Goal: Task Accomplishment & Management: Manage account settings

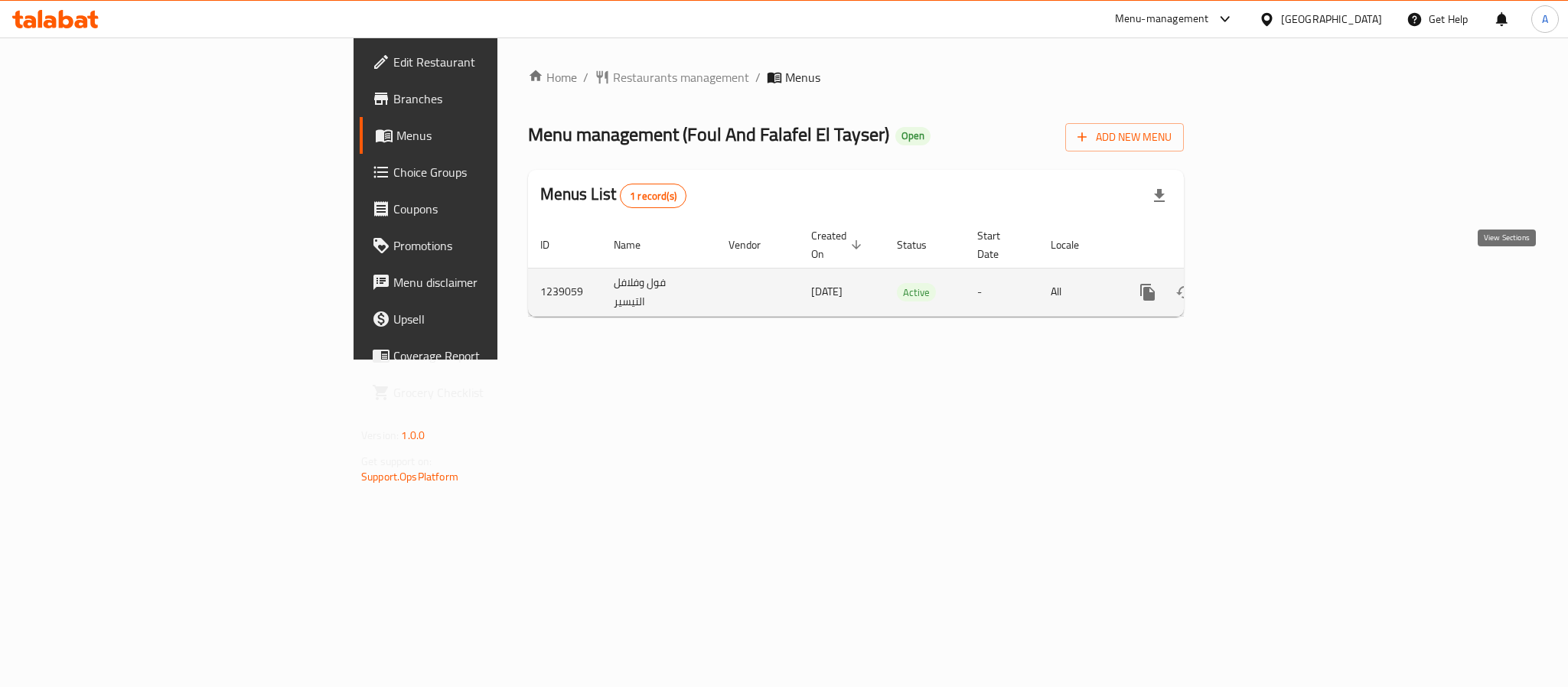
click at [1267, 283] on icon "enhanced table" at bounding box center [1258, 293] width 18 height 18
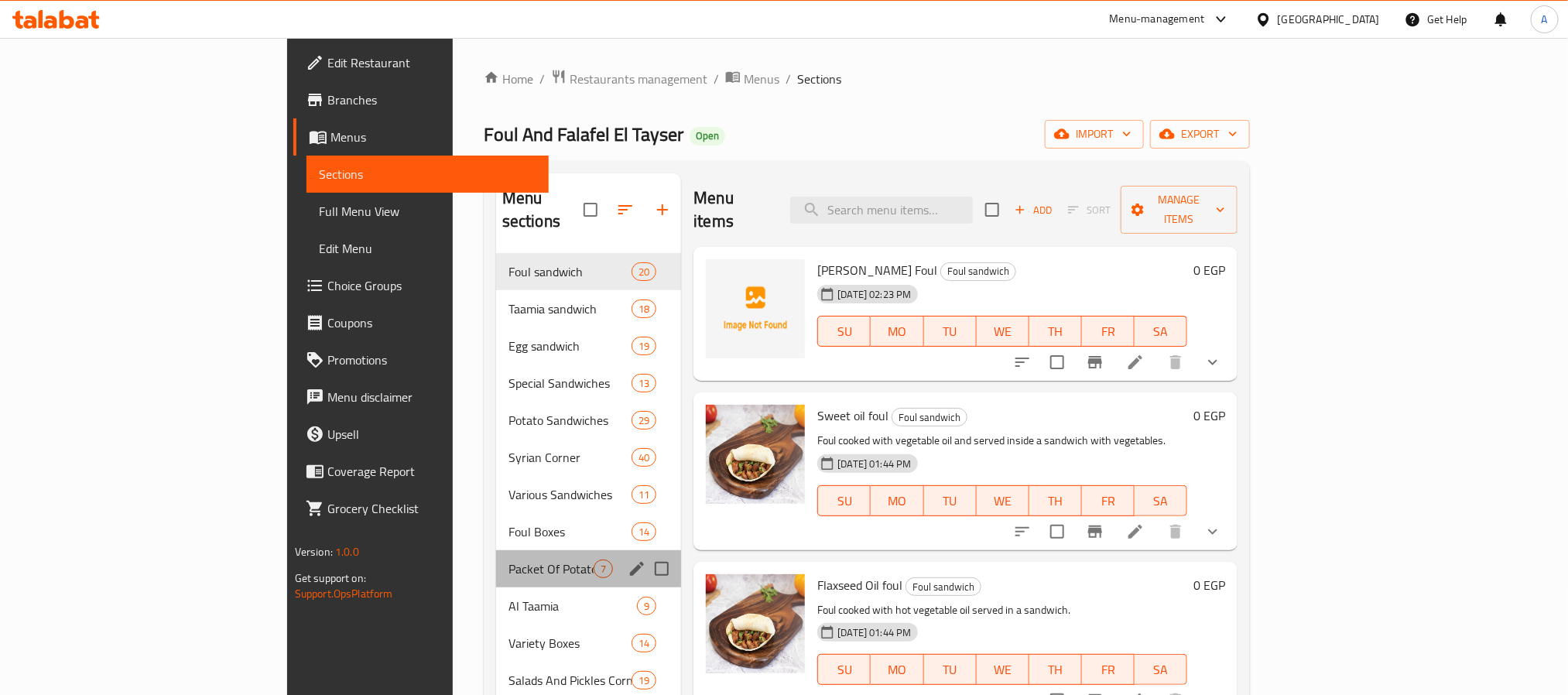
click at [496, 550] on div "Packet Of Potatoes 7" at bounding box center [589, 569] width 186 height 37
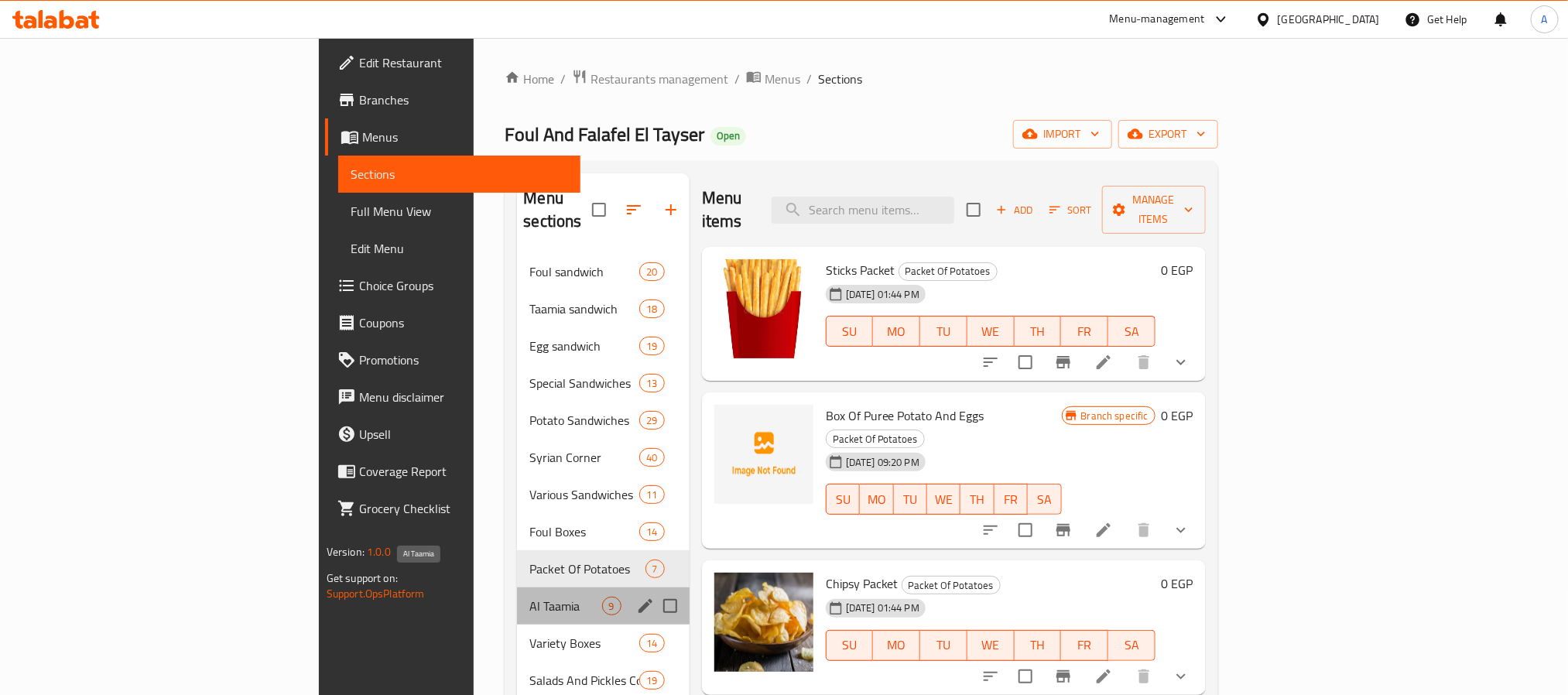
click at [529, 597] on span "Al Taamia" at bounding box center [565, 606] width 72 height 19
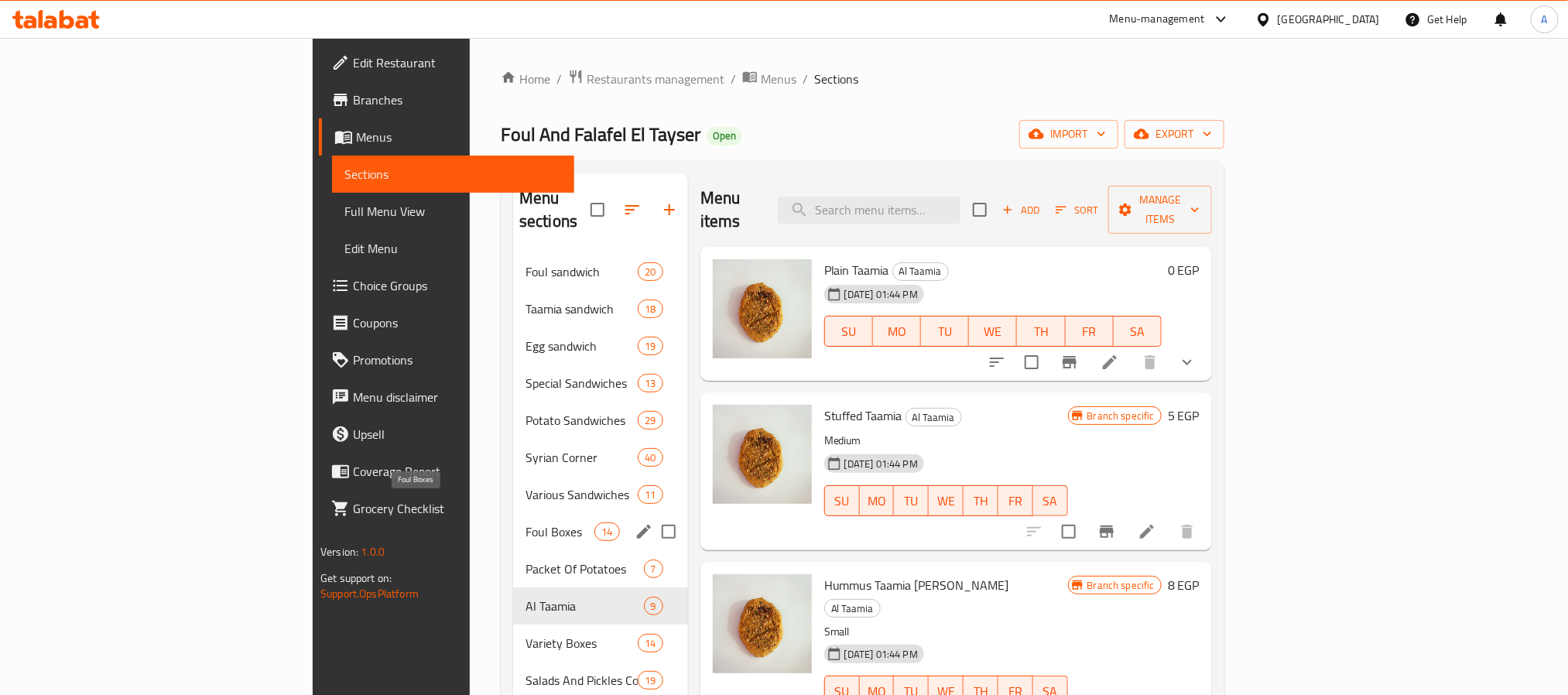
click at [526, 523] on span "Foul Boxes" at bounding box center [560, 532] width 68 height 19
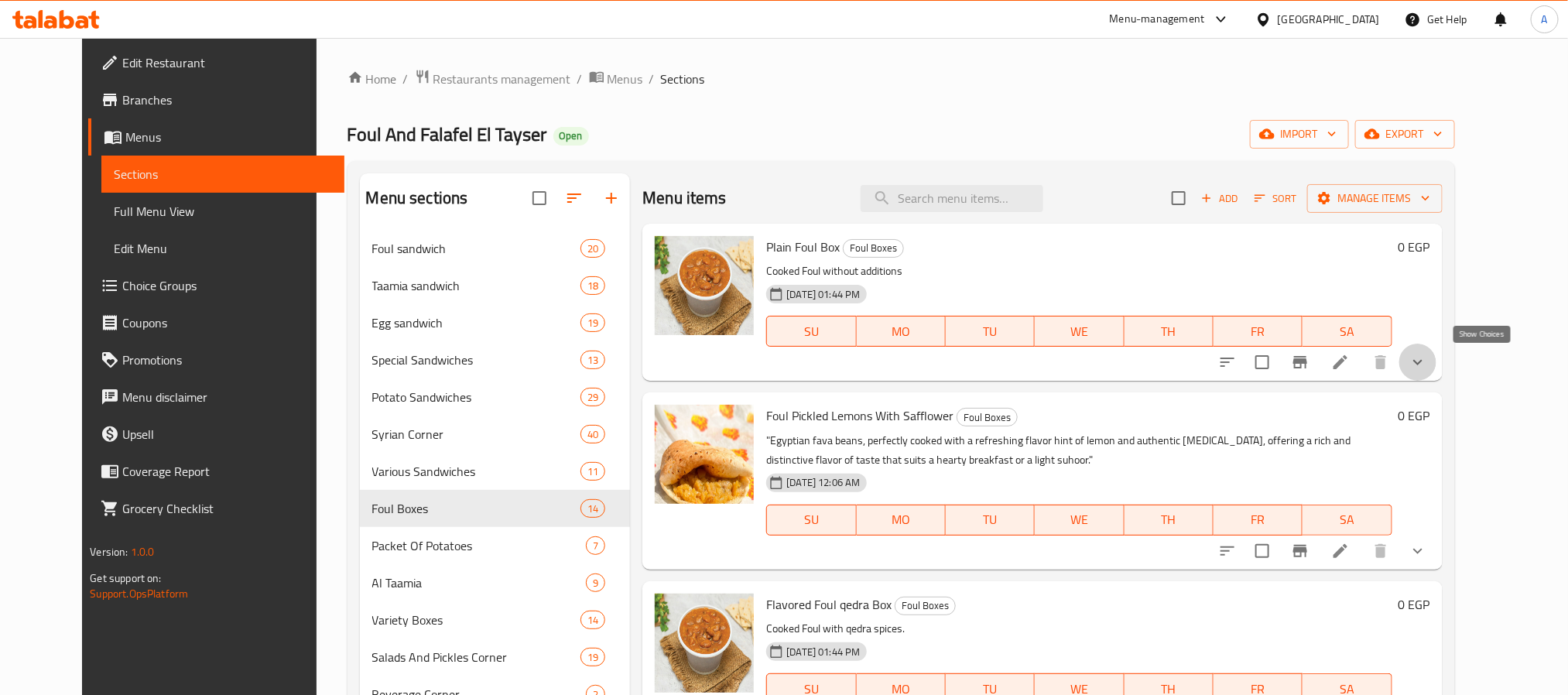
click at [1427, 368] on icon "show more" at bounding box center [1418, 363] width 19 height 19
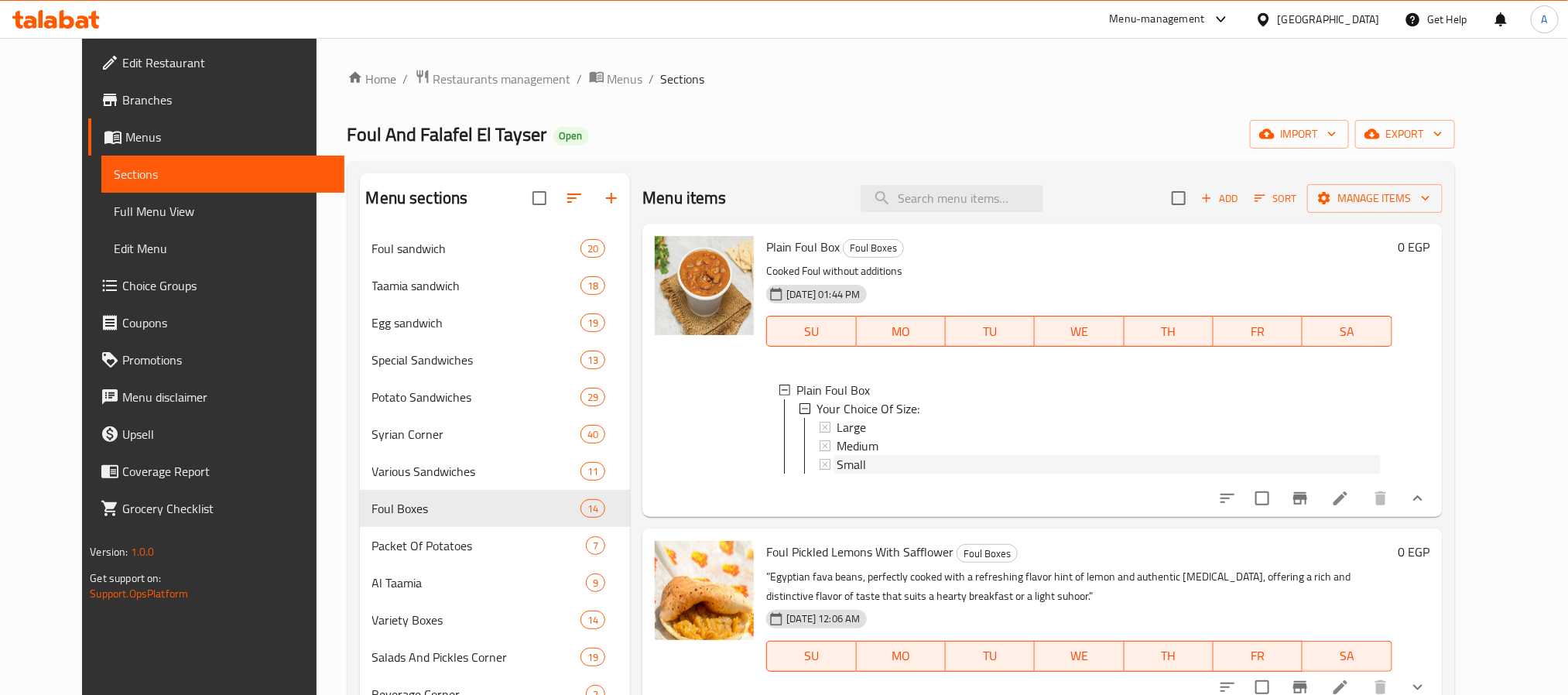
click at [837, 473] on span "Small" at bounding box center [851, 464] width 30 height 19
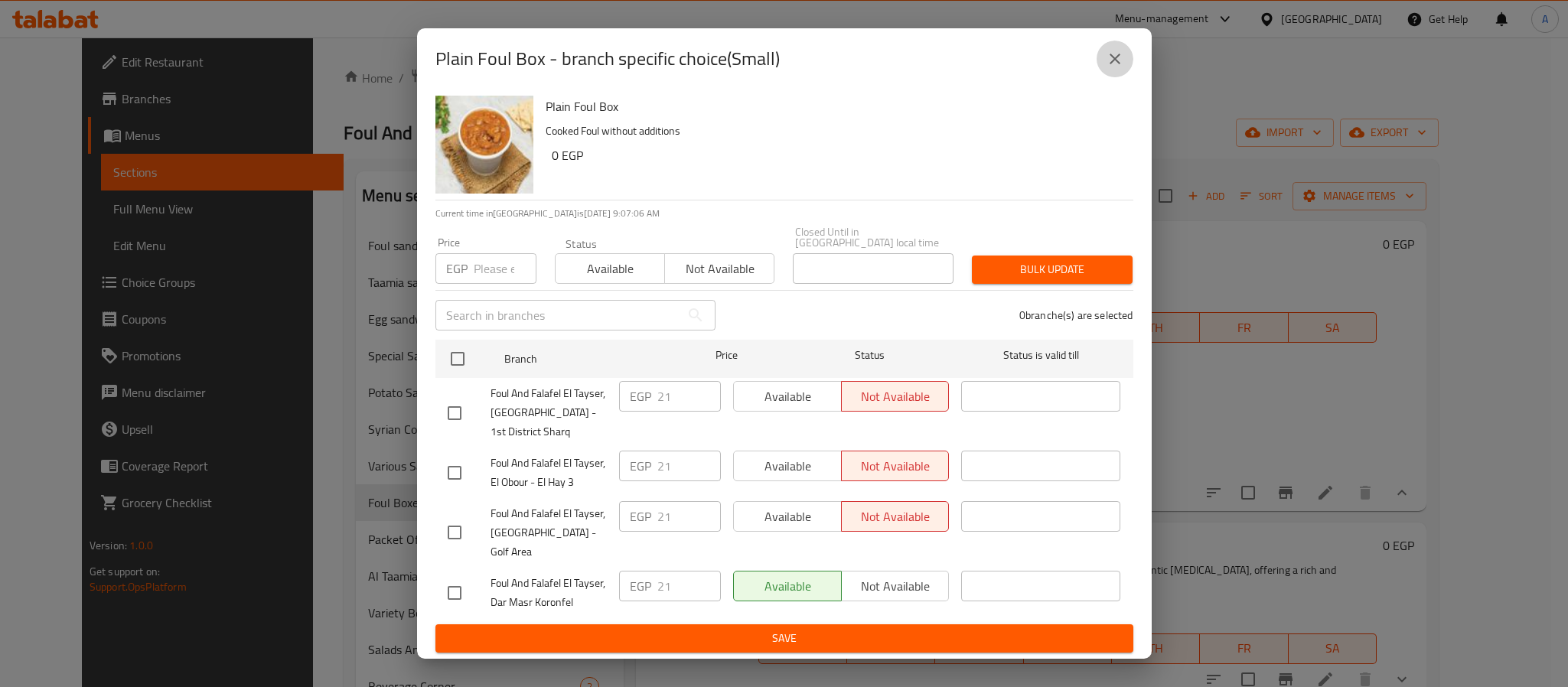
click at [1121, 68] on icon "close" at bounding box center [1115, 59] width 18 height 18
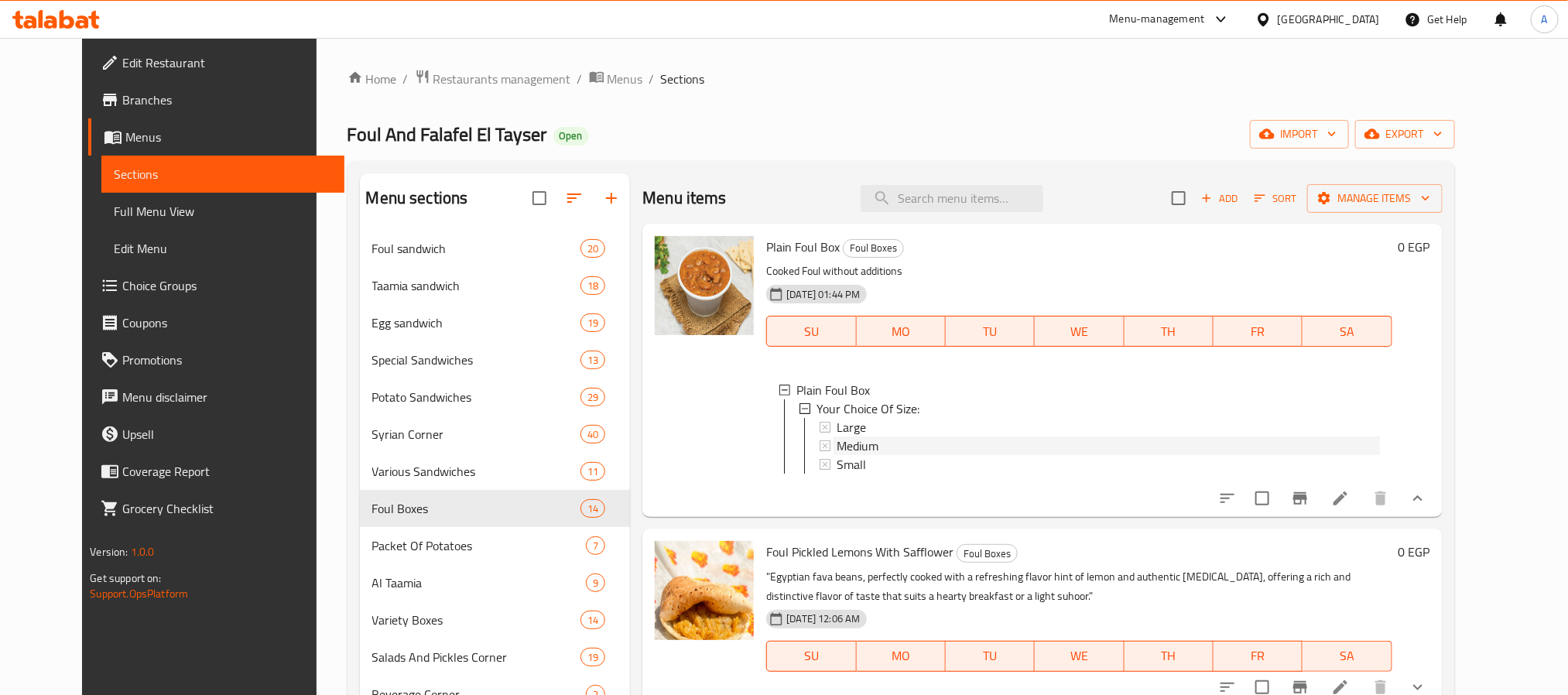
click at [853, 451] on span "Medium" at bounding box center [857, 446] width 41 height 19
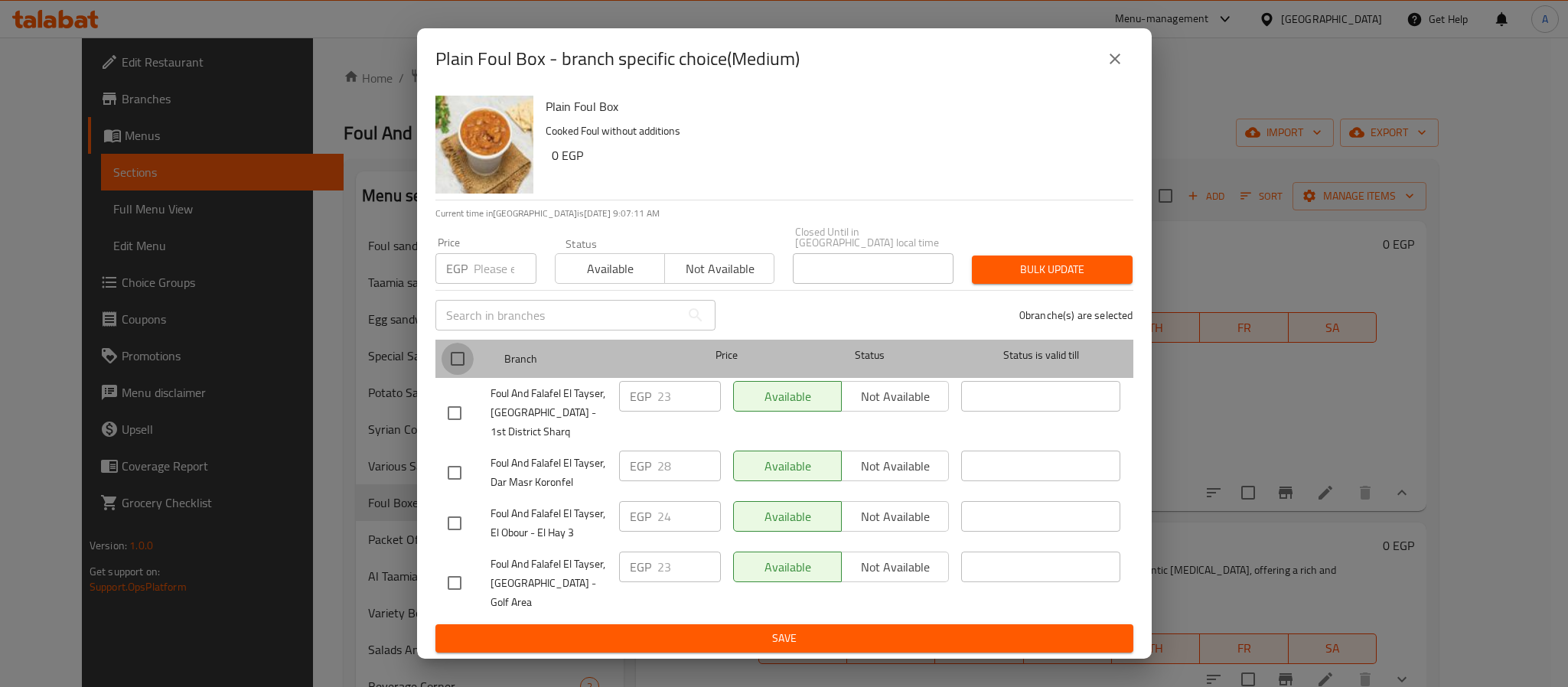
click at [451, 357] on input "checkbox" at bounding box center [457, 359] width 32 height 32
checkbox input "true"
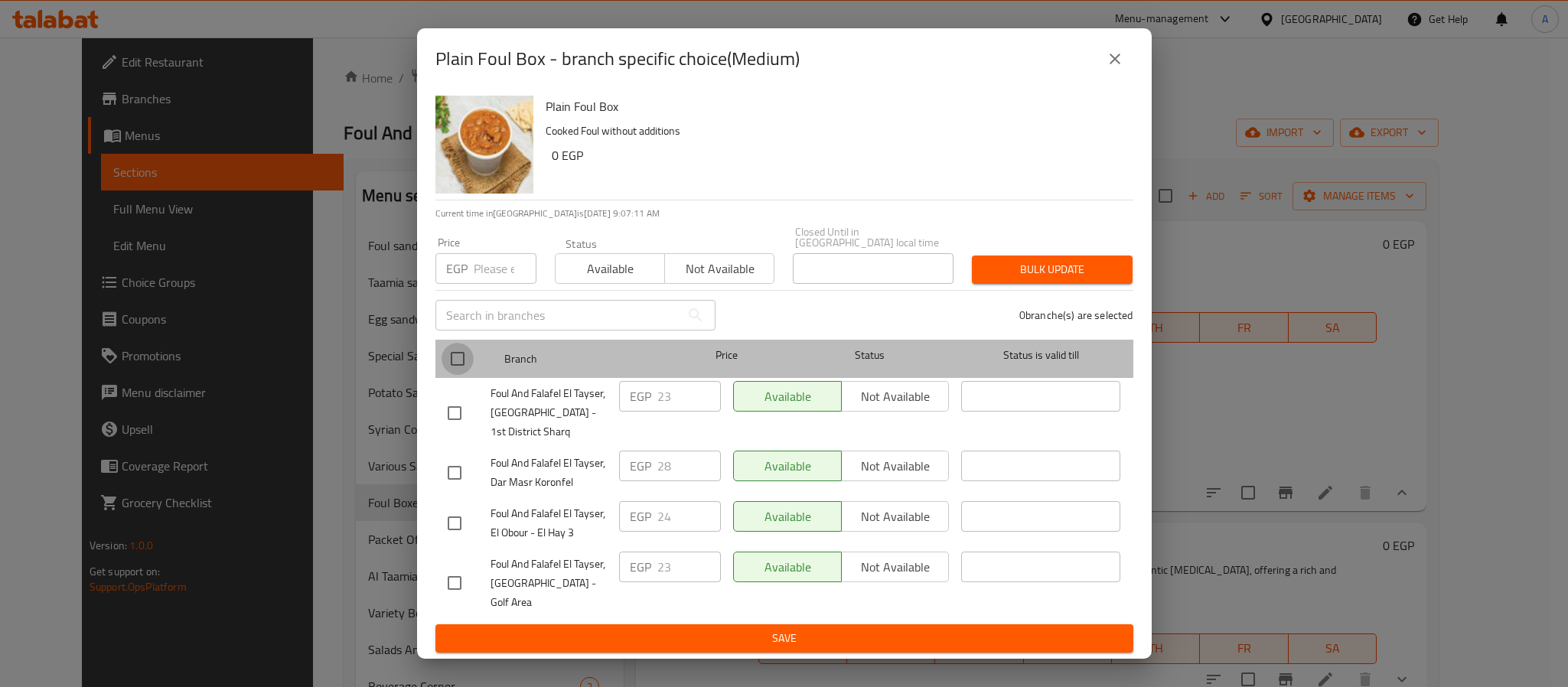
checkbox input "true"
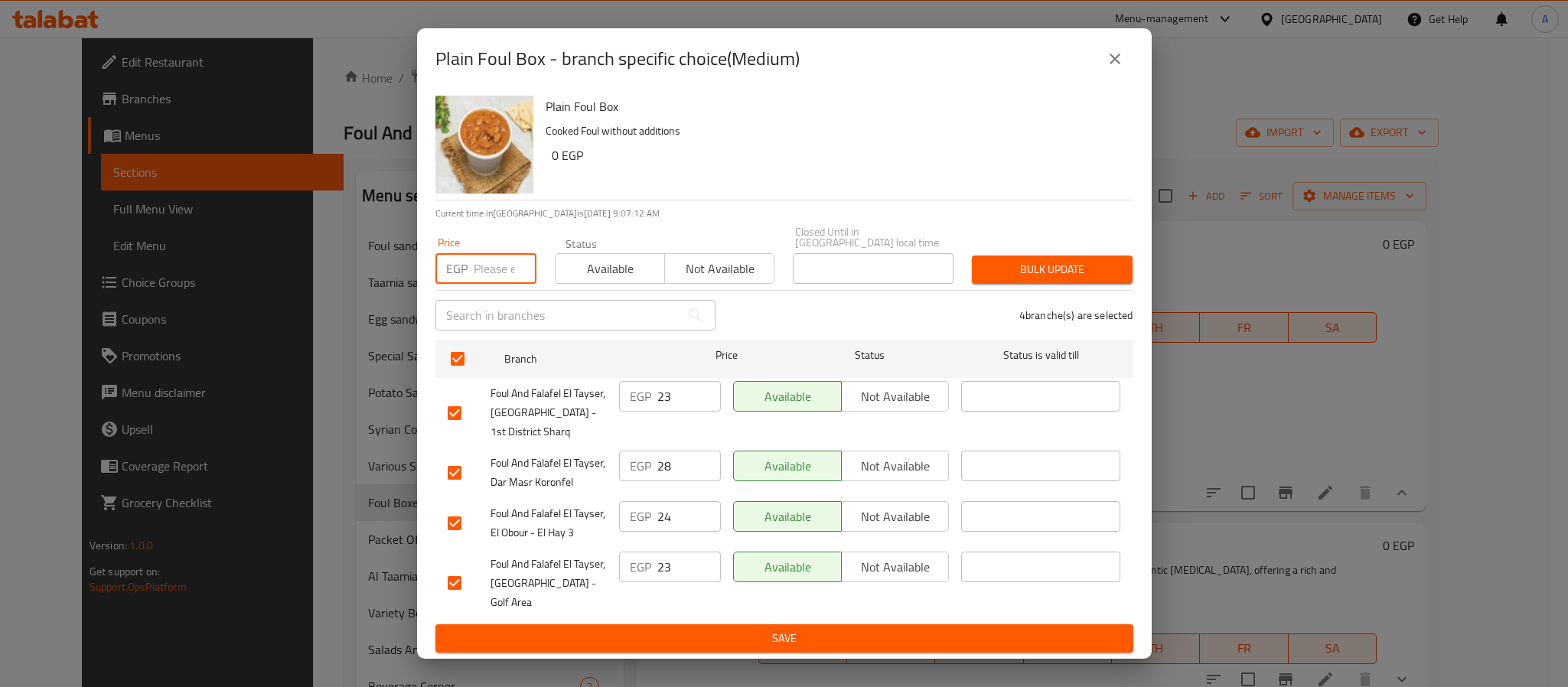
click at [491, 277] on input "number" at bounding box center [505, 268] width 63 height 31
type input "28"
click at [1067, 279] on span "Bulk update" at bounding box center [1052, 269] width 136 height 19
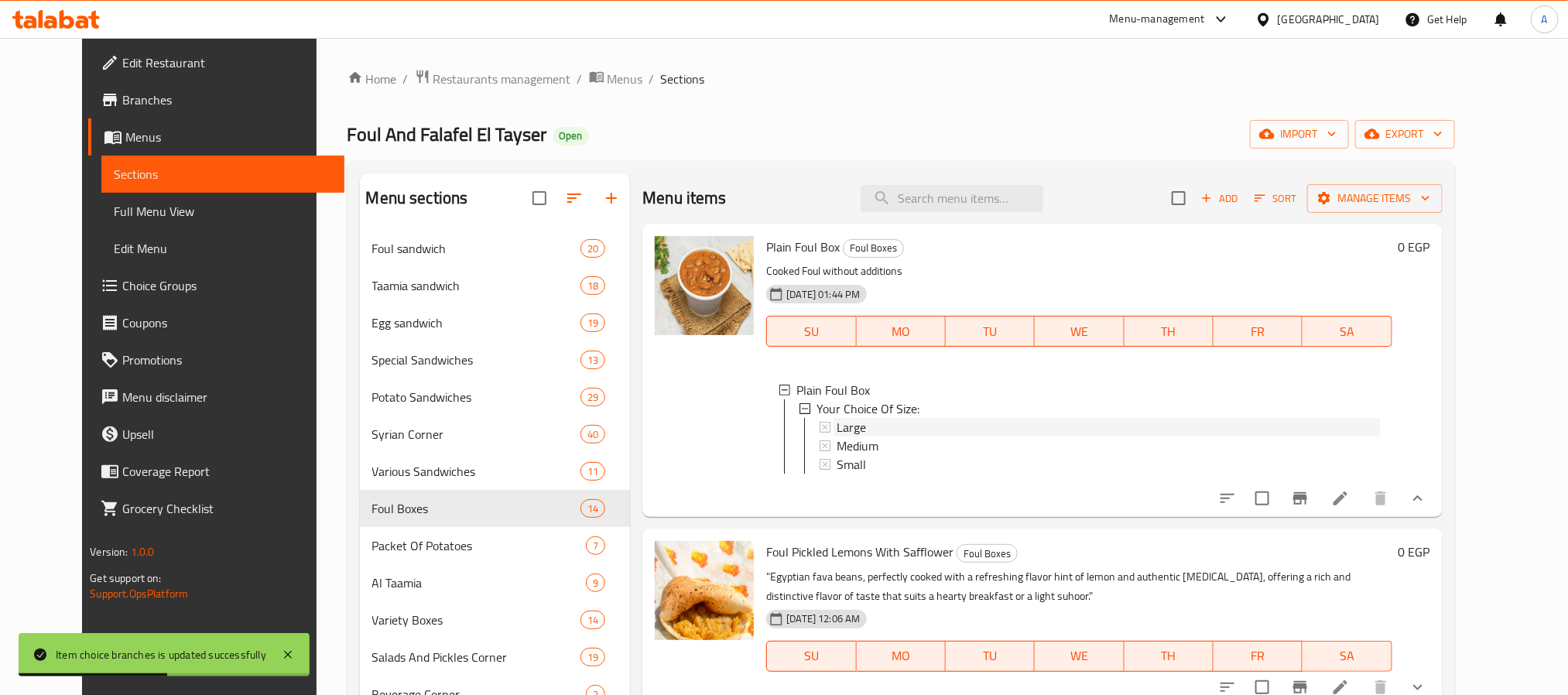
click at [850, 420] on div "Large" at bounding box center [1108, 427] width 543 height 19
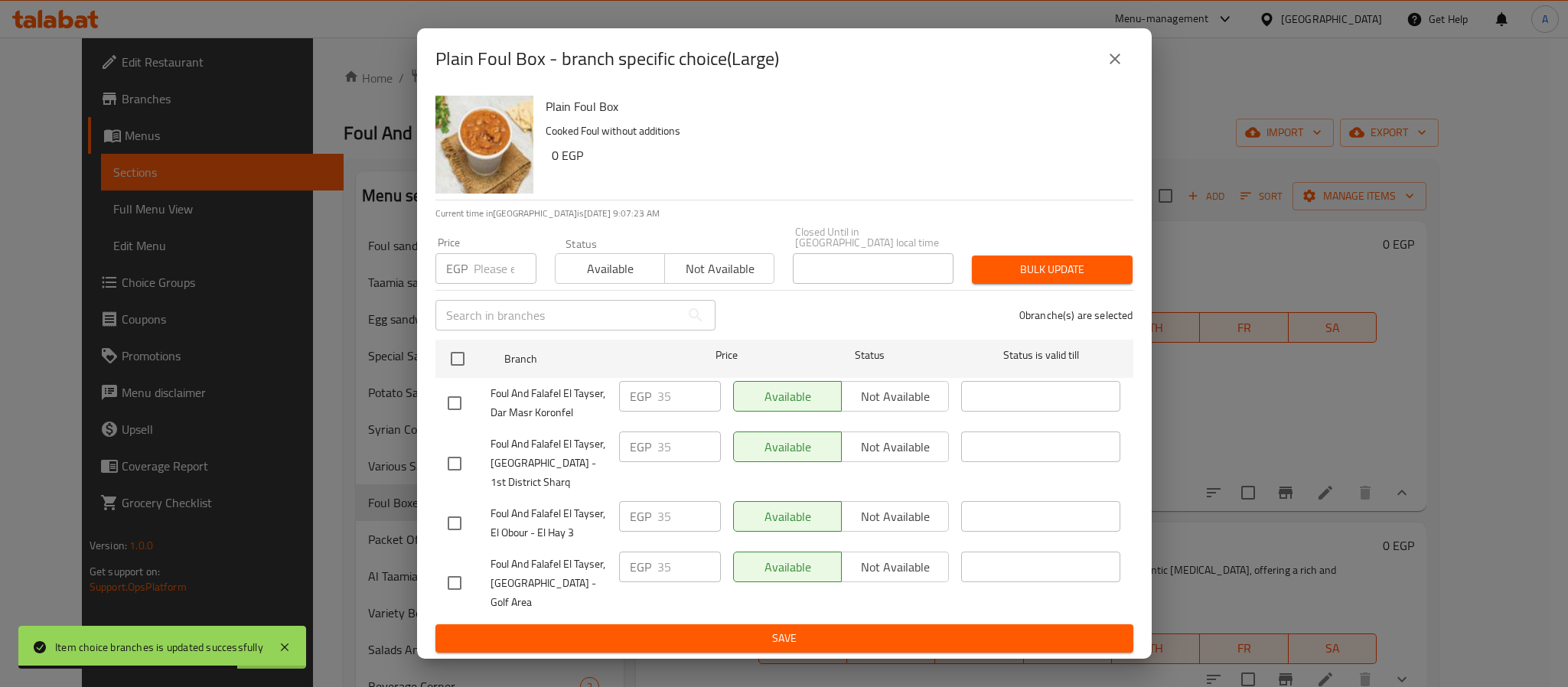
click at [1114, 68] on icon "close" at bounding box center [1115, 59] width 18 height 18
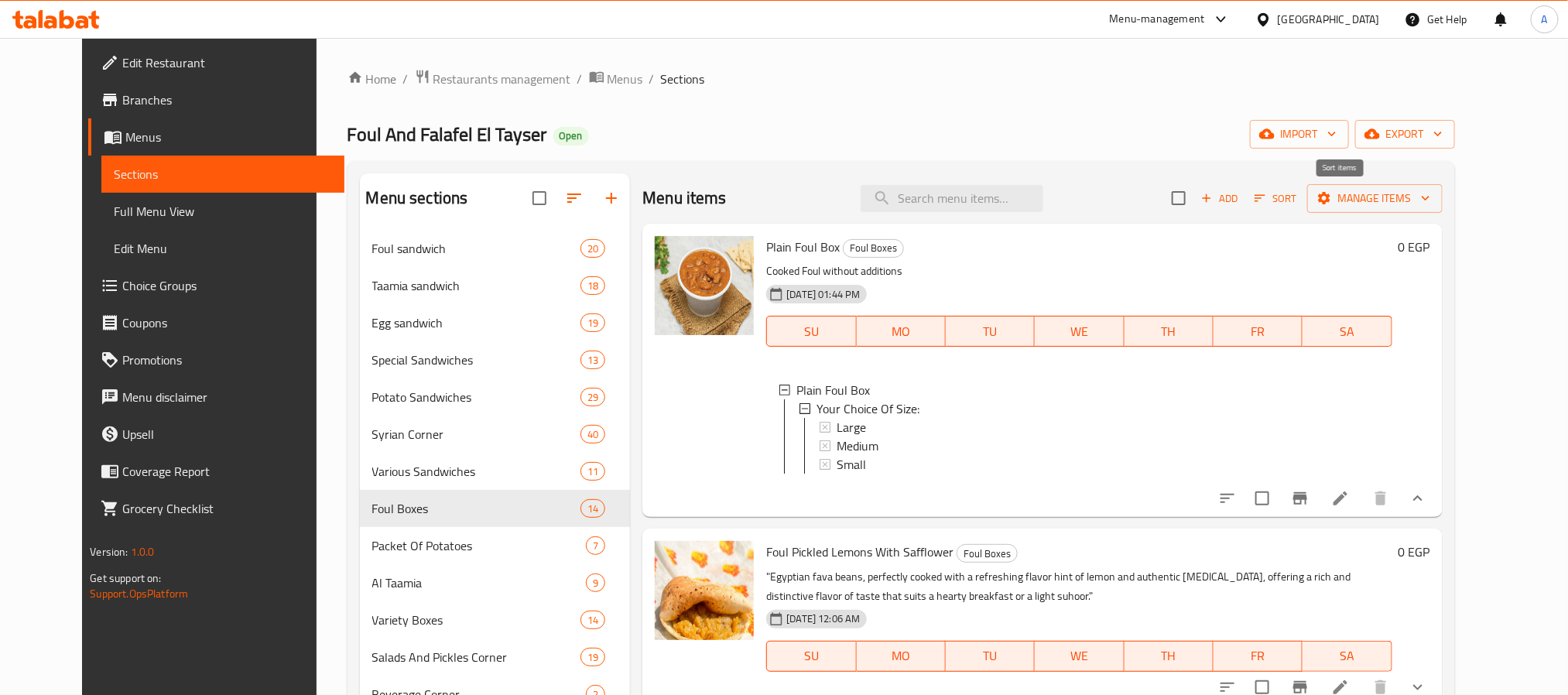
click at [1298, 200] on span "Sort" at bounding box center [1276, 198] width 42 height 18
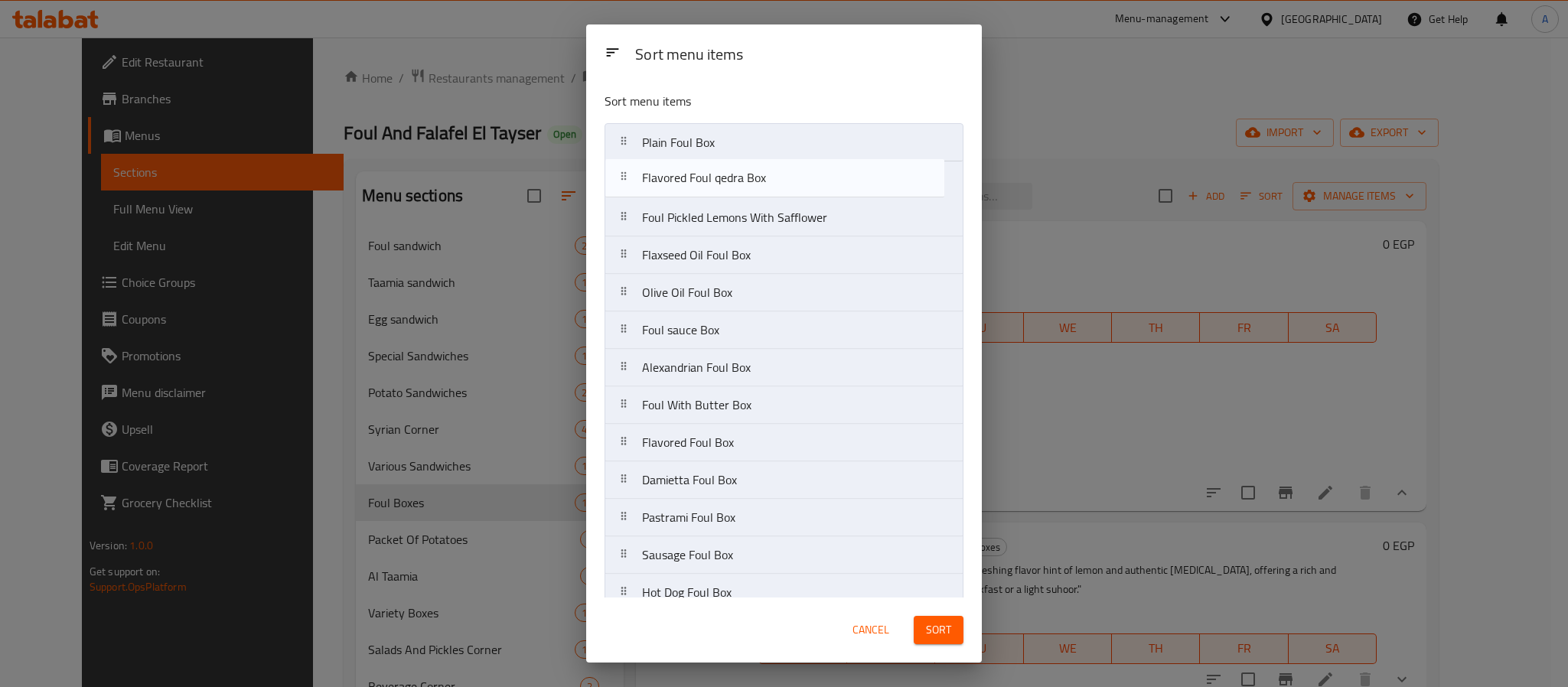
drag, startPoint x: 788, startPoint y: 219, endPoint x: 787, endPoint y: 170, distance: 49.0
click at [787, 170] on nav "Plain Foul Box Foul Pickled Lemons With Safflower Flavored Foul qedra Box Flaxs…" at bounding box center [783, 386] width 359 height 527
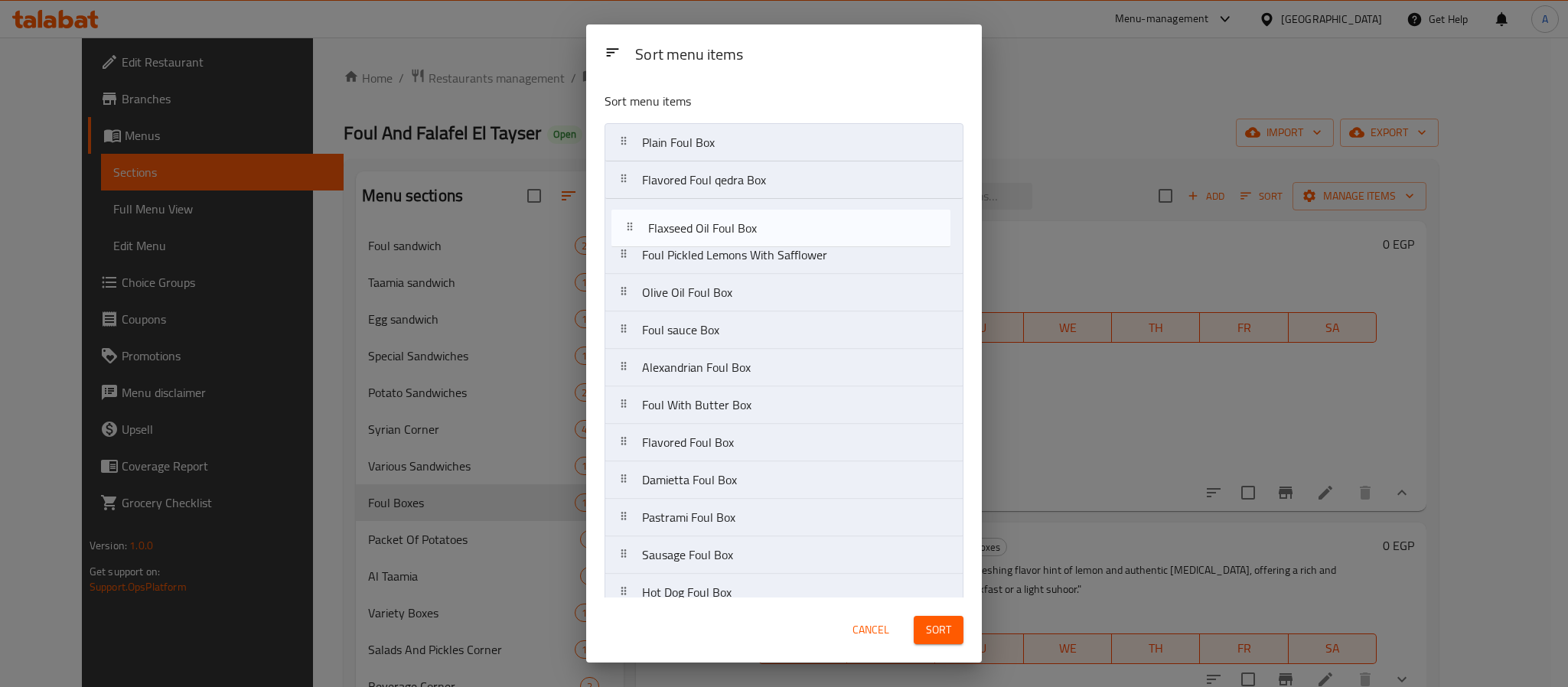
drag, startPoint x: 721, startPoint y: 262, endPoint x: 729, endPoint y: 221, distance: 41.8
click at [729, 221] on nav "Plain Foul Box Flavored Foul qedra Box Foul Pickled Lemons With Safflower Flaxs…" at bounding box center [783, 386] width 359 height 527
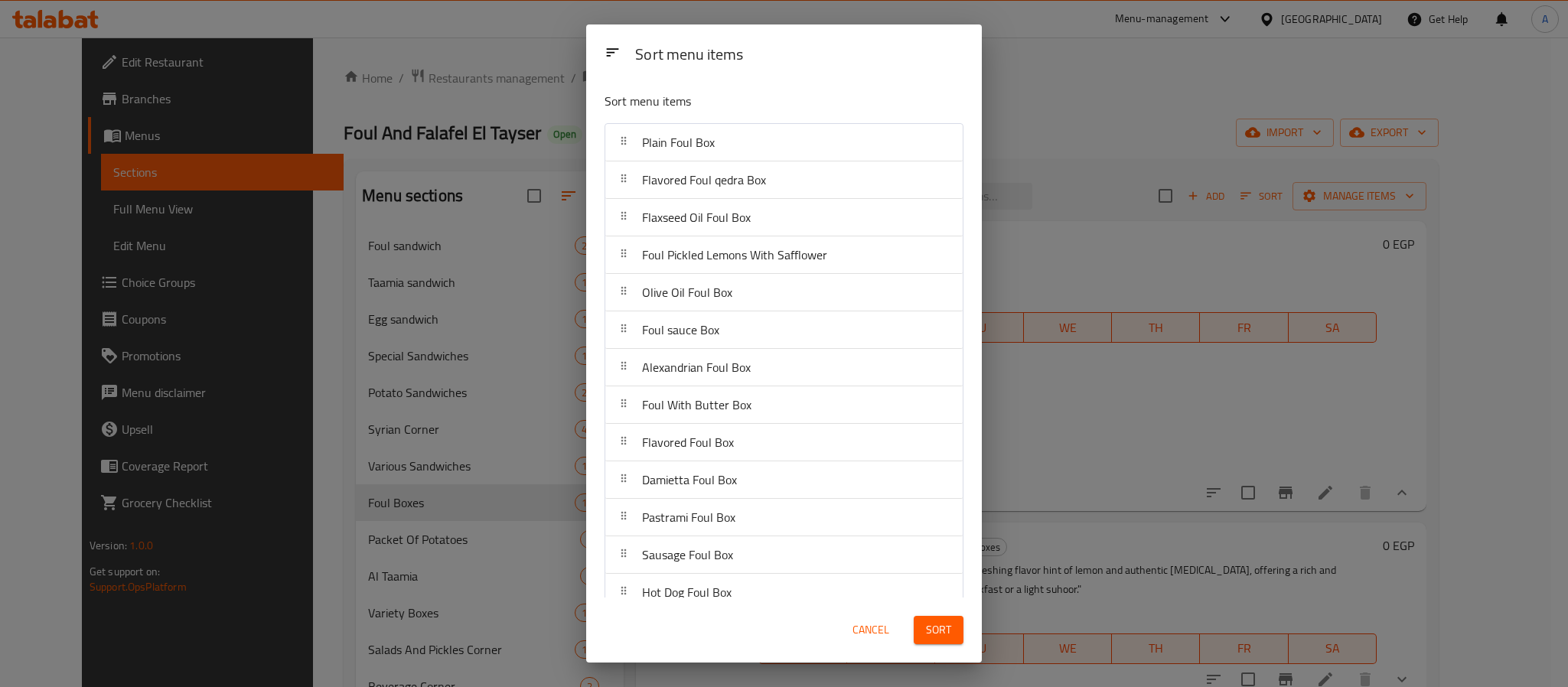
click at [921, 637] on button "Sort" at bounding box center [939, 630] width 50 height 28
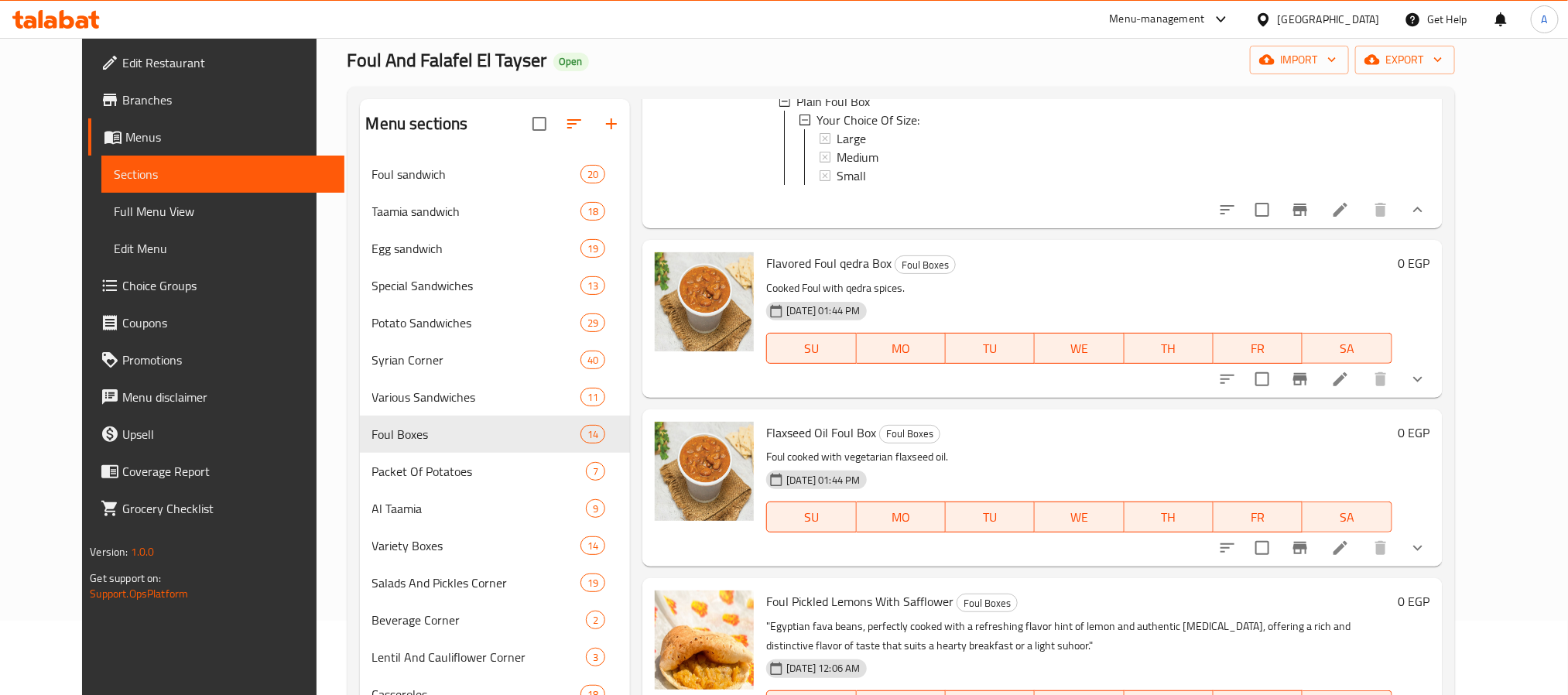
scroll to position [224, 0]
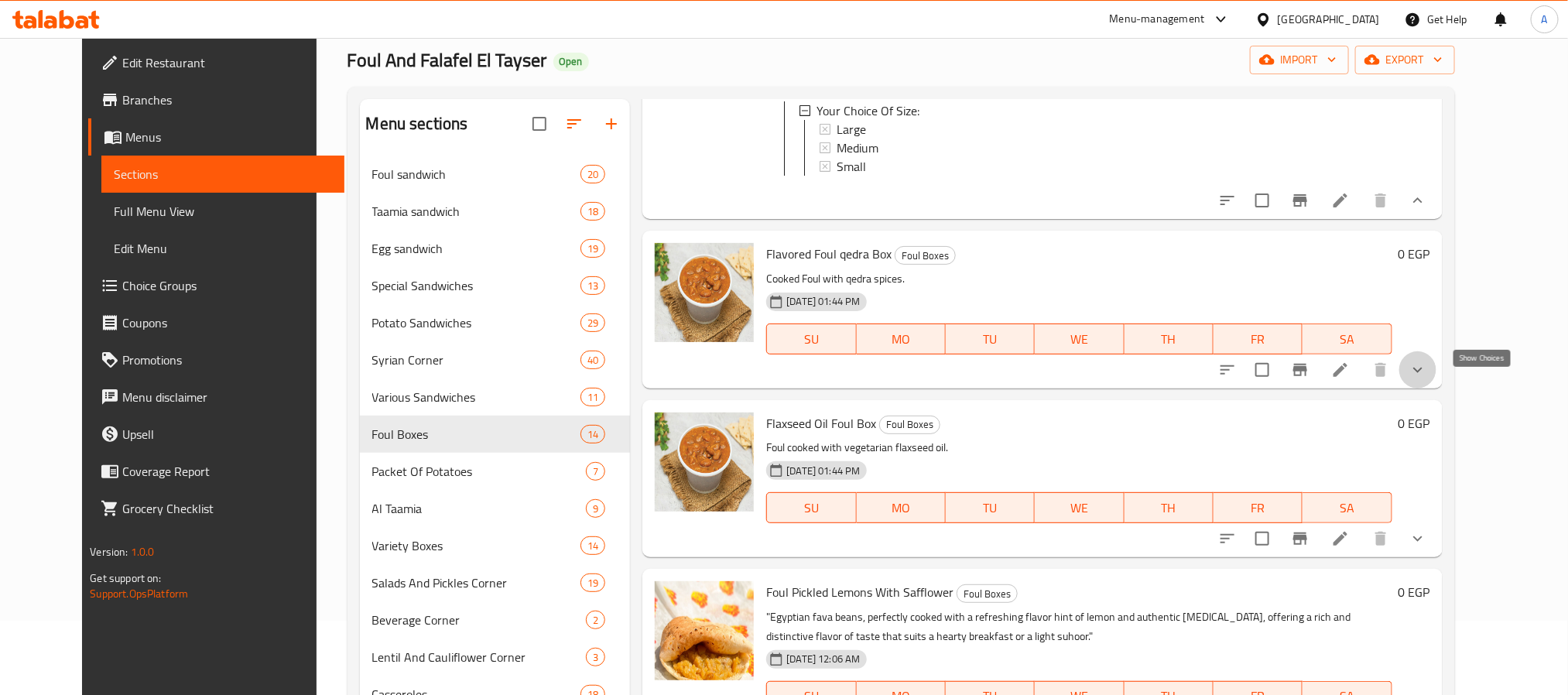
click at [1427, 380] on icon "show more" at bounding box center [1418, 370] width 19 height 19
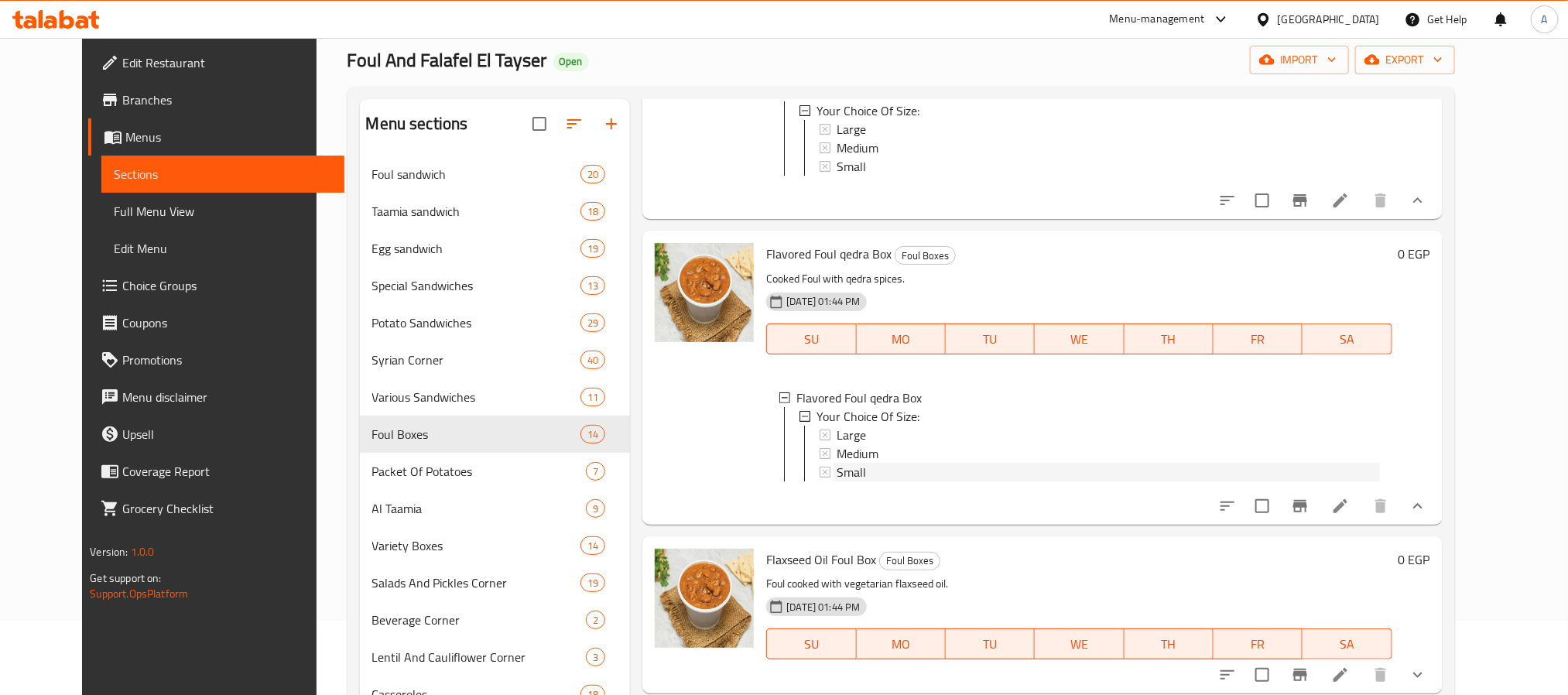
click at [843, 482] on span "Small" at bounding box center [851, 473] width 30 height 19
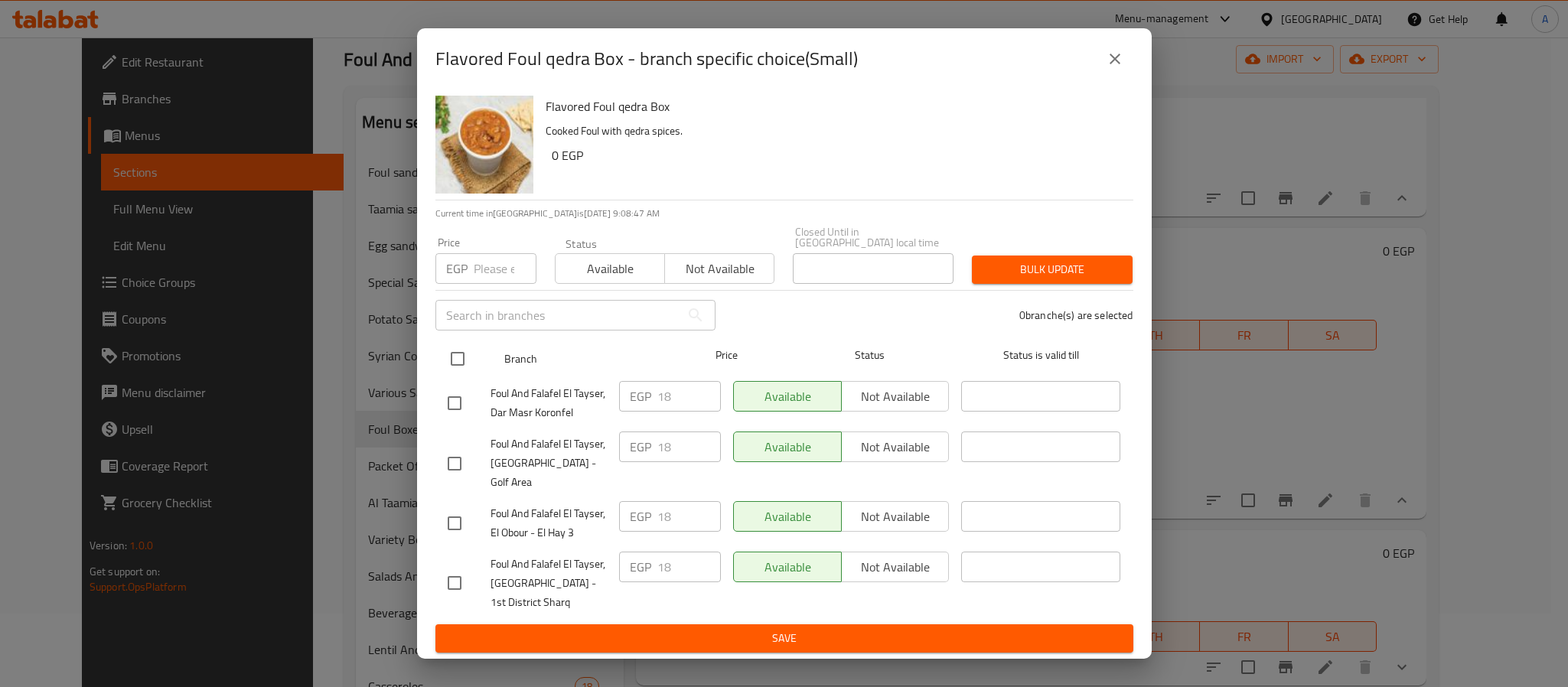
click at [459, 354] on input "checkbox" at bounding box center [457, 359] width 32 height 32
checkbox input "true"
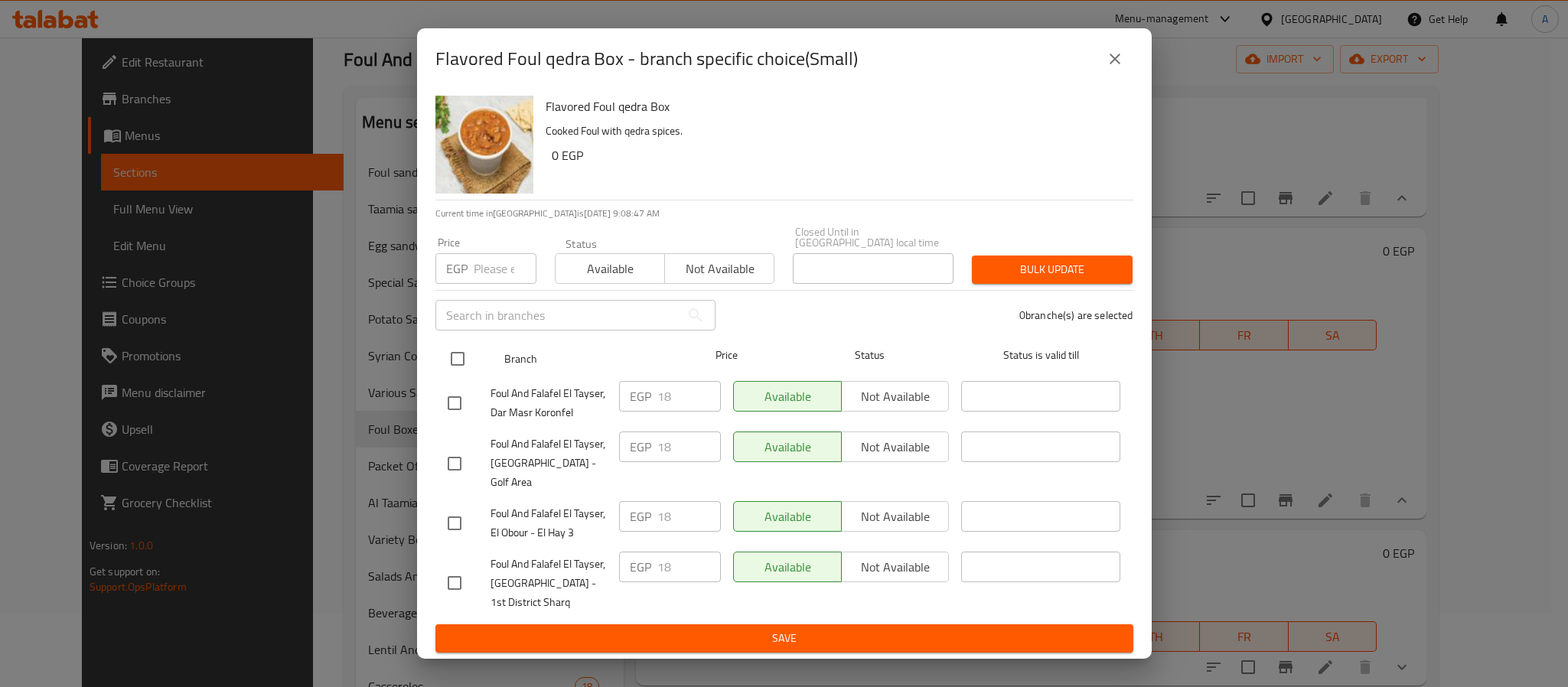
checkbox input "true"
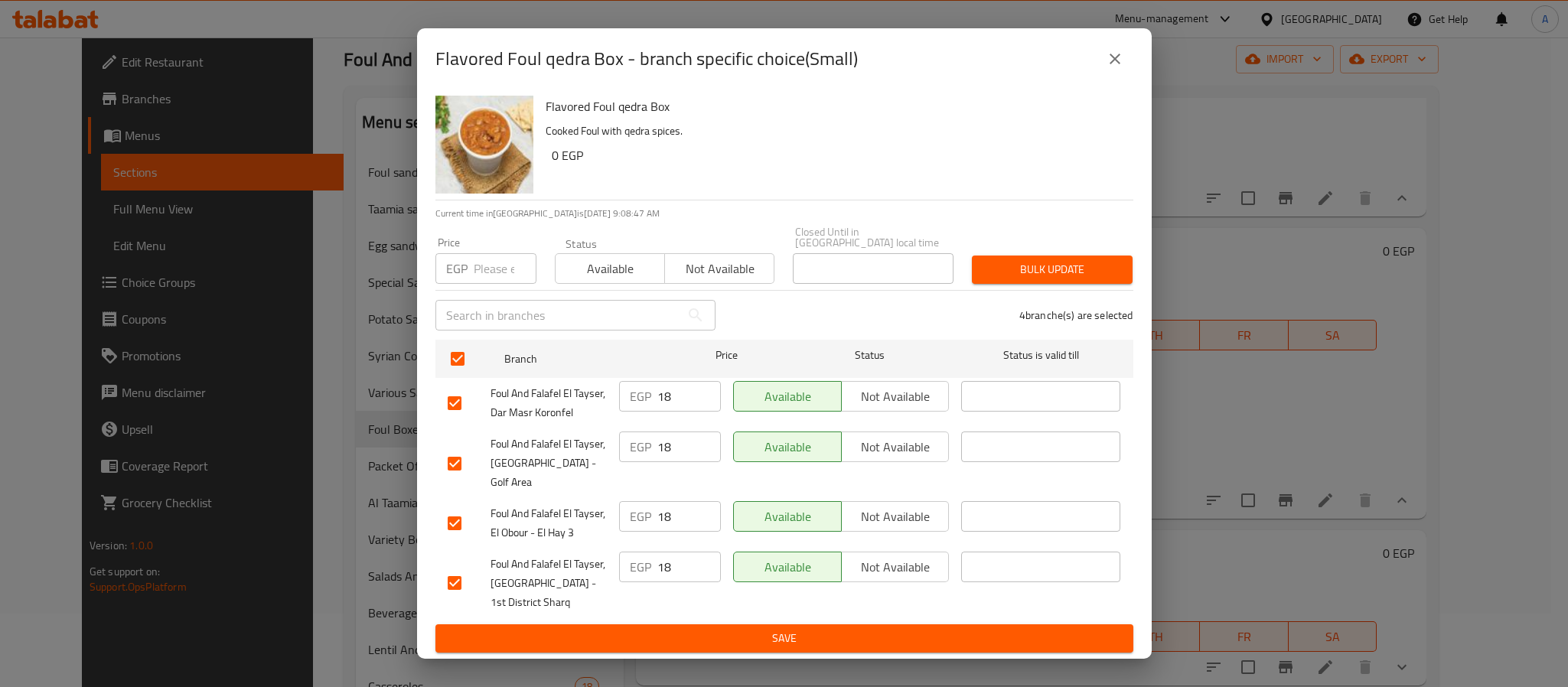
click at [491, 276] on input "number" at bounding box center [505, 268] width 63 height 31
type input "25"
click at [1002, 267] on span "Bulk update" at bounding box center [1052, 269] width 136 height 19
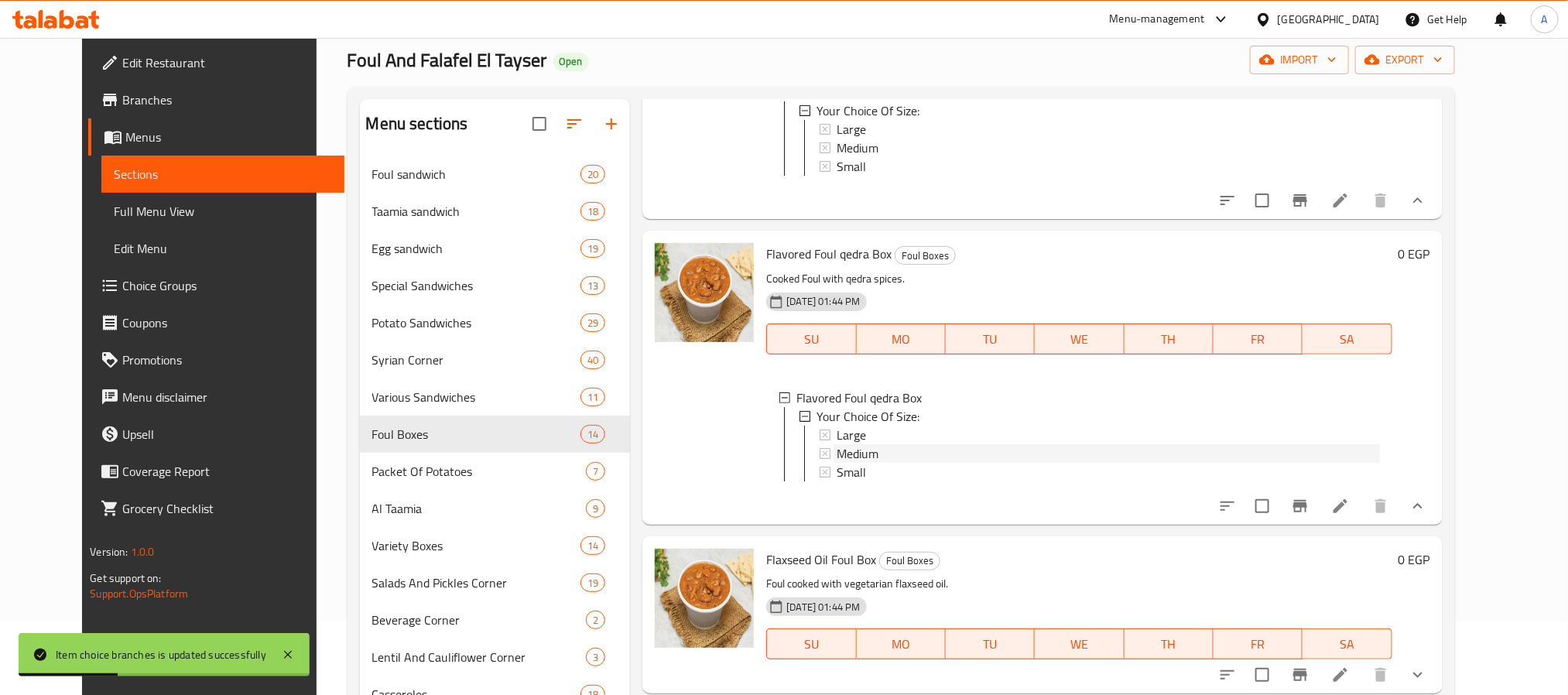
click at [852, 463] on span "Medium" at bounding box center [857, 454] width 41 height 19
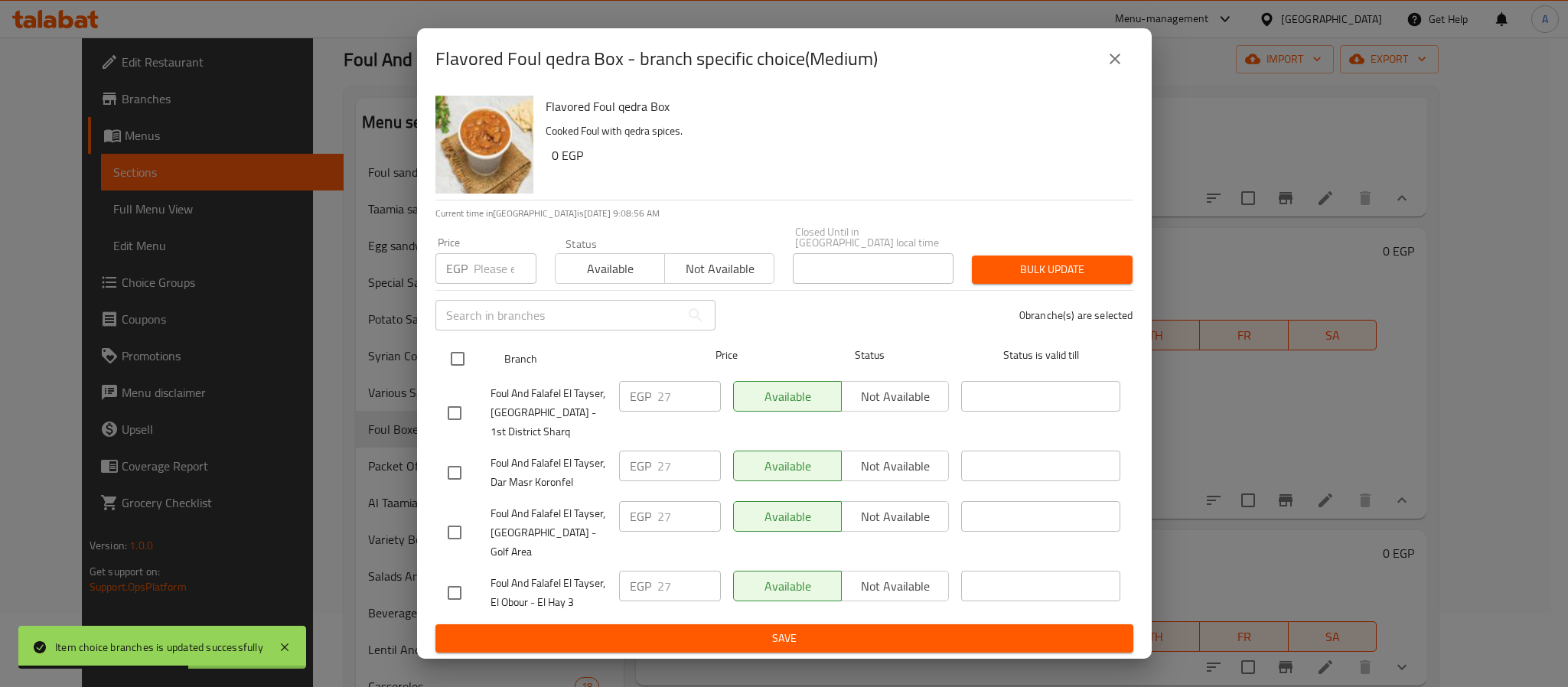
click at [458, 354] on input "checkbox" at bounding box center [457, 359] width 32 height 32
checkbox input "true"
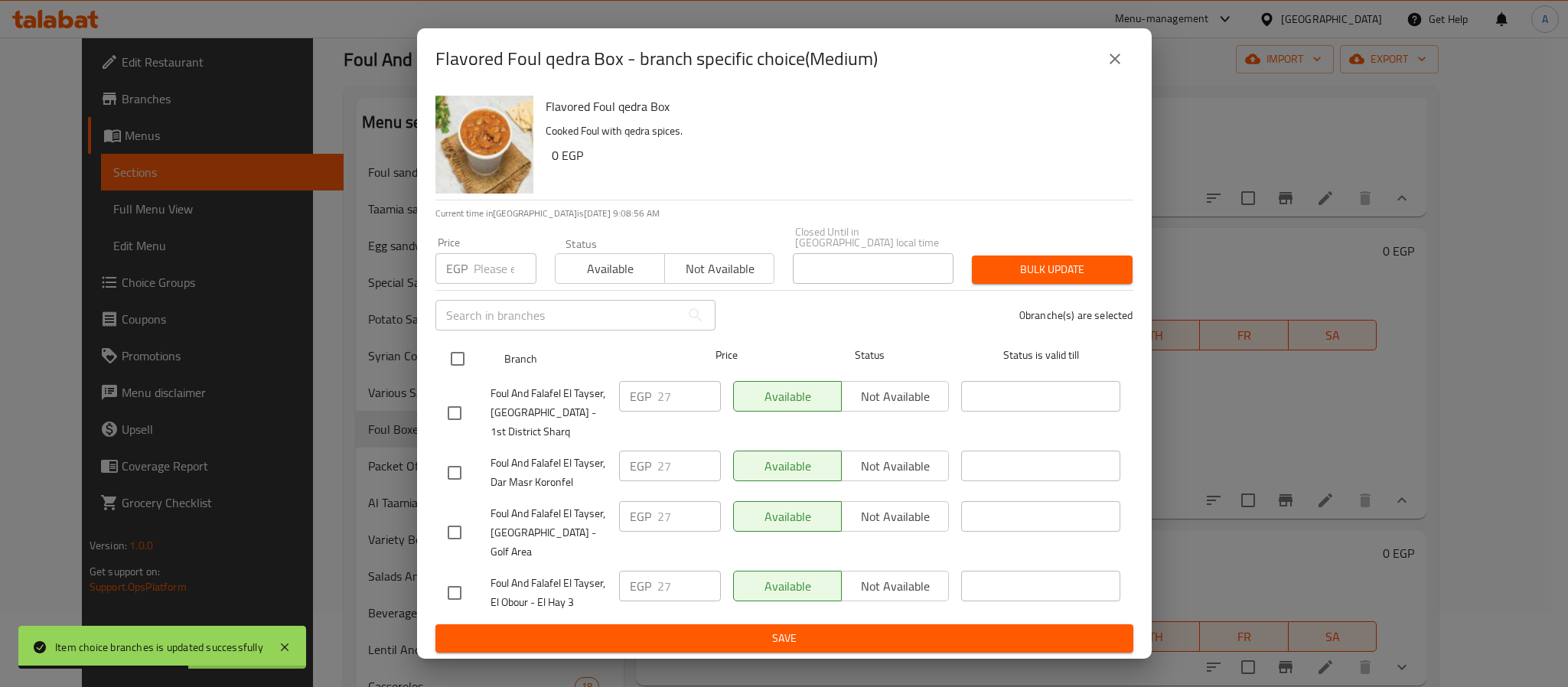
checkbox input "true"
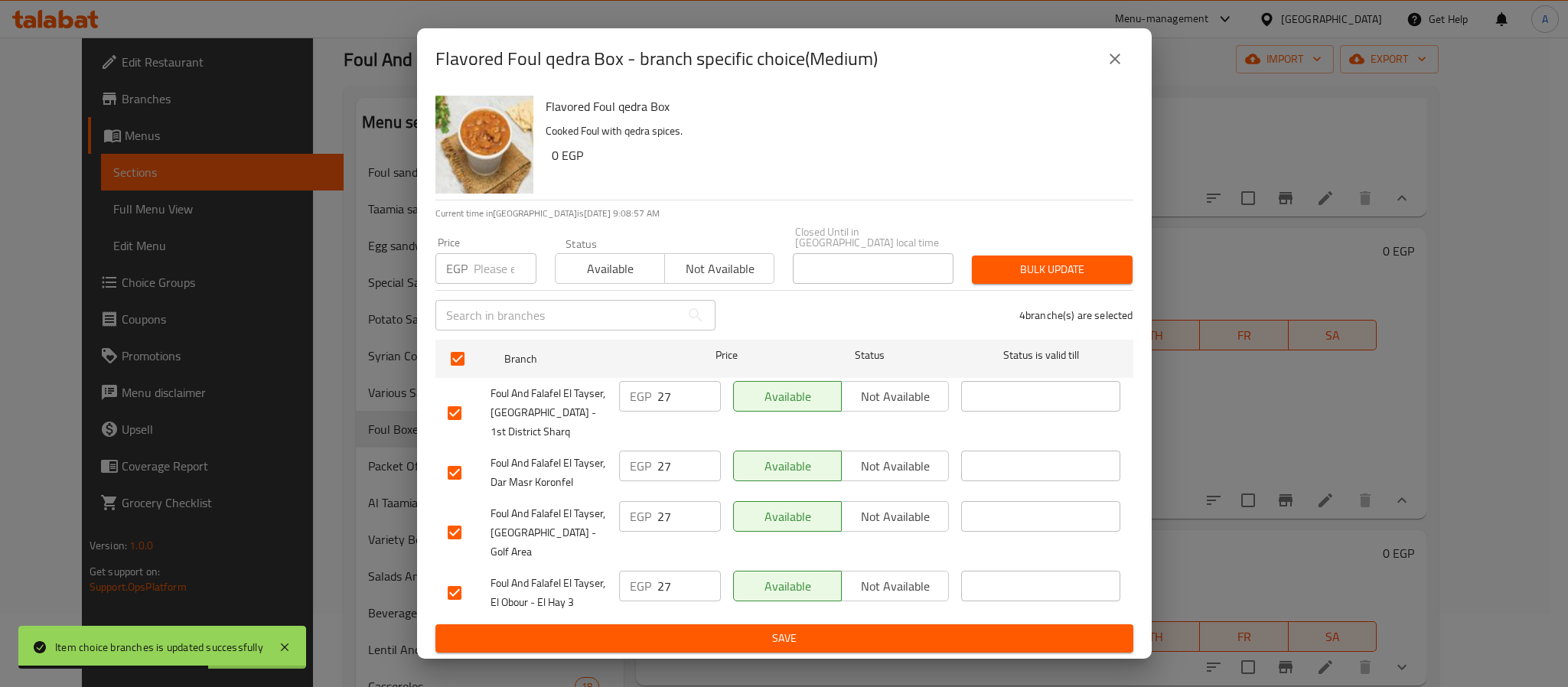
click at [498, 262] on input "number" at bounding box center [505, 268] width 63 height 31
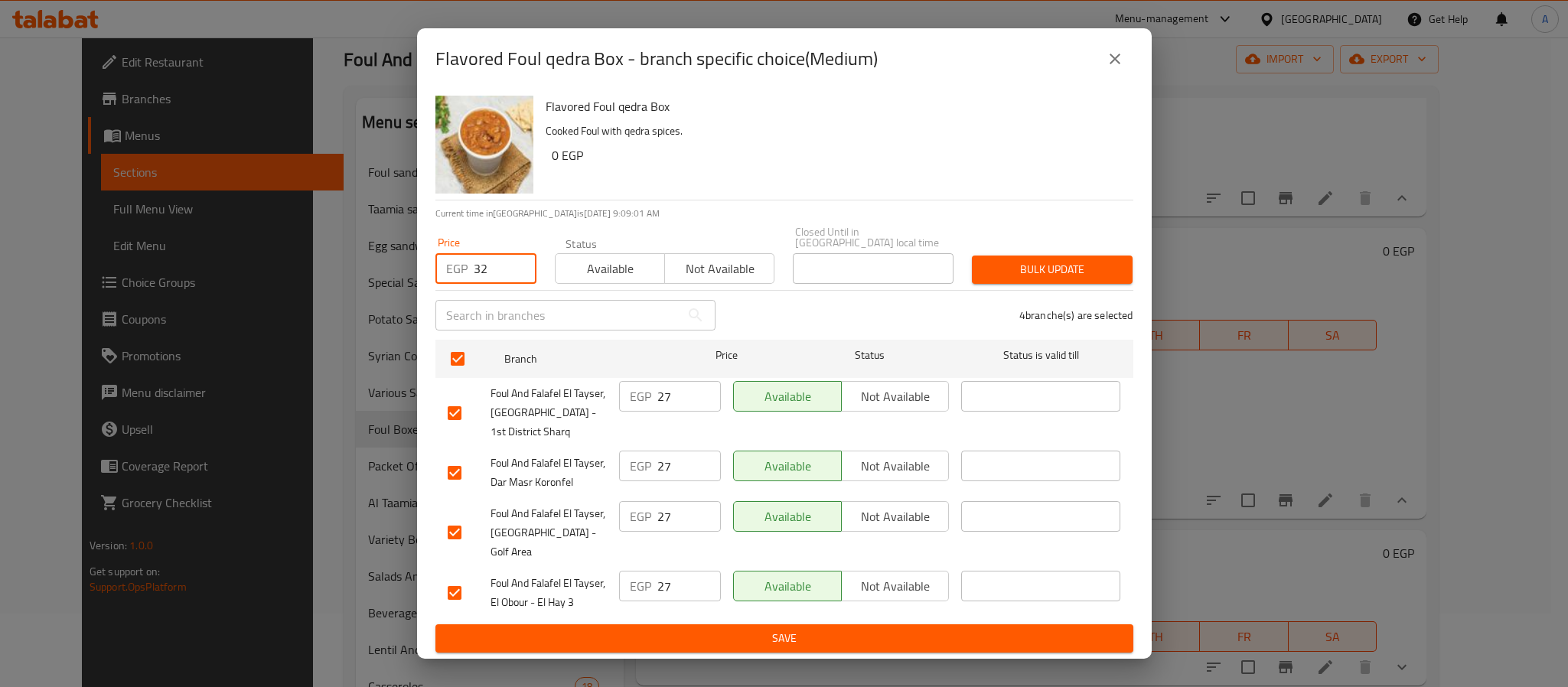
type input "32"
click at [1027, 277] on span "Bulk update" at bounding box center [1052, 269] width 136 height 19
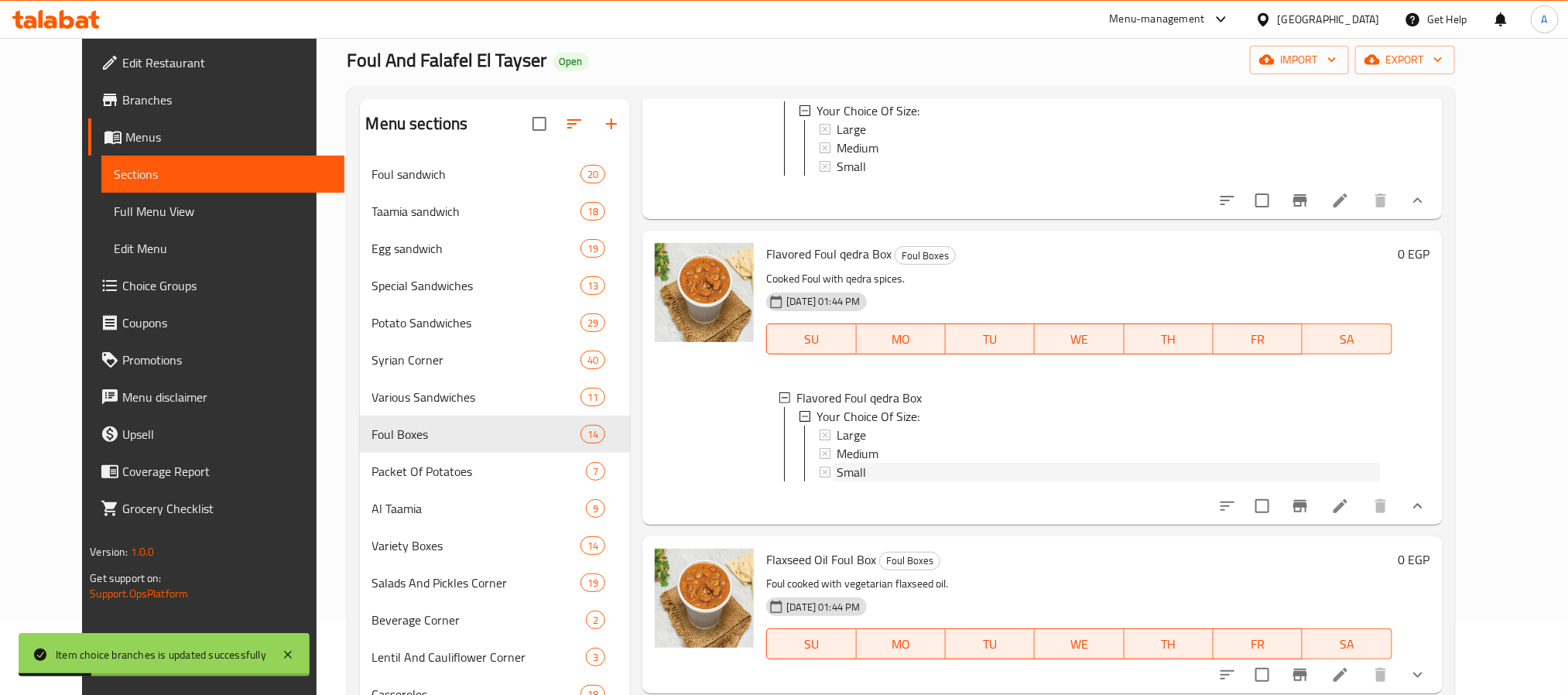
click at [849, 482] on div "Small" at bounding box center [1108, 473] width 543 height 19
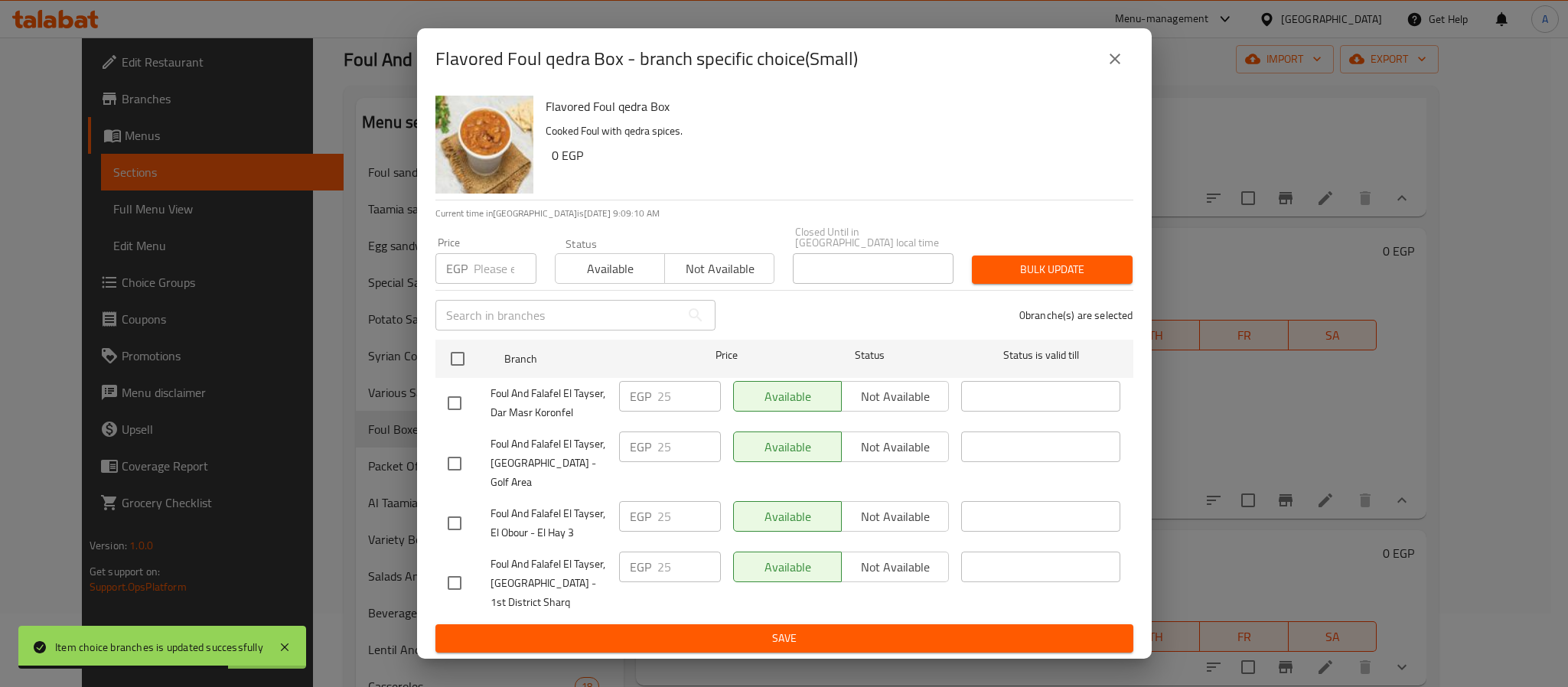
click at [1119, 59] on button "close" at bounding box center [1115, 59] width 37 height 37
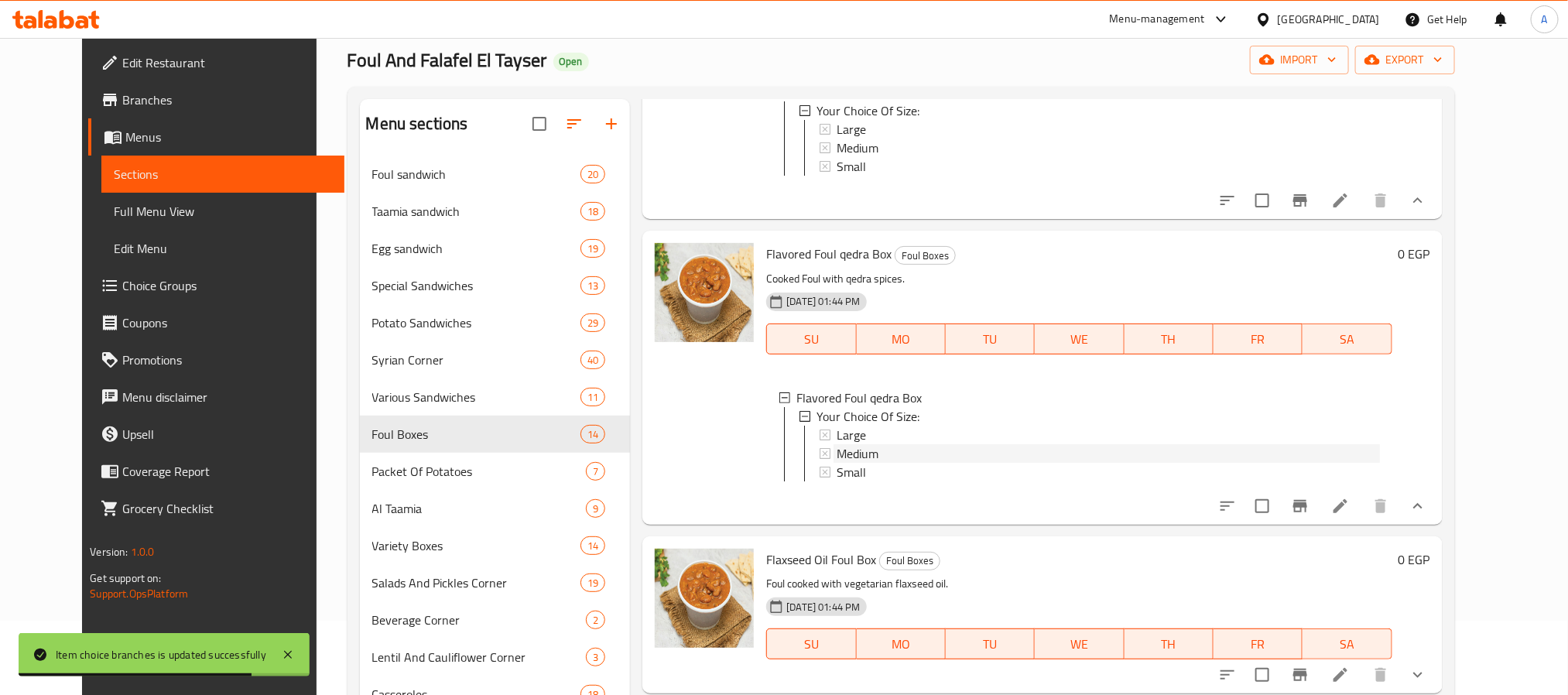
click at [860, 463] on div "Medium" at bounding box center [1108, 454] width 543 height 19
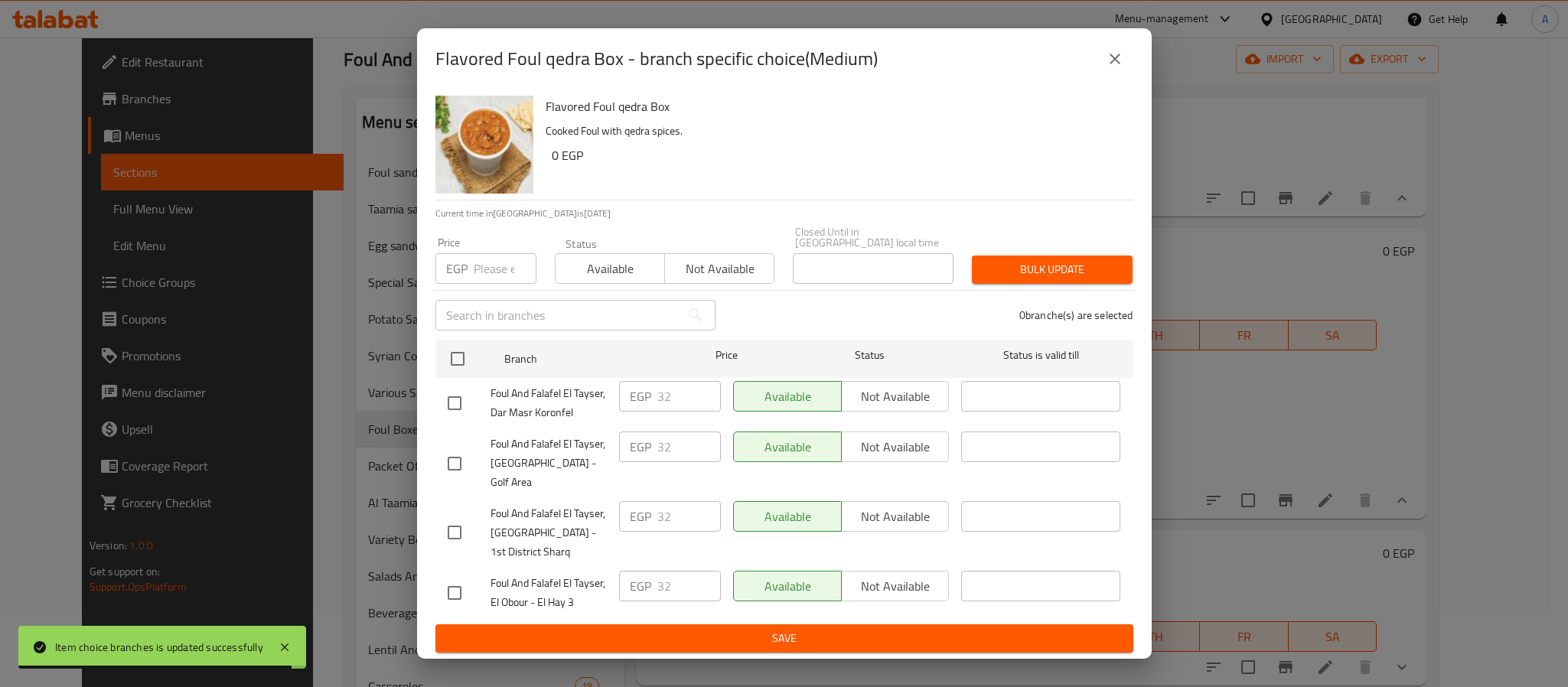
click at [1121, 64] on icon "close" at bounding box center [1115, 59] width 18 height 18
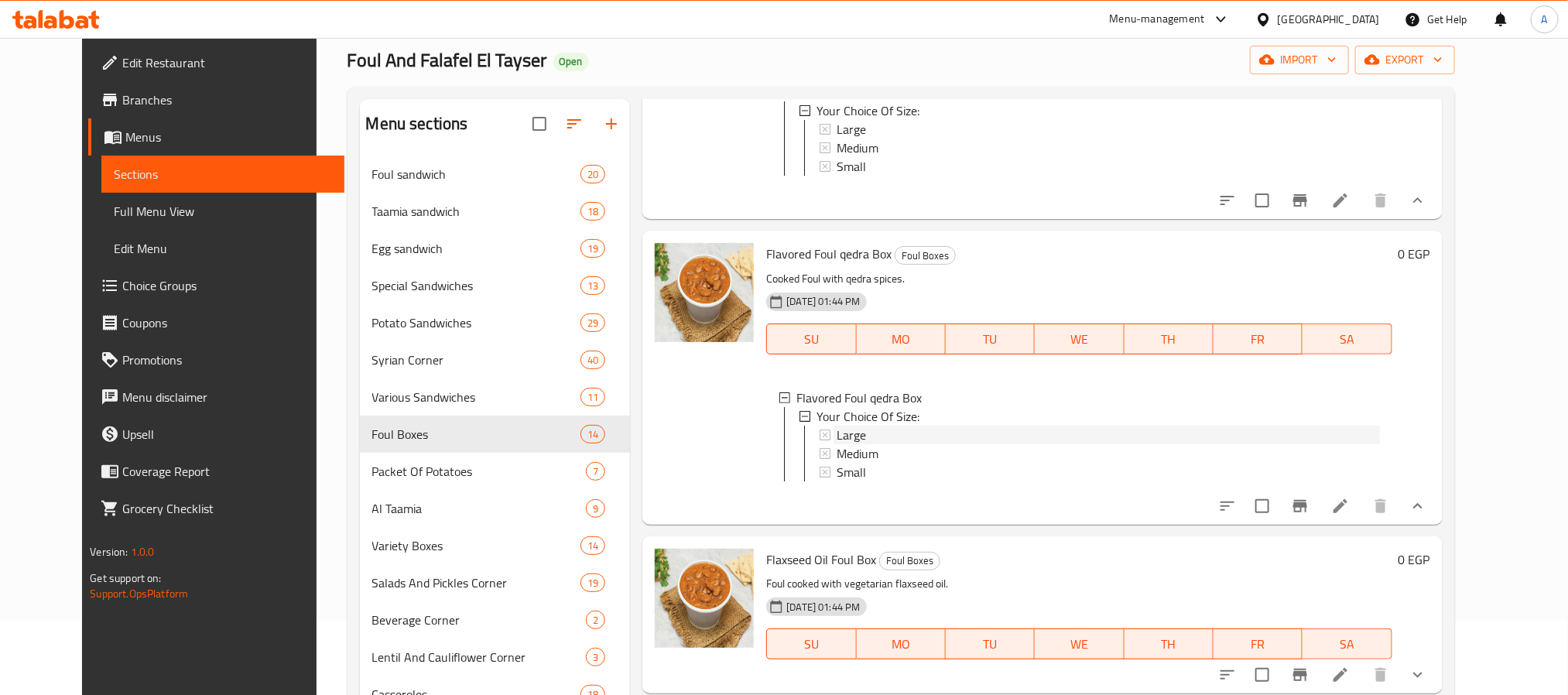
click at [852, 445] on div "Large" at bounding box center [1108, 435] width 543 height 19
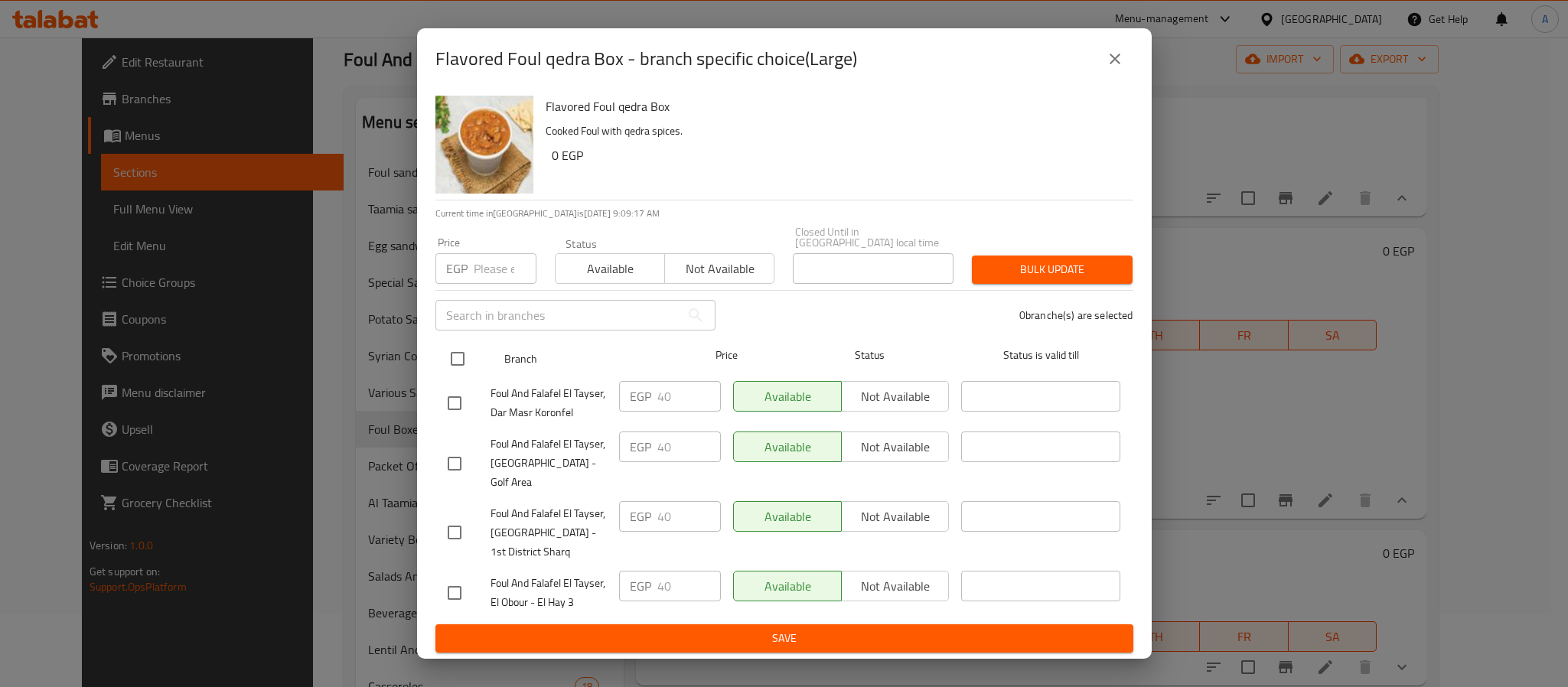
click at [453, 369] on input "checkbox" at bounding box center [457, 359] width 32 height 32
checkbox input "true"
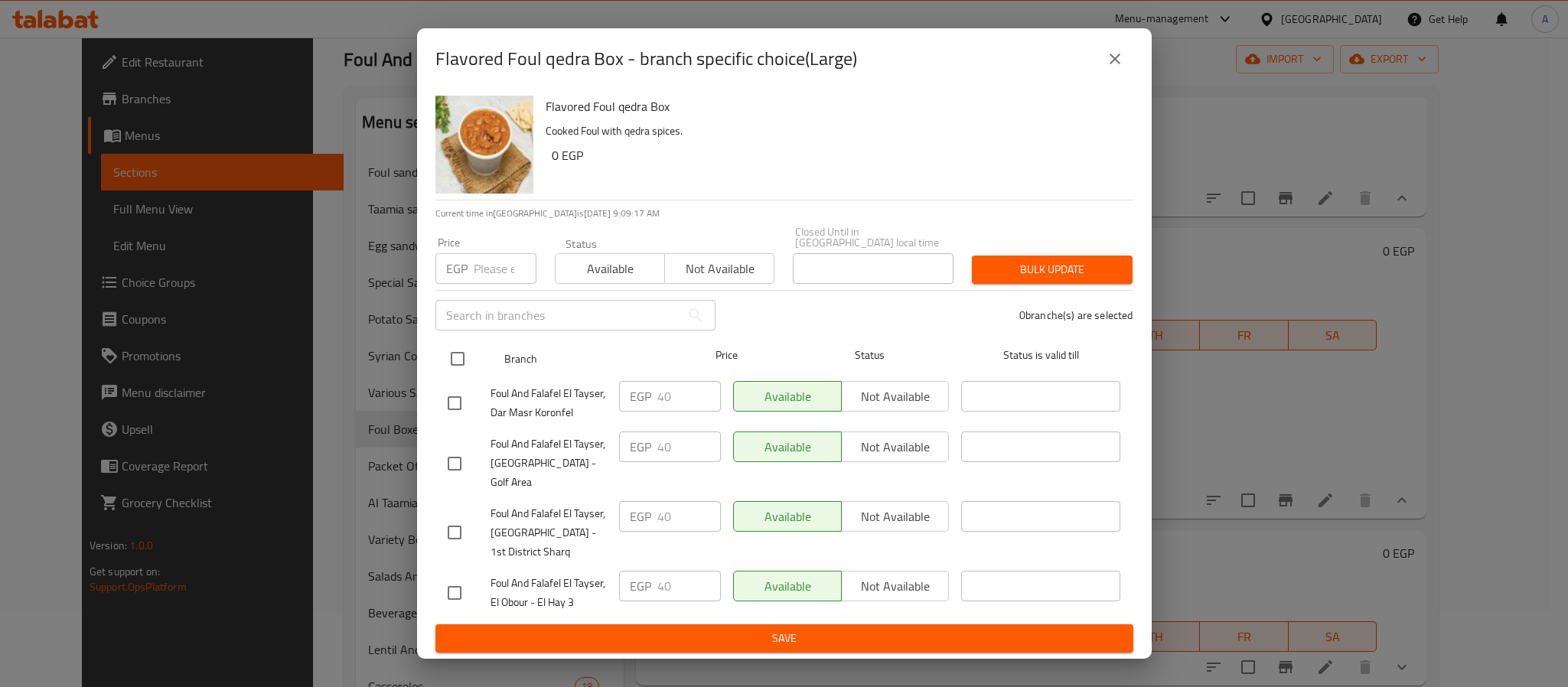
checkbox input "true"
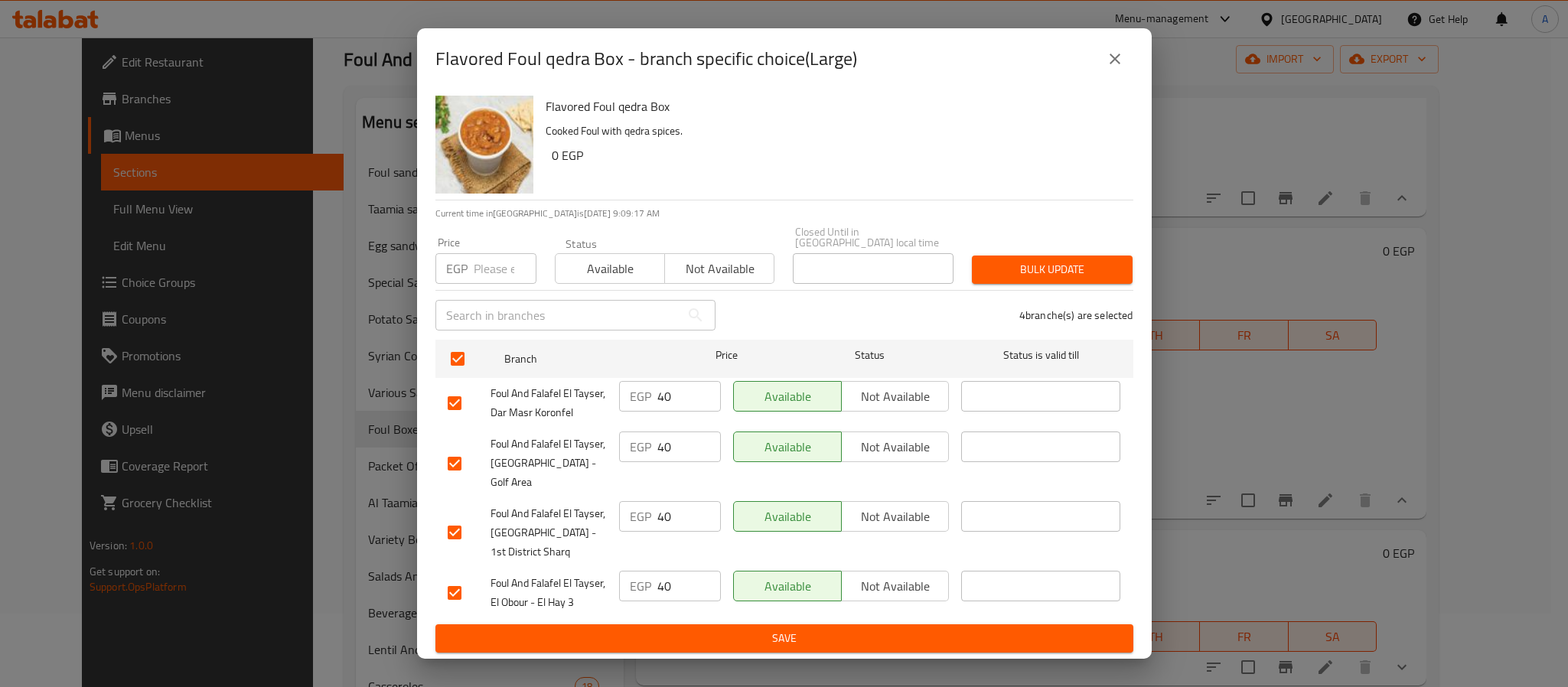
click at [491, 277] on input "number" at bounding box center [505, 268] width 63 height 31
type input "45"
click at [1055, 265] on span "Bulk update" at bounding box center [1052, 269] width 136 height 19
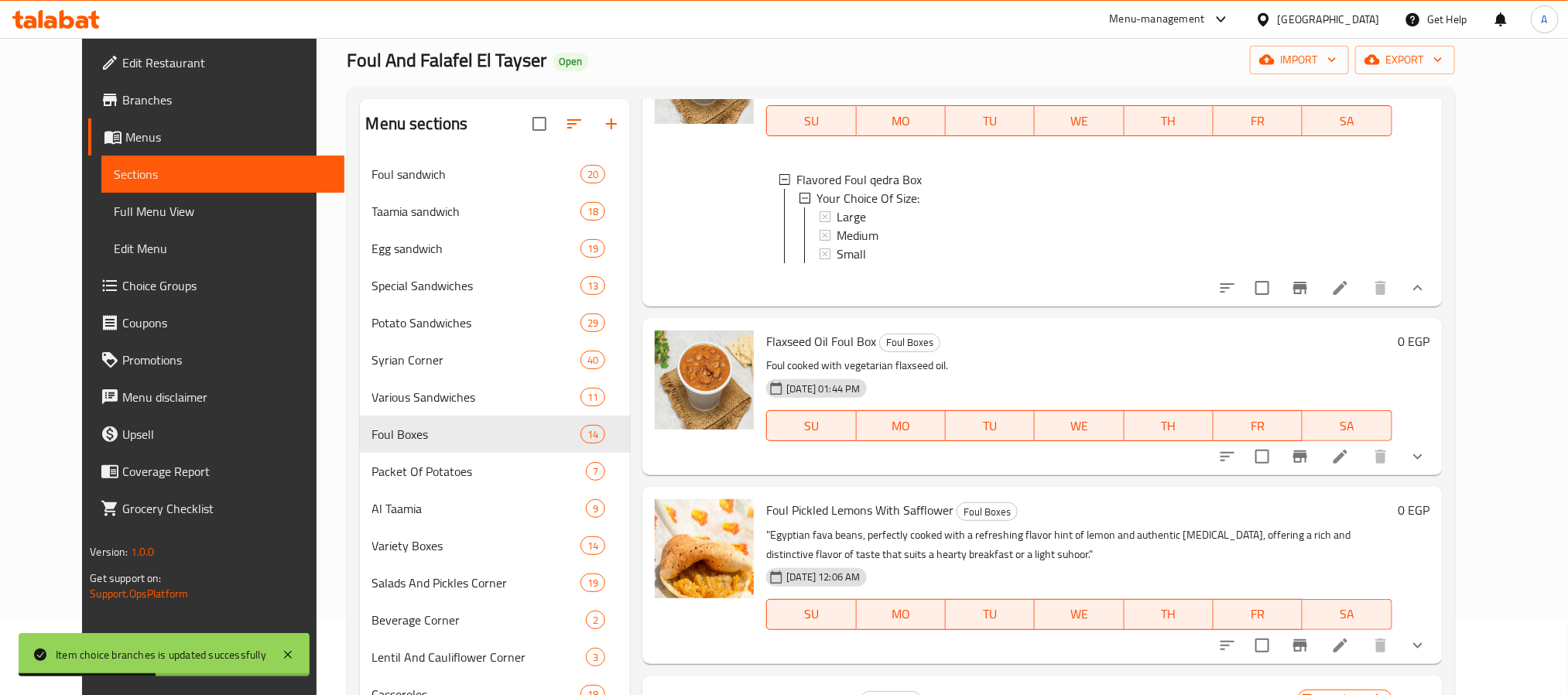
scroll to position [457, 0]
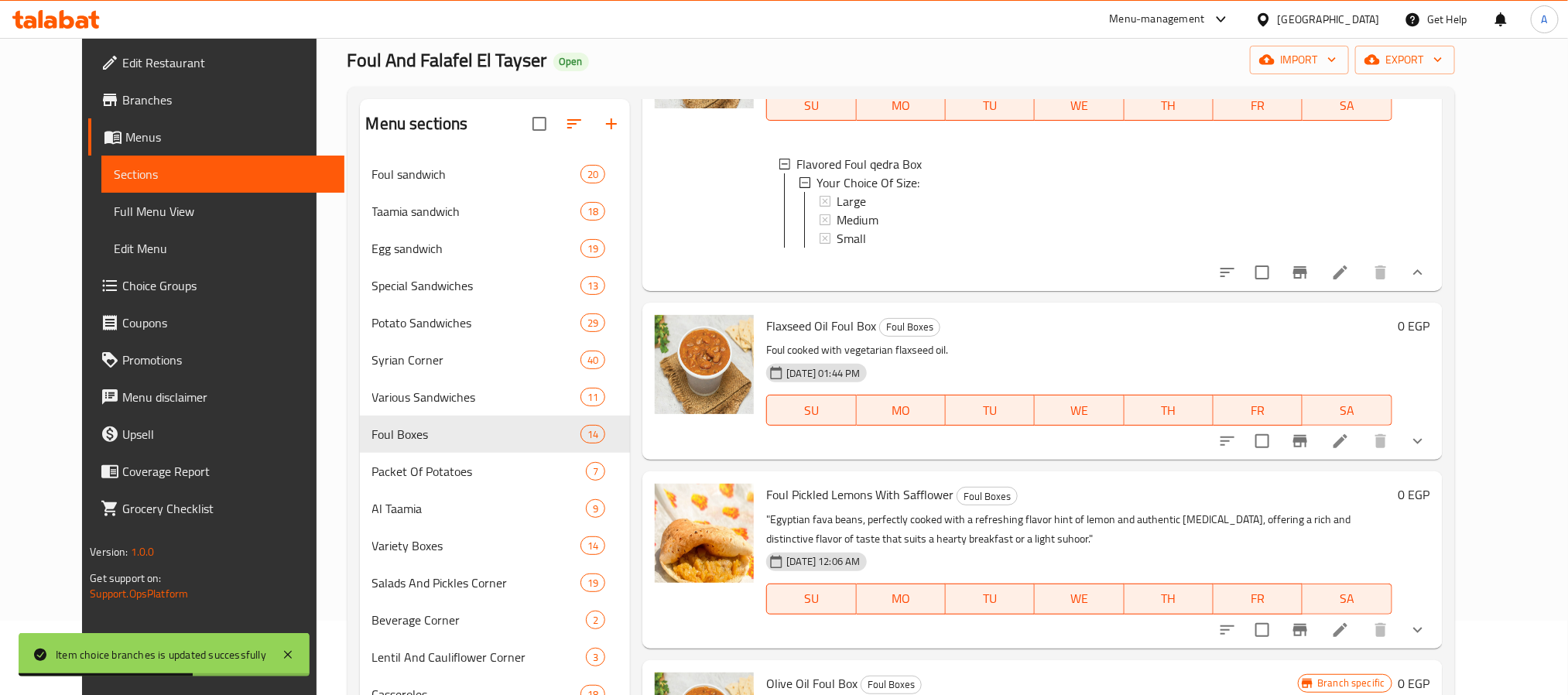
click at [1427, 451] on icon "show more" at bounding box center [1418, 441] width 19 height 19
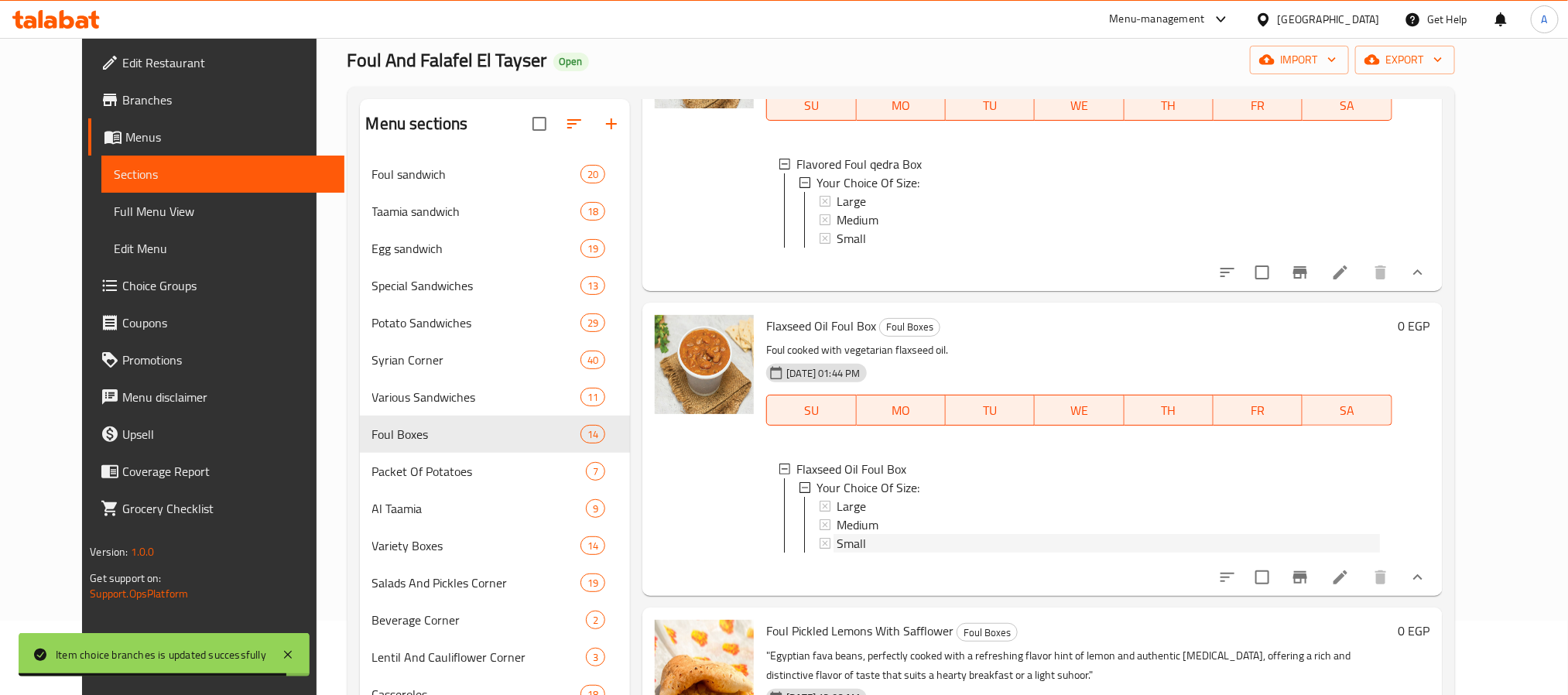
click at [844, 553] on span "Small" at bounding box center [851, 544] width 30 height 19
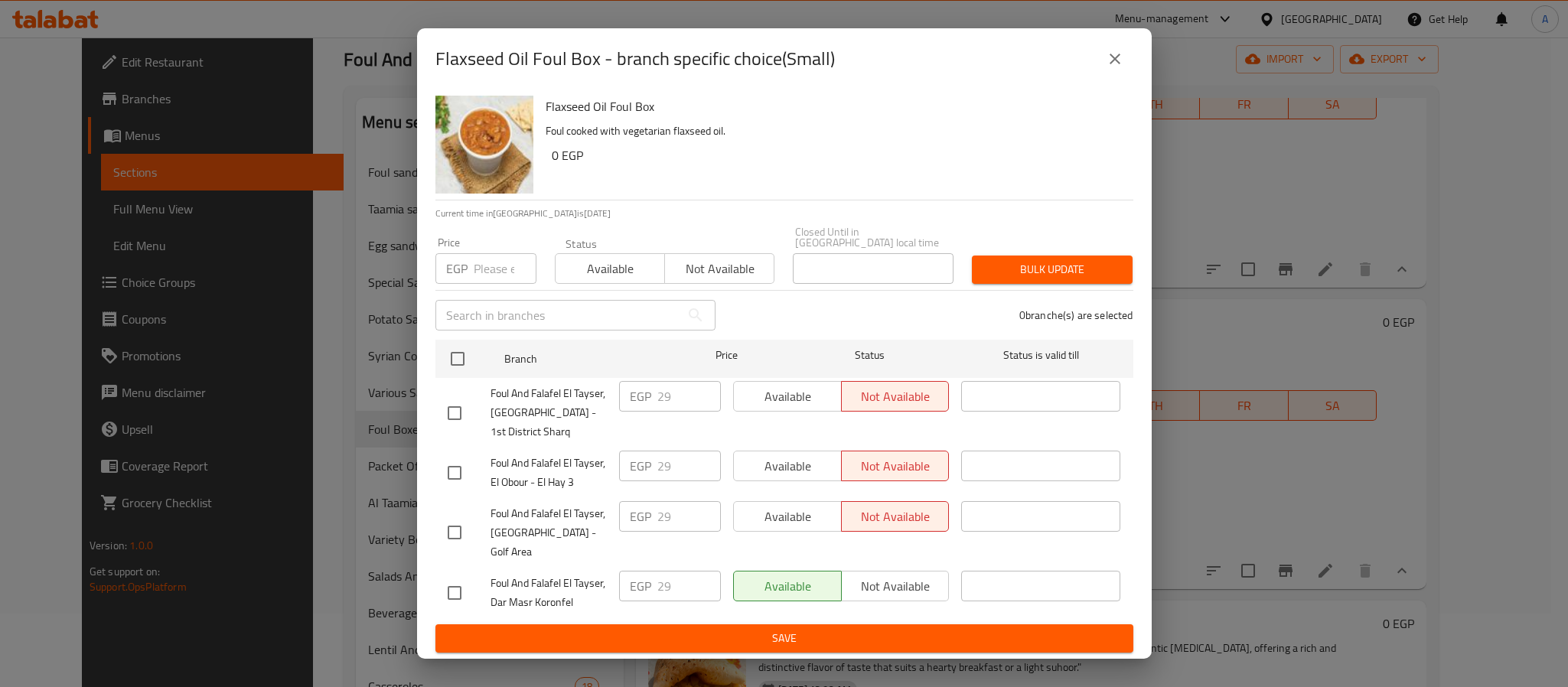
click at [1114, 68] on icon "close" at bounding box center [1115, 59] width 18 height 18
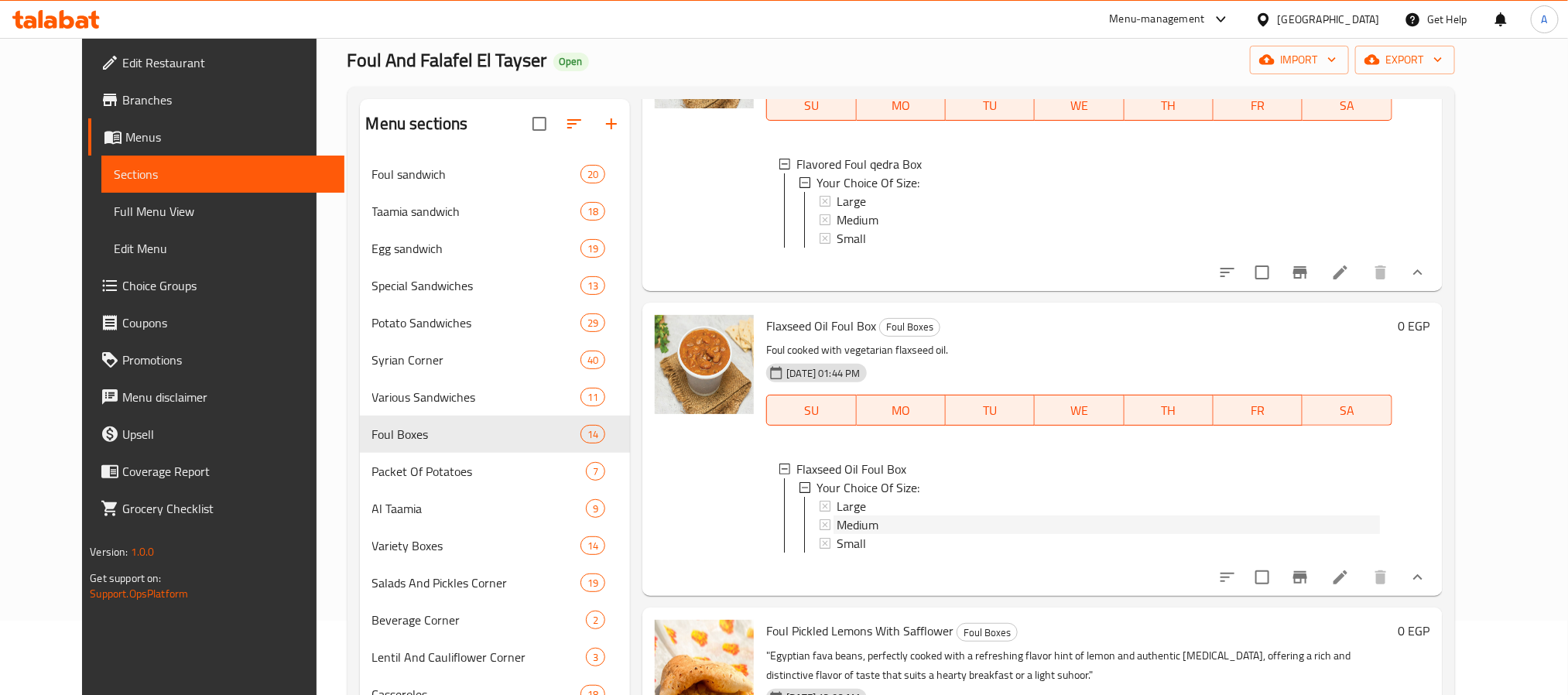
click at [839, 534] on span "Medium" at bounding box center [857, 525] width 41 height 19
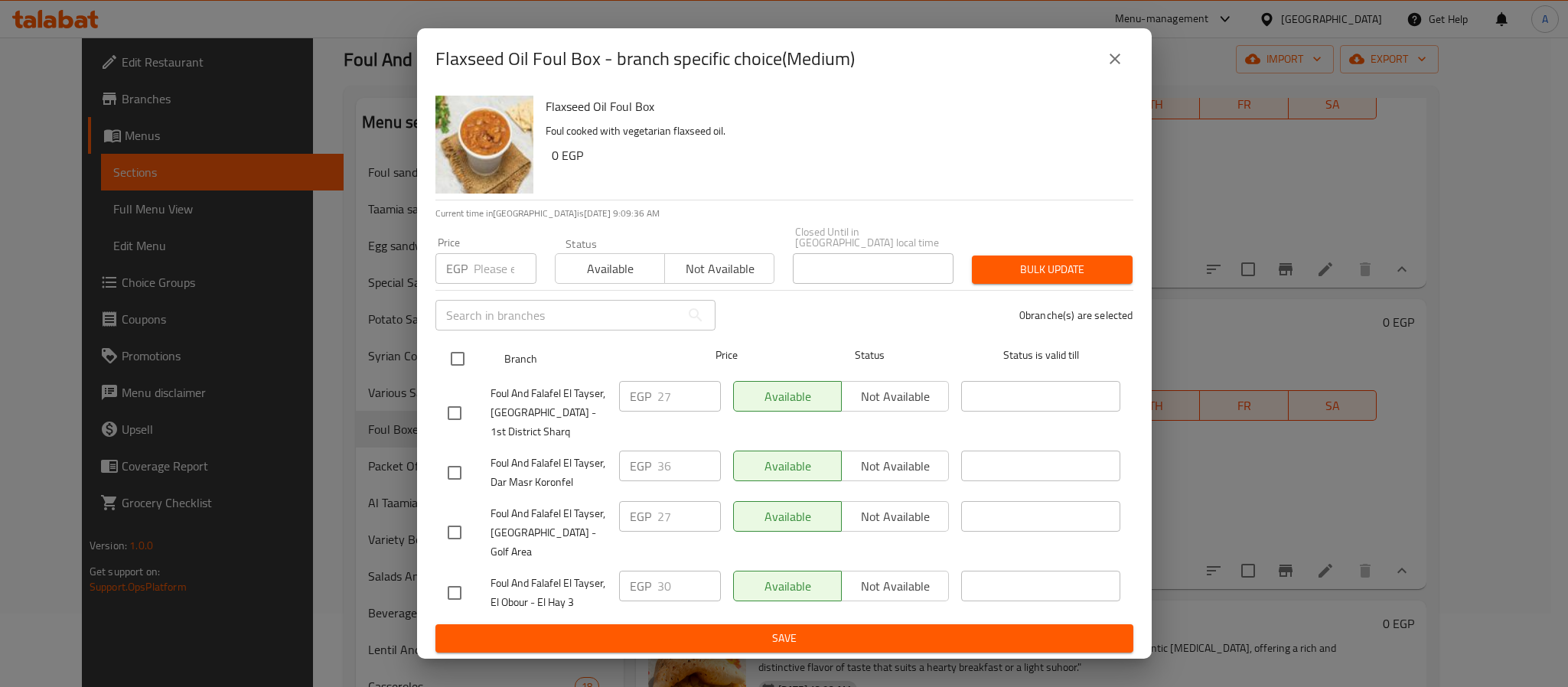
click at [458, 359] on input "checkbox" at bounding box center [457, 359] width 32 height 32
checkbox input "true"
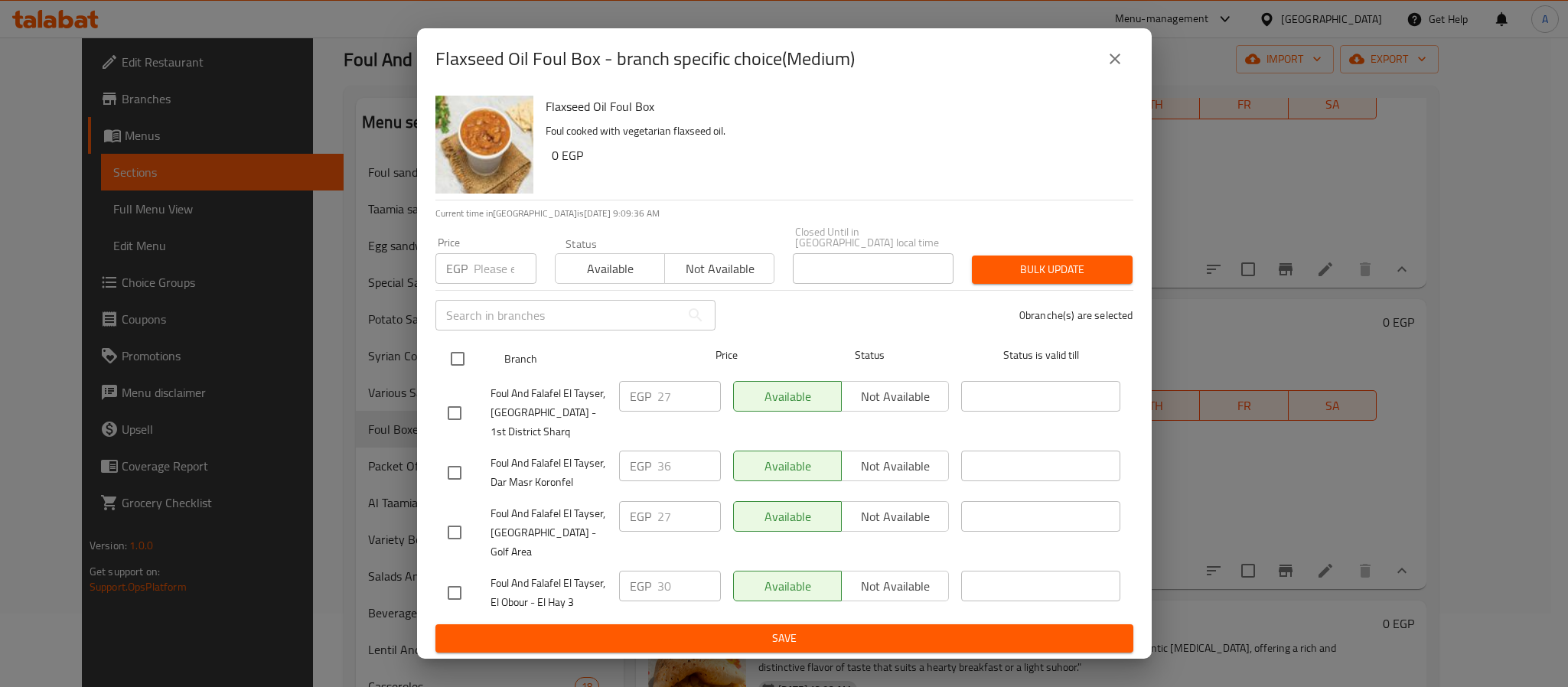
checkbox input "true"
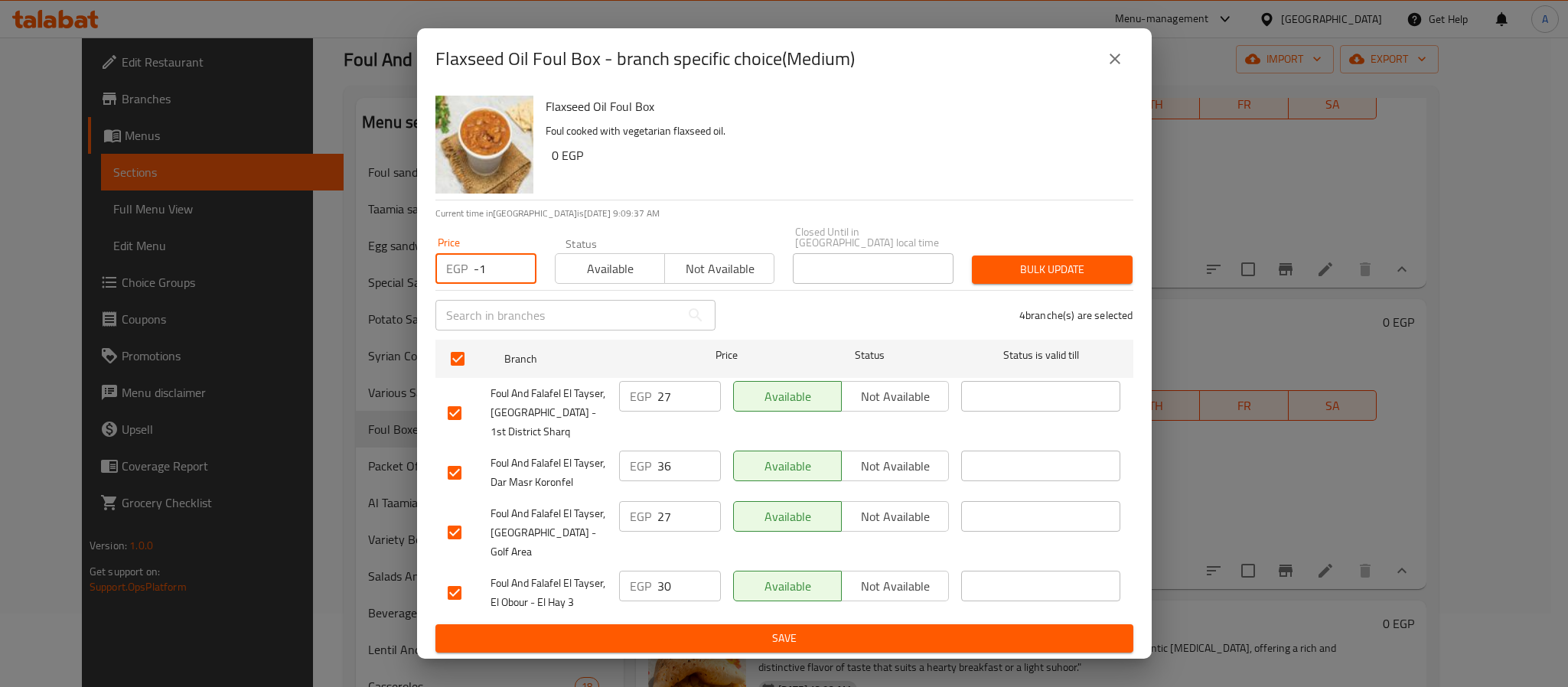
type input "-1"
click at [512, 278] on input "-1" at bounding box center [505, 268] width 63 height 31
type input "36"
click at [1075, 271] on span "Bulk update" at bounding box center [1052, 269] width 136 height 19
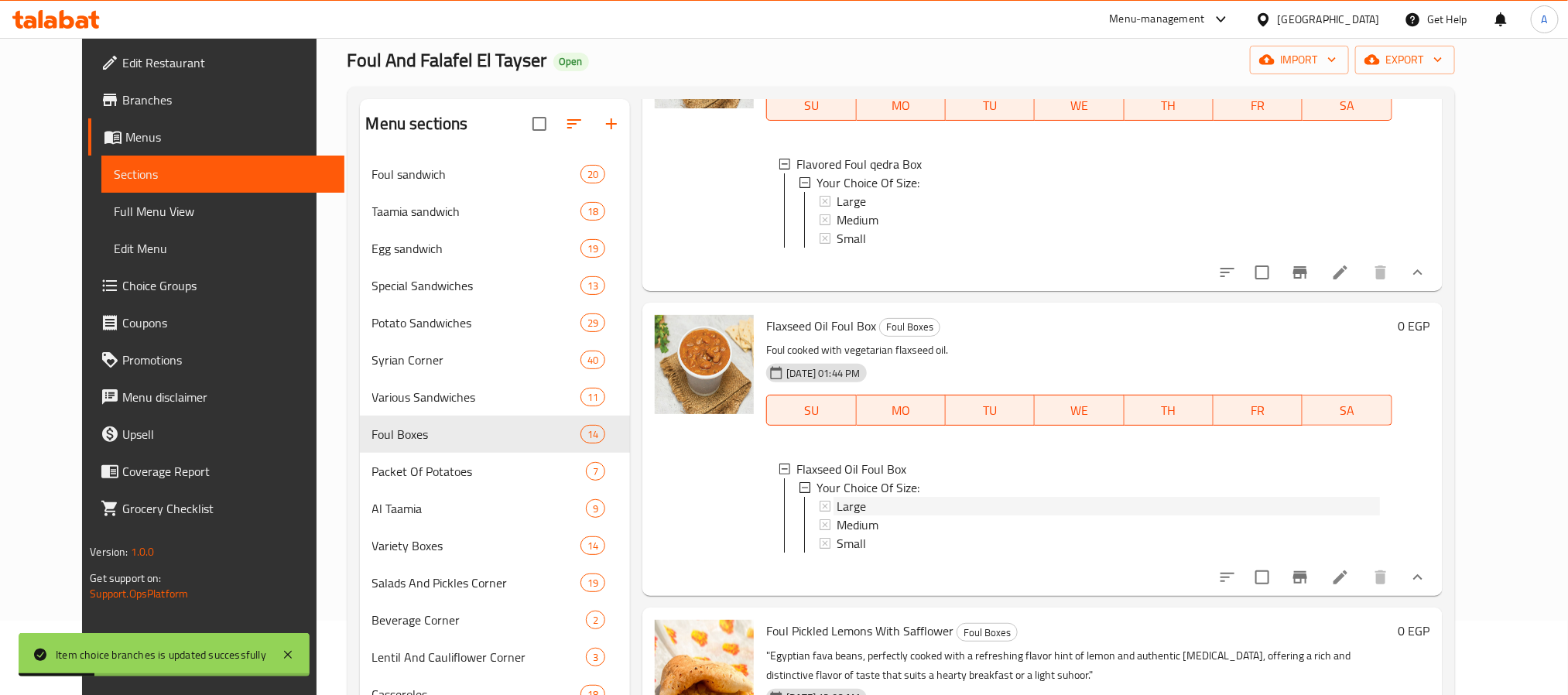
click at [840, 516] on span "Large" at bounding box center [851, 506] width 30 height 19
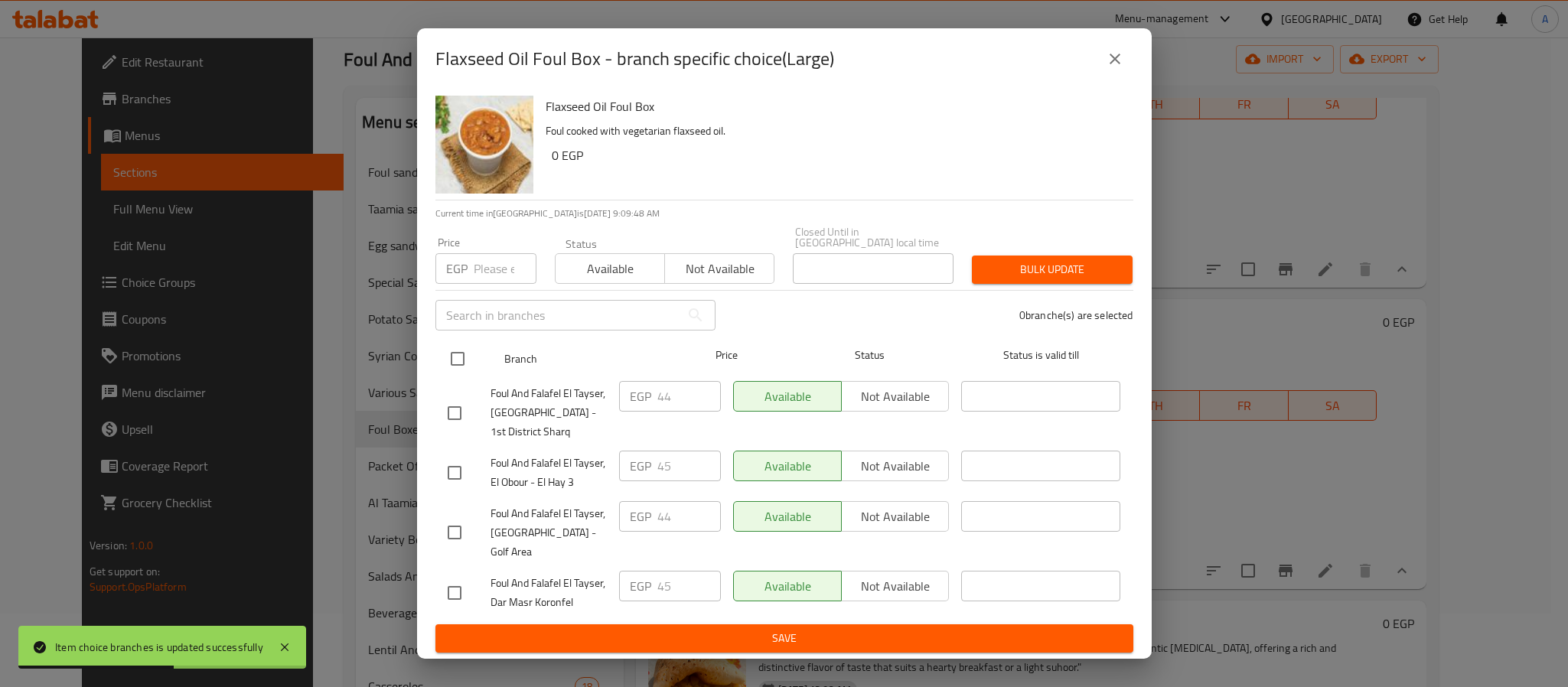
click at [448, 364] on input "checkbox" at bounding box center [457, 359] width 32 height 32
checkbox input "true"
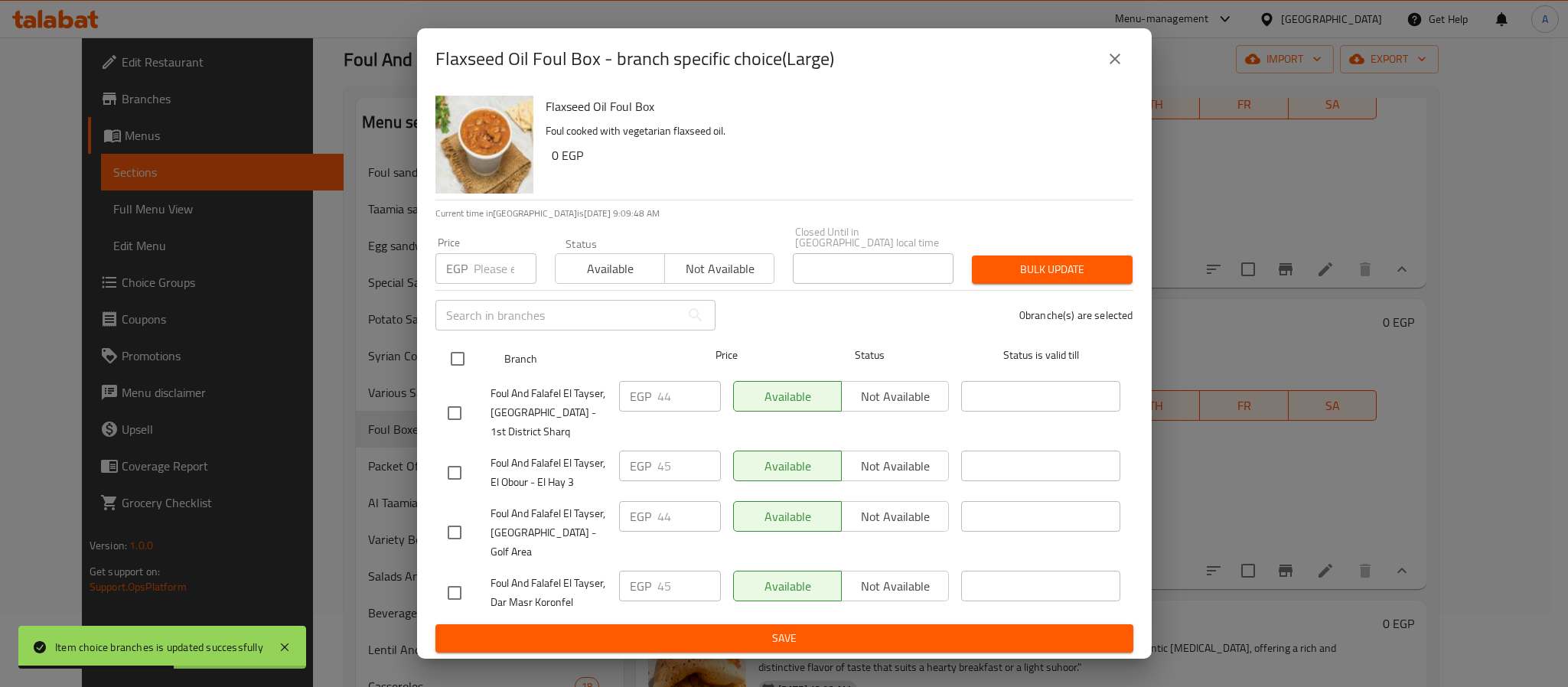
checkbox input "true"
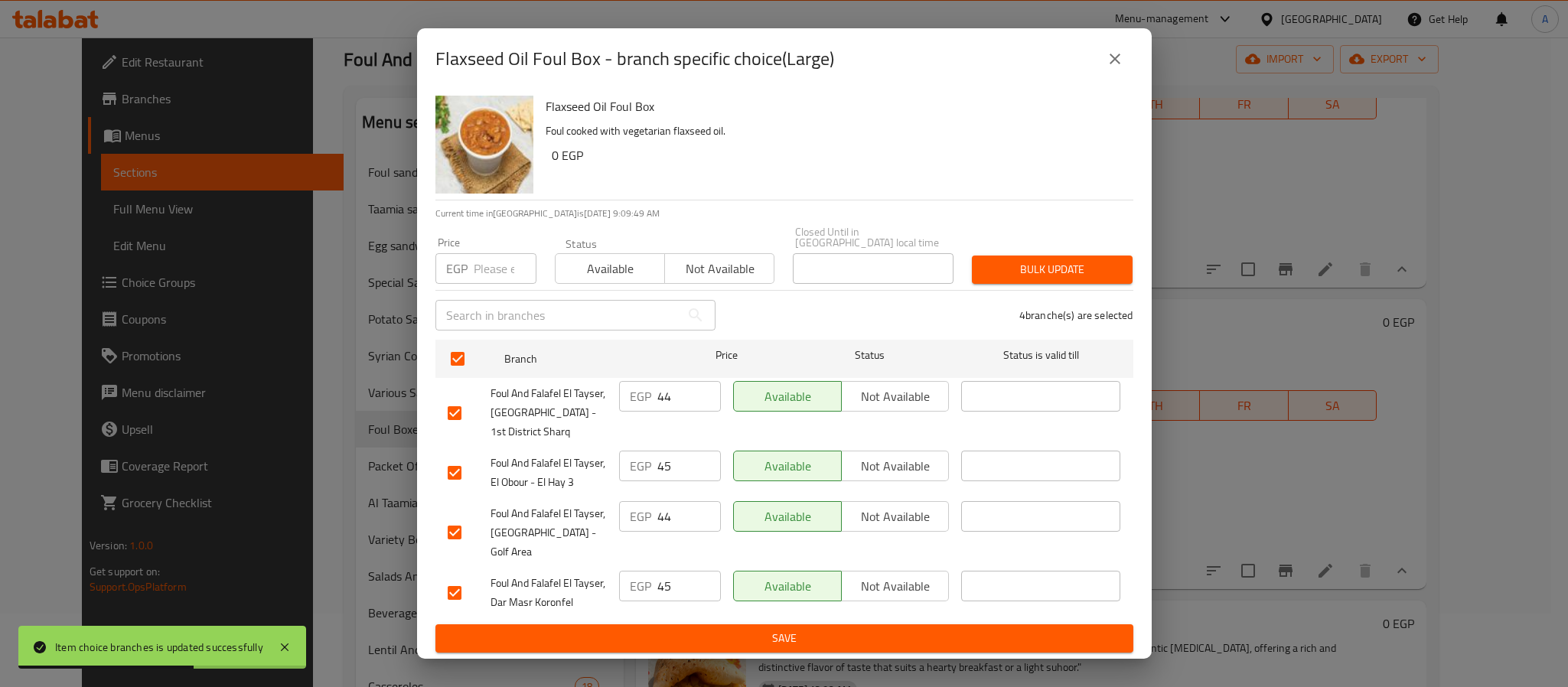
click at [506, 268] on input "number" at bounding box center [505, 268] width 63 height 31
type input "45"
click at [1051, 284] on button "Bulk update" at bounding box center [1052, 270] width 160 height 28
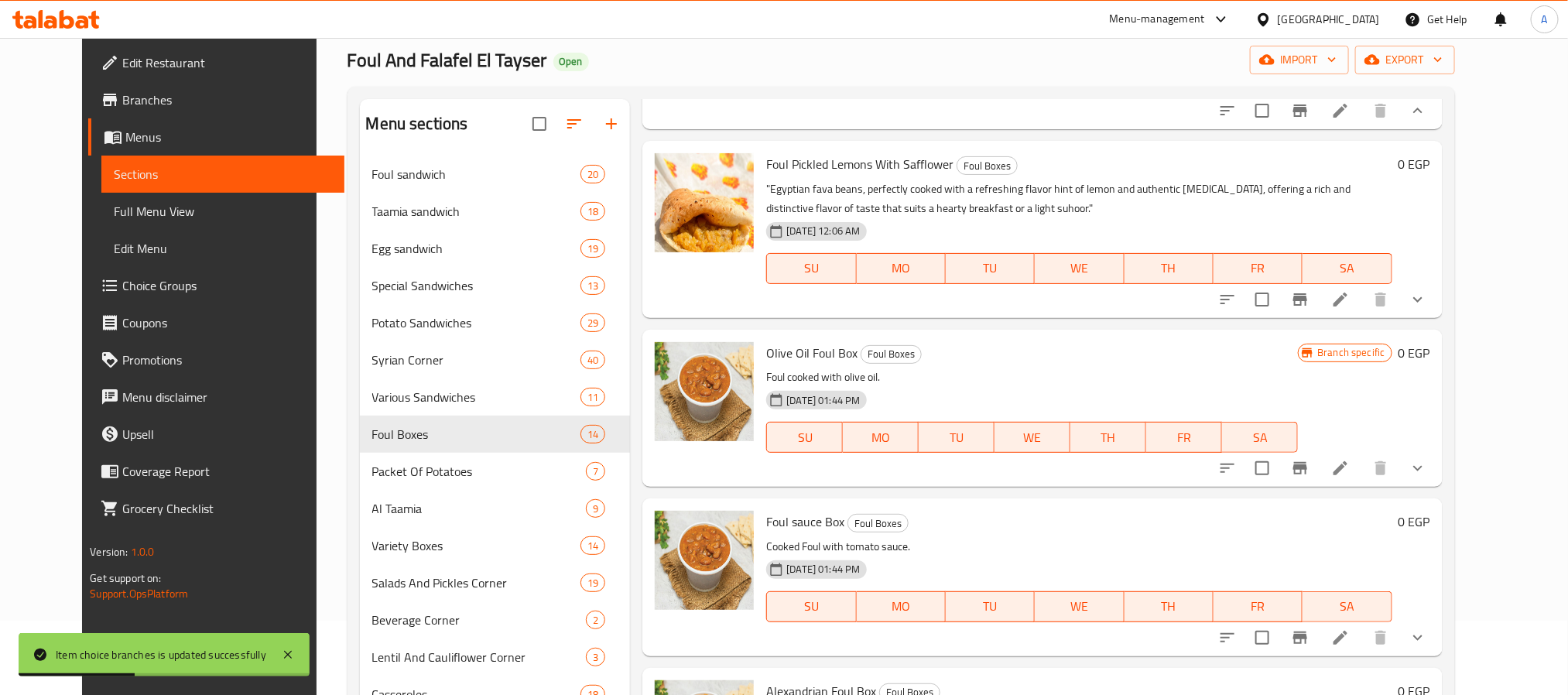
scroll to position [960, 0]
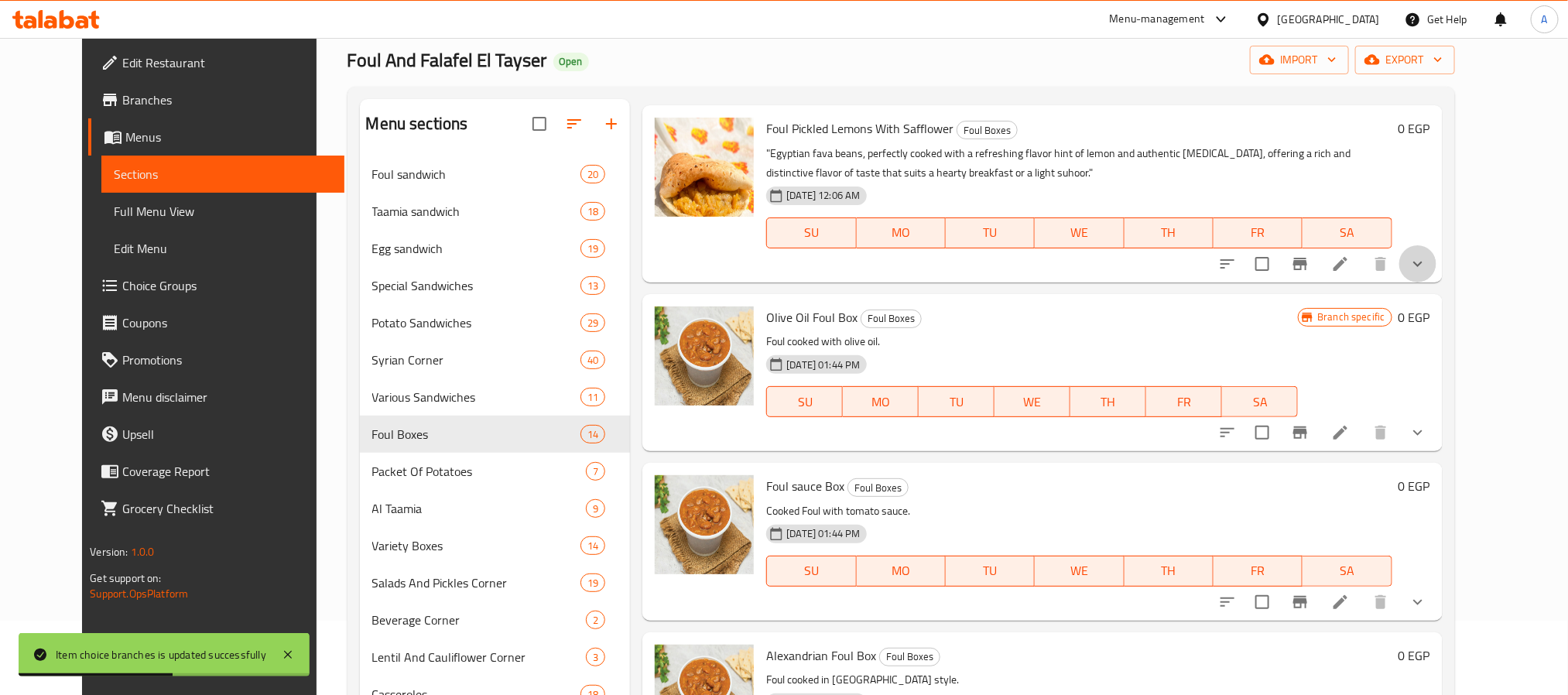
click at [1436, 282] on button "show more" at bounding box center [1418, 264] width 37 height 37
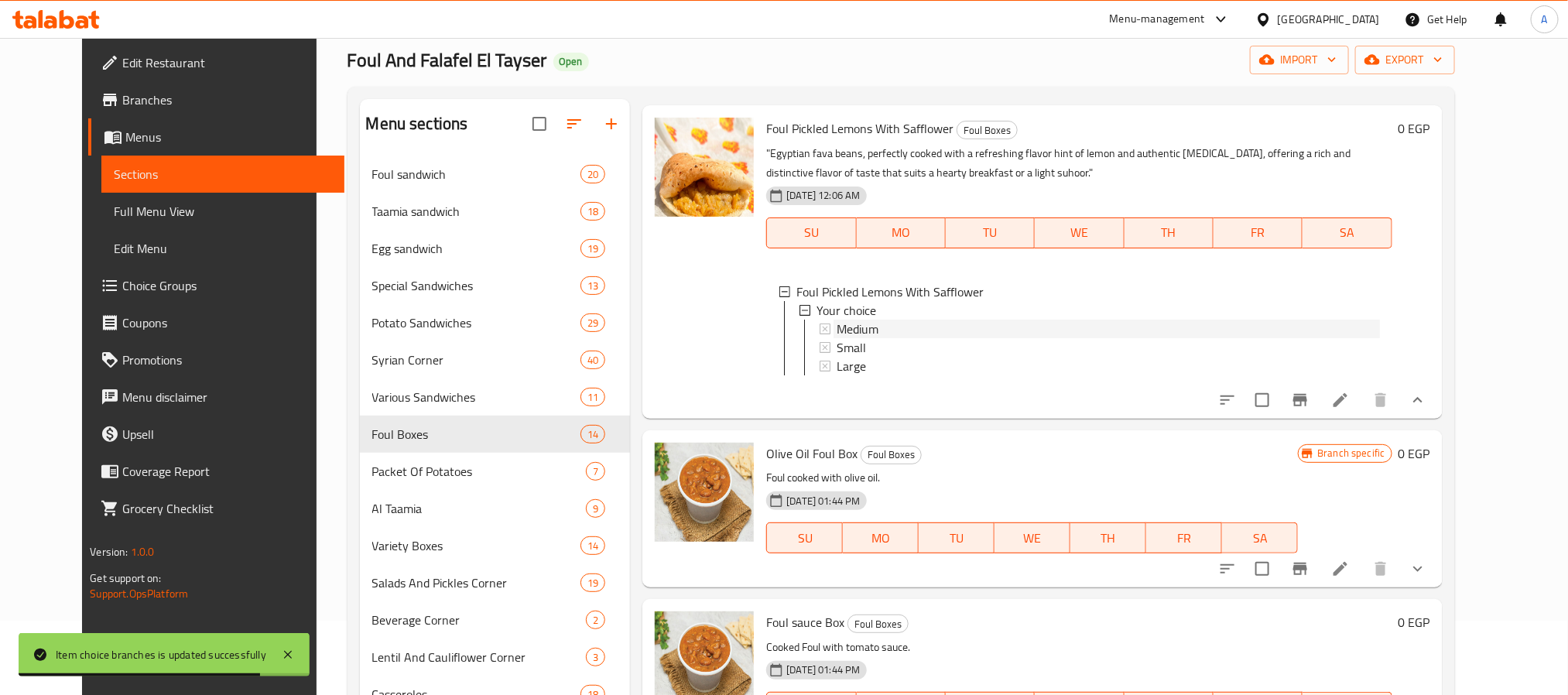
click at [837, 338] on span "Medium" at bounding box center [857, 329] width 41 height 19
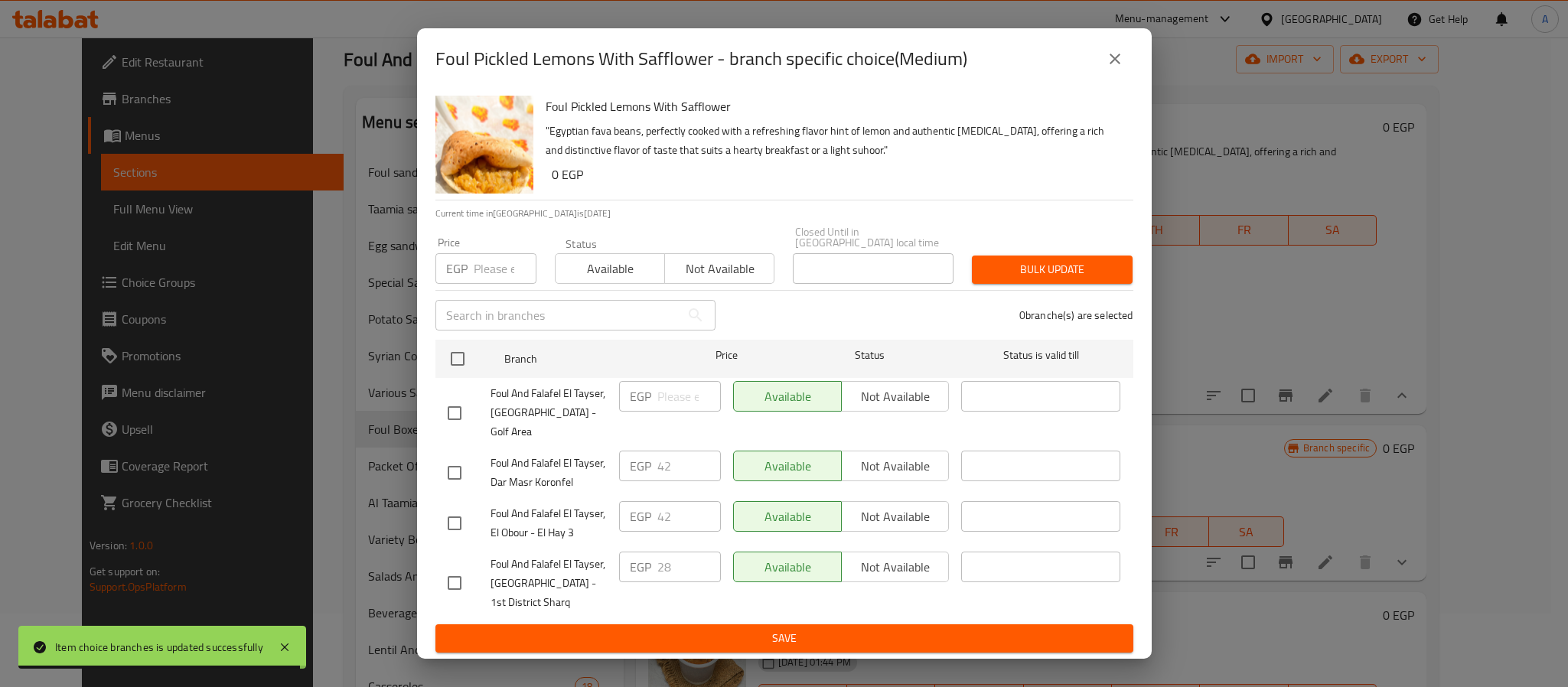
click at [1141, 69] on div "Foul Pickled Lemons With Safflower - branch specific choice(Medium)" at bounding box center [784, 59] width 735 height 61
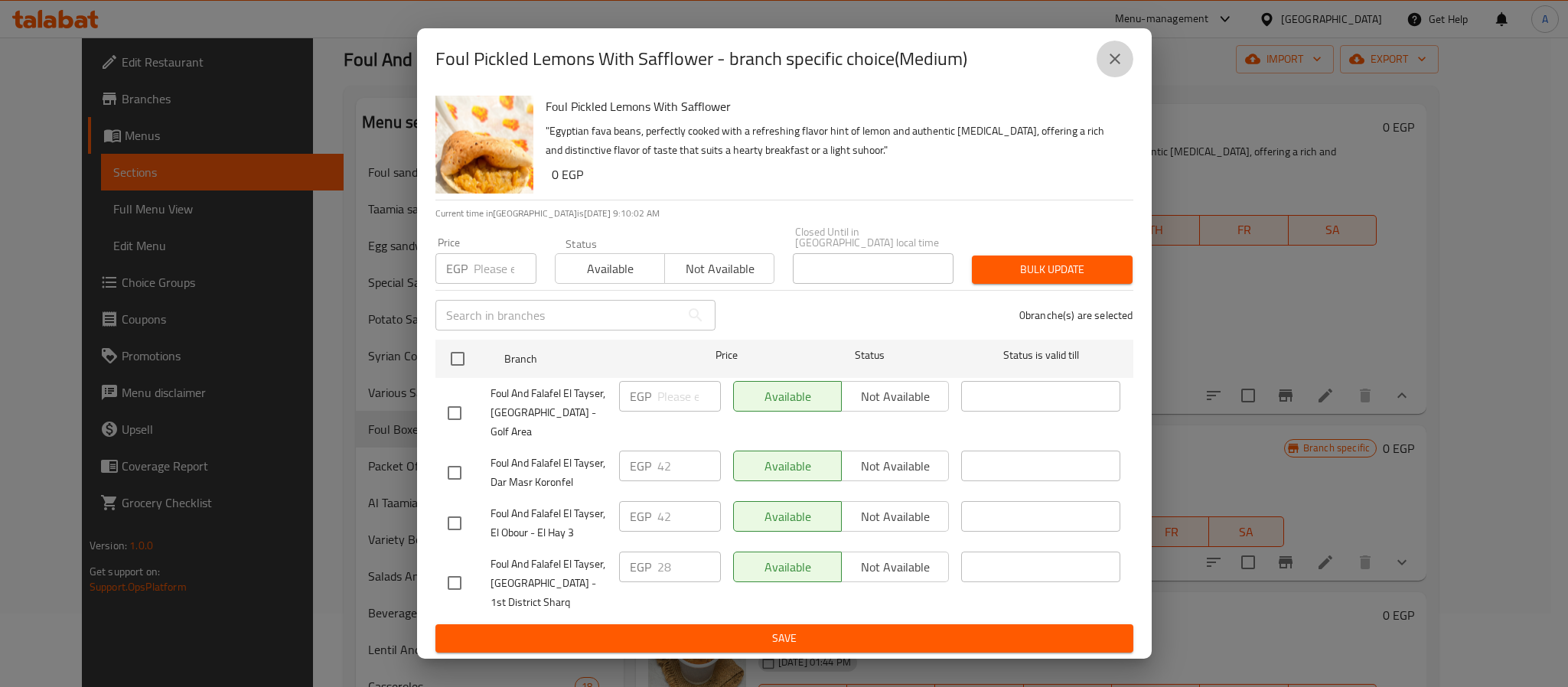
click at [1116, 64] on icon "close" at bounding box center [1115, 59] width 11 height 11
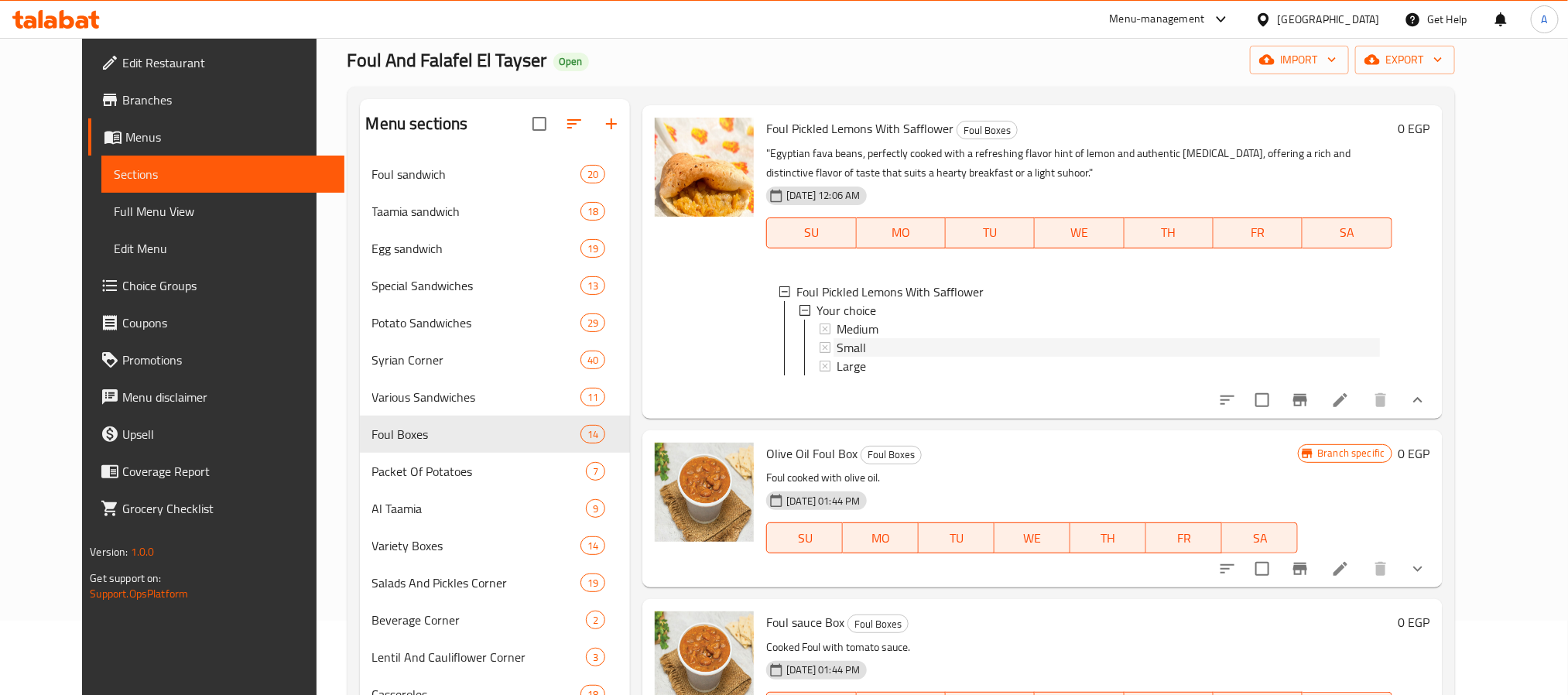
click at [853, 357] on div "Small" at bounding box center [1108, 348] width 543 height 19
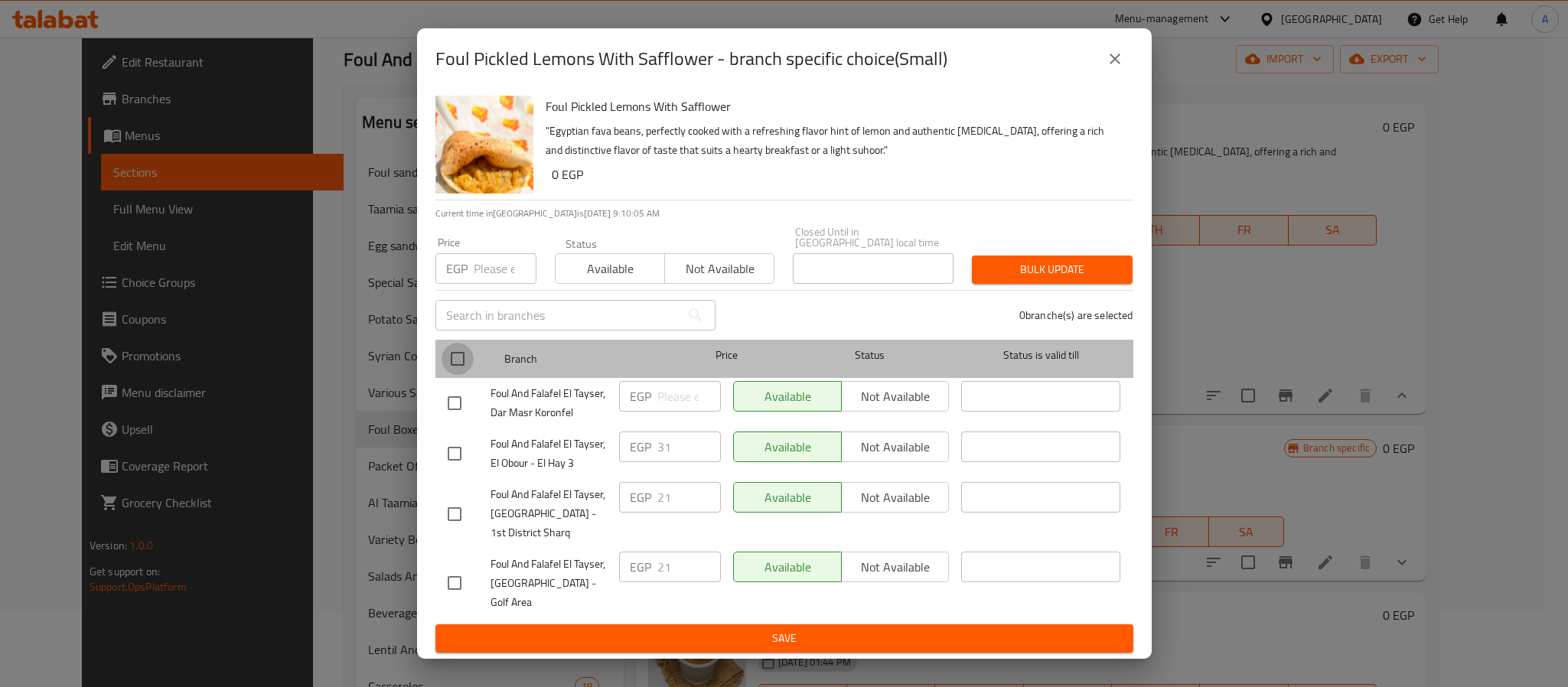
click at [456, 369] on input "checkbox" at bounding box center [457, 359] width 32 height 32
checkbox input "true"
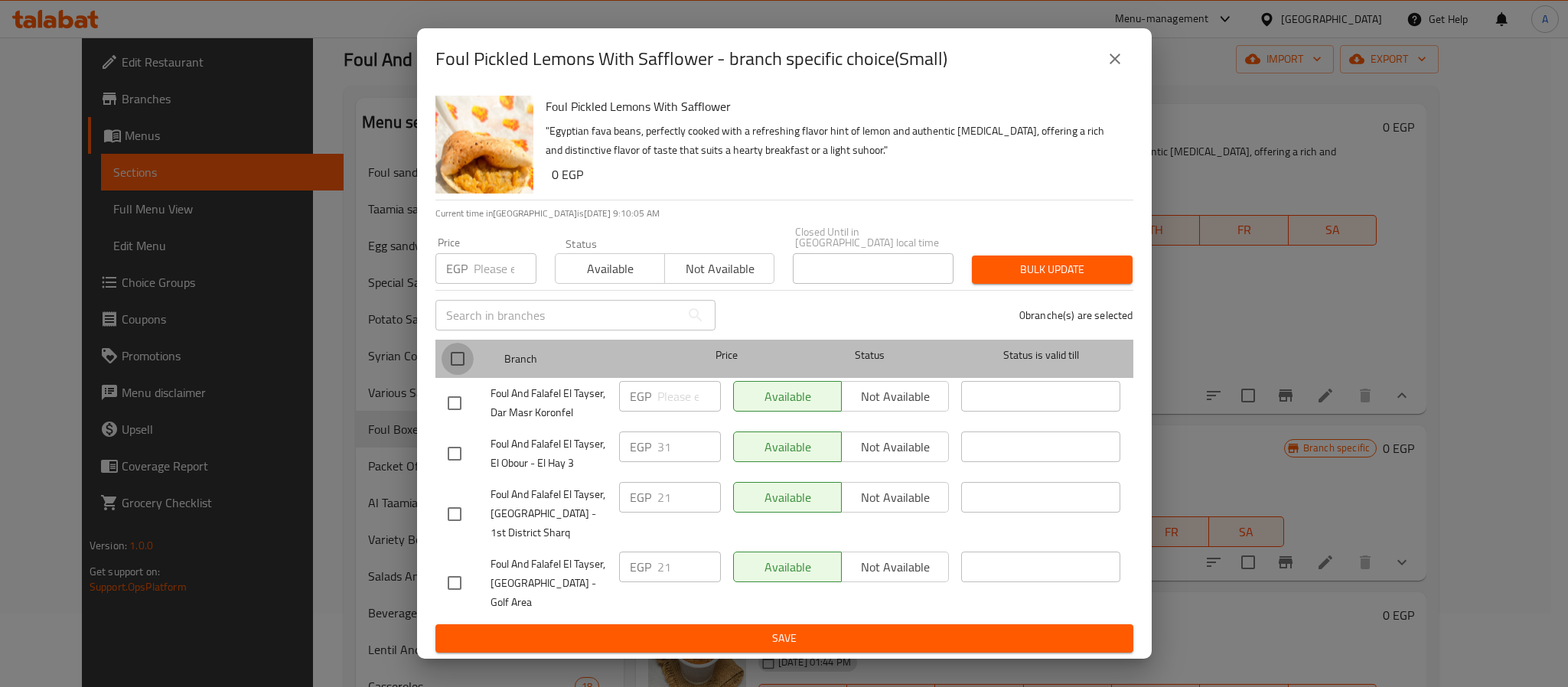
checkbox input "true"
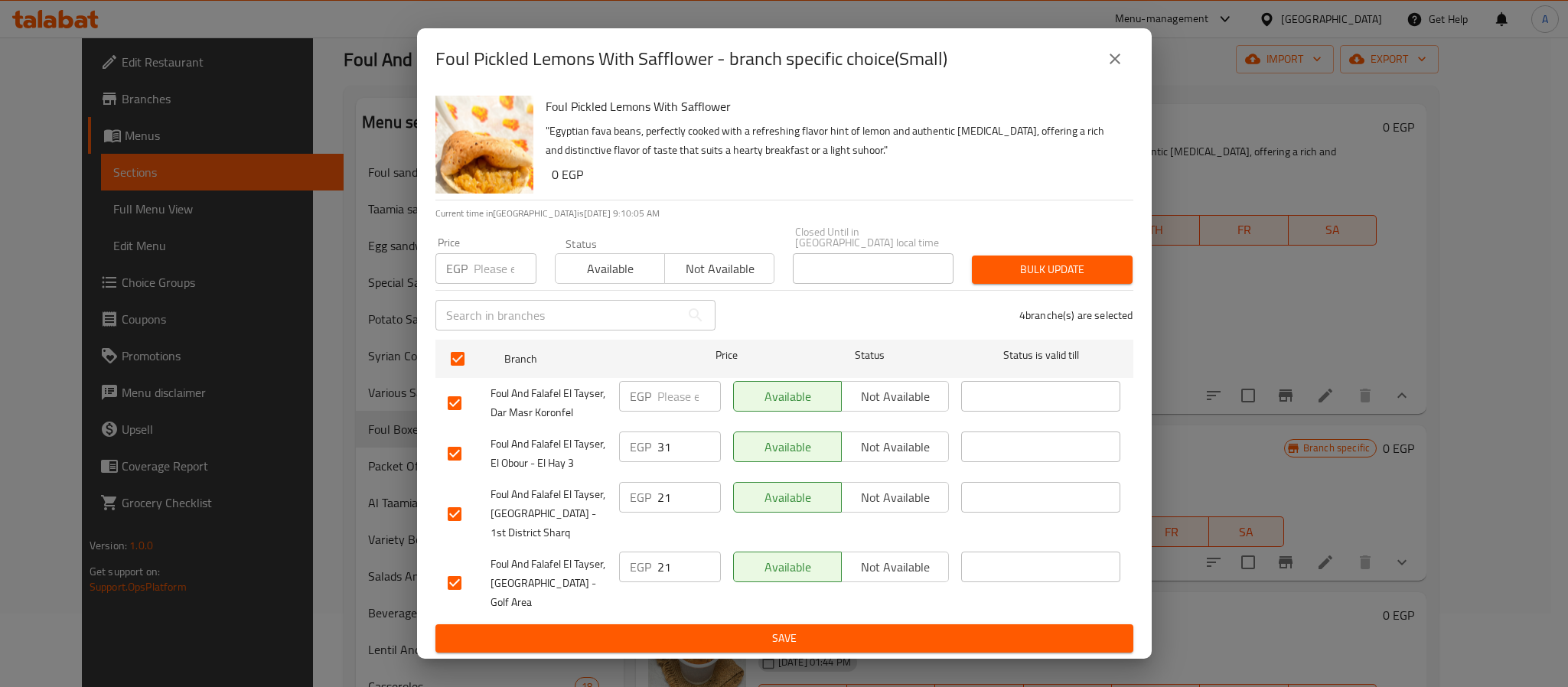
click at [490, 280] on input "number" at bounding box center [505, 268] width 63 height 31
type input "31"
click at [996, 279] on span "Bulk update" at bounding box center [1052, 269] width 136 height 19
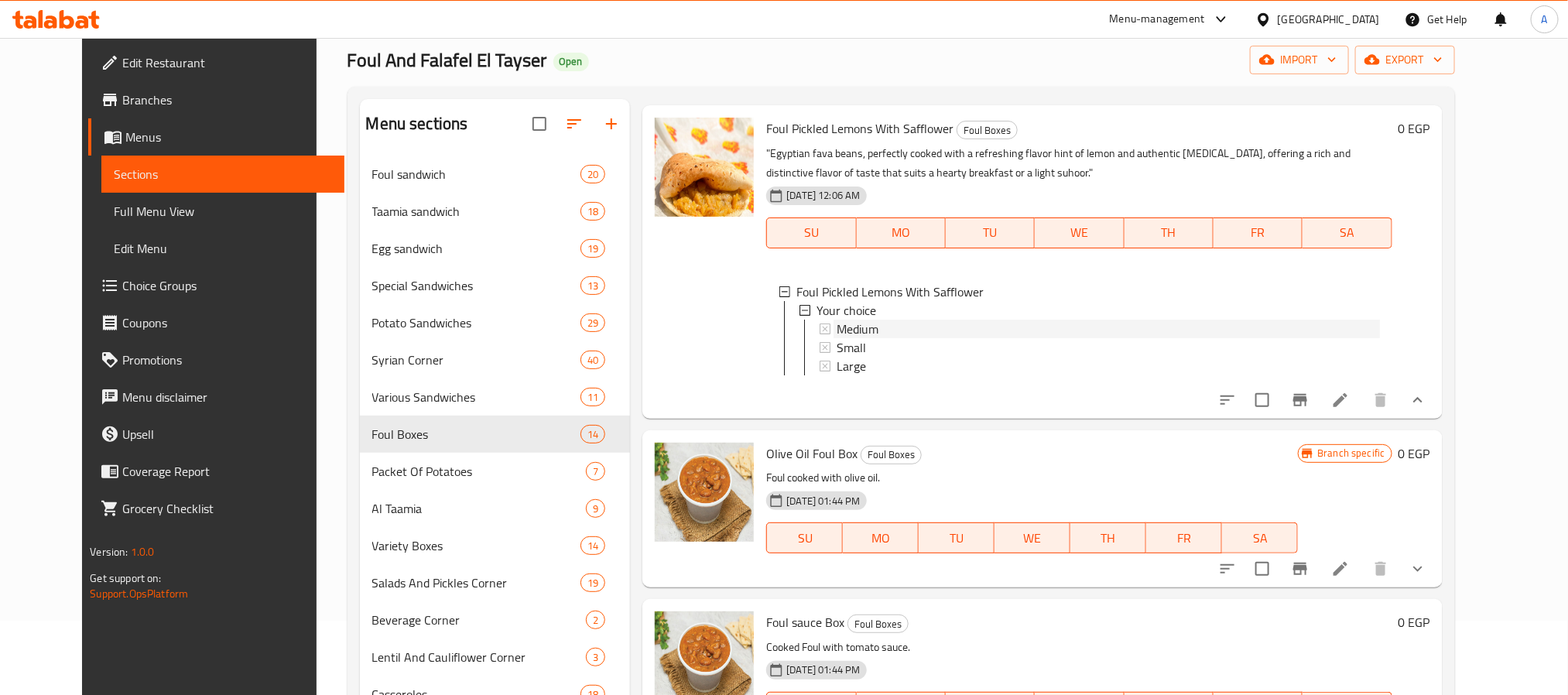
click at [860, 338] on div "Medium" at bounding box center [1108, 329] width 543 height 19
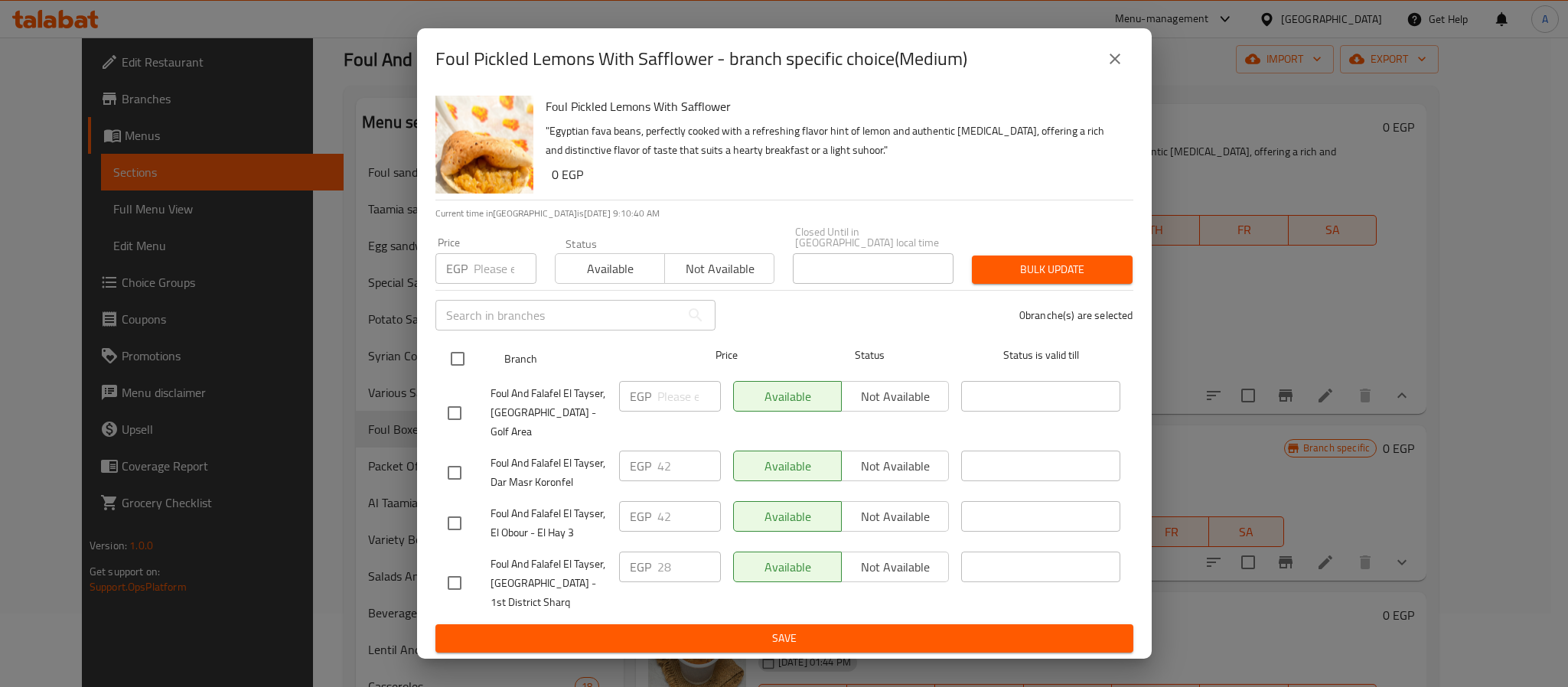
click at [456, 359] on input "checkbox" at bounding box center [457, 359] width 32 height 32
checkbox input "true"
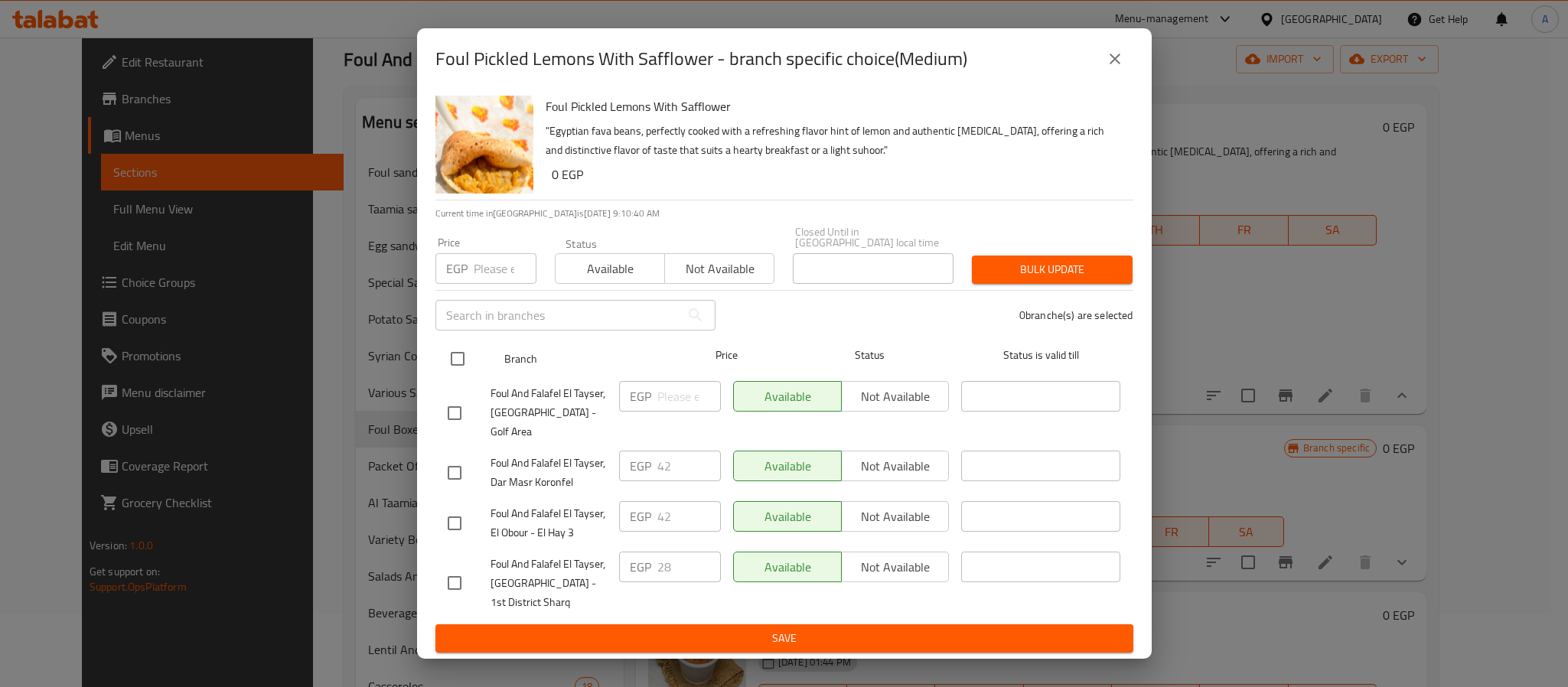
checkbox input "true"
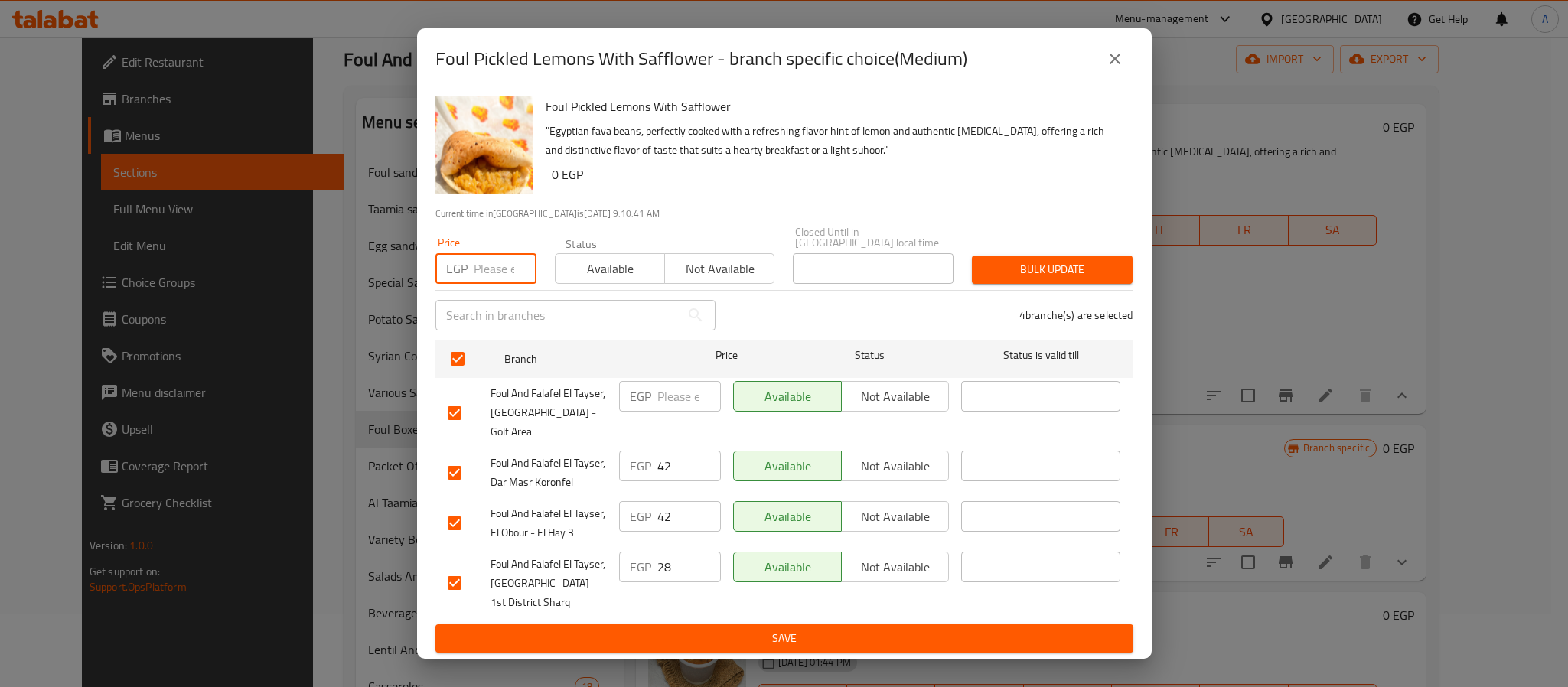
click at [495, 267] on input "number" at bounding box center [505, 268] width 63 height 31
type input "42"
click at [993, 272] on span "Bulk update" at bounding box center [1052, 269] width 136 height 19
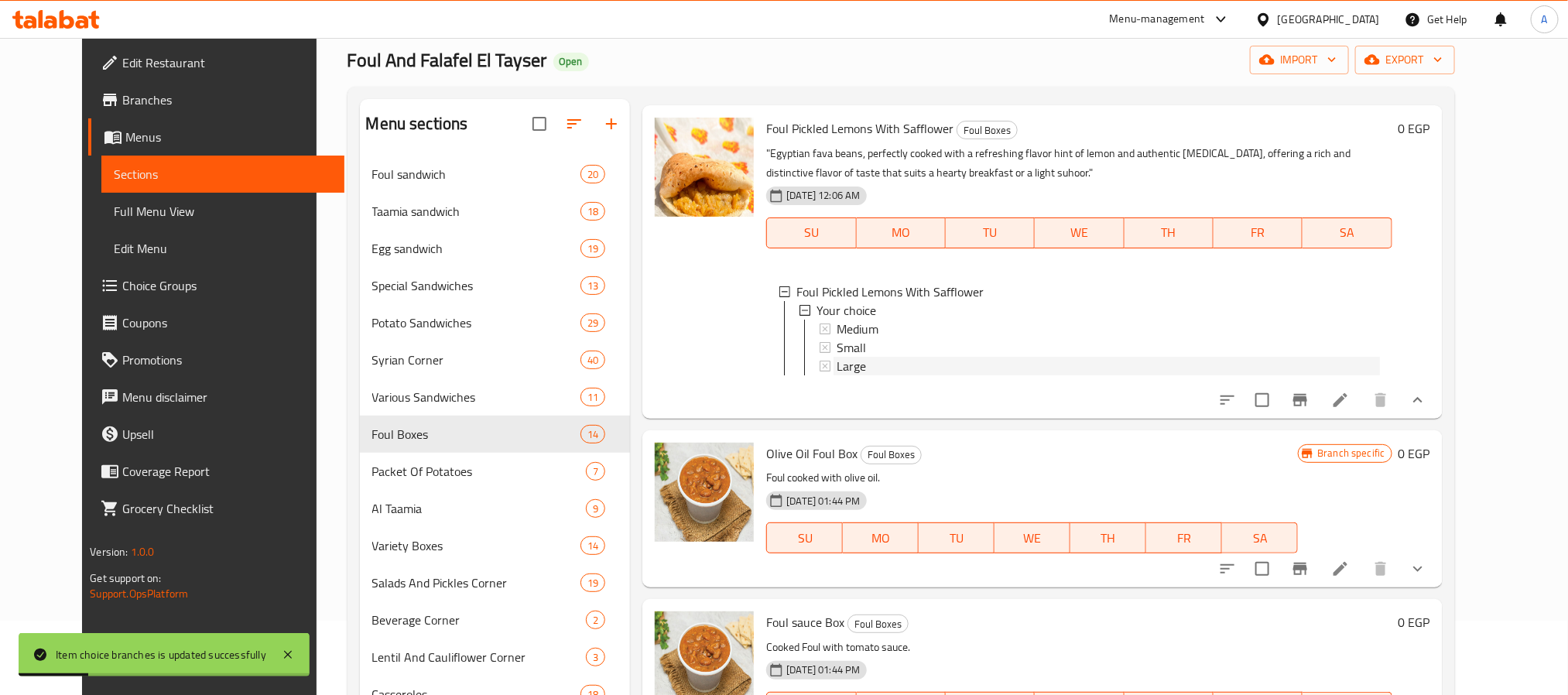
click at [843, 375] on span "Large" at bounding box center [851, 366] width 30 height 19
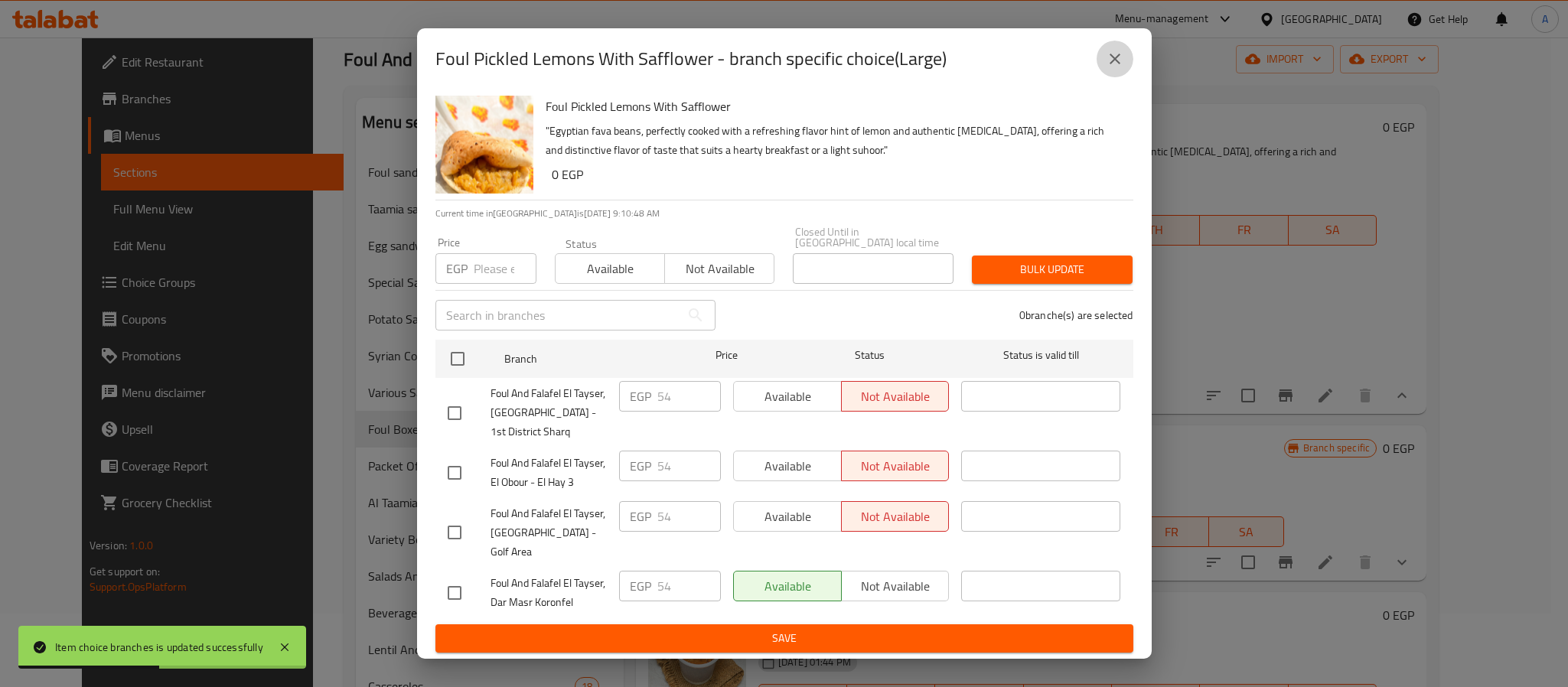
click at [1100, 77] on button "close" at bounding box center [1115, 59] width 37 height 37
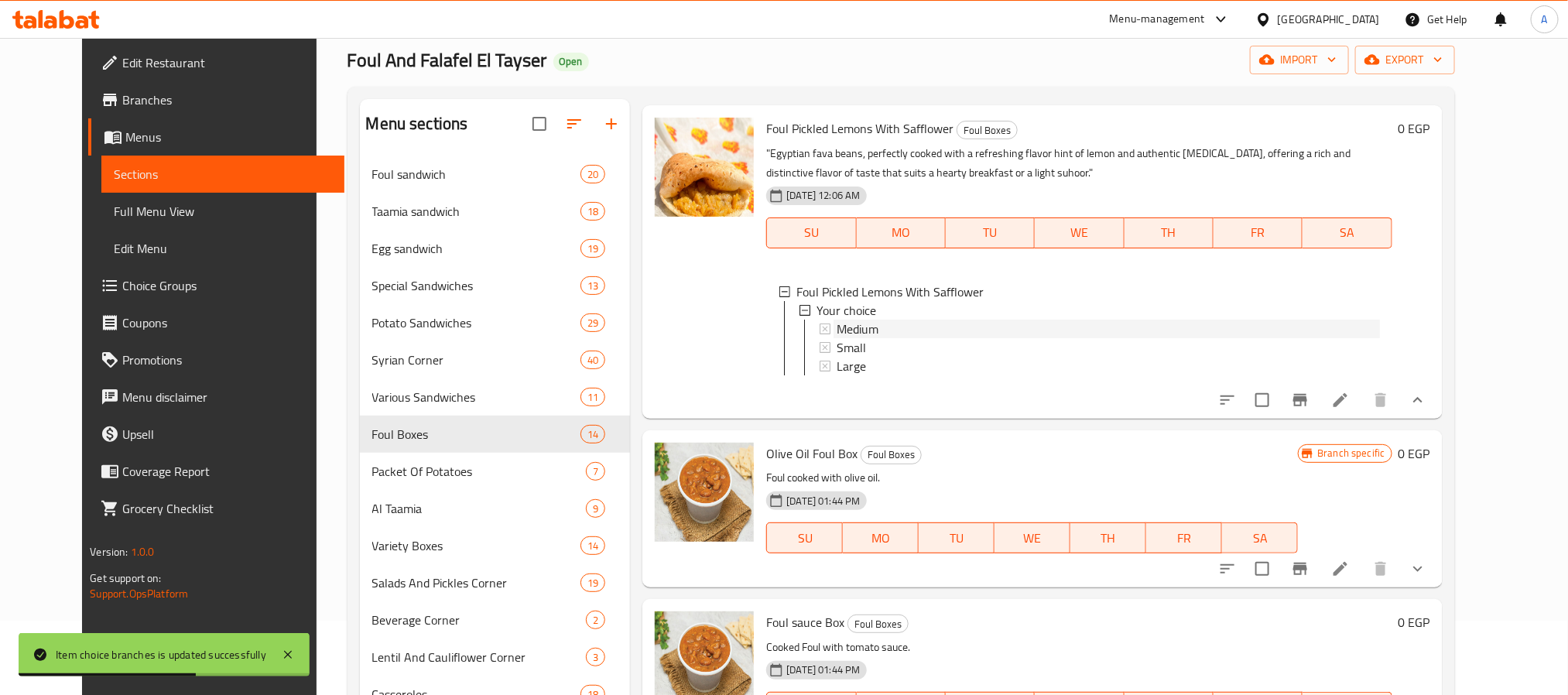
click at [855, 338] on span "Medium" at bounding box center [857, 329] width 41 height 19
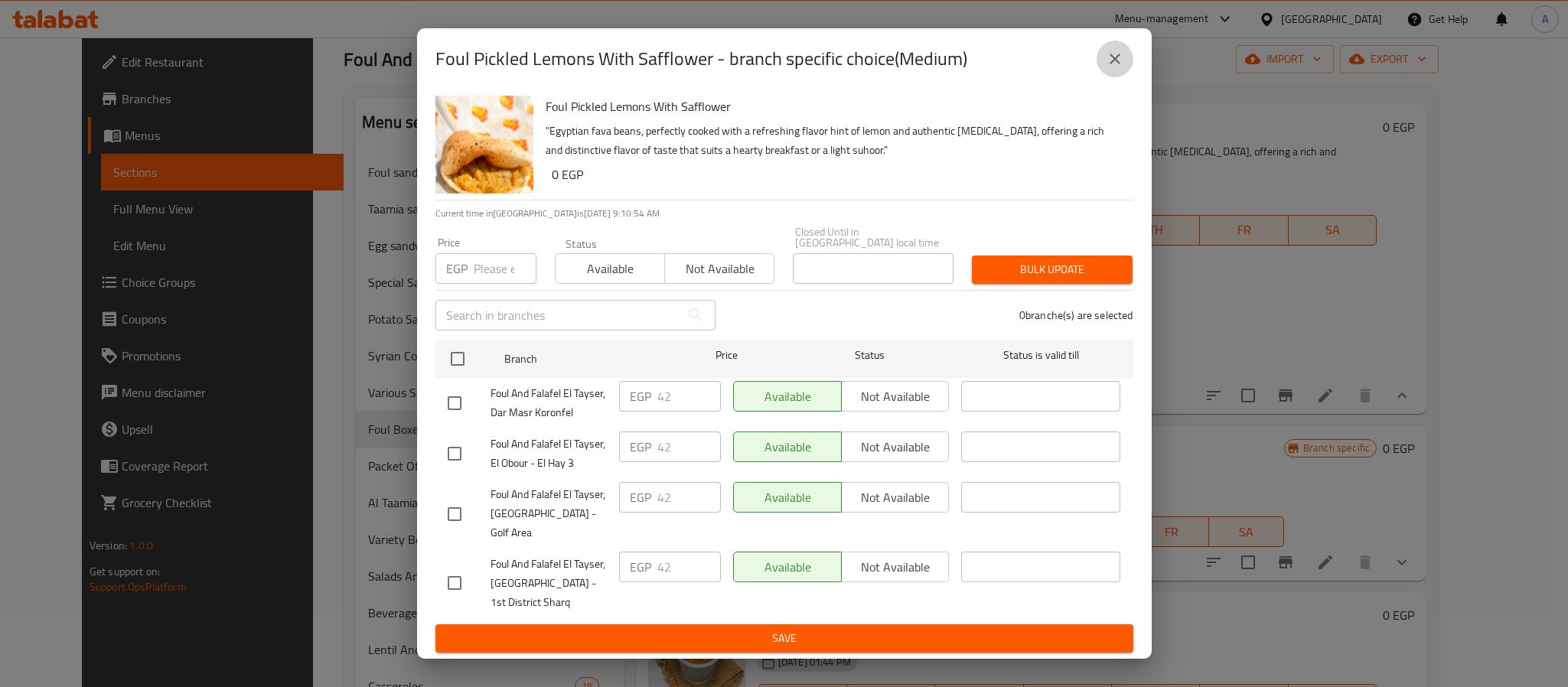
click at [1113, 68] on icon "close" at bounding box center [1115, 59] width 18 height 18
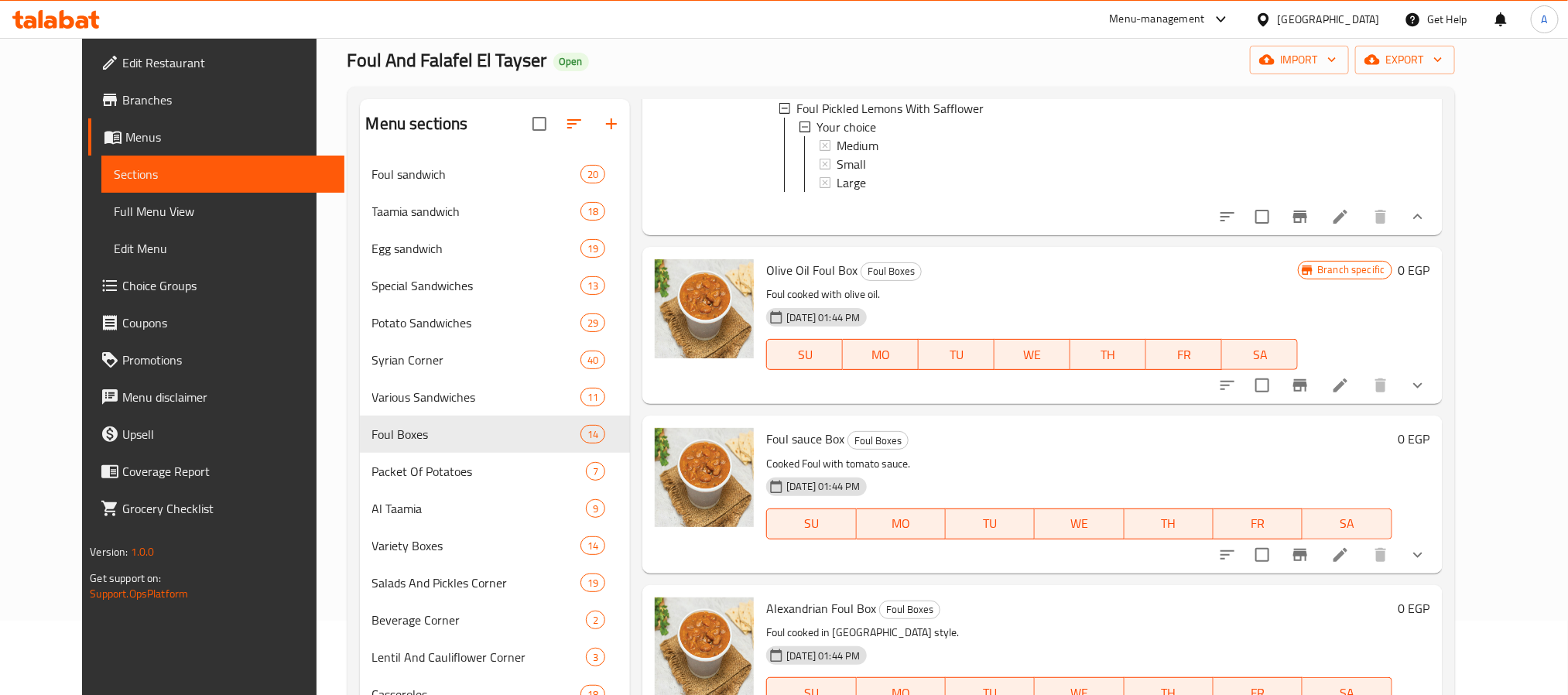
scroll to position [1284, 0]
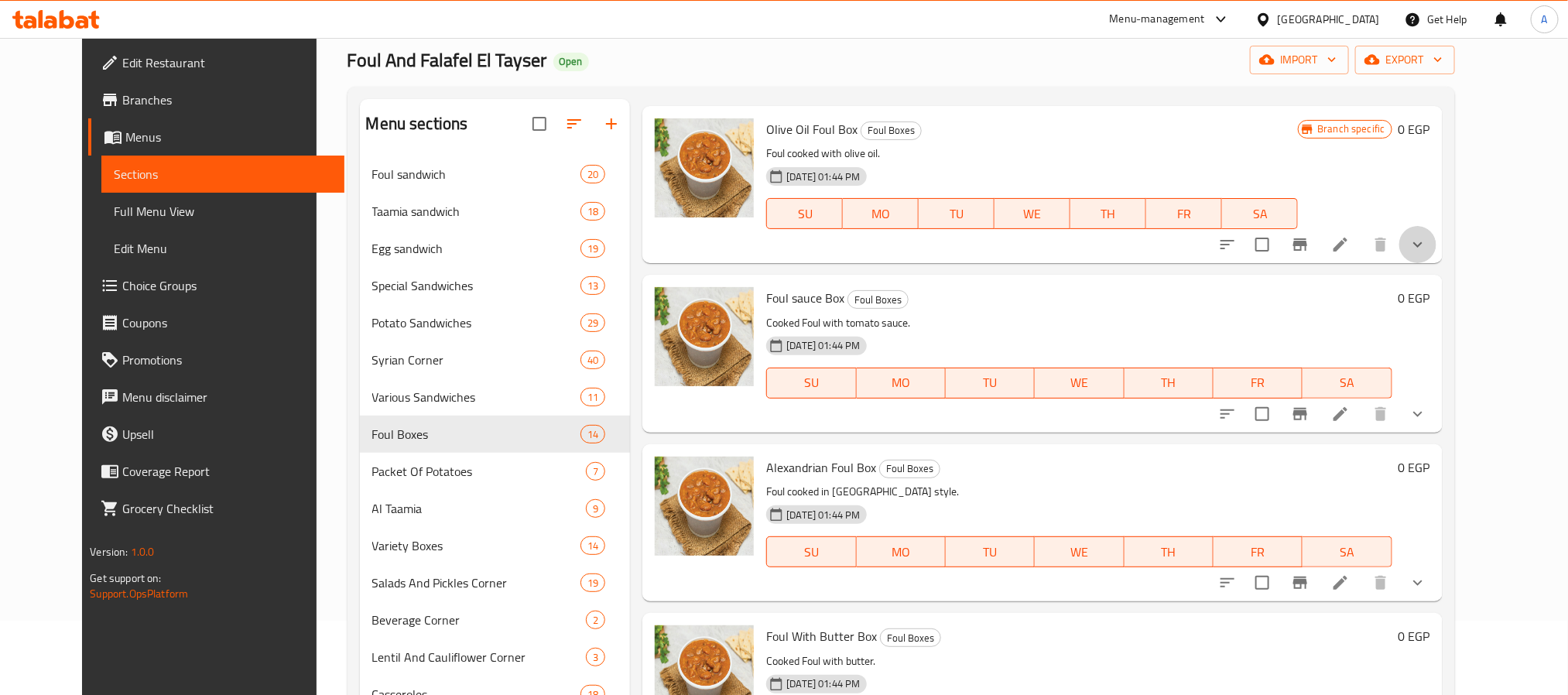
click at [1436, 263] on button "show more" at bounding box center [1418, 244] width 37 height 37
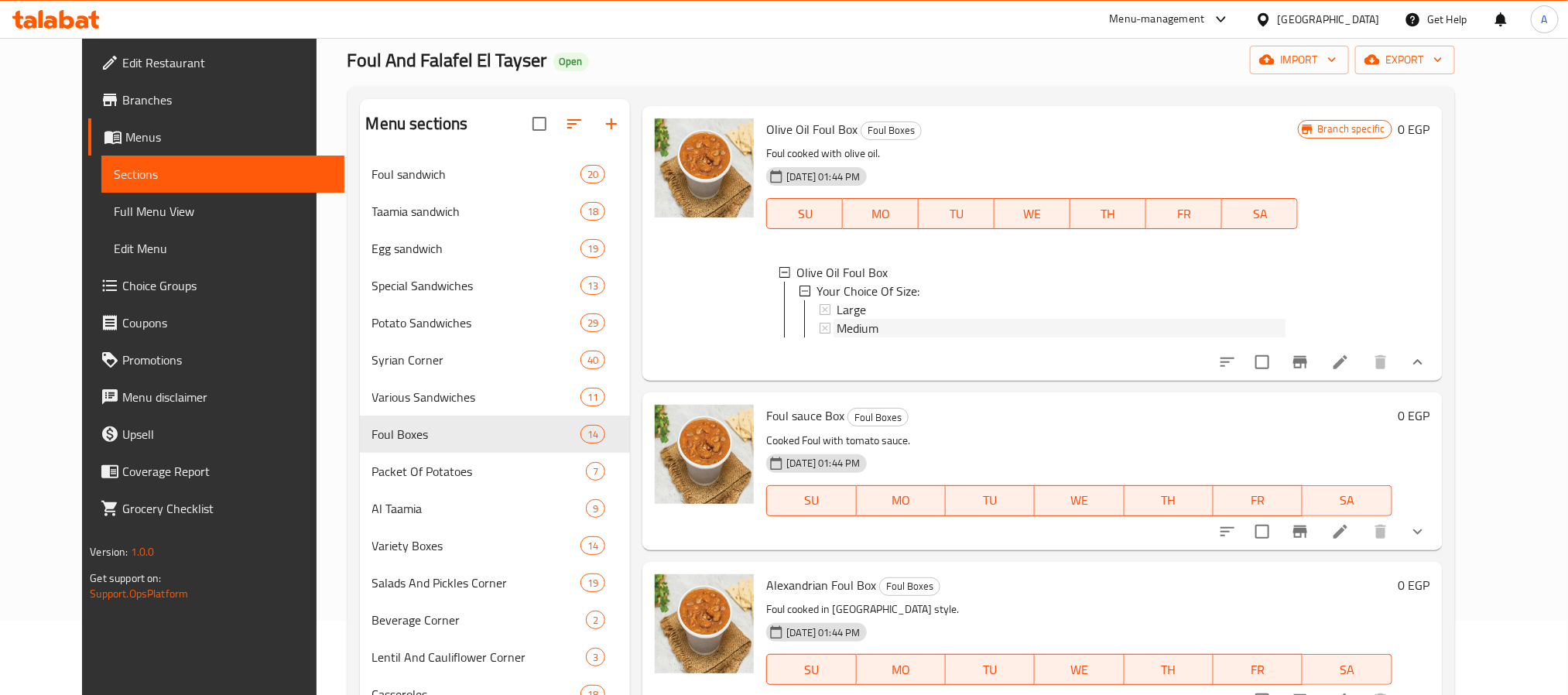
click at [878, 337] on div "Medium" at bounding box center [1061, 328] width 449 height 19
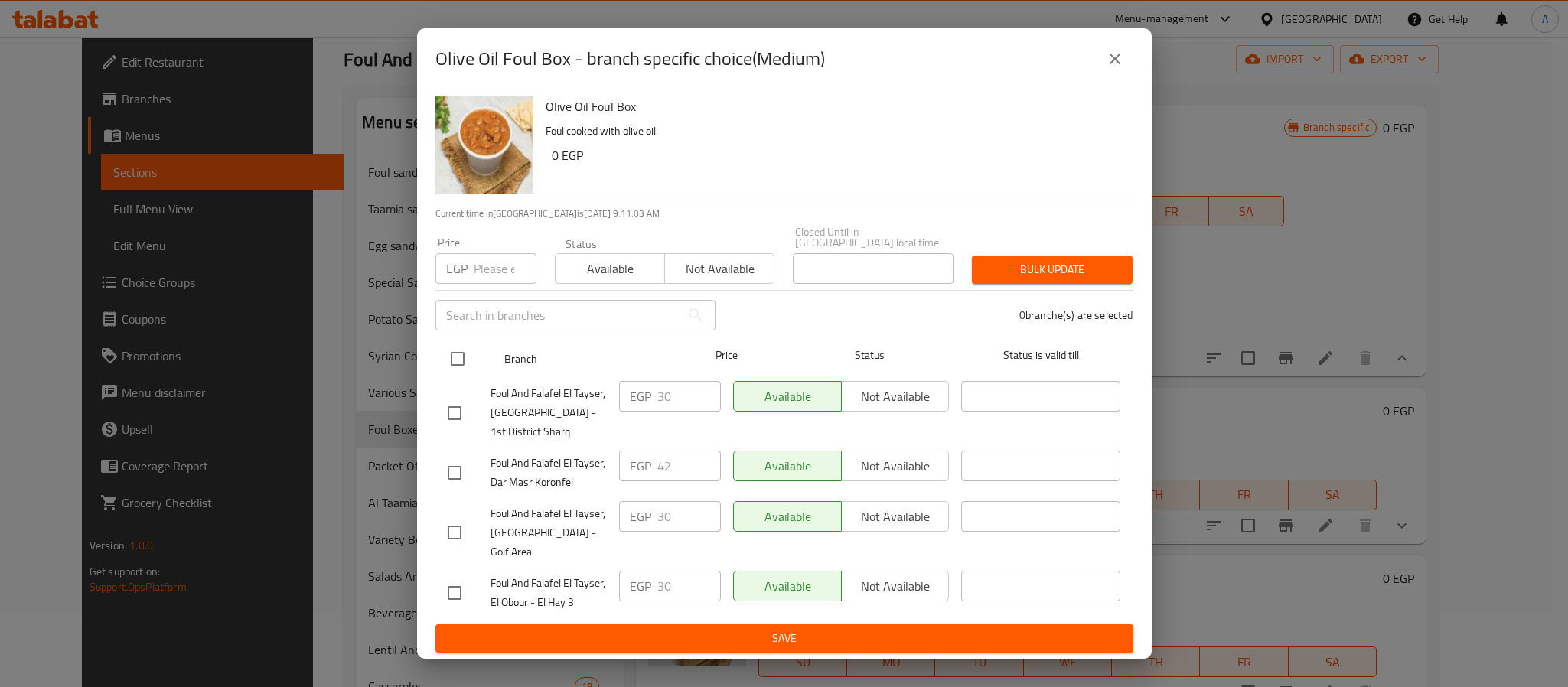
click at [471, 345] on div at bounding box center [470, 359] width 58 height 44
click at [458, 364] on input "checkbox" at bounding box center [457, 359] width 32 height 32
checkbox input "true"
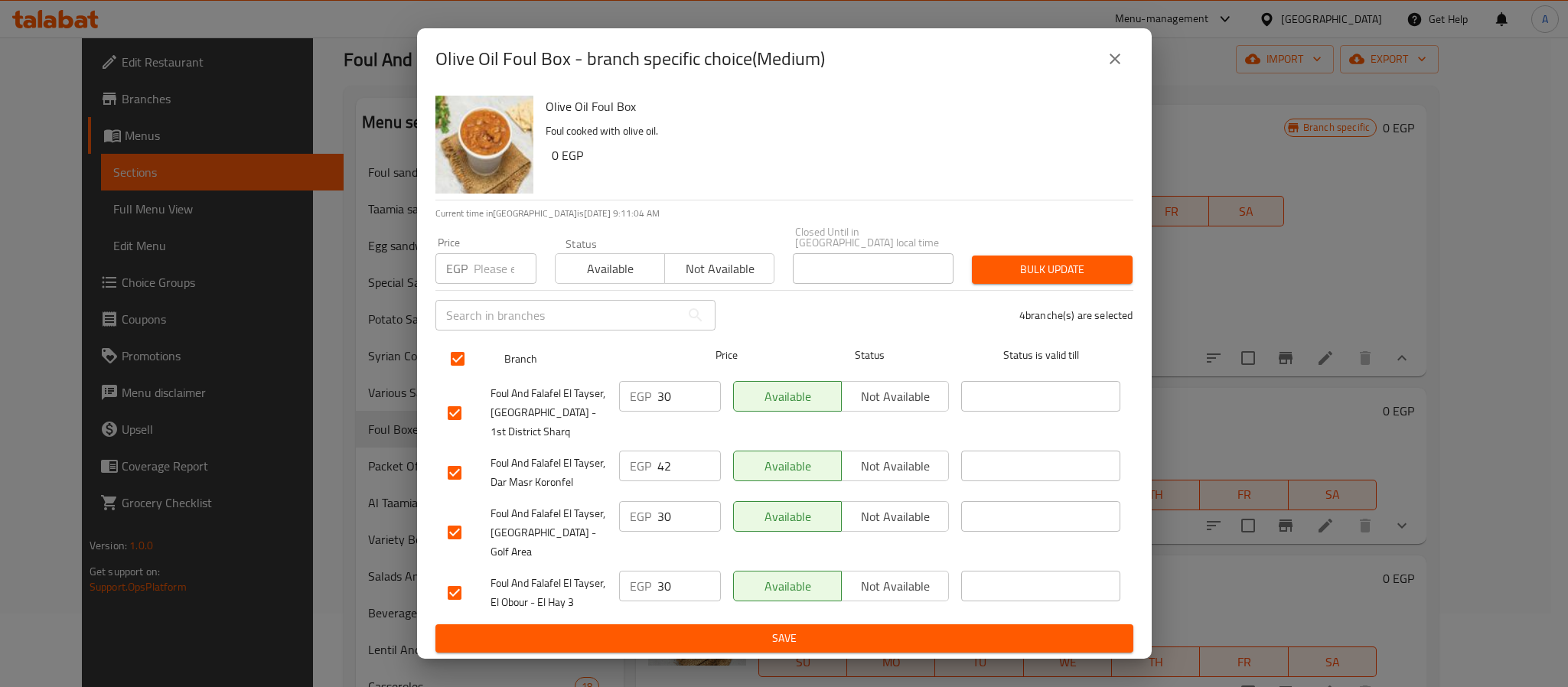
checkbox input "true"
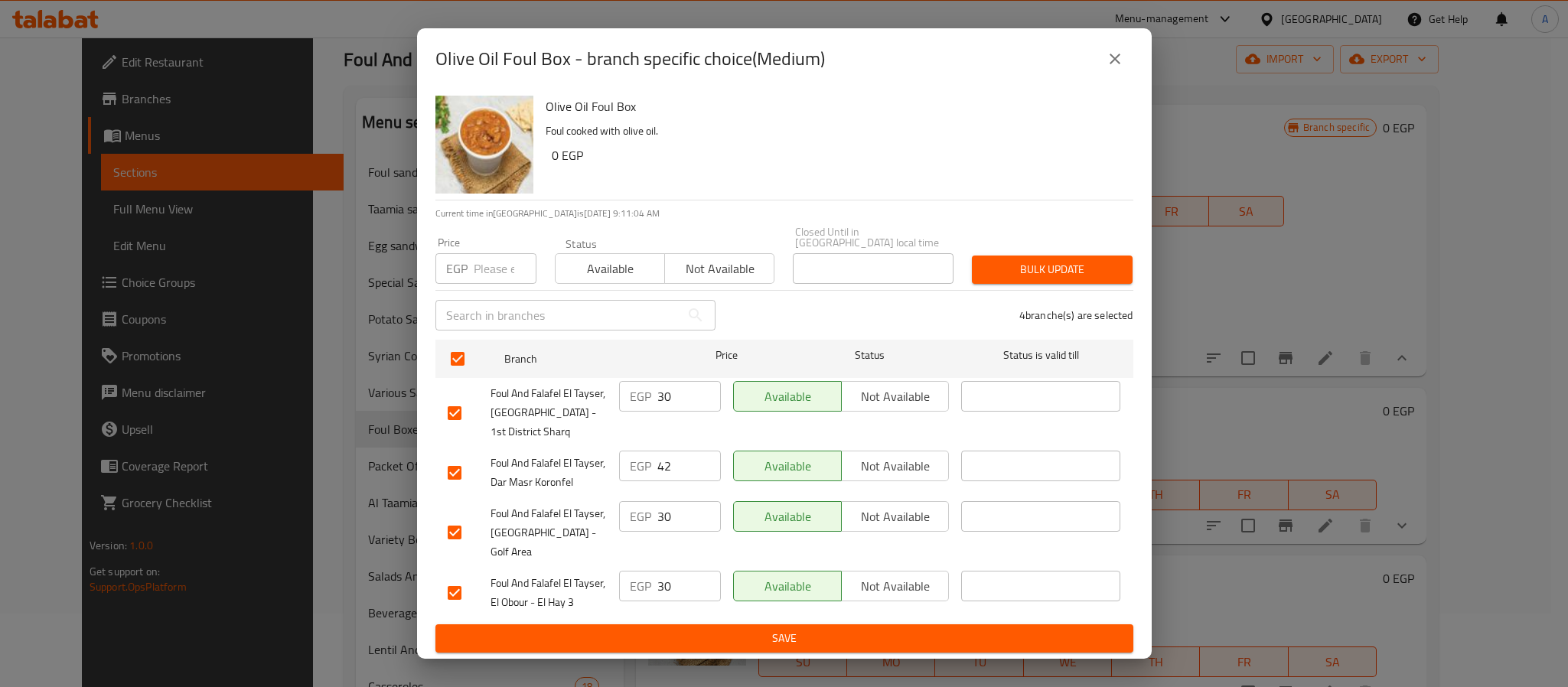
click at [486, 277] on input "number" at bounding box center [505, 268] width 63 height 31
type input "42"
click at [1064, 262] on button "Bulk update" at bounding box center [1052, 270] width 160 height 28
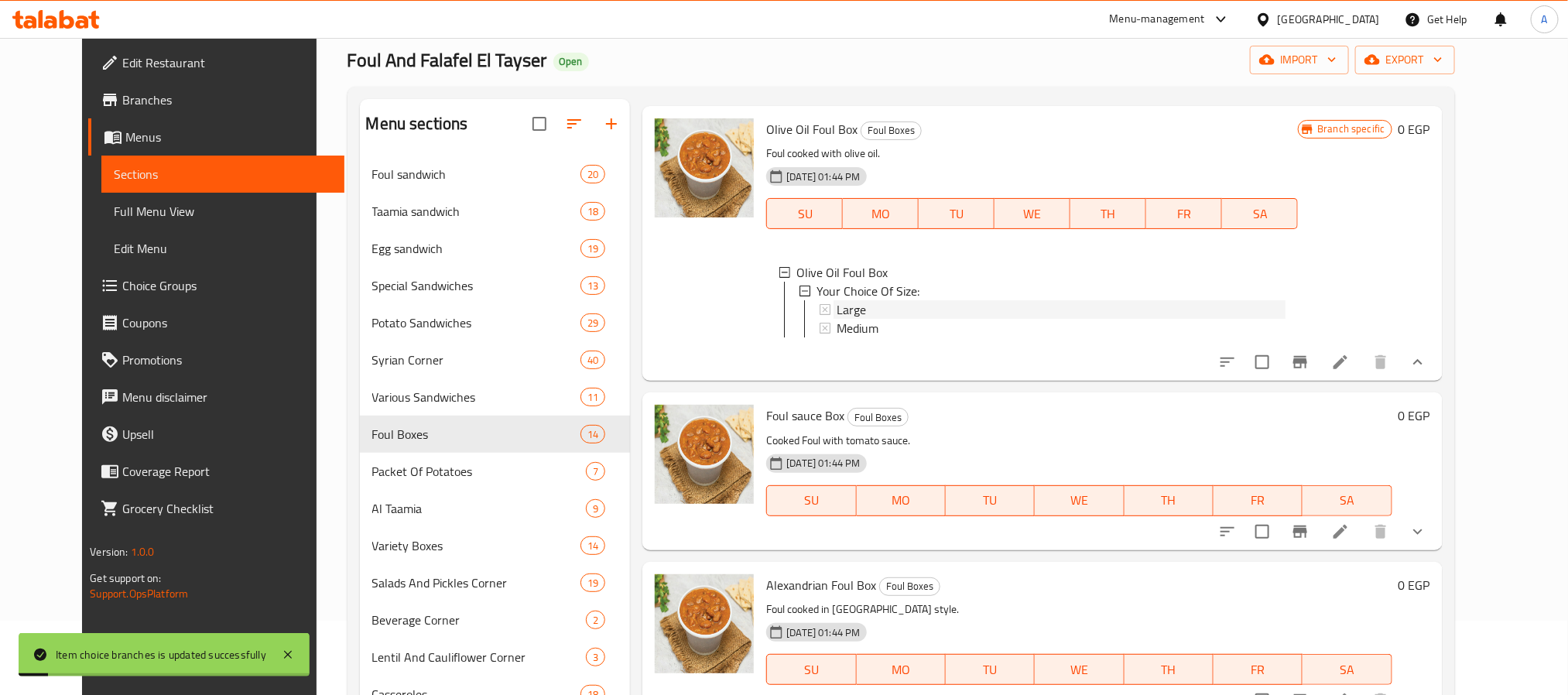
click at [843, 319] on span "Large" at bounding box center [851, 309] width 30 height 19
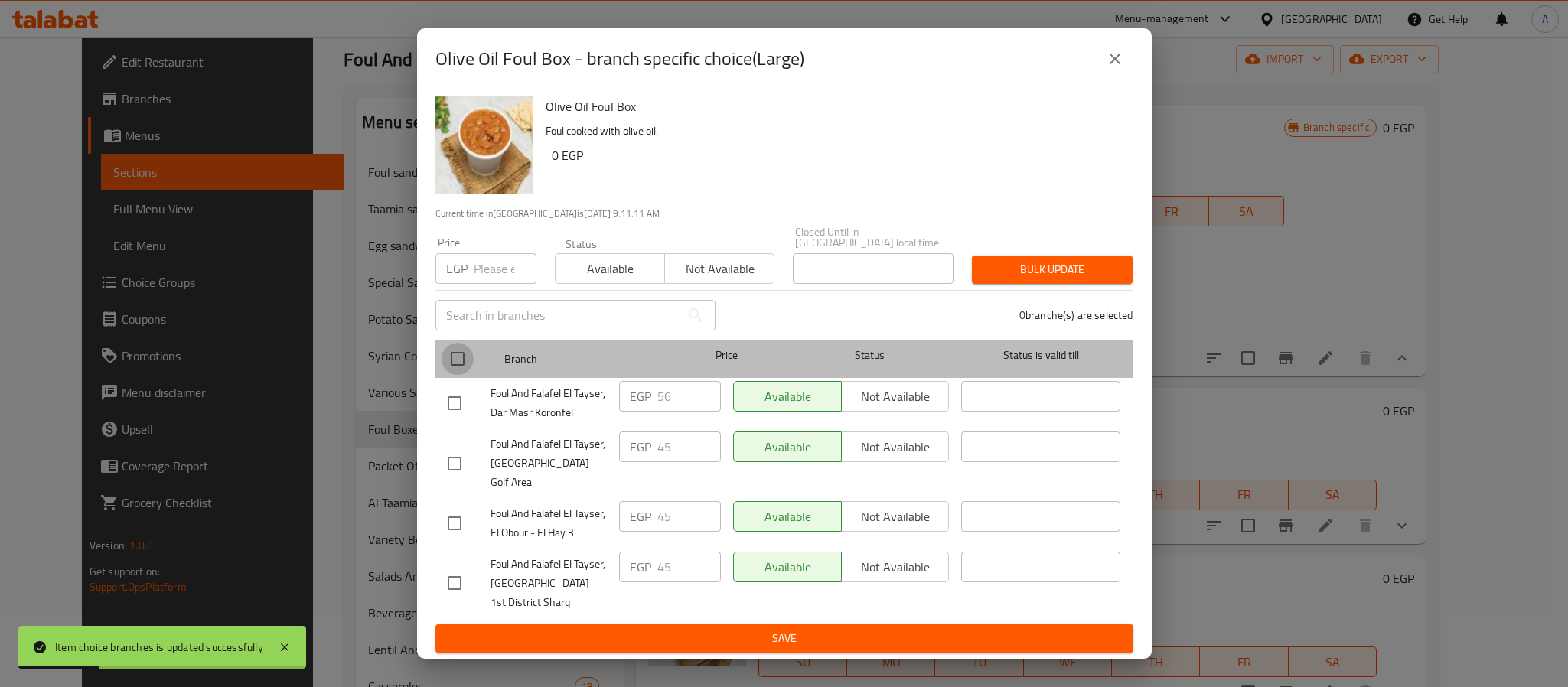
click at [458, 368] on input "checkbox" at bounding box center [457, 359] width 32 height 32
checkbox input "true"
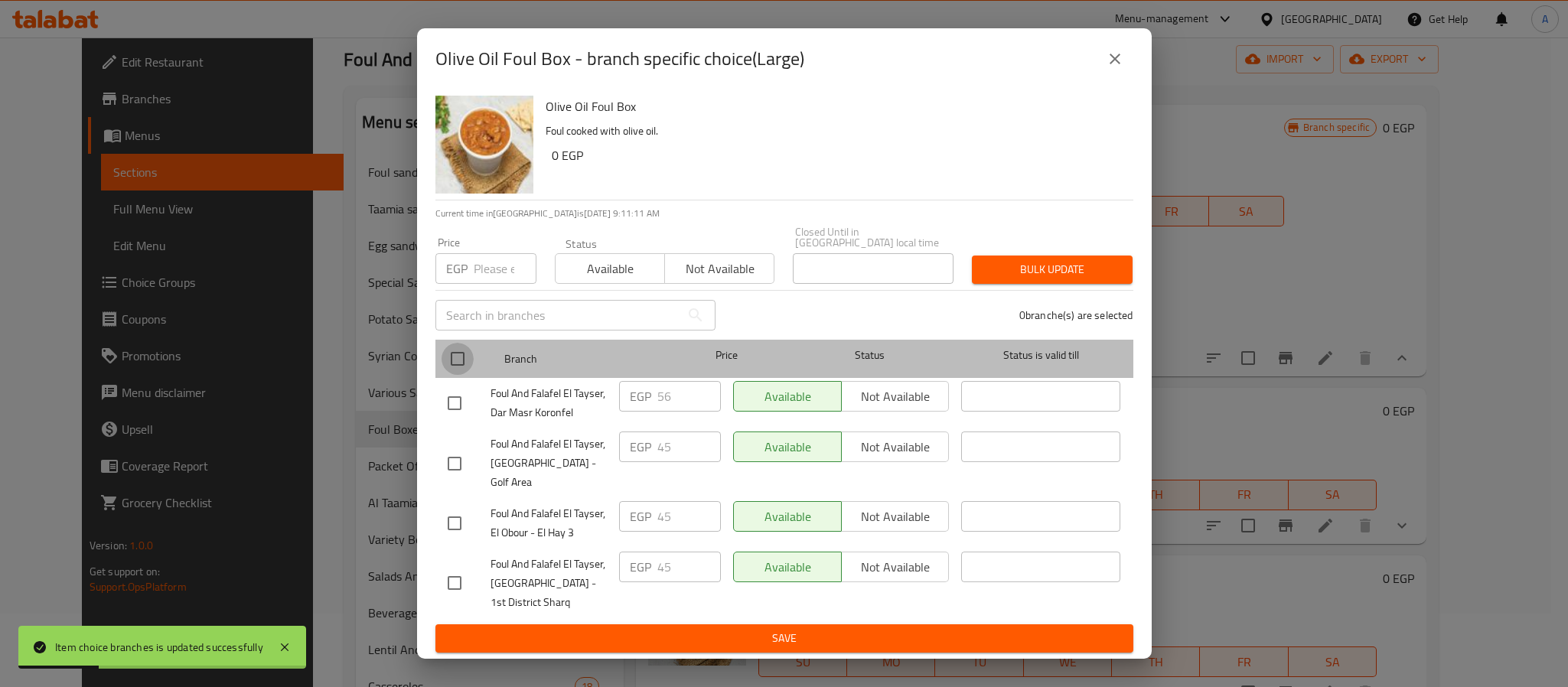
checkbox input "true"
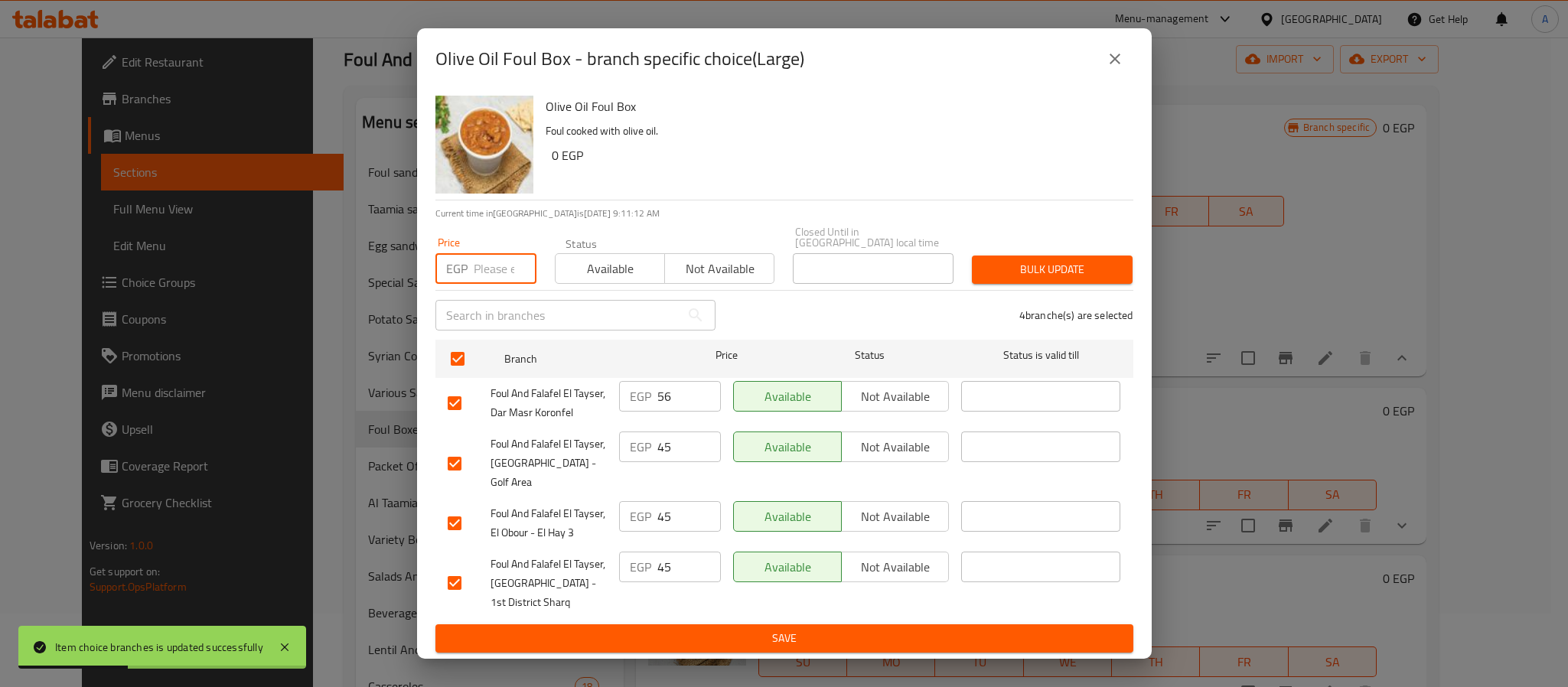
click at [512, 284] on input "number" at bounding box center [505, 268] width 63 height 31
type input "56"
click at [1000, 272] on span "Bulk update" at bounding box center [1052, 269] width 136 height 19
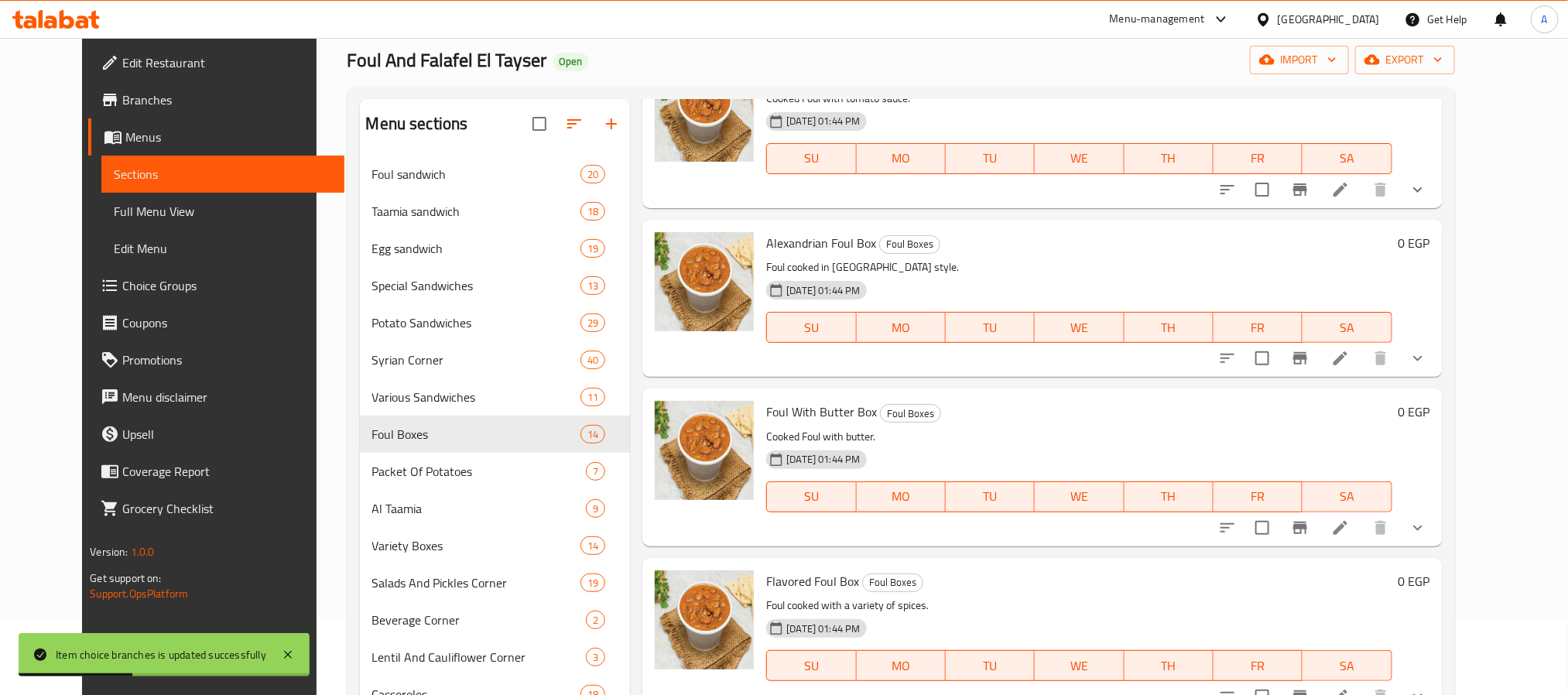
scroll to position [1633, 0]
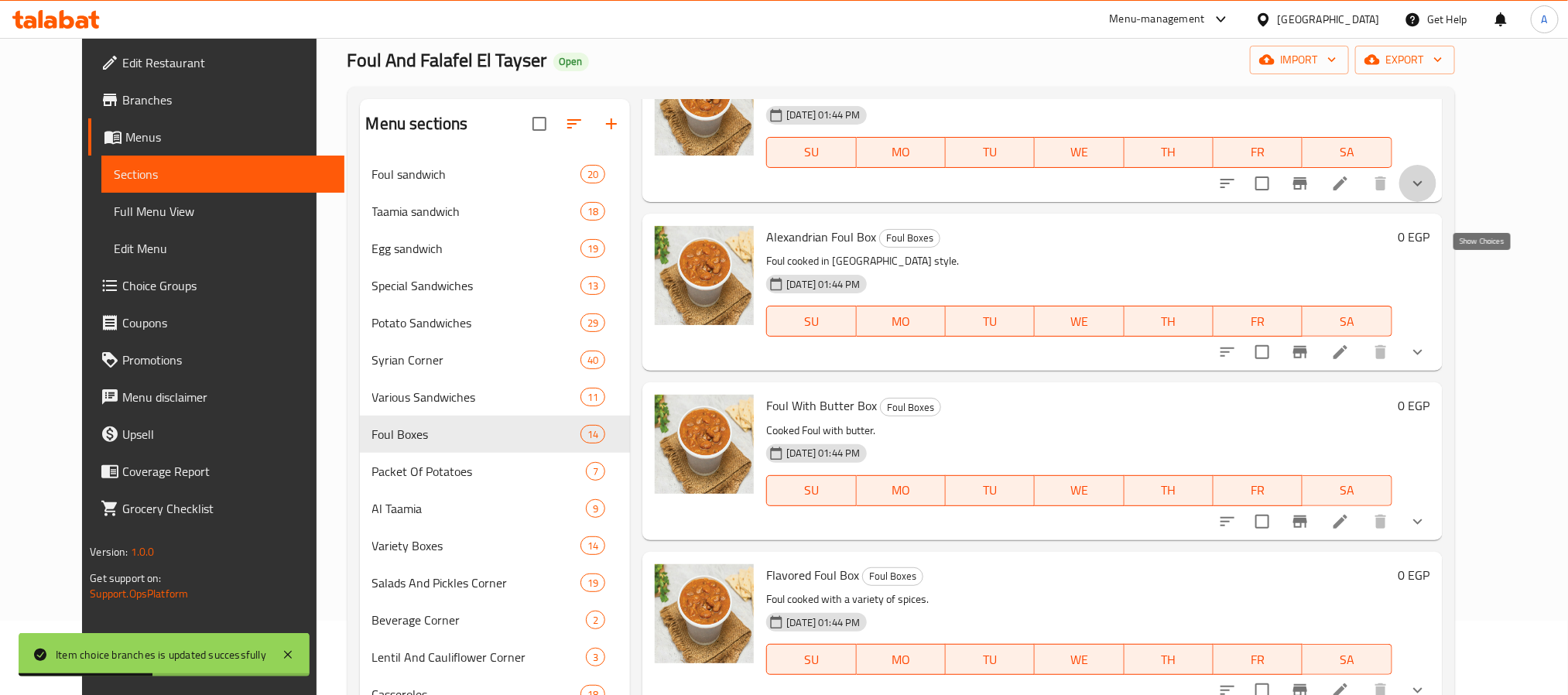
click at [1427, 193] on icon "show more" at bounding box center [1418, 183] width 19 height 19
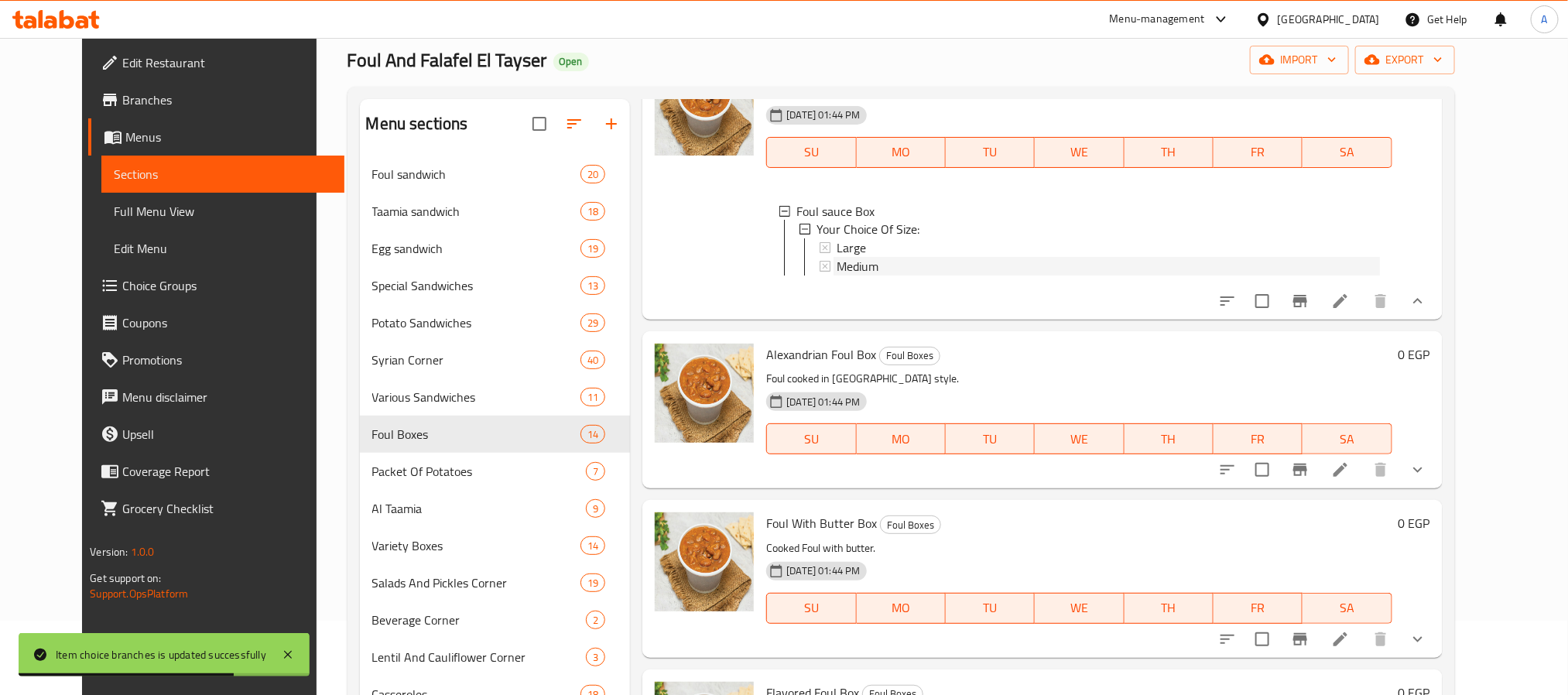
click at [837, 276] on span "Medium" at bounding box center [857, 267] width 41 height 19
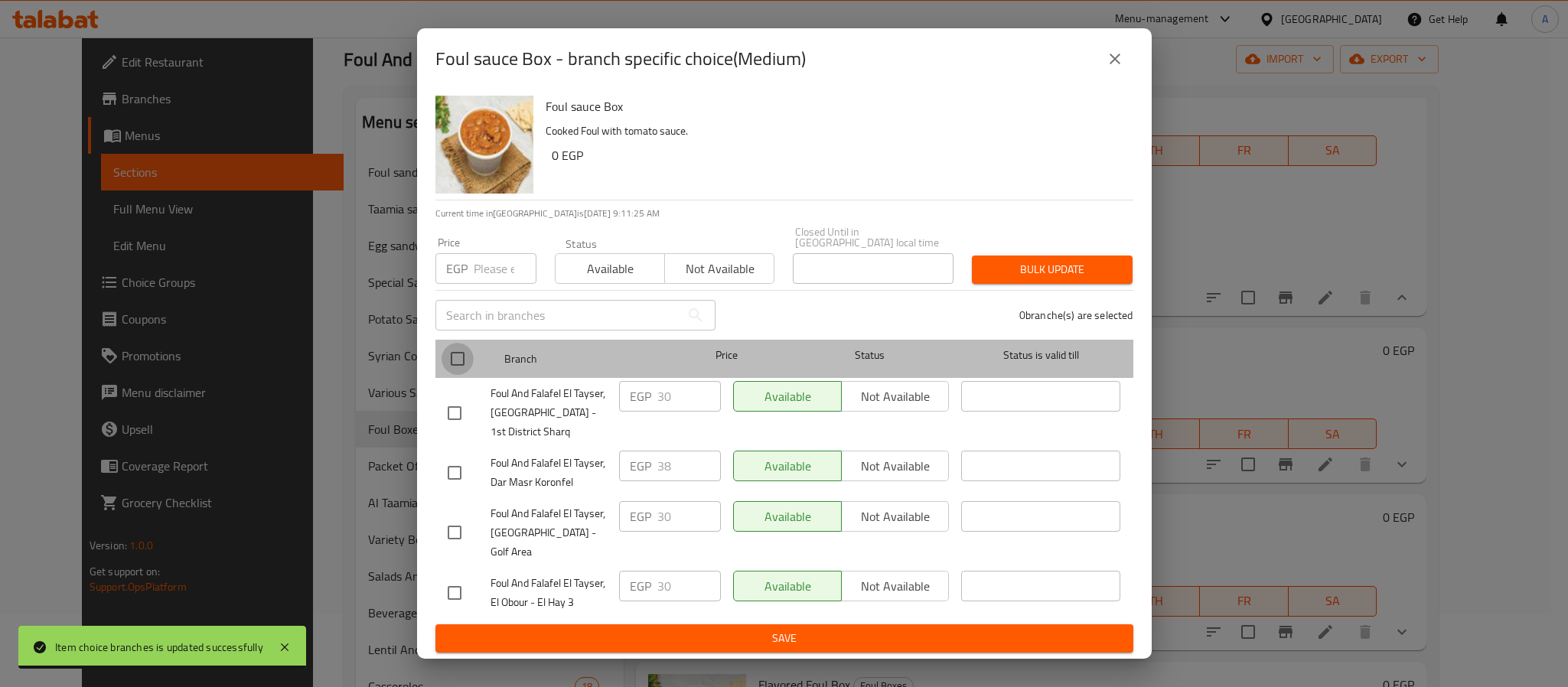
click at [461, 366] on input "checkbox" at bounding box center [457, 359] width 32 height 32
checkbox input "true"
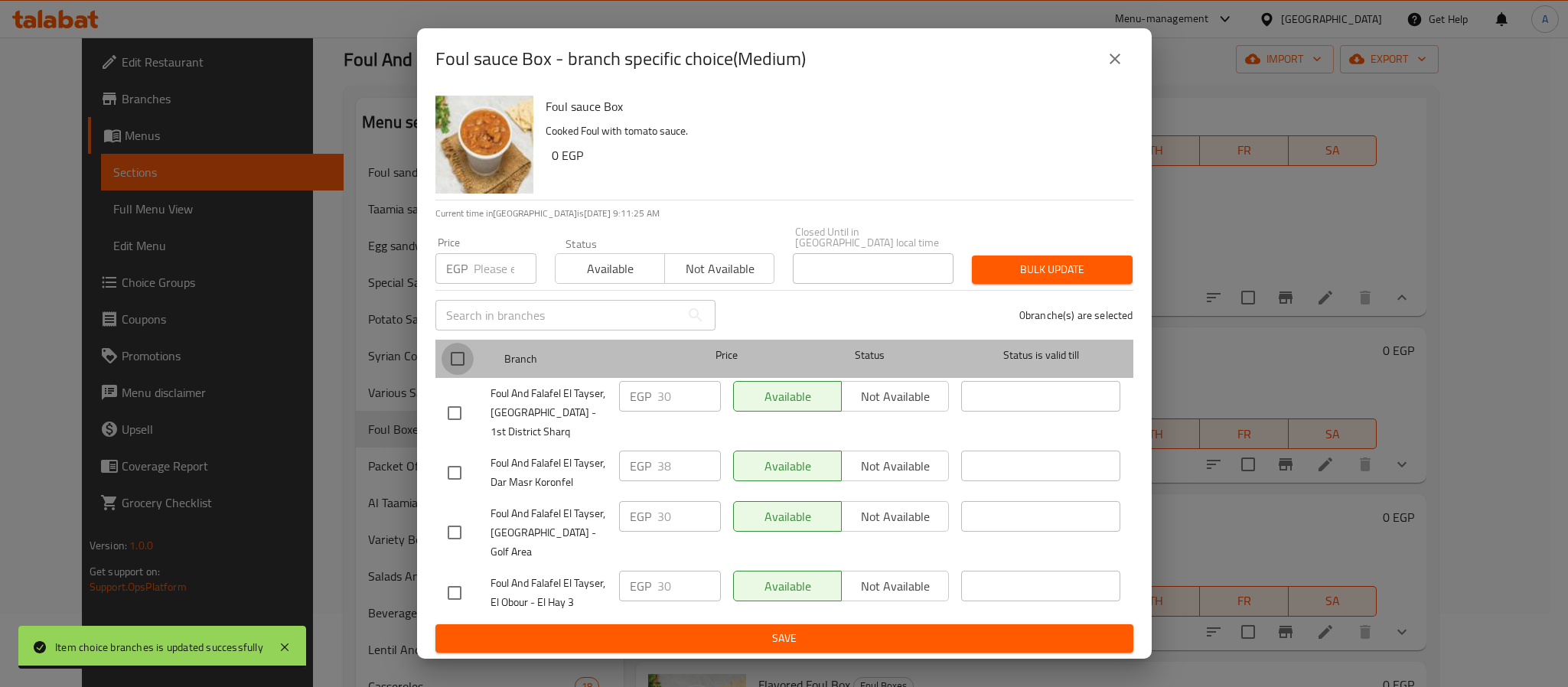
checkbox input "true"
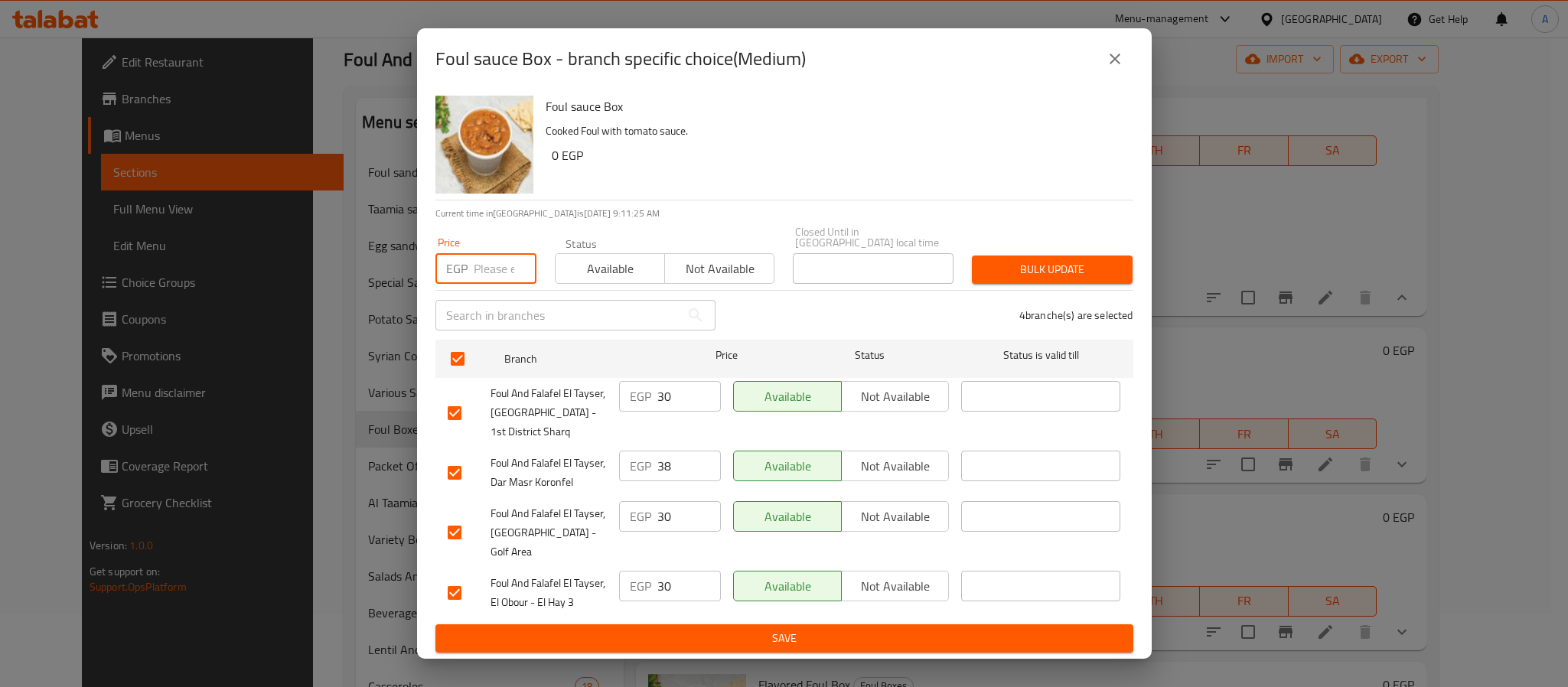
click at [507, 284] on input "number" at bounding box center [505, 268] width 63 height 31
type input "38"
click at [1018, 260] on button "Bulk update" at bounding box center [1052, 270] width 160 height 28
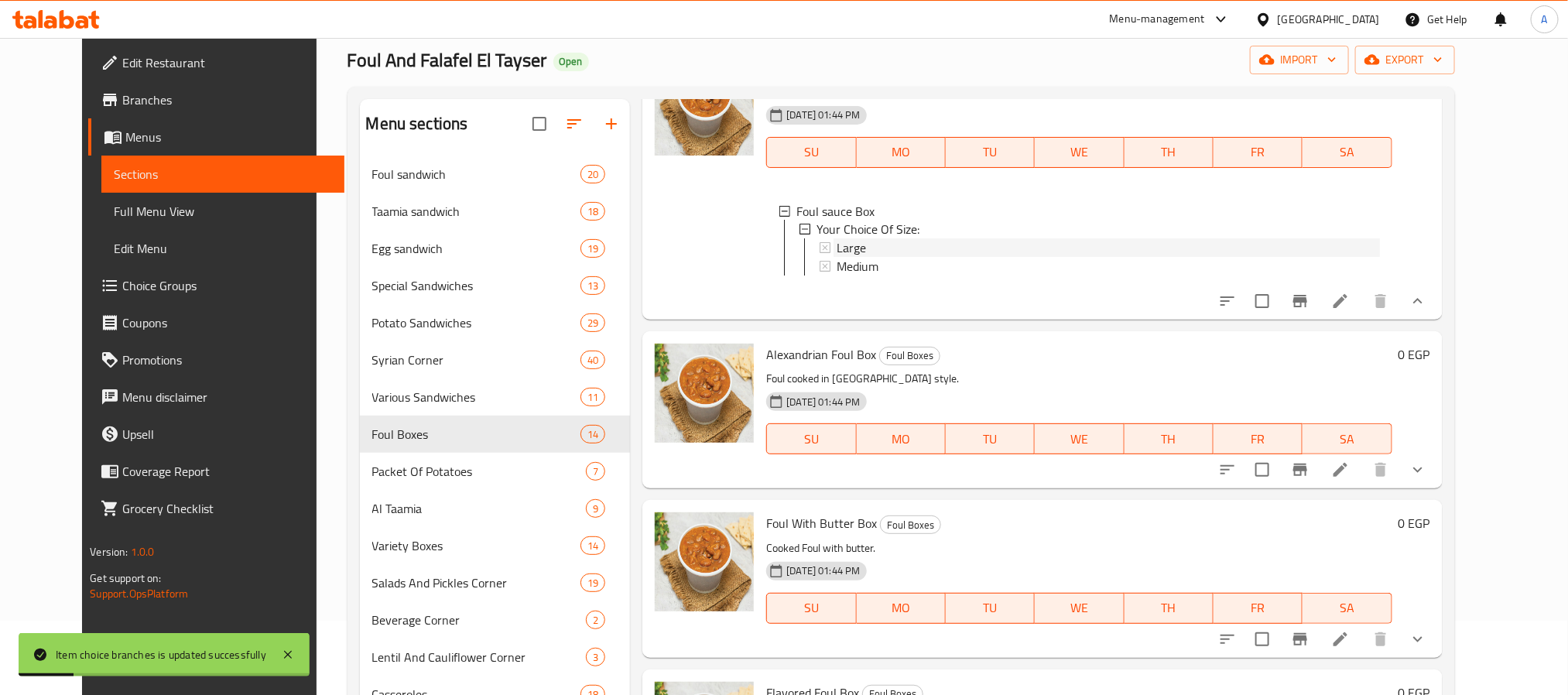
click at [845, 258] on span "Large" at bounding box center [851, 249] width 30 height 19
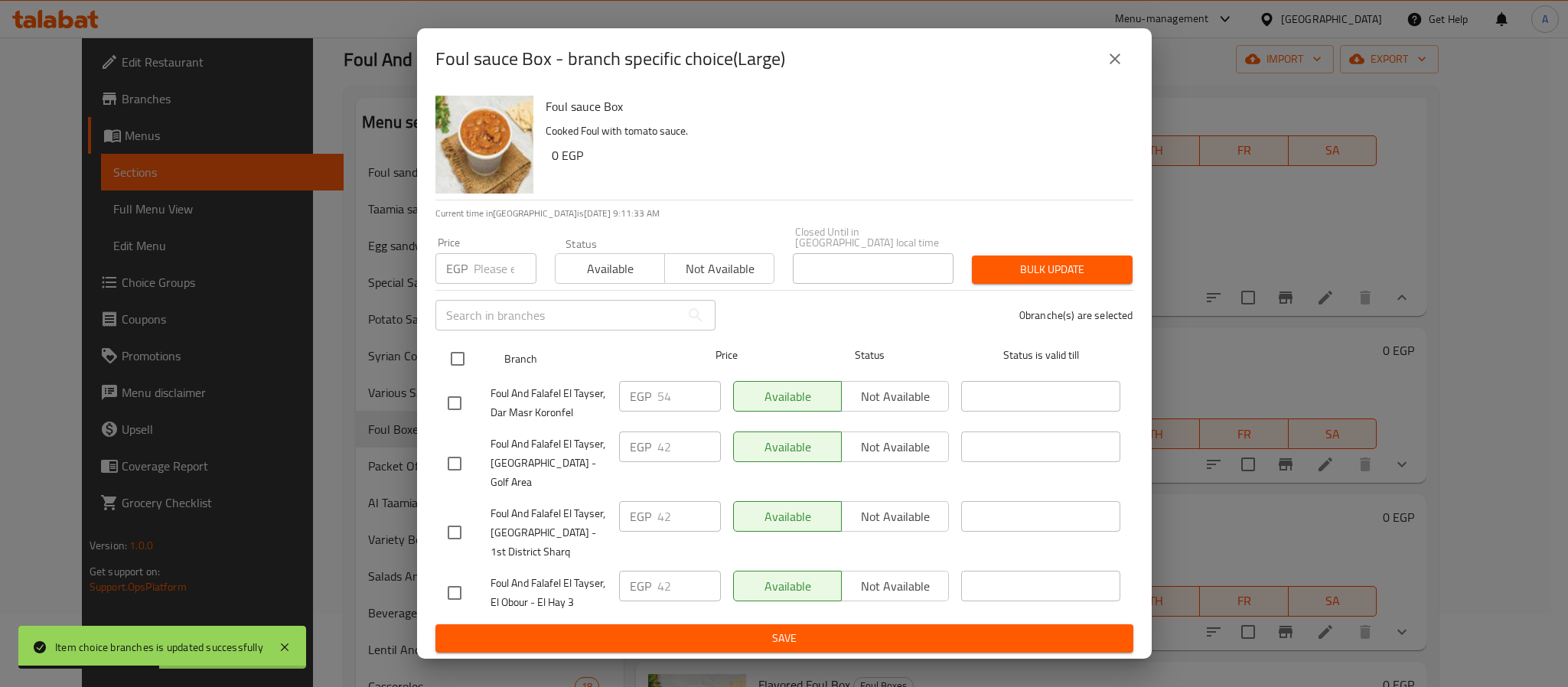
click at [451, 357] on input "checkbox" at bounding box center [457, 359] width 32 height 32
checkbox input "true"
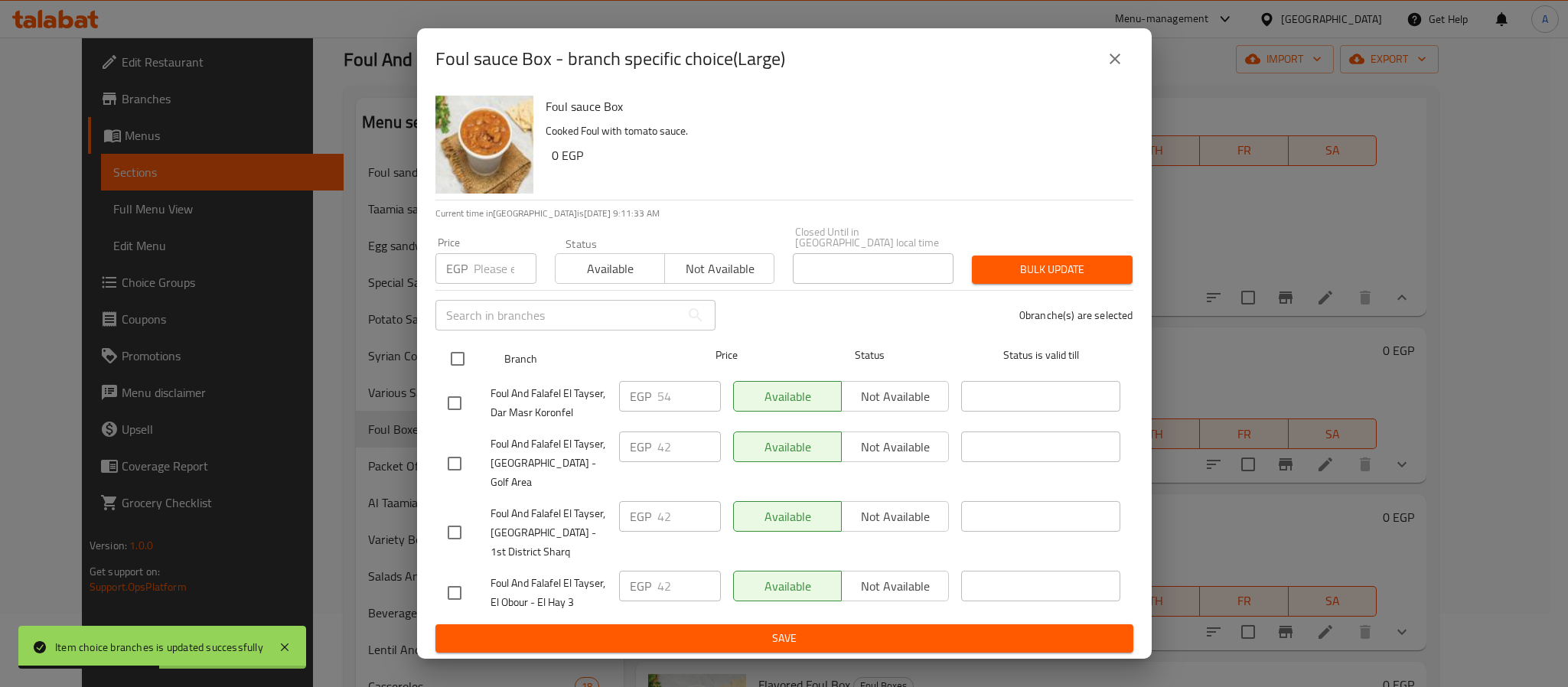
checkbox input "true"
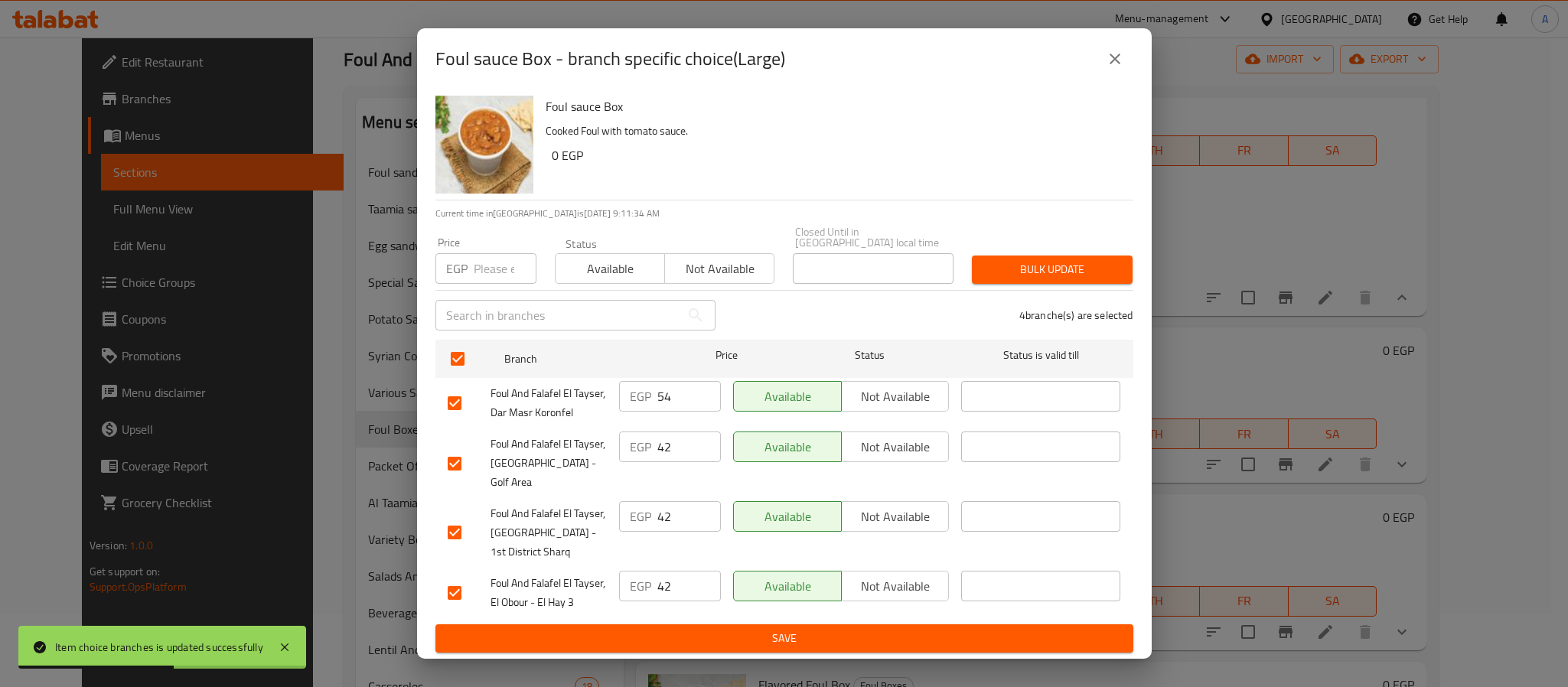
click at [496, 274] on input "number" at bounding box center [505, 268] width 63 height 31
type input "54"
click at [1036, 268] on span "Bulk update" at bounding box center [1052, 269] width 136 height 19
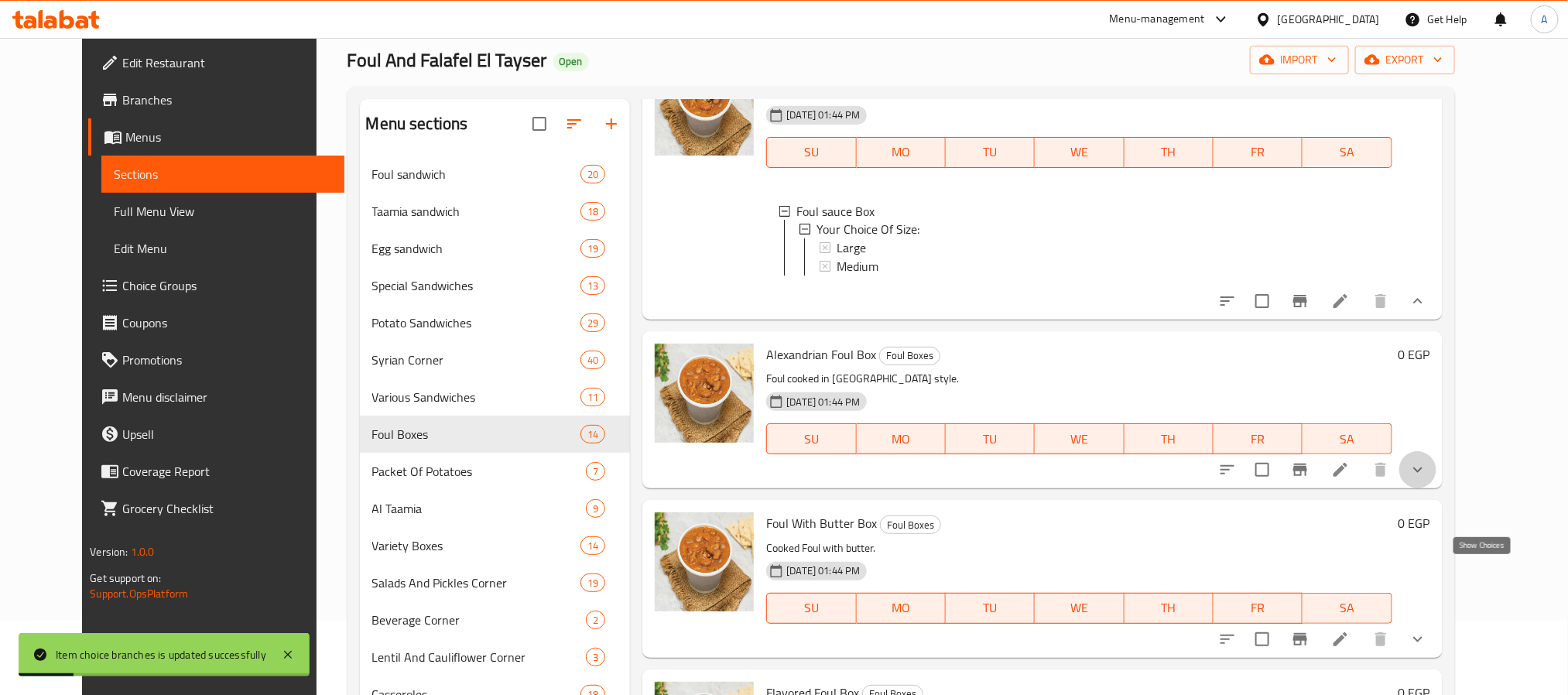
click at [1423, 473] on icon "show more" at bounding box center [1418, 470] width 9 height 5
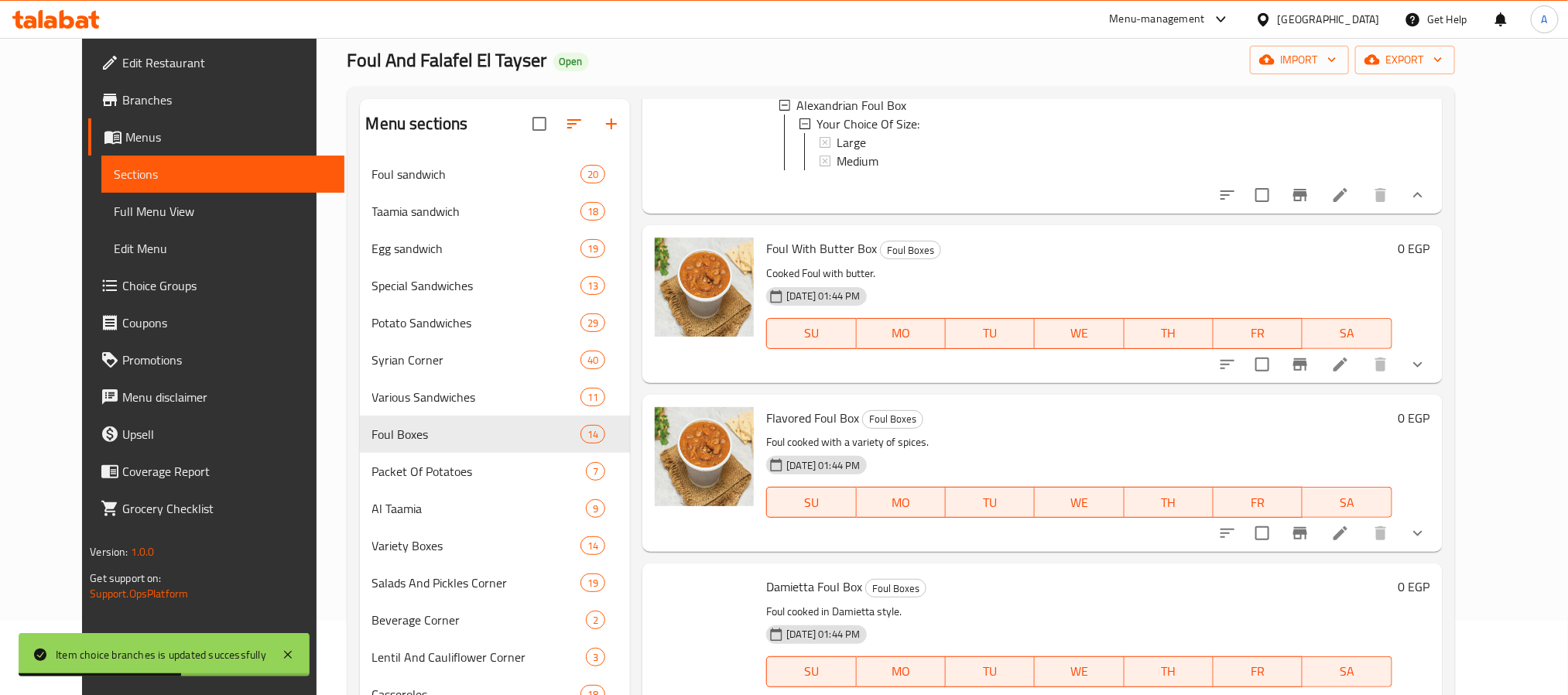
scroll to position [2097, 0]
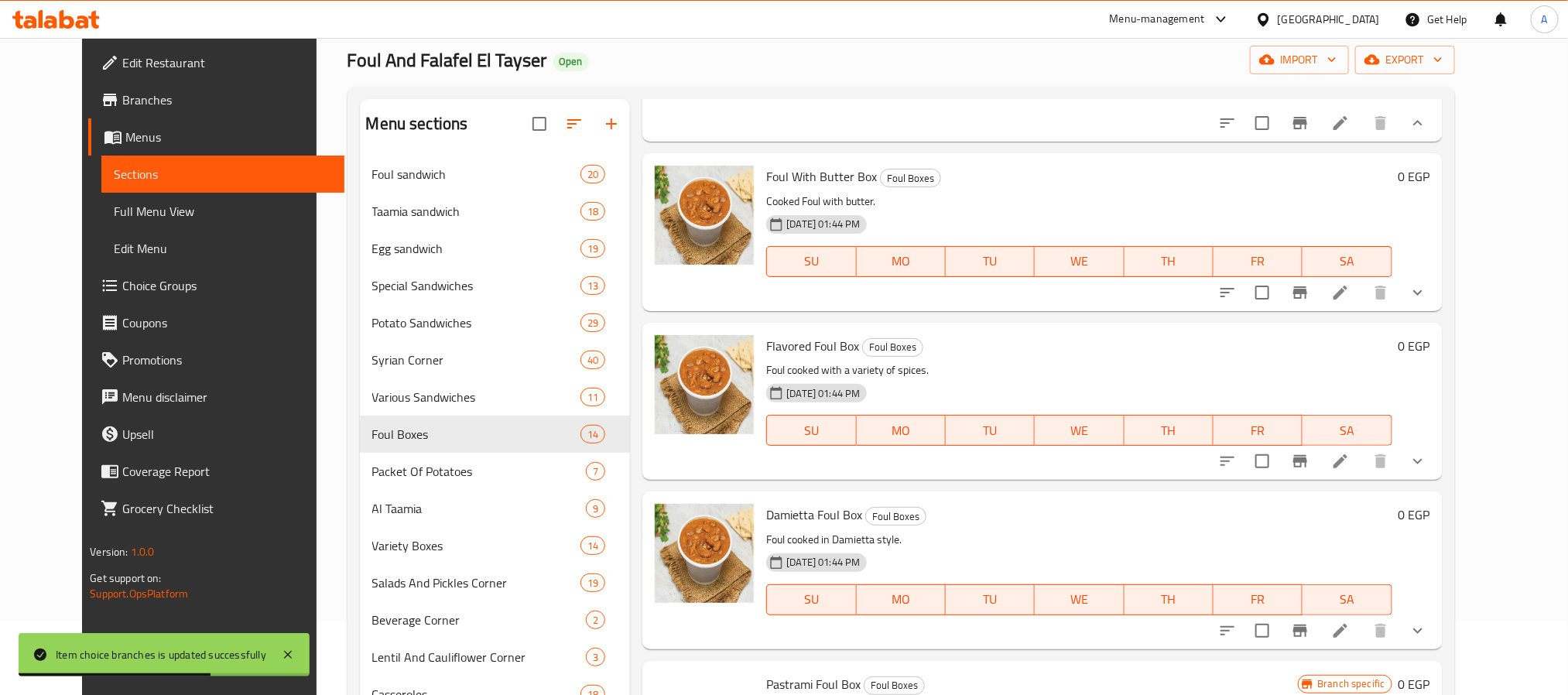
click at [837, 98] on span "Medium" at bounding box center [857, 89] width 41 height 19
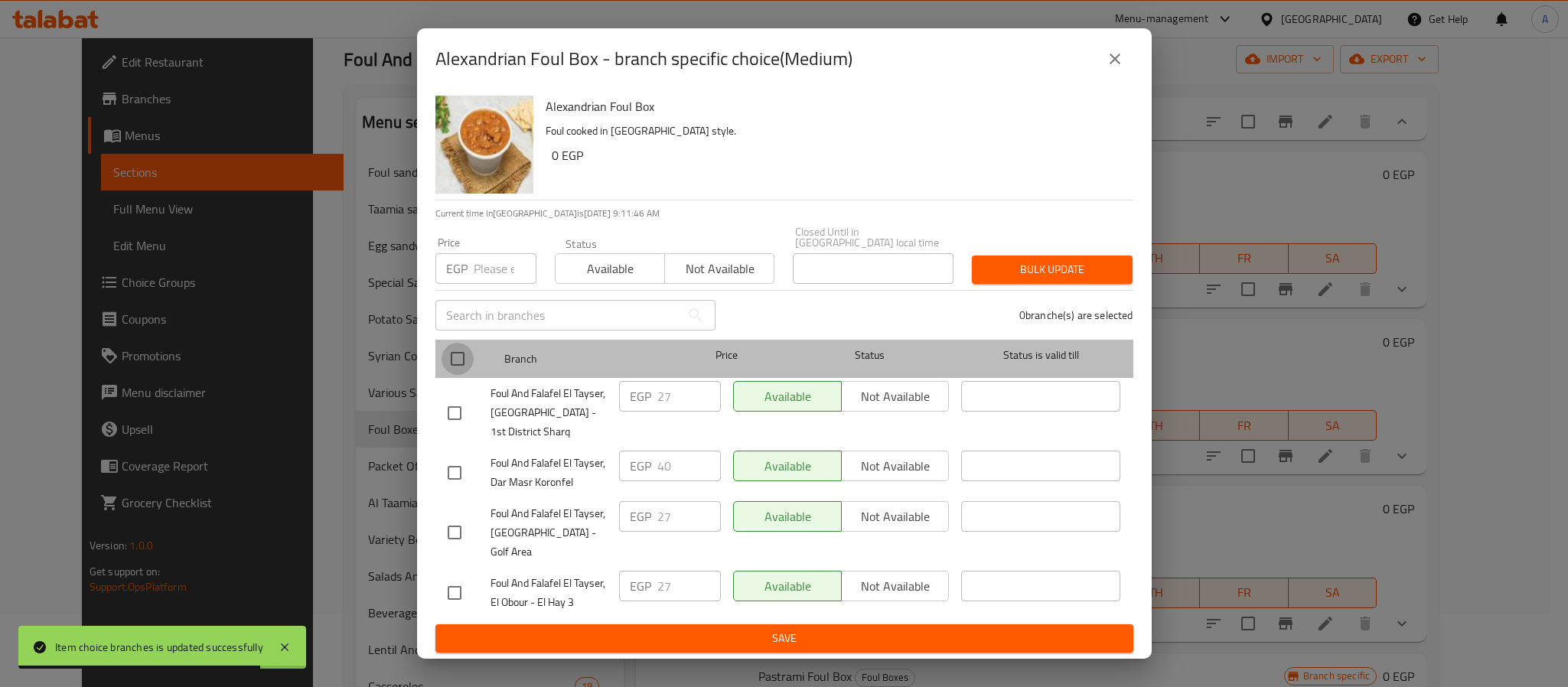
click at [462, 359] on input "checkbox" at bounding box center [457, 359] width 32 height 32
checkbox input "true"
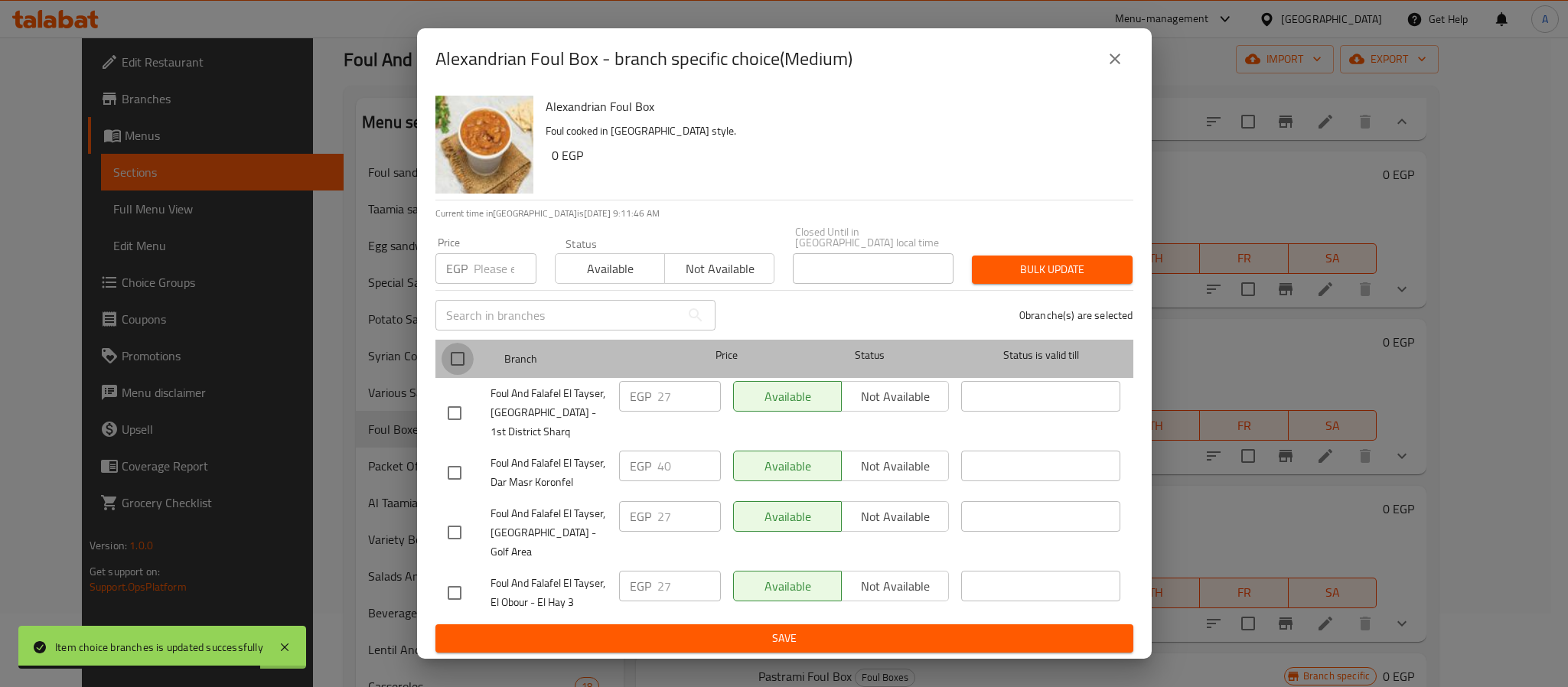
checkbox input "true"
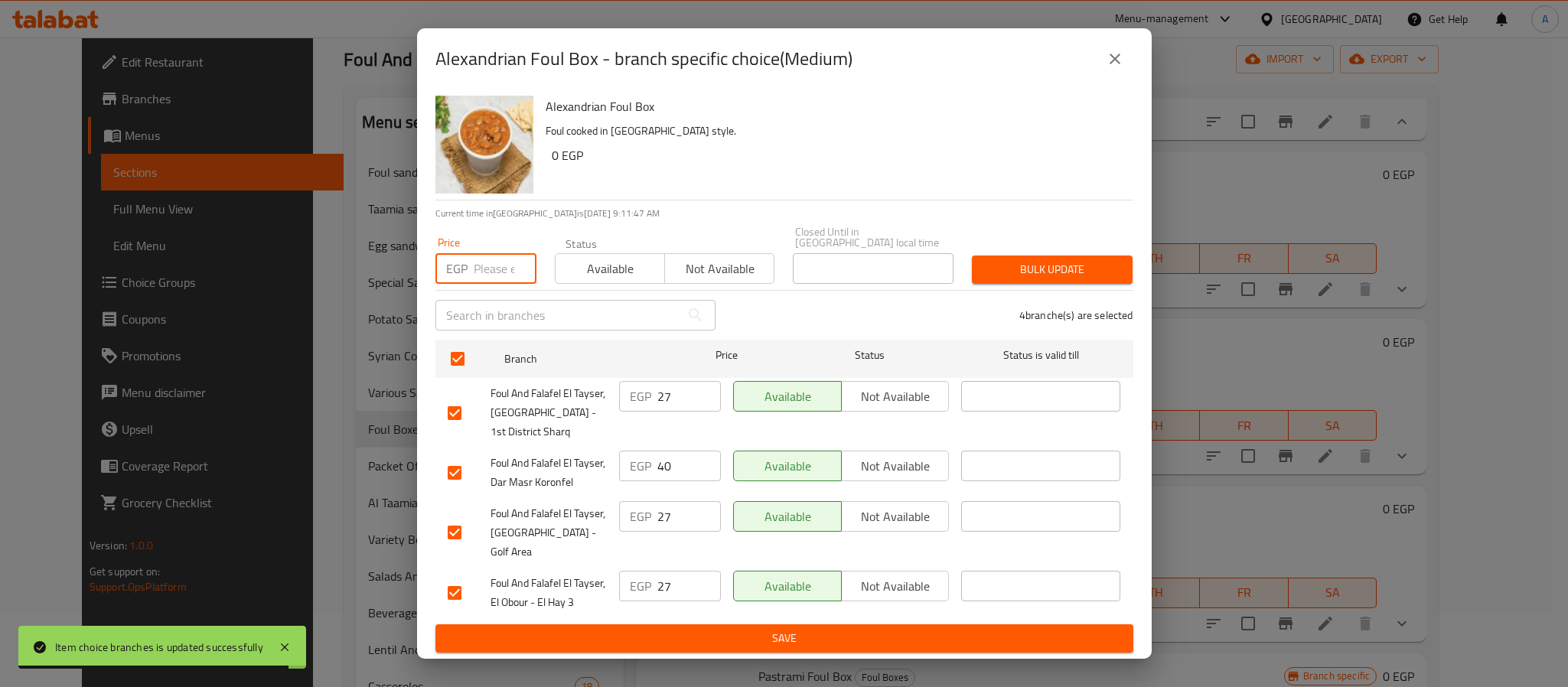
click at [505, 273] on input "number" at bounding box center [505, 268] width 63 height 31
type input "40"
click at [1059, 272] on span "Bulk update" at bounding box center [1052, 269] width 136 height 19
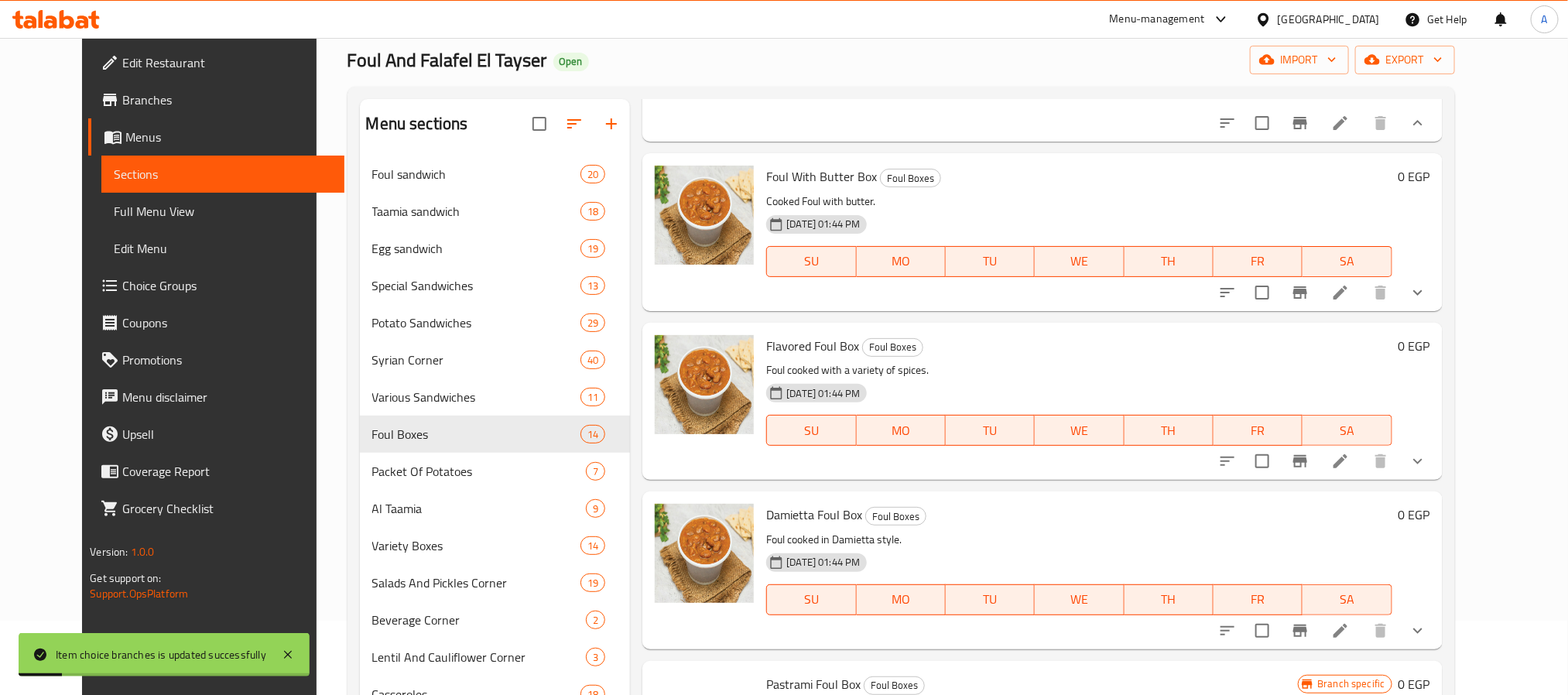
click at [862, 79] on div "Large" at bounding box center [1108, 70] width 543 height 19
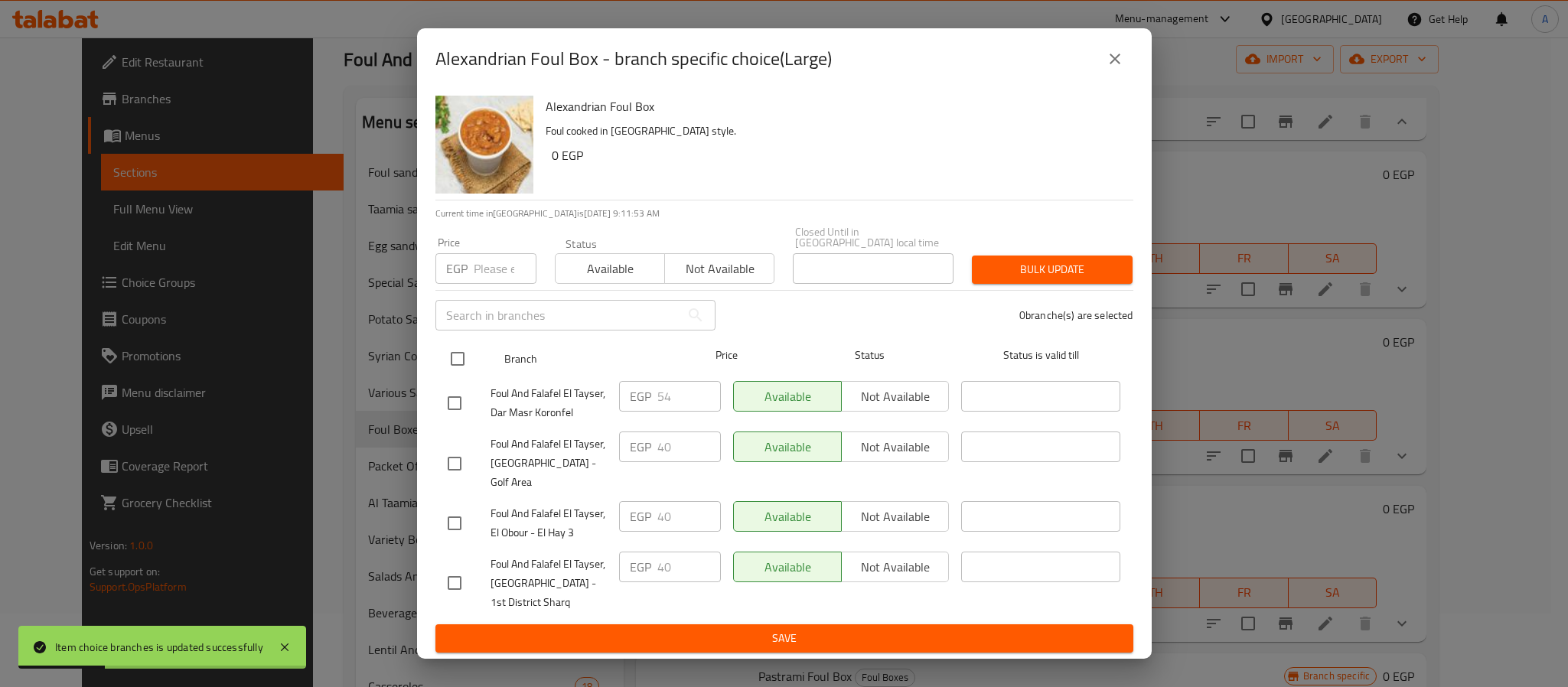
click at [455, 359] on input "checkbox" at bounding box center [457, 359] width 32 height 32
checkbox input "true"
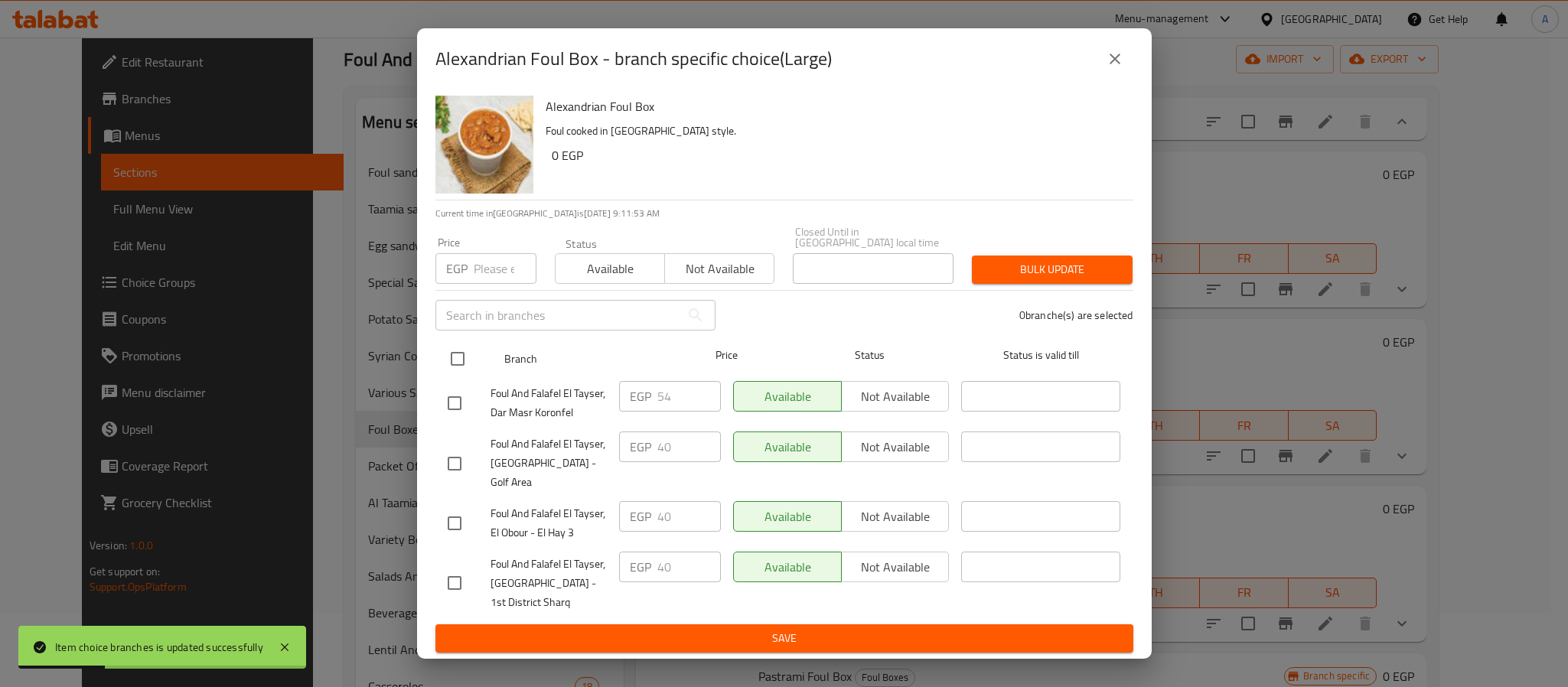
checkbox input "true"
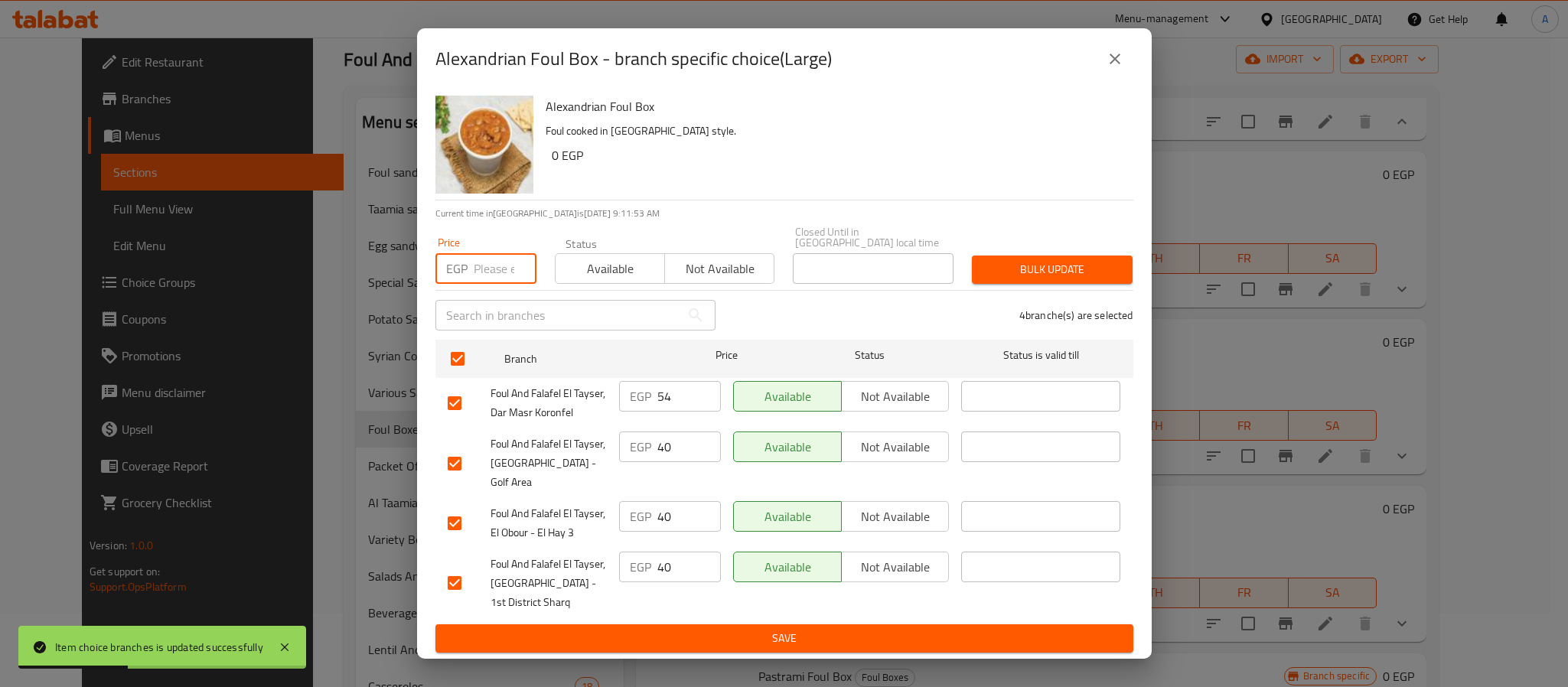
click at [486, 276] on input "number" at bounding box center [505, 268] width 63 height 31
type input "54"
click at [1008, 279] on span "Bulk update" at bounding box center [1052, 269] width 136 height 19
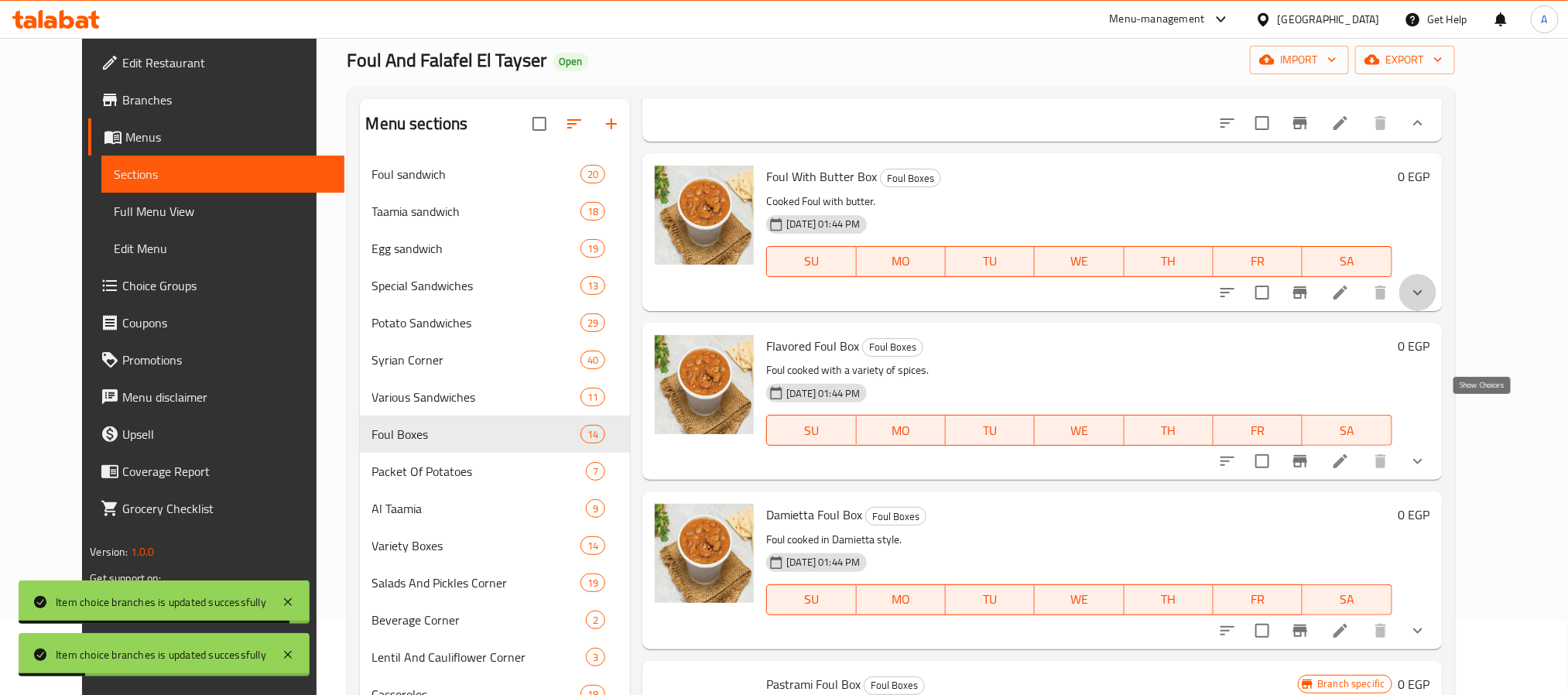
click at [1427, 302] on icon "show more" at bounding box center [1418, 293] width 19 height 19
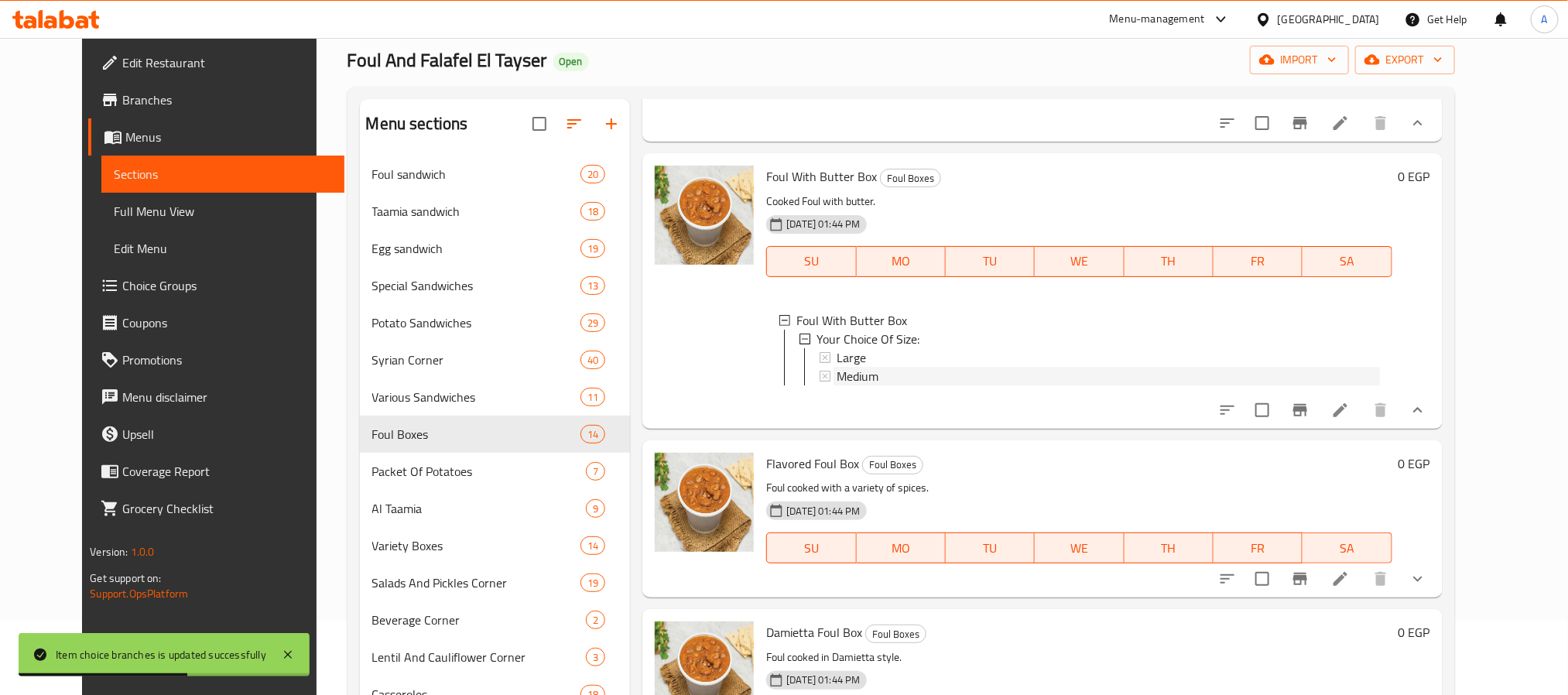
click at [840, 386] on span "Medium" at bounding box center [857, 376] width 41 height 19
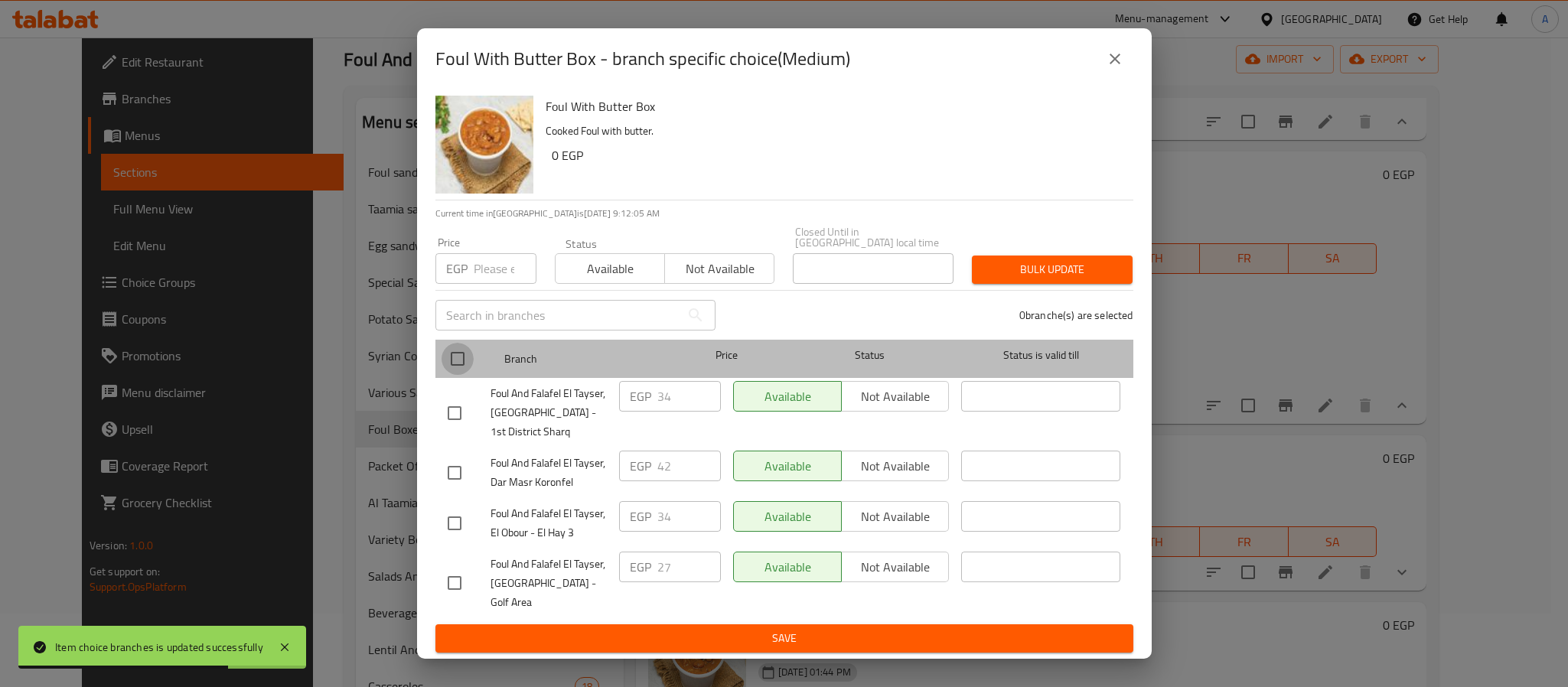
click at [464, 365] on input "checkbox" at bounding box center [457, 359] width 32 height 32
checkbox input "true"
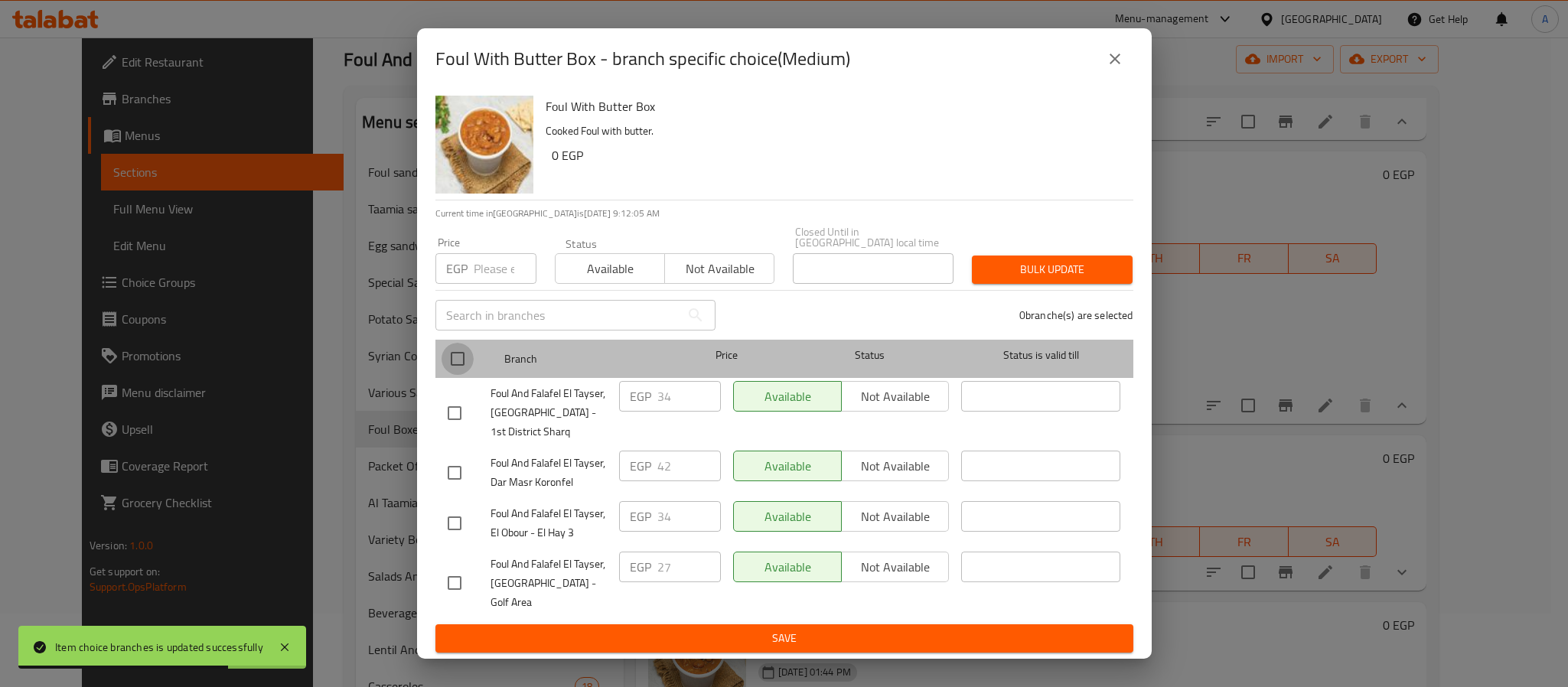
checkbox input "true"
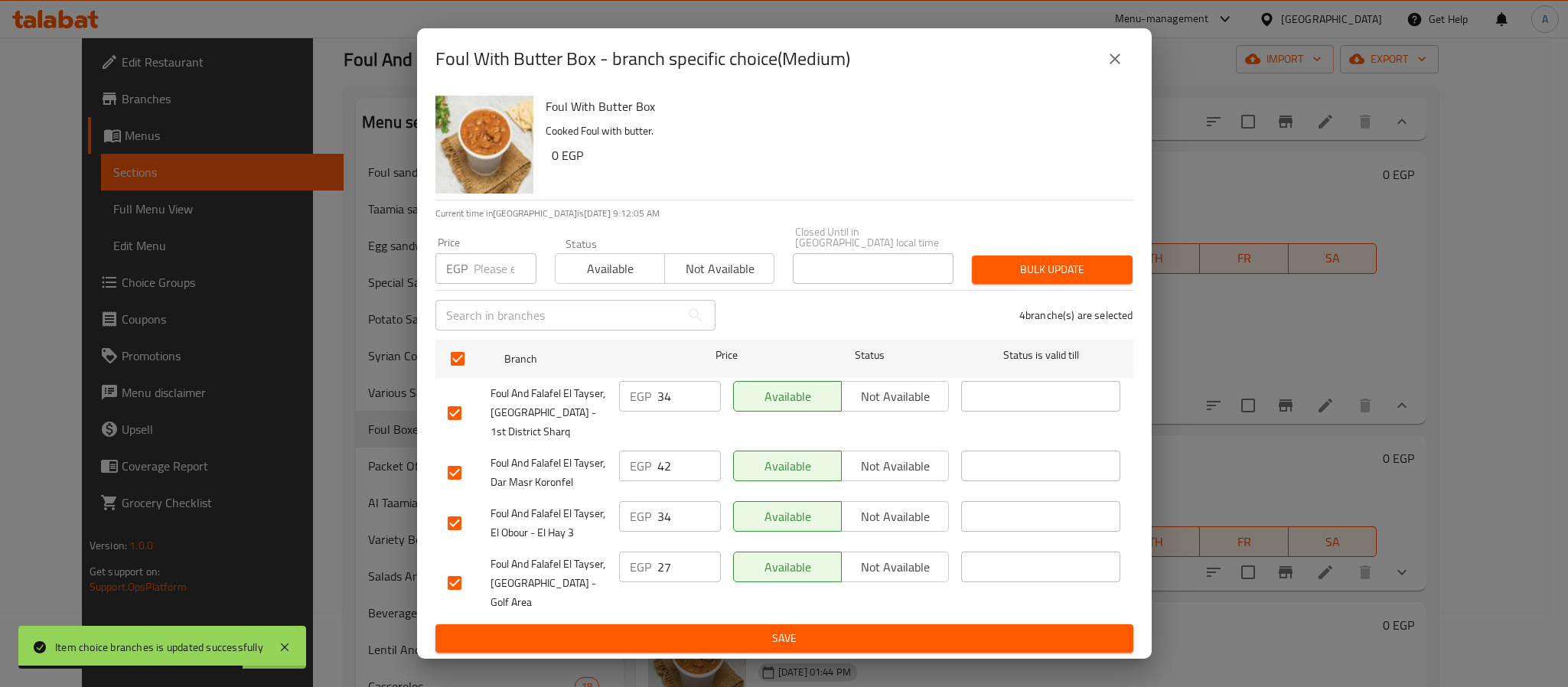
click at [496, 276] on input "number" at bounding box center [505, 268] width 63 height 31
type input "42"
click at [996, 264] on span "Bulk update" at bounding box center [1052, 269] width 136 height 19
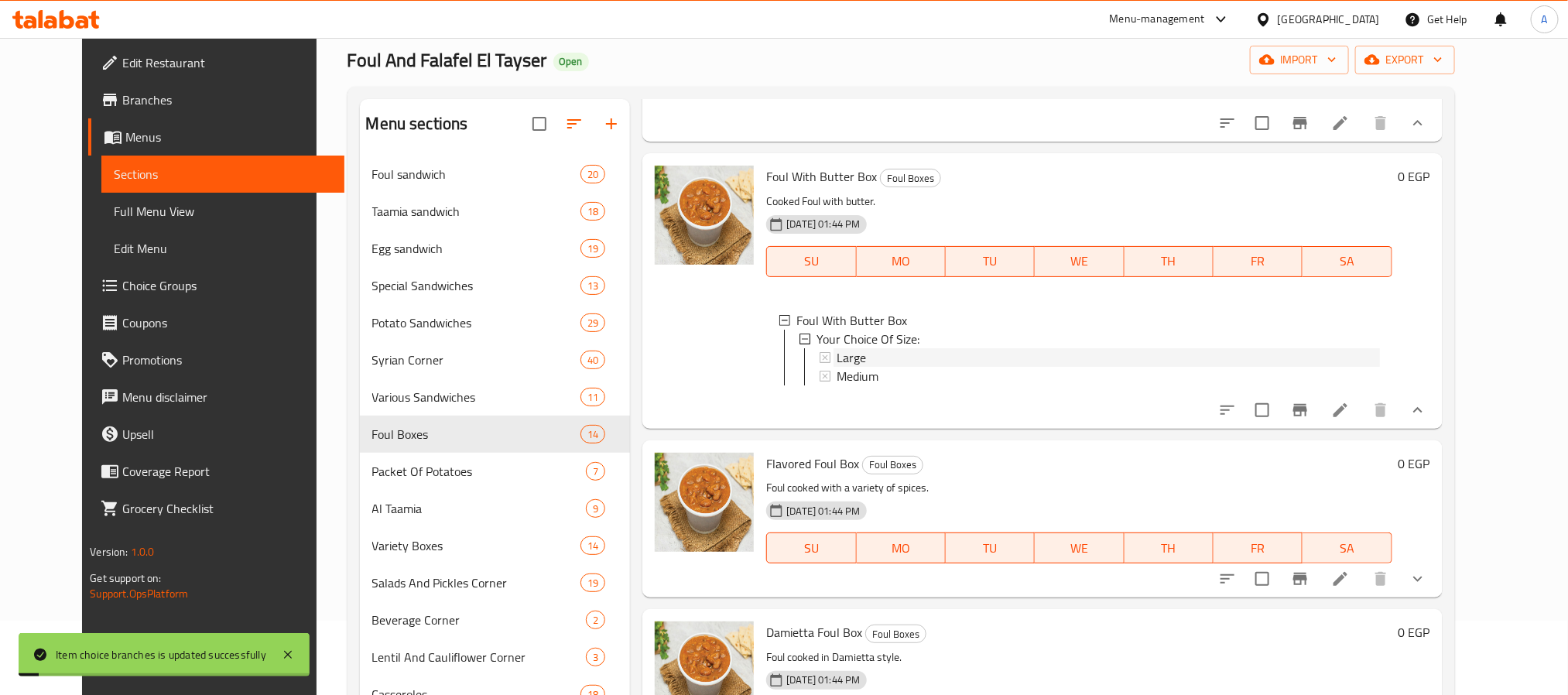
click at [843, 367] on span "Large" at bounding box center [851, 358] width 30 height 19
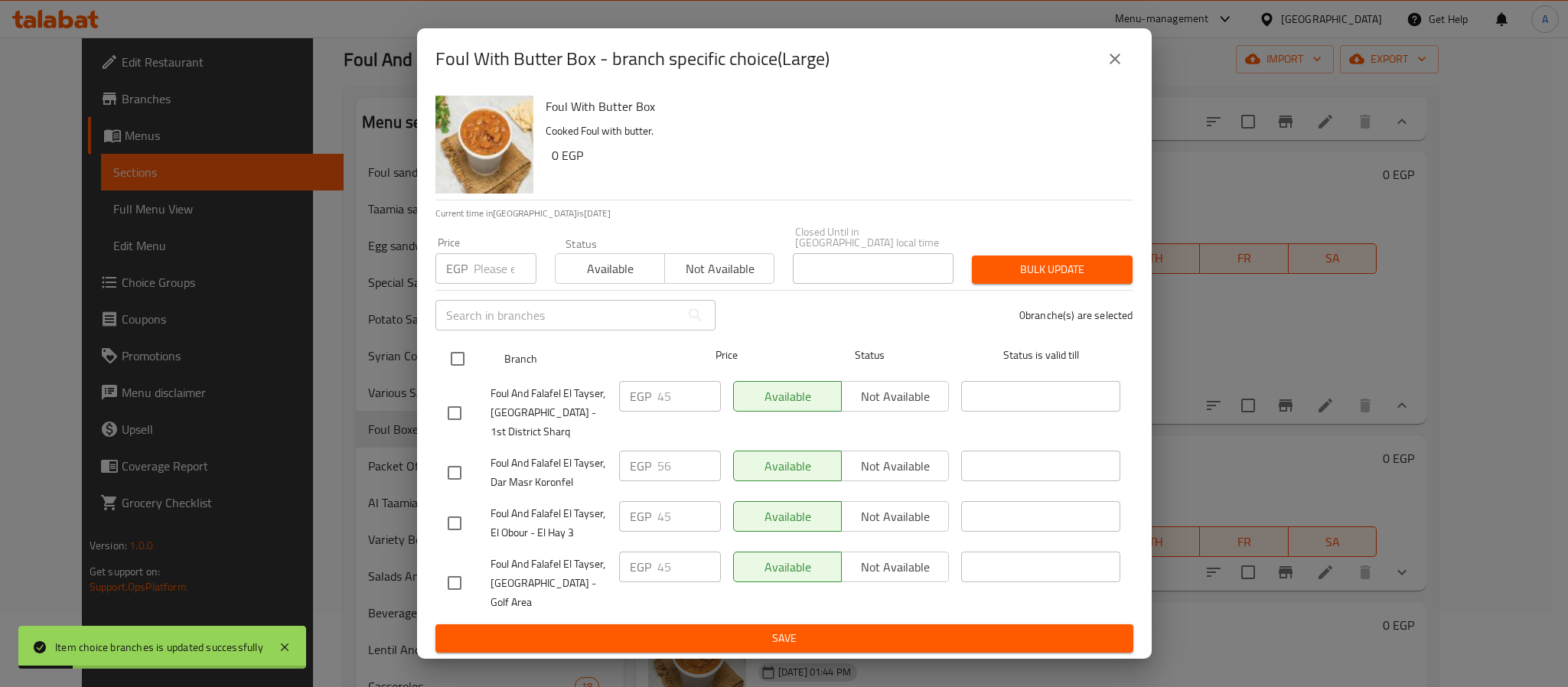
click at [458, 366] on input "checkbox" at bounding box center [457, 359] width 32 height 32
checkbox input "true"
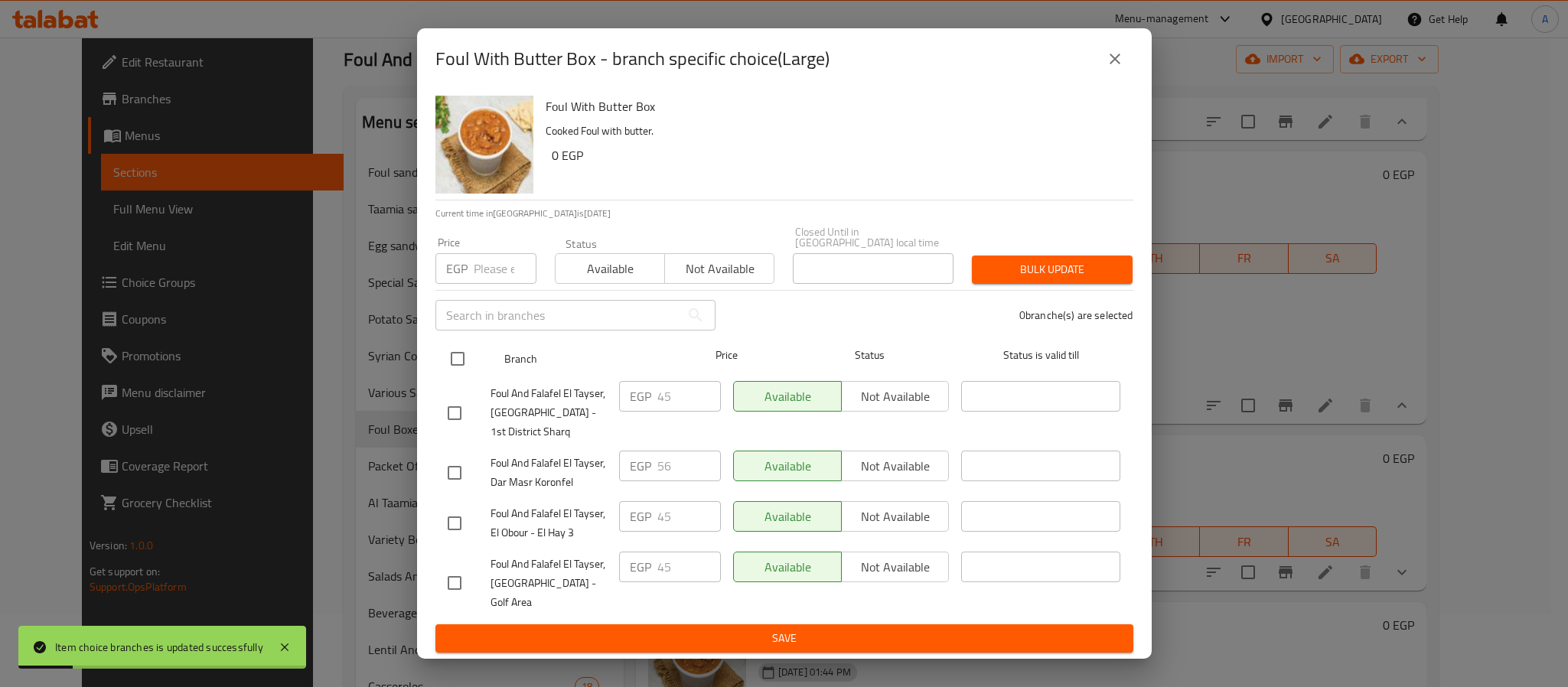
checkbox input "true"
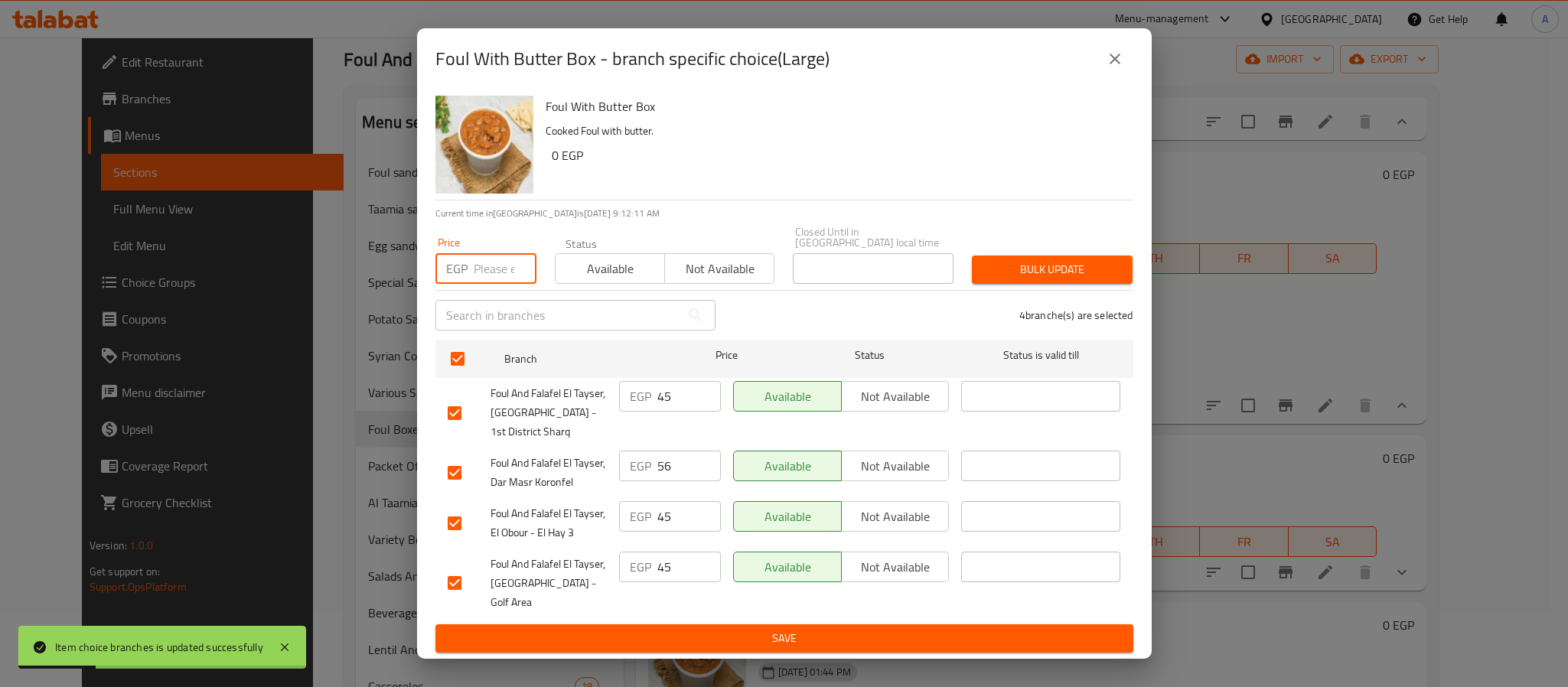
click at [495, 277] on input "number" at bounding box center [505, 268] width 63 height 31
type input "56"
click at [990, 277] on span "Bulk update" at bounding box center [1052, 269] width 136 height 19
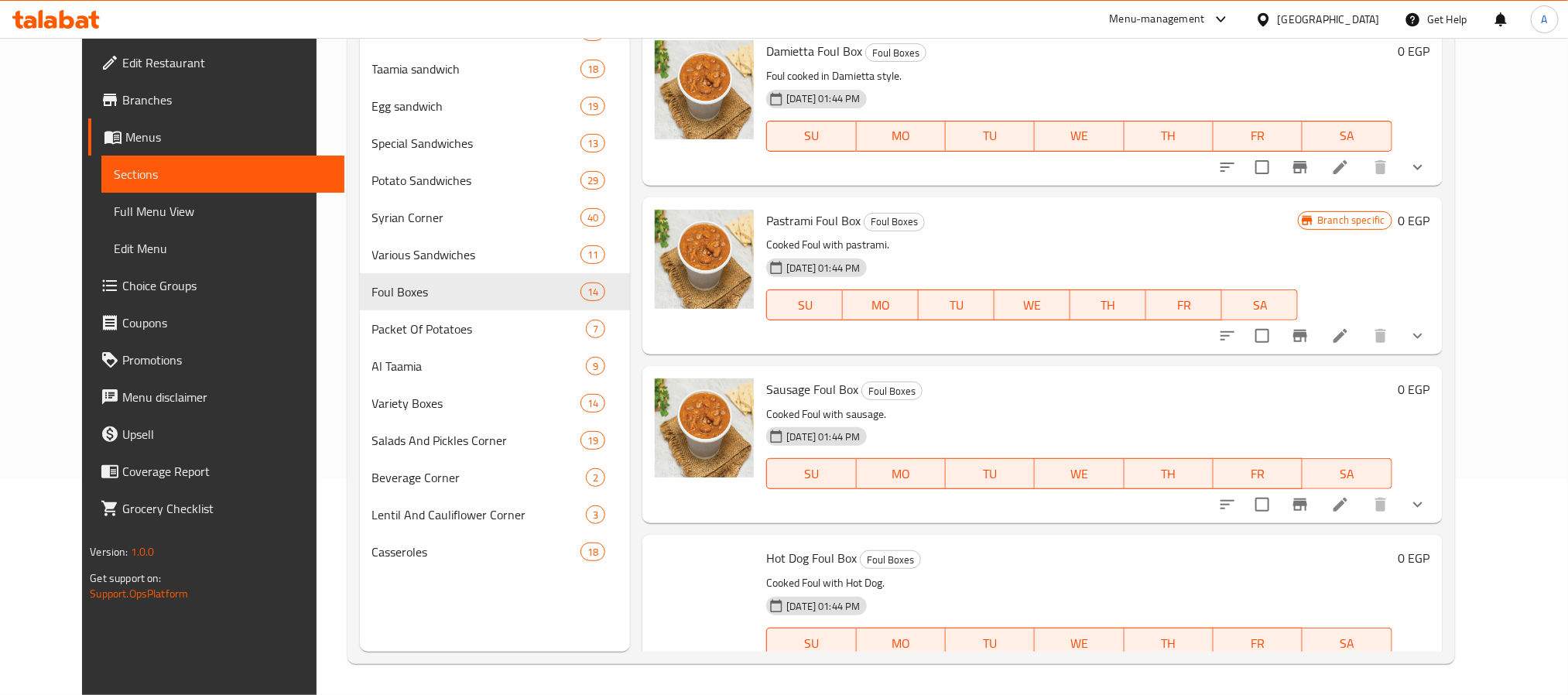
scroll to position [2548, 0]
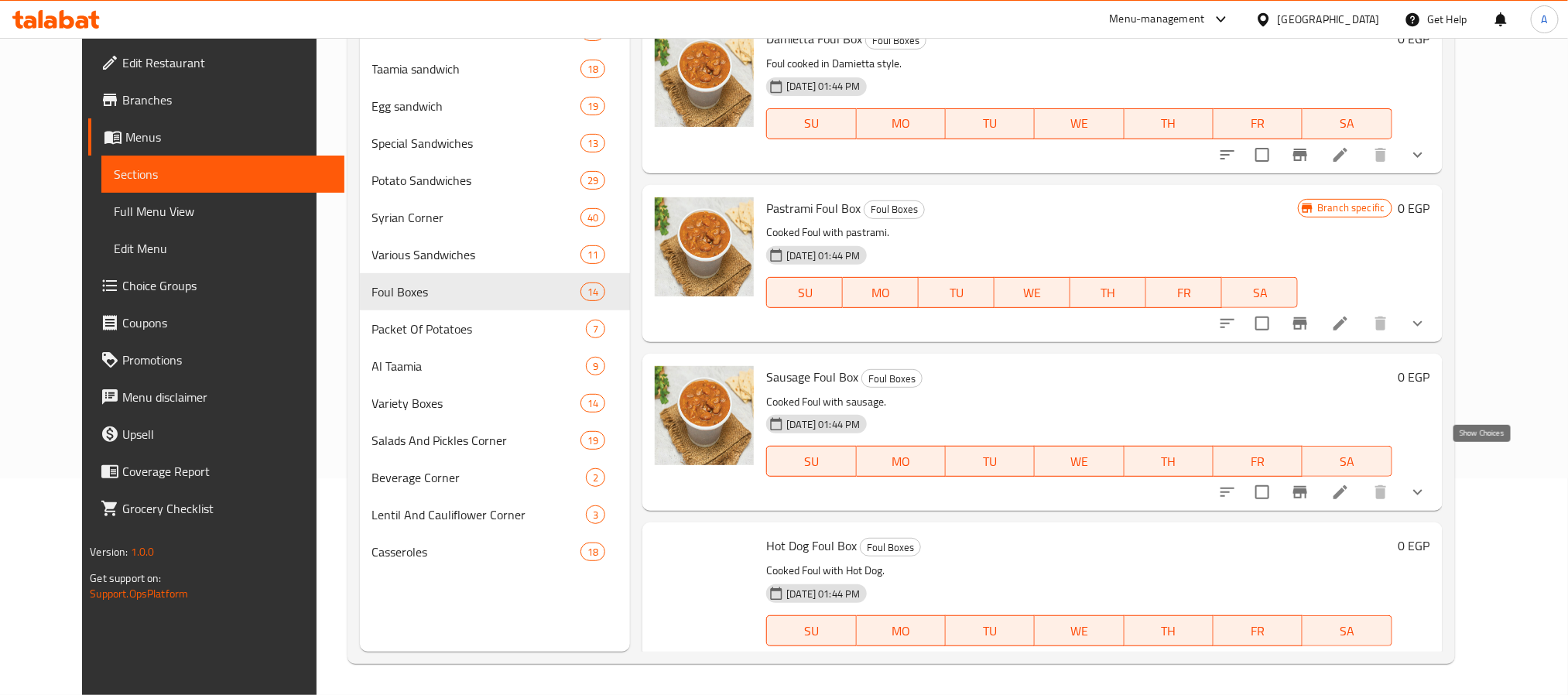
click at [1427, 333] on icon "show more" at bounding box center [1418, 324] width 19 height 19
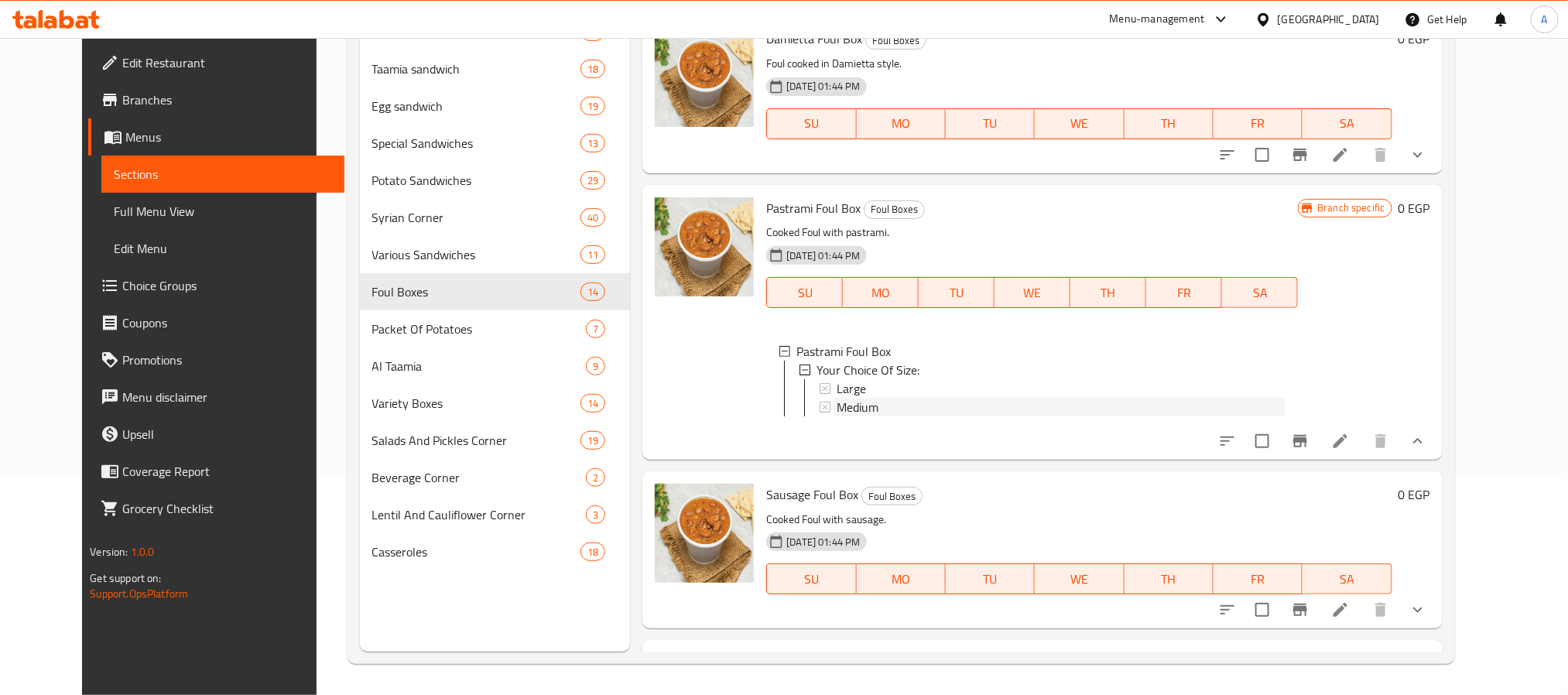
click at [869, 417] on div "Medium" at bounding box center [1061, 408] width 449 height 19
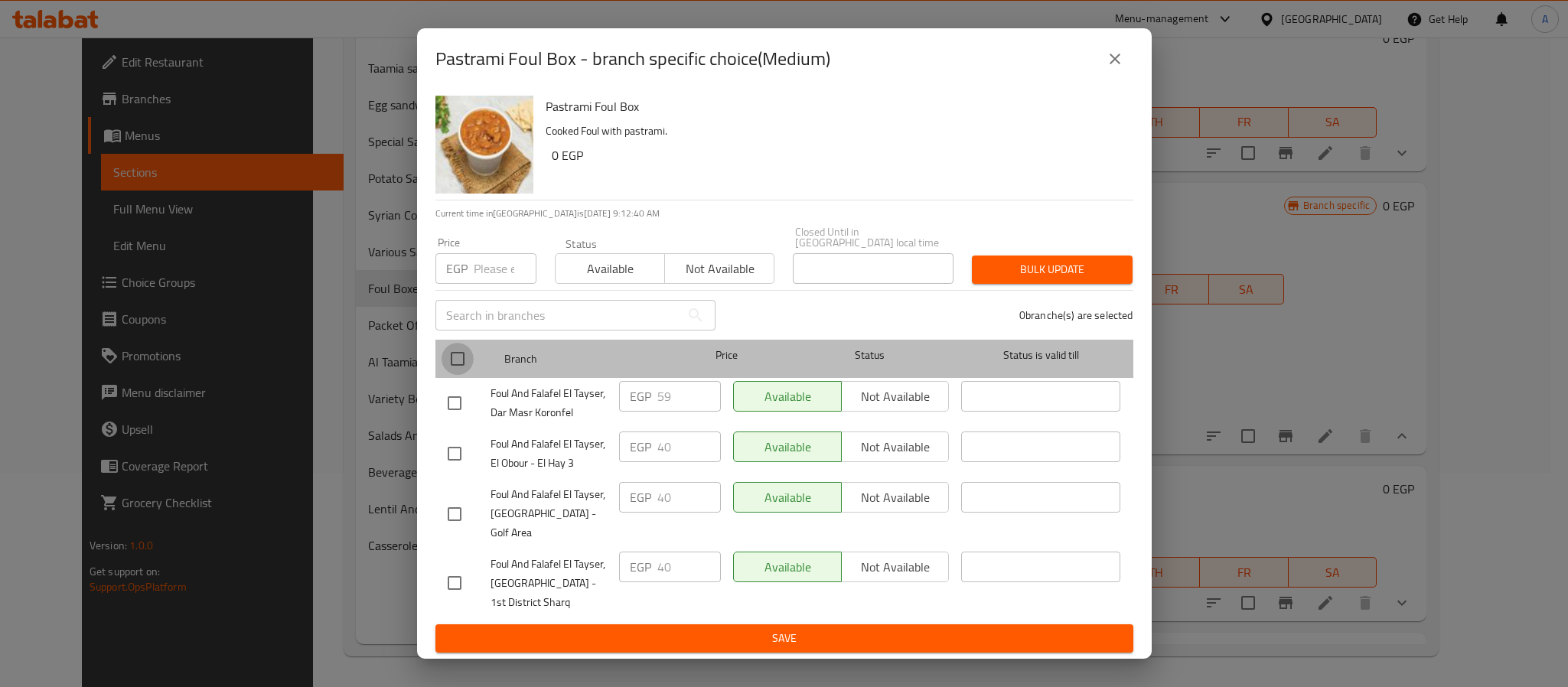
click at [465, 372] on input "checkbox" at bounding box center [457, 359] width 32 height 32
checkbox input "true"
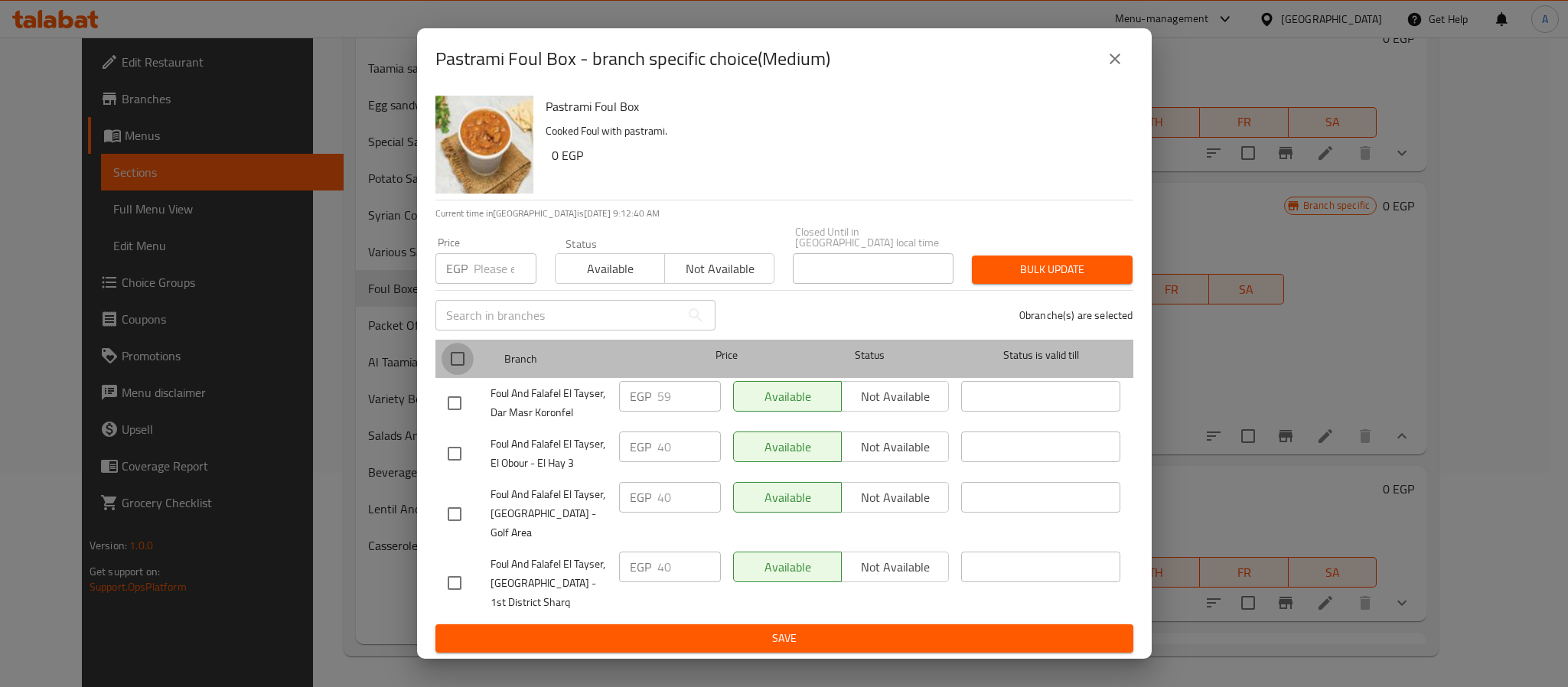
checkbox input "true"
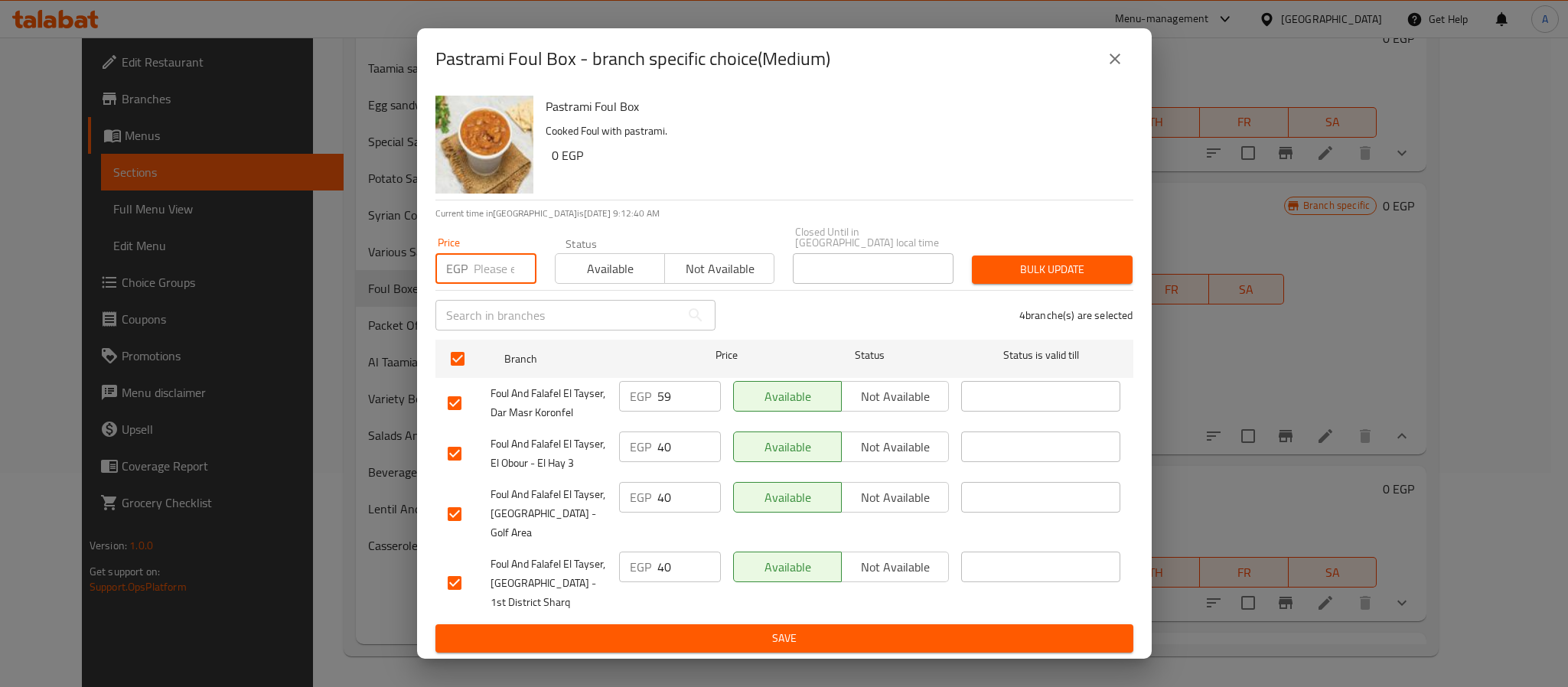
click at [501, 264] on input "number" at bounding box center [505, 268] width 63 height 31
type input "59"
click at [1075, 277] on span "Bulk update" at bounding box center [1052, 269] width 136 height 19
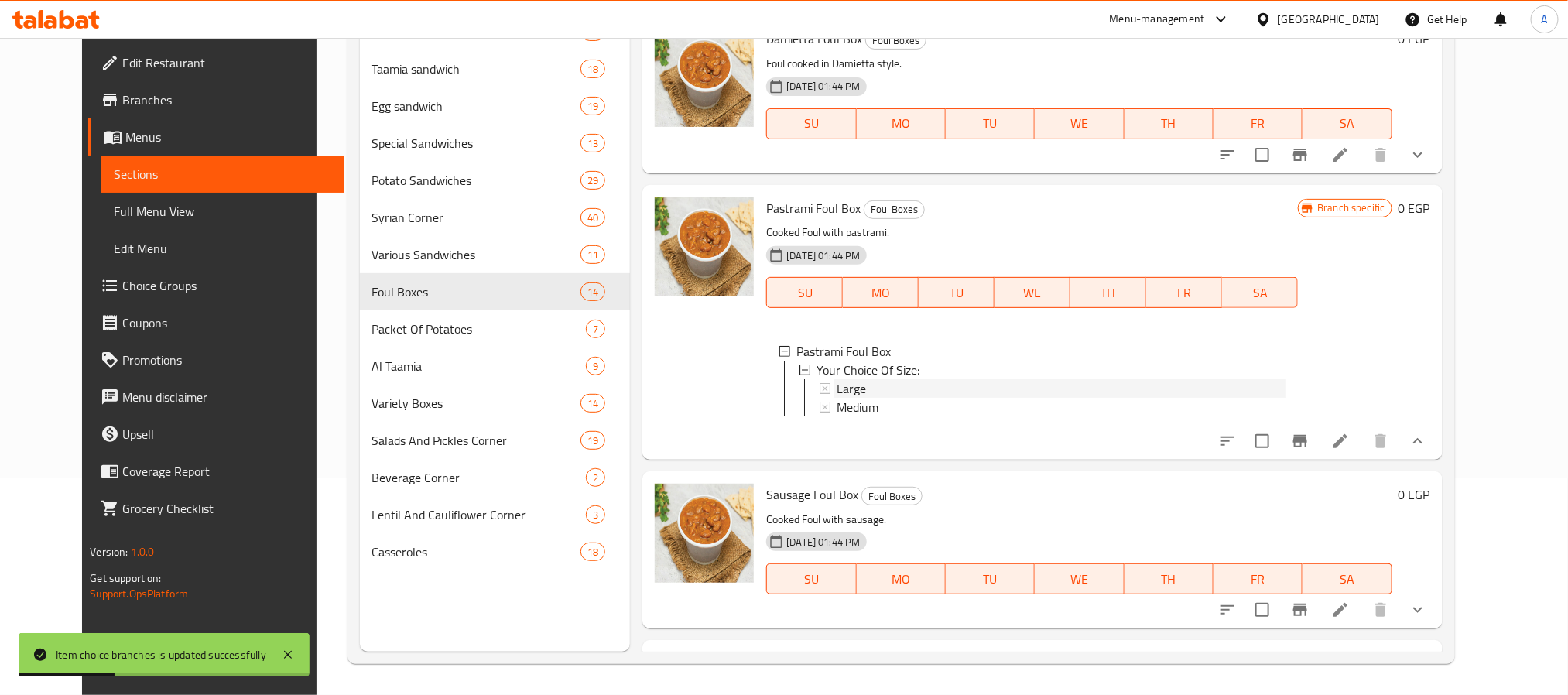
click at [839, 398] on span "Large" at bounding box center [851, 389] width 30 height 19
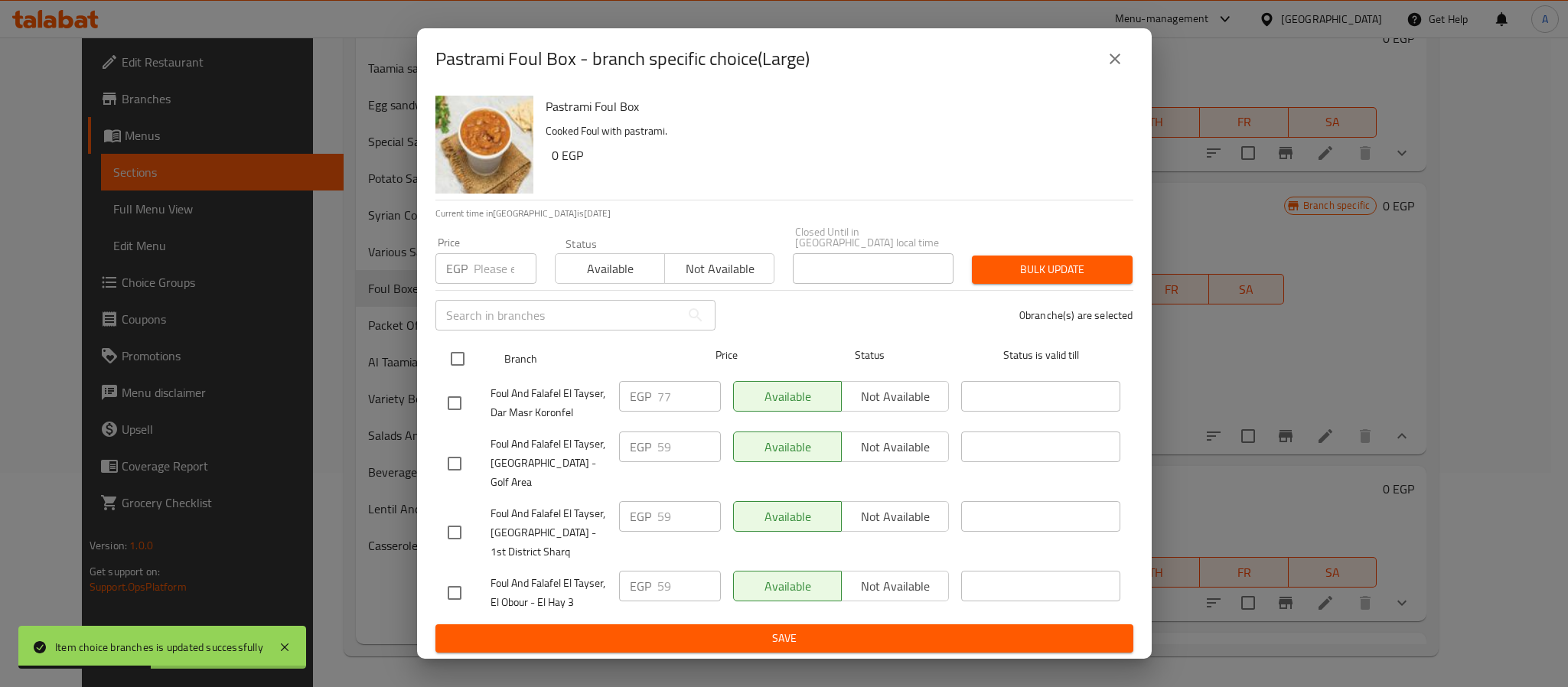
click at [459, 364] on input "checkbox" at bounding box center [457, 359] width 32 height 32
checkbox input "true"
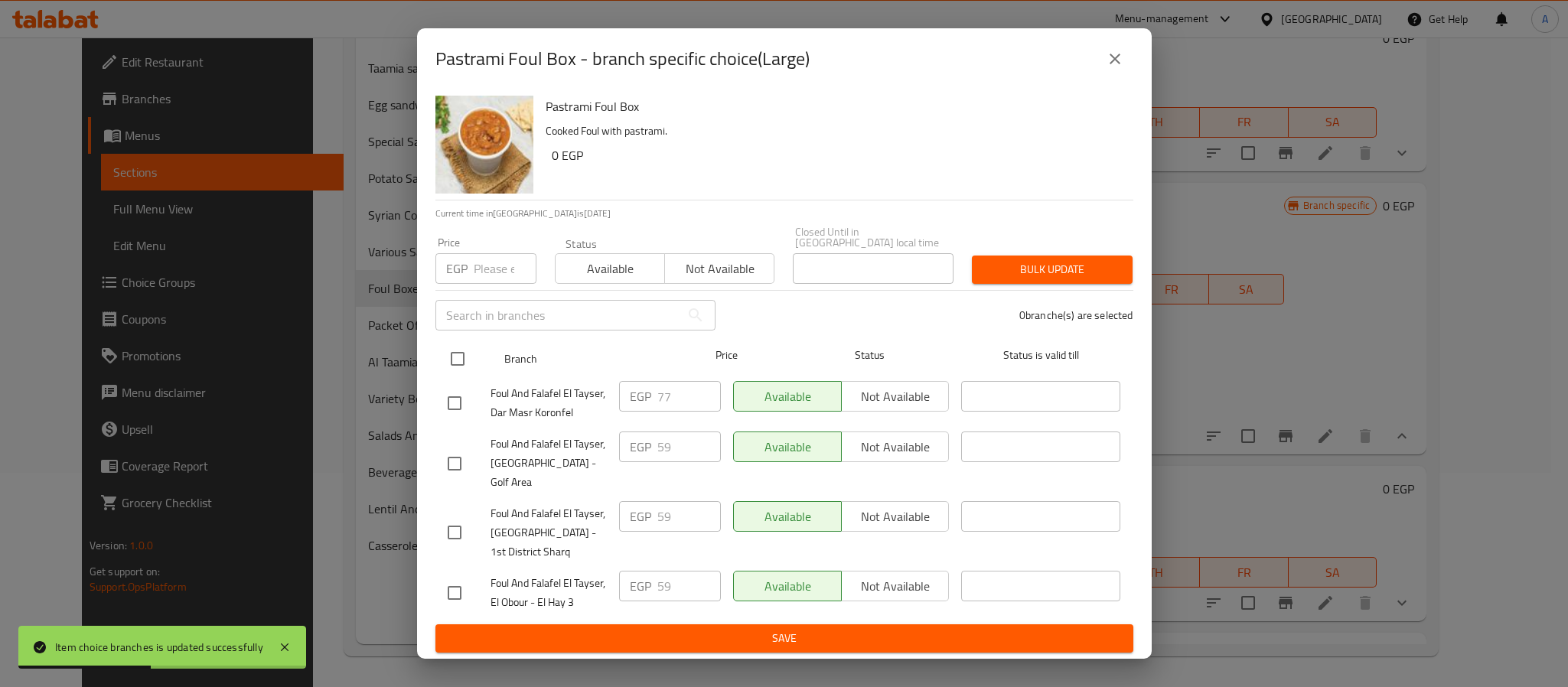
checkbox input "true"
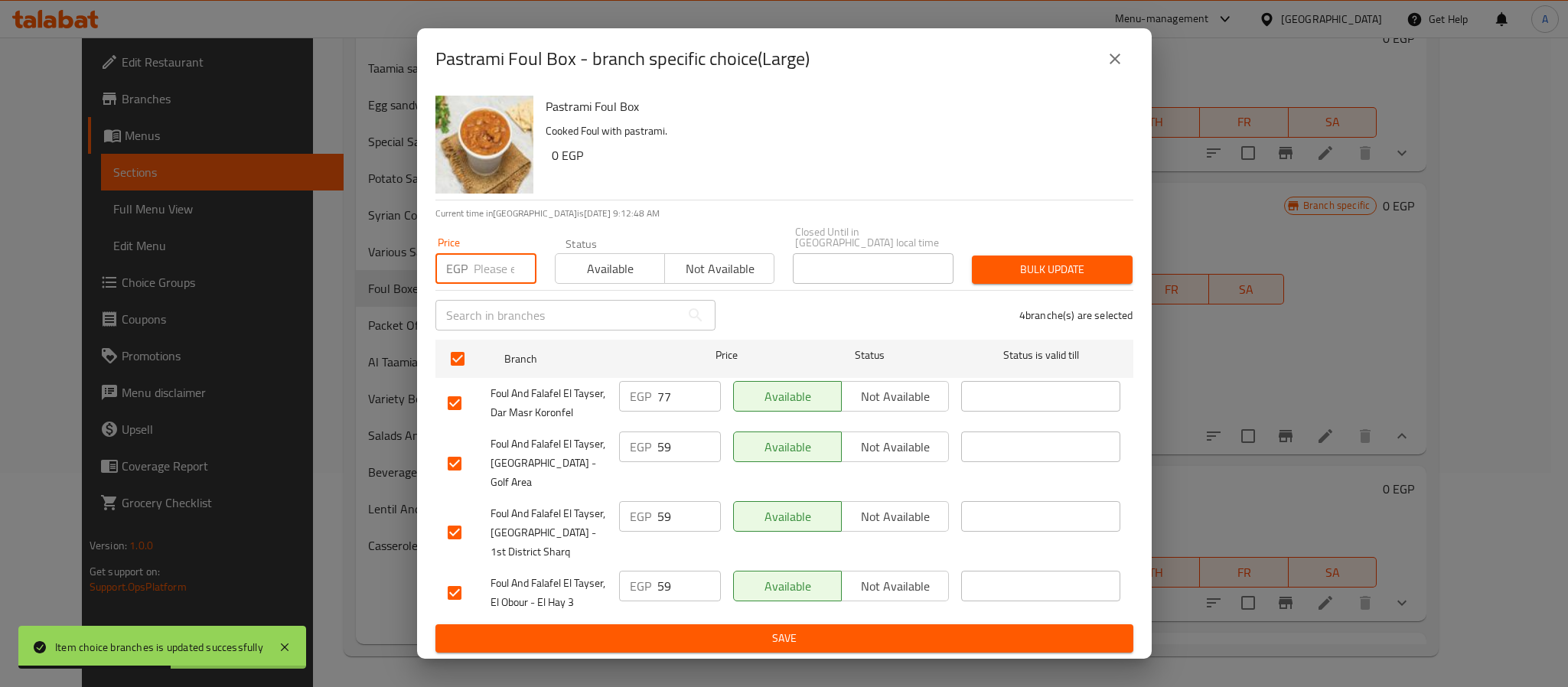
click at [492, 277] on input "number" at bounding box center [505, 268] width 63 height 31
type input "77"
click at [1036, 276] on span "Bulk update" at bounding box center [1052, 269] width 136 height 19
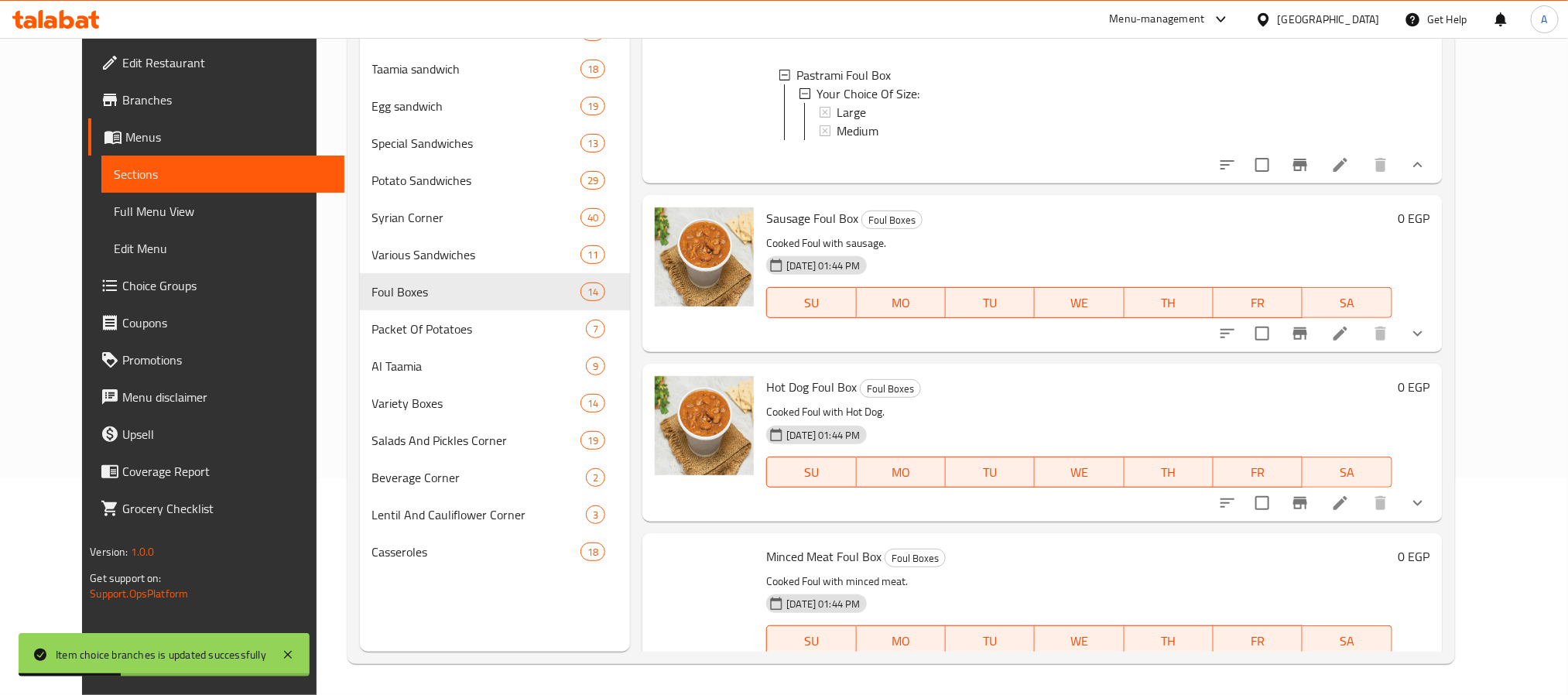
scroll to position [2865, 0]
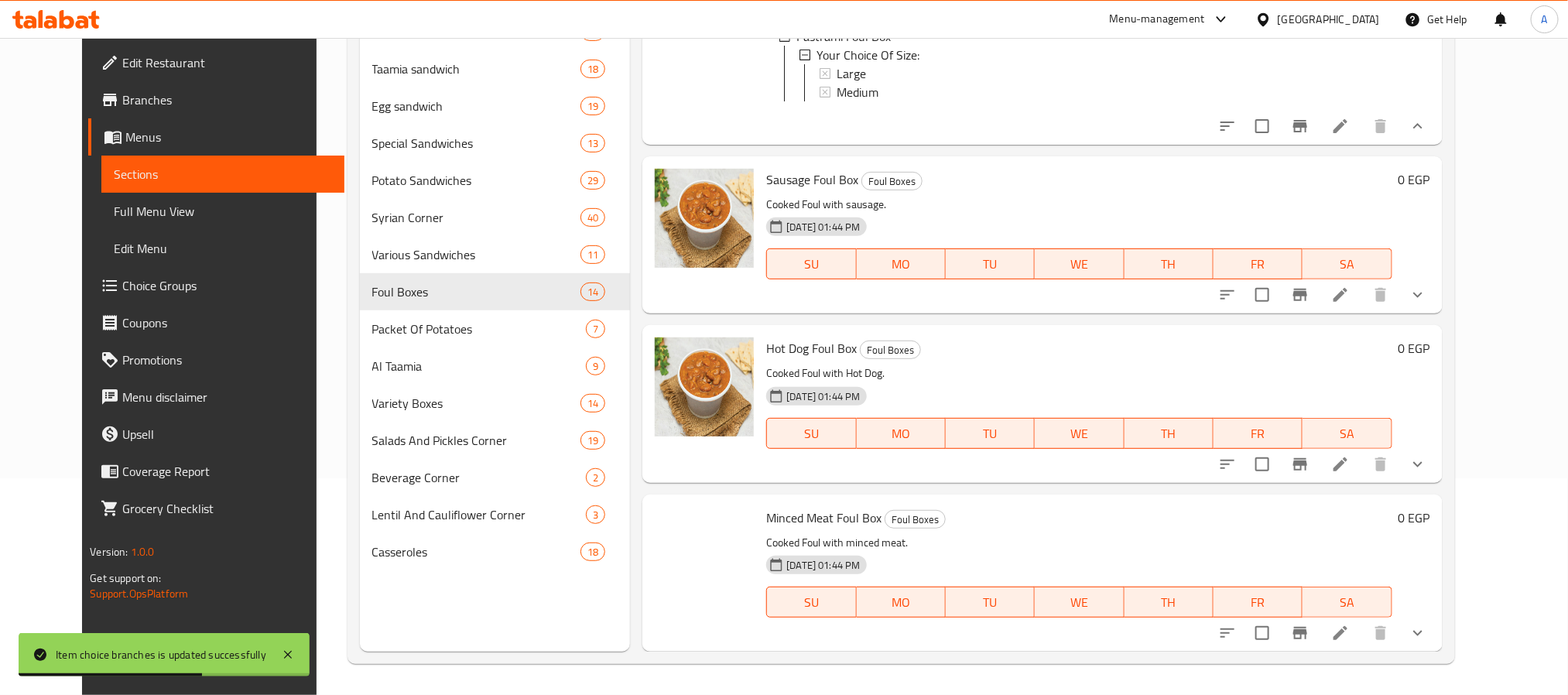
click at [1436, 314] on button "show more" at bounding box center [1418, 295] width 37 height 37
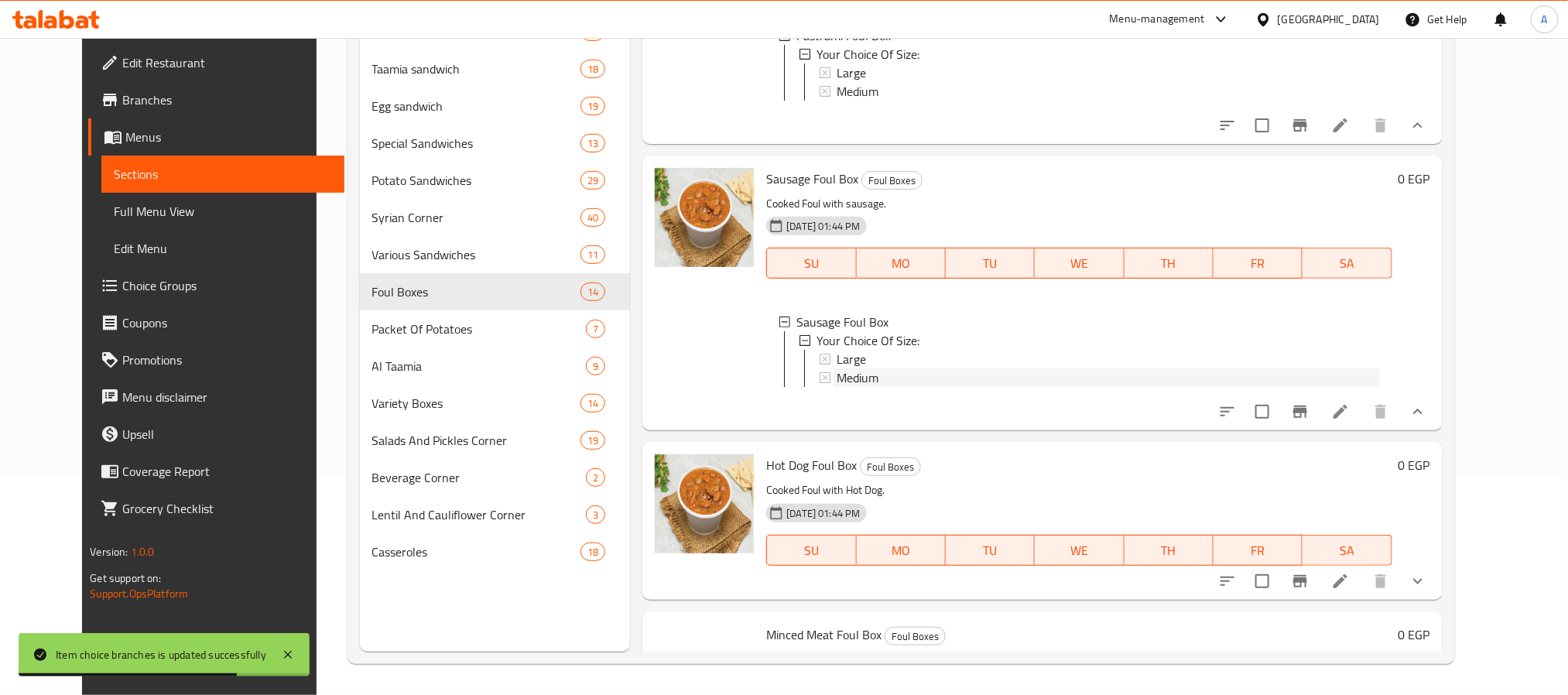
click at [855, 387] on span "Medium" at bounding box center [857, 378] width 41 height 19
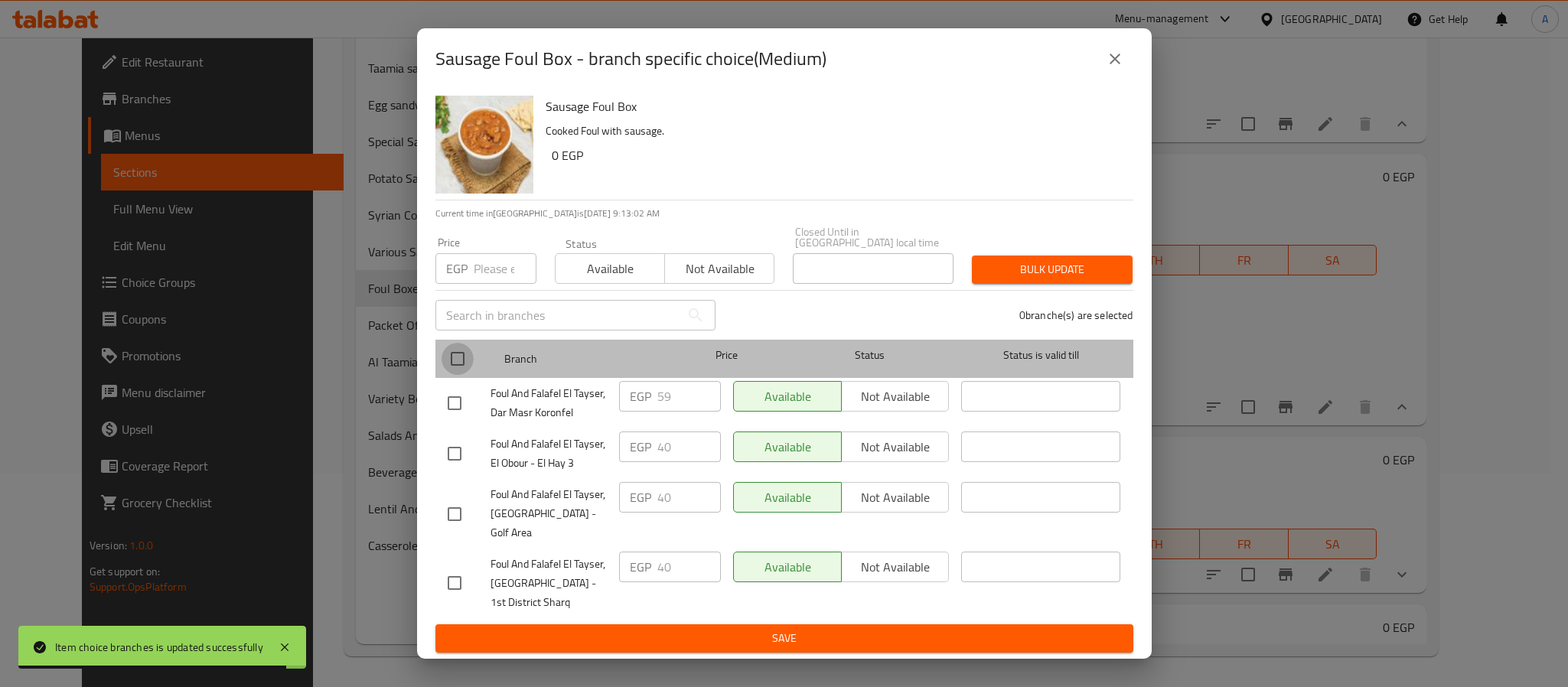
click at [453, 363] on input "checkbox" at bounding box center [457, 359] width 32 height 32
checkbox input "true"
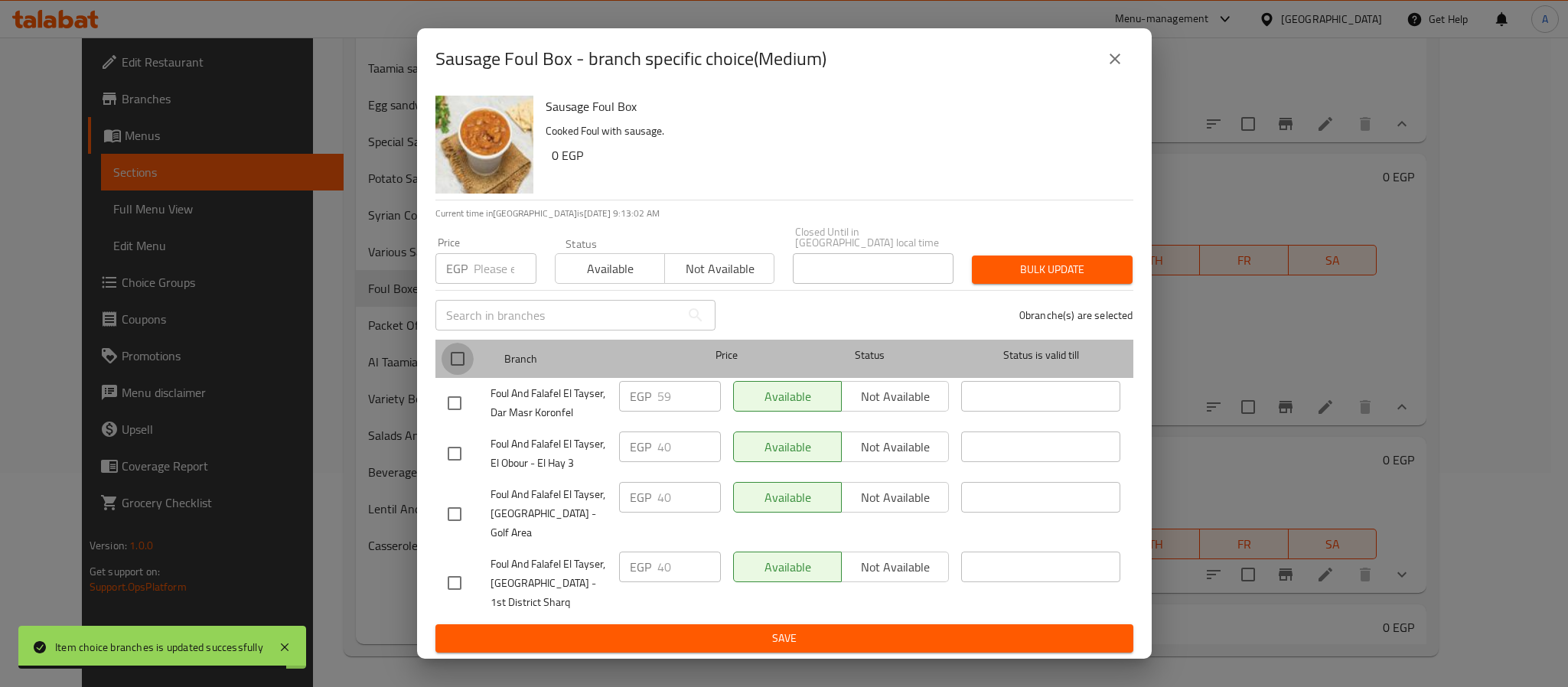
checkbox input "true"
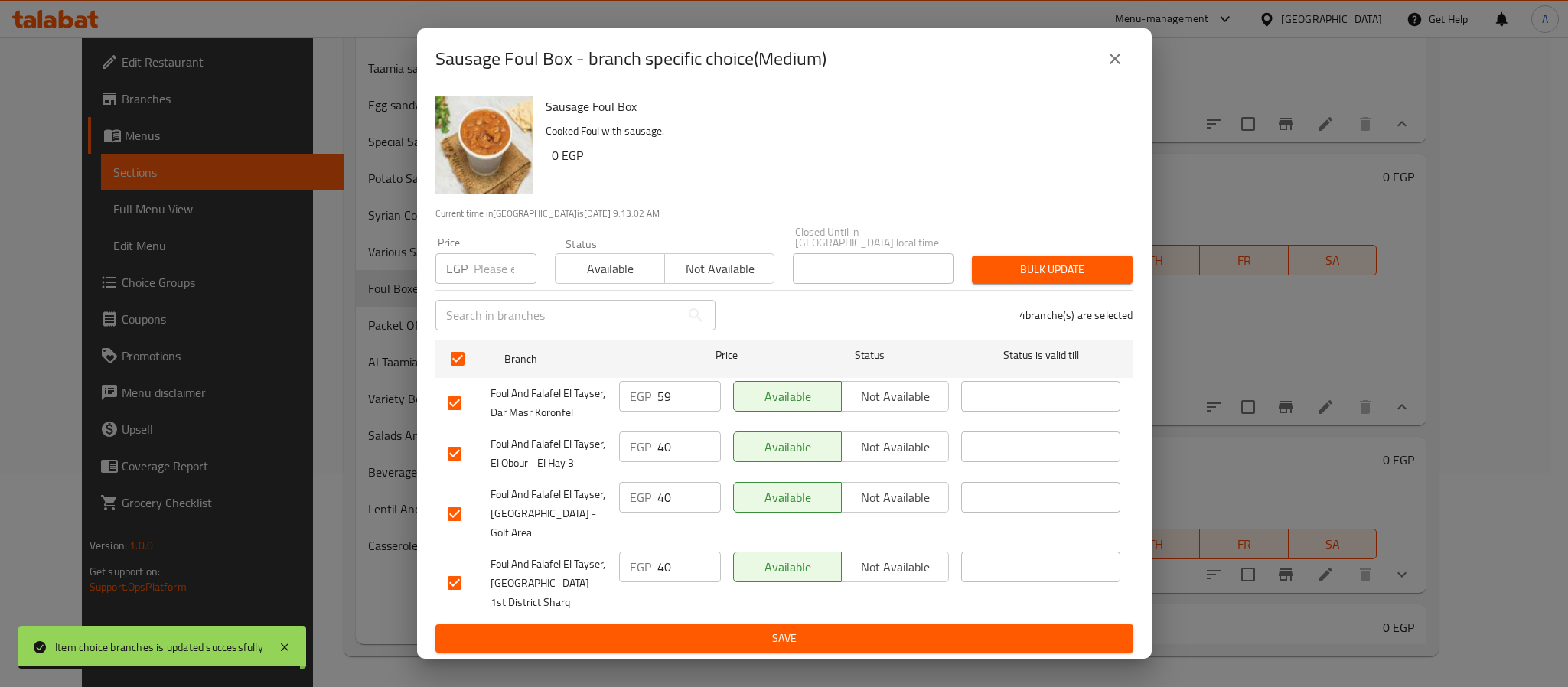
click at [506, 269] on input "number" at bounding box center [505, 268] width 63 height 31
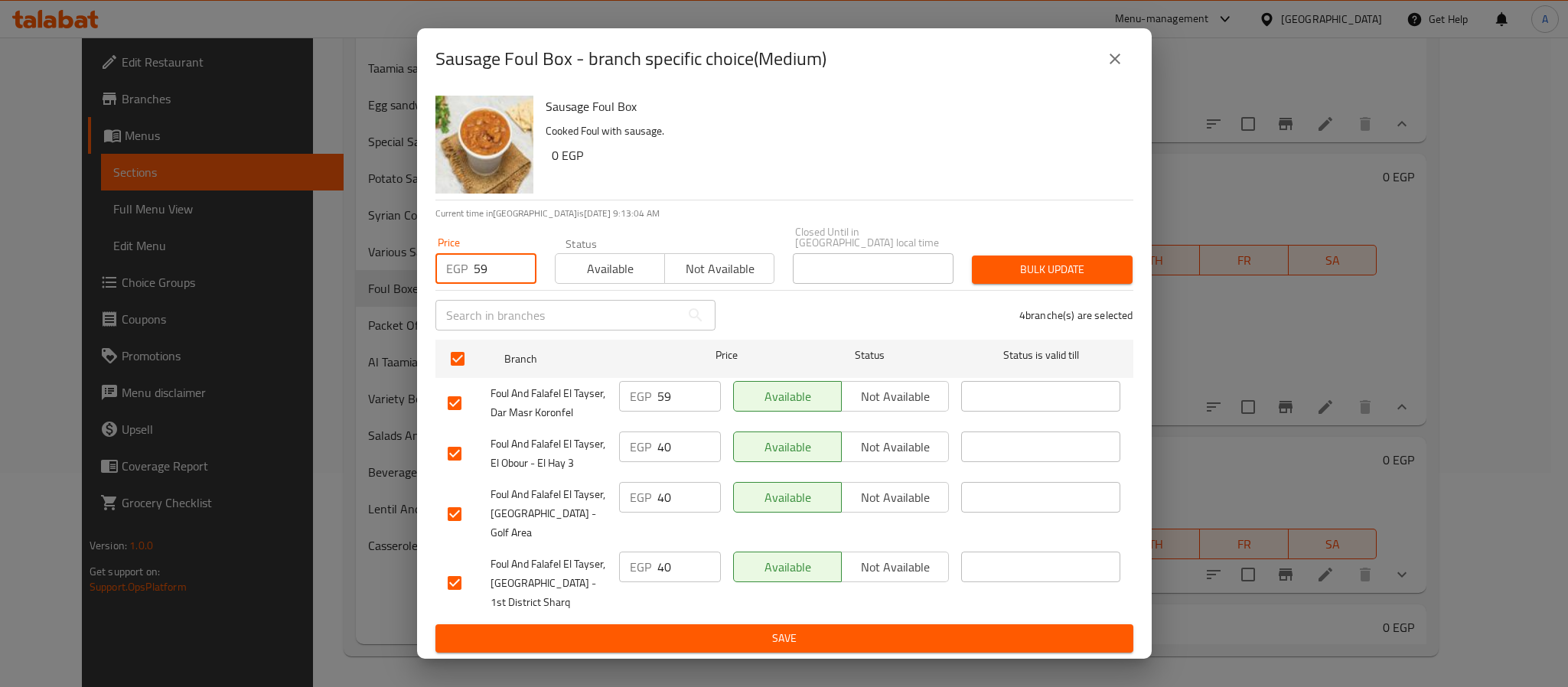
type input "59"
click at [997, 277] on span "Bulk update" at bounding box center [1052, 269] width 136 height 19
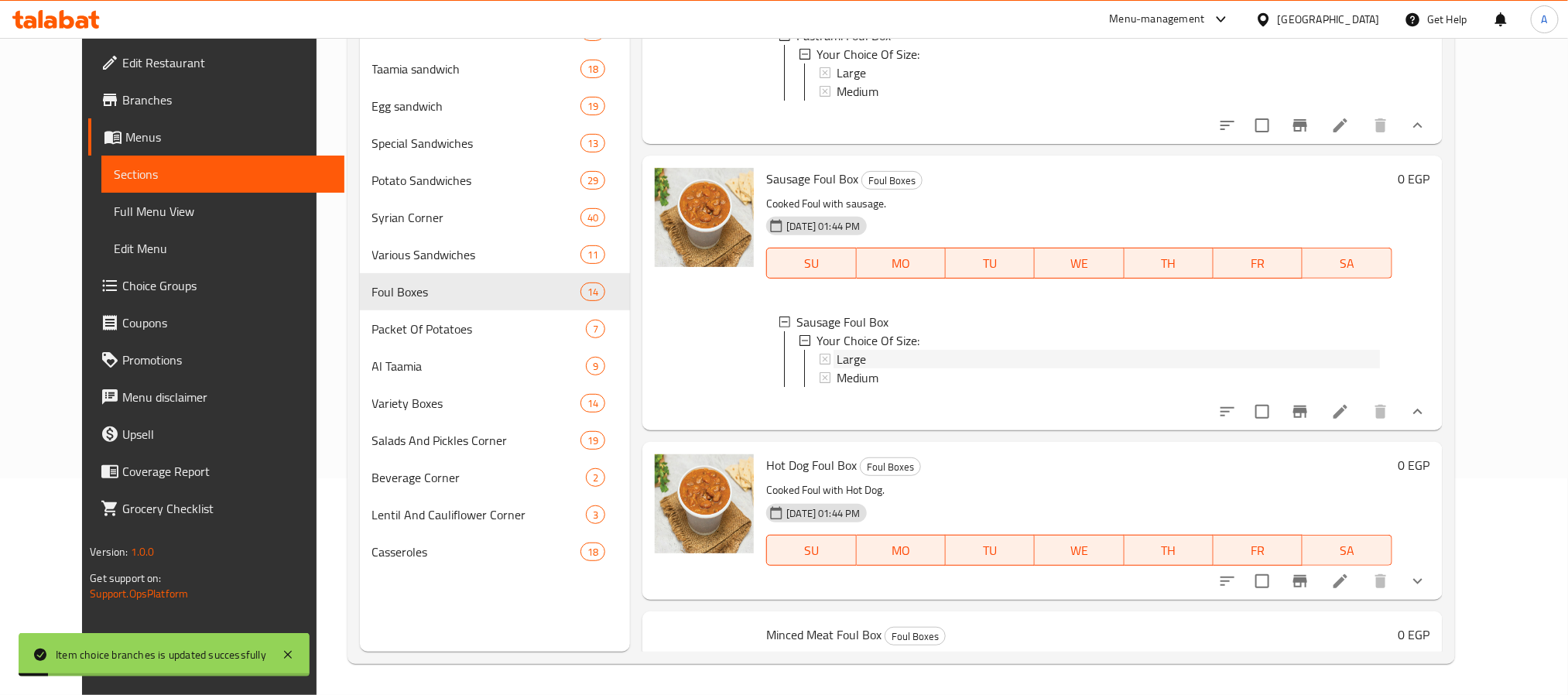
click at [855, 369] on div "Large" at bounding box center [1108, 359] width 543 height 19
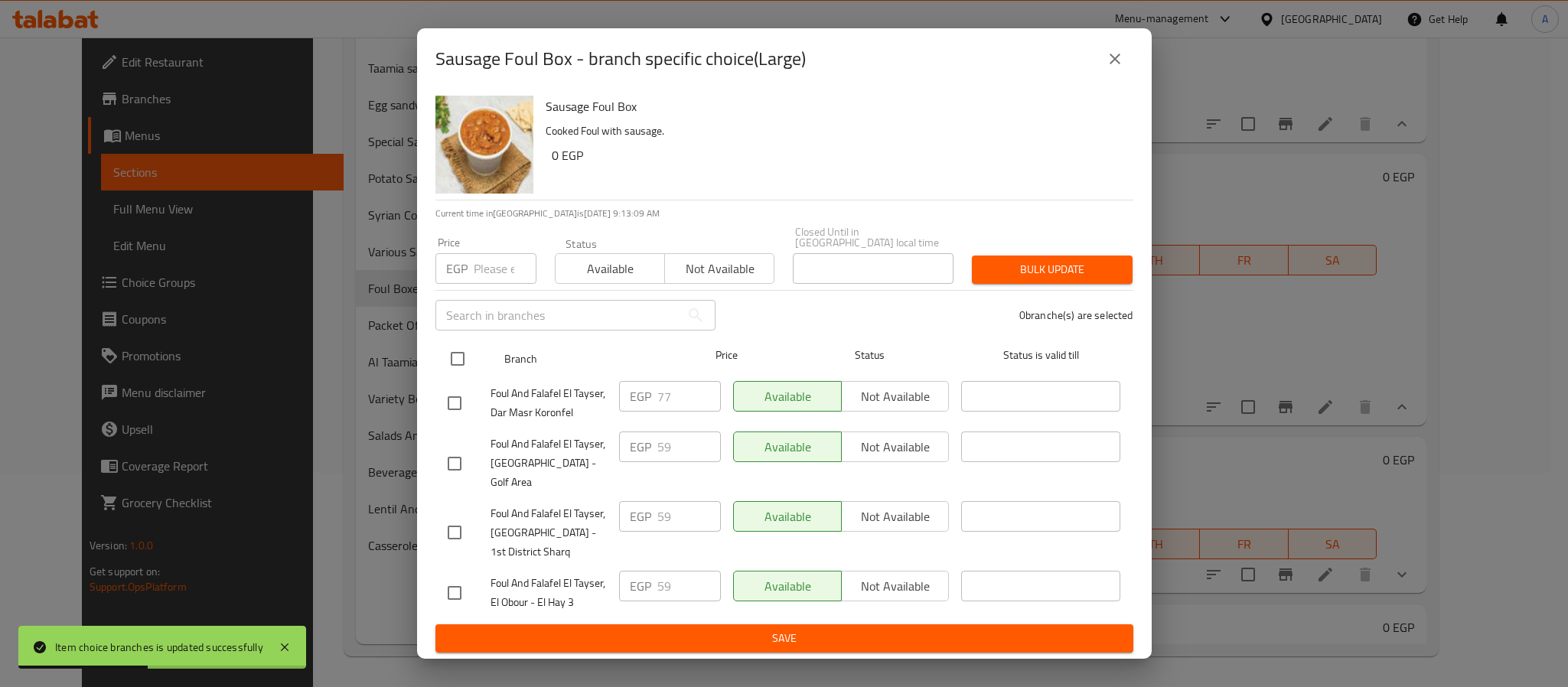
click at [448, 359] on input "checkbox" at bounding box center [457, 359] width 32 height 32
checkbox input "true"
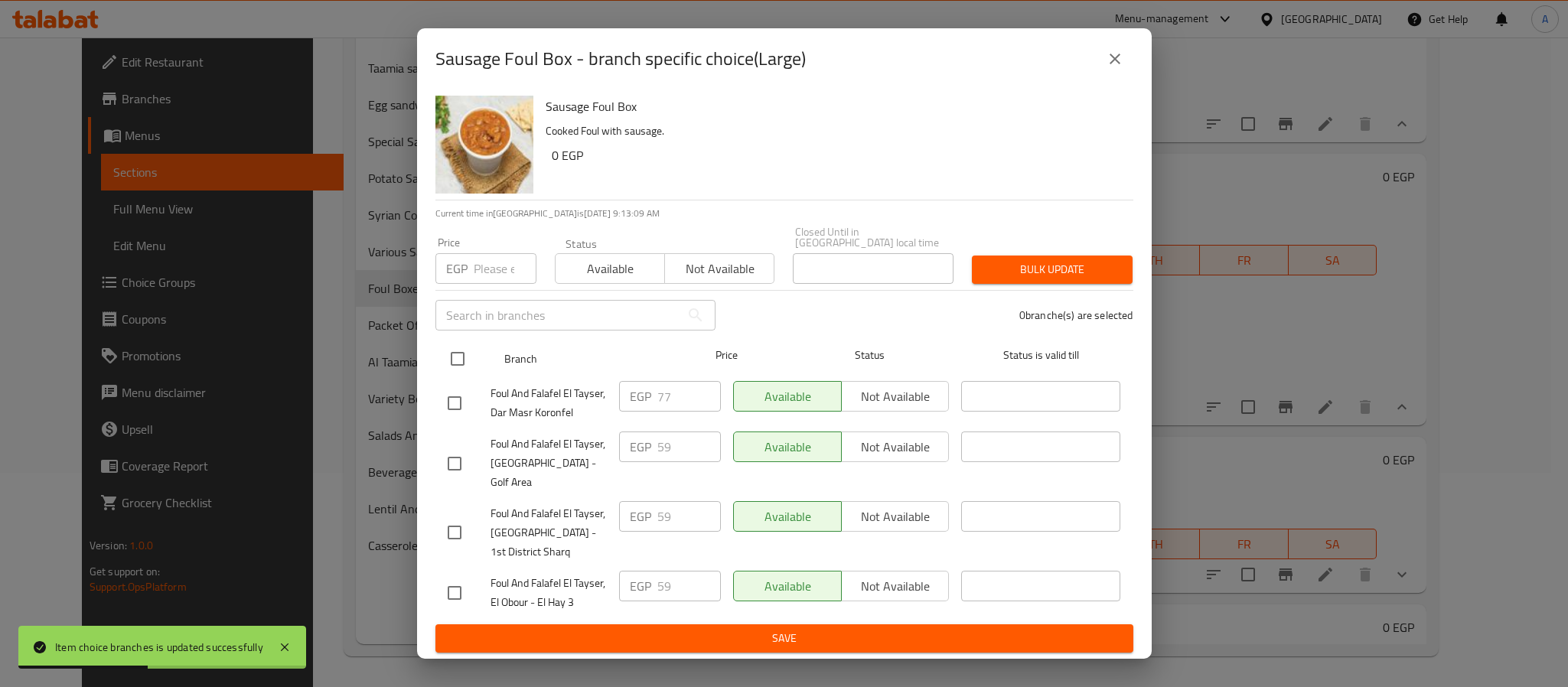
checkbox input "true"
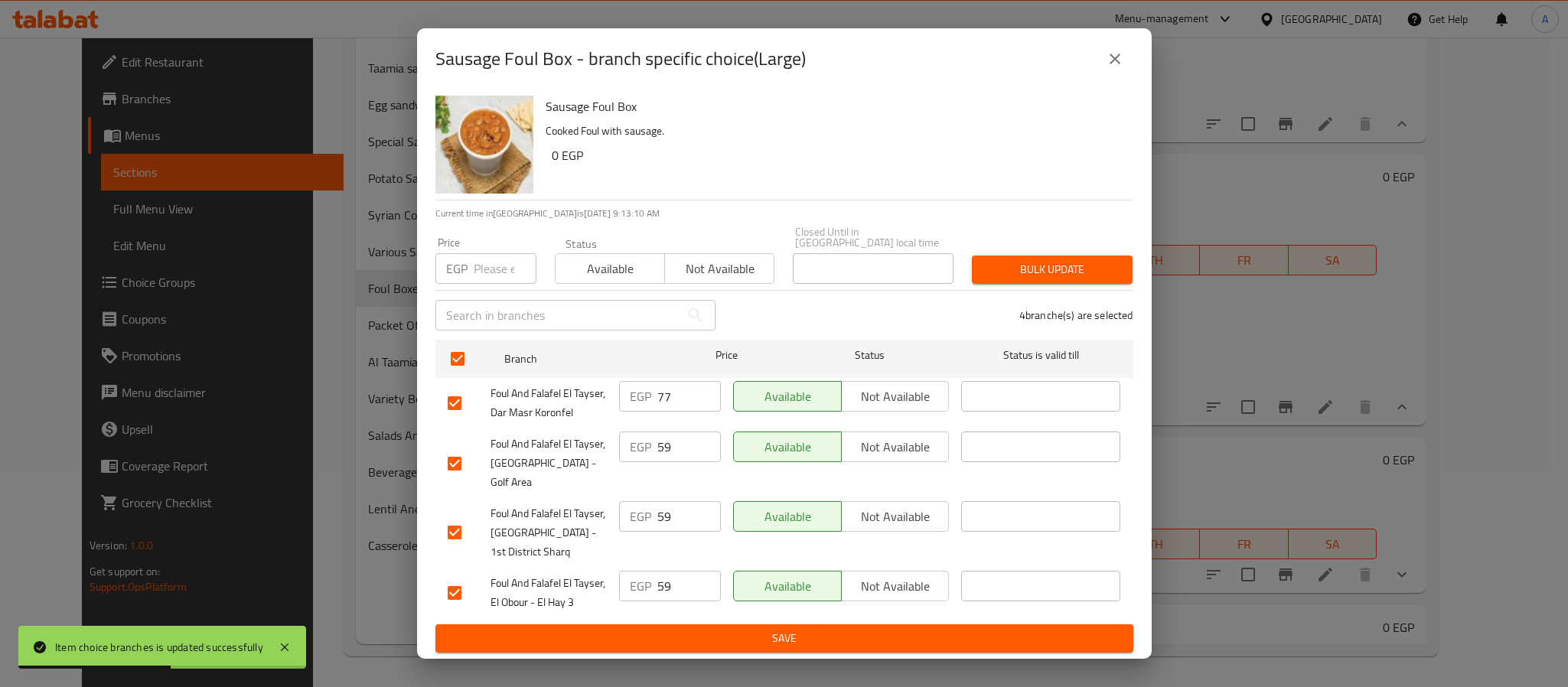
click at [490, 278] on input "number" at bounding box center [505, 268] width 63 height 31
type input "77"
click at [1051, 260] on button "Bulk update" at bounding box center [1052, 270] width 160 height 28
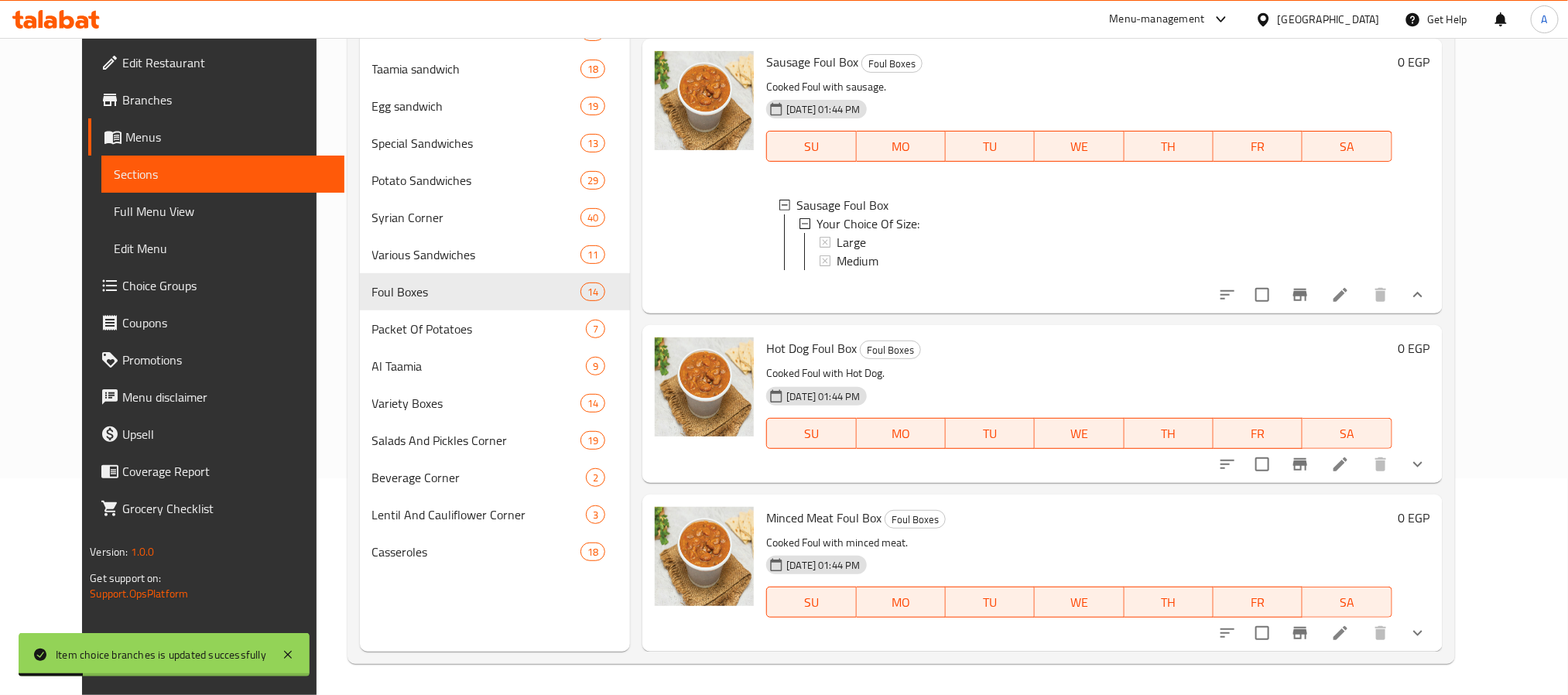
scroll to position [3154, 0]
click at [1427, 463] on icon "show more" at bounding box center [1418, 464] width 19 height 19
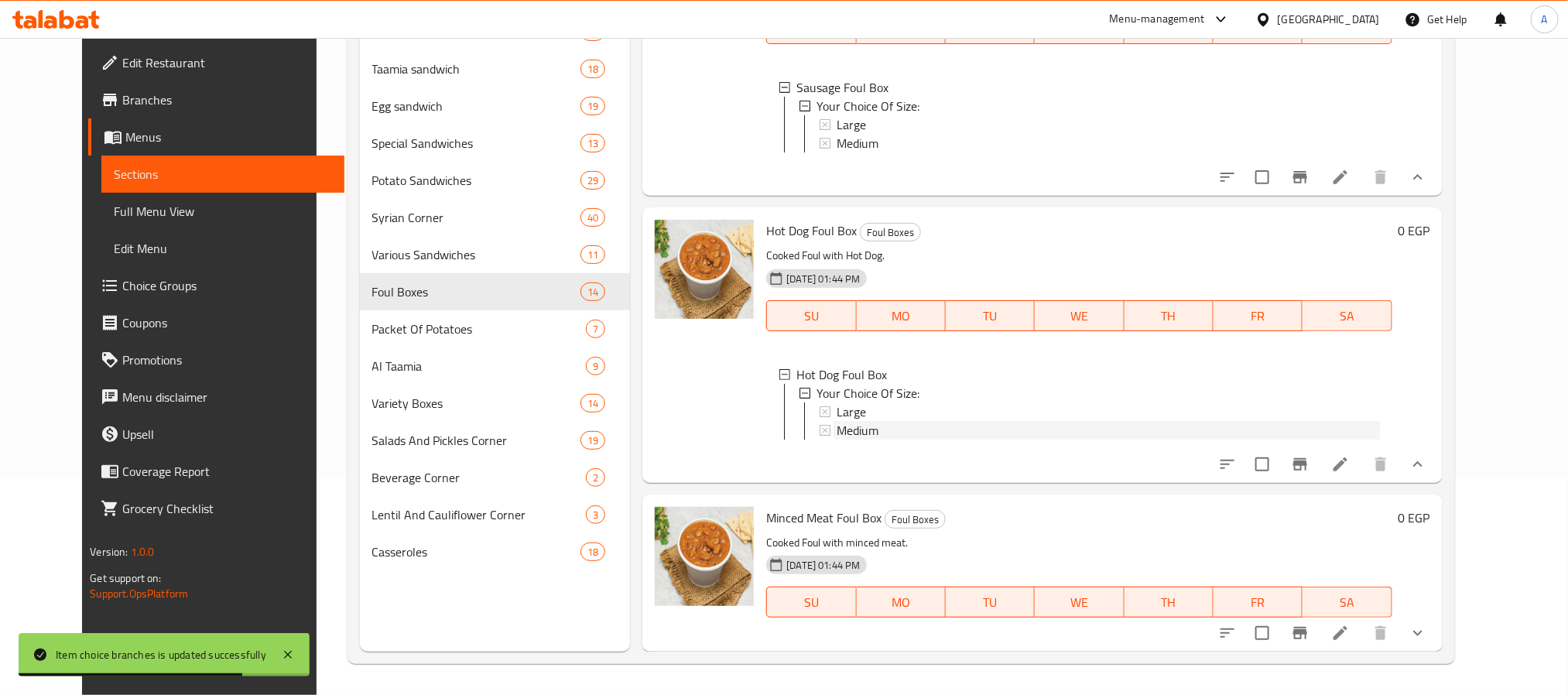
click at [868, 440] on div "Medium" at bounding box center [1108, 430] width 543 height 19
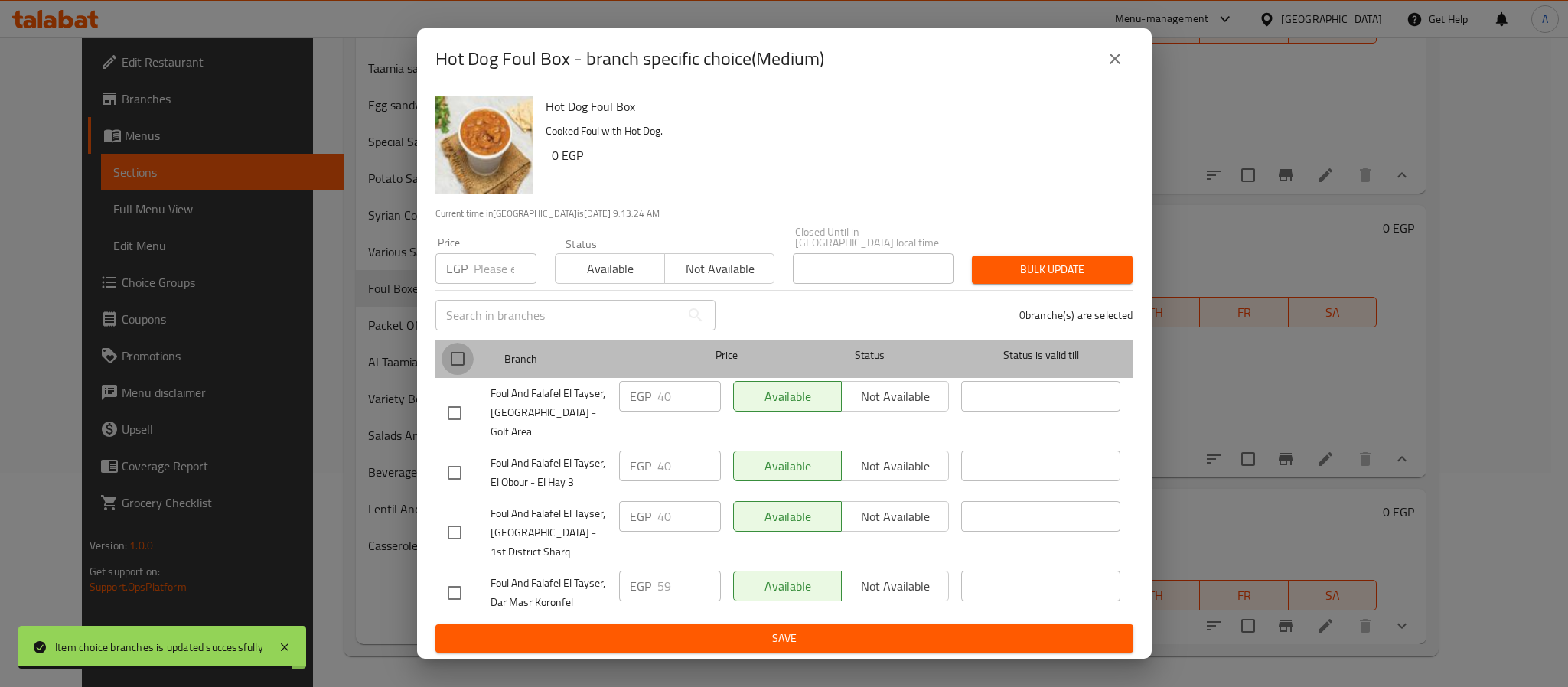
click at [449, 366] on input "checkbox" at bounding box center [457, 359] width 32 height 32
checkbox input "true"
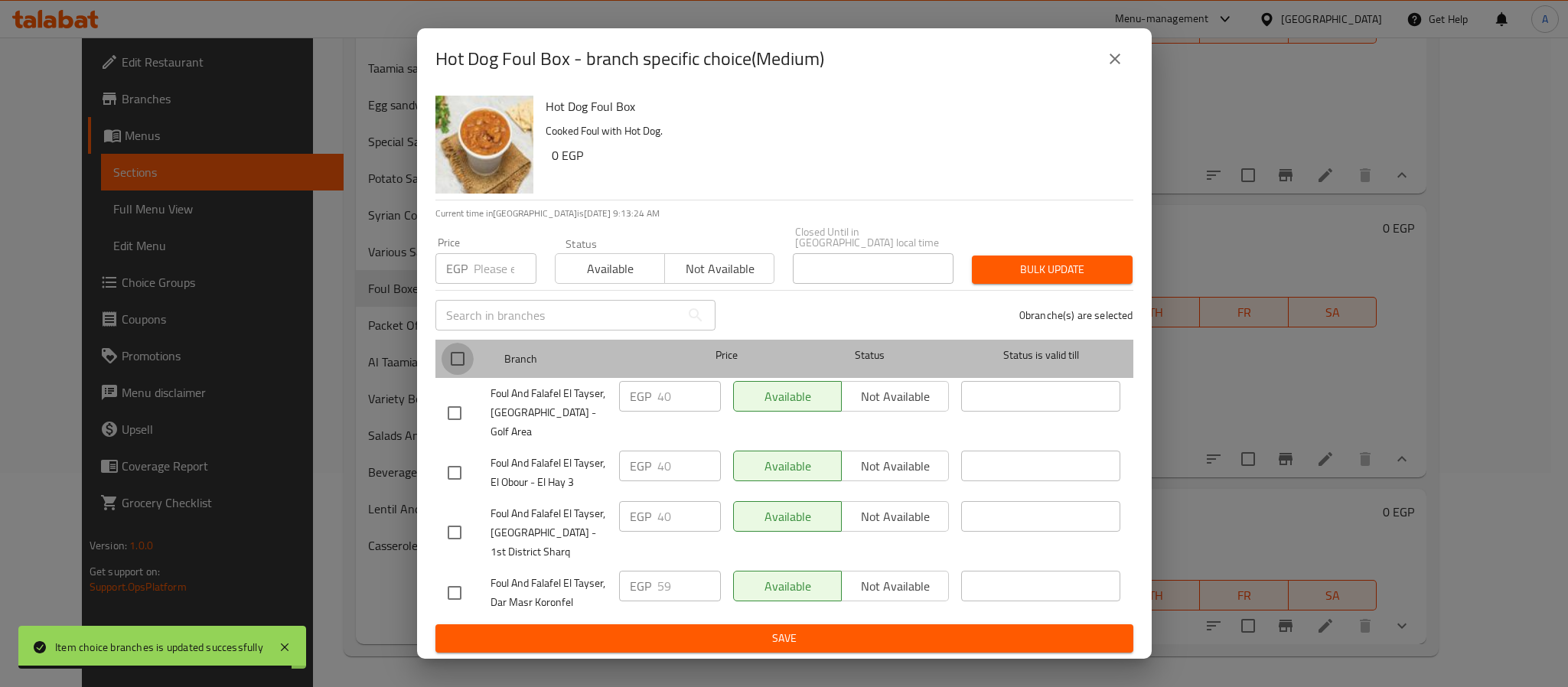
checkbox input "true"
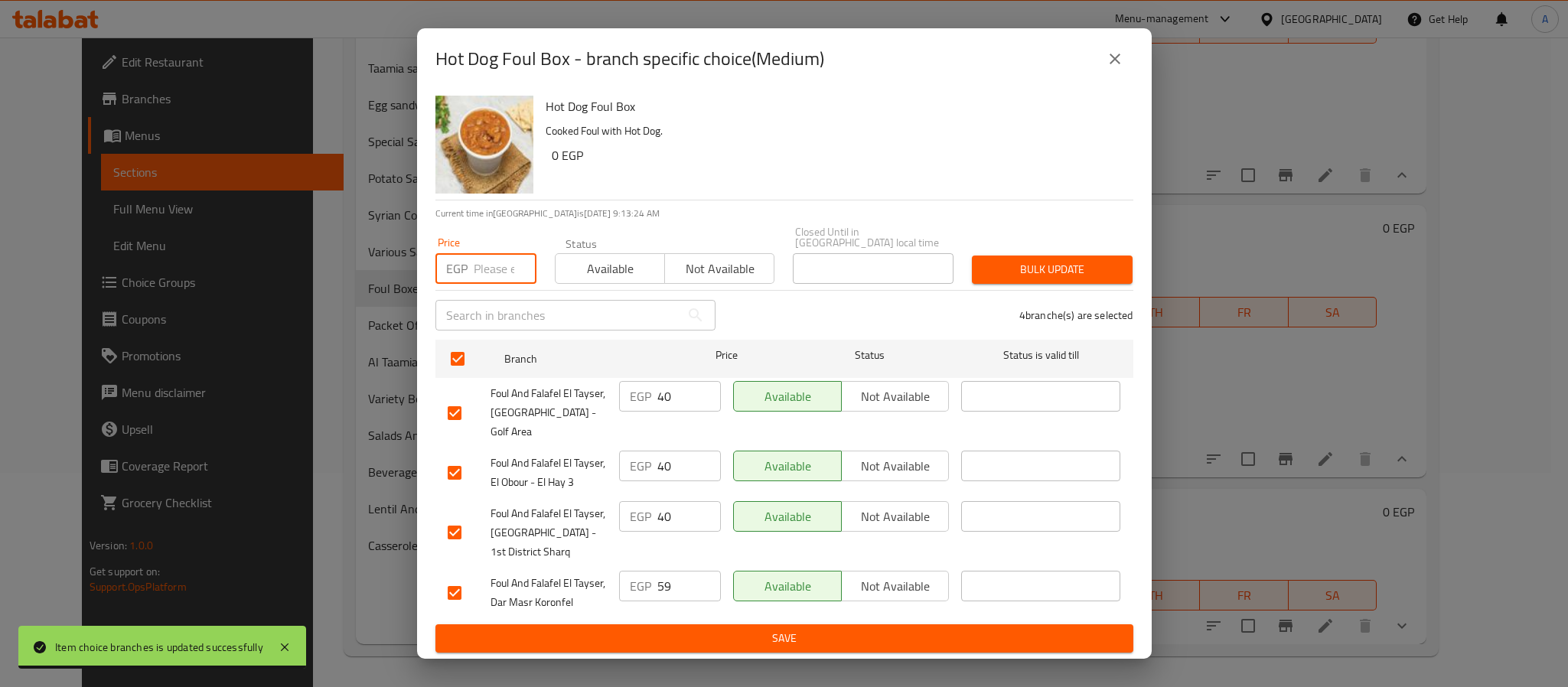
click at [485, 269] on input "number" at bounding box center [505, 268] width 63 height 31
type input "59"
click at [1045, 284] on button "Bulk update" at bounding box center [1052, 270] width 160 height 28
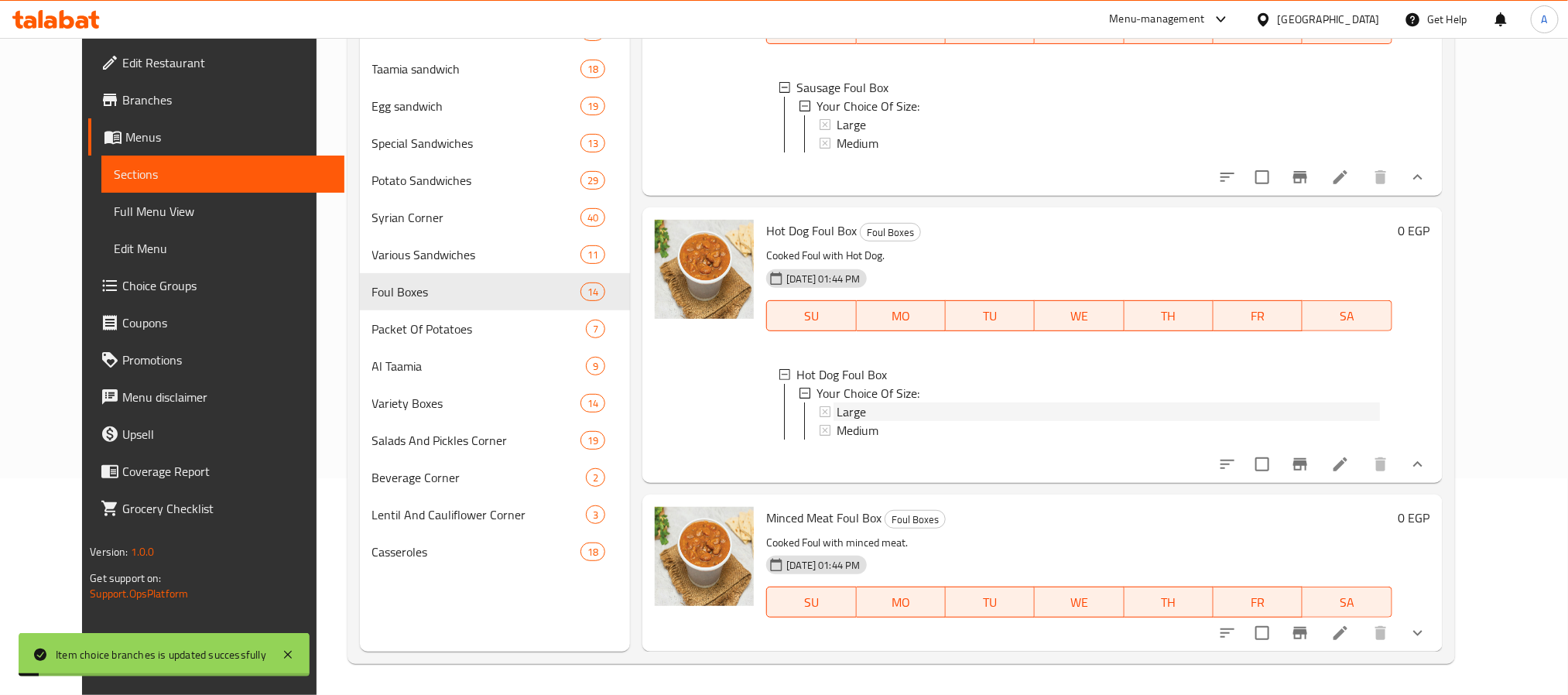
click at [840, 421] on span "Large" at bounding box center [851, 412] width 30 height 19
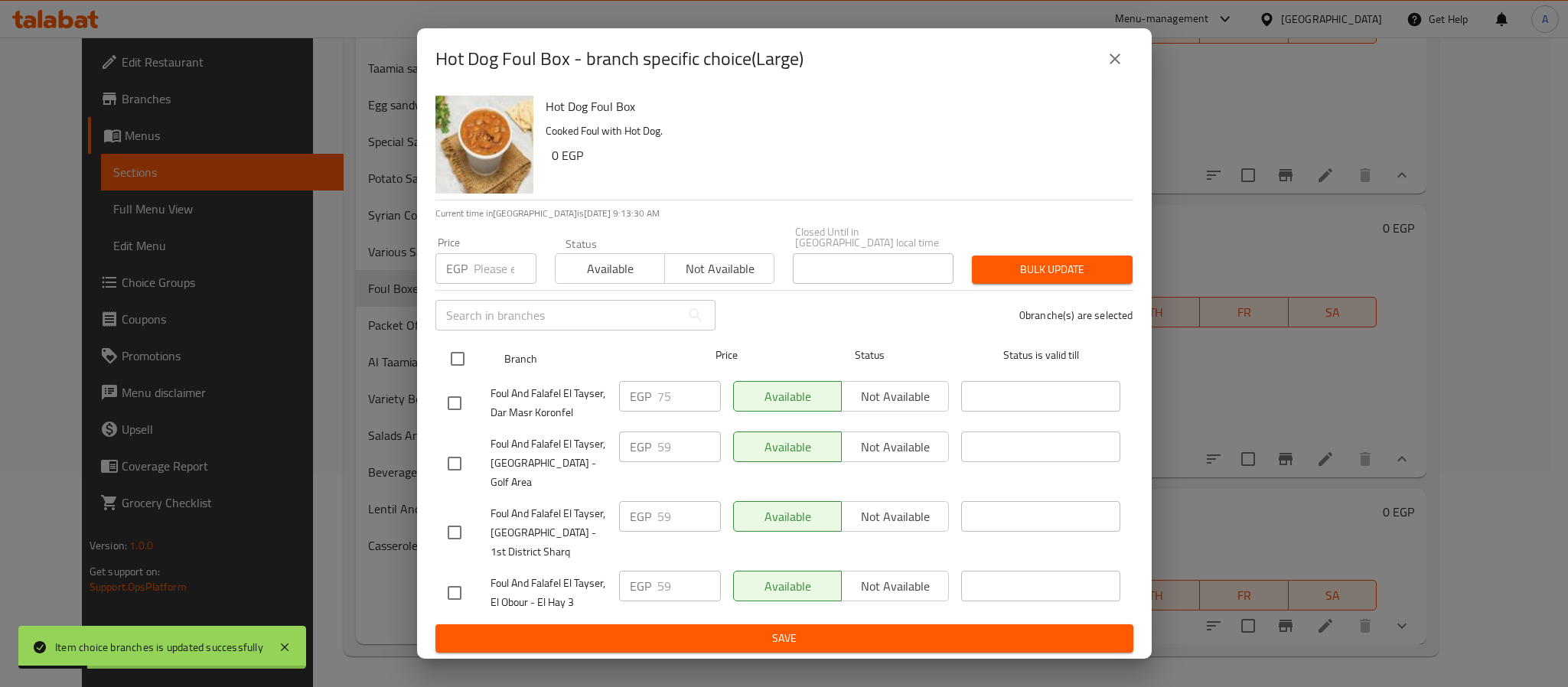
click at [462, 369] on input "checkbox" at bounding box center [457, 359] width 32 height 32
checkbox input "true"
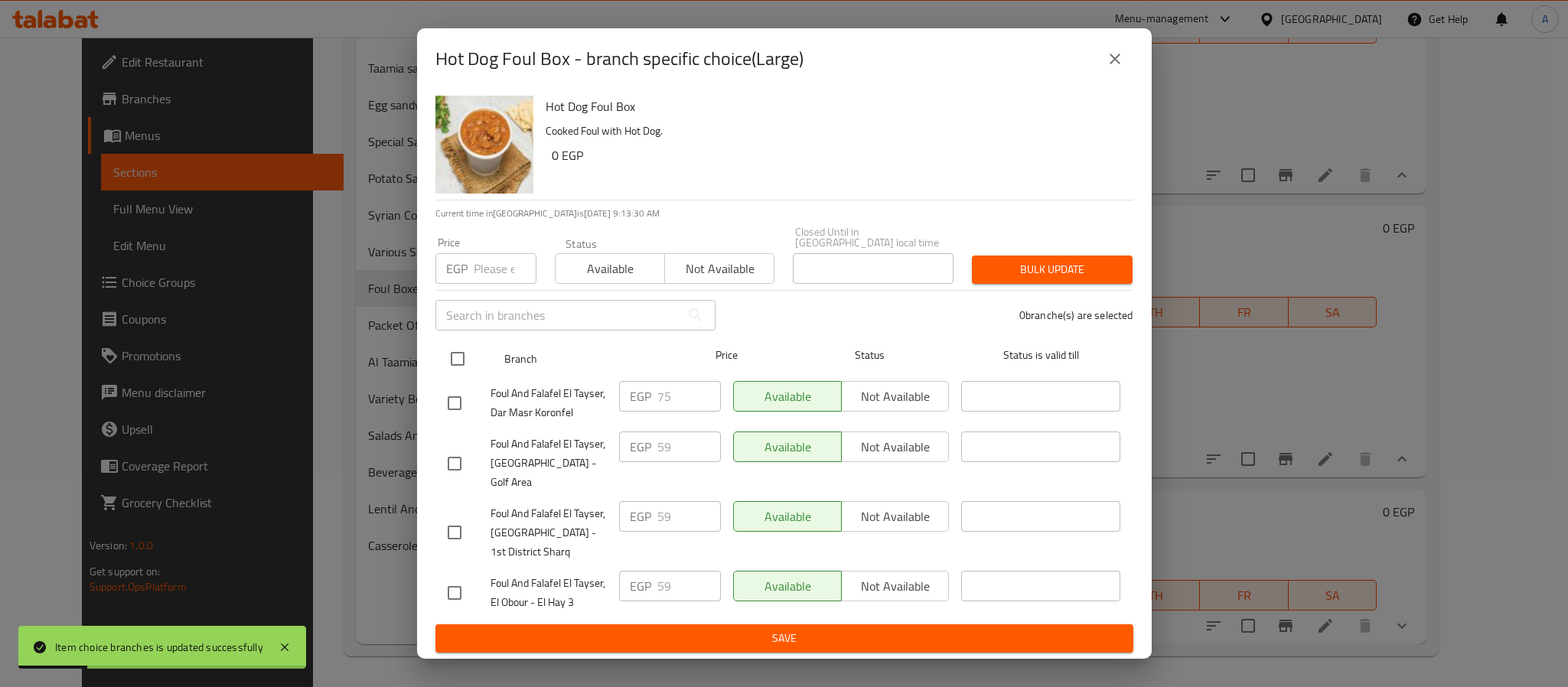
checkbox input "true"
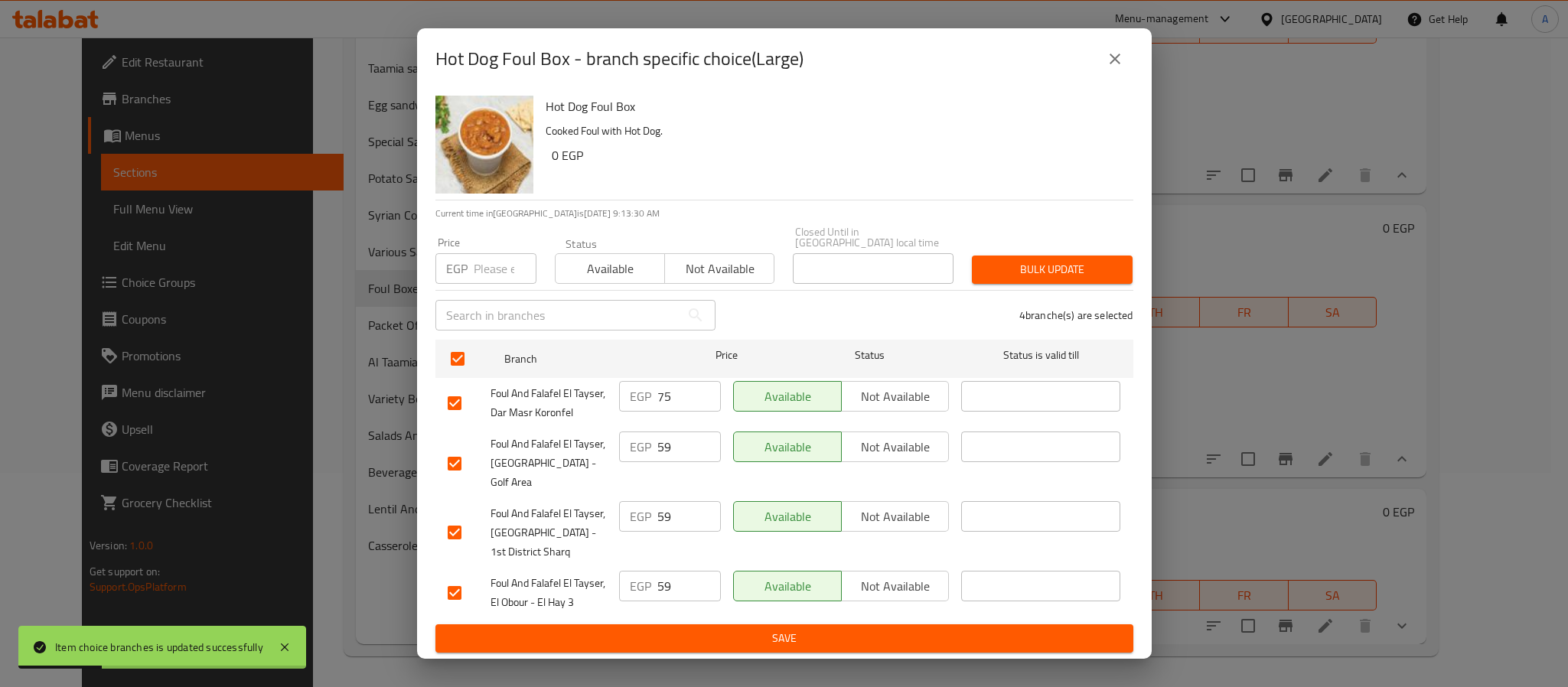
click at [486, 280] on input "number" at bounding box center [505, 268] width 63 height 31
type input "77"
click at [1048, 274] on span "Bulk update" at bounding box center [1052, 269] width 136 height 19
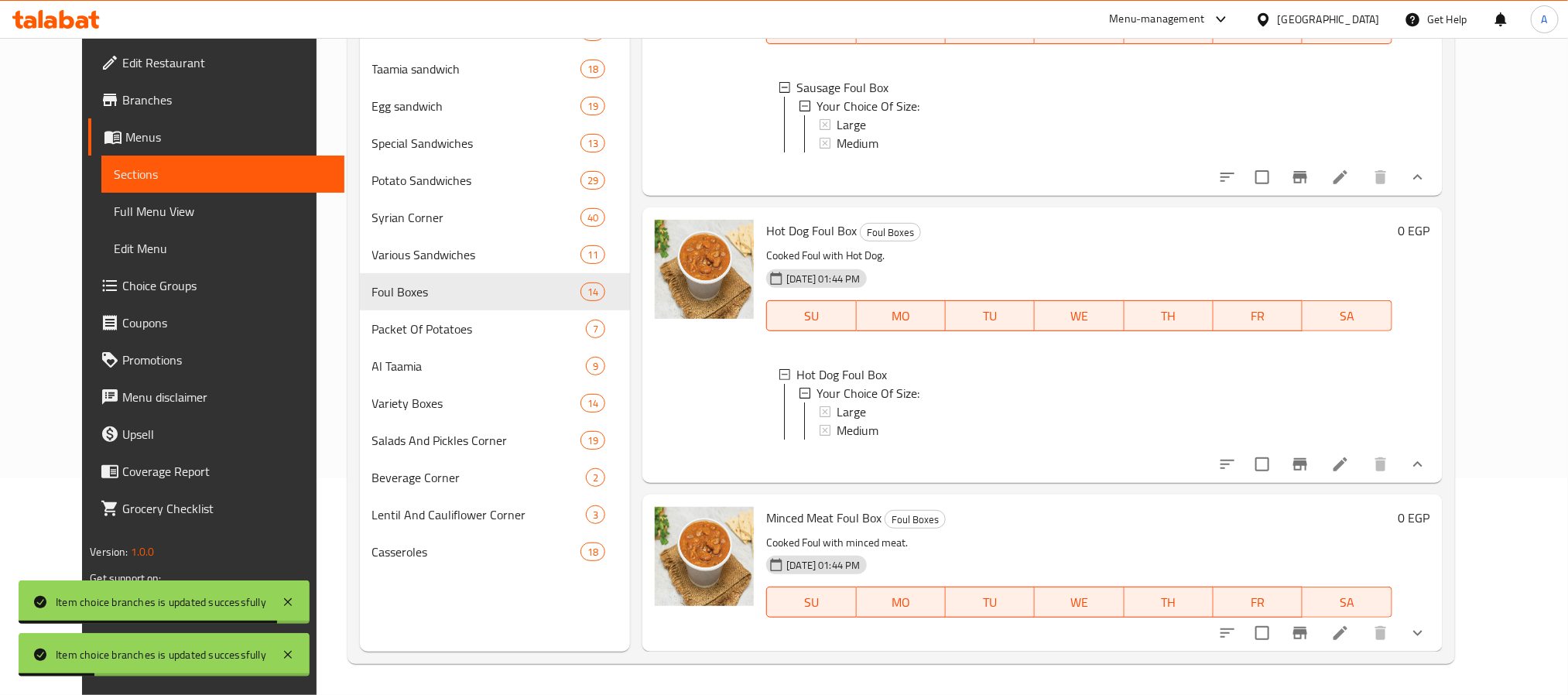
scroll to position [3289, 0]
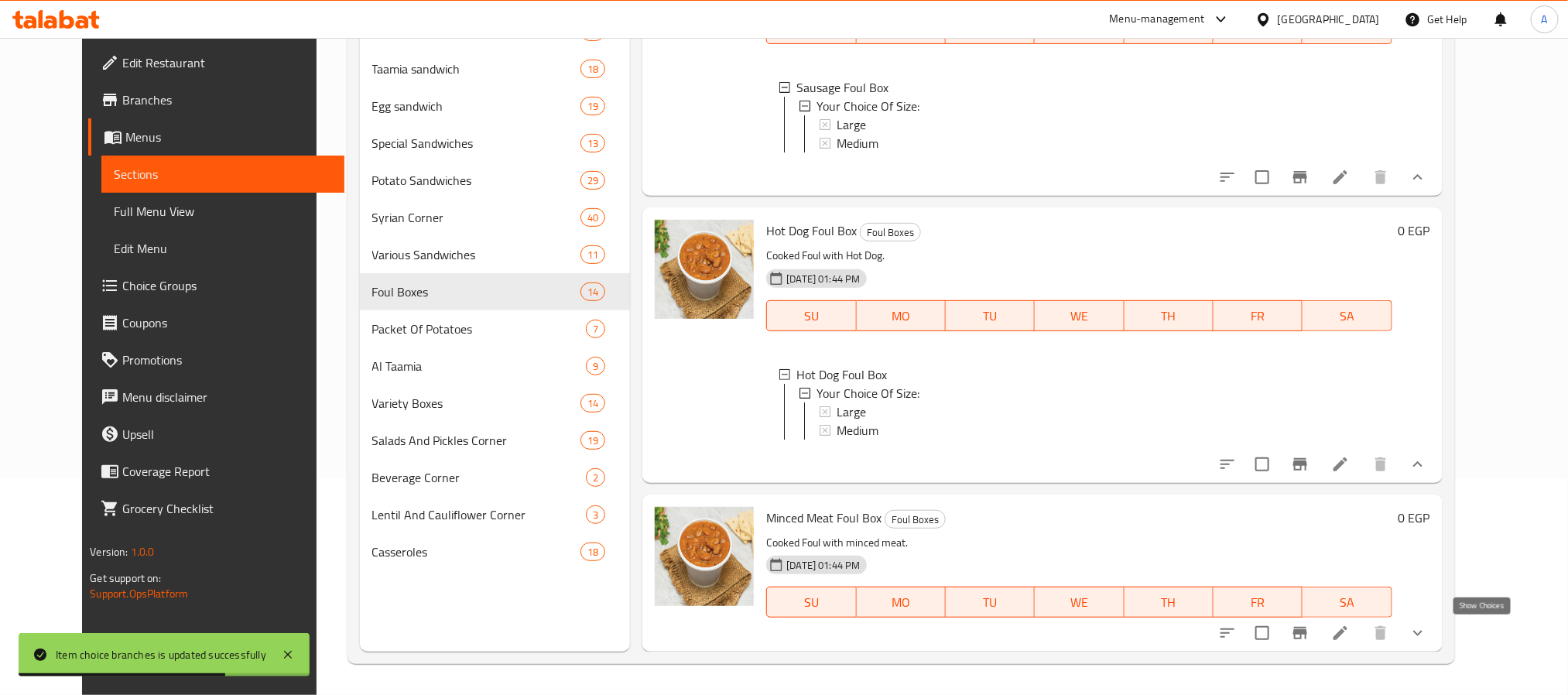
click at [1427, 630] on icon "show more" at bounding box center [1418, 633] width 19 height 19
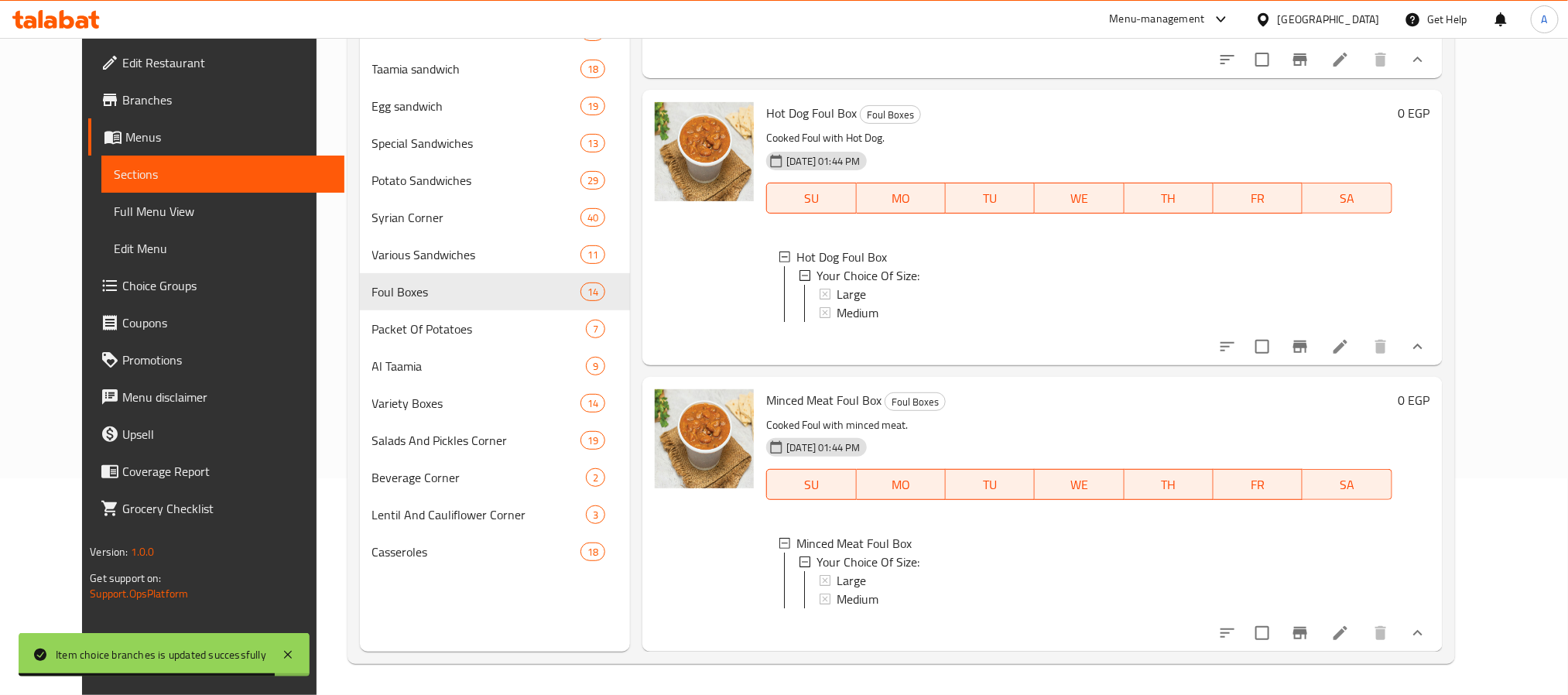
scroll to position [3424, 0]
click at [876, 590] on div "Medium" at bounding box center [1108, 599] width 543 height 19
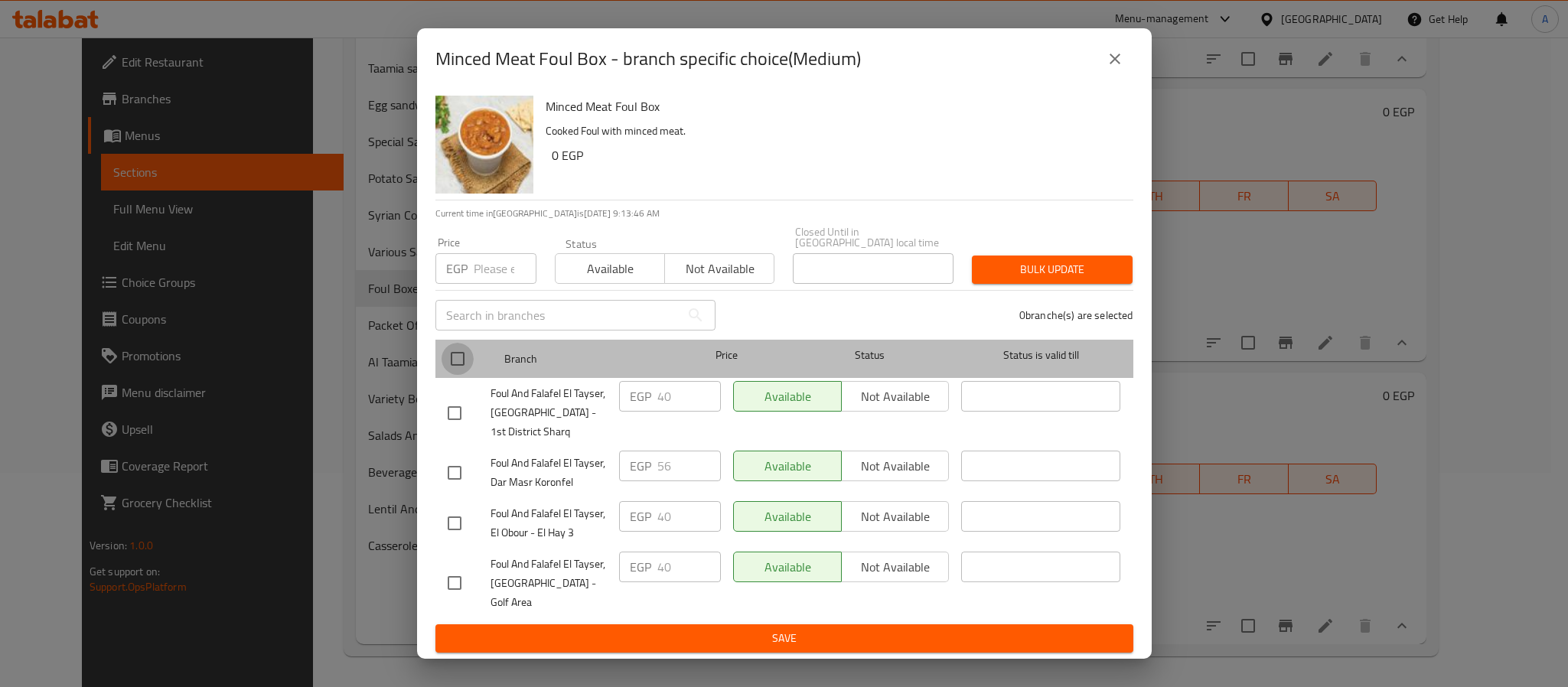
click at [452, 368] on input "checkbox" at bounding box center [457, 359] width 32 height 32
checkbox input "true"
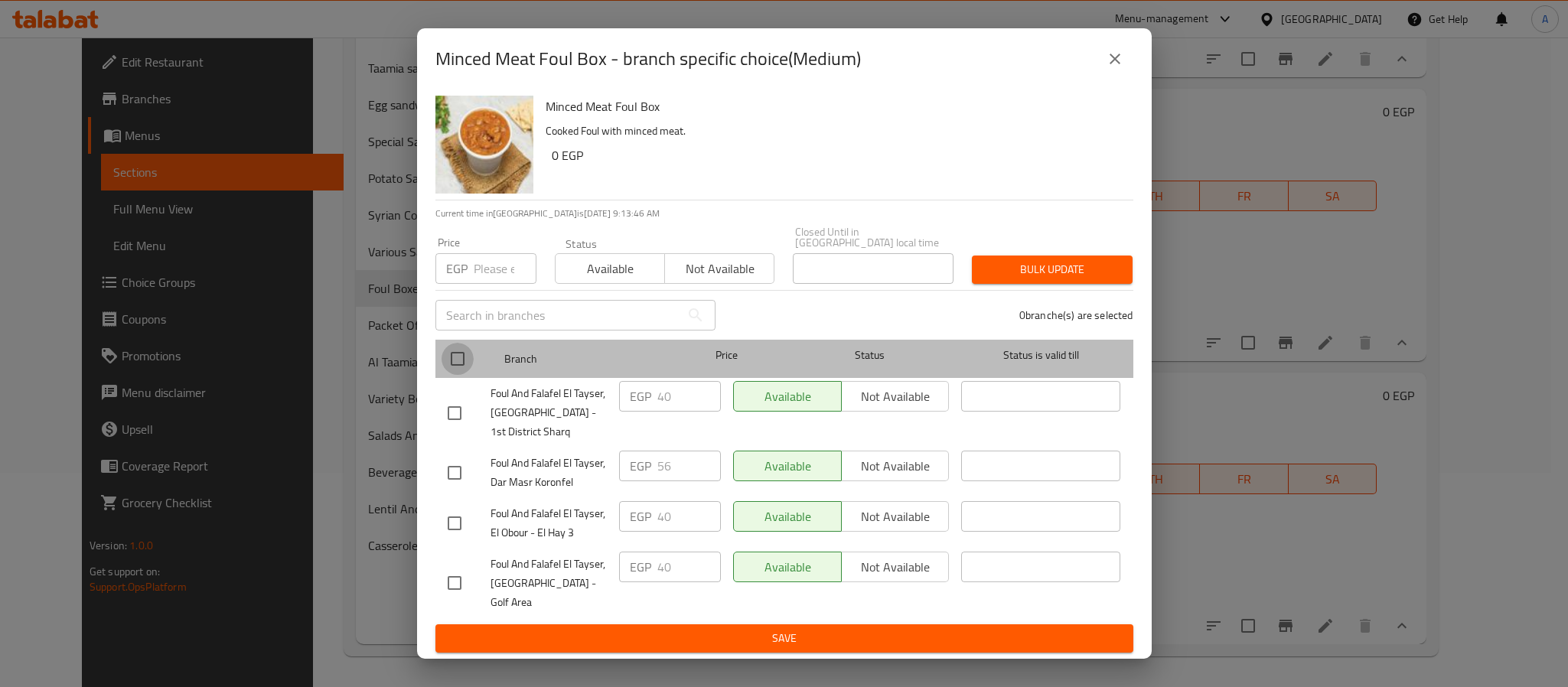
checkbox input "true"
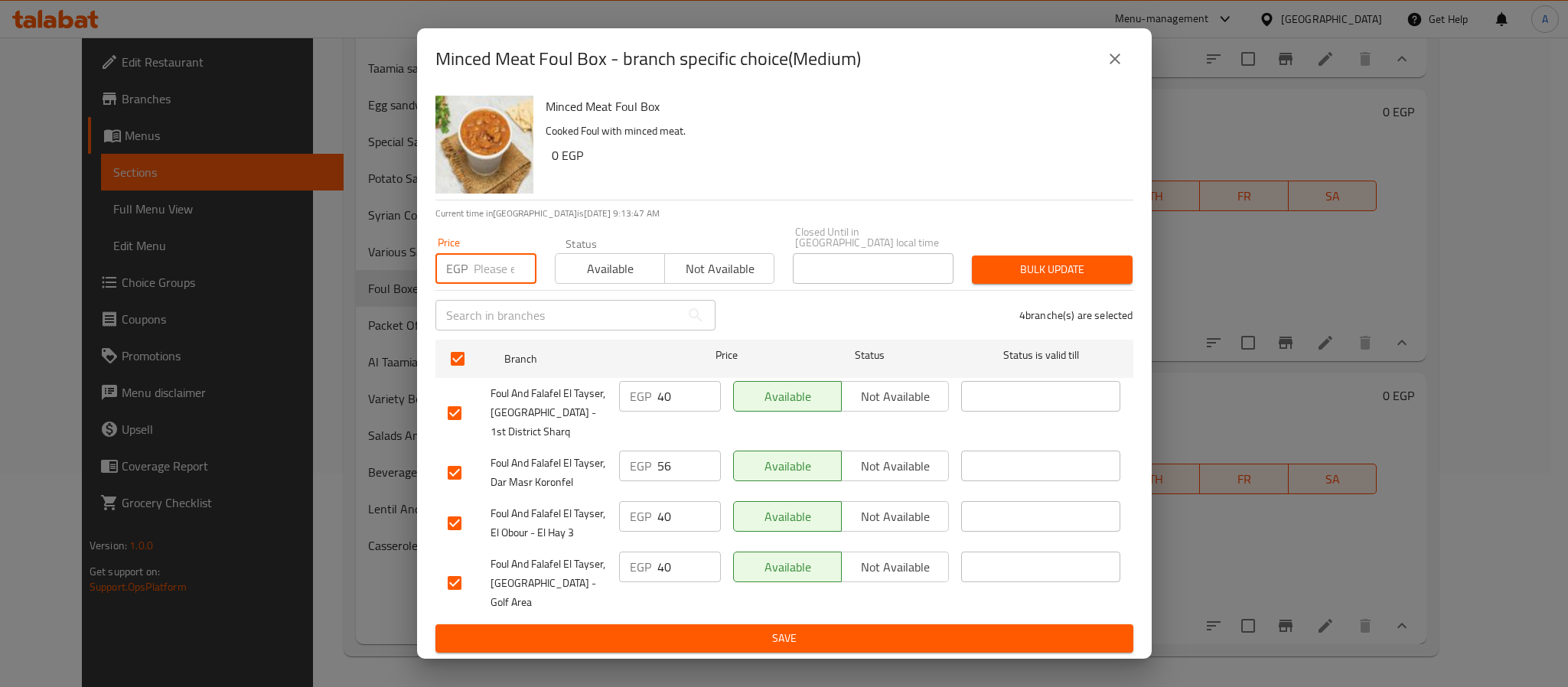
click at [482, 277] on input "number" at bounding box center [505, 268] width 63 height 31
type input "56"
click at [1022, 279] on span "Bulk update" at bounding box center [1052, 269] width 136 height 19
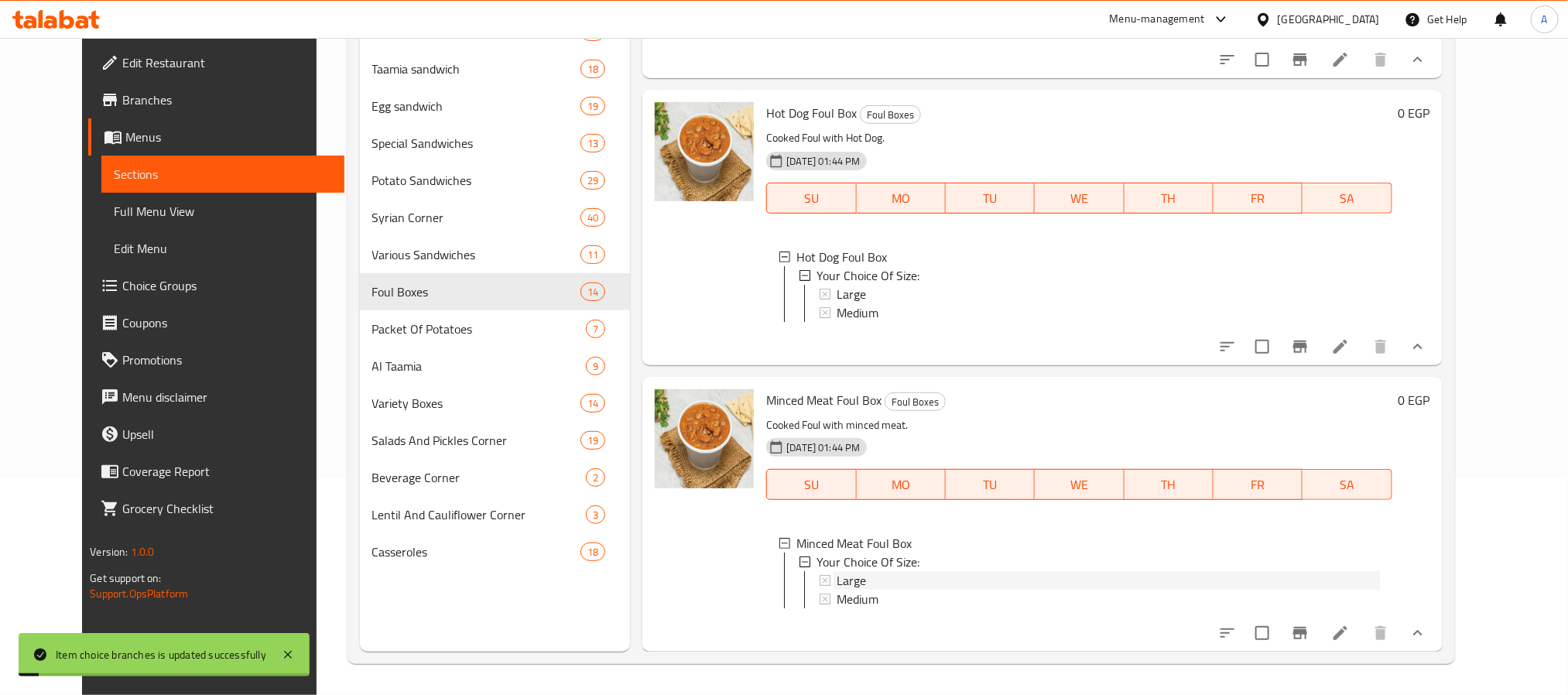
click at [843, 572] on span "Large" at bounding box center [851, 581] width 30 height 19
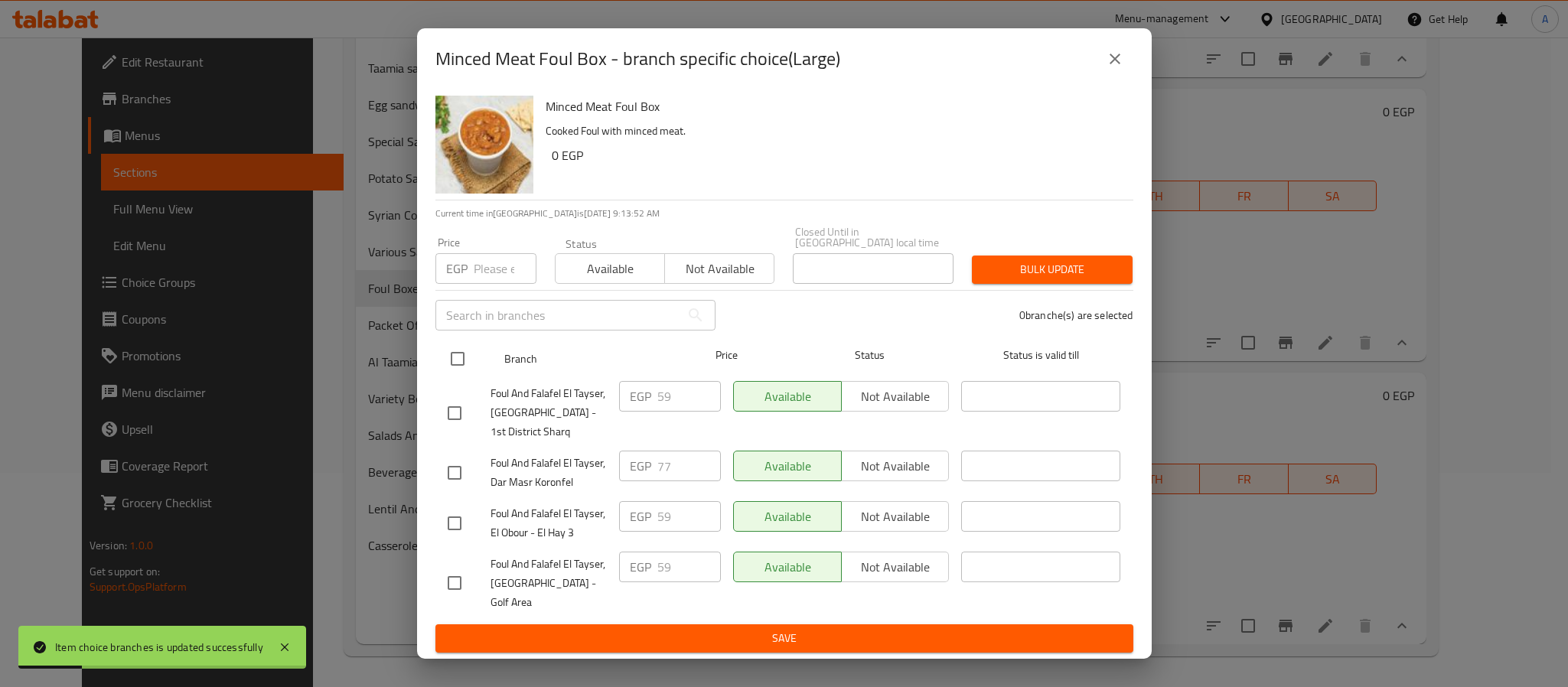
click at [462, 360] on input "checkbox" at bounding box center [457, 359] width 32 height 32
checkbox input "true"
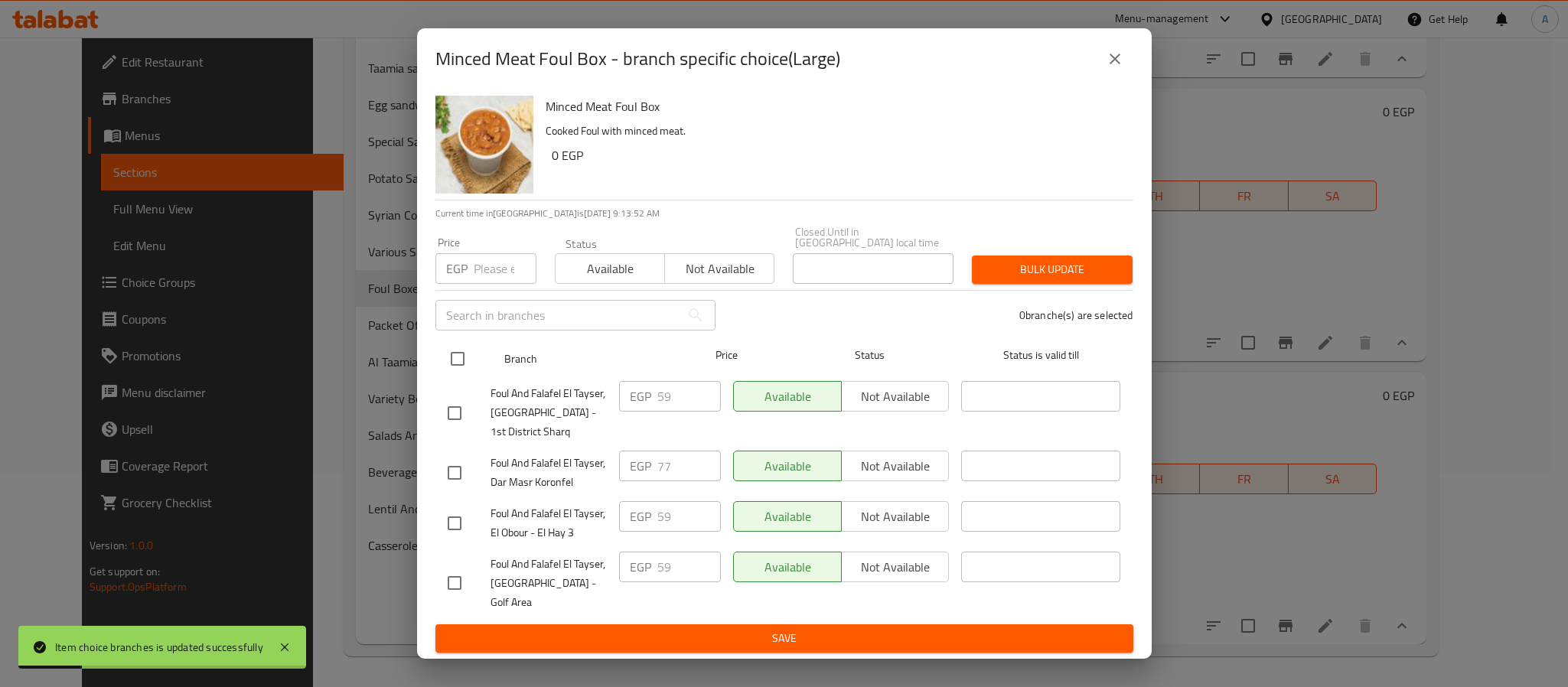
checkbox input "true"
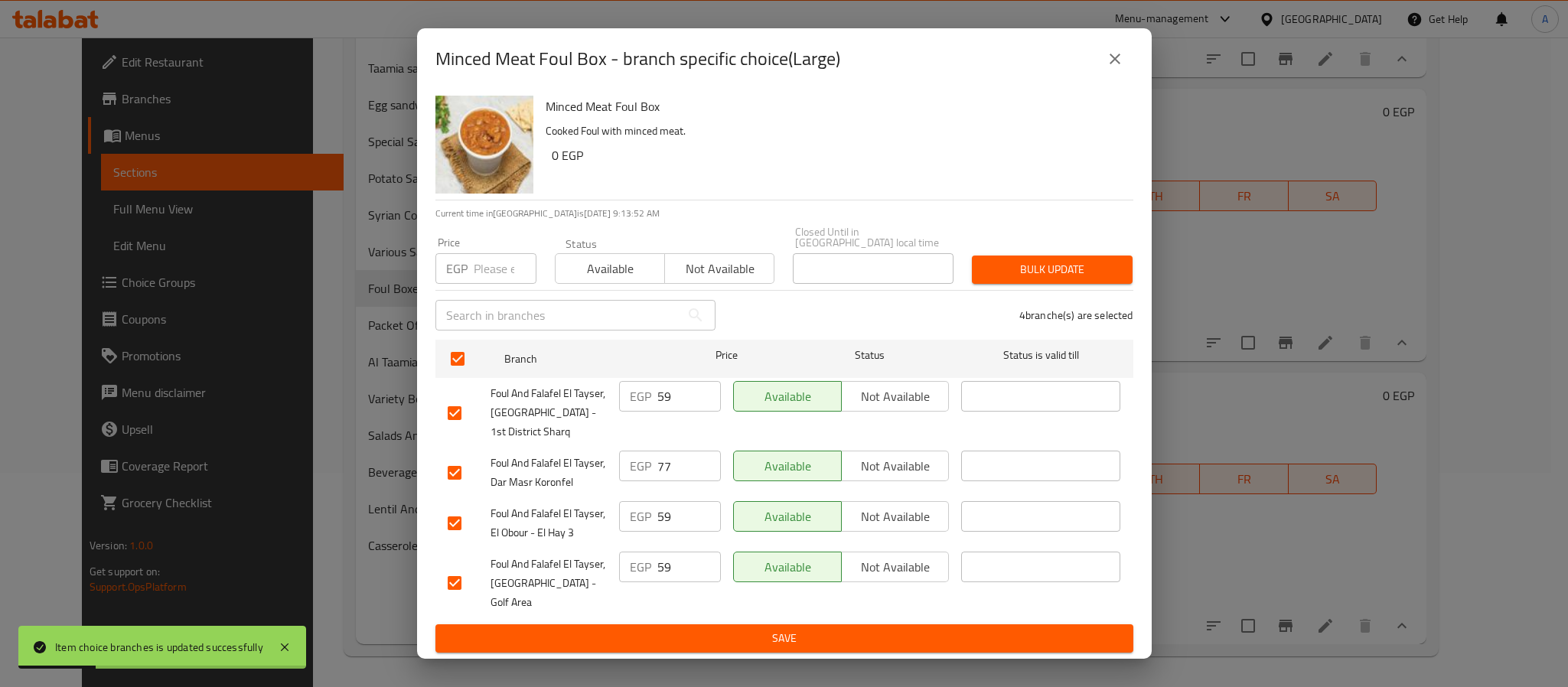
click at [490, 267] on input "number" at bounding box center [505, 268] width 63 height 31
type input "77"
click at [1022, 267] on span "Bulk update" at bounding box center [1052, 269] width 136 height 19
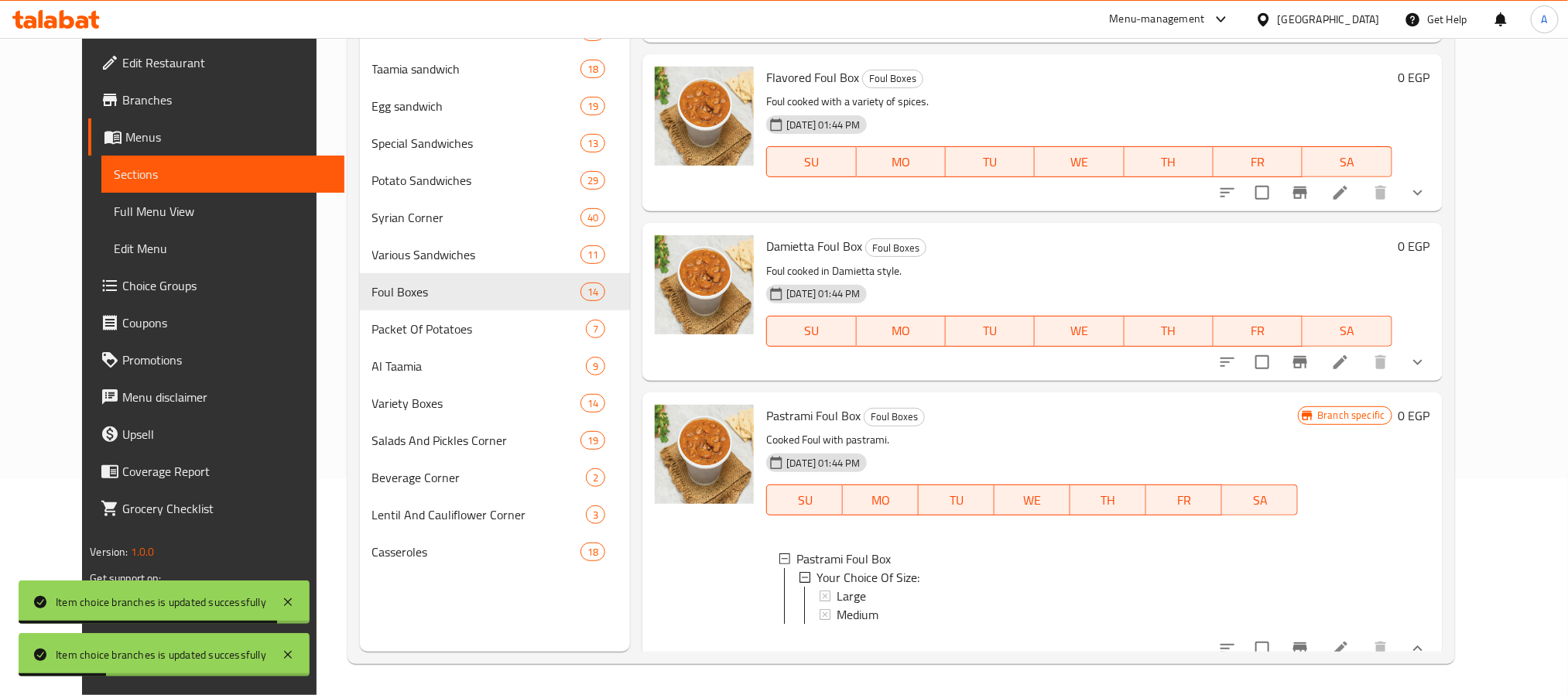
scroll to position [2400, 0]
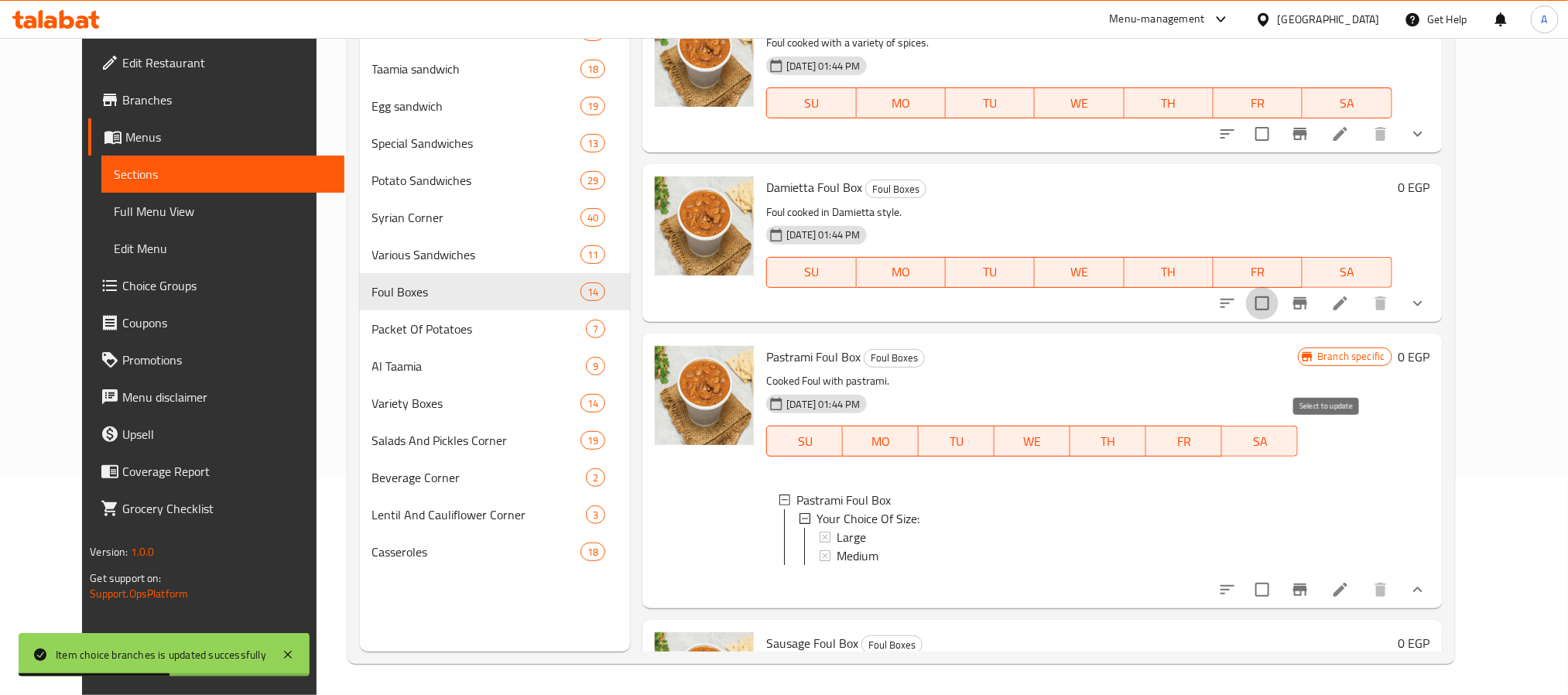
click at [1279, 320] on input "checkbox" at bounding box center [1262, 304] width 32 height 32
checkbox input "true"
click at [1279, 150] on input "checkbox" at bounding box center [1262, 134] width 32 height 32
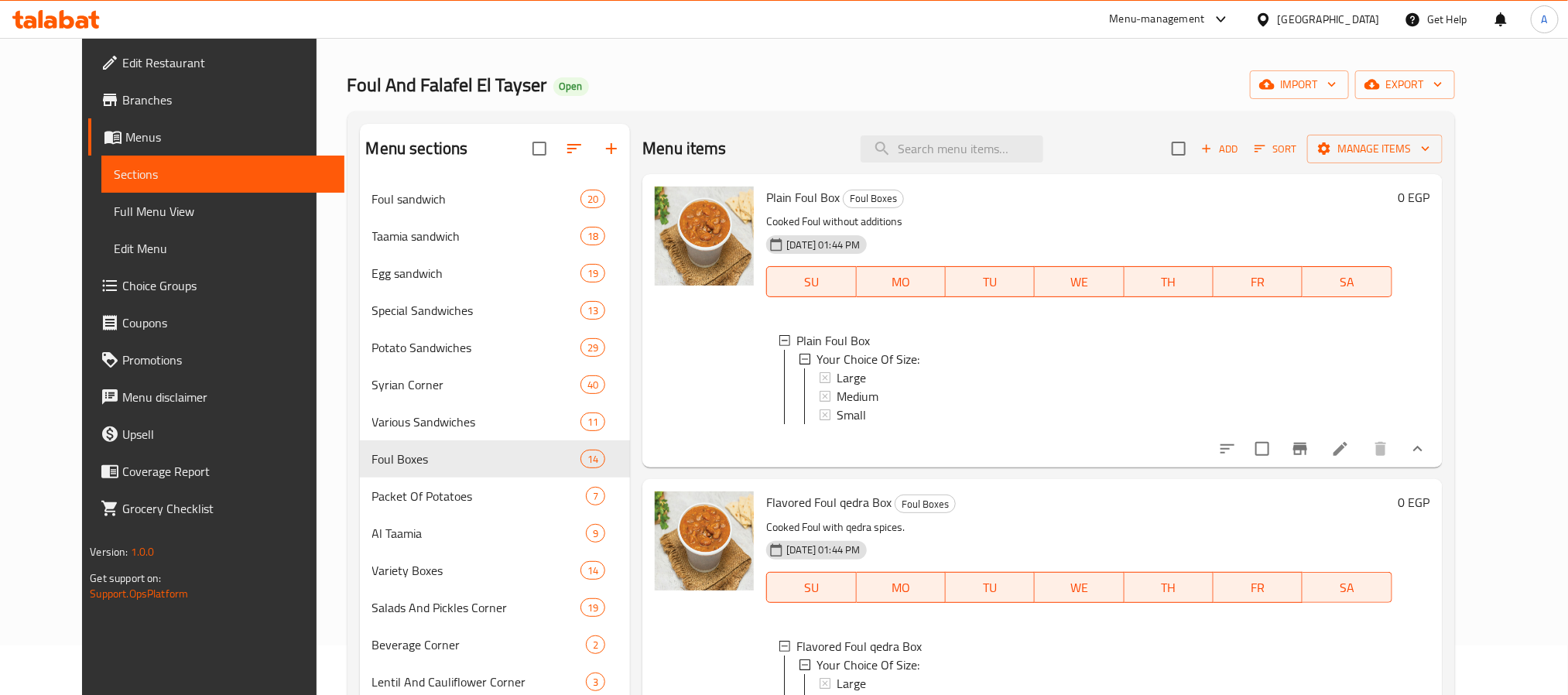
scroll to position [0, 0]
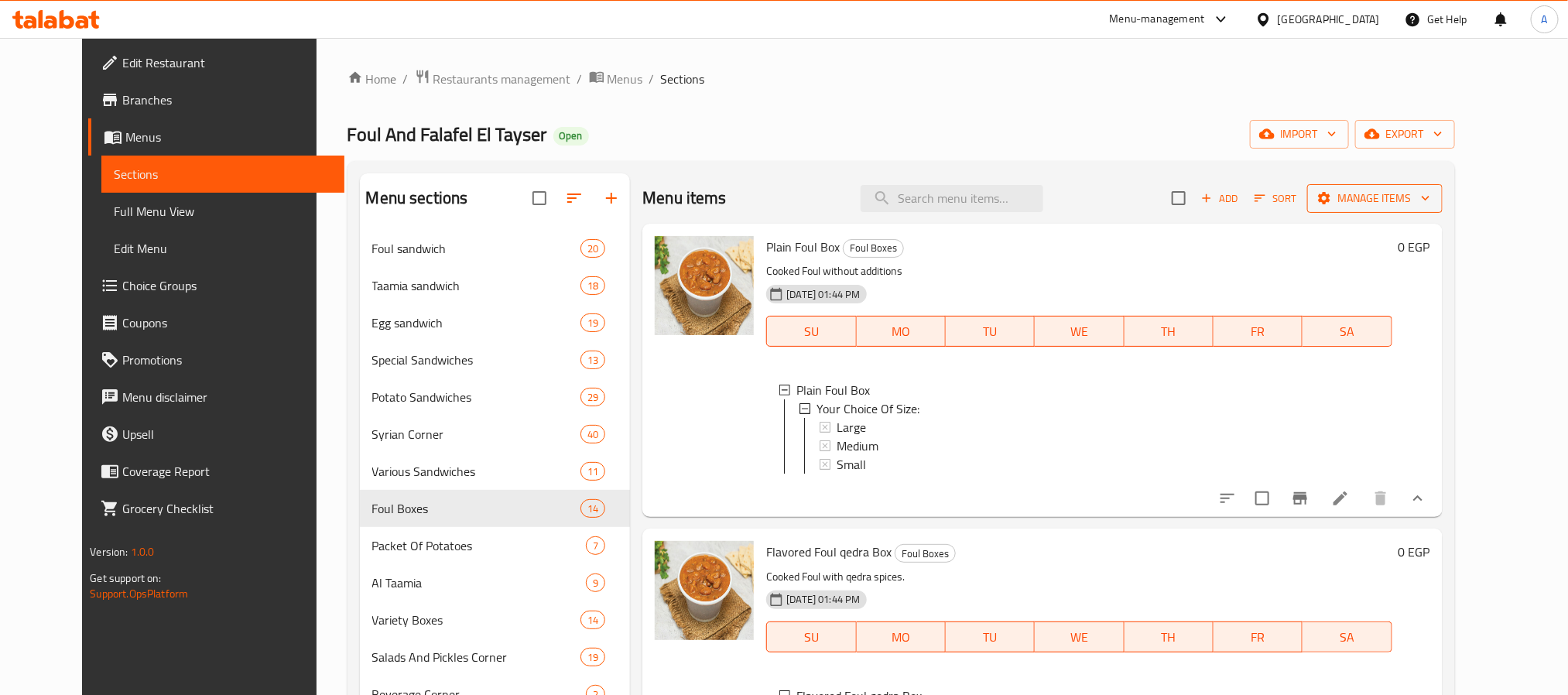
click at [1443, 187] on button "Manage items" at bounding box center [1375, 199] width 135 height 29
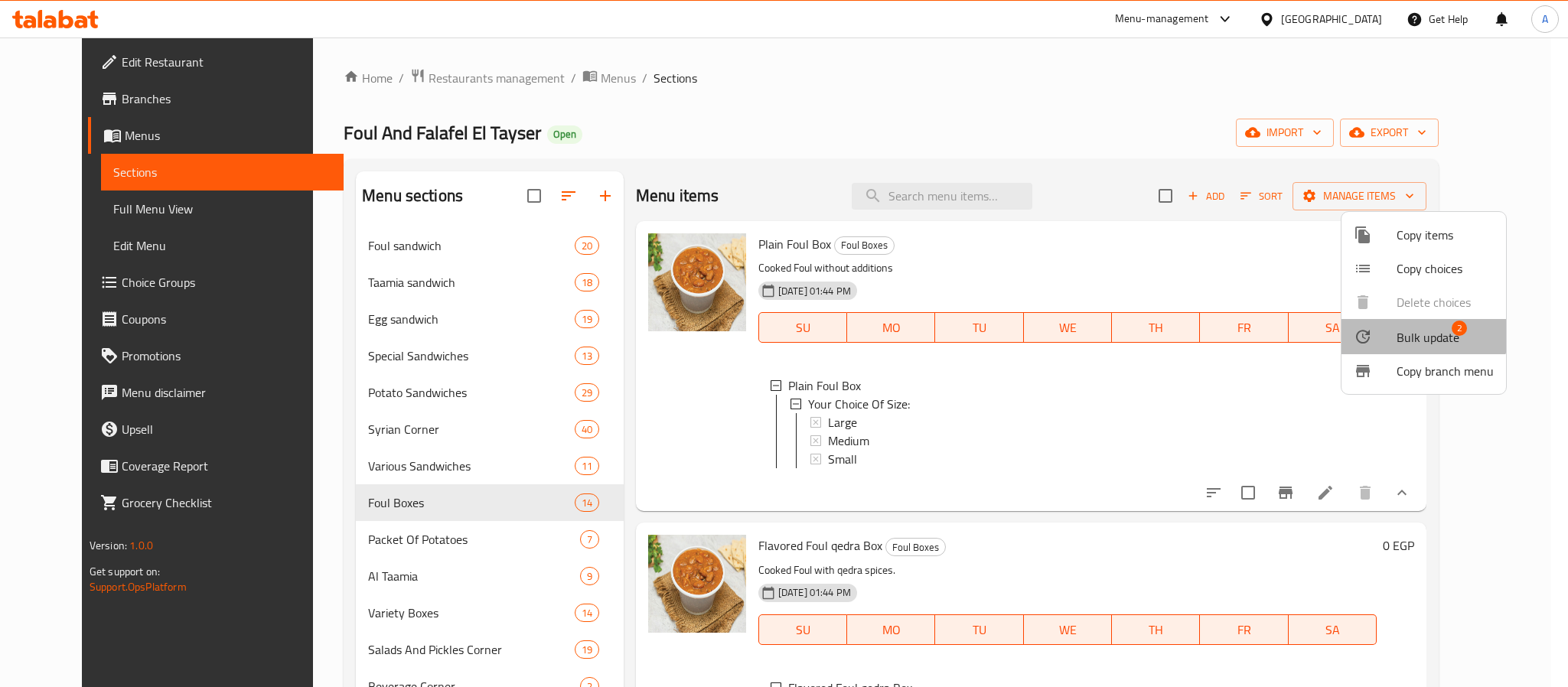
click at [1411, 331] on span "Bulk update" at bounding box center [1428, 338] width 63 height 18
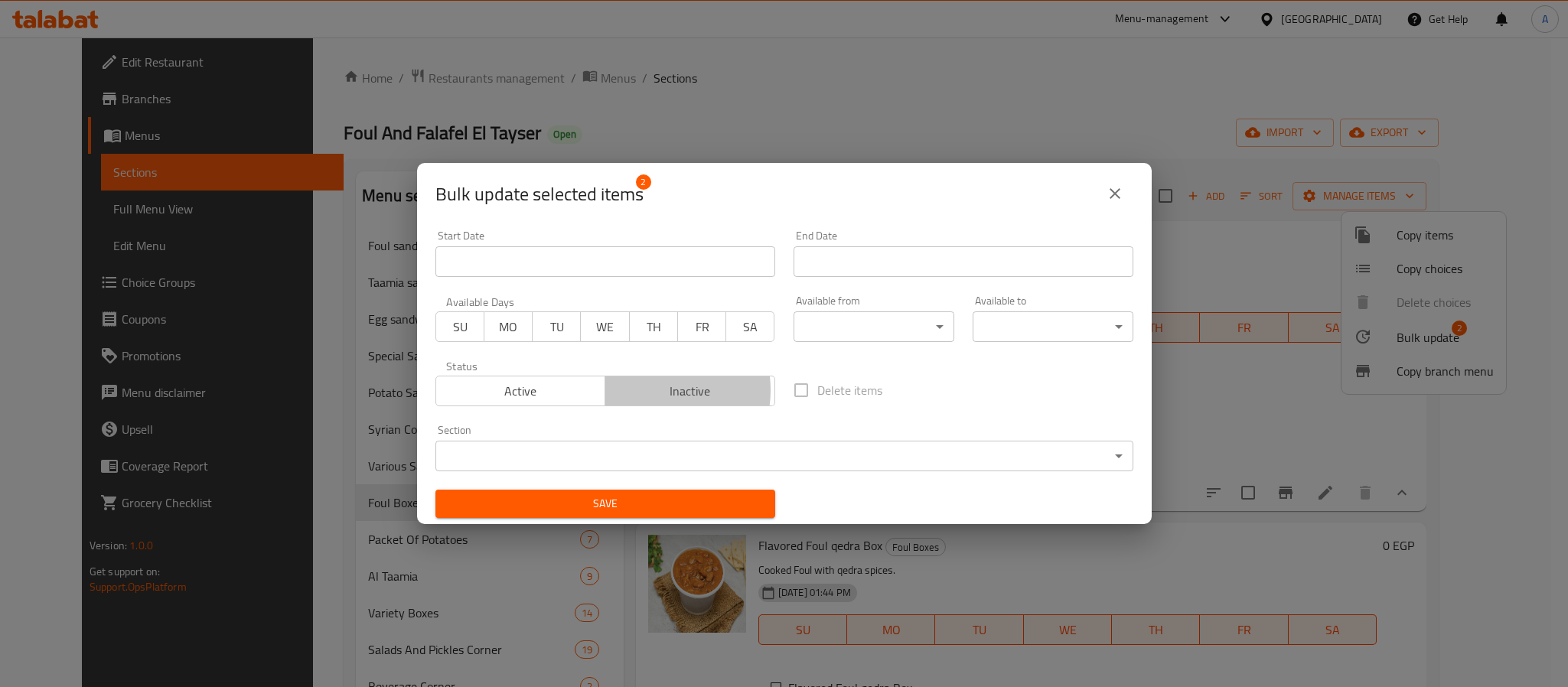
click at [641, 391] on span "Inactive" at bounding box center [690, 391] width 158 height 23
click at [618, 499] on span "Save" at bounding box center [605, 504] width 315 height 19
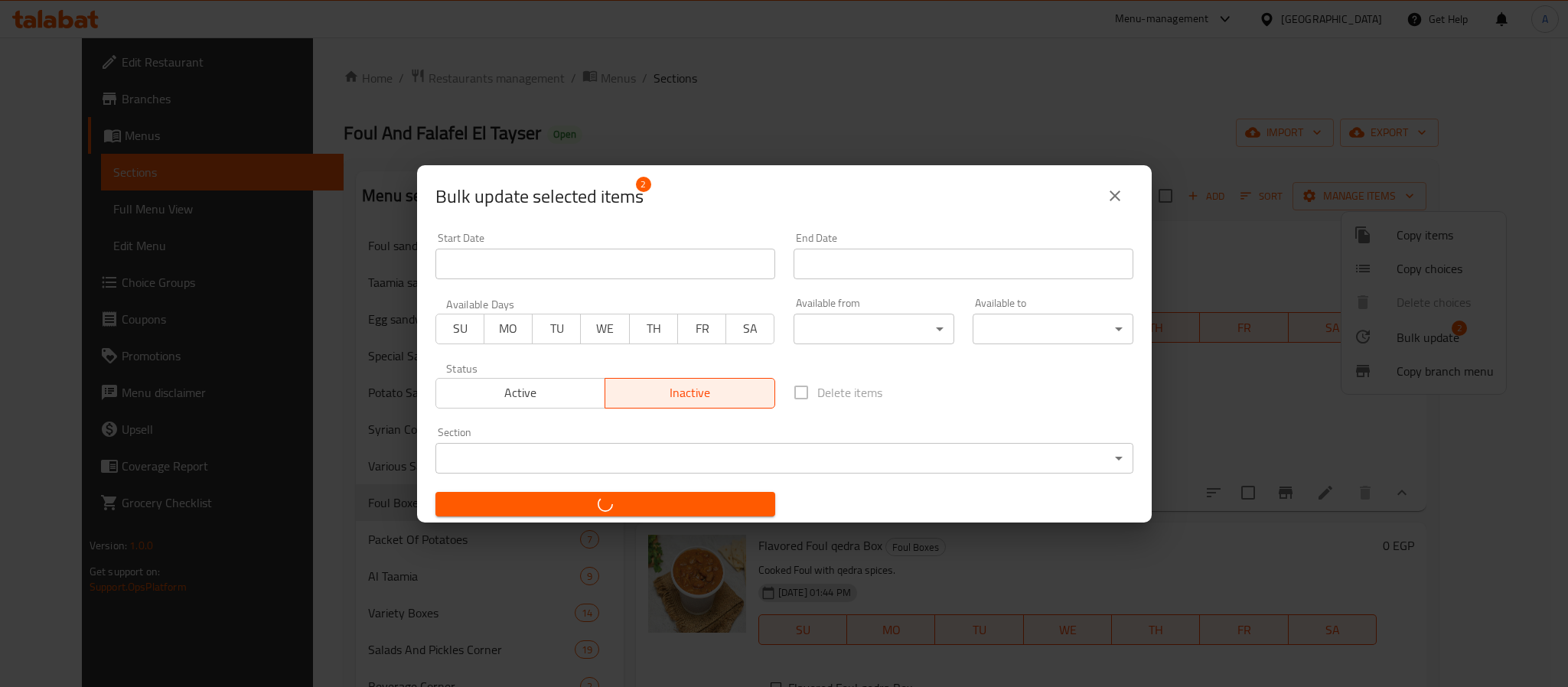
checkbox input "false"
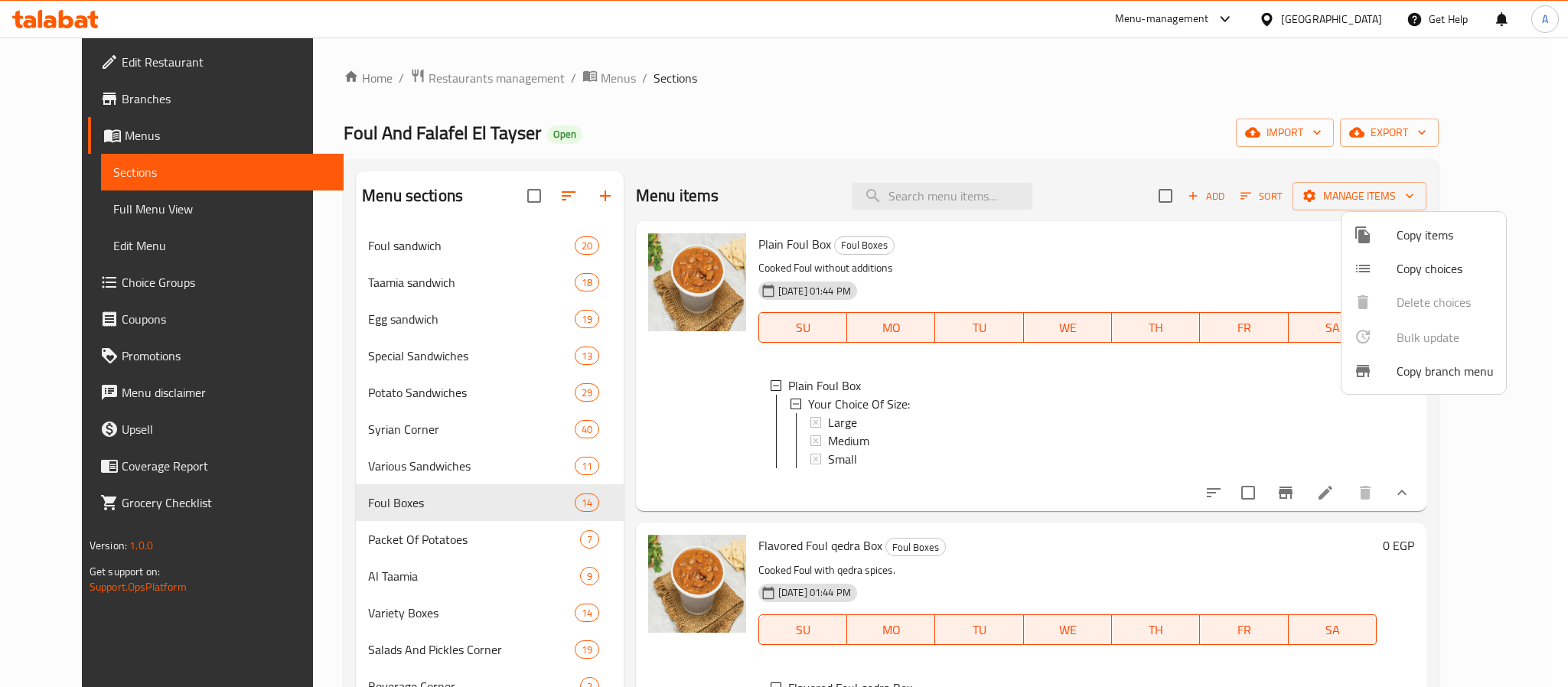
click at [907, 430] on div at bounding box center [784, 344] width 1568 height 687
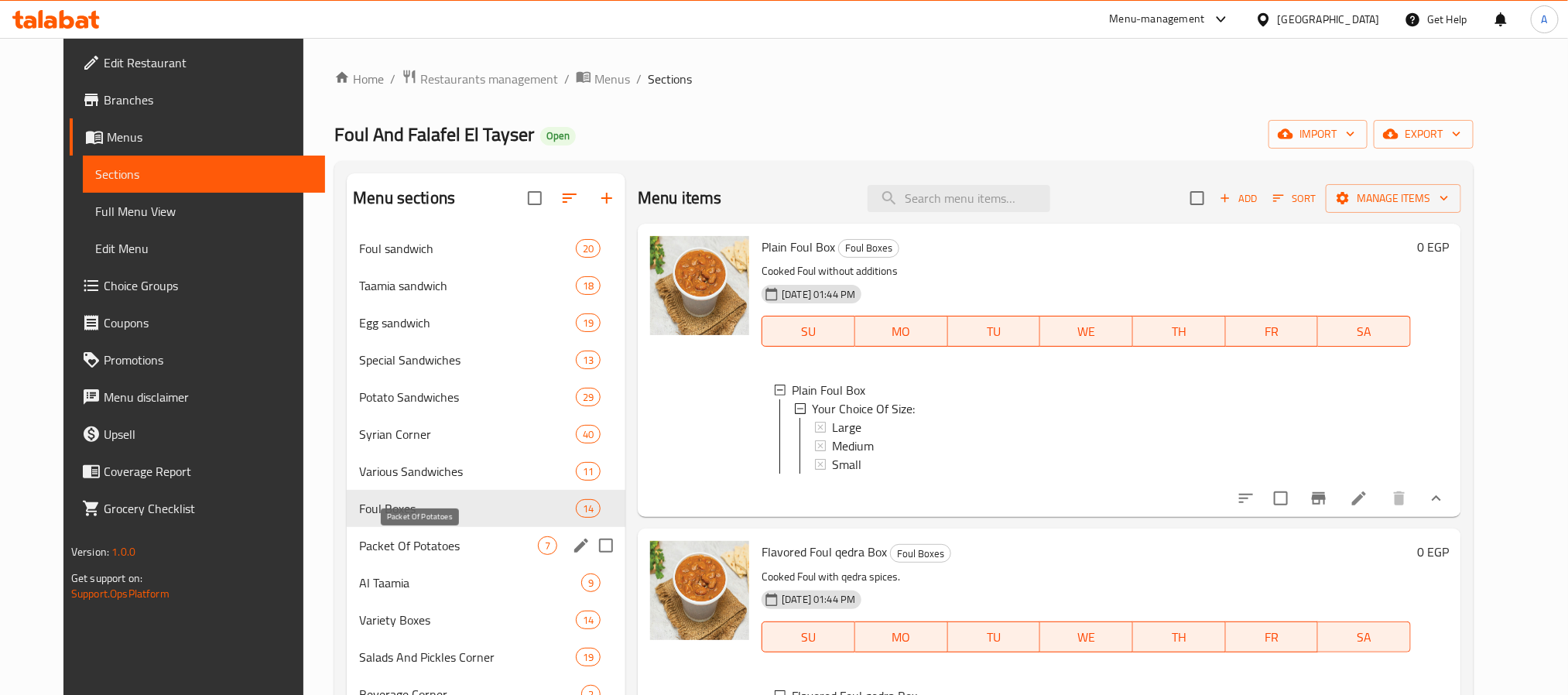
click at [440, 537] on span "Packet Of Potatoes" at bounding box center [449, 546] width 179 height 19
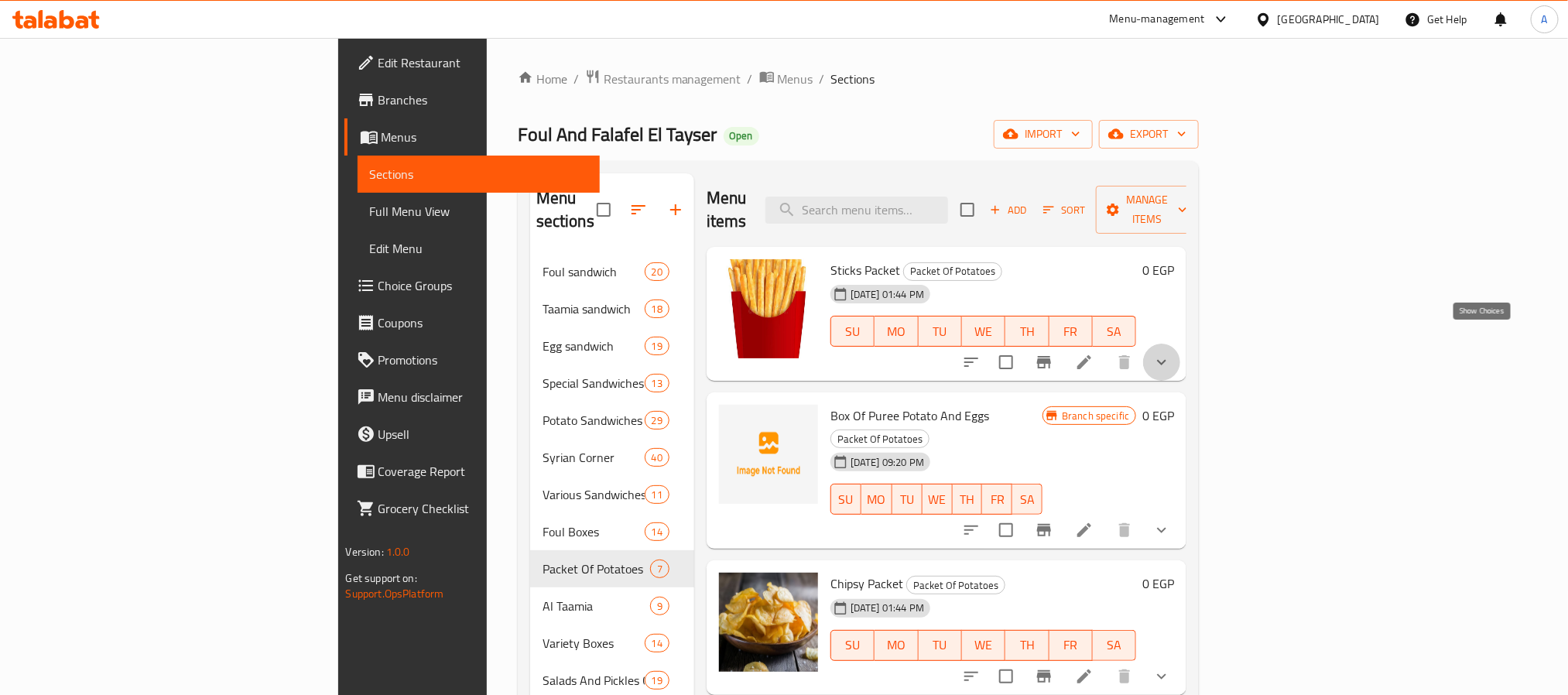
click at [1171, 353] on icon "show more" at bounding box center [1161, 363] width 19 height 19
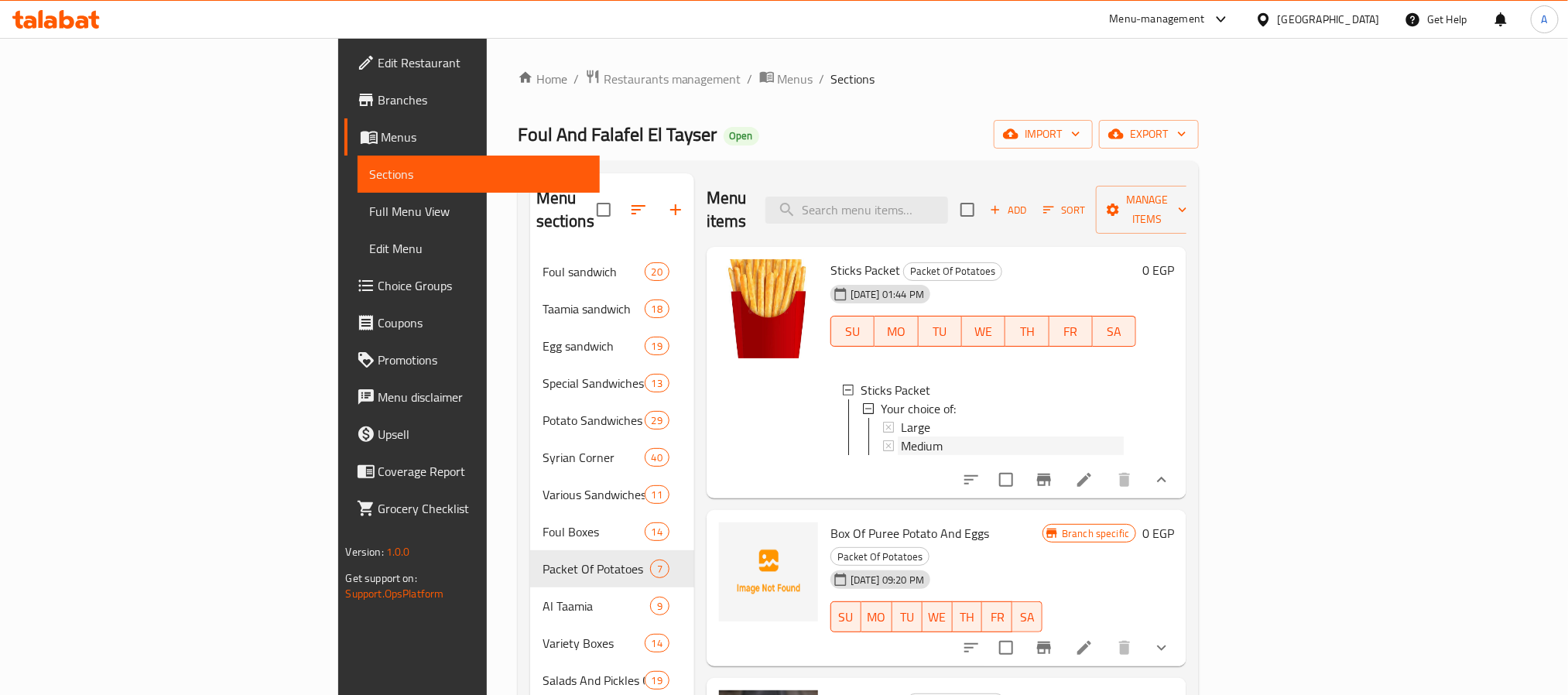
click at [901, 436] on span "Medium" at bounding box center [921, 446] width 41 height 19
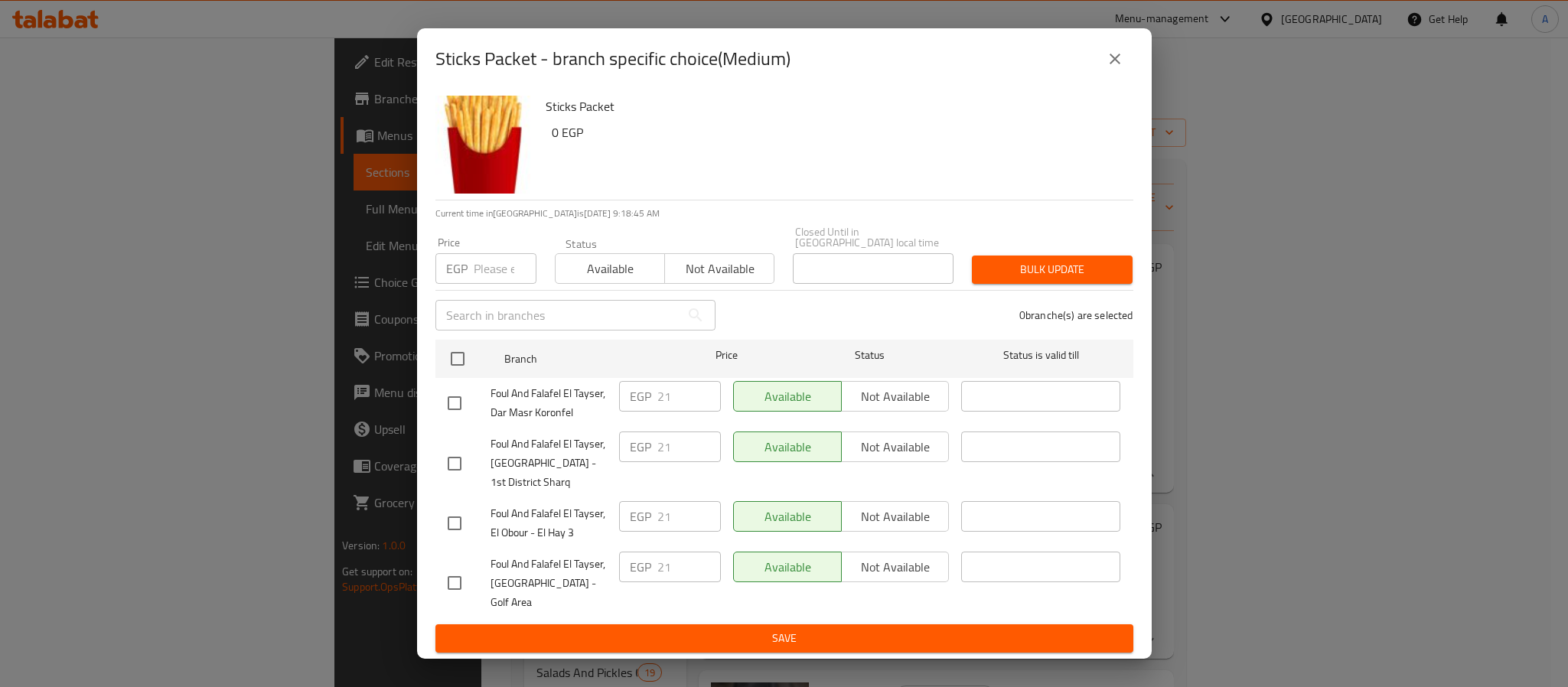
click at [1121, 64] on icon "close" at bounding box center [1115, 59] width 18 height 18
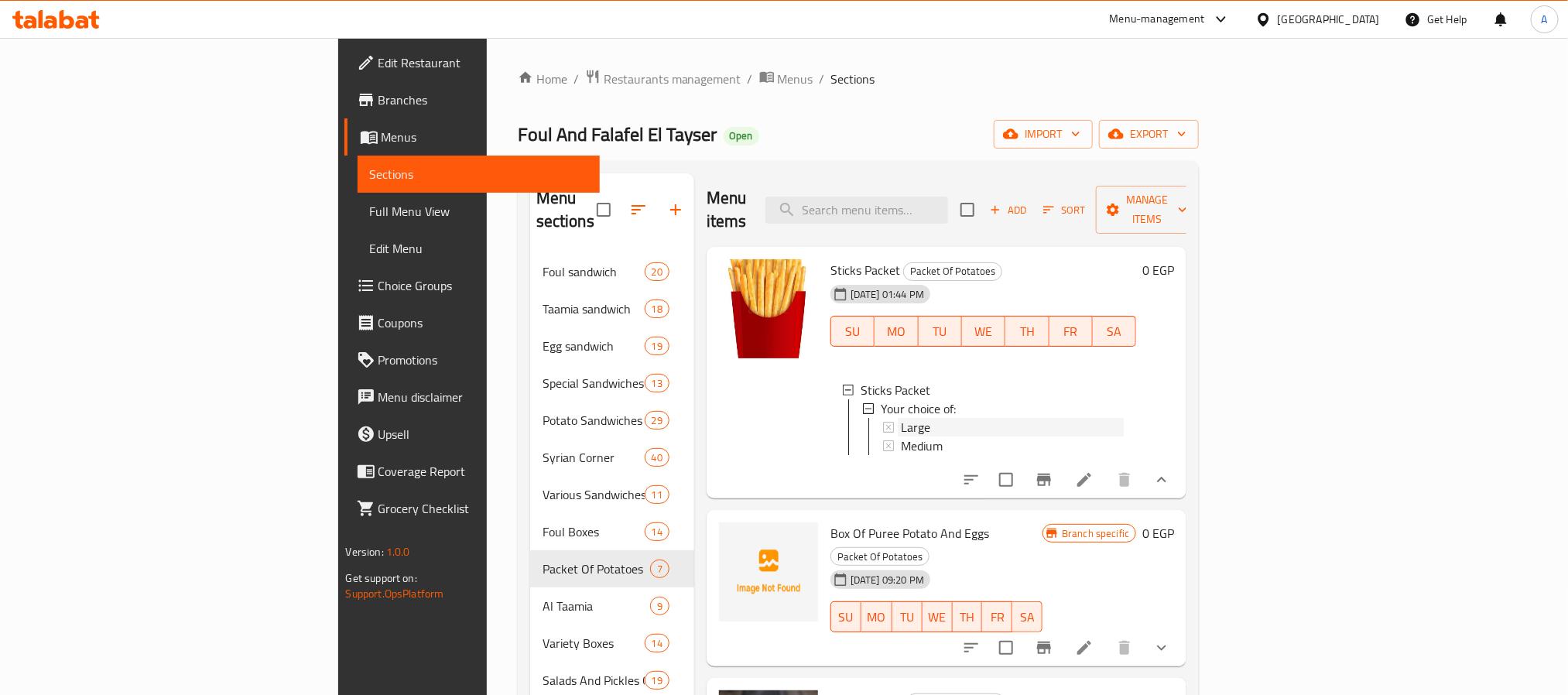
click at [901, 418] on div "Large" at bounding box center [1013, 427] width 224 height 19
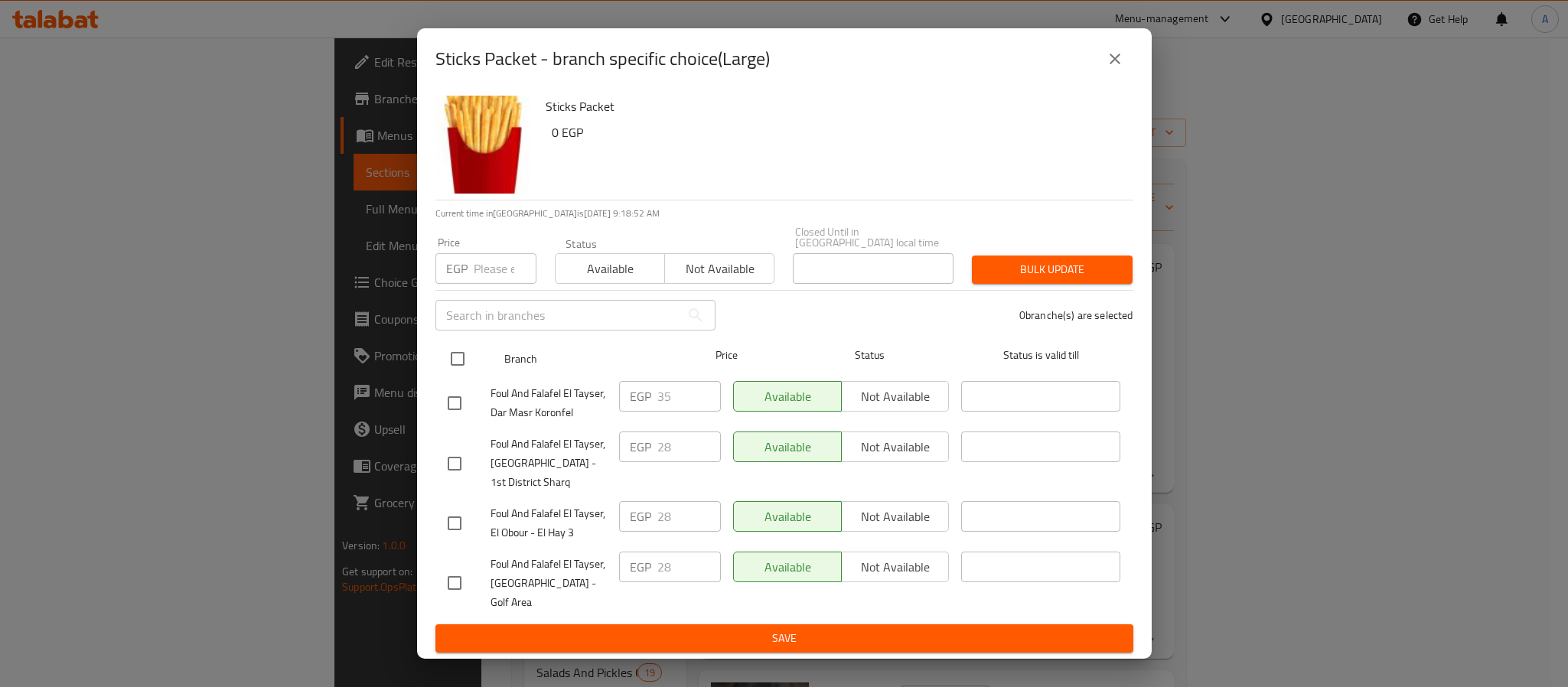
click at [459, 360] on input "checkbox" at bounding box center [457, 359] width 32 height 32
checkbox input "true"
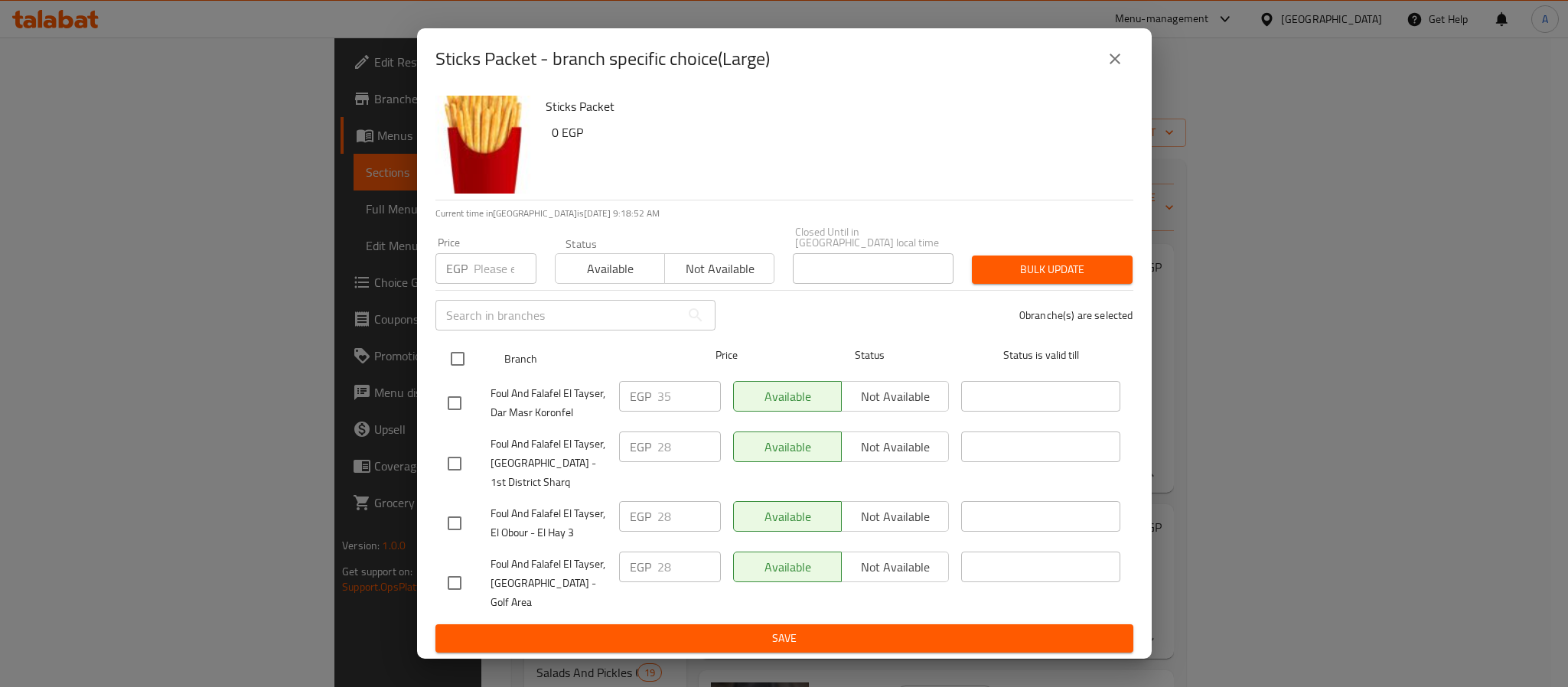
checkbox input "true"
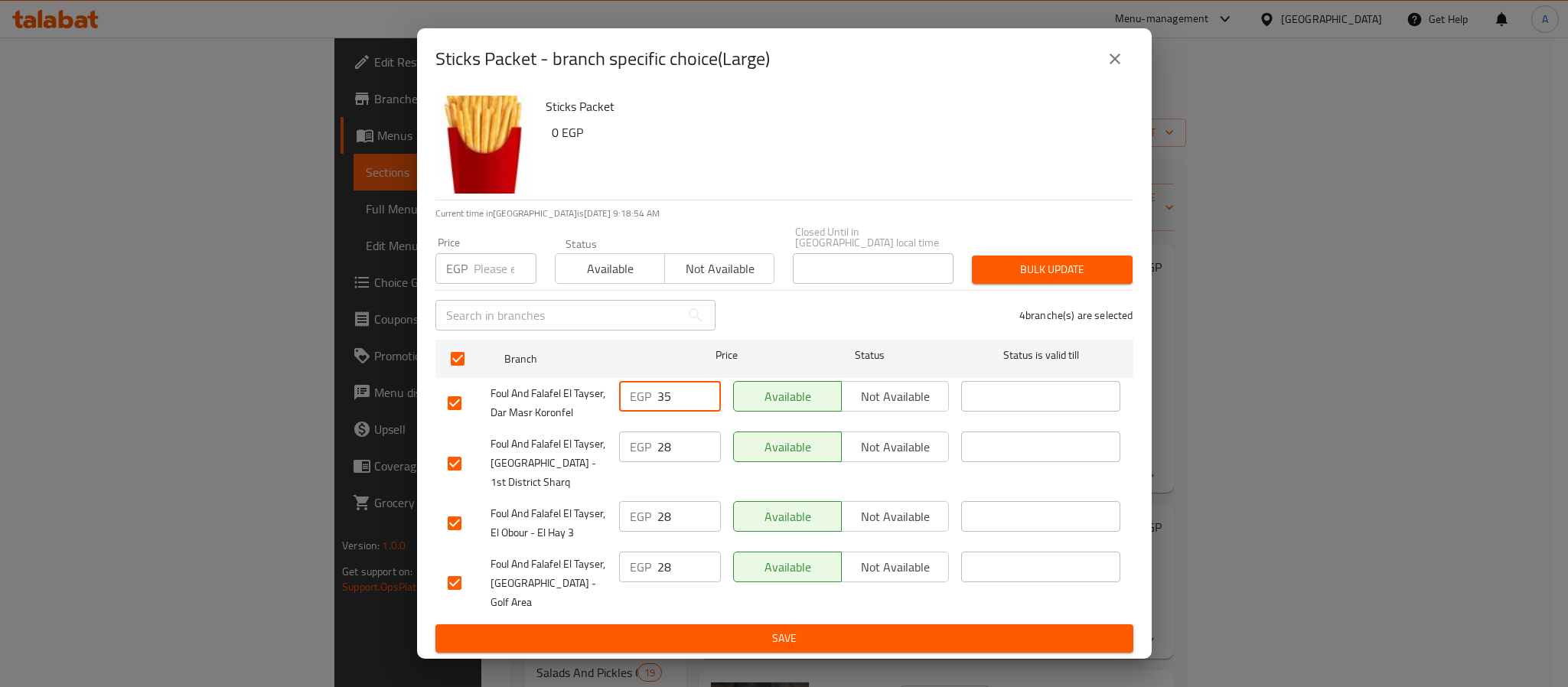
drag, startPoint x: 676, startPoint y: 394, endPoint x: 632, endPoint y: 398, distance: 44.2
click at [632, 398] on div "EGP 35 ​" at bounding box center [670, 396] width 102 height 31
paste input "35"
click at [492, 282] on input "number" at bounding box center [505, 268] width 63 height 31
type input "35"
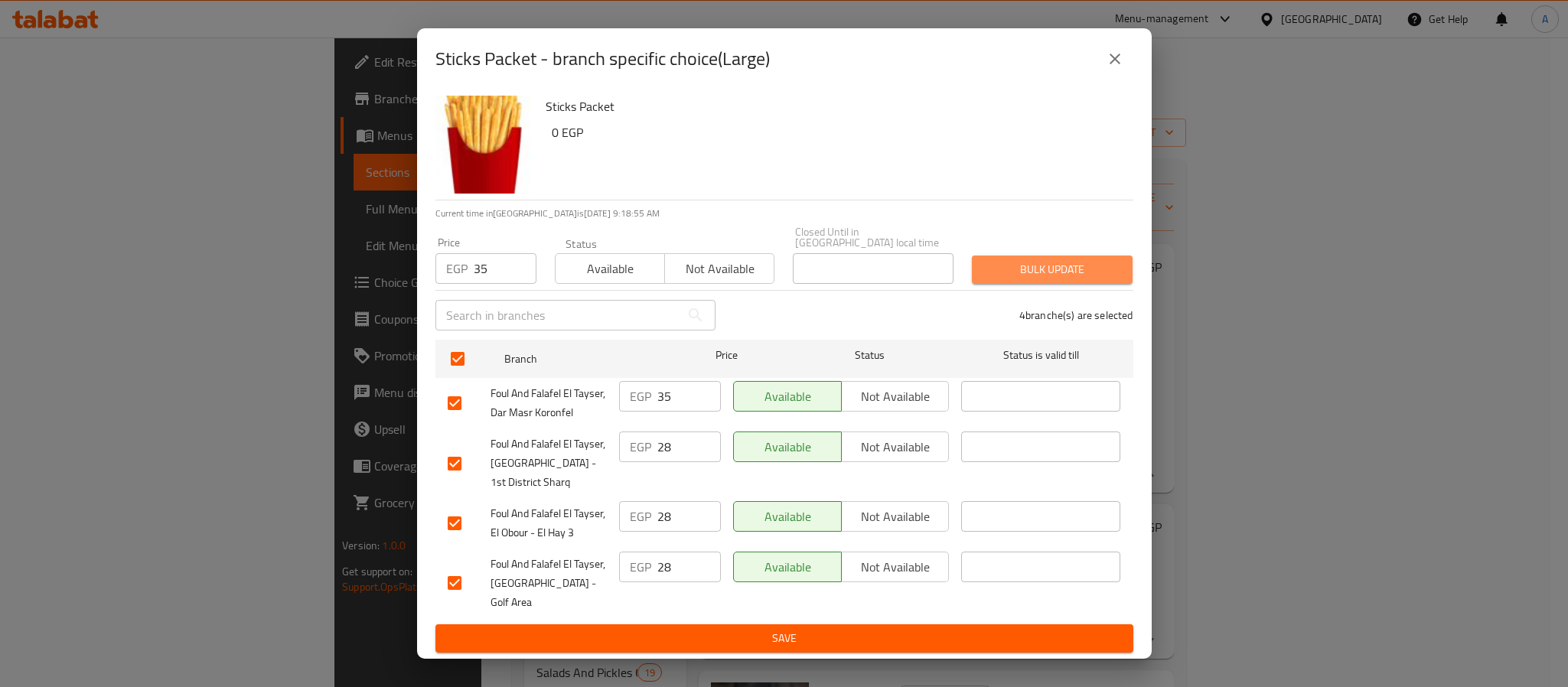
click at [1057, 273] on span "Bulk update" at bounding box center [1052, 269] width 136 height 19
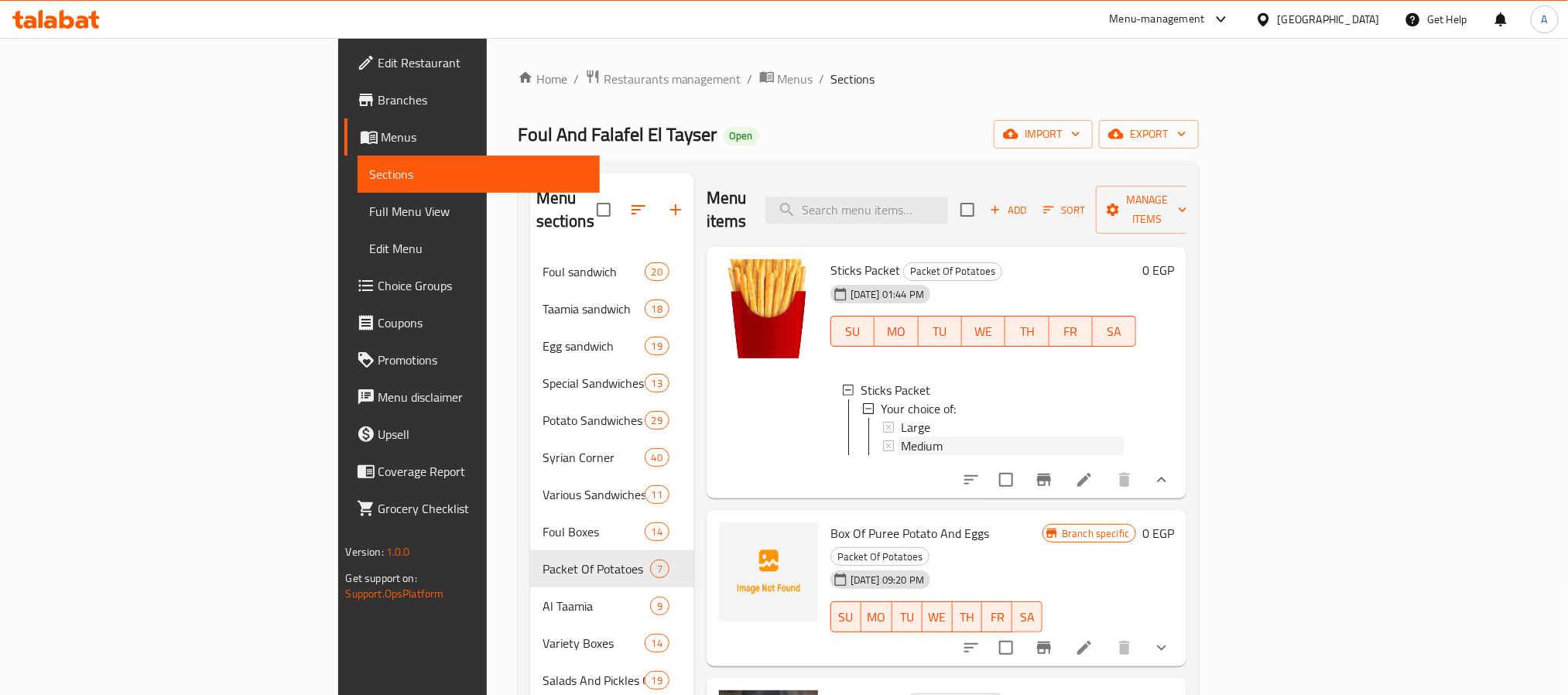
click at [901, 436] on div "Medium" at bounding box center [1013, 446] width 224 height 19
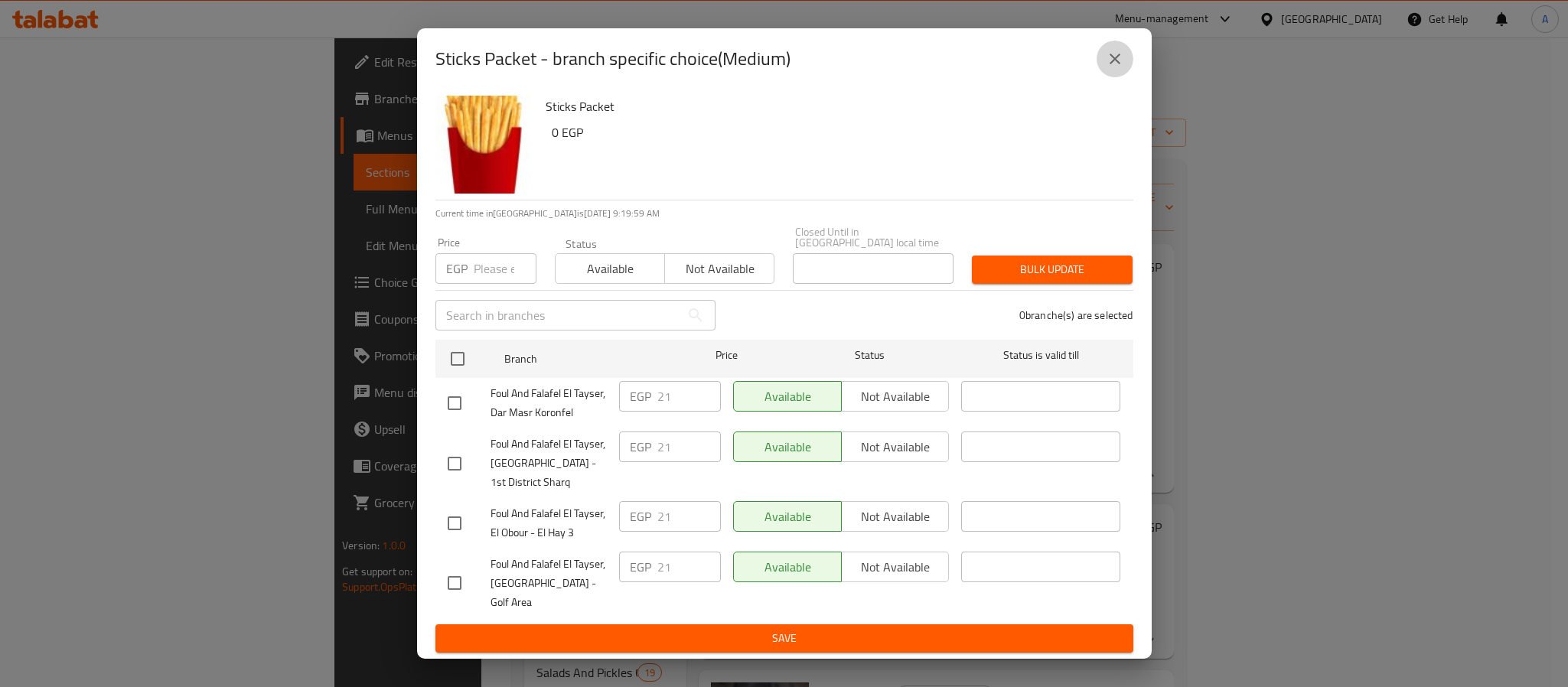
click at [1118, 77] on button "close" at bounding box center [1115, 59] width 37 height 37
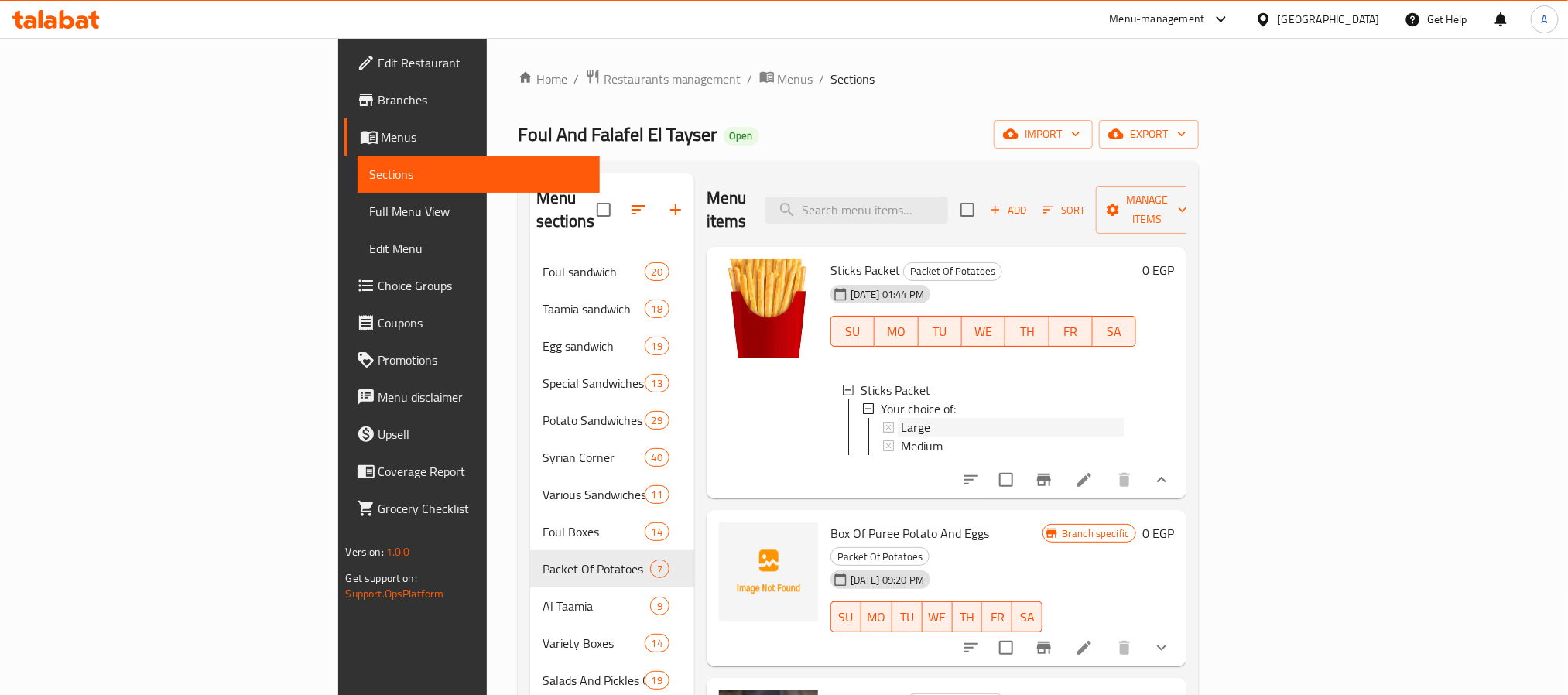
click at [901, 418] on div "Large" at bounding box center [1013, 427] width 224 height 19
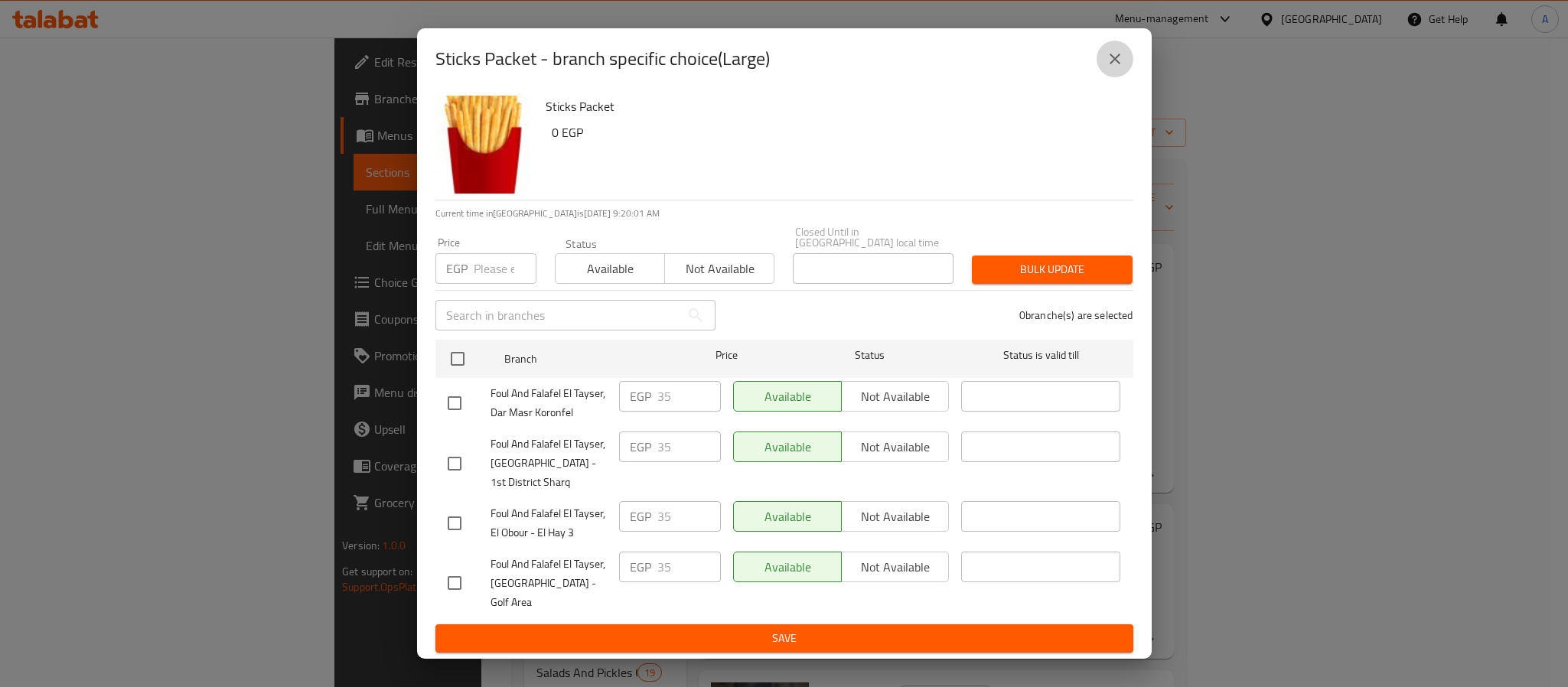
click at [1107, 77] on button "close" at bounding box center [1115, 59] width 37 height 37
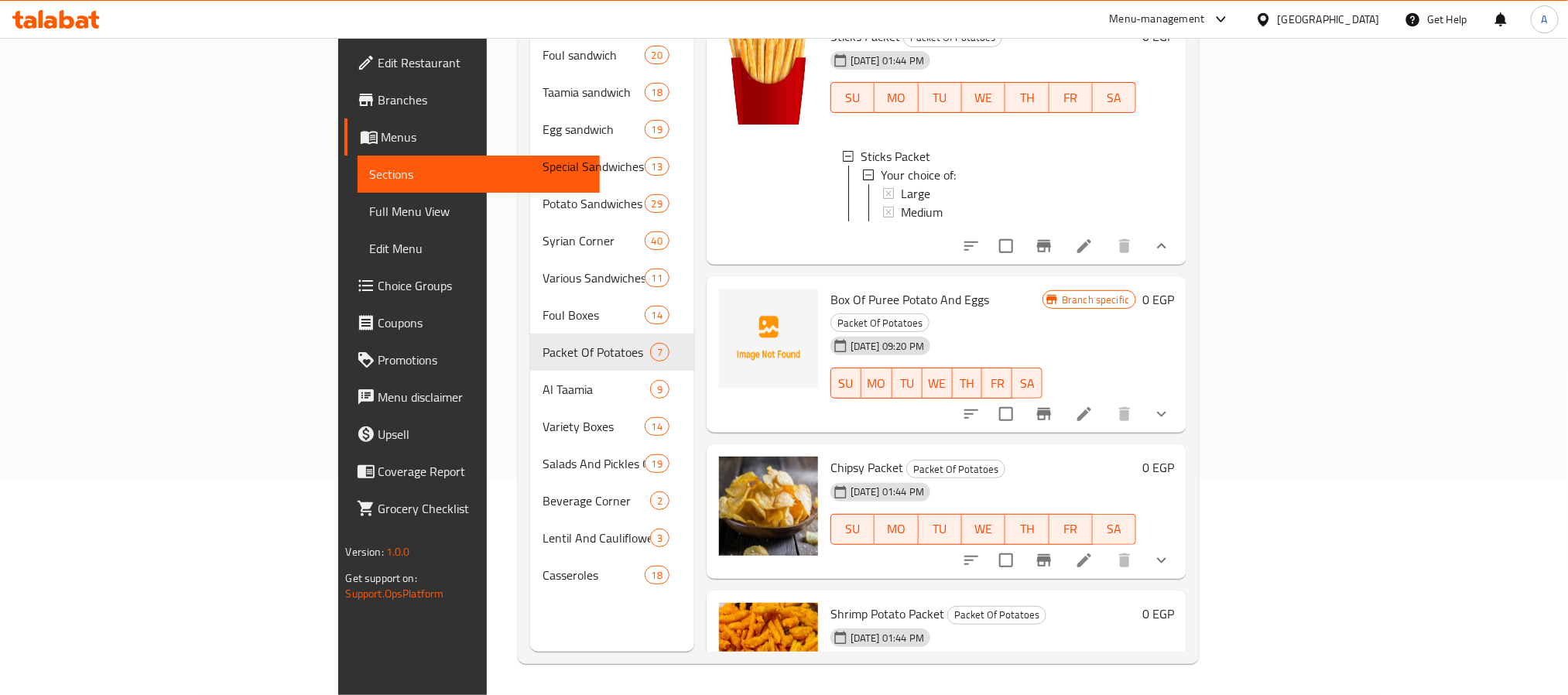
scroll to position [13, 0]
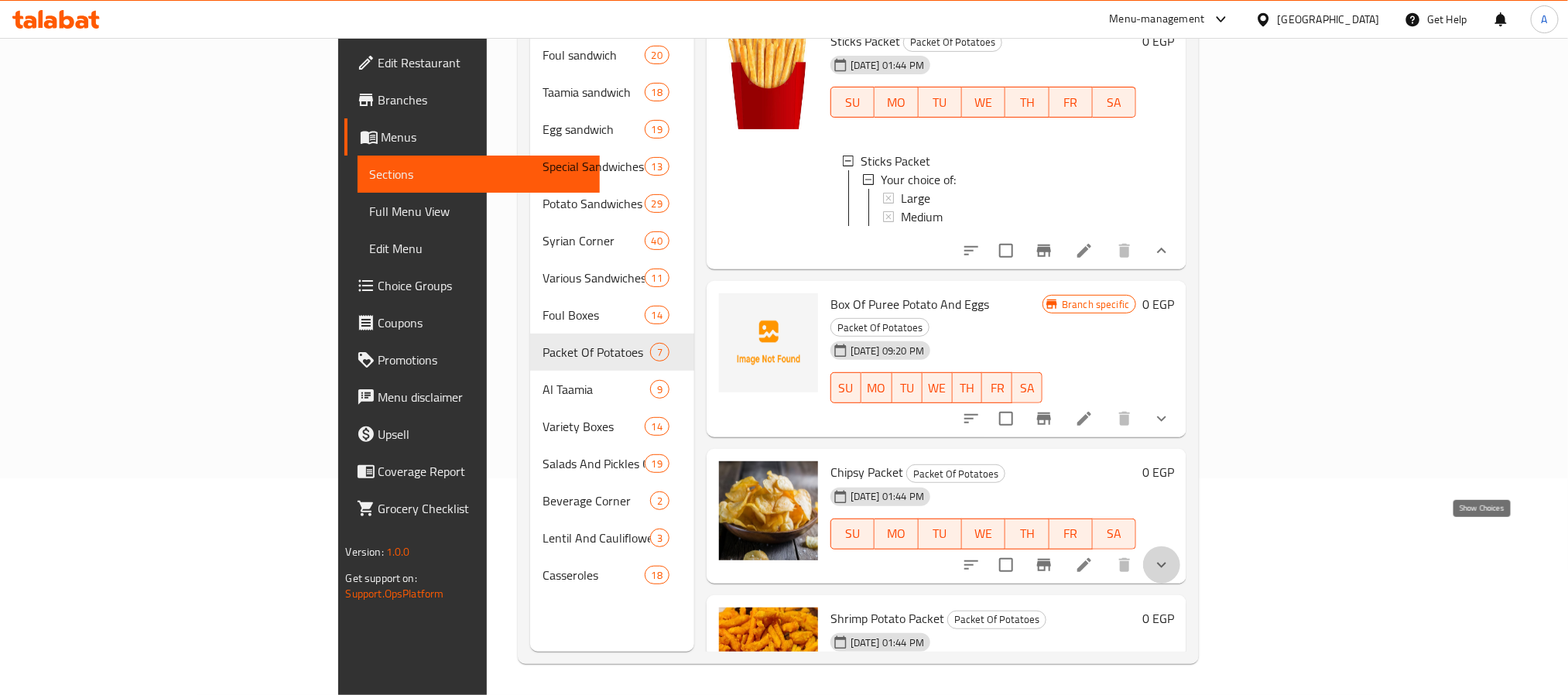
click at [1171, 555] on icon "show more" at bounding box center [1161, 565] width 19 height 19
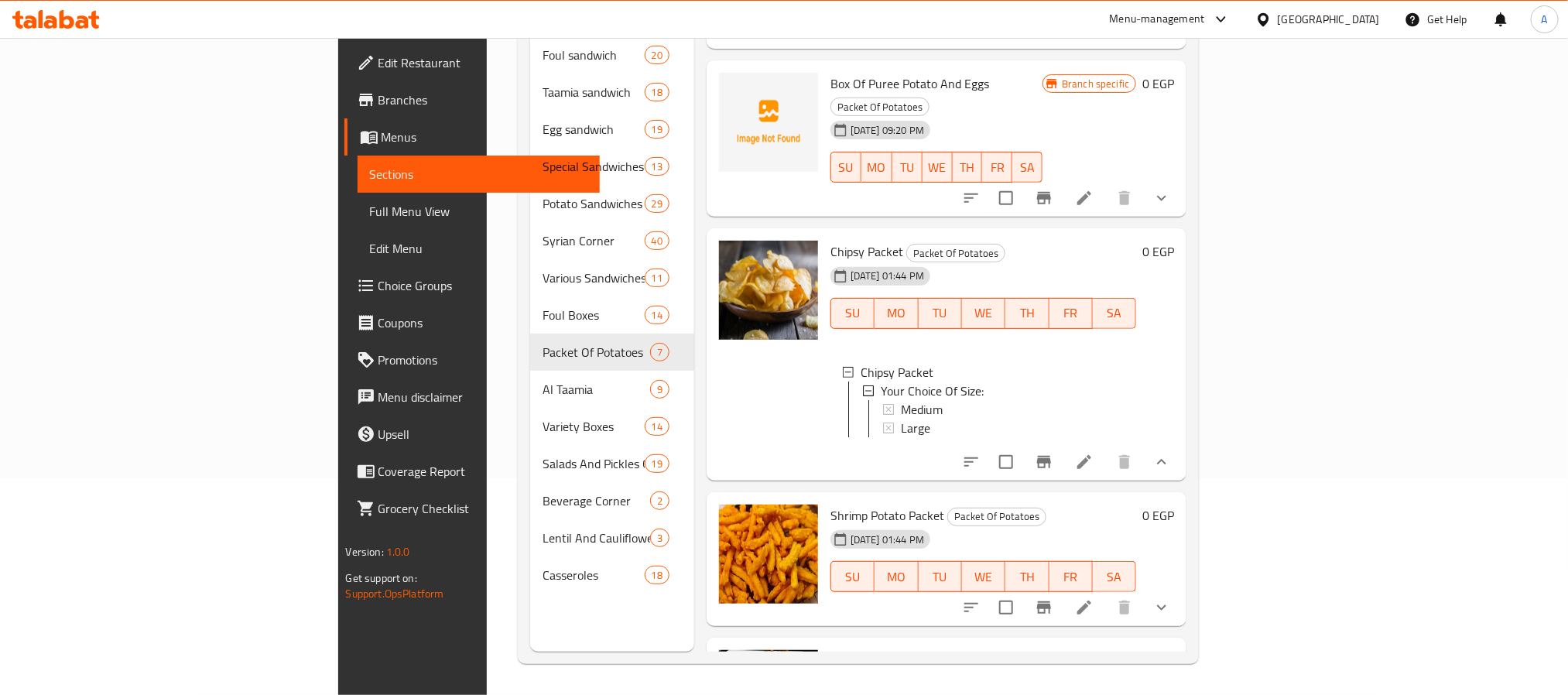
scroll to position [235, 0]
click at [901, 398] on span "Medium" at bounding box center [921, 408] width 41 height 19
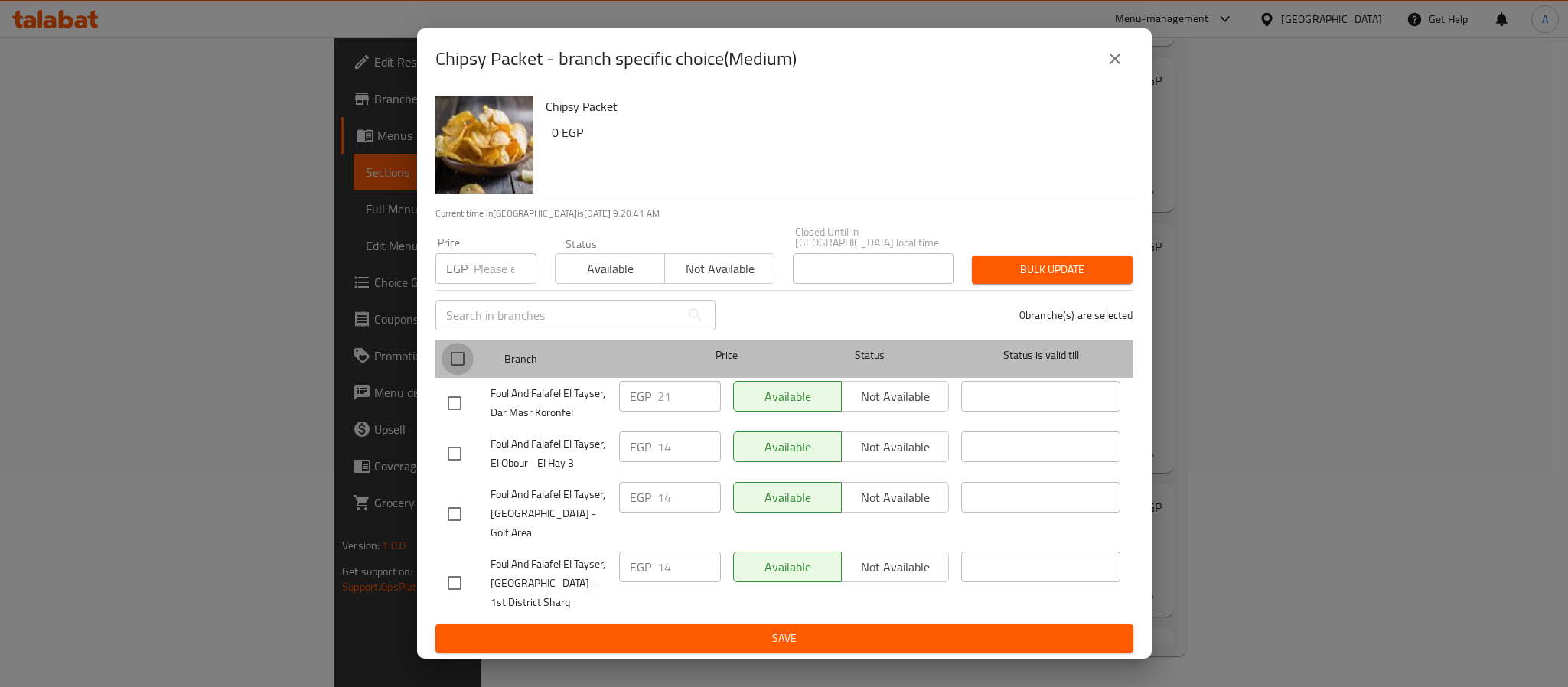
click at [462, 361] on input "checkbox" at bounding box center [457, 359] width 32 height 32
checkbox input "true"
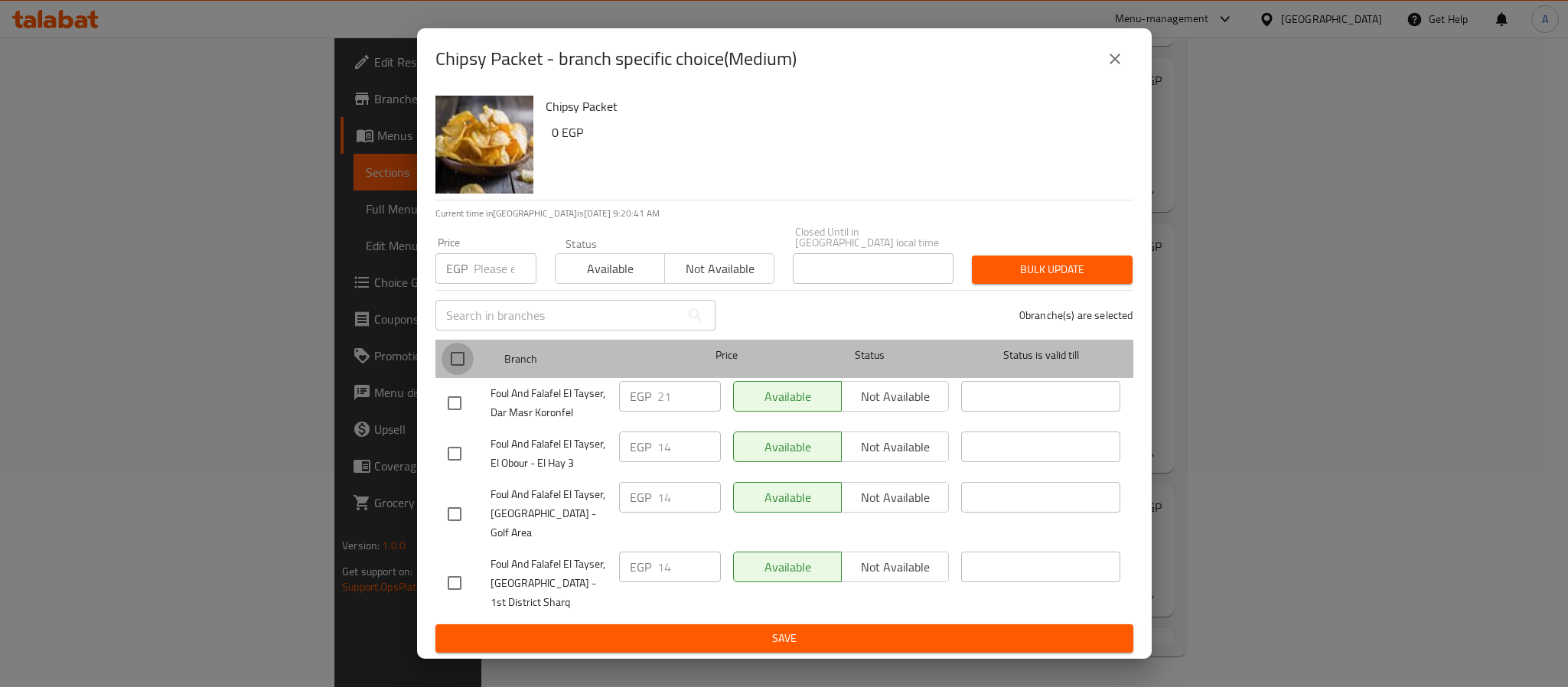
checkbox input "true"
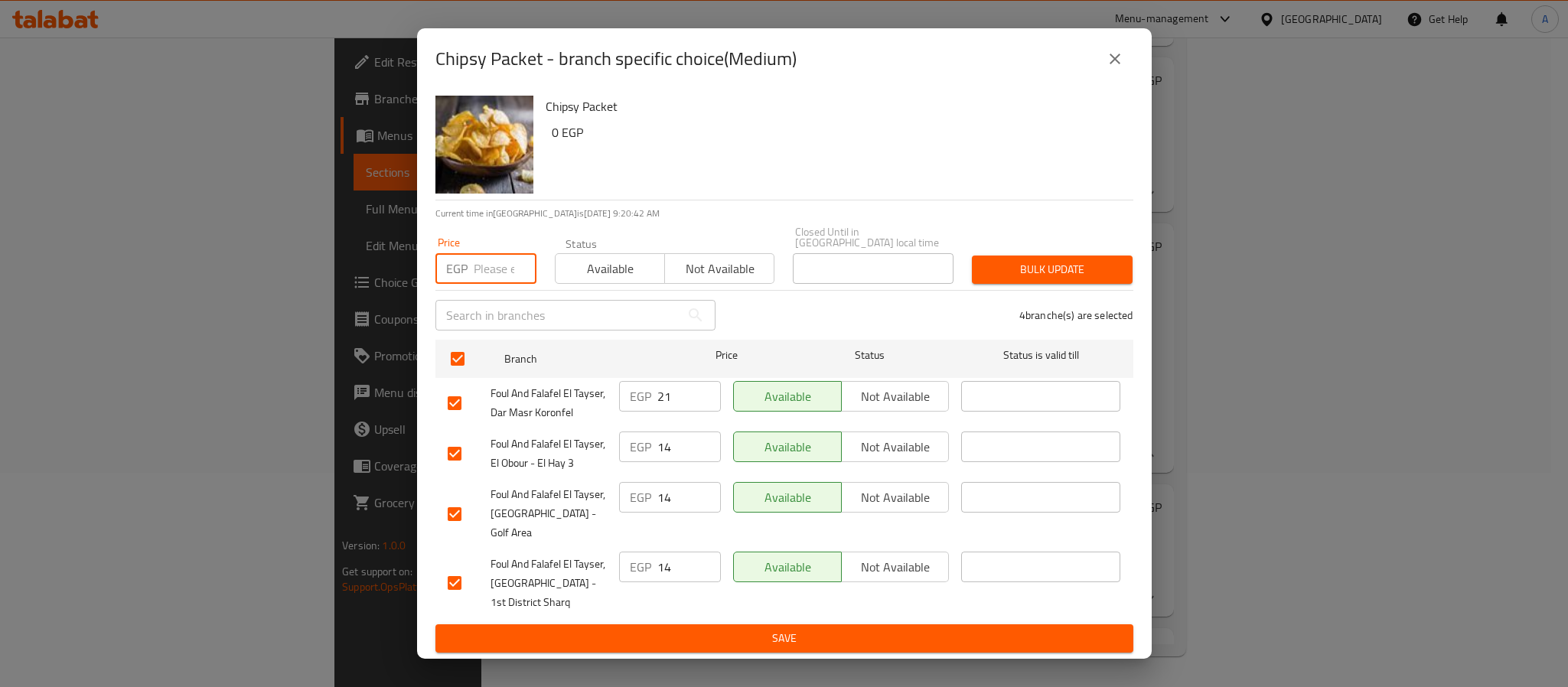
click at [498, 265] on input "number" at bounding box center [505, 268] width 63 height 31
type input "21"
click at [1021, 267] on span "Bulk update" at bounding box center [1052, 269] width 136 height 19
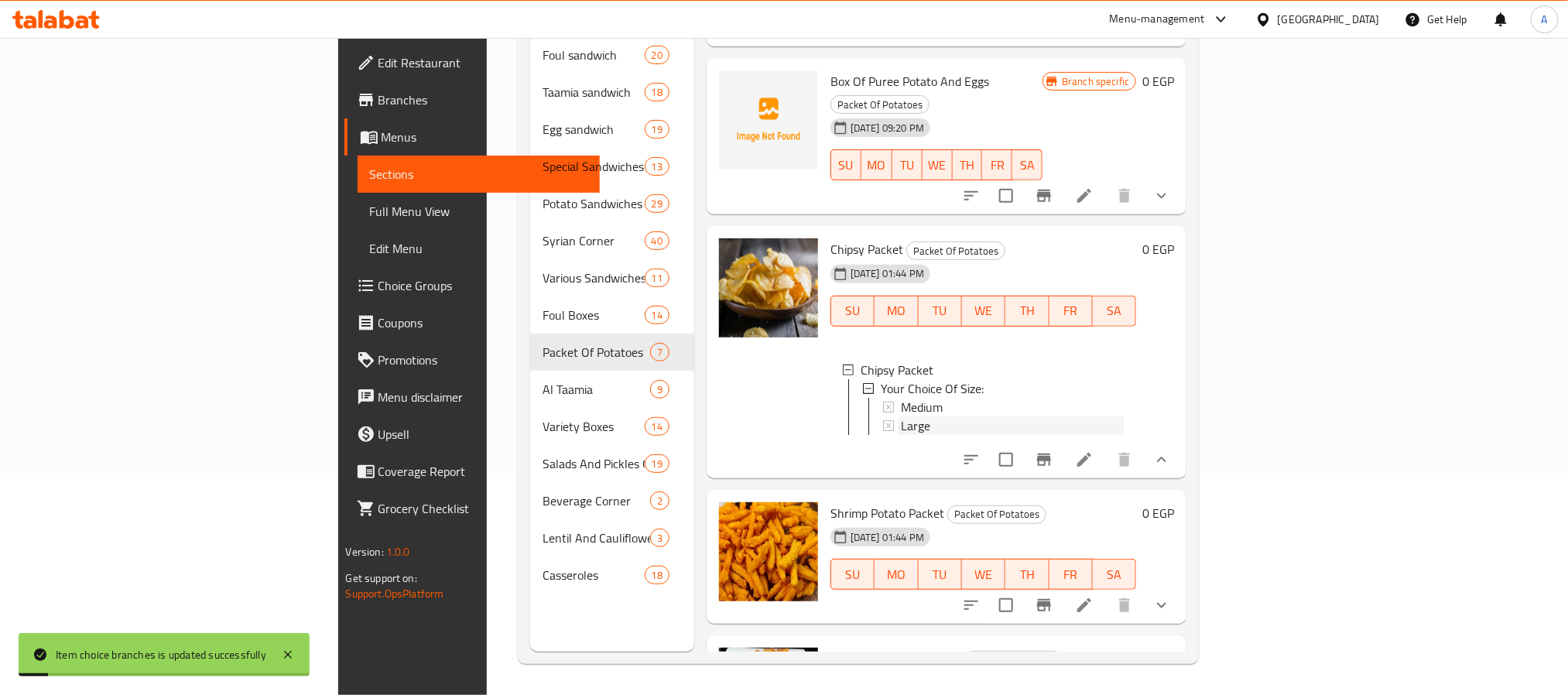
click at [901, 417] on div "Large" at bounding box center [1013, 426] width 224 height 19
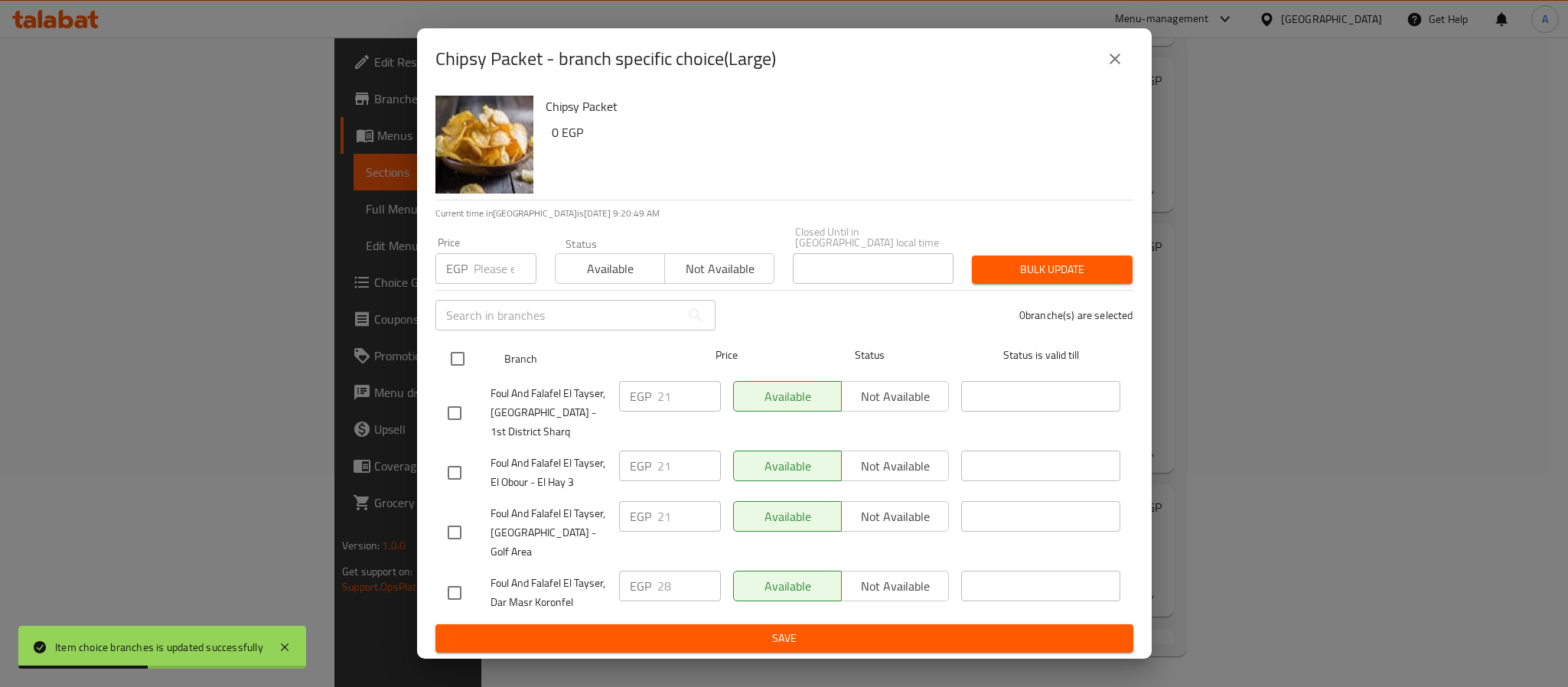
click at [455, 359] on input "checkbox" at bounding box center [457, 359] width 32 height 32
checkbox input "true"
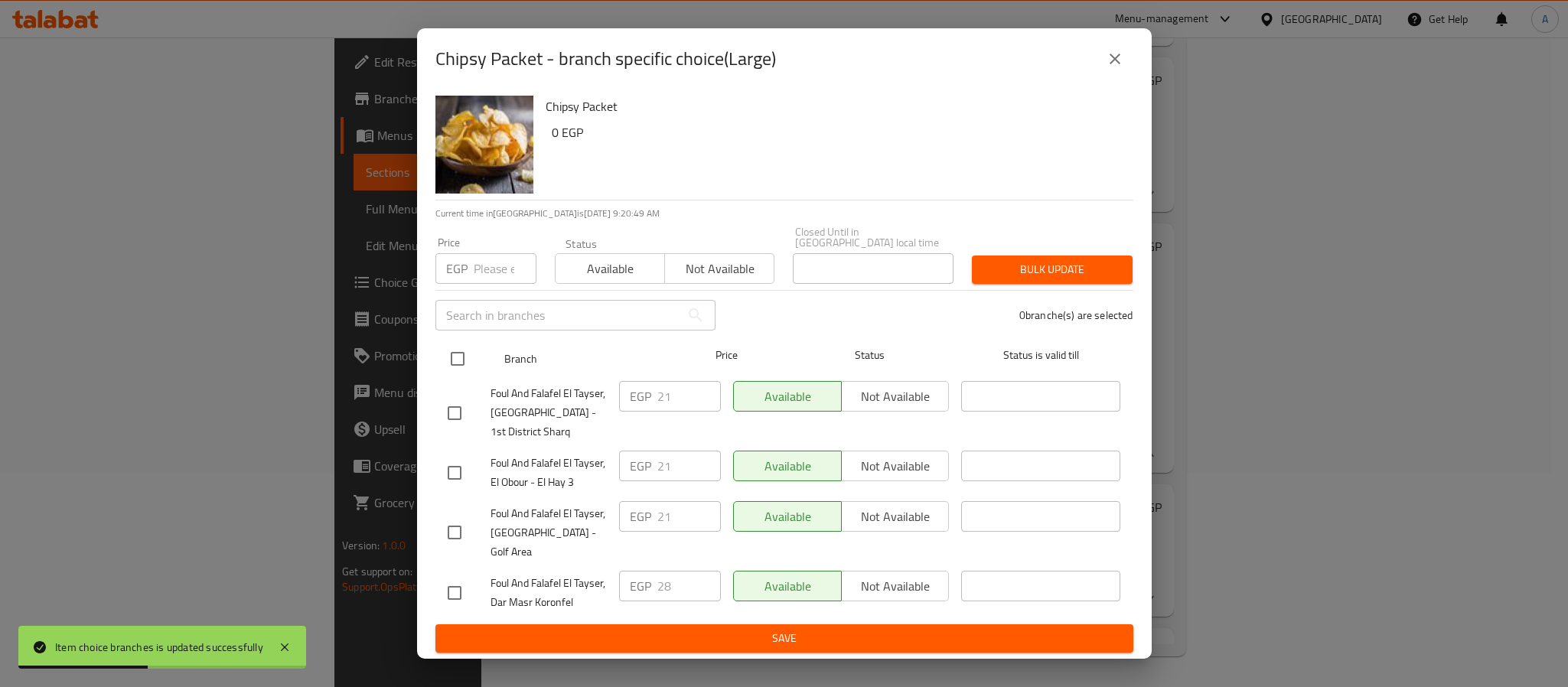
checkbox input "true"
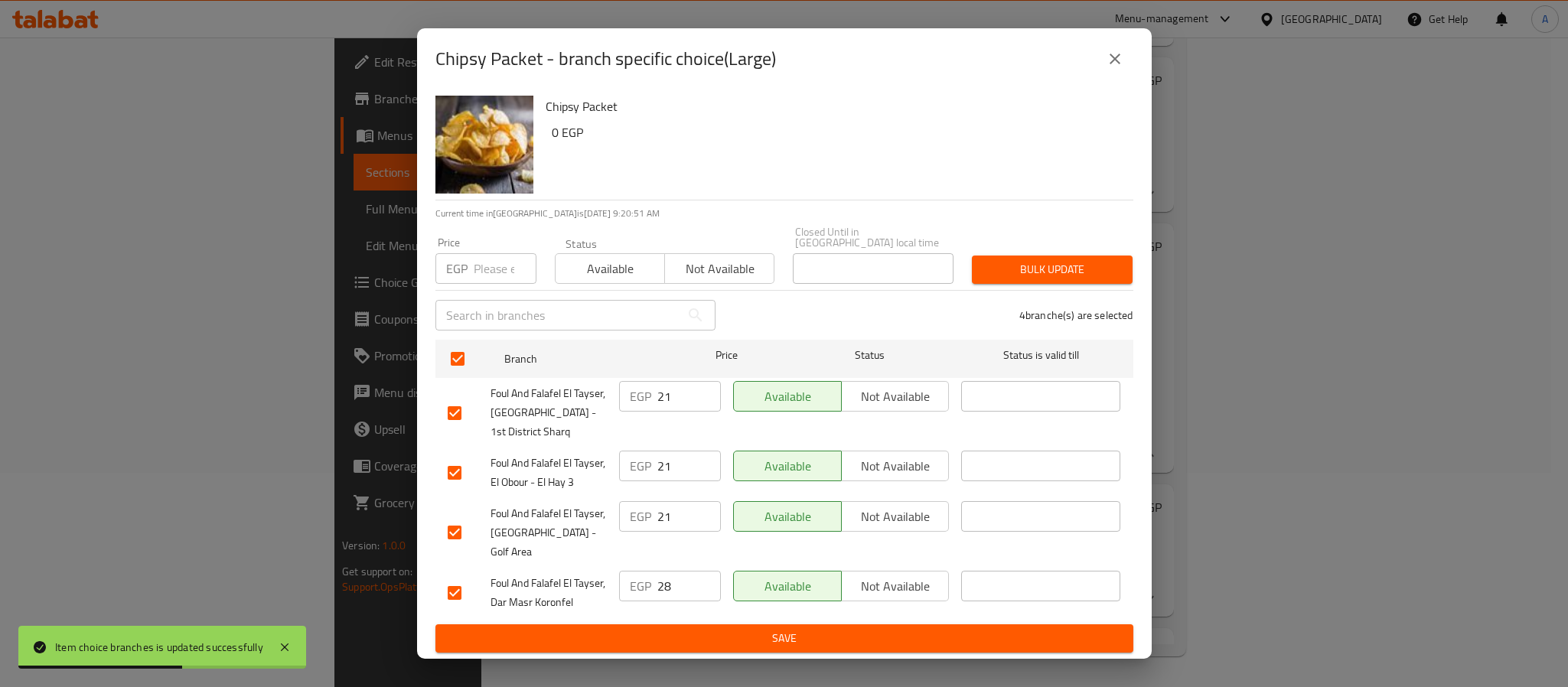
click at [495, 277] on input "number" at bounding box center [505, 268] width 63 height 31
type input "28"
click at [1021, 264] on span "Bulk update" at bounding box center [1052, 269] width 136 height 19
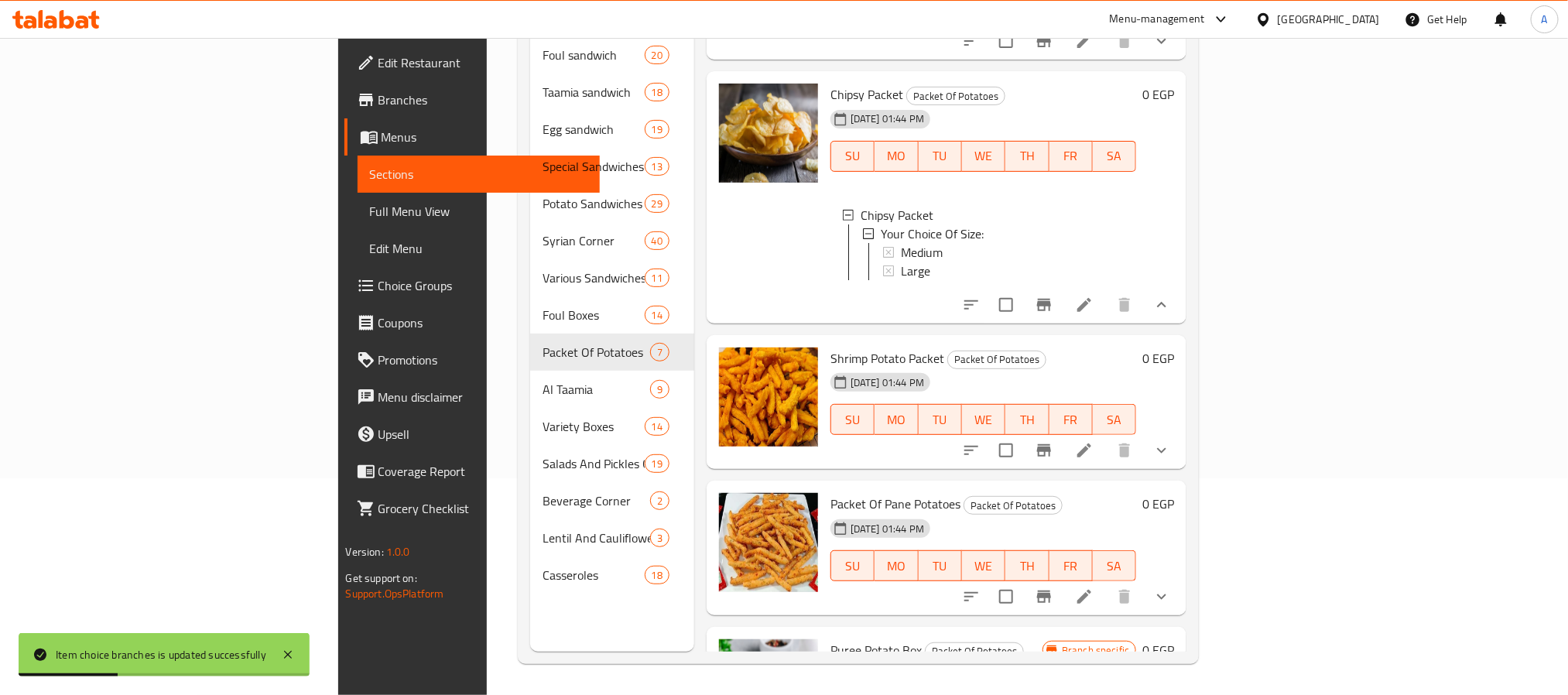
scroll to position [409, 0]
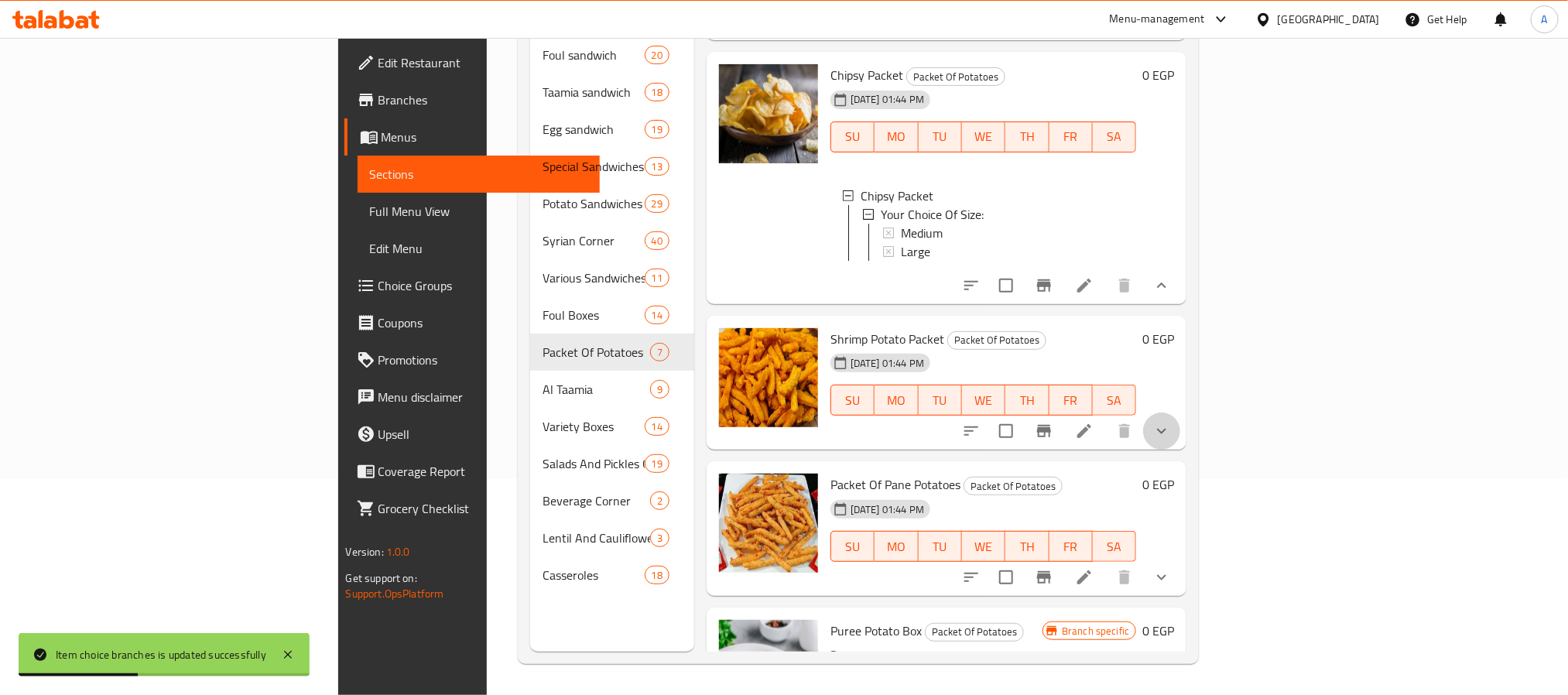
click at [1180, 414] on button "show more" at bounding box center [1161, 431] width 37 height 37
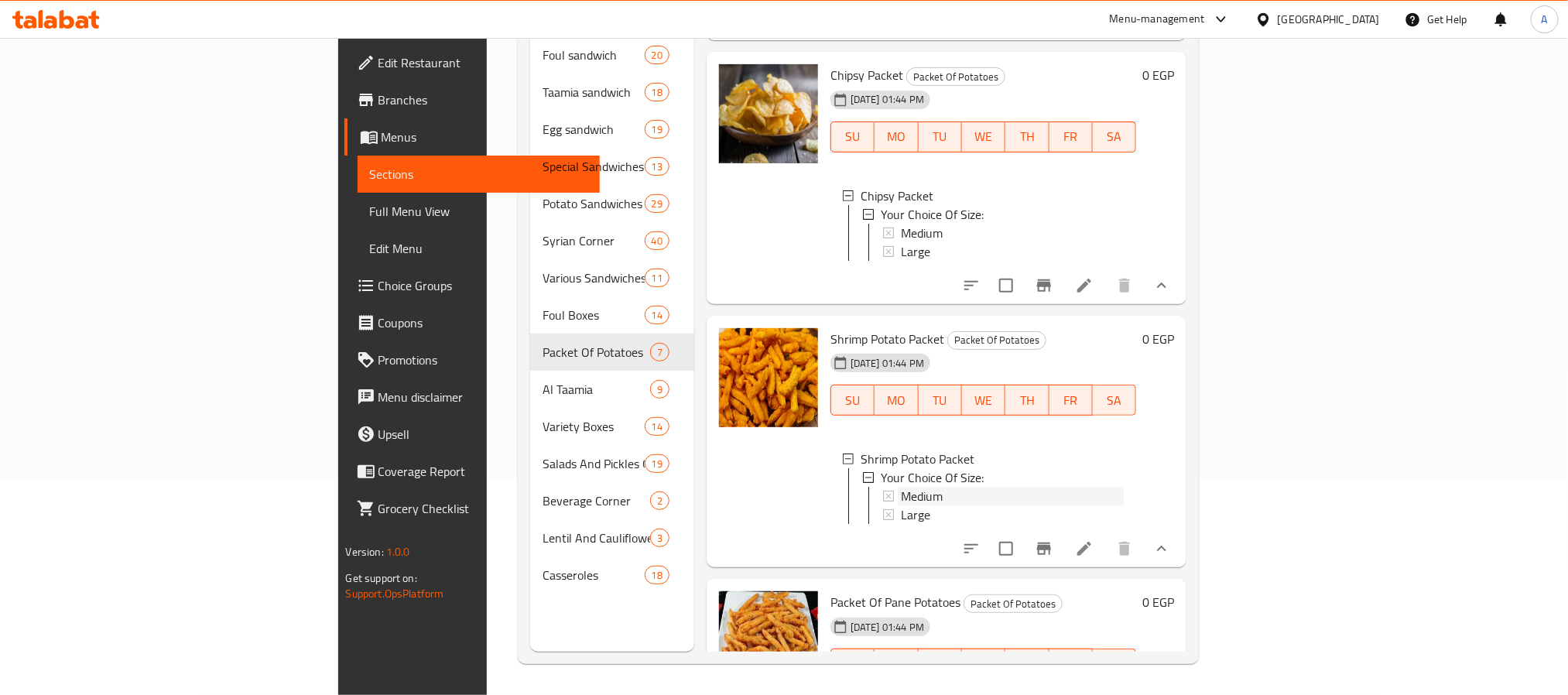
click at [901, 487] on span "Medium" at bounding box center [921, 496] width 41 height 19
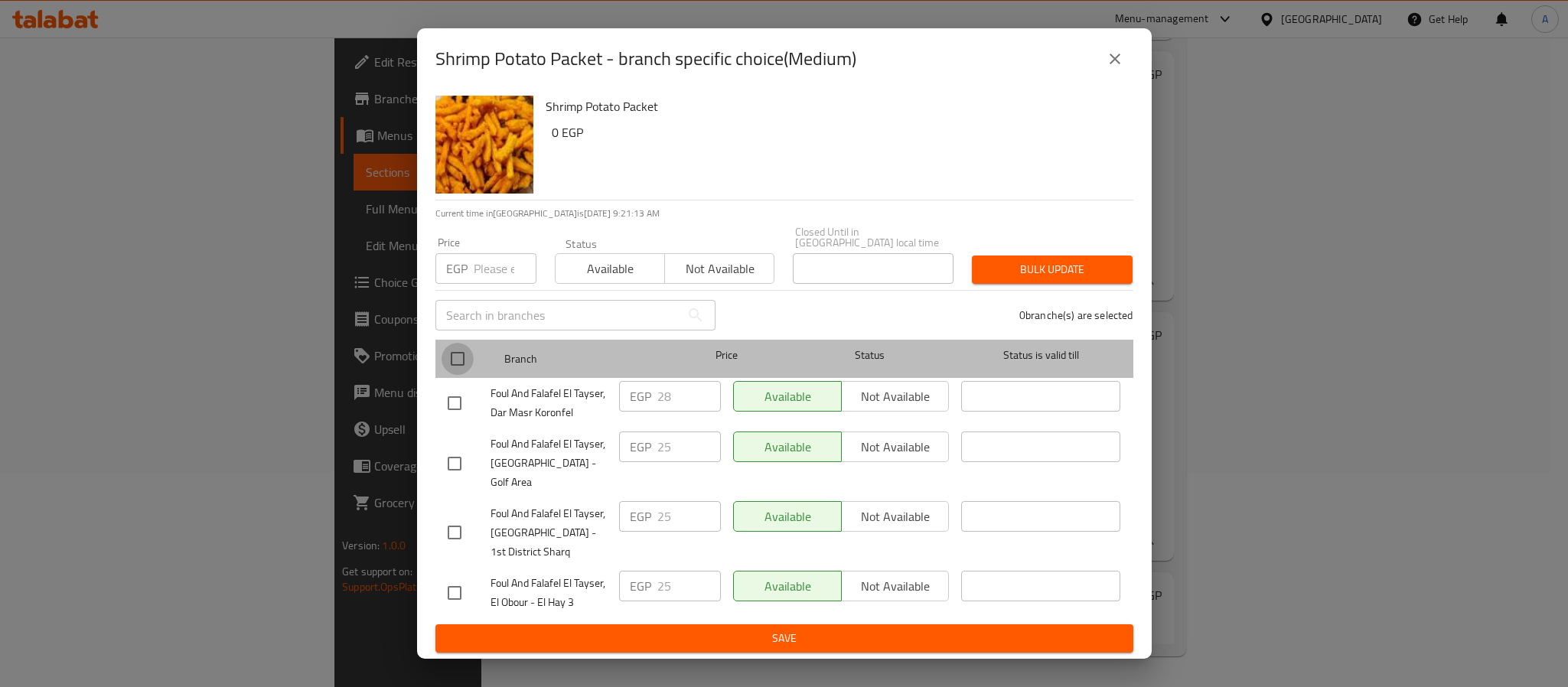
click at [456, 360] on input "checkbox" at bounding box center [457, 359] width 32 height 32
checkbox input "true"
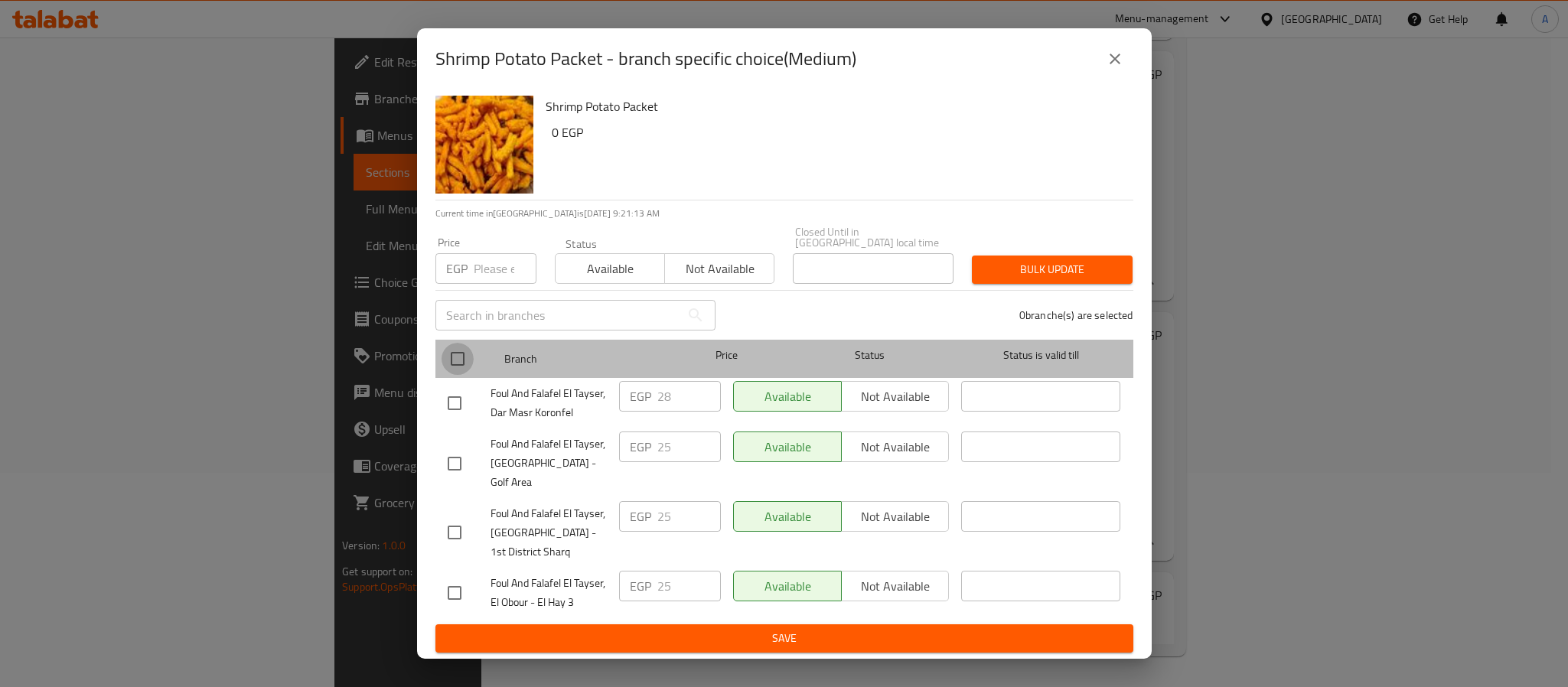
checkbox input "true"
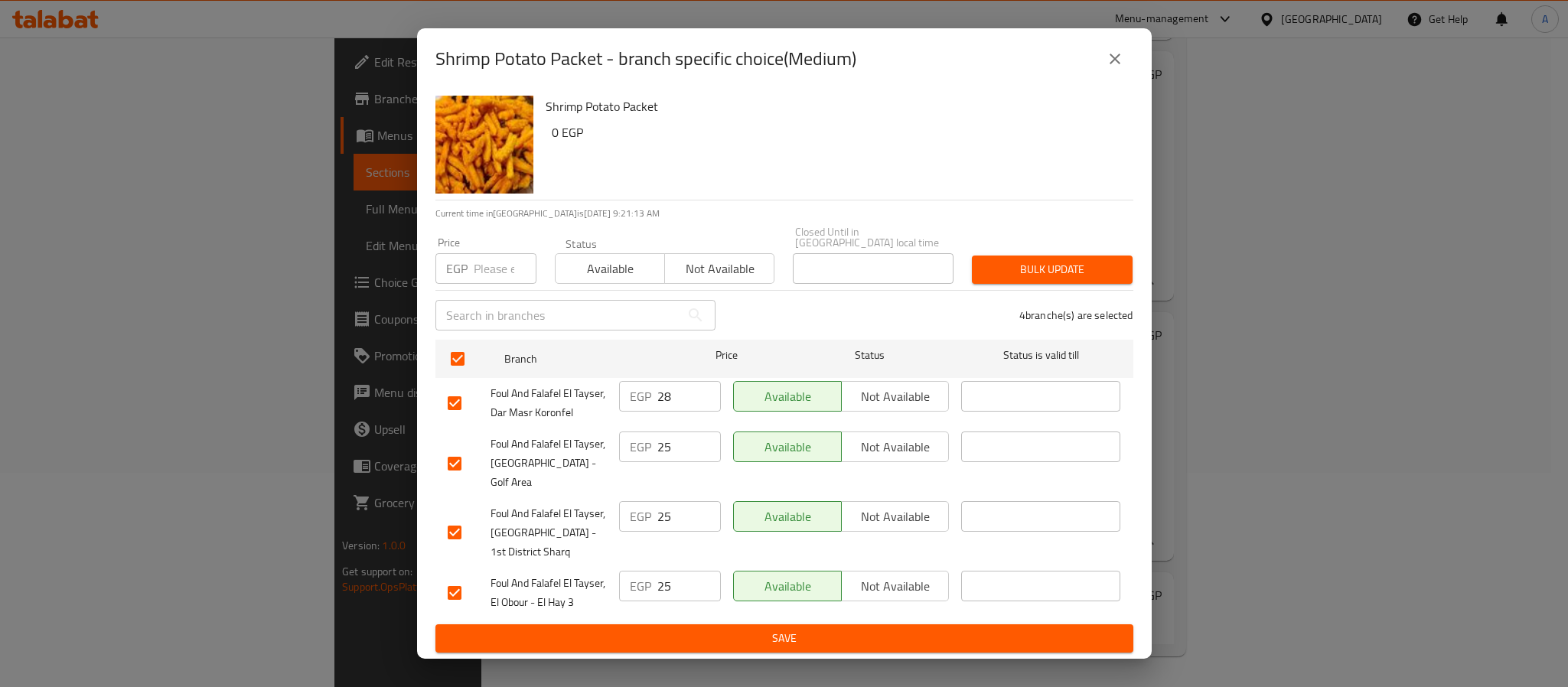
click at [487, 271] on input "number" at bounding box center [505, 268] width 63 height 31
type input "28"
click at [990, 267] on span "Bulk update" at bounding box center [1052, 269] width 136 height 19
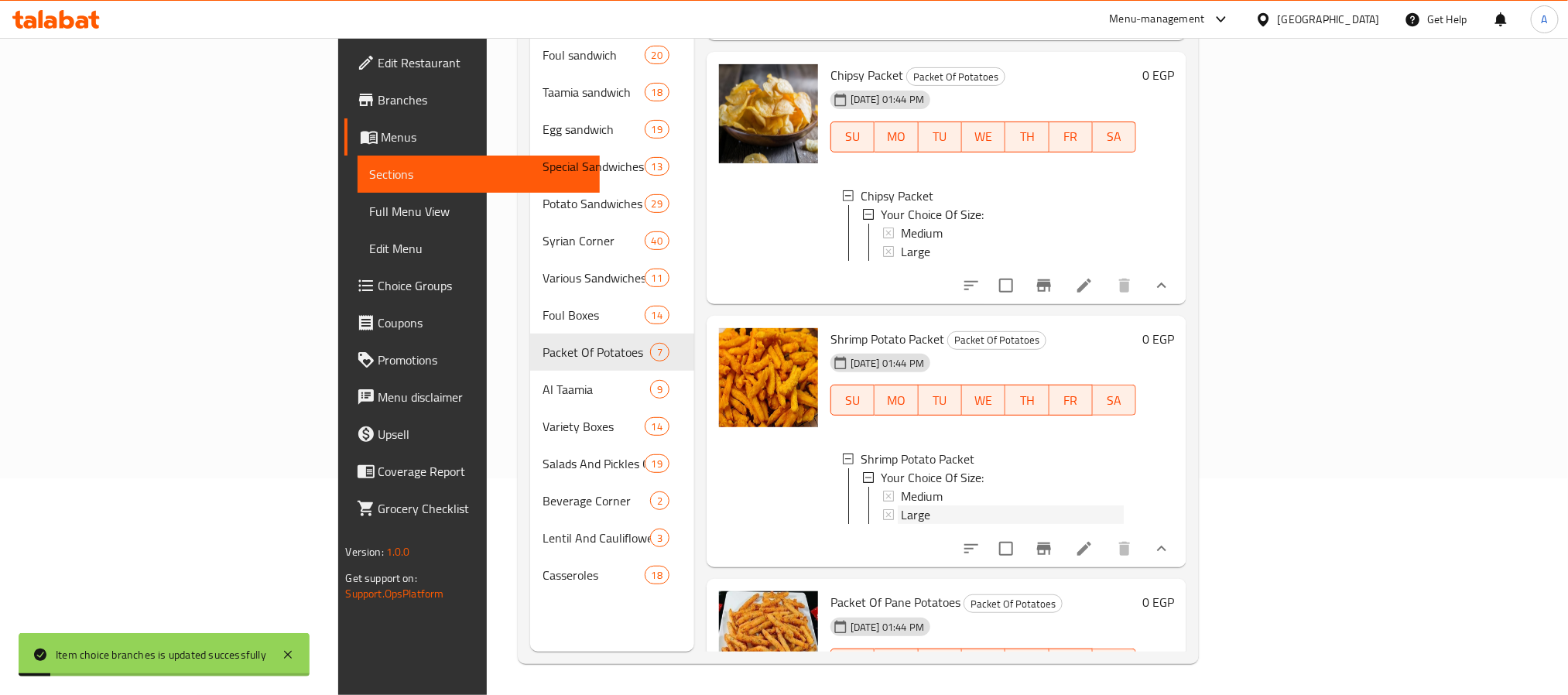
click at [901, 506] on span "Large" at bounding box center [915, 515] width 30 height 19
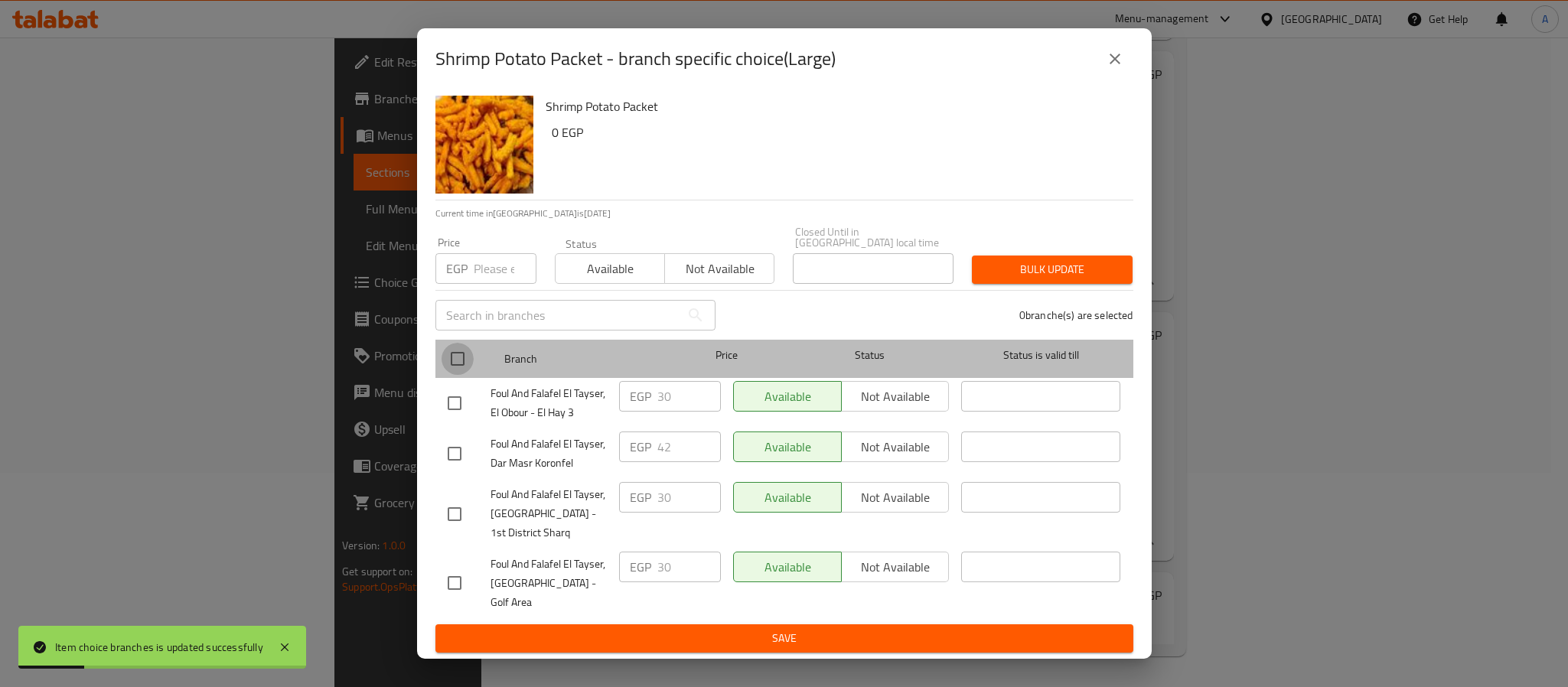
click at [460, 363] on input "checkbox" at bounding box center [457, 359] width 32 height 32
checkbox input "true"
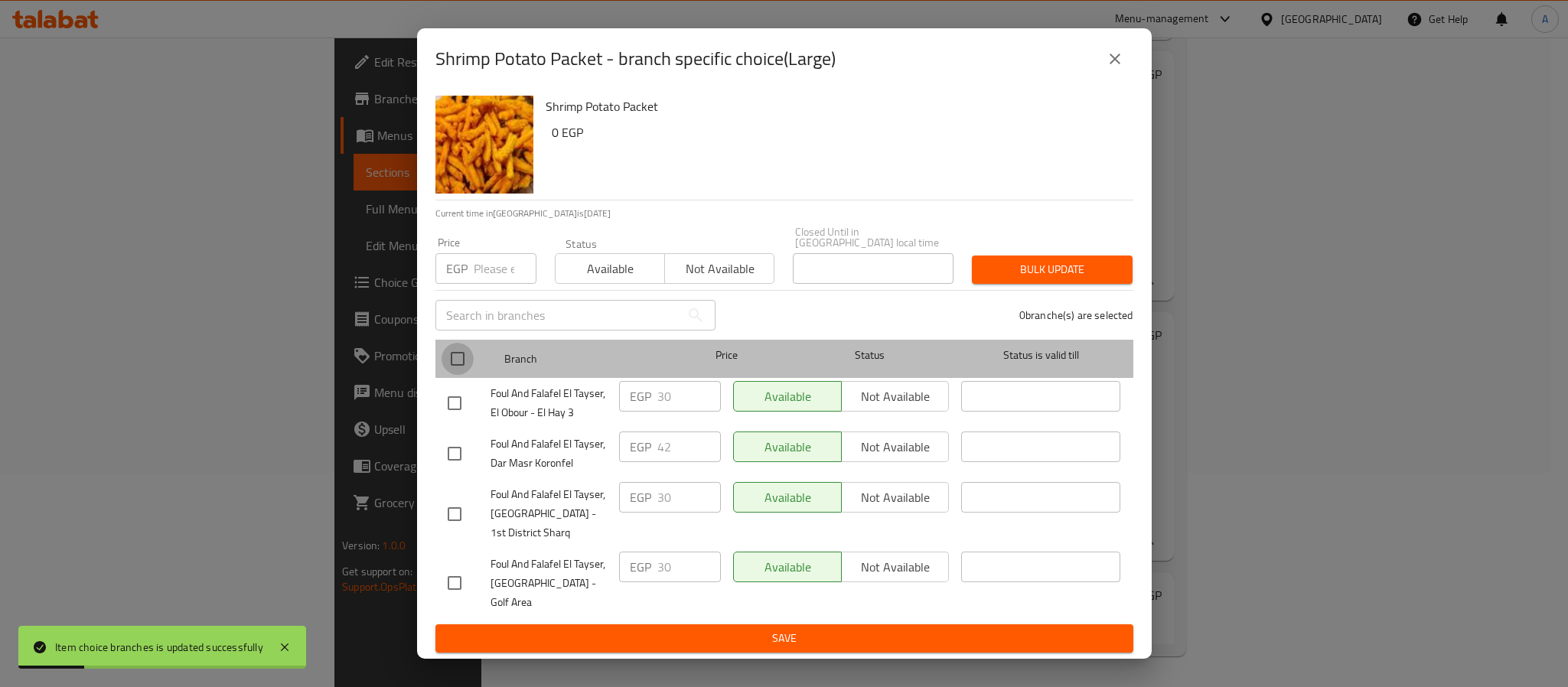
checkbox input "true"
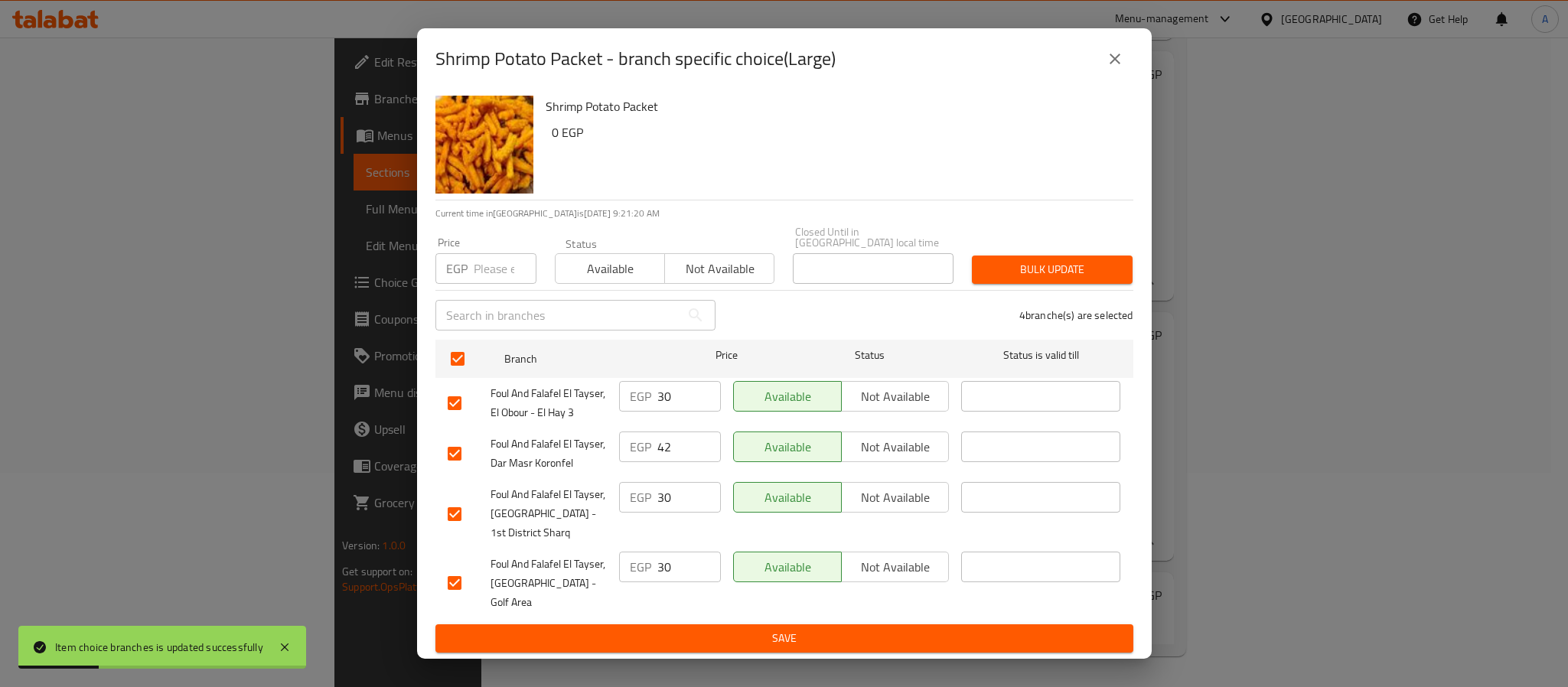
click at [494, 280] on input "number" at bounding box center [505, 268] width 63 height 31
type input "42"
click at [1004, 273] on span "Bulk update" at bounding box center [1052, 269] width 136 height 19
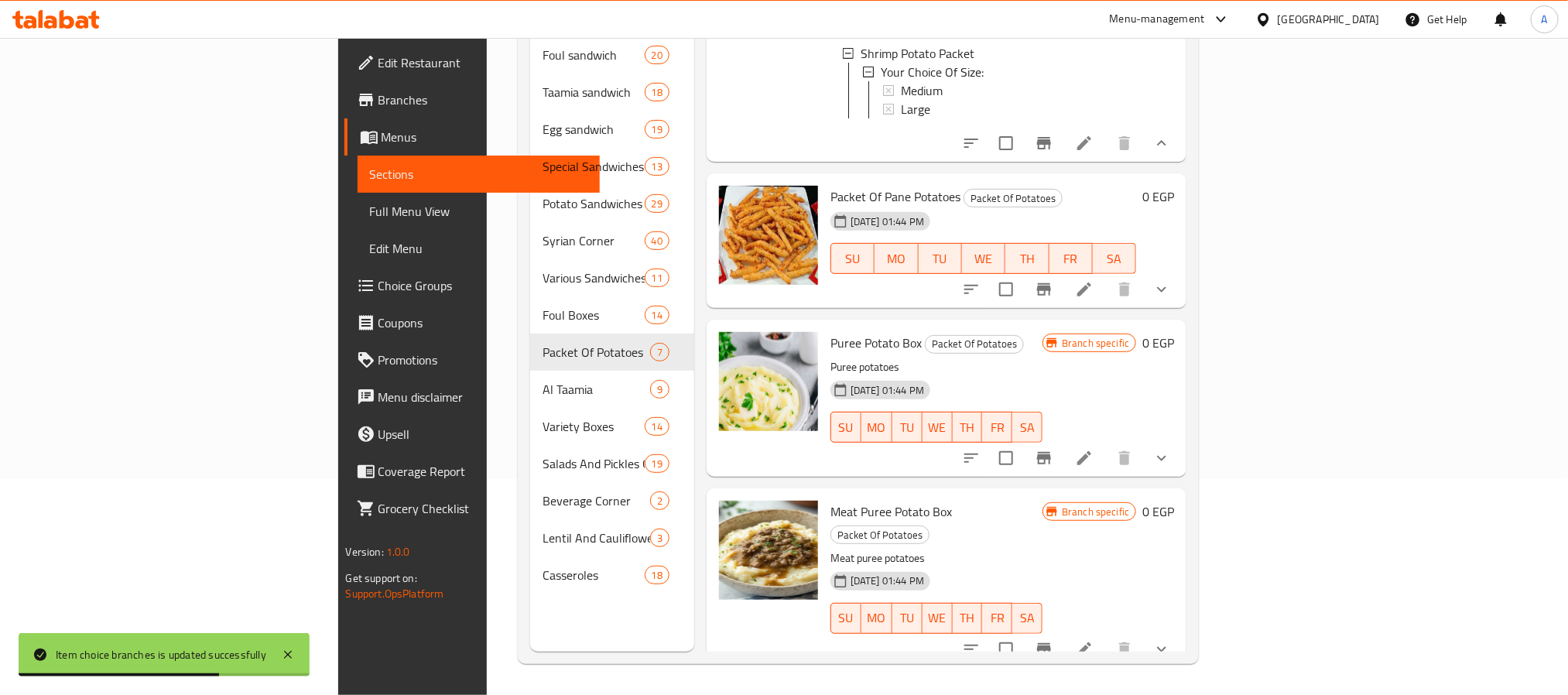
scroll to position [816, 0]
click at [1166, 291] on icon "show more" at bounding box center [1161, 288] width 9 height 5
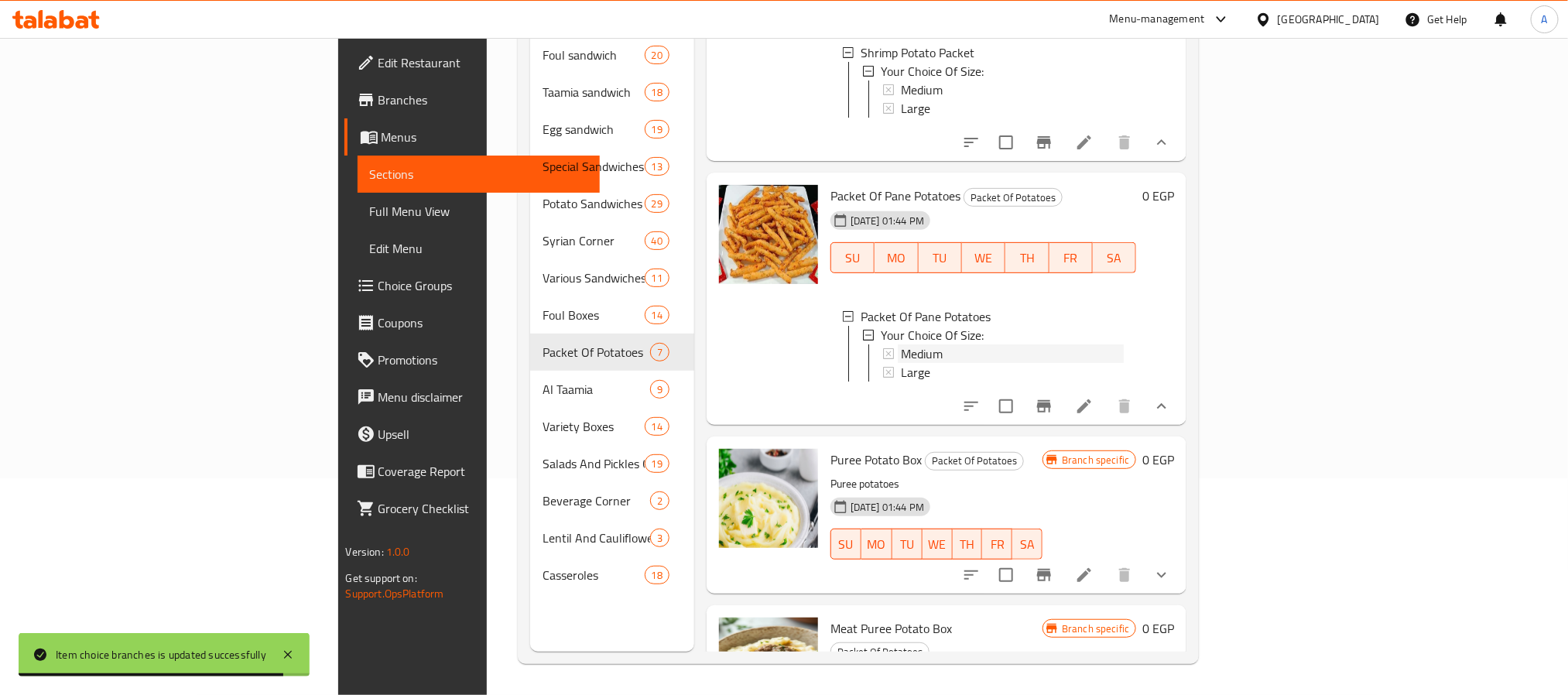
click at [901, 355] on span "Medium" at bounding box center [921, 353] width 41 height 19
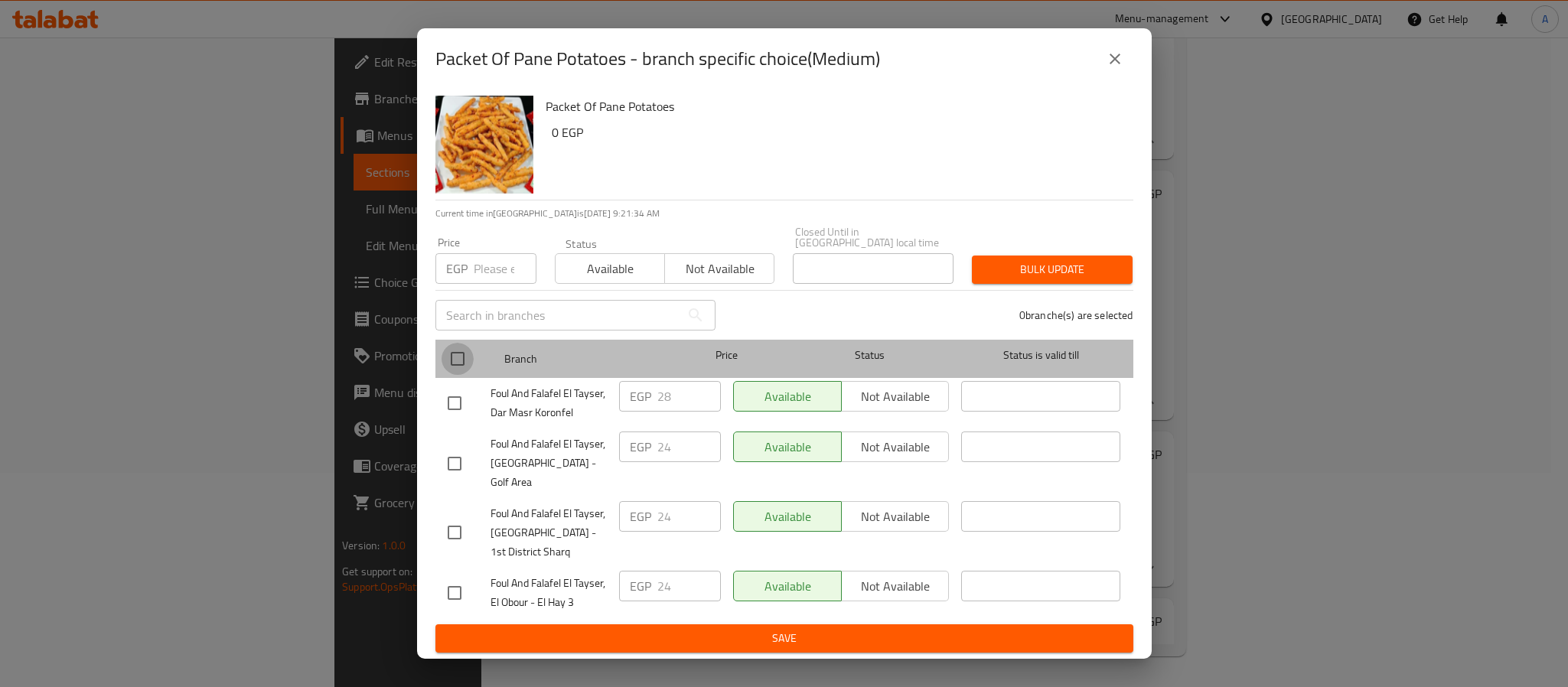
click at [456, 360] on input "checkbox" at bounding box center [457, 359] width 32 height 32
checkbox input "true"
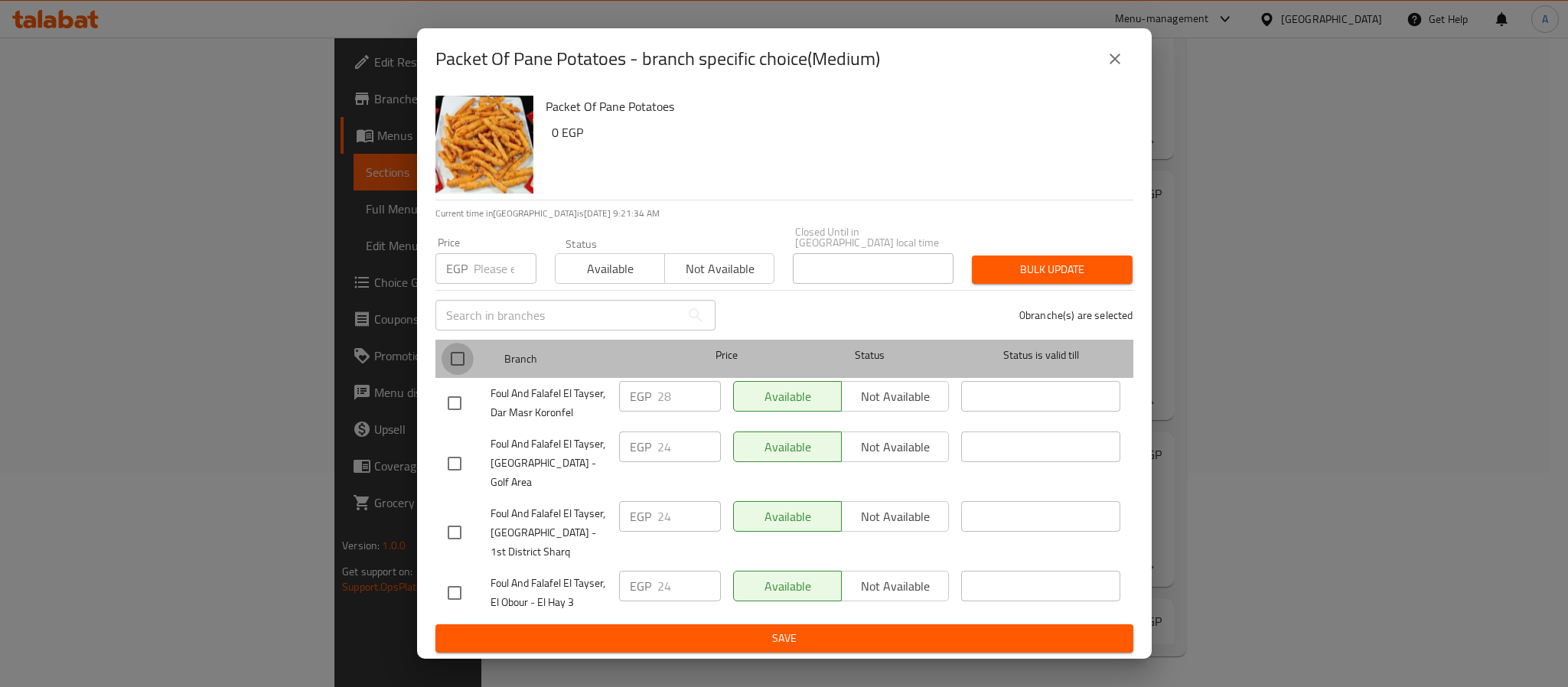
checkbox input "true"
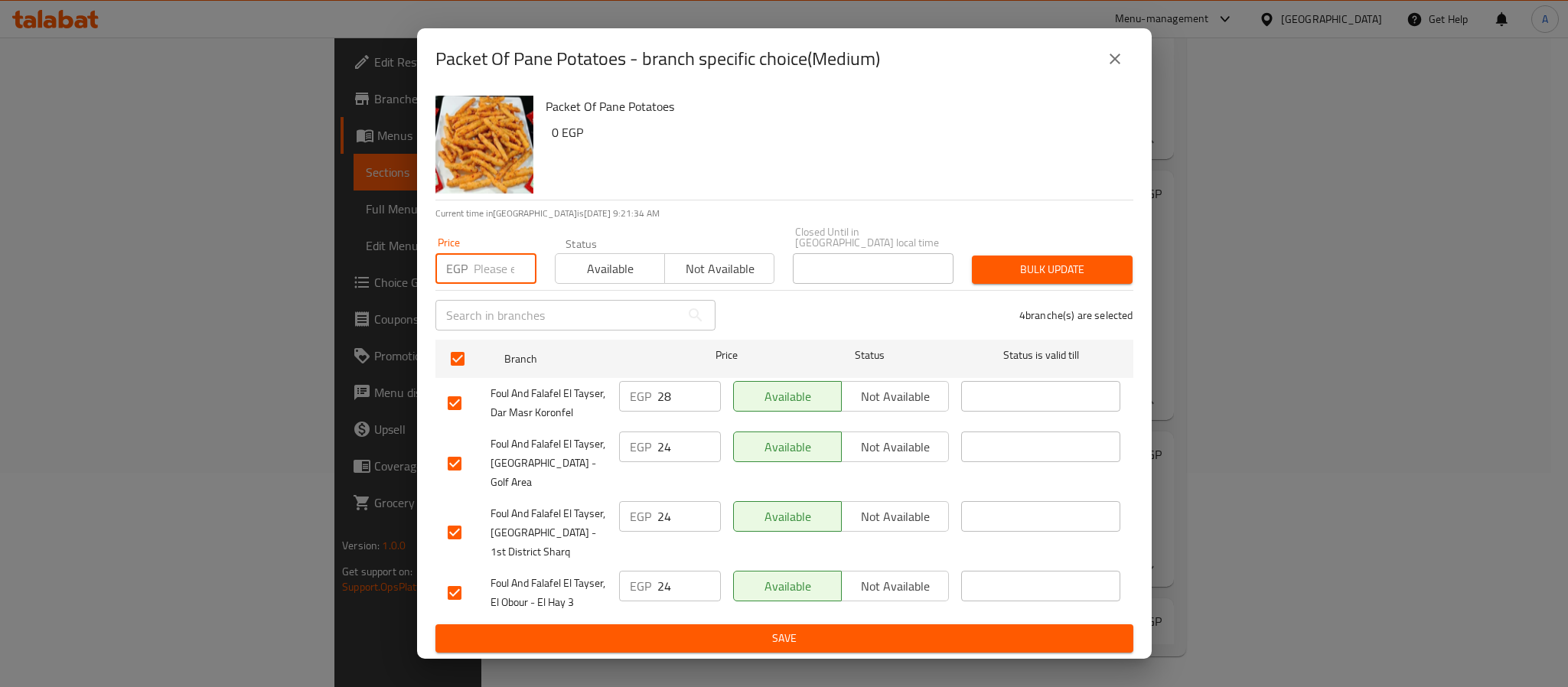
click at [487, 277] on input "number" at bounding box center [505, 268] width 63 height 31
type input "28"
click at [1058, 265] on span "Bulk update" at bounding box center [1052, 269] width 136 height 19
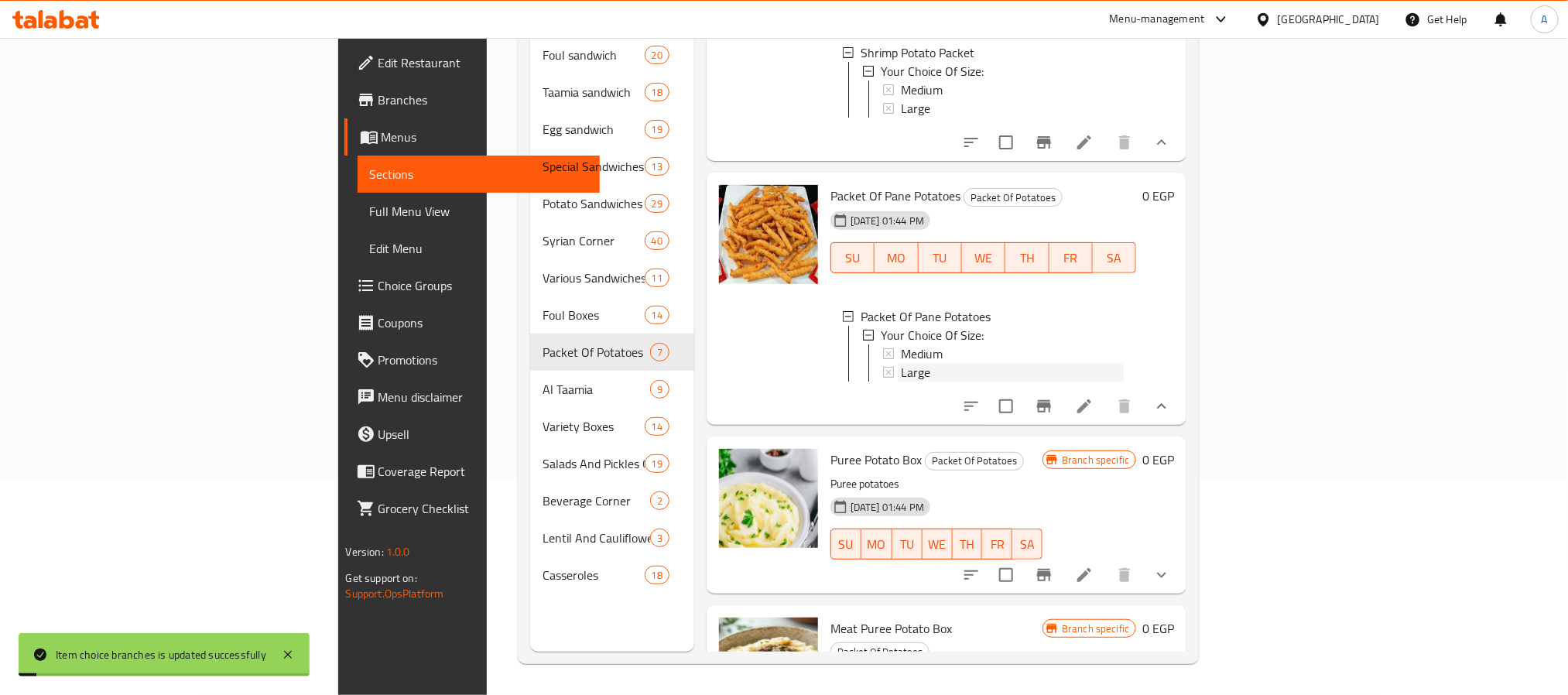
click at [901, 376] on span "Large" at bounding box center [915, 372] width 30 height 19
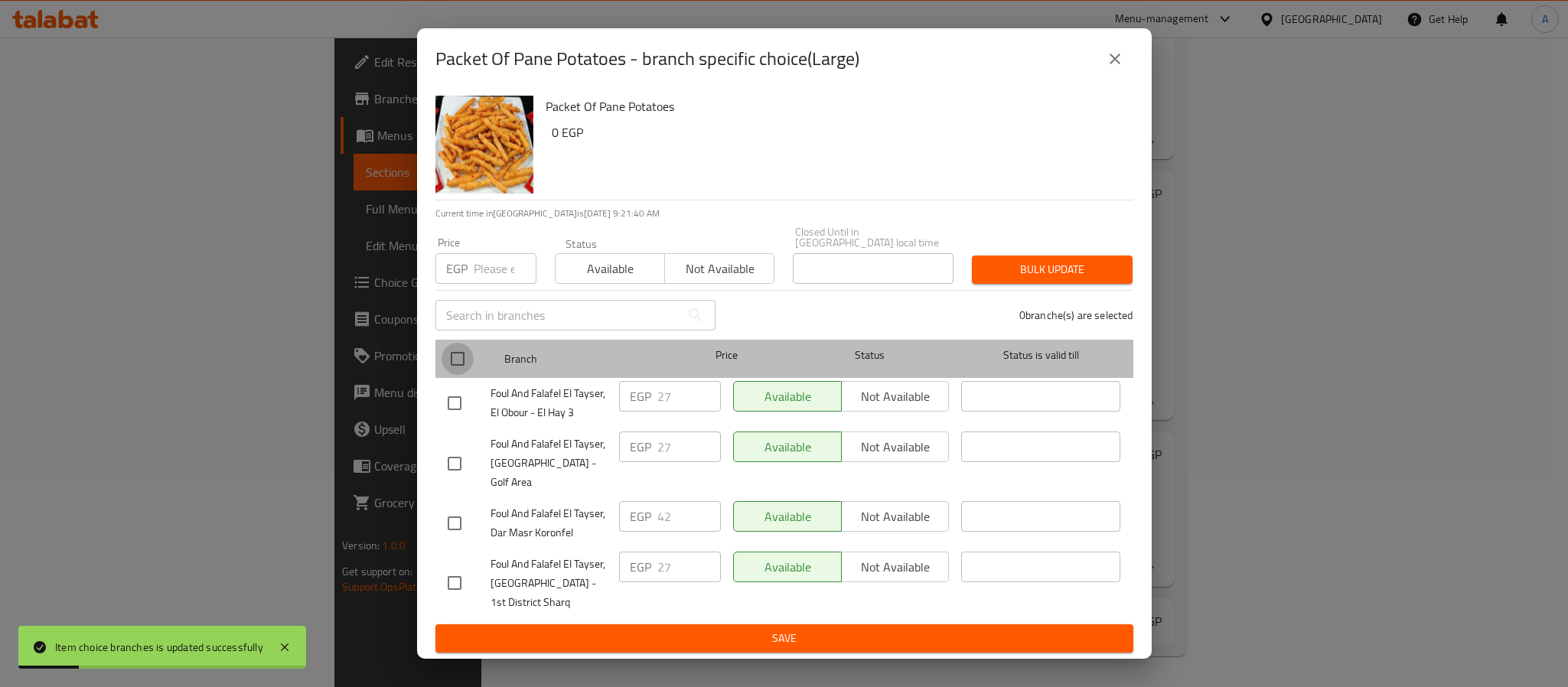
click at [461, 366] on input "checkbox" at bounding box center [457, 359] width 32 height 32
checkbox input "true"
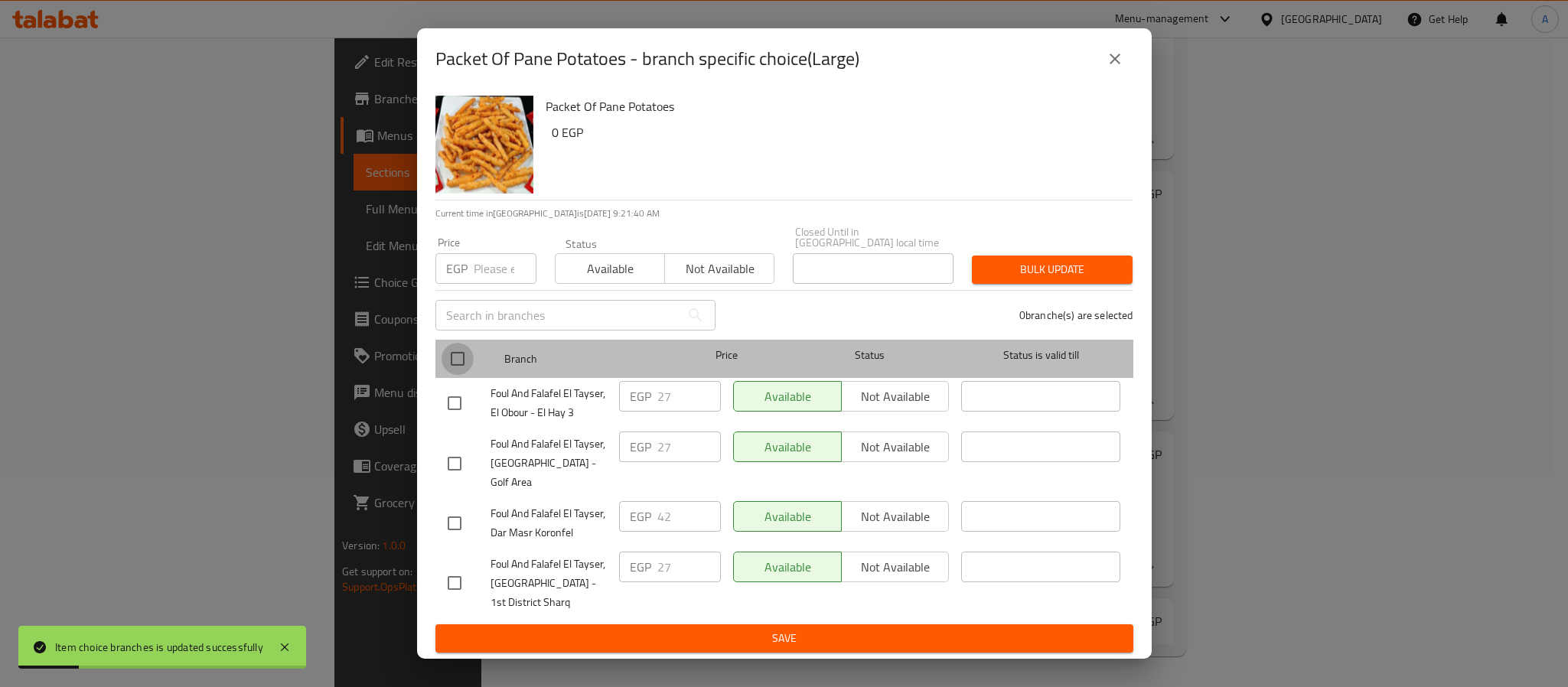
checkbox input "true"
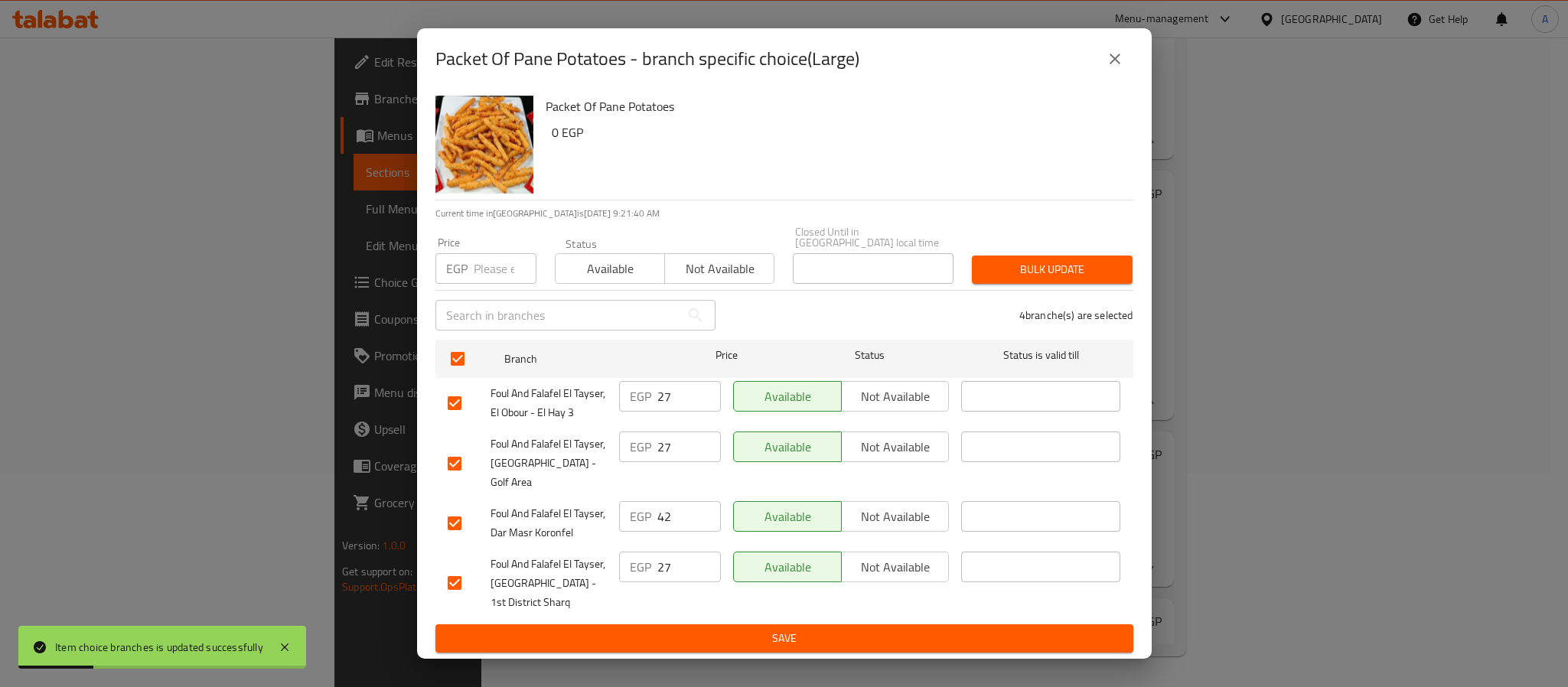
click at [490, 268] on input "number" at bounding box center [505, 268] width 63 height 31
type input "42"
click at [1004, 271] on span "Bulk update" at bounding box center [1052, 269] width 136 height 19
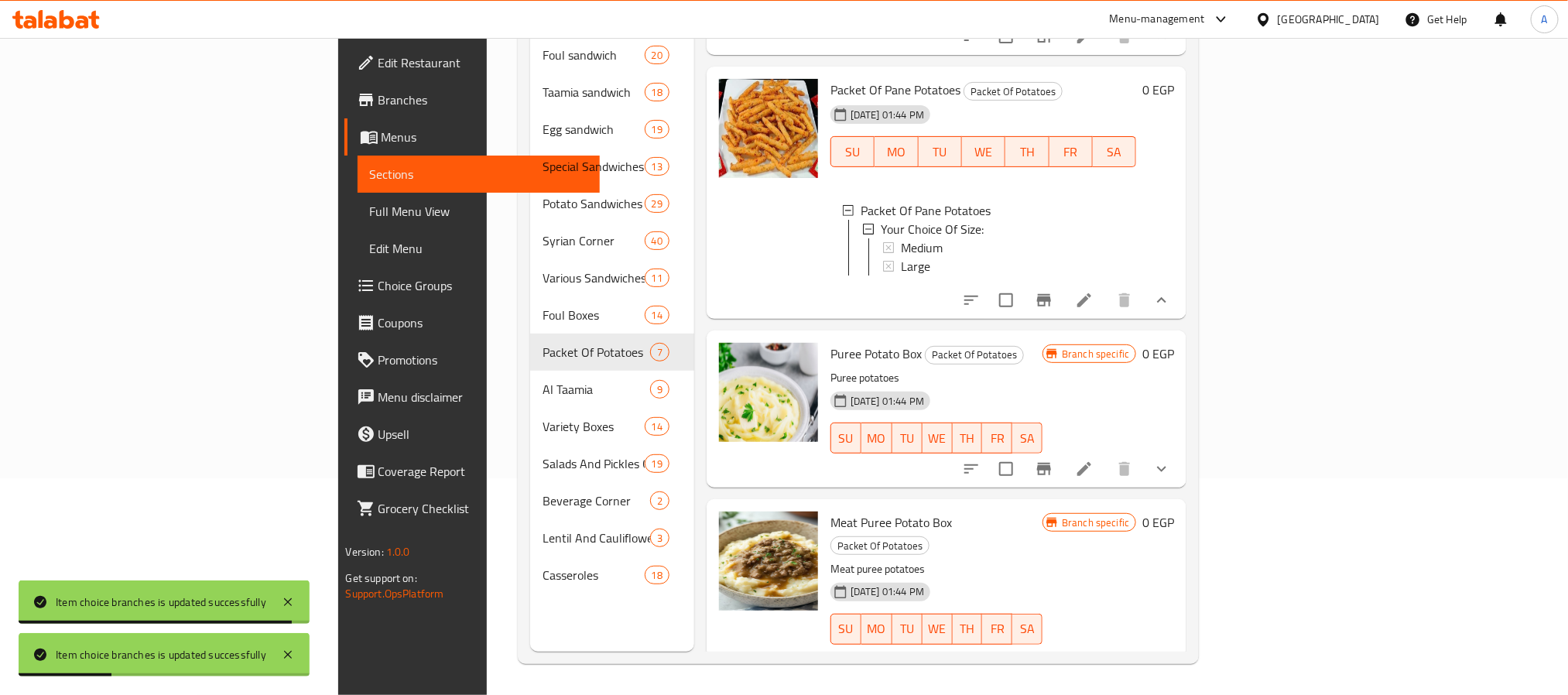
scroll to position [950, 0]
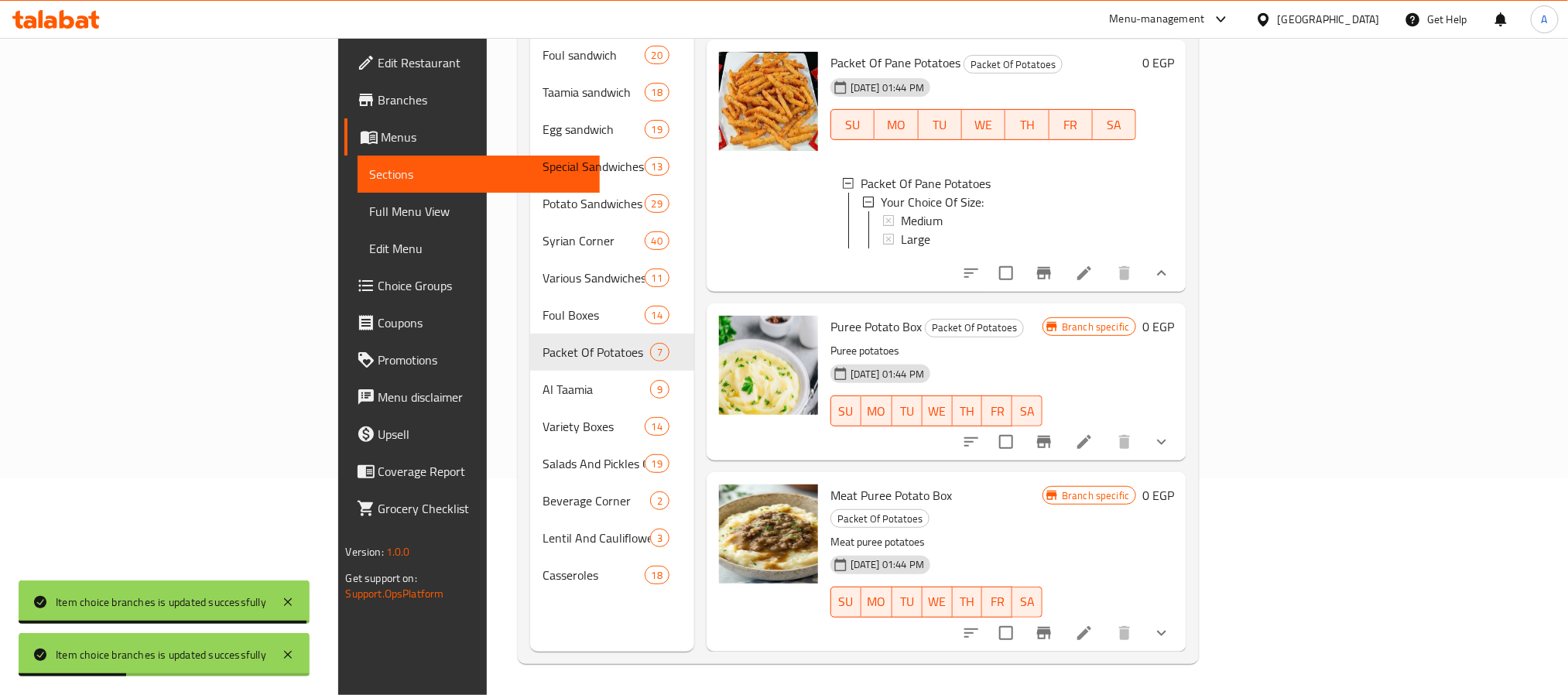
click at [1180, 461] on button "show more" at bounding box center [1161, 442] width 37 height 37
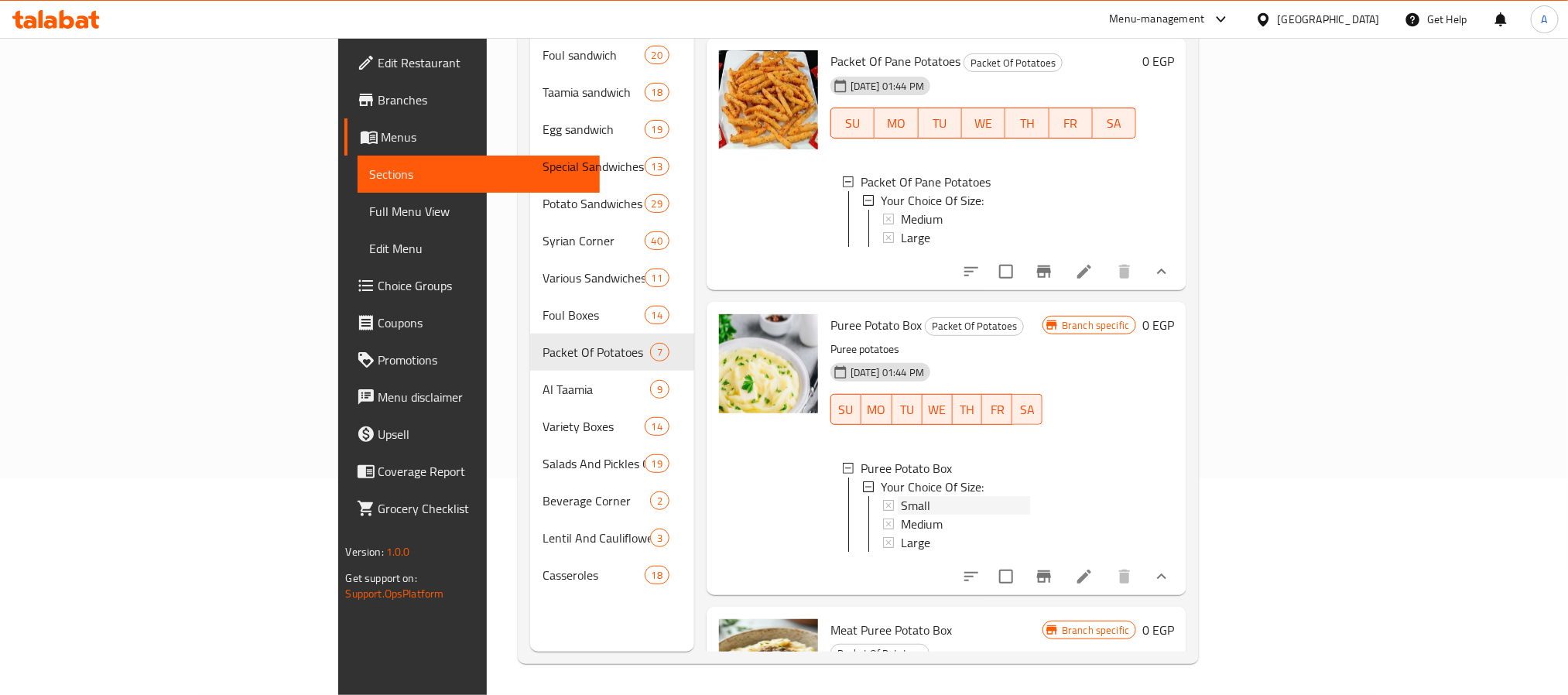
click at [901, 515] on span "Small" at bounding box center [915, 506] width 30 height 19
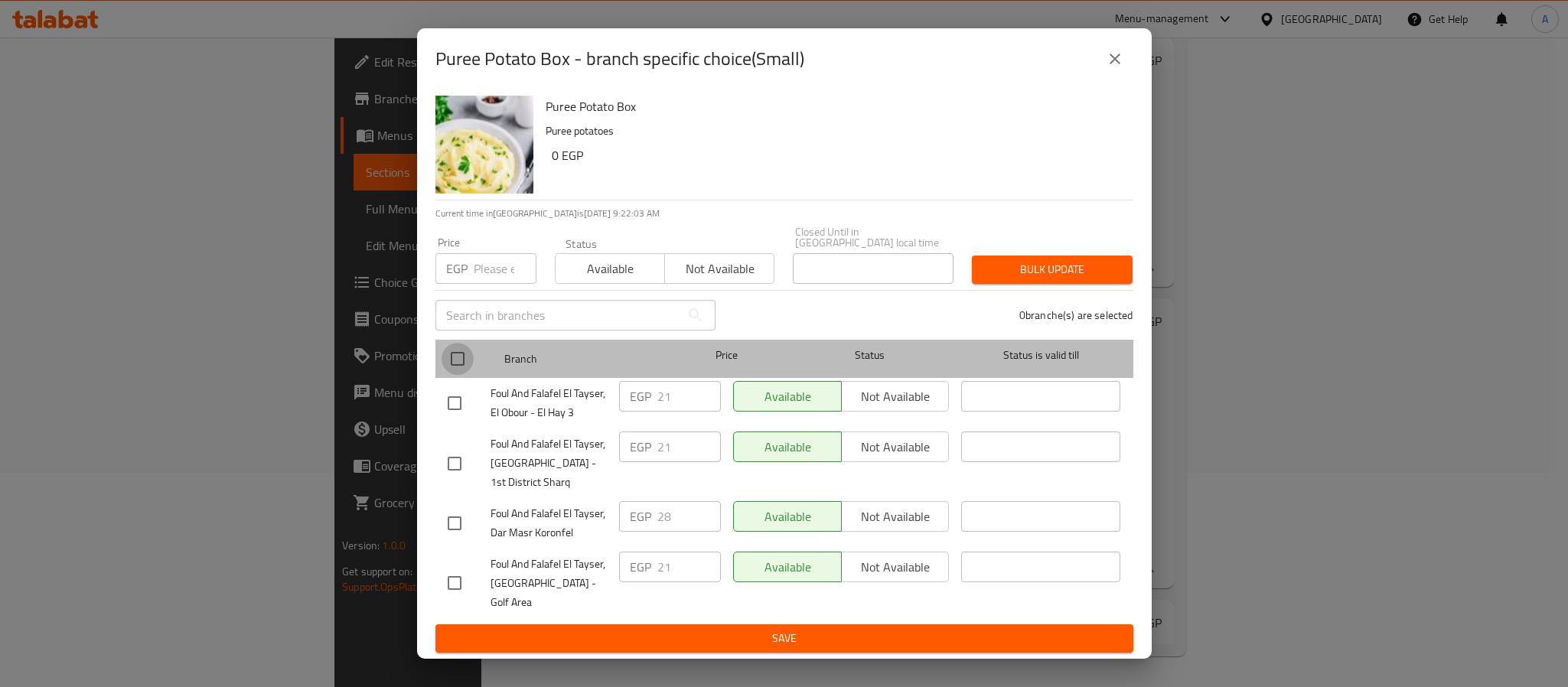
click at [462, 364] on input "checkbox" at bounding box center [457, 359] width 32 height 32
checkbox input "true"
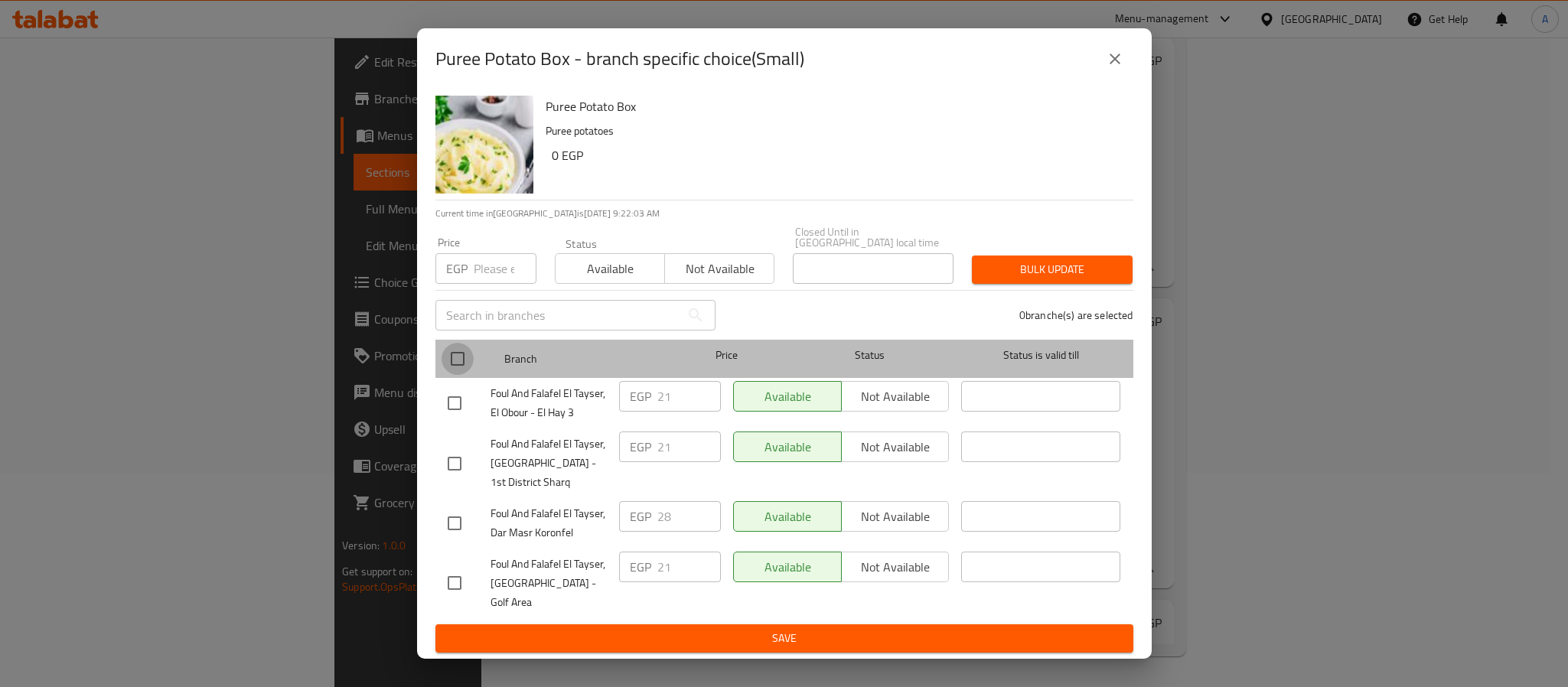
checkbox input "true"
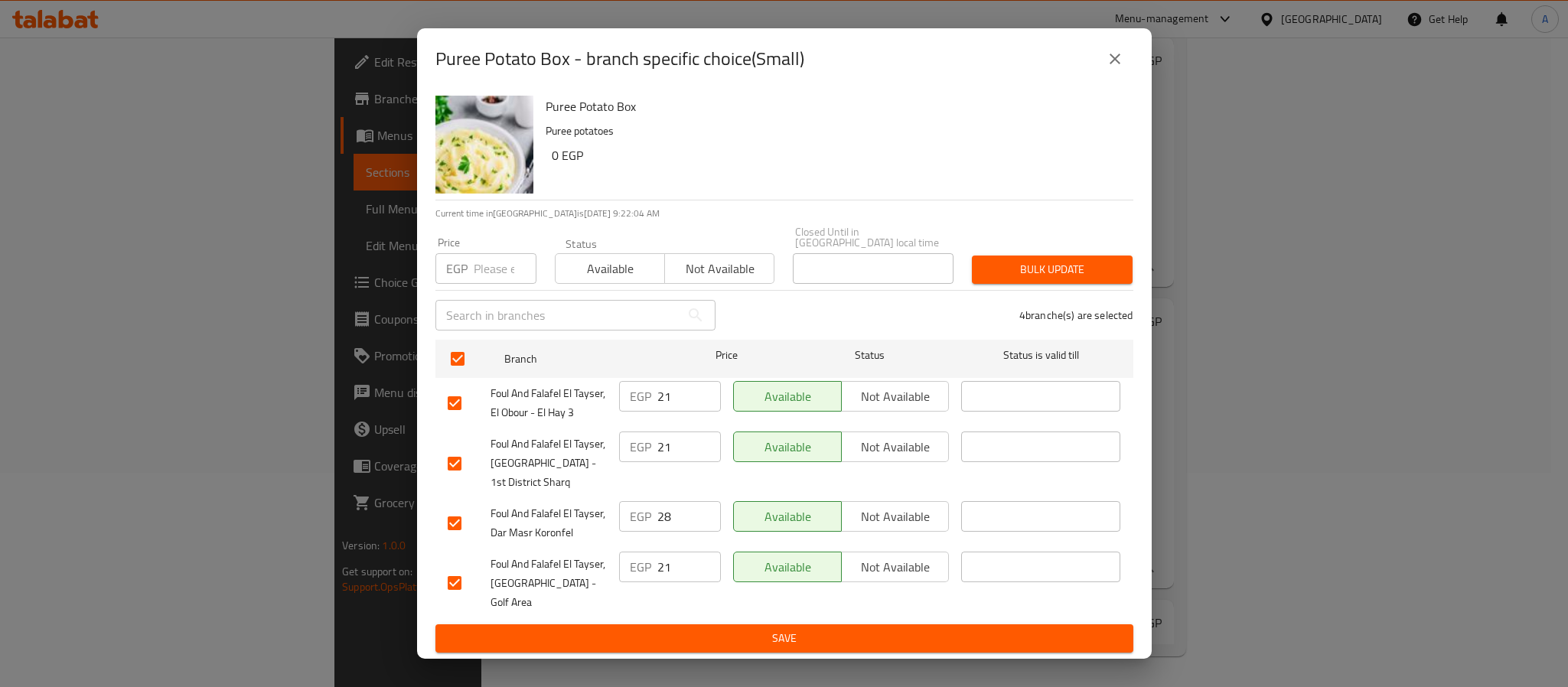
click at [487, 277] on input "number" at bounding box center [505, 268] width 63 height 31
type input "28"
click at [1031, 262] on button "Bulk update" at bounding box center [1052, 270] width 160 height 28
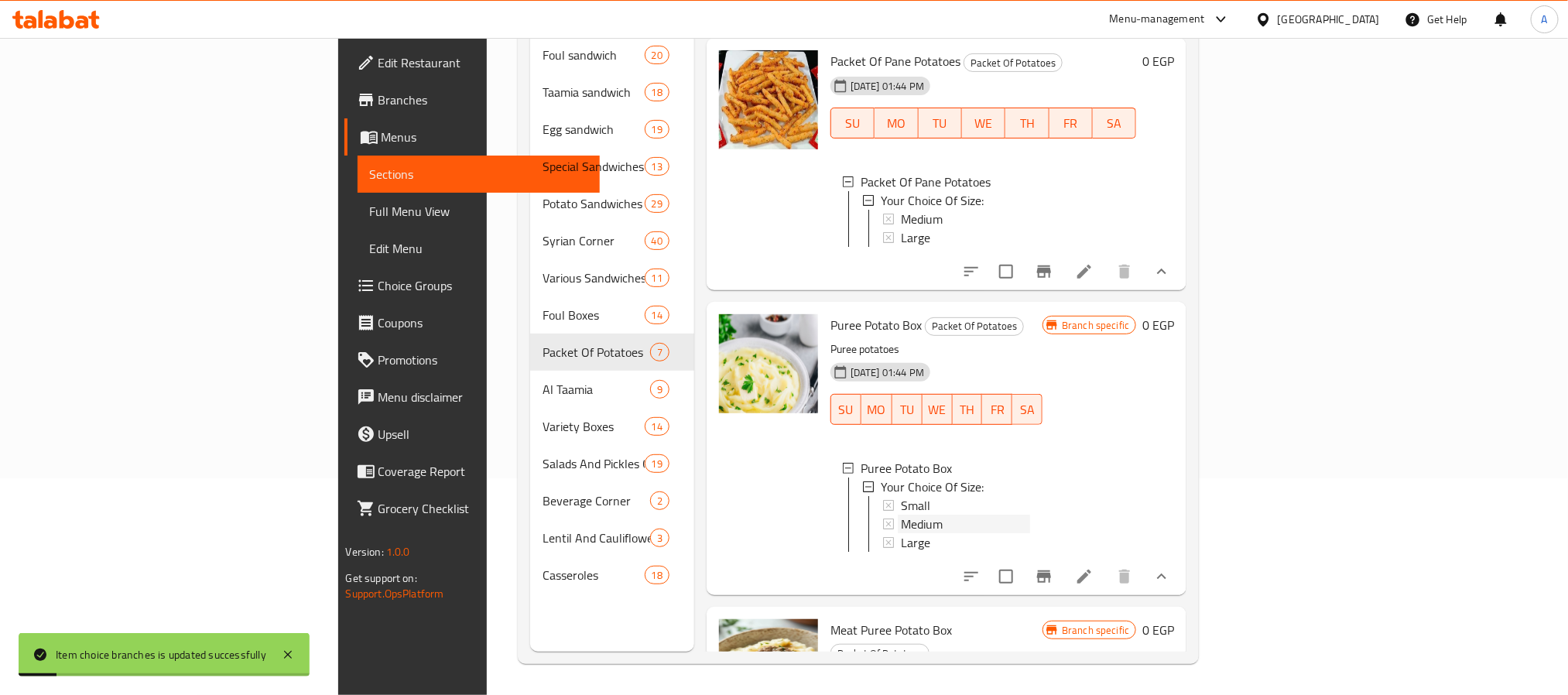
click at [901, 534] on span "Medium" at bounding box center [921, 524] width 41 height 19
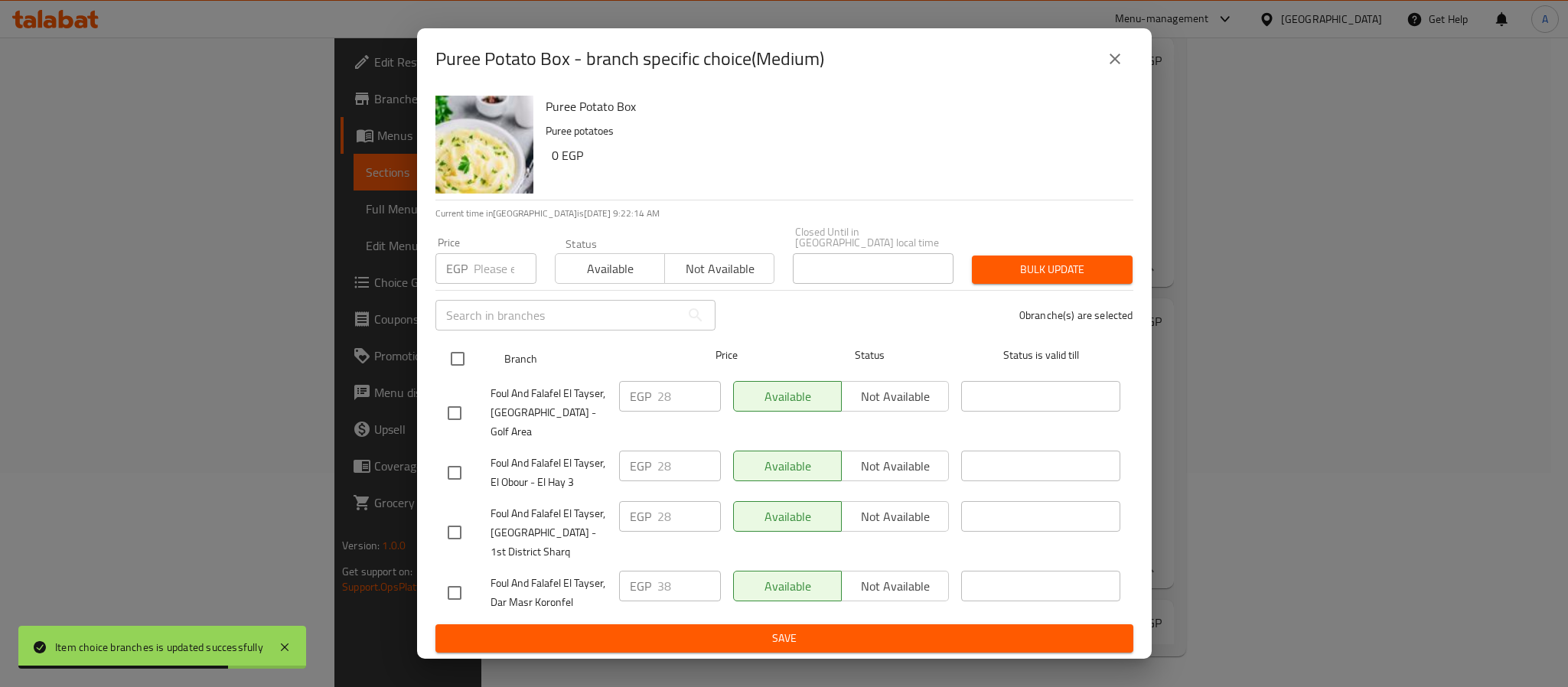
click at [460, 366] on input "checkbox" at bounding box center [457, 359] width 32 height 32
checkbox input "true"
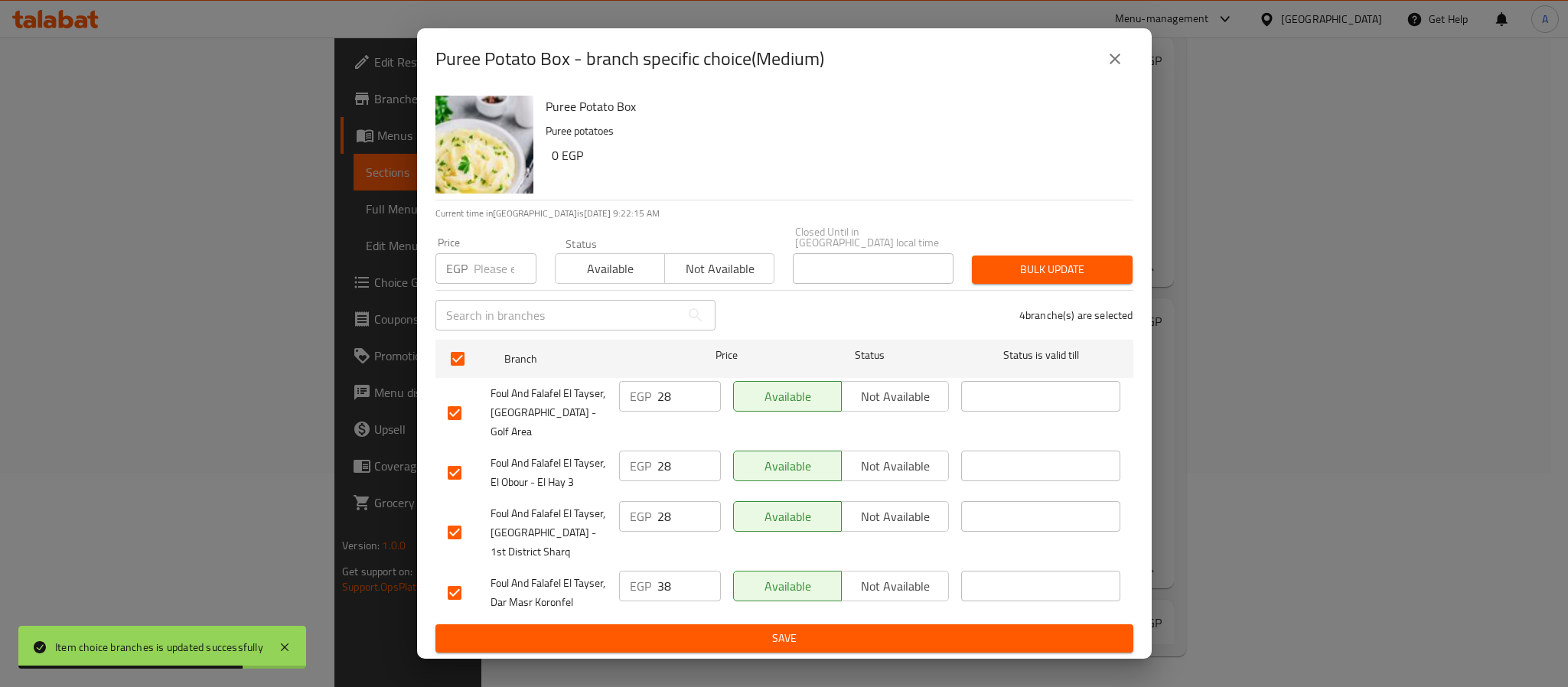
click at [486, 272] on input "number" at bounding box center [505, 268] width 63 height 31
click at [995, 267] on span "Bulk update" at bounding box center [1052, 269] width 136 height 19
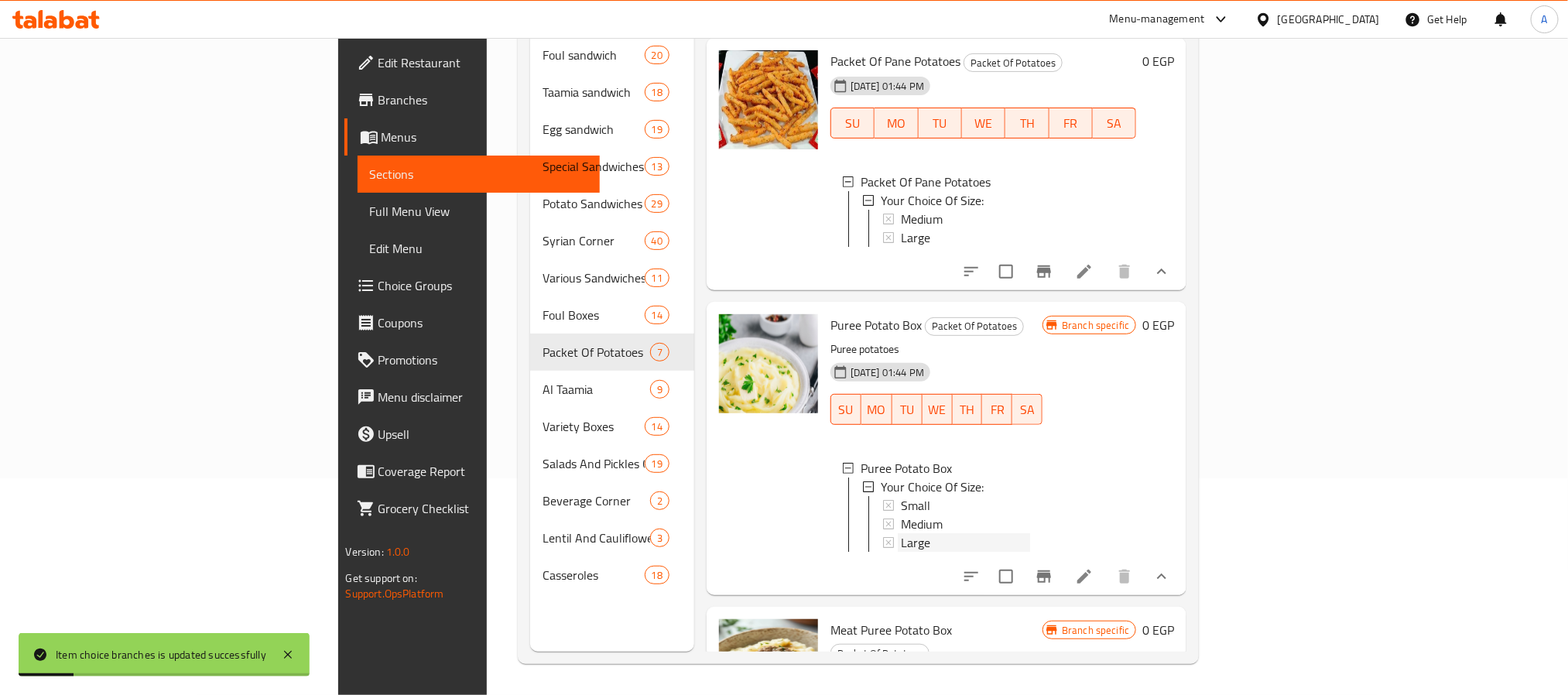
click at [901, 552] on div "Large" at bounding box center [965, 543] width 129 height 19
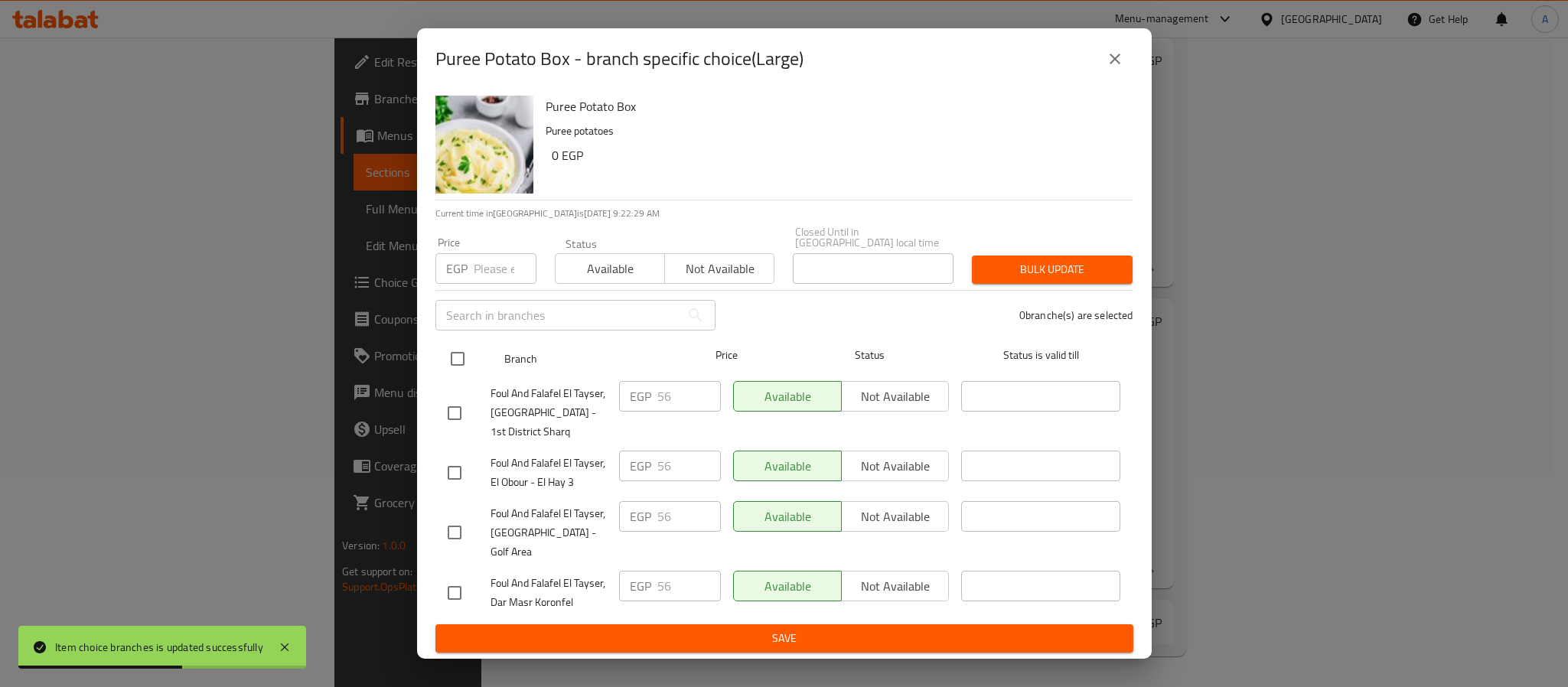
click at [456, 359] on input "checkbox" at bounding box center [457, 359] width 32 height 32
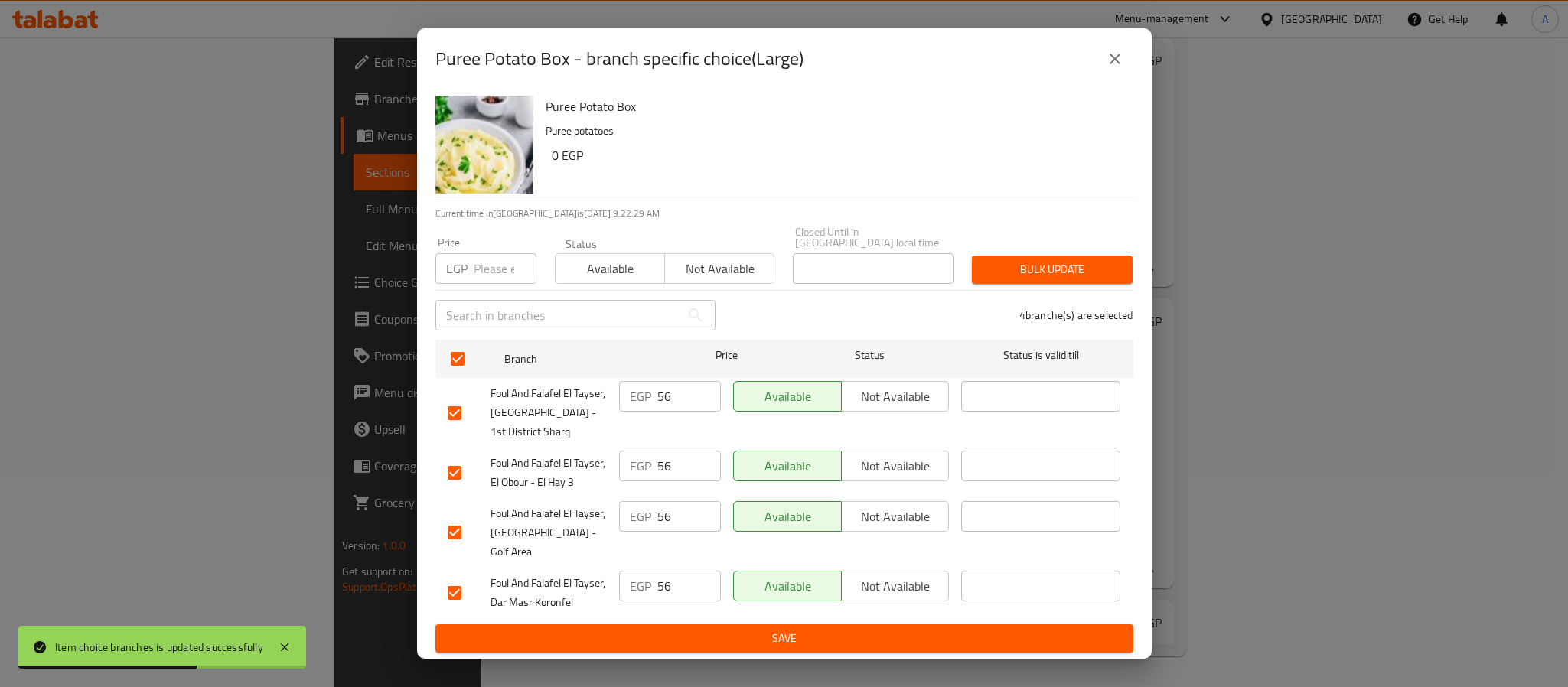
click at [499, 269] on input "number" at bounding box center [505, 268] width 63 height 31
click at [1005, 271] on span "Bulk update" at bounding box center [1052, 269] width 136 height 19
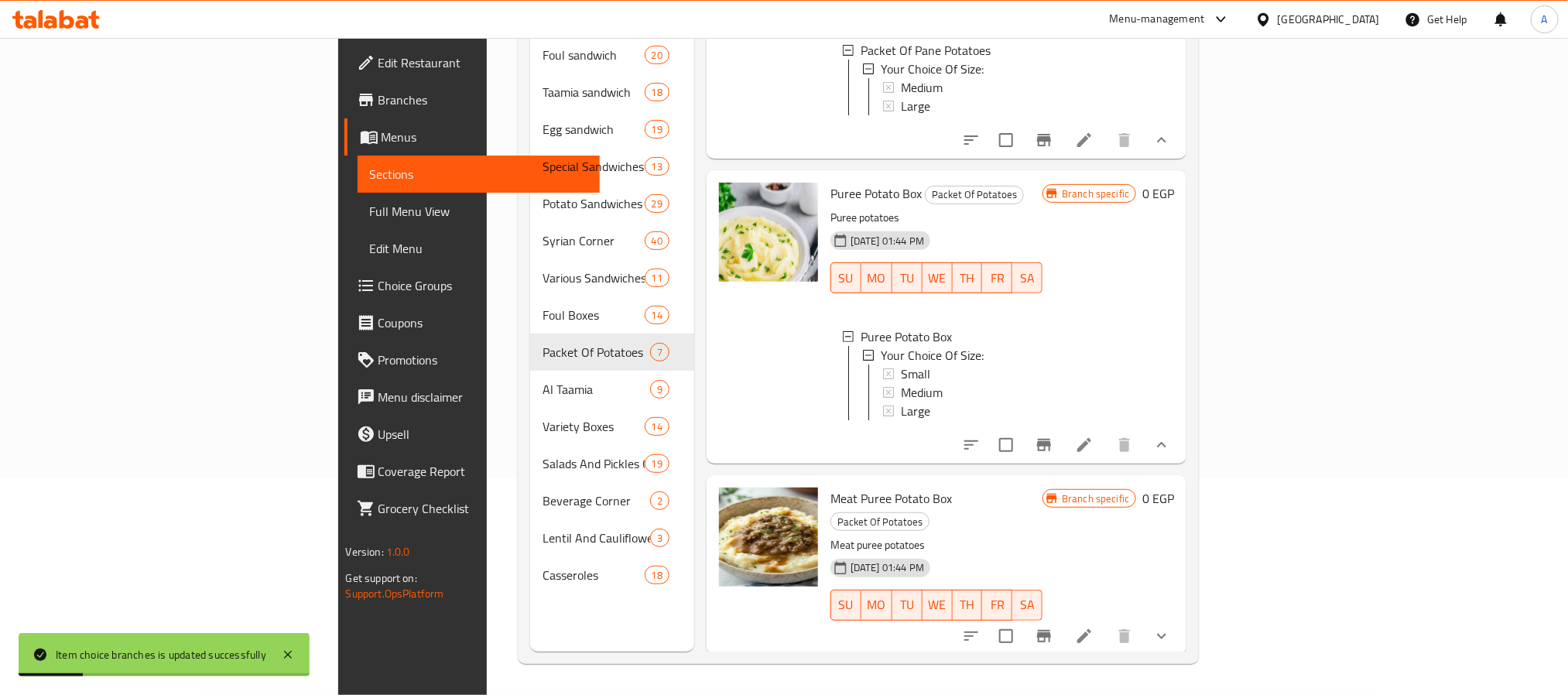
scroll to position [1104, 0]
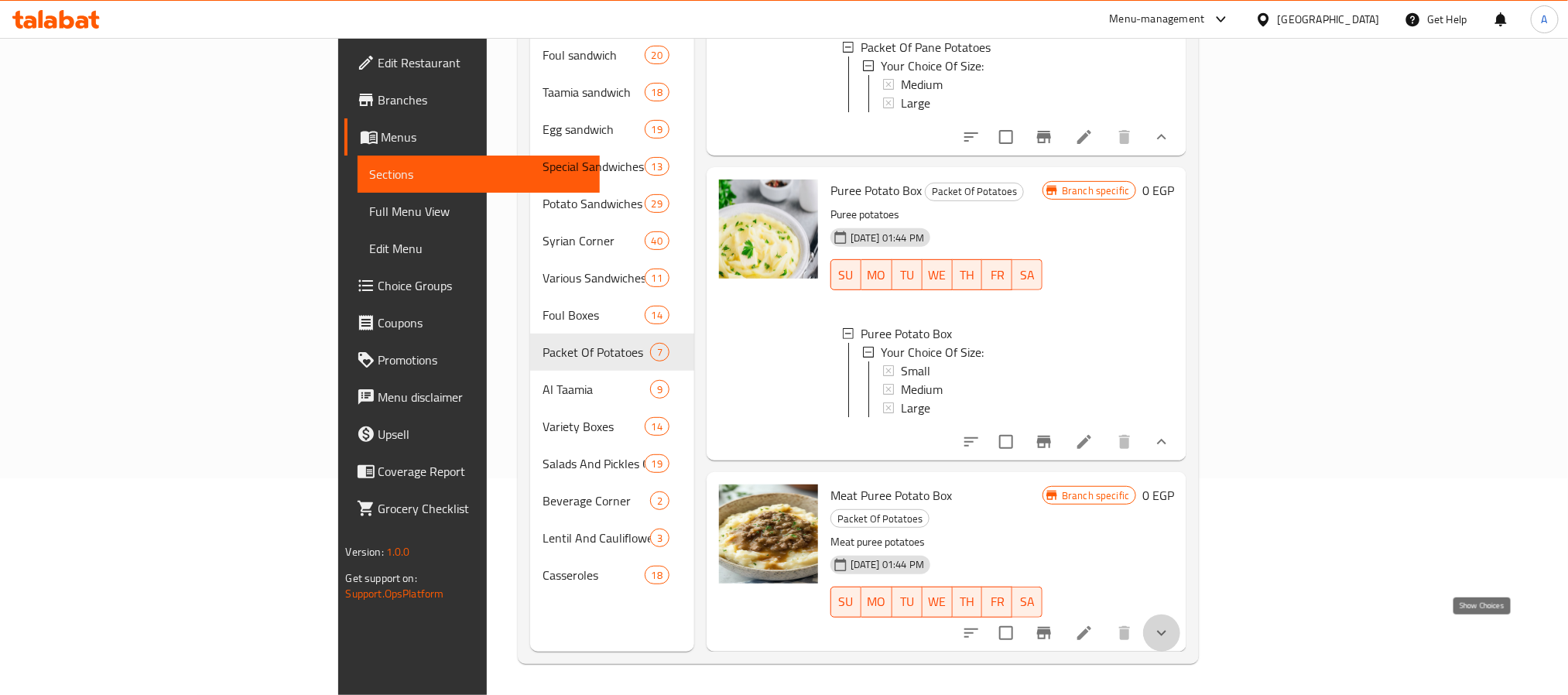
click at [1171, 630] on icon "show more" at bounding box center [1161, 633] width 19 height 19
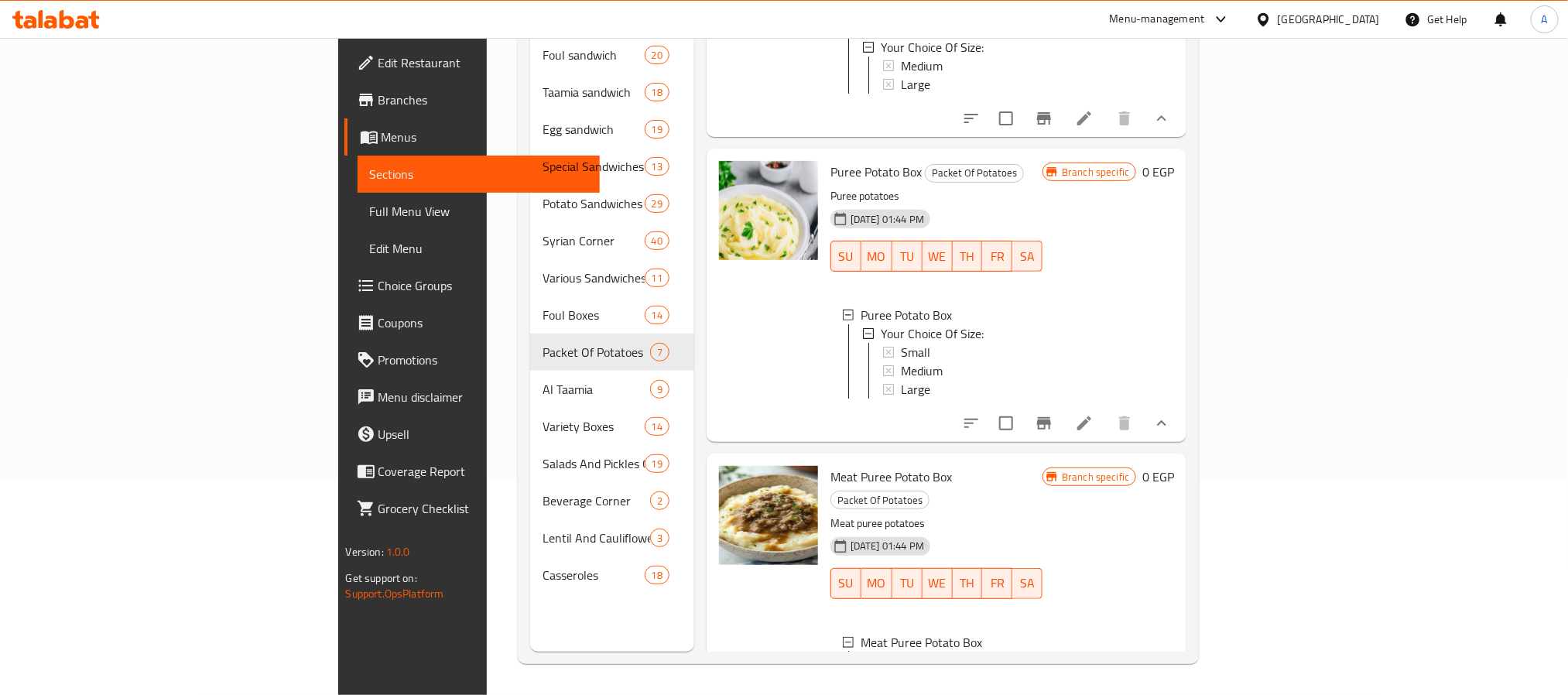
scroll to position [1240, 0]
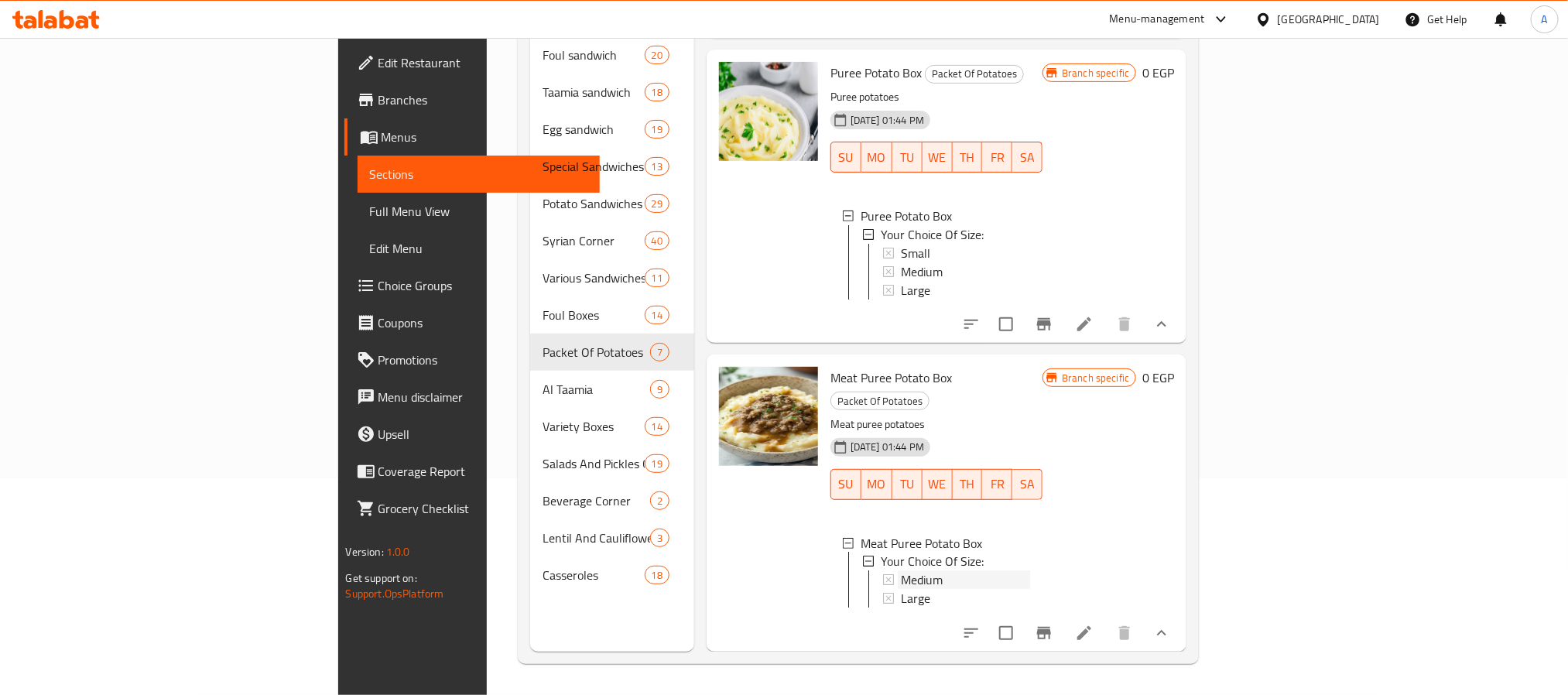
click at [901, 572] on span "Medium" at bounding box center [921, 581] width 41 height 19
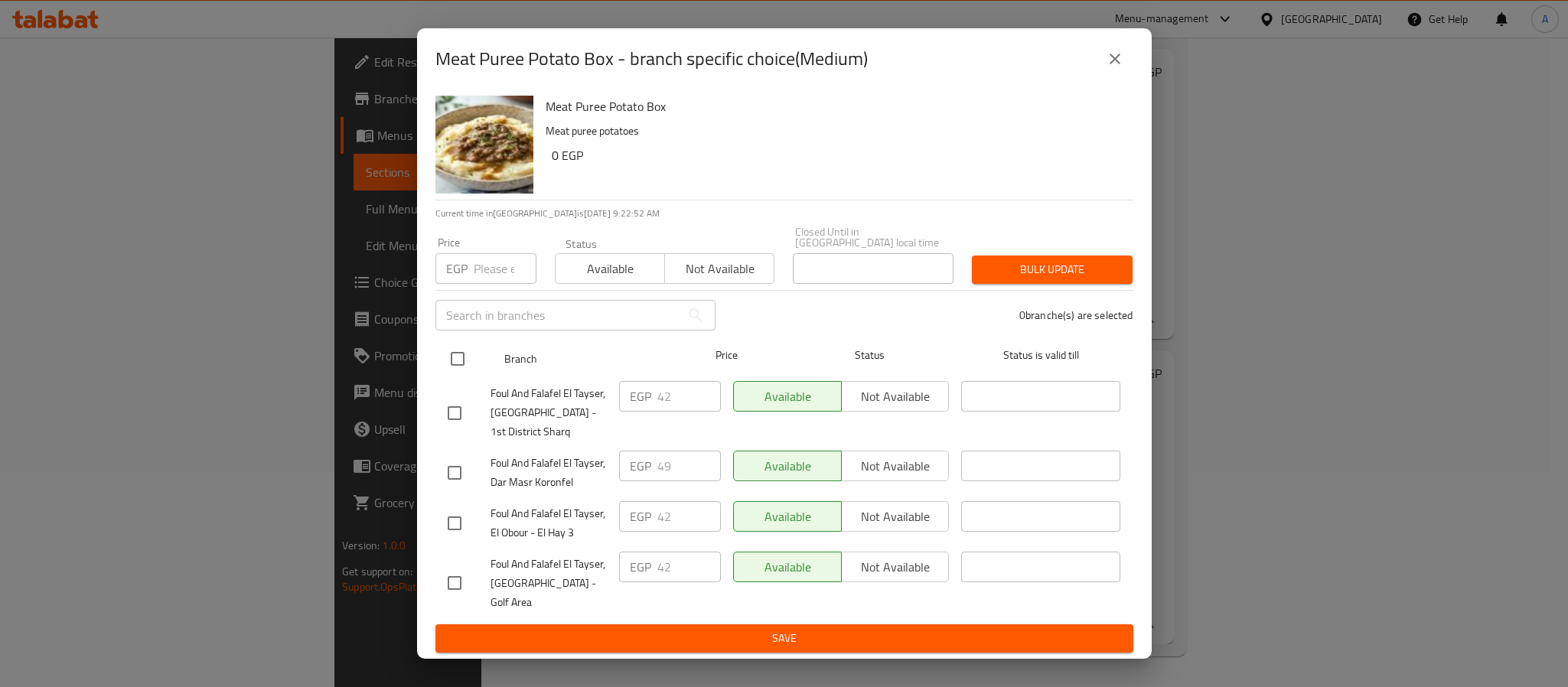
click at [462, 359] on input "checkbox" at bounding box center [457, 359] width 32 height 32
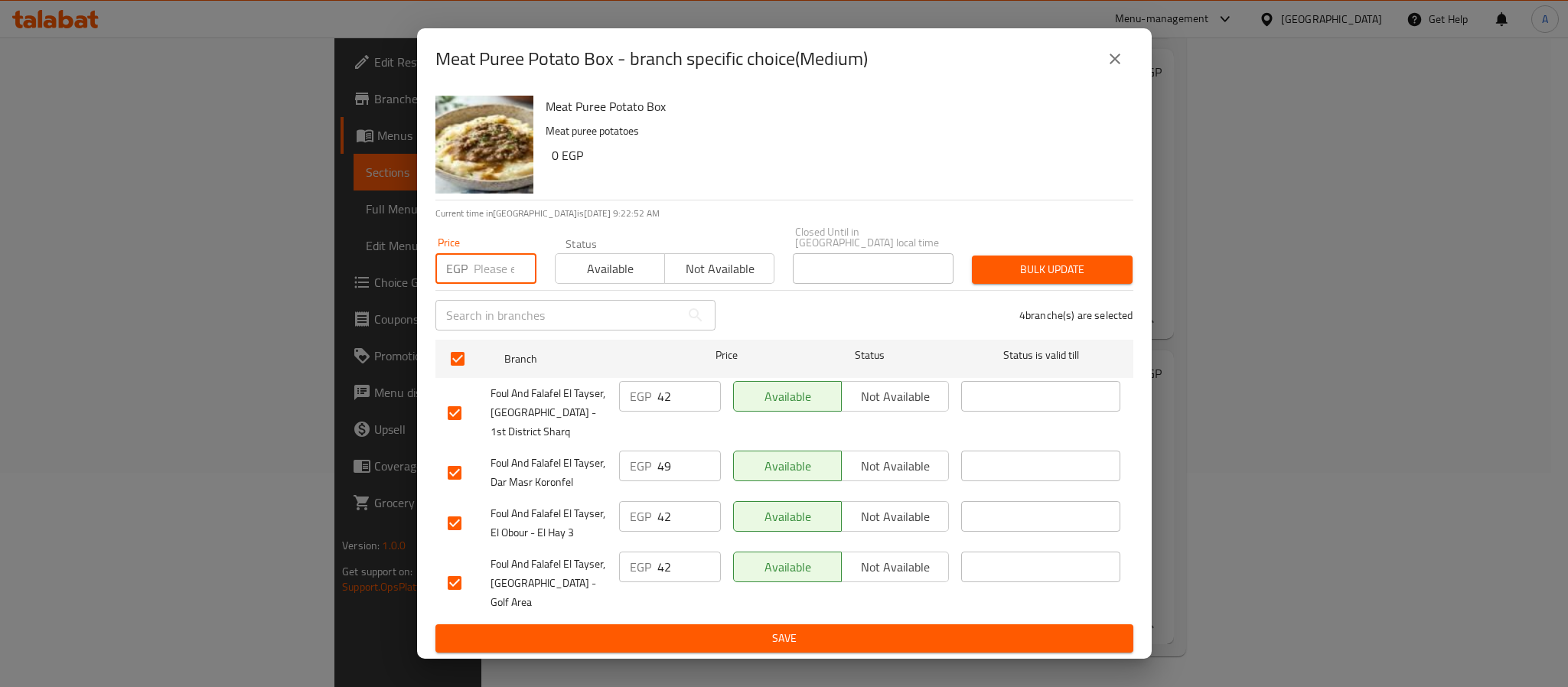
click at [491, 267] on input "number" at bounding box center [505, 268] width 63 height 31
click at [1036, 271] on span "Bulk update" at bounding box center [1052, 269] width 136 height 19
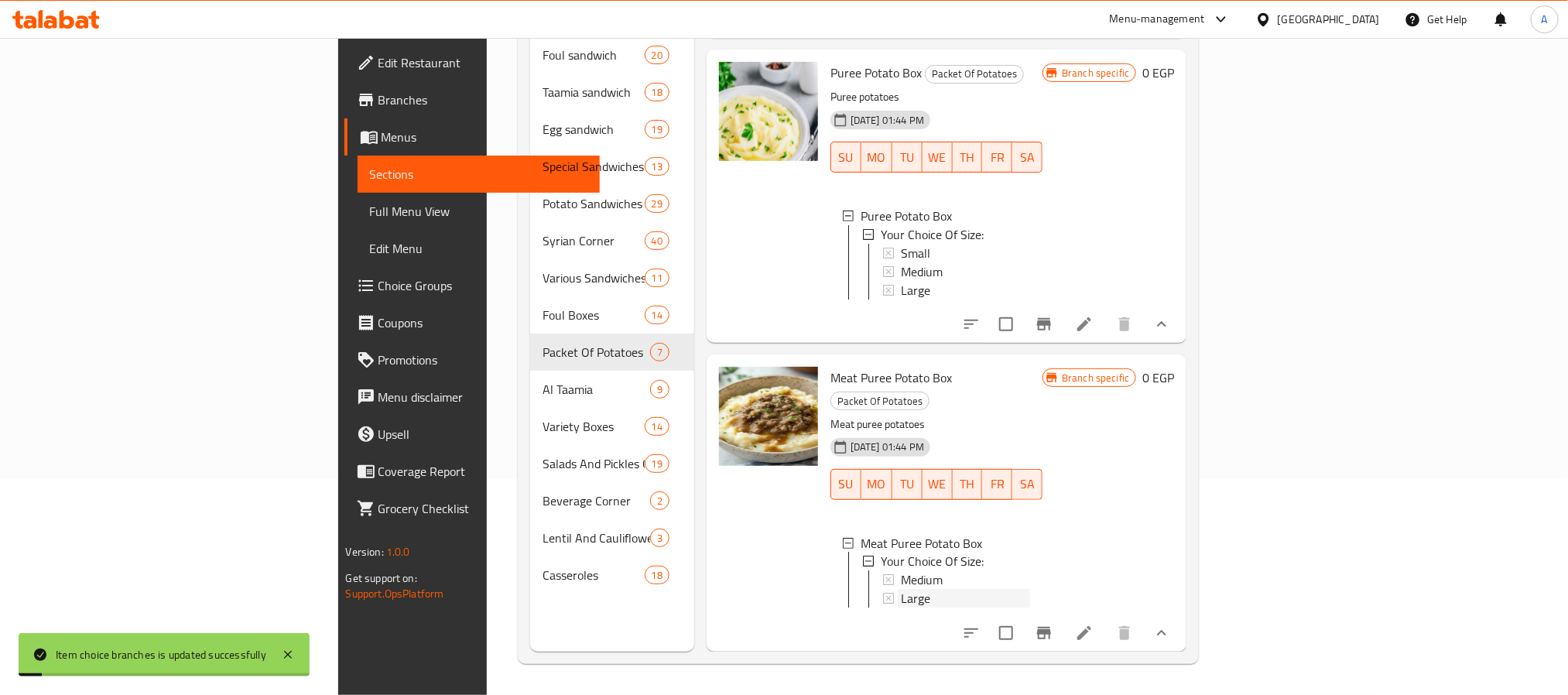
click at [901, 590] on div "Large" at bounding box center [965, 599] width 129 height 19
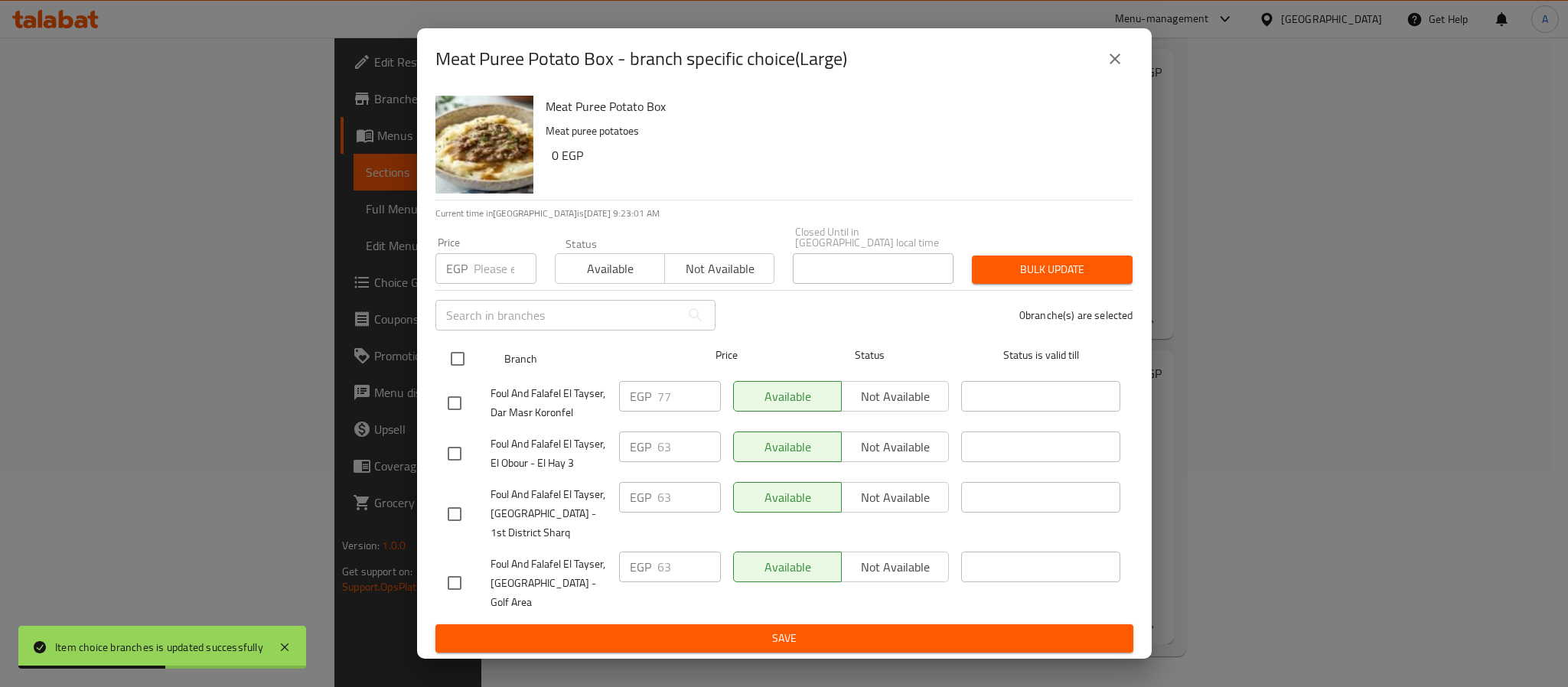
click at [459, 361] on input "checkbox" at bounding box center [457, 359] width 32 height 32
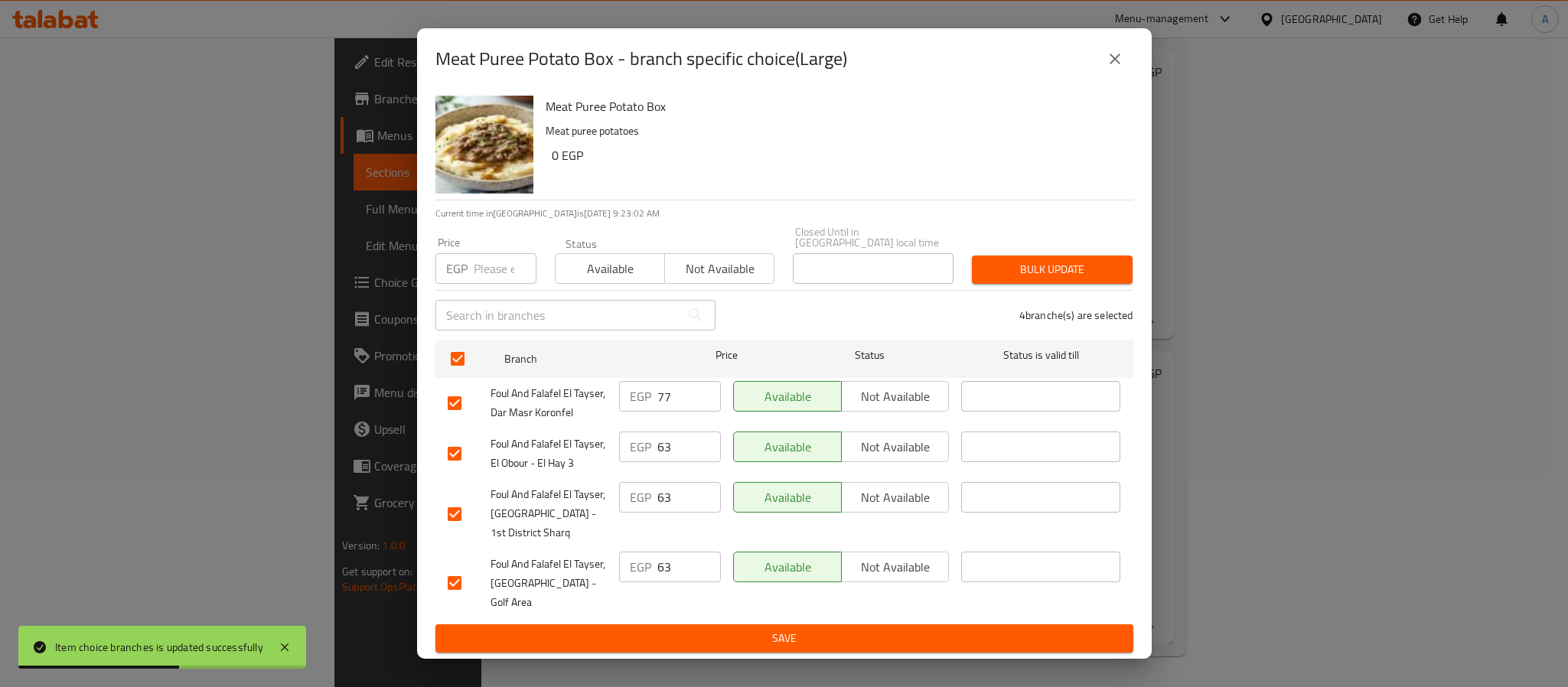
click at [491, 274] on input "number" at bounding box center [505, 268] width 63 height 31
click at [1009, 274] on span "Bulk update" at bounding box center [1052, 269] width 136 height 19
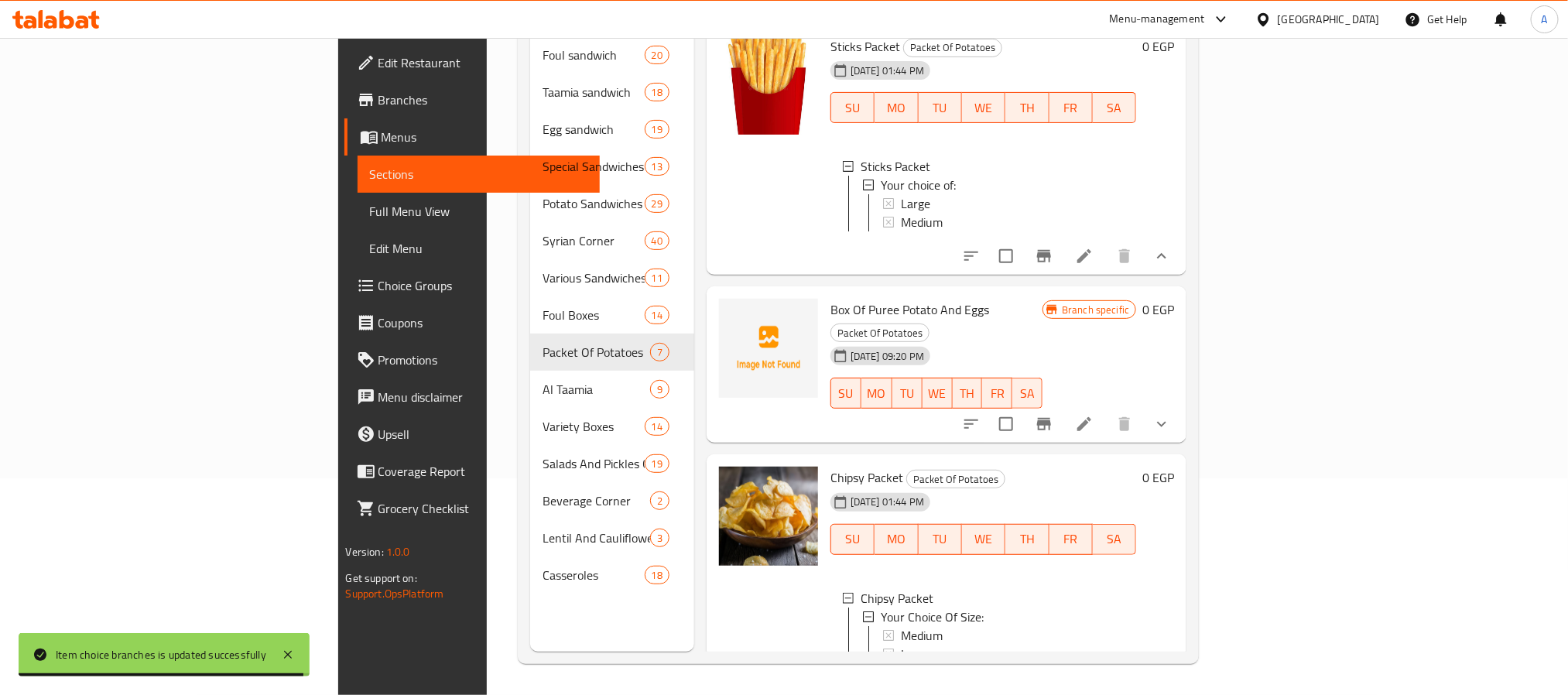
scroll to position [0, 0]
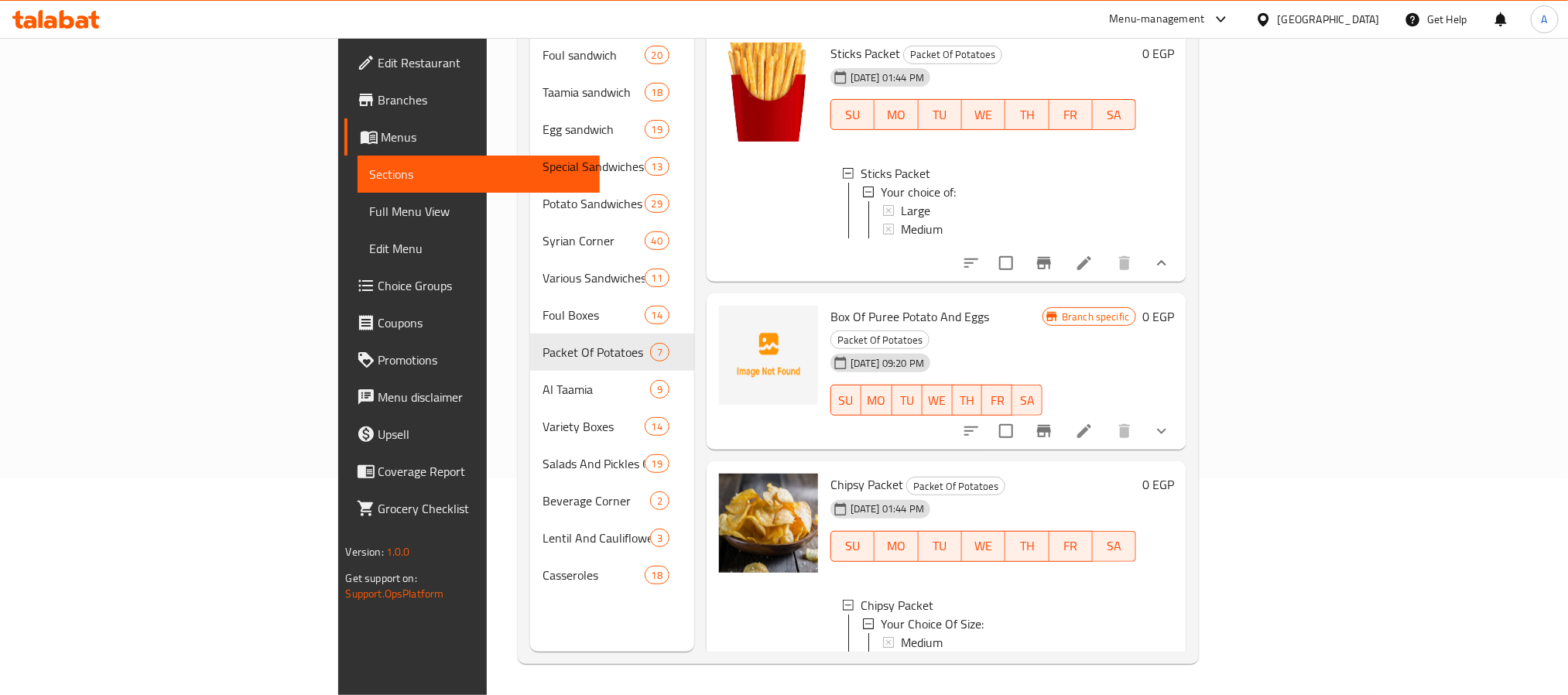
click at [901, 312] on span "Box Of Puree Potato And Eggs" at bounding box center [910, 316] width 159 height 23
drag, startPoint x: 902, startPoint y: 312, endPoint x: 744, endPoint y: 305, distance: 158.2
click at [824, 305] on div "Box Of Puree Potato And Eggs Packet Of Potatoes 26-09-2025 09:20 PM SU MO TU WE…" at bounding box center [937, 371] width 225 height 144
copy span "Box Of Puree Potato And Eggs"
drag, startPoint x: 1479, startPoint y: 409, endPoint x: 1399, endPoint y: 416, distance: 80.3
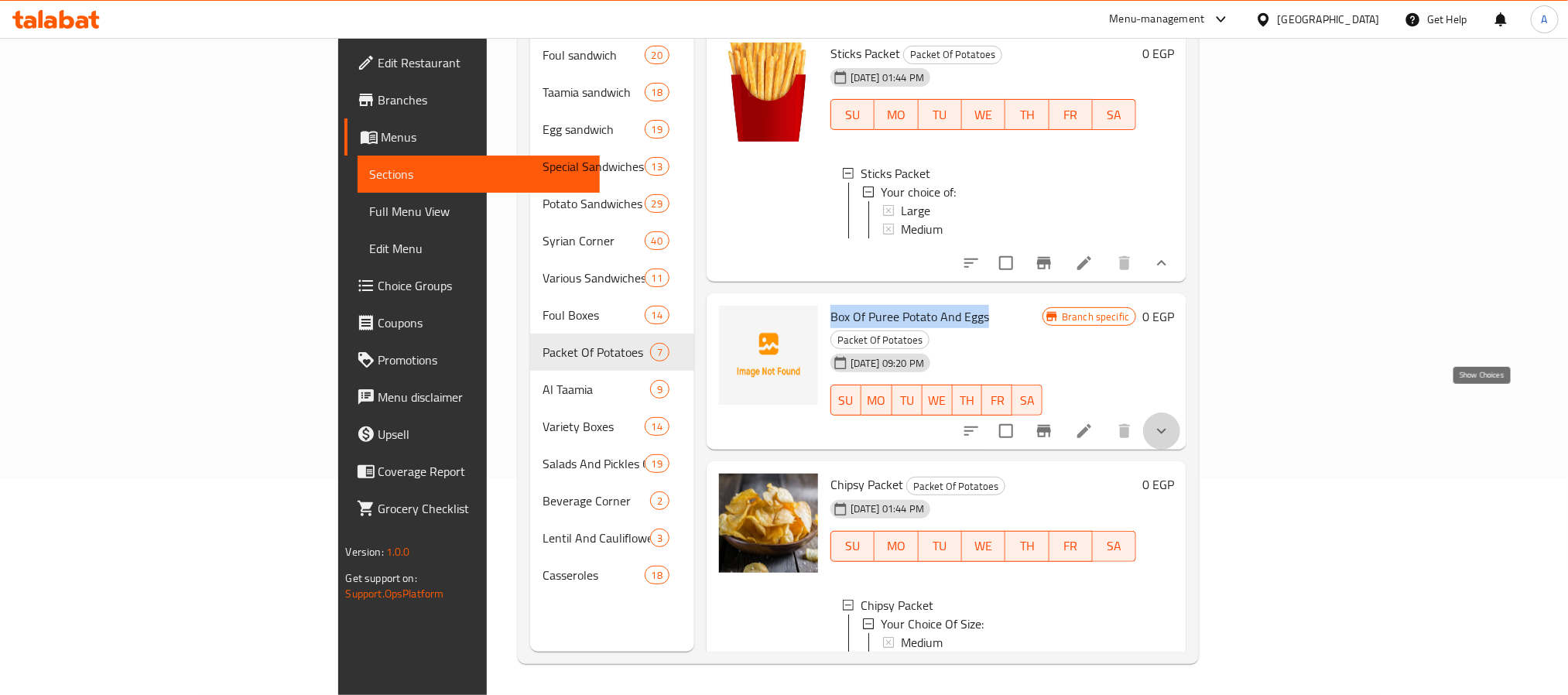
click at [1171, 422] on icon "show more" at bounding box center [1161, 431] width 19 height 19
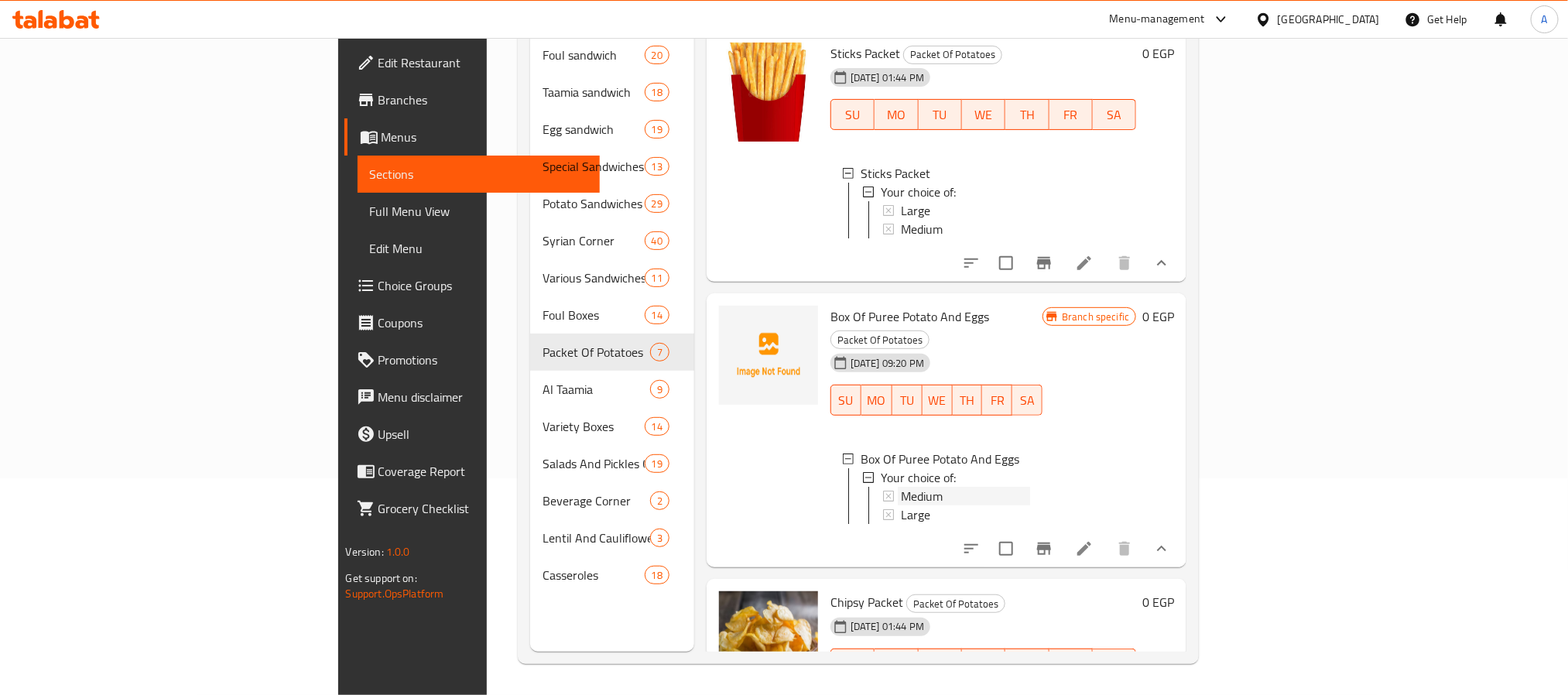
click at [901, 487] on span "Medium" at bounding box center [921, 496] width 41 height 19
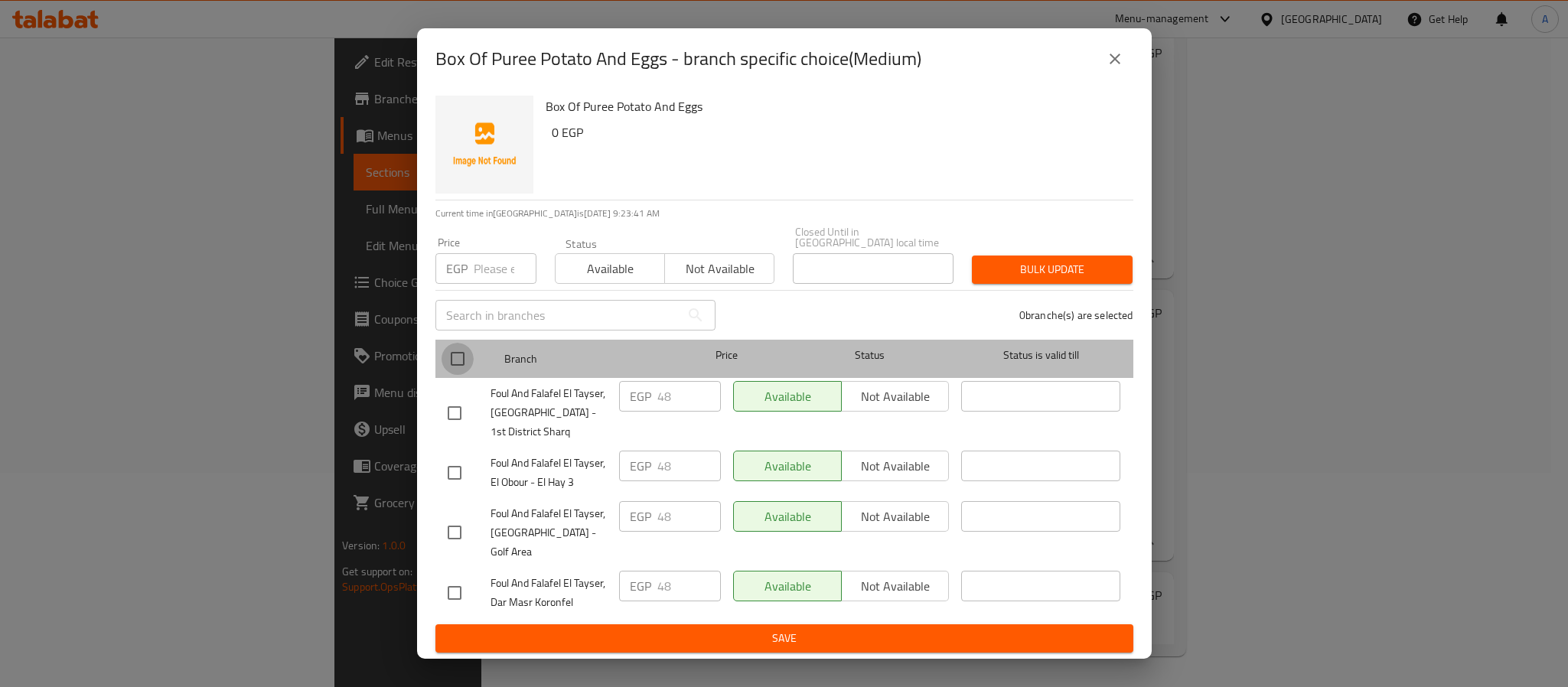
click at [457, 365] on input "checkbox" at bounding box center [457, 359] width 32 height 32
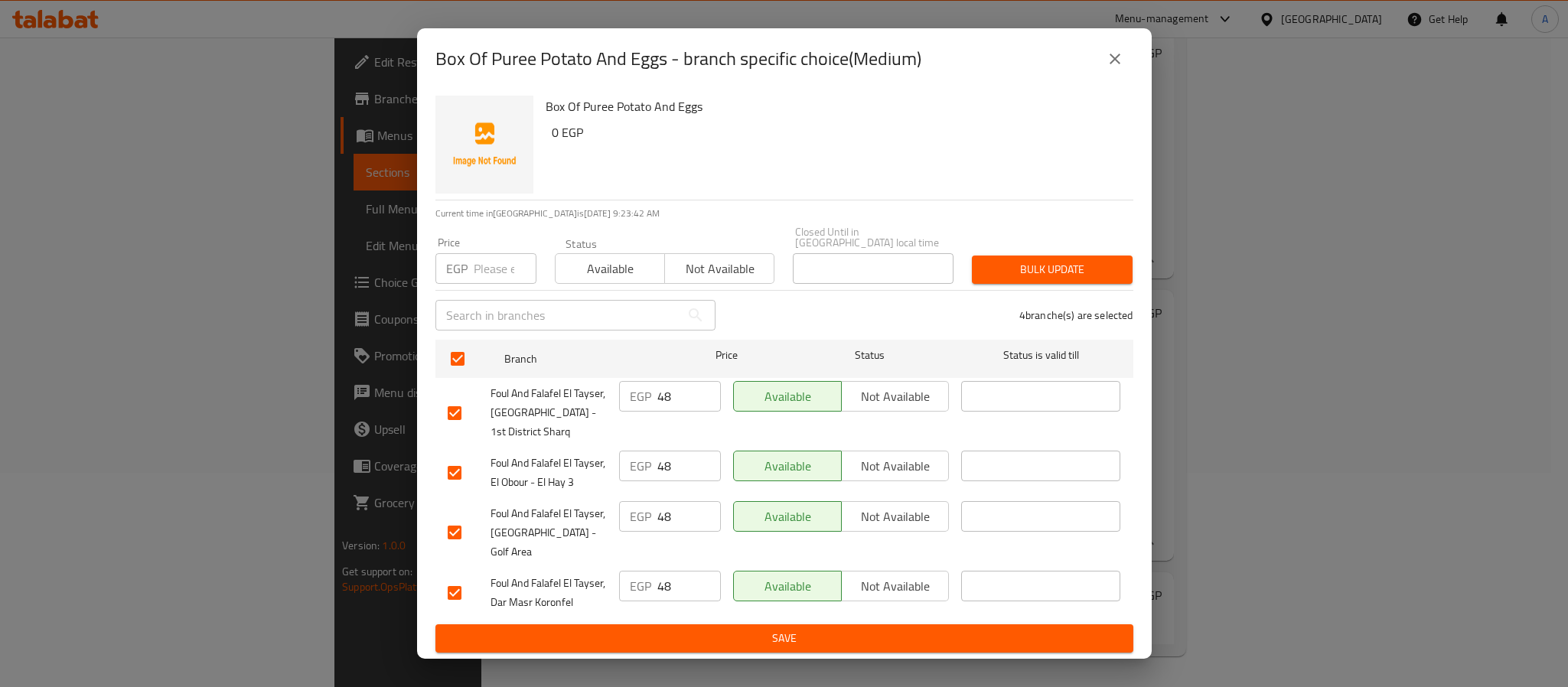
click at [1114, 59] on button "close" at bounding box center [1115, 59] width 37 height 37
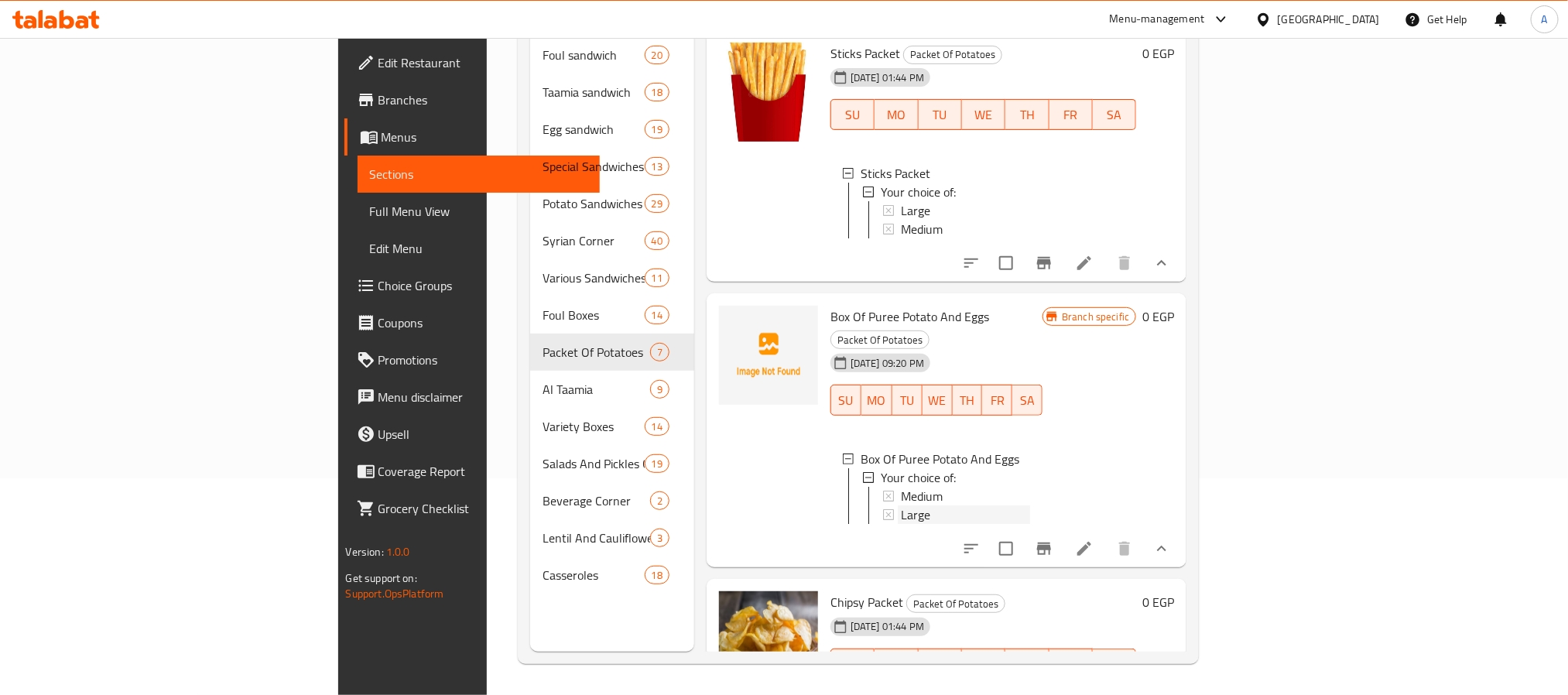
click at [901, 506] on div "Large" at bounding box center [965, 515] width 129 height 19
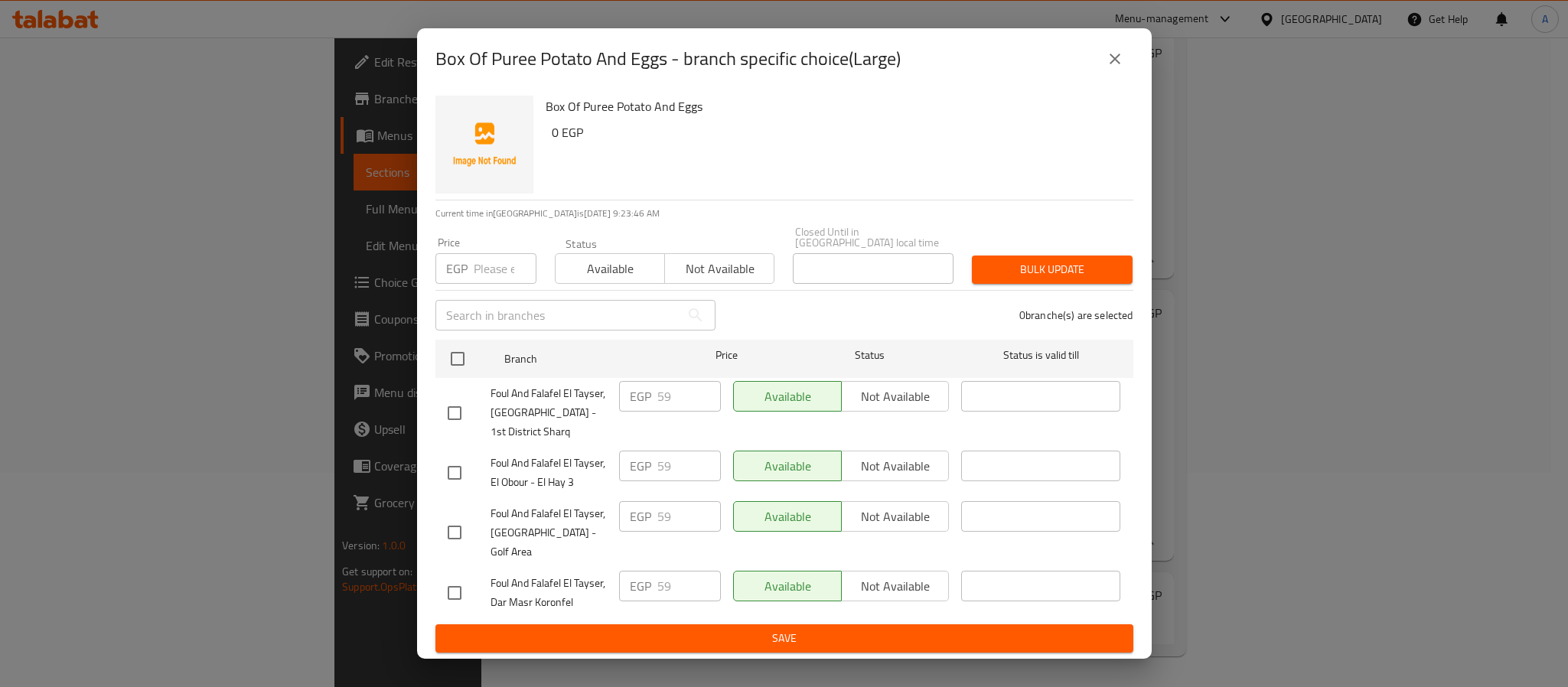
click at [1119, 64] on icon "close" at bounding box center [1115, 59] width 11 height 11
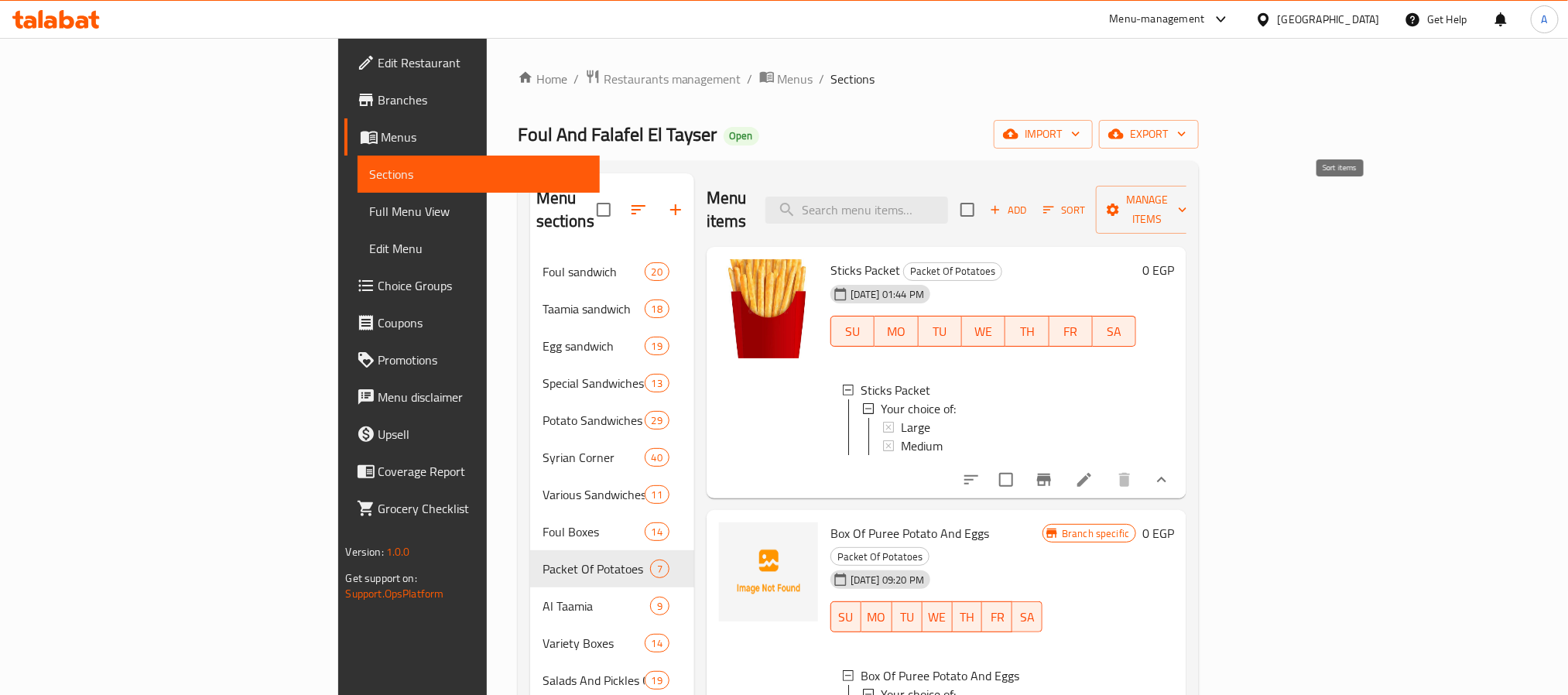
click at [1090, 198] on button "Sort" at bounding box center [1065, 210] width 51 height 24
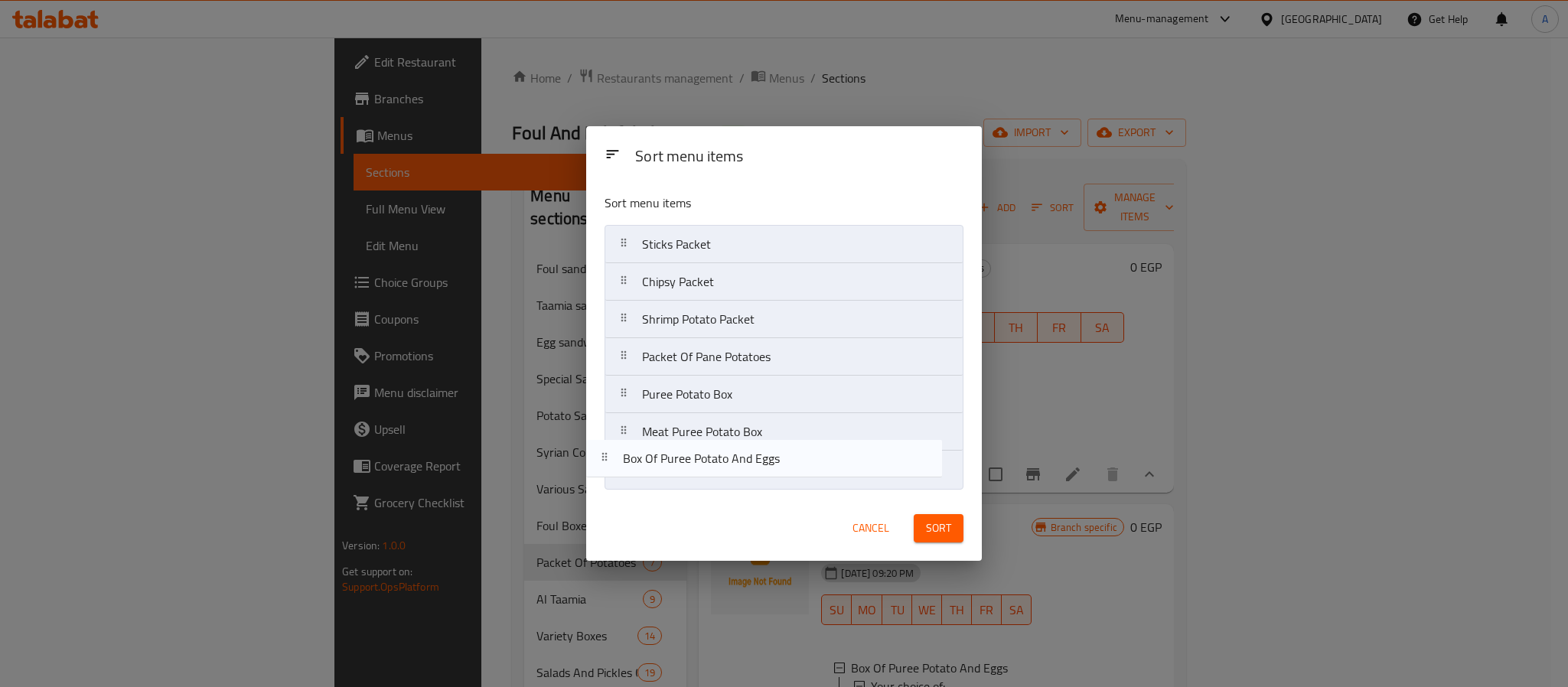
drag, startPoint x: 784, startPoint y: 292, endPoint x: 763, endPoint y: 487, distance: 196.1
click at [763, 487] on nav "Sticks Packet Box Of Puree Potato And Eggs Chipsy Packet Shrimp Potato Packet P…" at bounding box center [783, 357] width 359 height 264
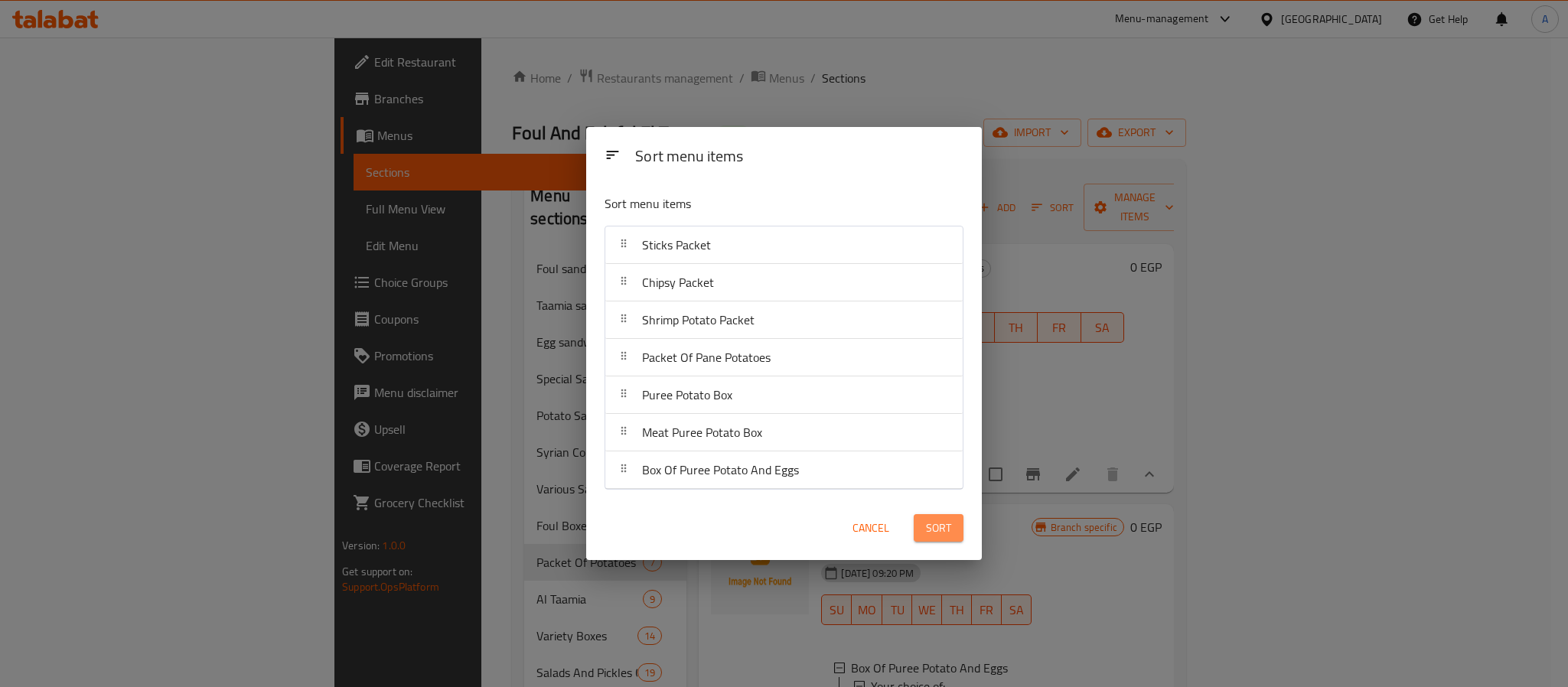
click at [934, 523] on span "Sort" at bounding box center [939, 528] width 25 height 19
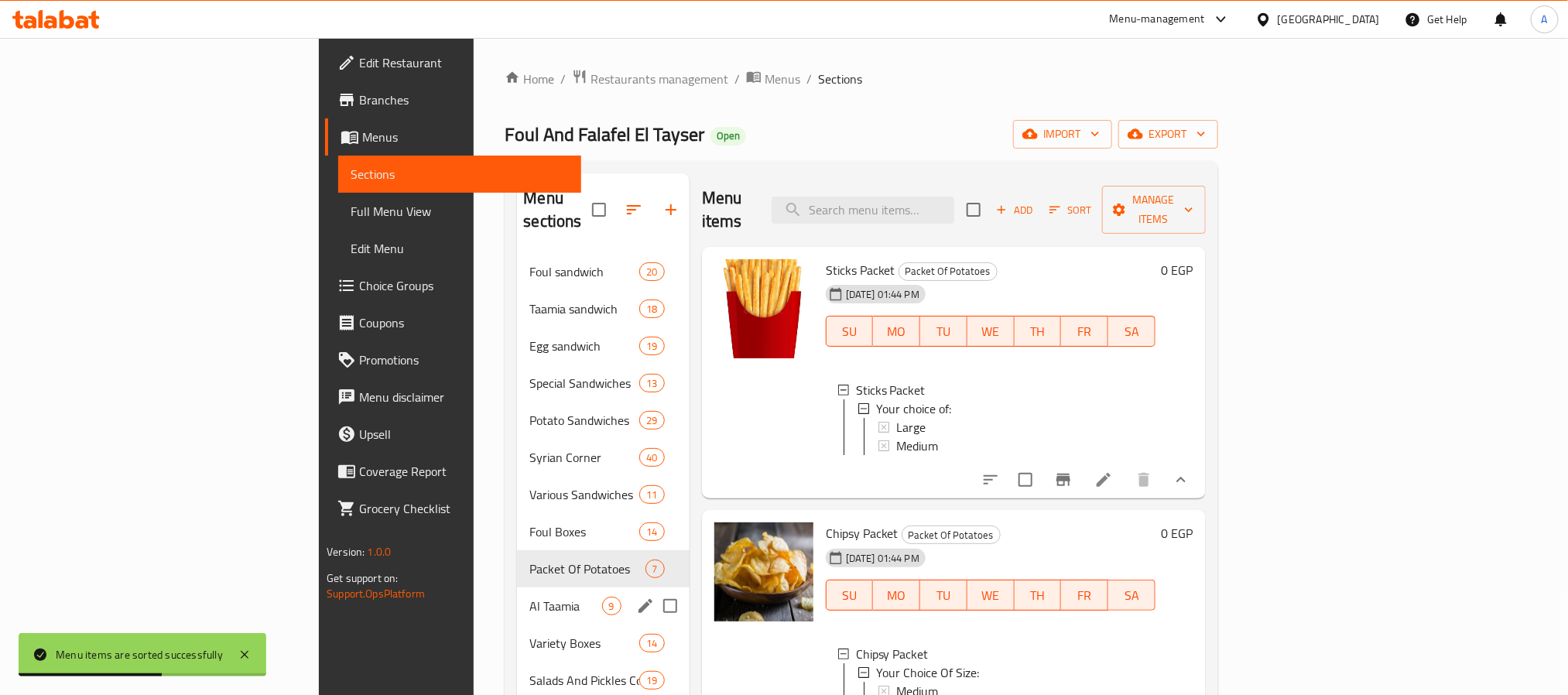
click at [517, 588] on div "Al Taamia 9" at bounding box center [603, 606] width 172 height 37
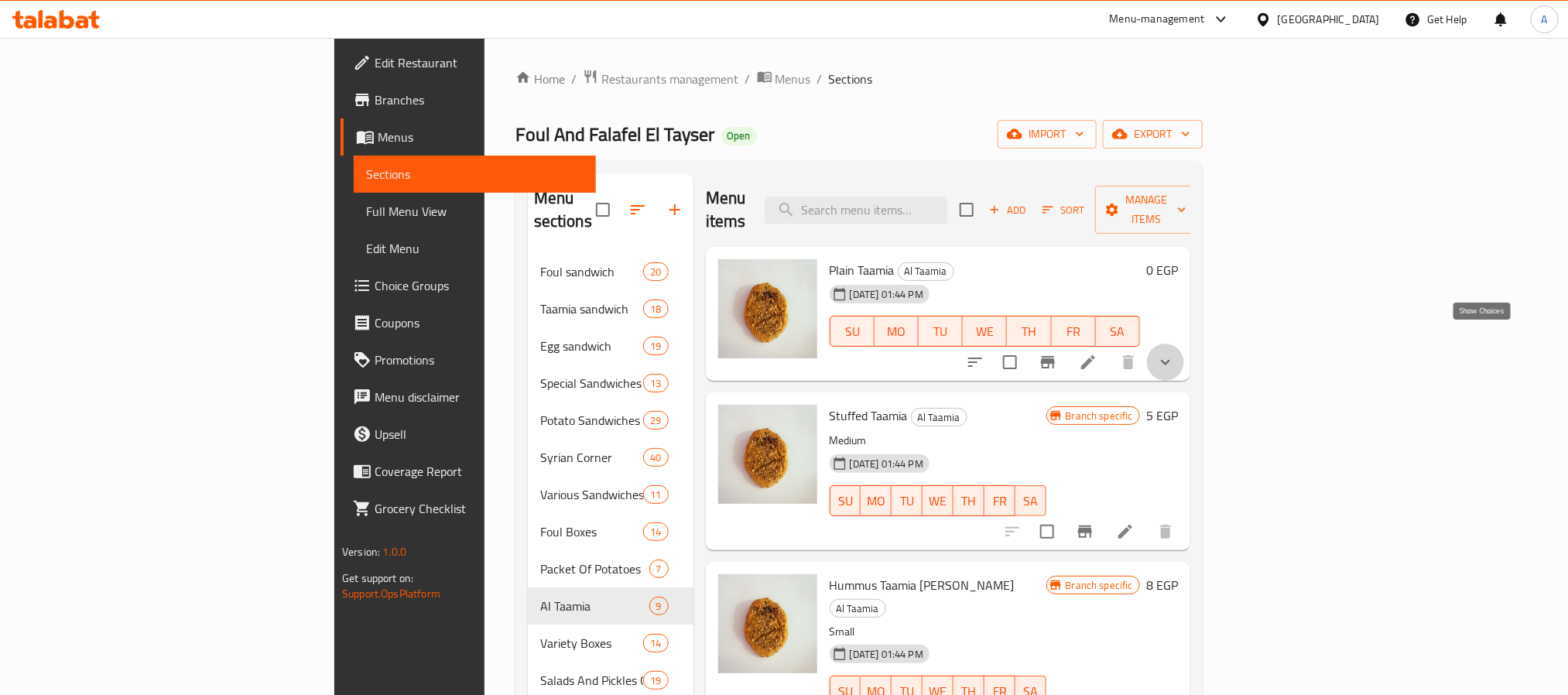
click at [1175, 353] on icon "show more" at bounding box center [1166, 363] width 19 height 19
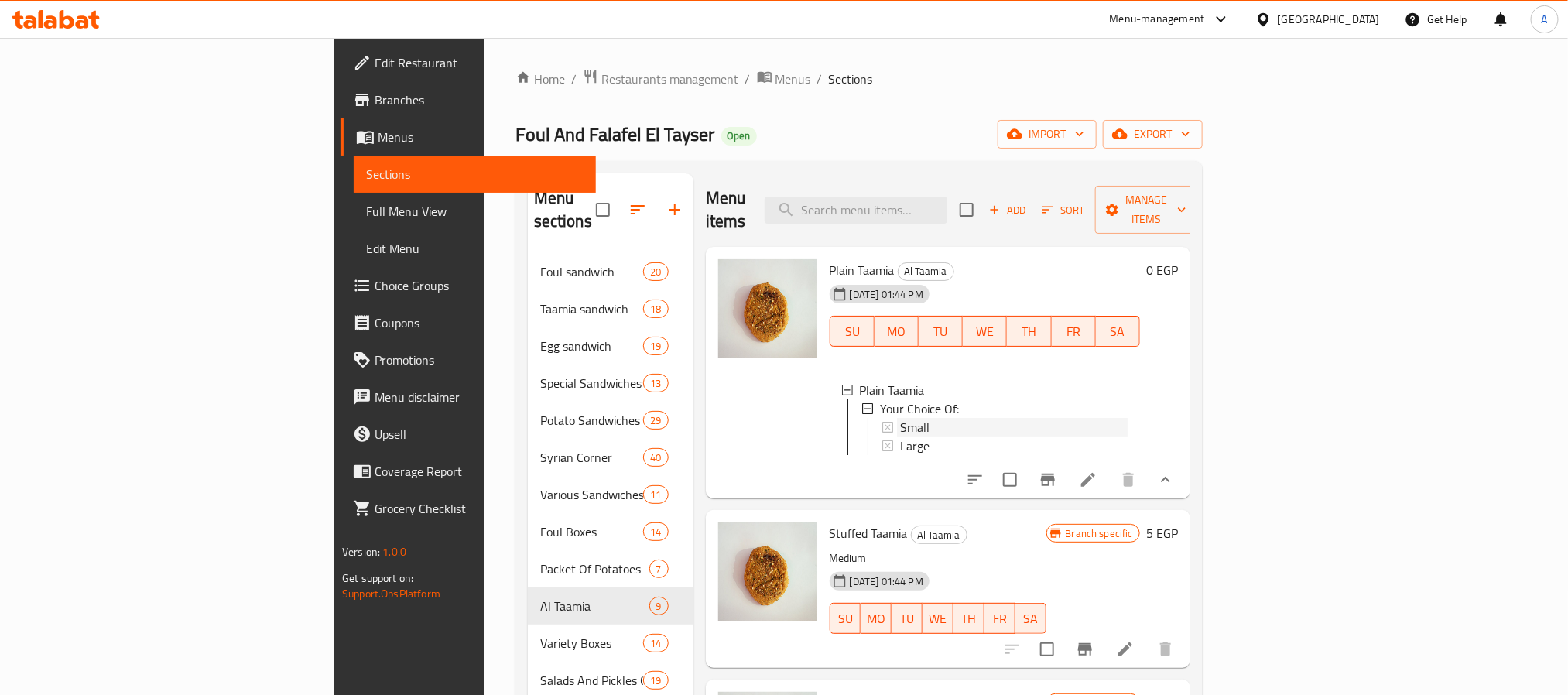
click at [900, 418] on span "Small" at bounding box center [915, 427] width 30 height 19
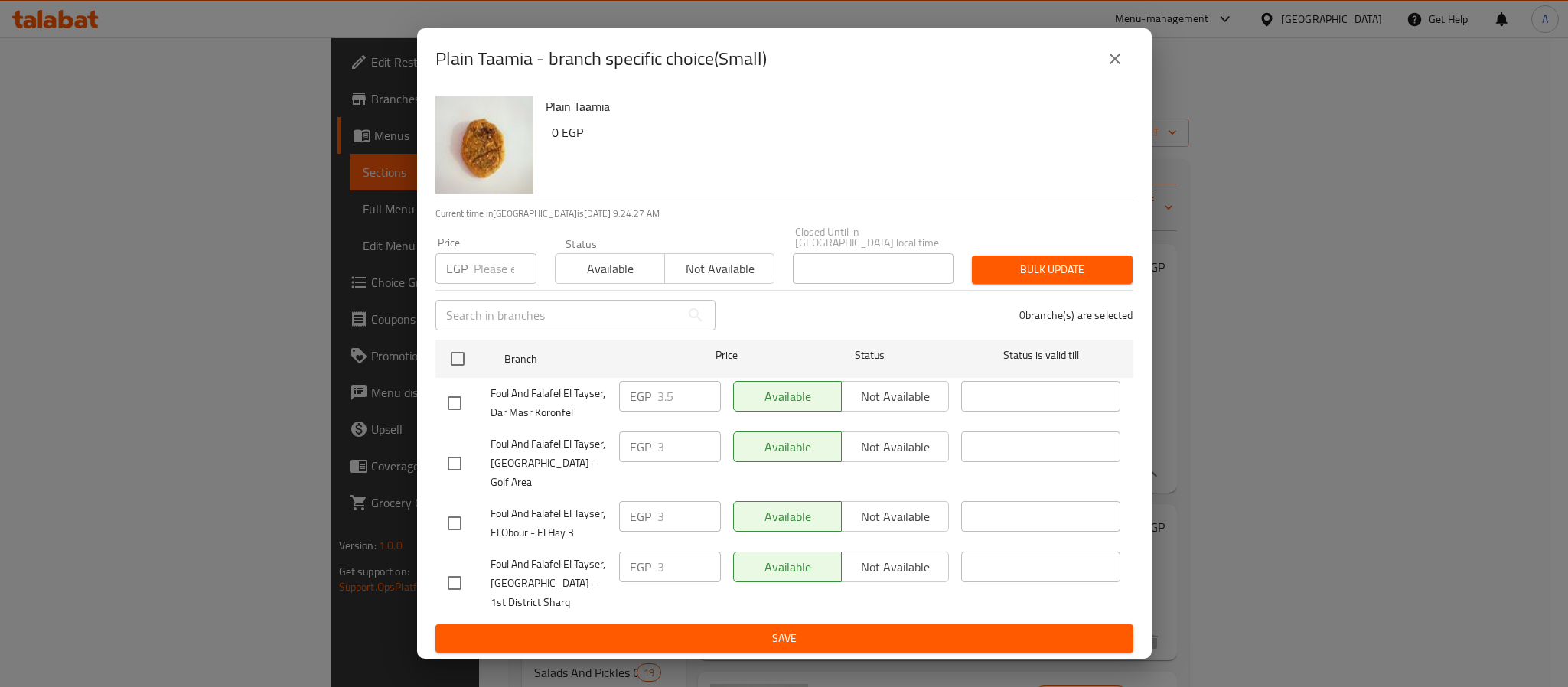
click at [622, 399] on div "EGP 3.5 ​" at bounding box center [670, 396] width 102 height 31
paste input "3.5"
click at [517, 317] on div "Plain Taamia 0 EGP Current time in Egypt is 02 Oct 2025 9:24:28 AM Price EGP Pr…" at bounding box center [784, 374] width 735 height 569
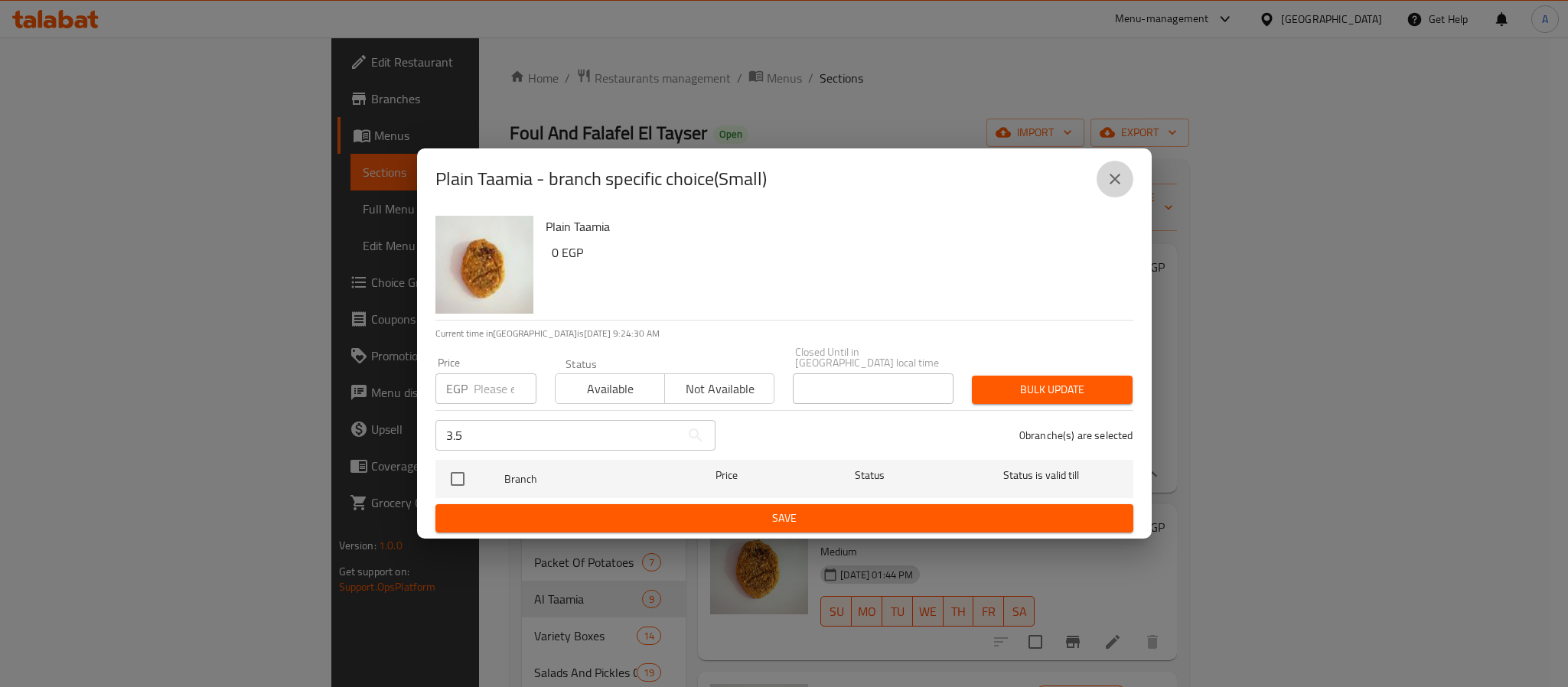
click at [1113, 177] on icon "close" at bounding box center [1115, 179] width 18 height 18
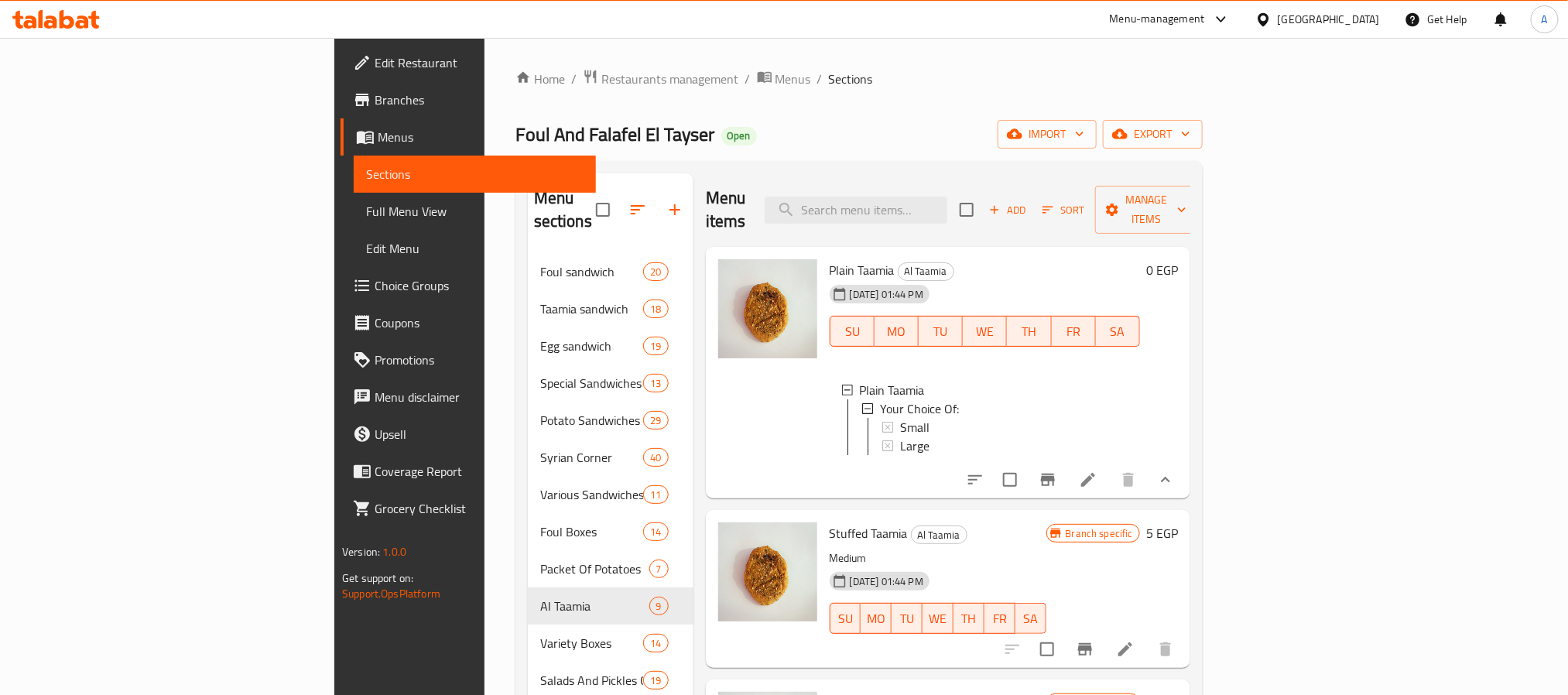
click at [1184, 464] on button "show more" at bounding box center [1166, 480] width 37 height 37
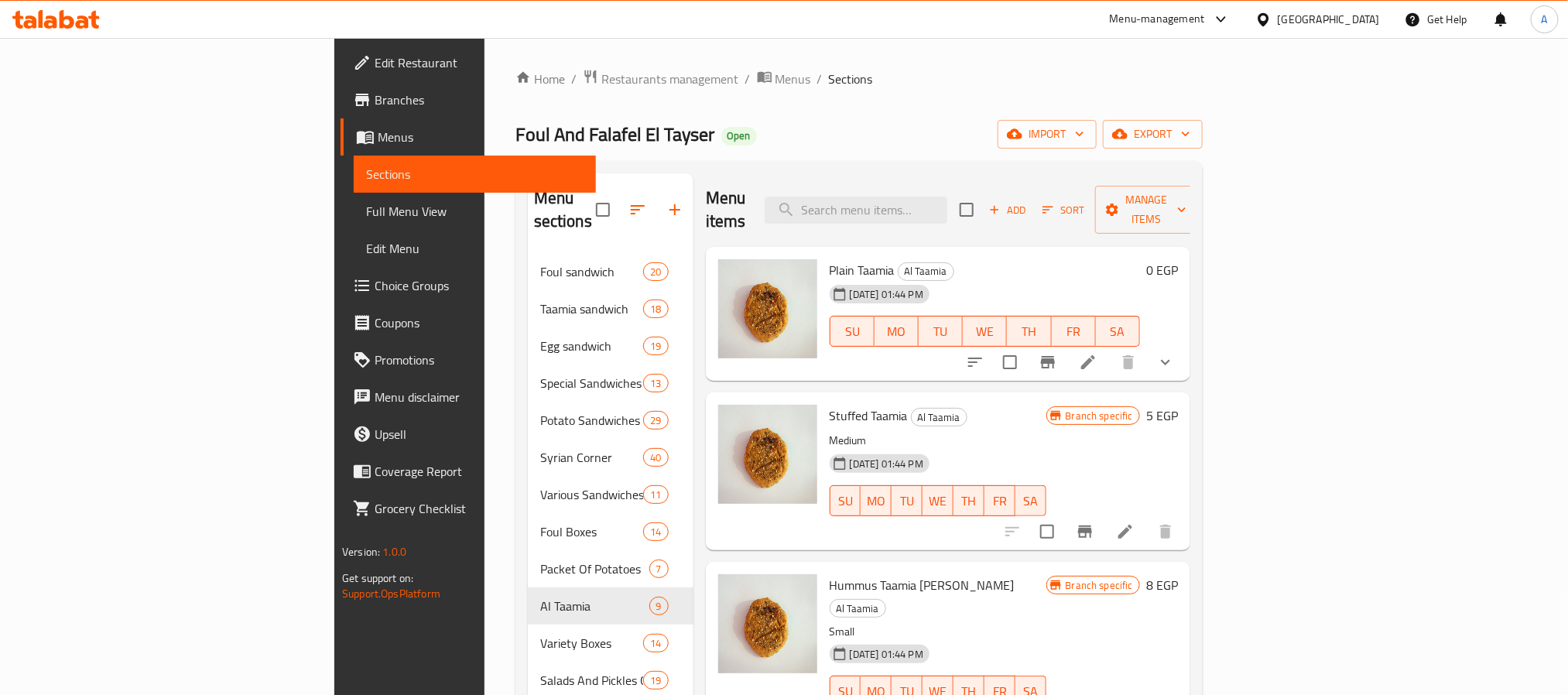
click at [1175, 353] on icon "show more" at bounding box center [1166, 363] width 19 height 19
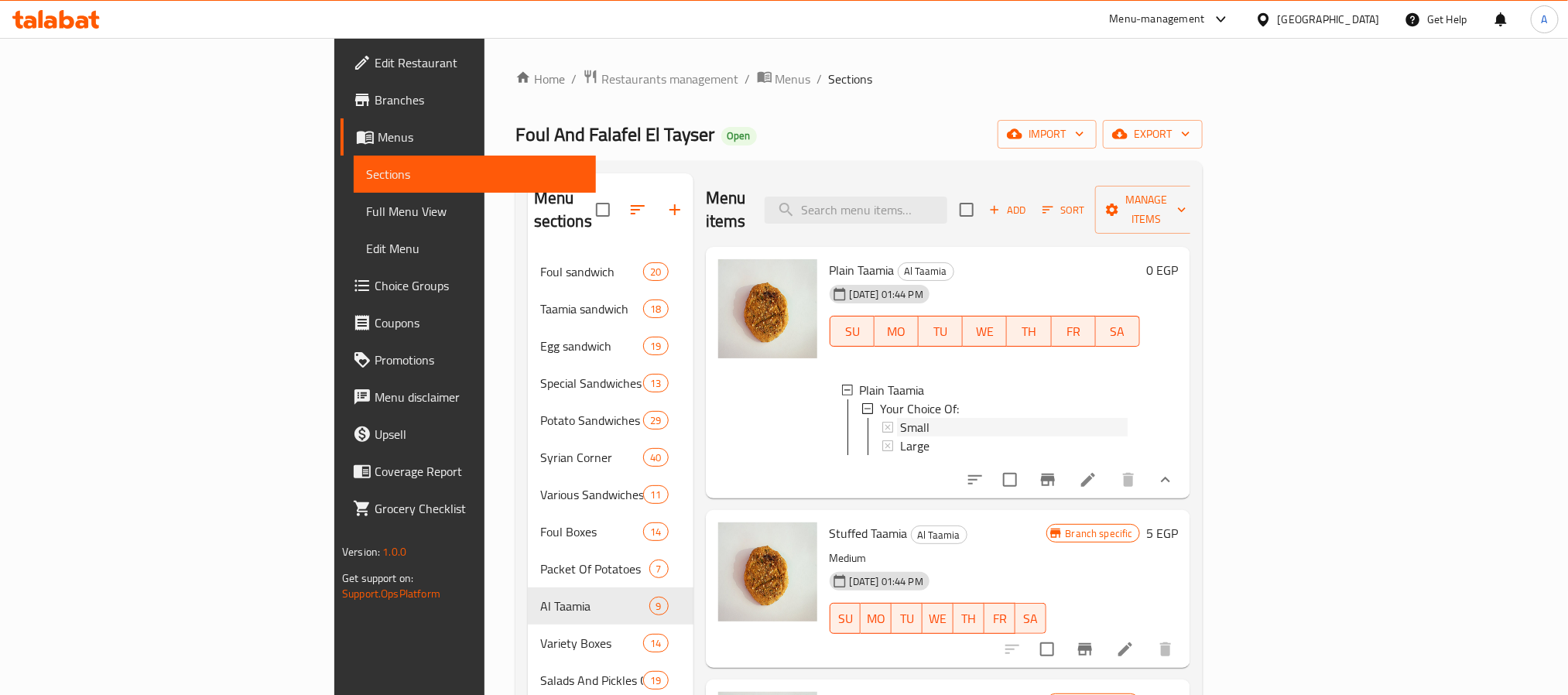
click at [900, 418] on span "Small" at bounding box center [915, 427] width 30 height 19
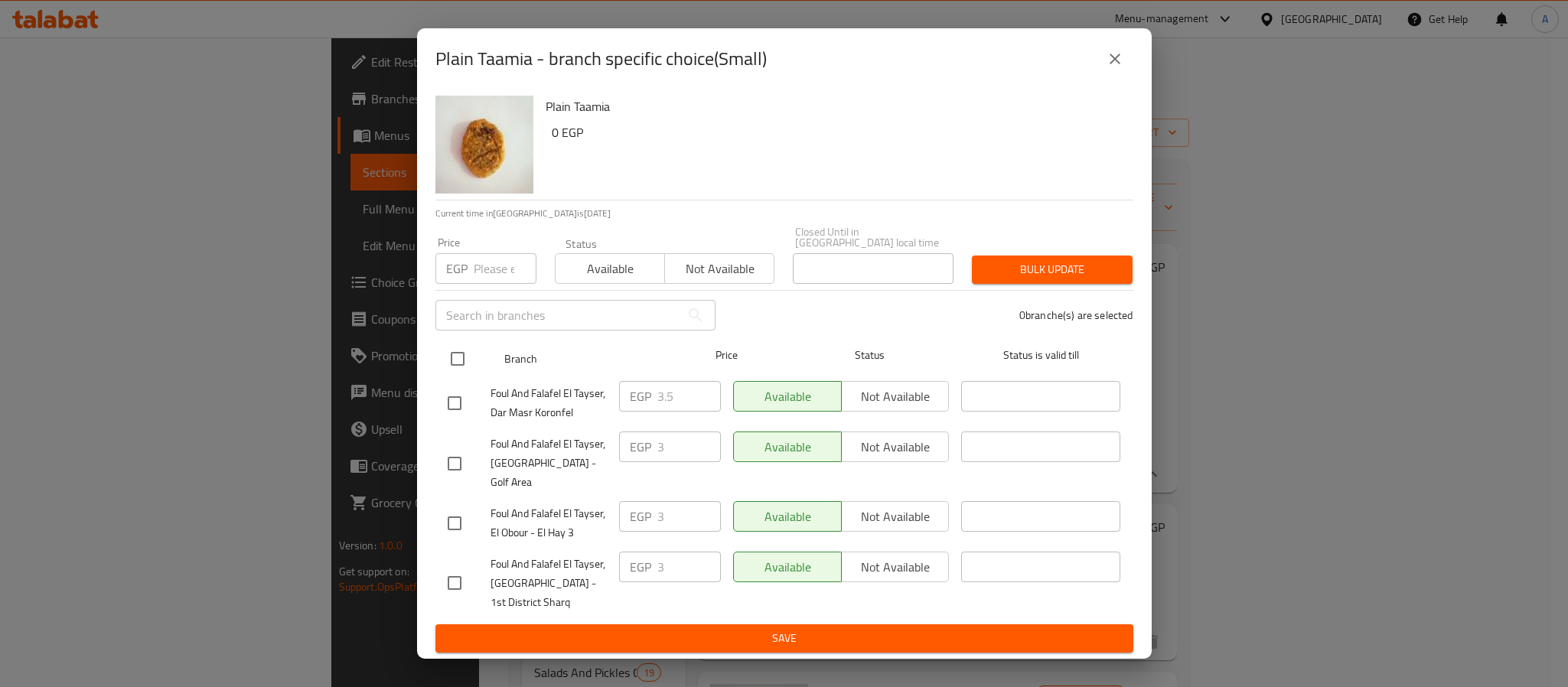
click at [462, 361] on input "checkbox" at bounding box center [457, 359] width 32 height 32
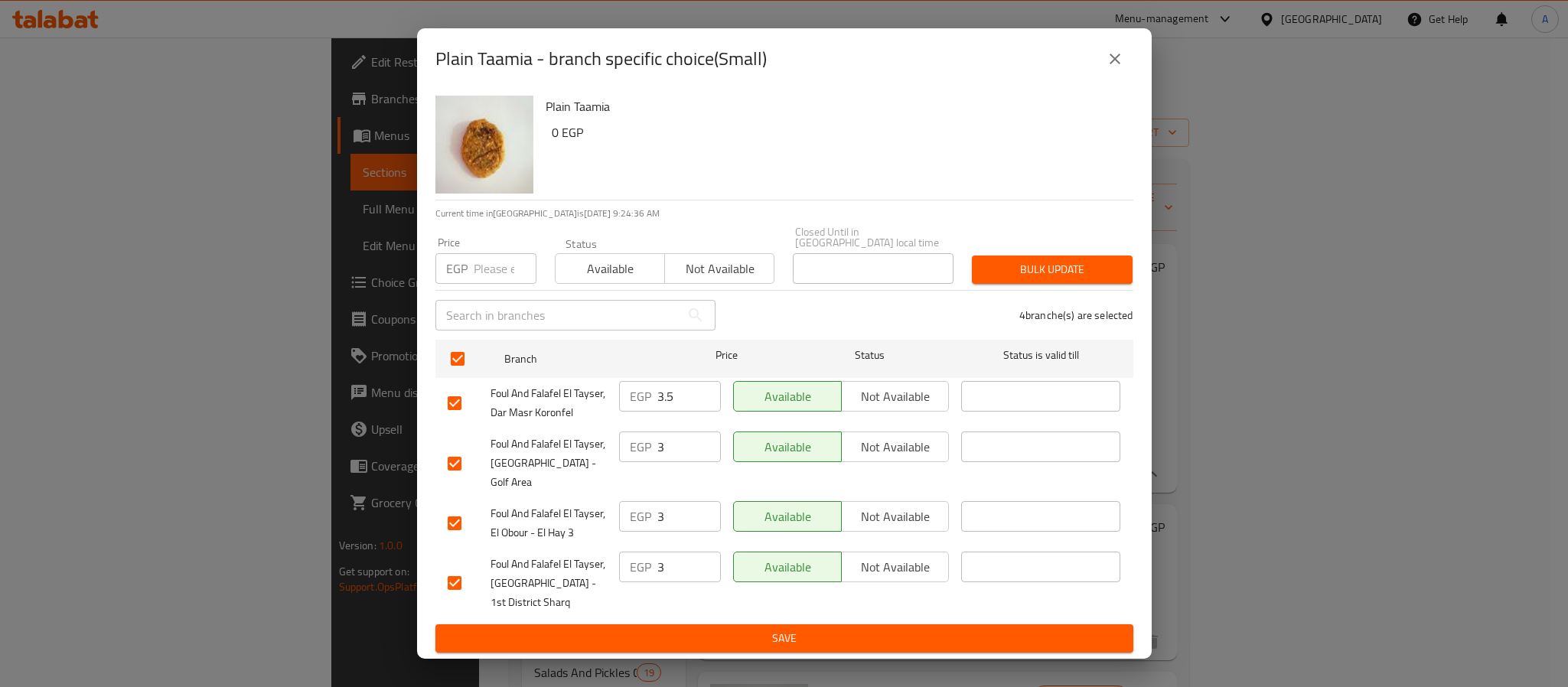
click at [480, 273] on input "number" at bounding box center [505, 268] width 63 height 31
paste input "3.5"
click at [1040, 279] on span "Bulk update" at bounding box center [1052, 269] width 136 height 19
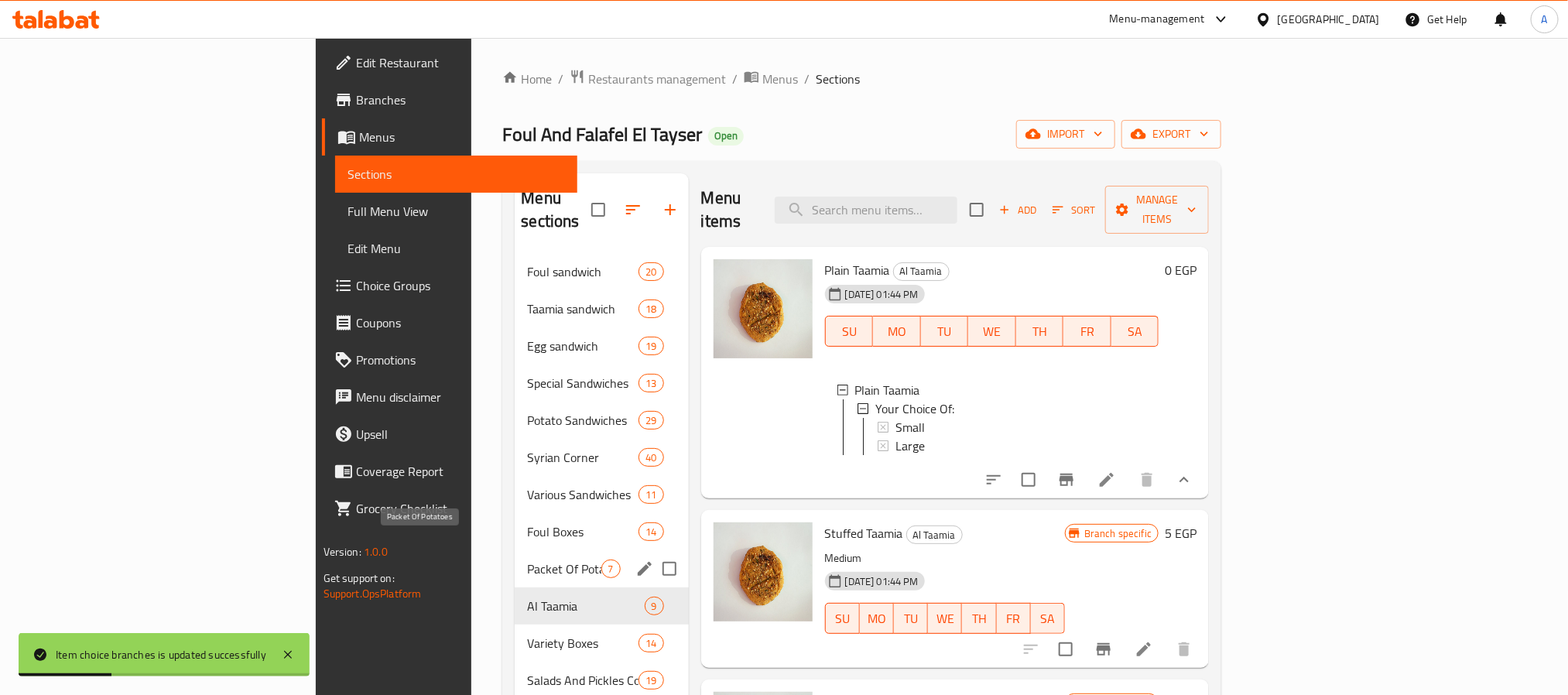
click at [527, 560] on span "Packet Of Potatoes" at bounding box center [564, 569] width 74 height 19
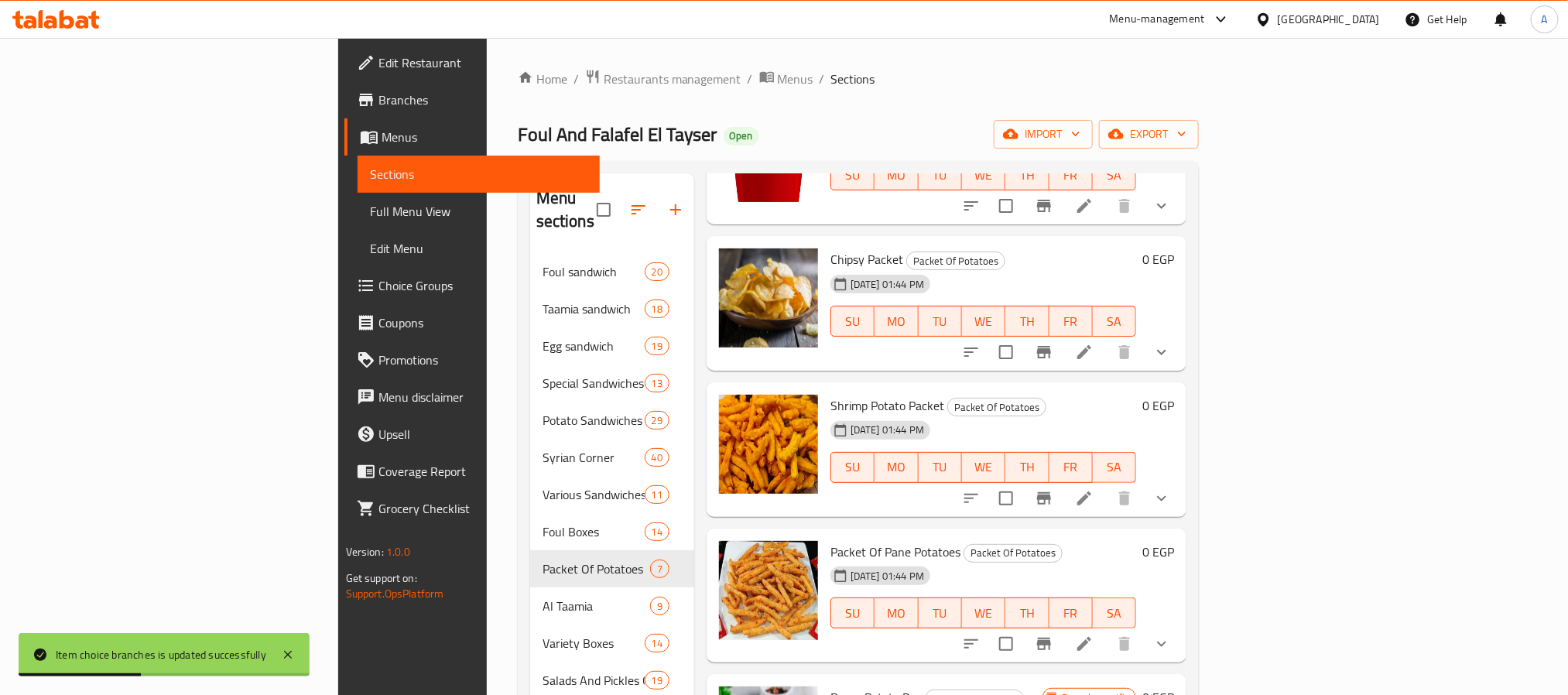
scroll to position [411, 0]
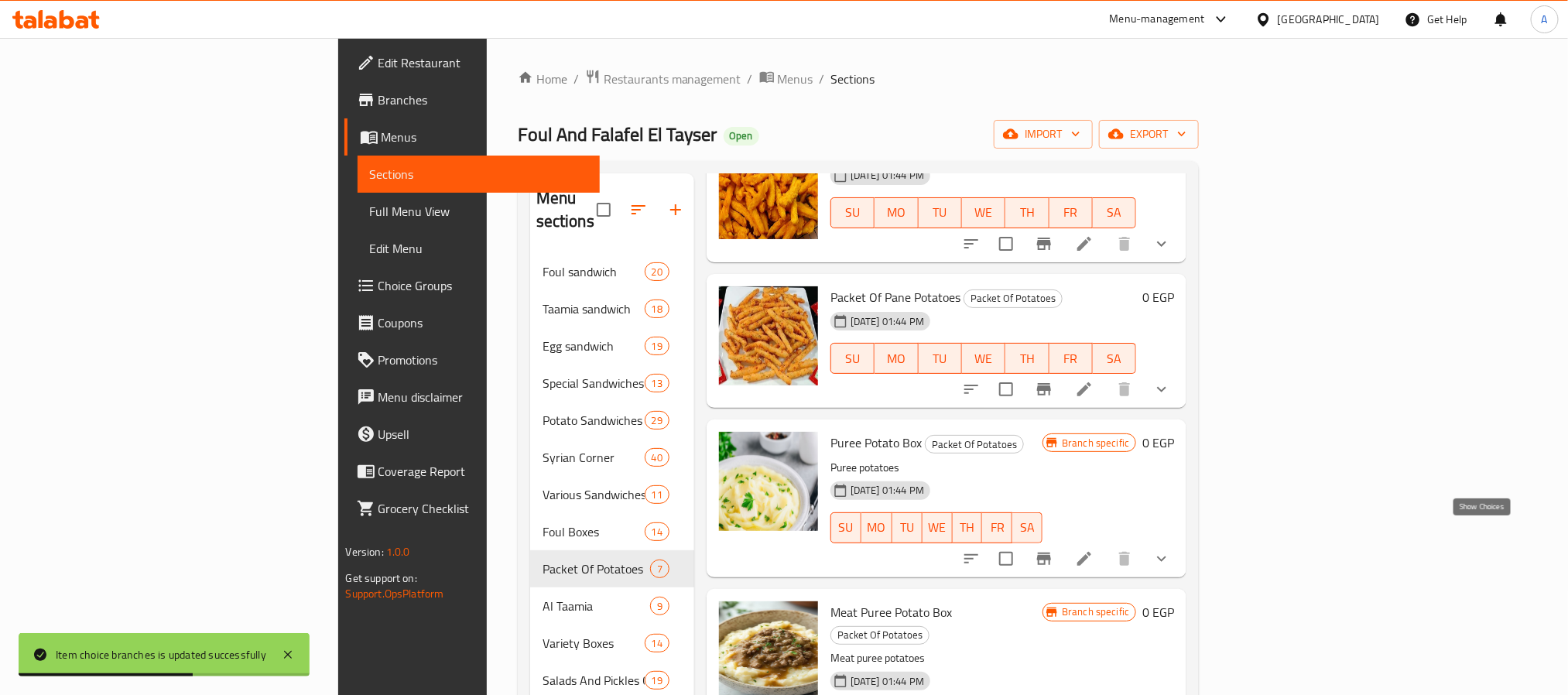
click at [1171, 550] on icon "show more" at bounding box center [1161, 559] width 19 height 19
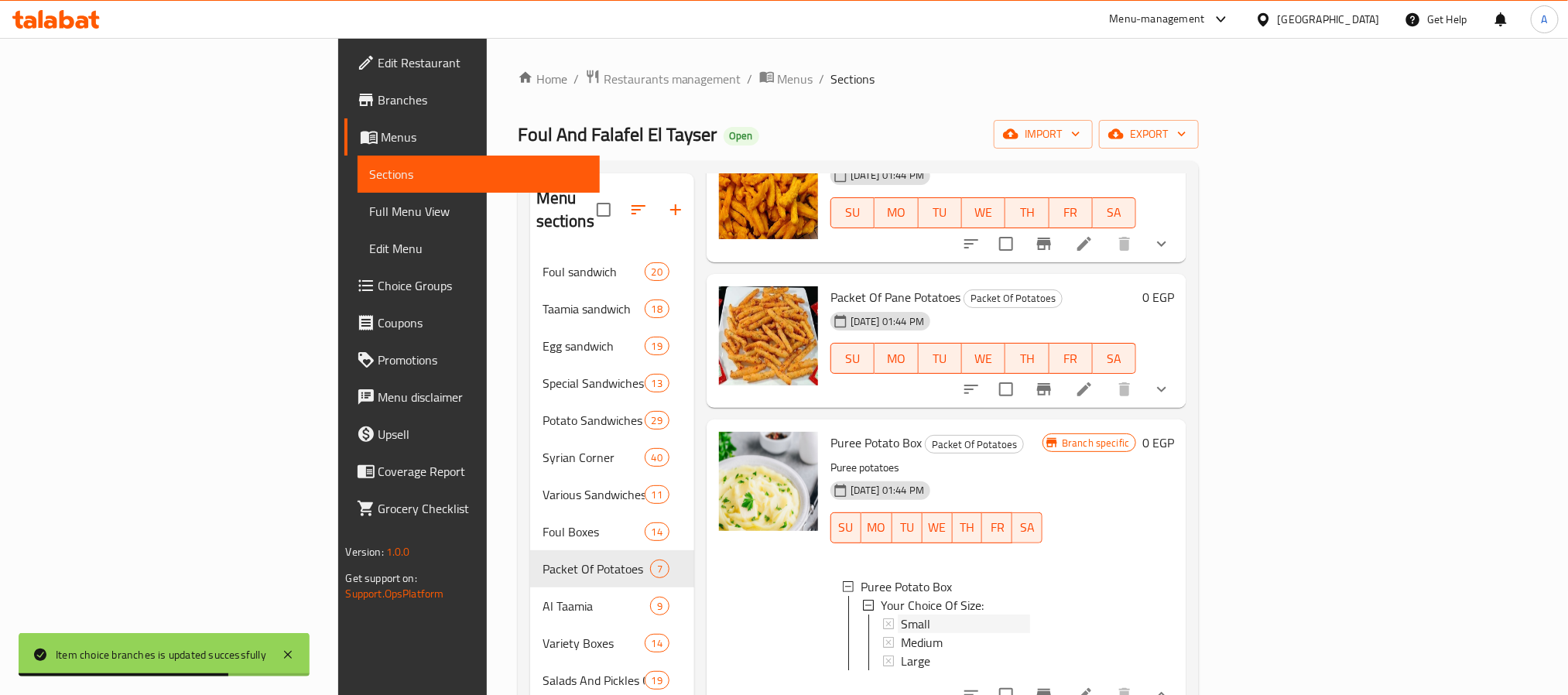
click at [901, 615] on div "Small" at bounding box center [965, 624] width 129 height 19
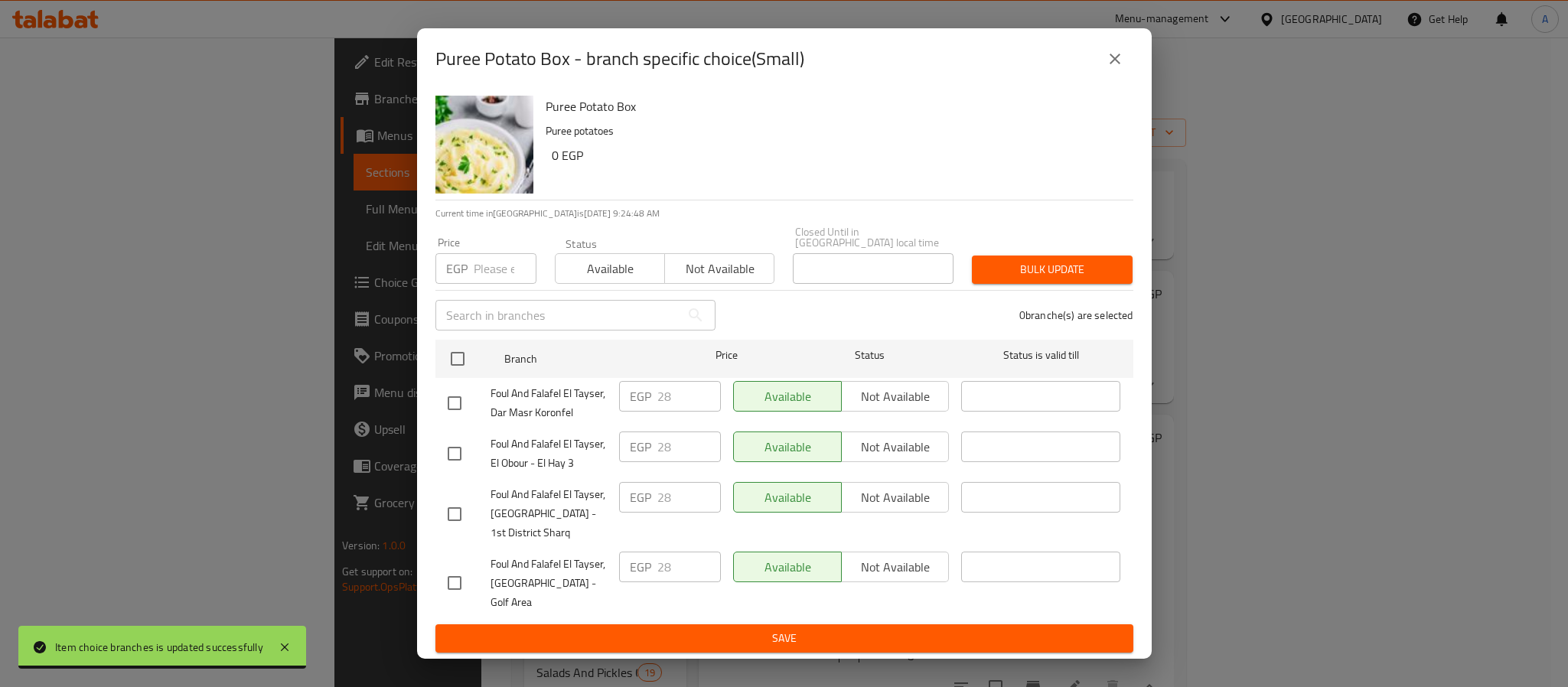
click at [1123, 68] on icon "close" at bounding box center [1115, 59] width 18 height 18
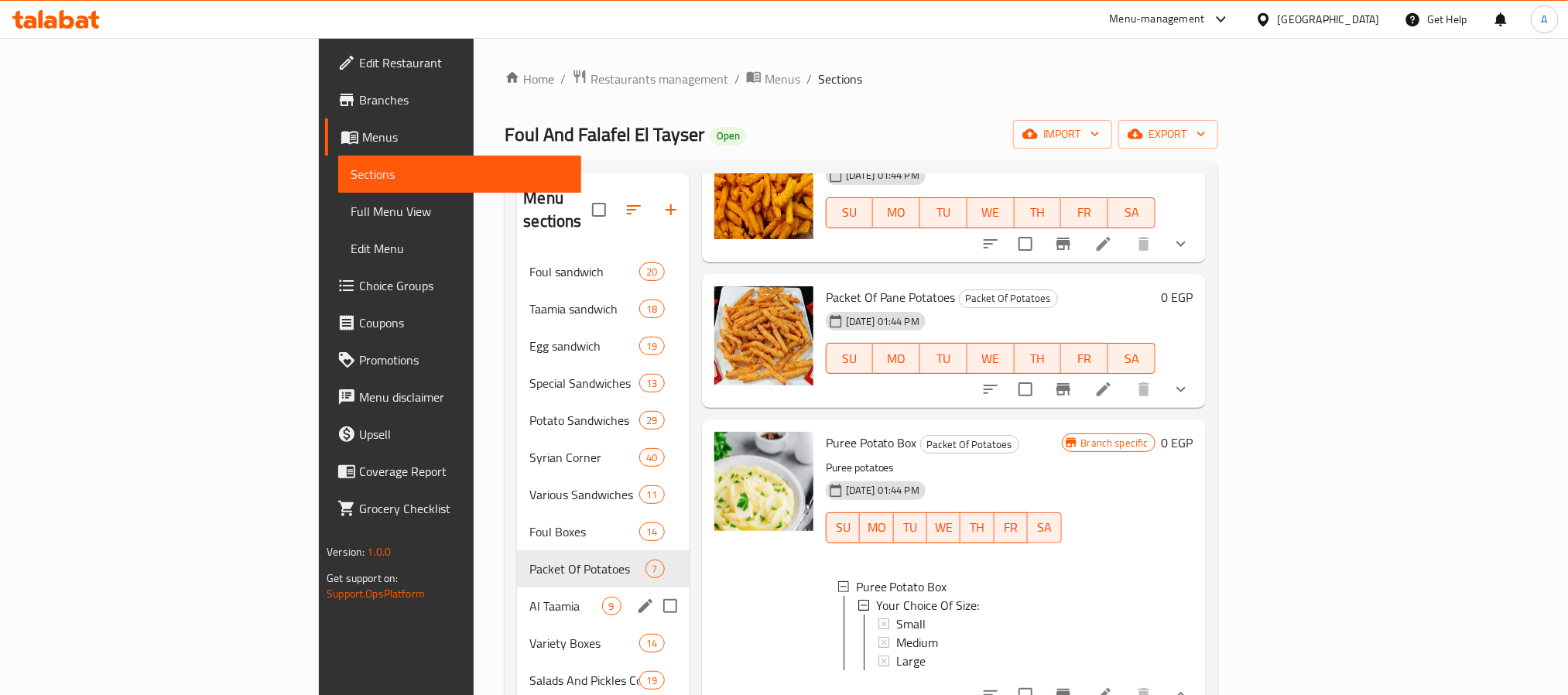
click at [529, 597] on span "Al Taamia" at bounding box center [565, 606] width 72 height 19
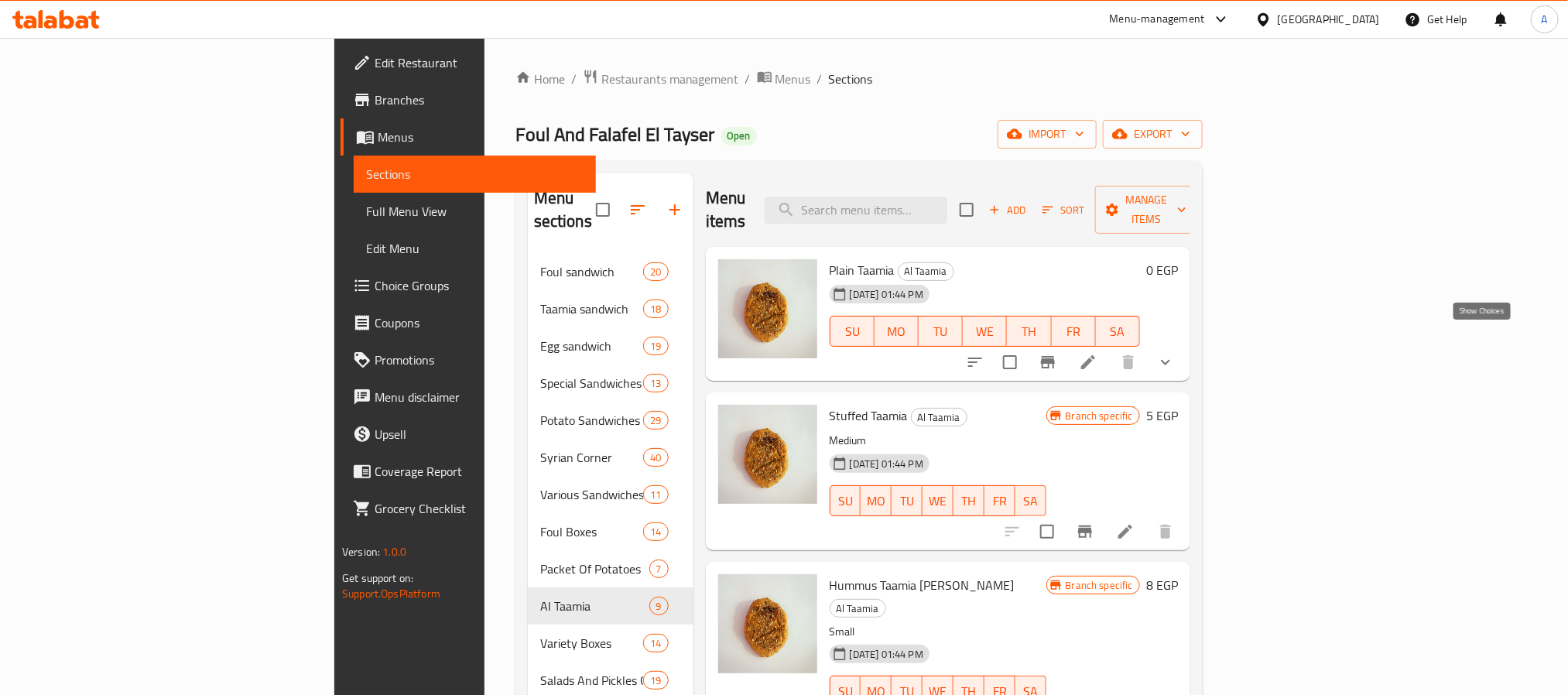
click at [1175, 353] on icon "show more" at bounding box center [1166, 363] width 19 height 19
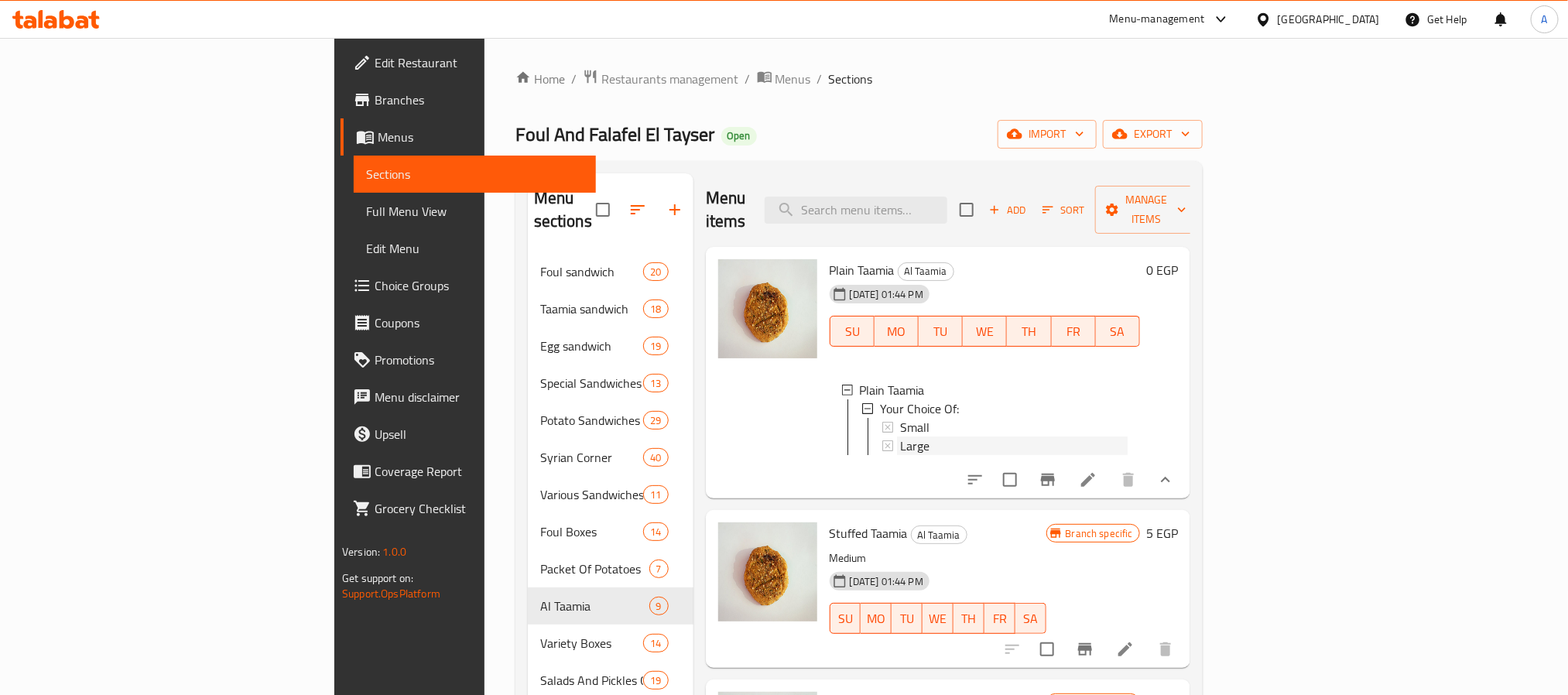
click at [900, 436] on span "Large" at bounding box center [915, 446] width 30 height 19
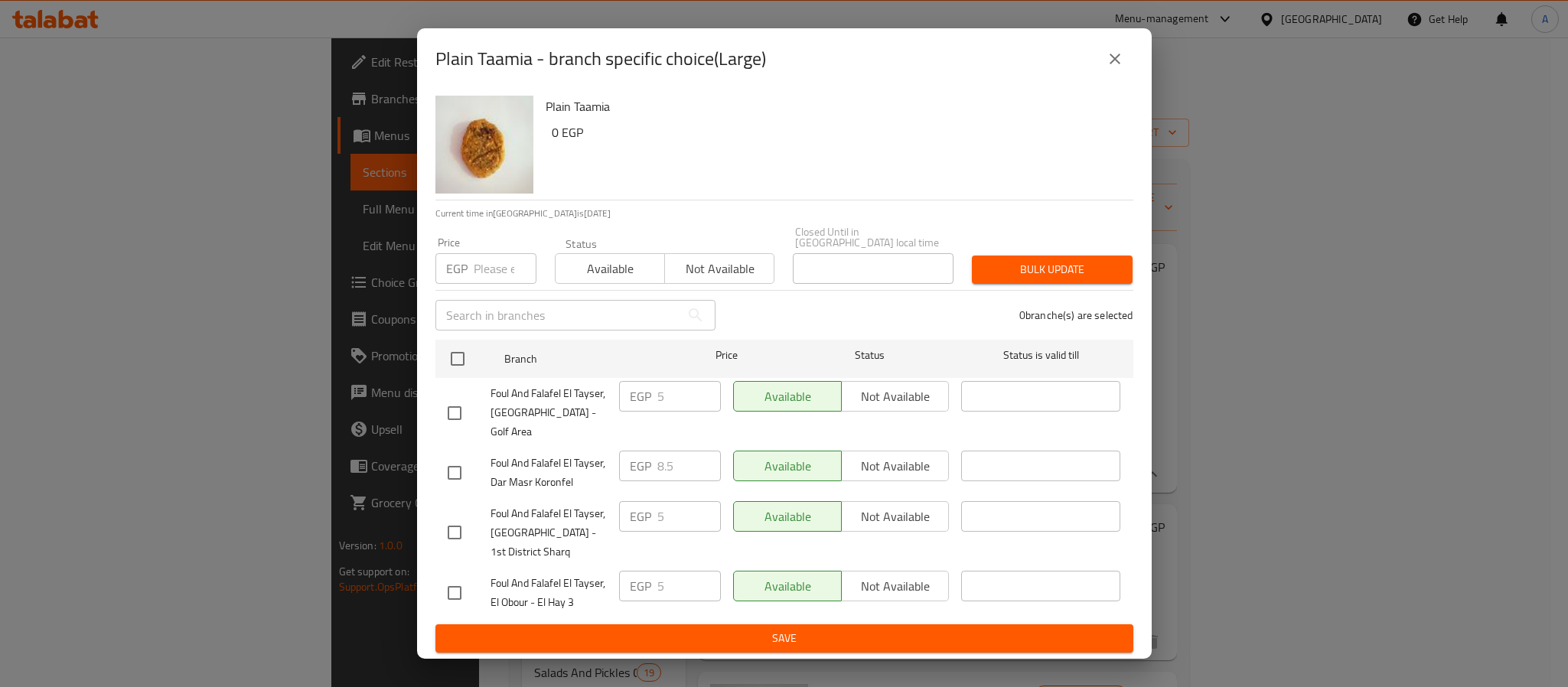
click at [613, 445] on div "EGP 8.5 ​" at bounding box center [669, 473] width 114 height 57
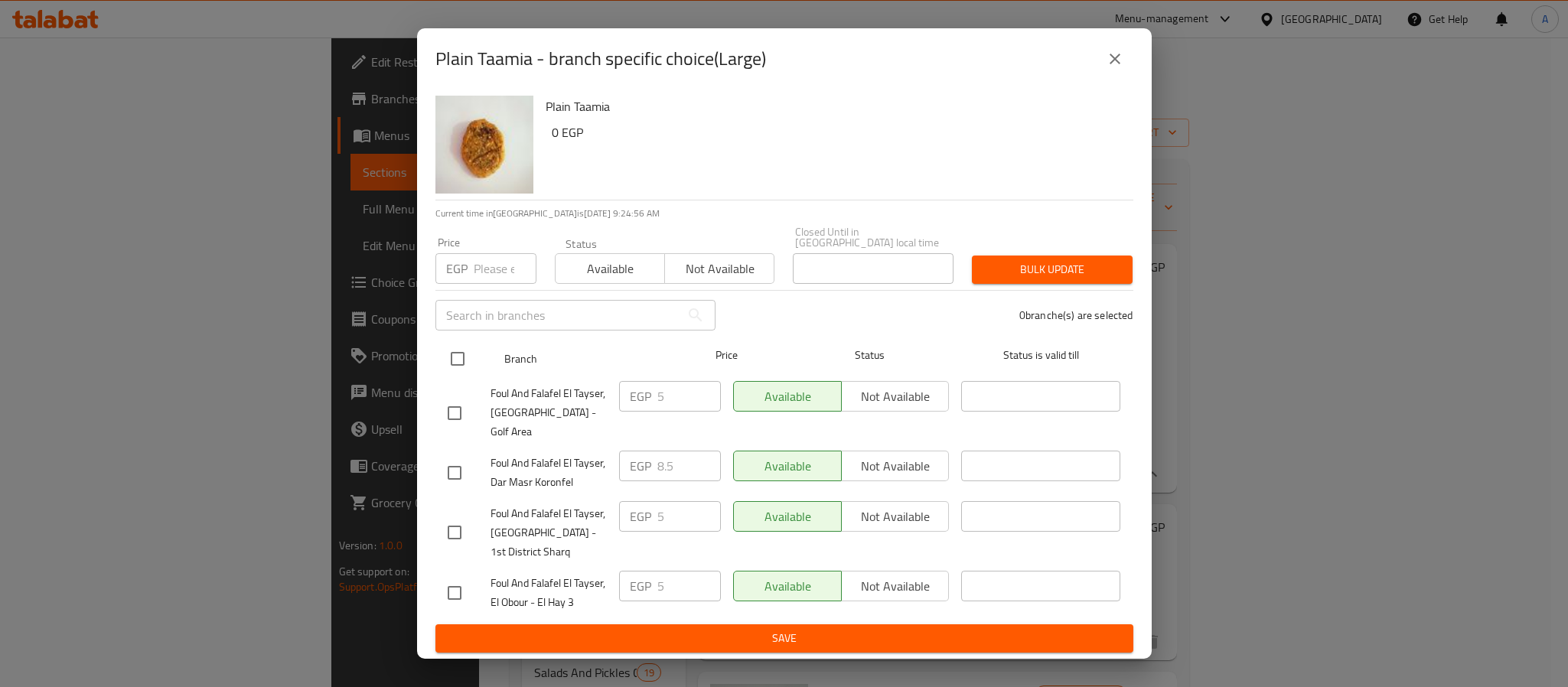
click at [458, 360] on input "checkbox" at bounding box center [457, 359] width 32 height 32
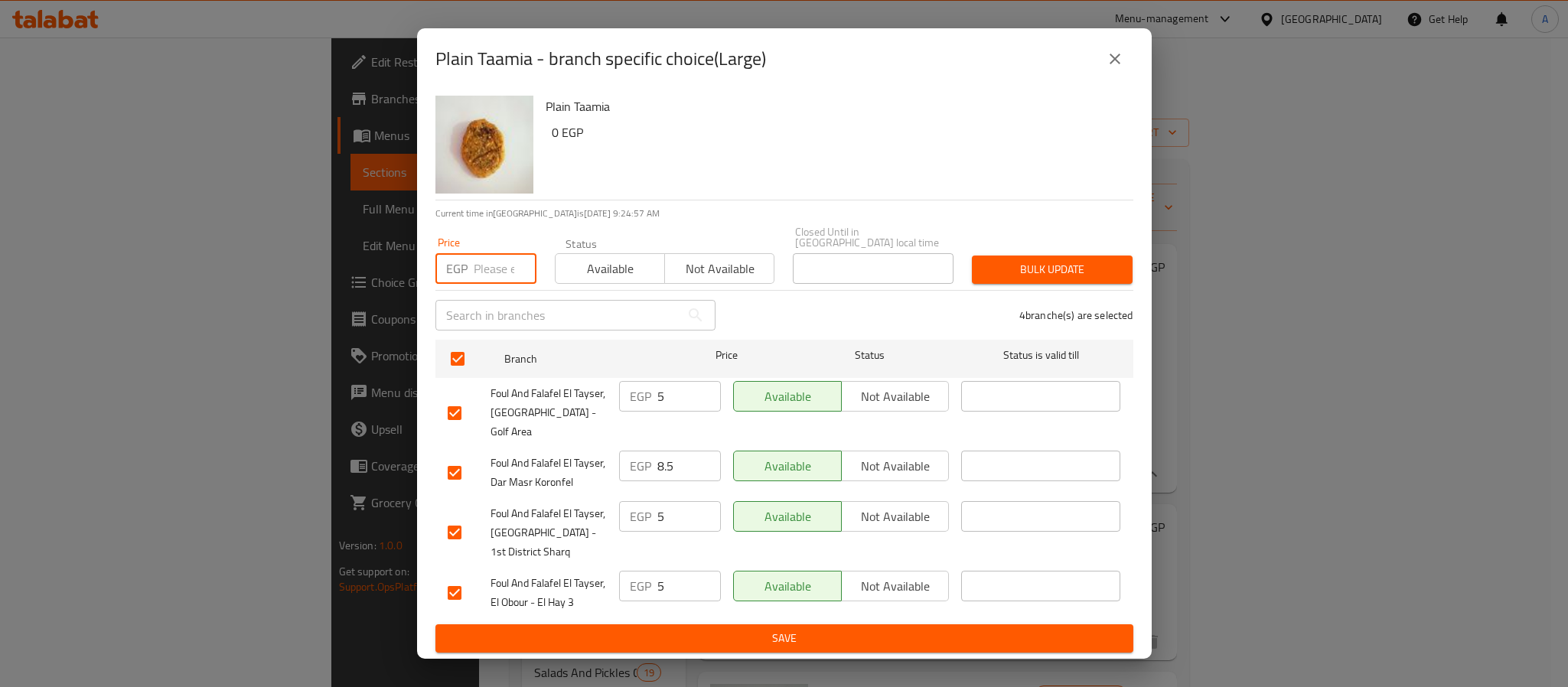
click at [480, 281] on input "number" at bounding box center [505, 268] width 63 height 31
paste input "8.5"
click at [990, 259] on div "Bulk update" at bounding box center [1052, 270] width 179 height 47
click at [999, 268] on span "Bulk update" at bounding box center [1052, 269] width 136 height 19
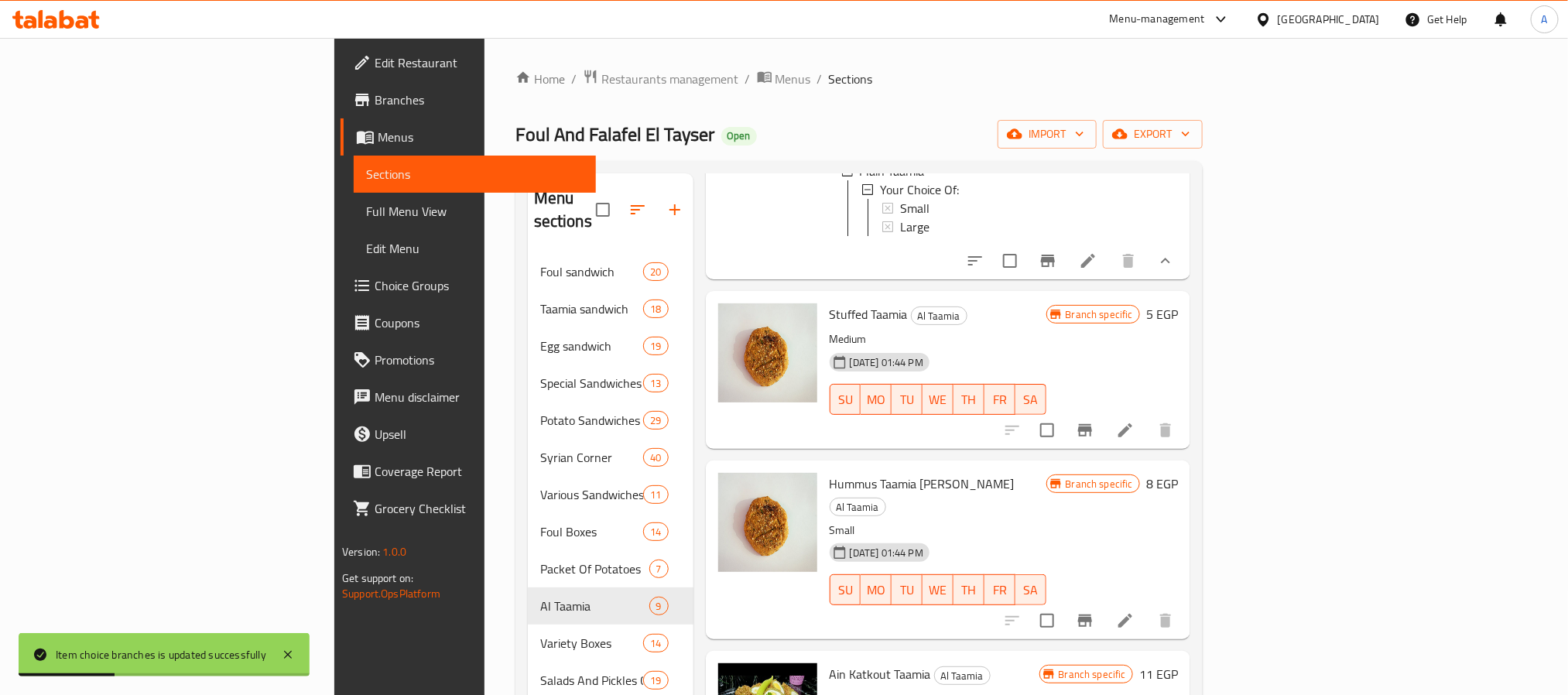
scroll to position [227, 0]
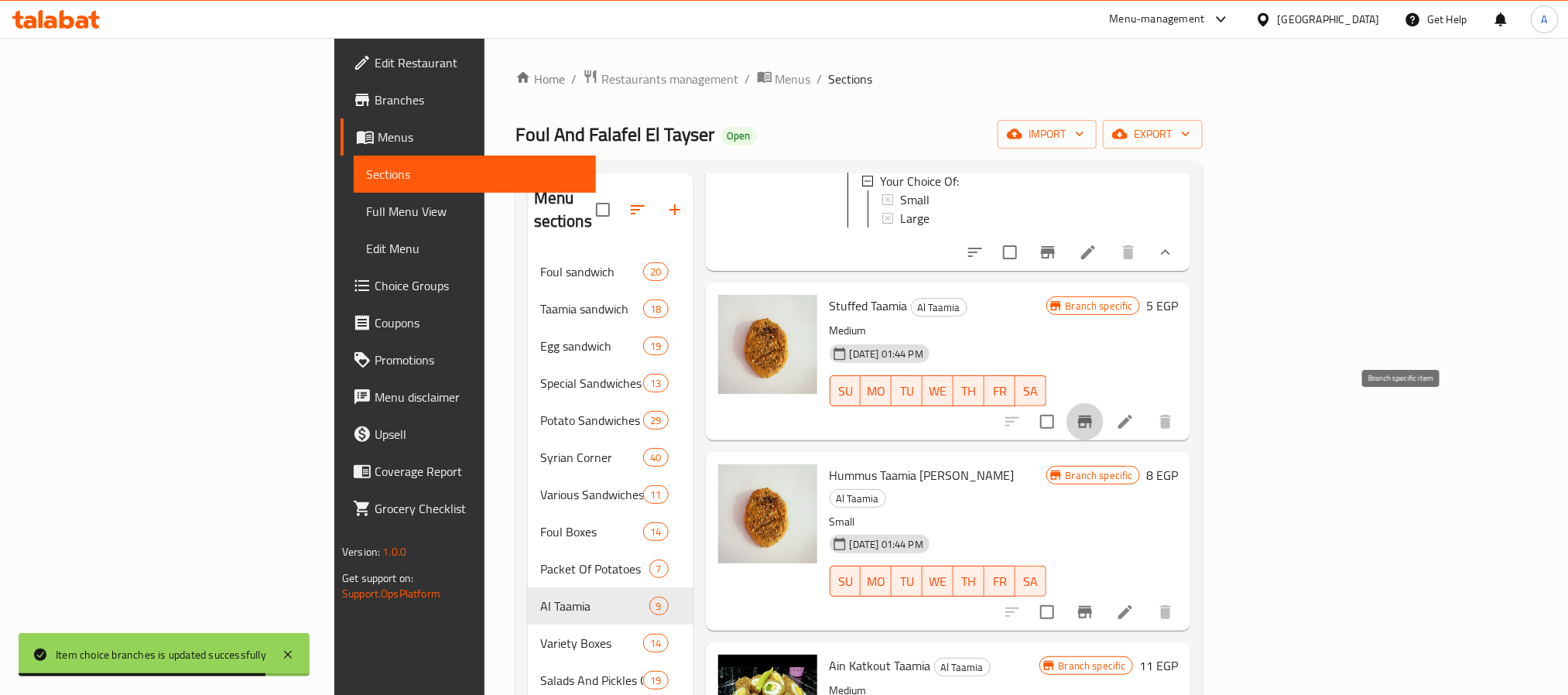
click at [1095, 413] on icon "Branch-specific-item" at bounding box center [1085, 422] width 19 height 19
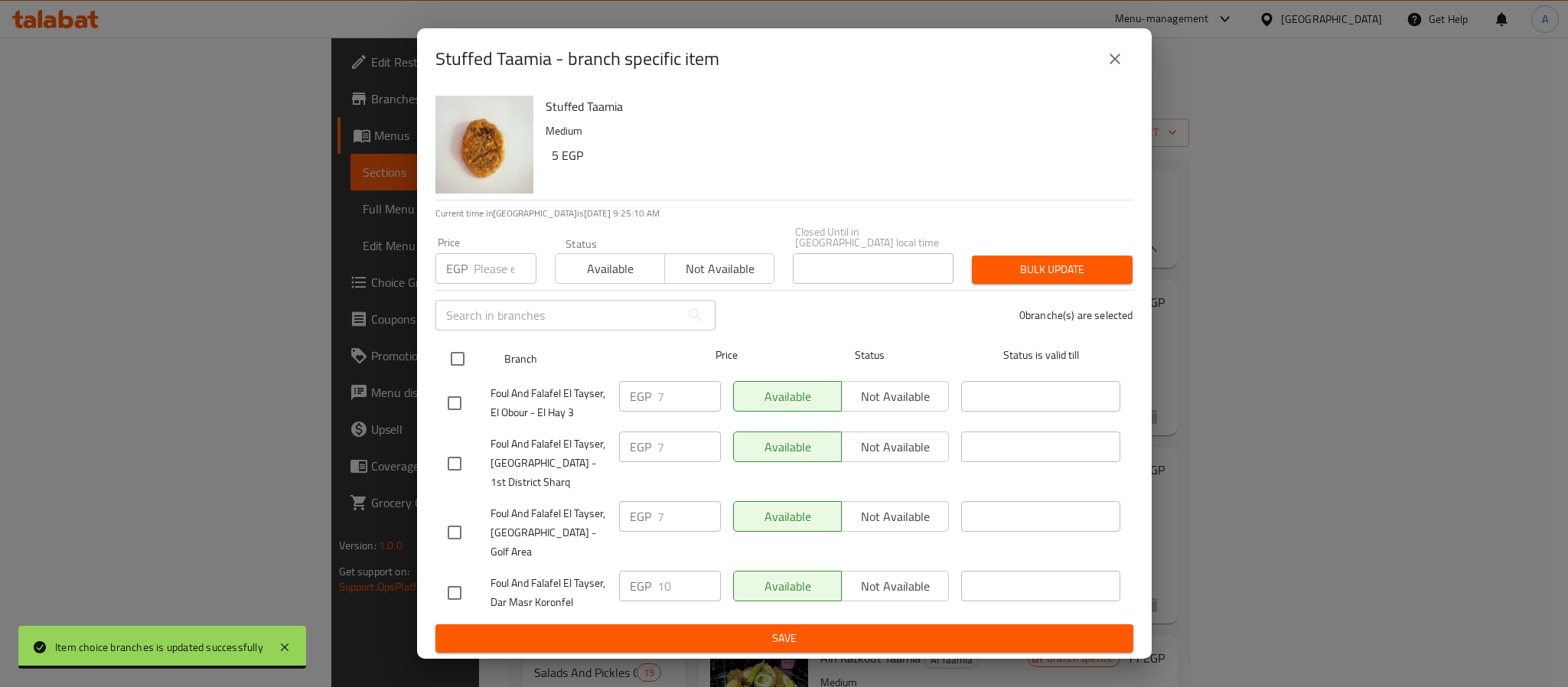
click at [460, 364] on input "checkbox" at bounding box center [457, 359] width 32 height 32
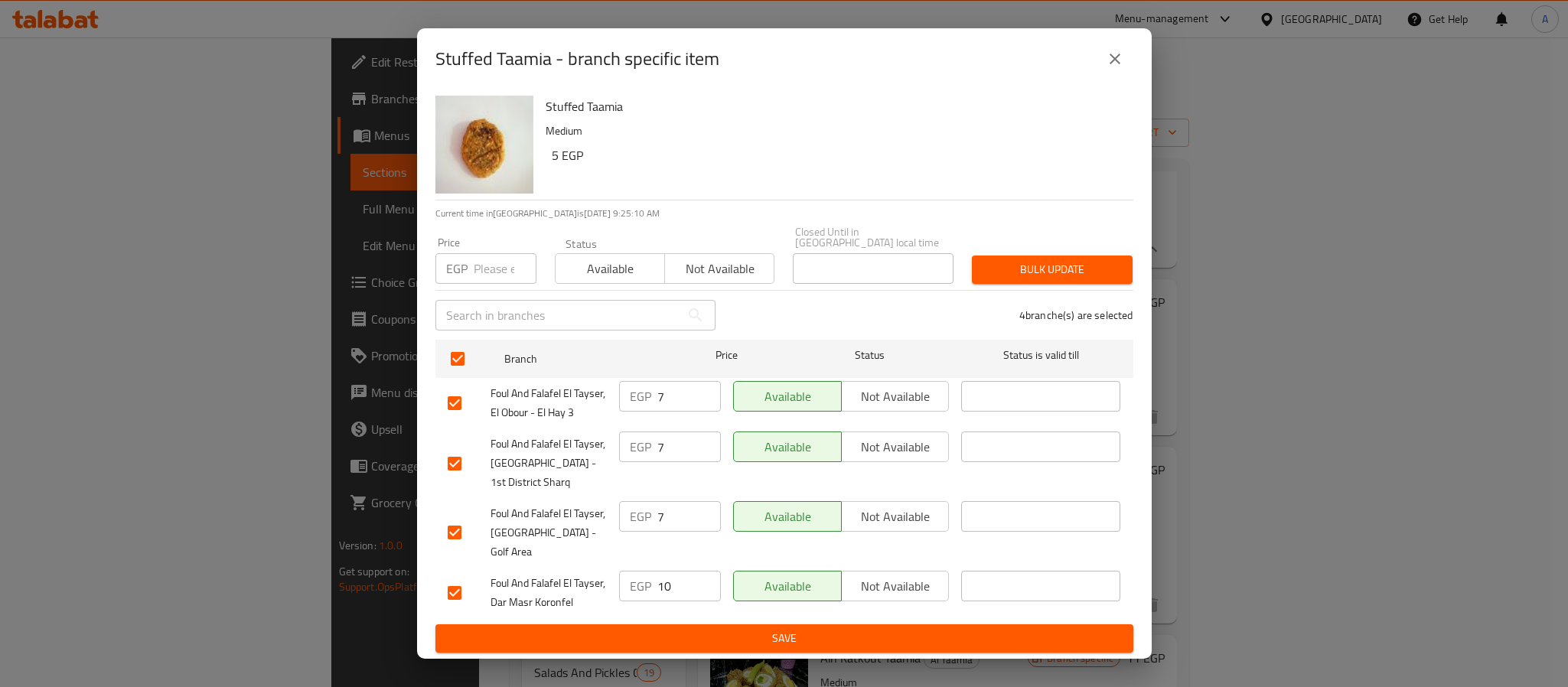
click at [492, 264] on input "number" at bounding box center [505, 268] width 63 height 31
click at [1000, 274] on span "Bulk update" at bounding box center [1052, 269] width 136 height 19
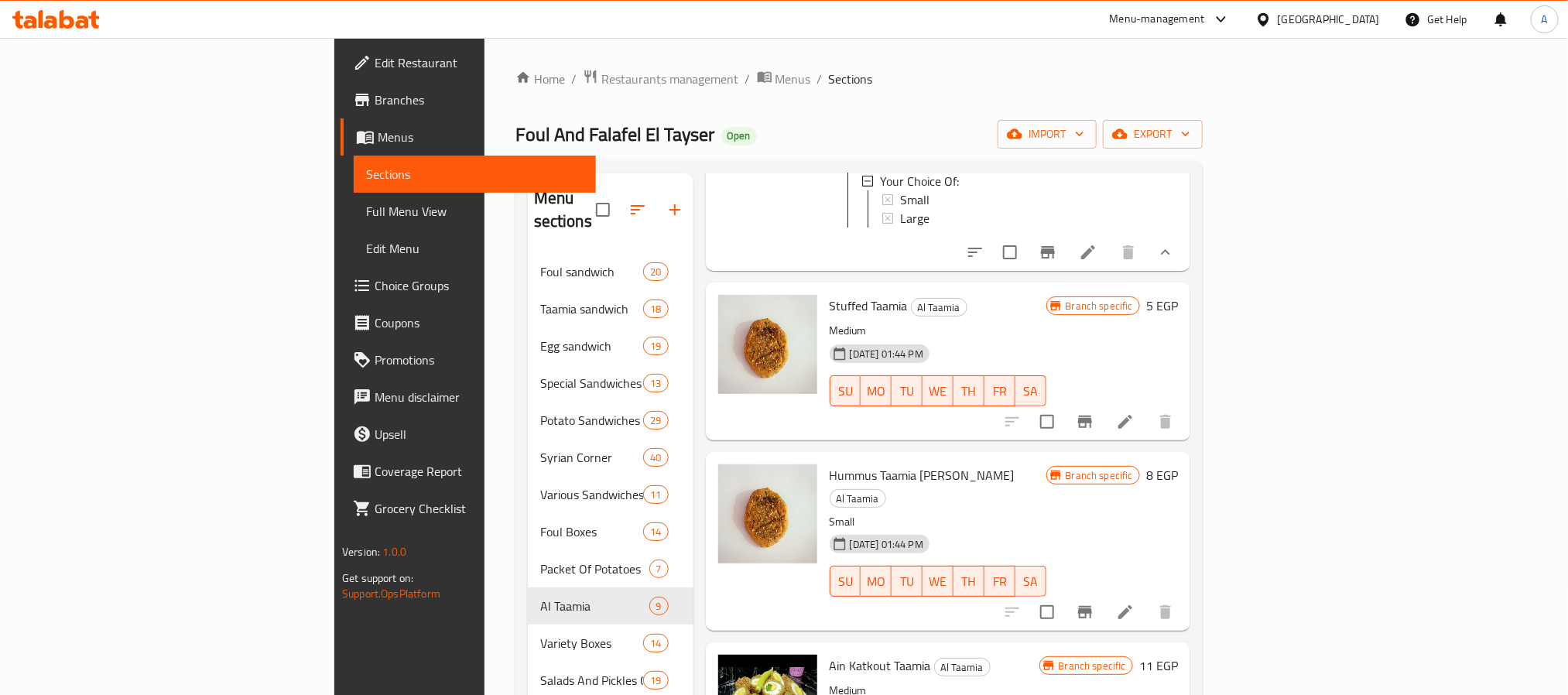
scroll to position [0, 0]
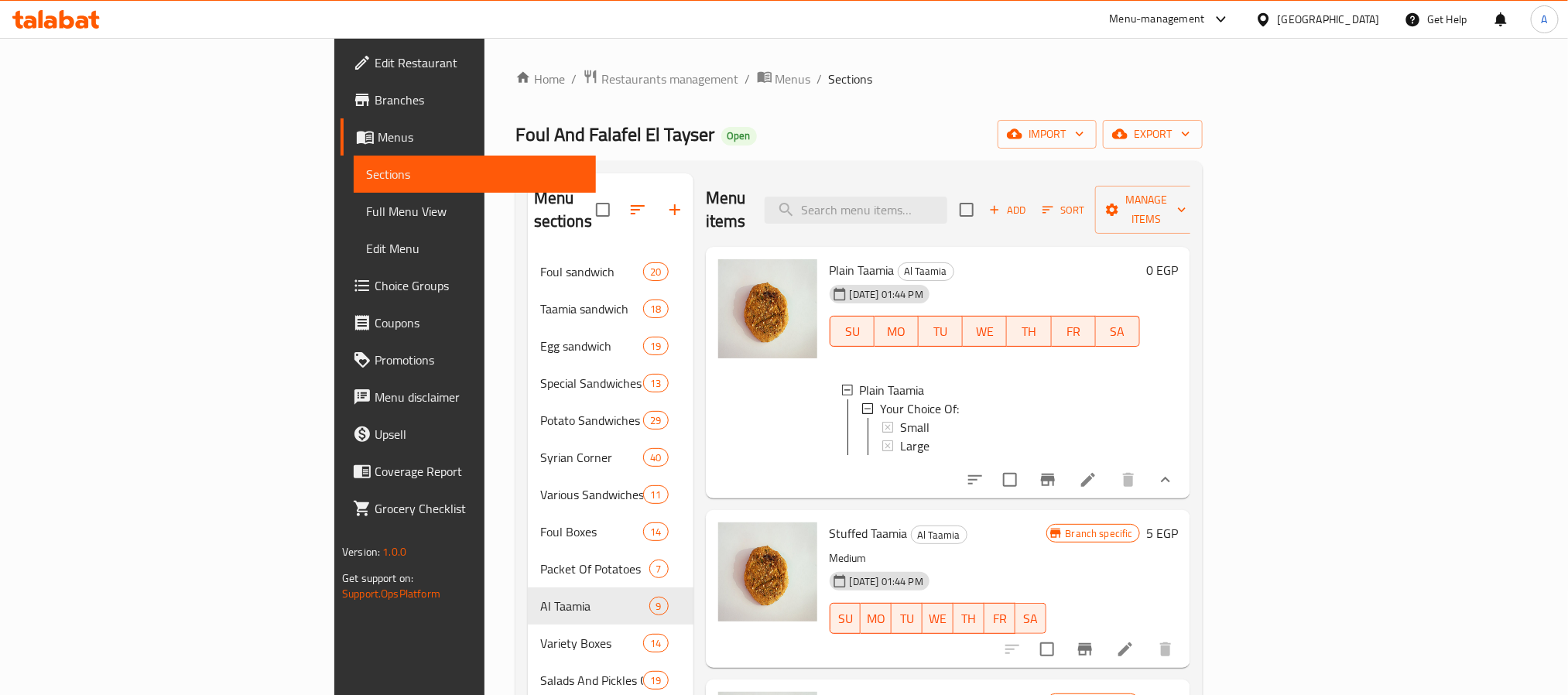
click at [1085, 202] on span "Sort" at bounding box center [1063, 210] width 42 height 18
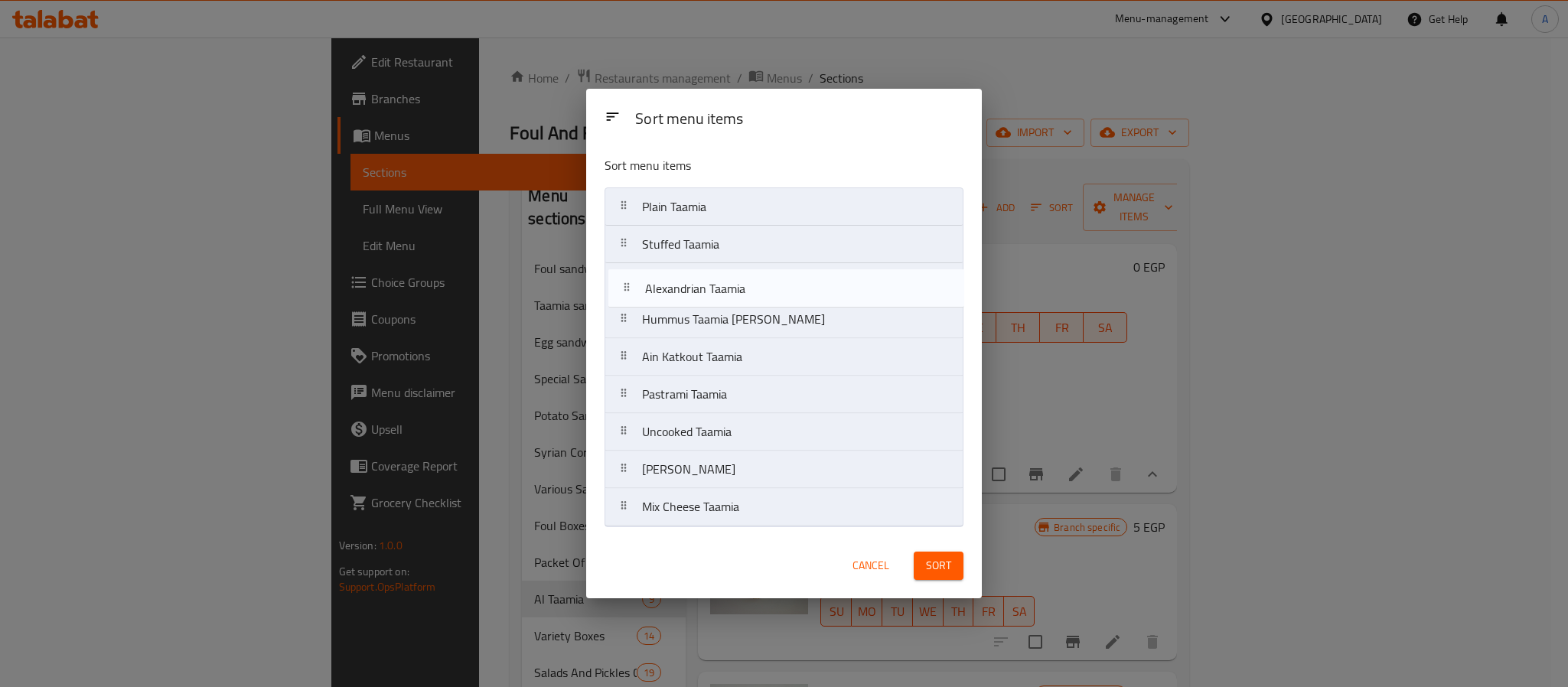
drag, startPoint x: 703, startPoint y: 365, endPoint x: 705, endPoint y: 277, distance: 88.0
click at [705, 277] on nav "Plain Taamia Stuffed Taamia Hummus Taamia Patty Ain Katkout Taamia Alexandrian …" at bounding box center [783, 357] width 359 height 339
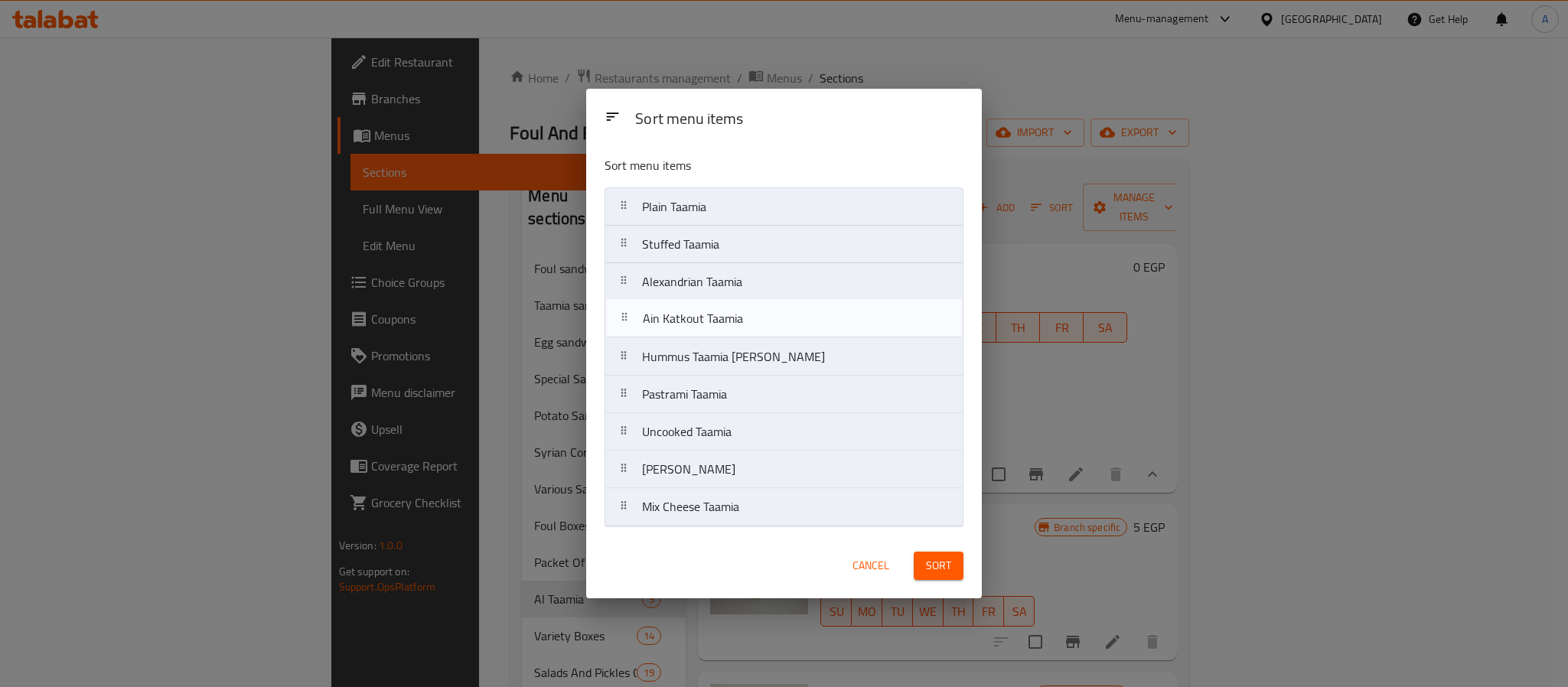
drag, startPoint x: 698, startPoint y: 360, endPoint x: 698, endPoint y: 315, distance: 45.0
click at [698, 315] on nav "Plain Taamia Stuffed Taamia Alexandrian Taamia Hummus Taamia Patty Ain Katkout …" at bounding box center [783, 357] width 359 height 339
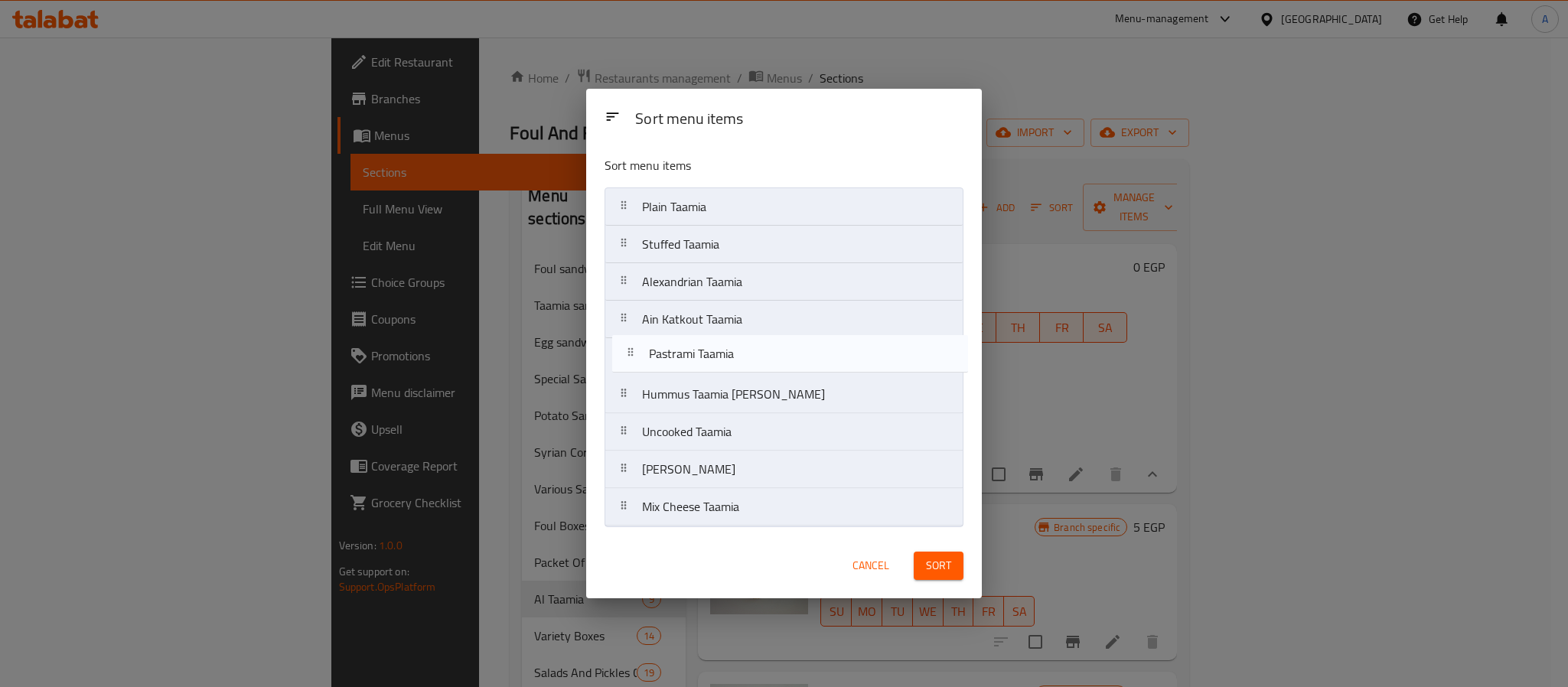
drag, startPoint x: 703, startPoint y: 391, endPoint x: 707, endPoint y: 344, distance: 47.2
click at [707, 344] on nav "Plain Taamia Stuffed Taamia Alexandrian Taamia Ain Katkout Taamia Hummus Taamia…" at bounding box center [783, 357] width 359 height 339
drag, startPoint x: 703, startPoint y: 473, endPoint x: 705, endPoint y: 397, distance: 76.0
click at [705, 397] on nav "Plain Taamia Stuffed Taamia Alexandrian Taamia Ain Katkout Taamia Pastrami Taam…" at bounding box center [783, 357] width 359 height 339
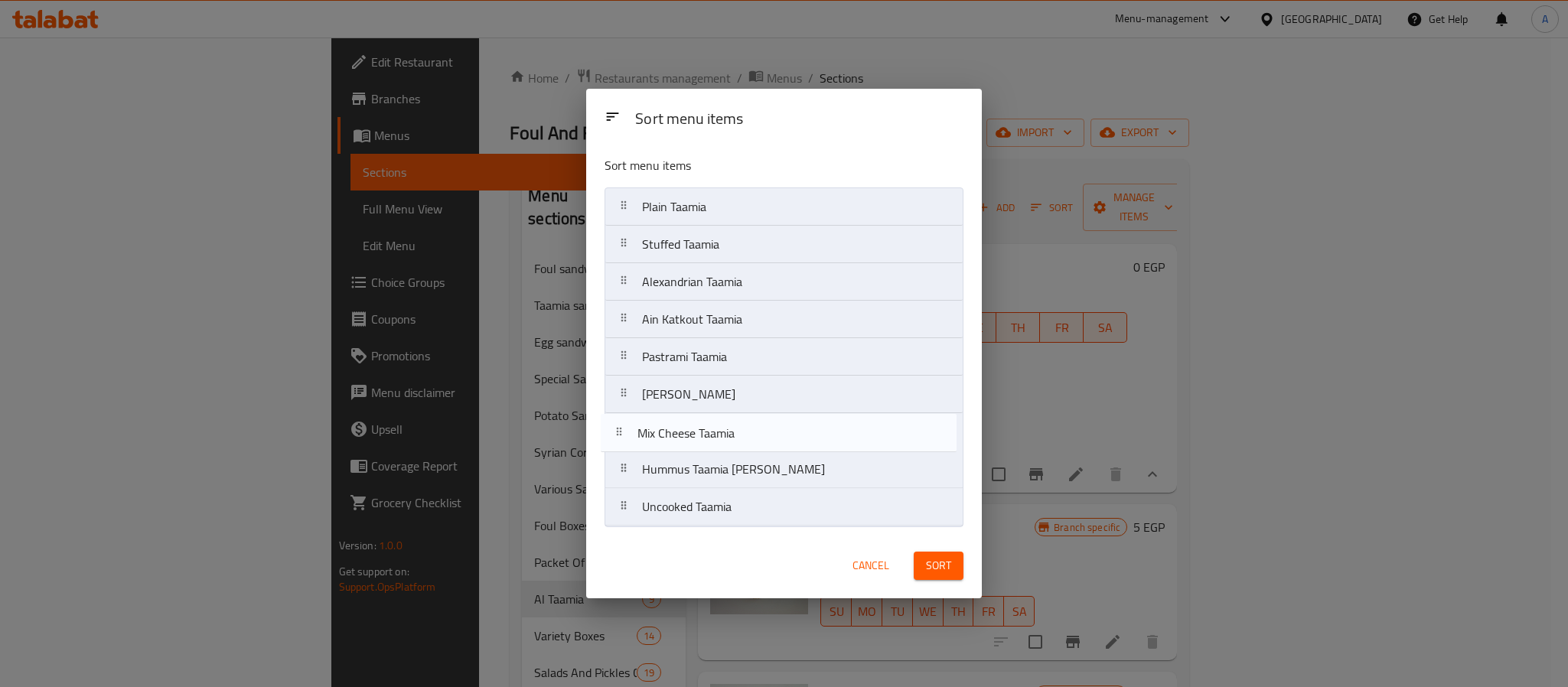
drag, startPoint x: 708, startPoint y: 512, endPoint x: 703, endPoint y: 431, distance: 81.2
click at [703, 431] on nav "Plain Taamia Stuffed Taamia Alexandrian Taamia Ain Katkout Taamia Pastrami Taam…" at bounding box center [783, 357] width 359 height 339
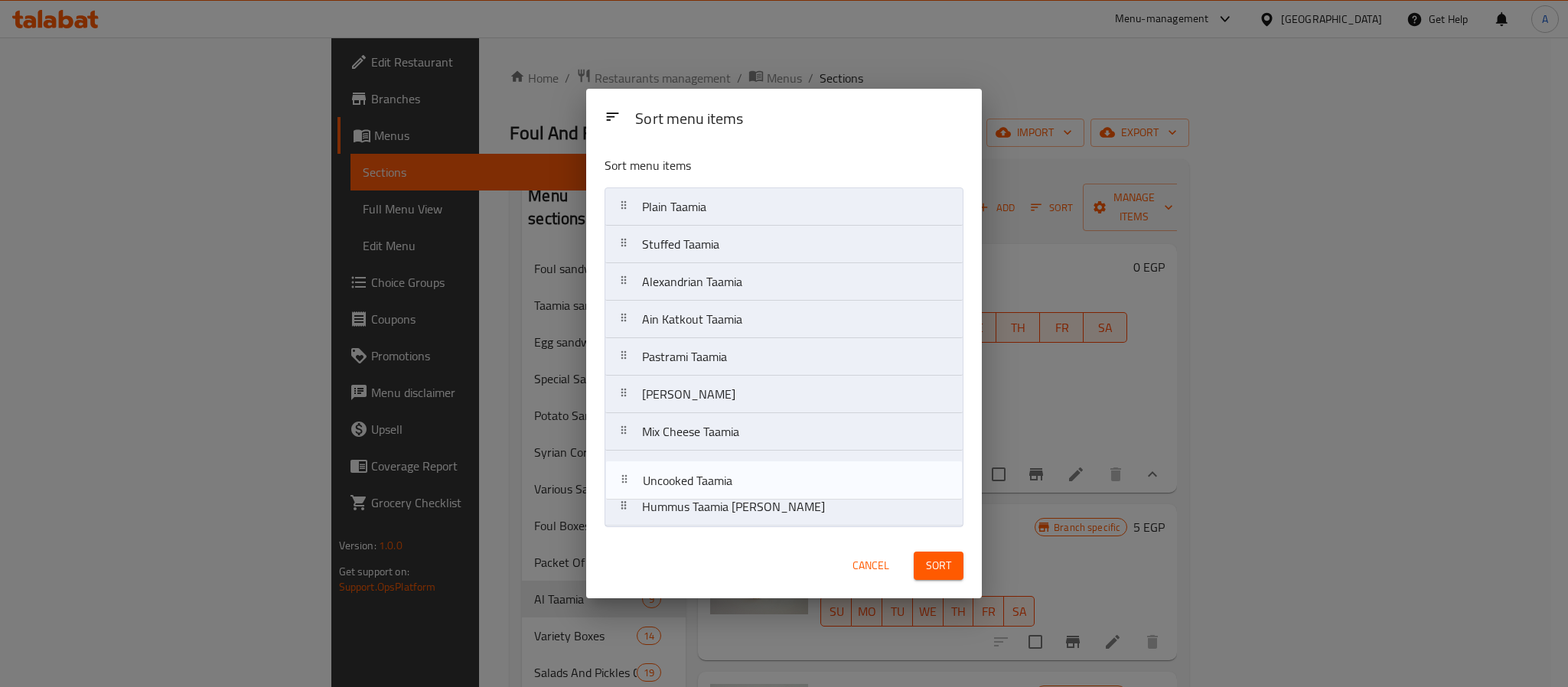
drag, startPoint x: 712, startPoint y: 515, endPoint x: 712, endPoint y: 476, distance: 39.0
click at [712, 476] on nav "Plain Taamia Stuffed Taamia Alexandrian Taamia Ain Katkout Taamia Pastrami Taam…" at bounding box center [783, 357] width 359 height 339
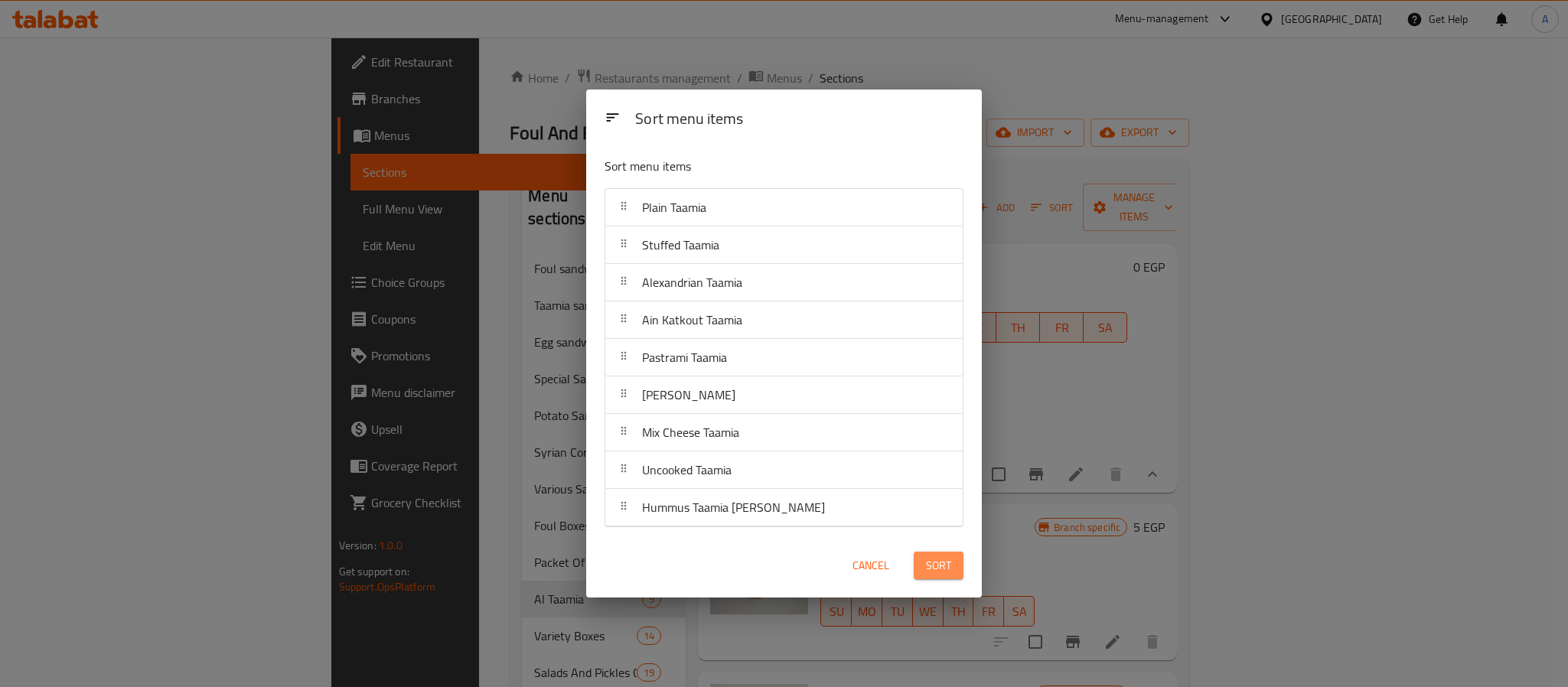
click at [949, 563] on span "Sort" at bounding box center [939, 566] width 25 height 19
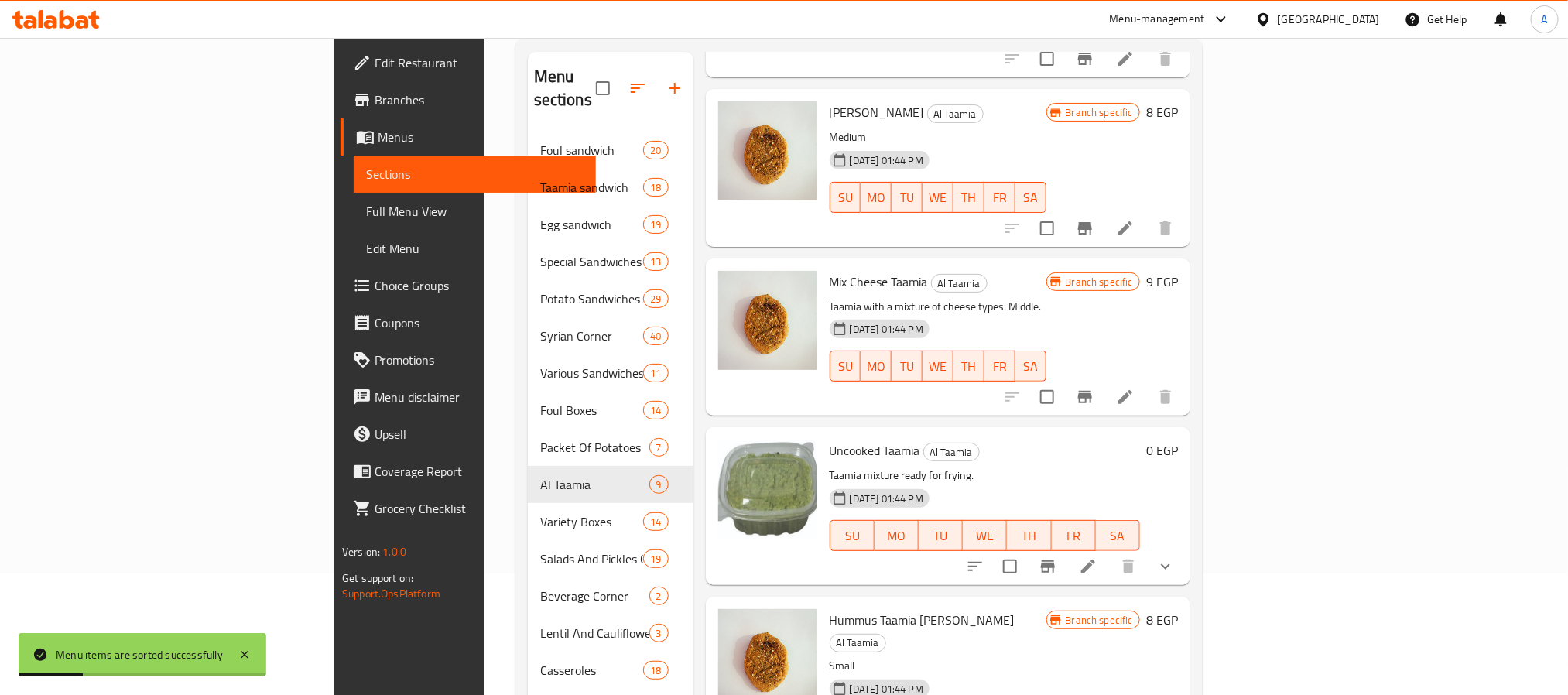
scroll to position [216, 0]
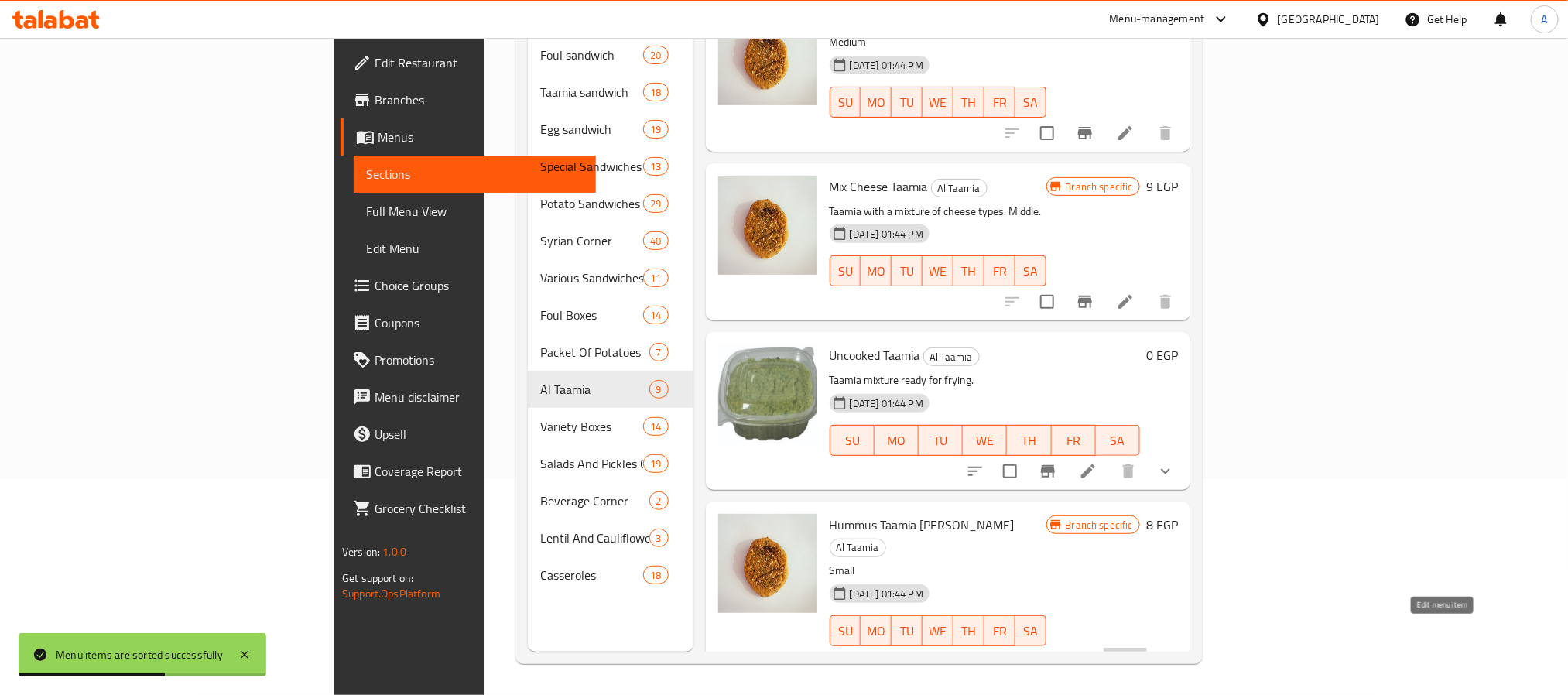
click at [1133, 655] on icon at bounding box center [1125, 662] width 14 height 14
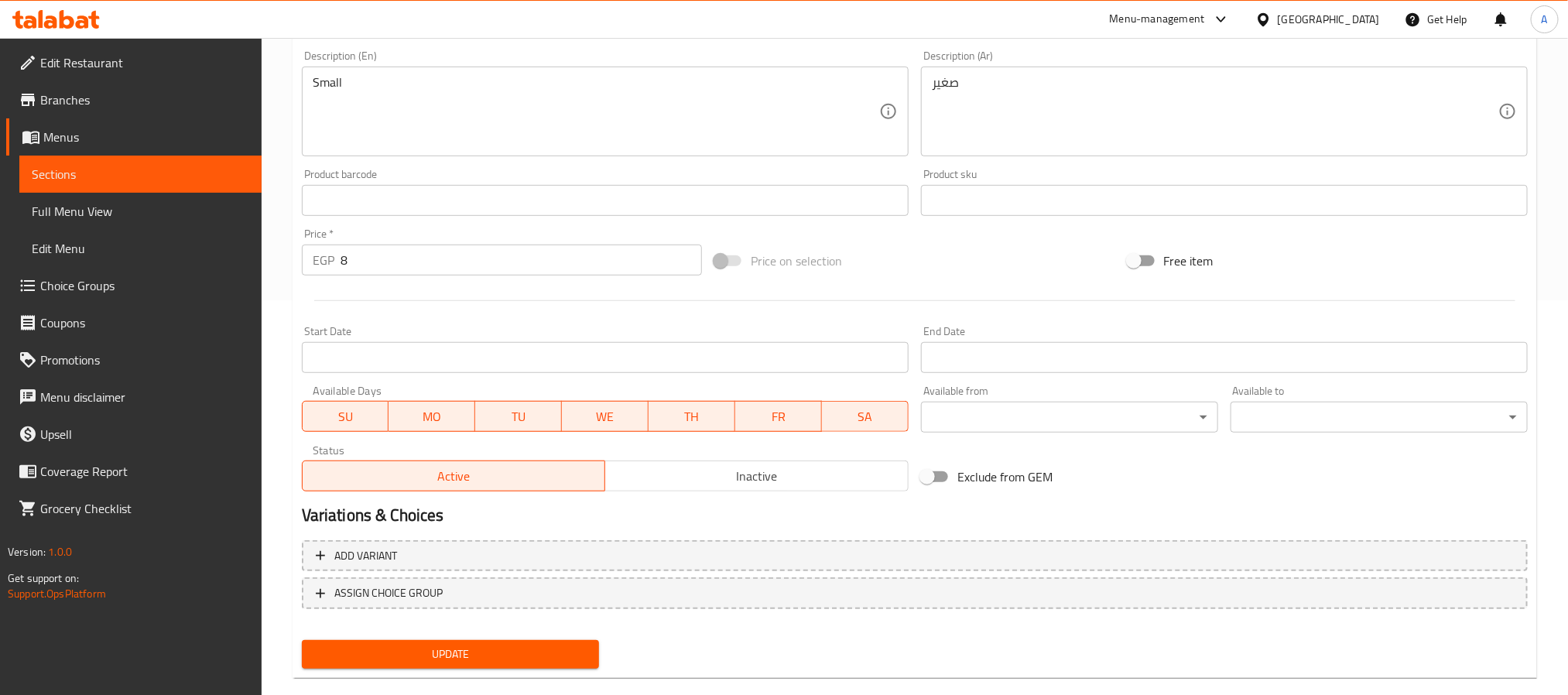
scroll to position [419, 0]
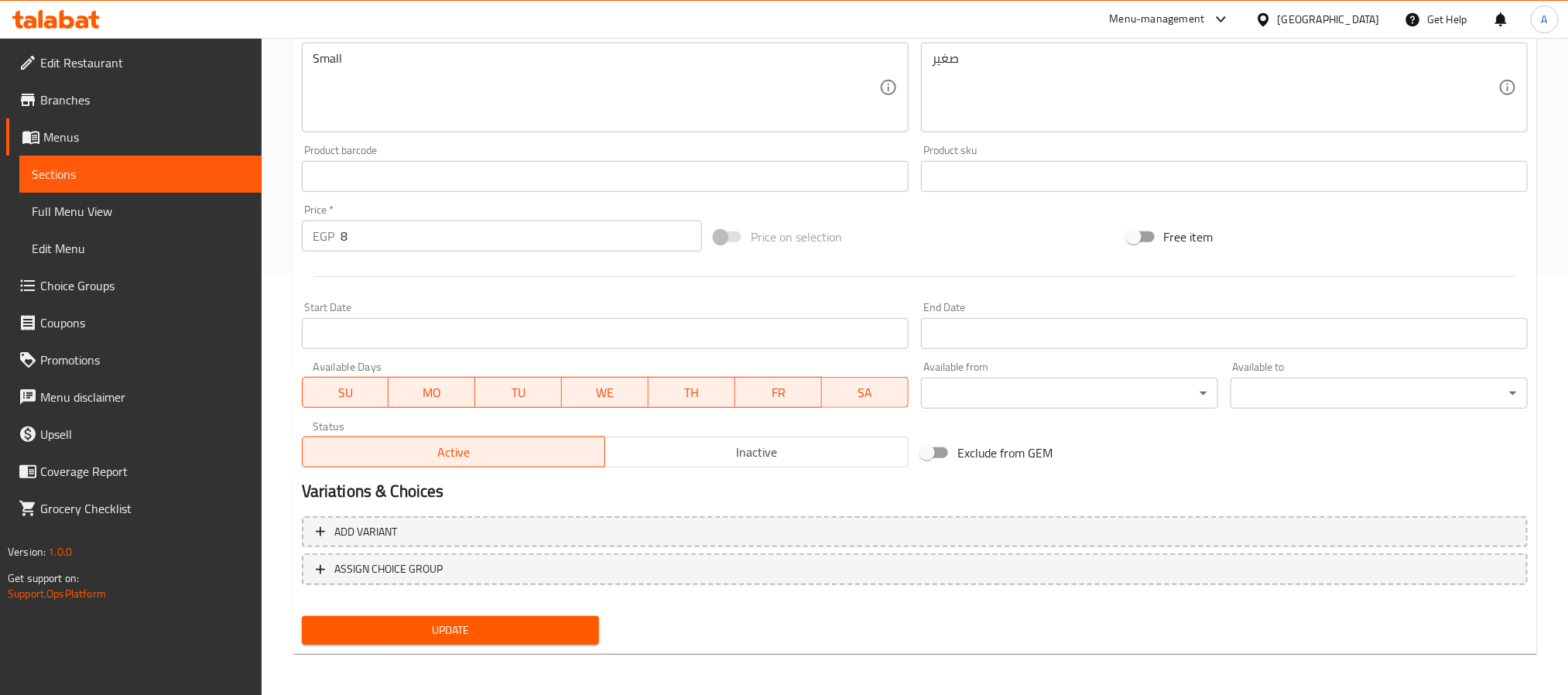
click at [757, 456] on span "Inactive" at bounding box center [757, 452] width 291 height 23
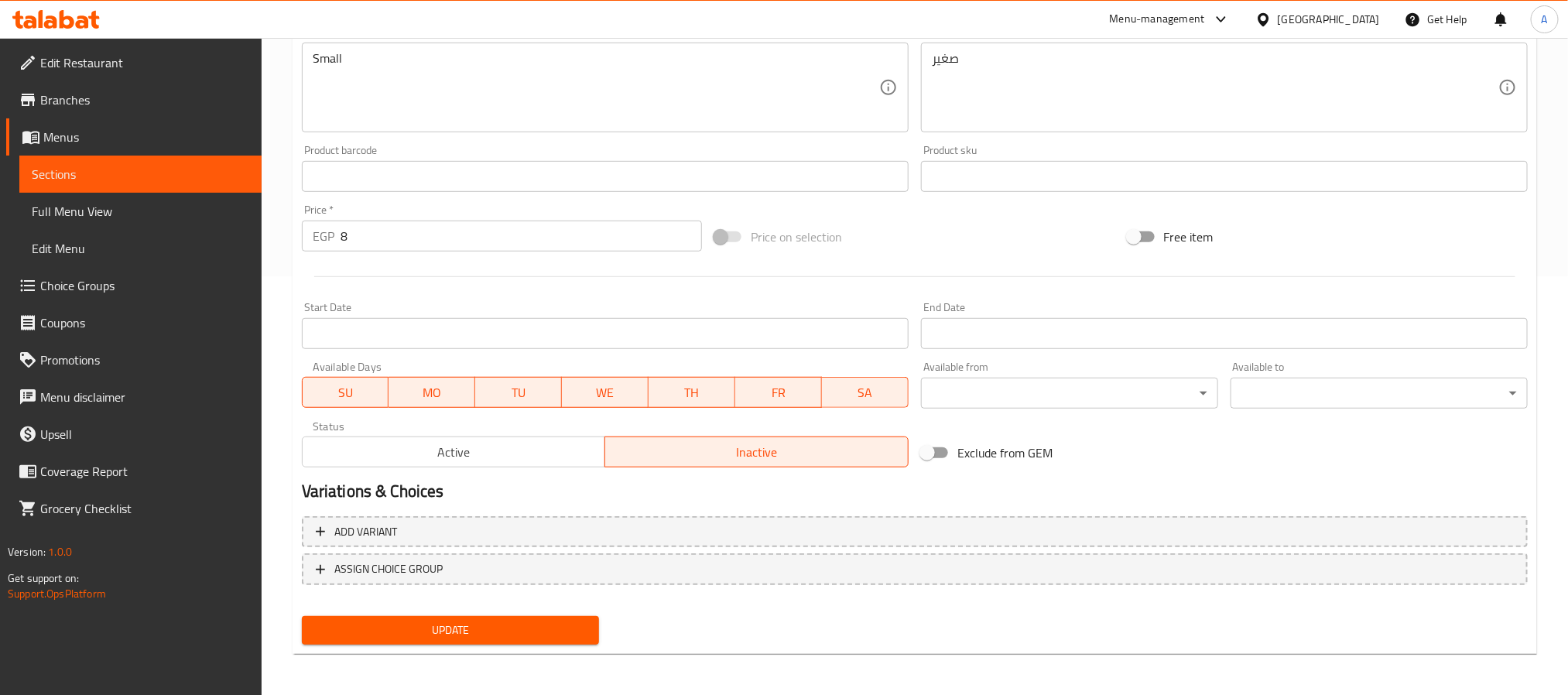
click at [558, 621] on span "Update" at bounding box center [451, 630] width 272 height 19
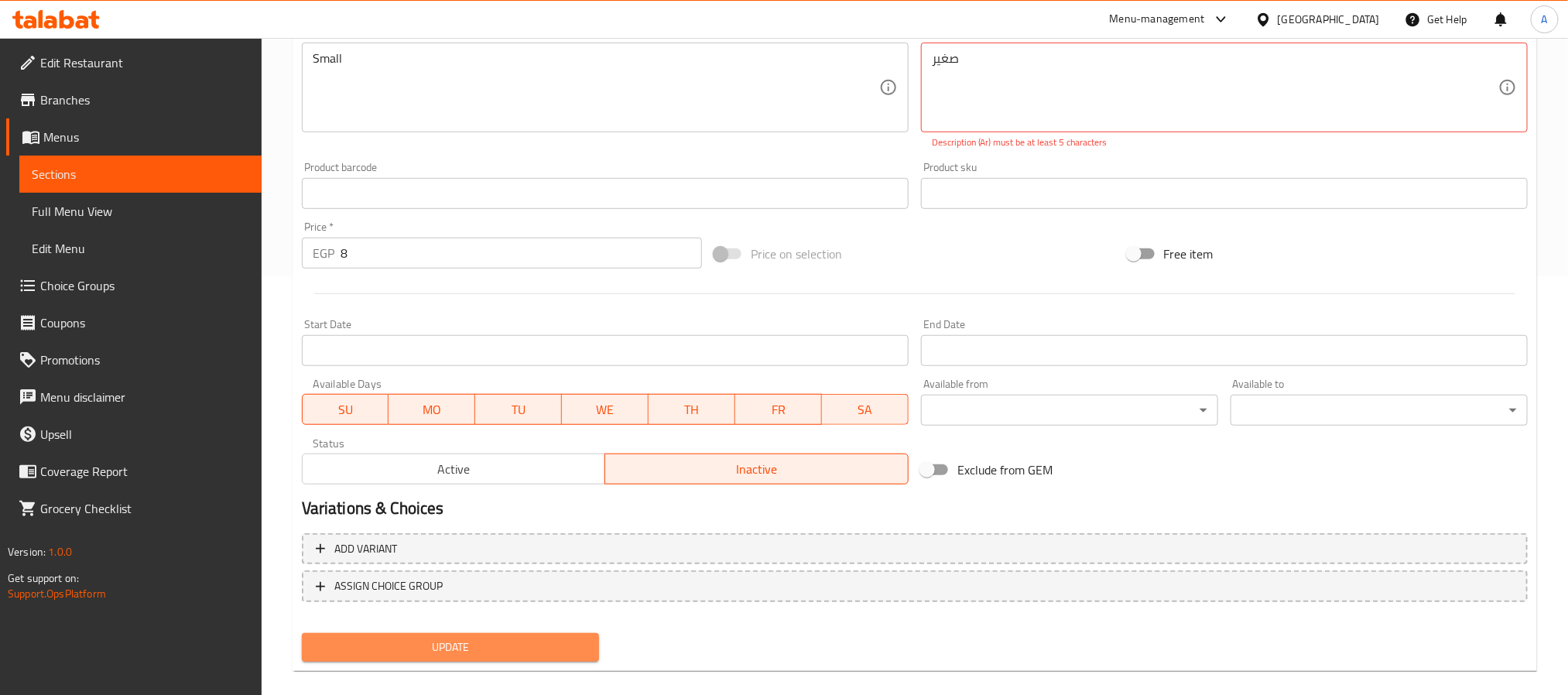
click at [553, 638] on span "Update" at bounding box center [451, 647] width 272 height 19
click at [946, 53] on textarea "صغير" at bounding box center [1215, 87] width 566 height 74
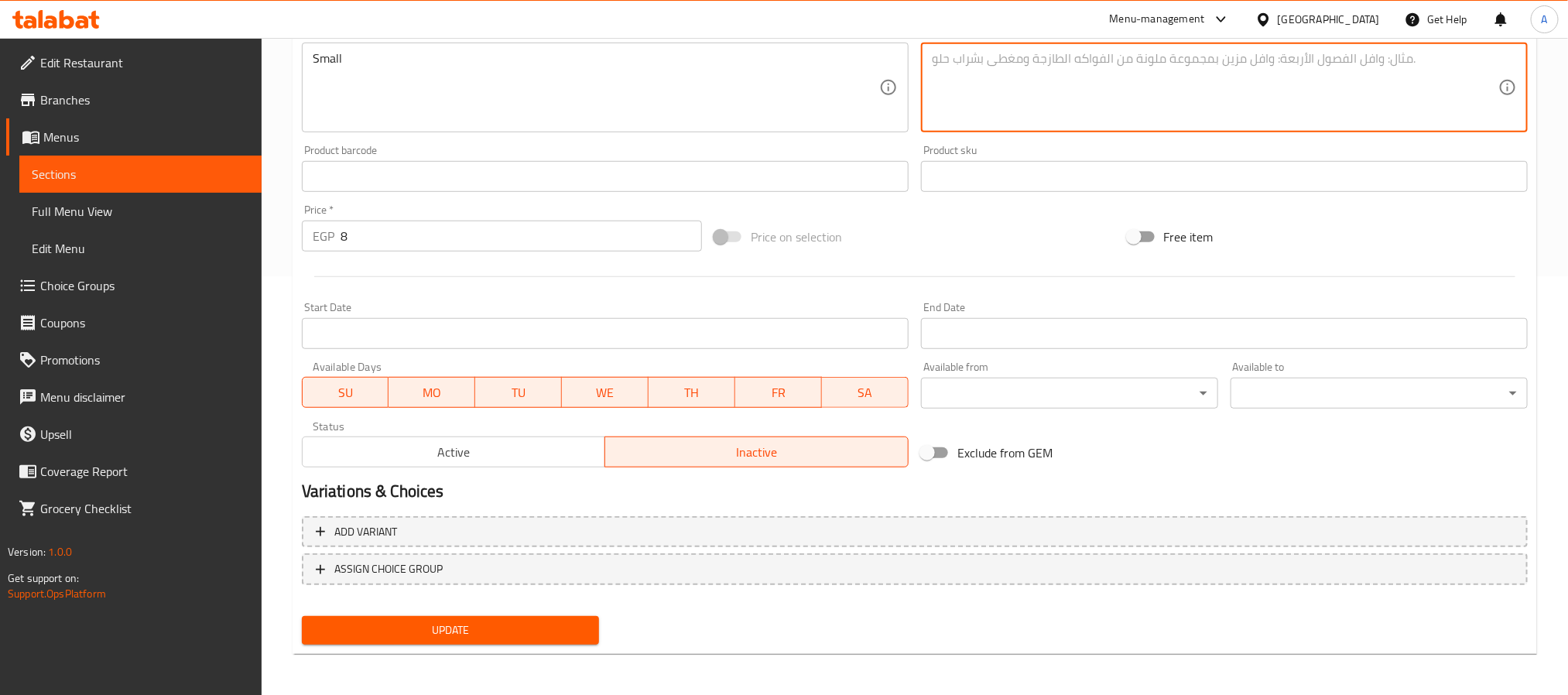
click at [309, 57] on div "Small Description (En)" at bounding box center [605, 87] width 607 height 90
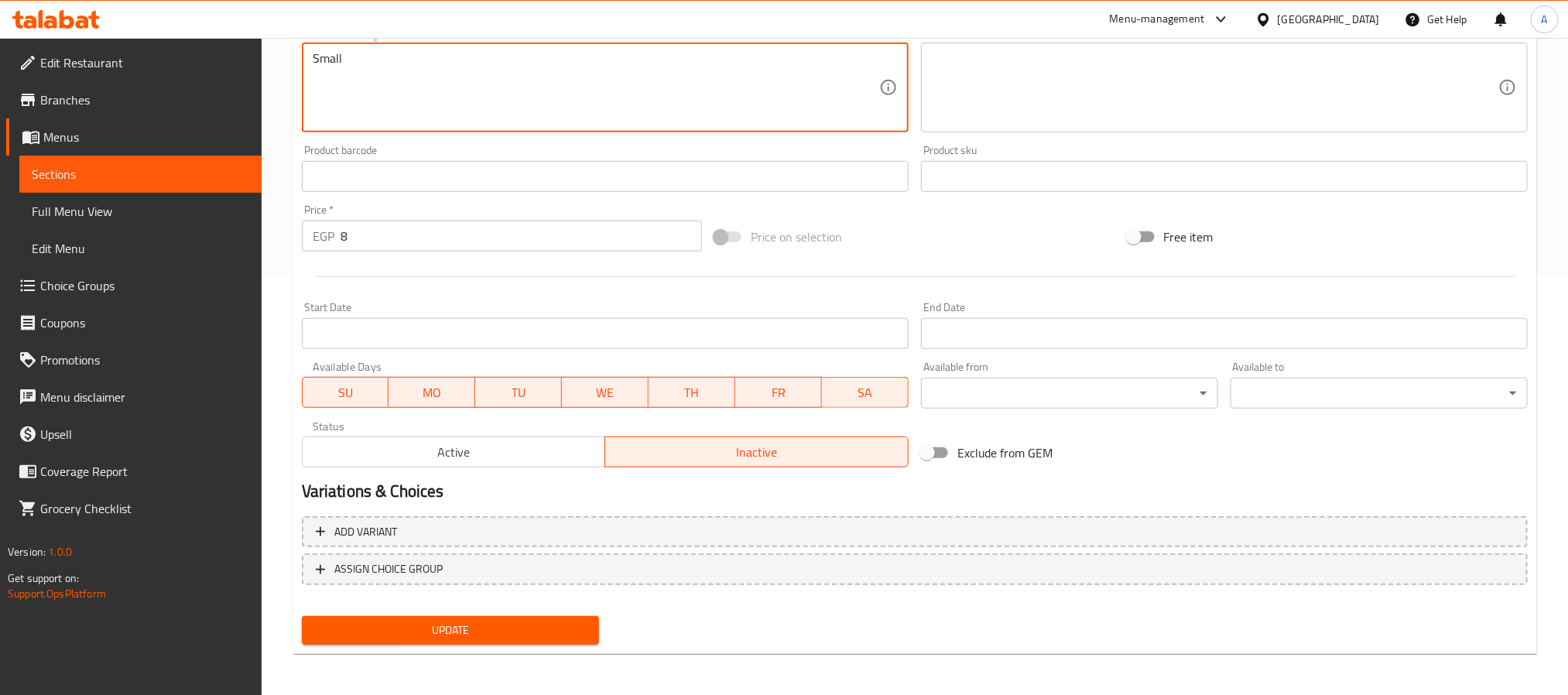
click at [309, 57] on div "Small Description (En)" at bounding box center [605, 87] width 607 height 90
click at [330, 56] on textarea "Small" at bounding box center [596, 87] width 566 height 74
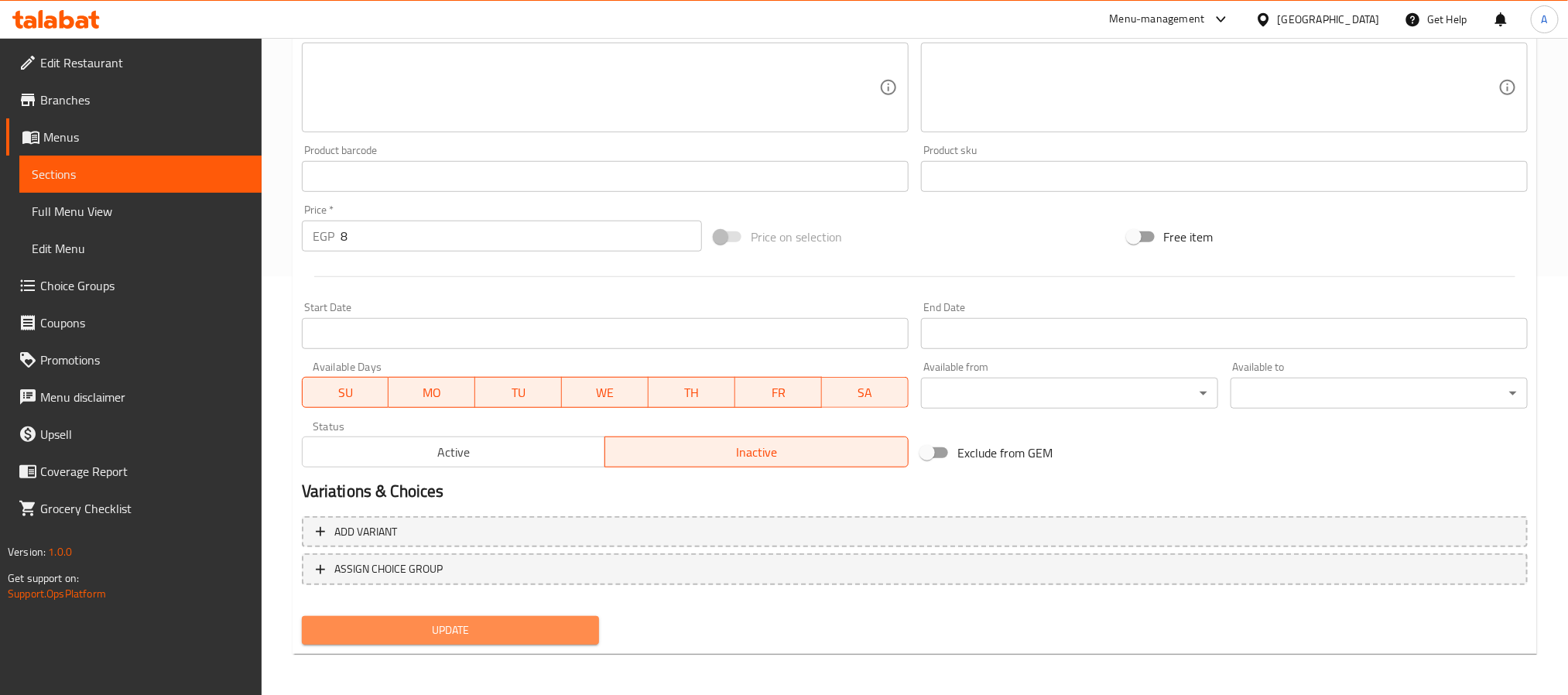
click at [455, 621] on span "Update" at bounding box center [451, 630] width 272 height 19
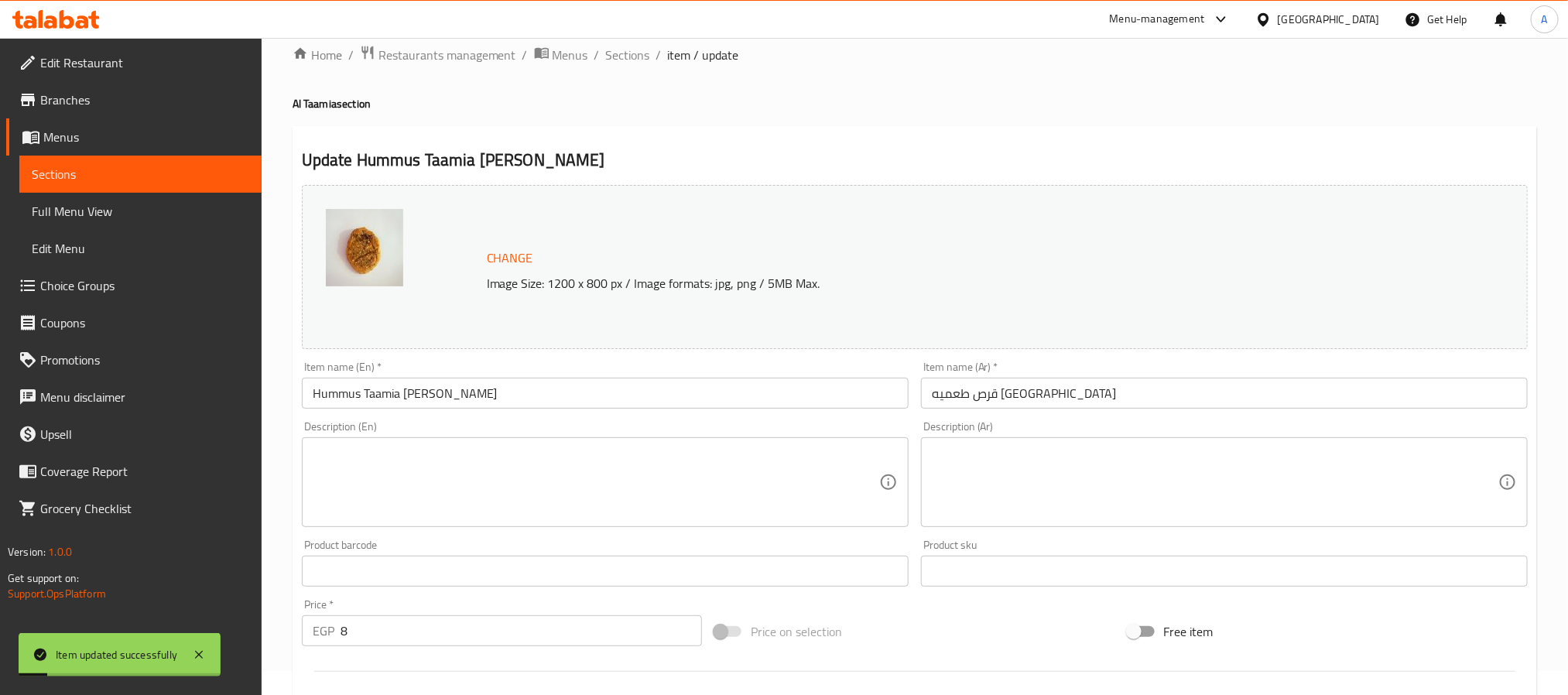
scroll to position [0, 0]
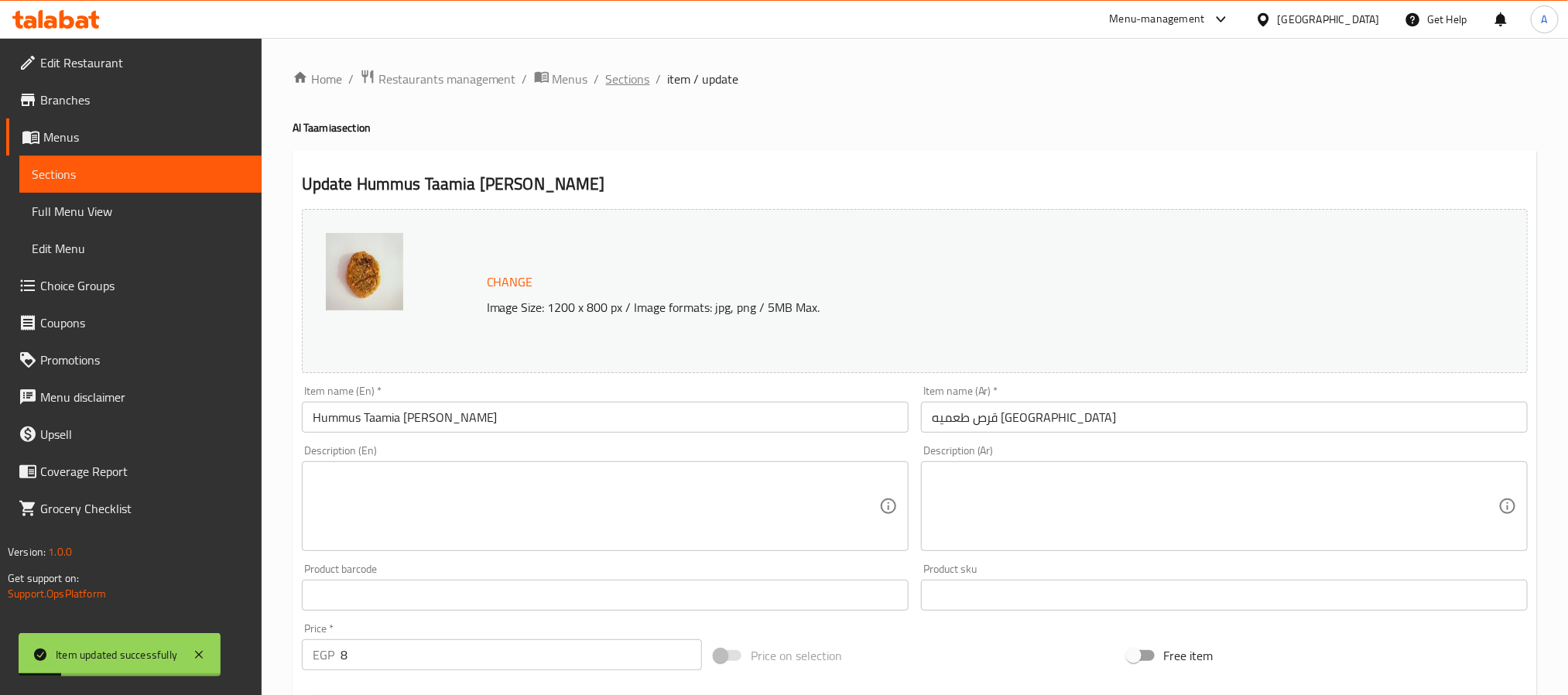
click at [635, 77] on span "Sections" at bounding box center [628, 79] width 44 height 19
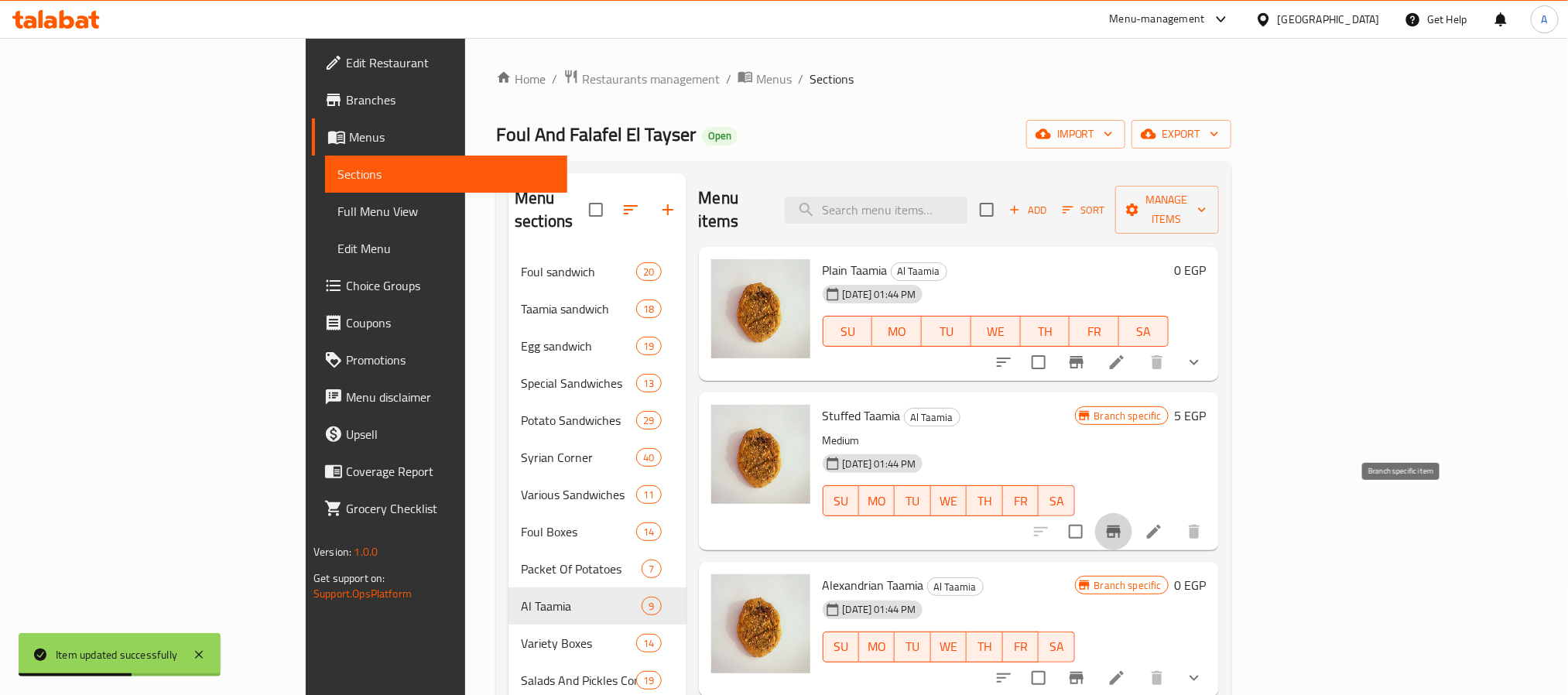
click at [1123, 523] on icon "Branch-specific-item" at bounding box center [1114, 532] width 19 height 19
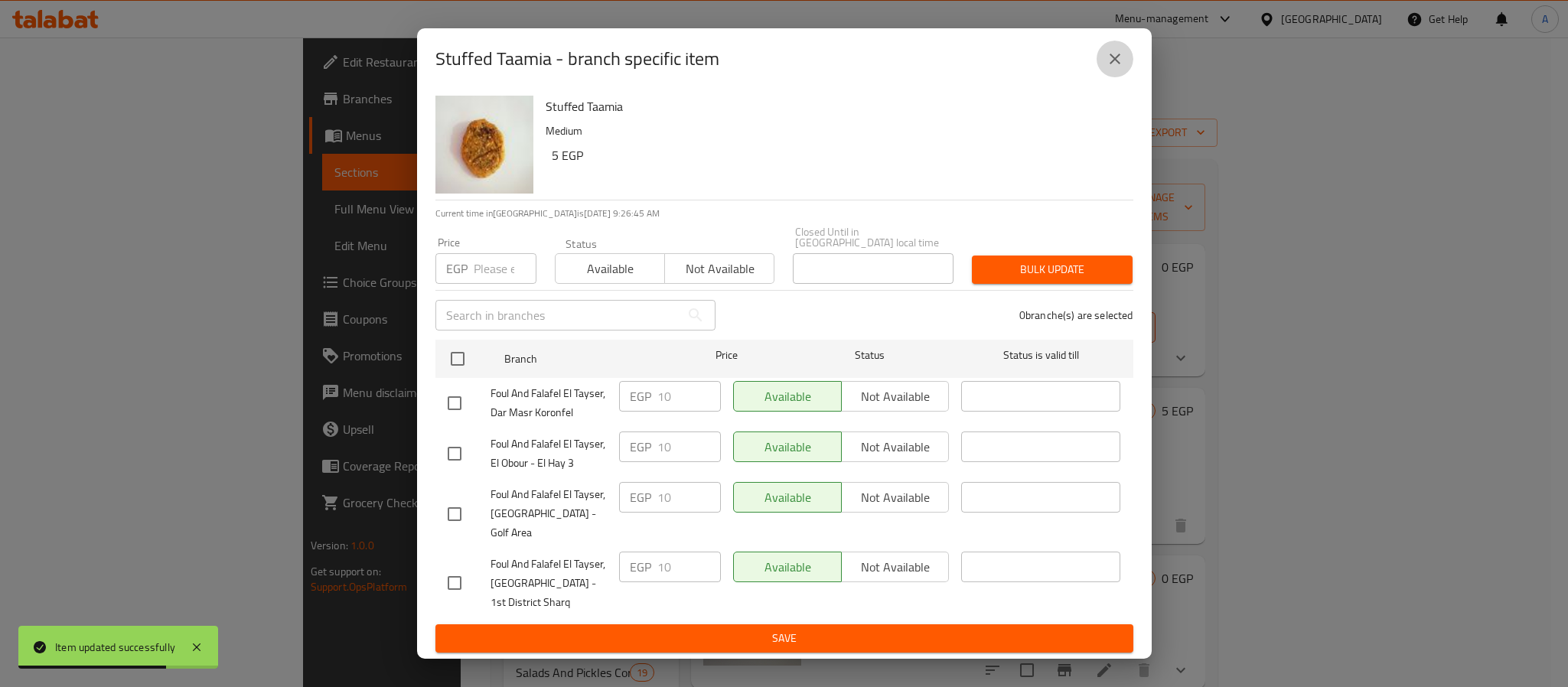
click at [1113, 68] on icon "close" at bounding box center [1115, 59] width 18 height 18
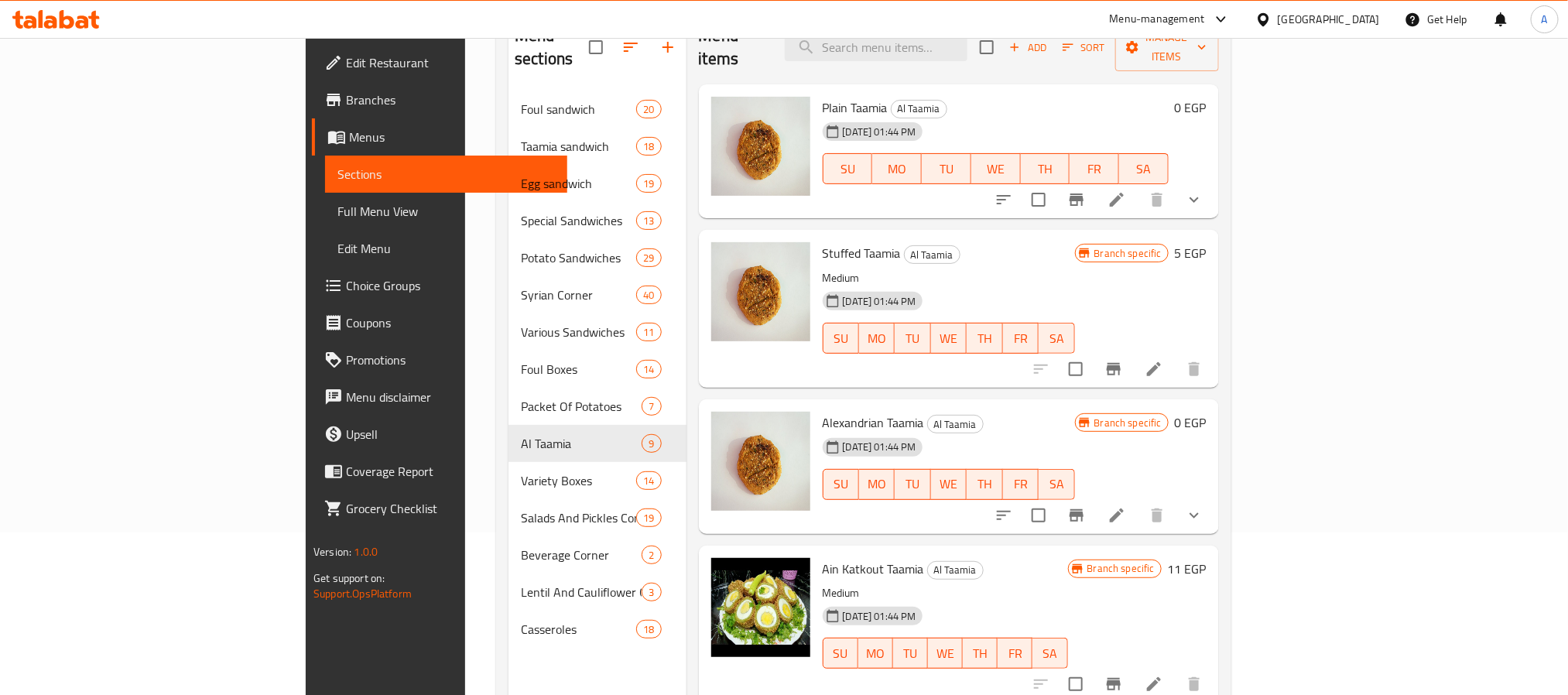
scroll to position [214, 0]
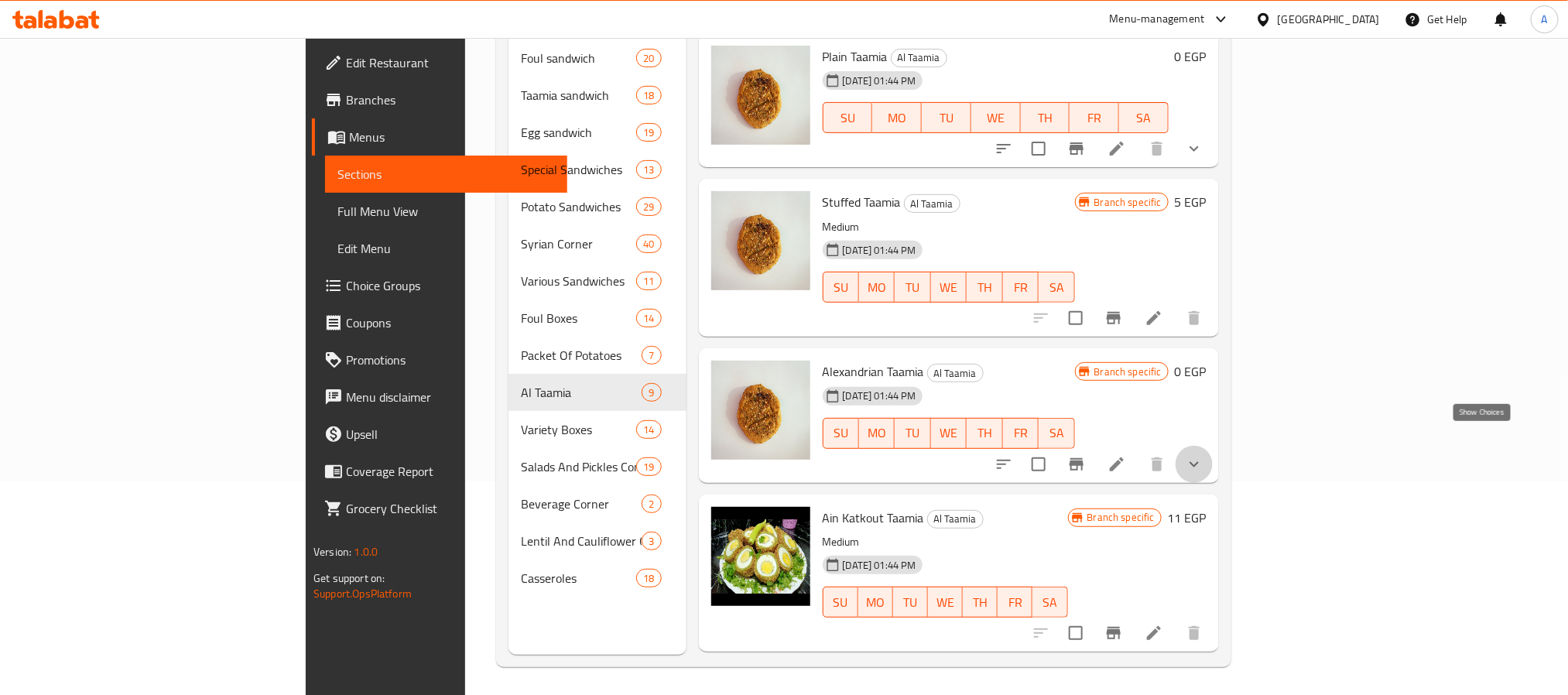
click at [1204, 455] on icon "show more" at bounding box center [1194, 464] width 19 height 19
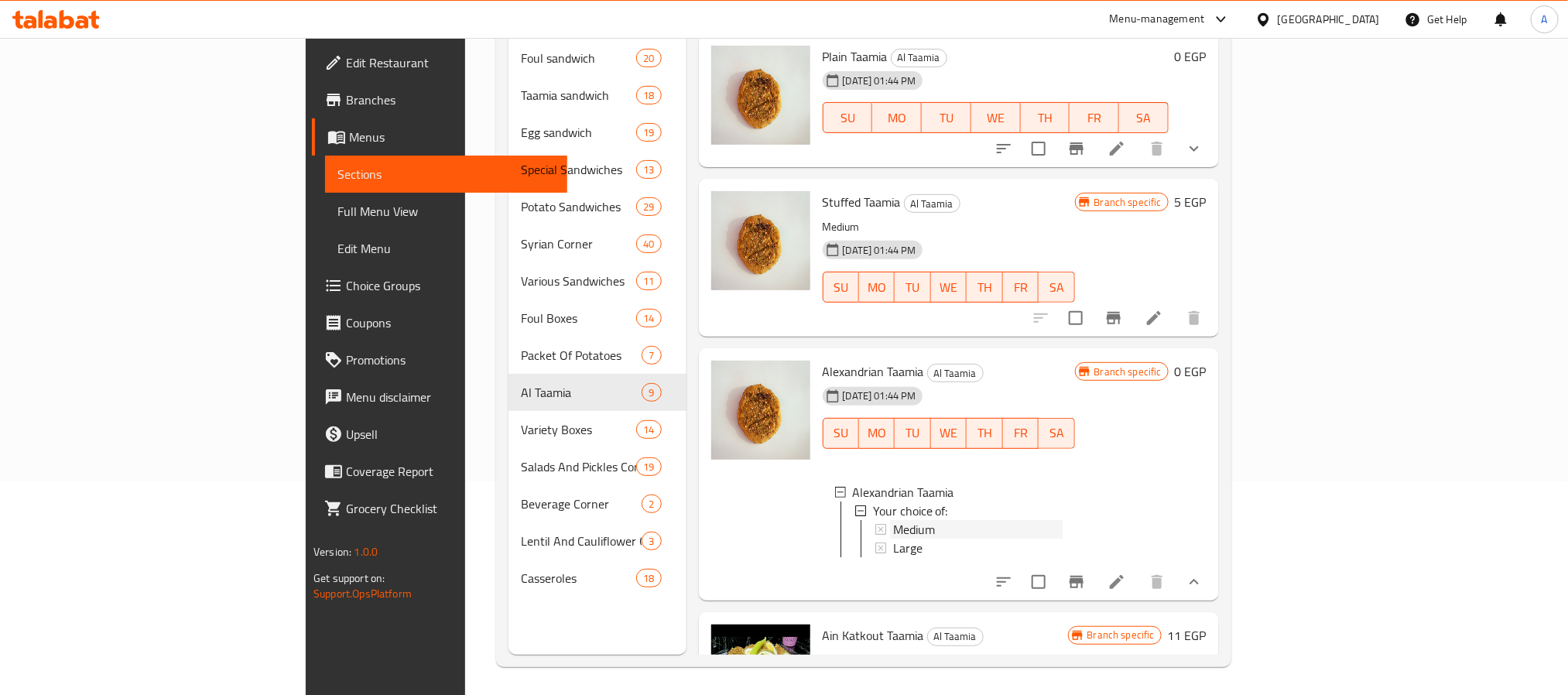
click at [893, 520] on div "Medium" at bounding box center [978, 529] width 170 height 19
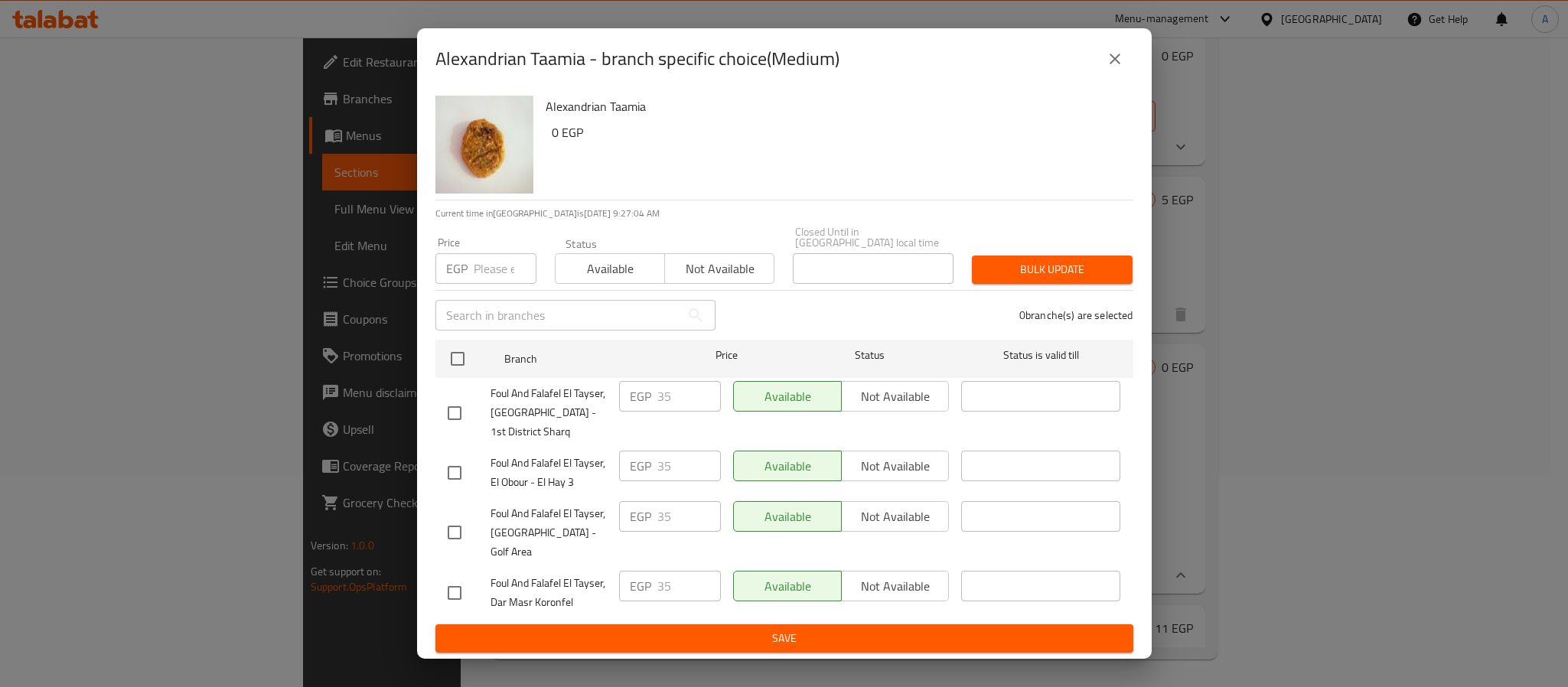
click at [1112, 68] on icon "close" at bounding box center [1115, 59] width 18 height 18
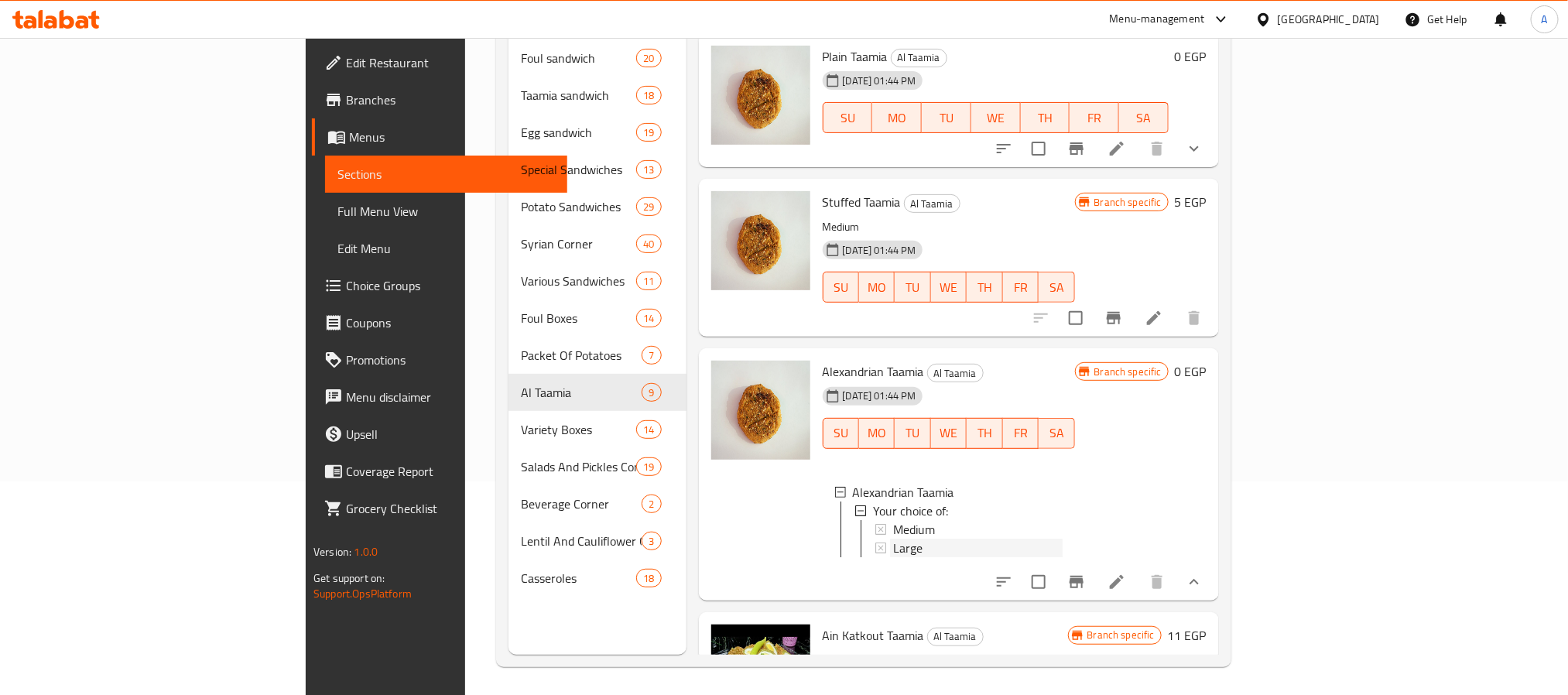
click at [893, 539] on div "Large" at bounding box center [978, 548] width 170 height 19
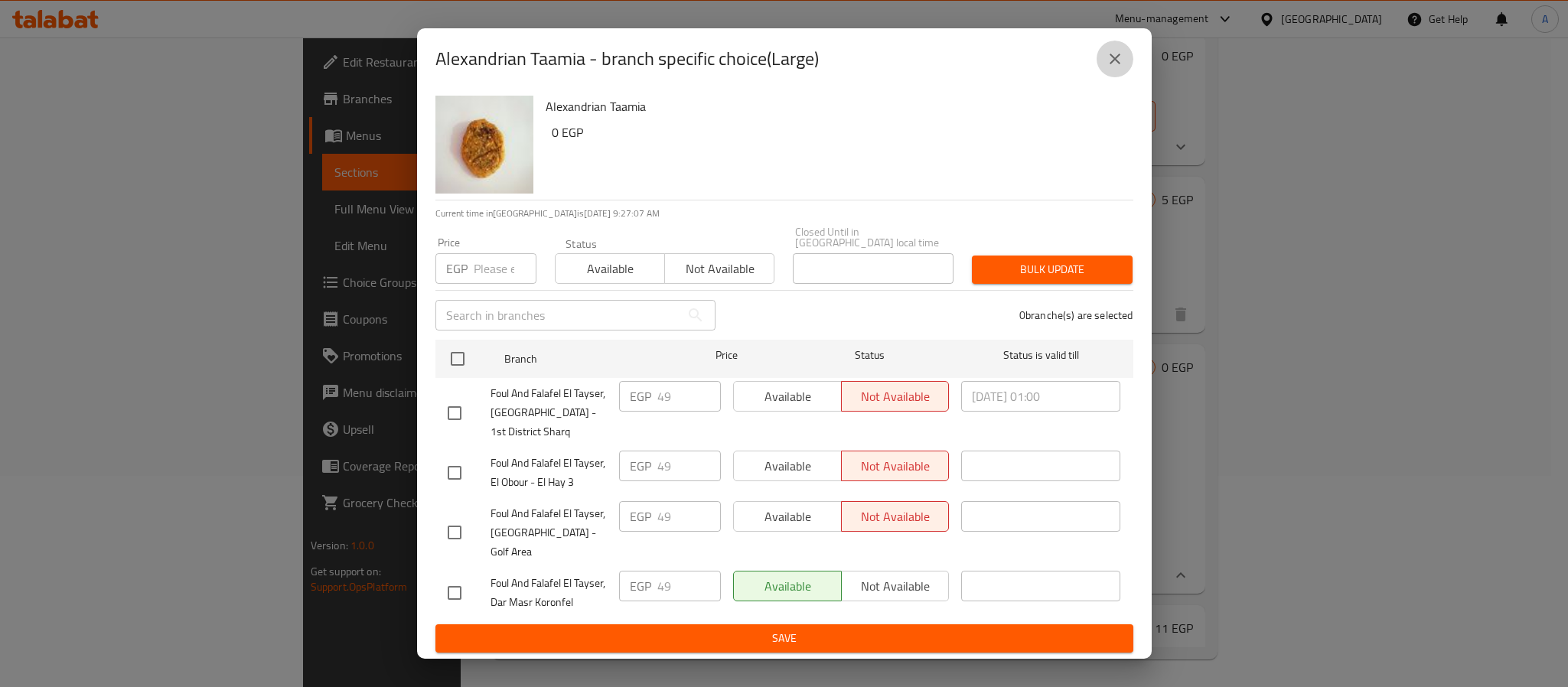
click at [1114, 63] on button "close" at bounding box center [1115, 59] width 37 height 37
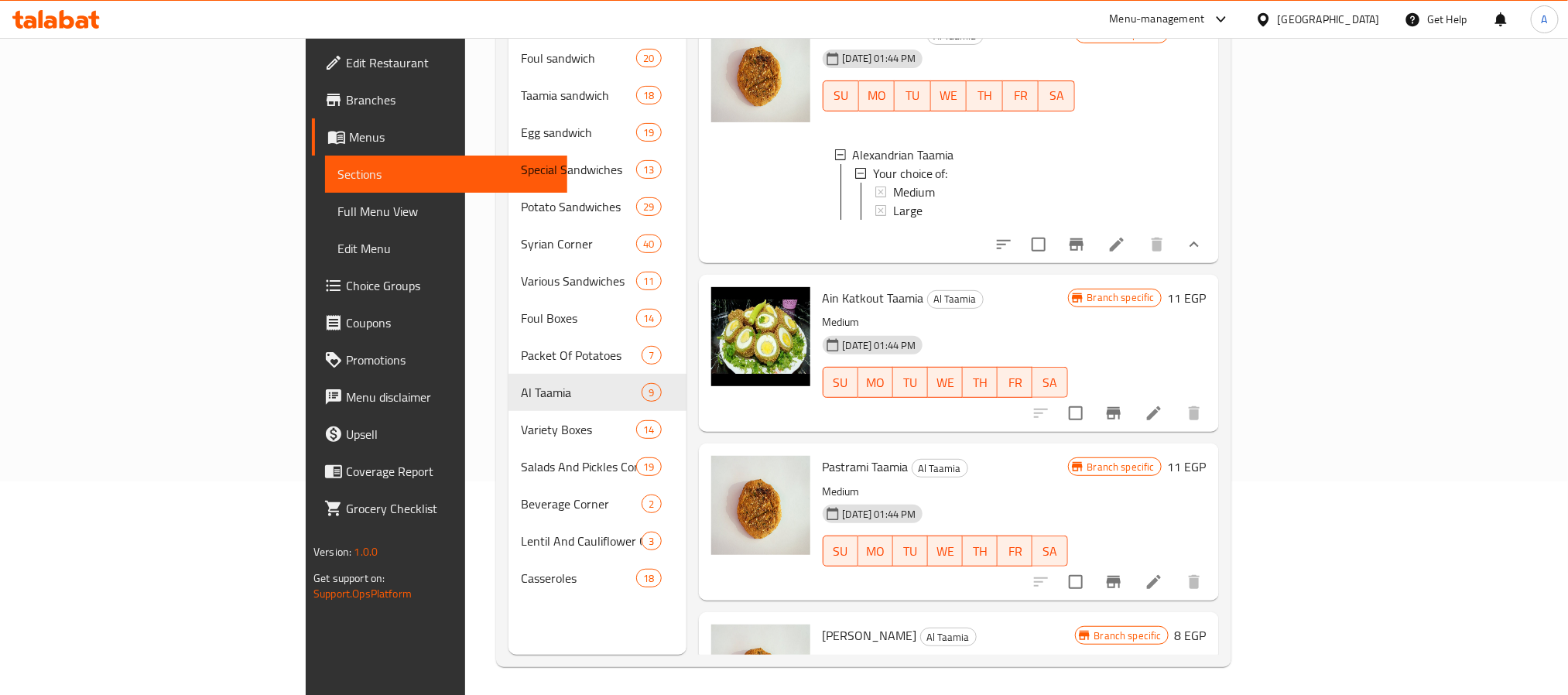
scroll to position [369, 0]
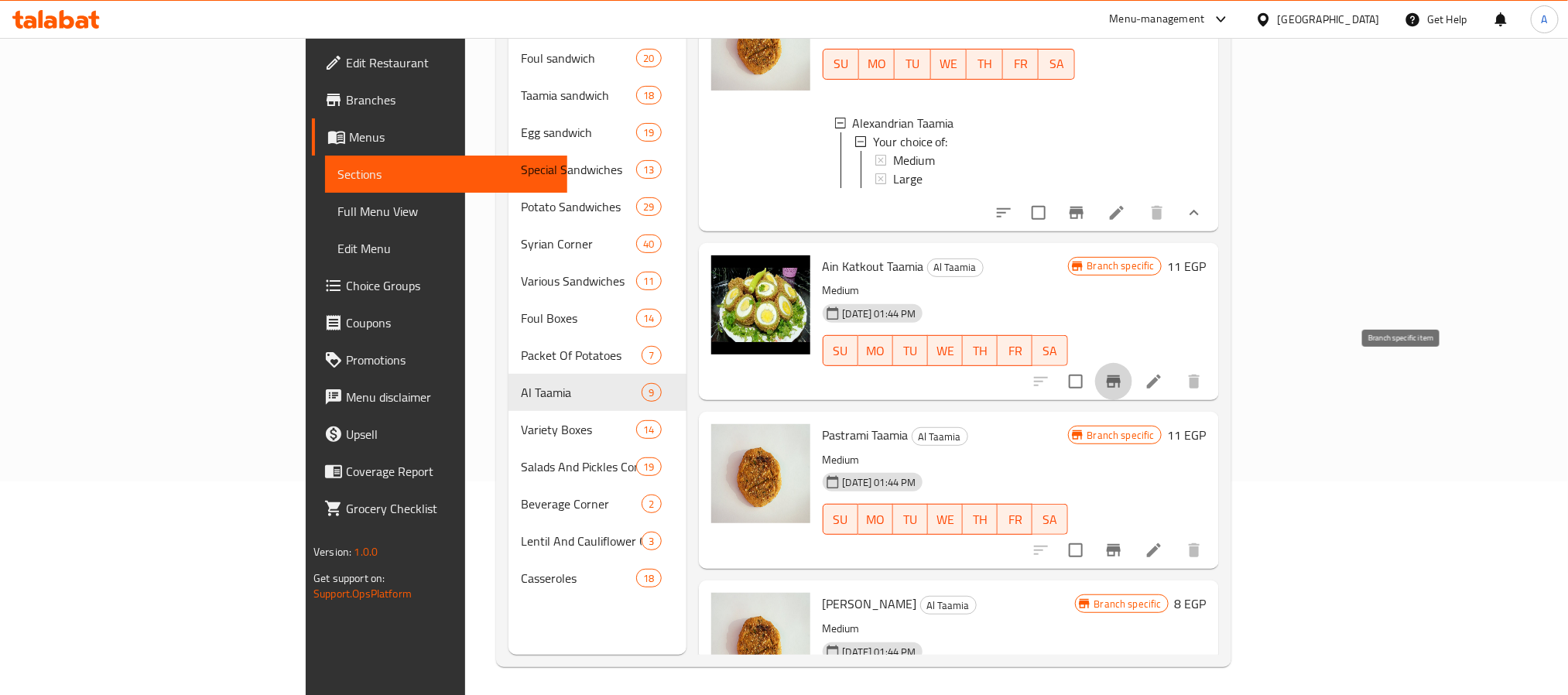
click at [1123, 372] on icon "Branch-specific-item" at bounding box center [1114, 381] width 19 height 19
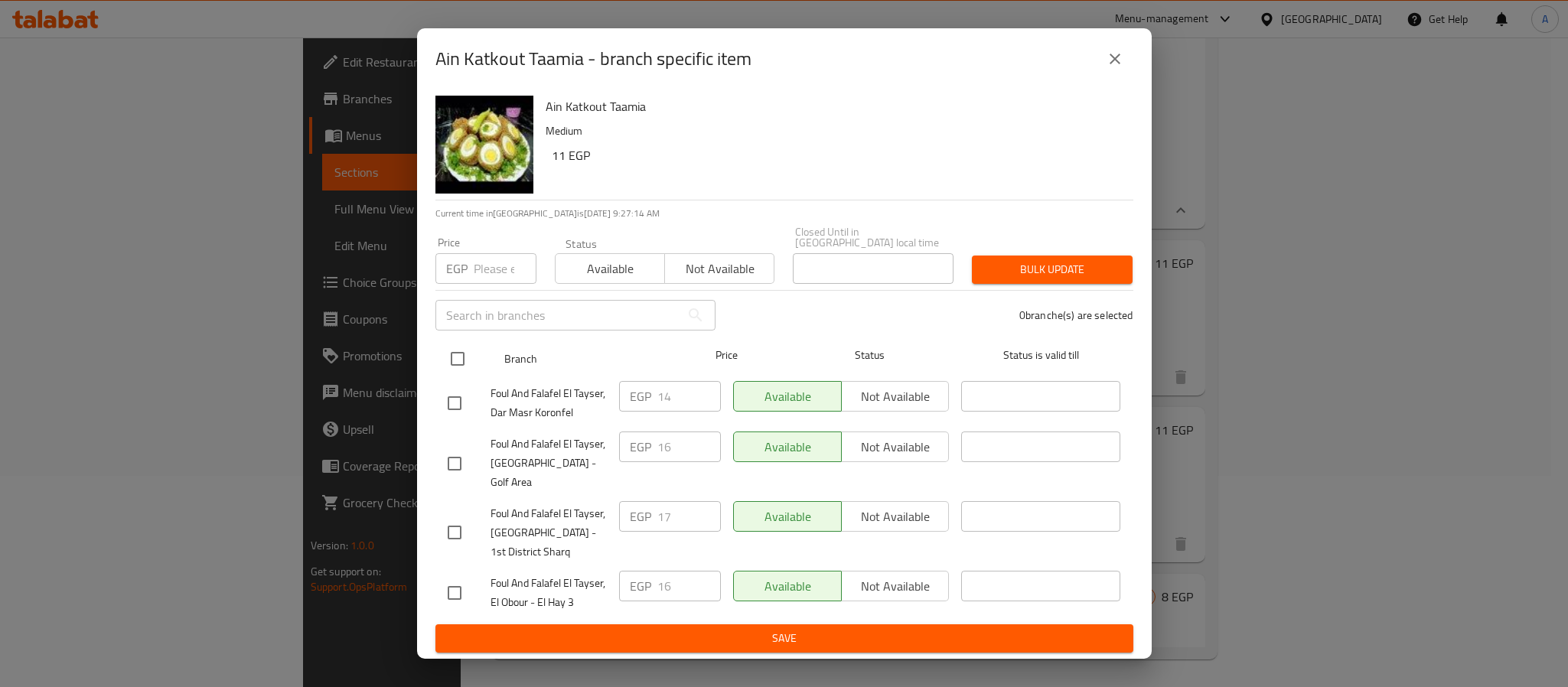
click at [458, 359] on input "checkbox" at bounding box center [457, 359] width 32 height 32
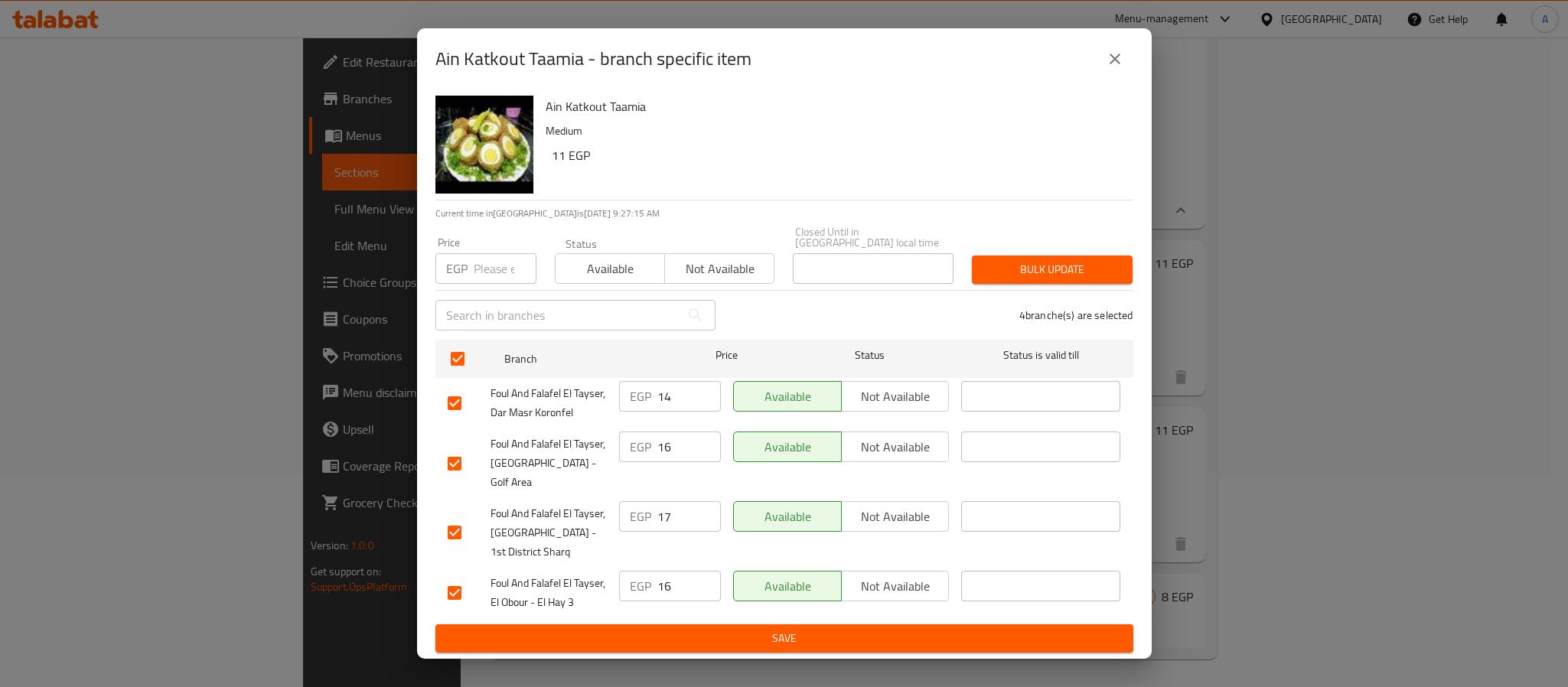
click at [489, 269] on input "number" at bounding box center [505, 268] width 63 height 31
click at [1045, 269] on span "Bulk update" at bounding box center [1052, 269] width 136 height 19
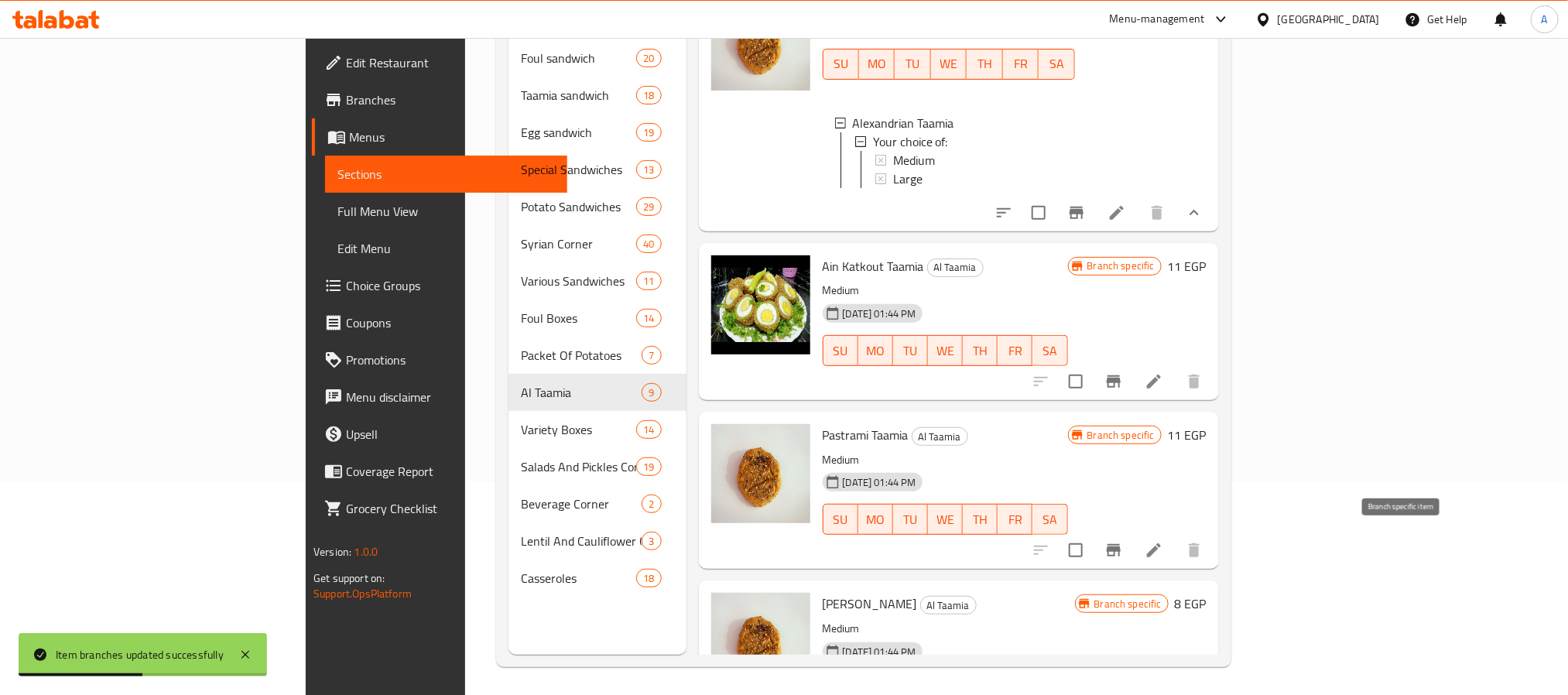
click at [1123, 549] on icon "Branch-specific-item" at bounding box center [1114, 550] width 19 height 19
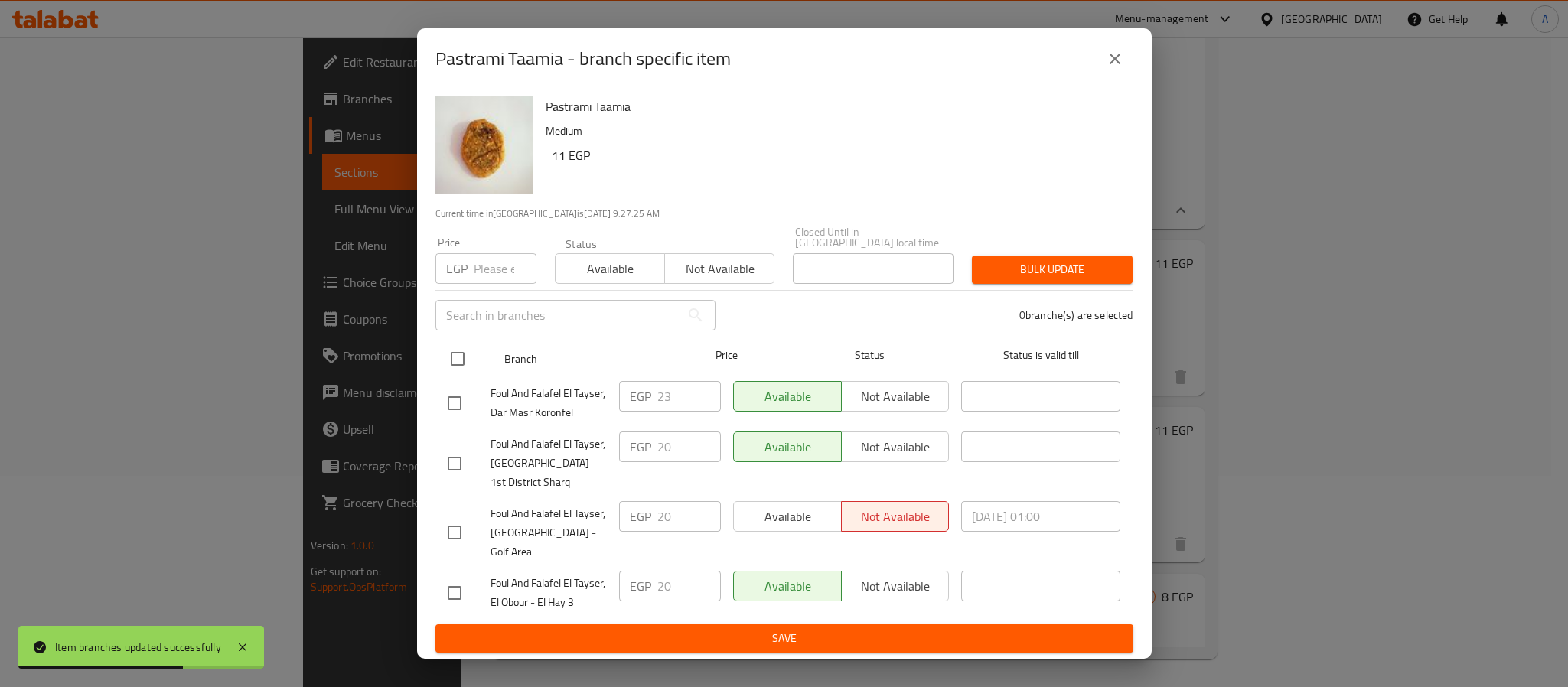
click at [460, 364] on input "checkbox" at bounding box center [457, 359] width 32 height 32
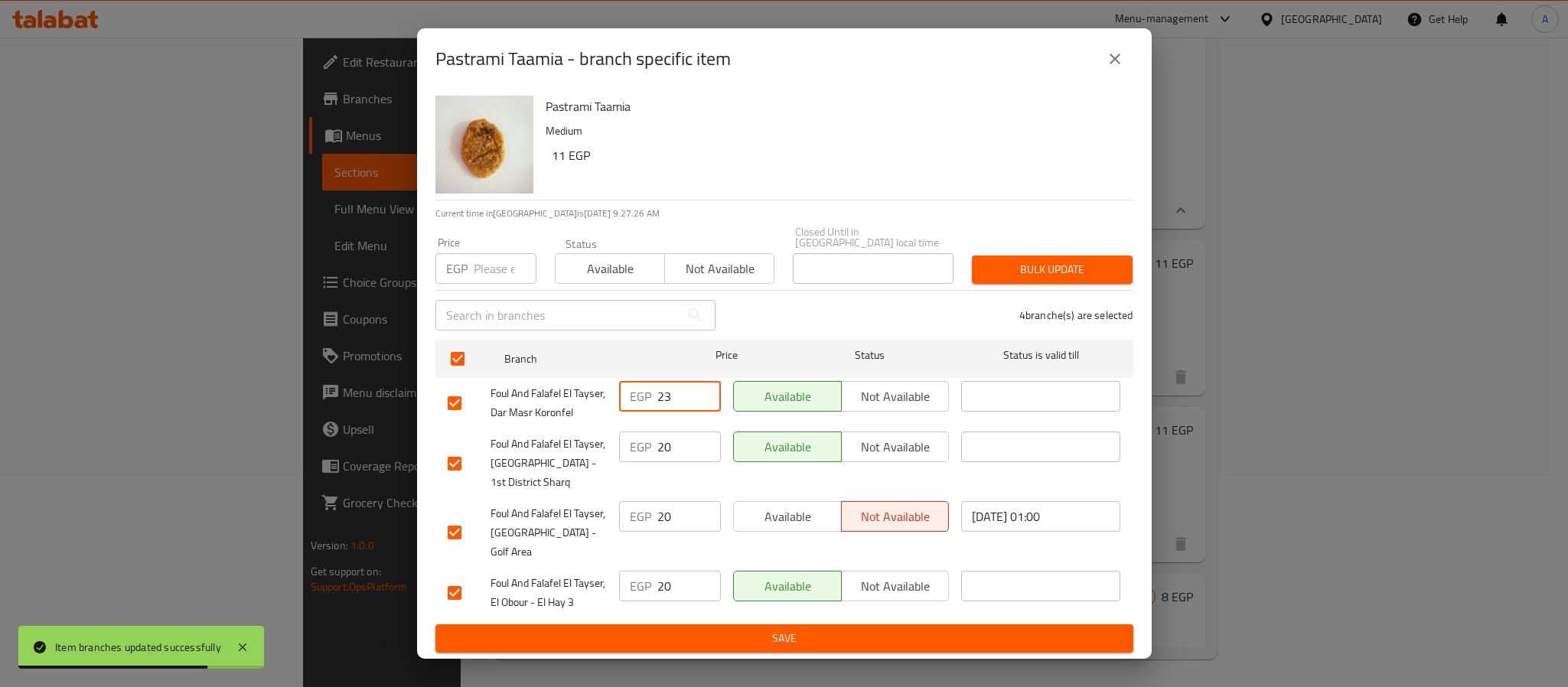
drag, startPoint x: 673, startPoint y: 406, endPoint x: 645, endPoint y: 399, distance: 28.9
click at [645, 399] on div "EGP 23 ​" at bounding box center [670, 396] width 102 height 31
paste input "23"
click at [483, 276] on input "23" at bounding box center [505, 268] width 63 height 31
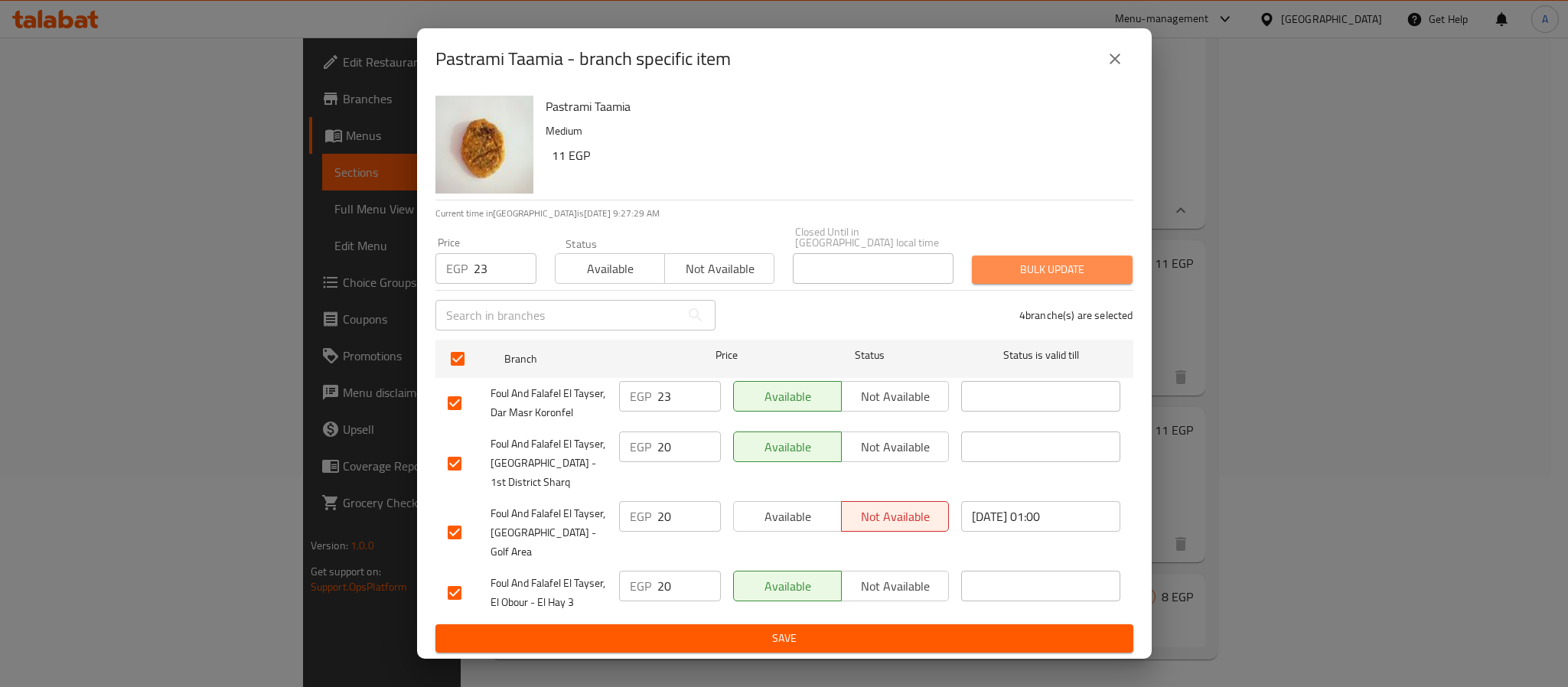
click at [1001, 277] on span "Bulk update" at bounding box center [1052, 269] width 136 height 19
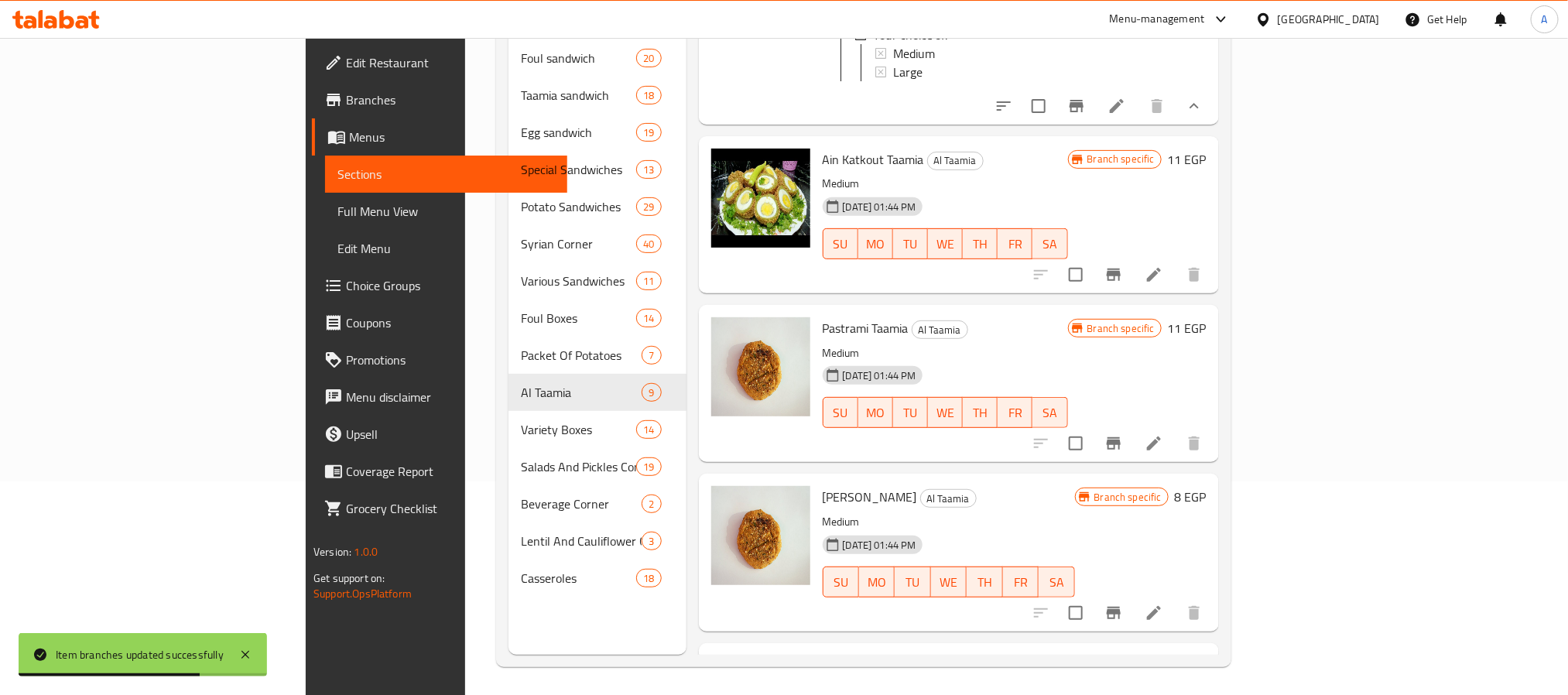
scroll to position [485, 0]
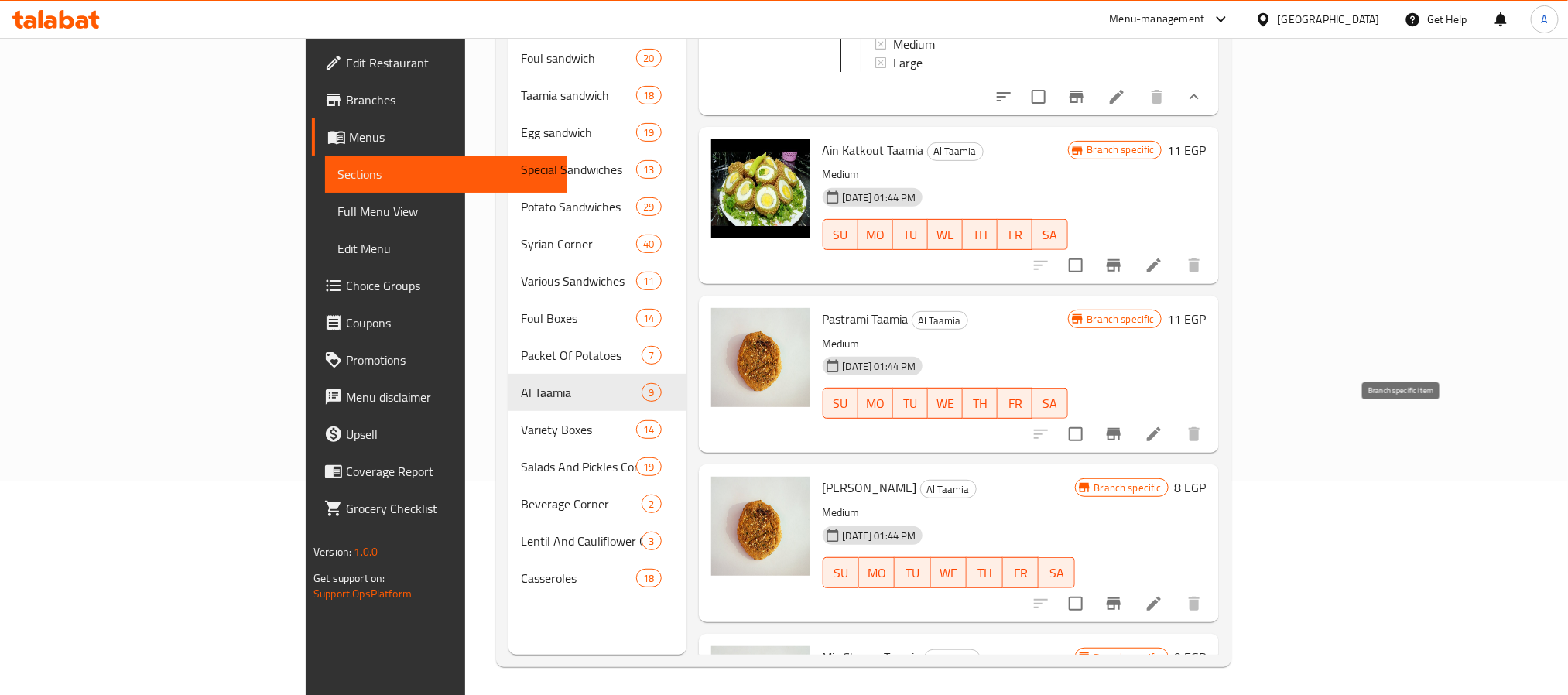
click at [1121, 428] on icon "Branch-specific-item" at bounding box center [1113, 434] width 14 height 13
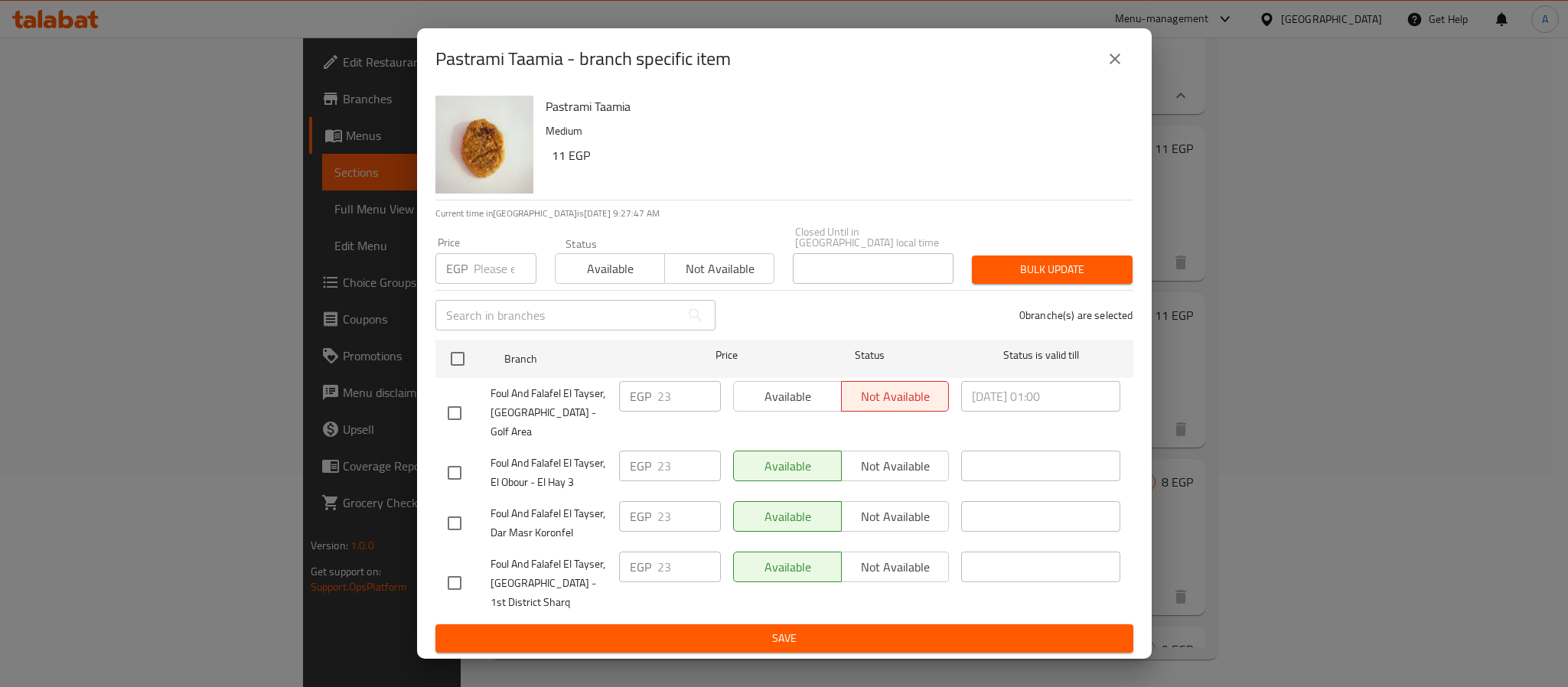
click at [1121, 68] on icon "close" at bounding box center [1115, 59] width 18 height 18
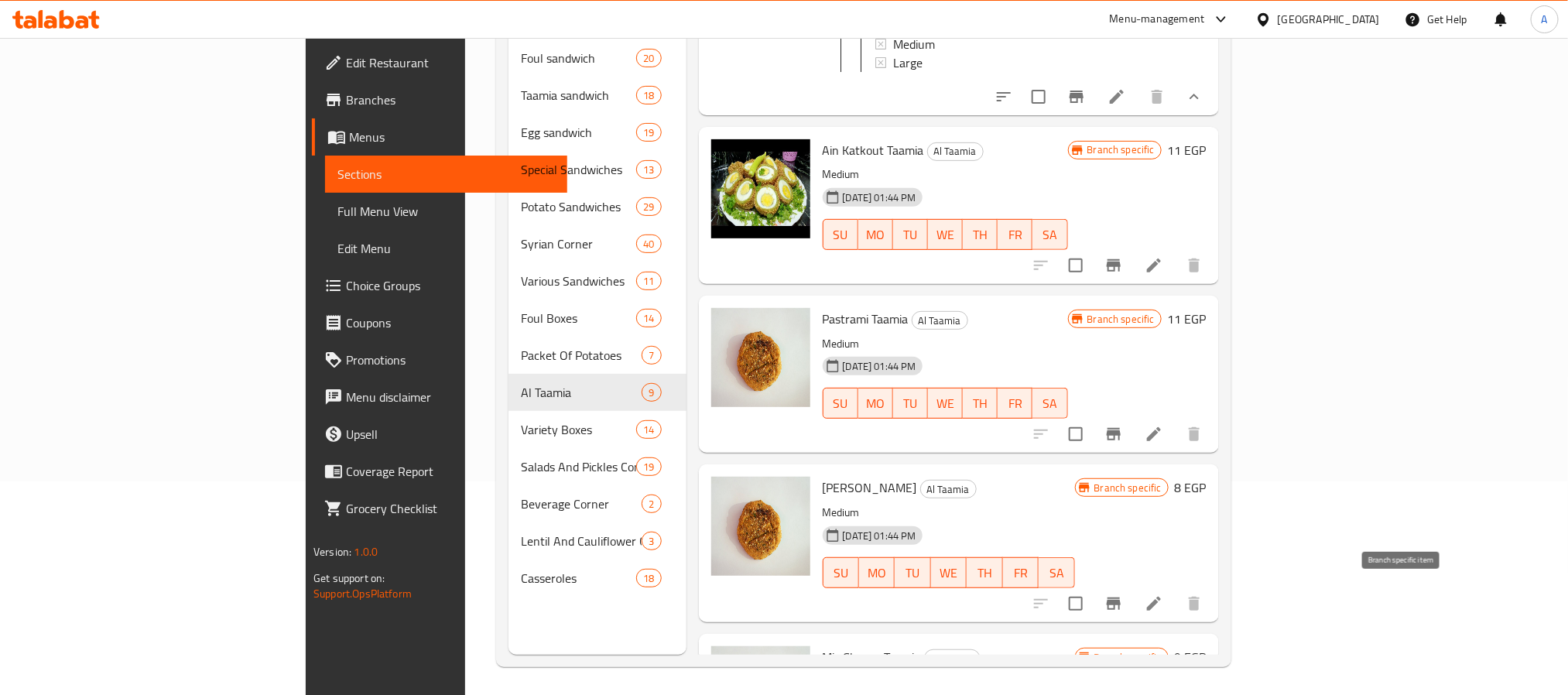
click at [1121, 598] on icon "Branch-specific-item" at bounding box center [1113, 604] width 14 height 13
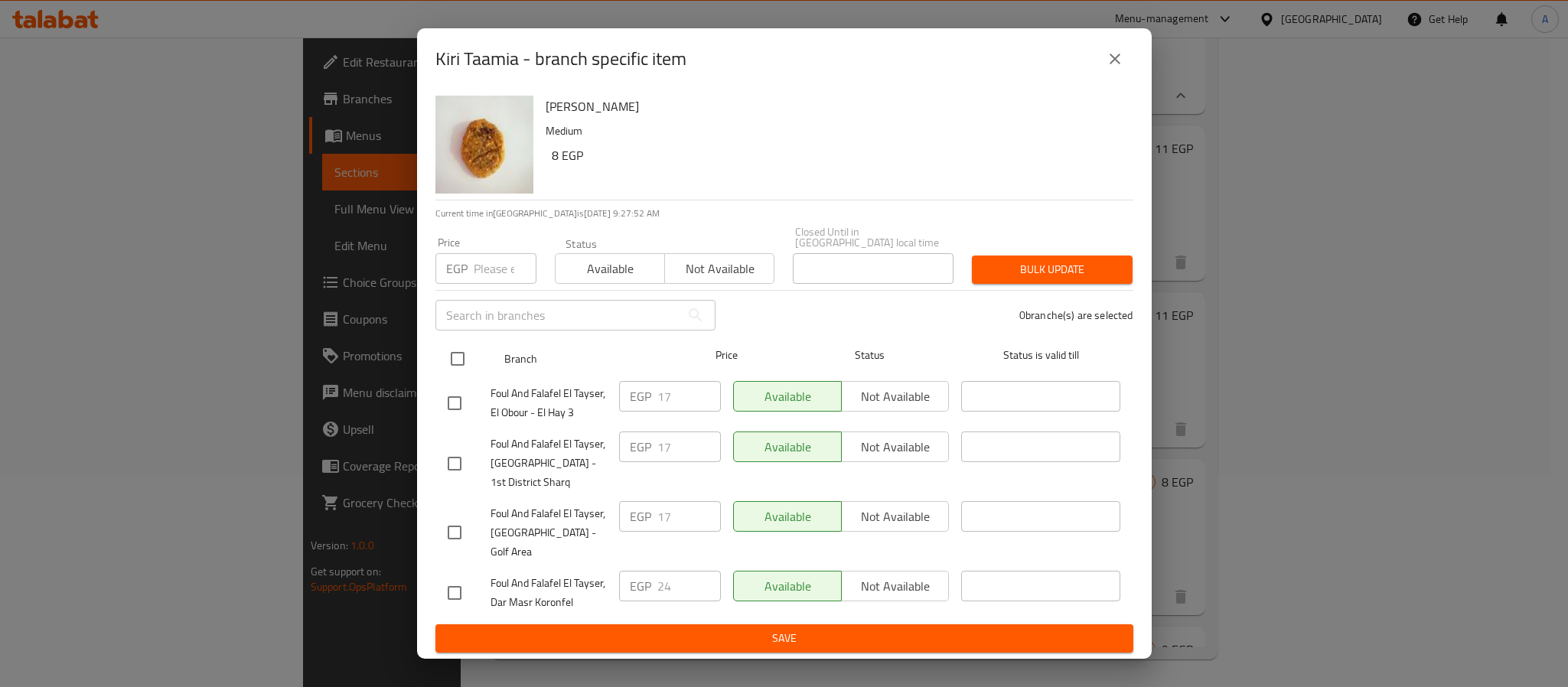
click at [453, 363] on input "checkbox" at bounding box center [457, 359] width 32 height 32
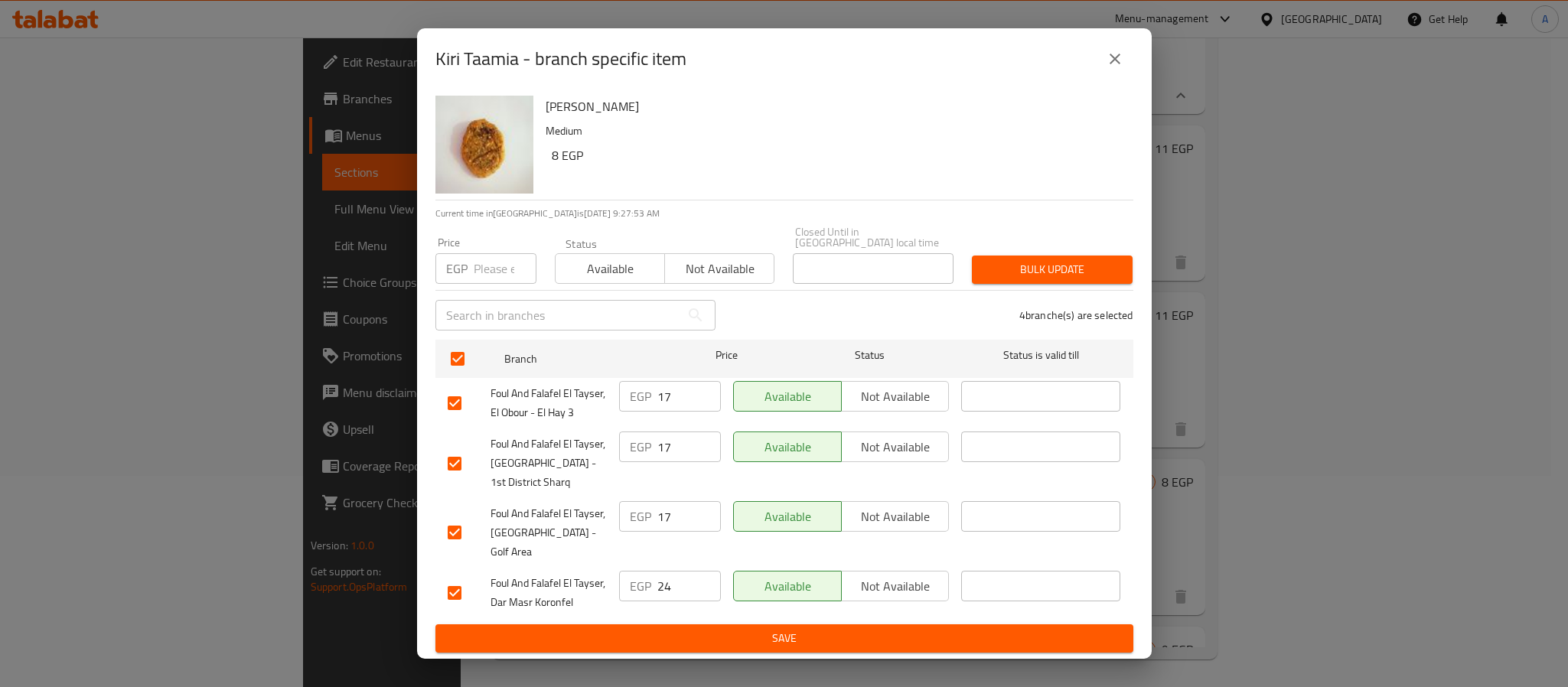
click at [485, 284] on input "number" at bounding box center [505, 268] width 63 height 31
click at [1008, 278] on span "Bulk update" at bounding box center [1052, 269] width 136 height 19
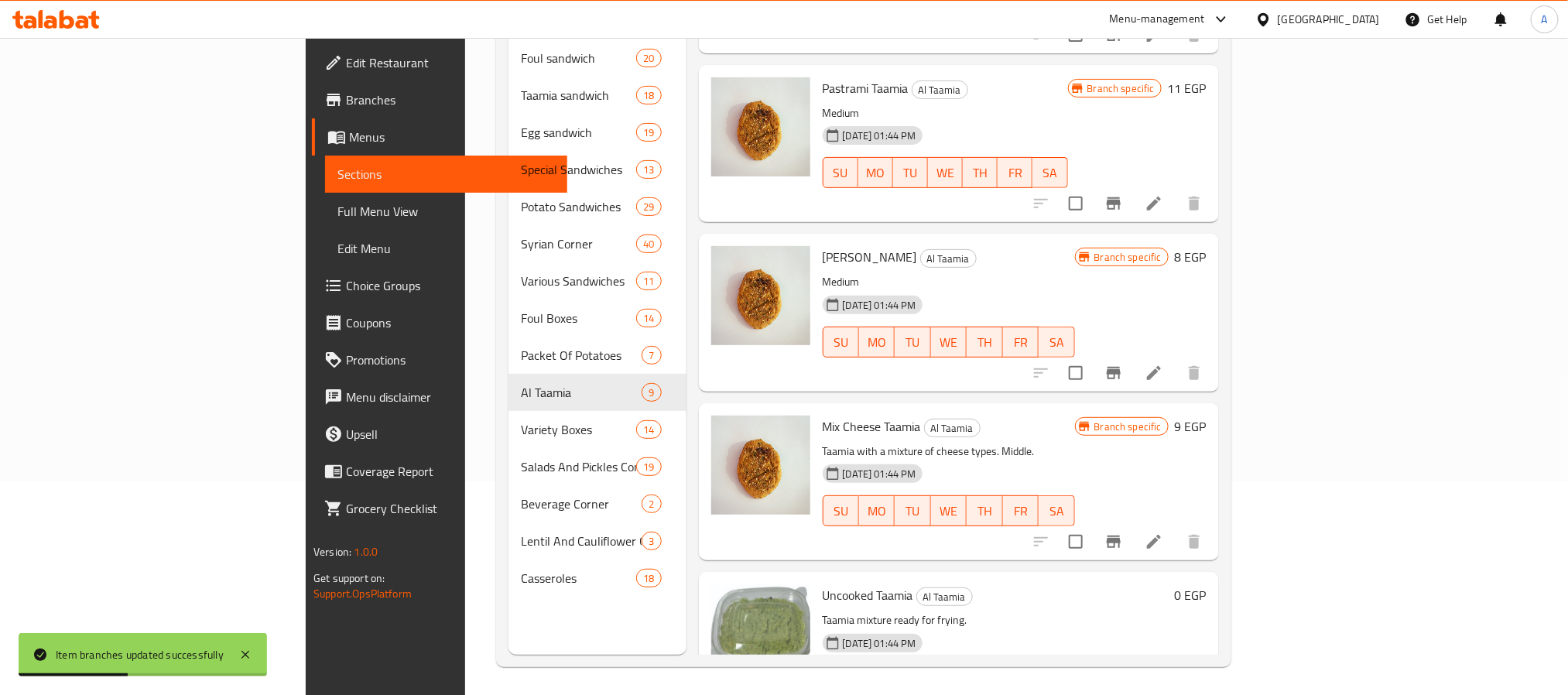
scroll to position [765, 0]
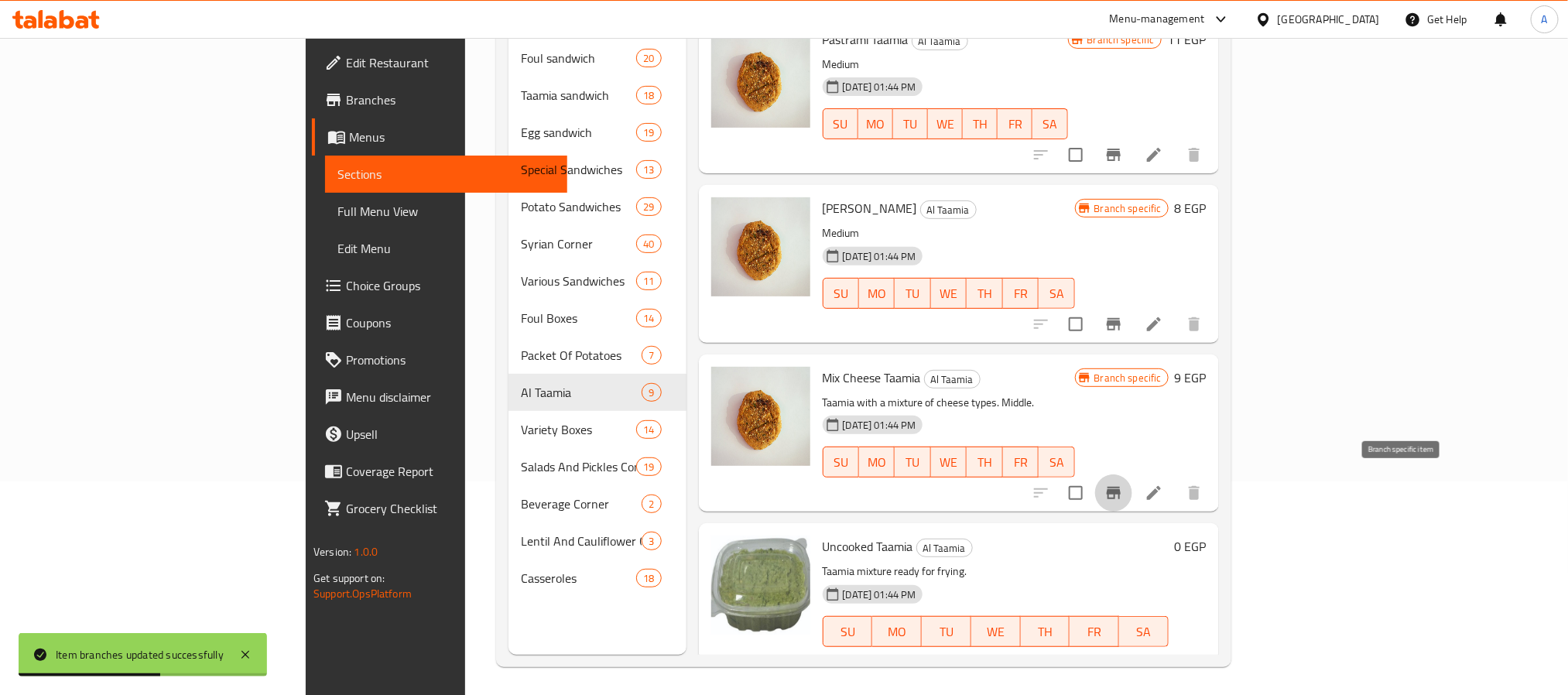
click at [1121, 487] on icon "Branch-specific-item" at bounding box center [1113, 493] width 14 height 13
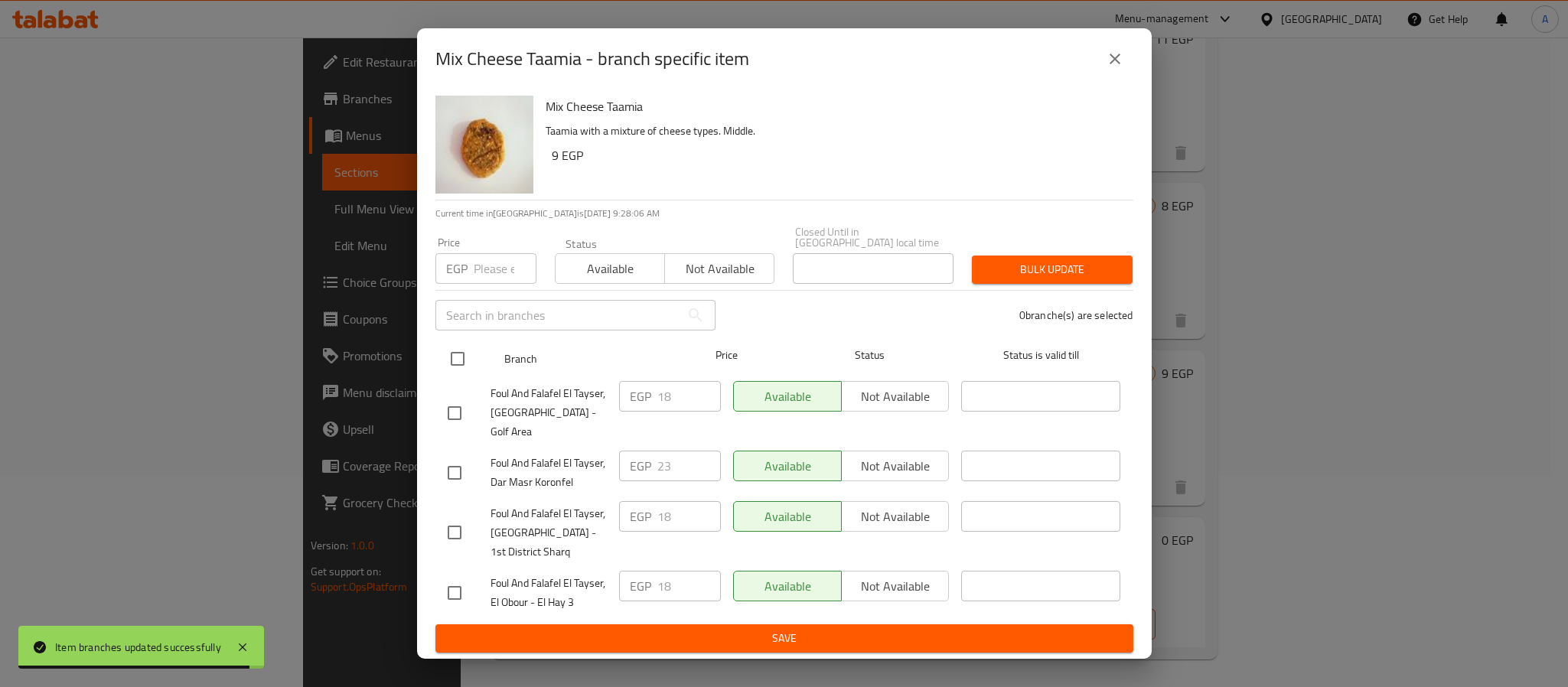
click at [456, 357] on input "checkbox" at bounding box center [457, 359] width 32 height 32
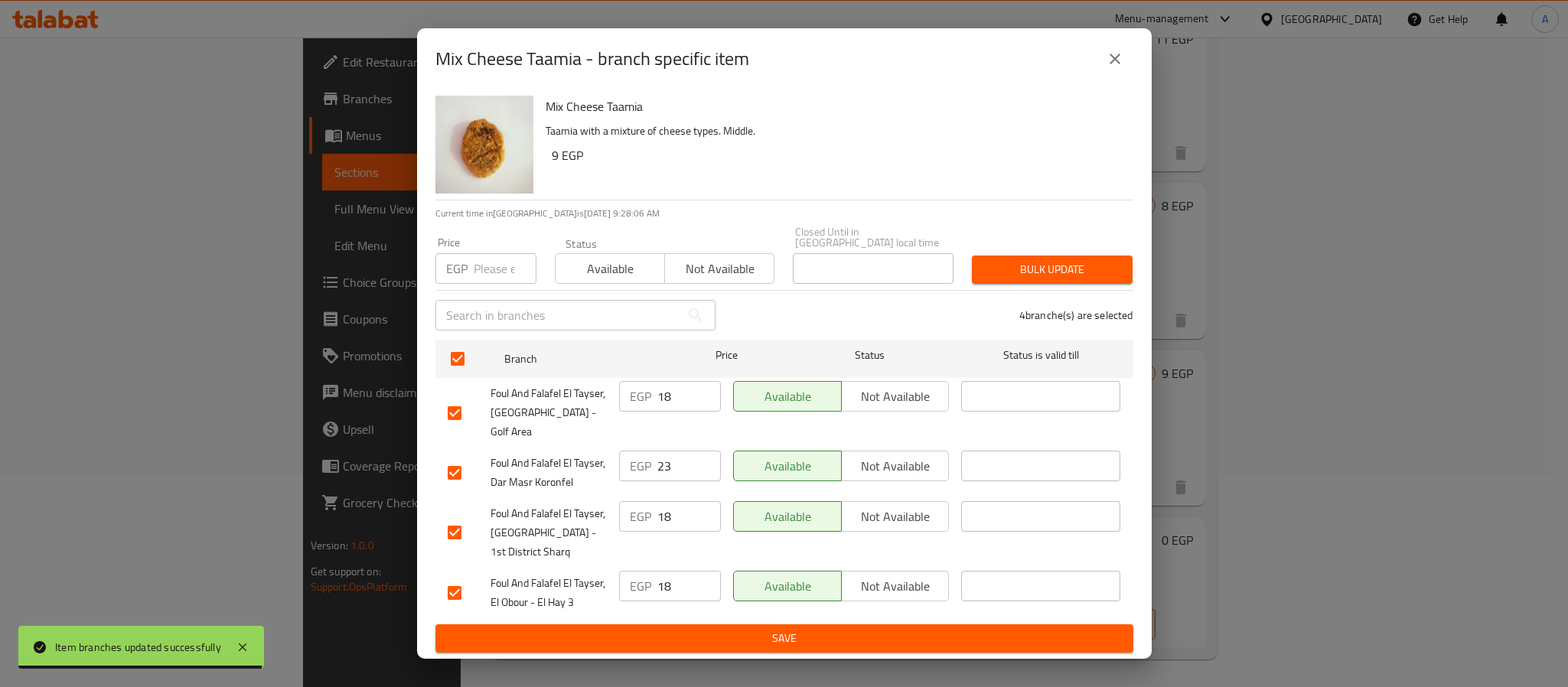
click at [485, 264] on input "number" at bounding box center [505, 268] width 63 height 31
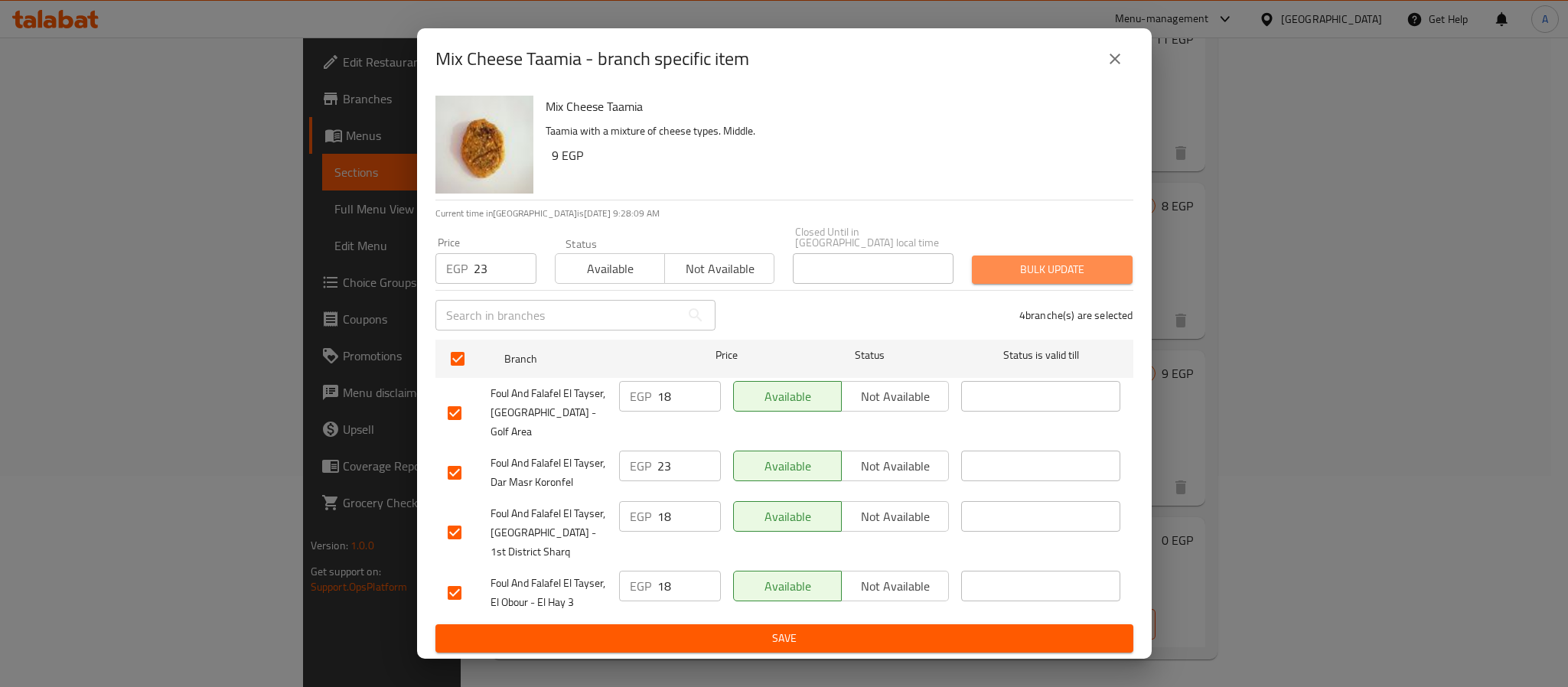
click at [988, 267] on span "Bulk update" at bounding box center [1052, 269] width 136 height 19
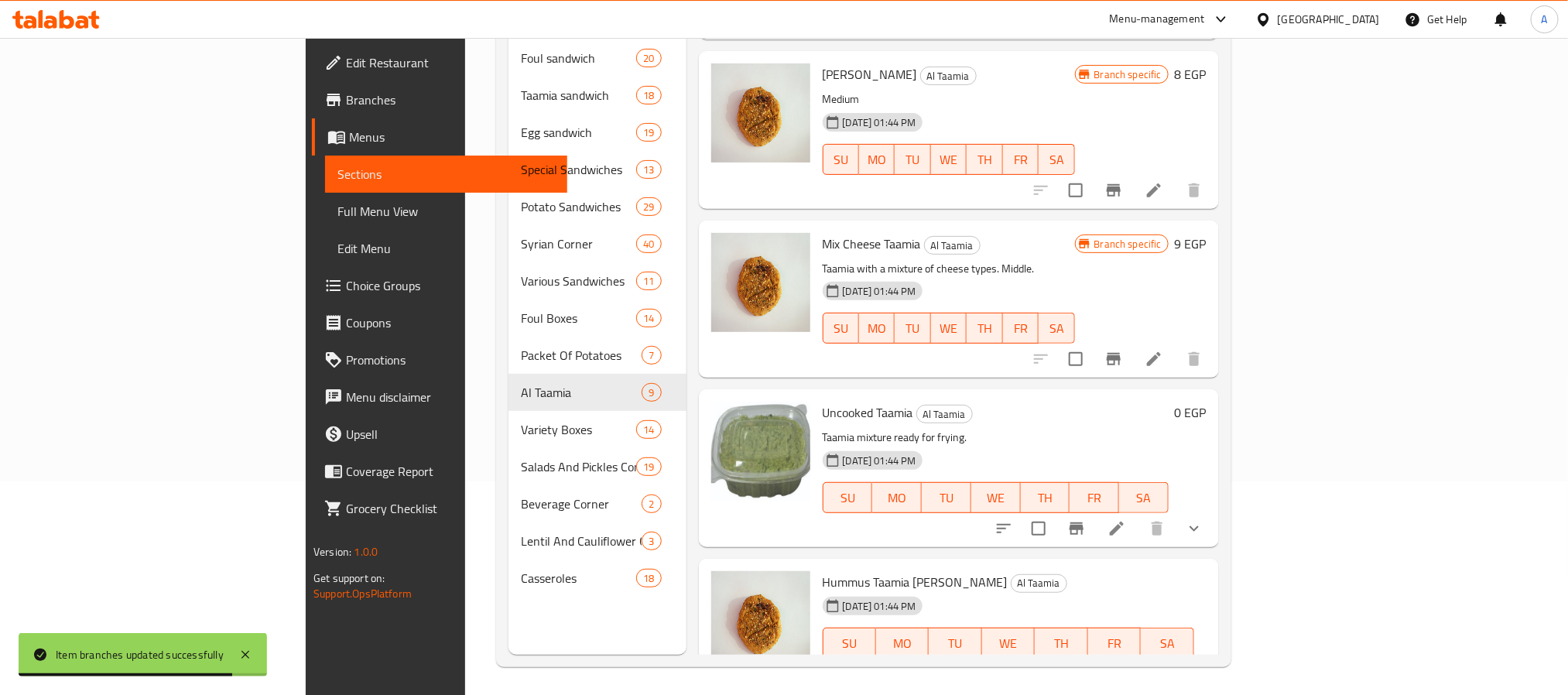
scroll to position [930, 0]
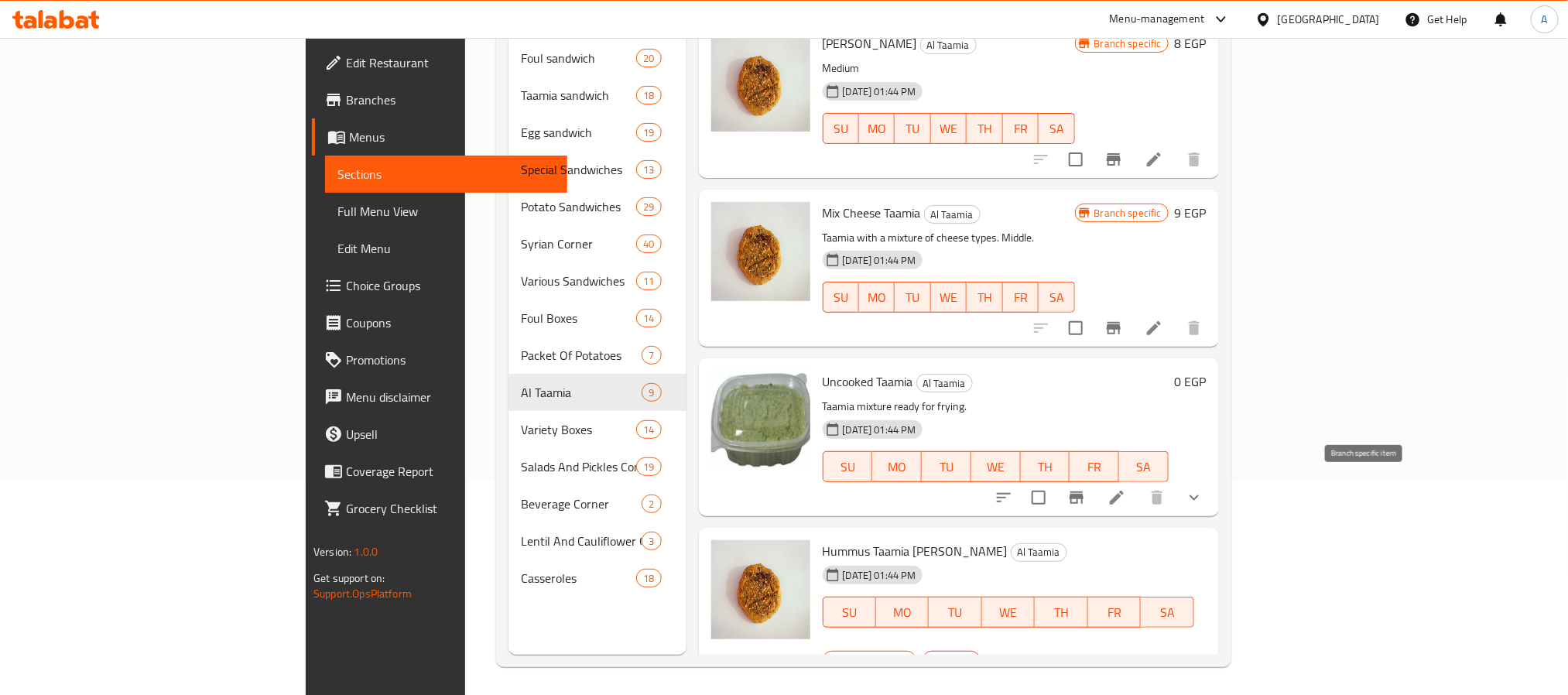
click at [1086, 489] on icon "Branch-specific-item" at bounding box center [1077, 498] width 19 height 19
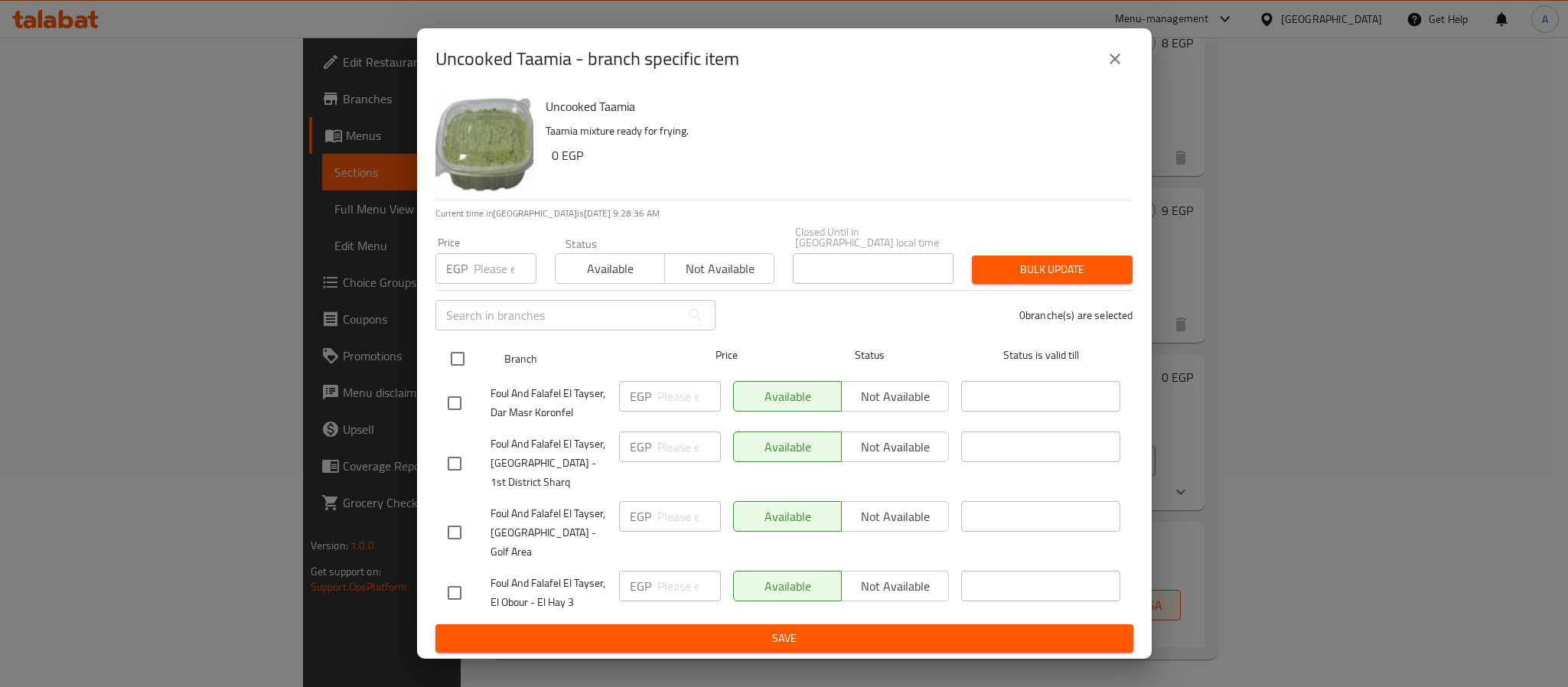
click at [458, 361] on input "checkbox" at bounding box center [457, 359] width 32 height 32
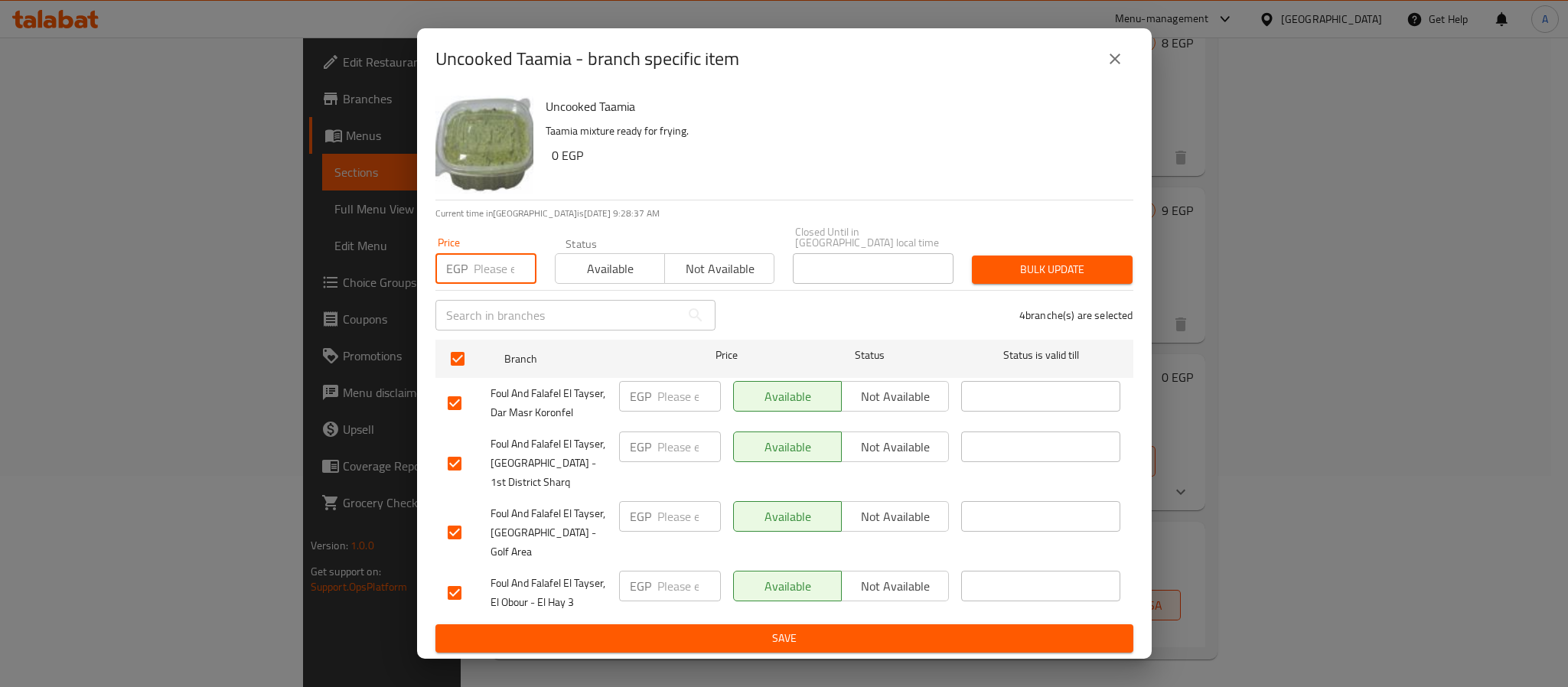
click at [491, 280] on input "number" at bounding box center [505, 268] width 63 height 31
click at [1015, 262] on button "Bulk update" at bounding box center [1052, 270] width 160 height 28
click at [1071, 262] on button "Bulk update" at bounding box center [1052, 270] width 160 height 28
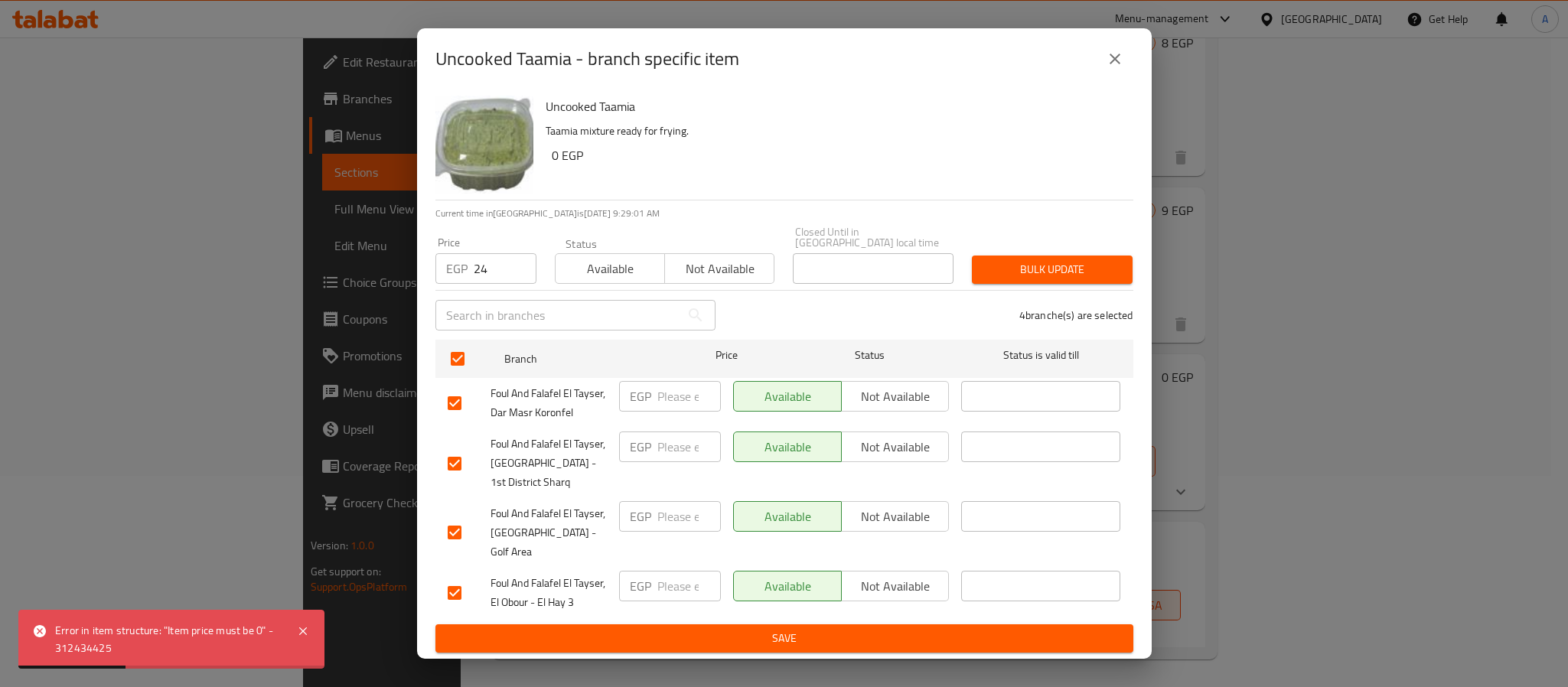
click at [1117, 68] on icon "close" at bounding box center [1115, 59] width 18 height 18
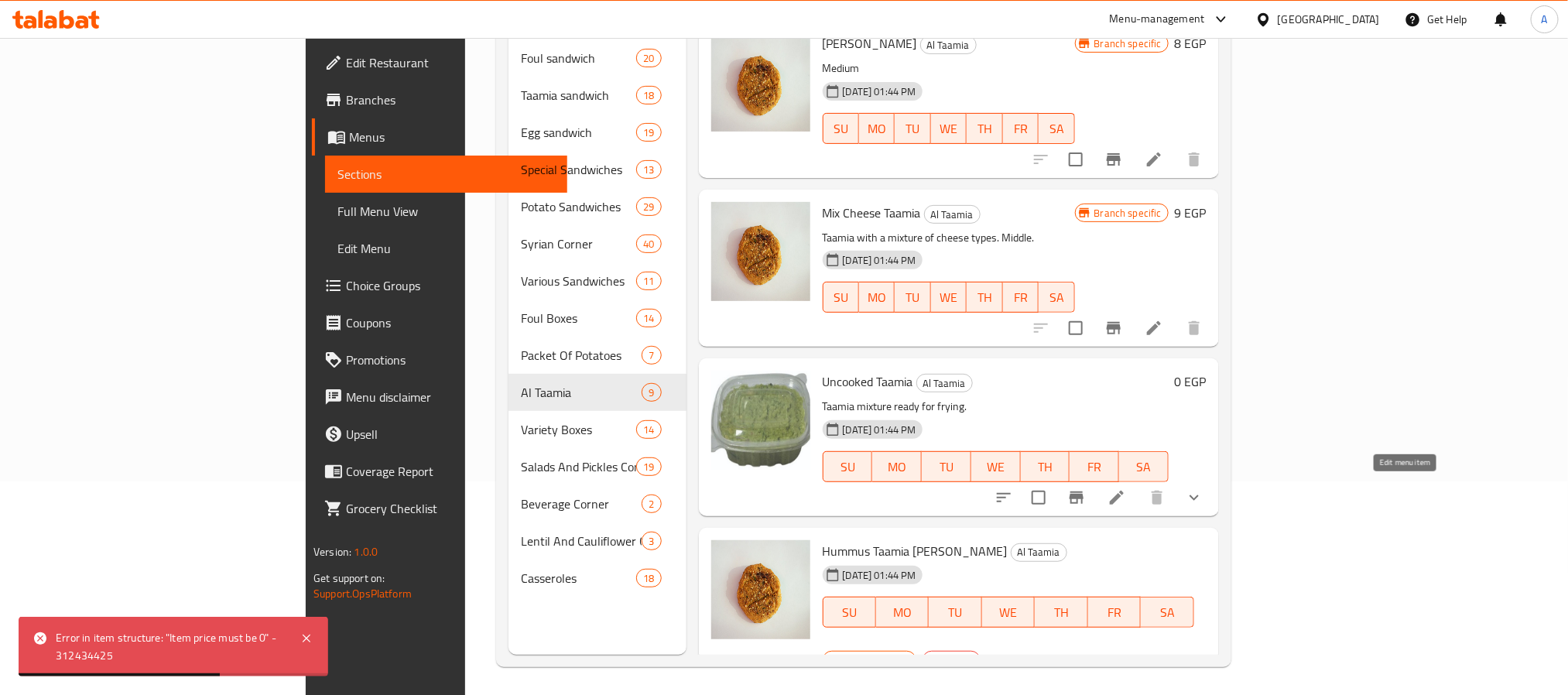
click at [1126, 489] on icon at bounding box center [1117, 498] width 19 height 19
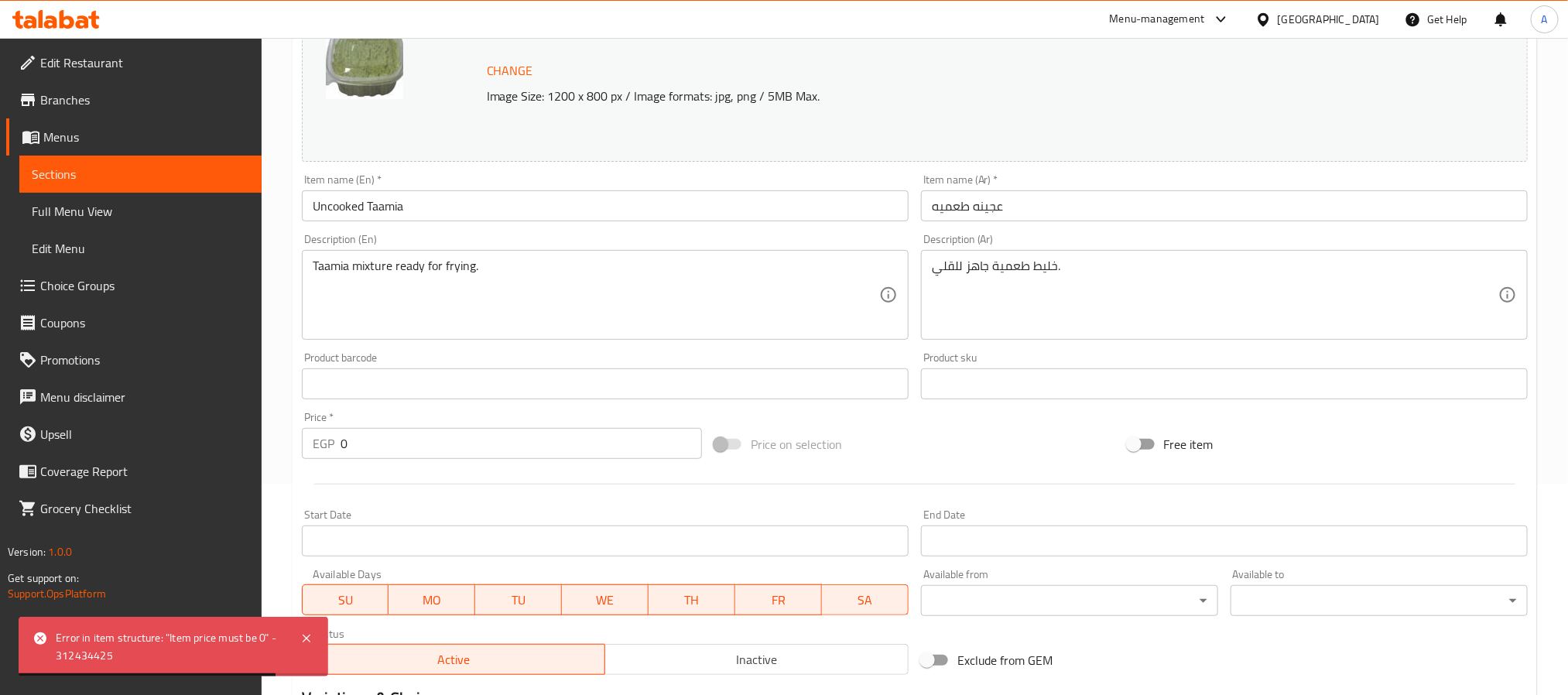
scroll to position [457, 0]
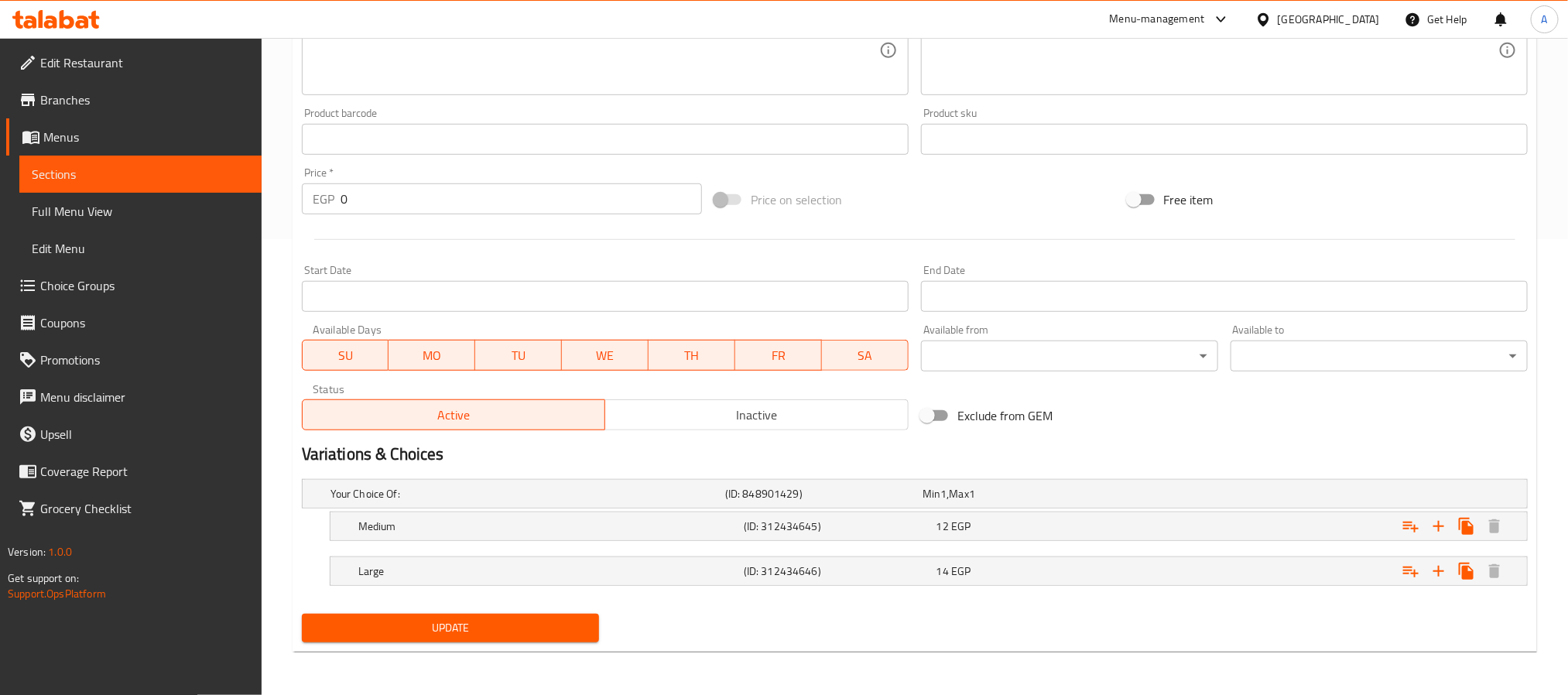
click at [1206, 426] on div "Exclude from GEM" at bounding box center [1121, 415] width 412 height 41
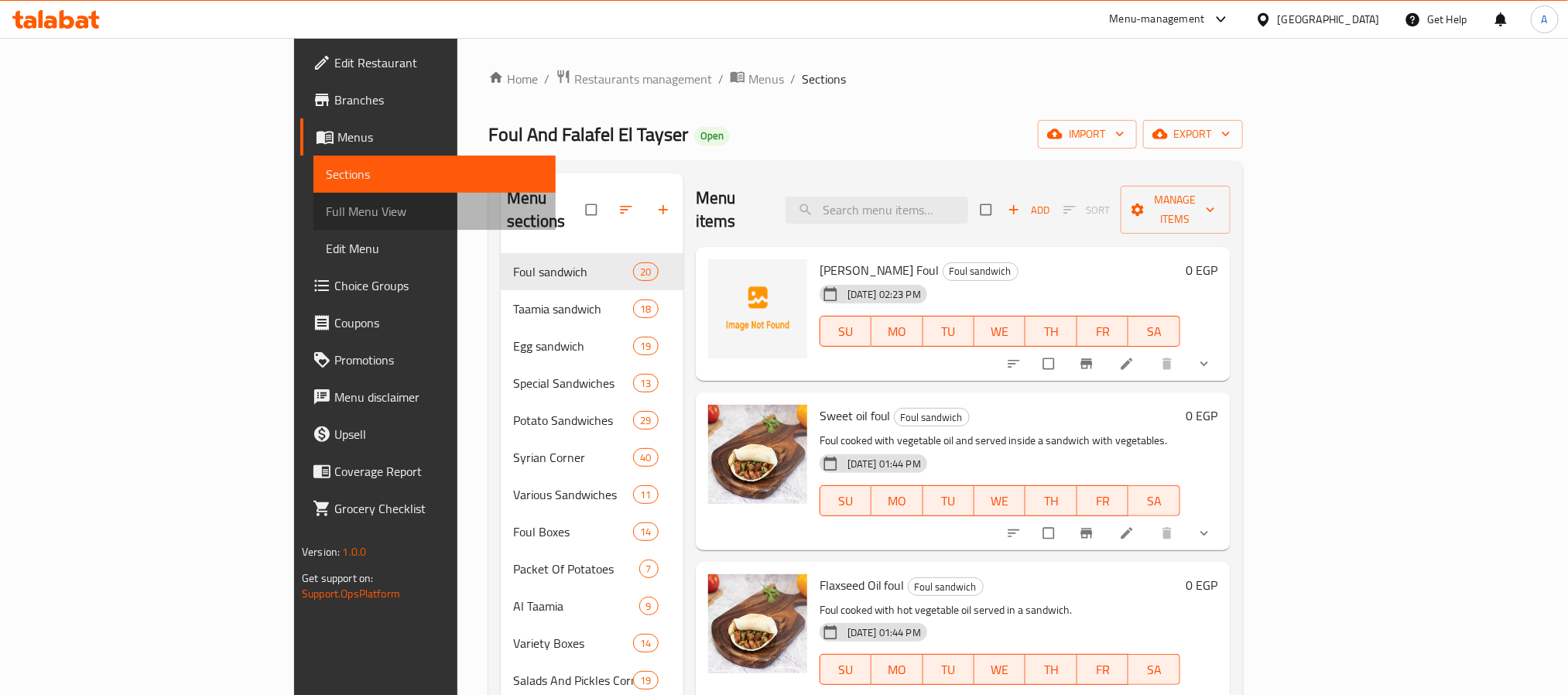
click at [325, 210] on span "Full Menu View" at bounding box center [434, 211] width 217 height 19
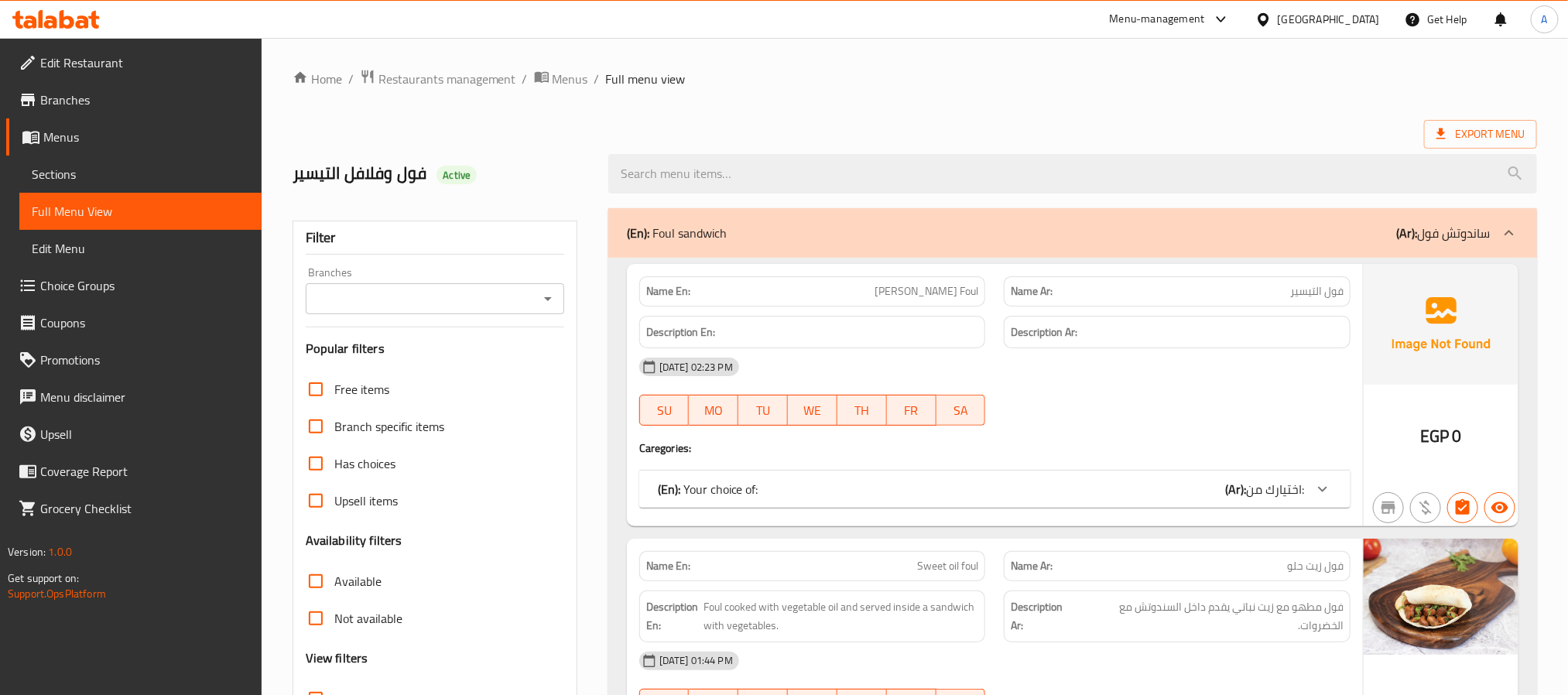
click at [546, 302] on icon "Open" at bounding box center [548, 298] width 19 height 19
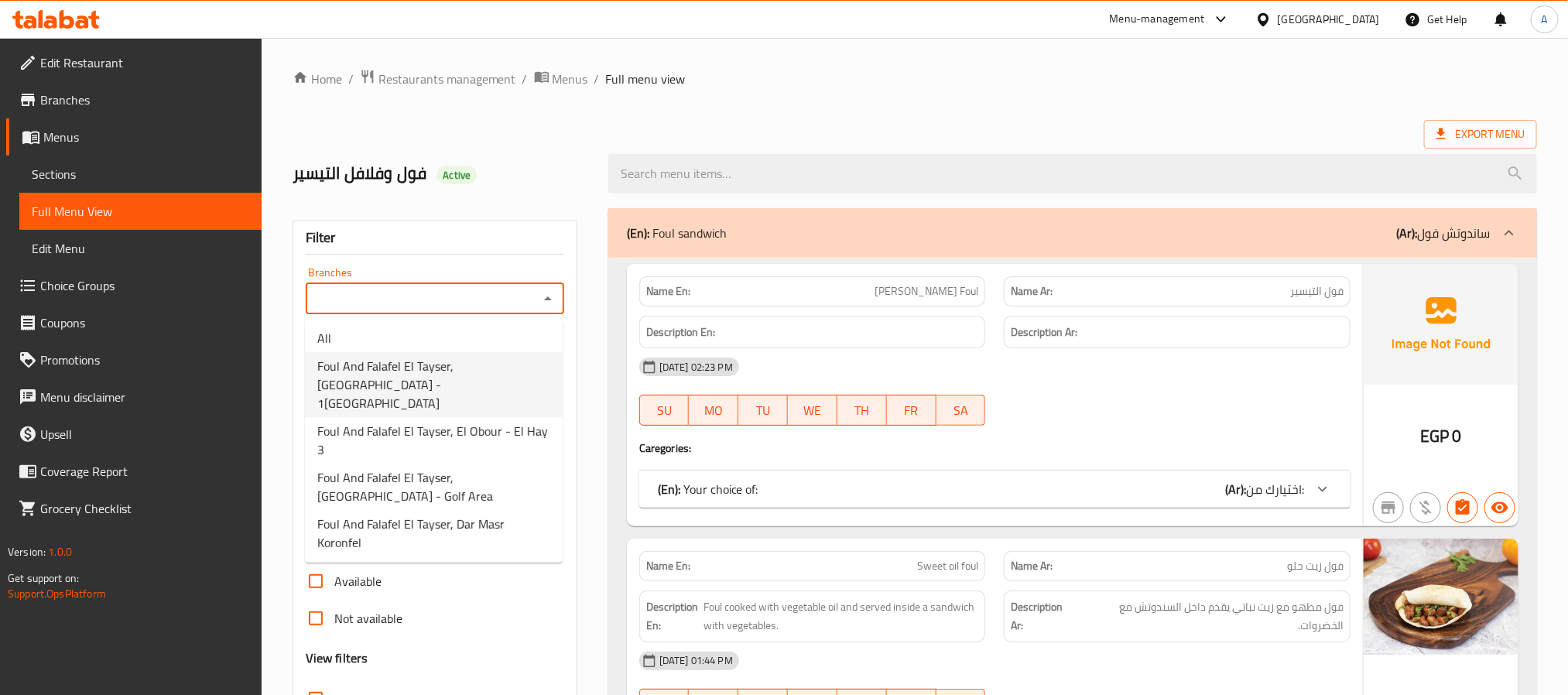
click at [470, 361] on span "Foul And Falafel El Tayser, [GEOGRAPHIC_DATA] - 1[GEOGRAPHIC_DATA]" at bounding box center [434, 385] width 233 height 56
type input "Foul And Falafel El Tayser, [GEOGRAPHIC_DATA] - 1[GEOGRAPHIC_DATA]"
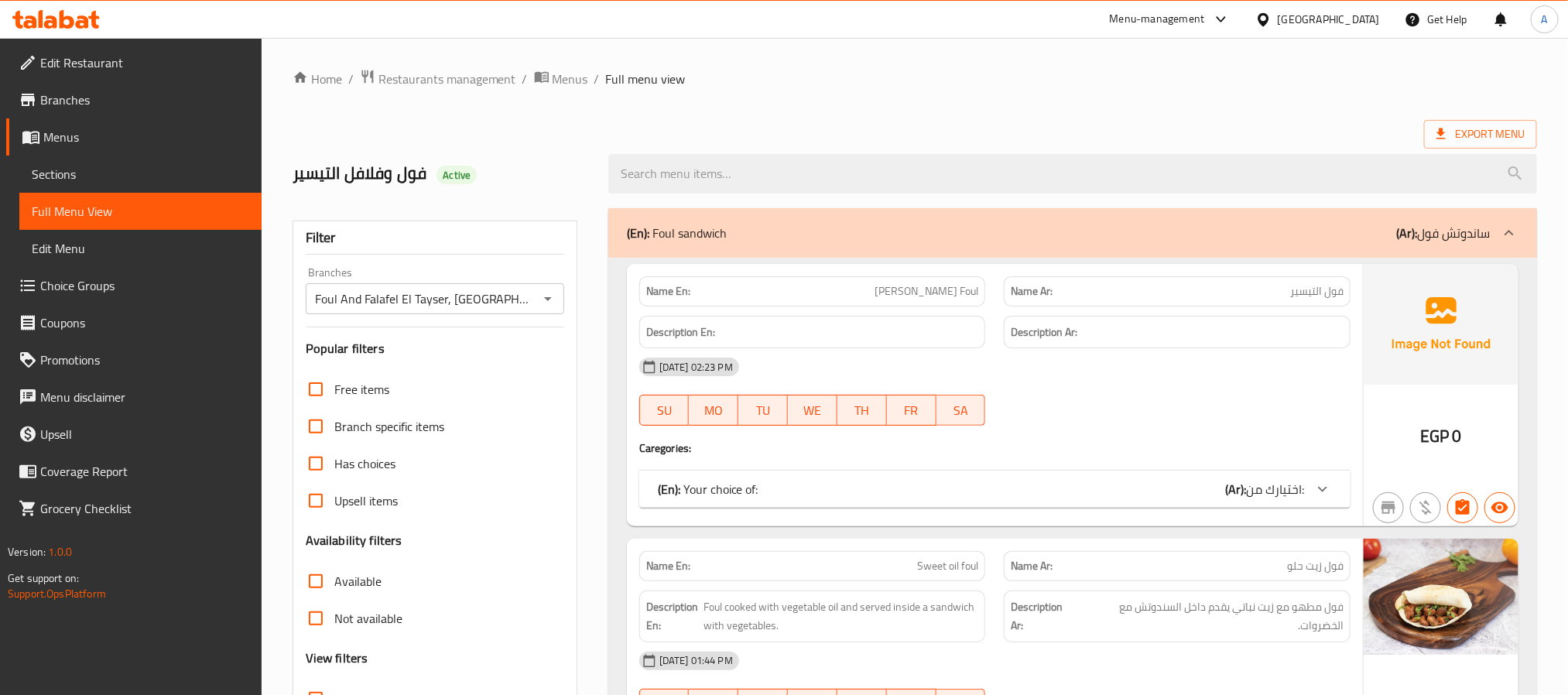
click at [1135, 238] on div "(En): Foul sandwich (Ar): ساندوتش فول" at bounding box center [1059, 233] width 864 height 19
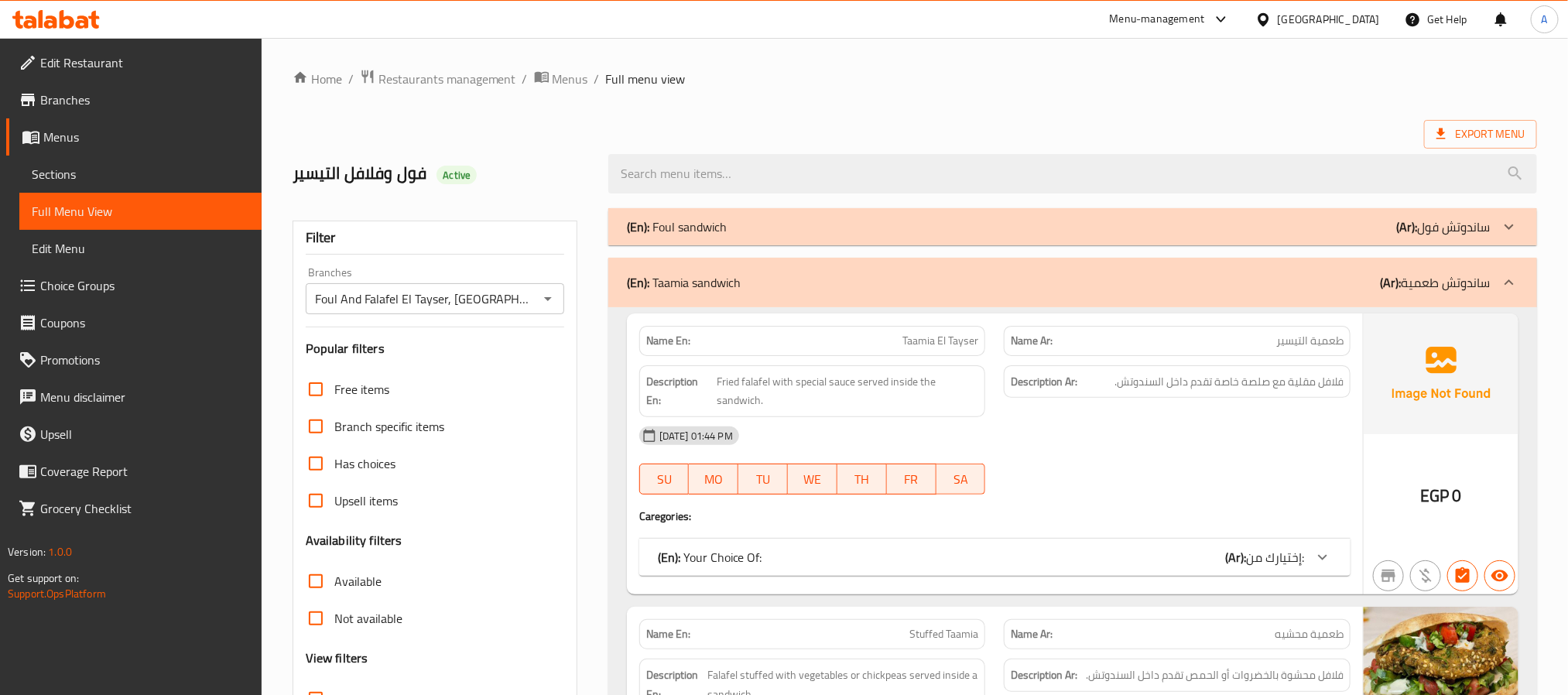
click at [1127, 265] on div "(En): Taamia sandwich (Ar): ساندوتش طعمية" at bounding box center [1073, 282] width 929 height 50
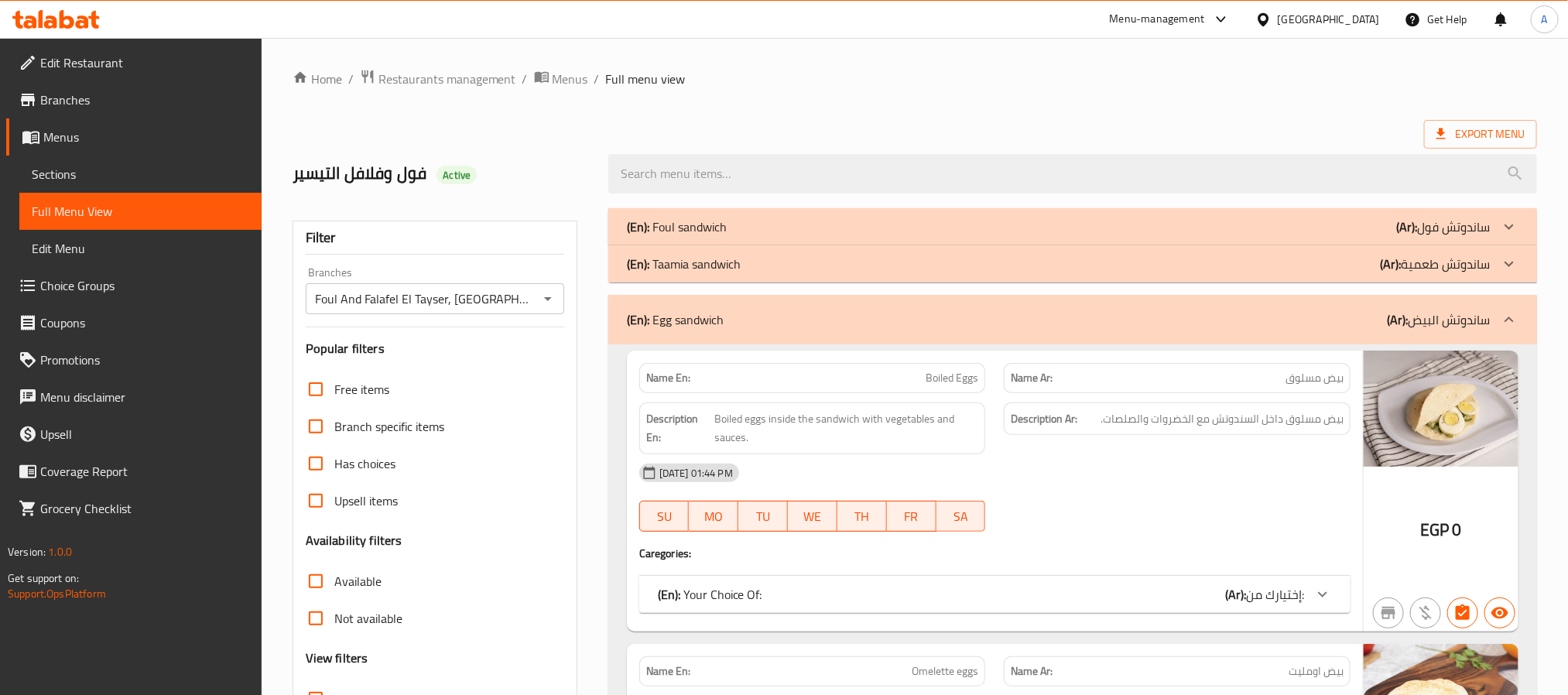
click at [1092, 304] on div "(En): Egg sandwich (Ar): ساندوتش البيض" at bounding box center [1073, 320] width 929 height 50
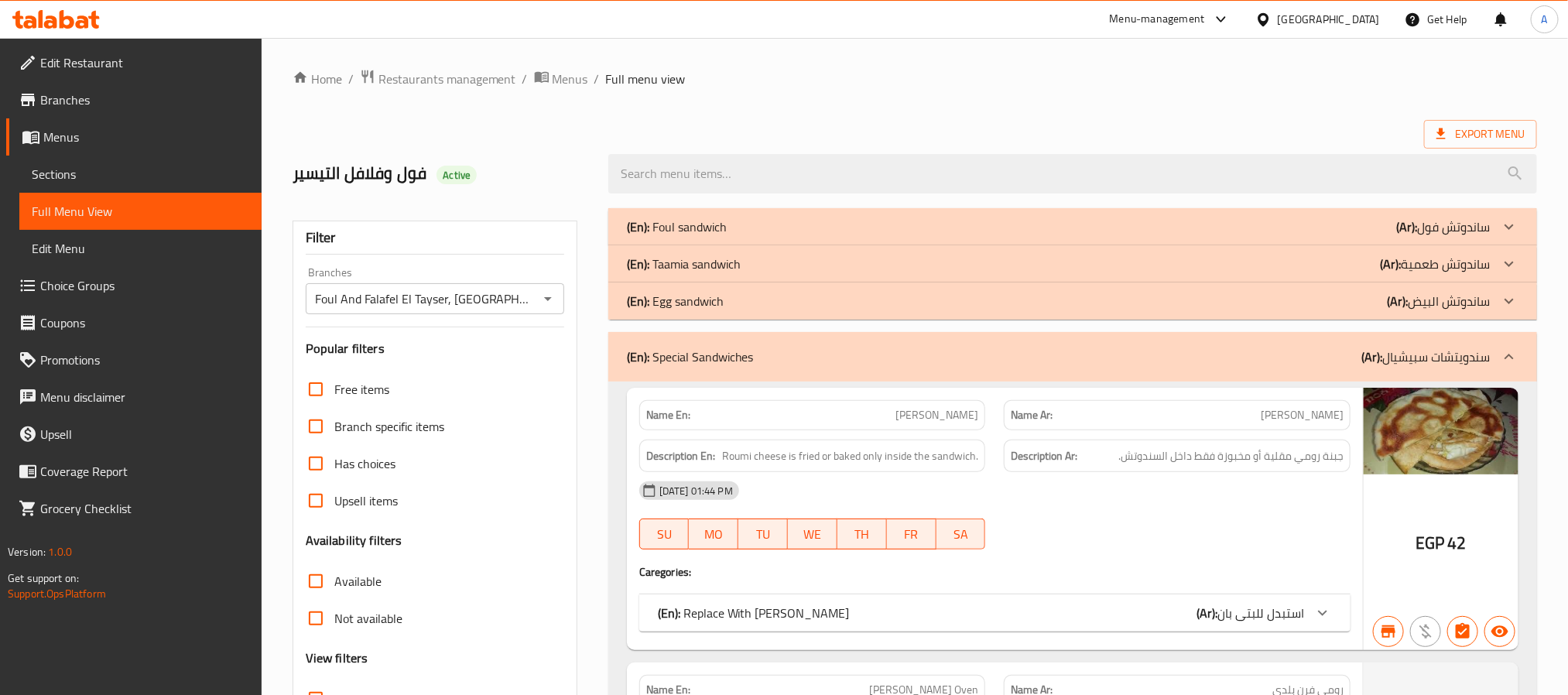
click at [1052, 360] on div "(En): Special Sandwiches (Ar): سندويتشات سبيشيال" at bounding box center [1059, 357] width 864 height 19
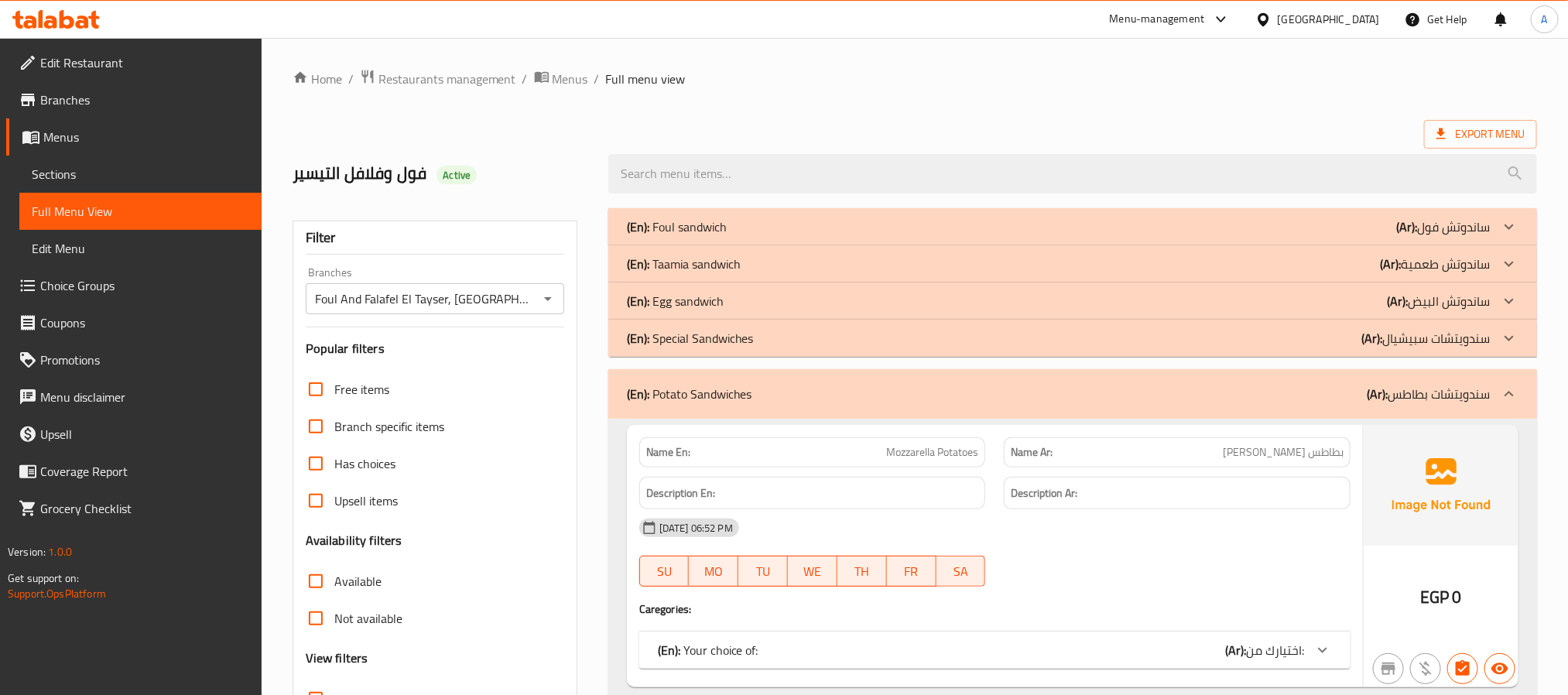
click at [927, 400] on div "(En): Potato Sandwiches (Ar): سندويتشات بطاطس" at bounding box center [1059, 394] width 864 height 19
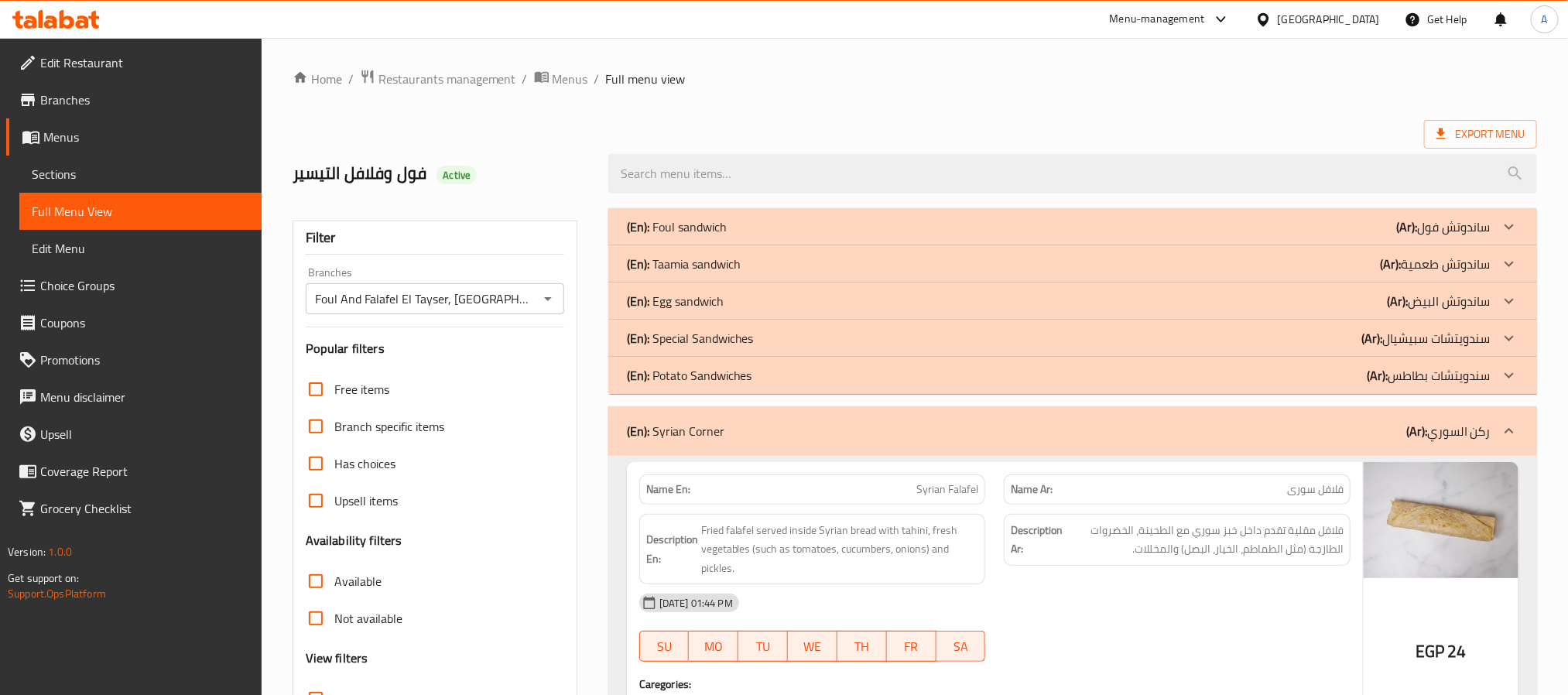
click at [942, 433] on div "(En): Syrian Corner (Ar): ركن السوري" at bounding box center [1059, 431] width 864 height 19
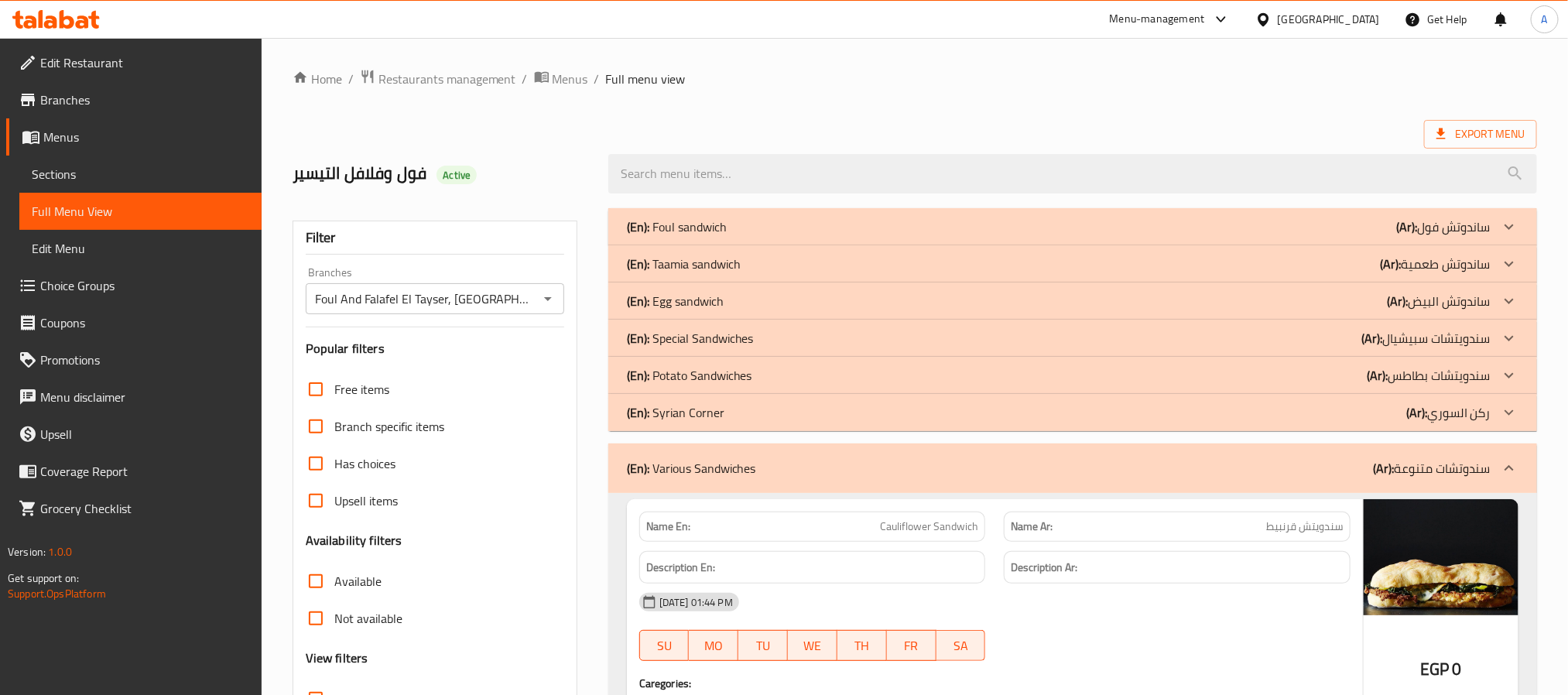
click at [813, 472] on div "(En): Various Sandwiches (Ar): سندوتشات متنوعة" at bounding box center [1059, 468] width 864 height 19
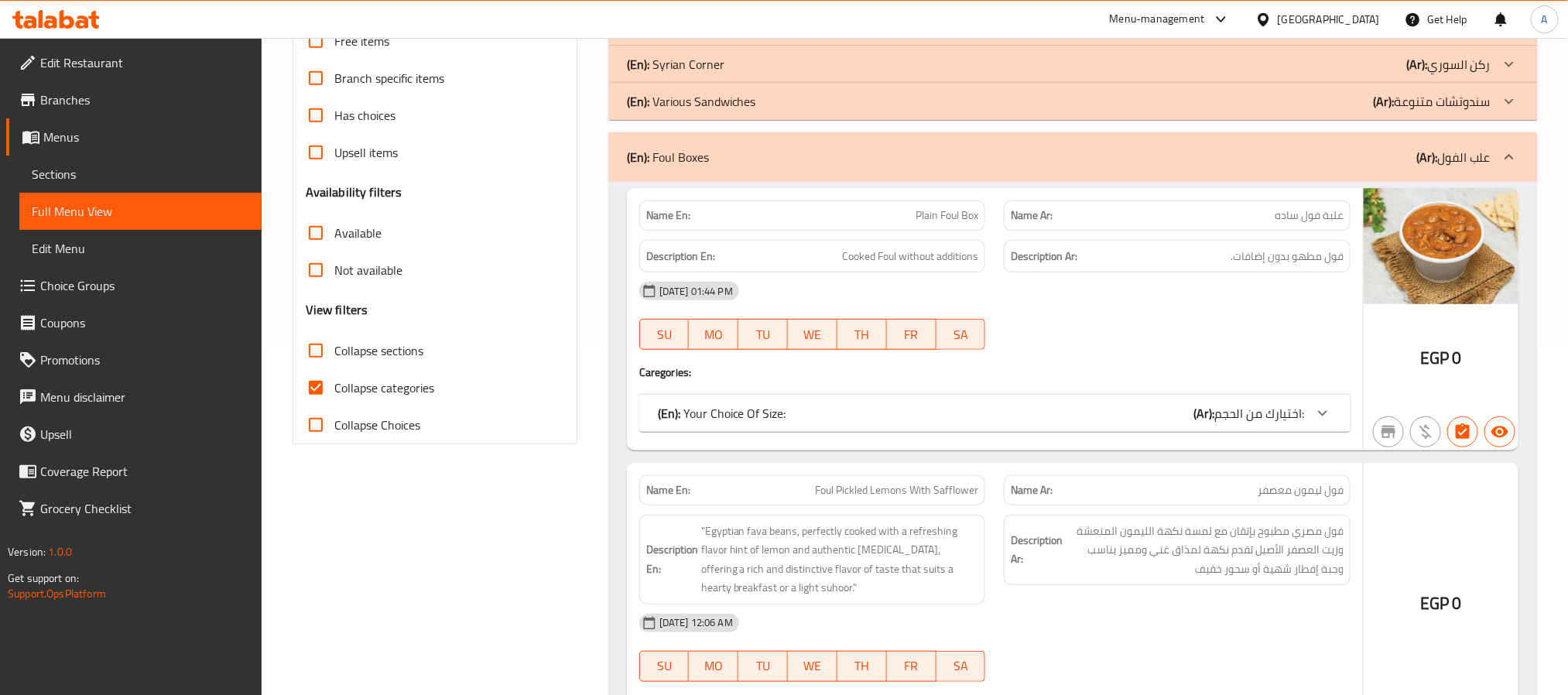
scroll to position [386, 0]
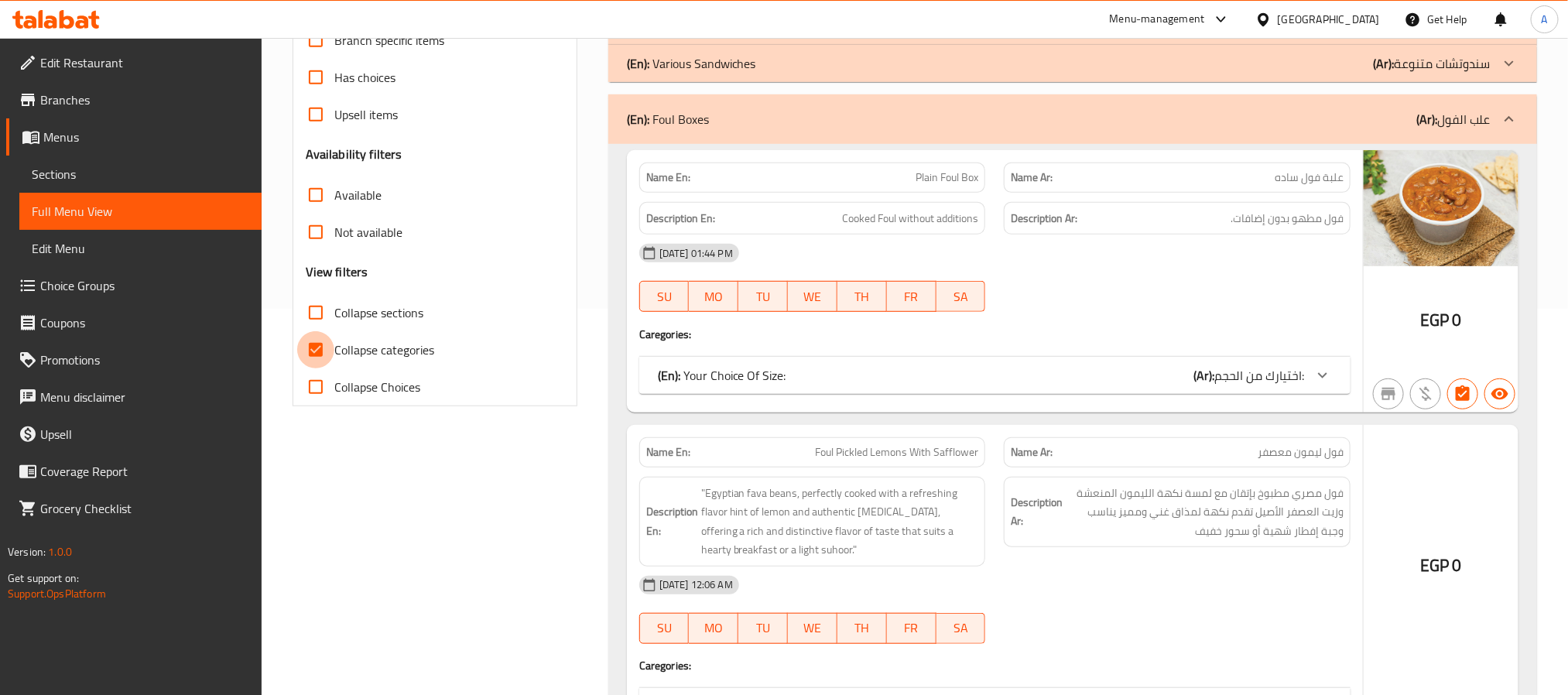
click at [309, 355] on input "Collapse categories" at bounding box center [316, 350] width 37 height 37
checkbox input "false"
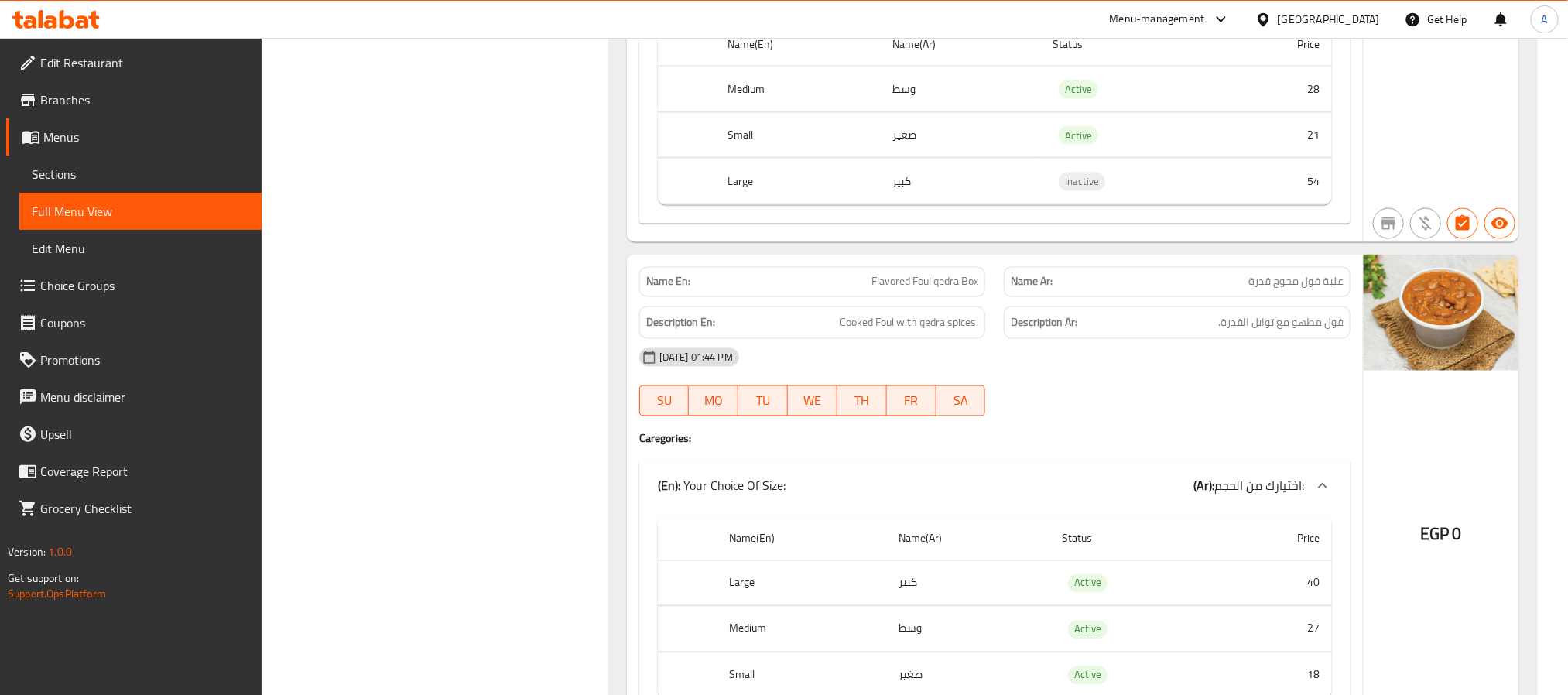
scroll to position [1431, 0]
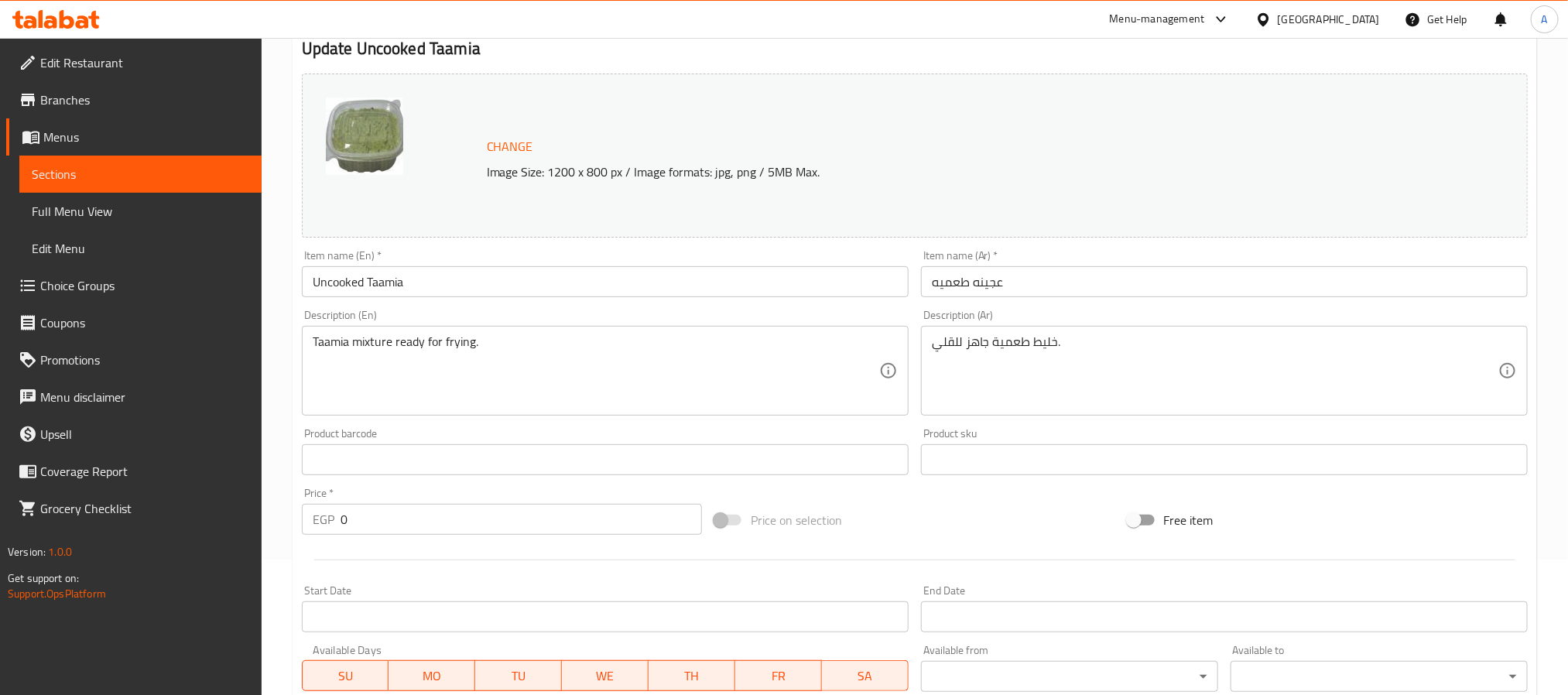
scroll to position [419, 0]
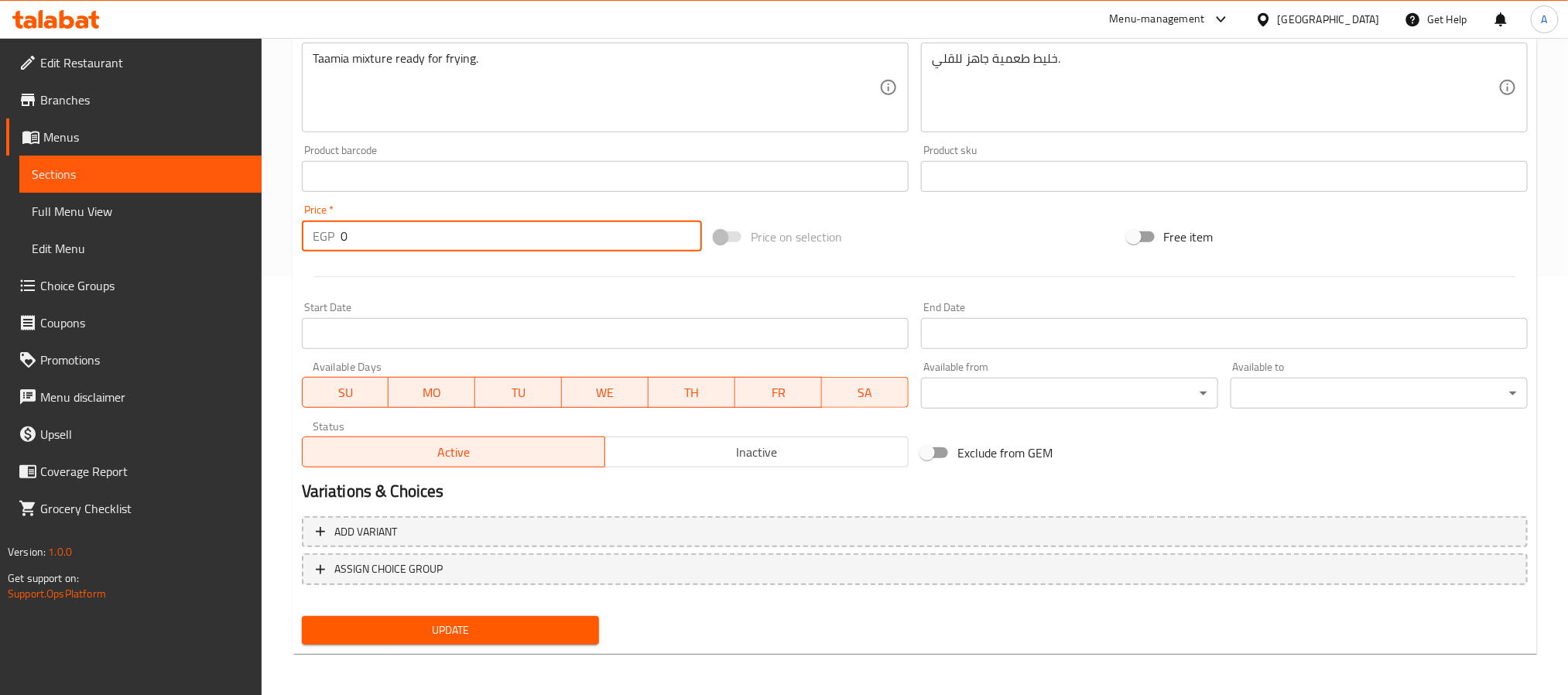
drag, startPoint x: 351, startPoint y: 228, endPoint x: 316, endPoint y: 222, distance: 35.5
click at [316, 222] on div "EGP 0 Price *" at bounding box center [501, 236] width 400 height 31
type input "24"
click at [454, 625] on span "Update" at bounding box center [451, 630] width 272 height 19
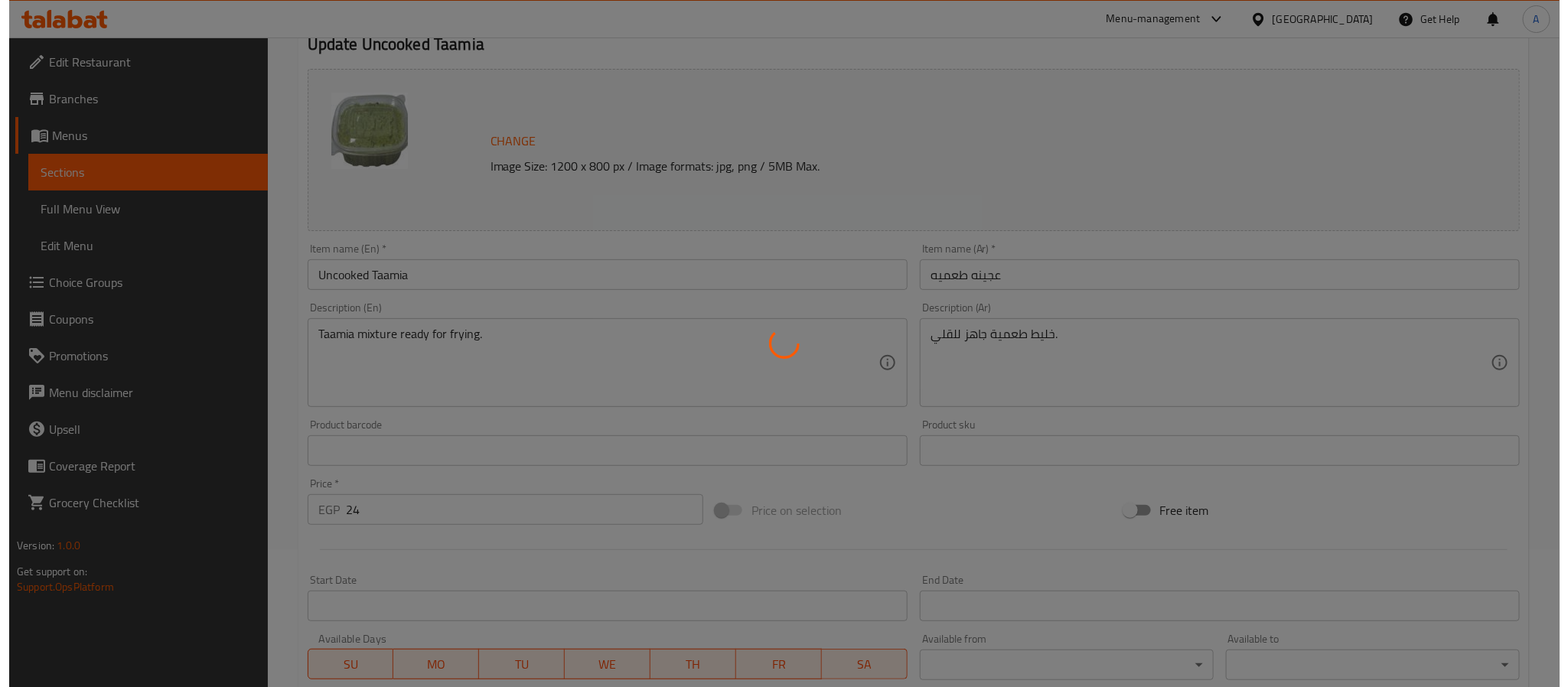
scroll to position [0, 0]
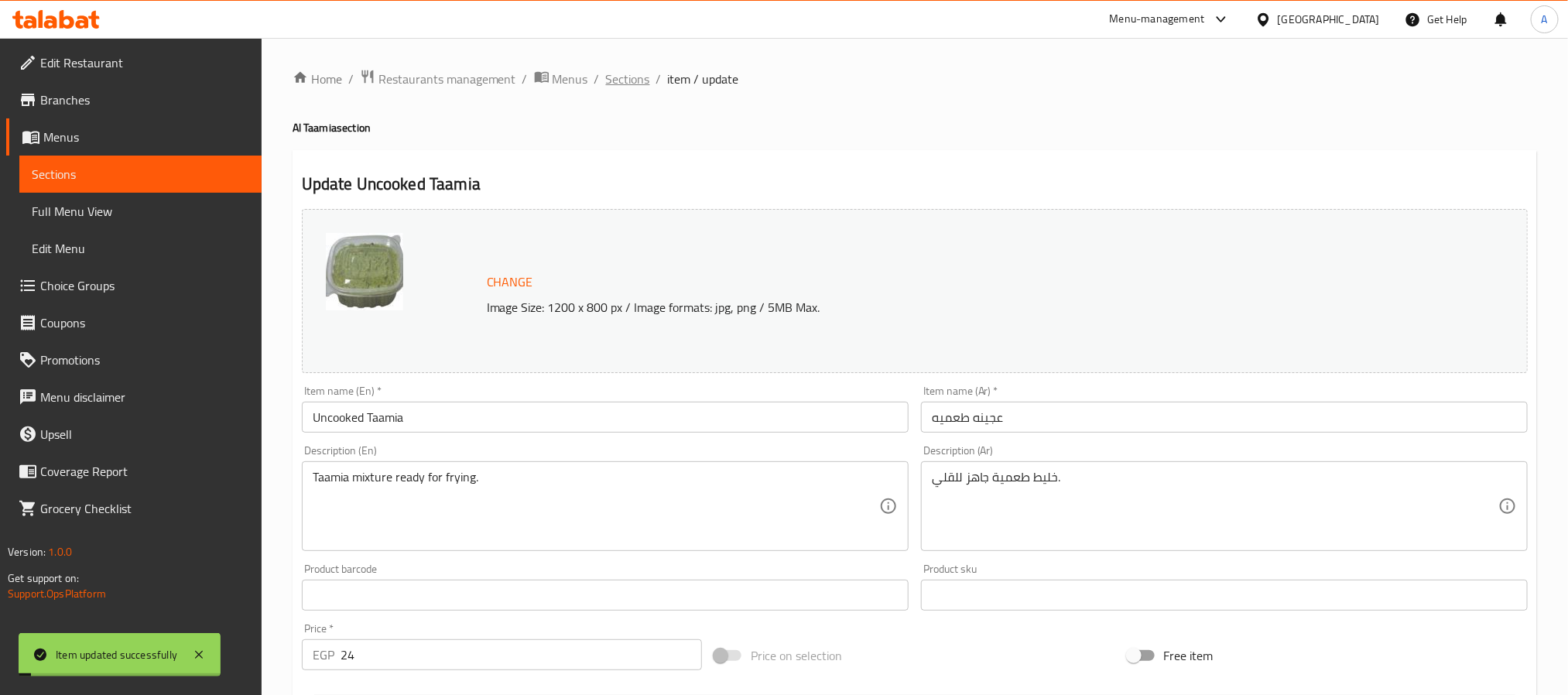
click at [625, 72] on span "Sections" at bounding box center [628, 79] width 44 height 19
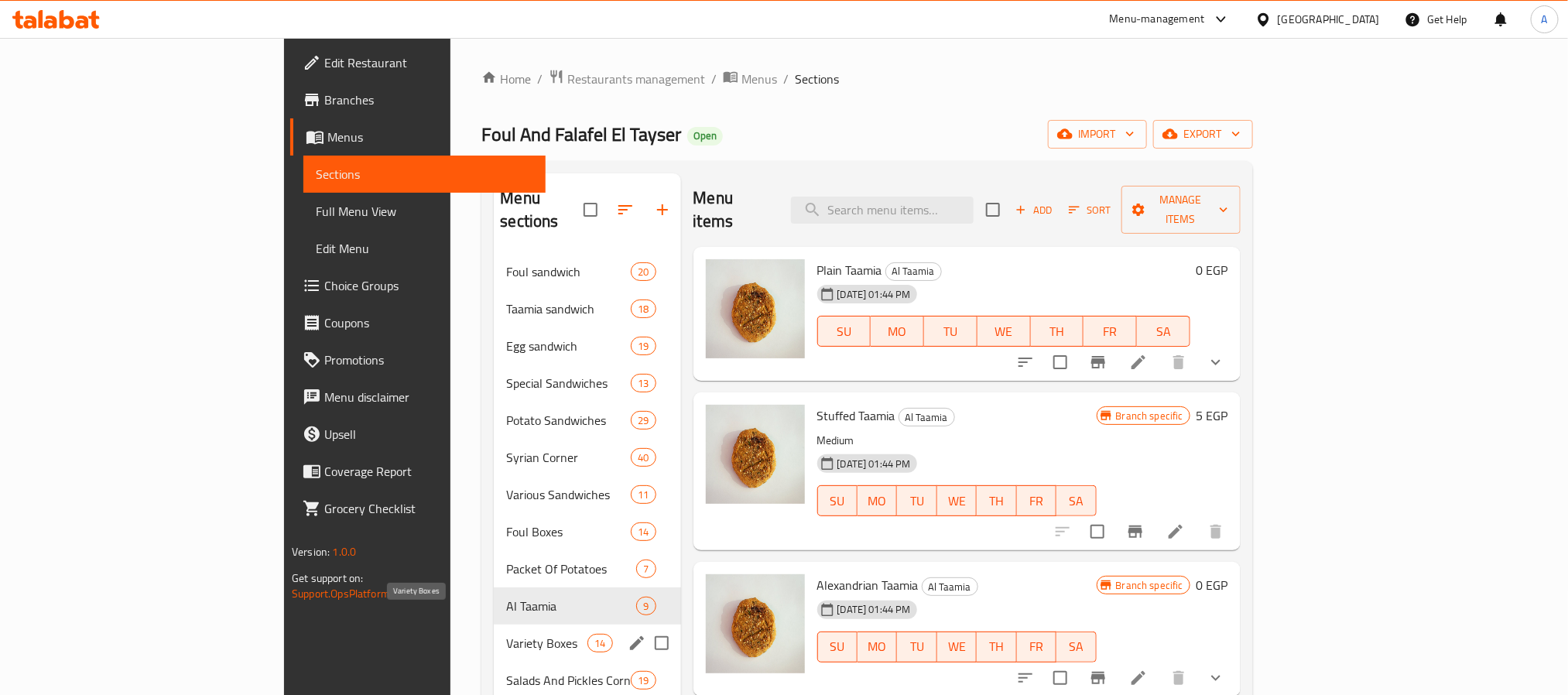
click at [506, 634] on span "Variety Boxes" at bounding box center [547, 643] width 81 height 19
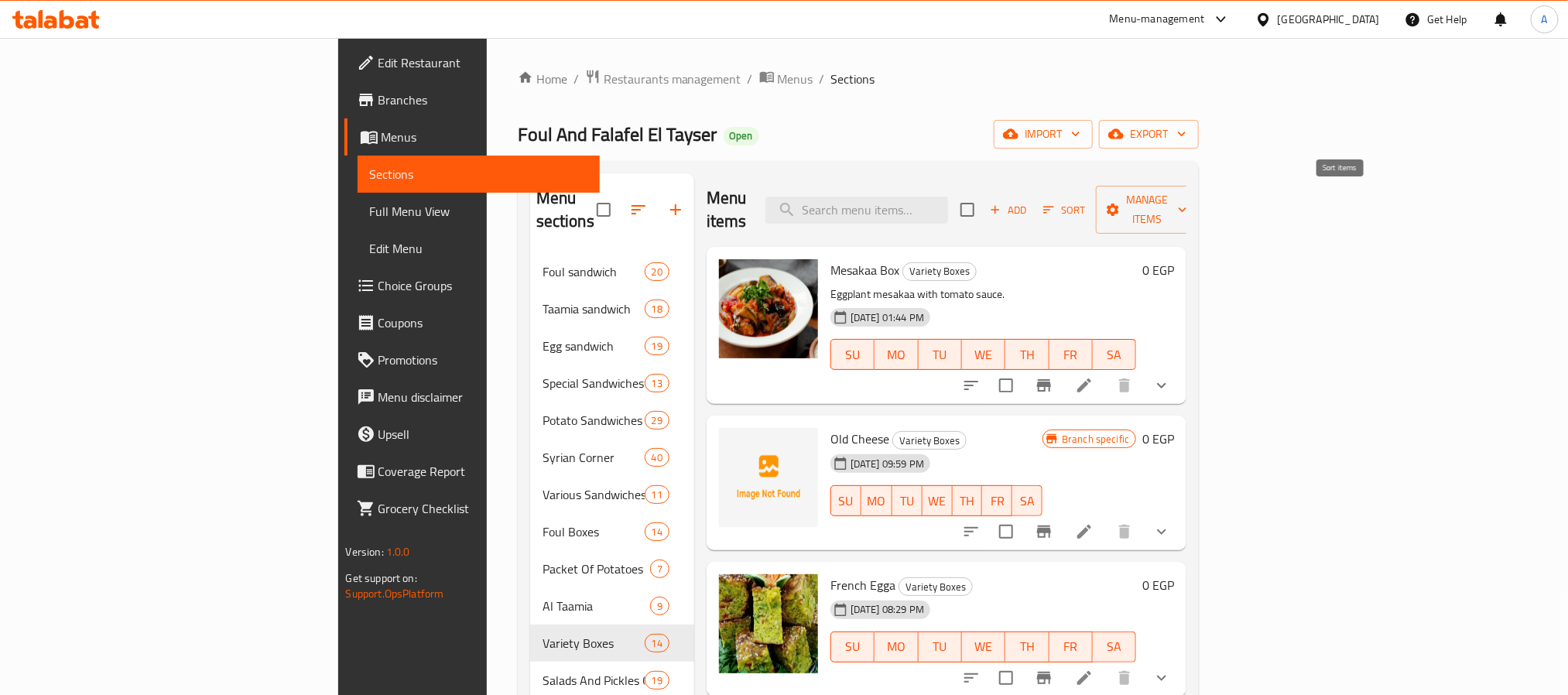
click at [1086, 201] on span "Sort" at bounding box center [1064, 210] width 42 height 18
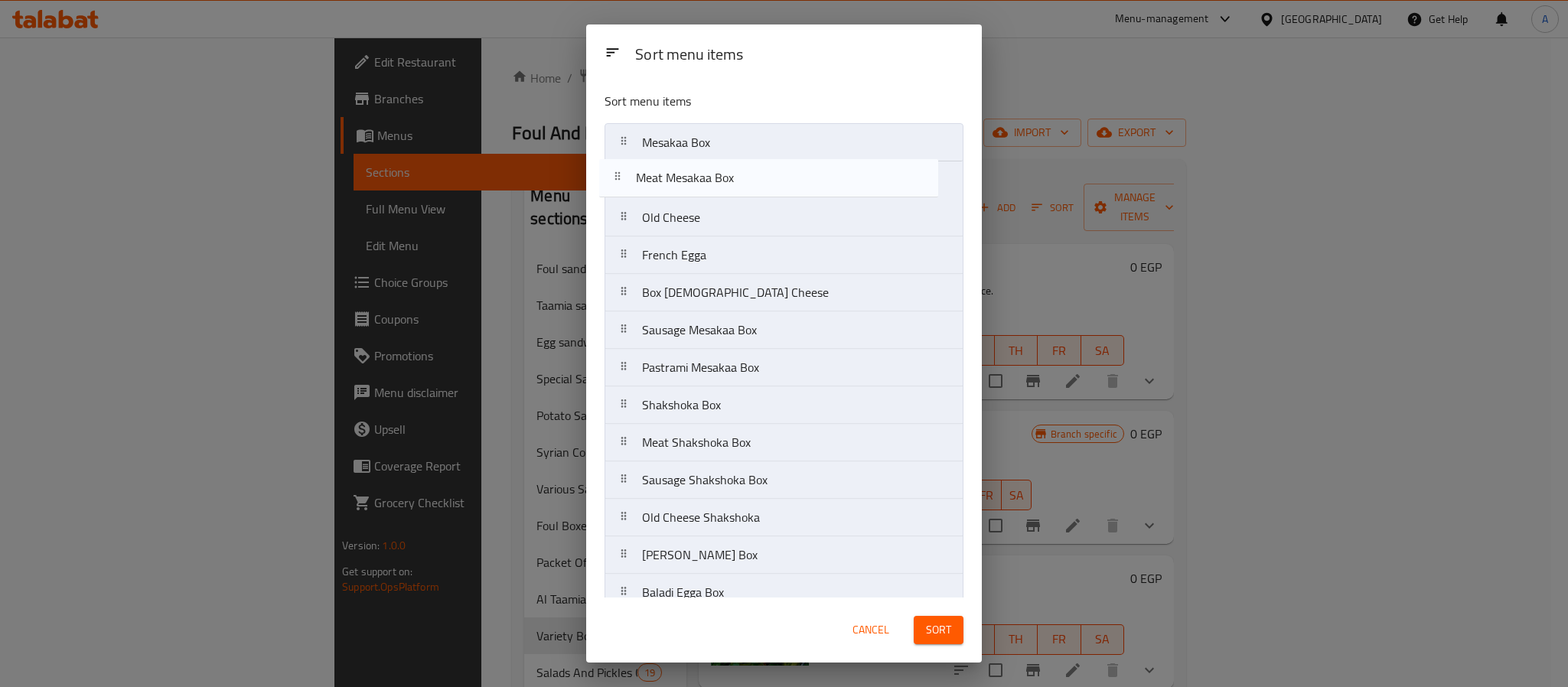
drag, startPoint x: 744, startPoint y: 305, endPoint x: 737, endPoint y: 185, distance: 120.2
click at [737, 185] on nav "Mesakaa Box Old Cheese French Egga Box Quraish Cheese Meat Mesakaa Box Sausage …" at bounding box center [783, 386] width 359 height 527
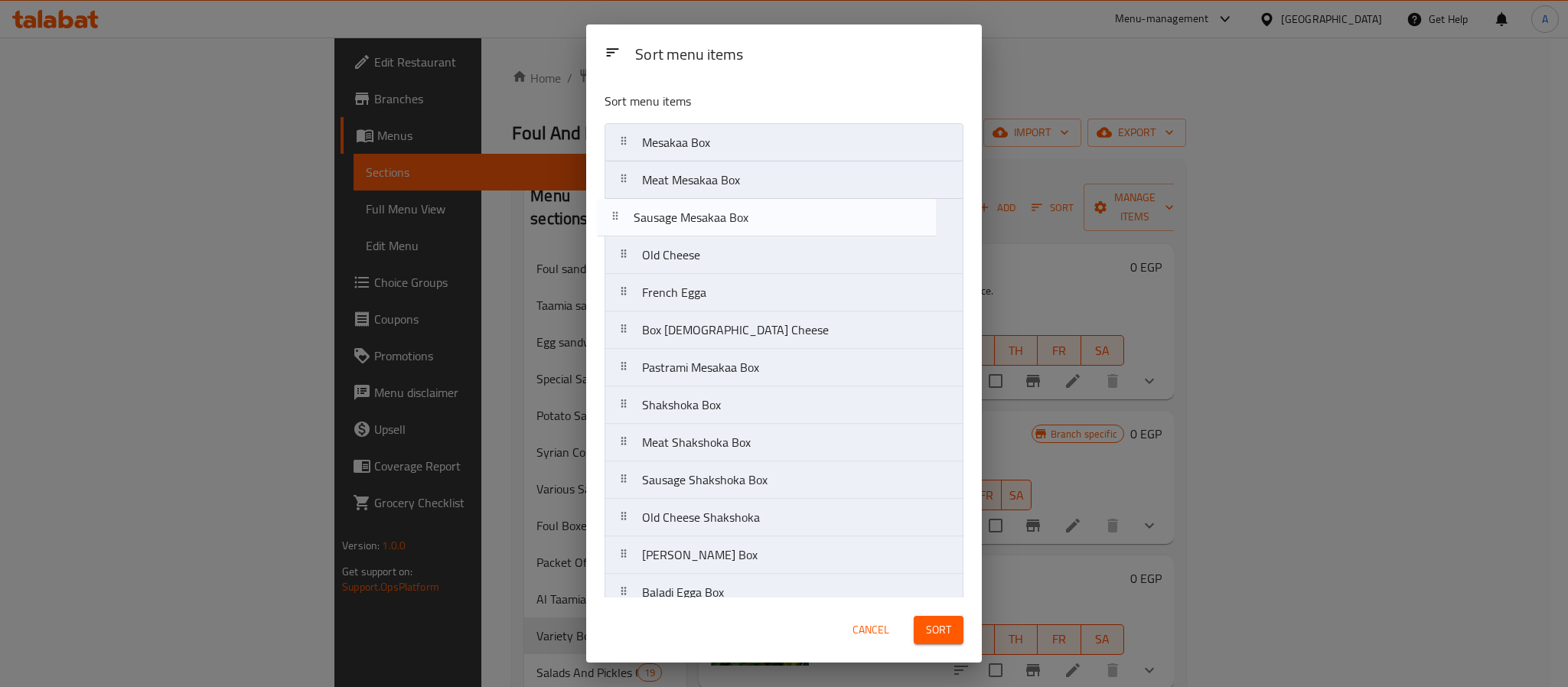
drag, startPoint x: 757, startPoint y: 324, endPoint x: 744, endPoint y: 209, distance: 115.7
click at [744, 209] on nav "Mesakaa Box Meat Mesakaa Box Old Cheese French Egga Box Quraish Cheese Sausage …" at bounding box center [783, 386] width 359 height 527
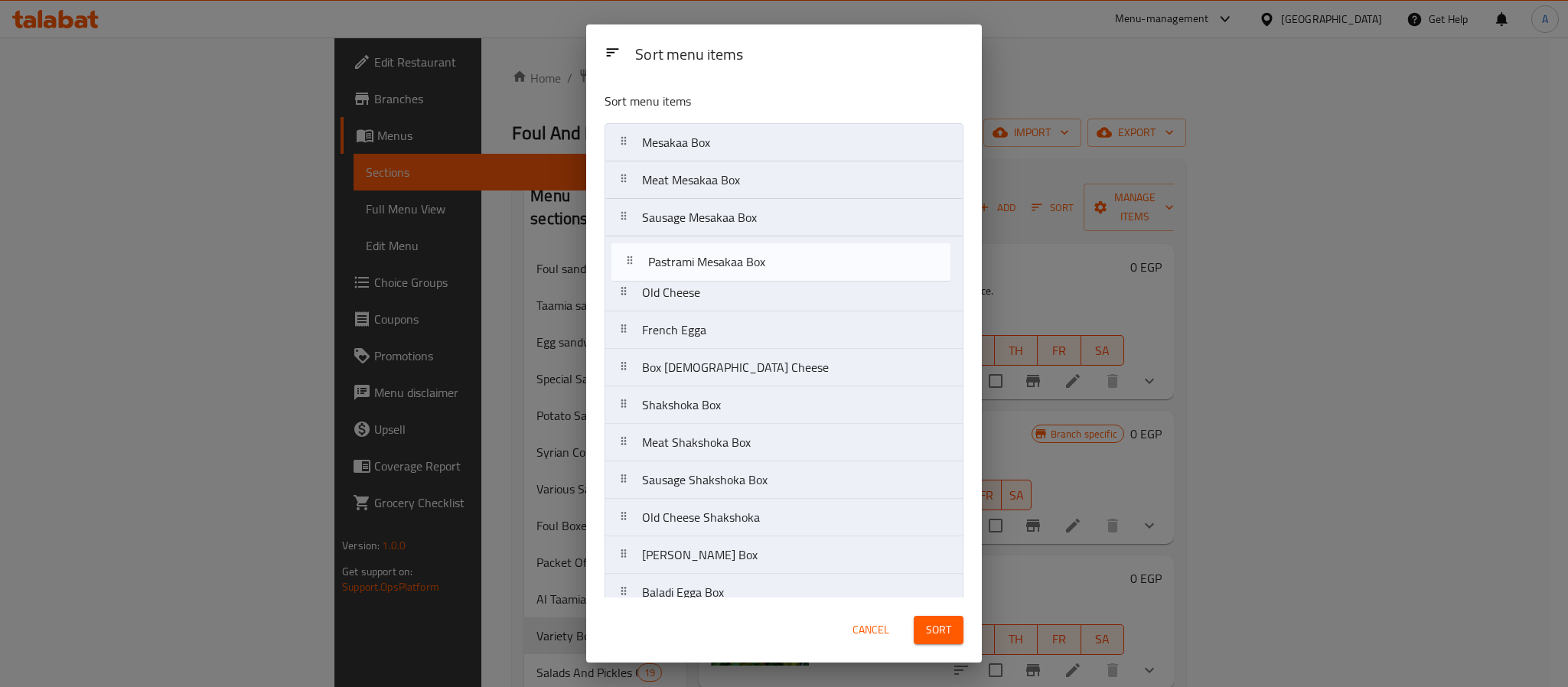
drag, startPoint x: 732, startPoint y: 382, endPoint x: 738, endPoint y: 269, distance: 113.2
click at [738, 269] on nav "Mesakaa Box Meat Mesakaa Box Sausage Mesakaa Box Old Cheese French Egga Box Qur…" at bounding box center [783, 386] width 359 height 527
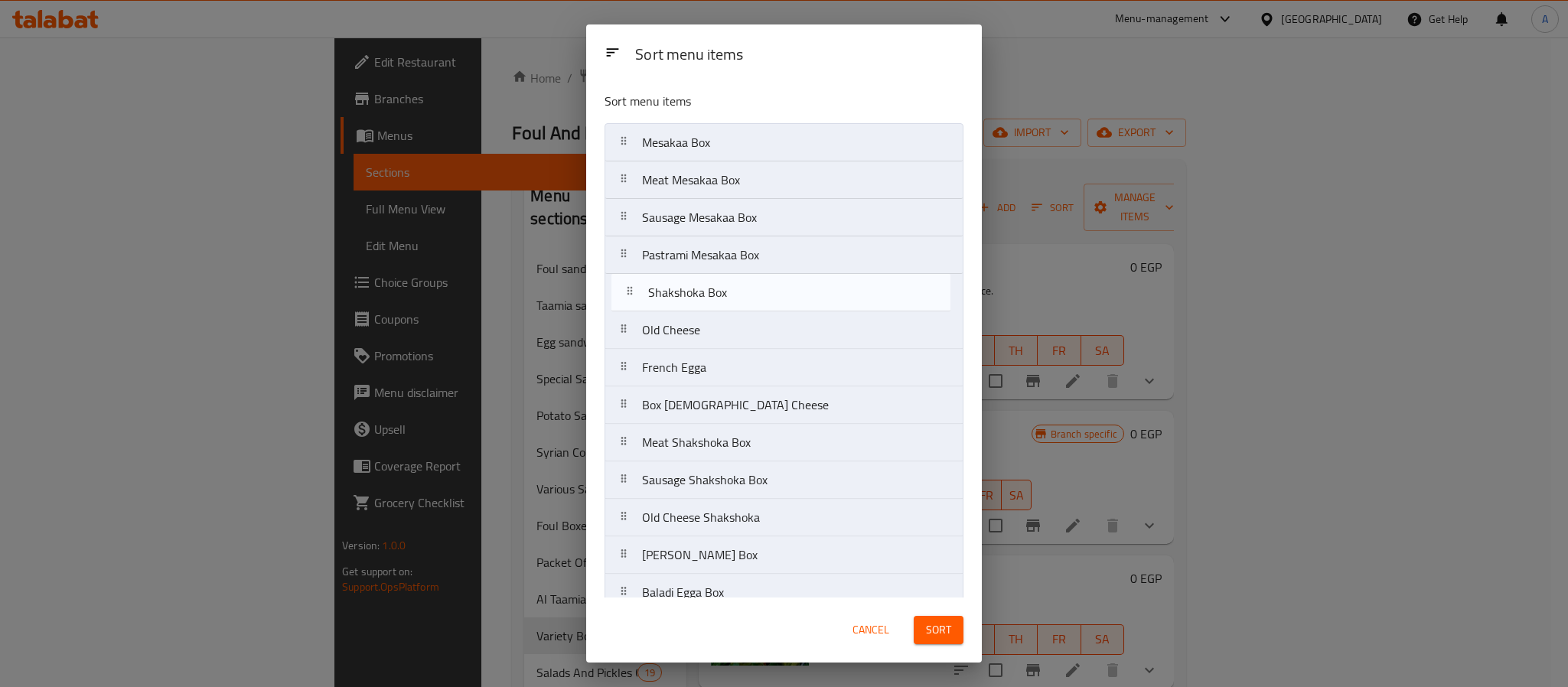
drag, startPoint x: 700, startPoint y: 400, endPoint x: 705, endPoint y: 280, distance: 120.1
click at [705, 280] on nav "Mesakaa Box Meat Mesakaa Box Sausage Mesakaa Box Pastrami Mesakaa Box Old Chees…" at bounding box center [783, 386] width 359 height 527
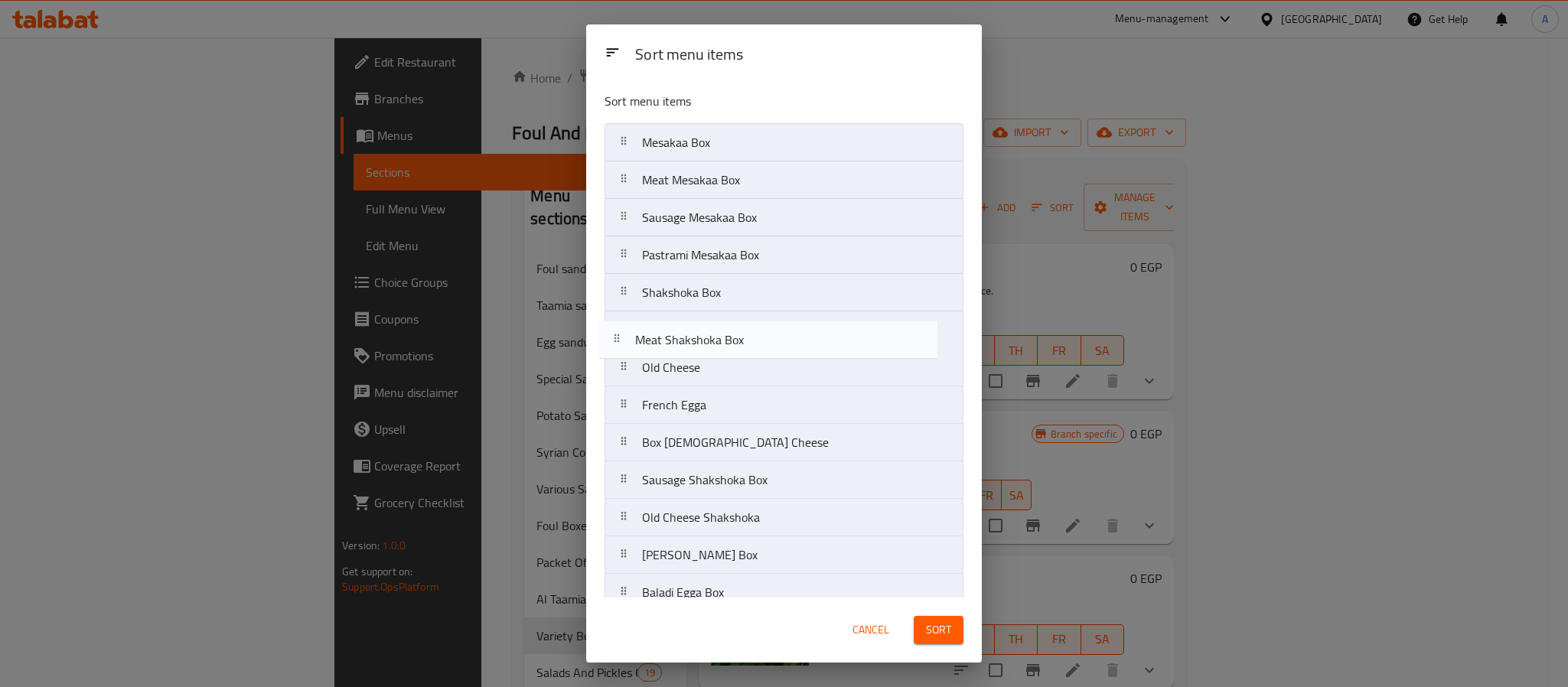
drag, startPoint x: 705, startPoint y: 437, endPoint x: 698, endPoint y: 322, distance: 115.2
click at [698, 322] on nav "Mesakaa Box Meat Mesakaa Box Sausage Mesakaa Box Pastrami Mesakaa Box Shakshoka…" at bounding box center [783, 386] width 359 height 527
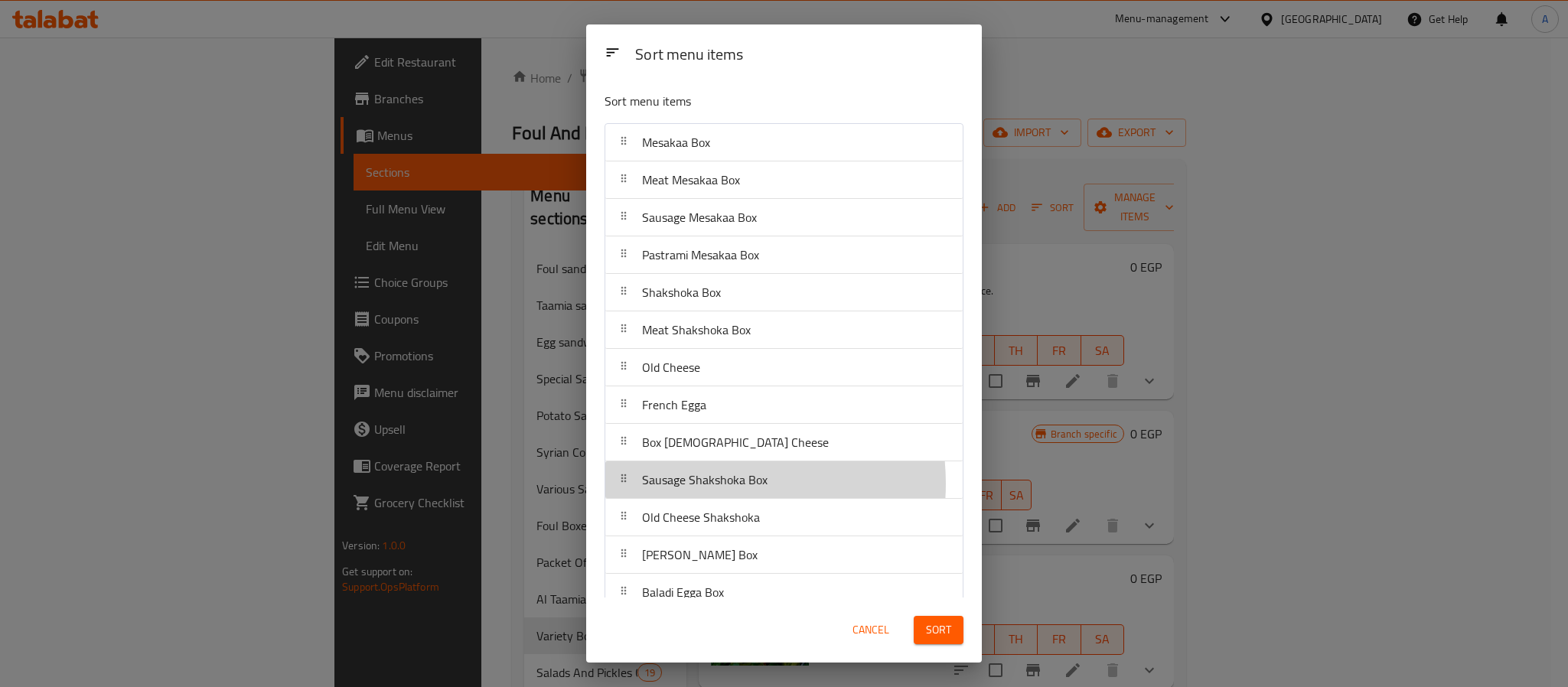
scroll to position [3, 0]
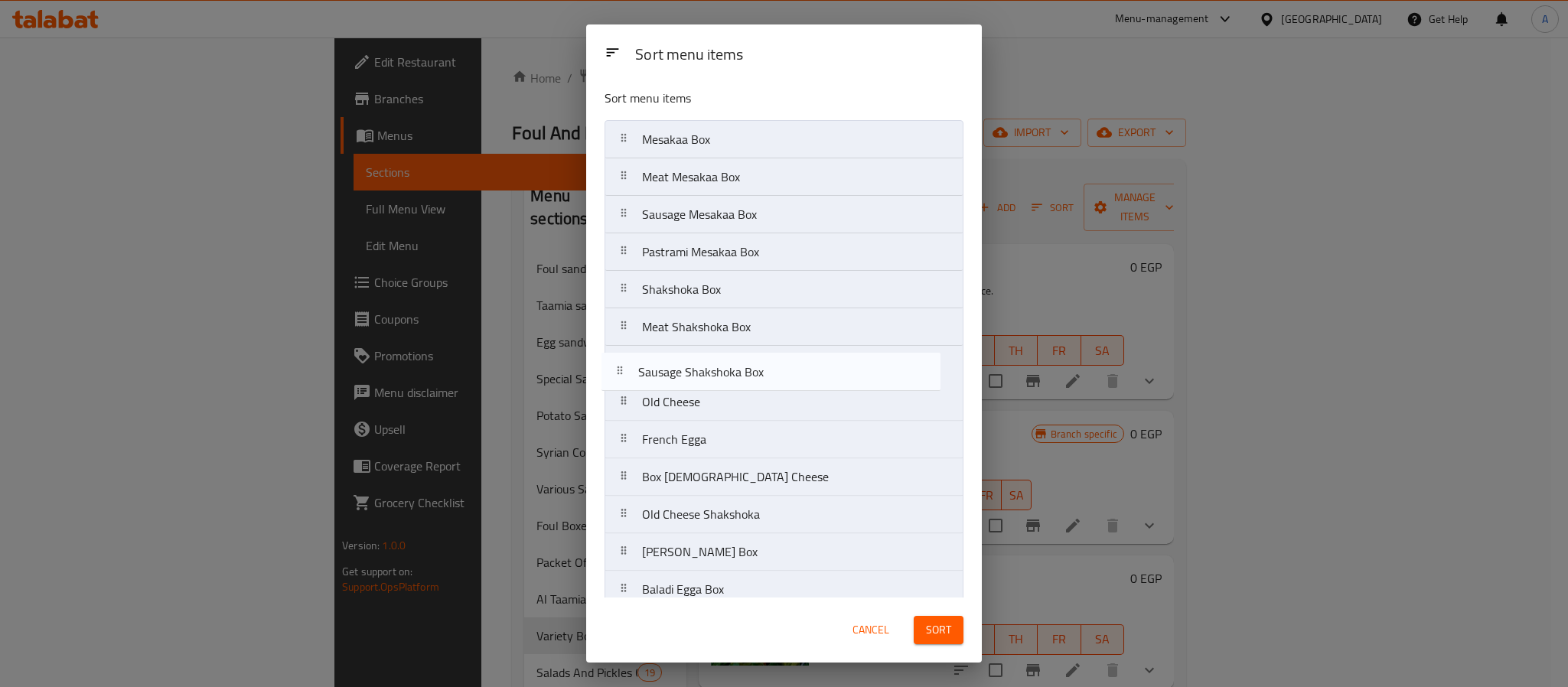
drag, startPoint x: 707, startPoint y: 486, endPoint x: 700, endPoint y: 370, distance: 116.2
click at [700, 370] on nav "Mesakaa Box Meat Mesakaa Box Sausage Mesakaa Box Pastrami Mesakaa Box Shakshoka…" at bounding box center [783, 384] width 359 height 527
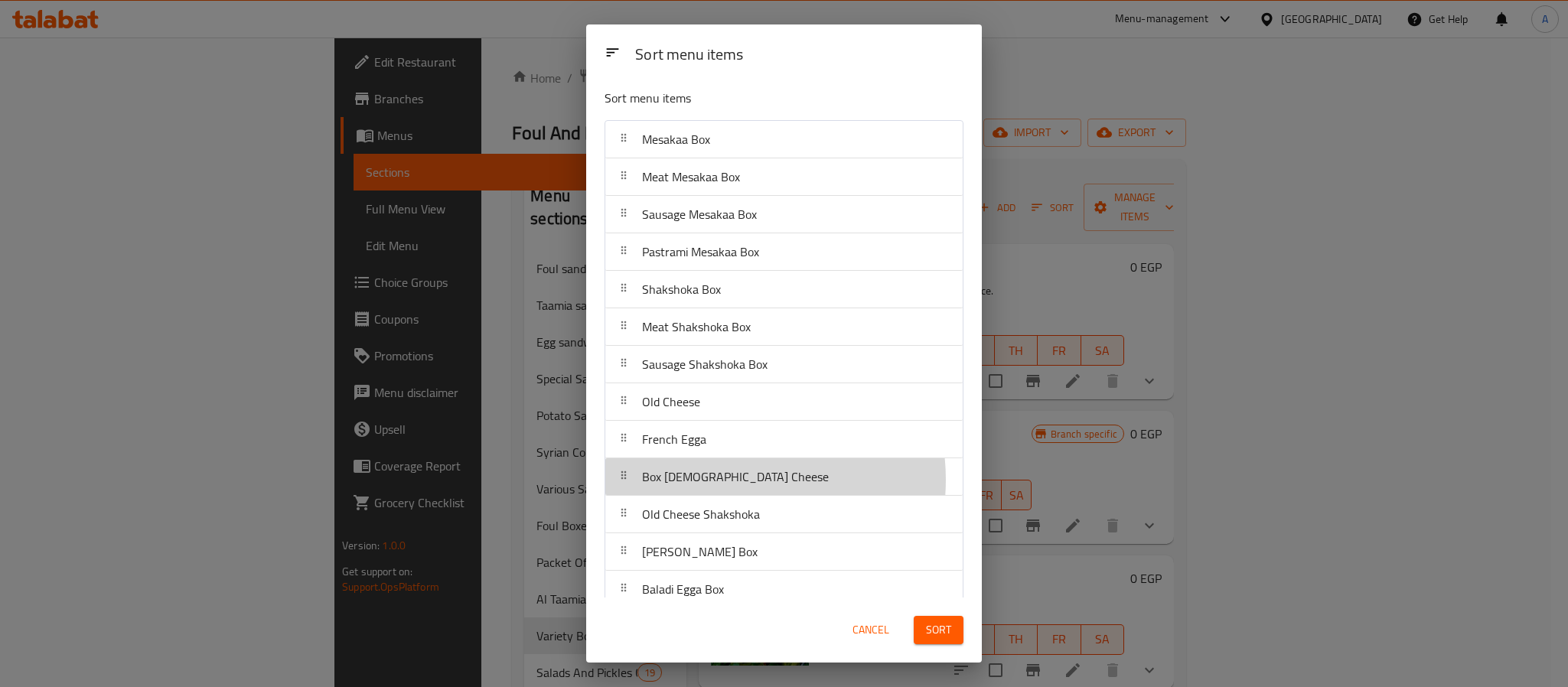
scroll to position [5, 0]
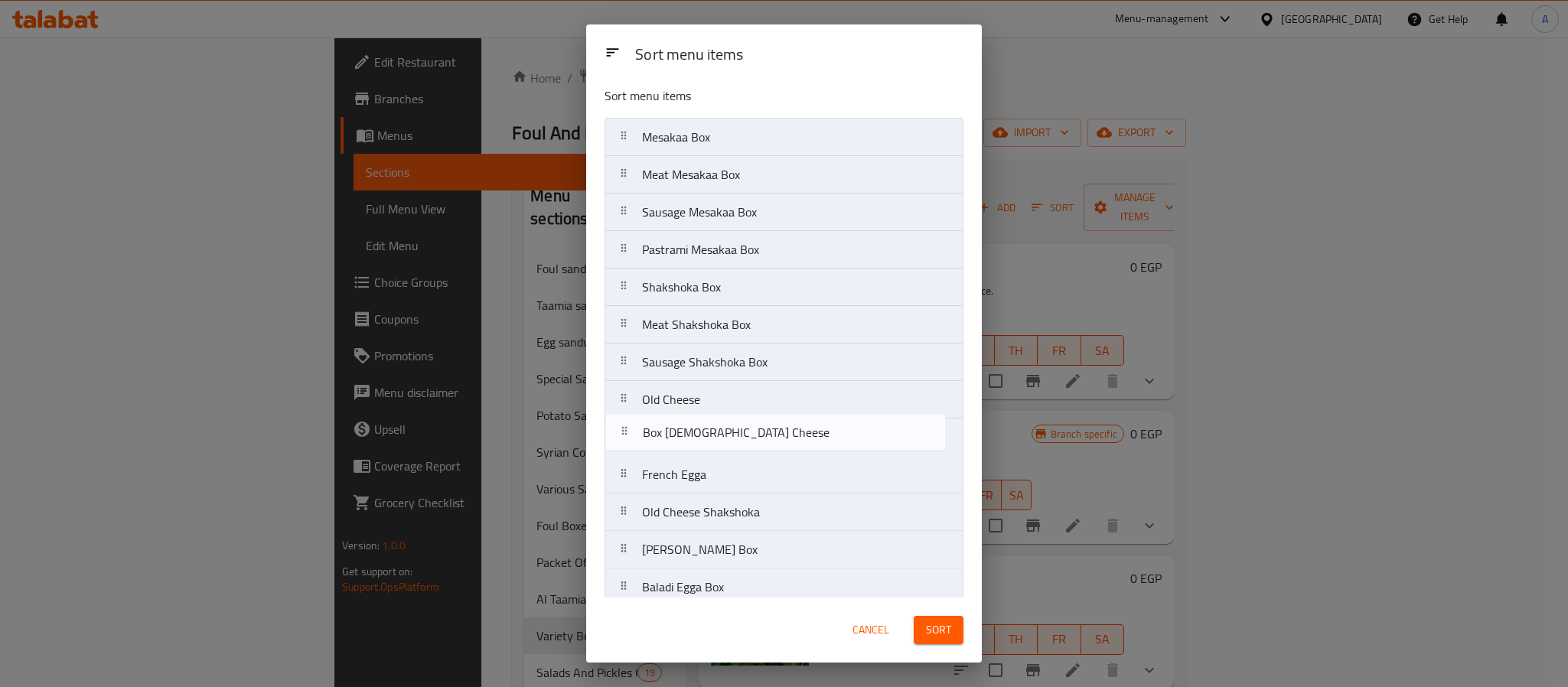
drag, startPoint x: 726, startPoint y: 483, endPoint x: 726, endPoint y: 425, distance: 58.0
click at [726, 425] on nav "Mesakaa Box Meat Mesakaa Box Sausage Mesakaa Box Pastrami Mesakaa Box Shakshoka…" at bounding box center [783, 381] width 359 height 527
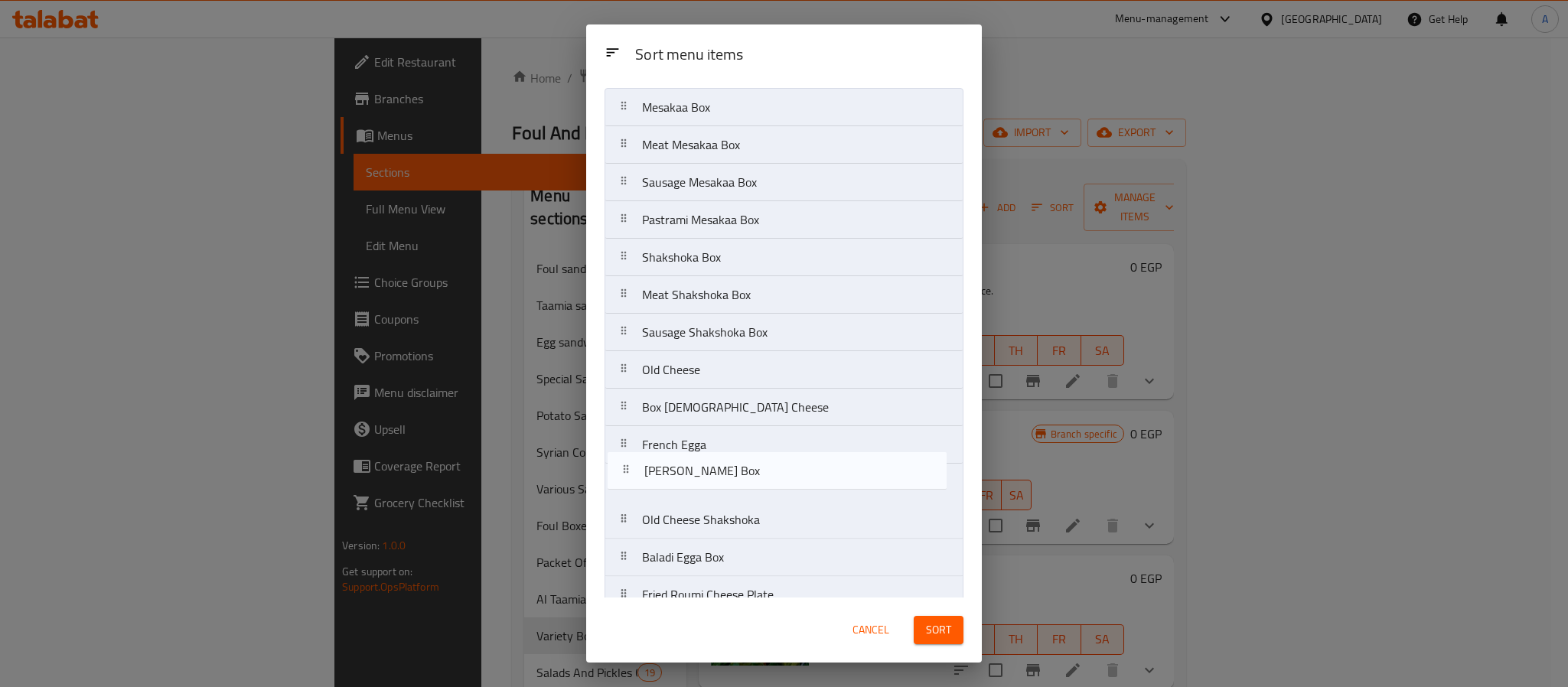
scroll to position [42, 0]
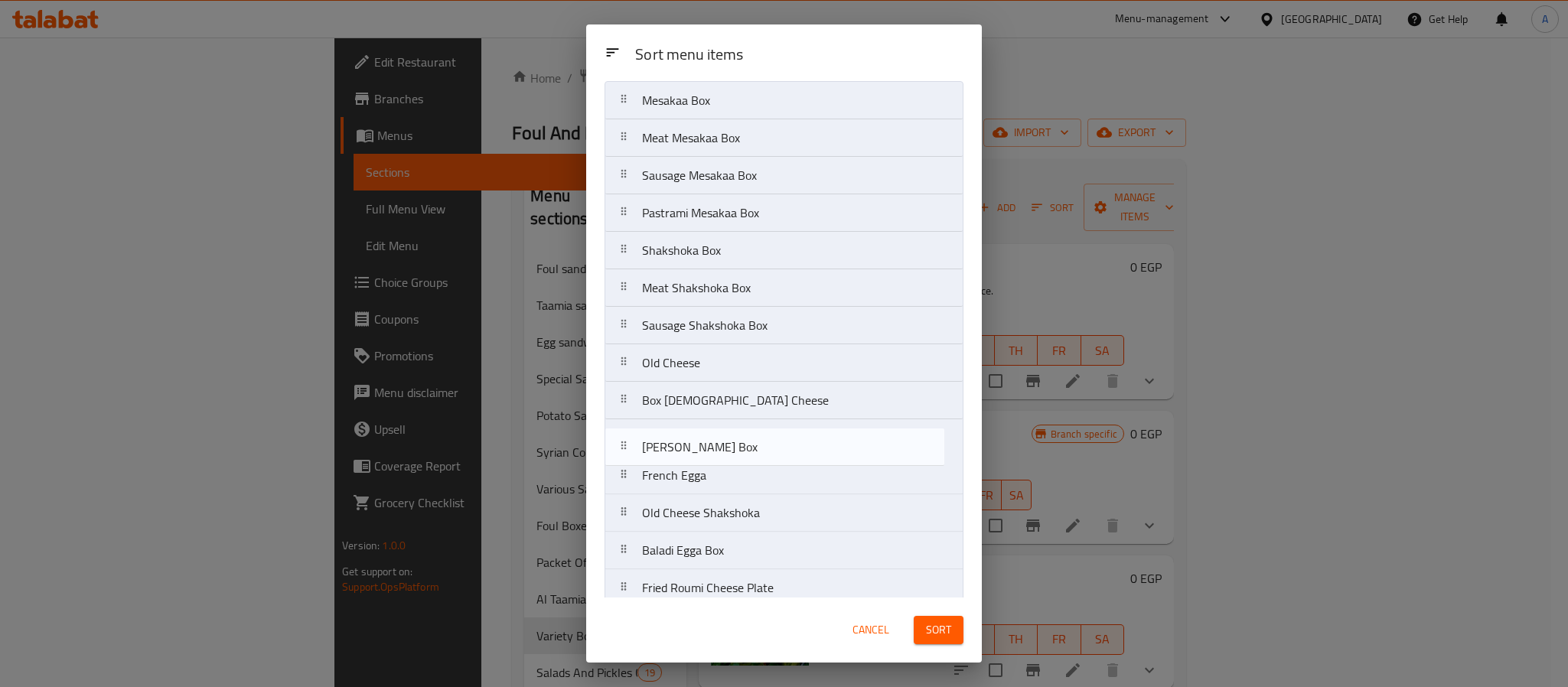
drag, startPoint x: 716, startPoint y: 556, endPoint x: 716, endPoint y: 443, distance: 113.0
click at [716, 443] on nav "Mesakaa Box Meat Mesakaa Box Sausage Mesakaa Box Pastrami Mesakaa Box Shakshoka…" at bounding box center [783, 344] width 359 height 527
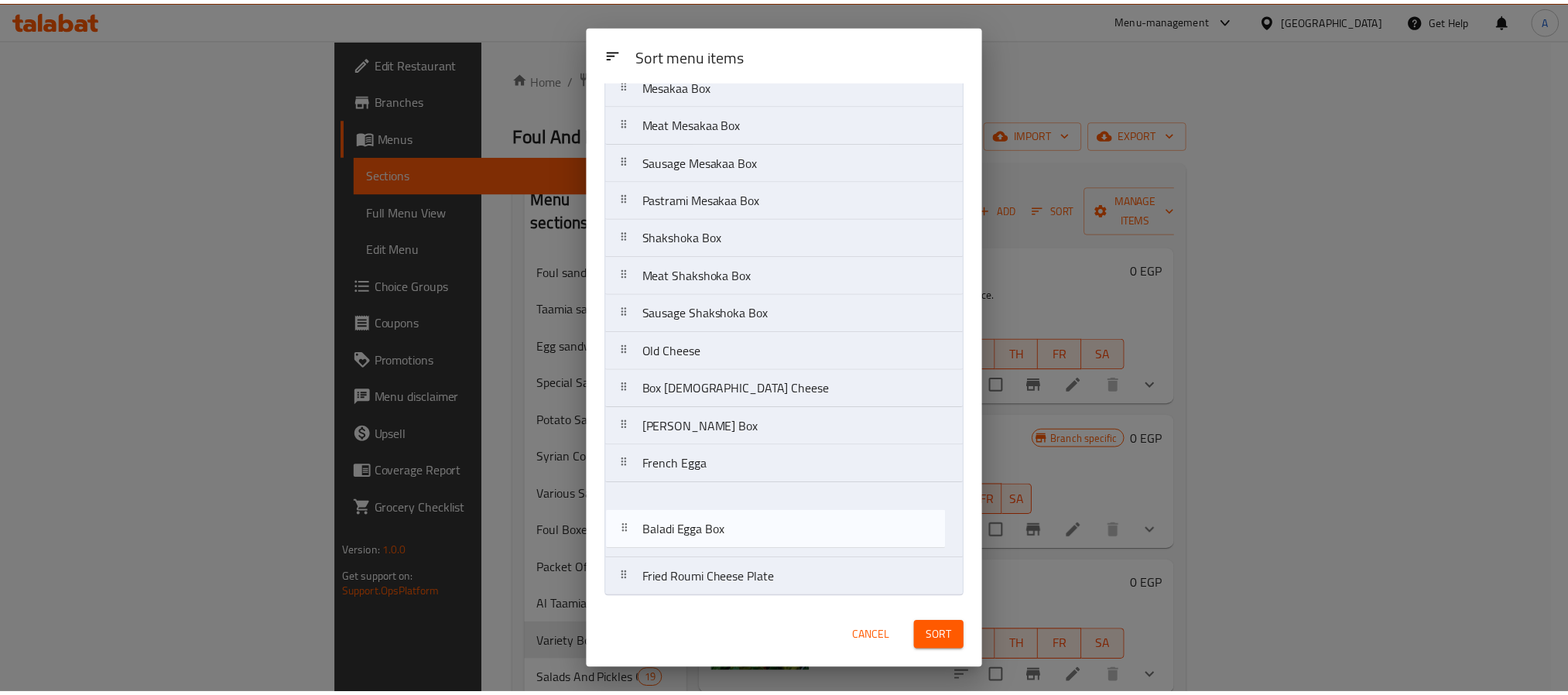
scroll to position [63, 0]
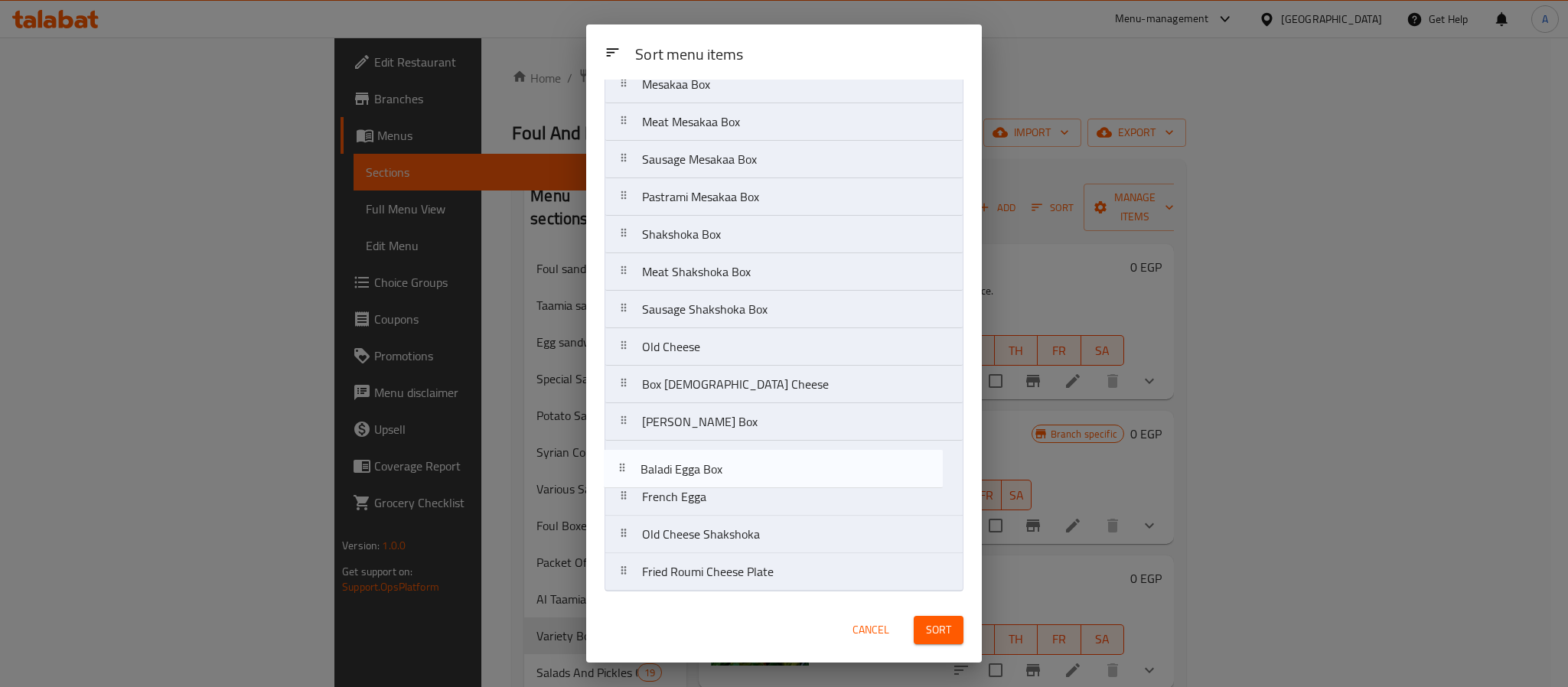
drag, startPoint x: 714, startPoint y: 551, endPoint x: 712, endPoint y: 455, distance: 96.0
click at [712, 455] on nav "Mesakaa Box Meat Mesakaa Box Sausage Mesakaa Box Pastrami Mesakaa Box Shakshoka…" at bounding box center [783, 328] width 359 height 527
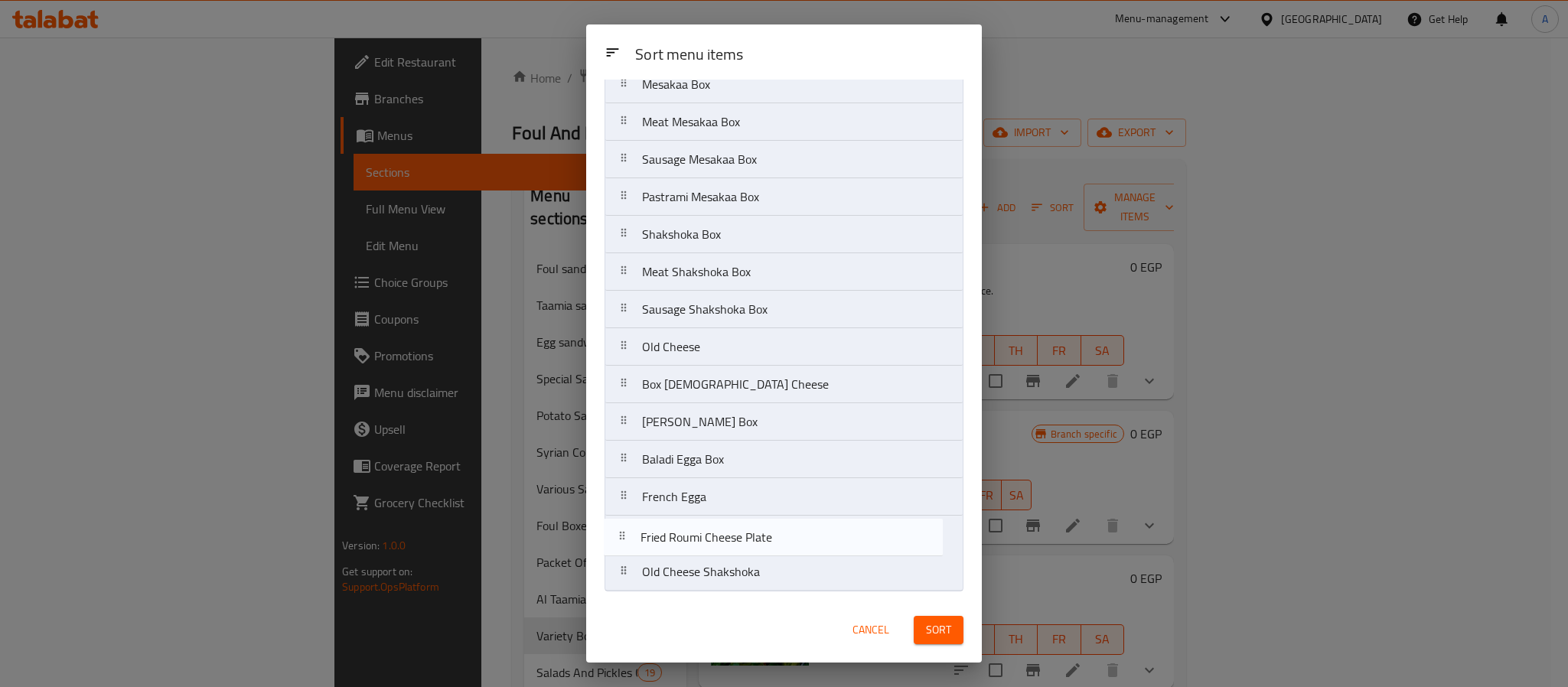
drag, startPoint x: 756, startPoint y: 575, endPoint x: 754, endPoint y: 526, distance: 49.0
click at [754, 526] on nav "Mesakaa Box Meat Mesakaa Box Sausage Mesakaa Box Pastrami Mesakaa Box Shakshoka…" at bounding box center [783, 328] width 359 height 527
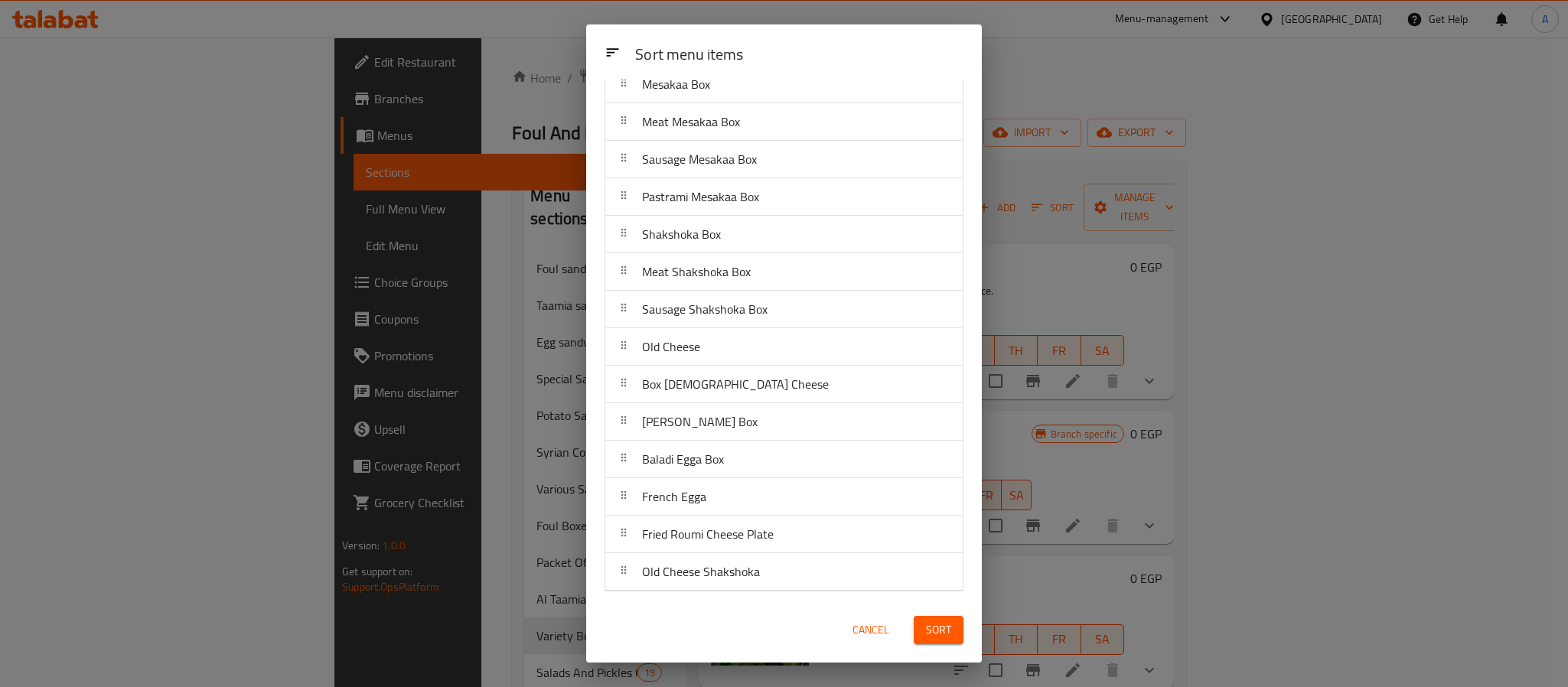
click at [926, 618] on button "Sort" at bounding box center [939, 630] width 50 height 28
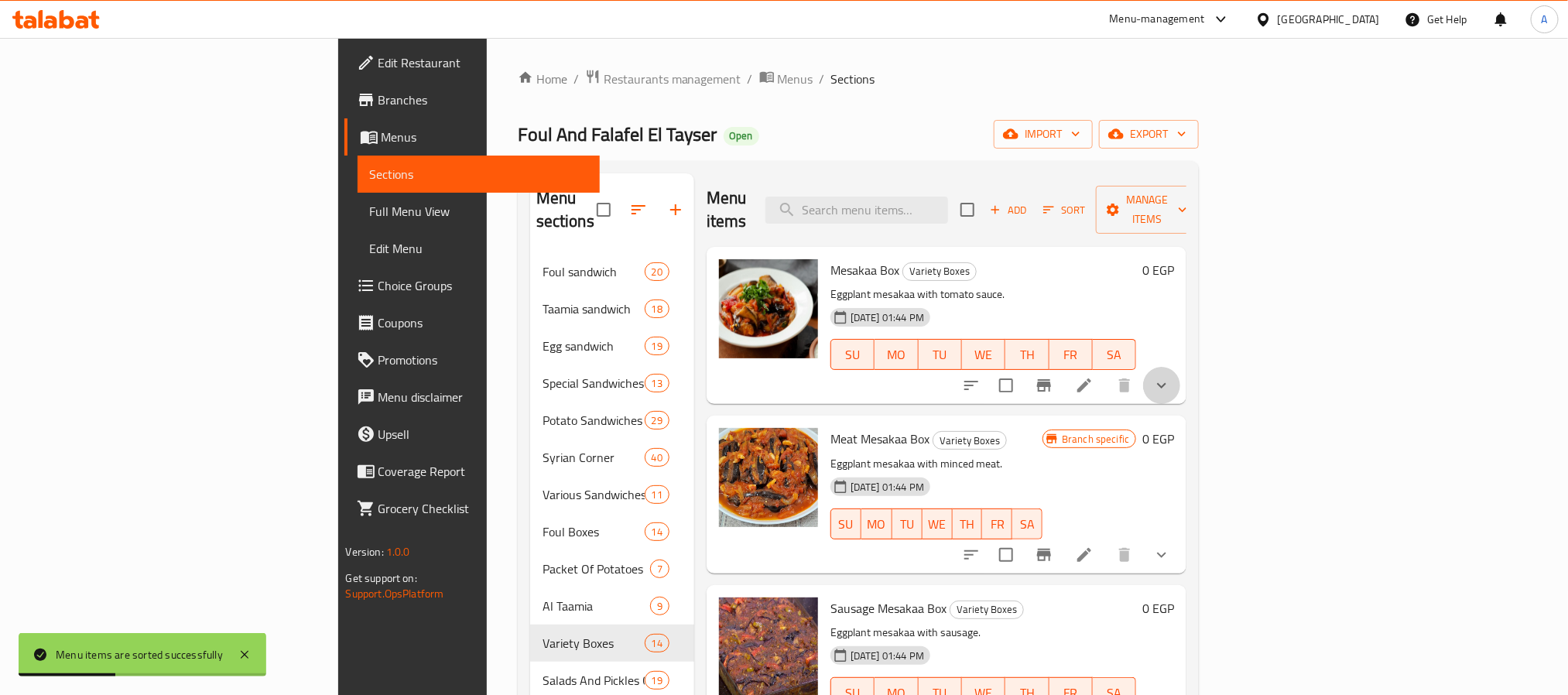
click at [1180, 374] on button "show more" at bounding box center [1161, 386] width 37 height 37
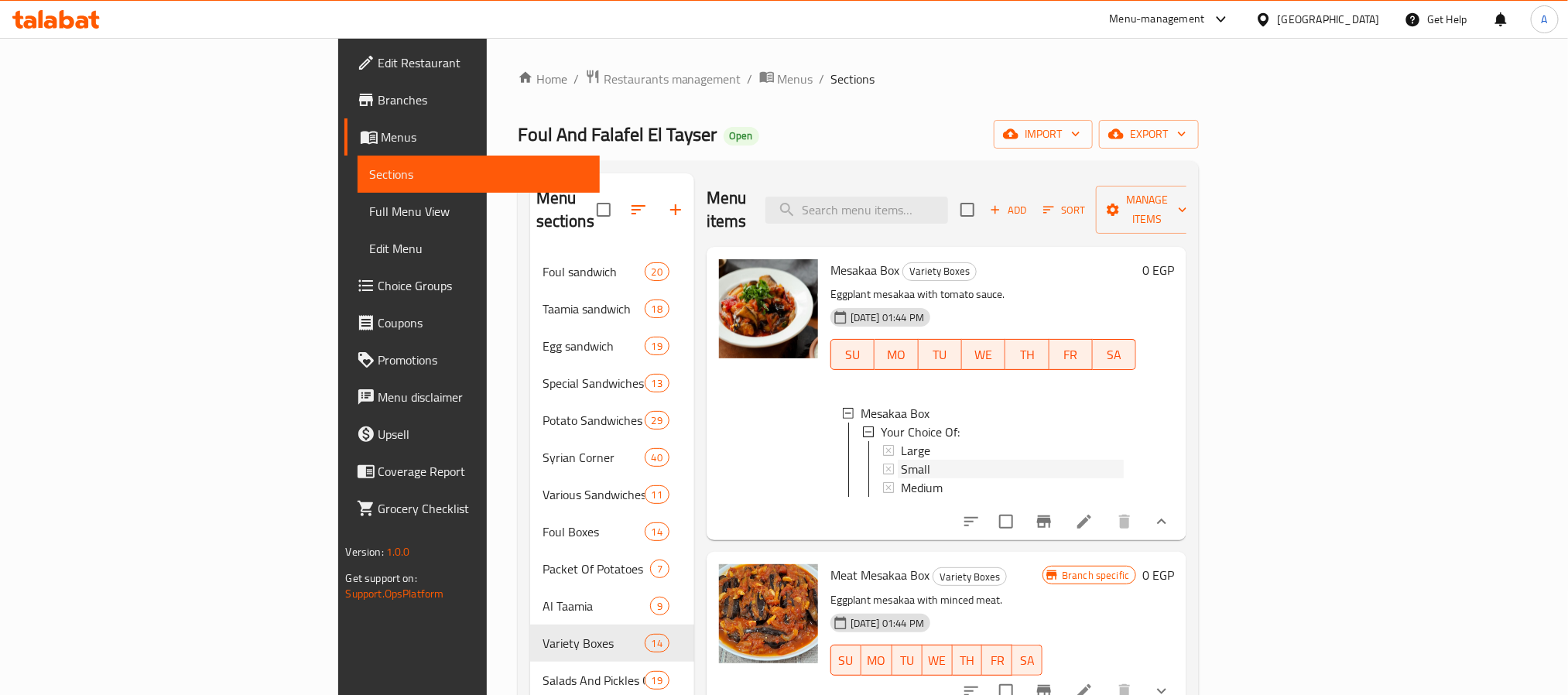
click at [901, 460] on span "Small" at bounding box center [915, 469] width 30 height 19
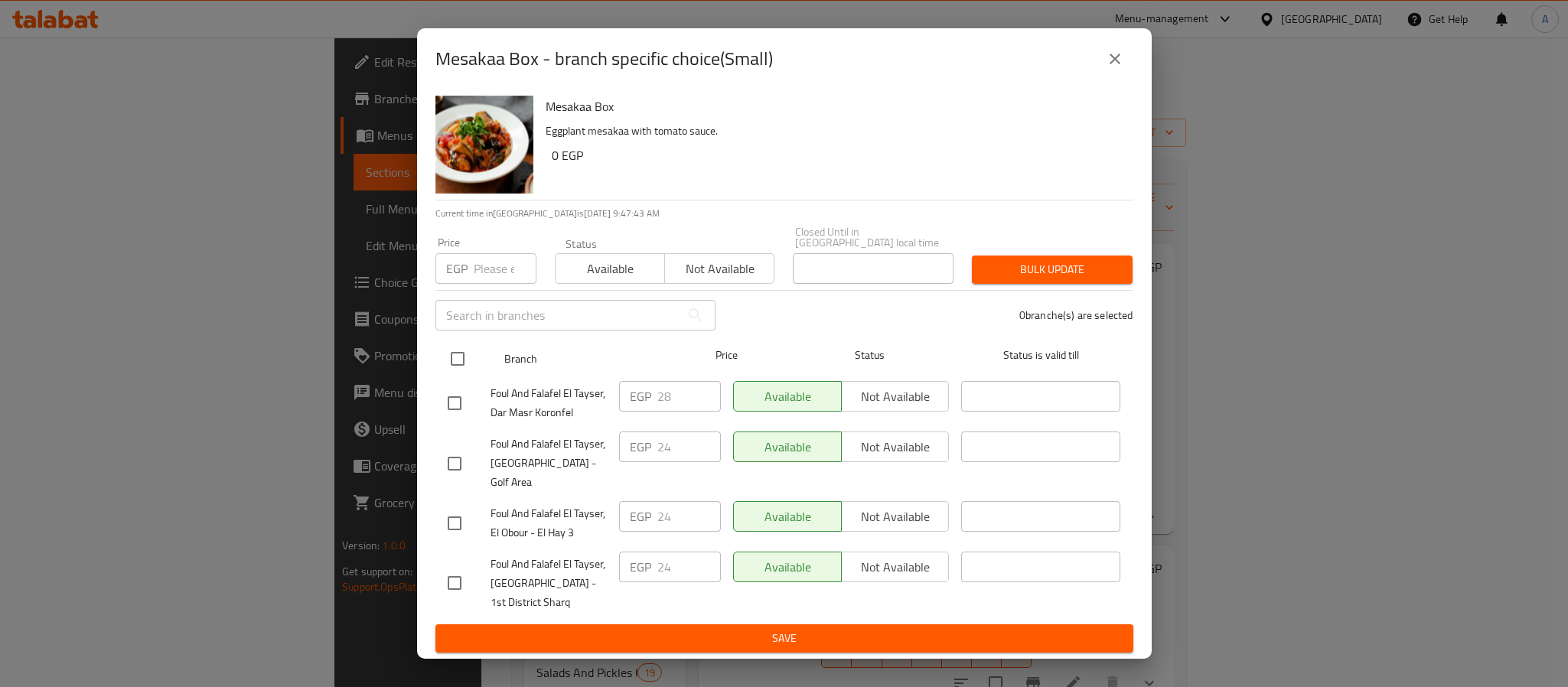
click at [461, 363] on input "checkbox" at bounding box center [457, 359] width 32 height 32
checkbox input "true"
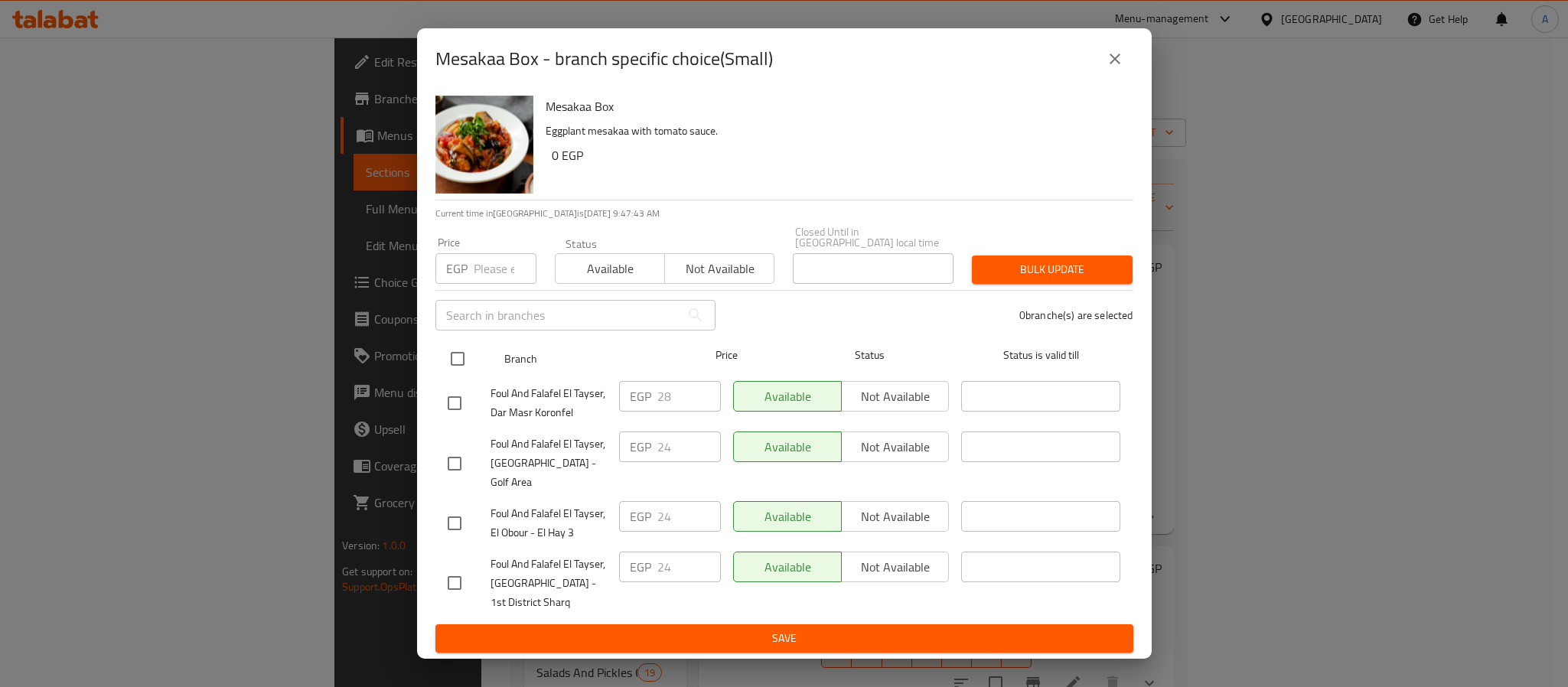
checkbox input "true"
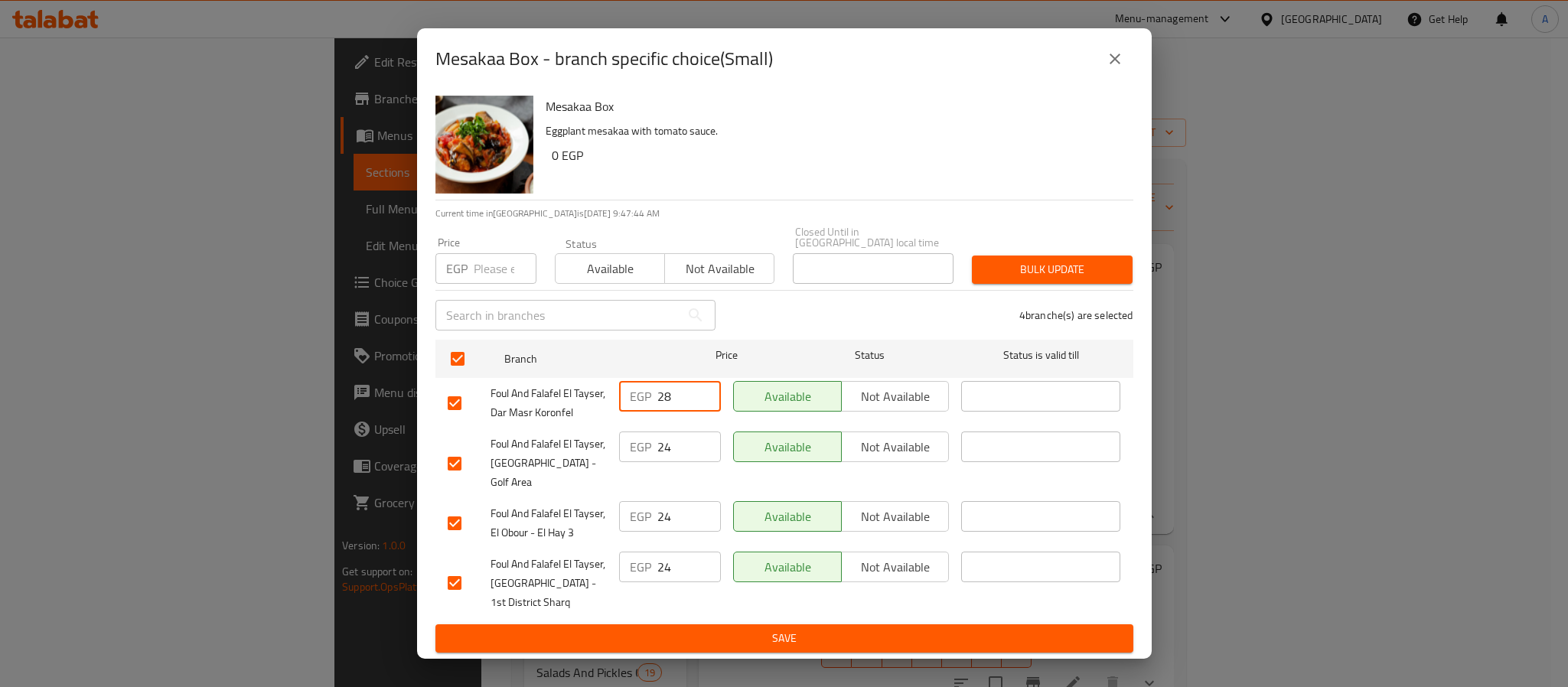
drag, startPoint x: 675, startPoint y: 400, endPoint x: 613, endPoint y: 388, distance: 63.2
click at [613, 388] on div "EGP 28 ​" at bounding box center [669, 404] width 114 height 57
click at [469, 277] on div "EGP Price" at bounding box center [486, 268] width 101 height 31
paste input "28"
type input "28"
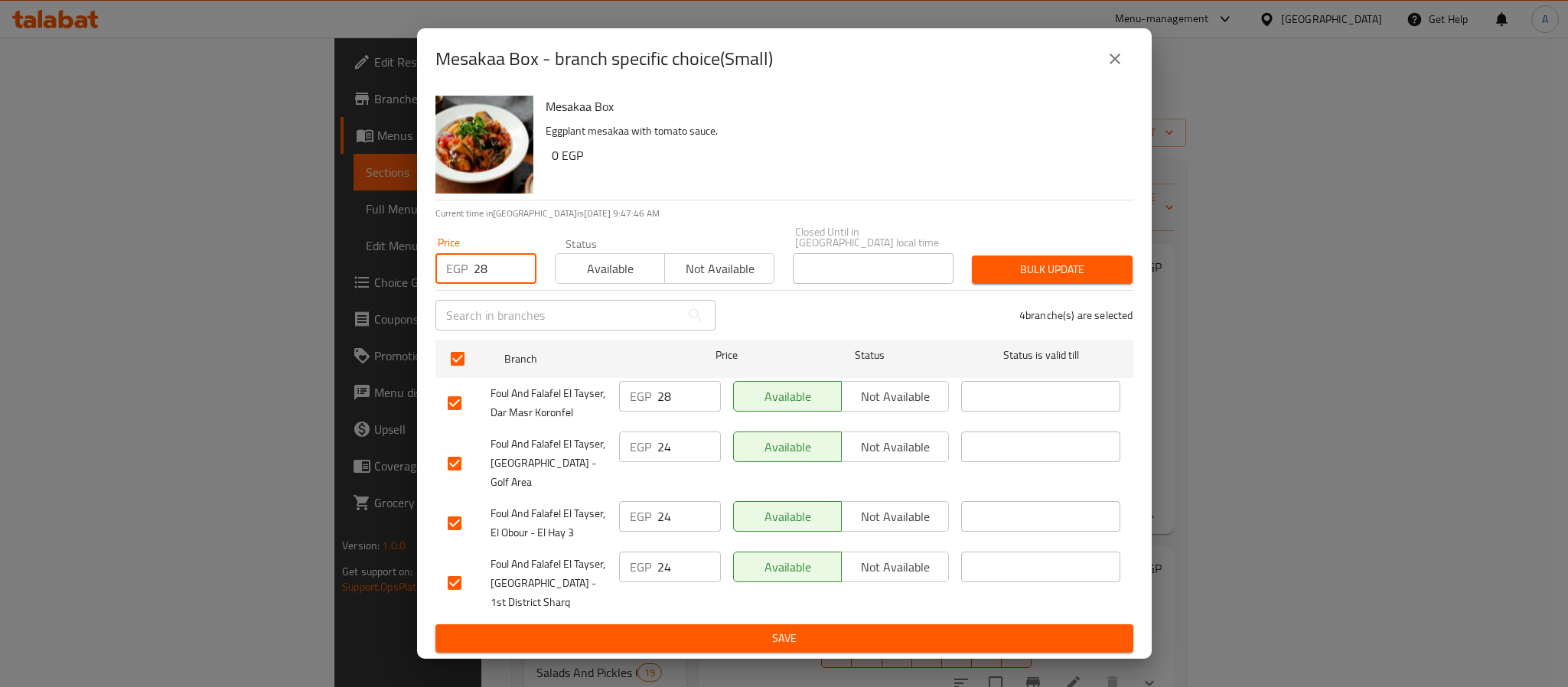
click at [974, 272] on button "Bulk update" at bounding box center [1052, 270] width 160 height 28
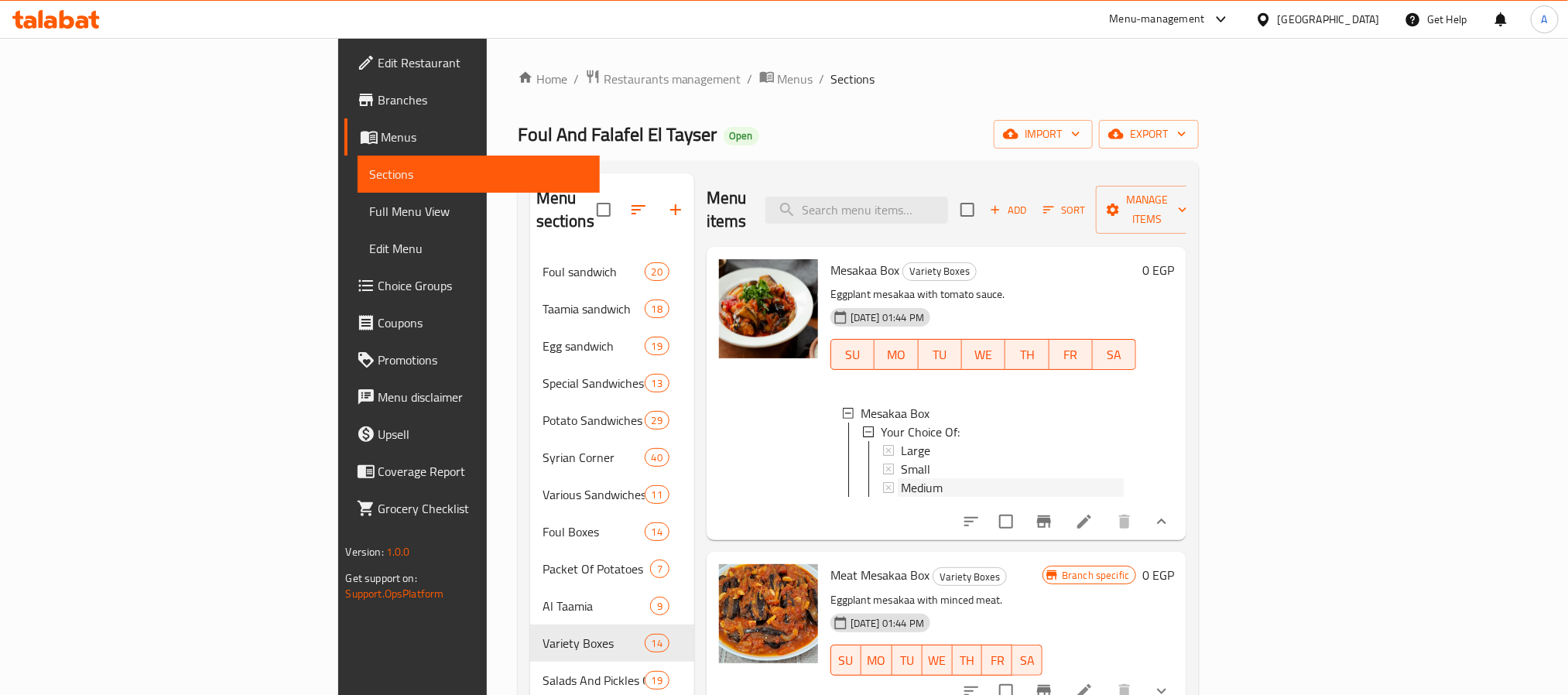
click at [901, 479] on div "Medium" at bounding box center [1013, 488] width 224 height 19
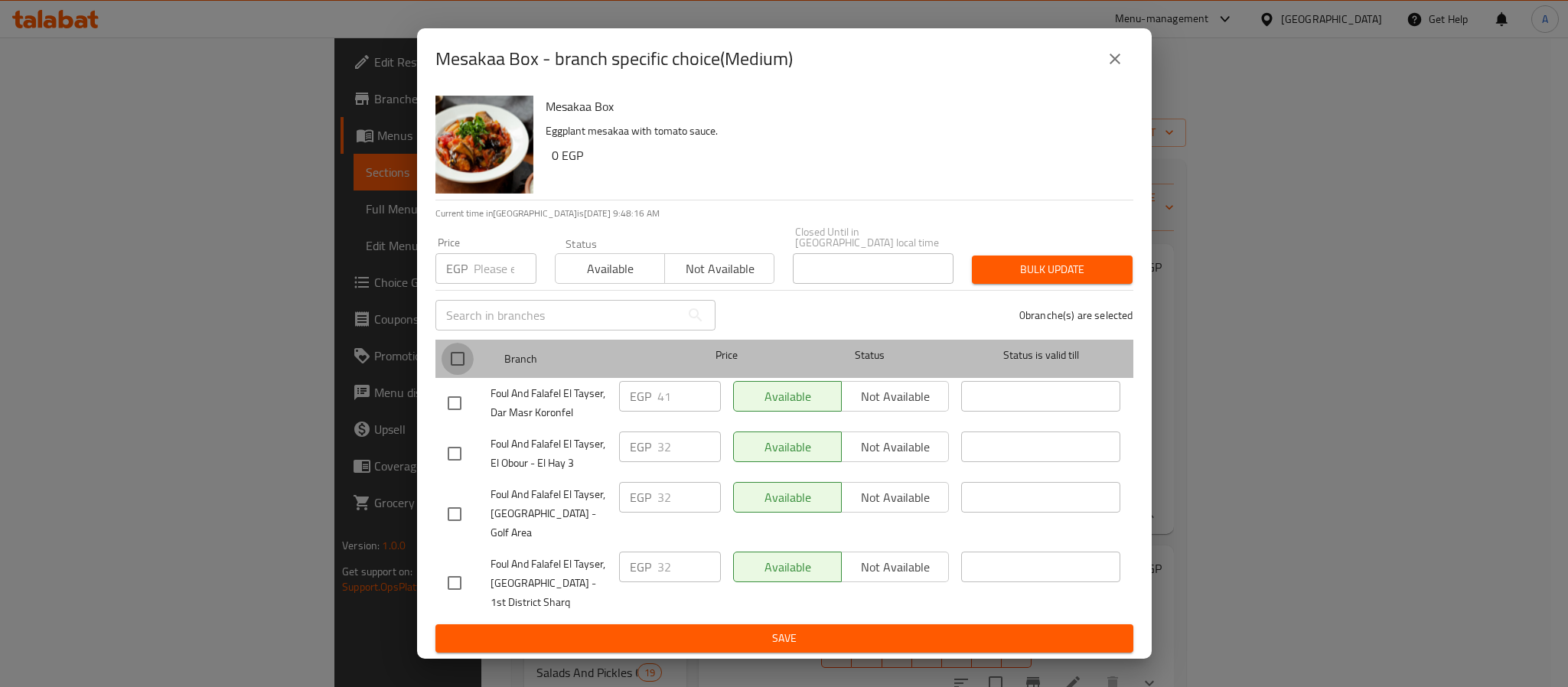
click at [460, 363] on input "checkbox" at bounding box center [457, 359] width 32 height 32
checkbox input "true"
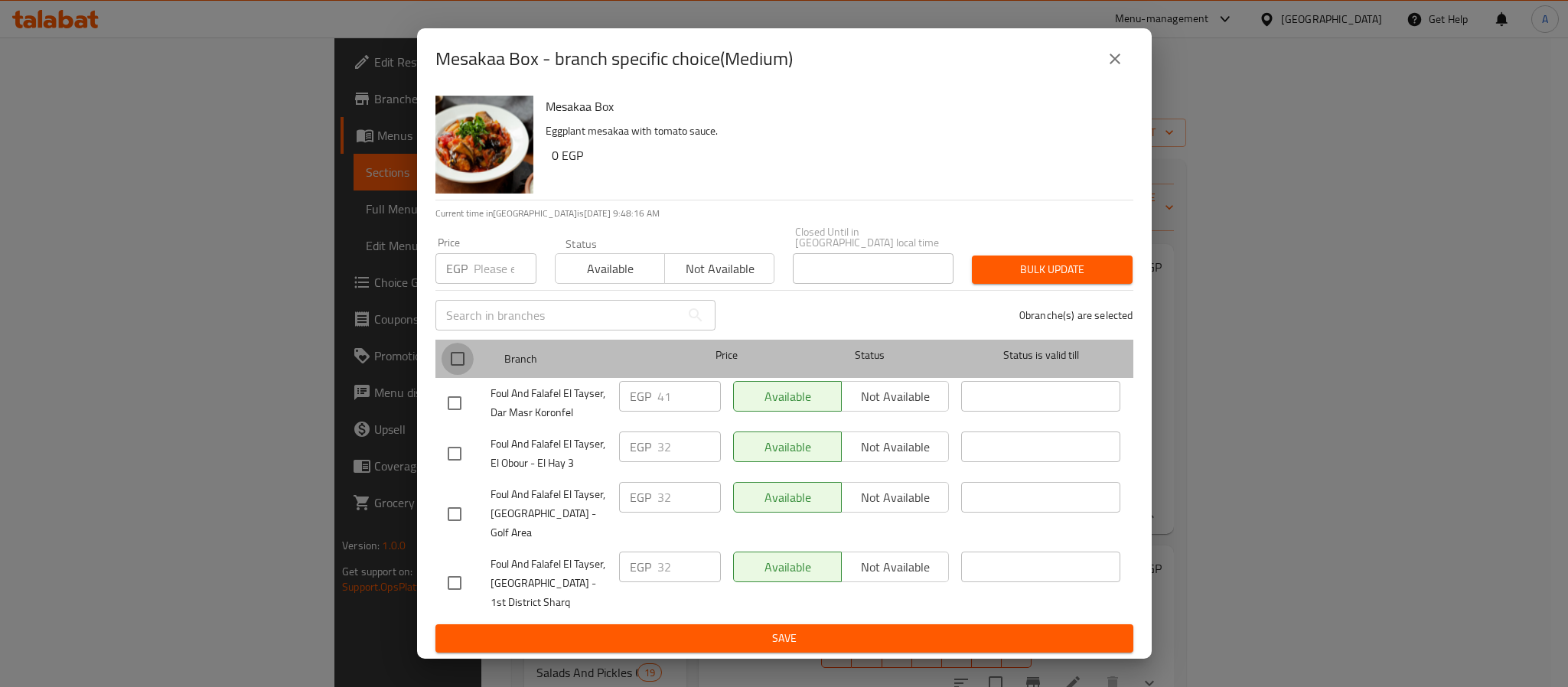
checkbox input "true"
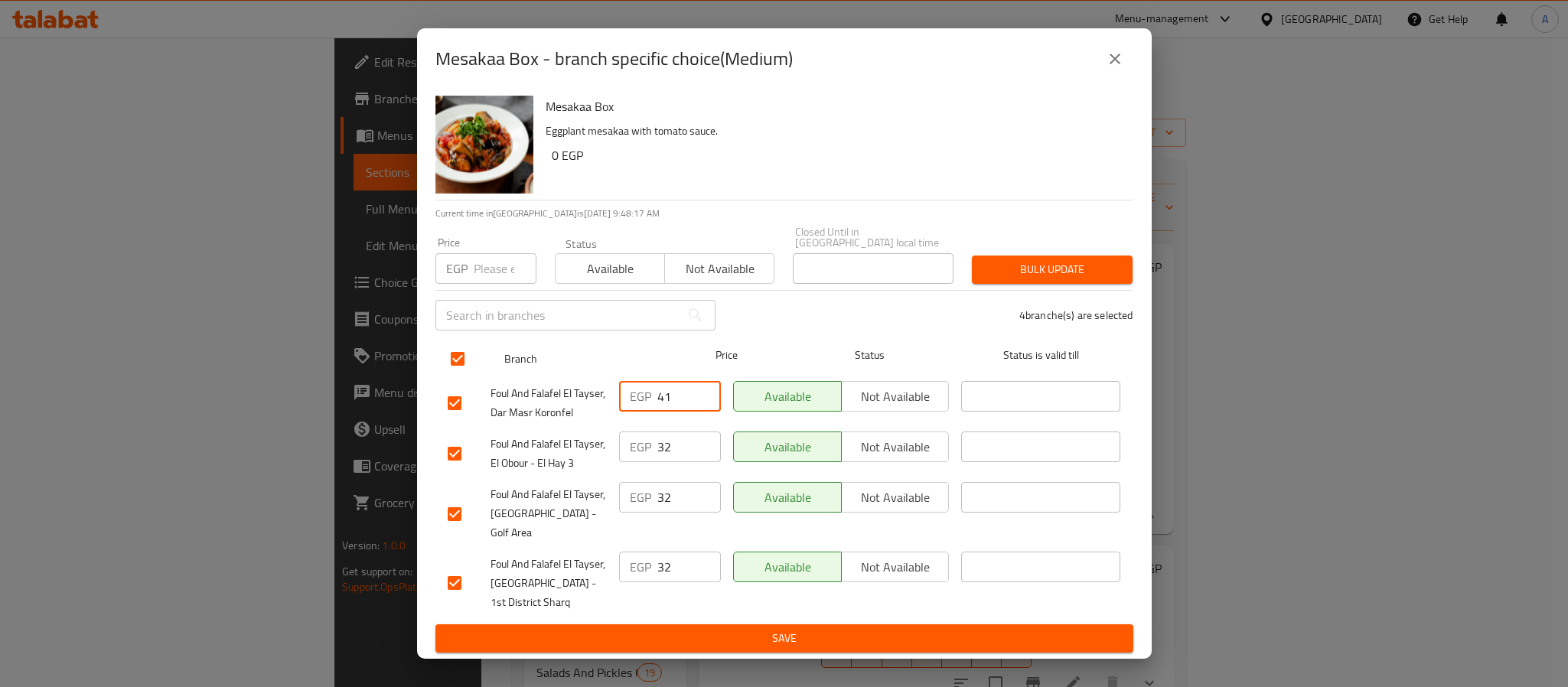
drag, startPoint x: 664, startPoint y: 394, endPoint x: 545, endPoint y: 357, distance: 124.6
click at [545, 357] on ul "Branch Price Status Status is valid till Foul And Falafel El Tayser, Dar Masr K…" at bounding box center [784, 479] width 698 height 291
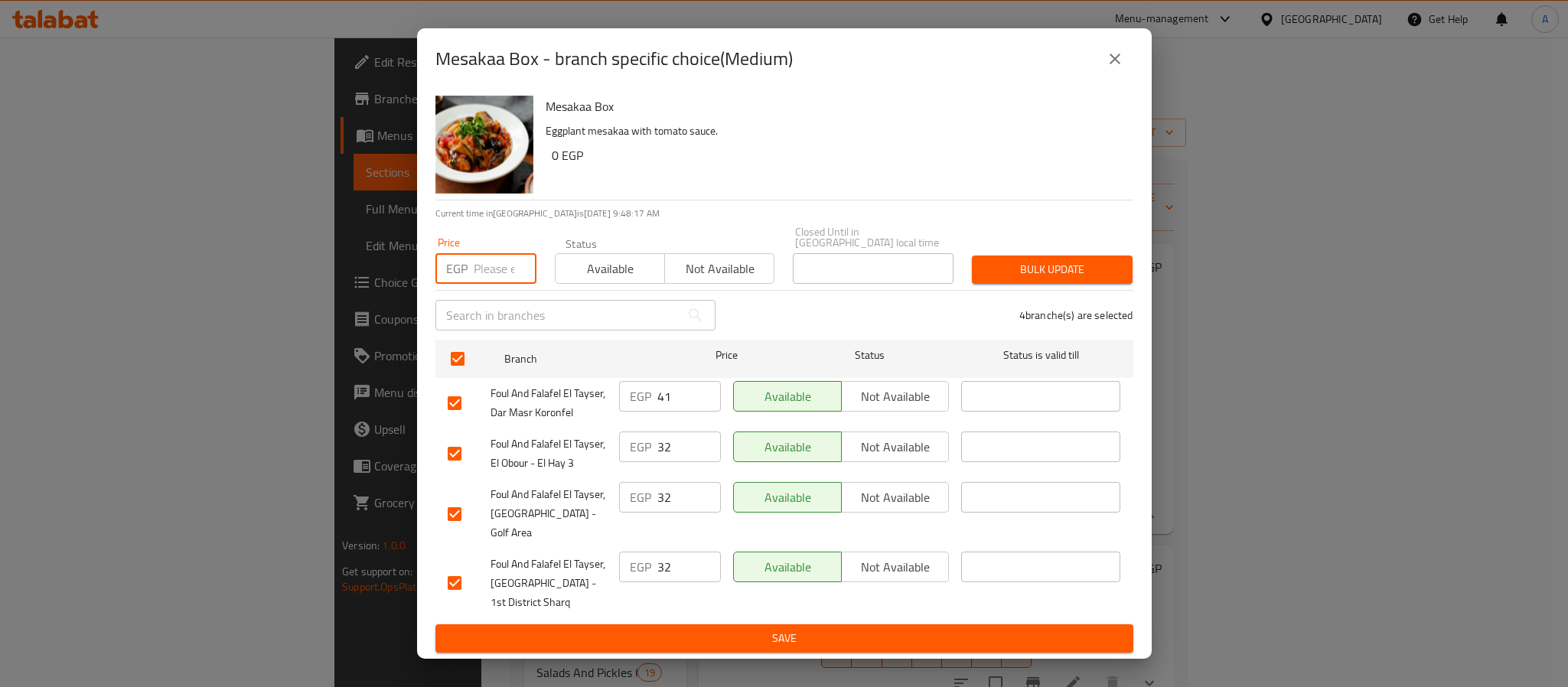
click at [496, 268] on input "number" at bounding box center [505, 268] width 63 height 31
paste input "41"
type input "41"
click at [1022, 265] on span "Bulk update" at bounding box center [1052, 269] width 136 height 19
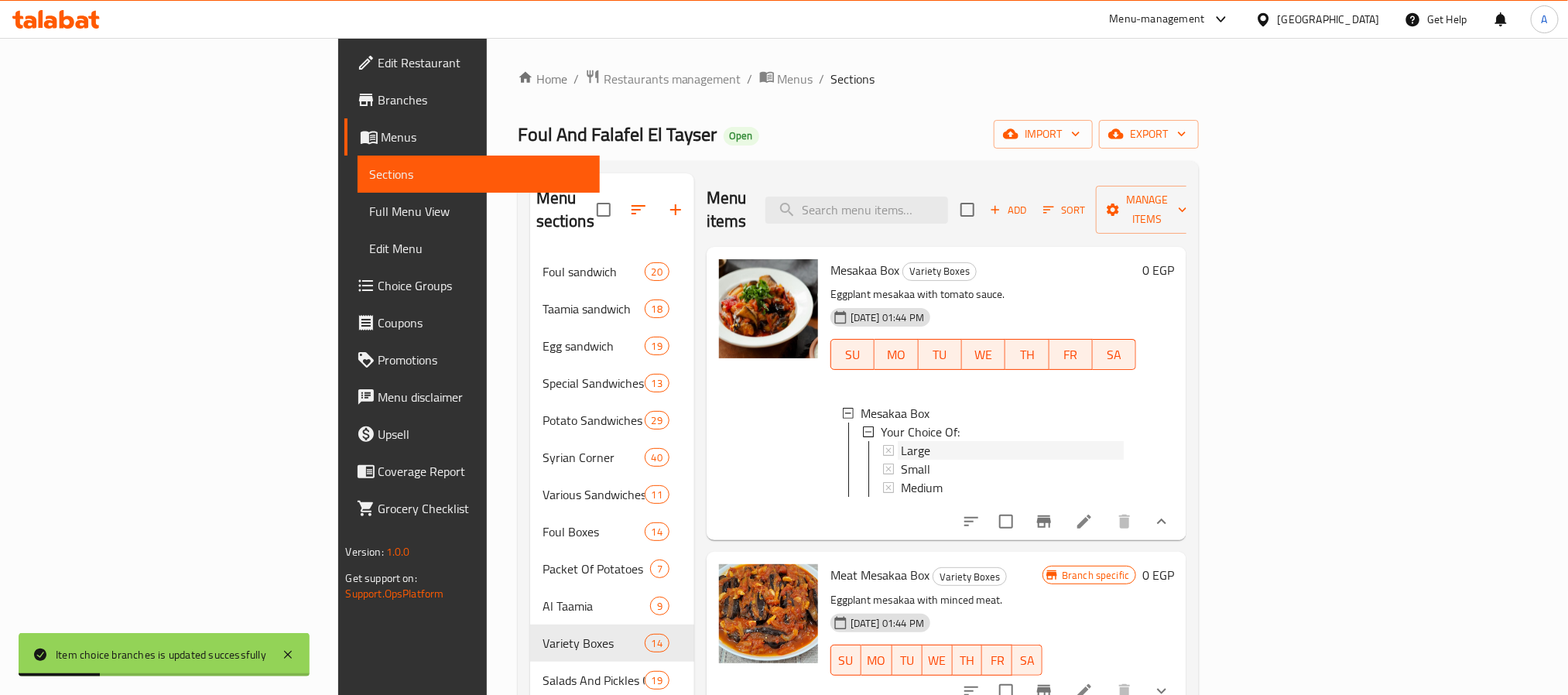
click at [901, 441] on span "Large" at bounding box center [915, 451] width 30 height 19
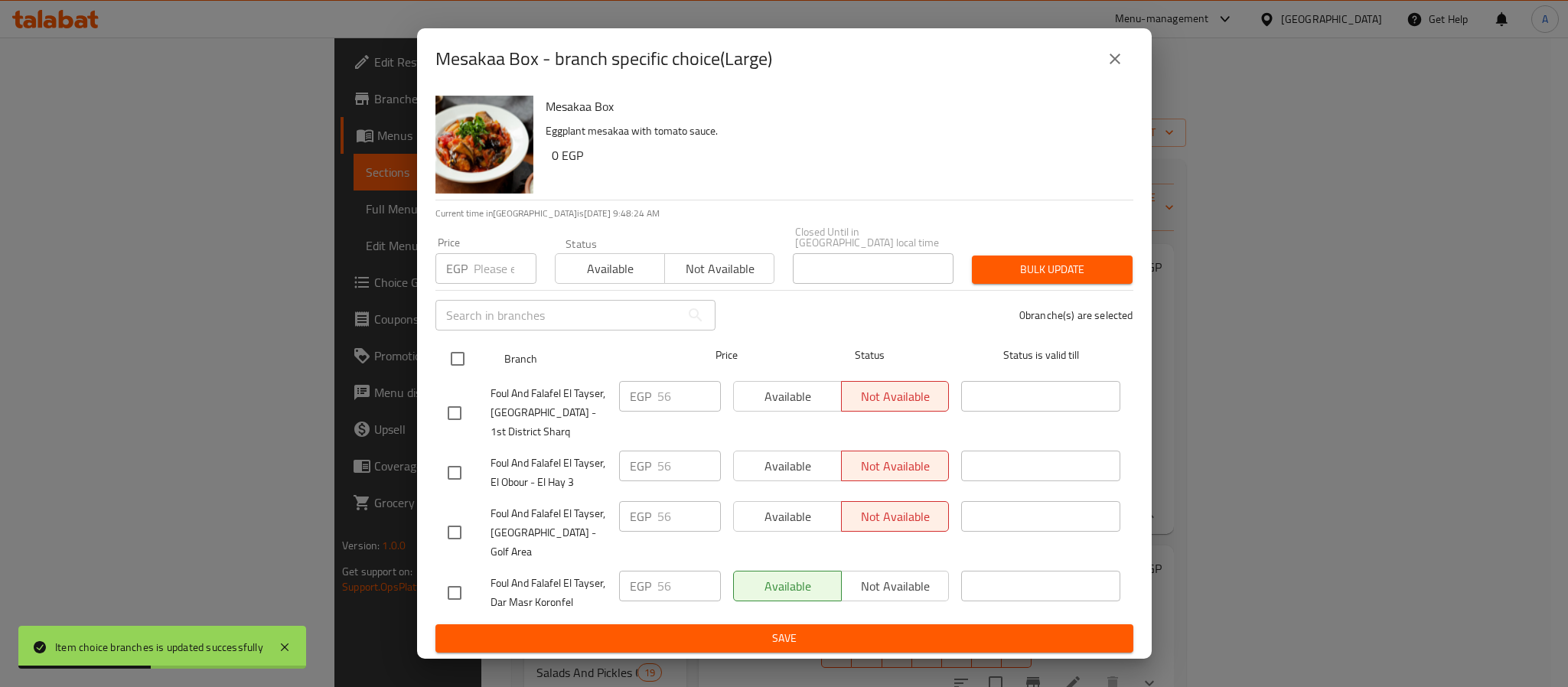
click at [465, 364] on input "checkbox" at bounding box center [457, 359] width 32 height 32
checkbox input "true"
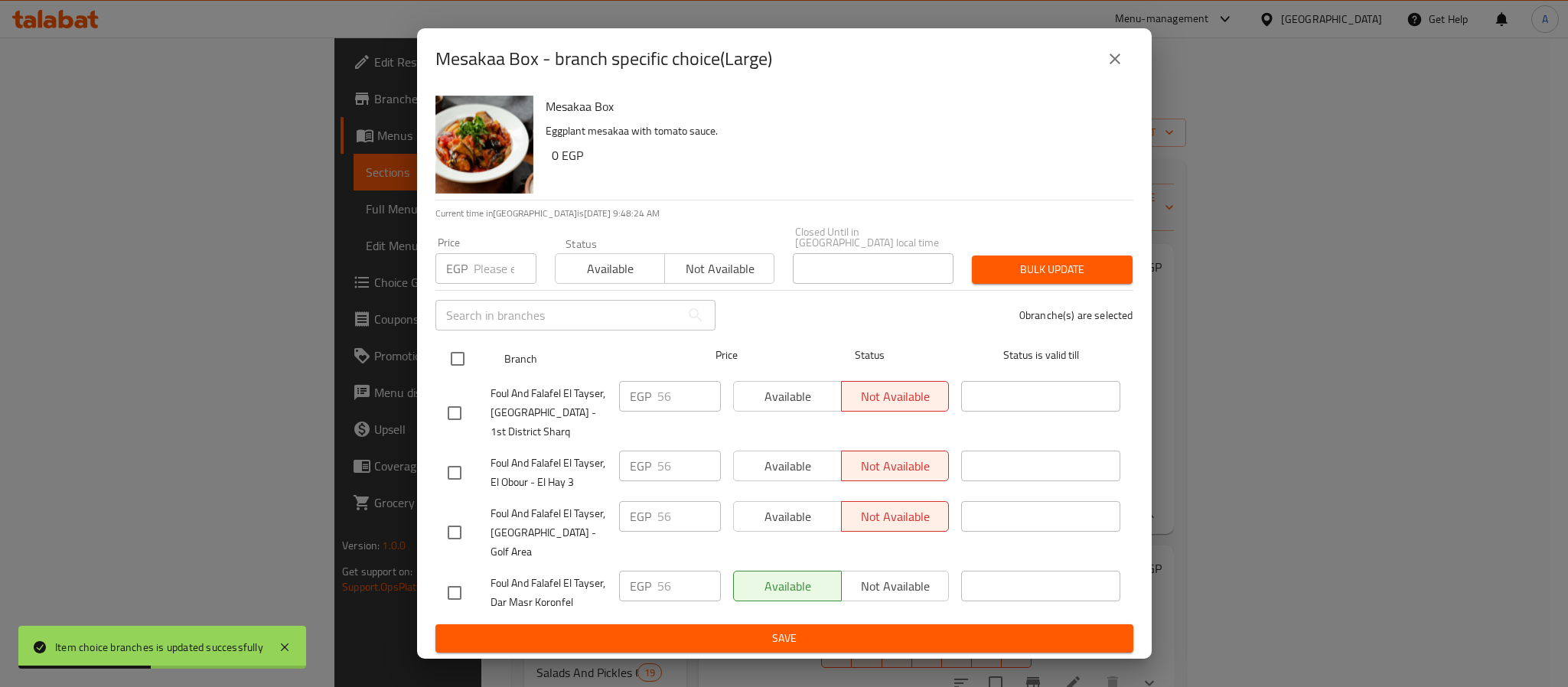
checkbox input "true"
drag, startPoint x: 671, startPoint y: 393, endPoint x: 634, endPoint y: 370, distance: 43.6
click at [634, 370] on ul "Branch Price Status Status is valid till Foul And Falafel El Tayser, El Shorouk…" at bounding box center [784, 479] width 698 height 291
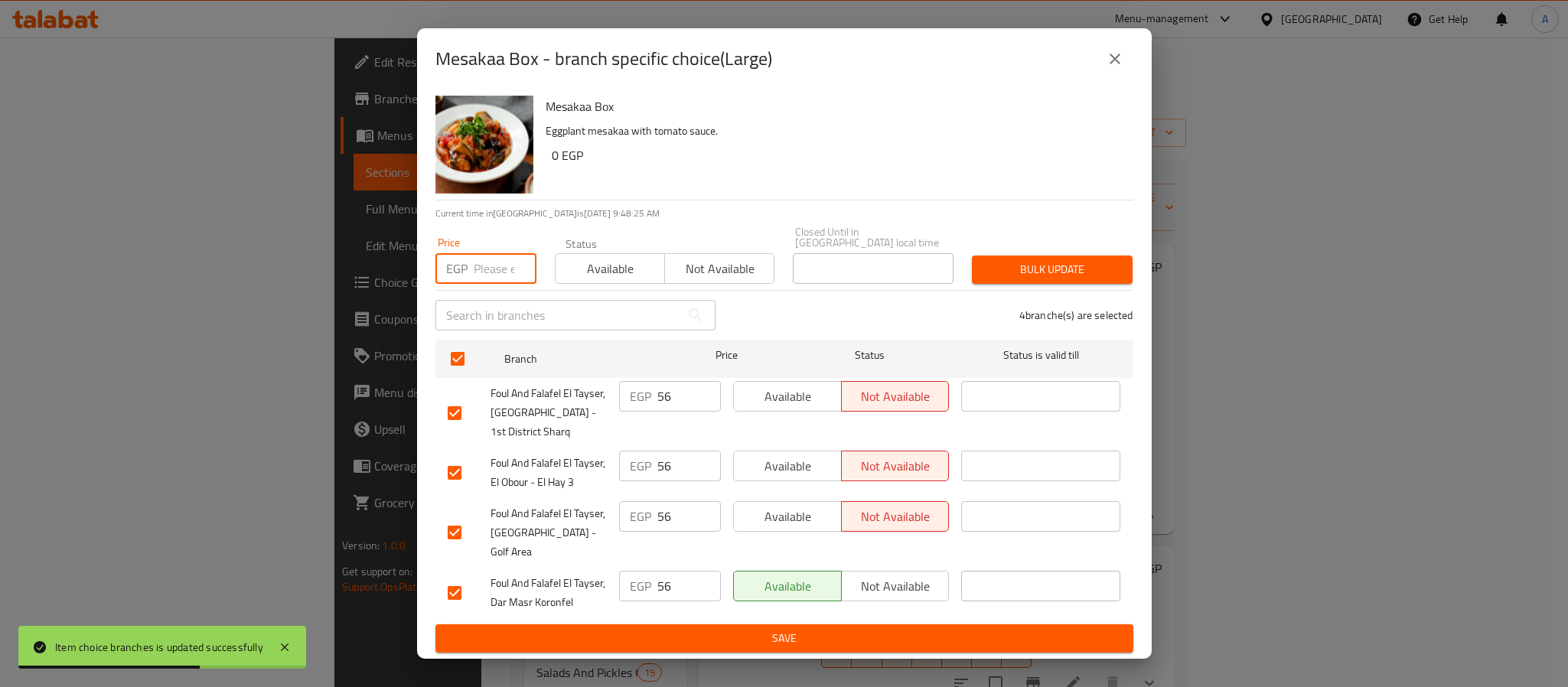
paste input "56"
click at [474, 272] on input "number" at bounding box center [505, 268] width 63 height 31
type input "56"
click at [995, 265] on span "Bulk update" at bounding box center [1052, 269] width 136 height 19
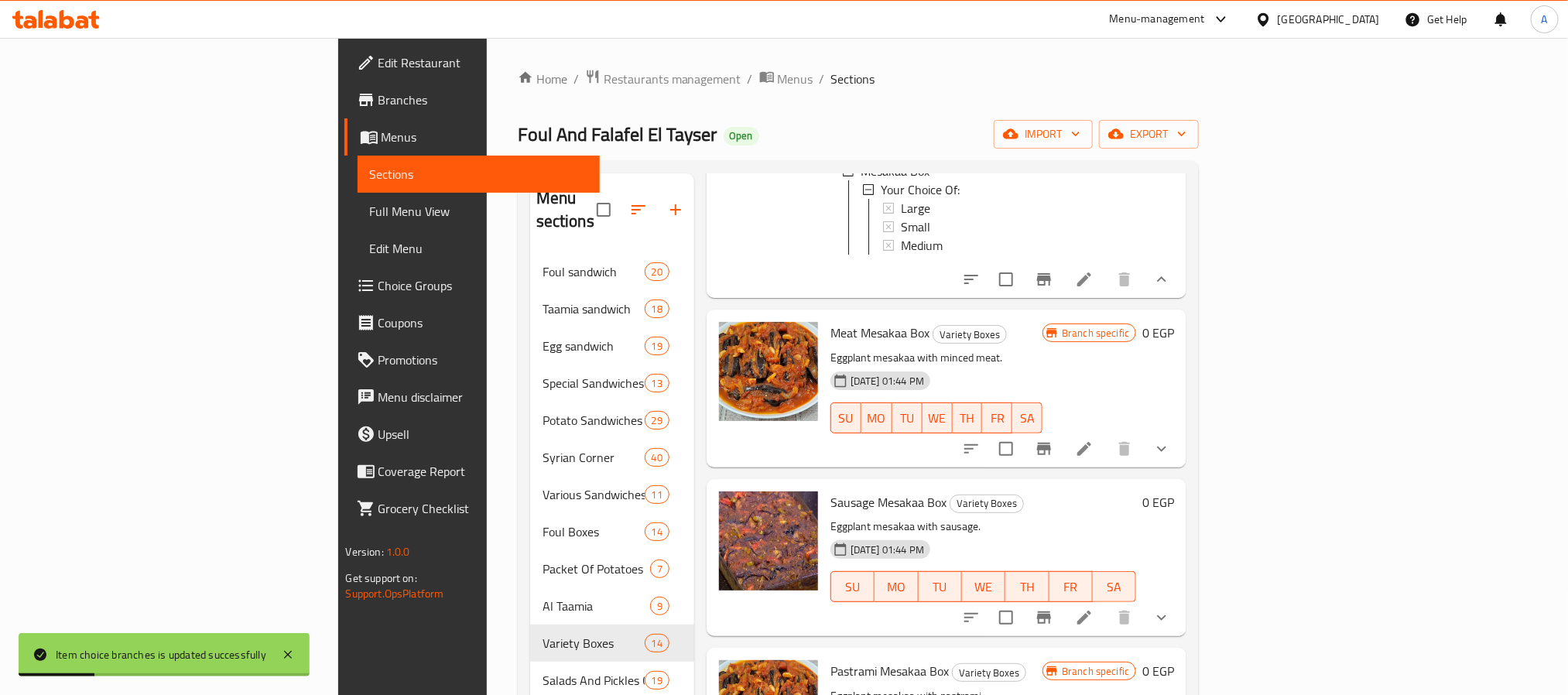
scroll to position [349, 0]
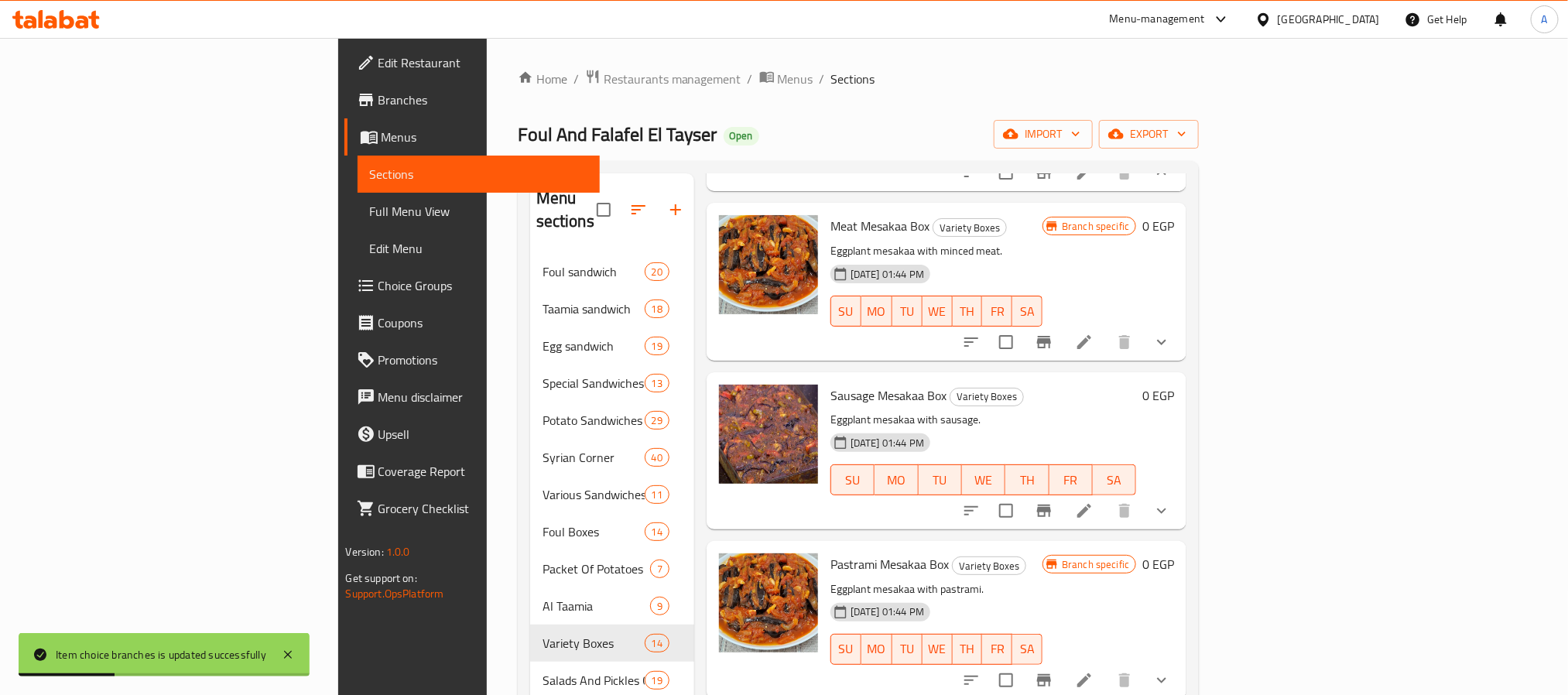
click at [1180, 339] on button "show more" at bounding box center [1161, 342] width 37 height 37
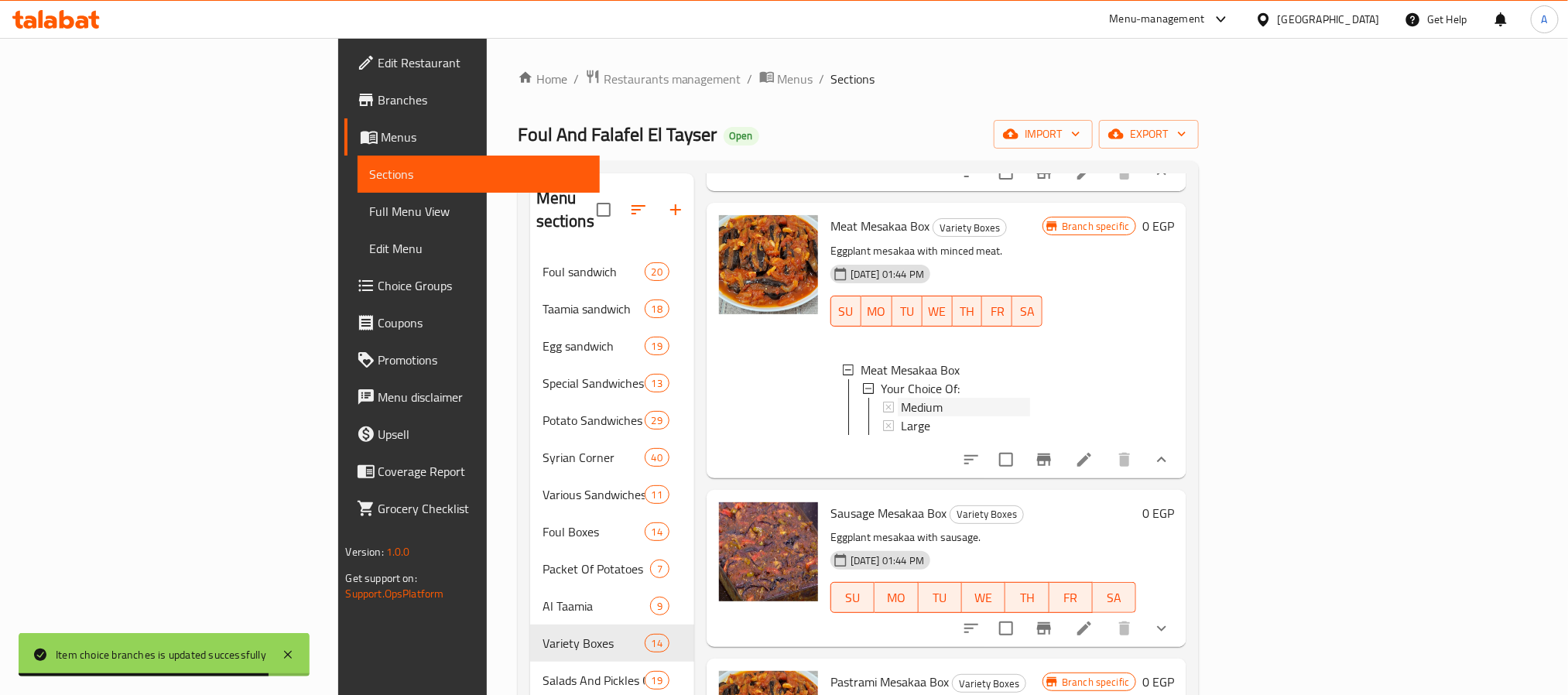
click at [901, 399] on span "Medium" at bounding box center [921, 408] width 41 height 19
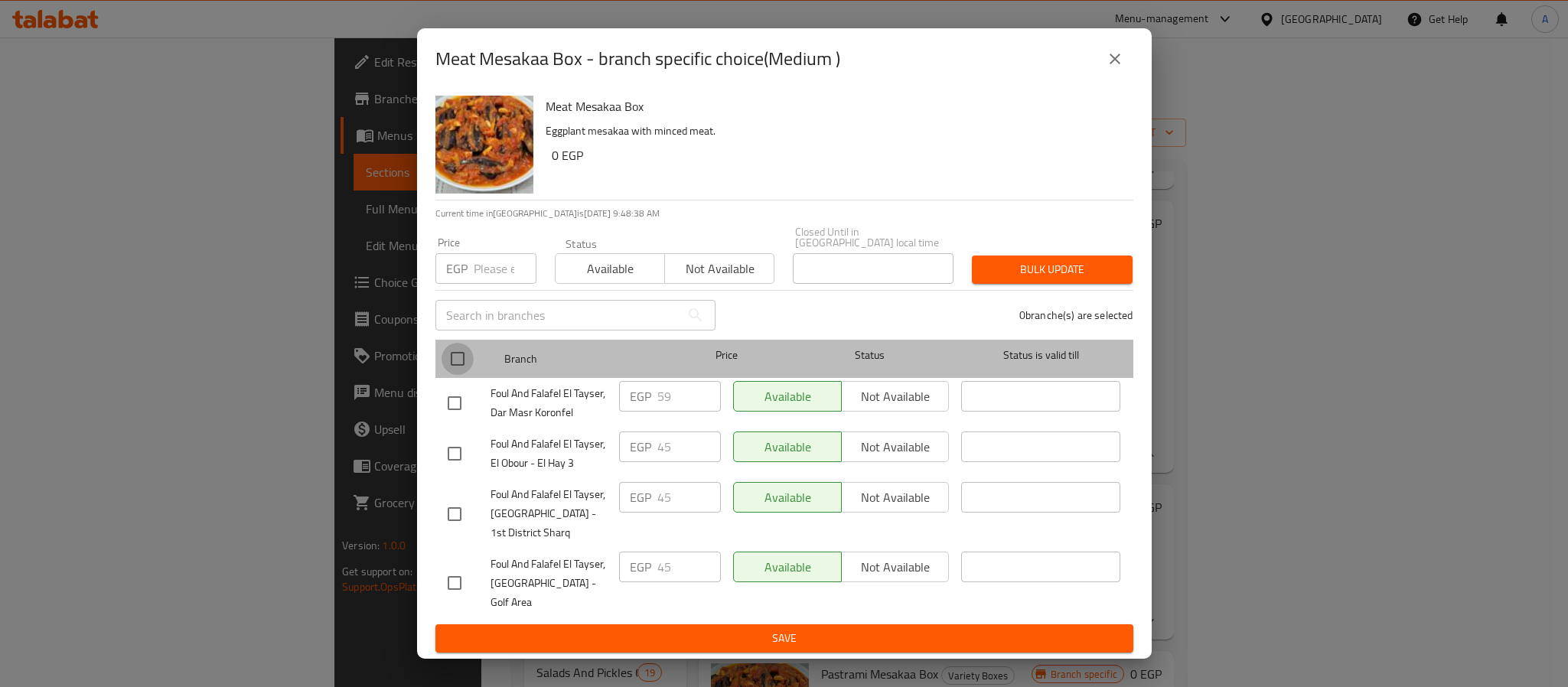
click at [459, 360] on input "checkbox" at bounding box center [457, 359] width 32 height 32
checkbox input "true"
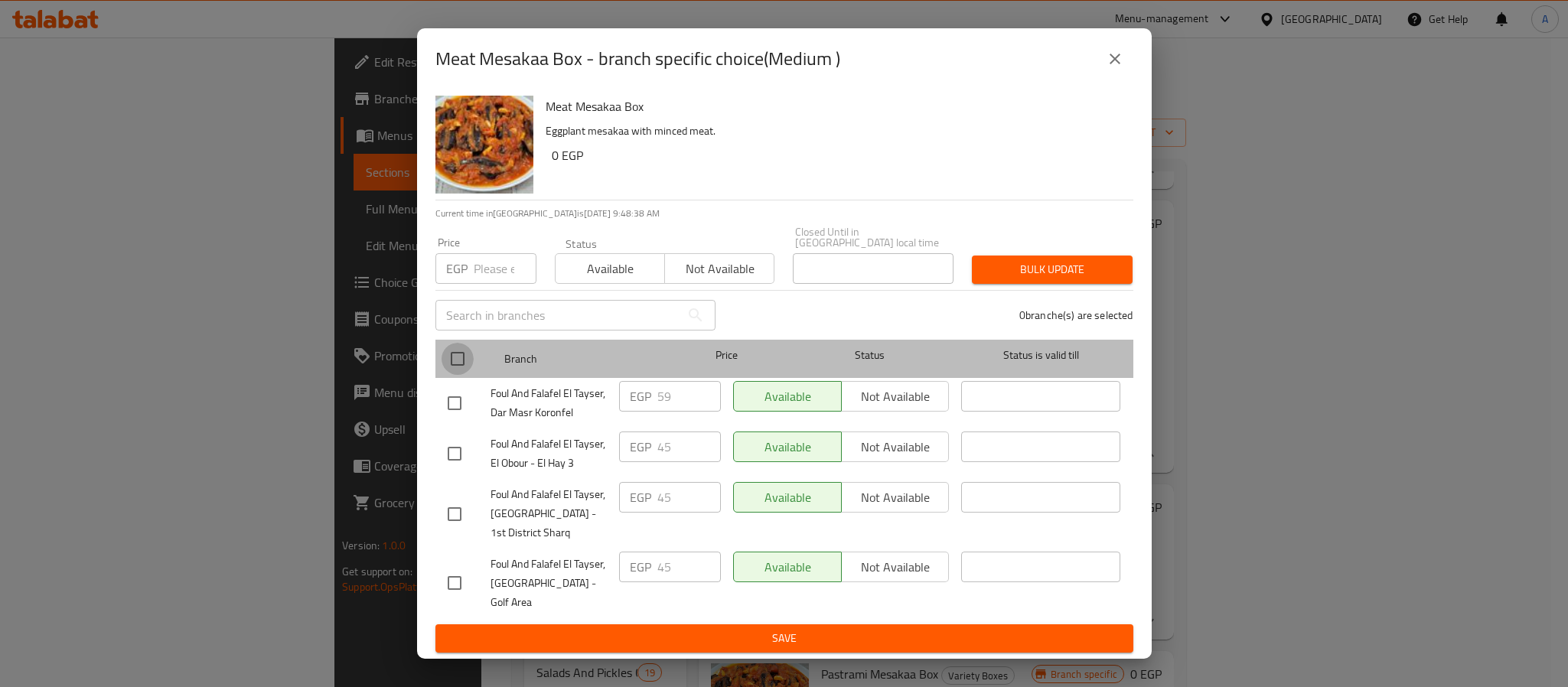
checkbox input "true"
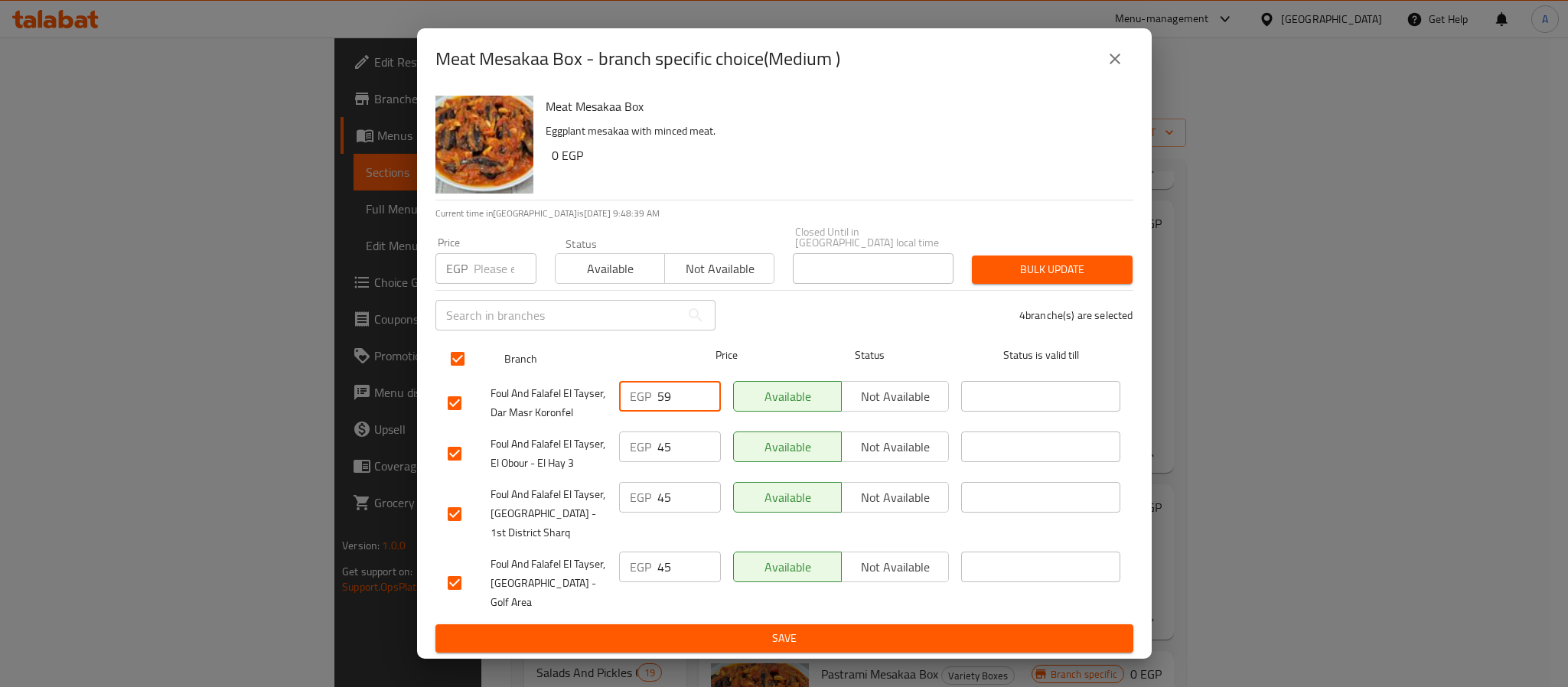
drag, startPoint x: 675, startPoint y: 398, endPoint x: 549, endPoint y: 372, distance: 128.7
click at [613, 386] on div "EGP 59 ​" at bounding box center [669, 404] width 114 height 57
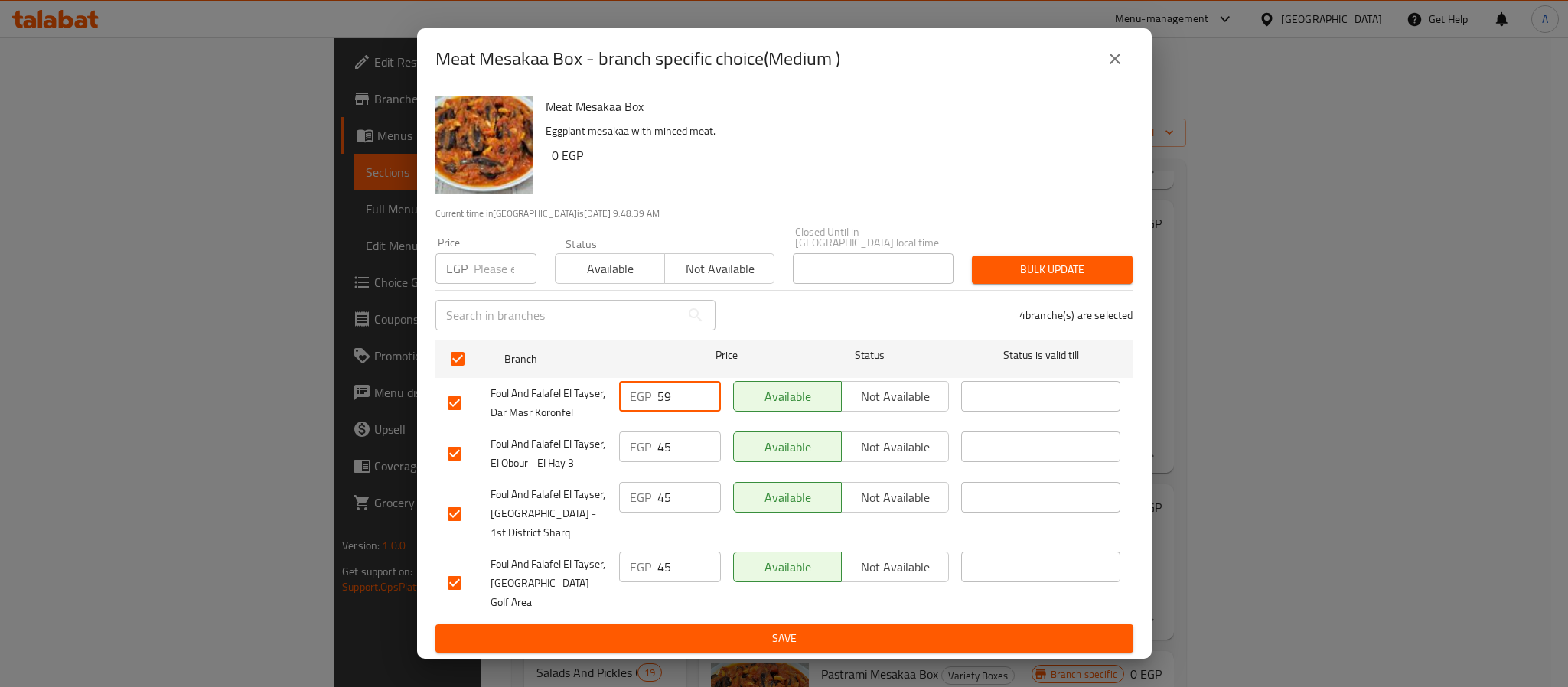
click at [496, 280] on input "number" at bounding box center [505, 268] width 63 height 31
paste input "59"
type input "59"
click at [1040, 265] on span "Bulk update" at bounding box center [1052, 269] width 136 height 19
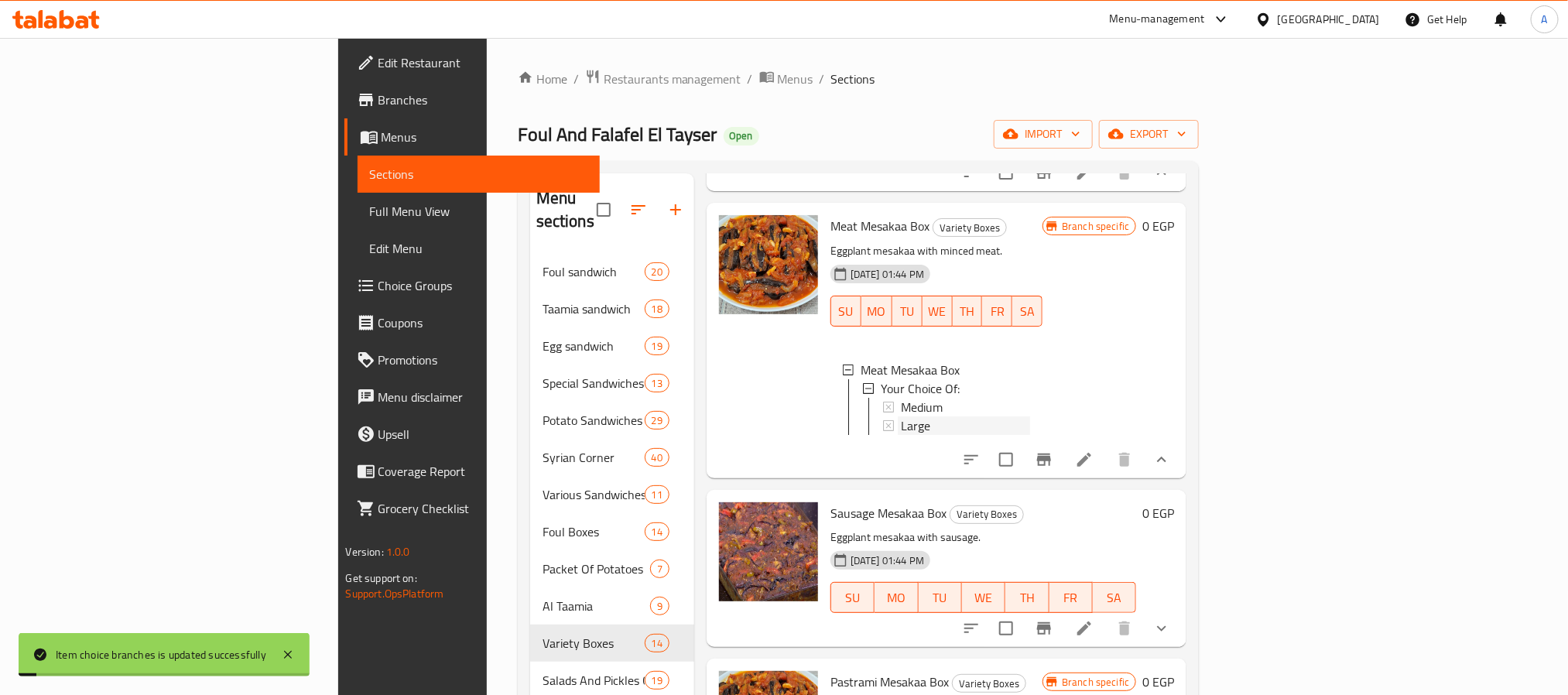
click at [901, 424] on span "Large" at bounding box center [915, 426] width 30 height 19
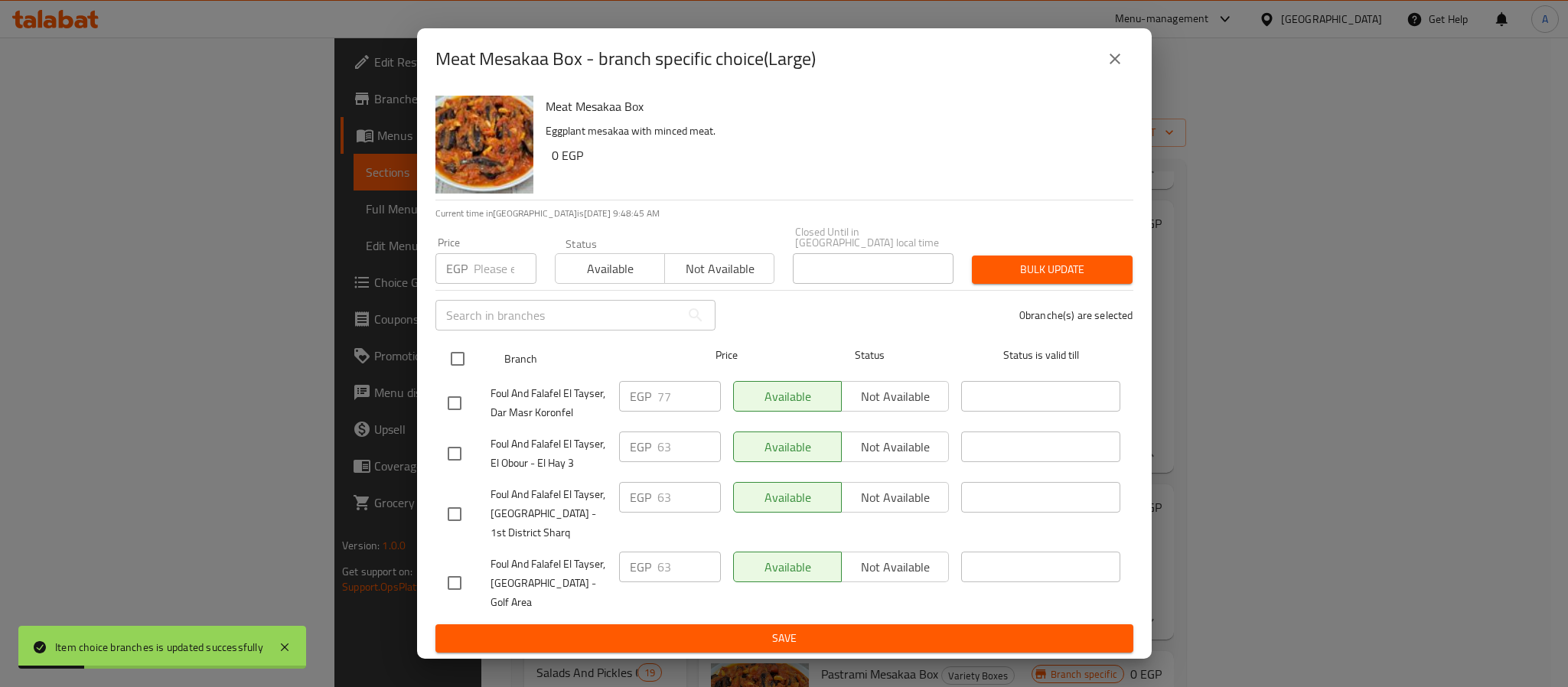
click at [455, 368] on input "checkbox" at bounding box center [457, 359] width 32 height 32
checkbox input "true"
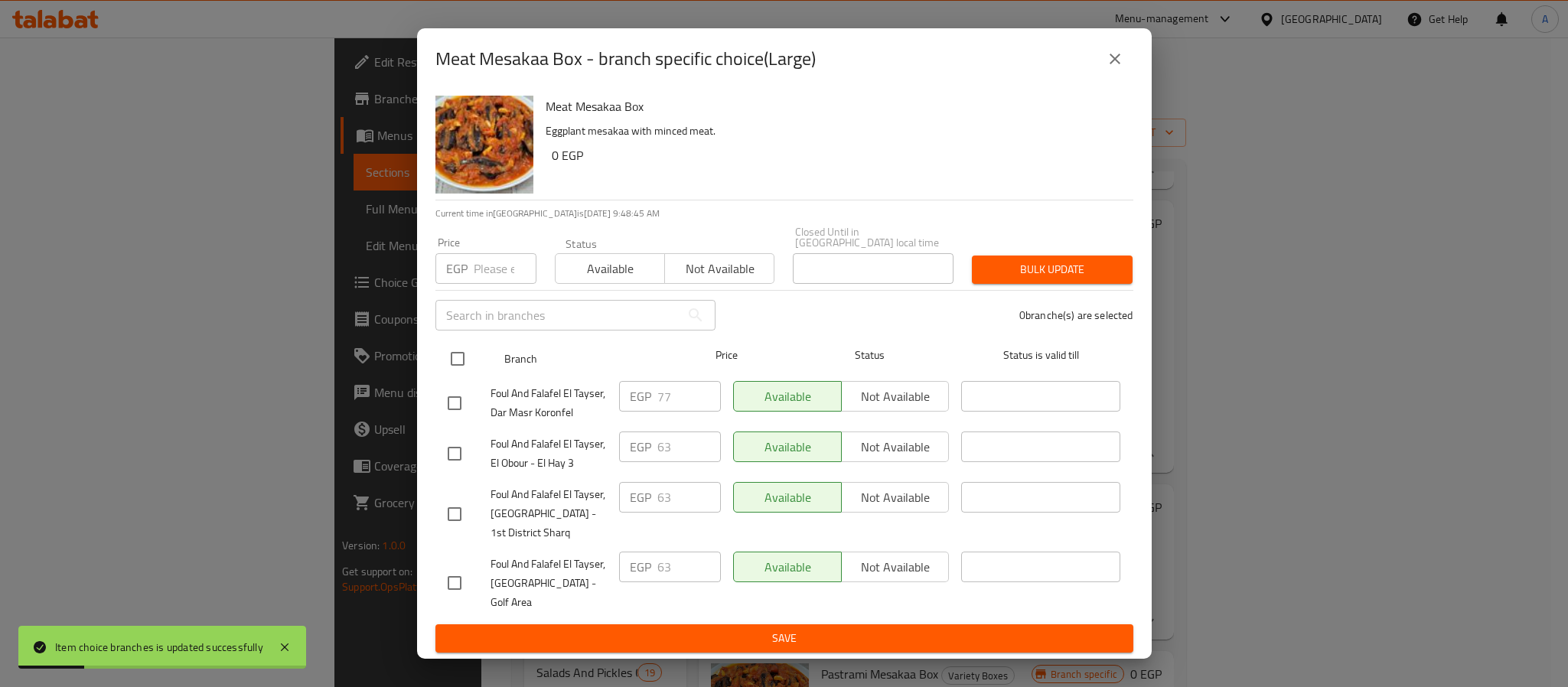
checkbox input "true"
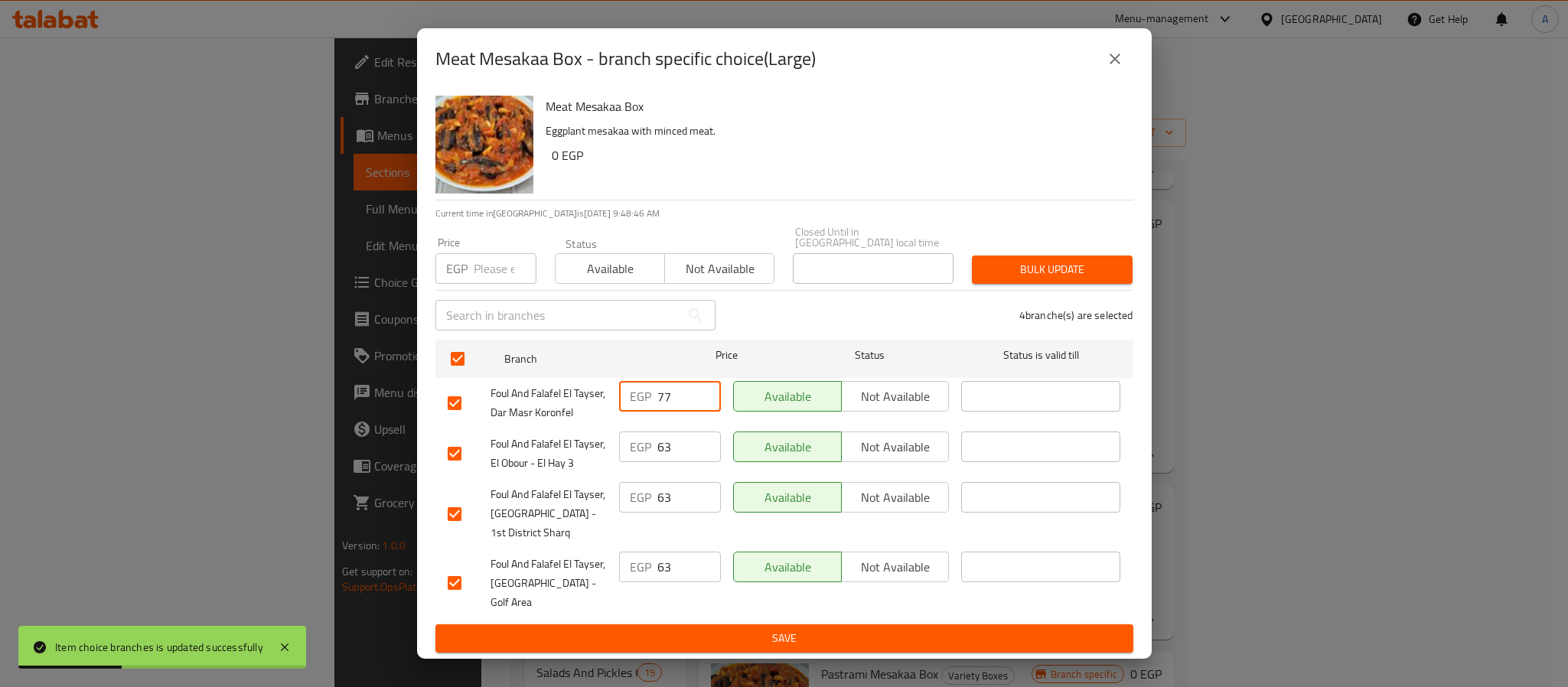
drag, startPoint x: 676, startPoint y: 398, endPoint x: 616, endPoint y: 394, distance: 60.1
click at [616, 394] on div "EGP 77 ​" at bounding box center [669, 404] width 114 height 57
paste input "77"
click at [496, 277] on input "number" at bounding box center [505, 268] width 63 height 31
type input "77"
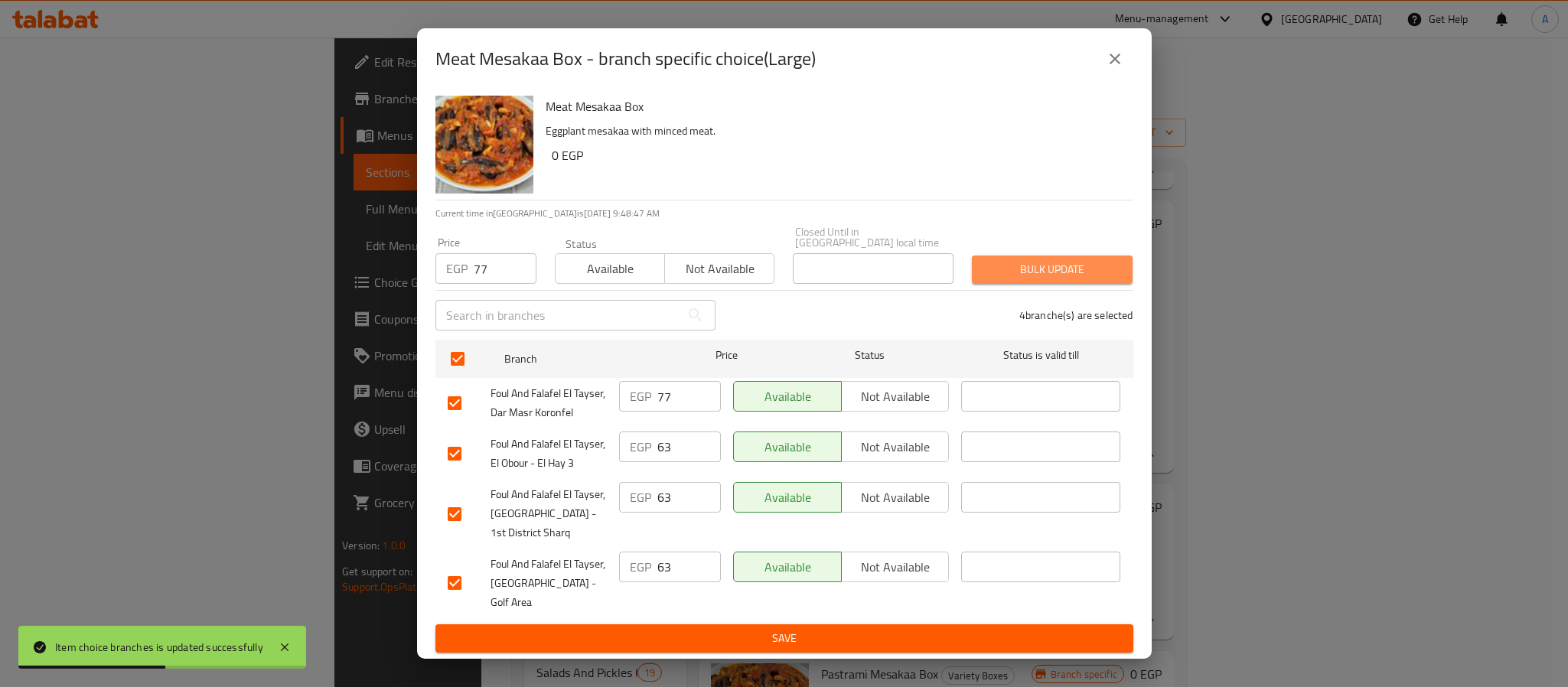
click at [1018, 276] on span "Bulk update" at bounding box center [1052, 269] width 136 height 19
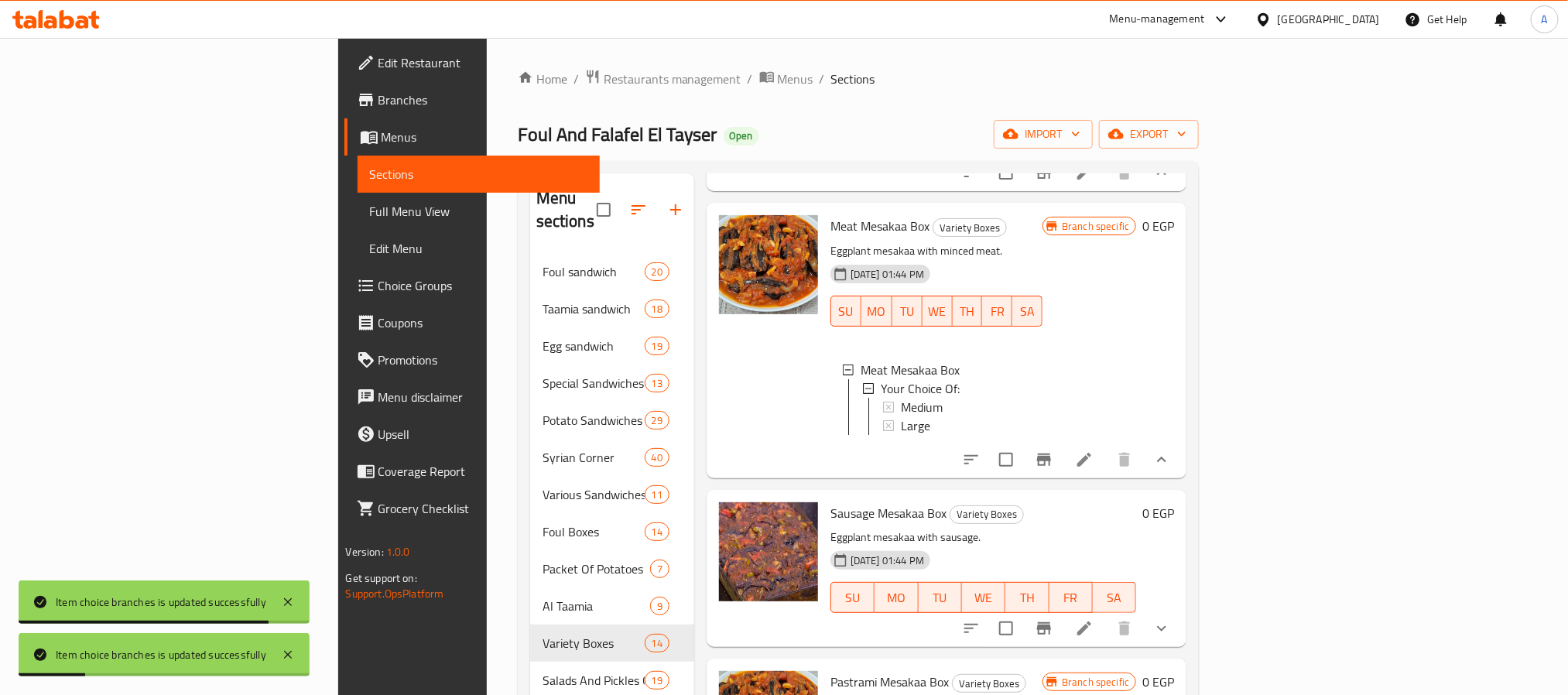
click at [901, 417] on div "Large" at bounding box center [965, 426] width 129 height 19
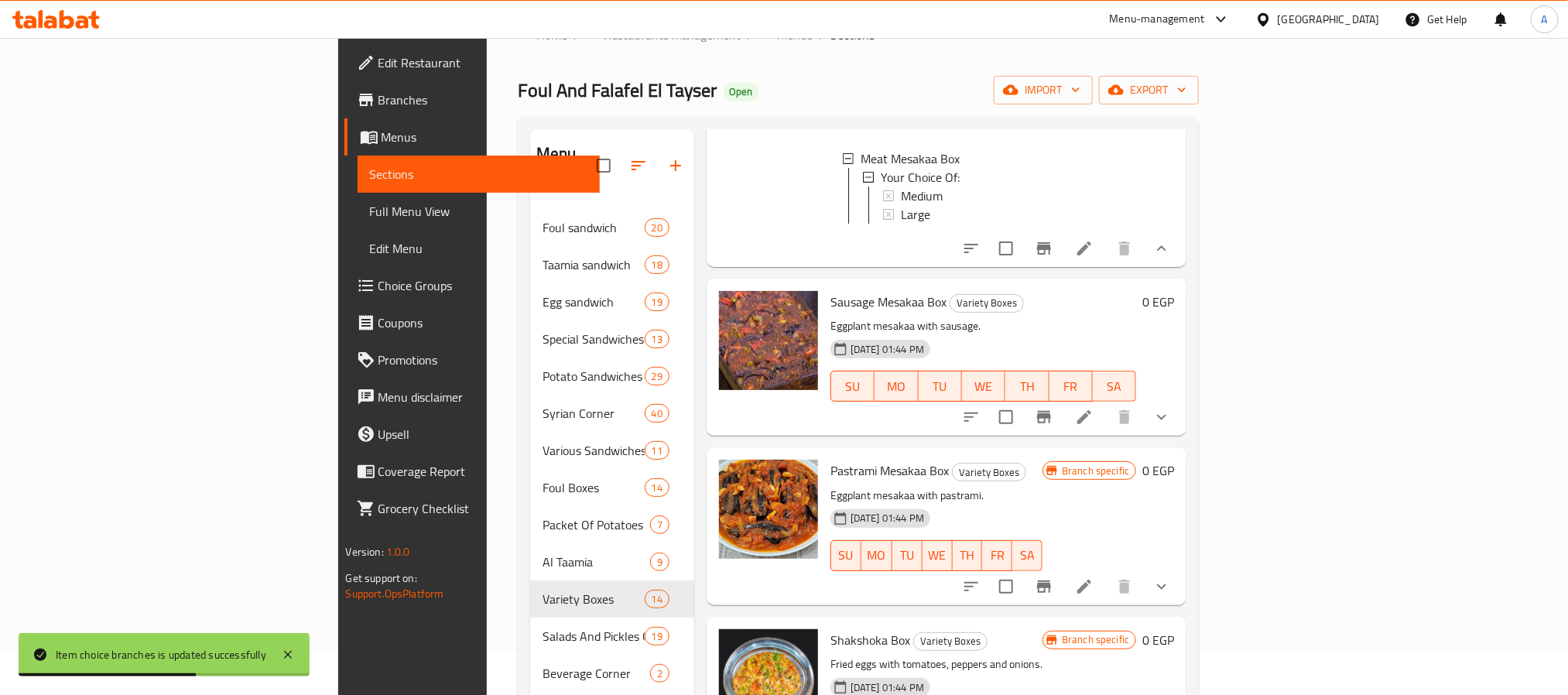
scroll to position [591, 0]
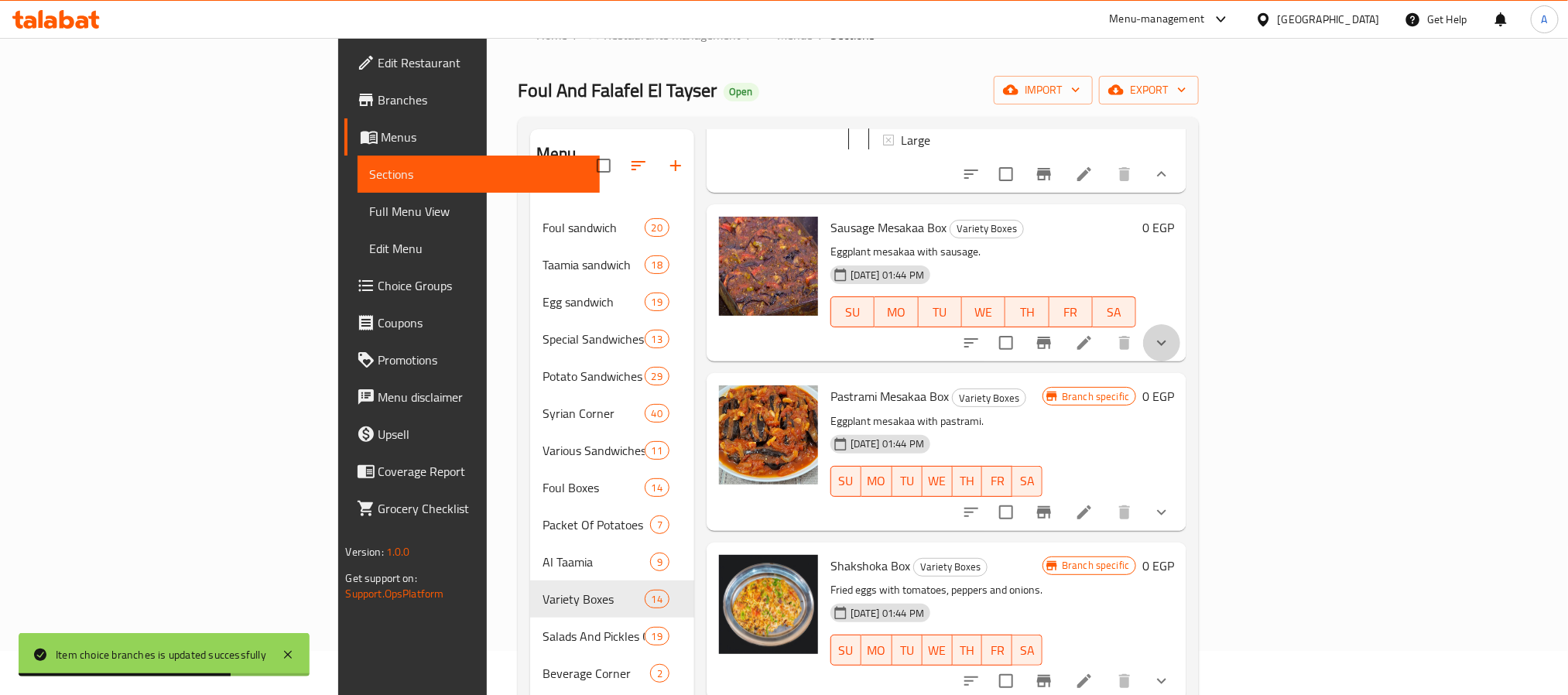
click at [1180, 360] on button "show more" at bounding box center [1161, 343] width 37 height 37
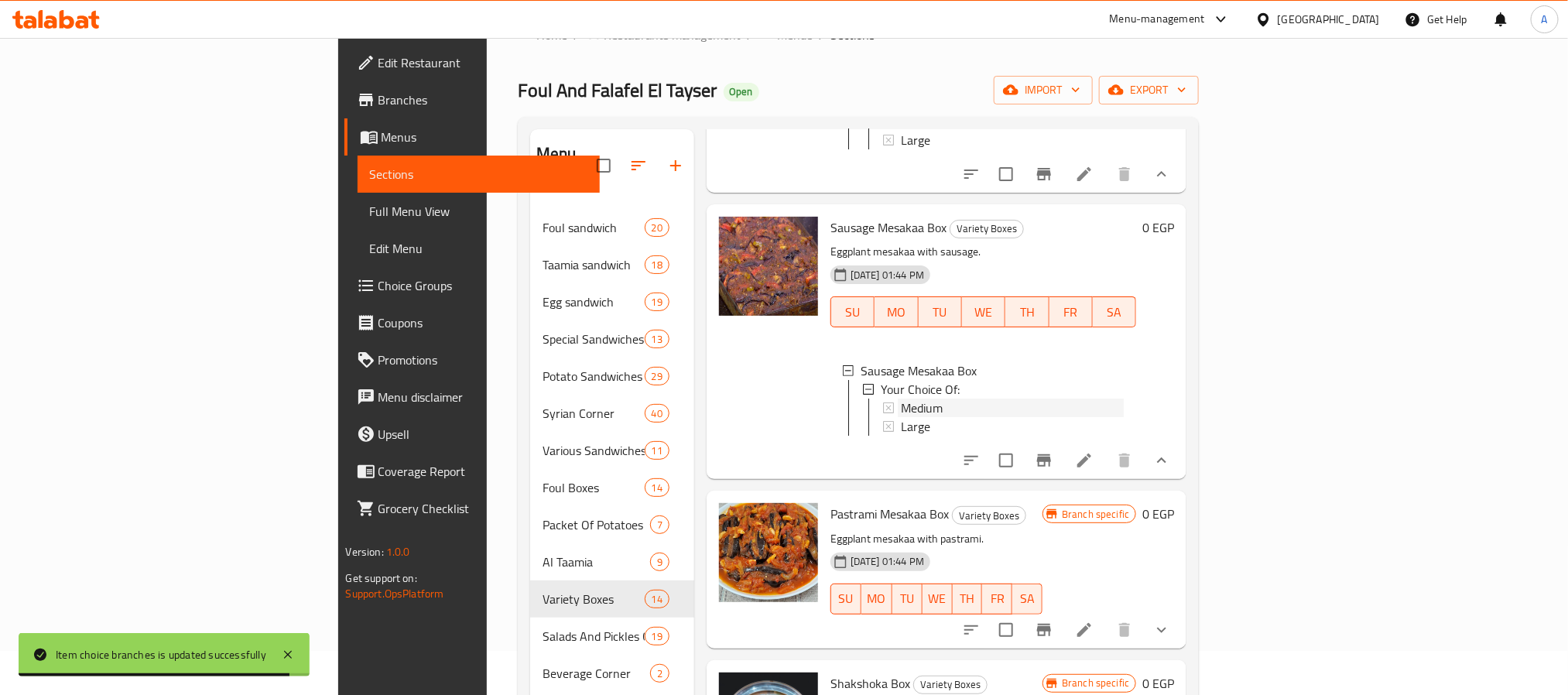
click at [901, 416] on div "Medium" at bounding box center [1013, 408] width 224 height 19
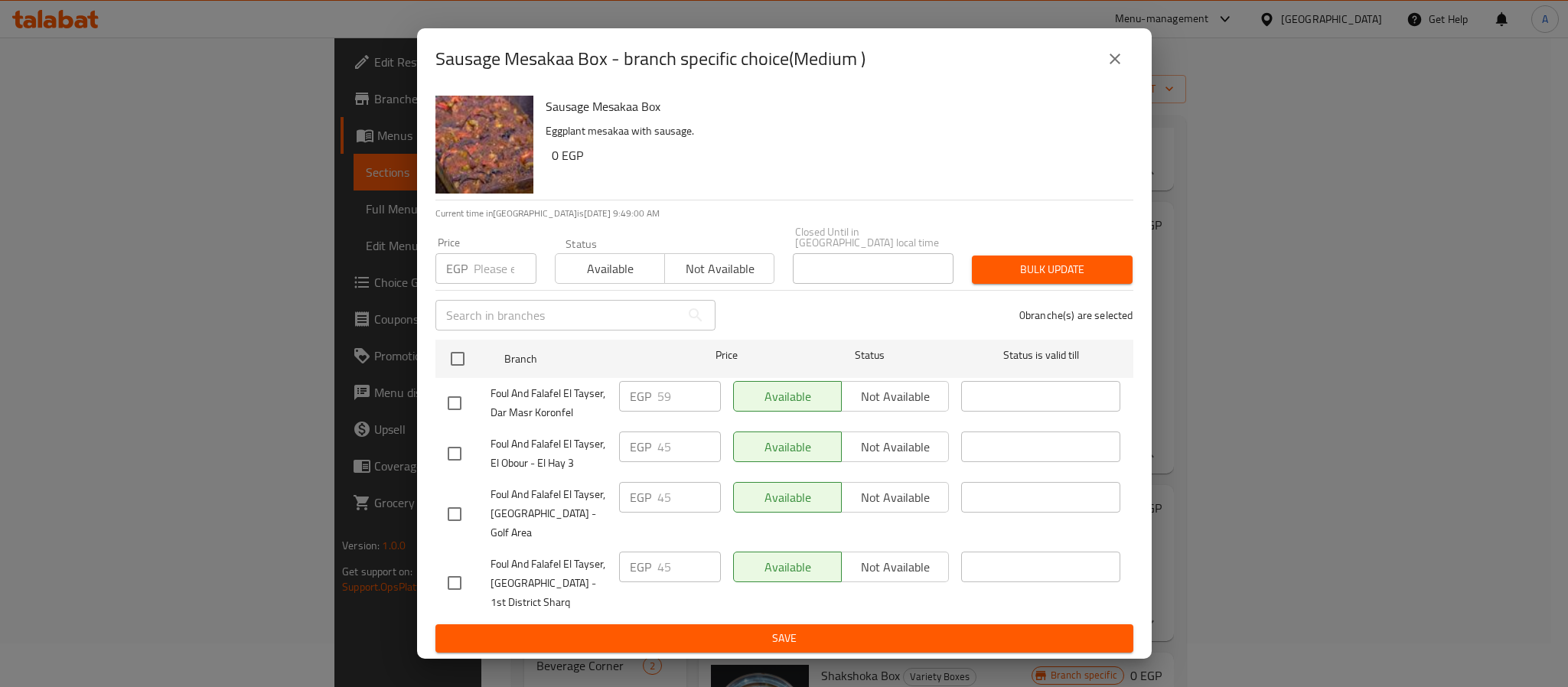
click at [640, 394] on div "EGP 59 ​" at bounding box center [670, 396] width 102 height 31
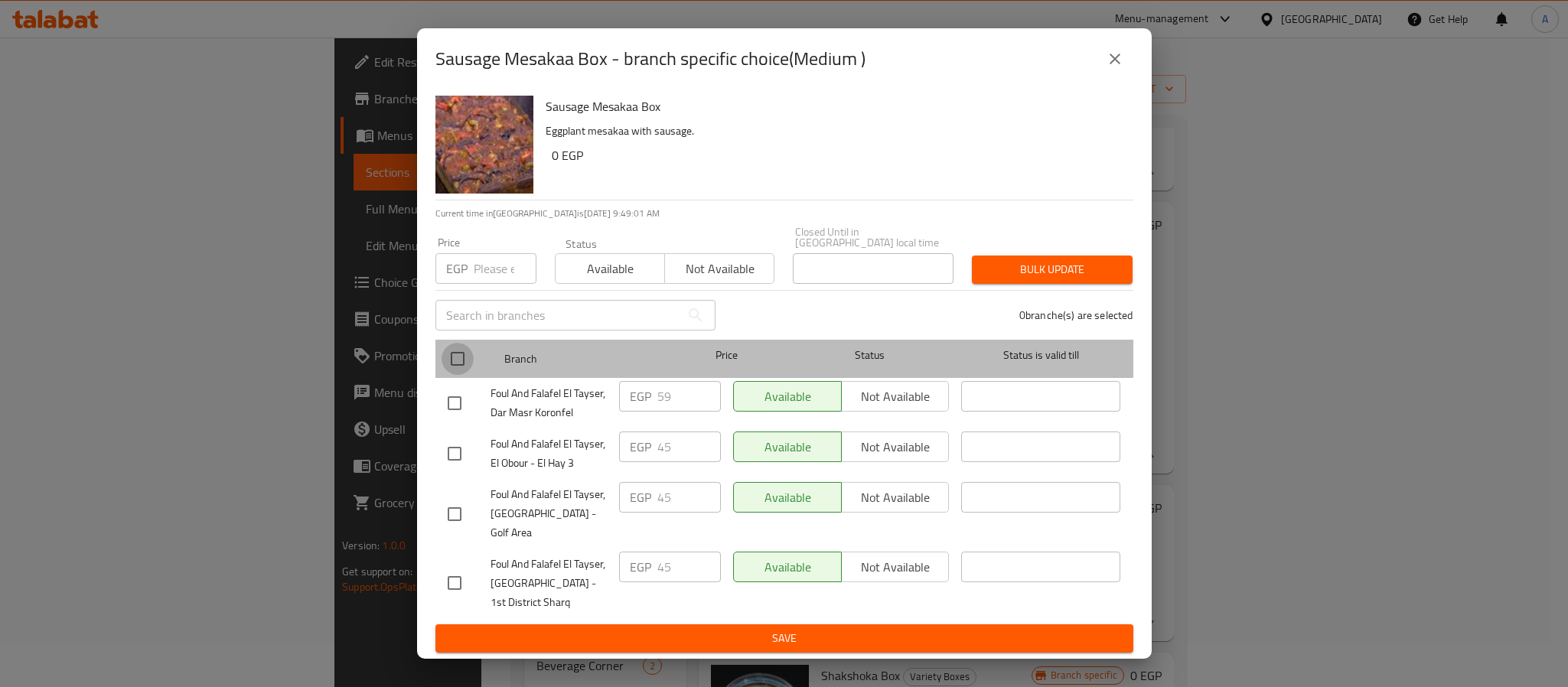
click at [458, 360] on input "checkbox" at bounding box center [457, 359] width 32 height 32
checkbox input "true"
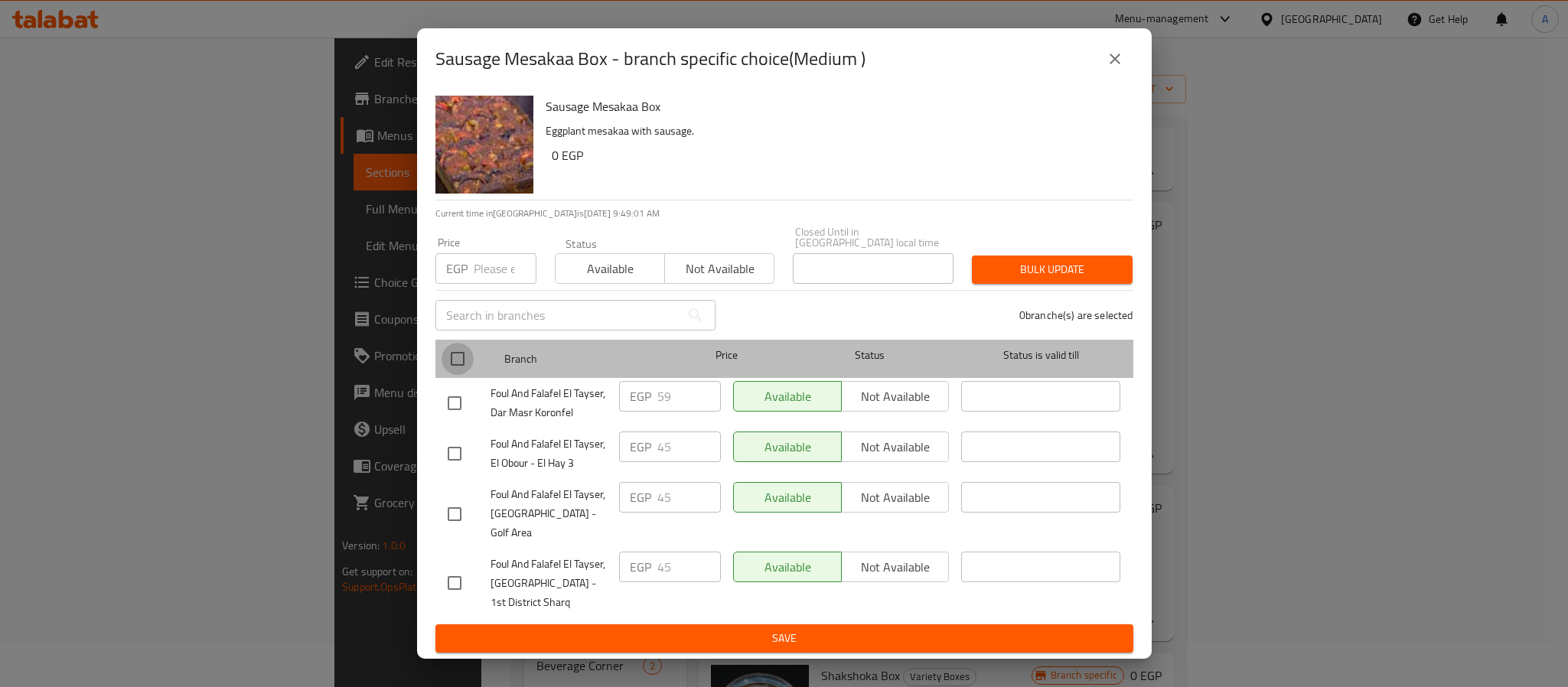
checkbox input "true"
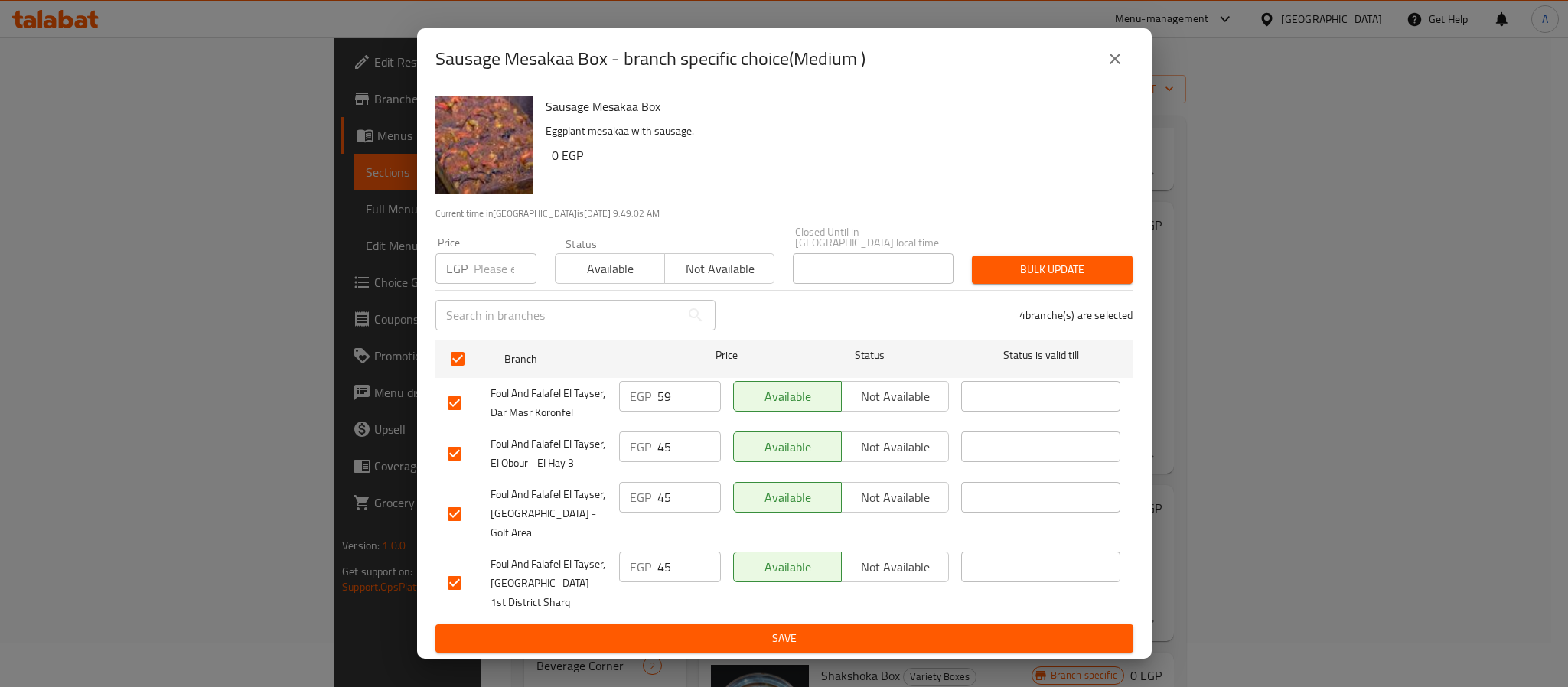
click at [478, 271] on input "number" at bounding box center [505, 268] width 63 height 31
paste input "59"
type input "59"
click at [1009, 259] on button "Bulk update" at bounding box center [1052, 270] width 160 height 28
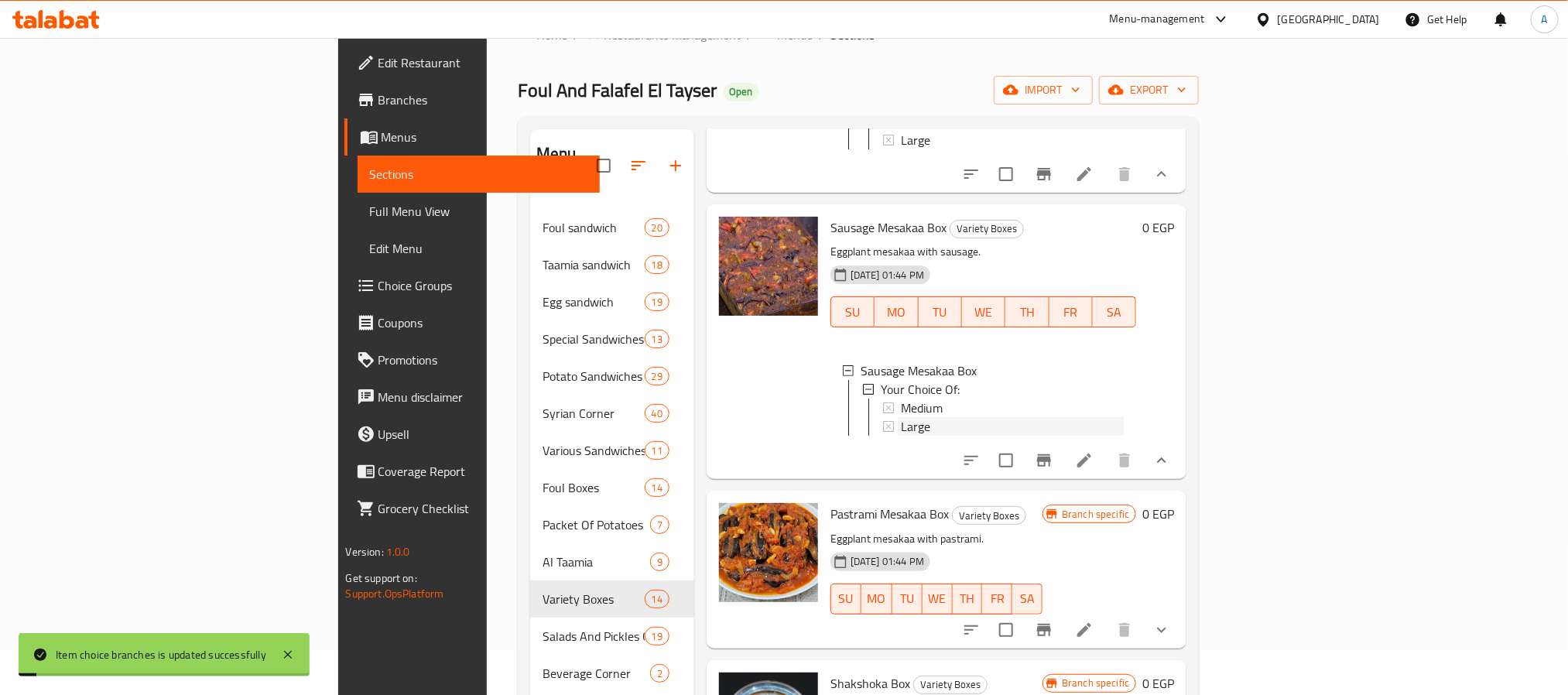
click at [901, 436] on div "Large" at bounding box center [1013, 427] width 224 height 19
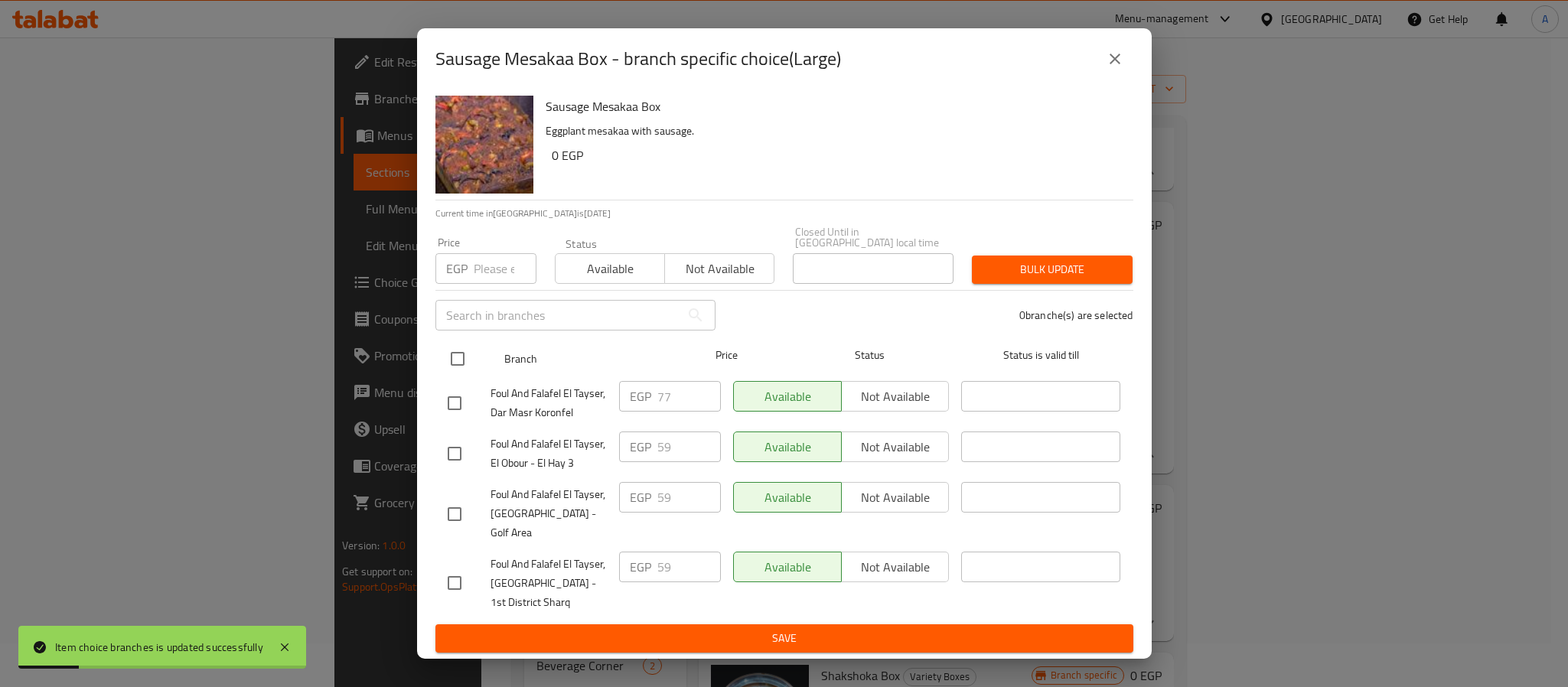
click at [464, 359] on input "checkbox" at bounding box center [457, 359] width 32 height 32
checkbox input "true"
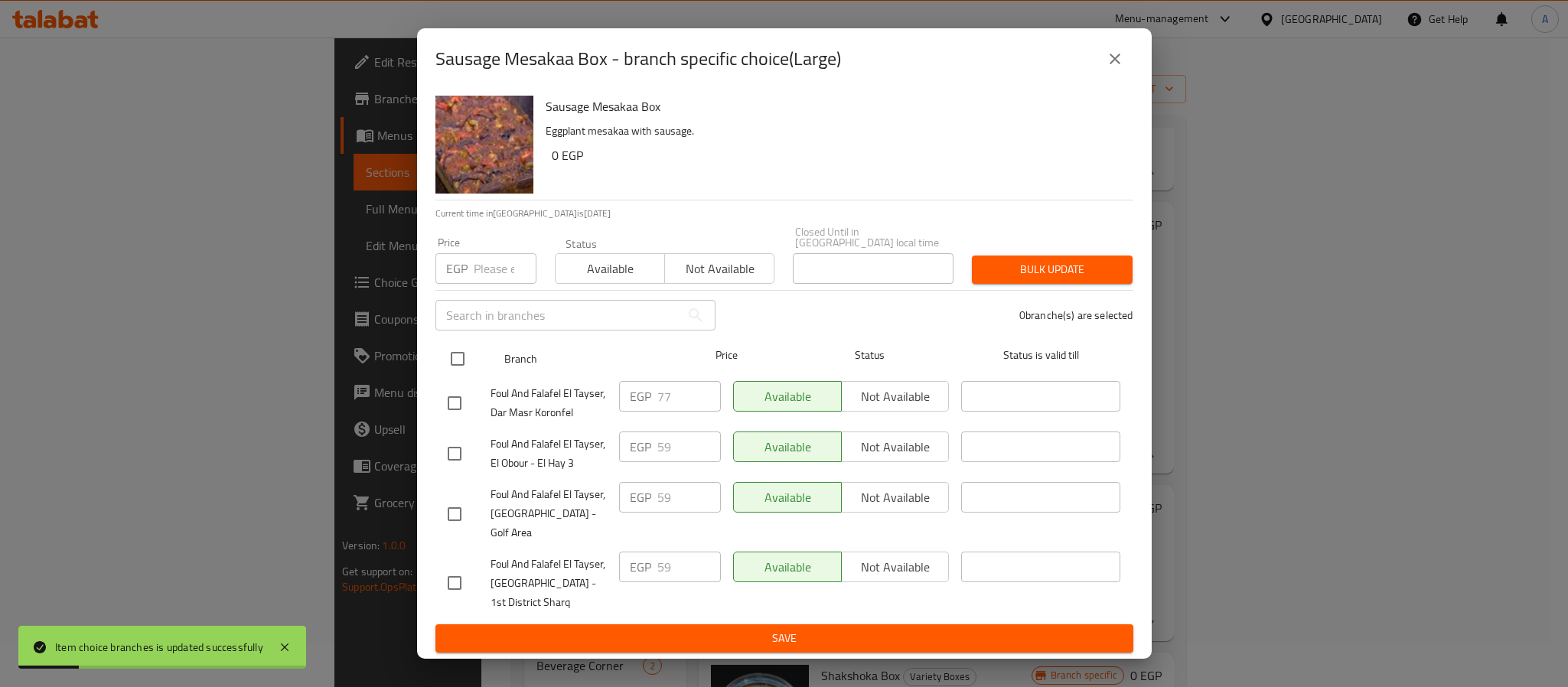
checkbox input "true"
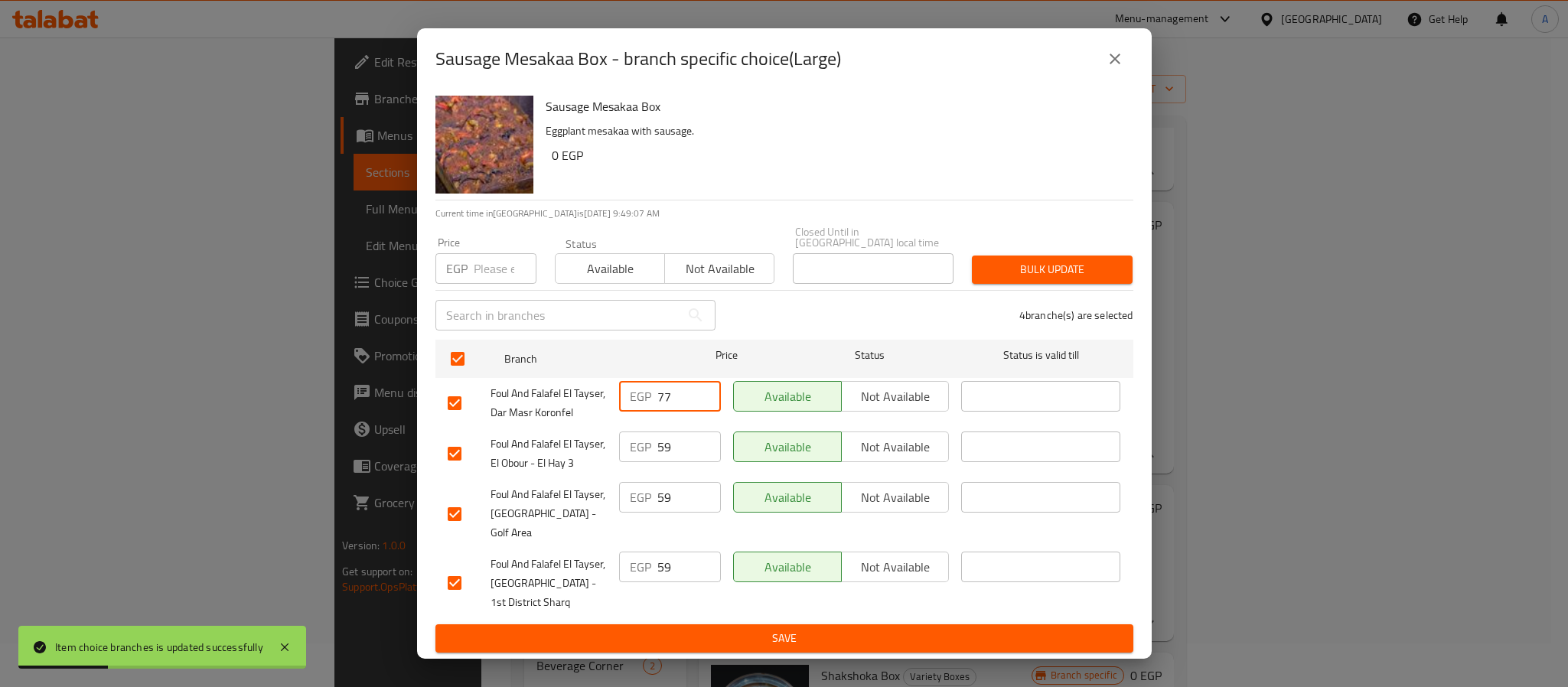
drag, startPoint x: 673, startPoint y: 393, endPoint x: 612, endPoint y: 389, distance: 61.1
click at [613, 389] on div "EGP 77 ​" at bounding box center [669, 404] width 114 height 57
paste input "77"
click at [495, 282] on input "number" at bounding box center [505, 268] width 63 height 31
type input "77"
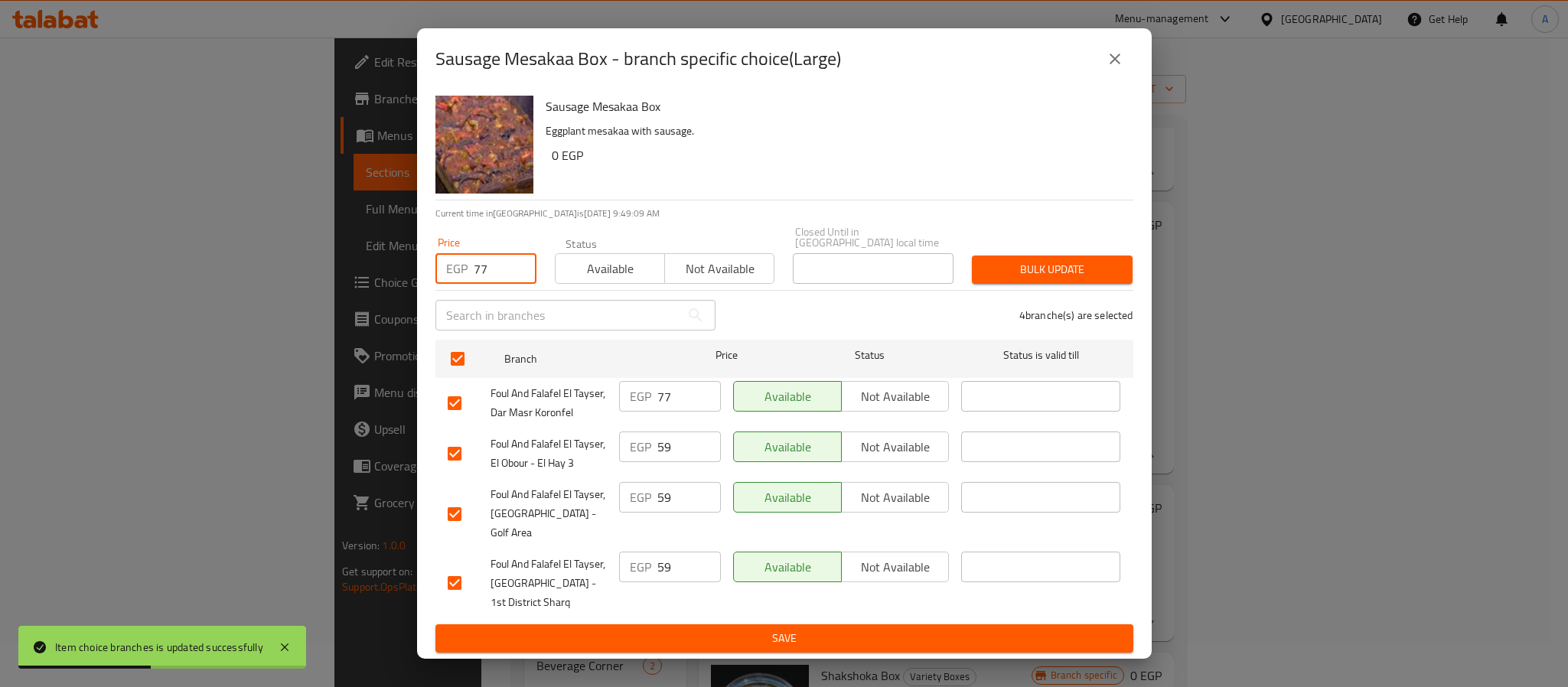
click at [1051, 262] on button "Bulk update" at bounding box center [1052, 270] width 160 height 28
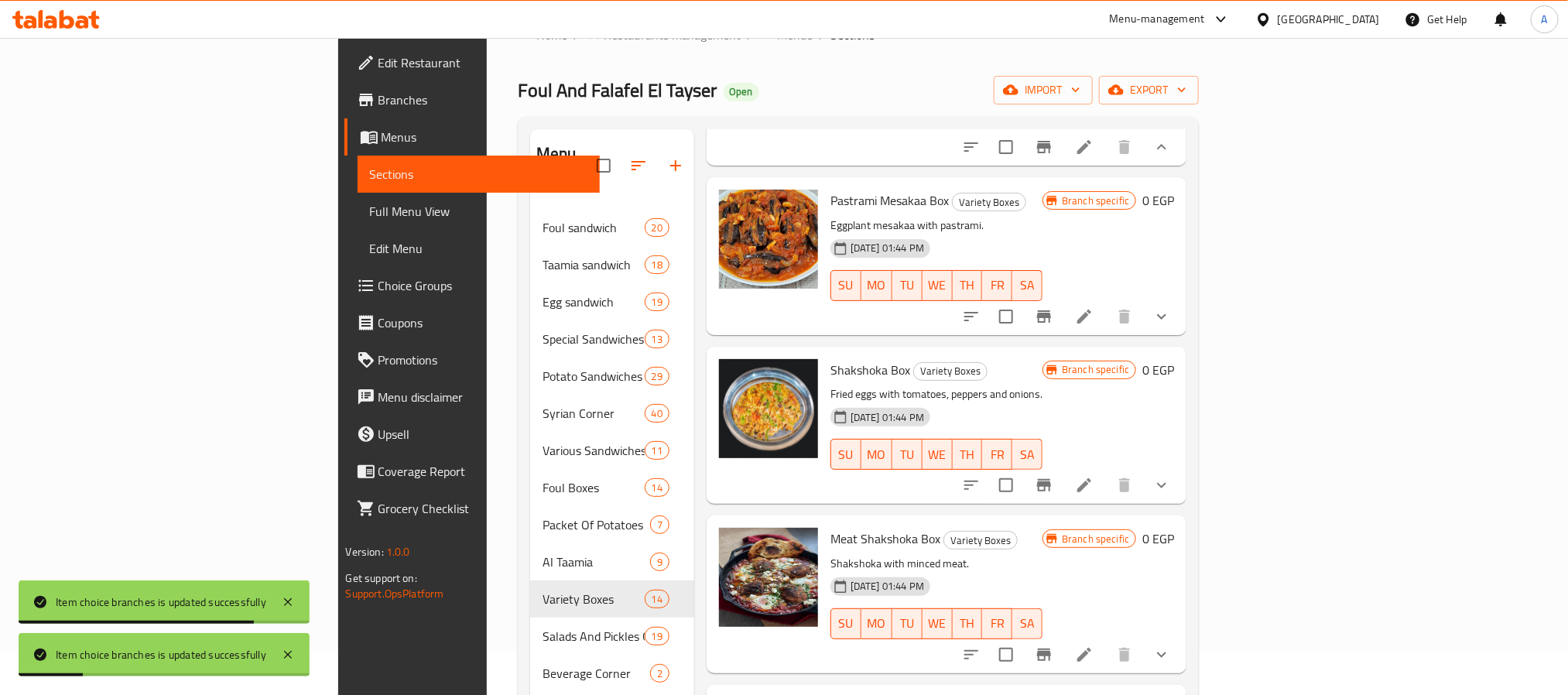
scroll to position [924, 0]
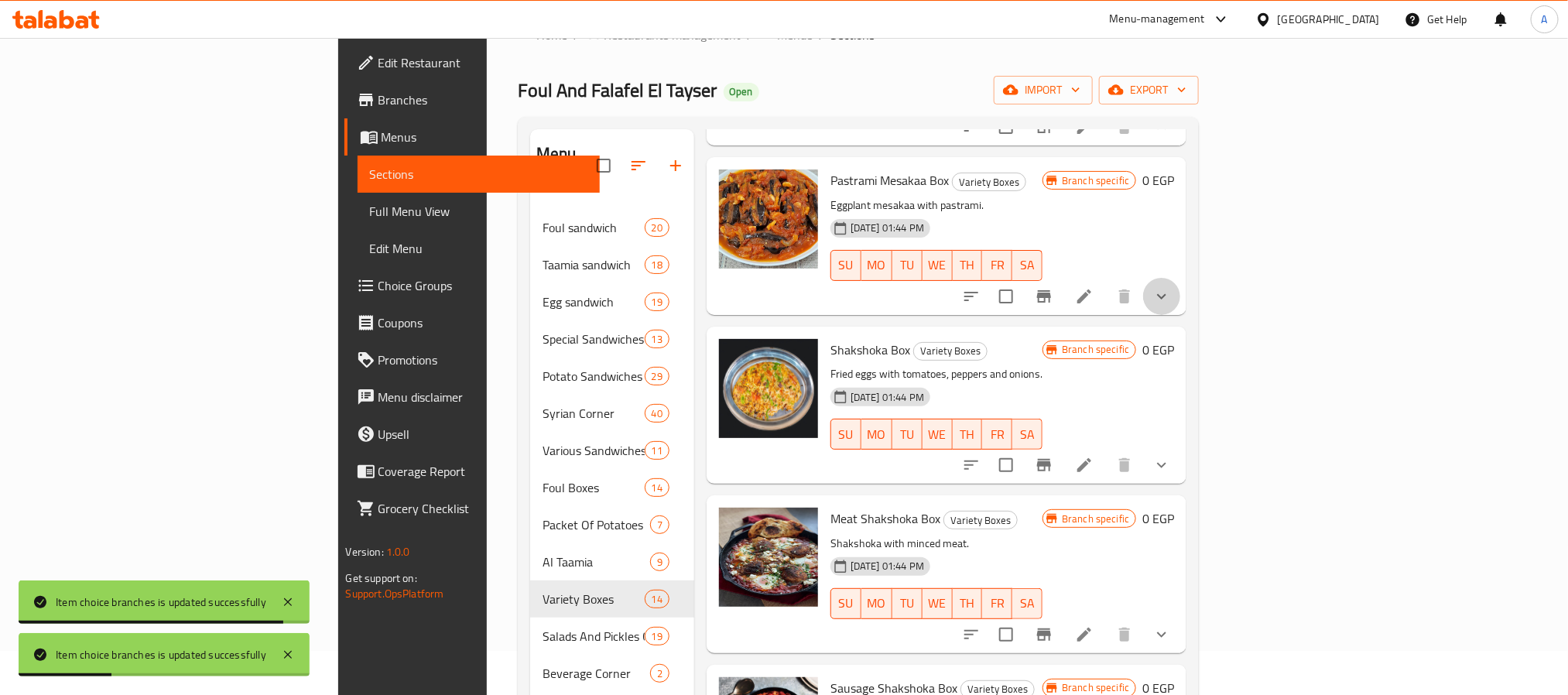
click at [1180, 315] on button "show more" at bounding box center [1161, 297] width 37 height 37
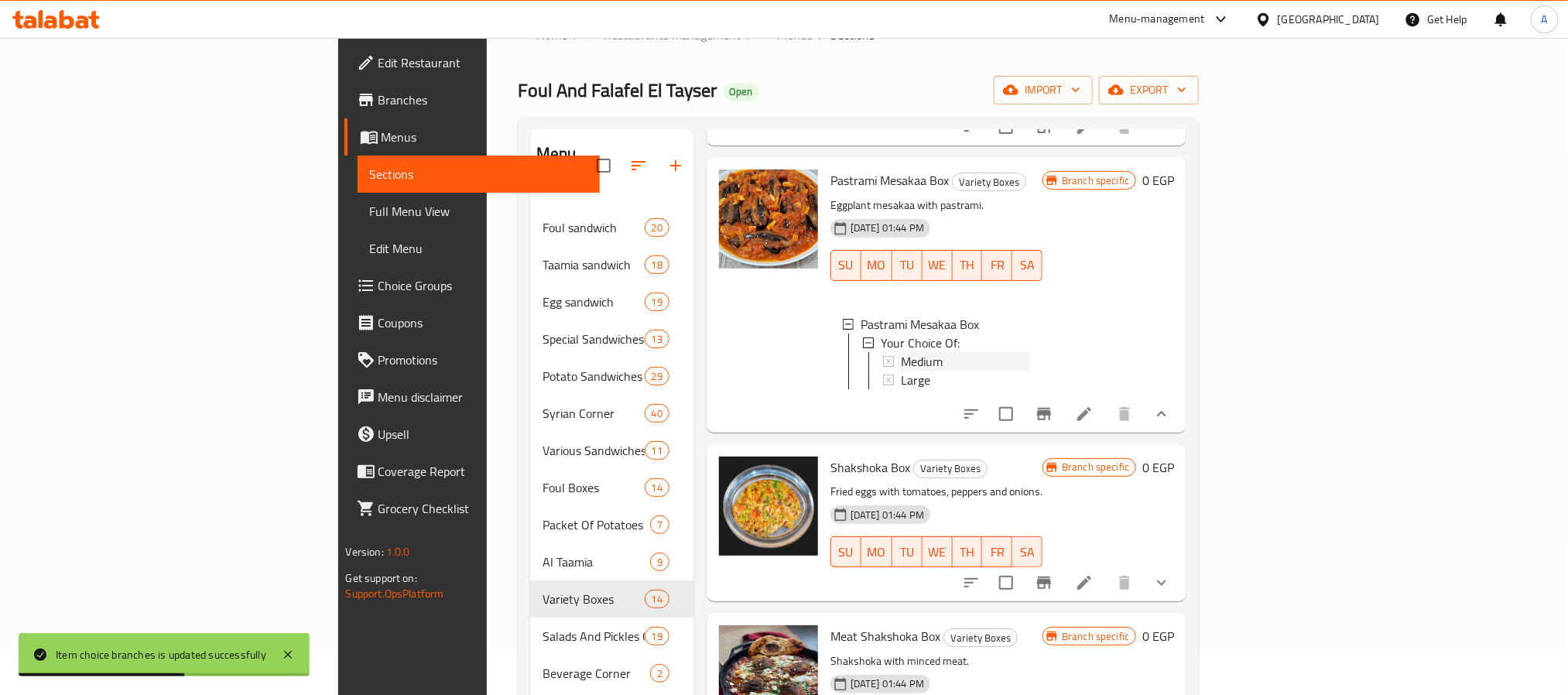
click at [901, 371] on span "Medium" at bounding box center [921, 362] width 41 height 19
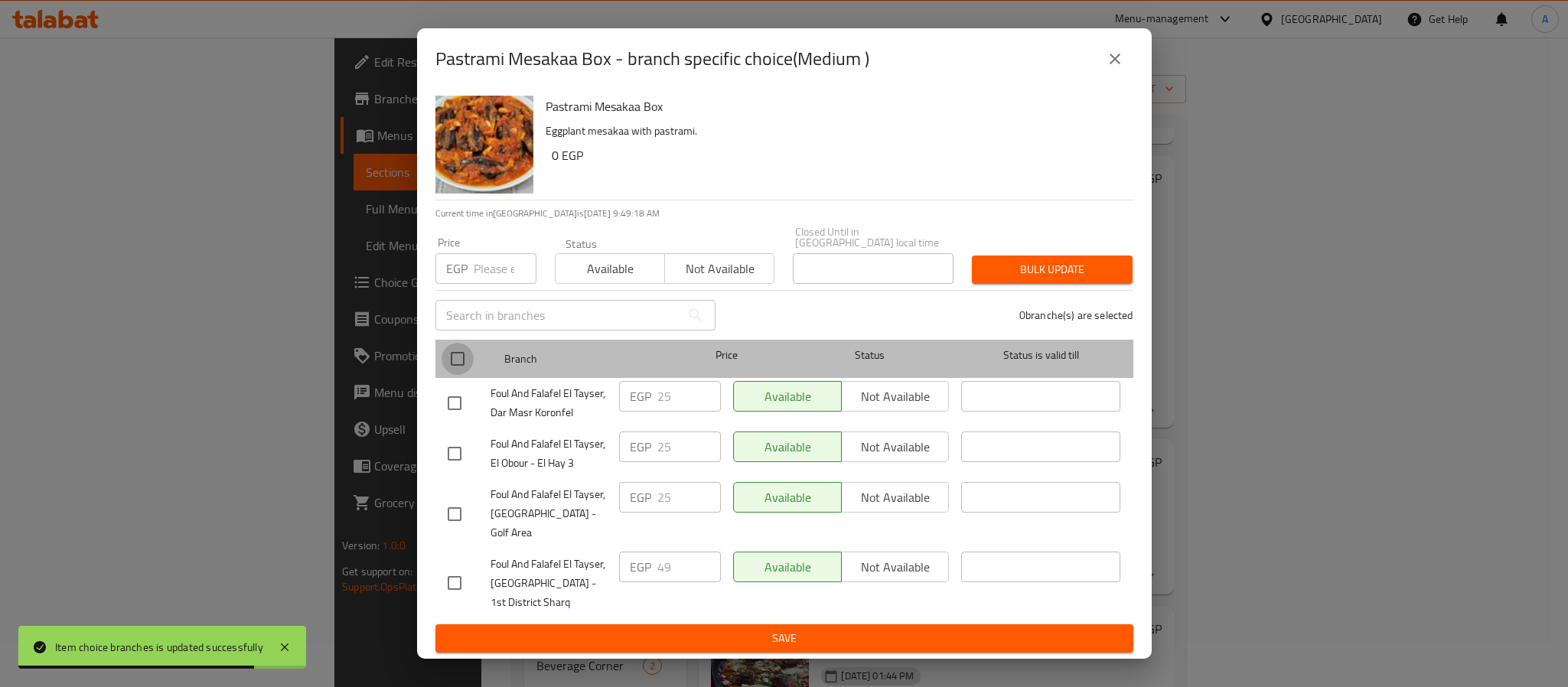
click at [464, 363] on input "checkbox" at bounding box center [457, 359] width 32 height 32
checkbox input "true"
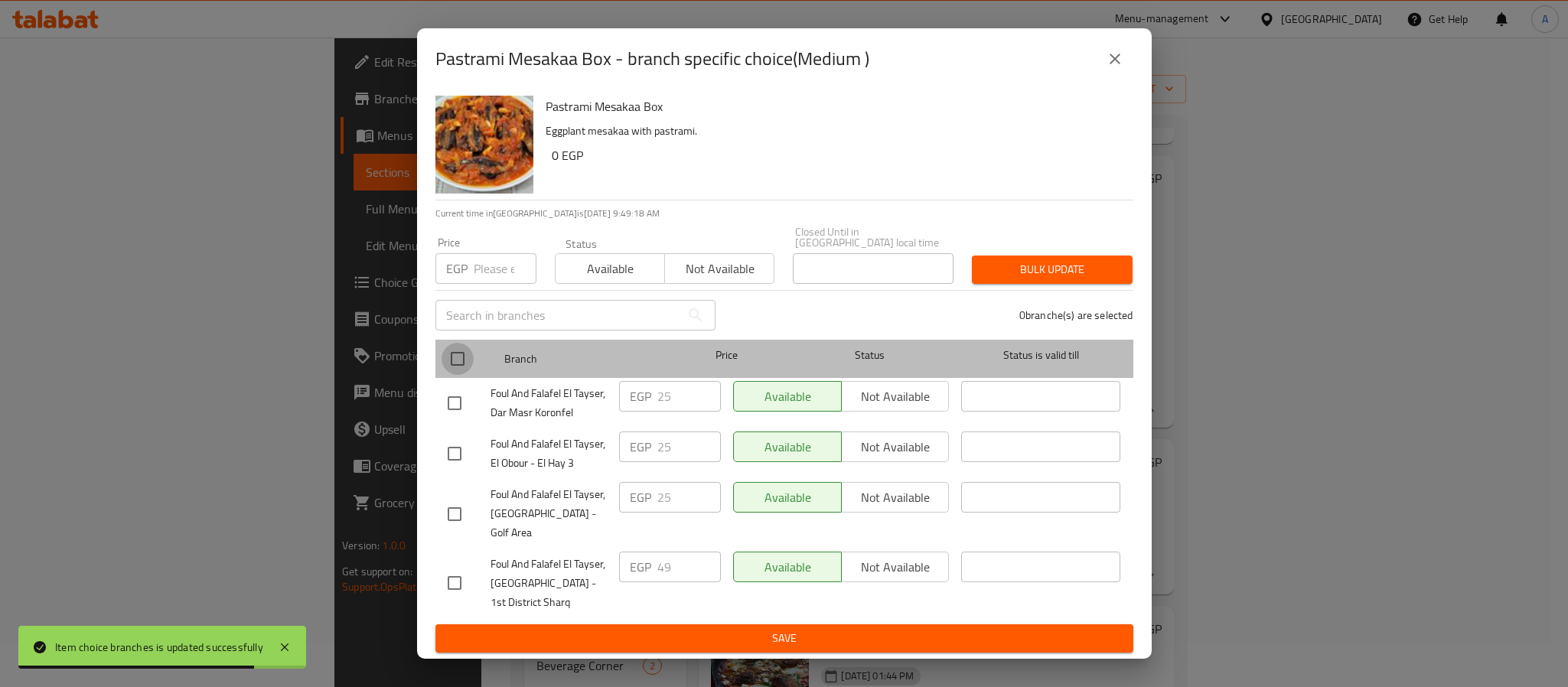
checkbox input "true"
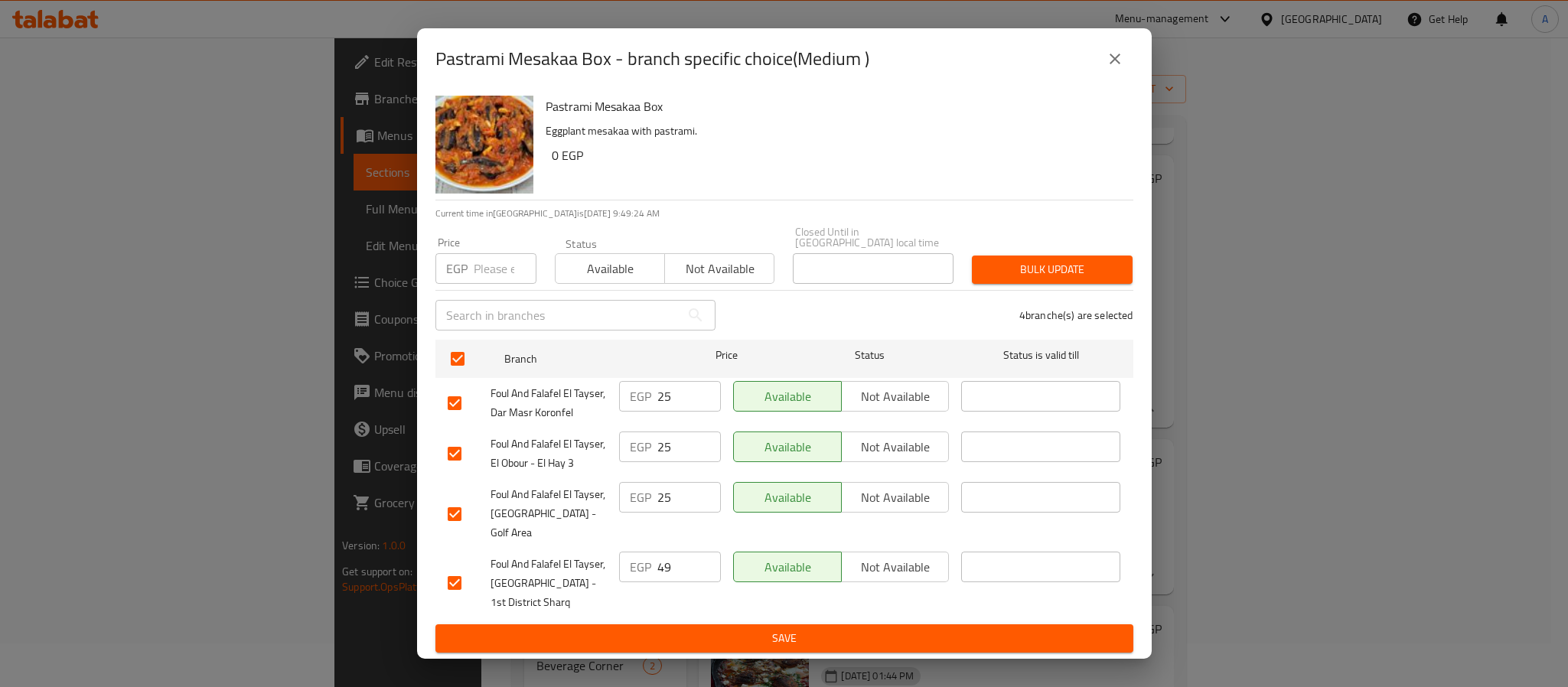
click at [496, 273] on input "number" at bounding box center [505, 268] width 63 height 31
type input "59"
click at [999, 274] on span "Bulk update" at bounding box center [1052, 269] width 136 height 19
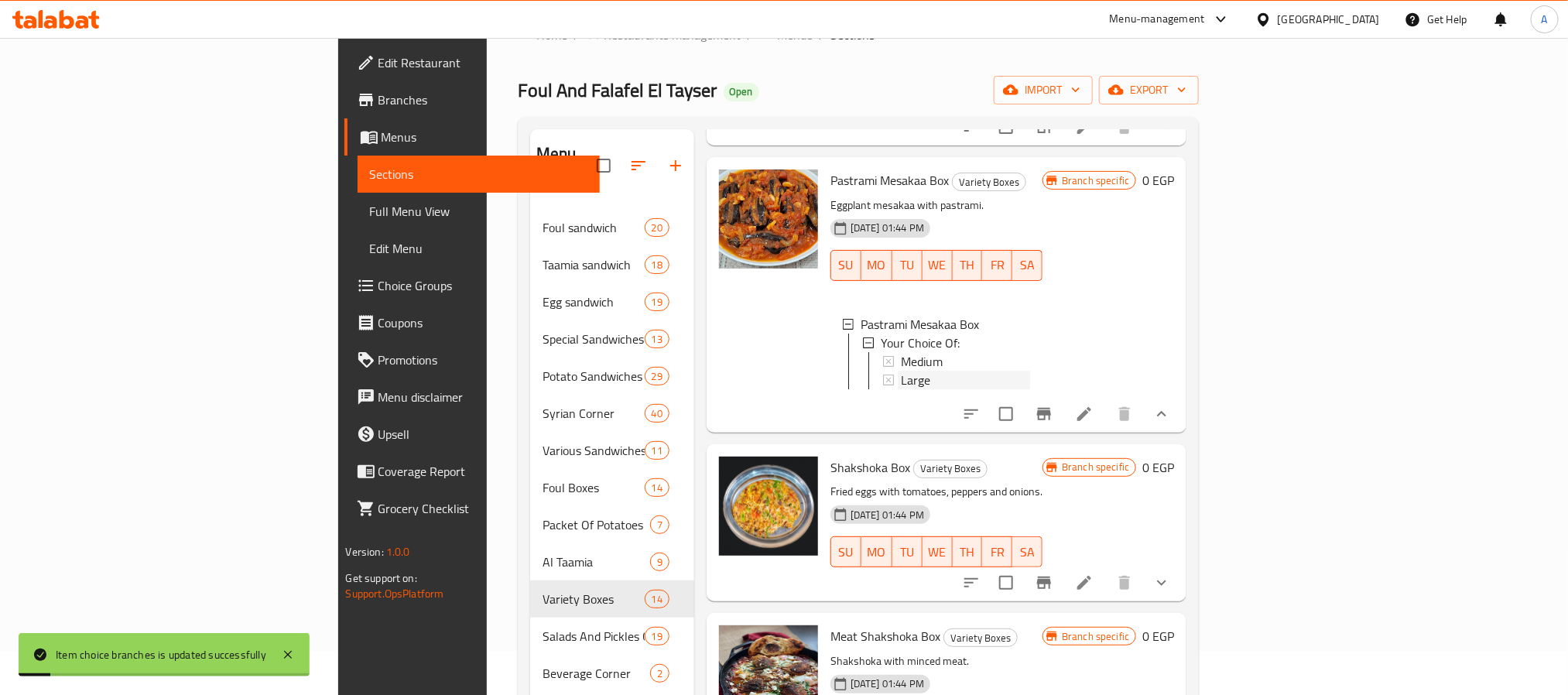
click at [901, 390] on div "Large" at bounding box center [965, 380] width 129 height 19
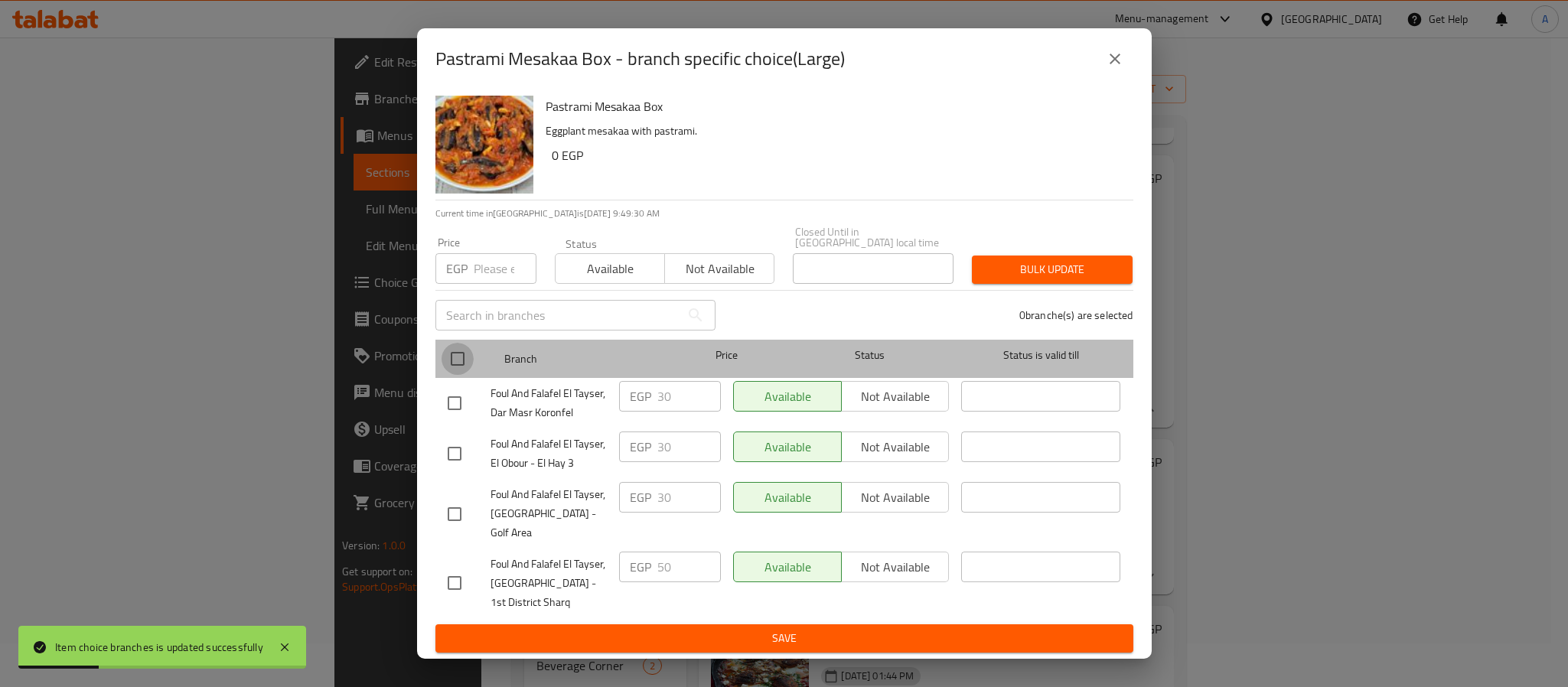
click at [459, 364] on input "checkbox" at bounding box center [457, 359] width 32 height 32
checkbox input "true"
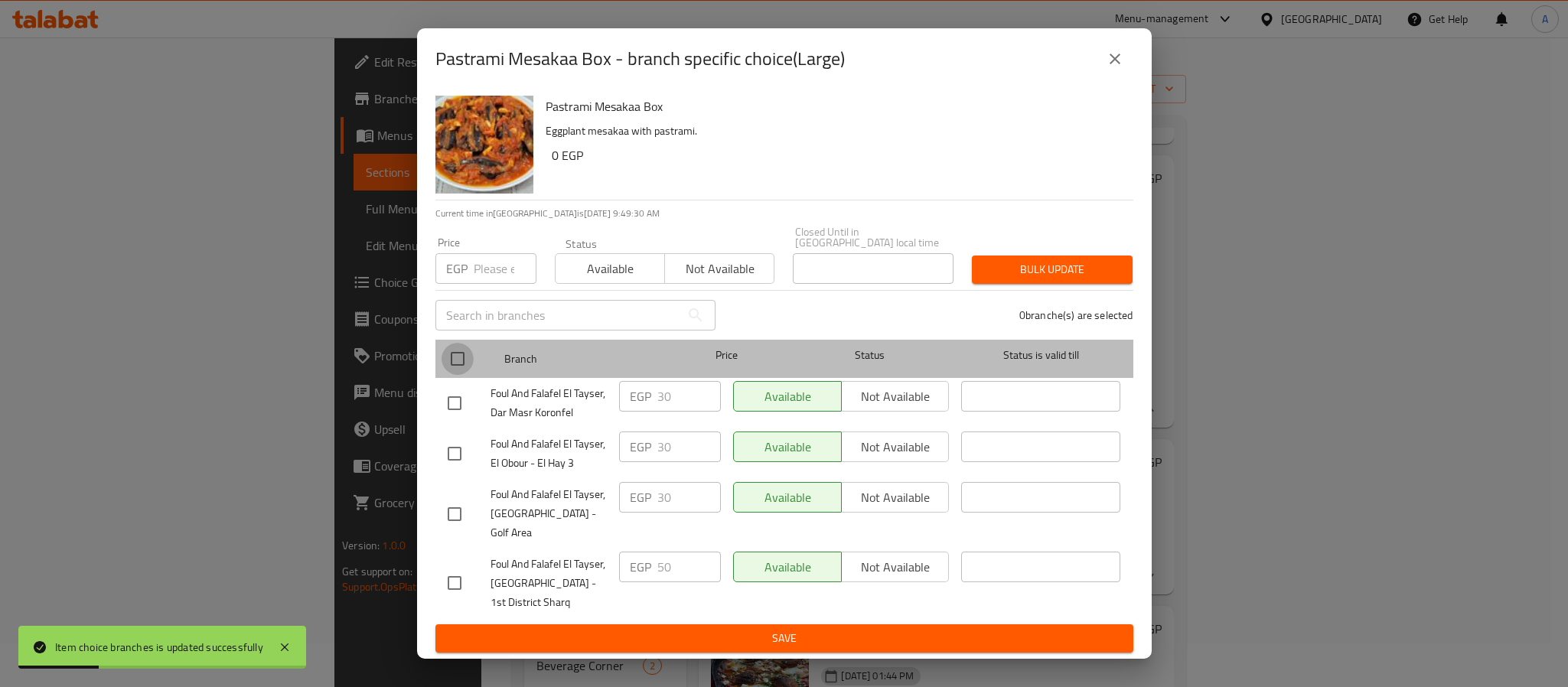
checkbox input "true"
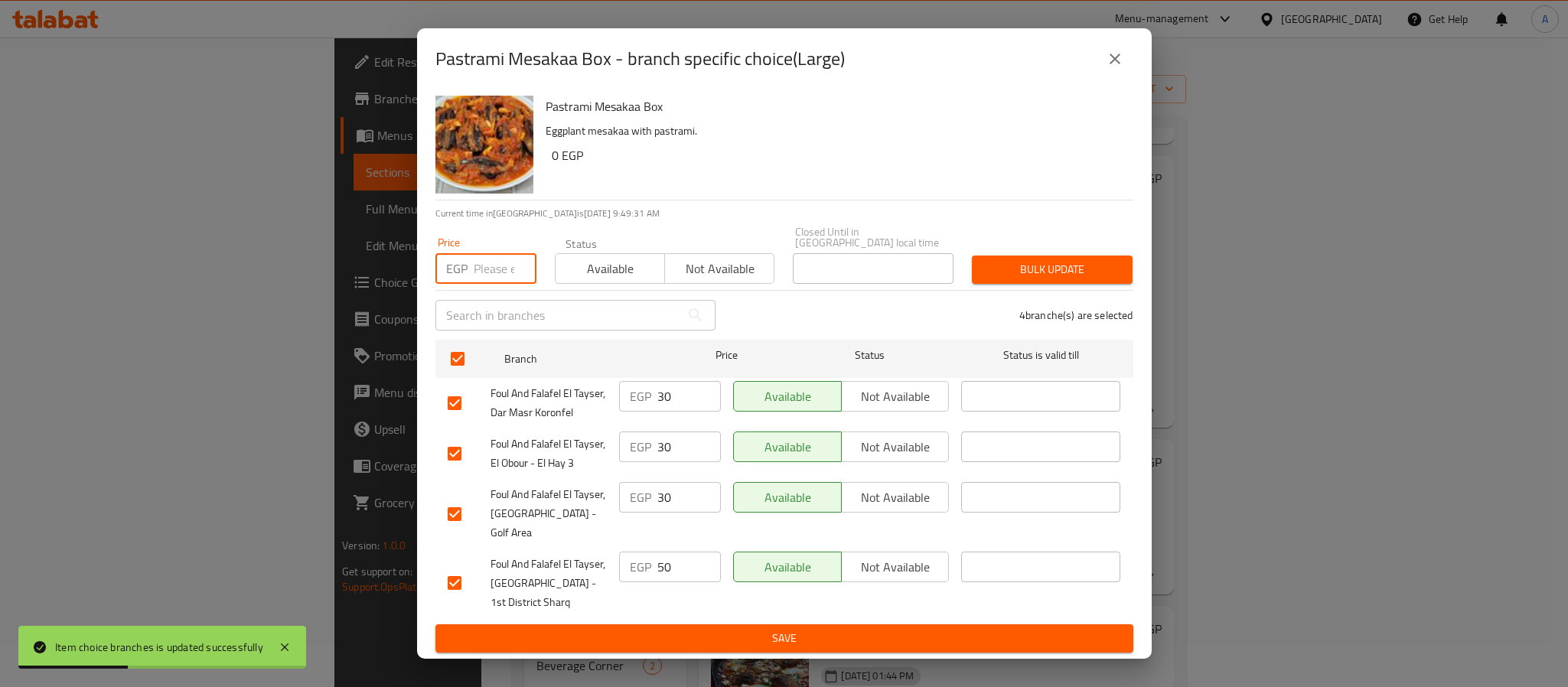
click at [505, 284] on input "number" at bounding box center [505, 268] width 63 height 31
type input "77"
click at [1049, 262] on button "Bulk update" at bounding box center [1052, 270] width 160 height 28
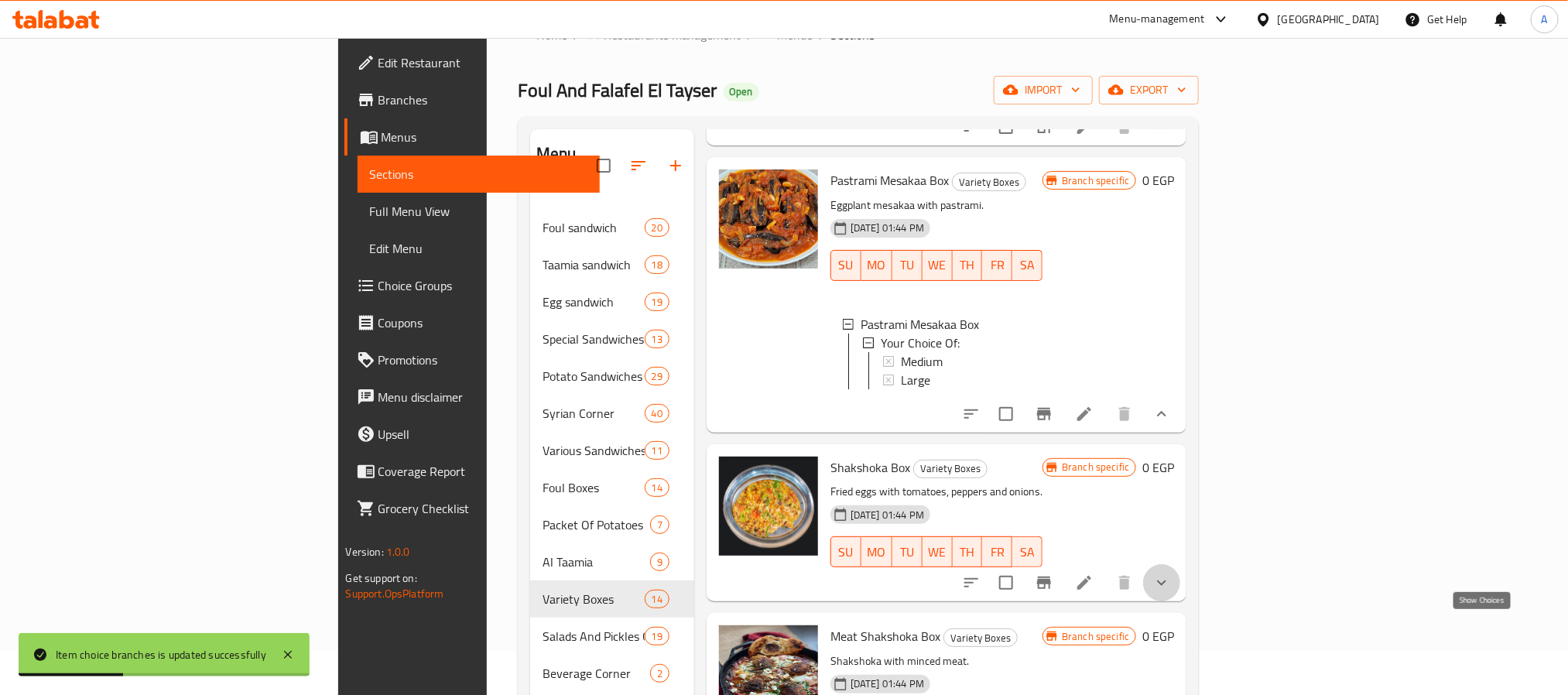
click at [1171, 592] on icon "show more" at bounding box center [1161, 583] width 19 height 19
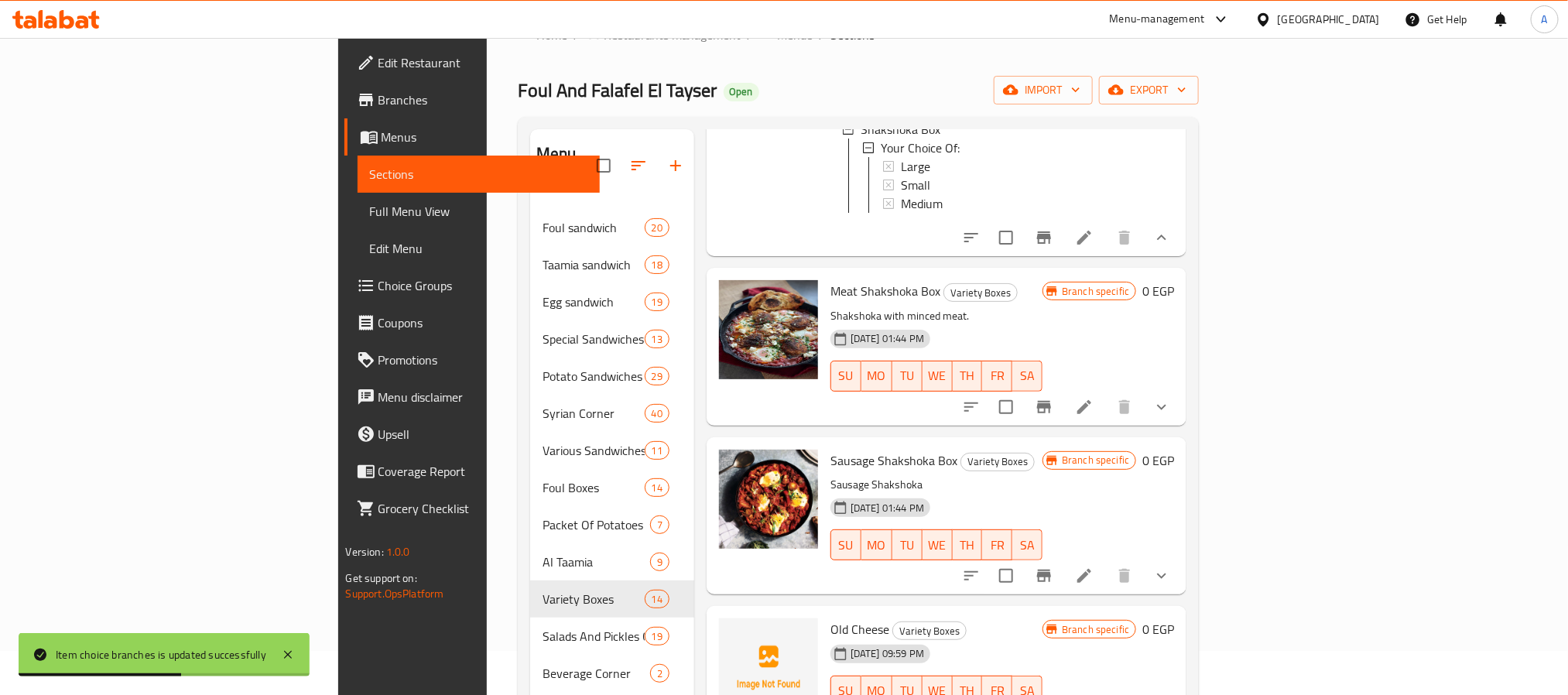
scroll to position [1438, 0]
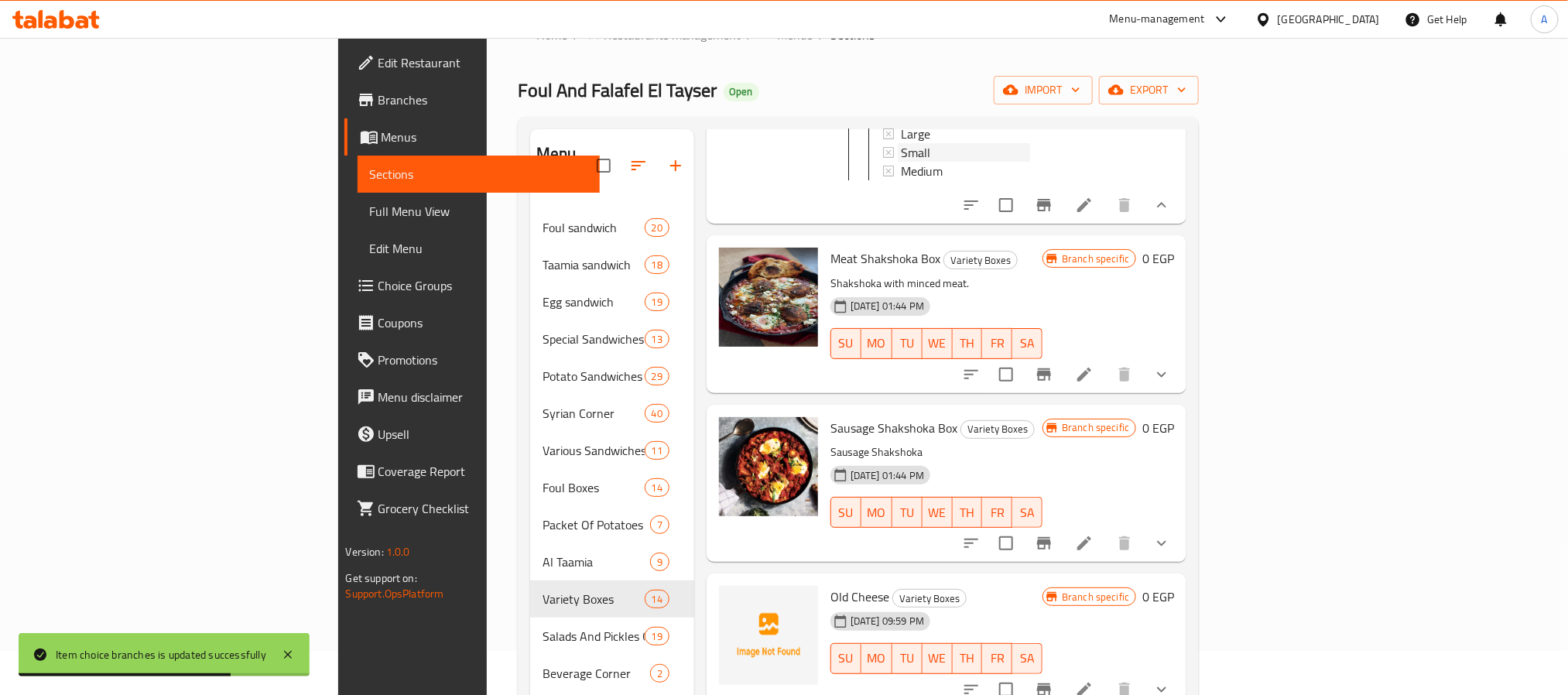
click at [901, 161] on span "Small" at bounding box center [915, 152] width 30 height 19
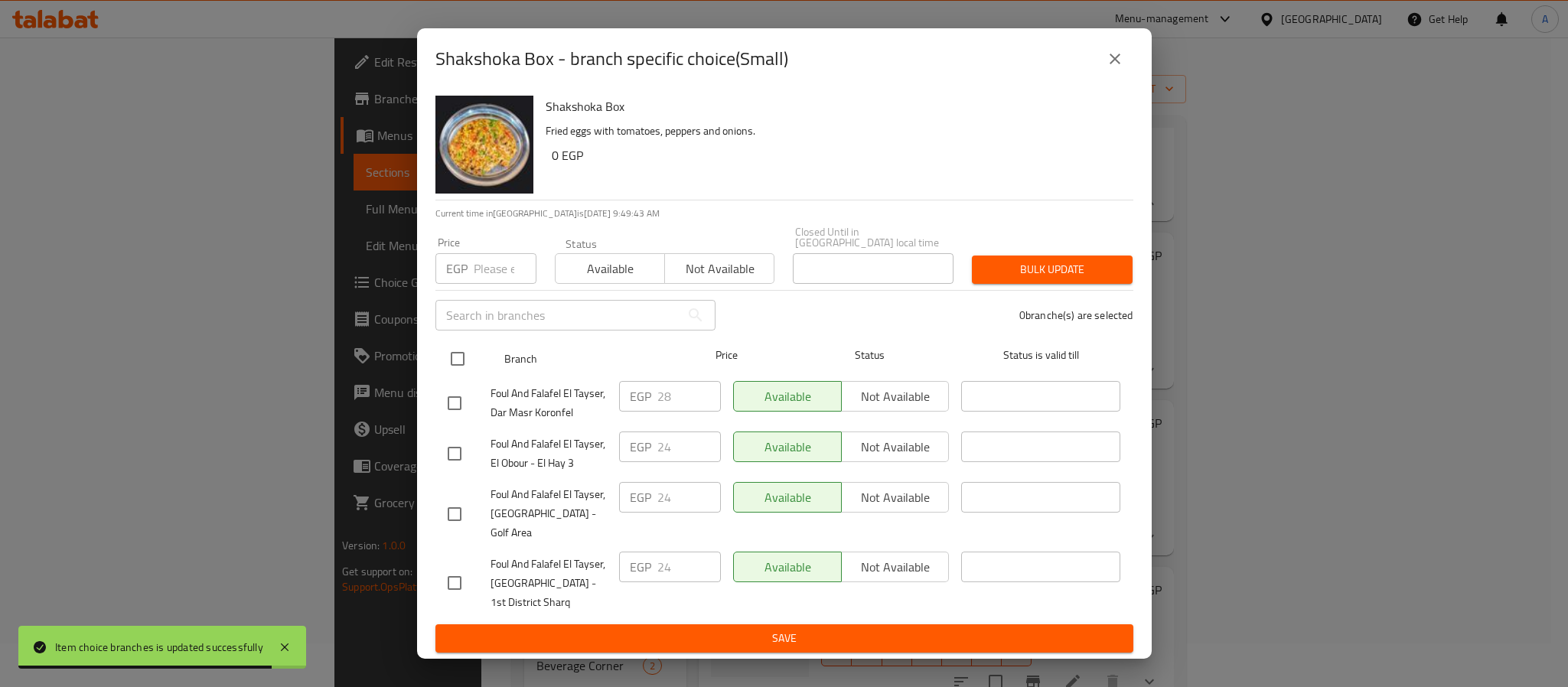
click at [460, 361] on input "checkbox" at bounding box center [457, 359] width 32 height 32
checkbox input "true"
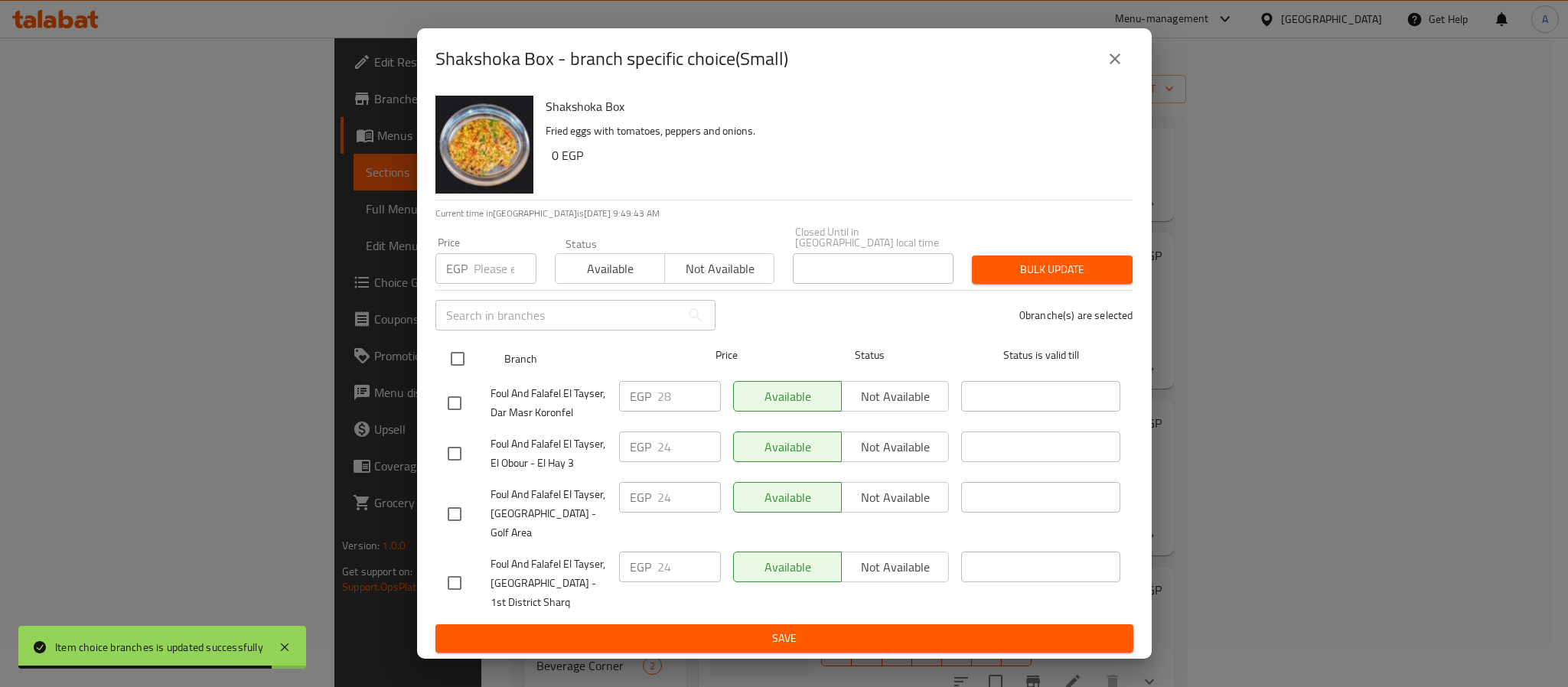
checkbox input "true"
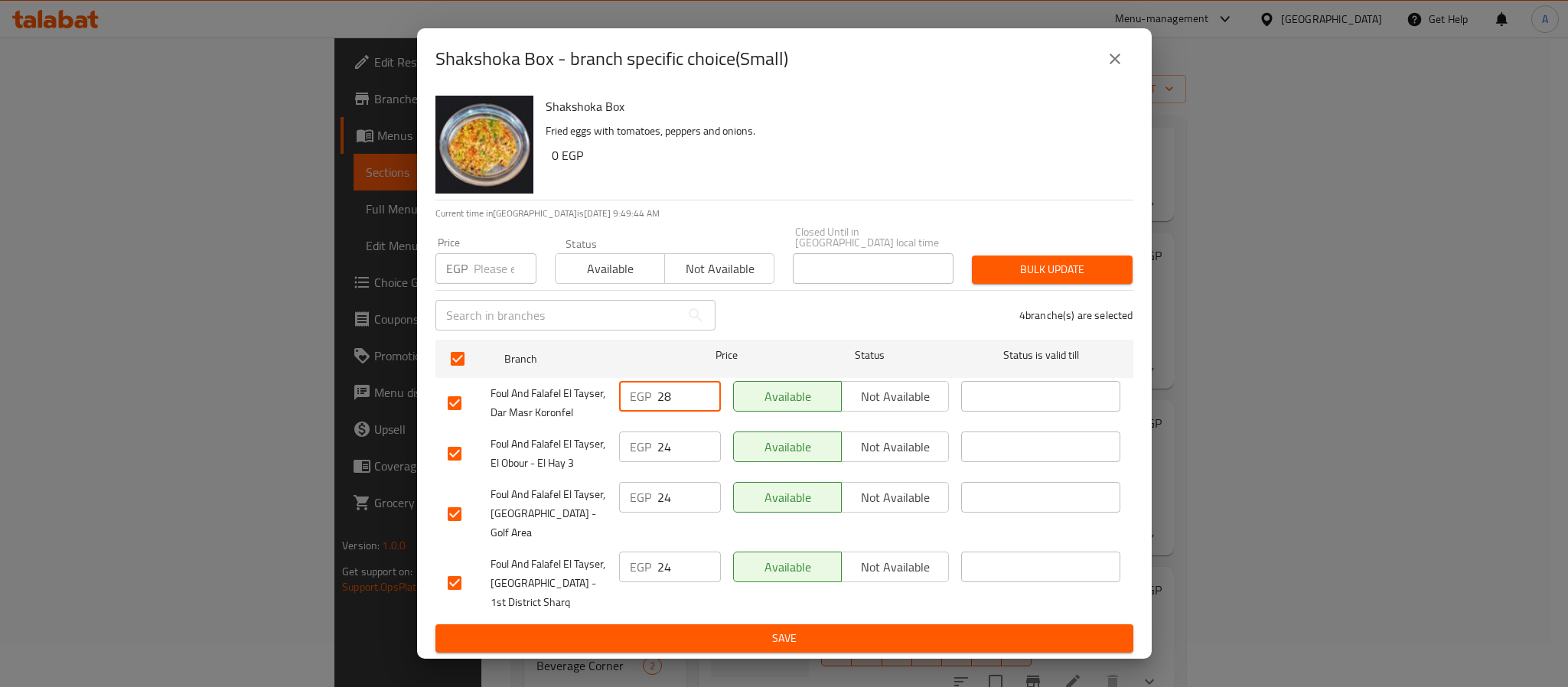
drag, startPoint x: 685, startPoint y: 402, endPoint x: 631, endPoint y: 397, distance: 54.2
click at [631, 397] on div "EGP 28 ​" at bounding box center [670, 396] width 102 height 31
click at [503, 256] on div "Price EGP Price" at bounding box center [486, 261] width 101 height 47
paste input "28"
click at [501, 268] on input "number" at bounding box center [505, 268] width 63 height 31
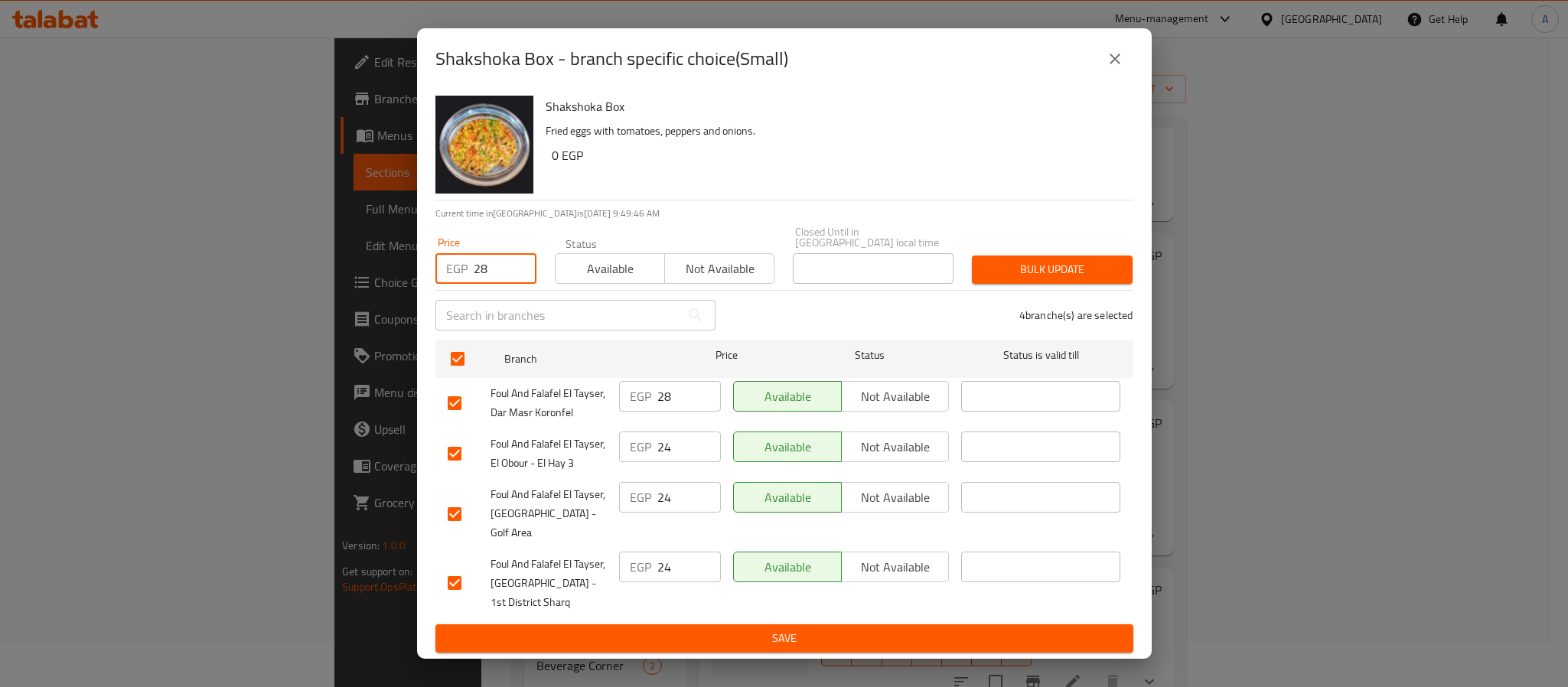
type input "28"
click at [987, 267] on span "Bulk update" at bounding box center [1052, 269] width 136 height 19
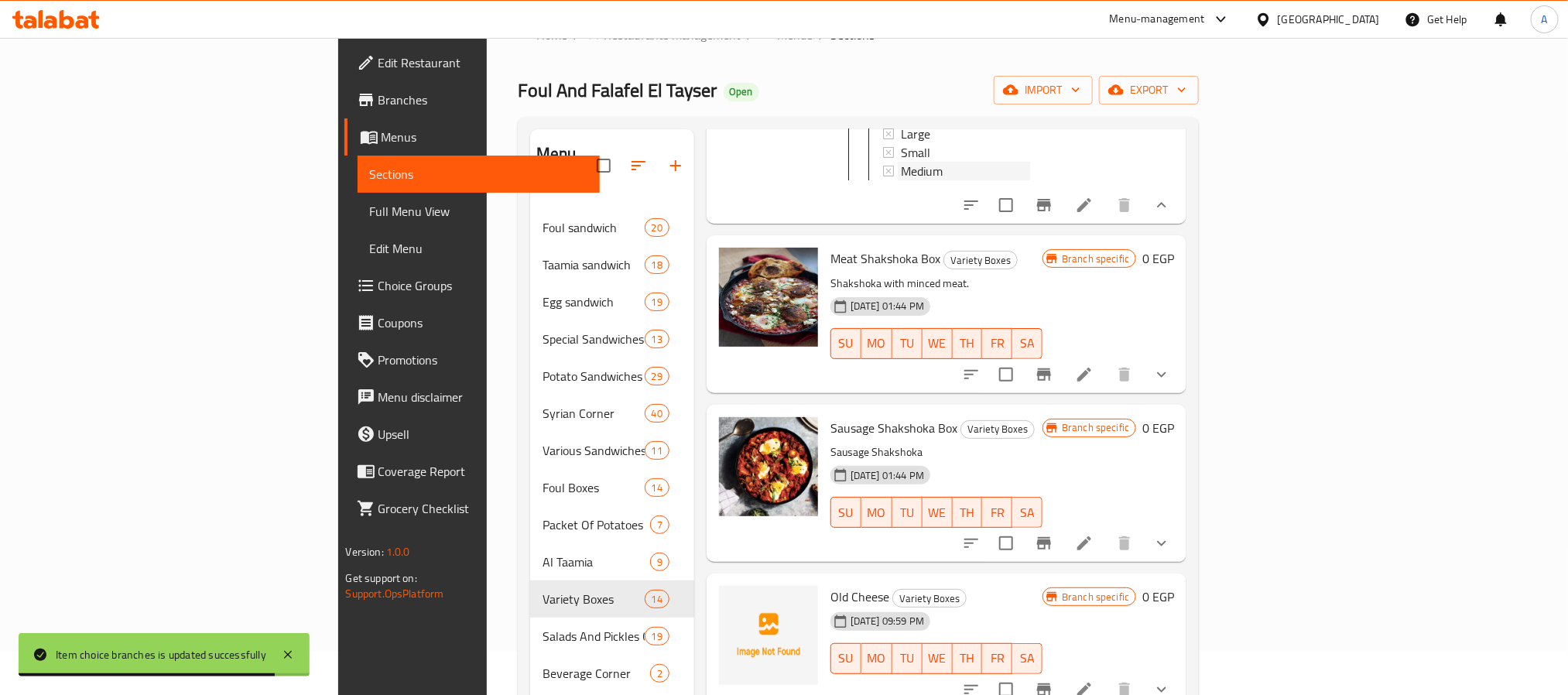
click at [901, 180] on div "Medium" at bounding box center [965, 171] width 129 height 19
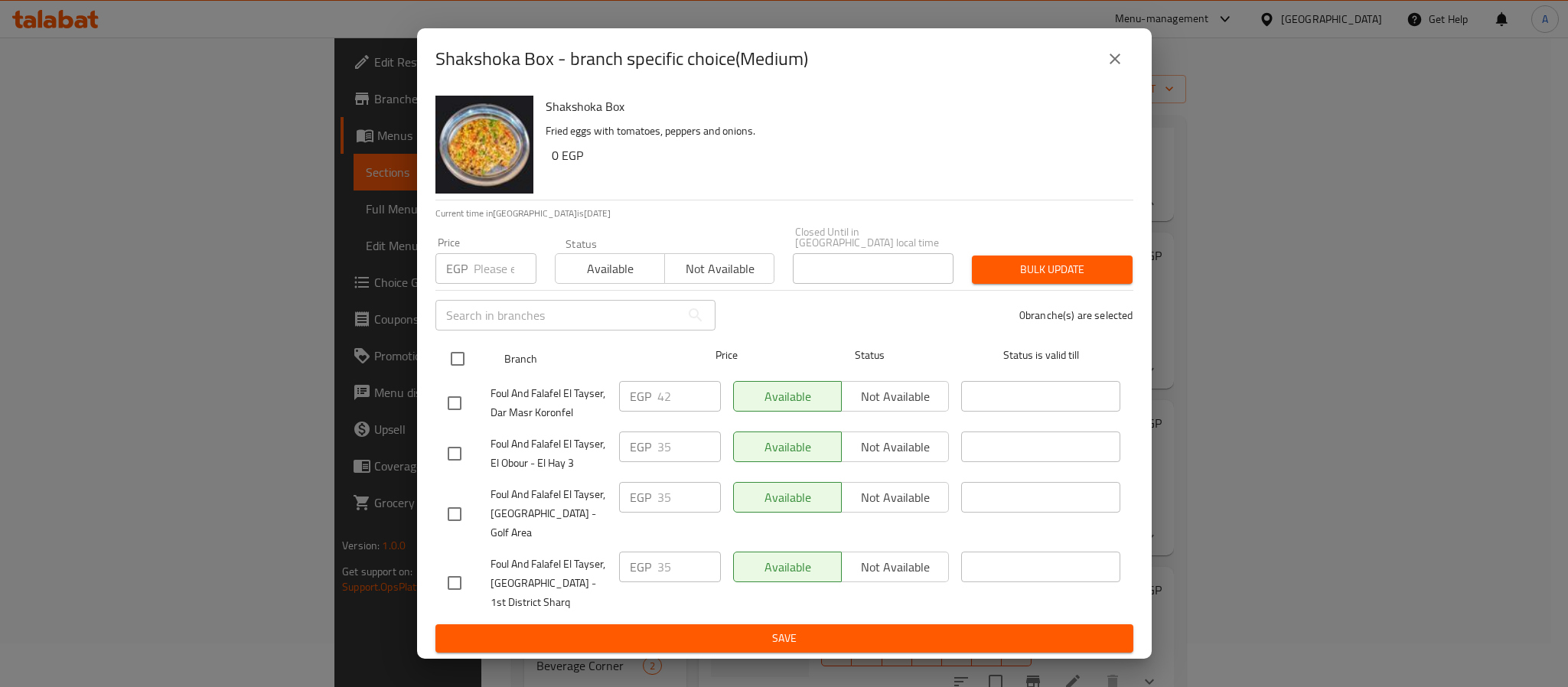
click at [452, 351] on input "checkbox" at bounding box center [457, 359] width 32 height 32
checkbox input "true"
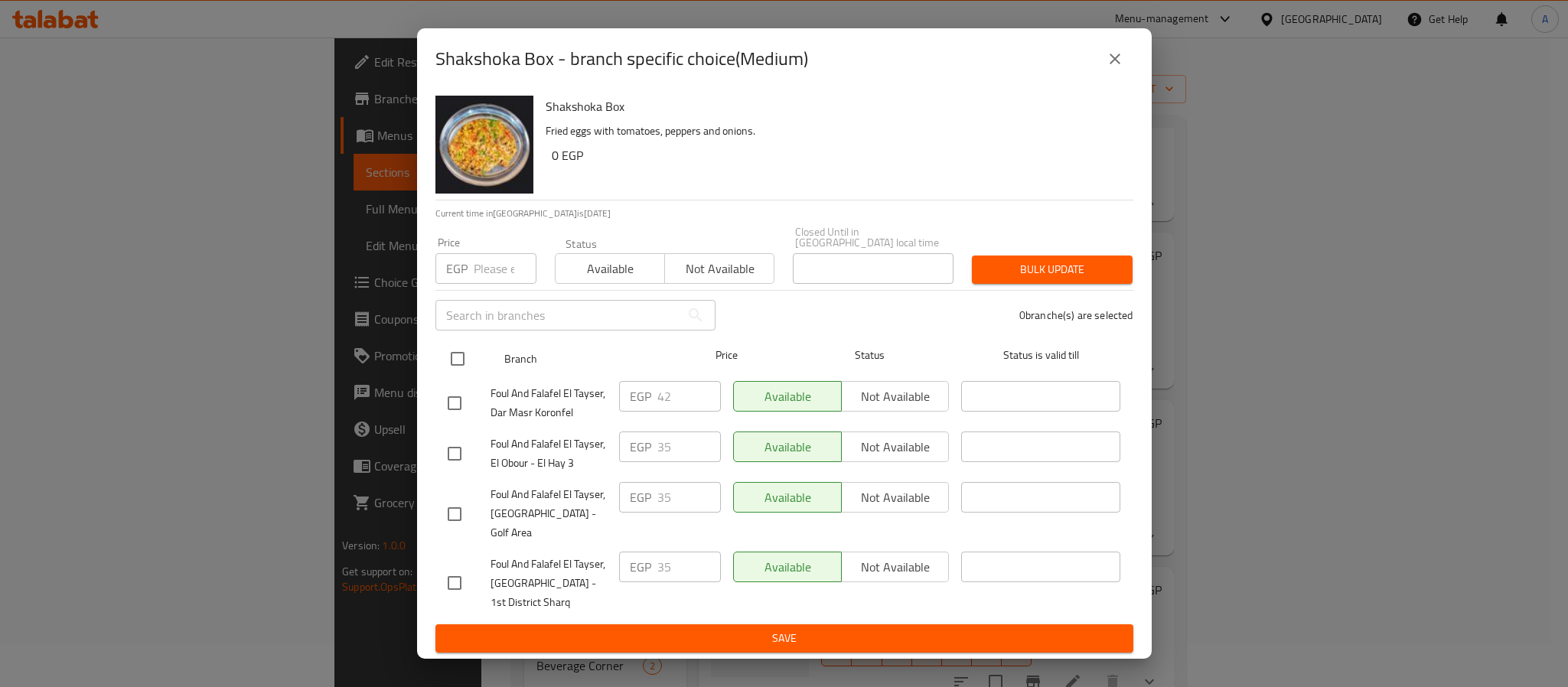
checkbox input "true"
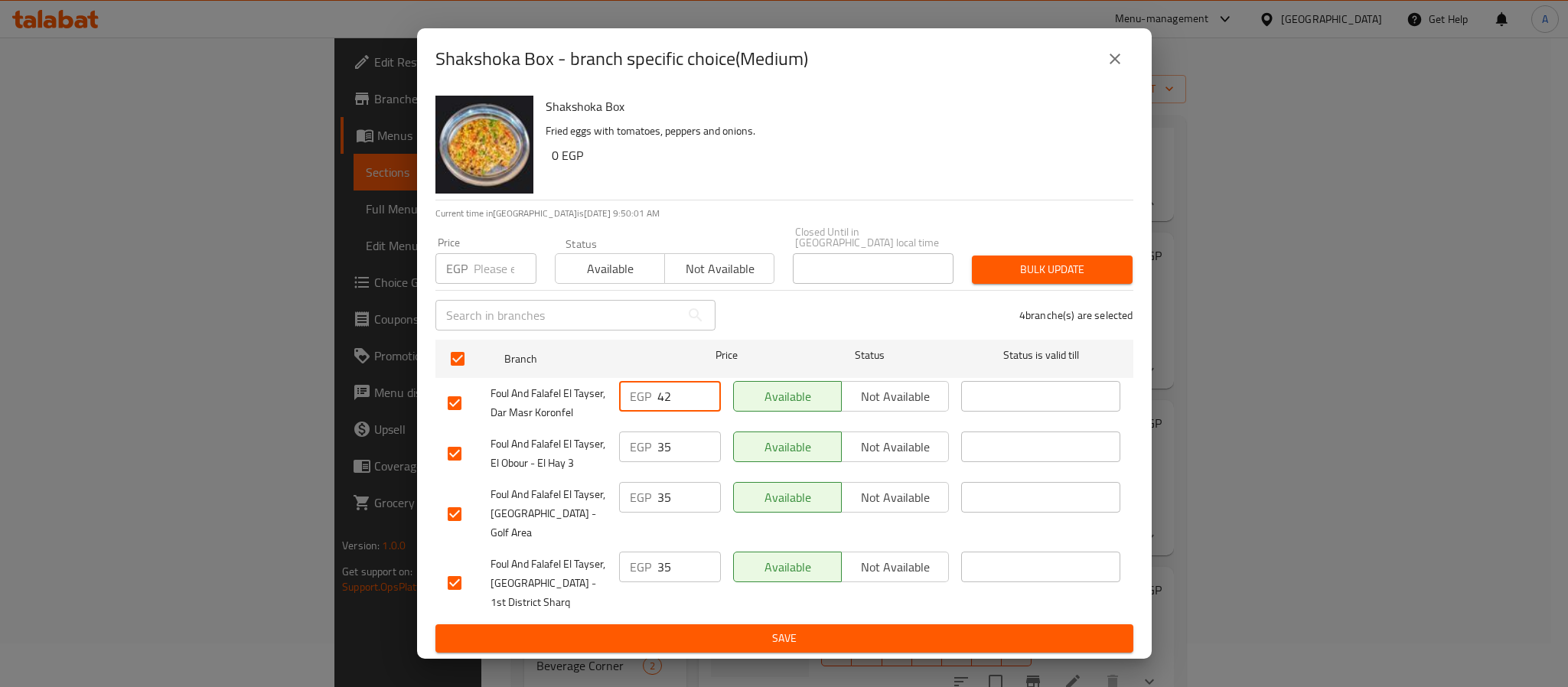
drag, startPoint x: 677, startPoint y: 394, endPoint x: 620, endPoint y: 389, distance: 57.2
click at [620, 389] on div "EGP 42 ​" at bounding box center [670, 396] width 102 height 31
click at [505, 278] on input "number" at bounding box center [505, 268] width 63 height 31
paste input "42"
type input "42"
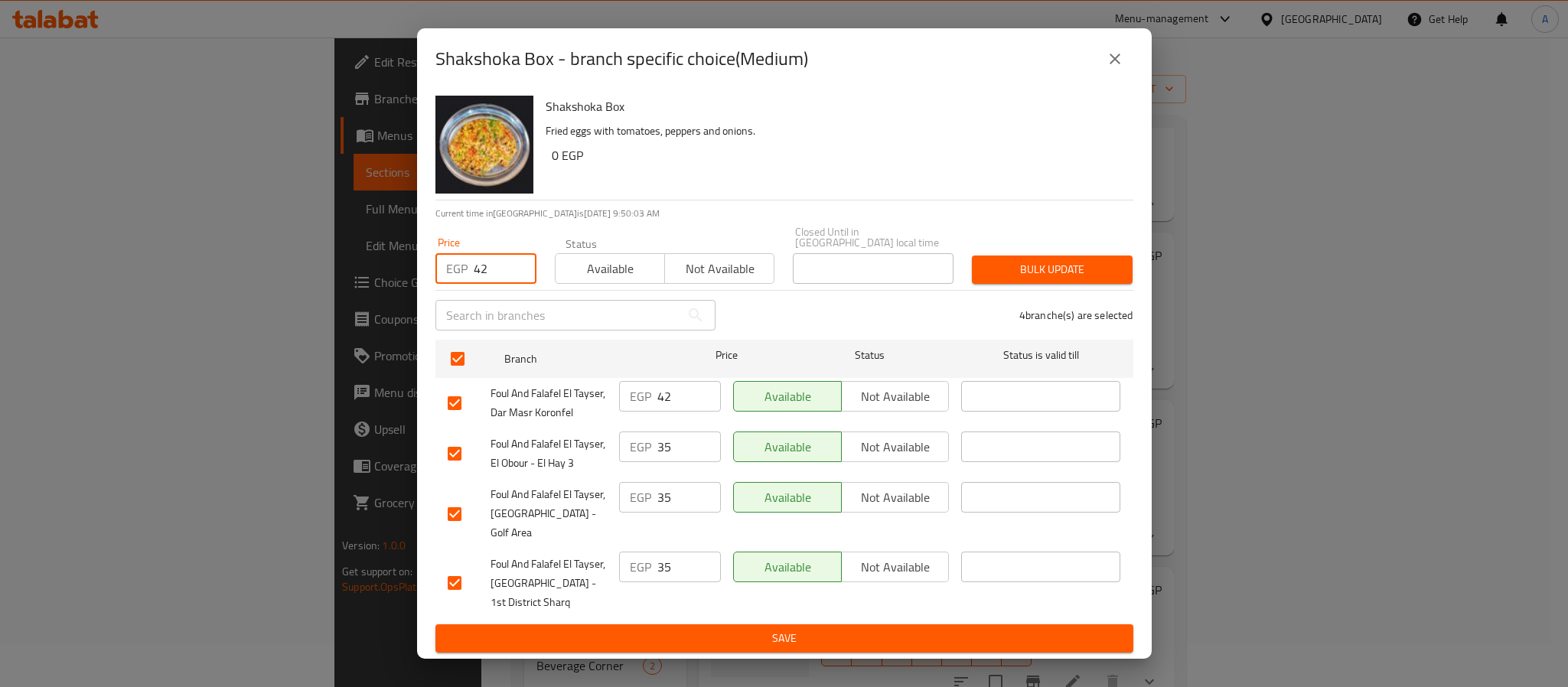
click at [1026, 279] on span "Bulk update" at bounding box center [1052, 269] width 136 height 19
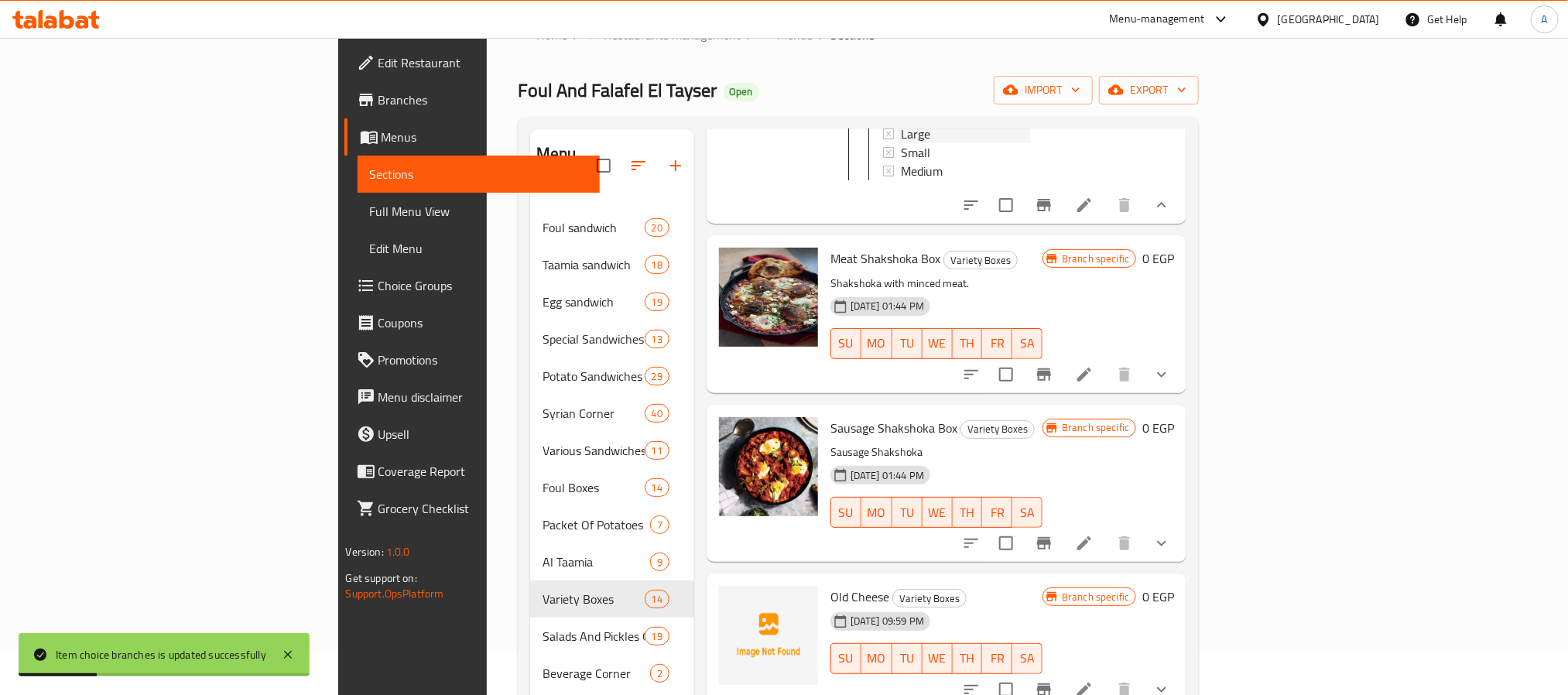
click at [901, 143] on div "Large" at bounding box center [965, 134] width 129 height 19
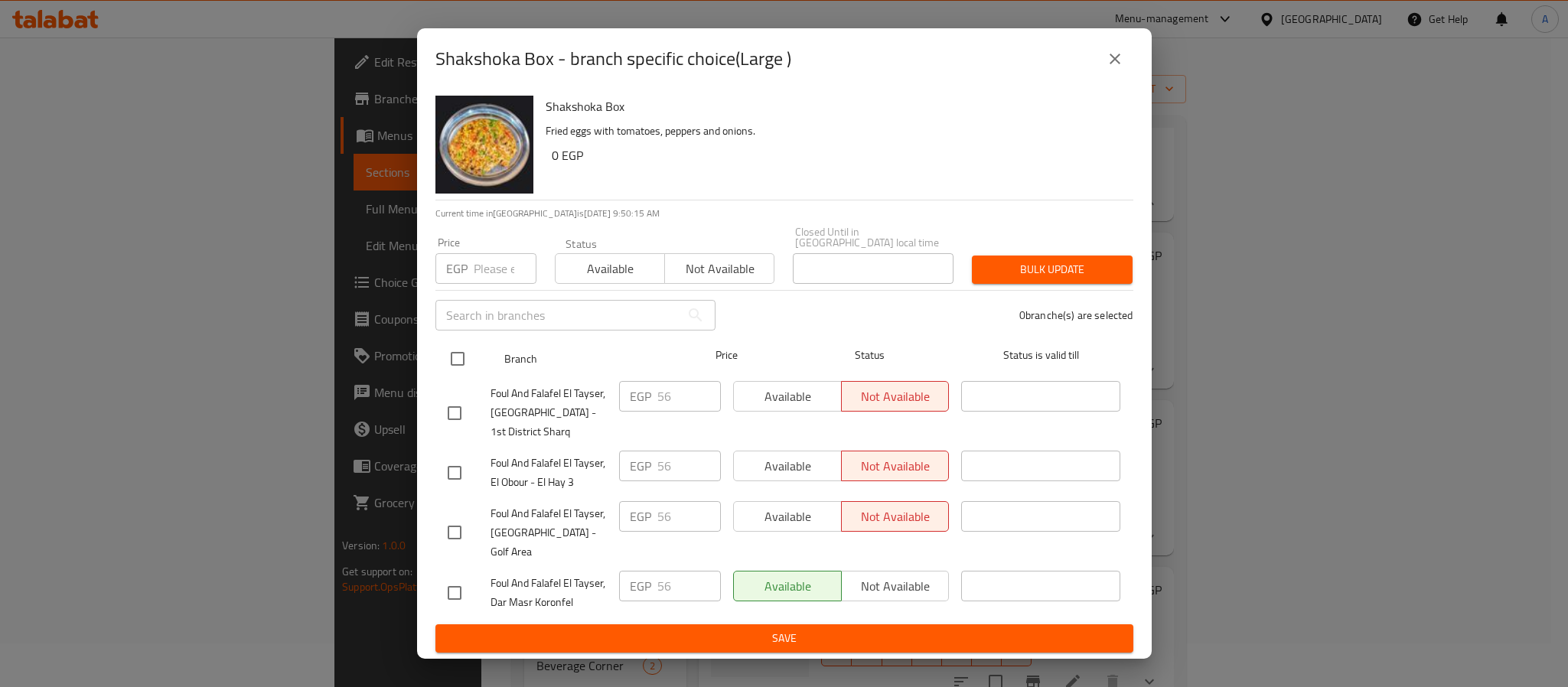
click at [459, 354] on input "checkbox" at bounding box center [457, 359] width 32 height 32
checkbox input "true"
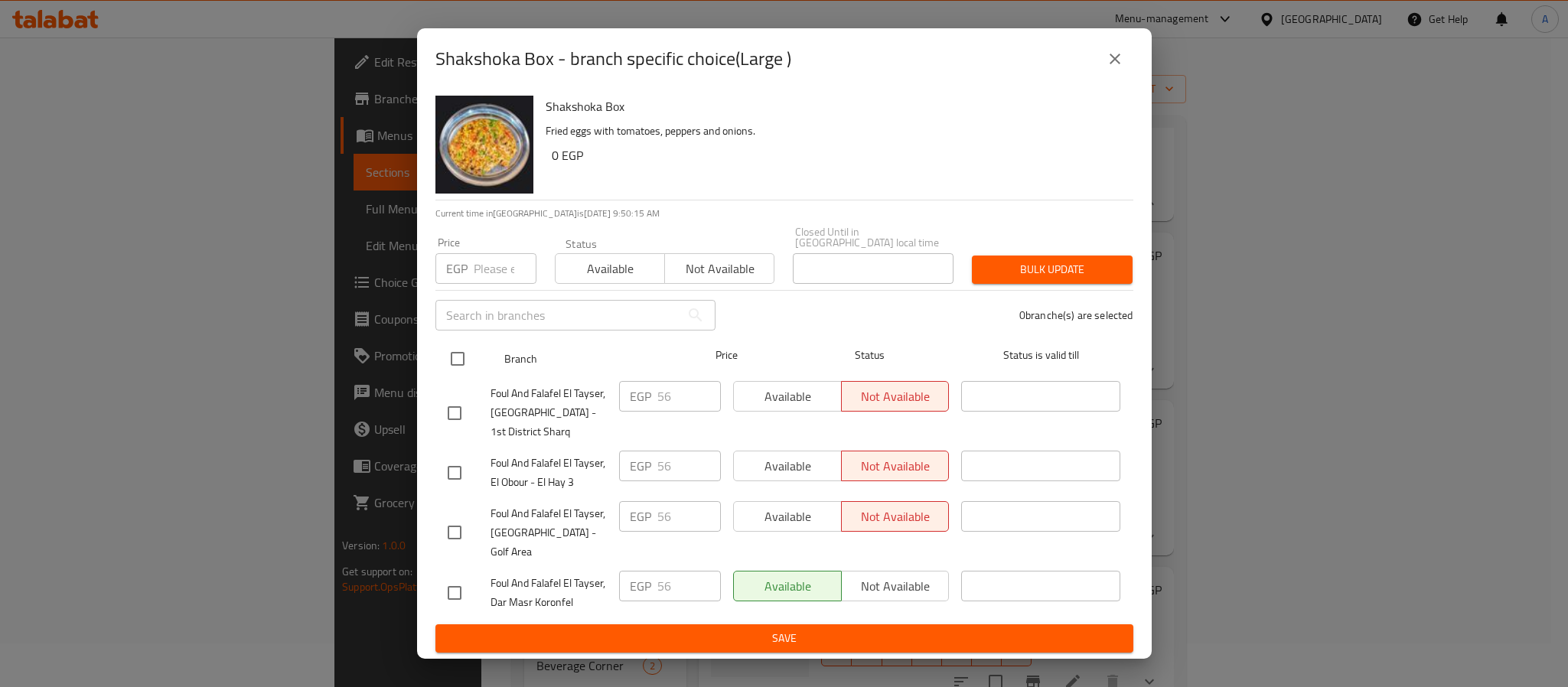
checkbox input "true"
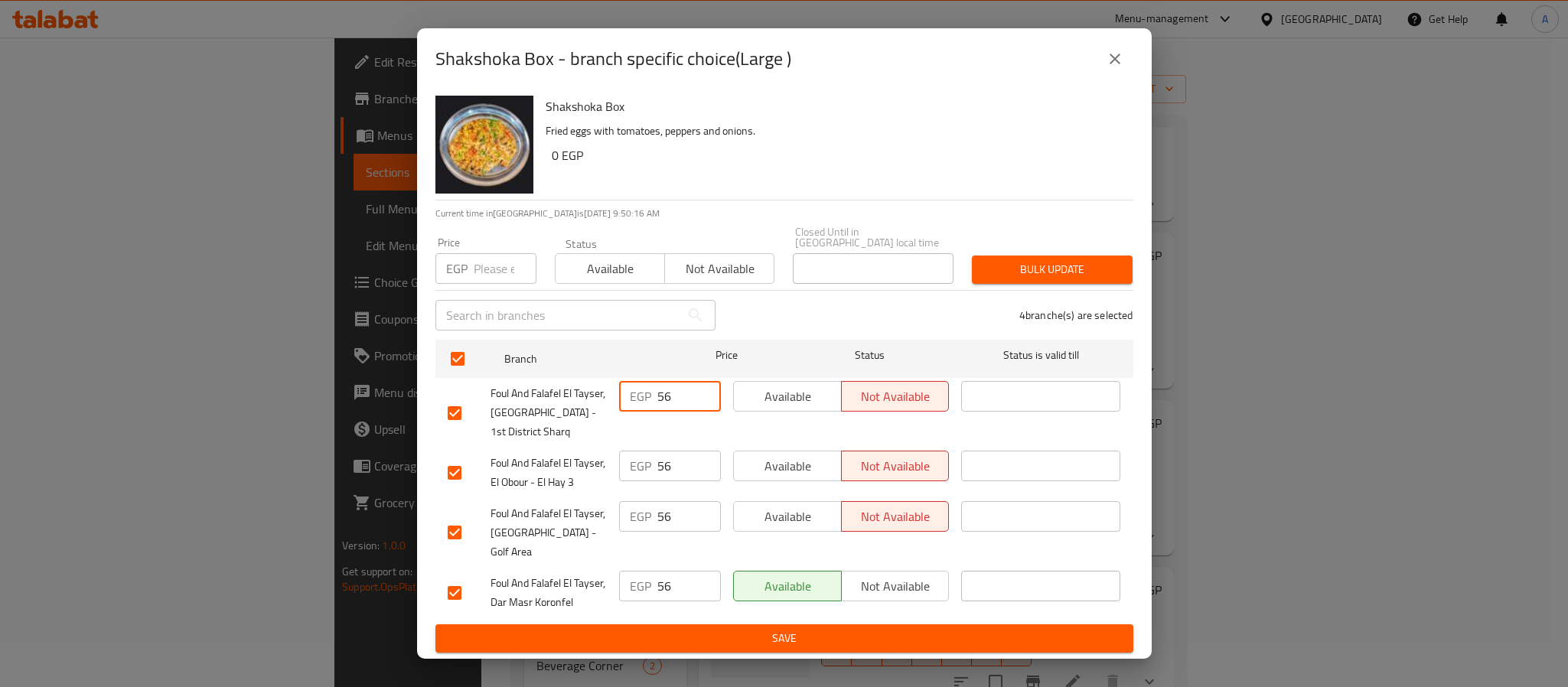
drag, startPoint x: 670, startPoint y: 391, endPoint x: 625, endPoint y: 385, distance: 45.4
click at [625, 385] on div "EGP 56 ​" at bounding box center [670, 396] width 102 height 31
click at [494, 277] on input "number" at bounding box center [505, 268] width 63 height 31
paste input "56"
type input "56"
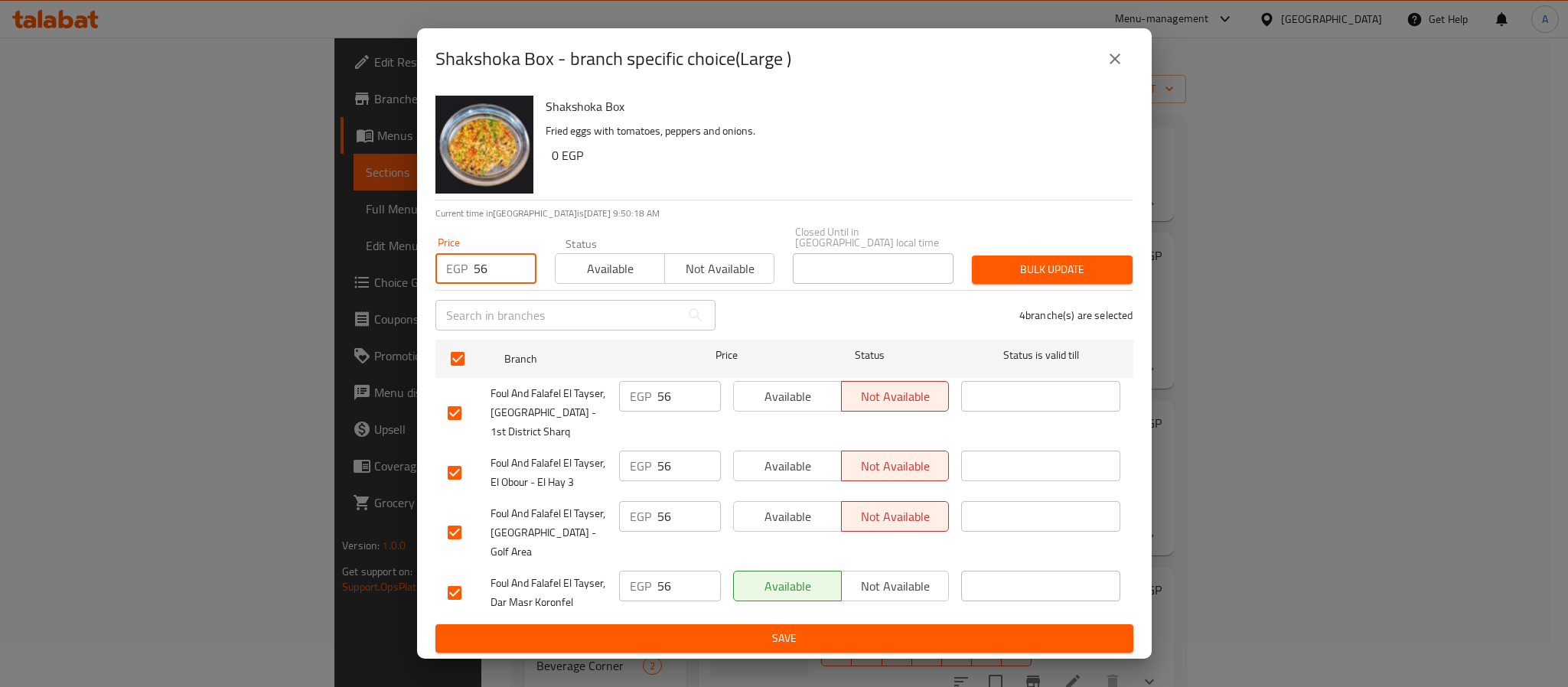
click at [1029, 273] on span "Bulk update" at bounding box center [1052, 269] width 136 height 19
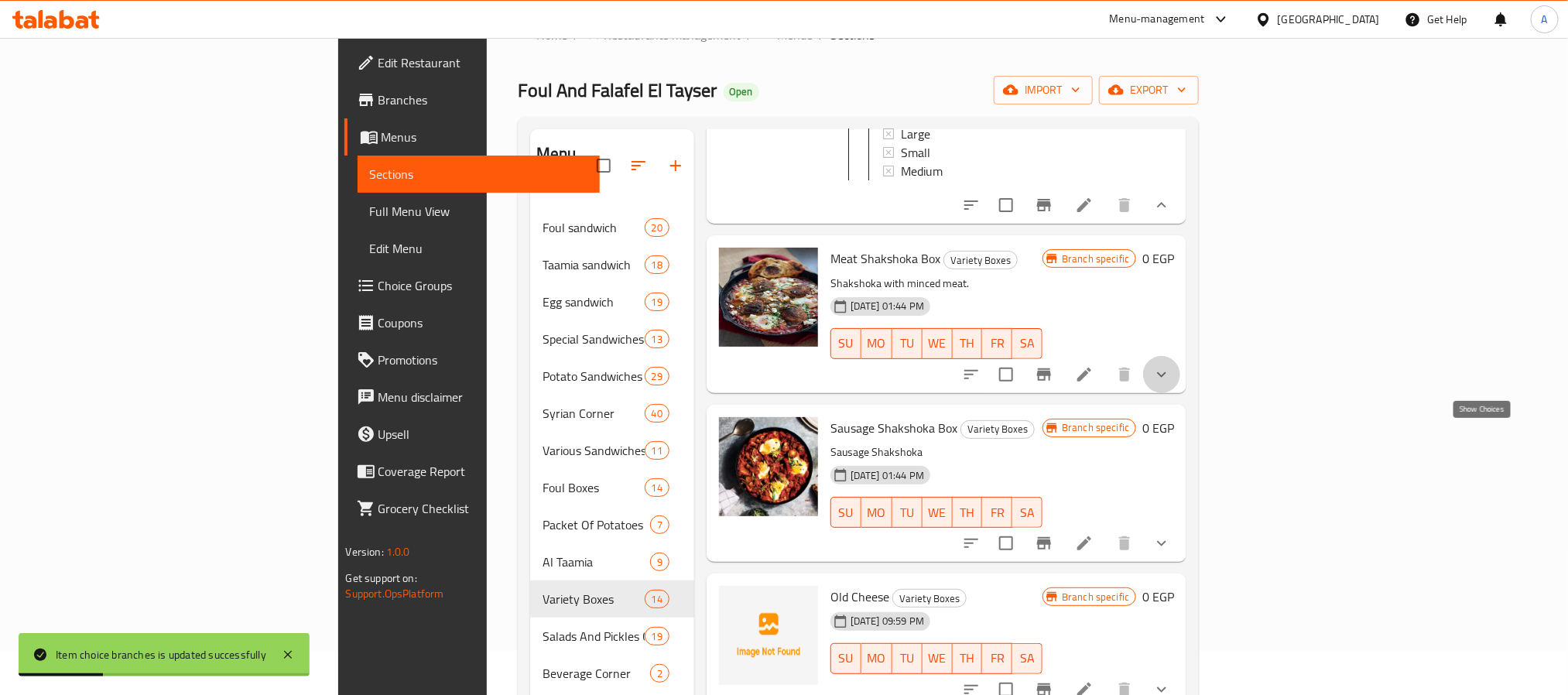
click at [1166, 377] on icon "show more" at bounding box center [1161, 375] width 9 height 5
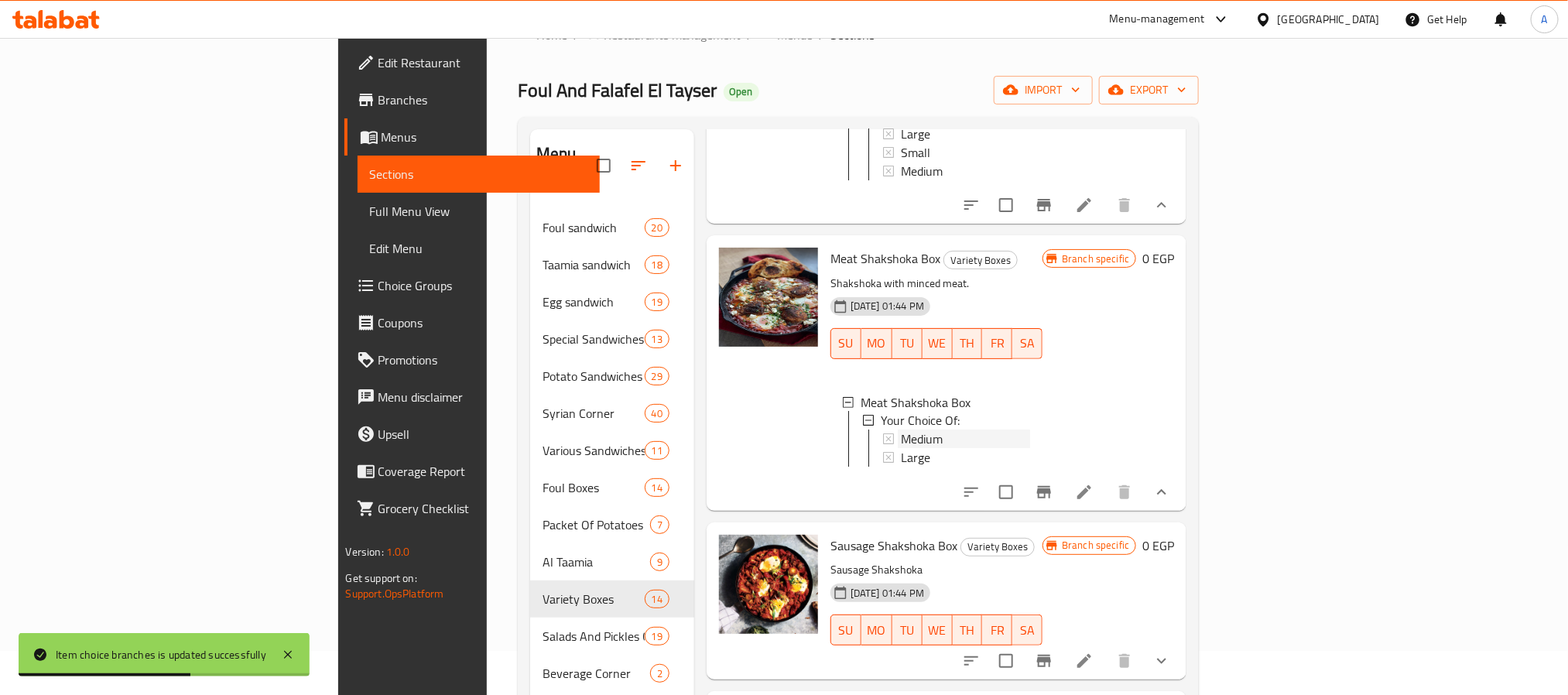
click at [901, 449] on div "Medium" at bounding box center [965, 440] width 129 height 19
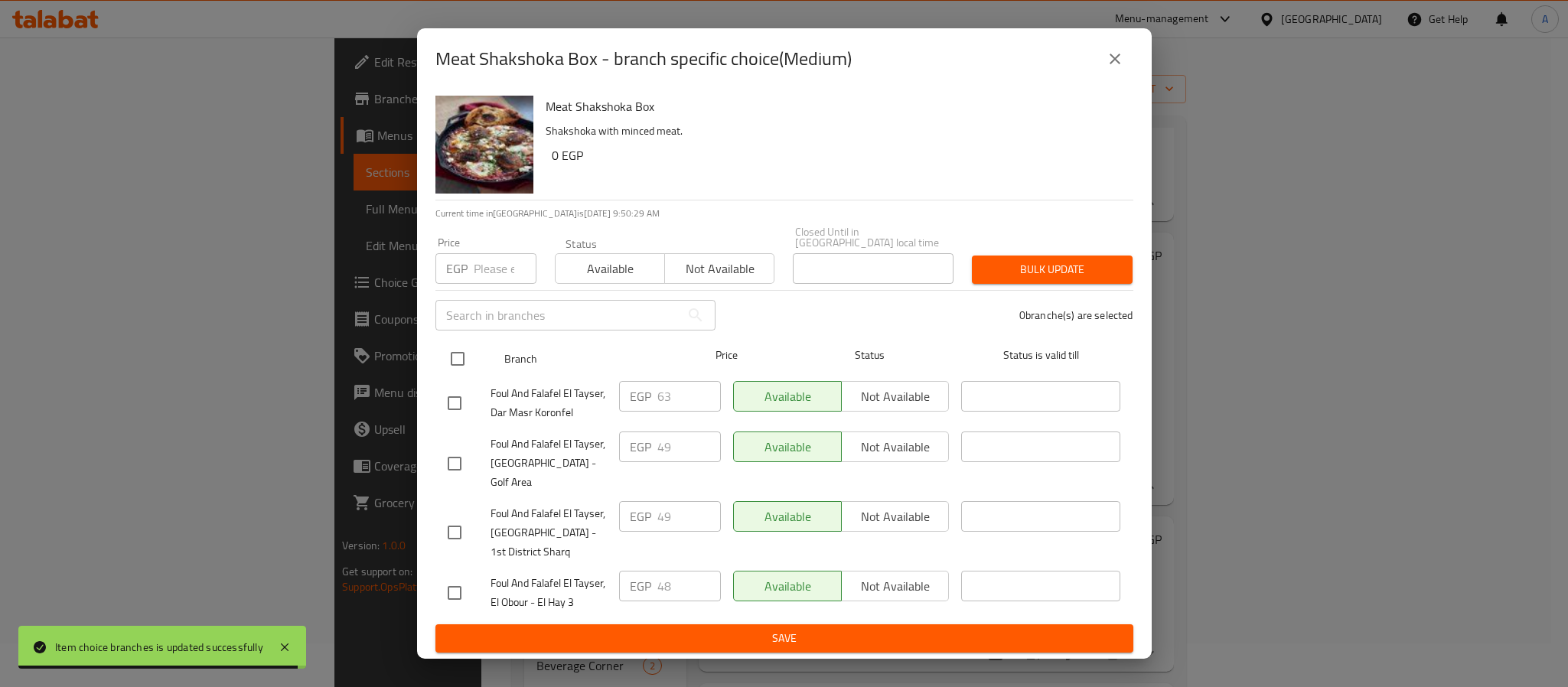
click at [458, 365] on input "checkbox" at bounding box center [457, 359] width 32 height 32
checkbox input "true"
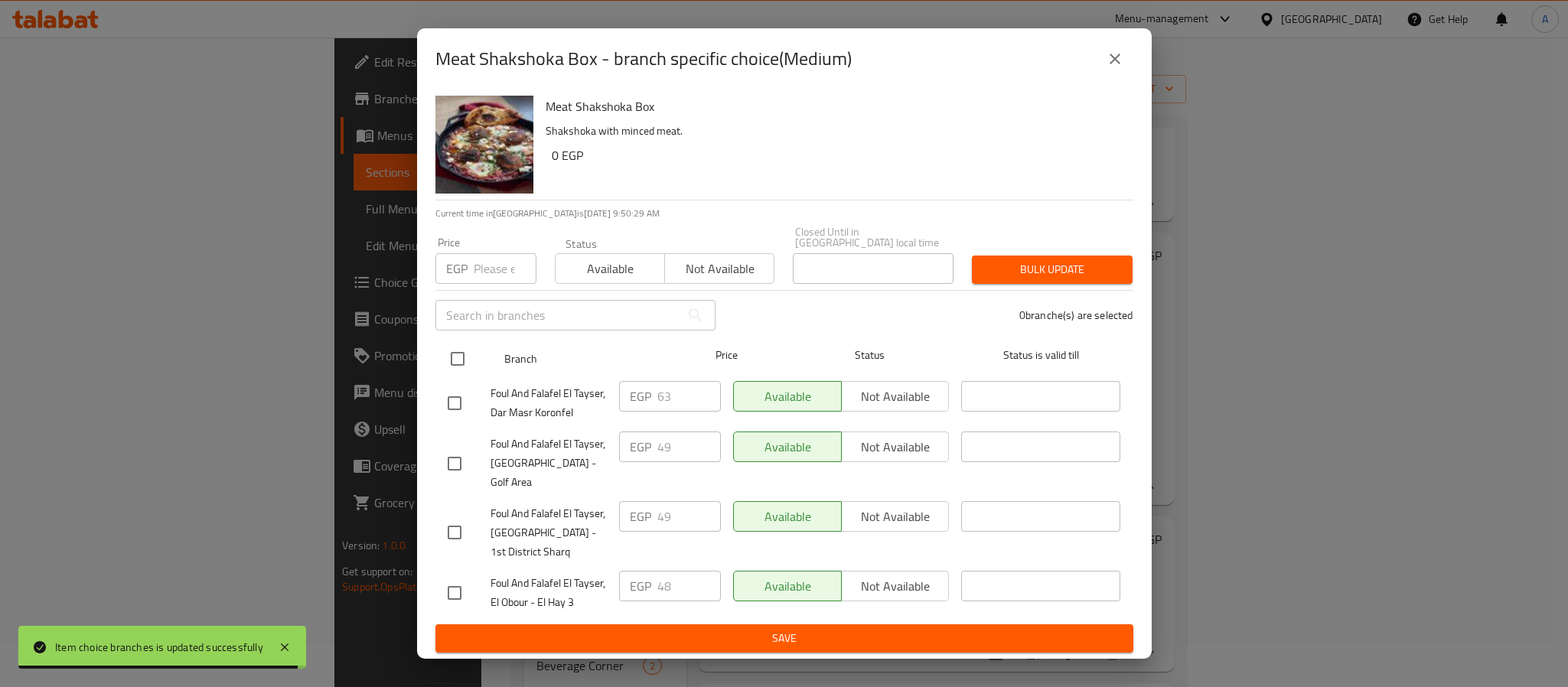
checkbox input "true"
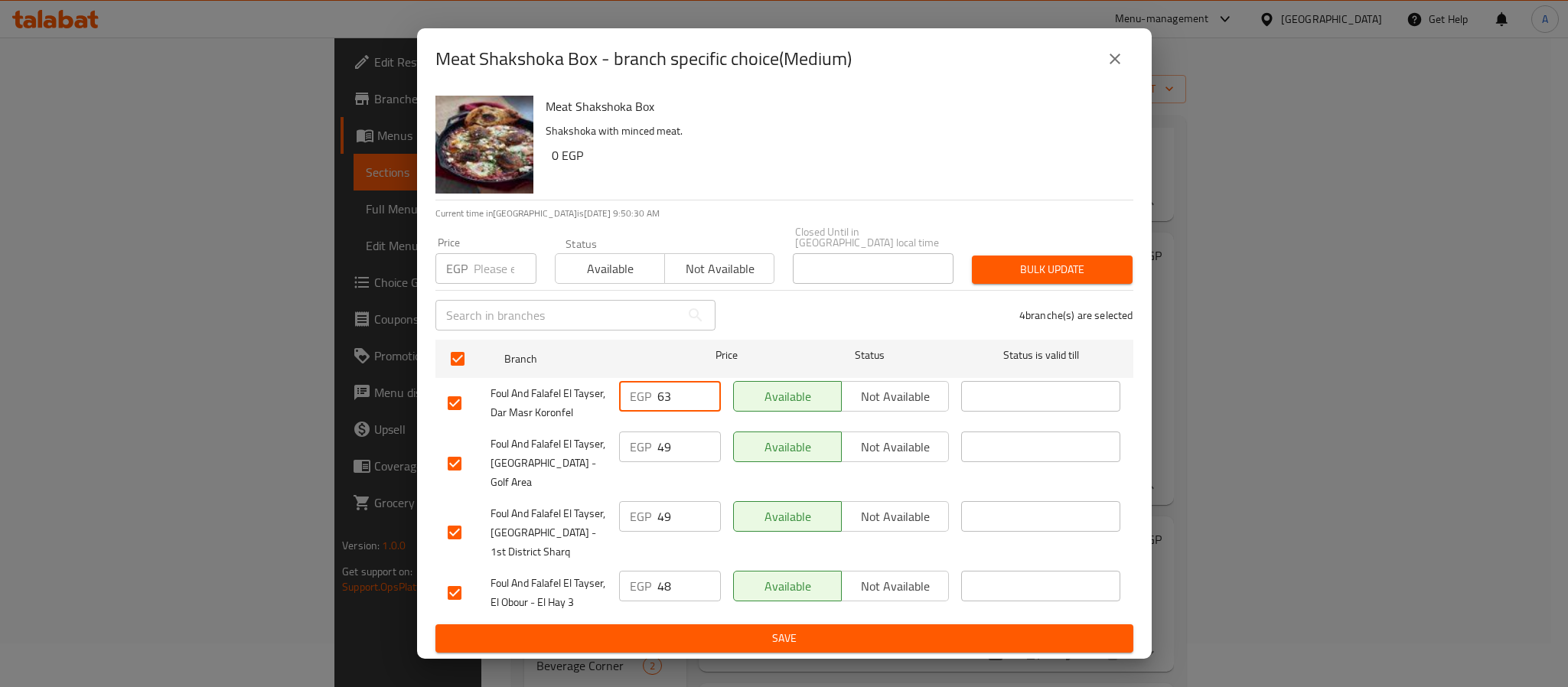
drag, startPoint x: 673, startPoint y: 397, endPoint x: 624, endPoint y: 389, distance: 49.6
click at [624, 389] on div "EGP 63 ​" at bounding box center [670, 396] width 102 height 31
click at [468, 267] on div "EGP Price" at bounding box center [486, 268] width 101 height 31
paste input "63"
type input "63"
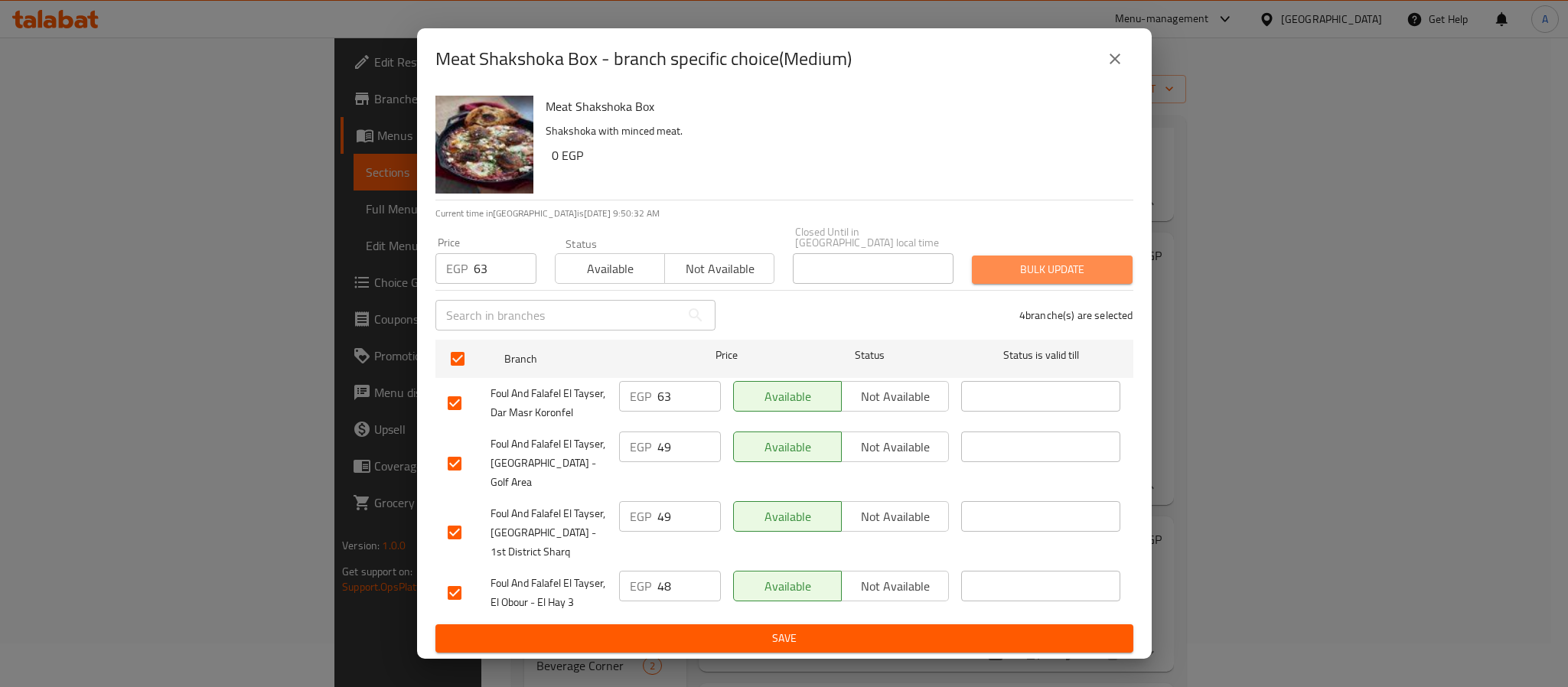
click at [1002, 265] on span "Bulk update" at bounding box center [1052, 269] width 136 height 19
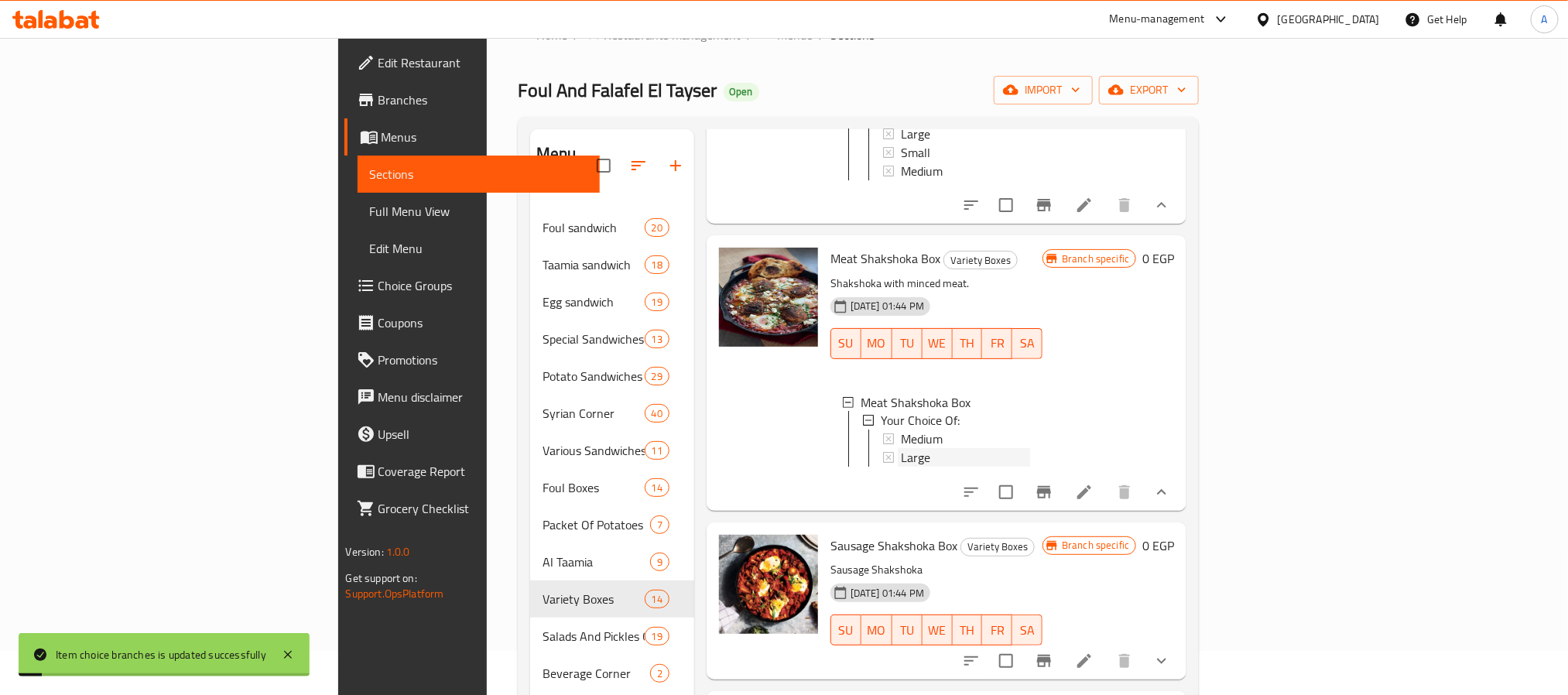
click at [901, 468] on div "Large" at bounding box center [965, 458] width 129 height 19
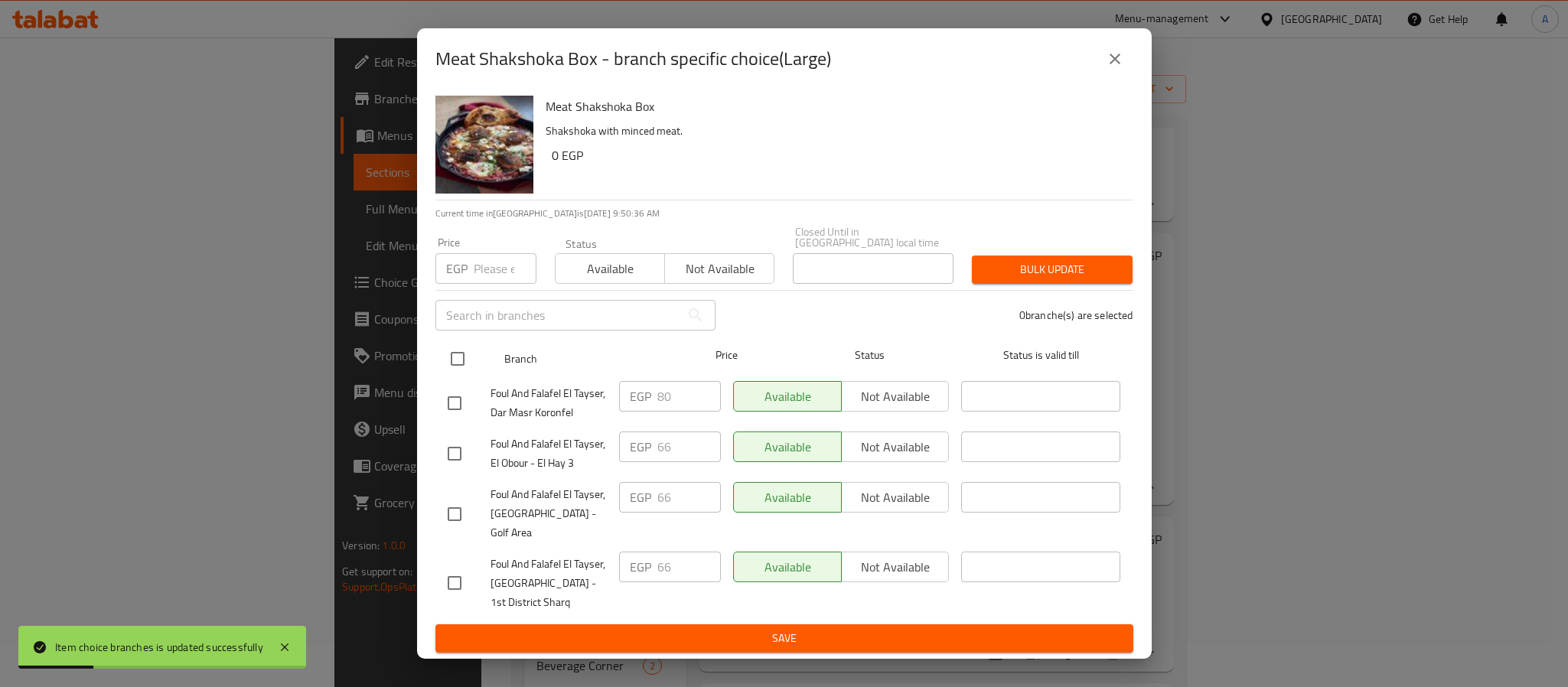
click at [462, 363] on input "checkbox" at bounding box center [457, 359] width 32 height 32
checkbox input "true"
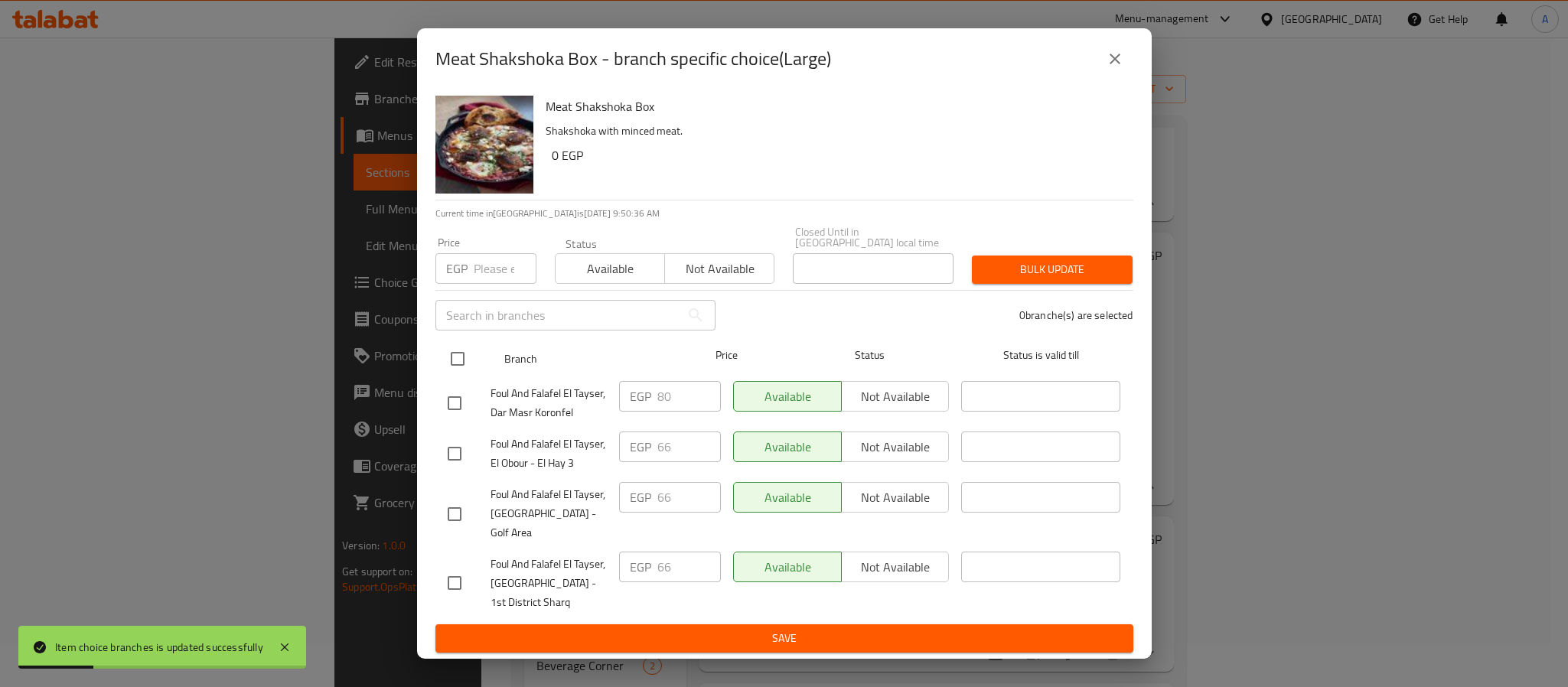
checkbox input "true"
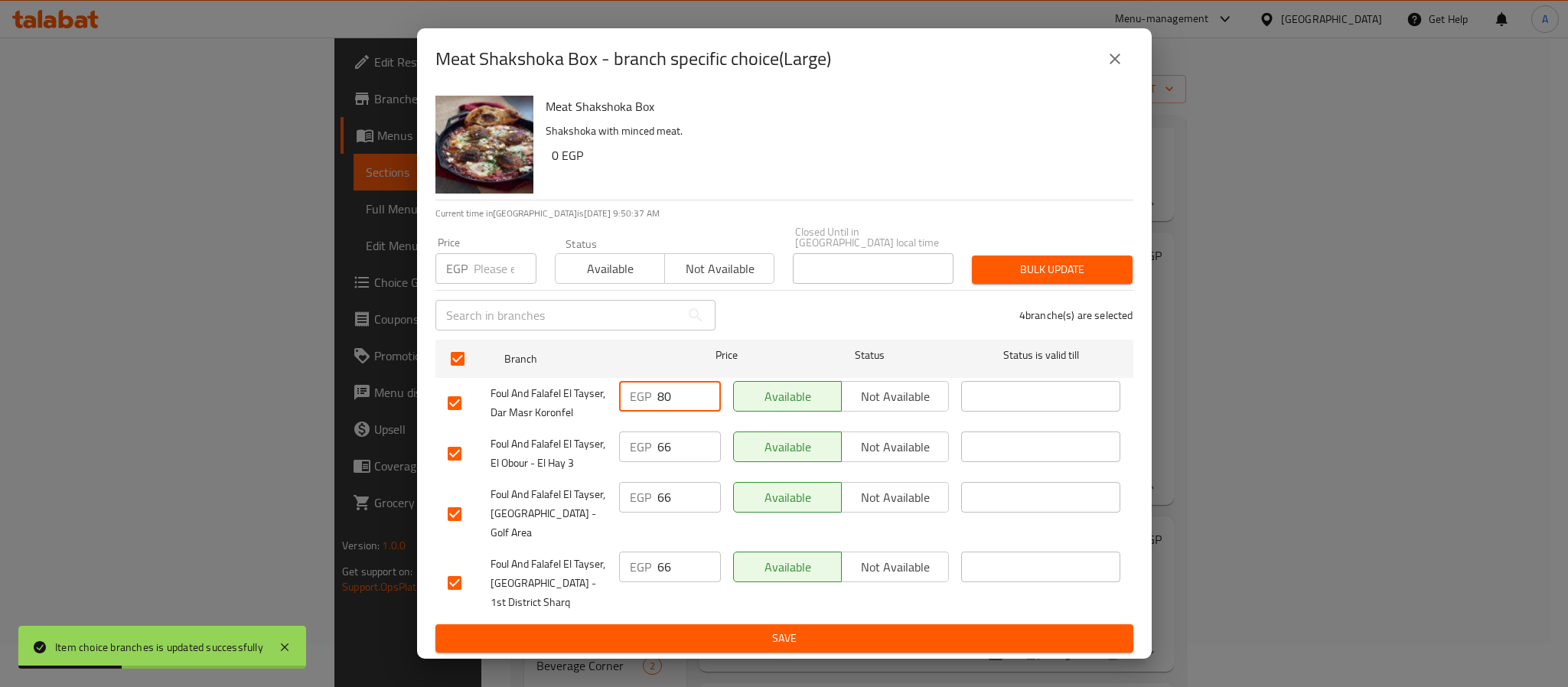
drag, startPoint x: 671, startPoint y: 397, endPoint x: 622, endPoint y: 393, distance: 49.2
click at [622, 393] on div "EGP 80 ​" at bounding box center [670, 396] width 102 height 31
paste input "80"
click at [498, 273] on input "number" at bounding box center [505, 268] width 63 height 31
type input "80"
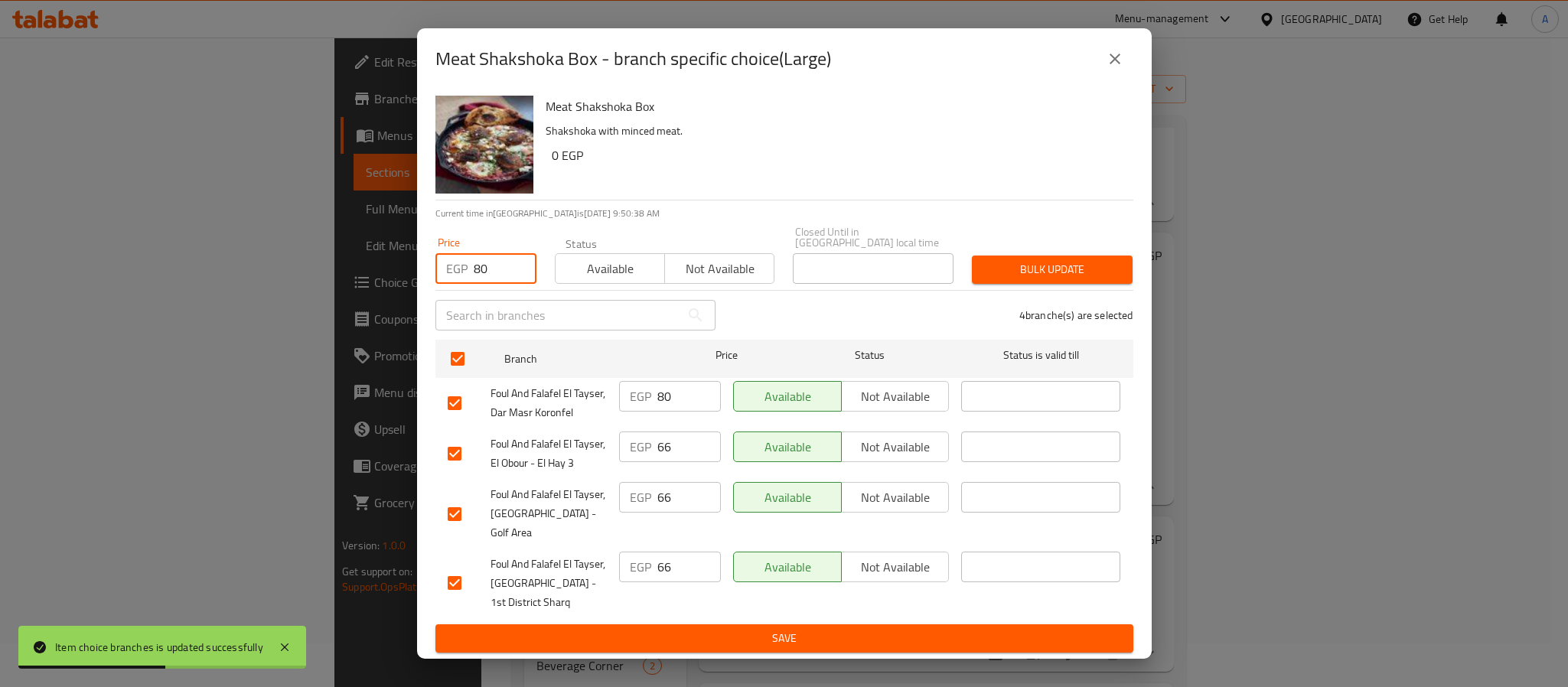
click at [1050, 277] on span "Bulk update" at bounding box center [1052, 269] width 136 height 19
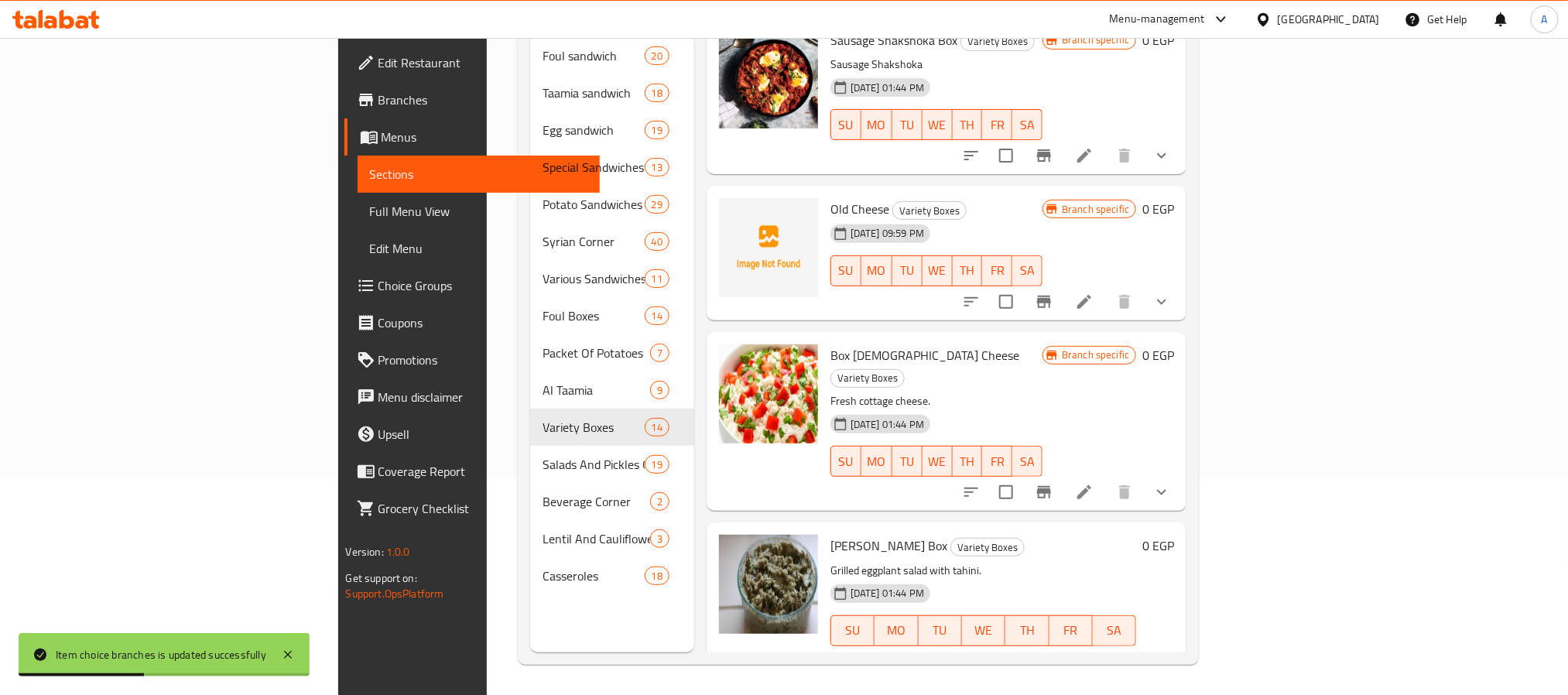
scroll to position [1784, 0]
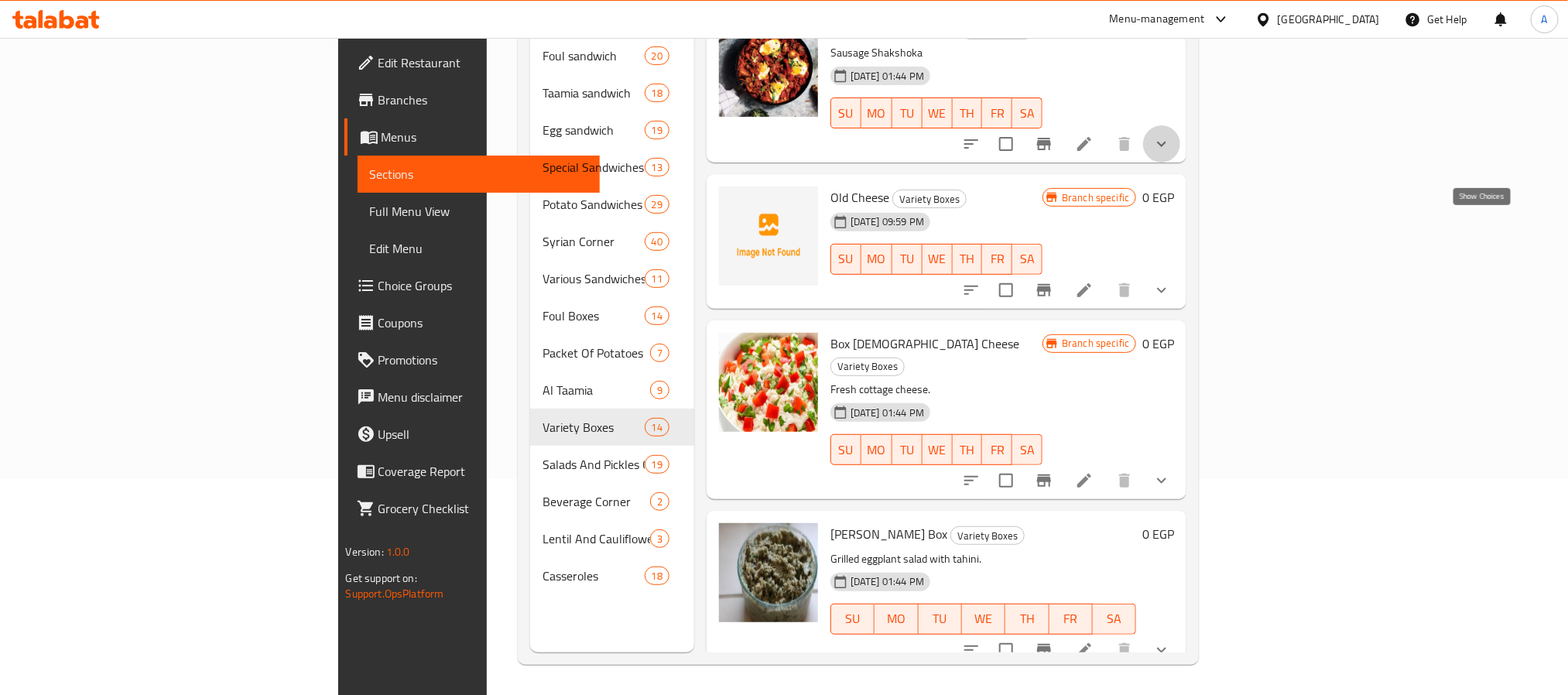
click at [1171, 153] on icon "show more" at bounding box center [1161, 144] width 19 height 19
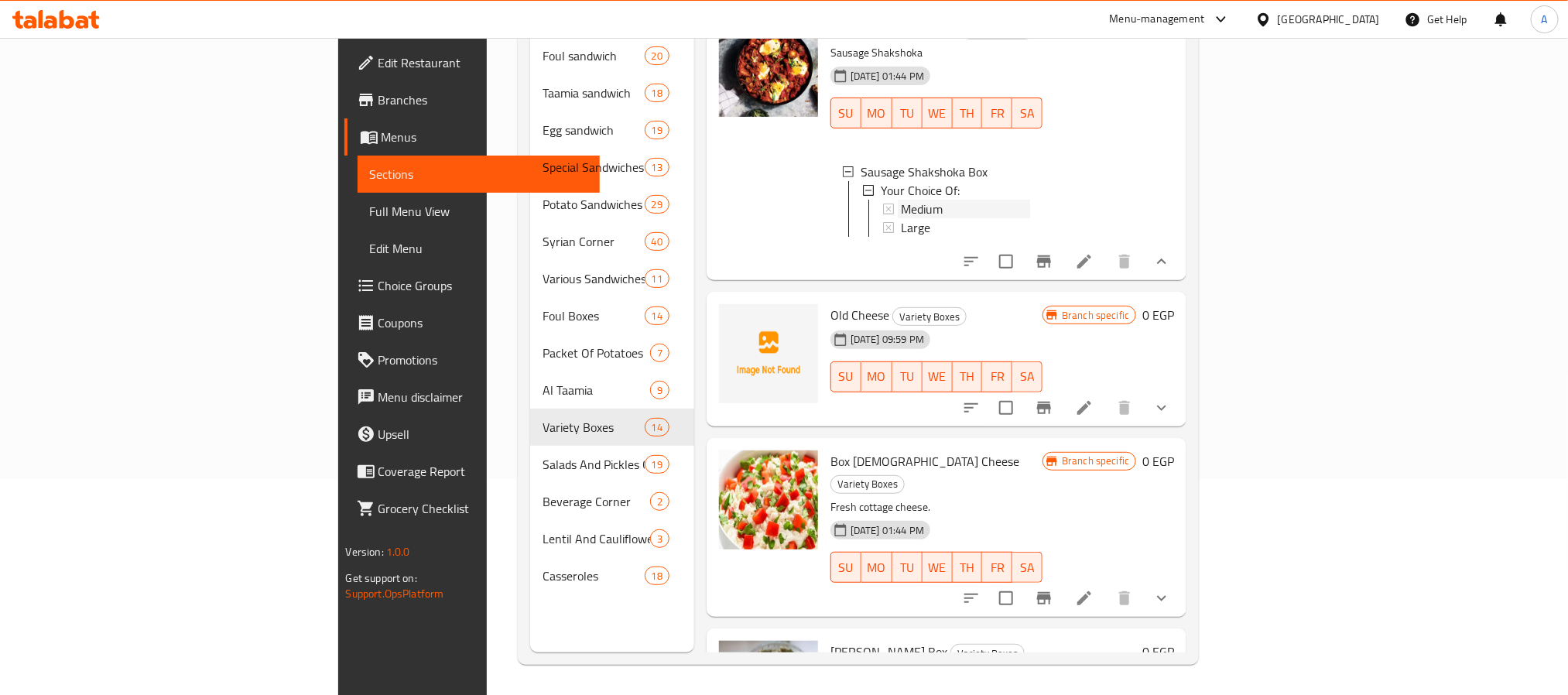
click at [901, 218] on div "Medium" at bounding box center [965, 209] width 129 height 19
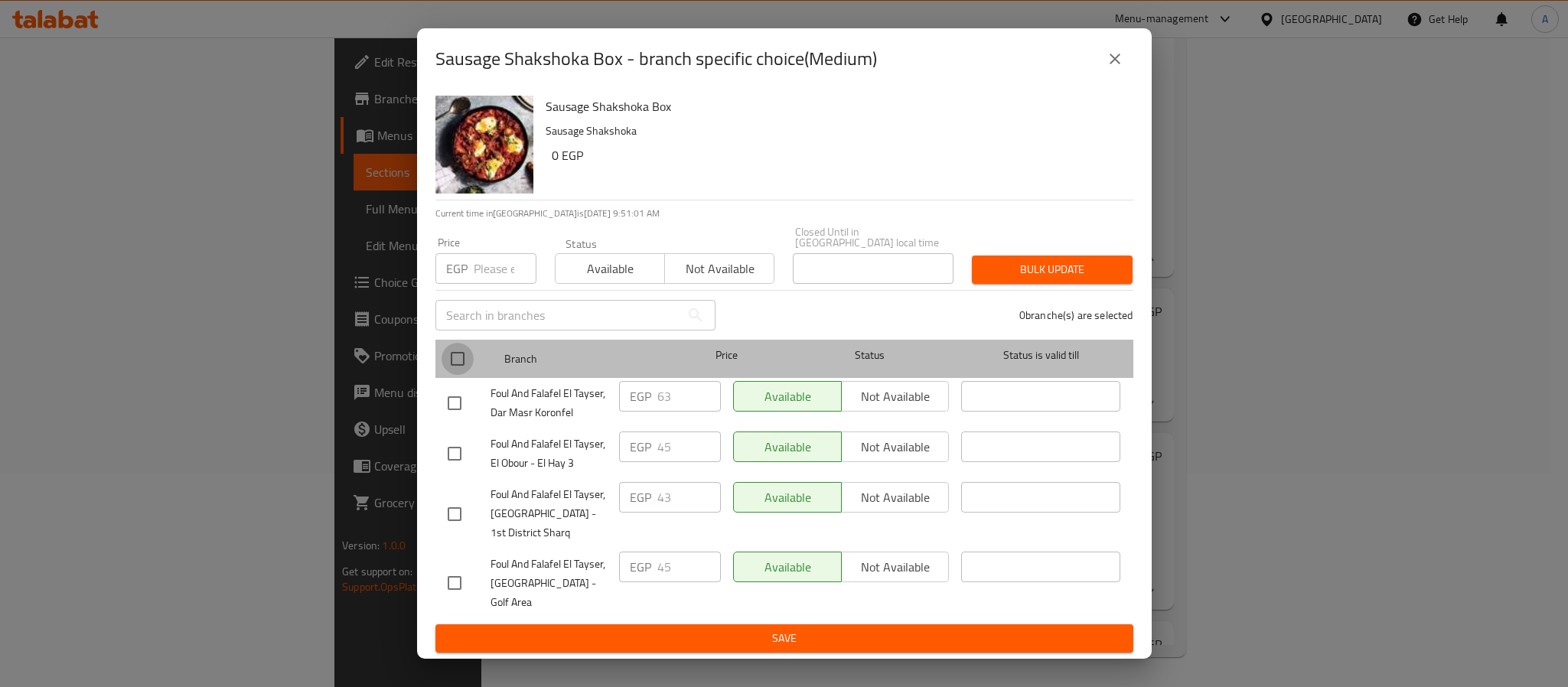
click at [455, 368] on input "checkbox" at bounding box center [457, 359] width 32 height 32
checkbox input "true"
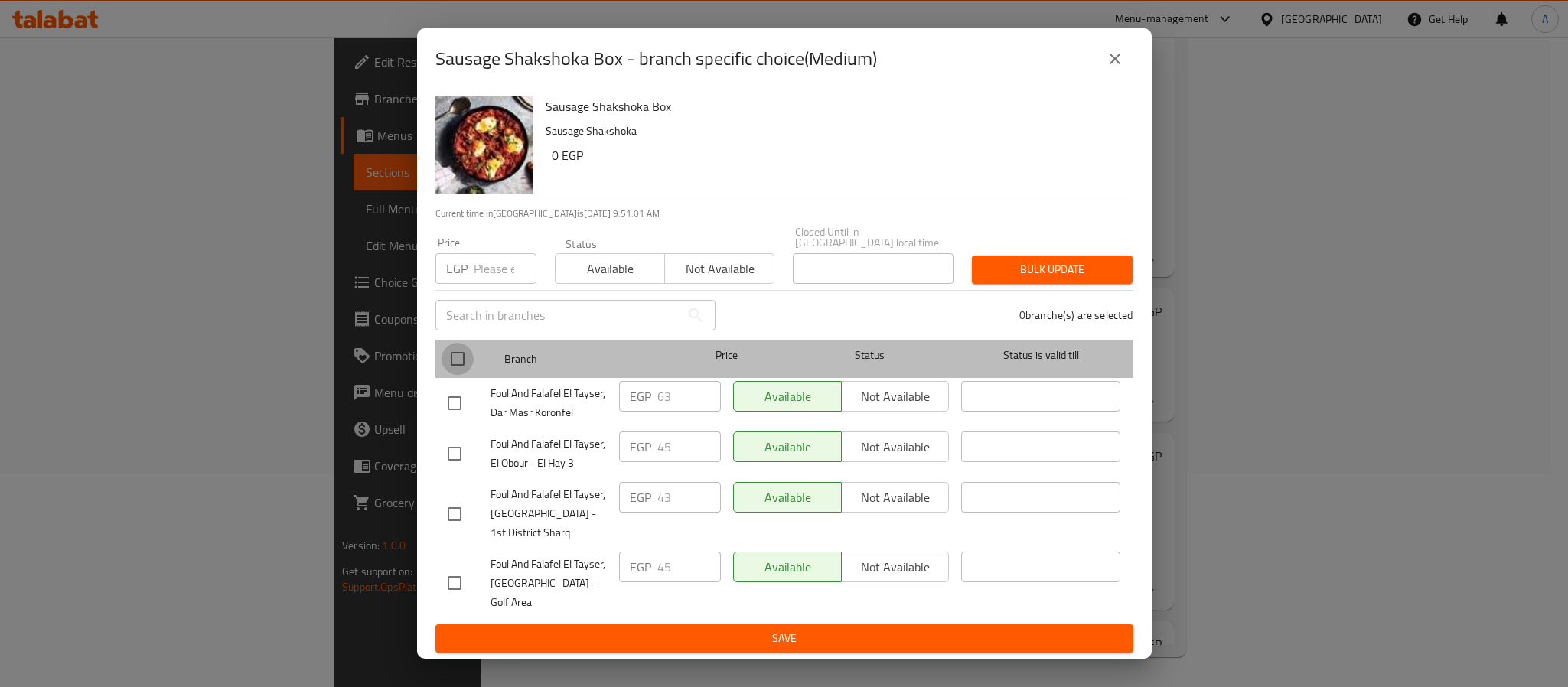
checkbox input "true"
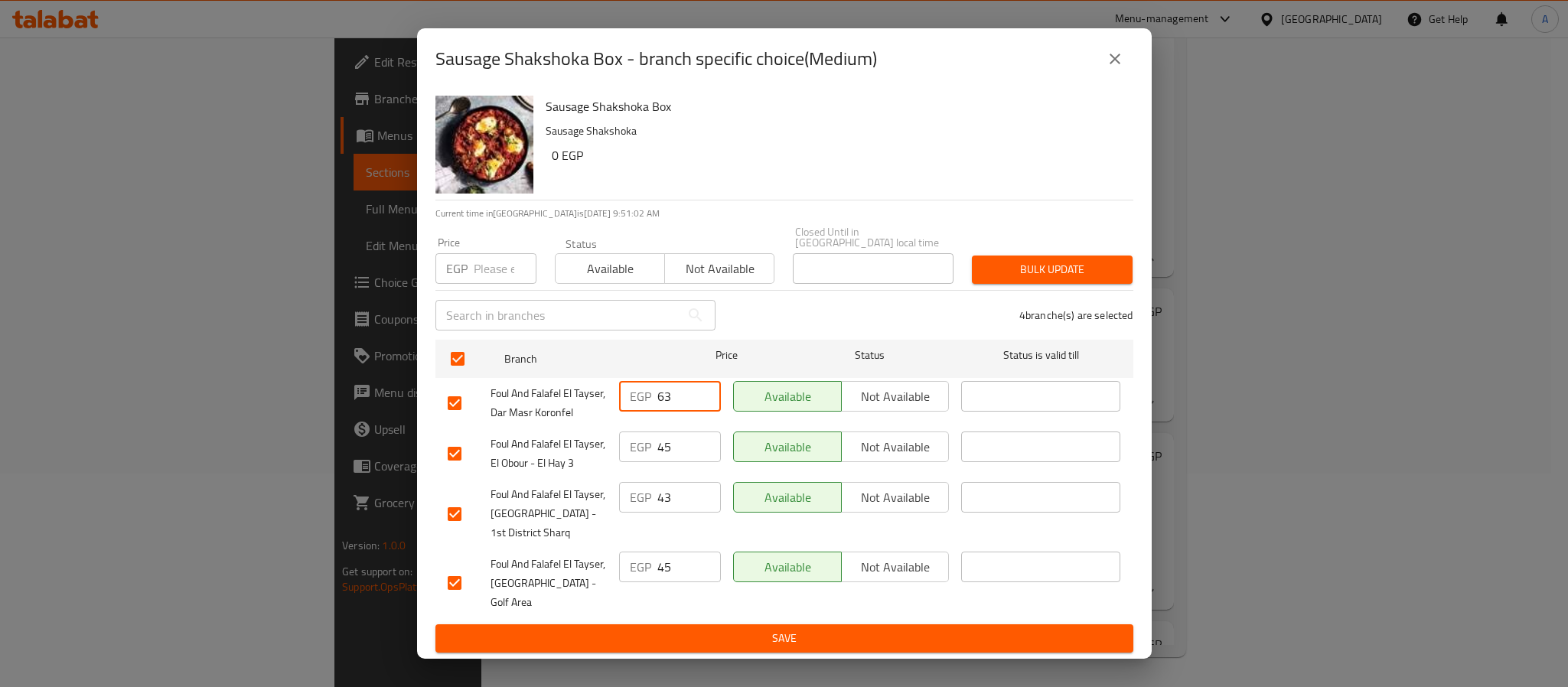
drag, startPoint x: 674, startPoint y: 395, endPoint x: 630, endPoint y: 390, distance: 44.3
click at [630, 390] on div "EGP 63 ​" at bounding box center [670, 396] width 102 height 31
click at [505, 282] on input "number" at bounding box center [505, 268] width 63 height 31
paste input "63"
type input "63"
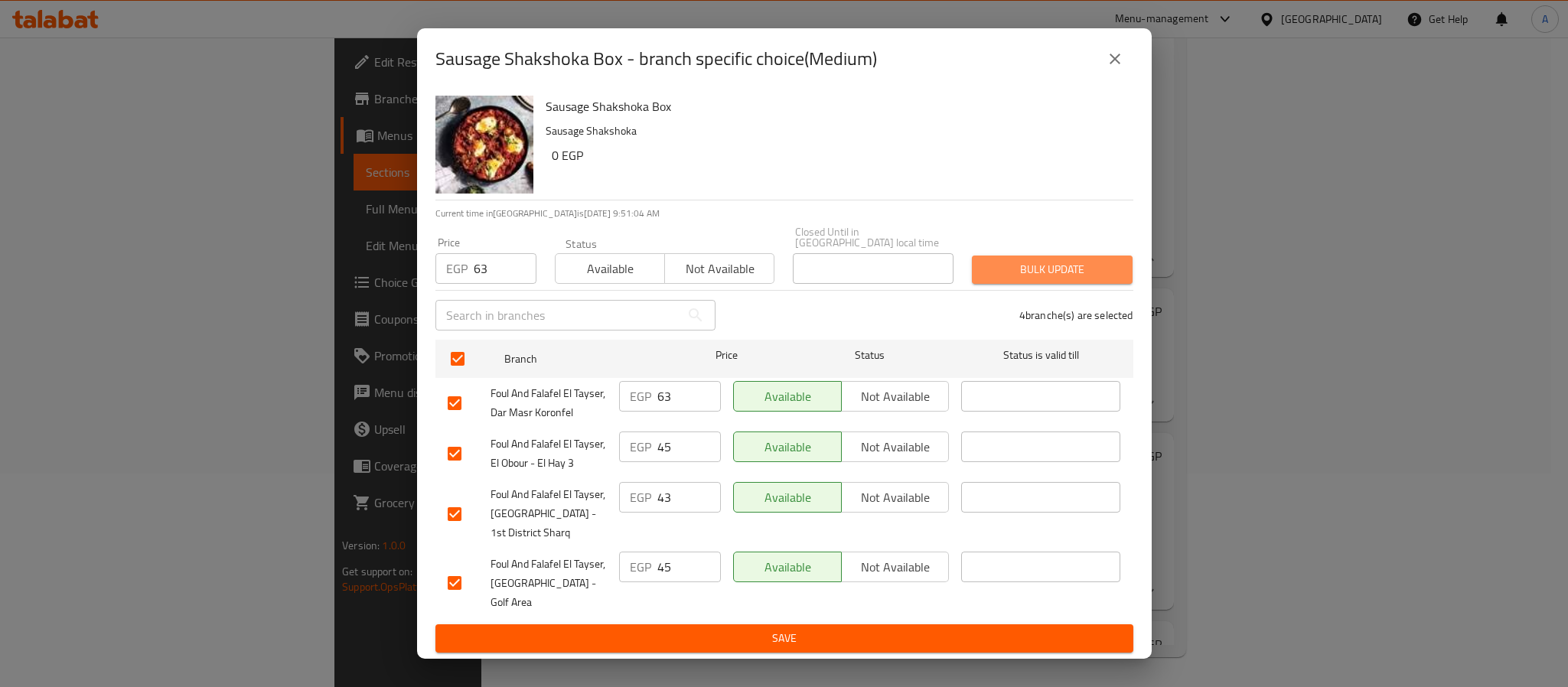
click at [1018, 279] on span "Bulk update" at bounding box center [1052, 269] width 136 height 19
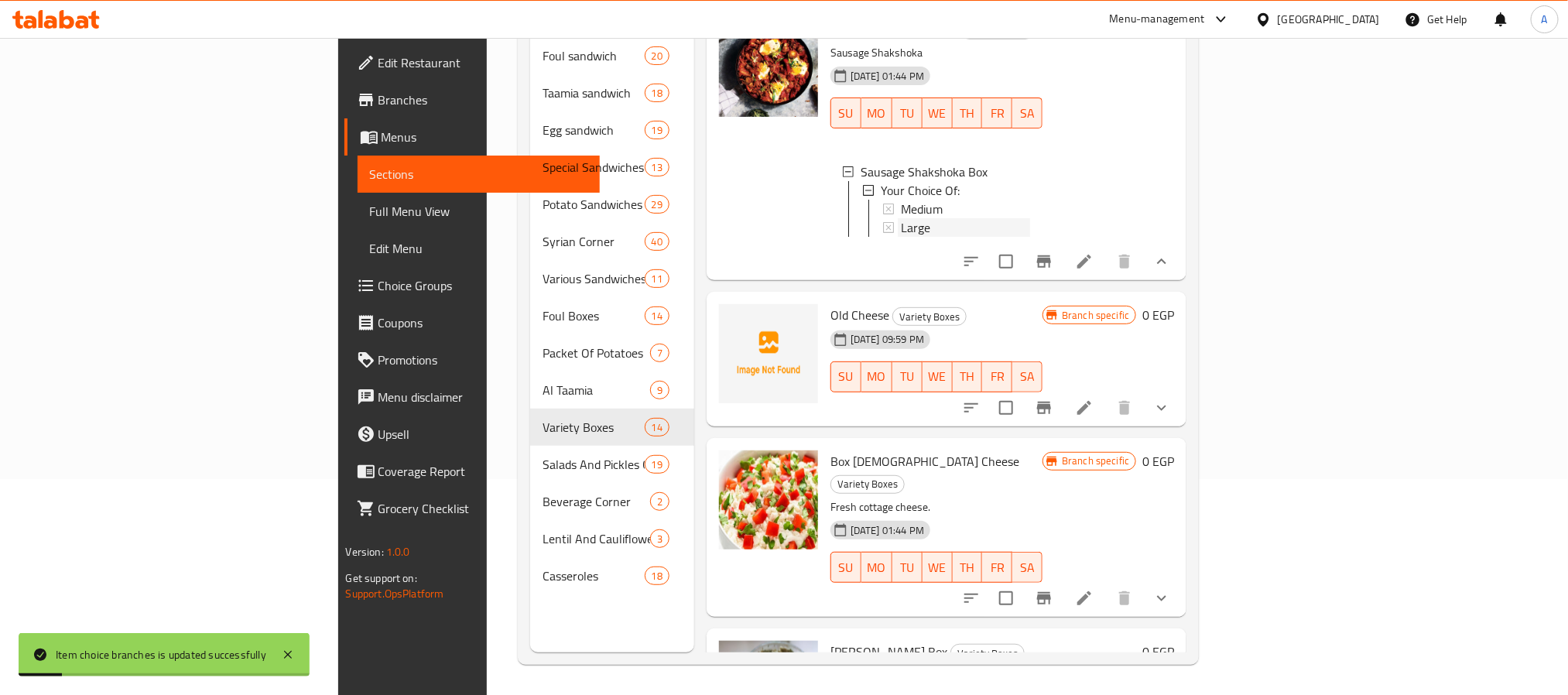
click at [901, 237] on div "Large" at bounding box center [965, 227] width 129 height 19
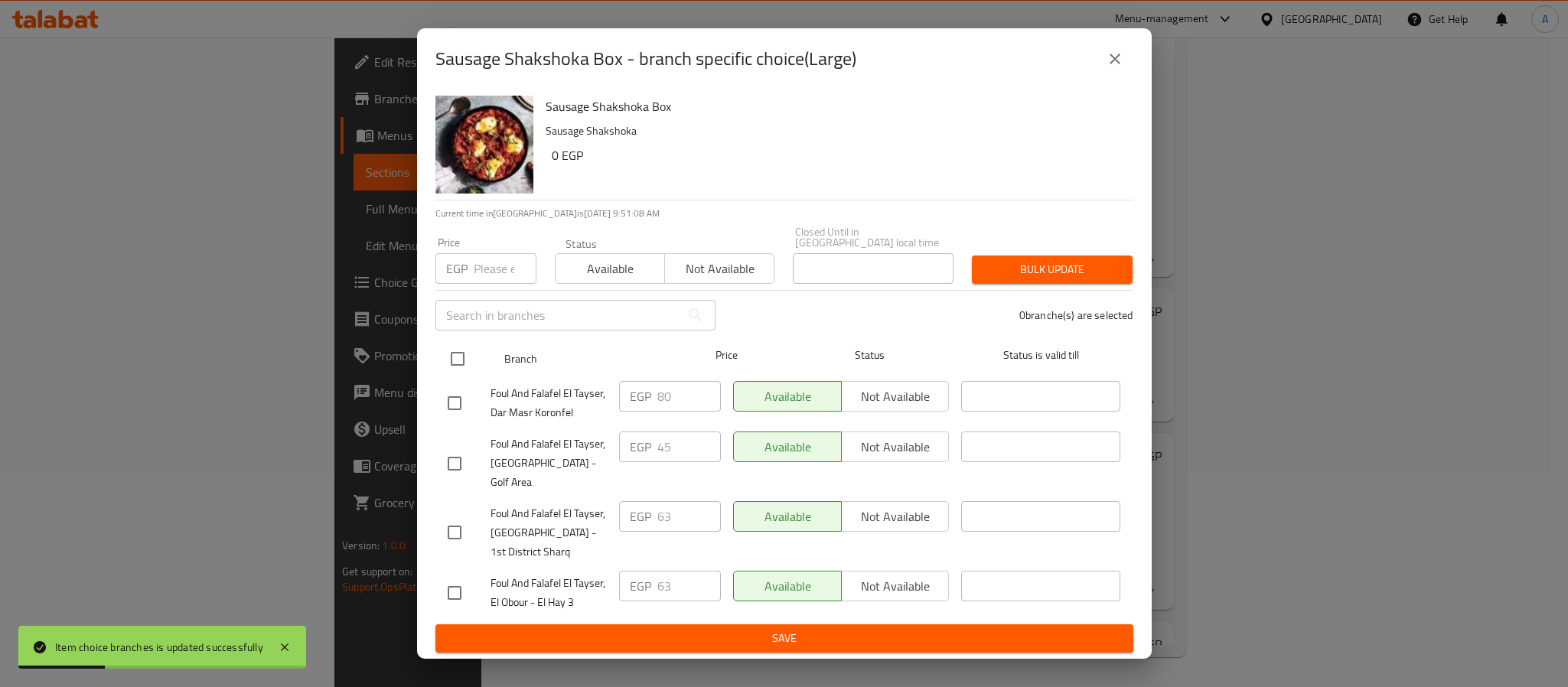
click at [461, 365] on input "checkbox" at bounding box center [457, 359] width 32 height 32
checkbox input "true"
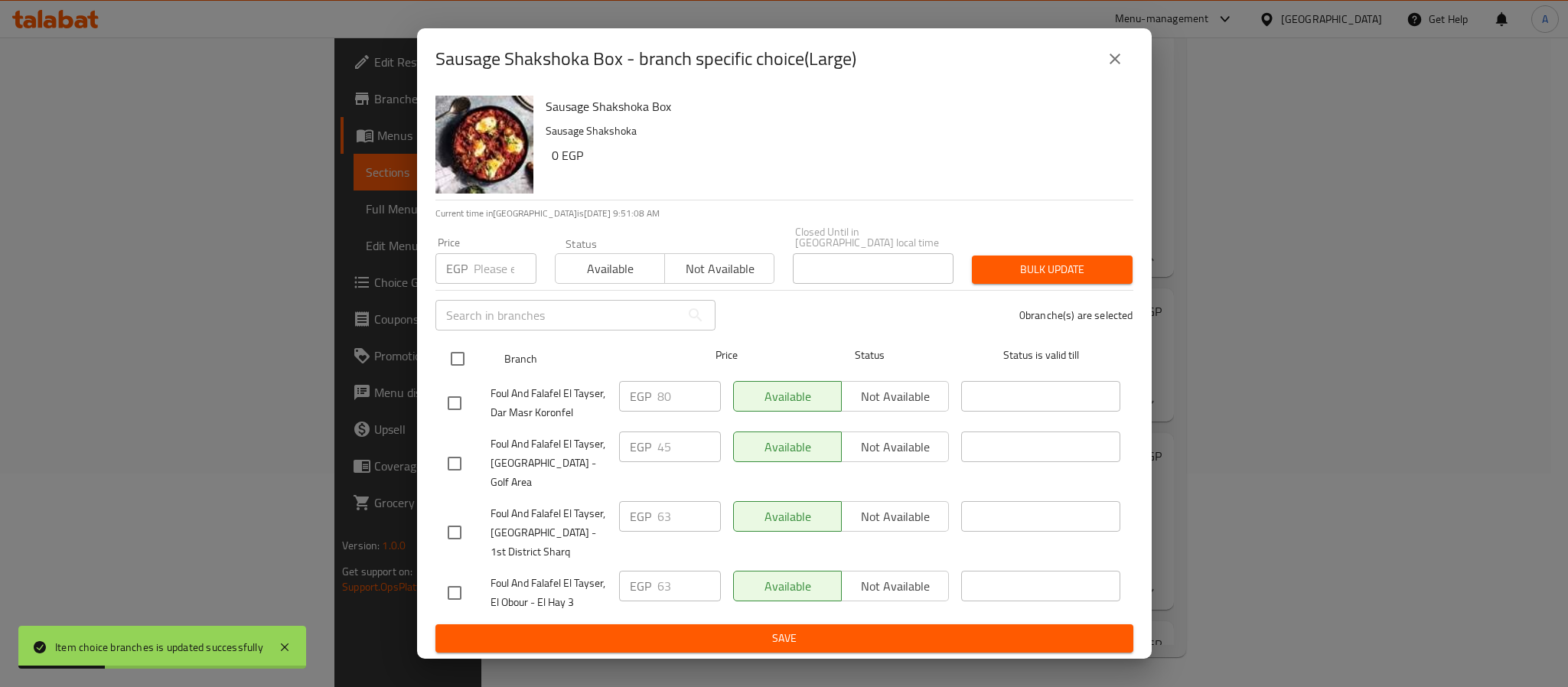
checkbox input "true"
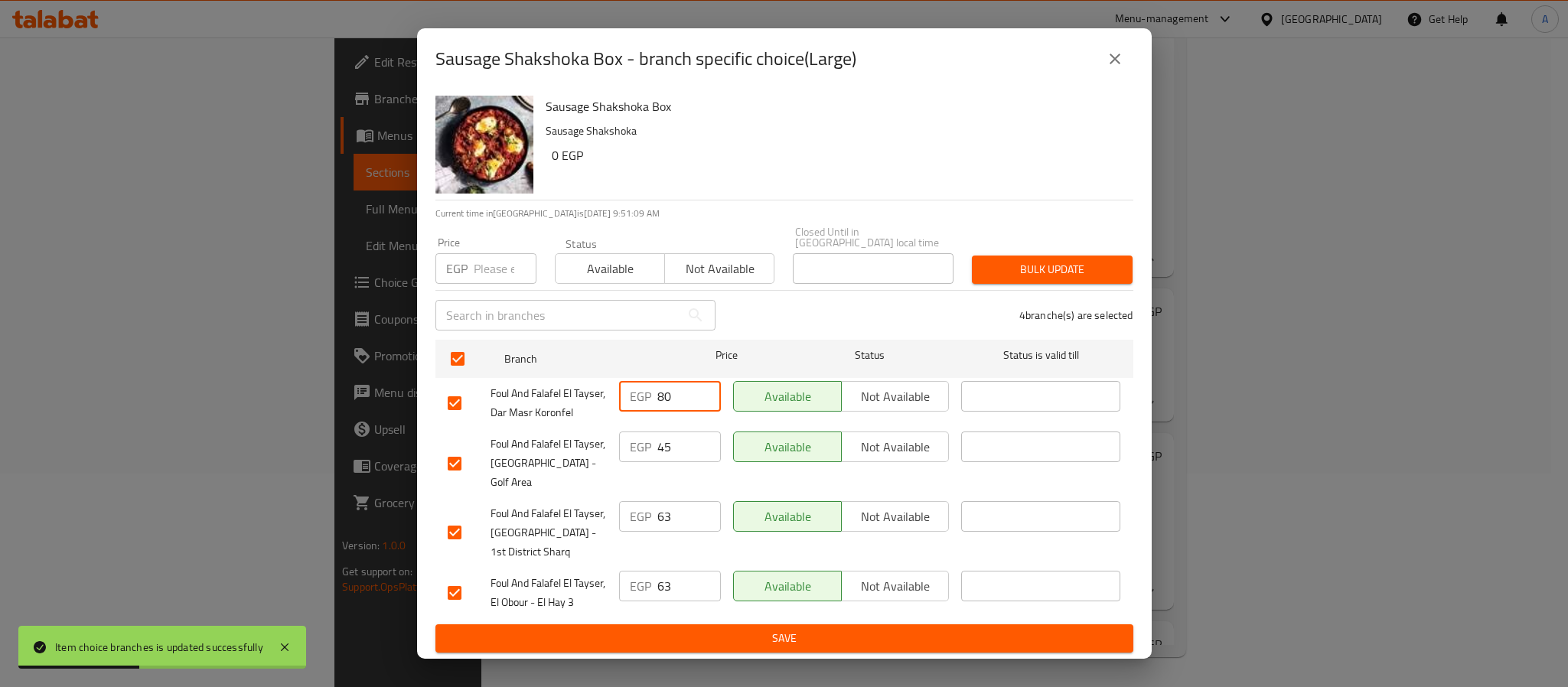
drag, startPoint x: 653, startPoint y: 389, endPoint x: 624, endPoint y: 384, distance: 29.4
click at [624, 384] on div "EGP 80 ​" at bounding box center [669, 404] width 114 height 57
click at [481, 277] on input "number" at bounding box center [505, 268] width 63 height 31
paste input "80"
type input "80"
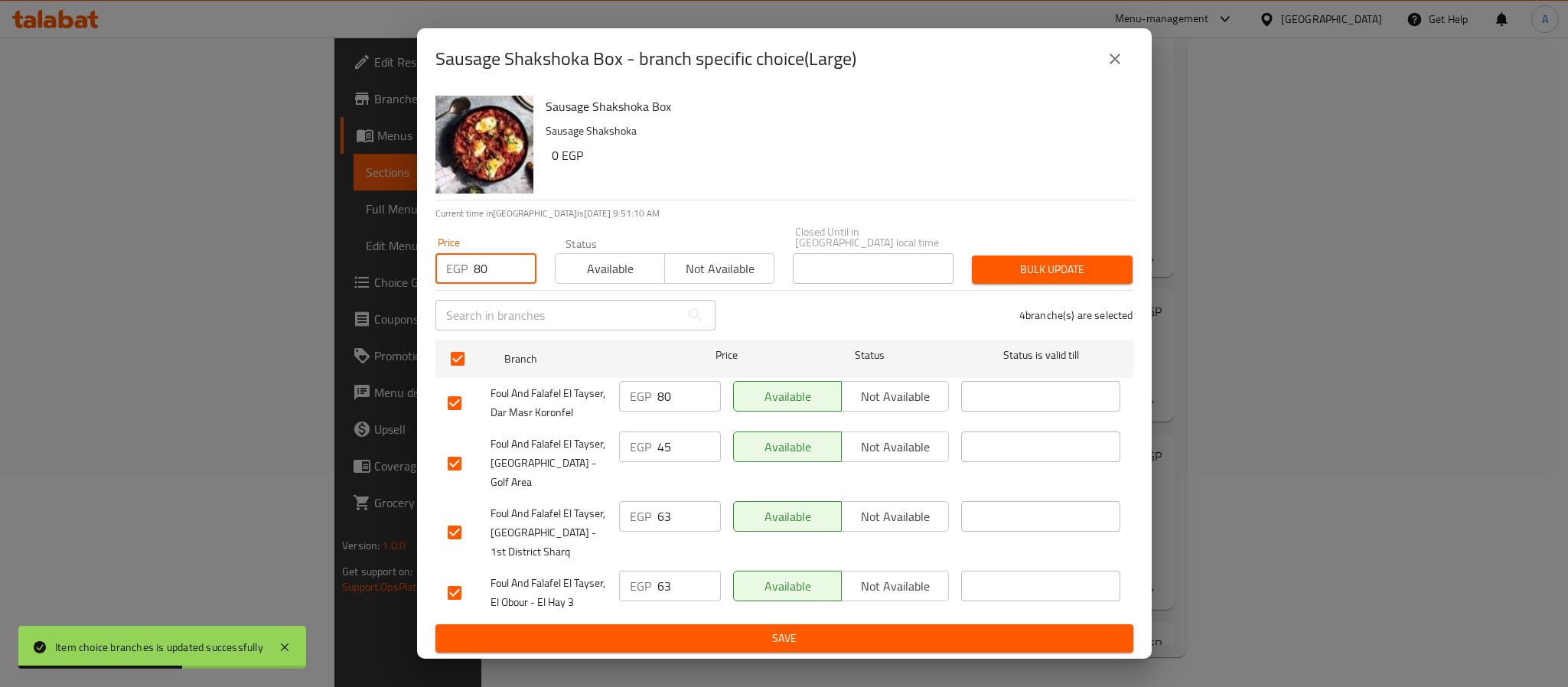
click at [1001, 277] on span "Bulk update" at bounding box center [1052, 269] width 136 height 19
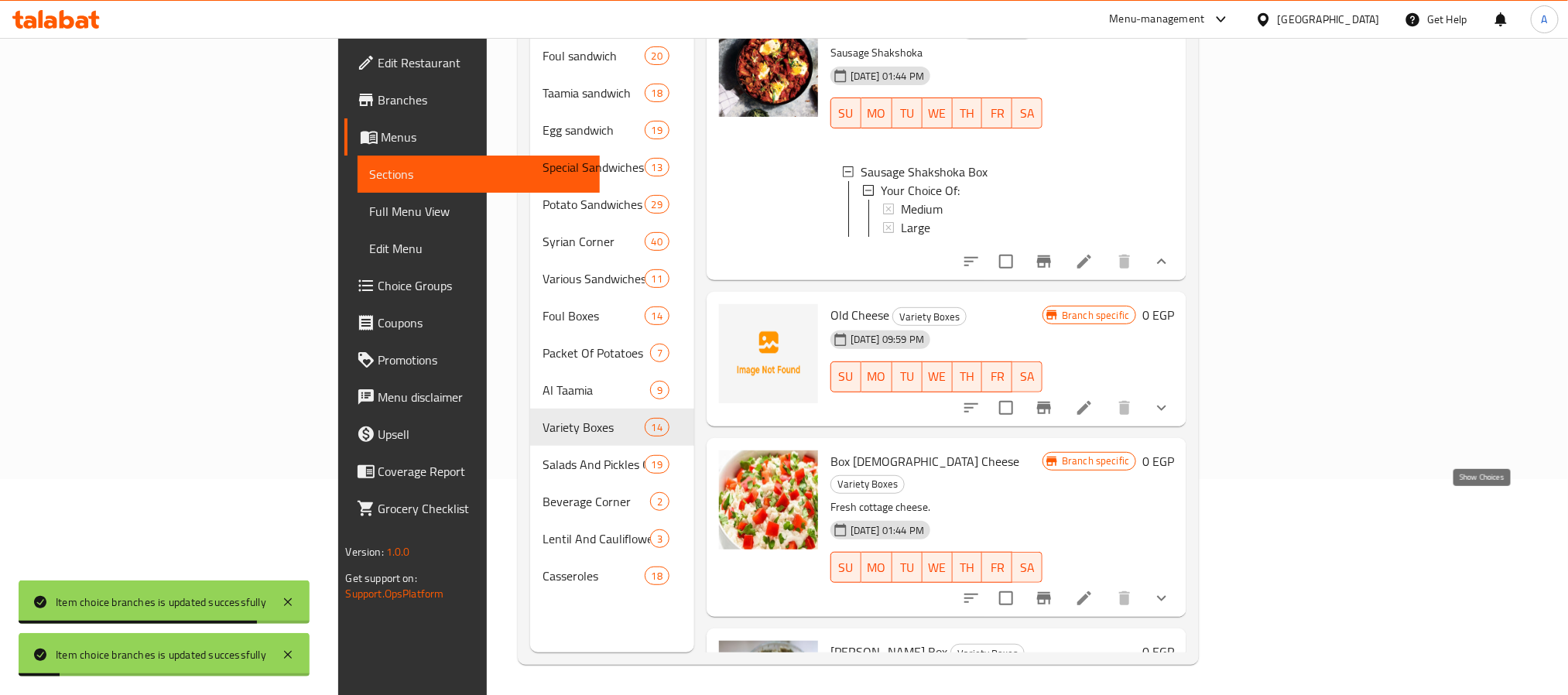
click at [1166, 410] on icon "show more" at bounding box center [1161, 408] width 9 height 5
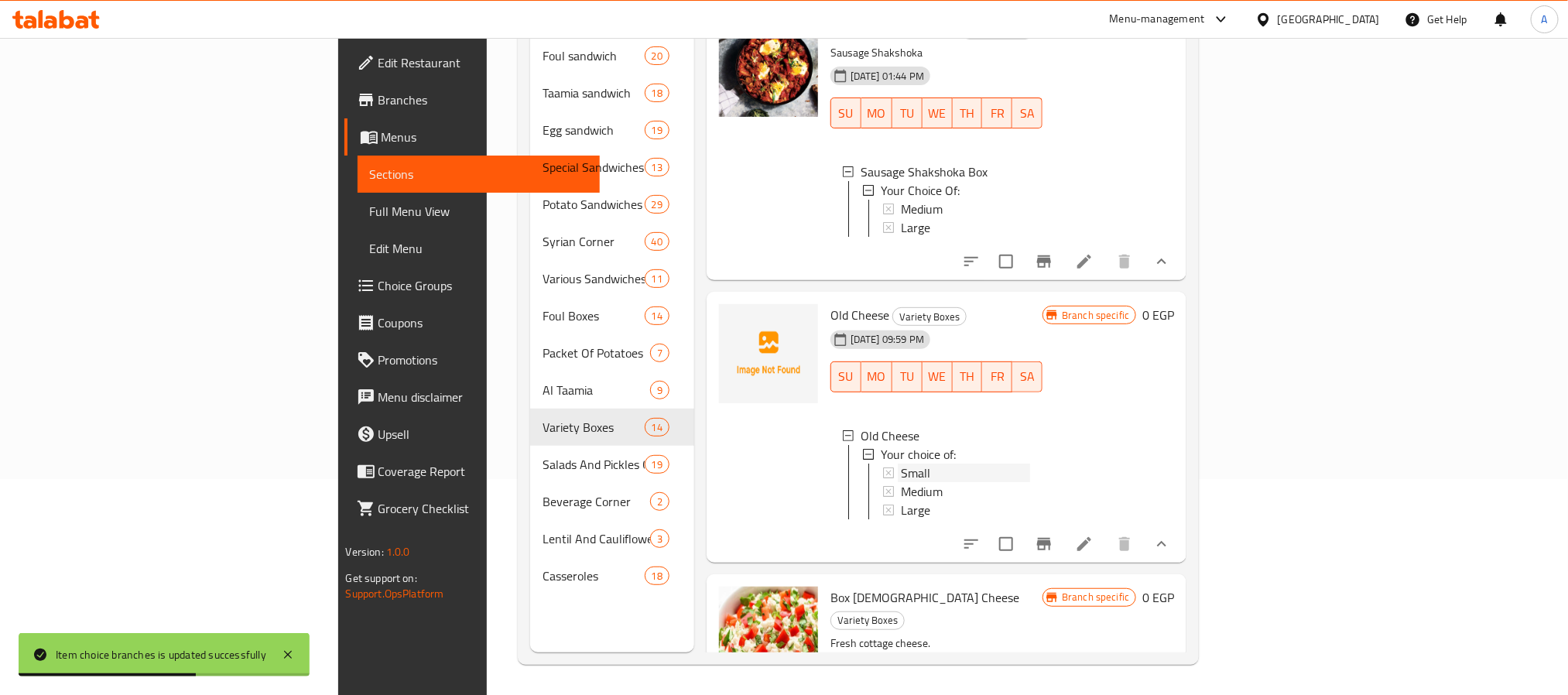
click at [901, 482] on div "Small" at bounding box center [965, 473] width 129 height 19
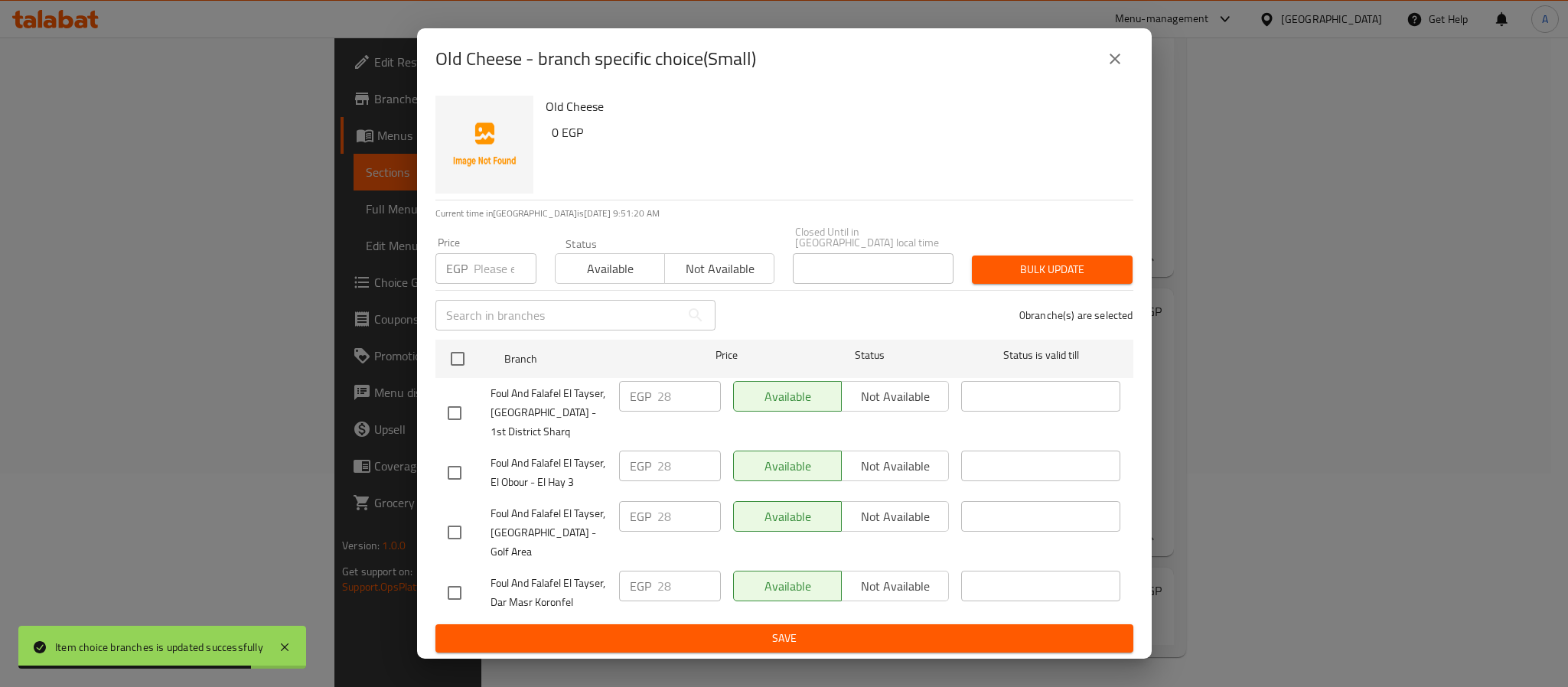
click at [1126, 71] on button "close" at bounding box center [1115, 59] width 37 height 37
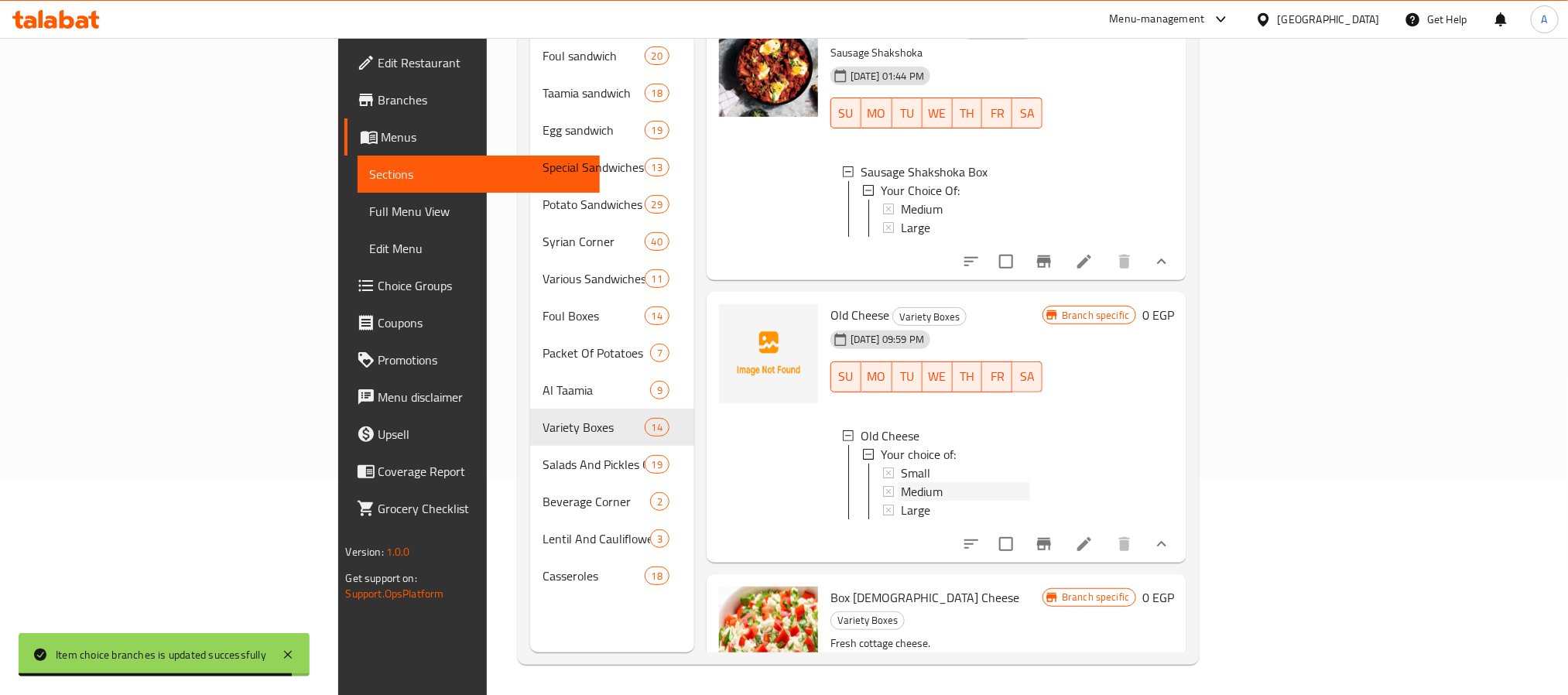
click at [901, 501] on div "Medium" at bounding box center [965, 491] width 129 height 19
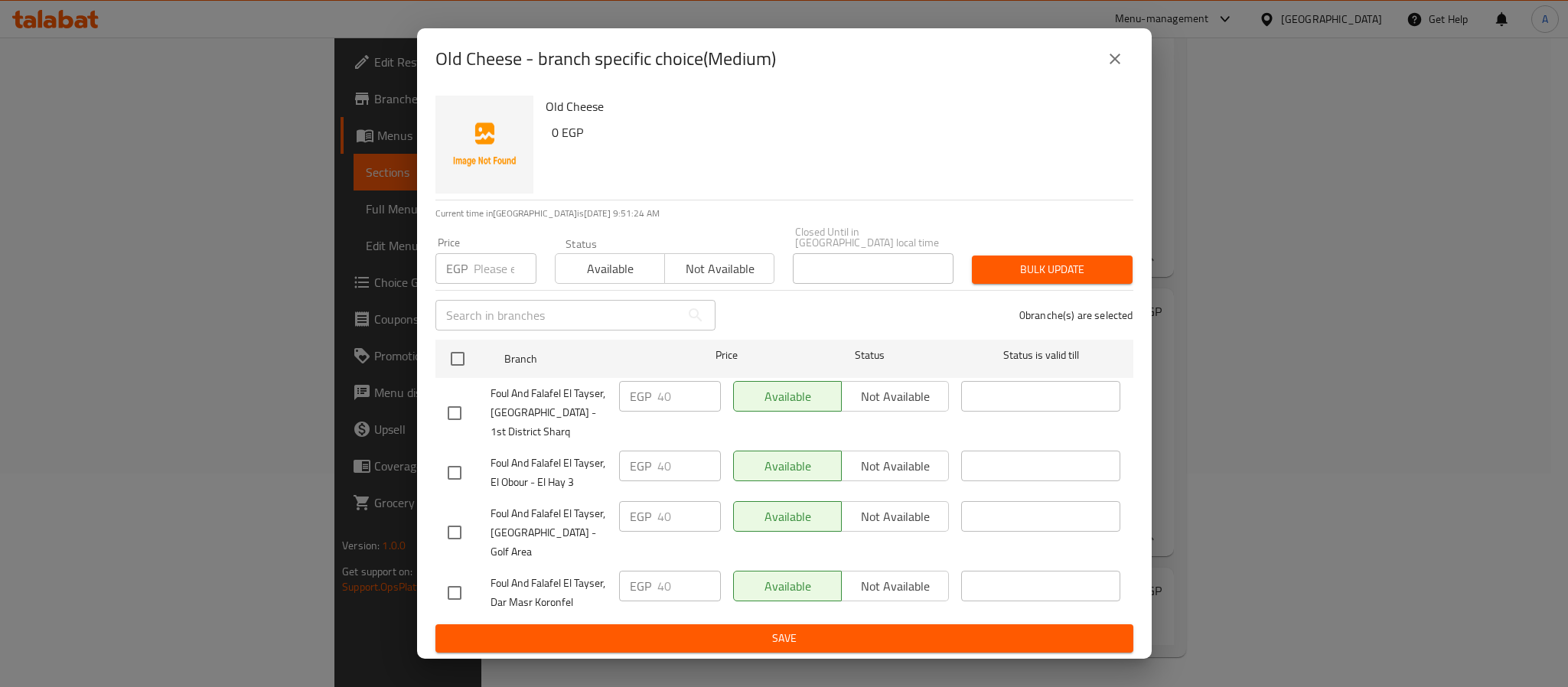
click at [1107, 68] on icon "close" at bounding box center [1115, 59] width 18 height 18
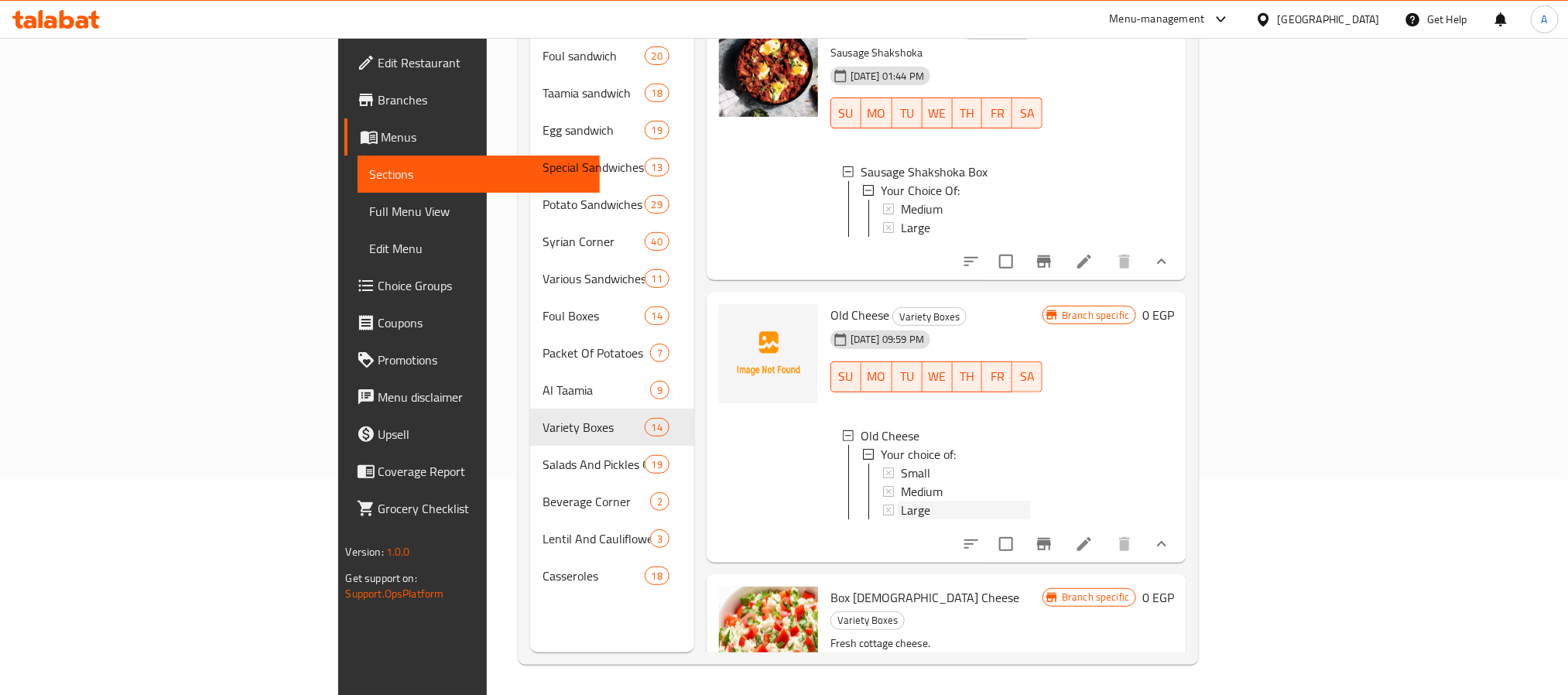
click at [901, 519] on span "Large" at bounding box center [915, 510] width 30 height 19
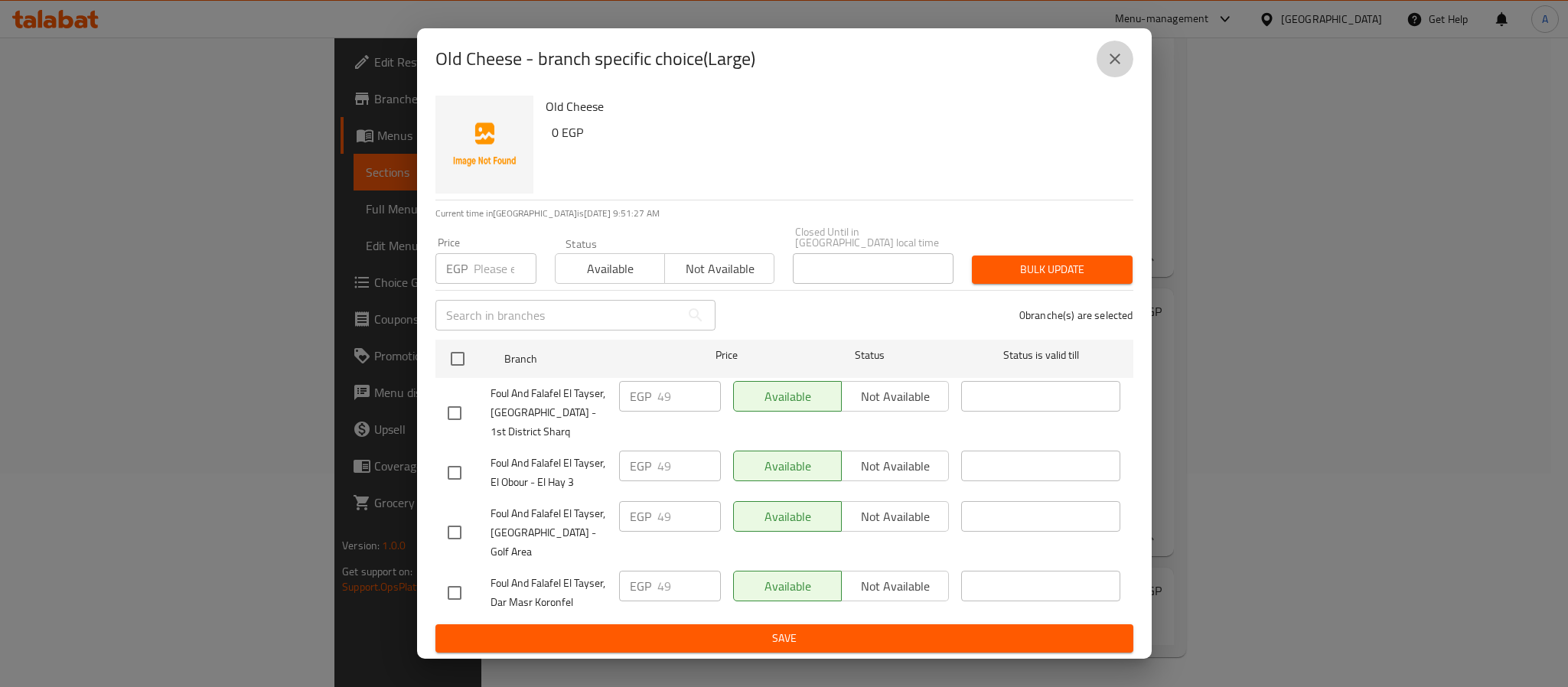
click at [1118, 64] on icon "close" at bounding box center [1115, 59] width 11 height 11
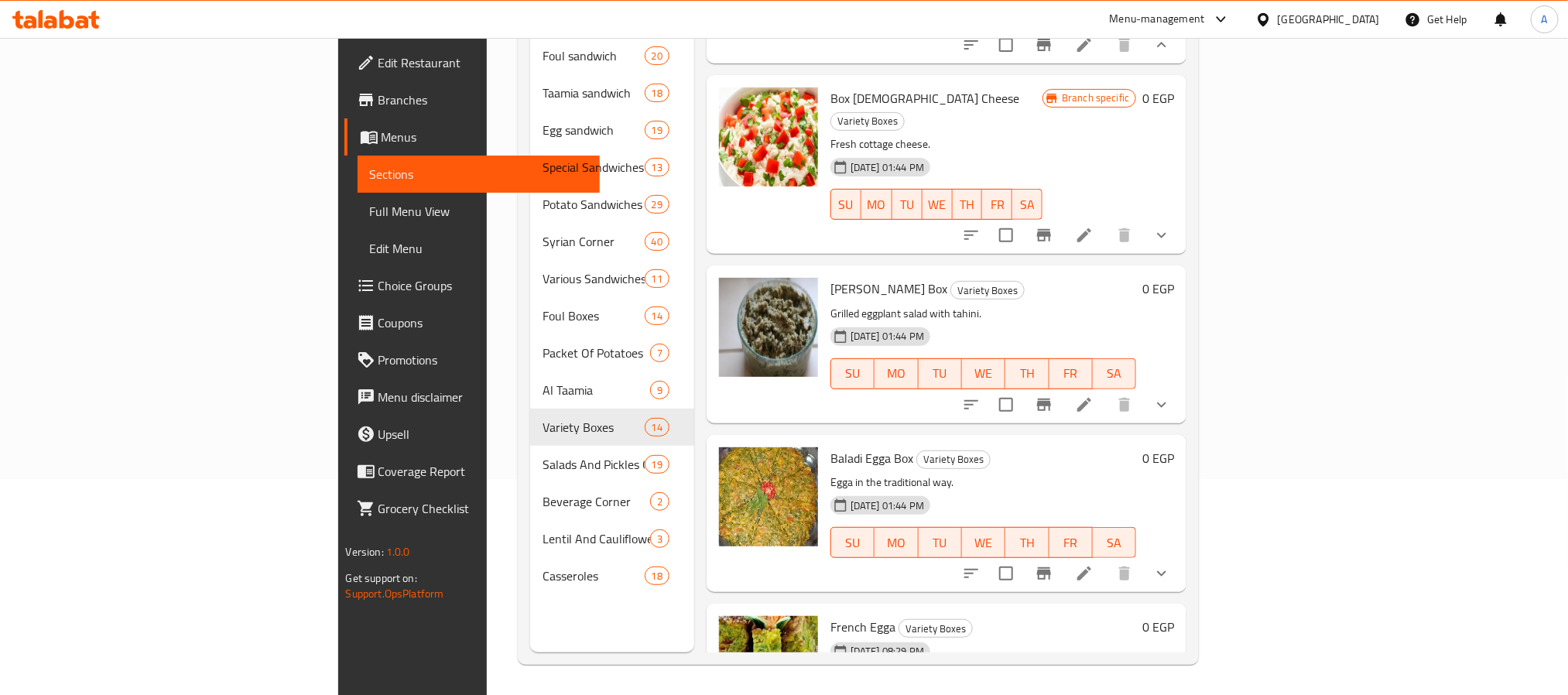
scroll to position [2301, 0]
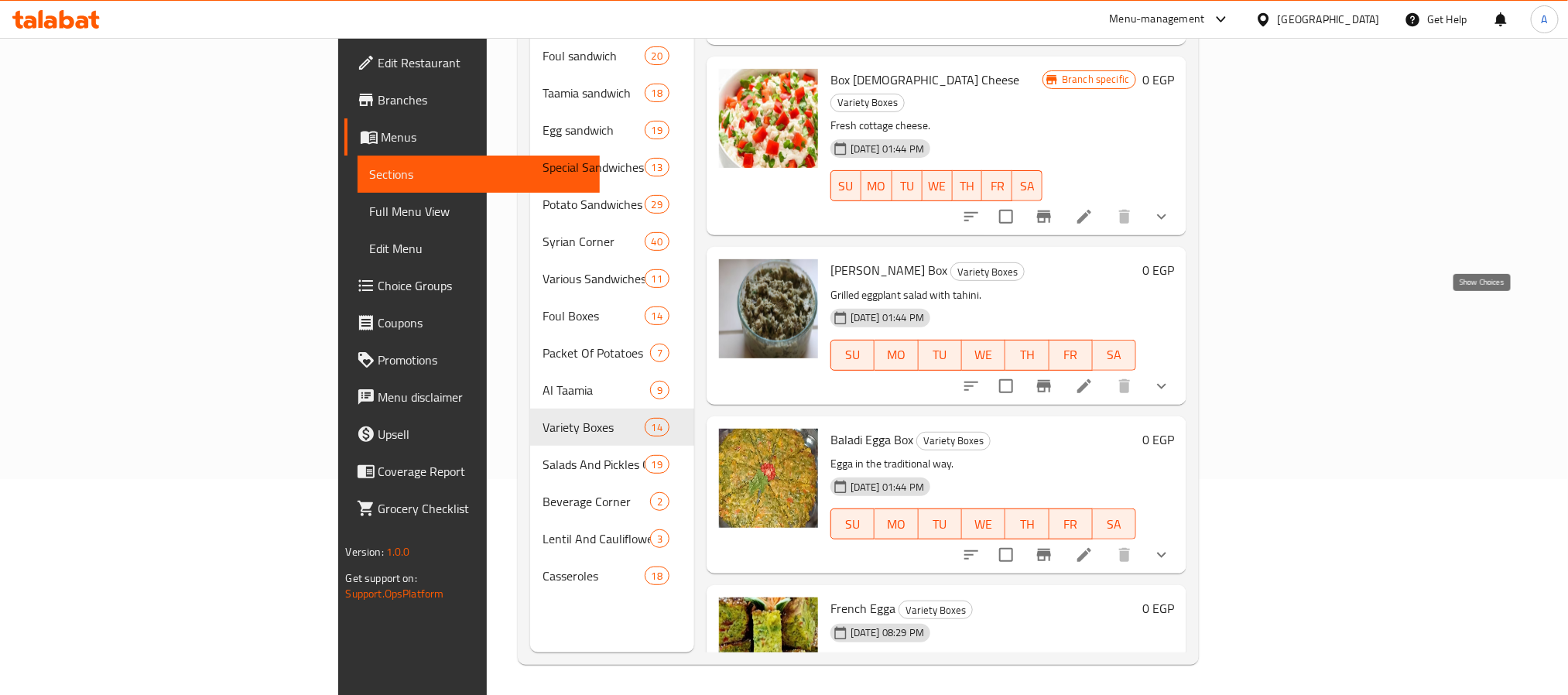
click at [1171, 226] on icon "show more" at bounding box center [1161, 216] width 19 height 19
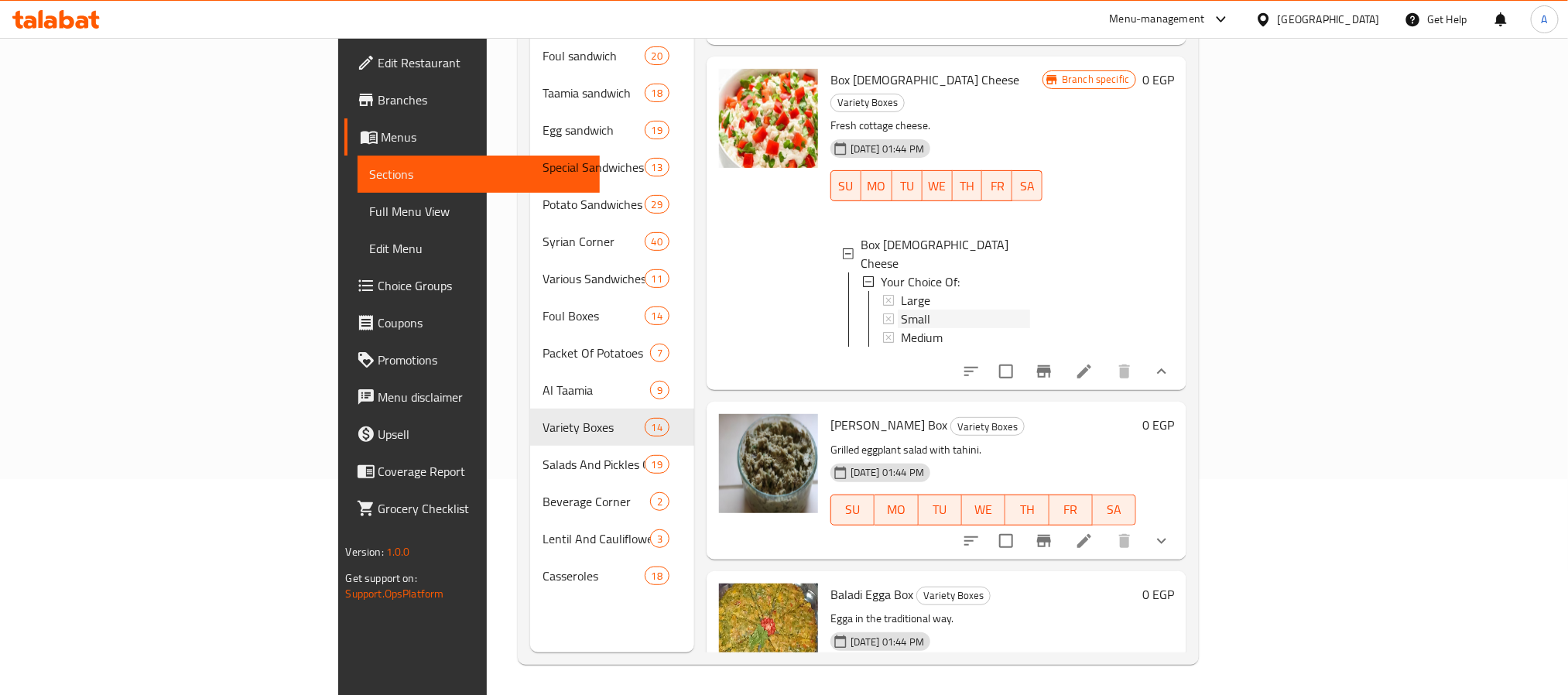
click at [901, 328] on div "Small" at bounding box center [965, 319] width 129 height 19
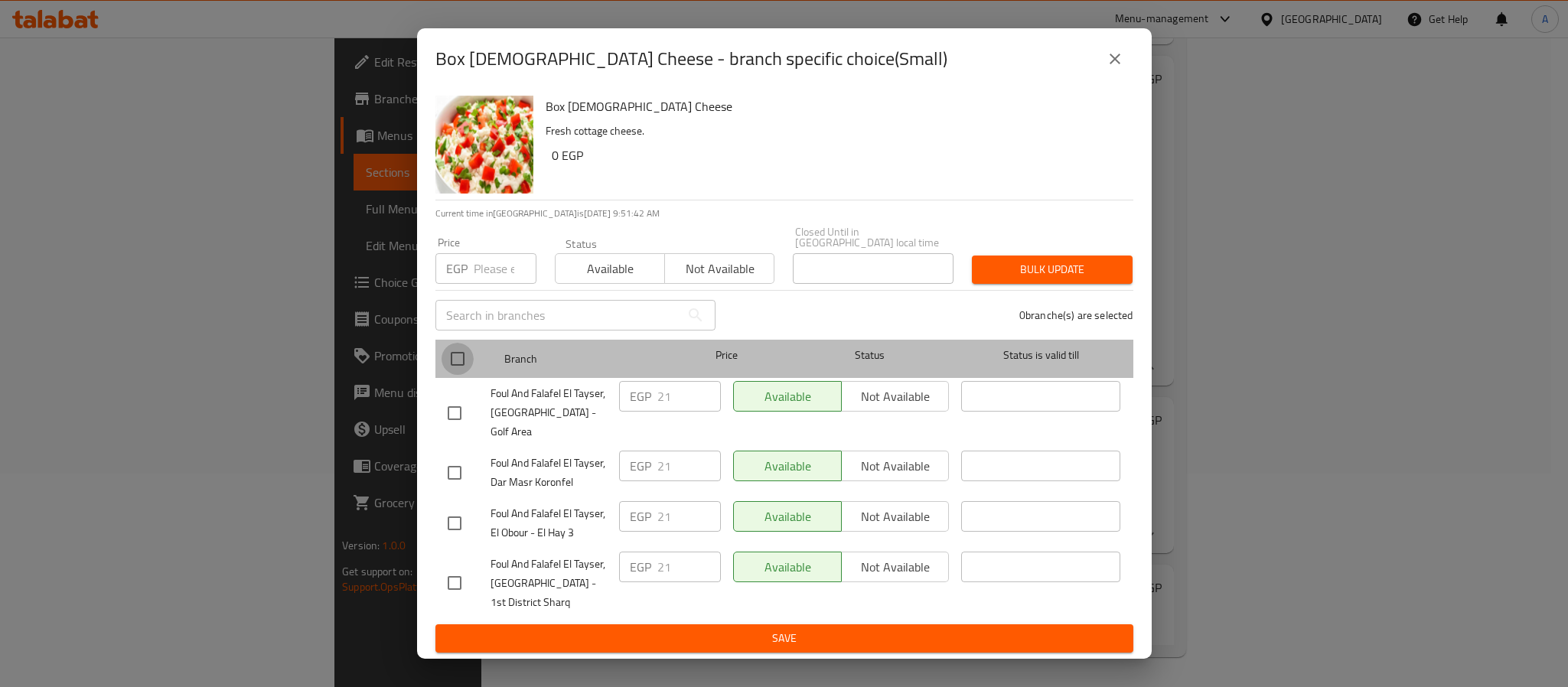
click at [460, 363] on input "checkbox" at bounding box center [457, 359] width 32 height 32
checkbox input "true"
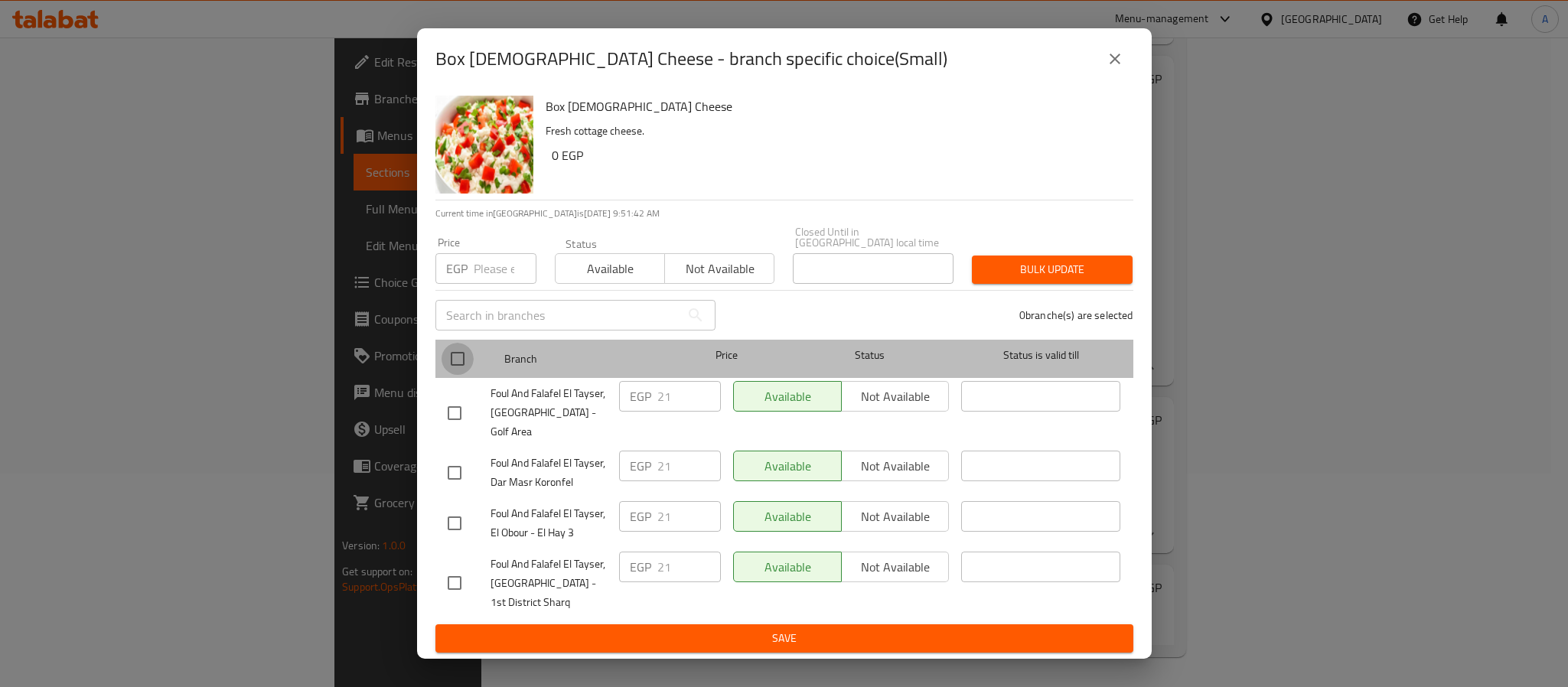
checkbox input "true"
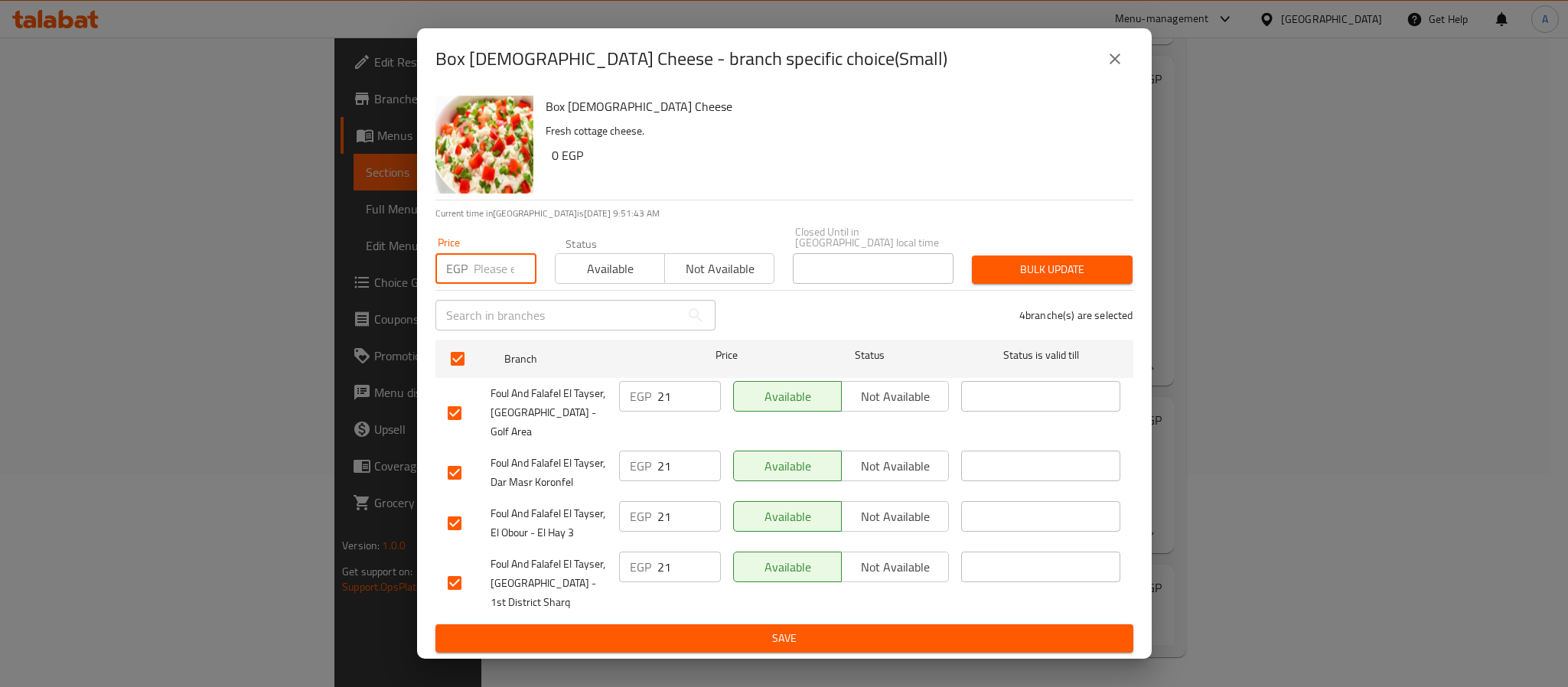
click at [501, 280] on input "number" at bounding box center [505, 268] width 63 height 31
type input "28"
click at [1072, 274] on span "Bulk update" at bounding box center [1052, 269] width 136 height 19
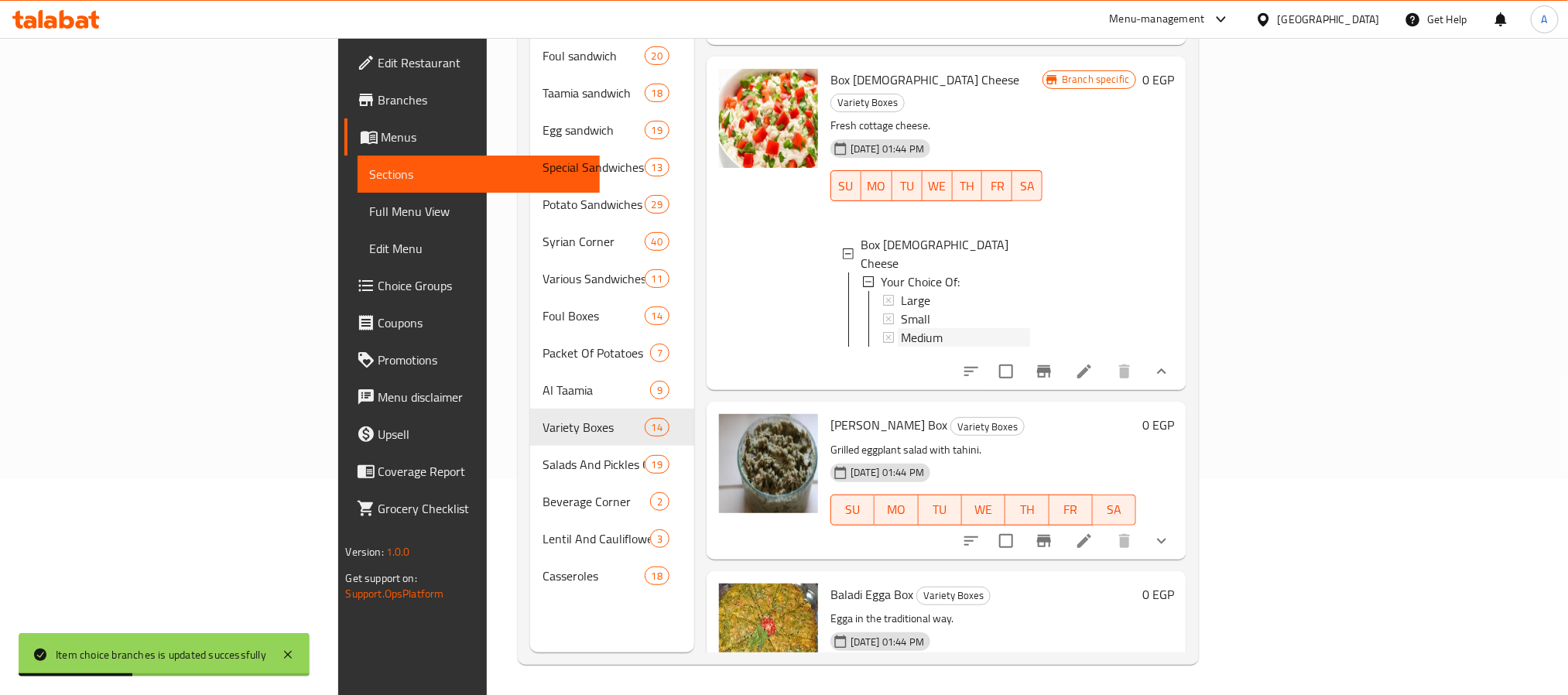
click at [901, 347] on span "Medium" at bounding box center [921, 337] width 41 height 19
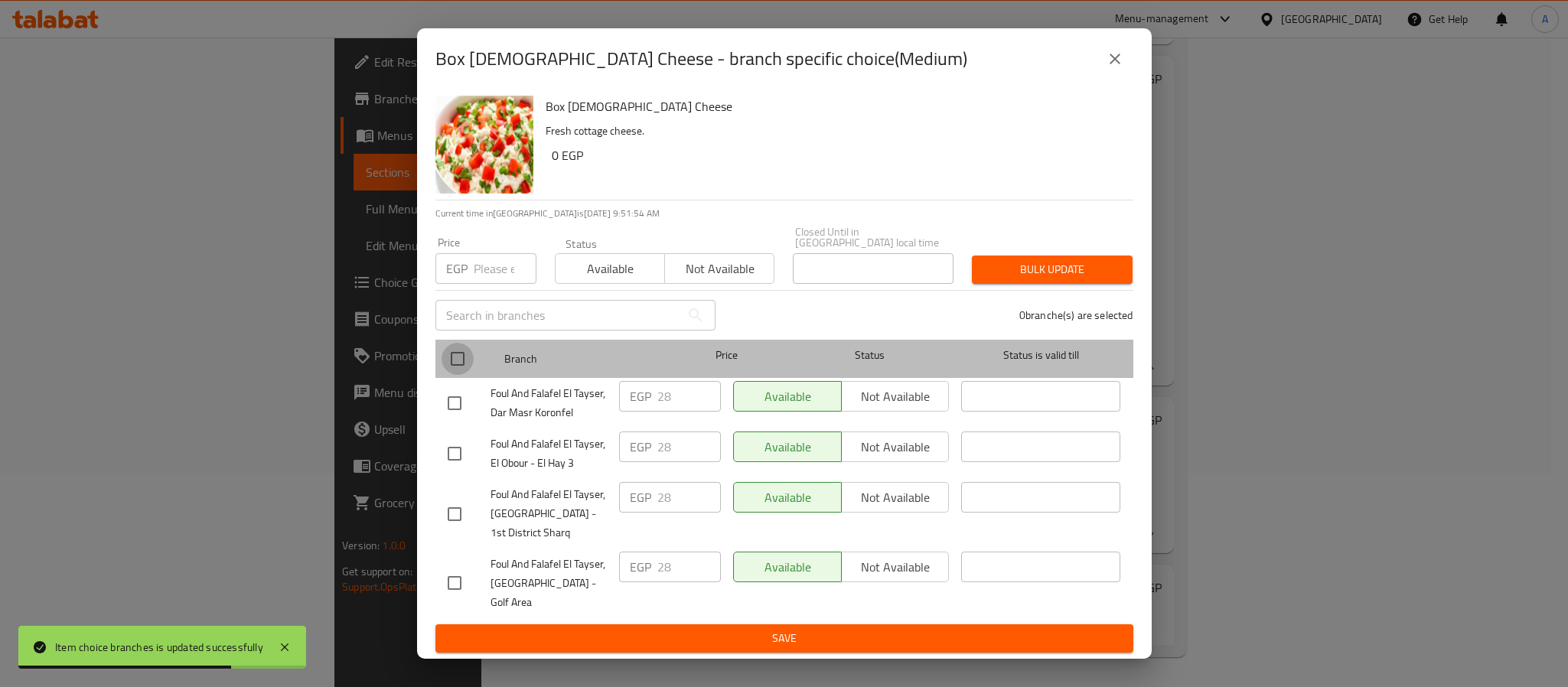
click at [460, 363] on input "checkbox" at bounding box center [457, 359] width 32 height 32
checkbox input "true"
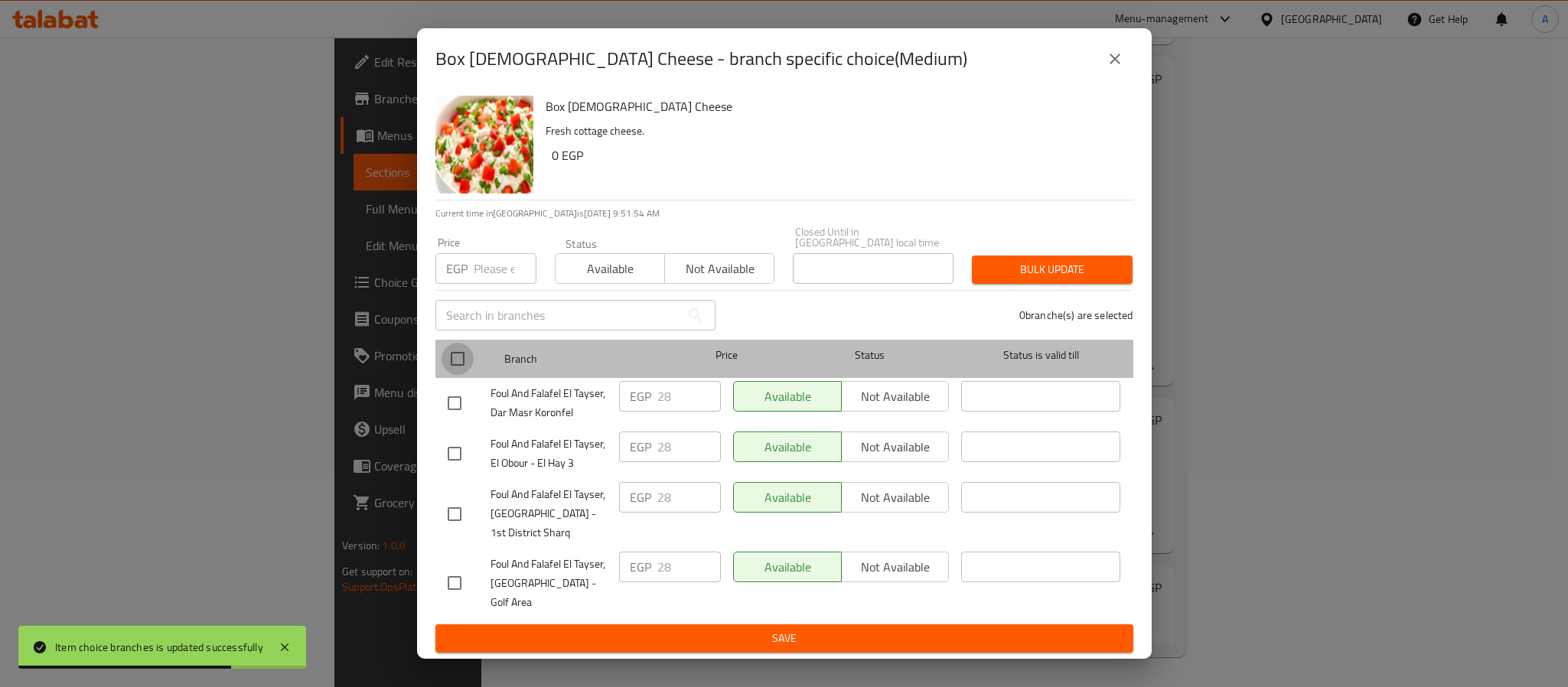
checkbox input "true"
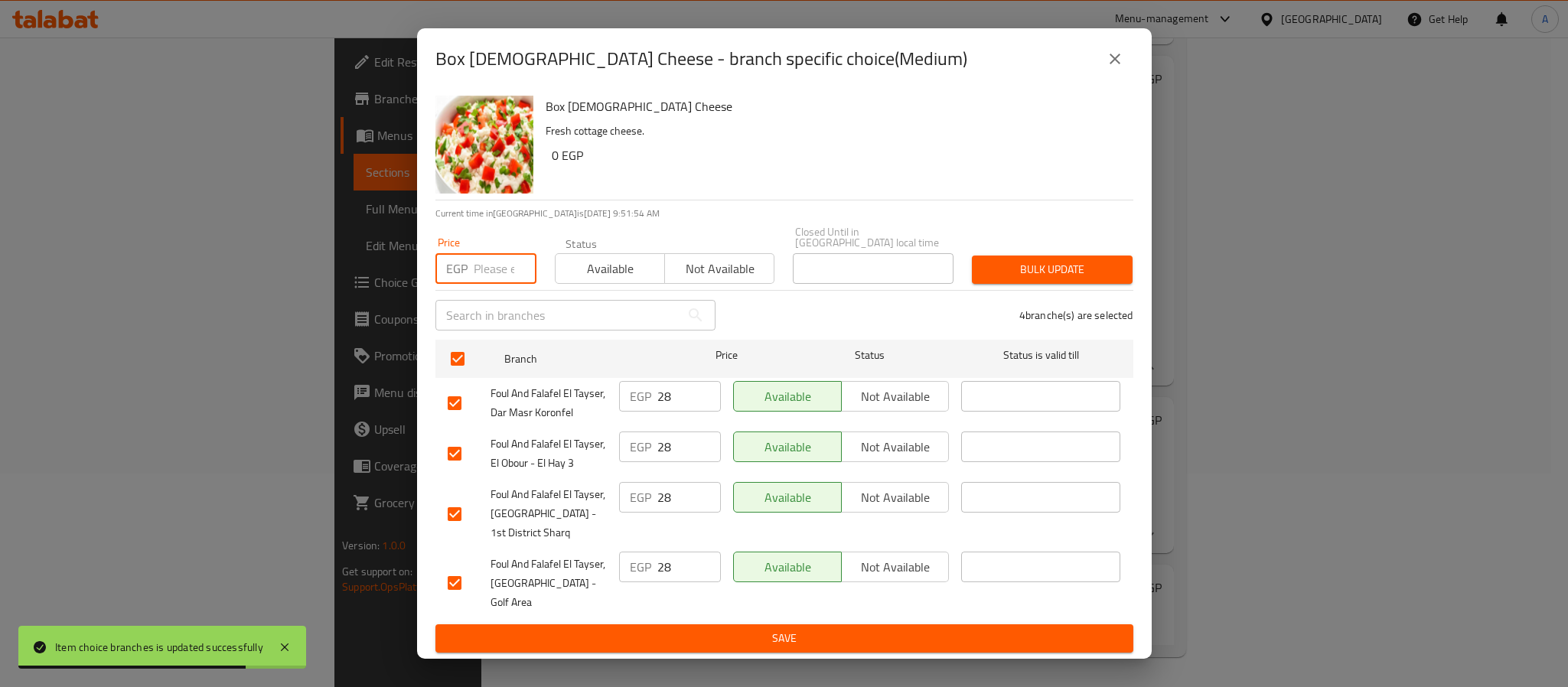
click at [503, 265] on input "number" at bounding box center [505, 268] width 63 height 31
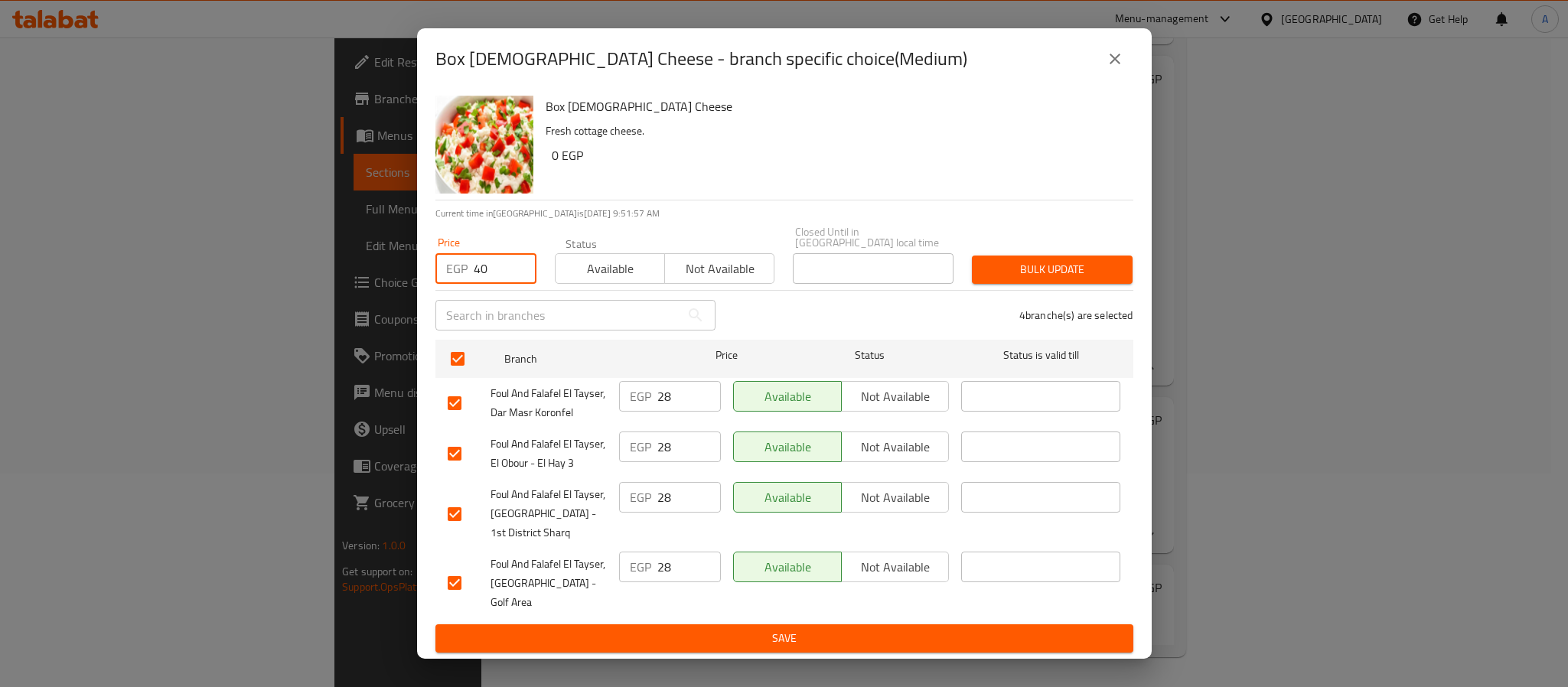
type input "40"
click at [1006, 267] on span "Bulk update" at bounding box center [1052, 269] width 136 height 19
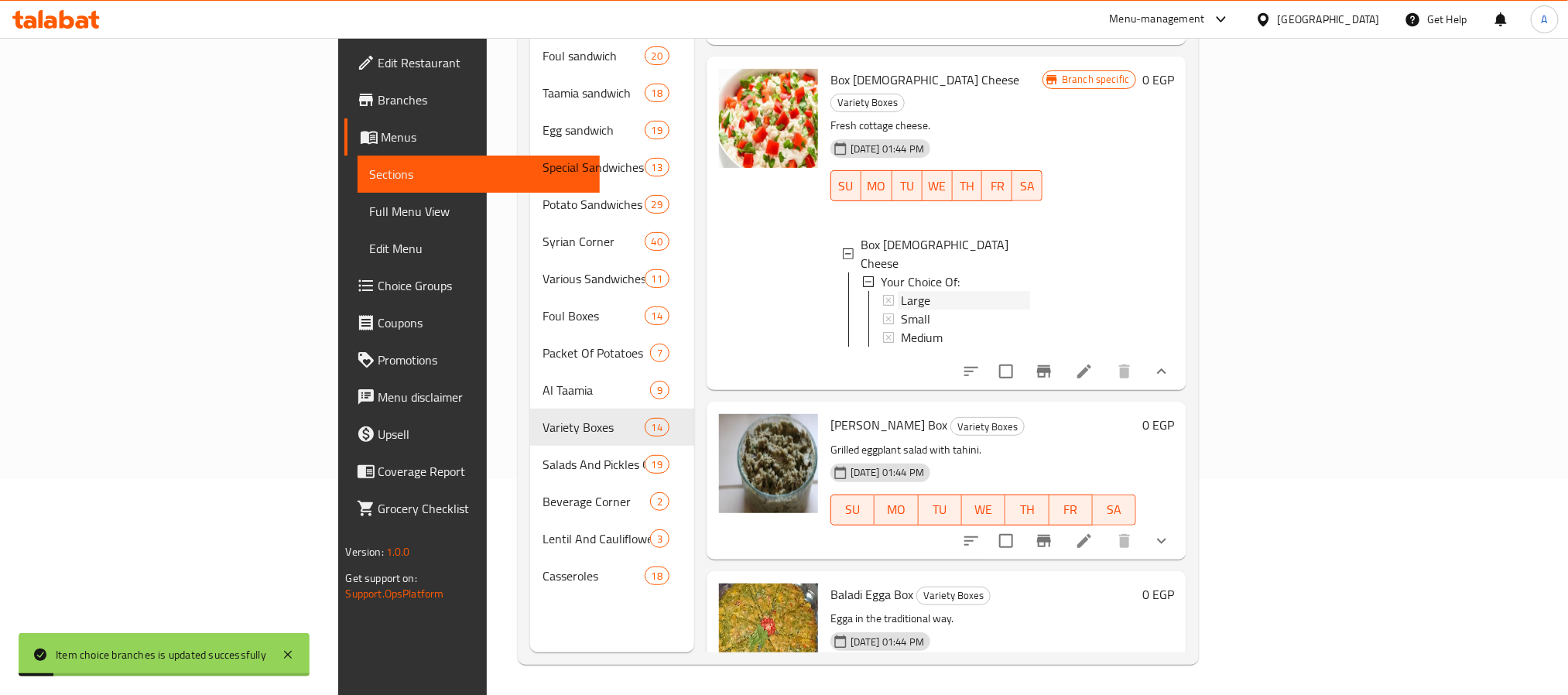
click at [901, 309] on div "Large" at bounding box center [965, 300] width 129 height 19
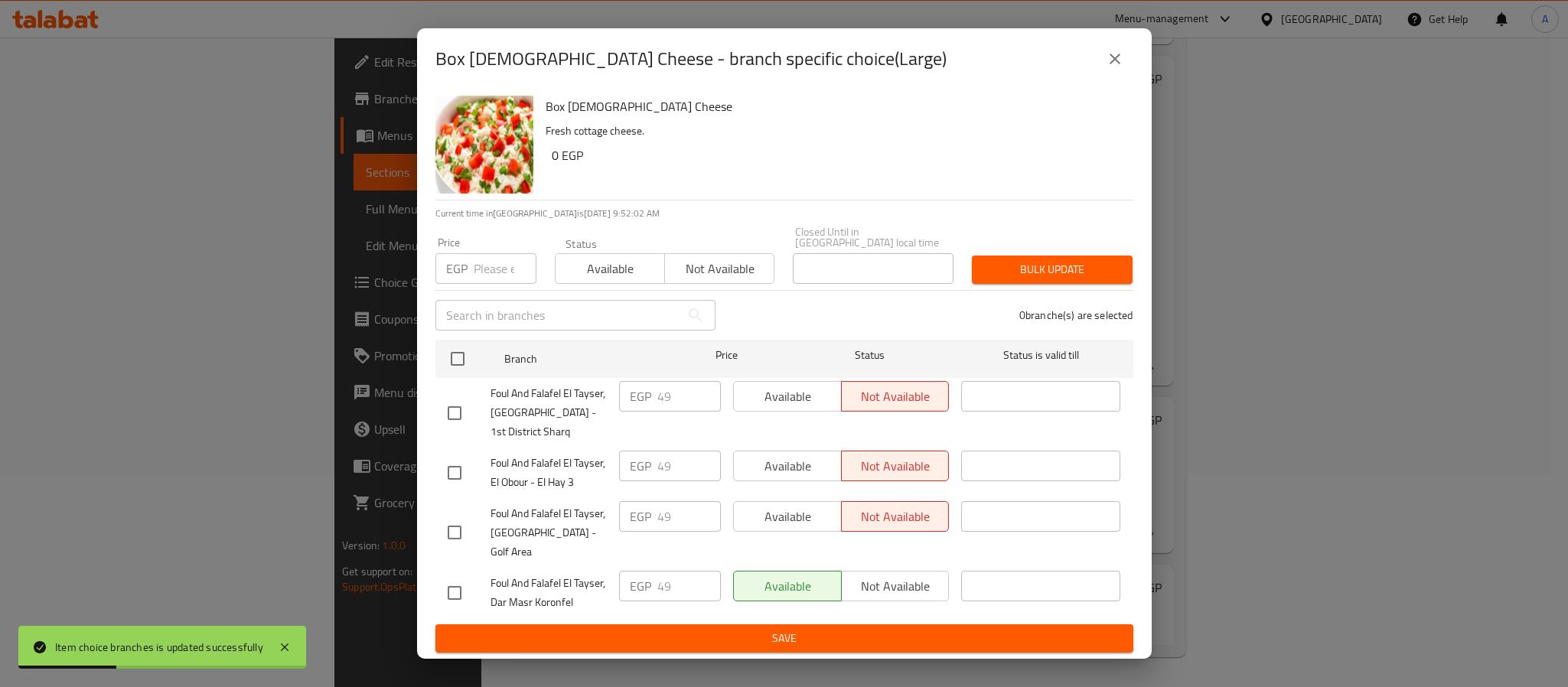
click at [1113, 68] on icon "close" at bounding box center [1115, 59] width 18 height 18
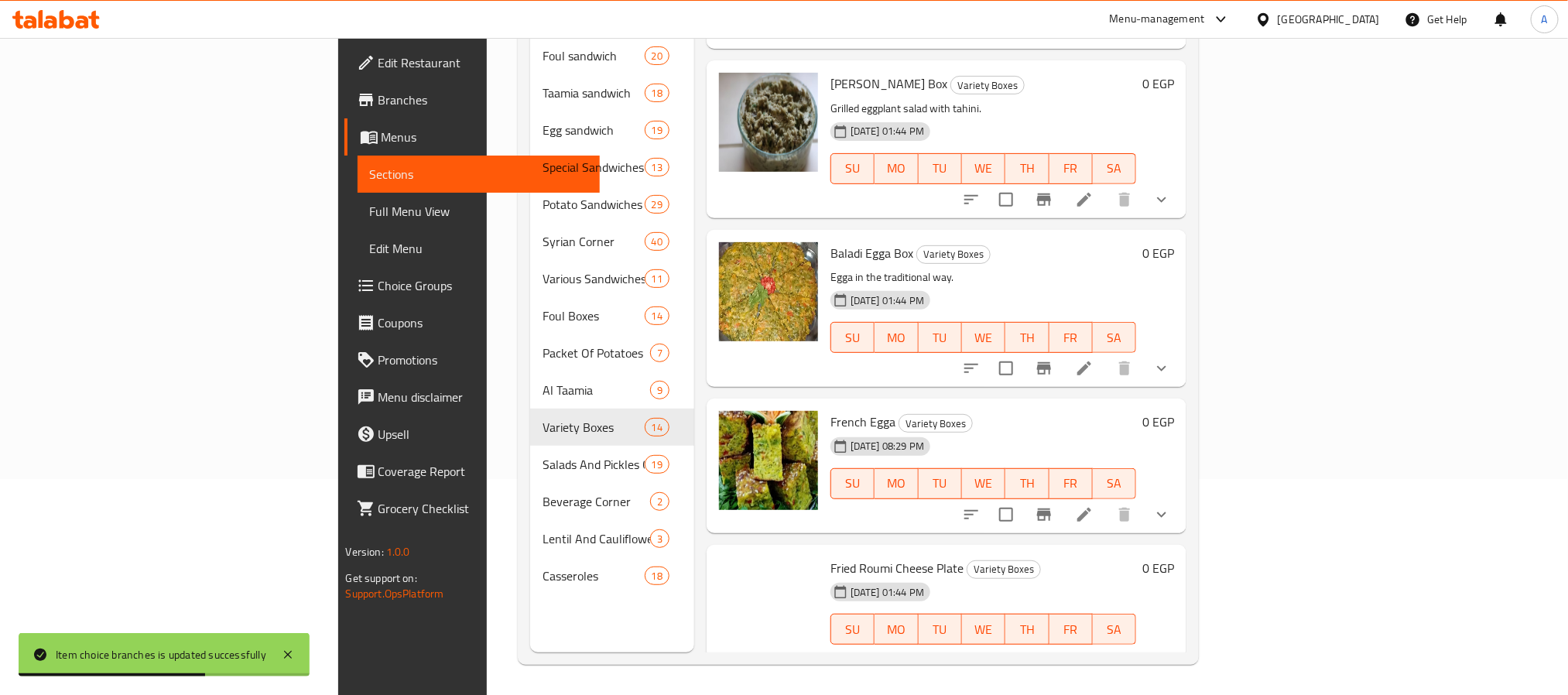
scroll to position [2668, 0]
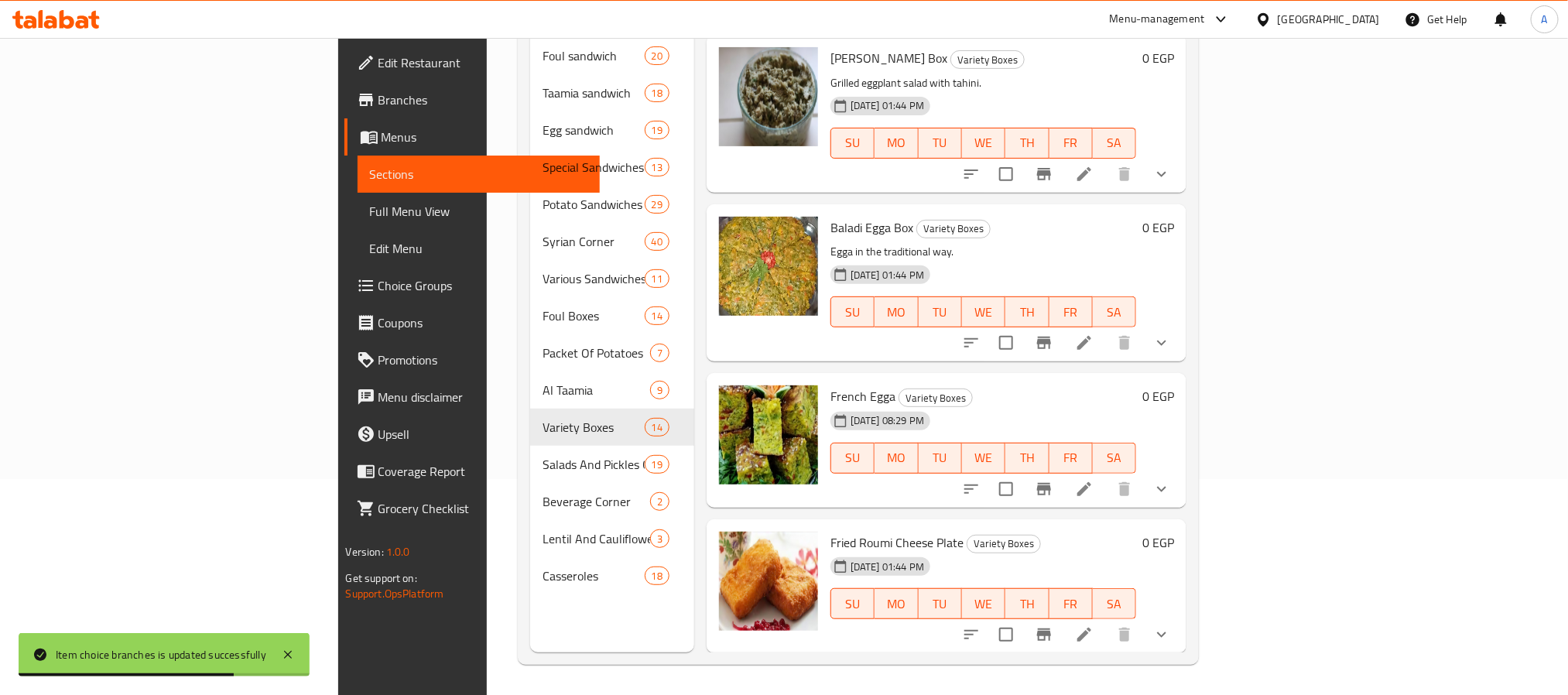
click at [1180, 193] on button "show more" at bounding box center [1161, 174] width 37 height 37
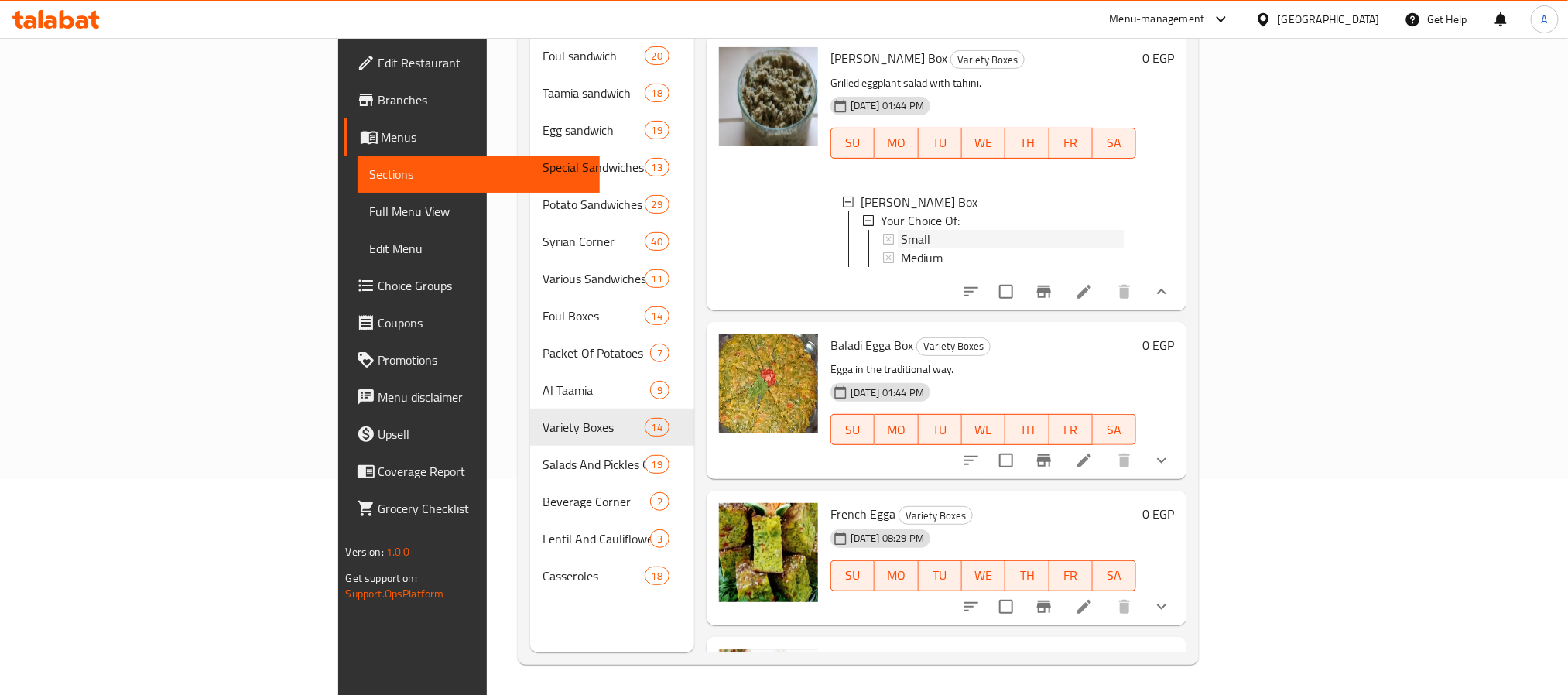
click at [901, 249] on div "Small" at bounding box center [1013, 239] width 224 height 19
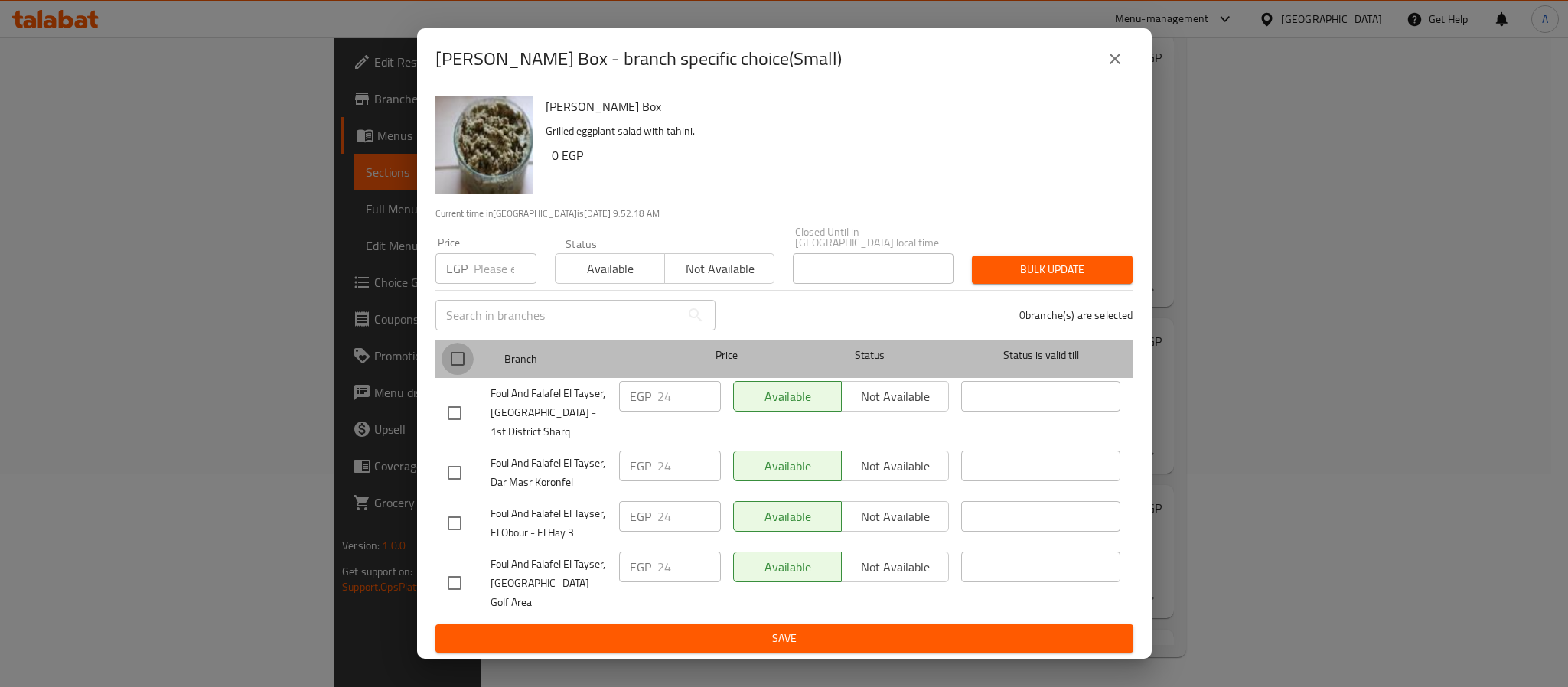
click at [455, 359] on input "checkbox" at bounding box center [457, 359] width 32 height 32
checkbox input "true"
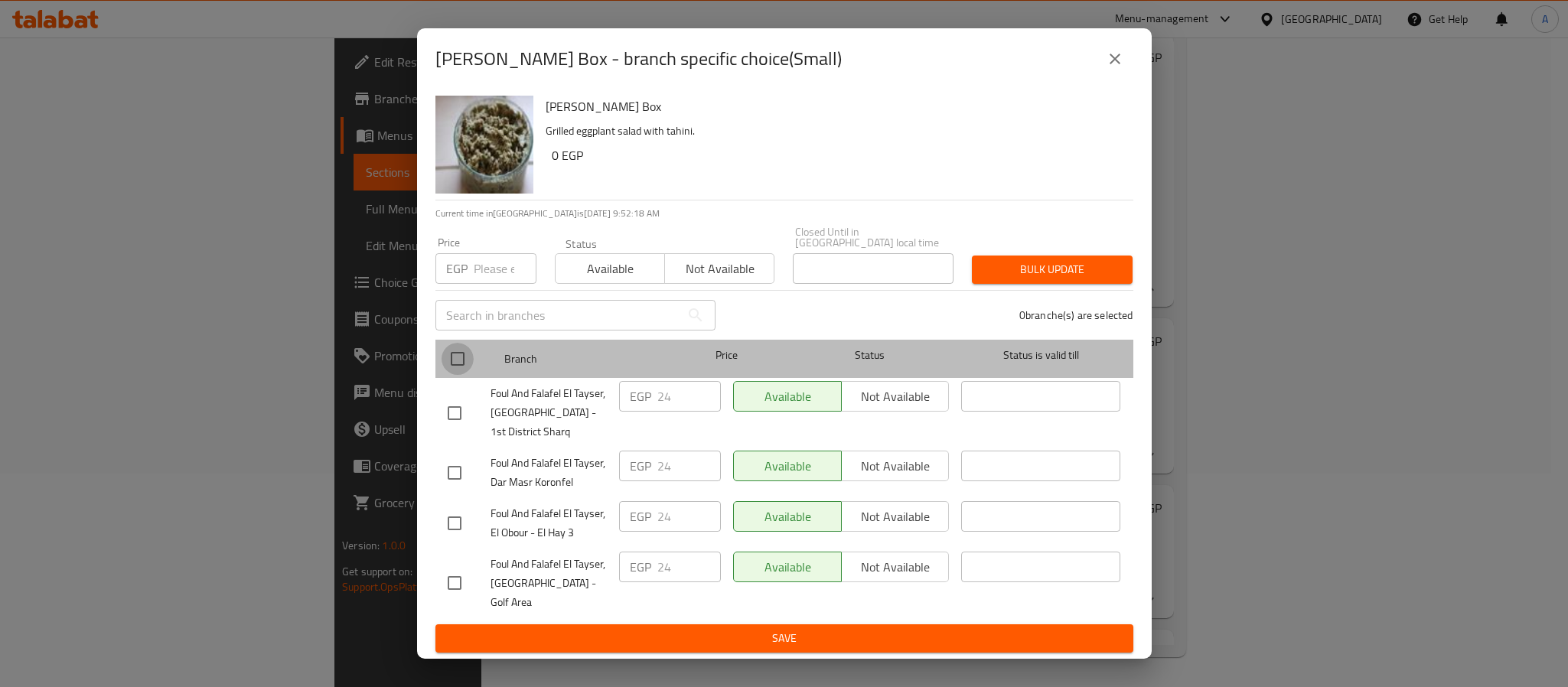
checkbox input "true"
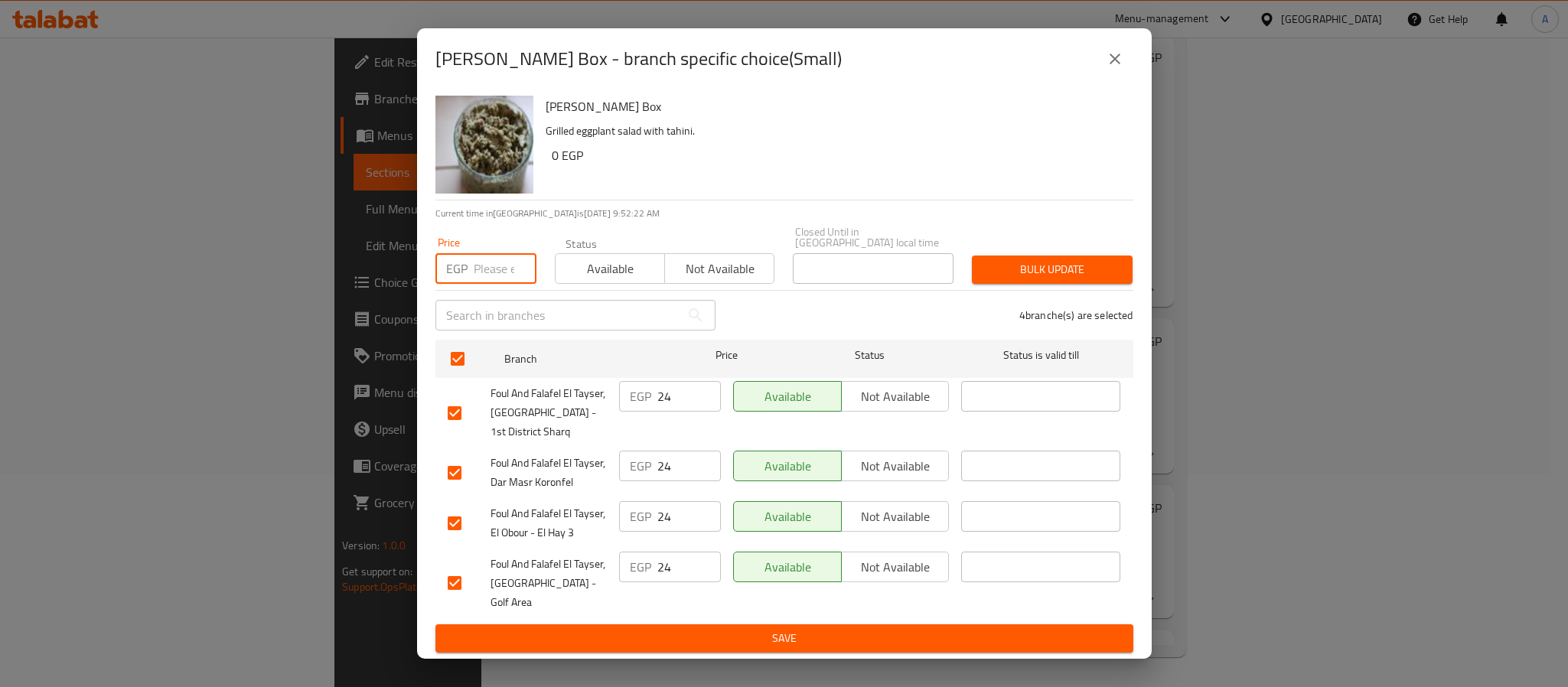
click at [491, 274] on input "number" at bounding box center [505, 268] width 63 height 31
type input "28"
click at [1057, 274] on span "Bulk update" at bounding box center [1052, 269] width 136 height 19
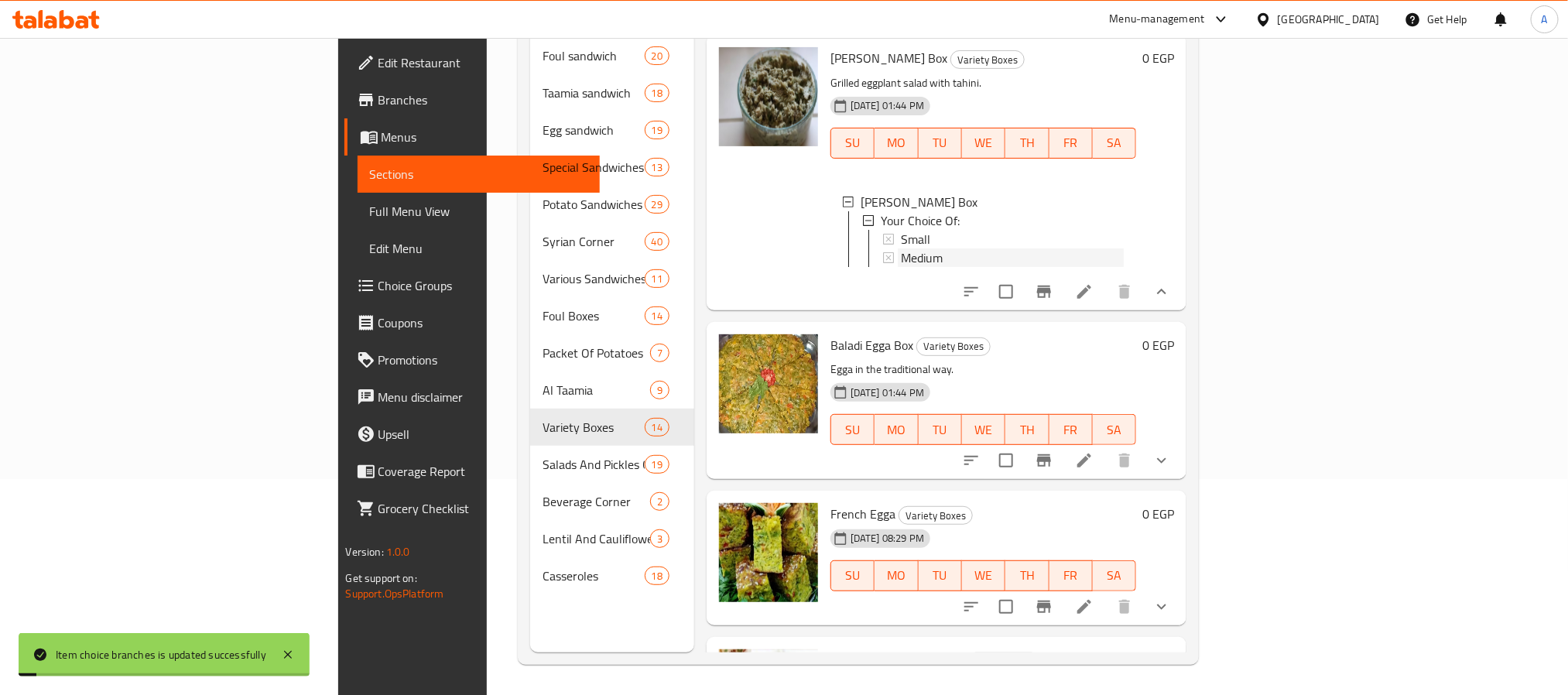
click at [901, 267] on div "Medium" at bounding box center [1013, 258] width 224 height 19
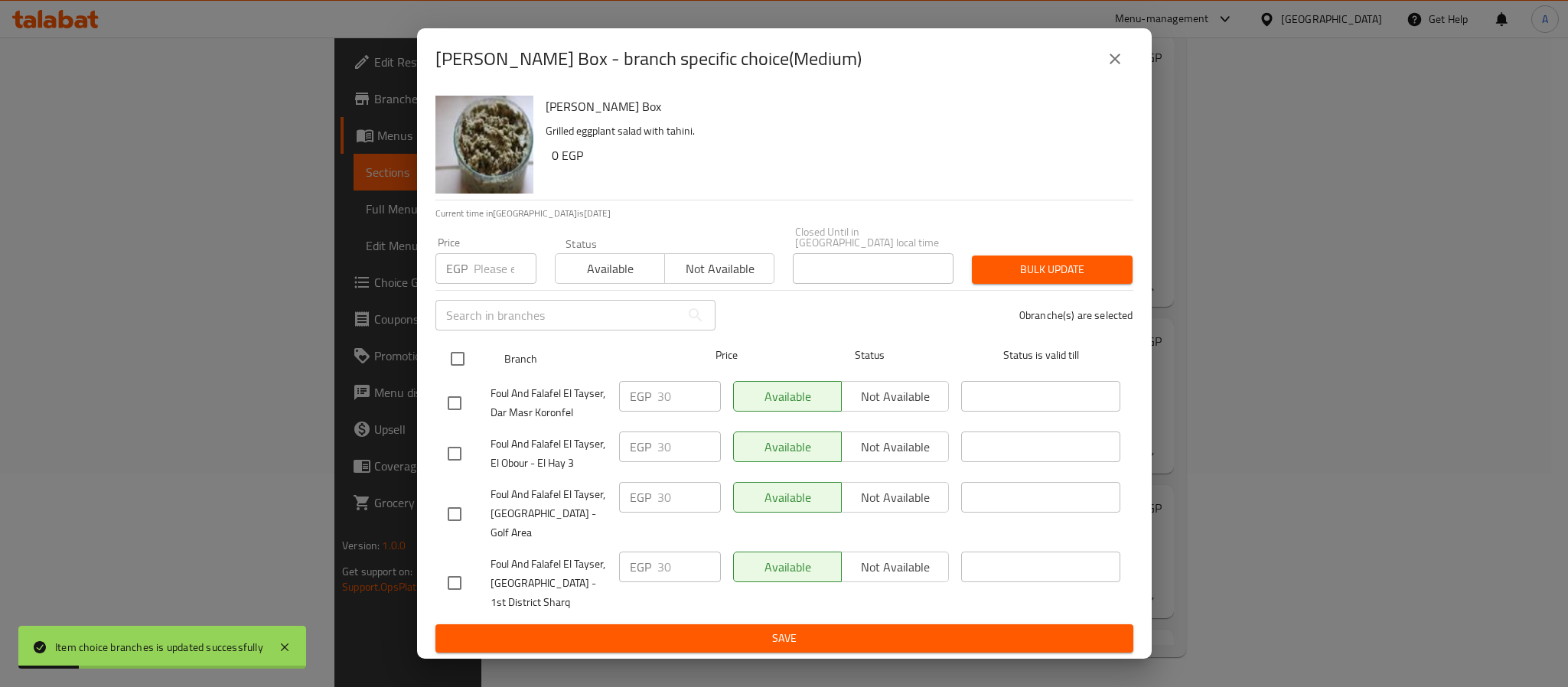
click at [457, 365] on input "checkbox" at bounding box center [457, 359] width 32 height 32
checkbox input "true"
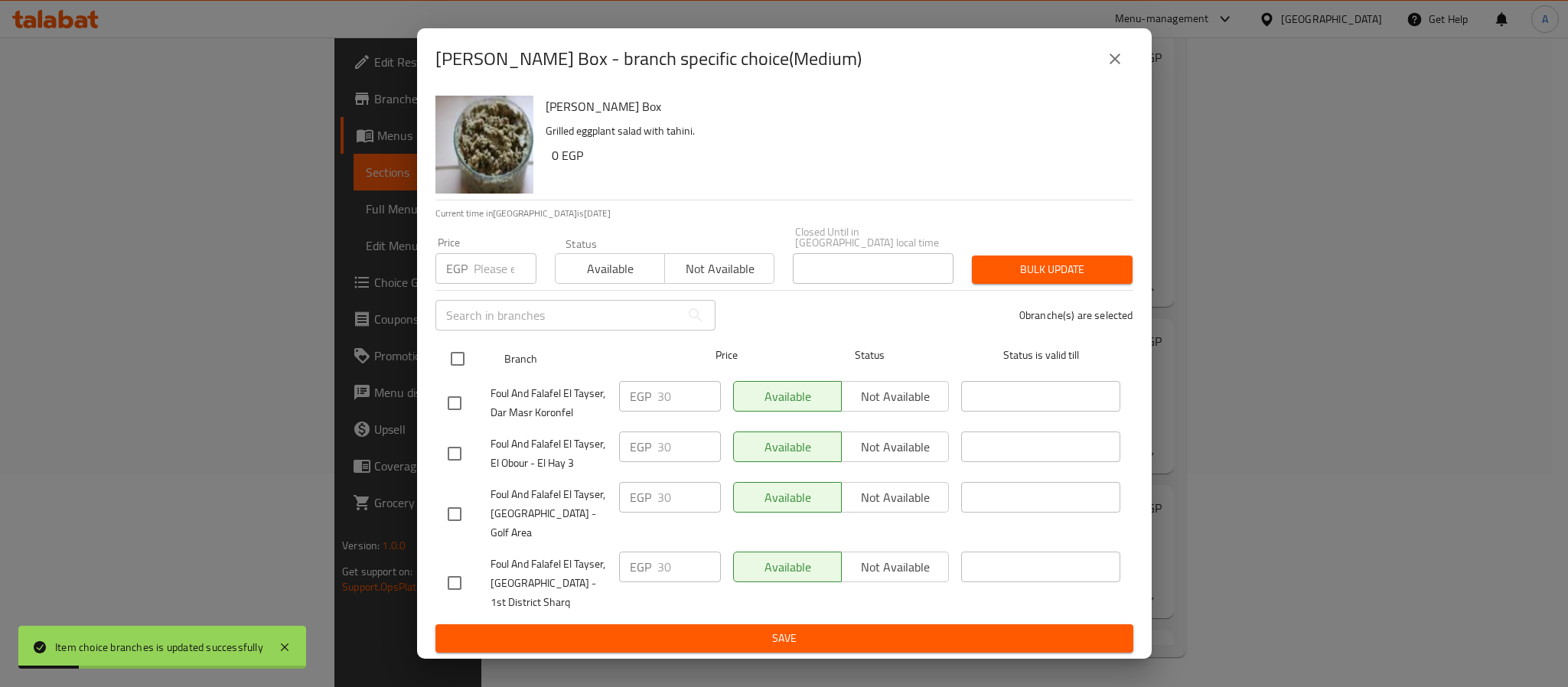
checkbox input "true"
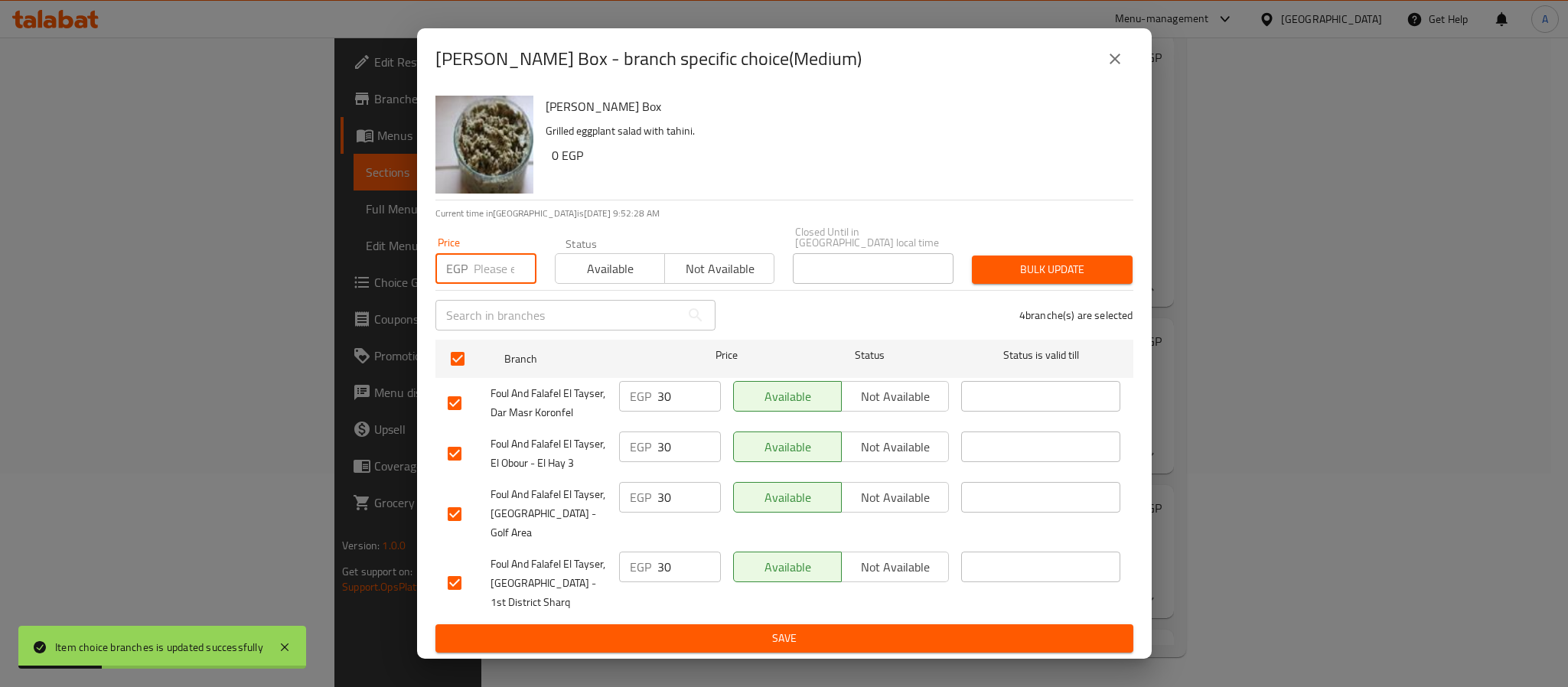
click at [501, 273] on input "number" at bounding box center [505, 268] width 63 height 31
type input "45"
click at [1038, 262] on button "Bulk update" at bounding box center [1052, 270] width 160 height 28
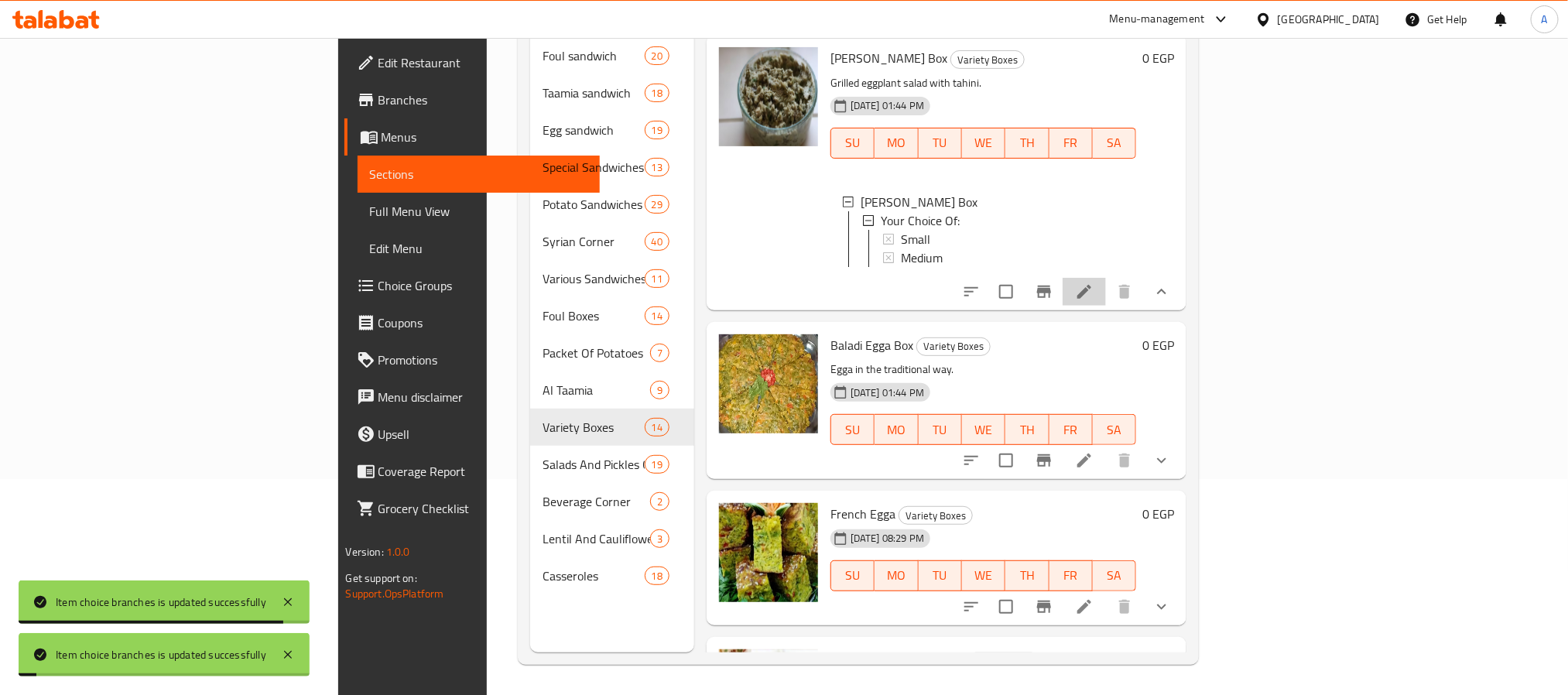
click at [1106, 306] on li at bounding box center [1084, 292] width 43 height 28
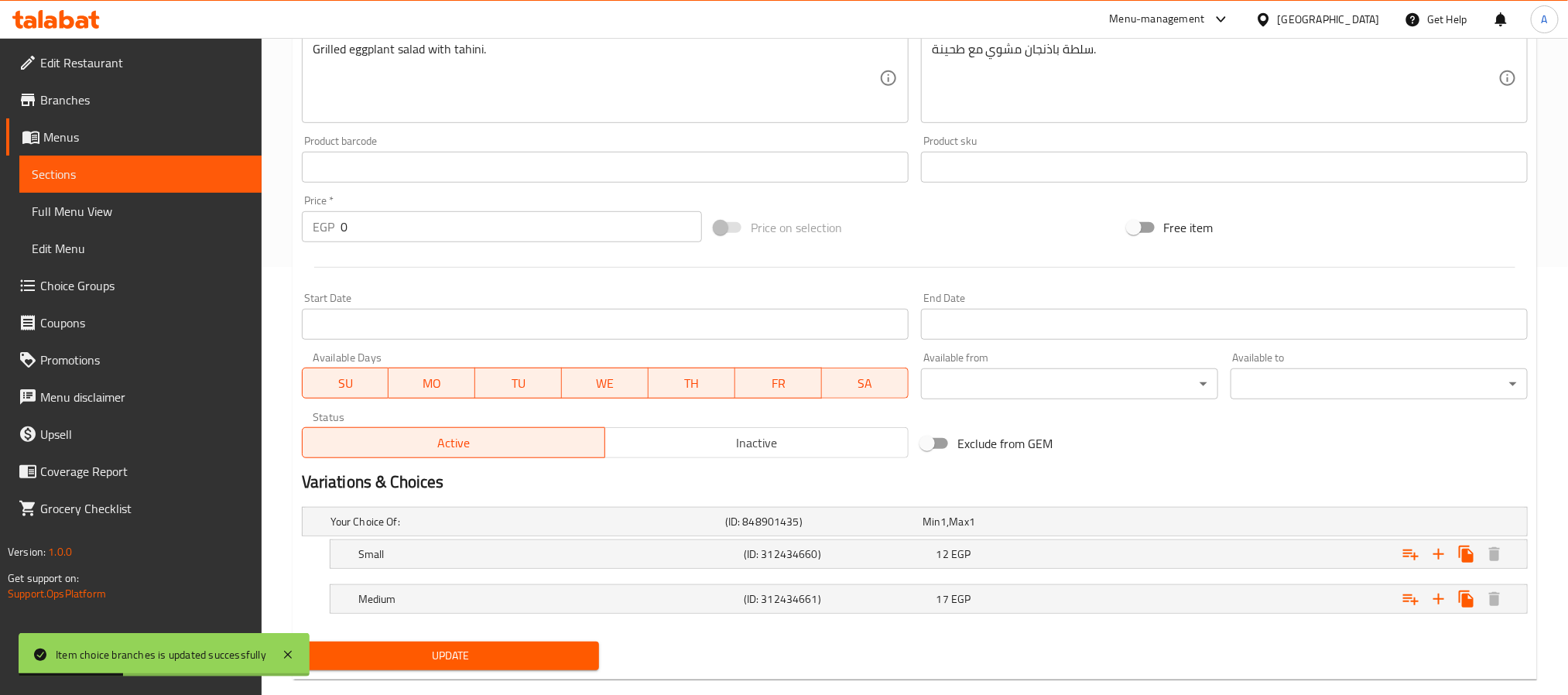
scroll to position [457, 0]
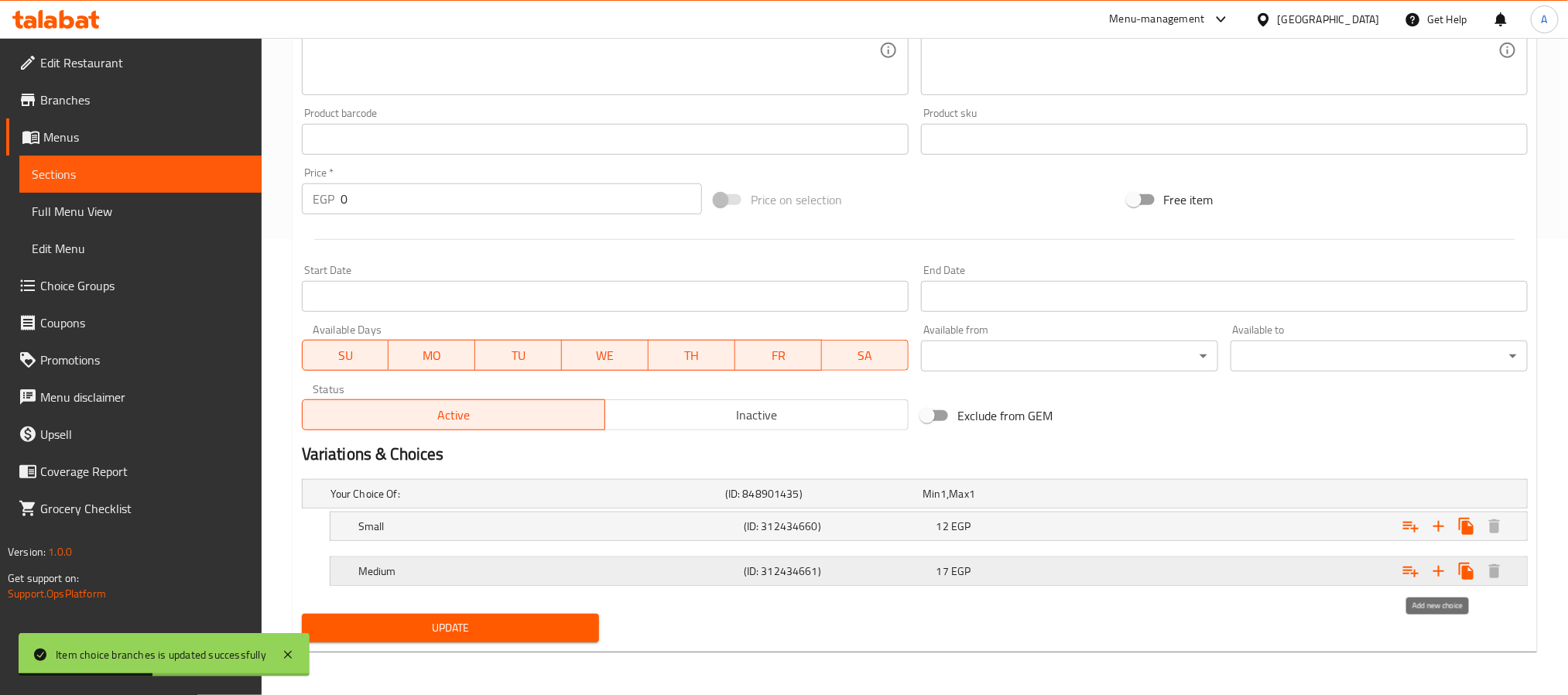
click at [1431, 574] on icon "Expand" at bounding box center [1439, 572] width 19 height 19
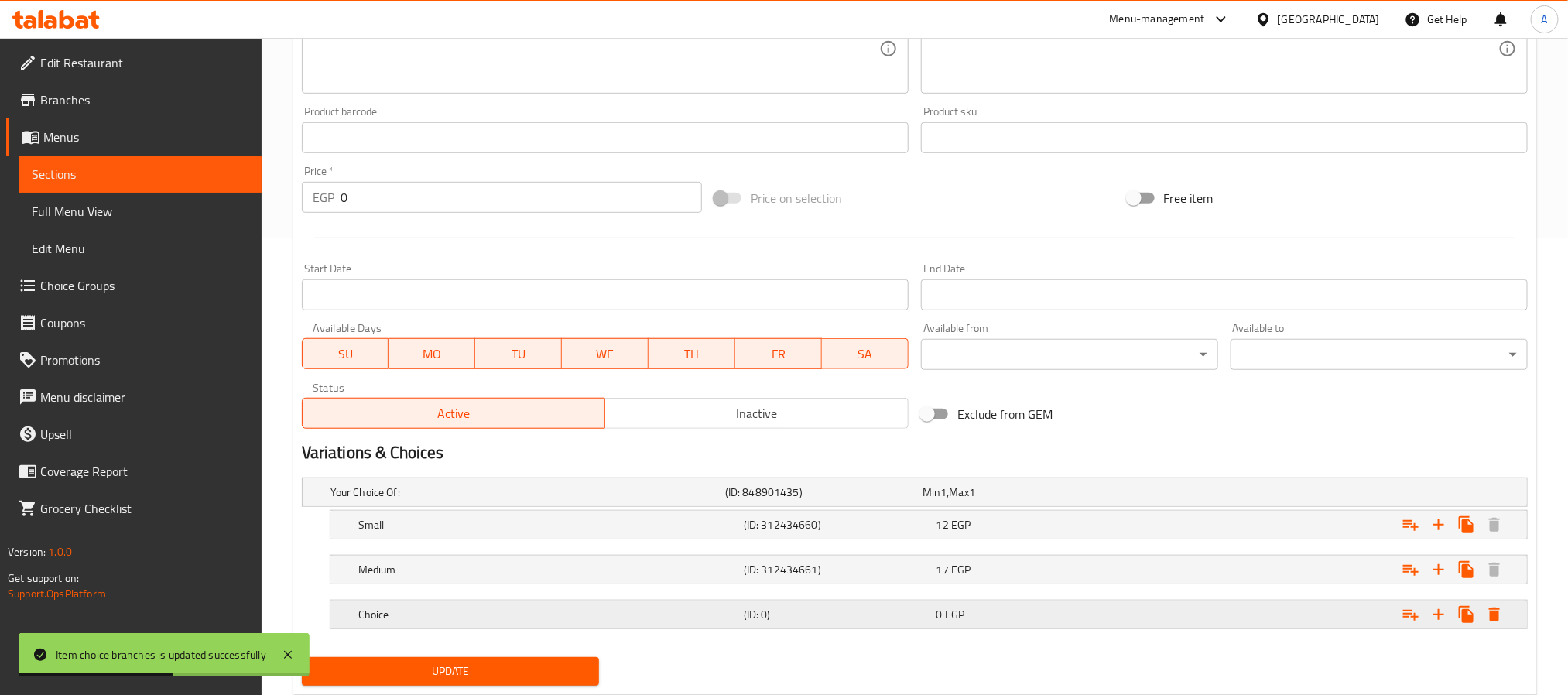
click at [497, 621] on h5 "Choice" at bounding box center [548, 615] width 380 height 15
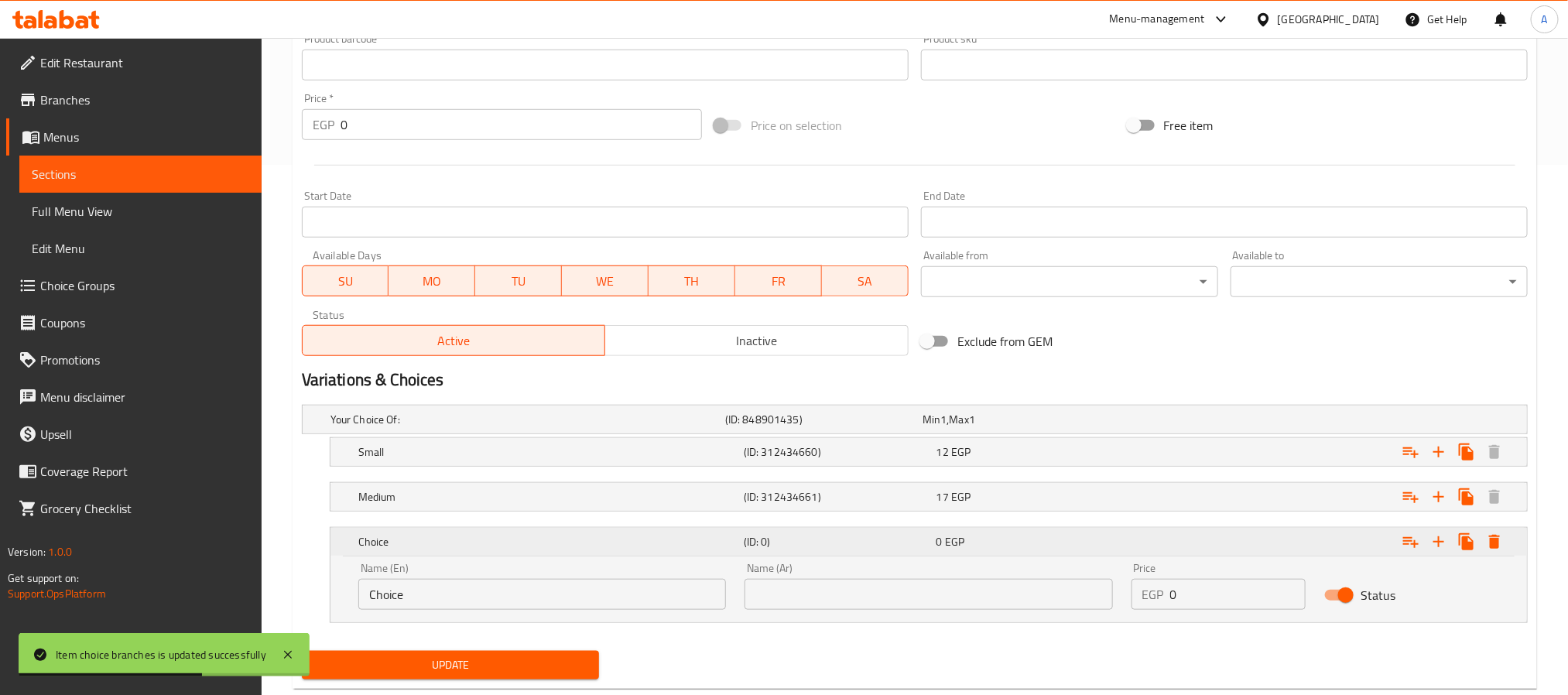
scroll to position [570, 0]
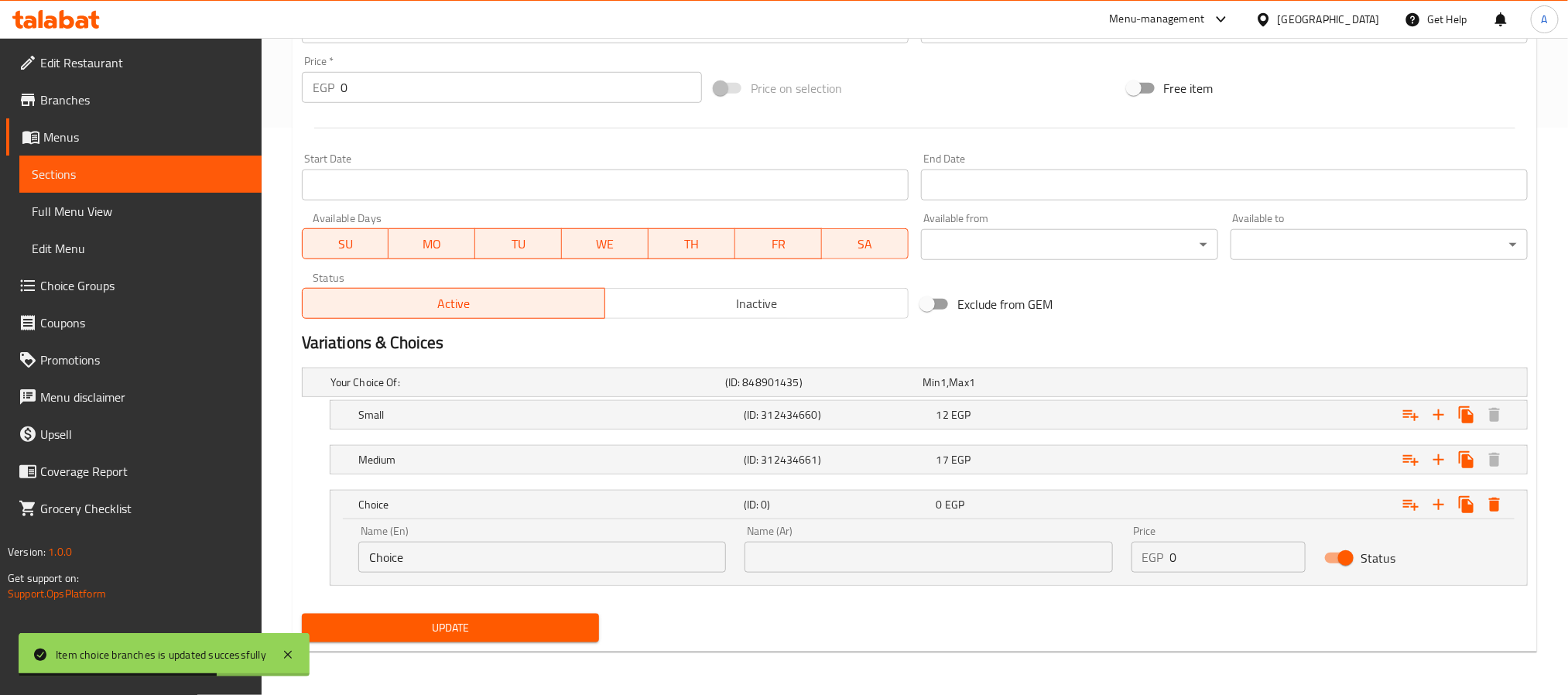
click at [453, 558] on input "Choice" at bounding box center [542, 557] width 368 height 31
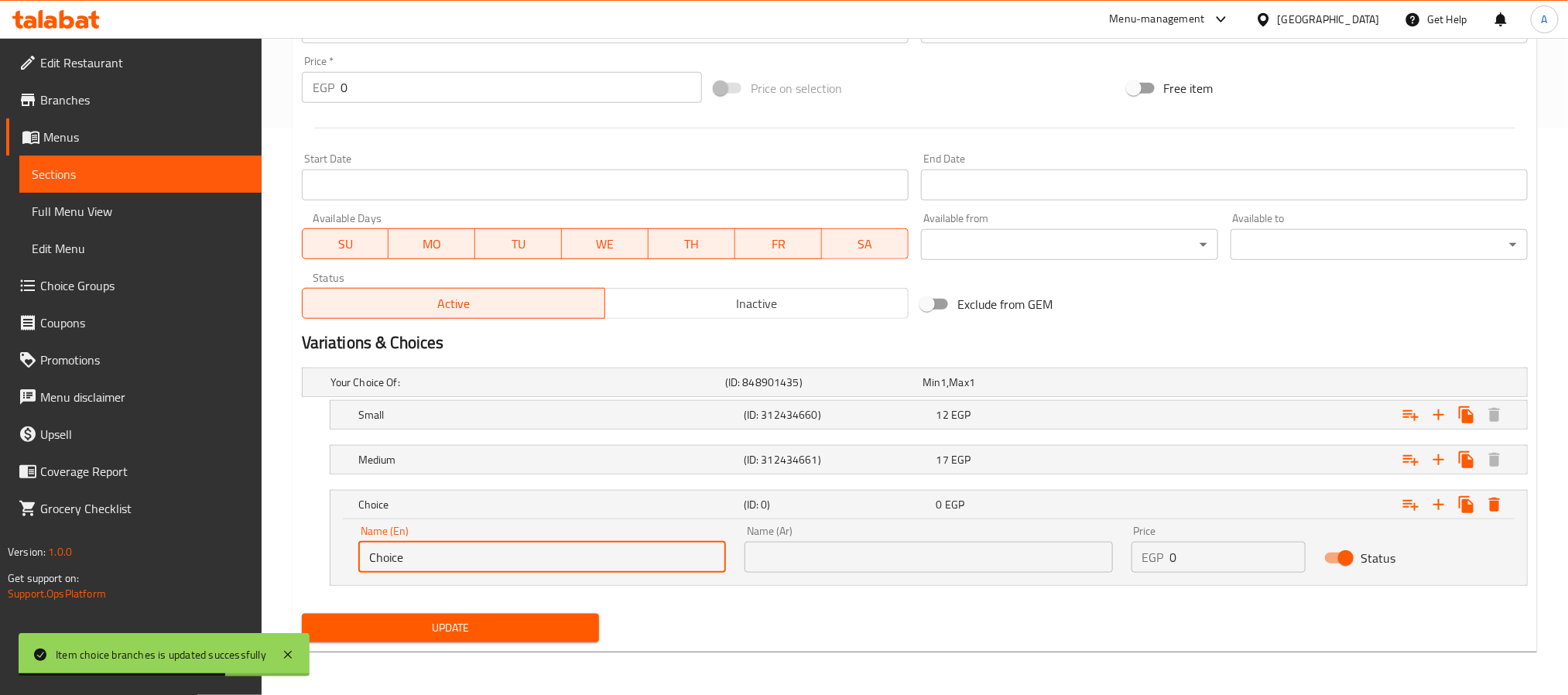
click at [453, 558] on input "Choice" at bounding box center [542, 557] width 368 height 31
type input "Large"
click at [784, 546] on input "text" at bounding box center [928, 557] width 368 height 31
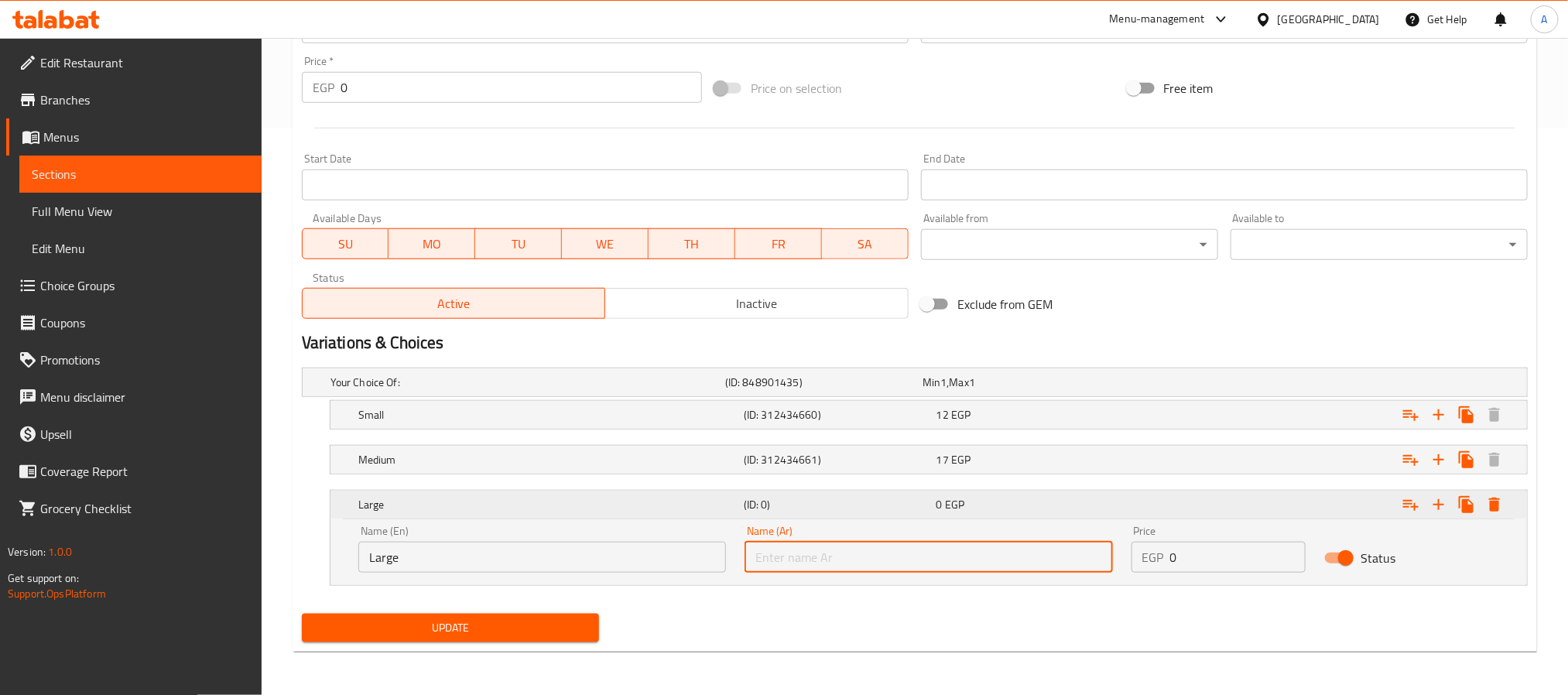
type input "كبير"
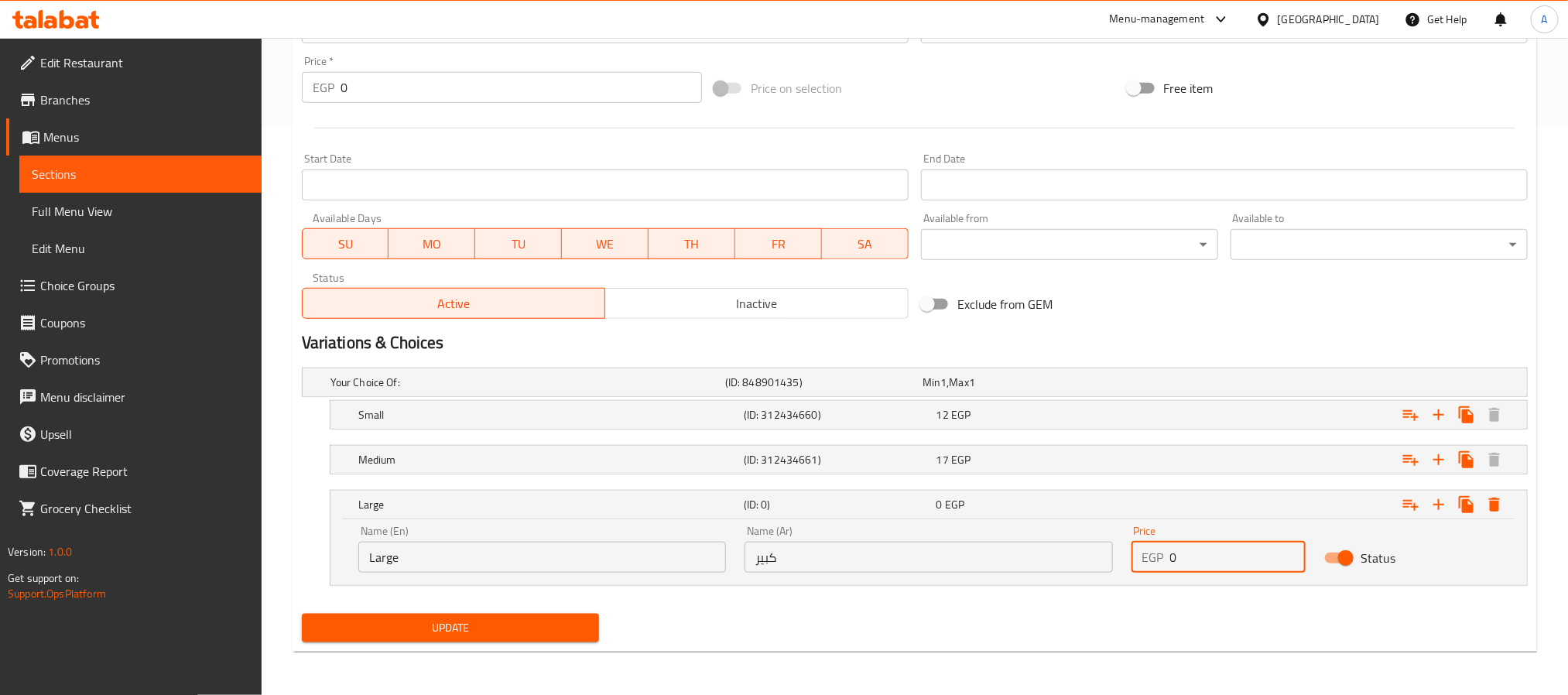
drag, startPoint x: 1171, startPoint y: 555, endPoint x: 1265, endPoint y: 644, distance: 129.4
click at [1172, 557] on input "0" at bounding box center [1237, 557] width 136 height 31
type input "60"
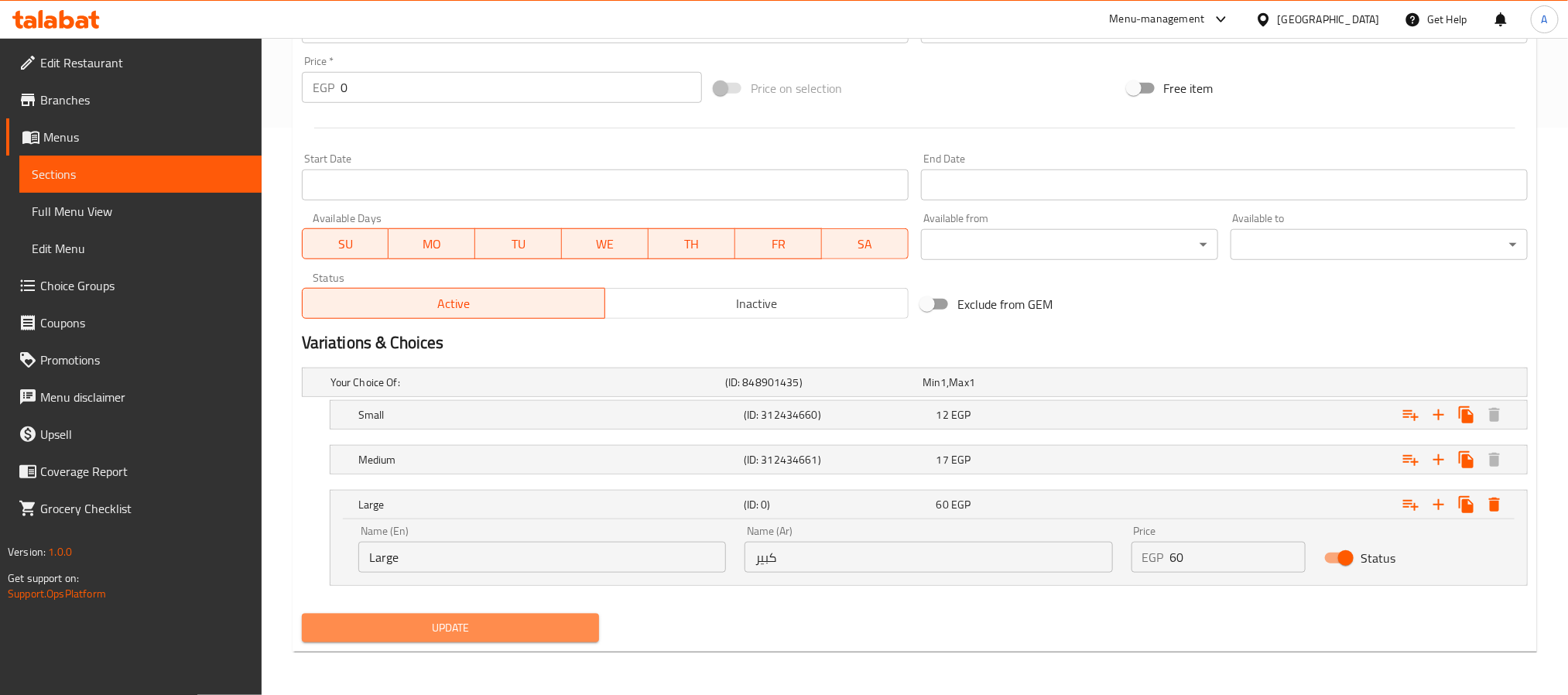
click at [533, 634] on span "Update" at bounding box center [451, 628] width 272 height 19
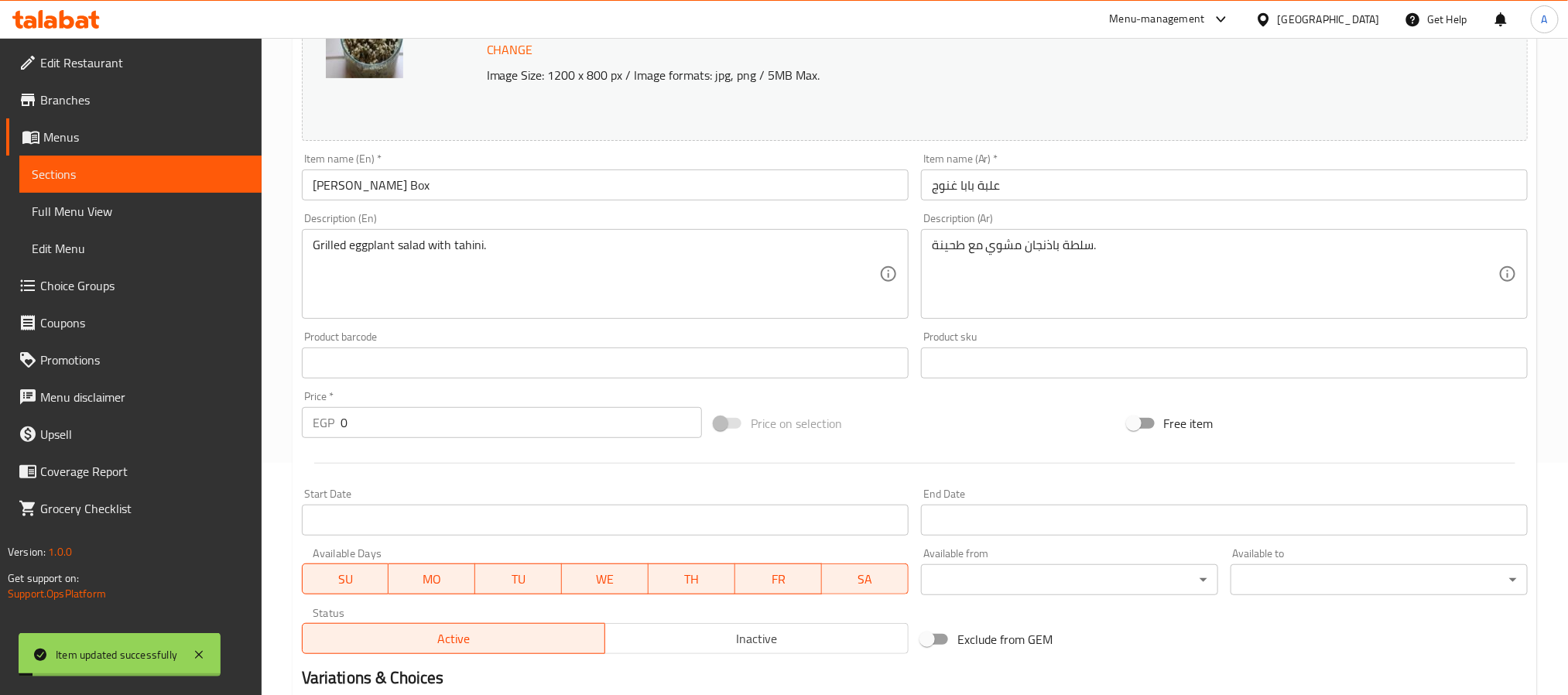
scroll to position [222, 0]
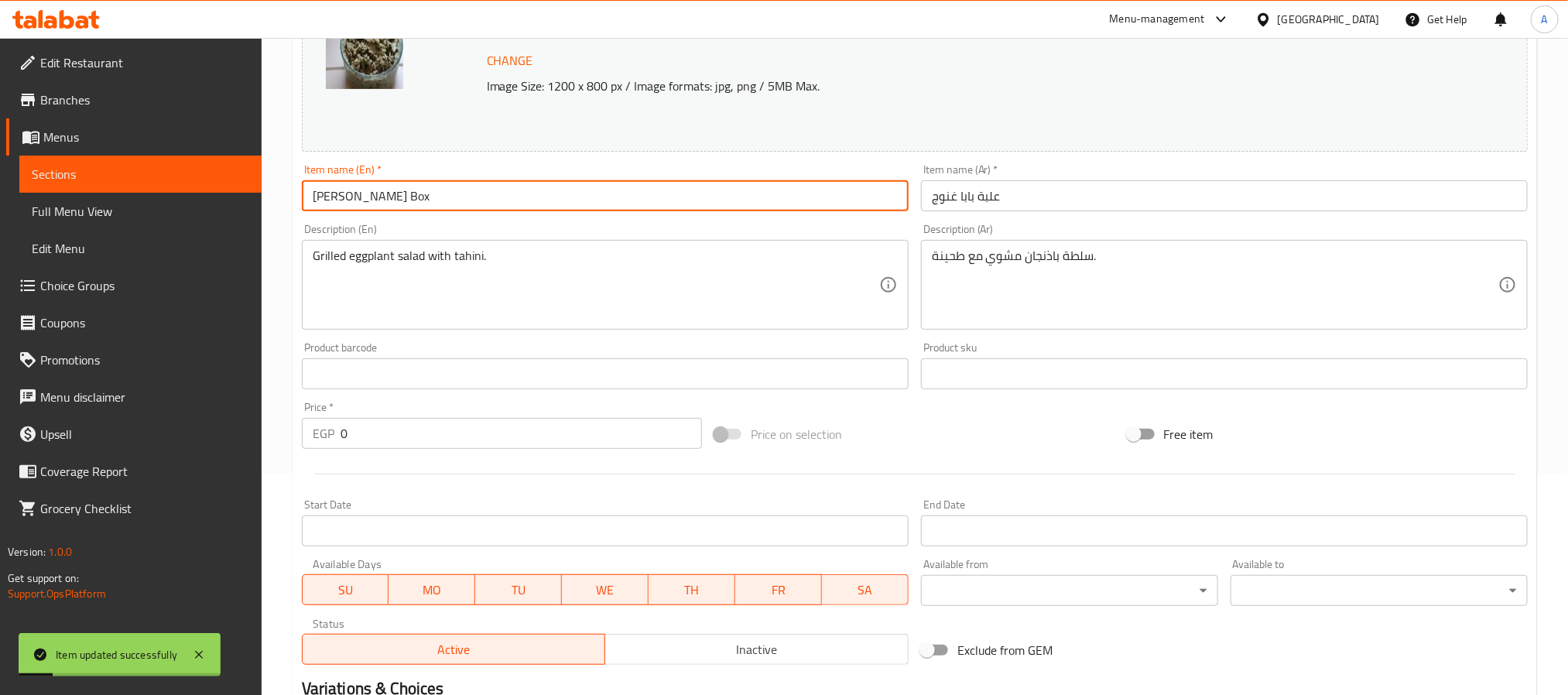
drag, startPoint x: 255, startPoint y: 166, endPoint x: 242, endPoint y: 166, distance: 13.0
click at [242, 166] on div "Edit Restaurant Branches Menus Sections Full Menu View Edit Menu Choice Groups …" at bounding box center [784, 429] width 1568 height 1225
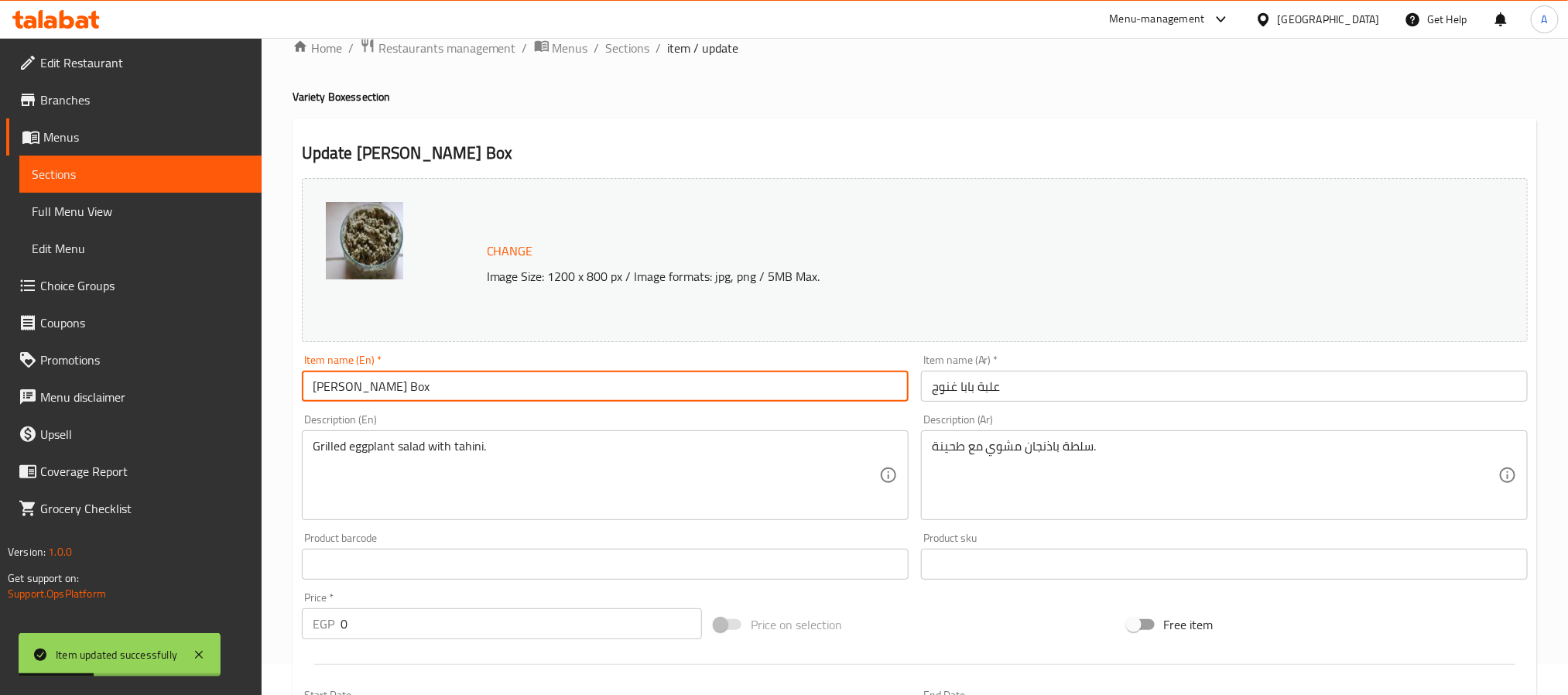
scroll to position [0, 0]
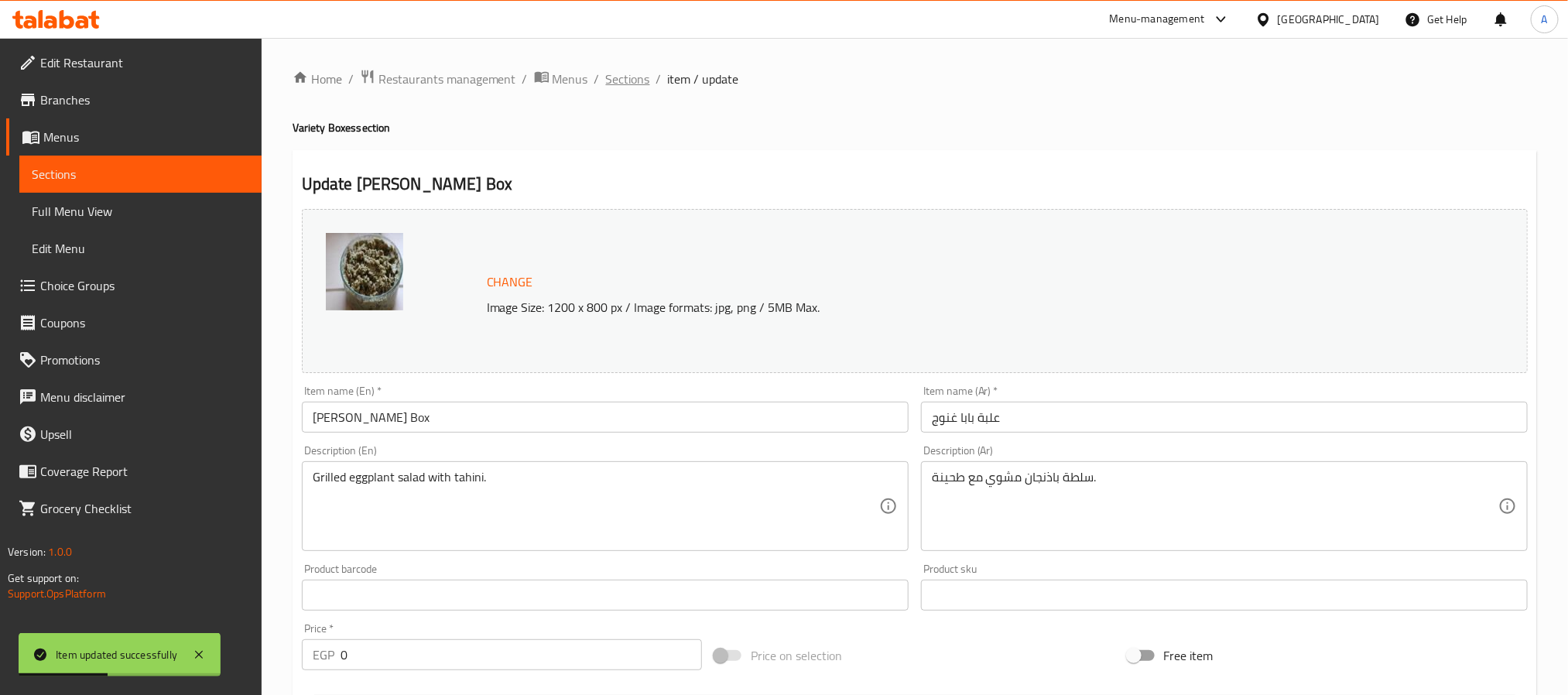
click at [625, 78] on span "Sections" at bounding box center [628, 79] width 44 height 19
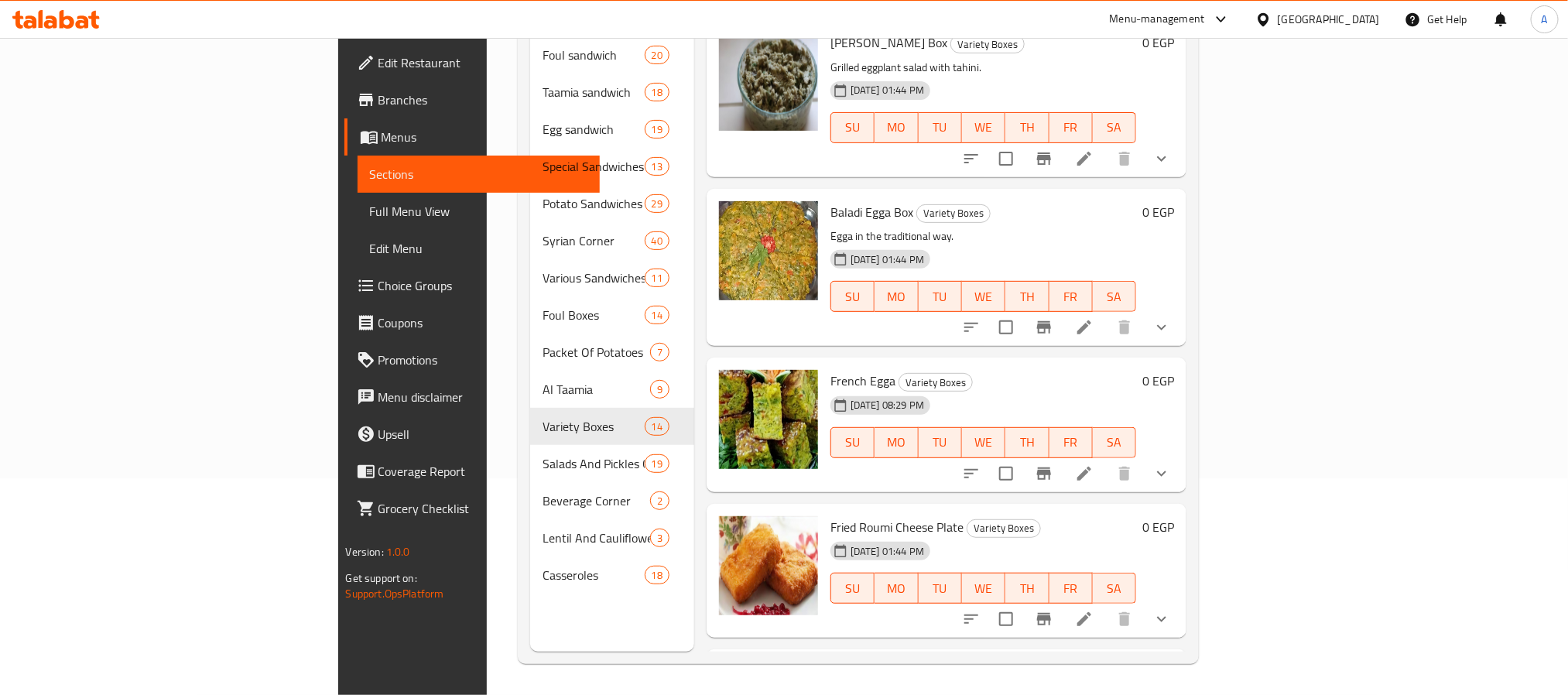
scroll to position [1556, 0]
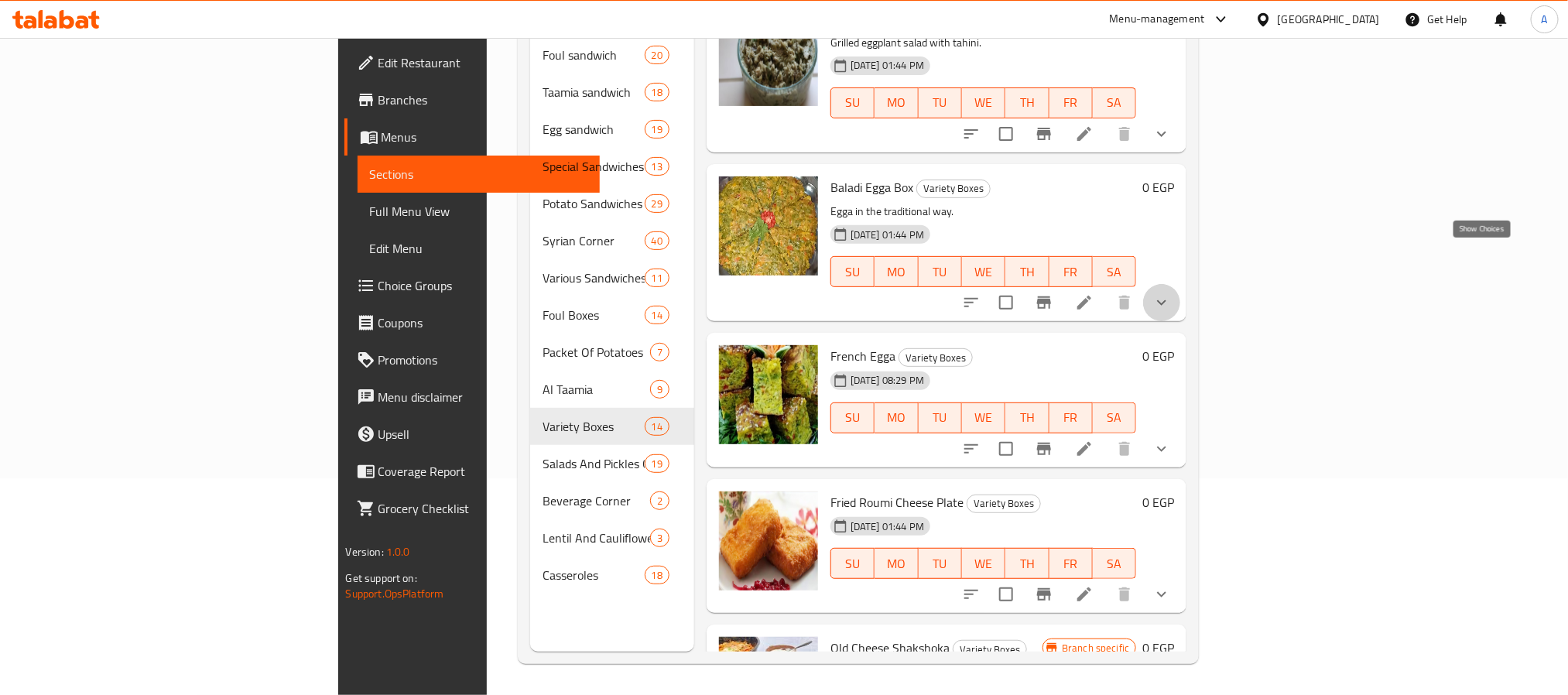
click at [1171, 293] on icon "show more" at bounding box center [1161, 303] width 19 height 19
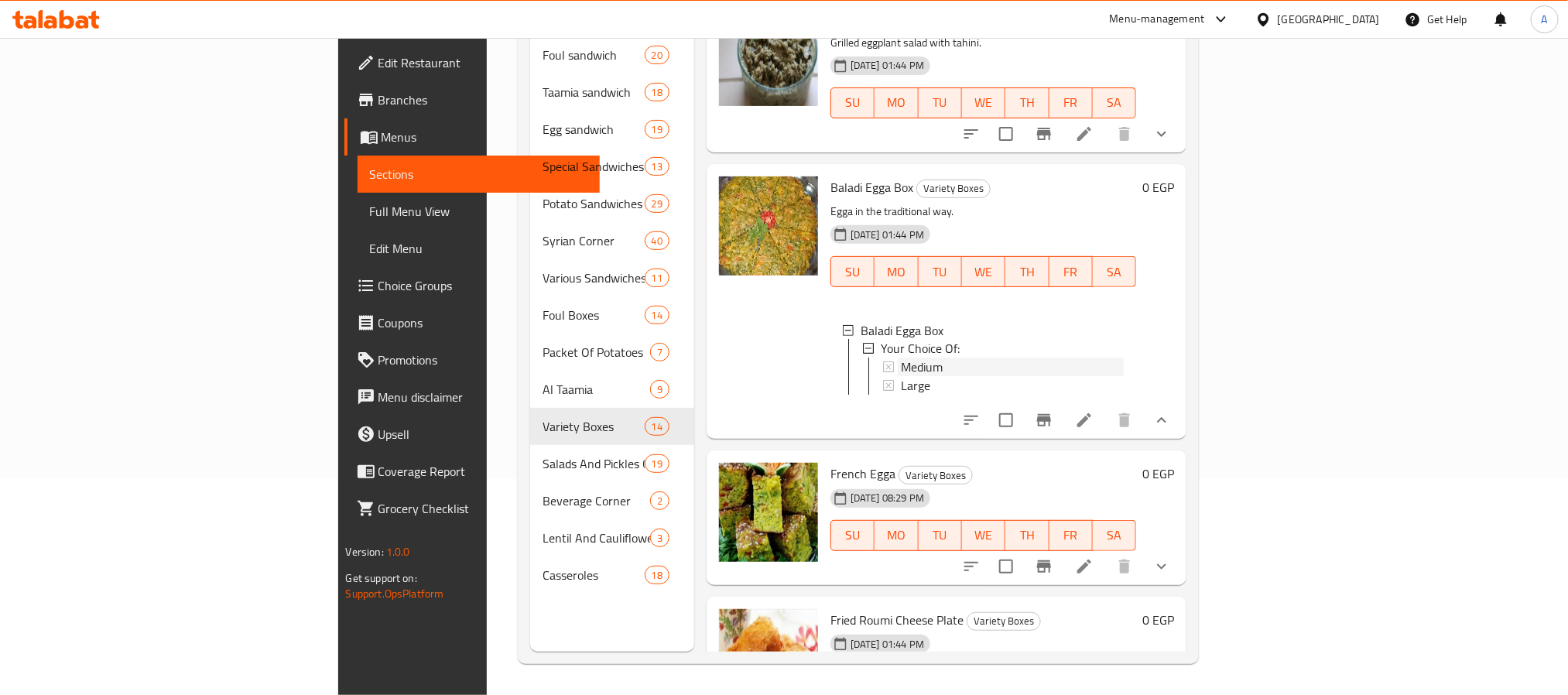
click at [901, 358] on div "Medium" at bounding box center [1013, 368] width 224 height 19
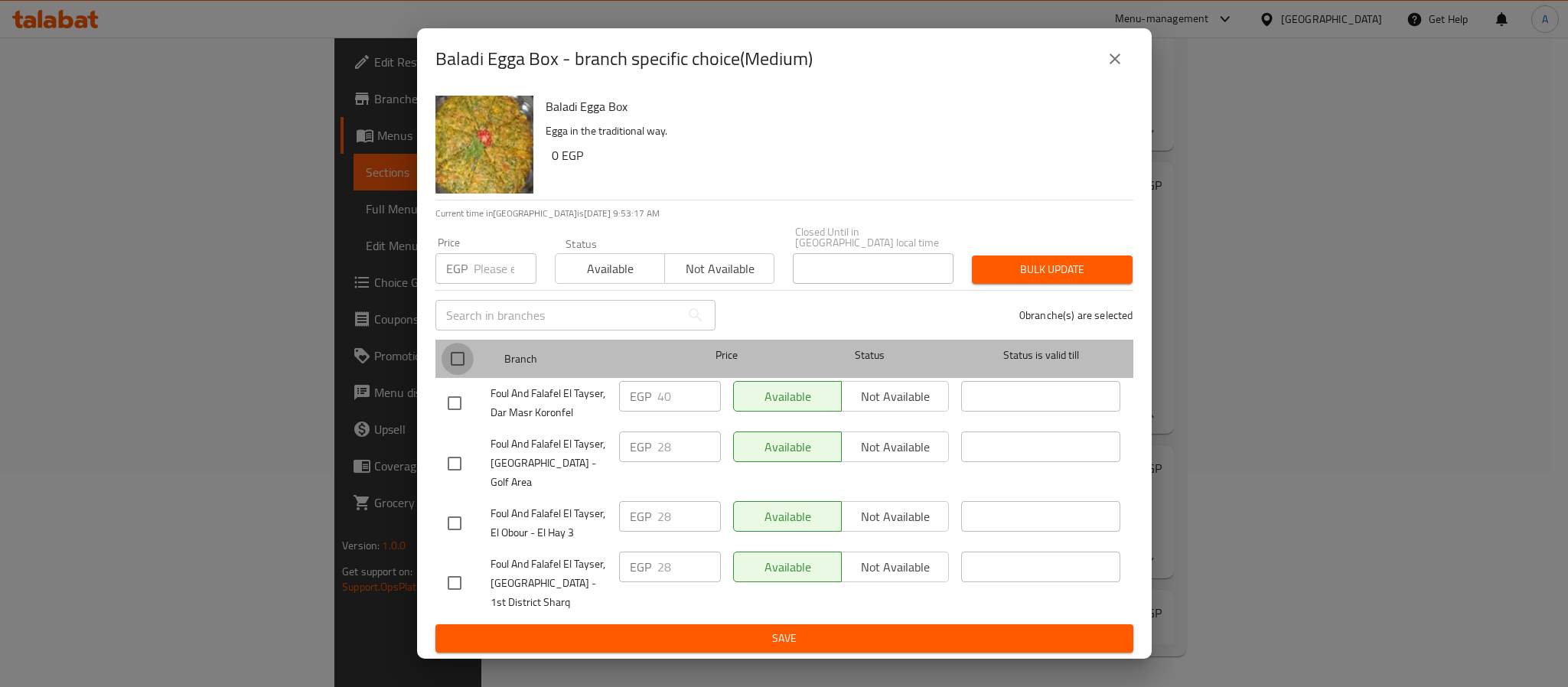
click at [462, 360] on input "checkbox" at bounding box center [457, 359] width 32 height 32
checkbox input "true"
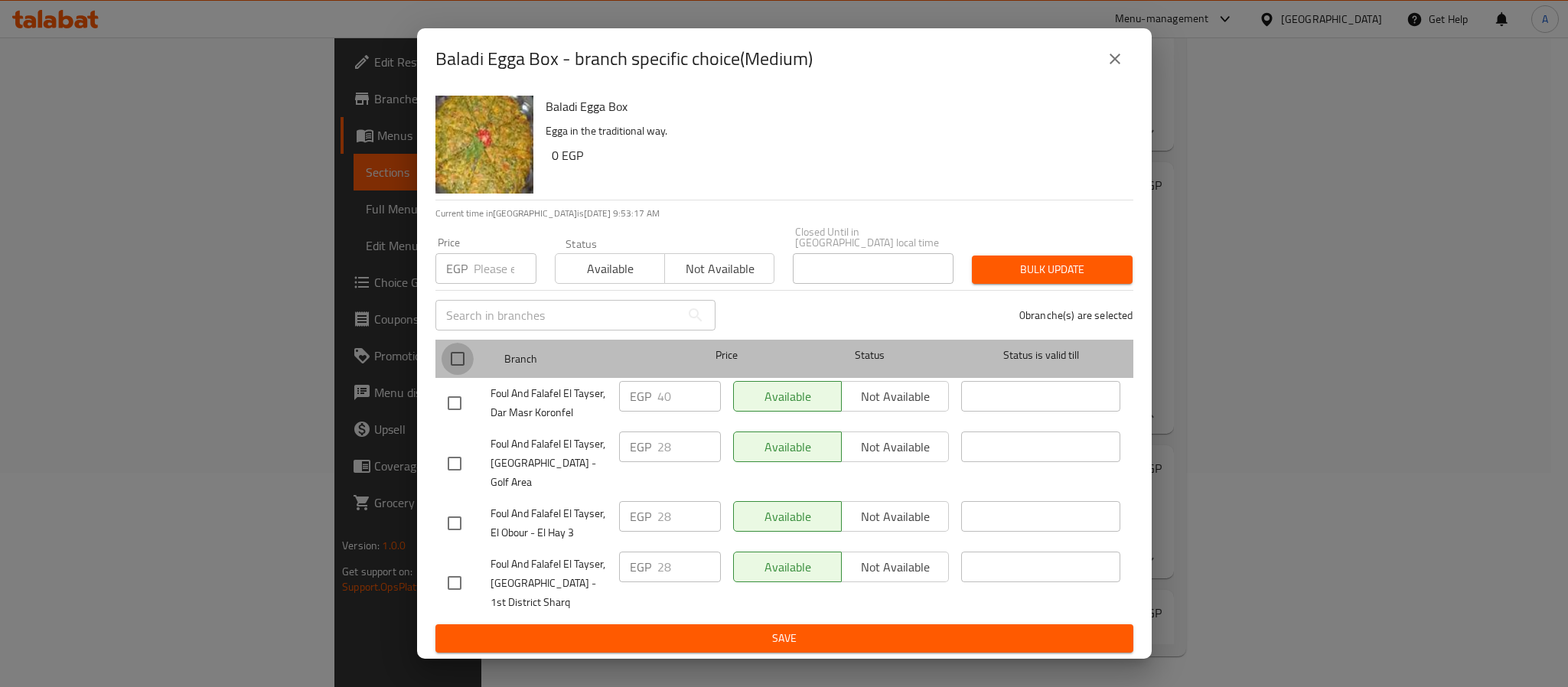
checkbox input "true"
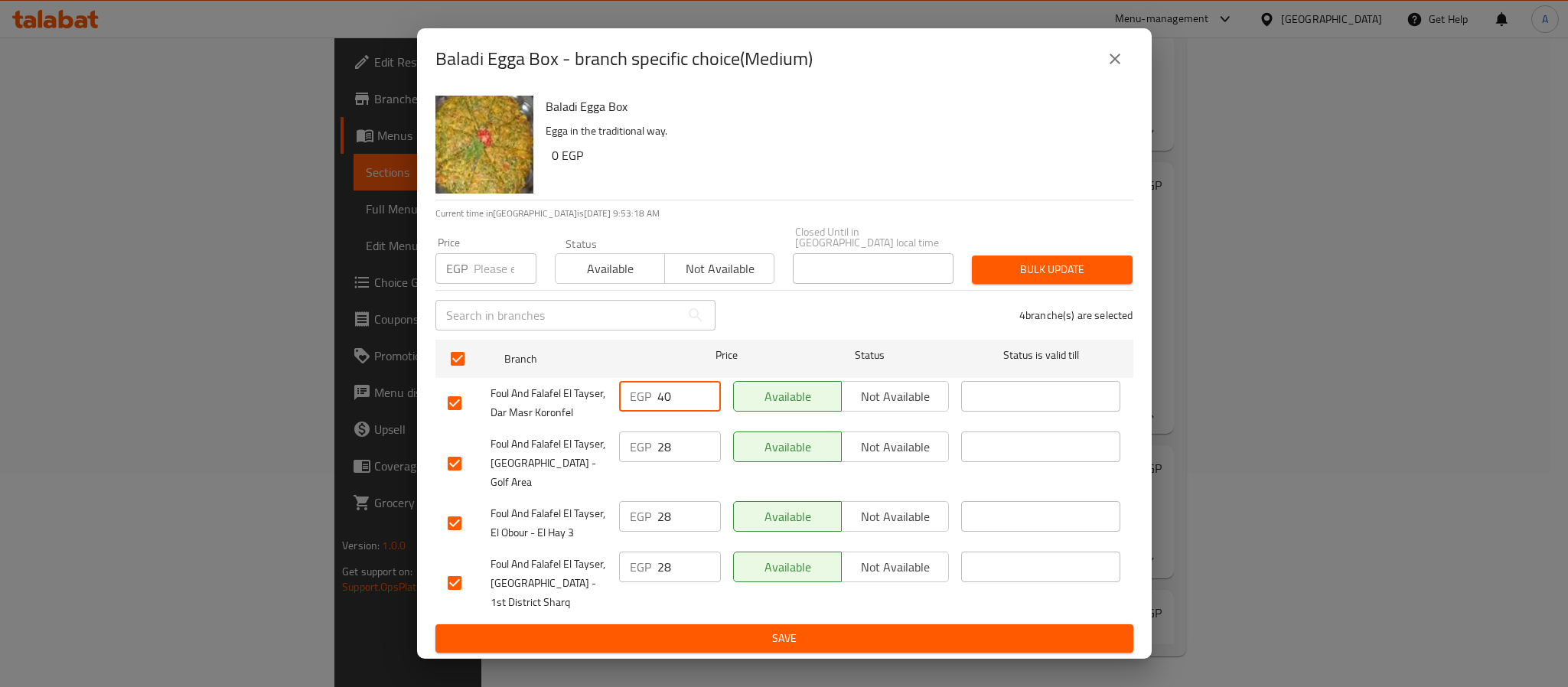
drag, startPoint x: 675, startPoint y: 391, endPoint x: 639, endPoint y: 391, distance: 36.0
click at [639, 391] on div "EGP 40 ​" at bounding box center [670, 396] width 102 height 31
click at [496, 264] on input "number" at bounding box center [505, 268] width 63 height 31
paste input "40"
type input "40"
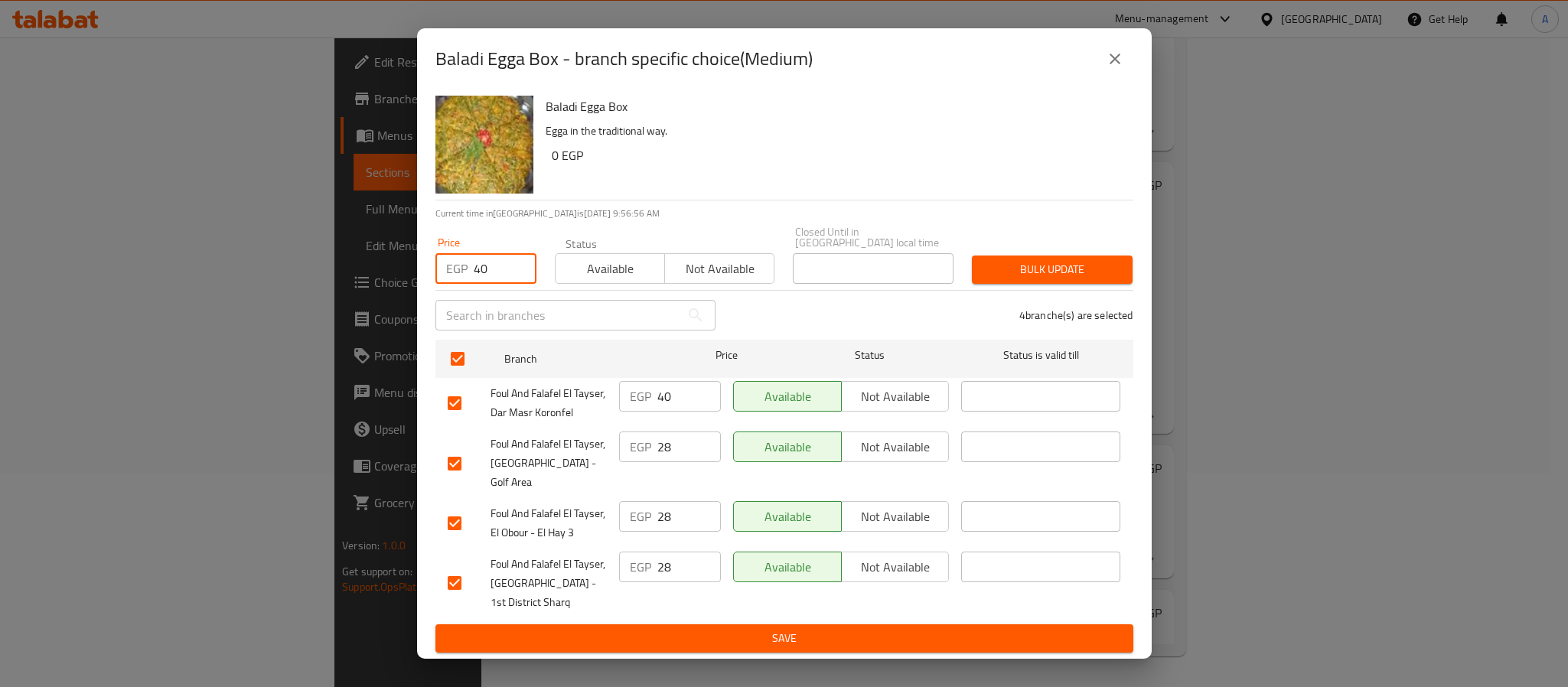
click at [1066, 277] on span "Bulk update" at bounding box center [1052, 269] width 136 height 19
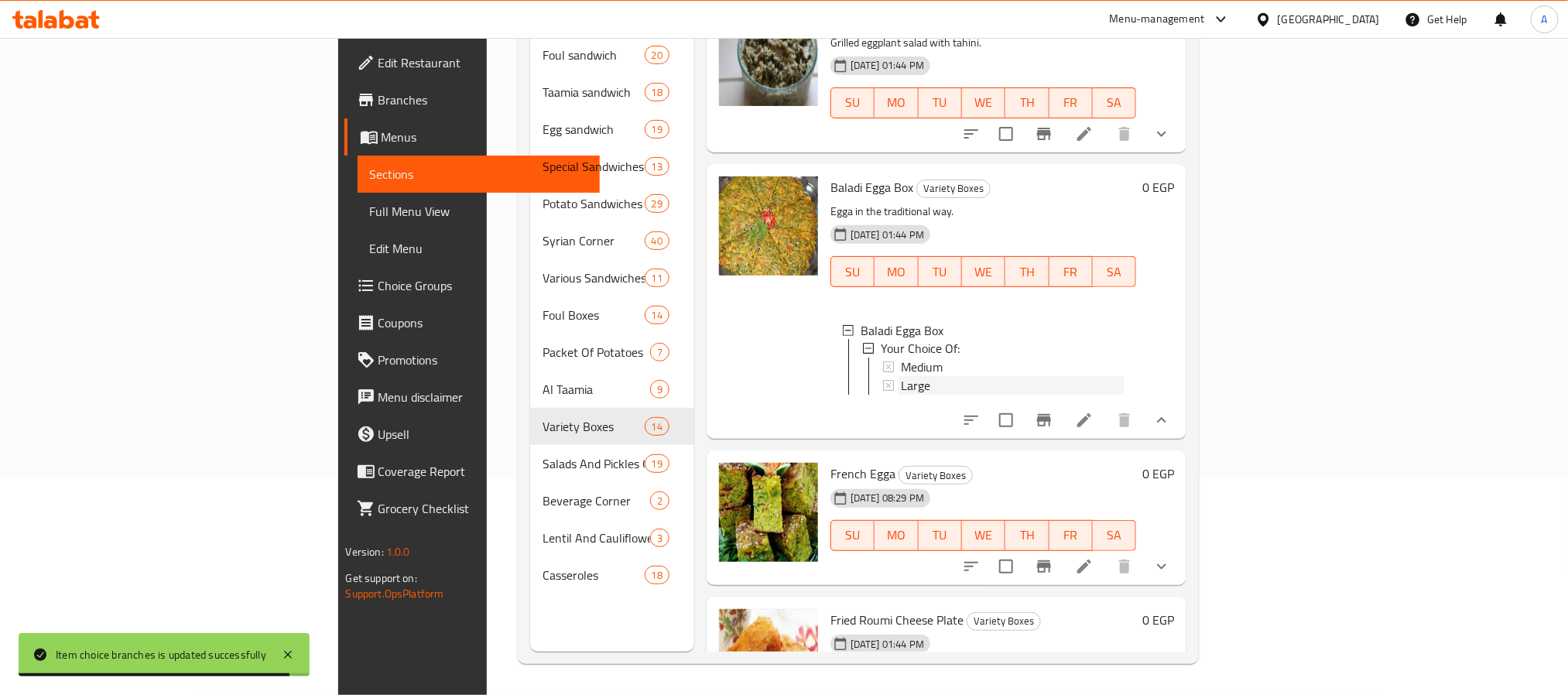
click at [901, 377] on div "Large" at bounding box center [1013, 386] width 224 height 19
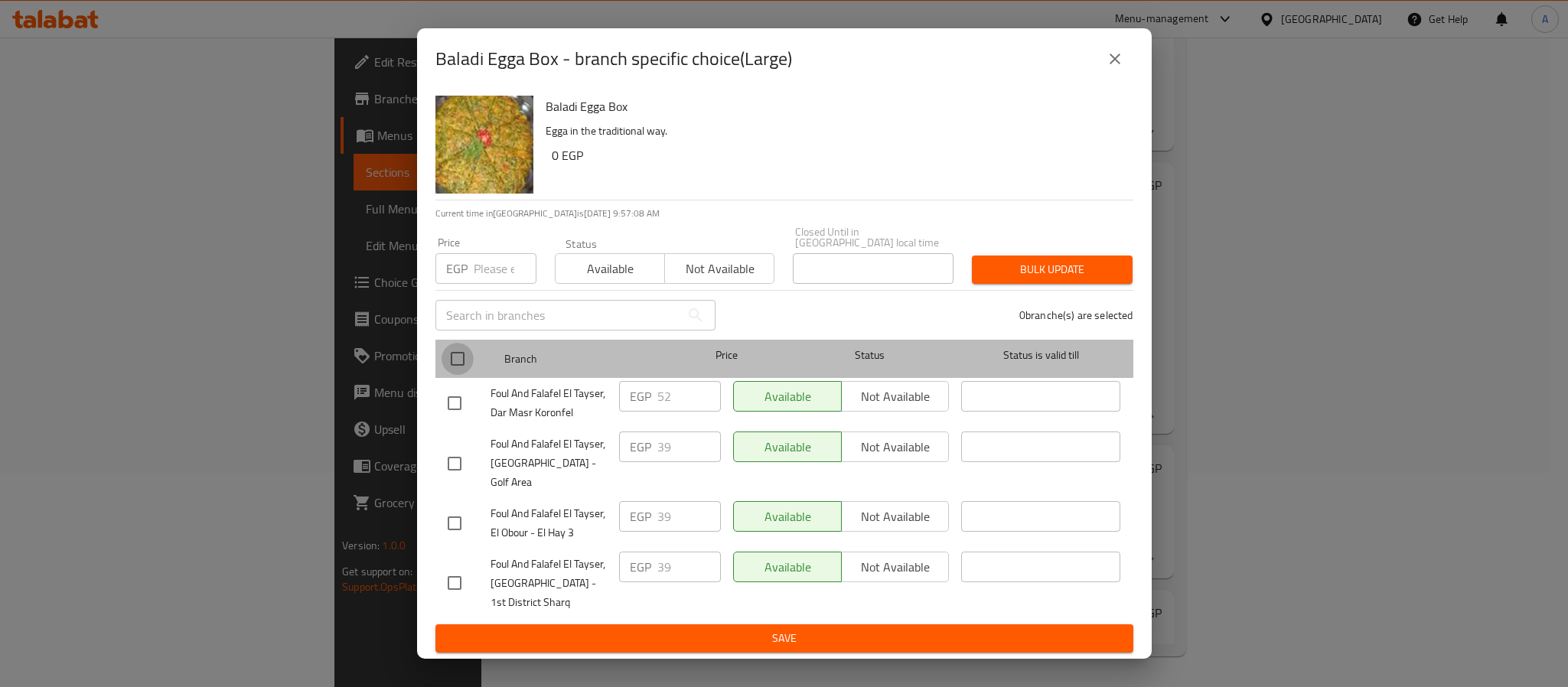
click at [458, 359] on input "checkbox" at bounding box center [457, 359] width 32 height 32
checkbox input "true"
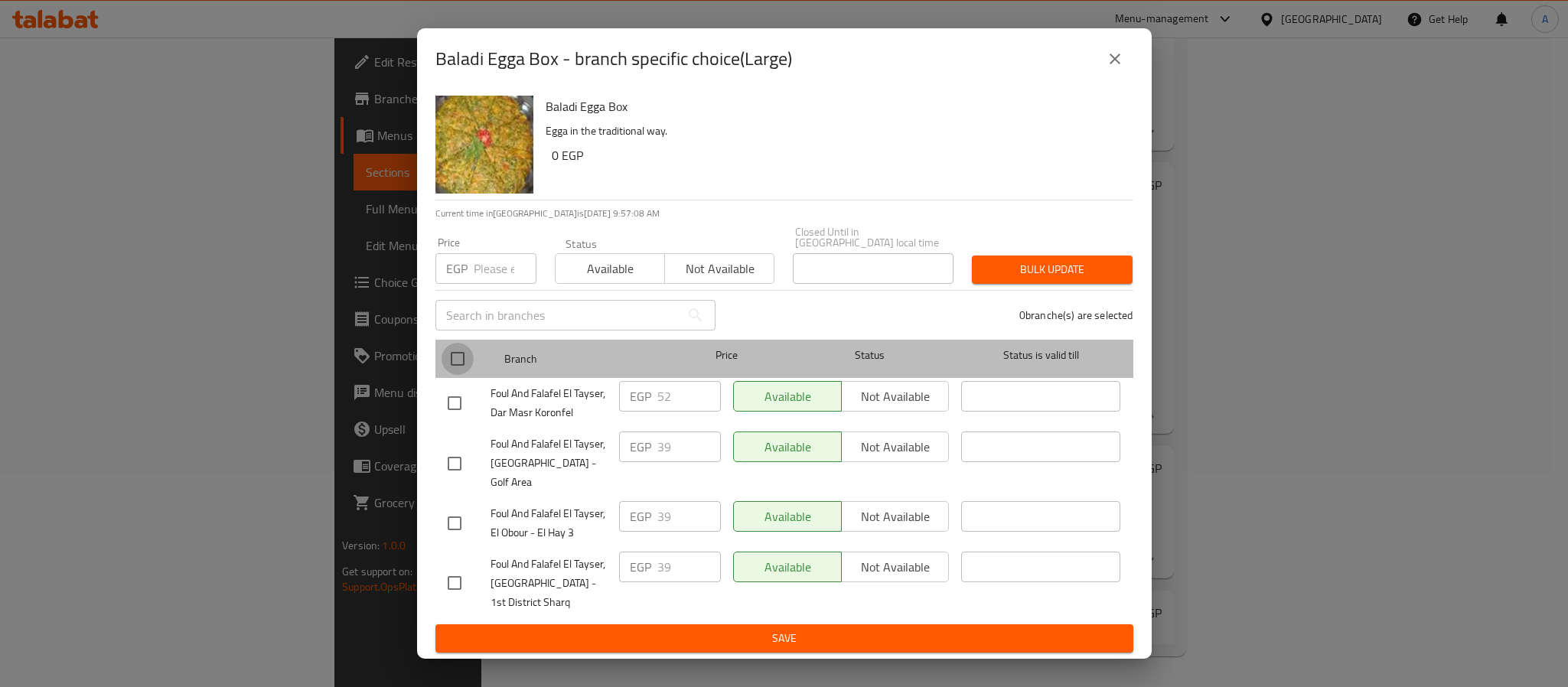
checkbox input "true"
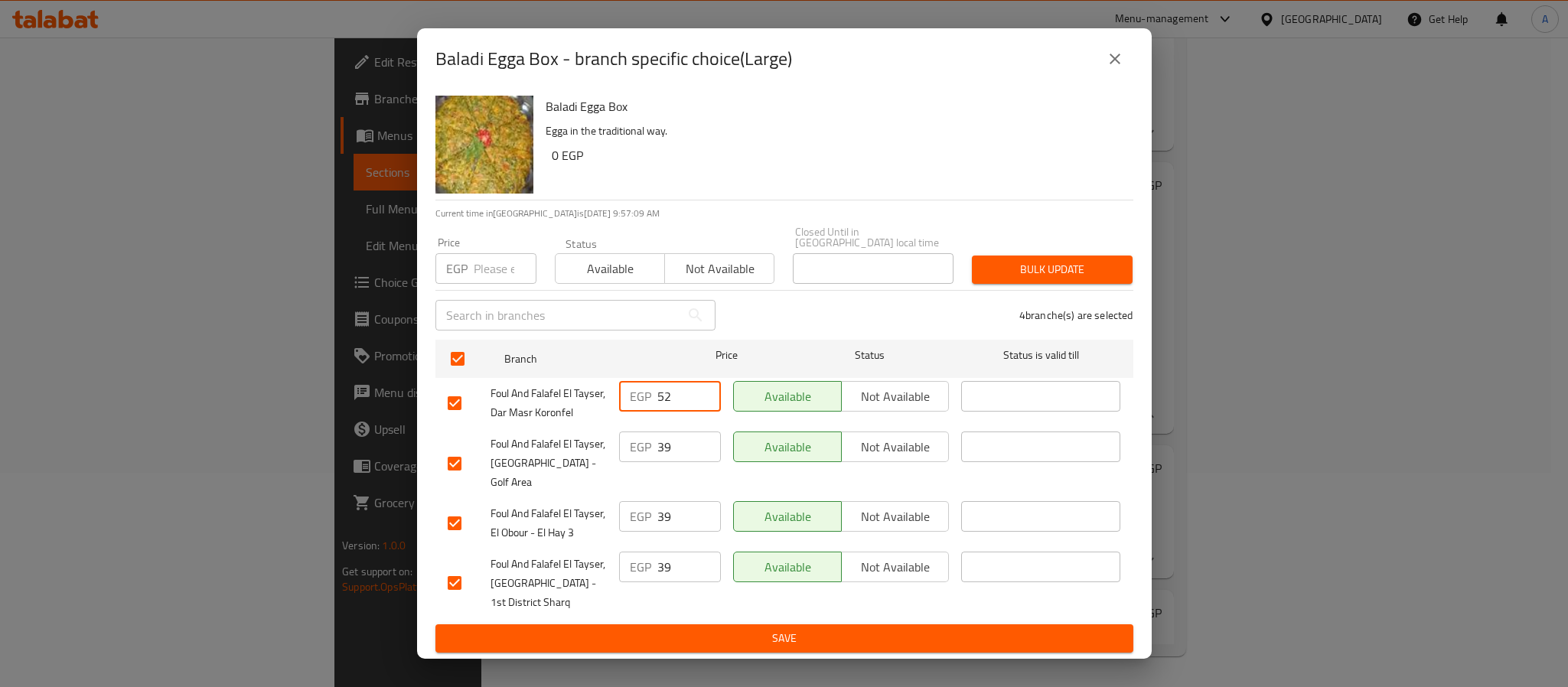
drag, startPoint x: 678, startPoint y: 404, endPoint x: 613, endPoint y: 385, distance: 67.7
click at [613, 385] on div "EGP 52 ​" at bounding box center [669, 404] width 114 height 57
paste input "52"
click at [494, 283] on input "number" at bounding box center [505, 268] width 63 height 31
type input "52"
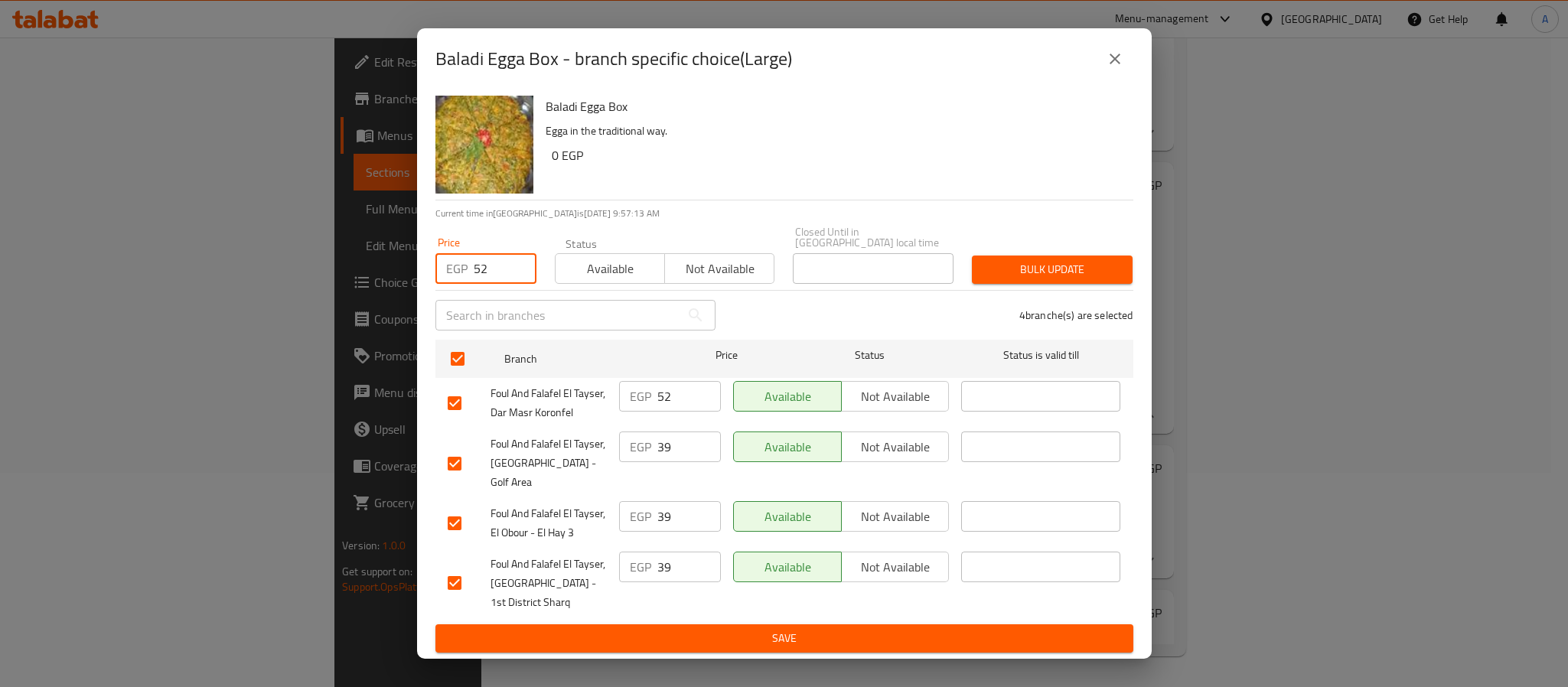
click at [1002, 279] on span "Bulk update" at bounding box center [1052, 269] width 136 height 19
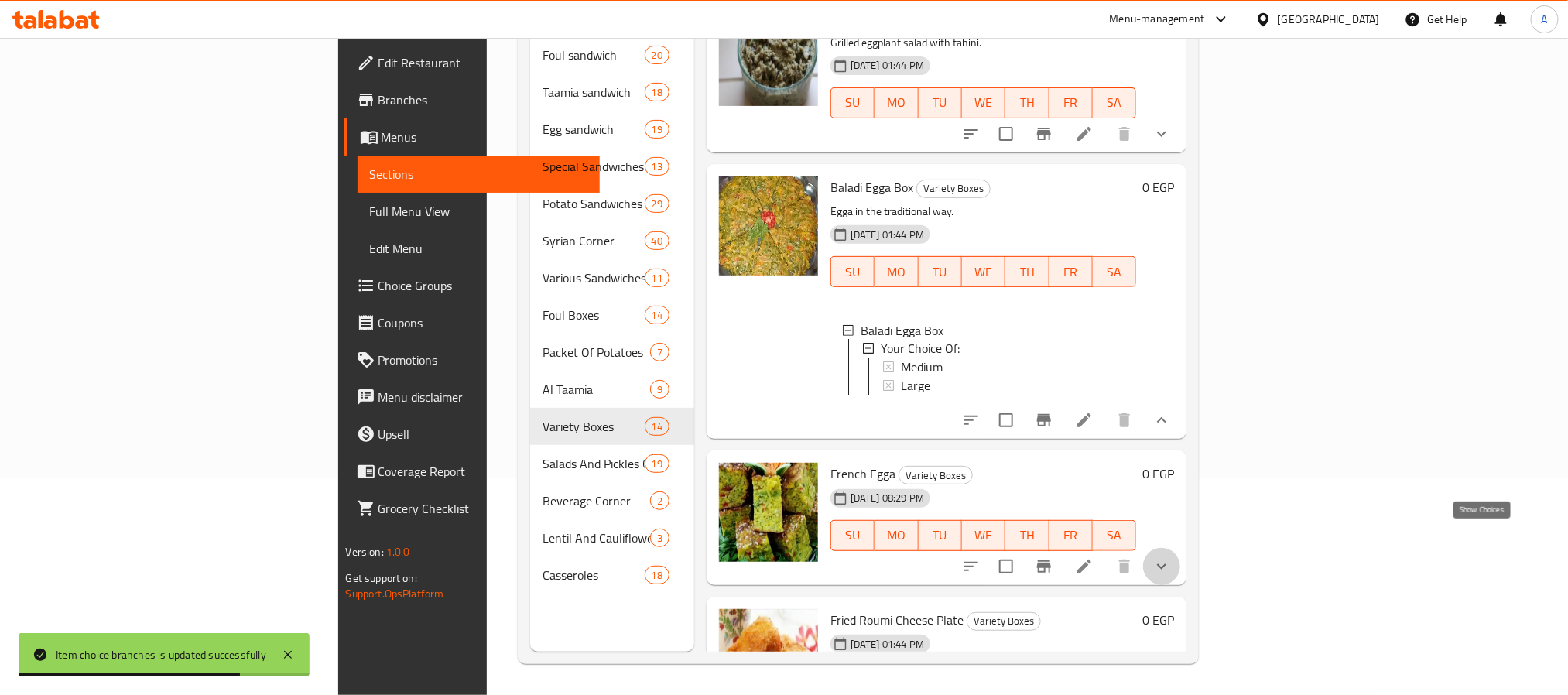
click at [1171, 557] on icon "show more" at bounding box center [1161, 566] width 19 height 19
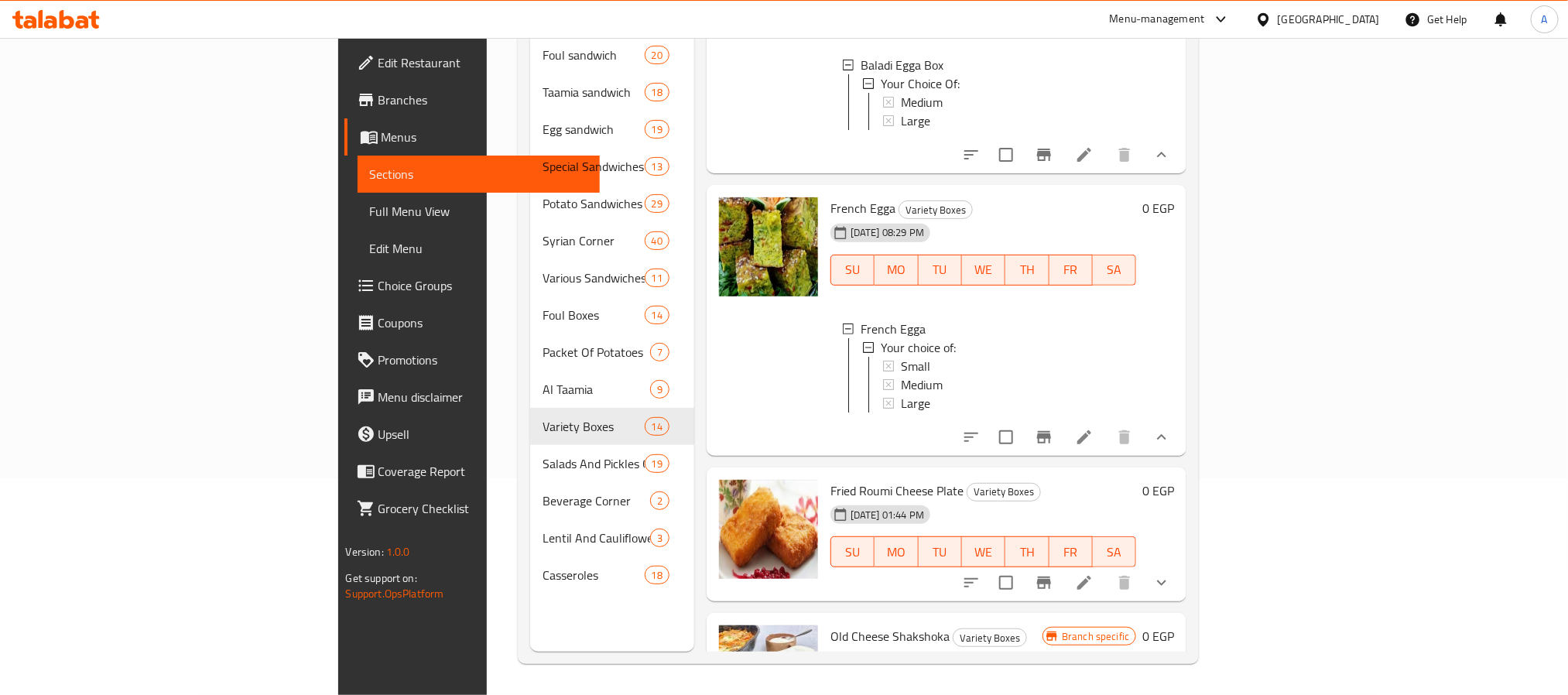
scroll to position [1877, 0]
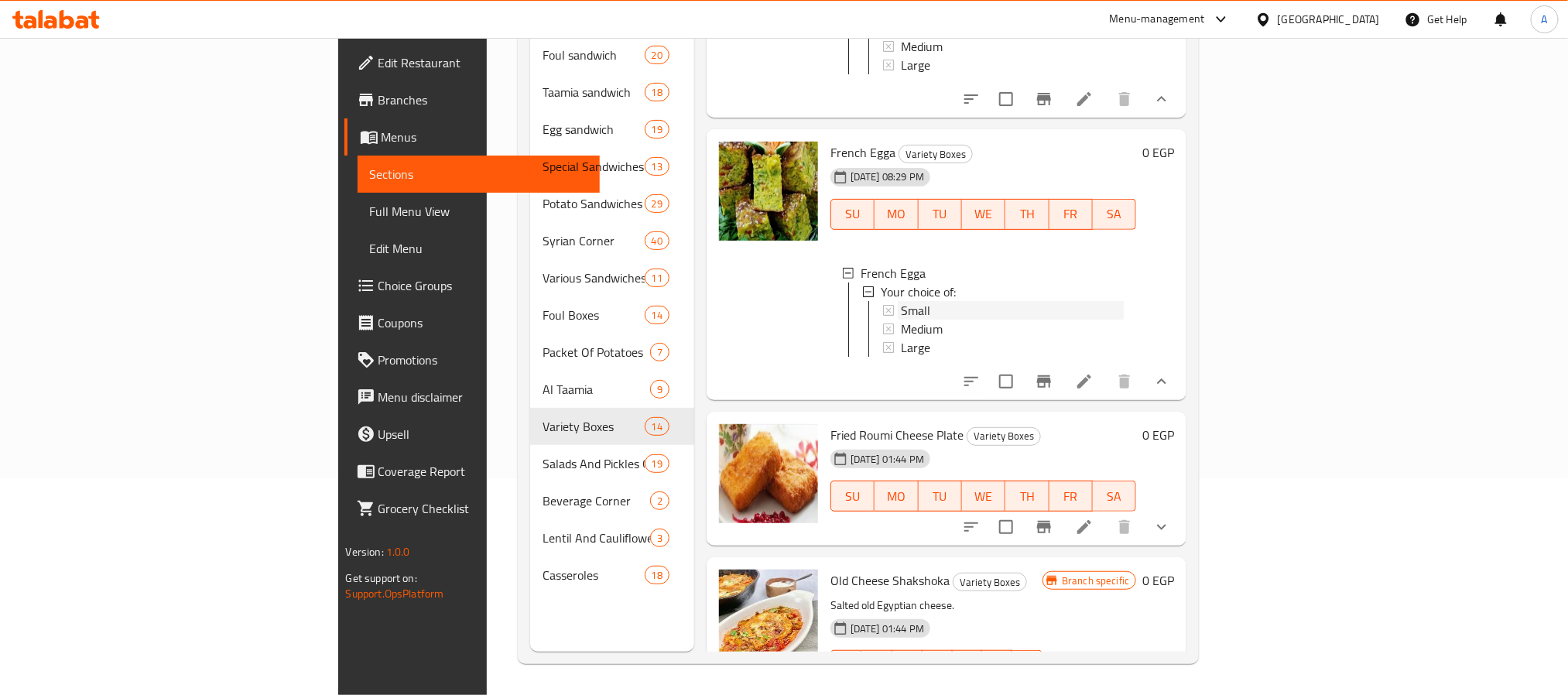
click at [901, 301] on span "Small" at bounding box center [915, 310] width 30 height 19
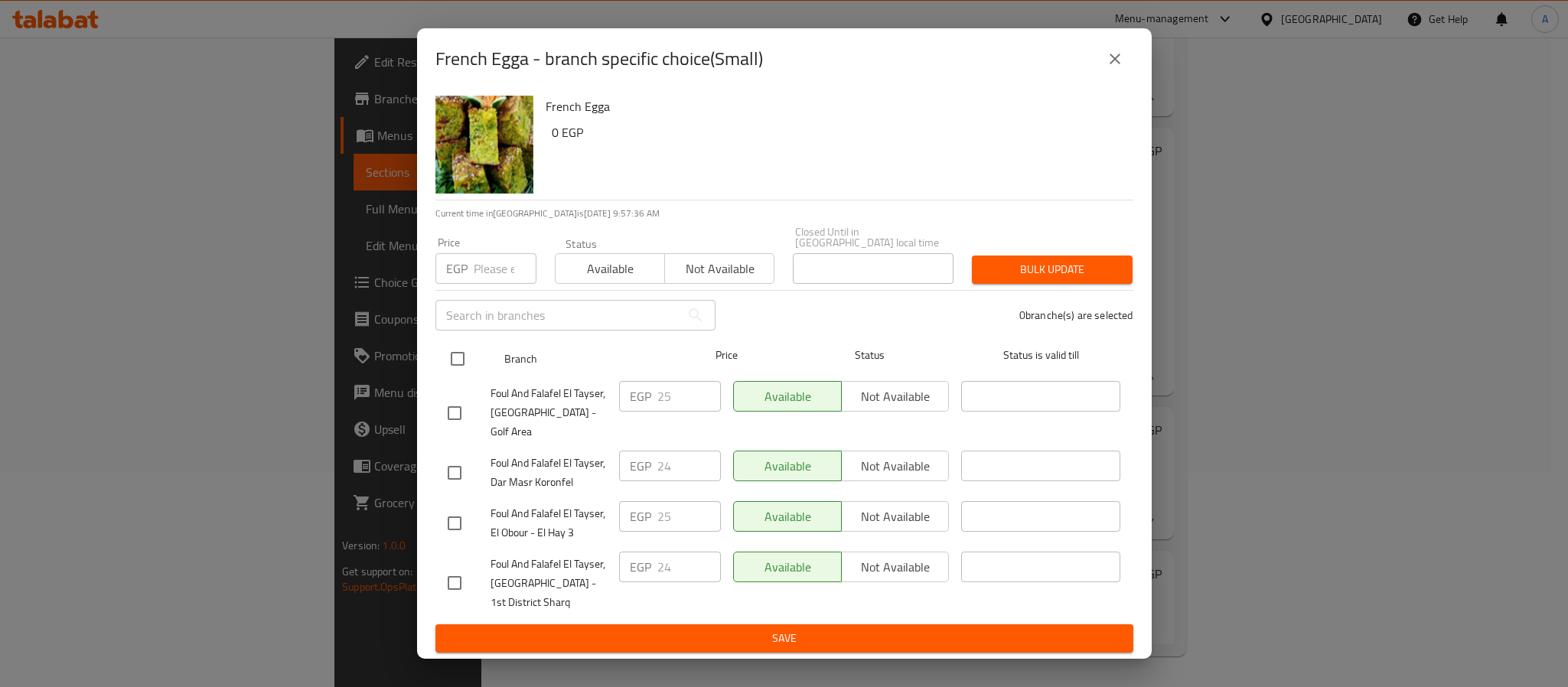
click at [464, 360] on input "checkbox" at bounding box center [457, 359] width 32 height 32
checkbox input "true"
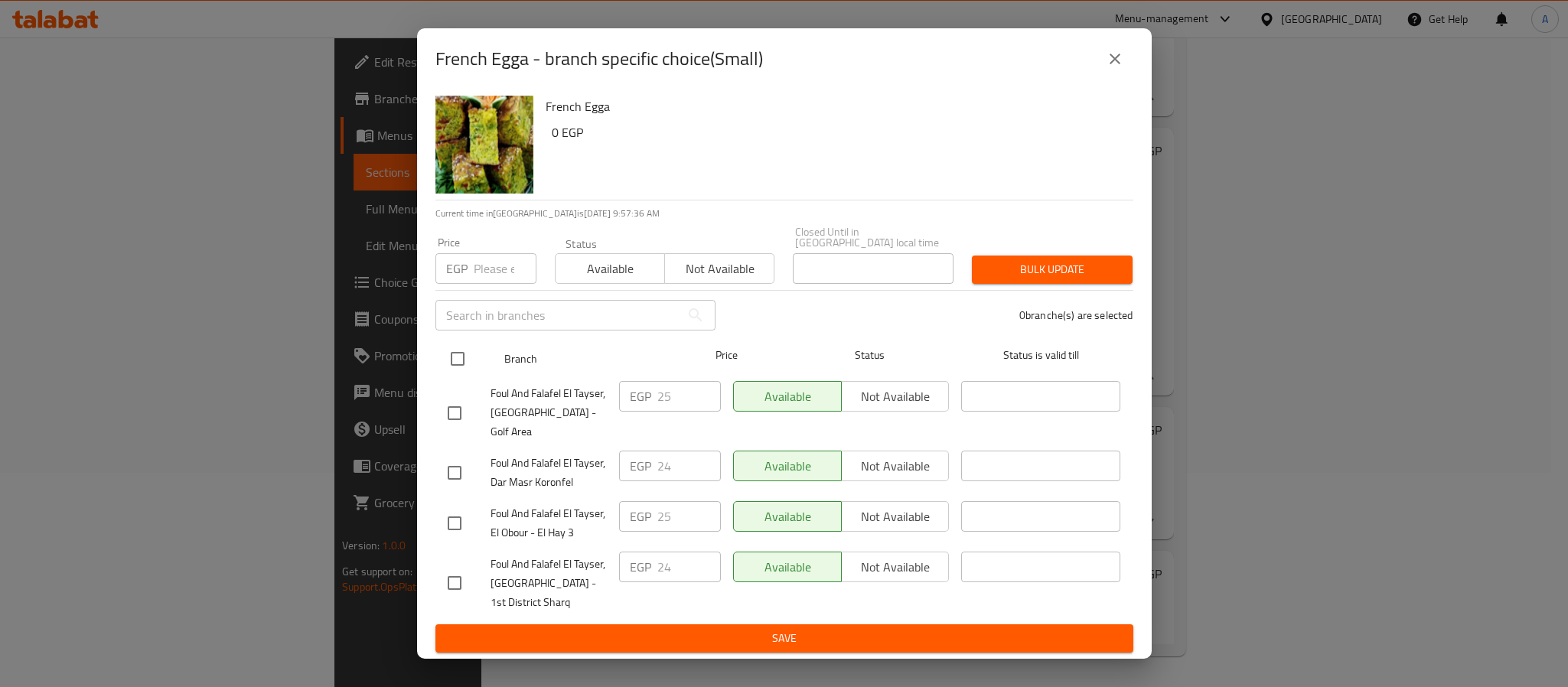
checkbox input "true"
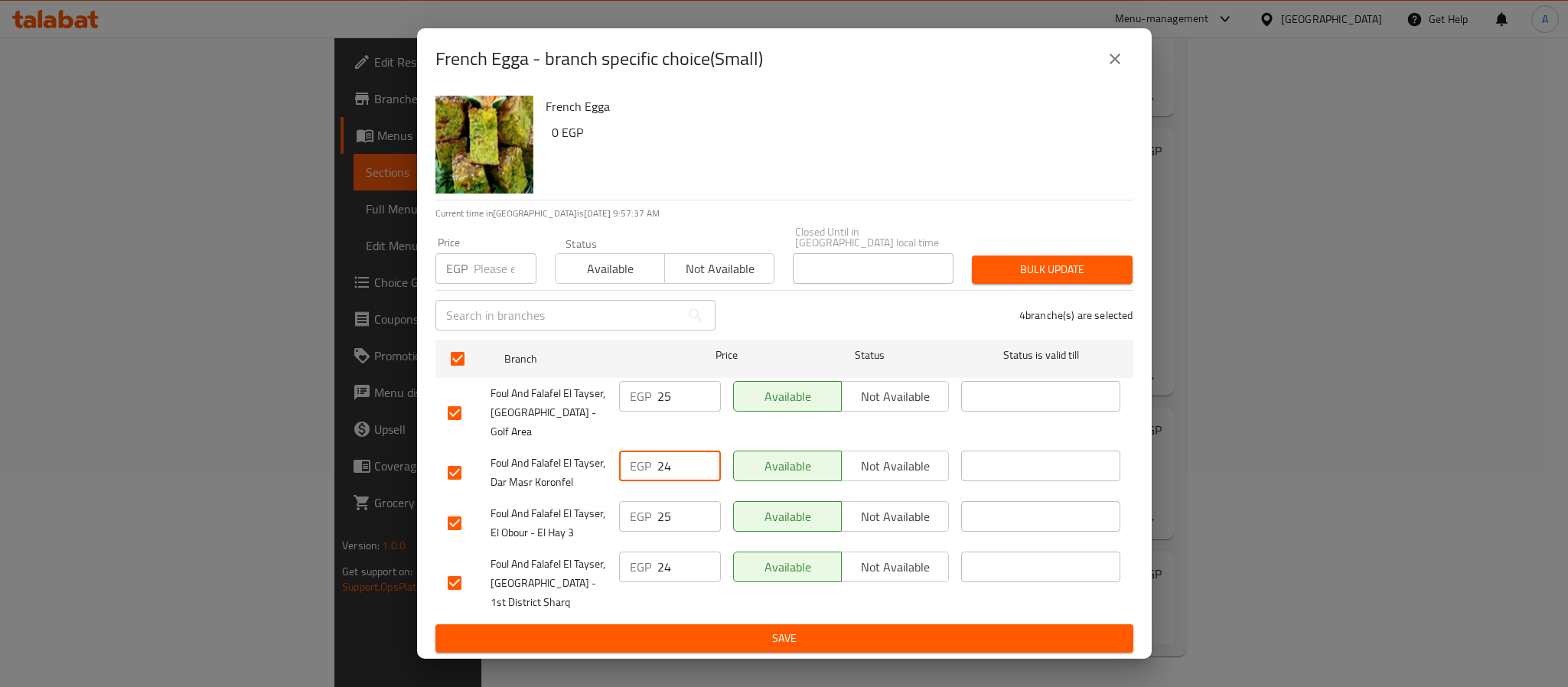
drag, startPoint x: 677, startPoint y: 443, endPoint x: 649, endPoint y: 441, distance: 28.1
click at [649, 450] on div "EGP 24 ​" at bounding box center [670, 466] width 102 height 31
click at [494, 274] on input "number" at bounding box center [505, 268] width 63 height 31
paste input "24"
type input "24"
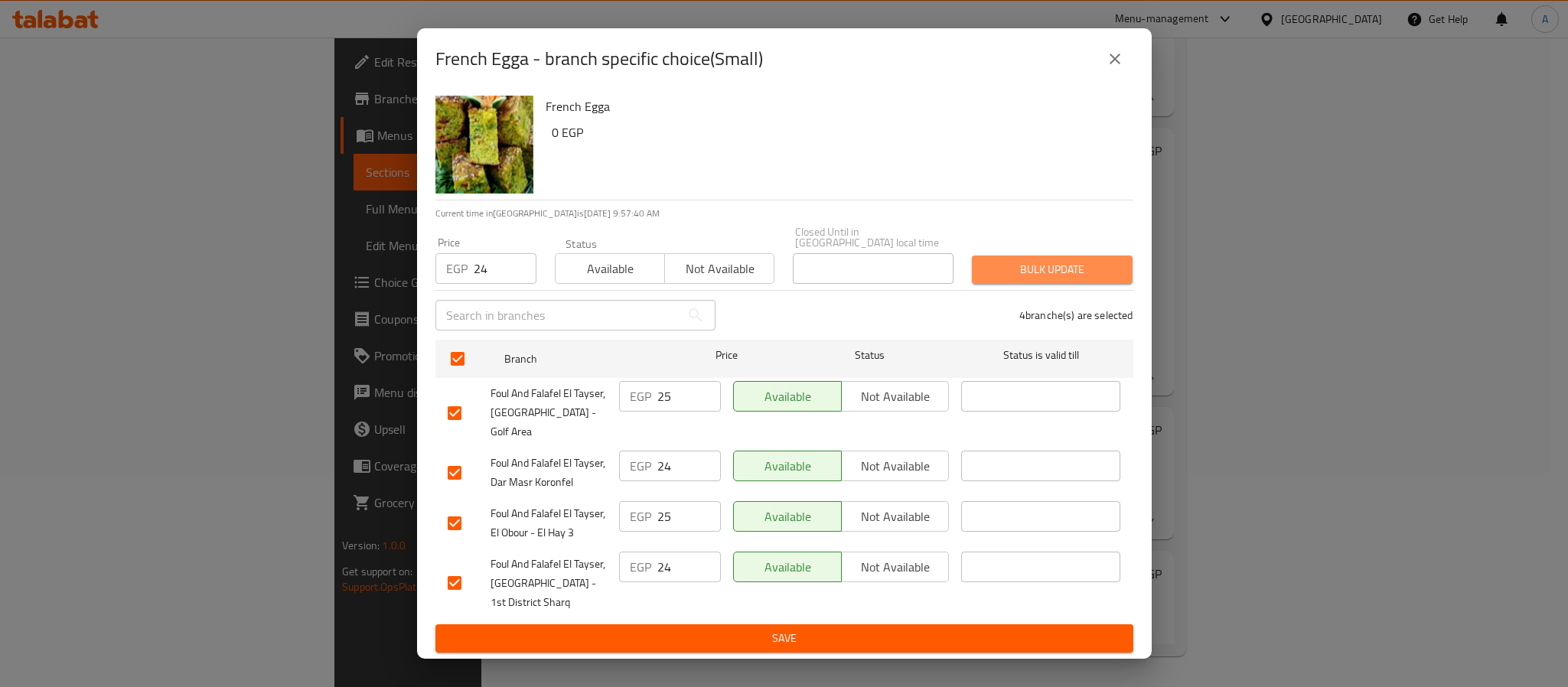
click at [985, 274] on span "Bulk update" at bounding box center [1052, 269] width 136 height 19
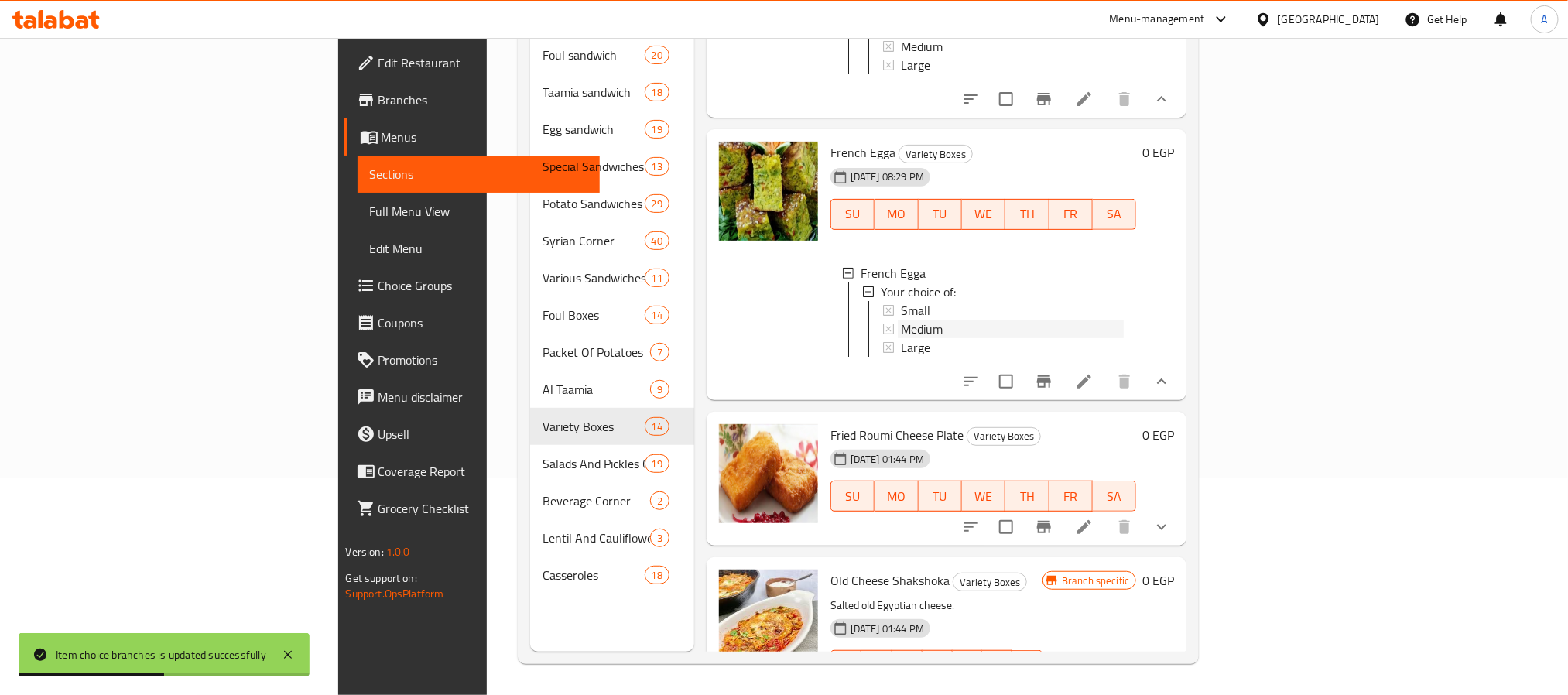
click at [901, 320] on span "Medium" at bounding box center [921, 329] width 41 height 19
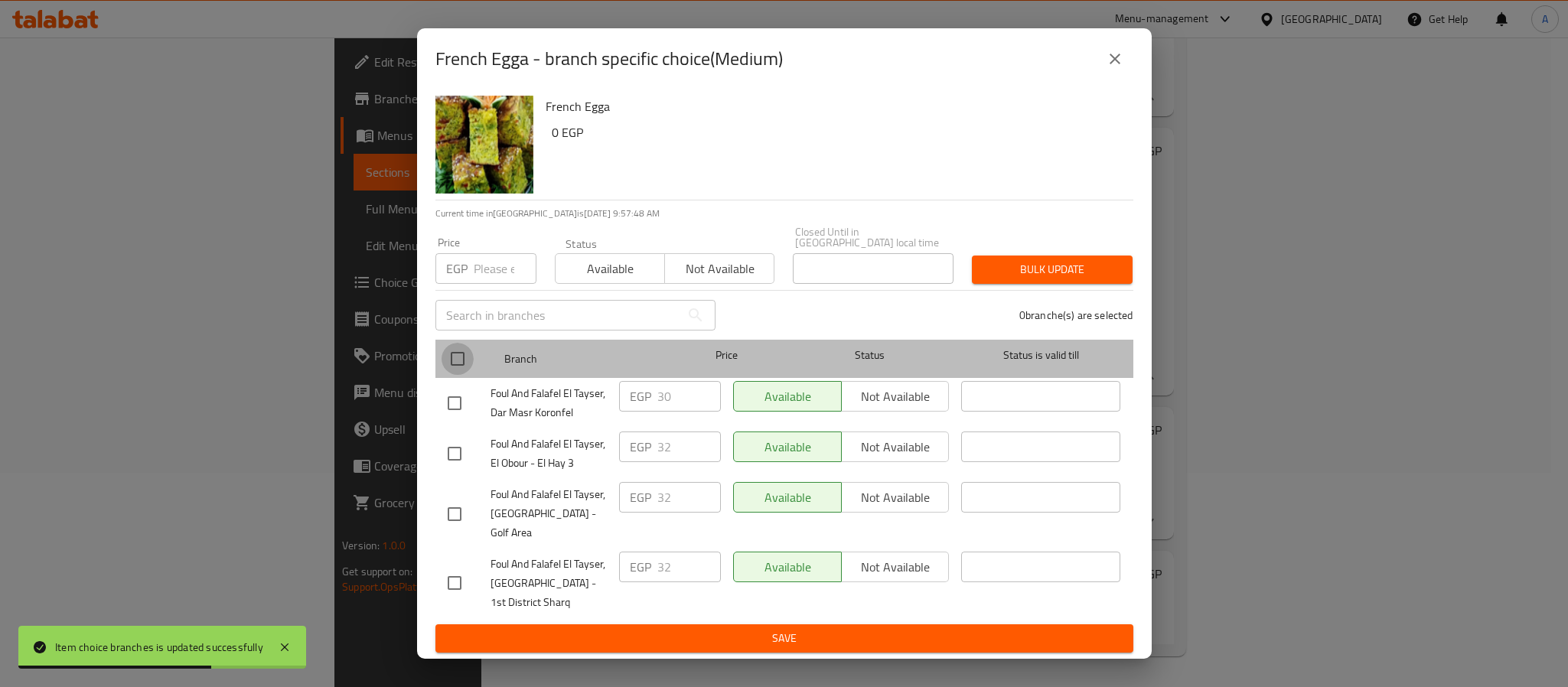
click at [459, 360] on input "checkbox" at bounding box center [457, 359] width 32 height 32
checkbox input "true"
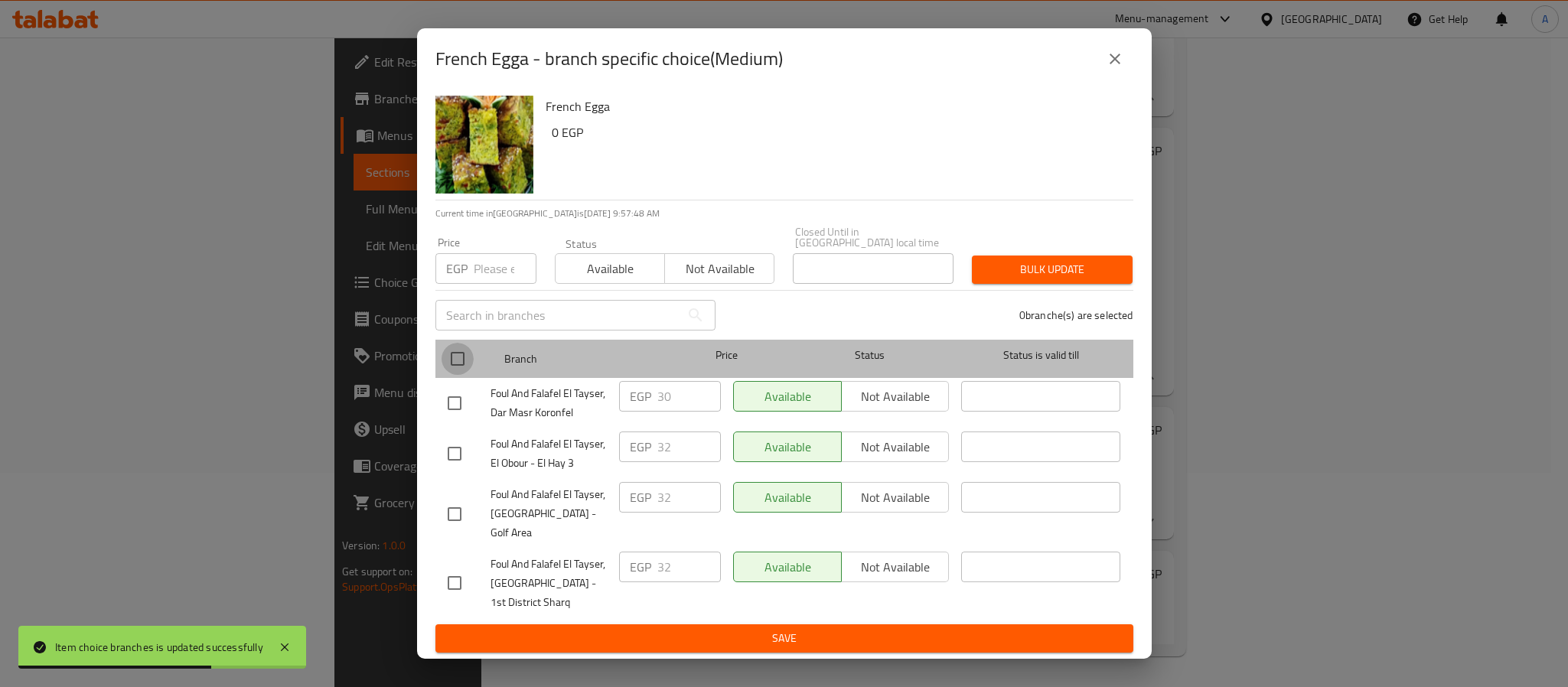
checkbox input "true"
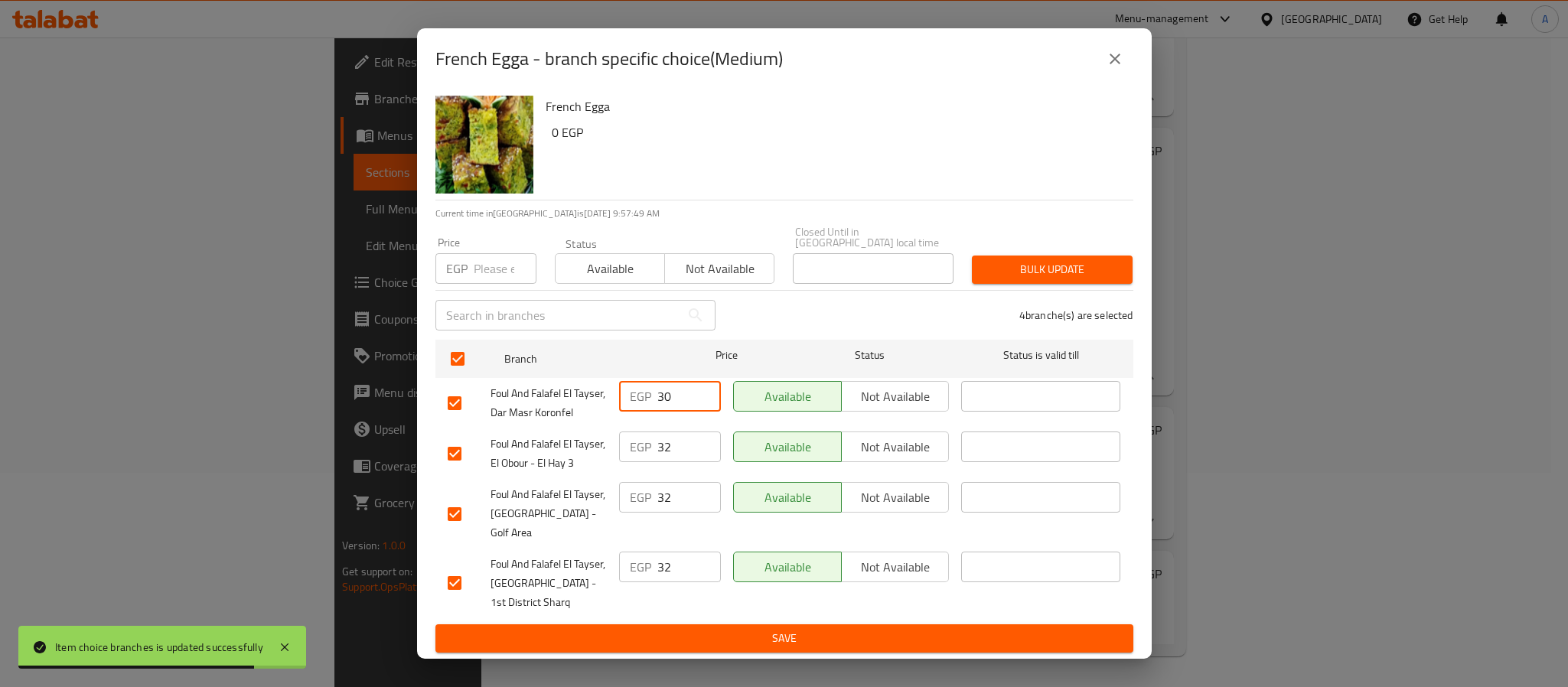
drag, startPoint x: 678, startPoint y: 395, endPoint x: 629, endPoint y: 391, distance: 49.2
click at [629, 391] on div "EGP 30 ​" at bounding box center [670, 396] width 102 height 31
click at [501, 284] on input "number" at bounding box center [505, 268] width 63 height 31
paste input "30"
type input "30"
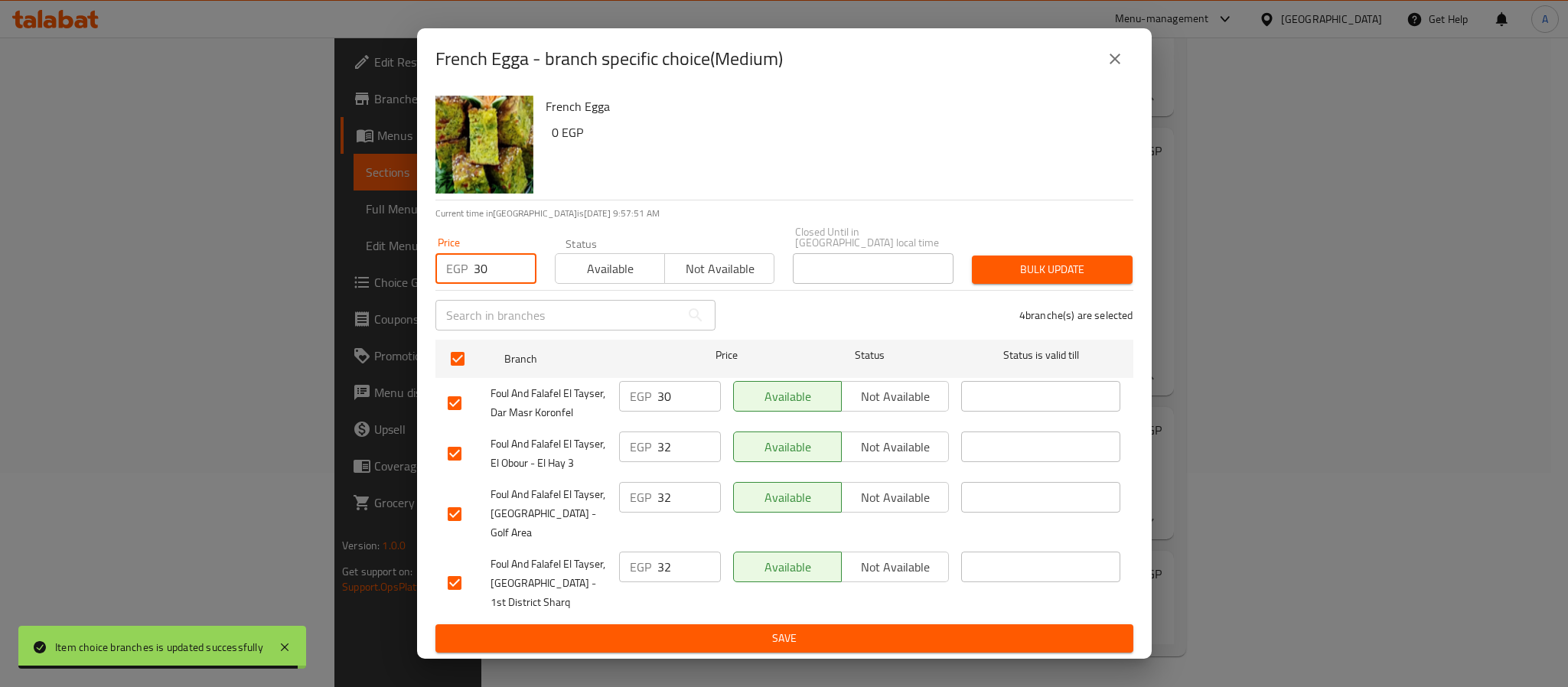
click at [995, 267] on span "Bulk update" at bounding box center [1052, 269] width 136 height 19
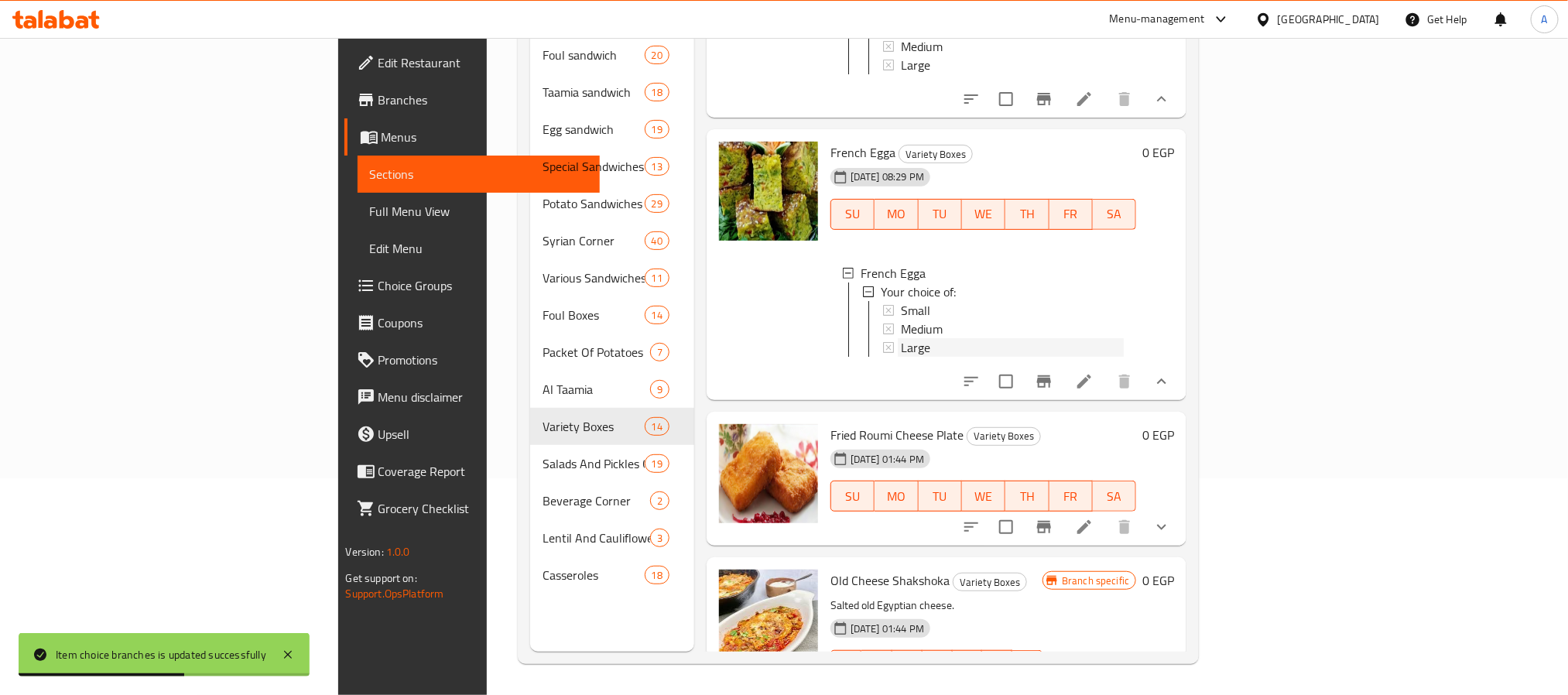
click at [901, 338] on div "Large" at bounding box center [1013, 348] width 224 height 19
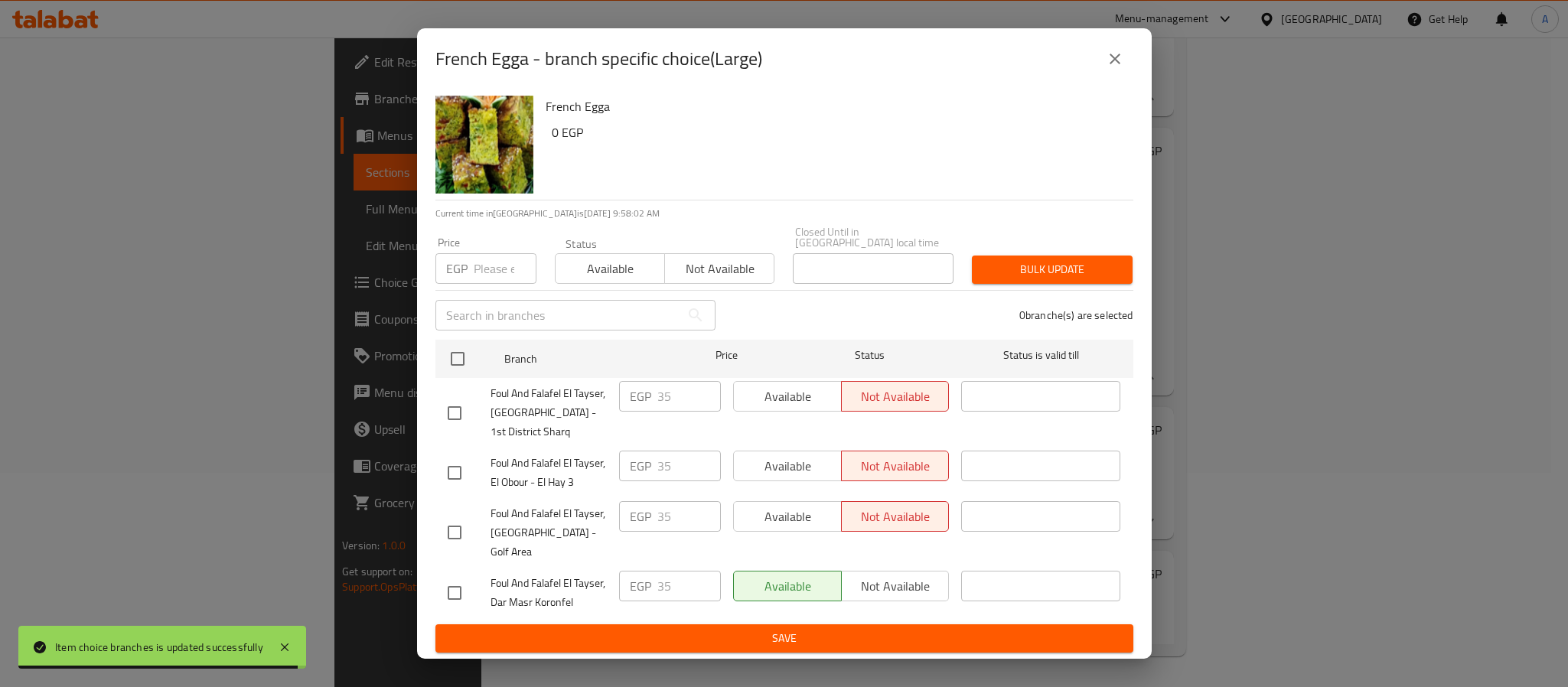
click at [1112, 64] on icon "close" at bounding box center [1115, 59] width 11 height 11
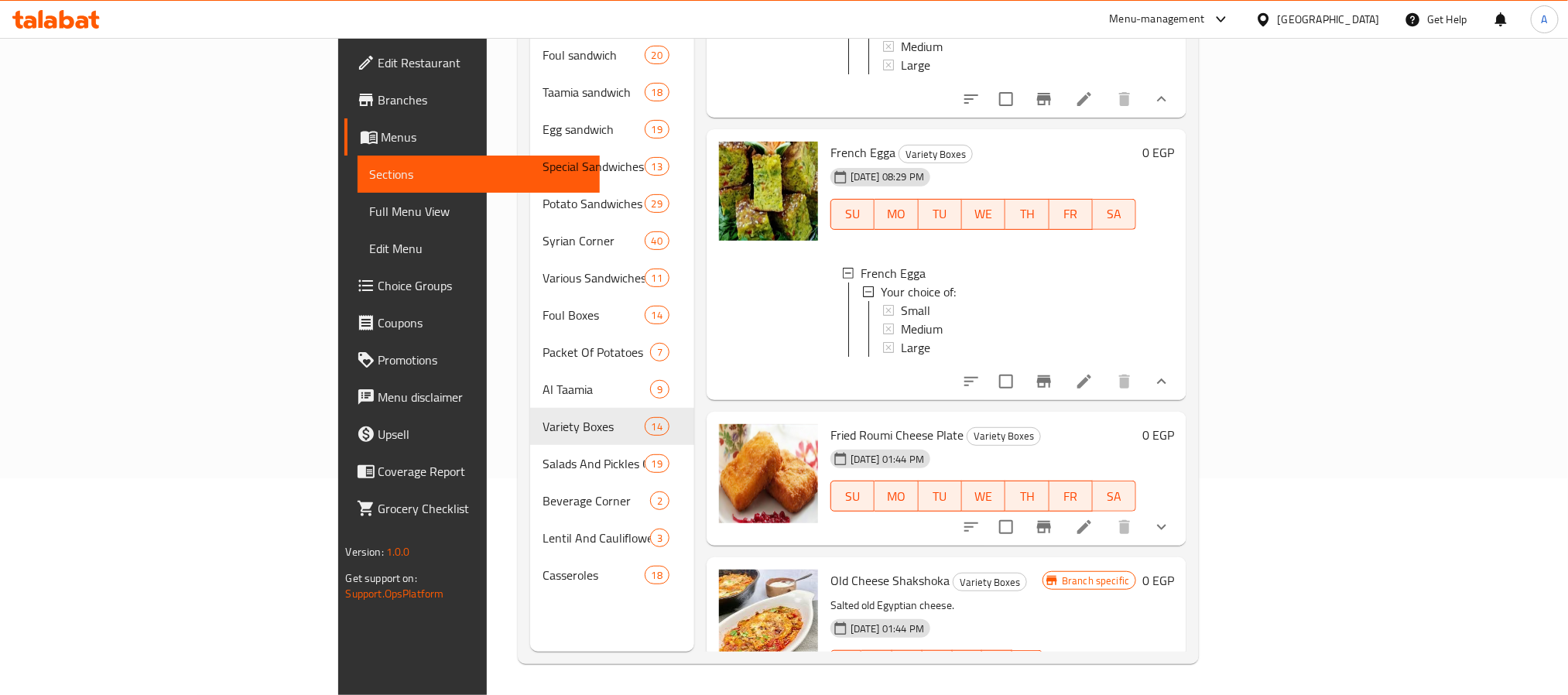
scroll to position [1929, 0]
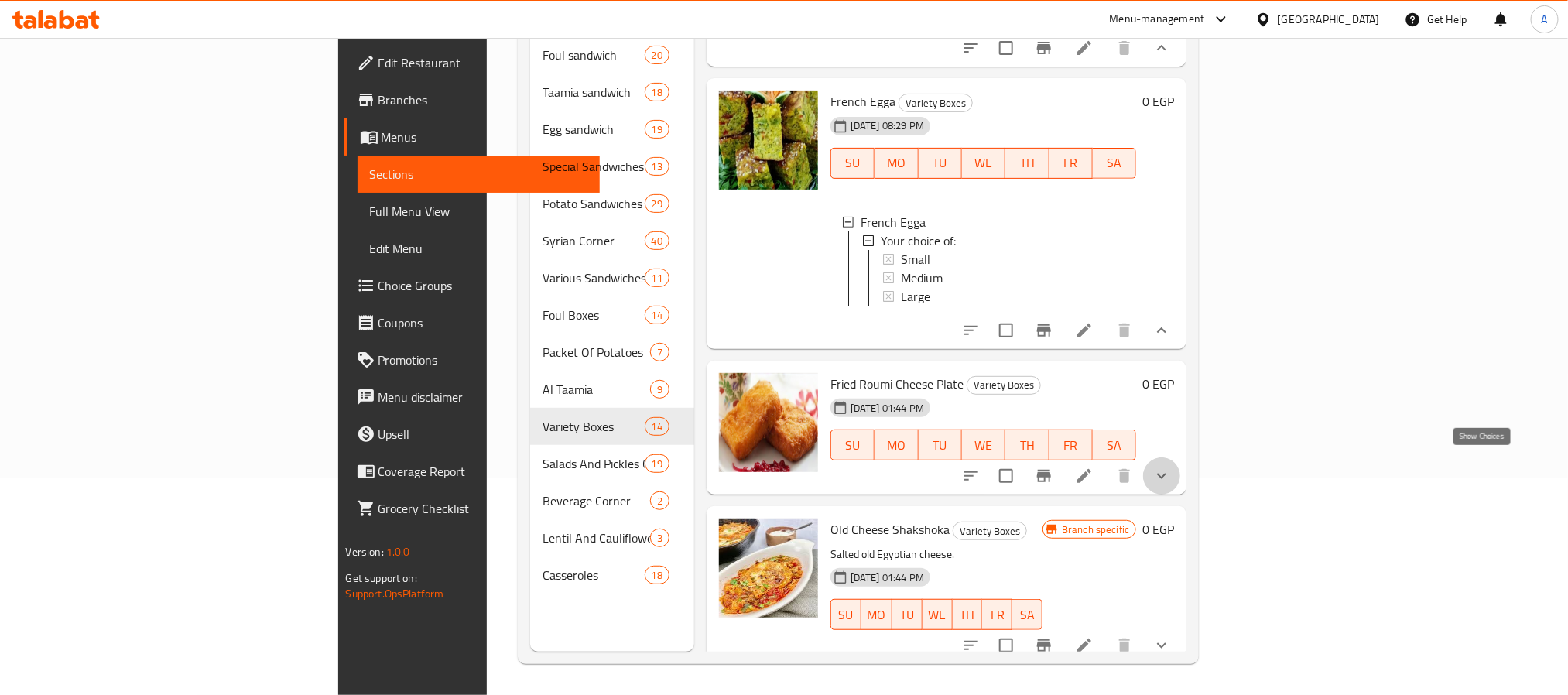
click at [1171, 467] on icon "show more" at bounding box center [1161, 476] width 19 height 19
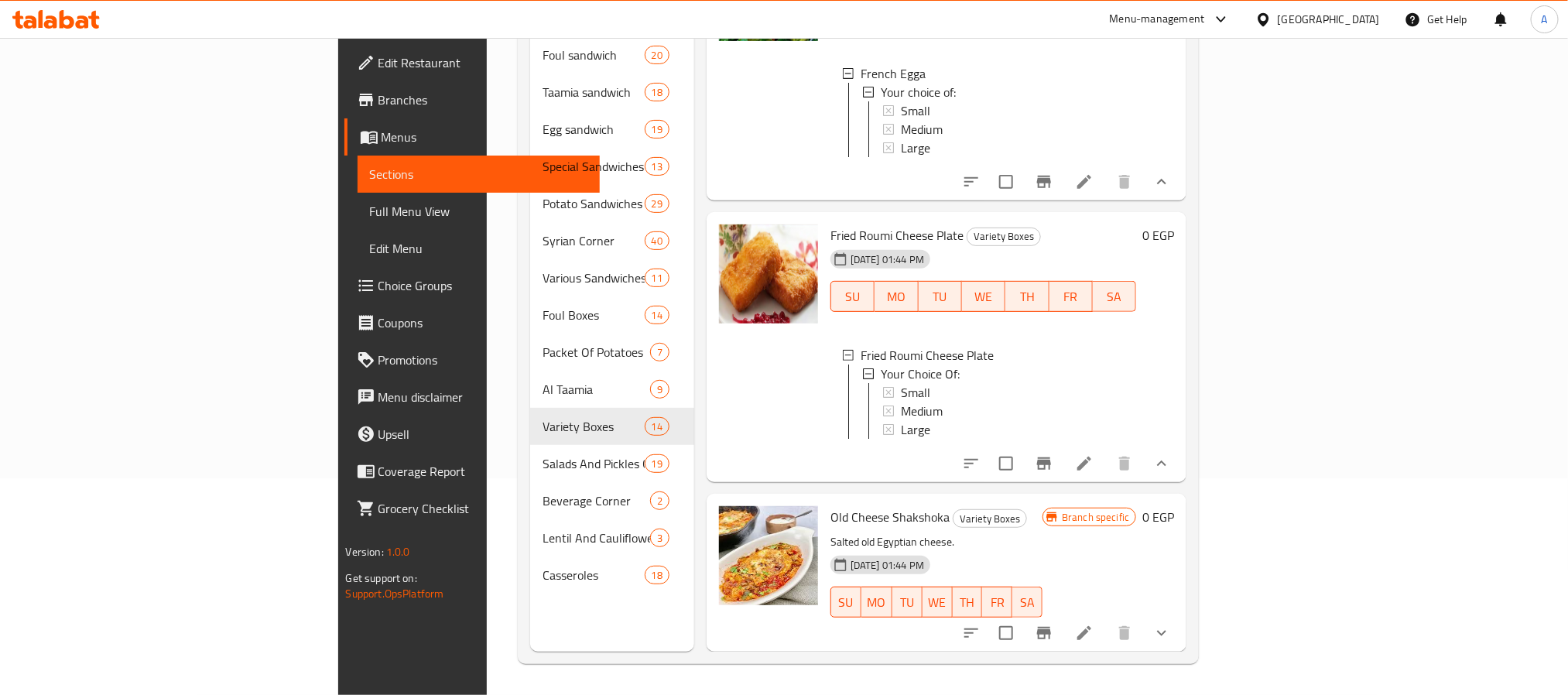
scroll to position [1849, 0]
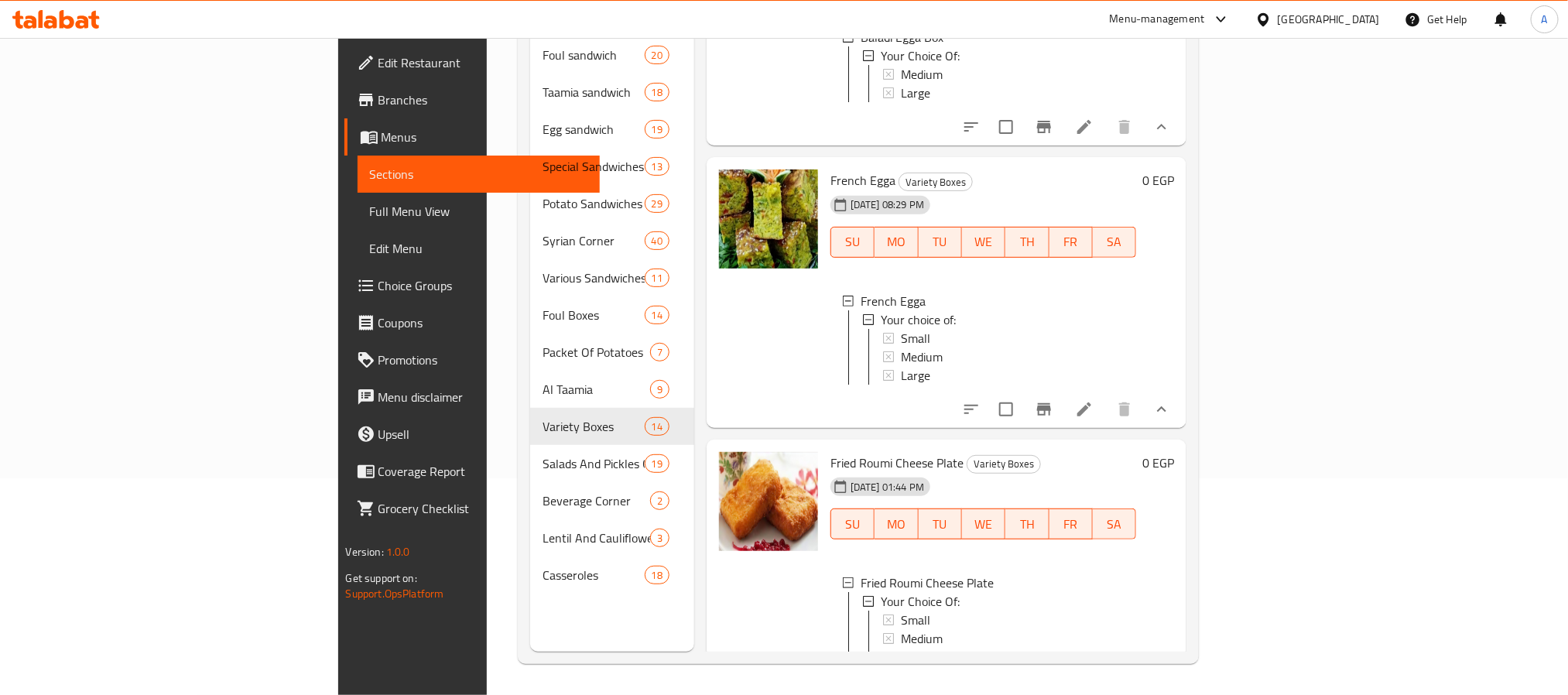
click at [901, 366] on div "Large" at bounding box center [1013, 375] width 224 height 19
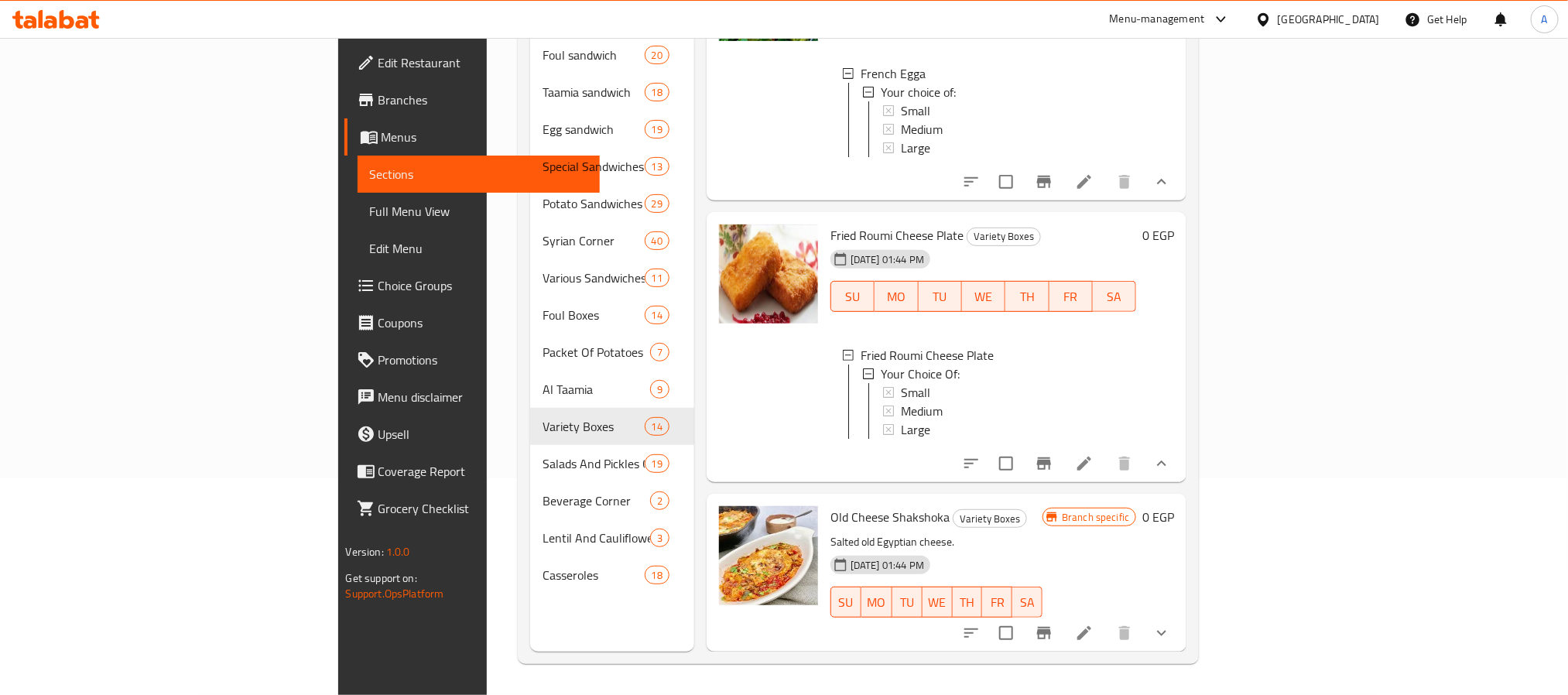
scroll to position [3, 0]
click at [901, 380] on div "Small" at bounding box center [1013, 390] width 224 height 19
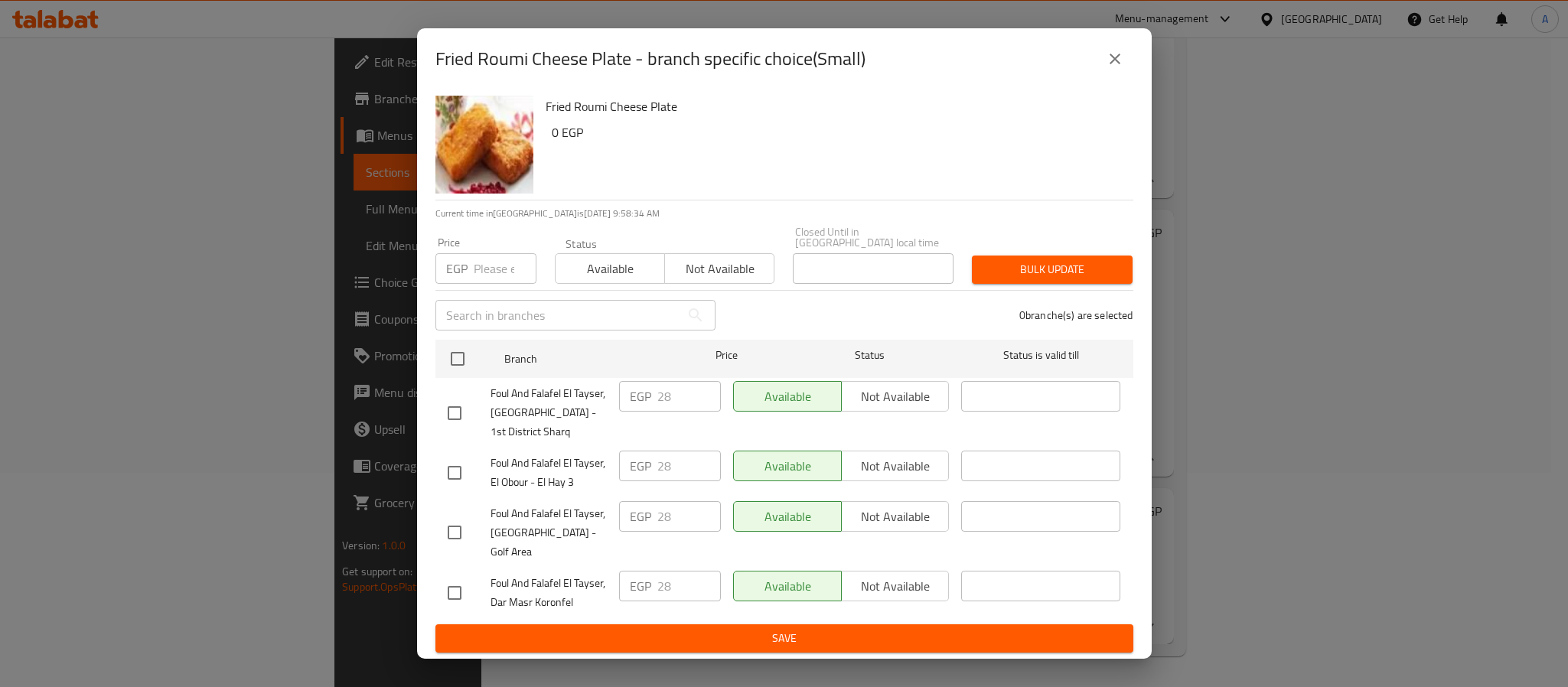
click at [1133, 74] on div "Fried Roumi Cheese Plate - branch specific choice(Small)" at bounding box center [784, 59] width 735 height 61
click at [1116, 64] on icon "close" at bounding box center [1115, 59] width 11 height 11
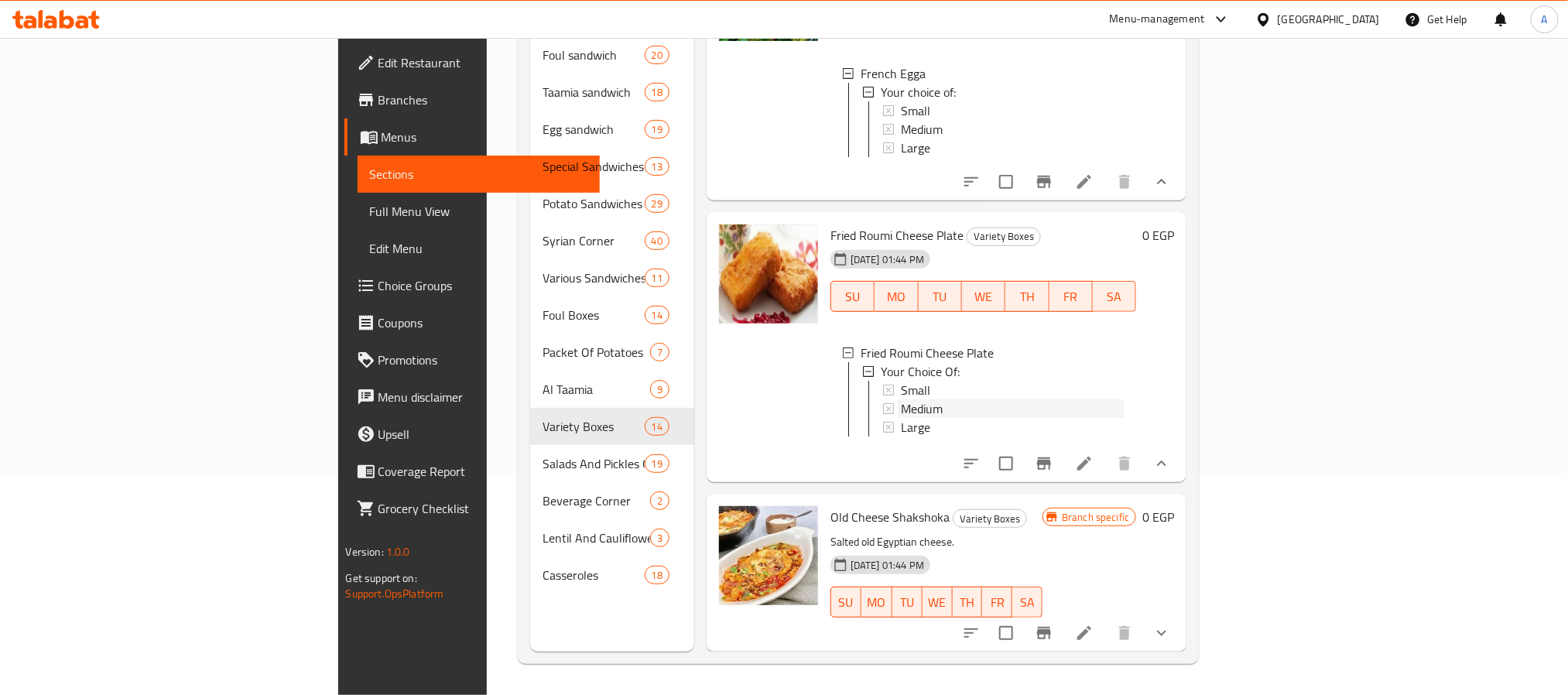
click at [901, 399] on span "Medium" at bounding box center [921, 408] width 41 height 19
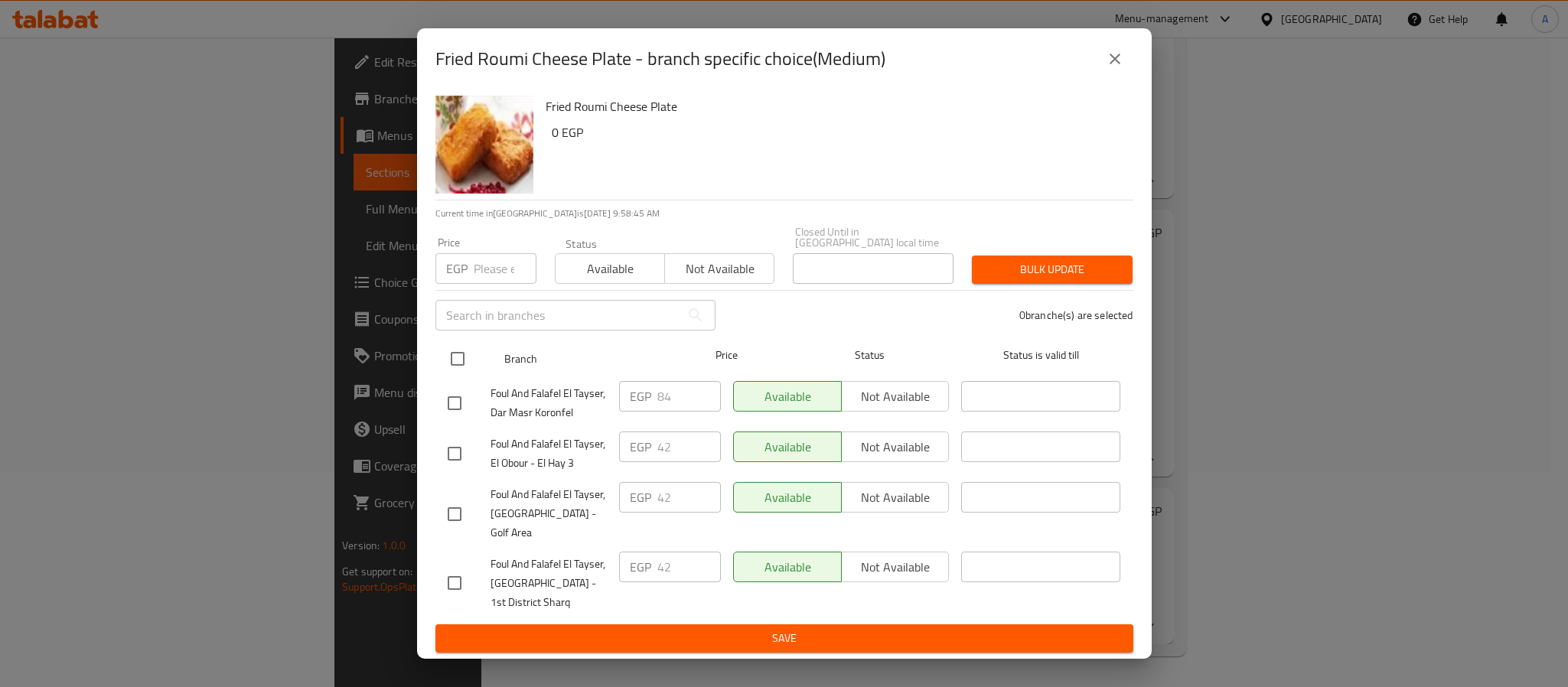
click at [460, 363] on input "checkbox" at bounding box center [457, 359] width 32 height 32
checkbox input "true"
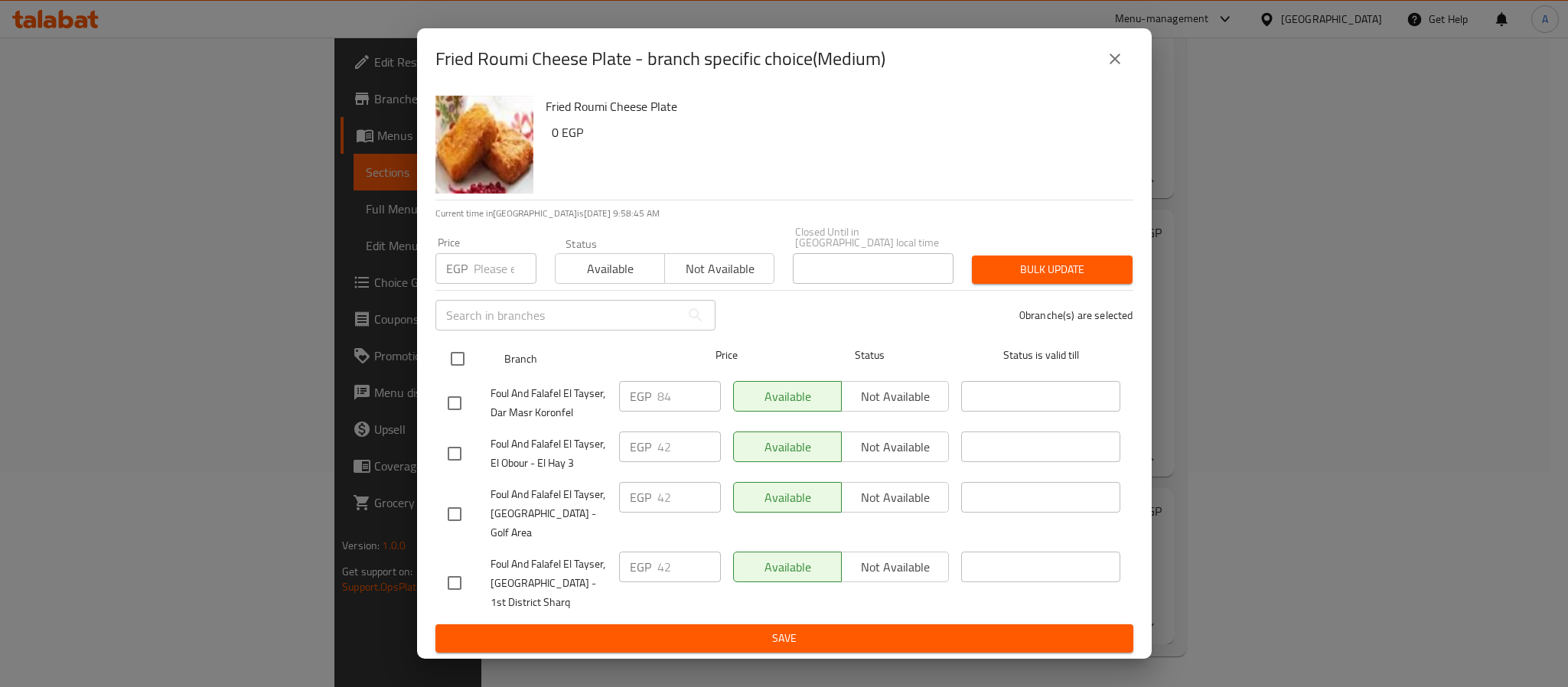
checkbox input "true"
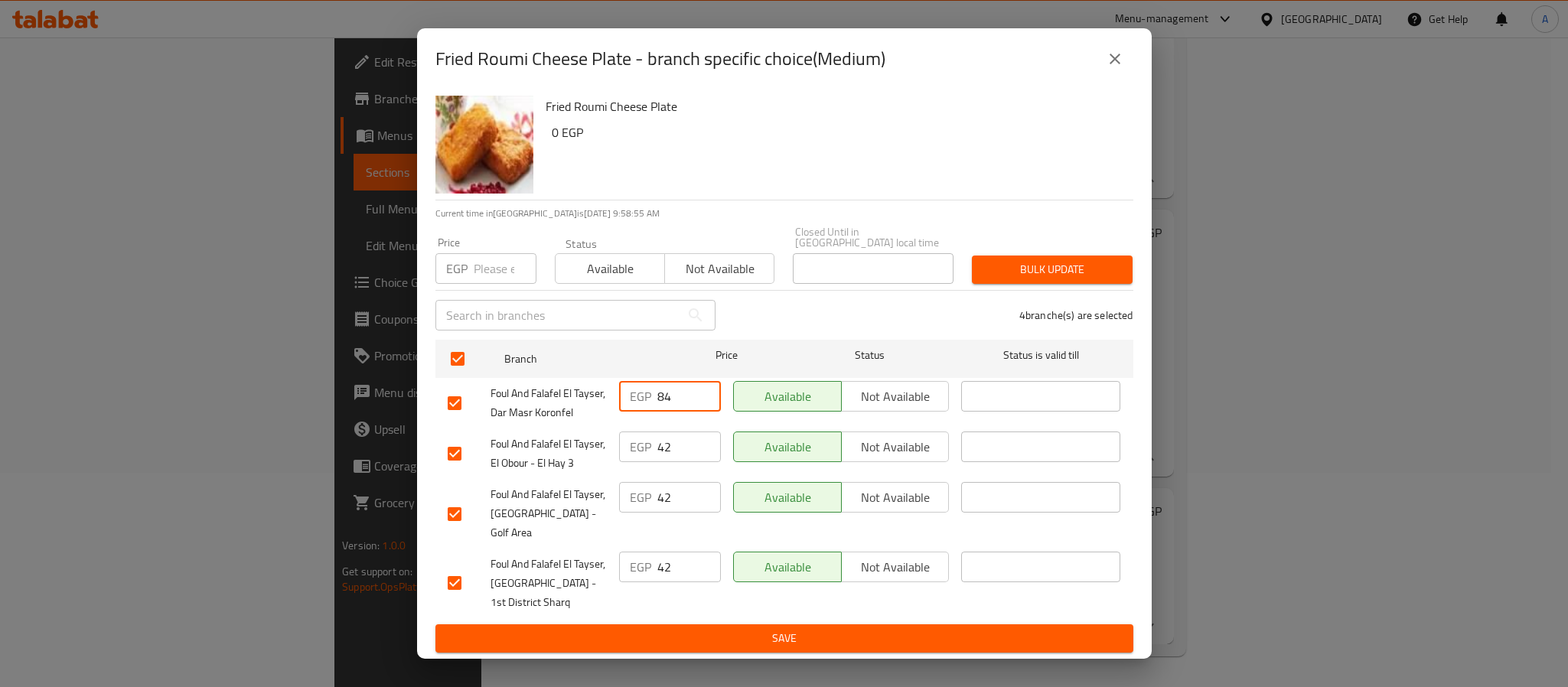
click at [667, 406] on input "84" at bounding box center [690, 396] width 64 height 31
paste input "84"
click at [494, 269] on input "84" at bounding box center [505, 268] width 63 height 31
type input "84"
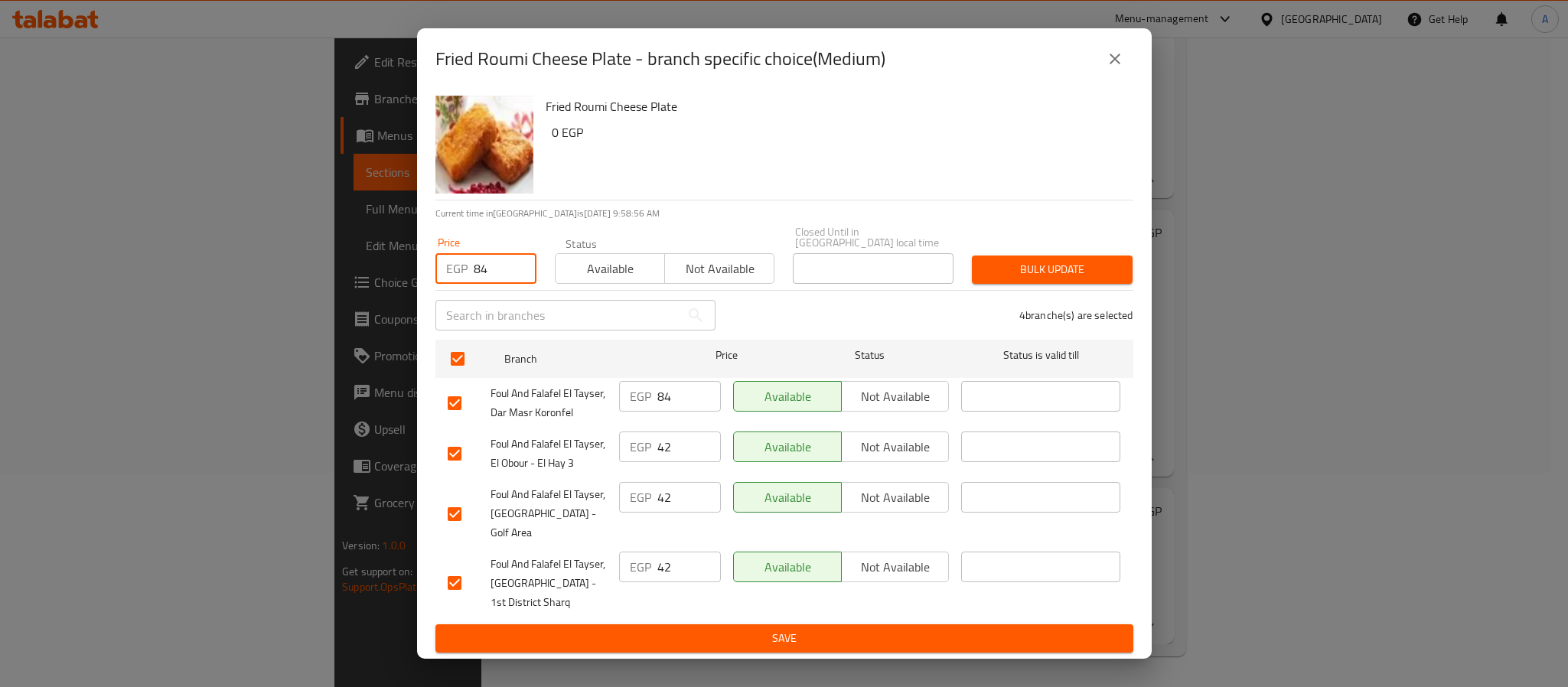
click at [1064, 277] on span "Bulk update" at bounding box center [1052, 269] width 136 height 19
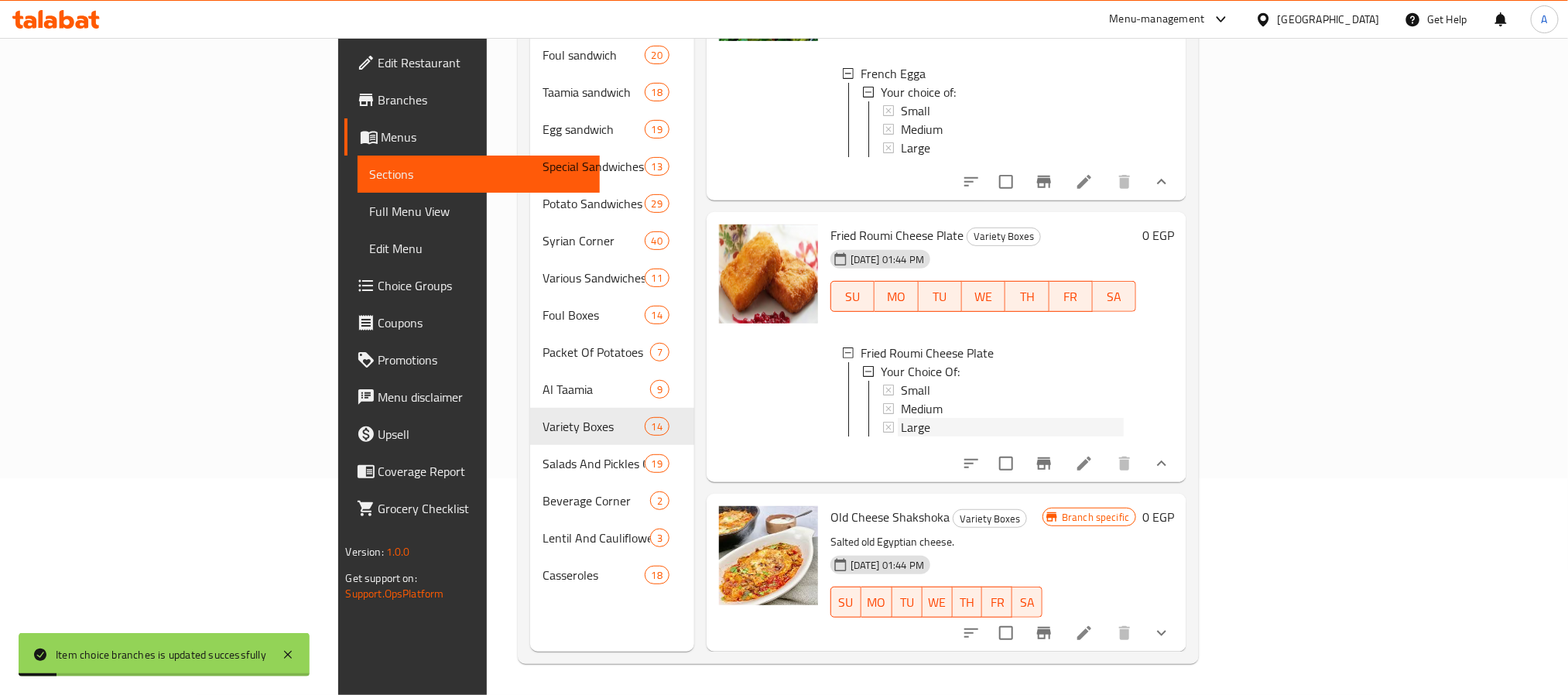
click at [901, 418] on div "Large" at bounding box center [1013, 427] width 224 height 19
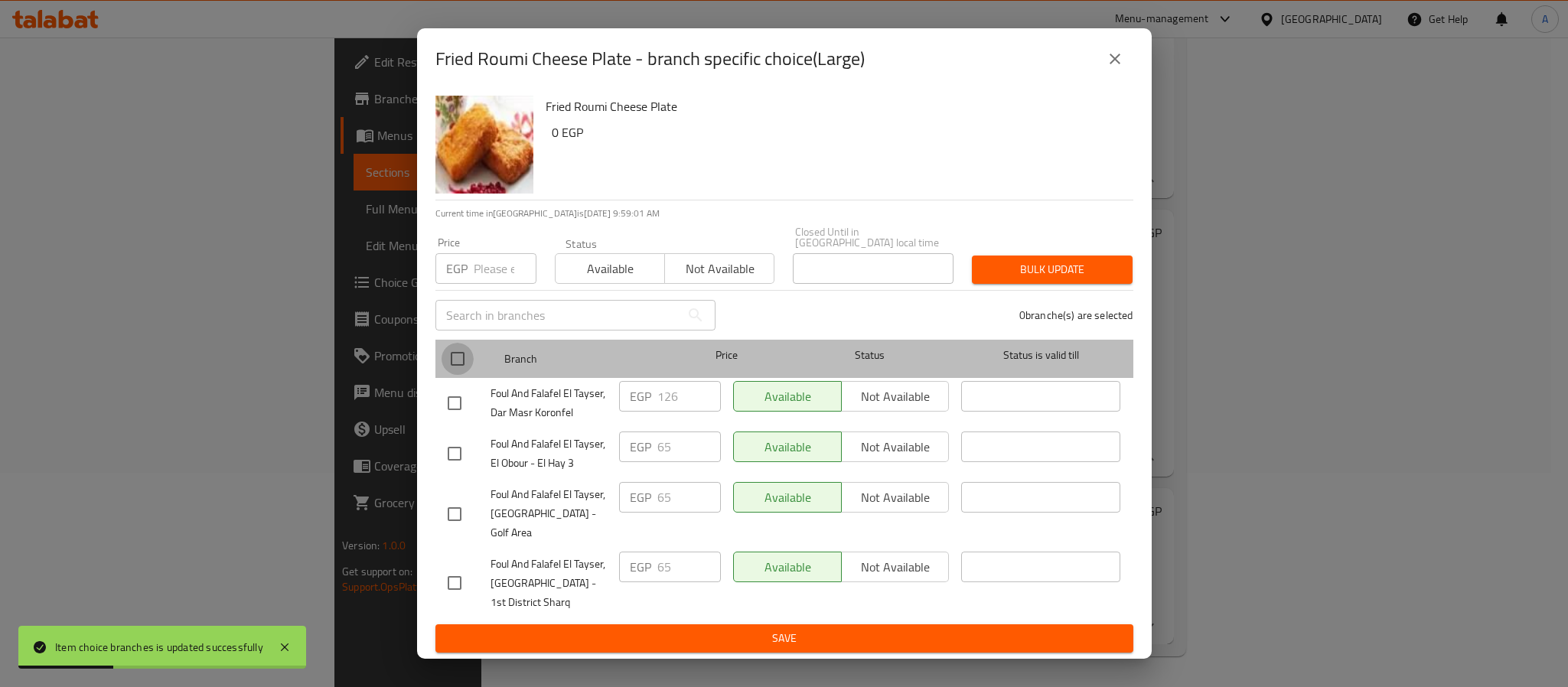
click at [459, 363] on input "checkbox" at bounding box center [457, 359] width 32 height 32
checkbox input "true"
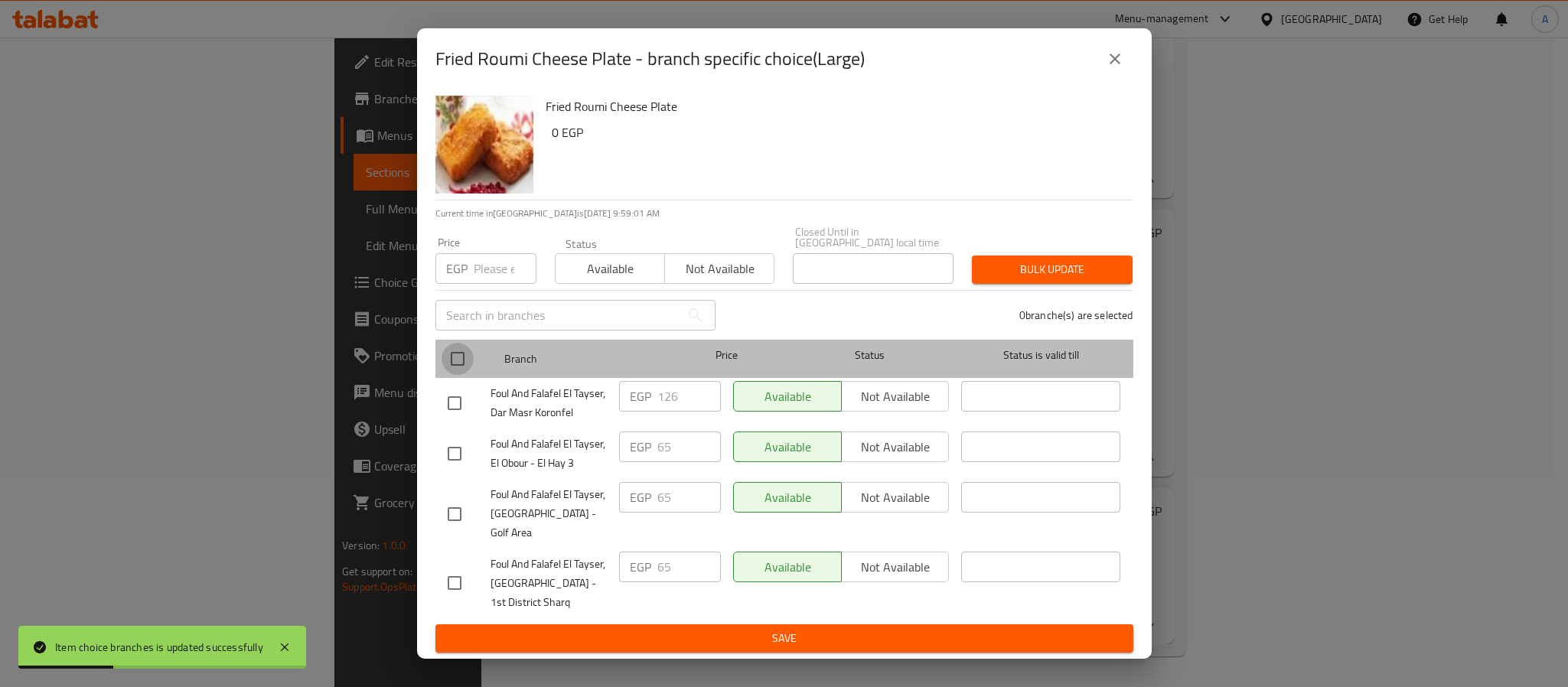
checkbox input "true"
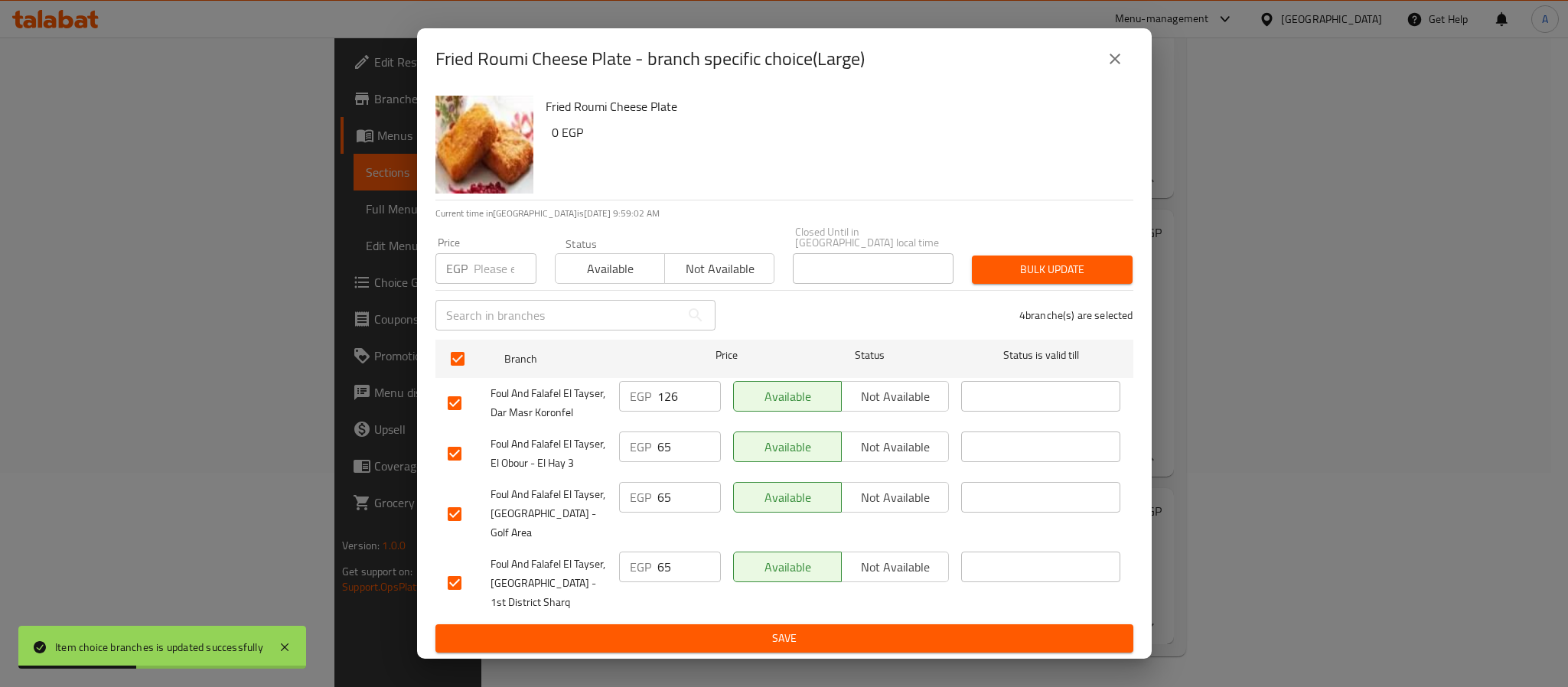
click at [662, 404] on input "126" at bounding box center [690, 396] width 64 height 31
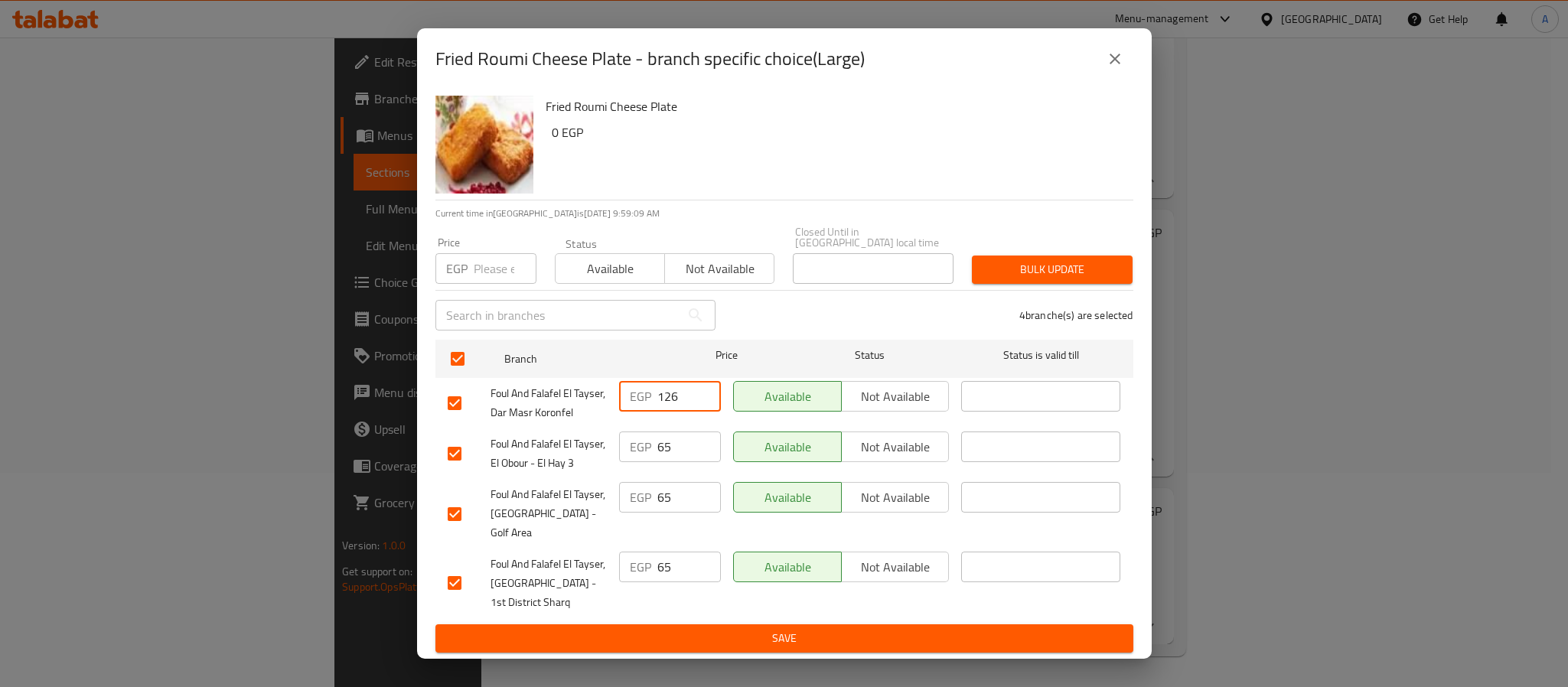
click at [485, 269] on input "number" at bounding box center [505, 268] width 63 height 31
paste input "126"
type input "126"
click at [983, 267] on button "Bulk update" at bounding box center [1052, 270] width 160 height 28
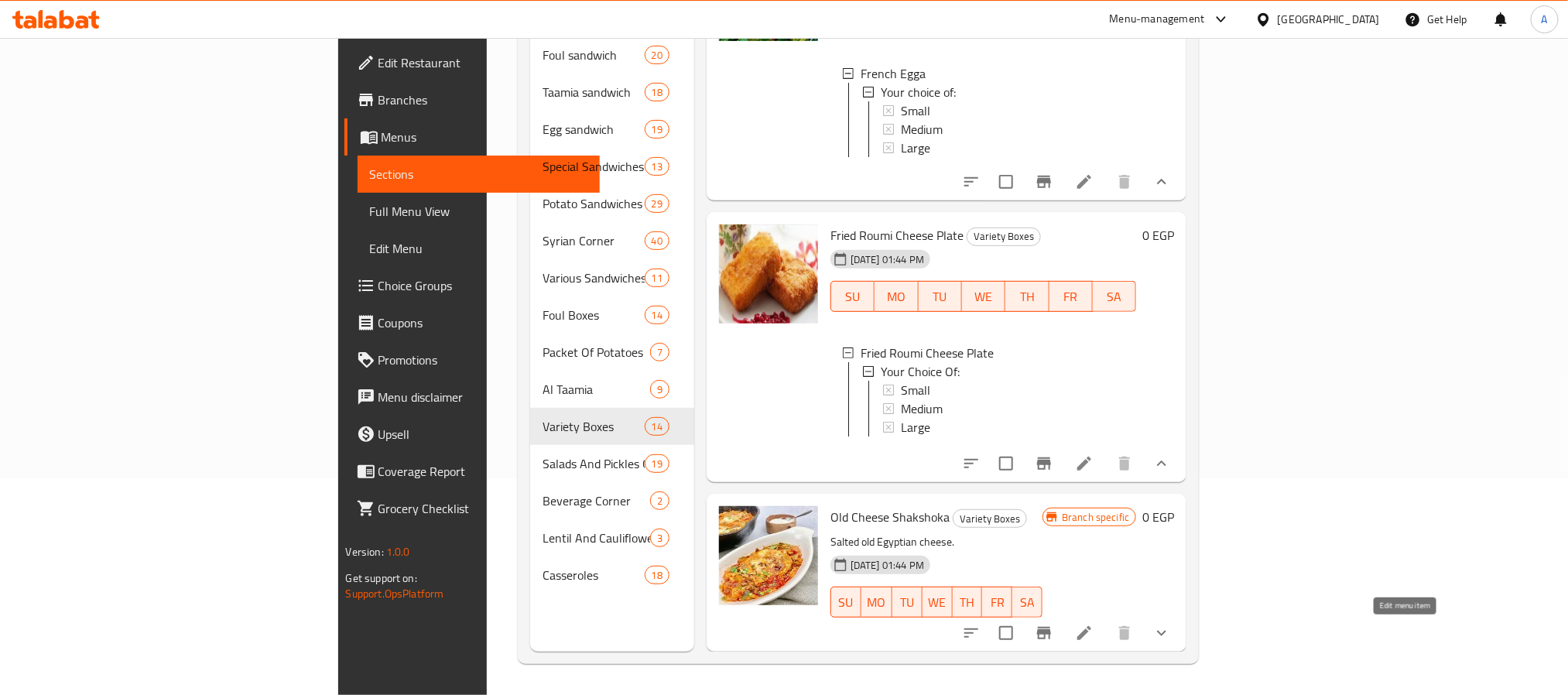
click at [1094, 643] on icon at bounding box center [1084, 633] width 19 height 19
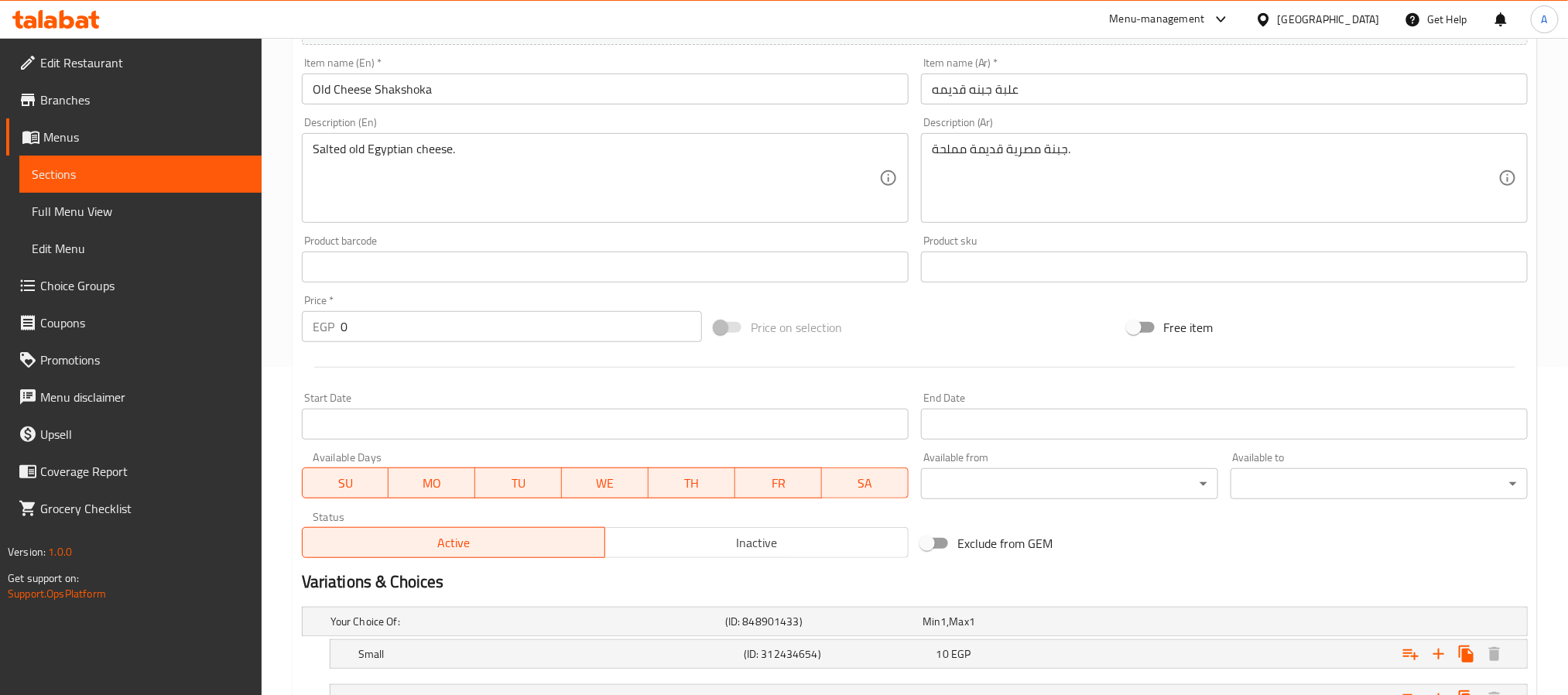
scroll to position [457, 0]
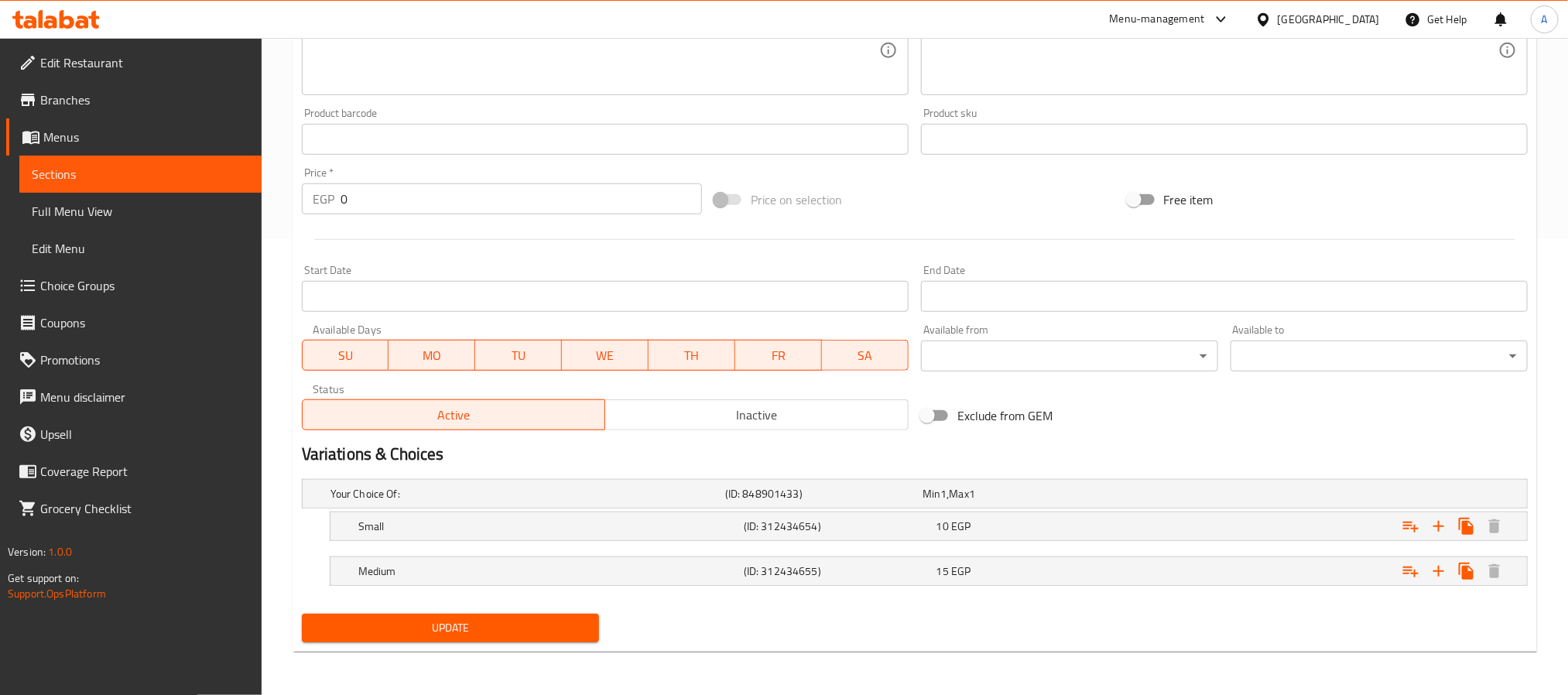
click at [736, 405] on span "Inactive" at bounding box center [757, 415] width 291 height 23
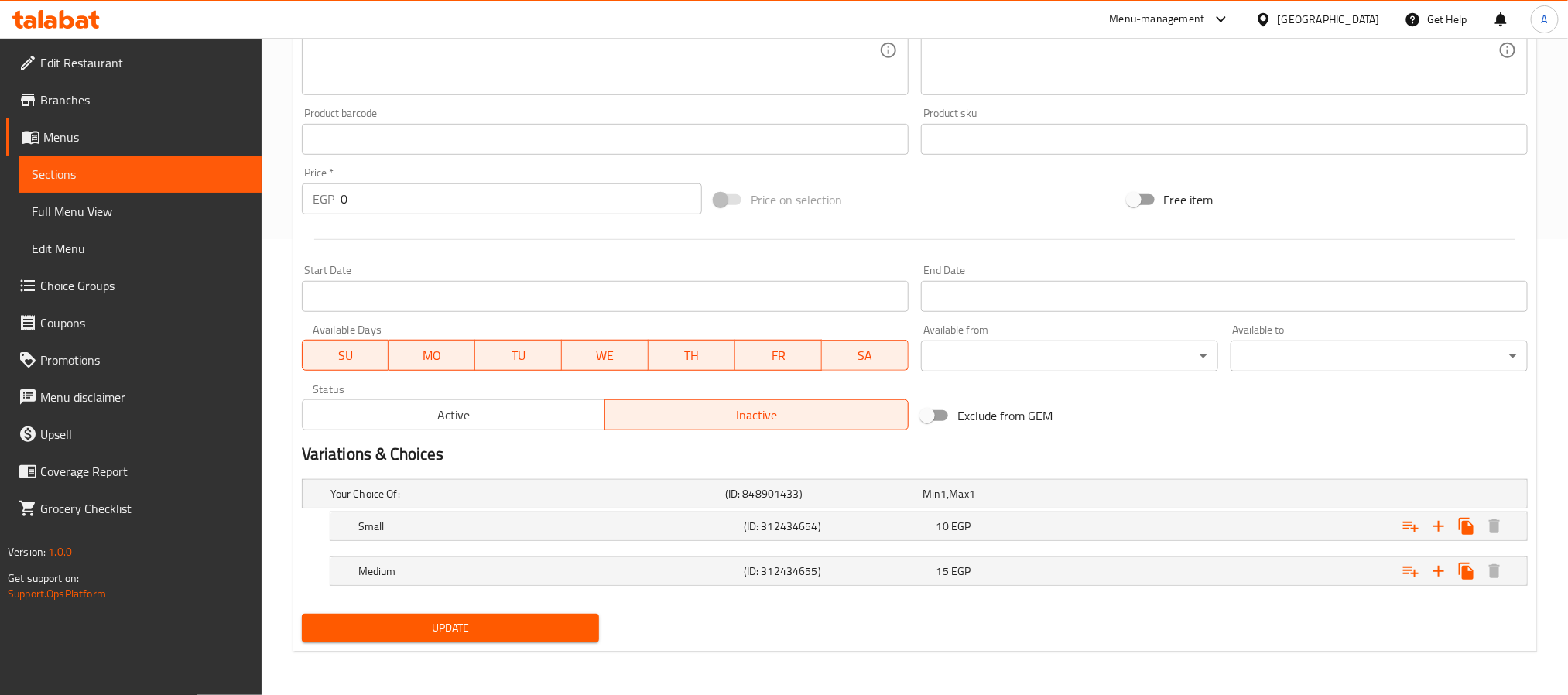
click at [489, 630] on span "Update" at bounding box center [451, 628] width 272 height 19
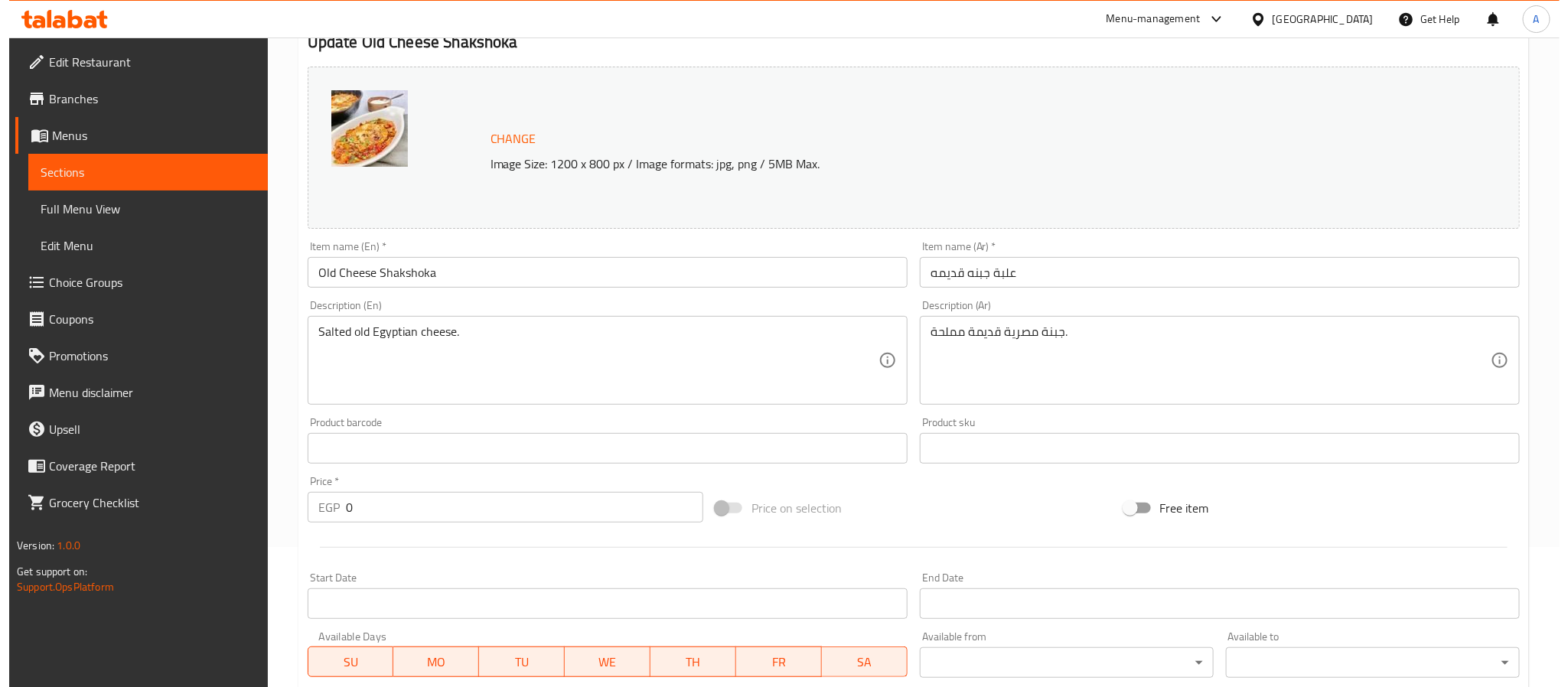
scroll to position [0, 0]
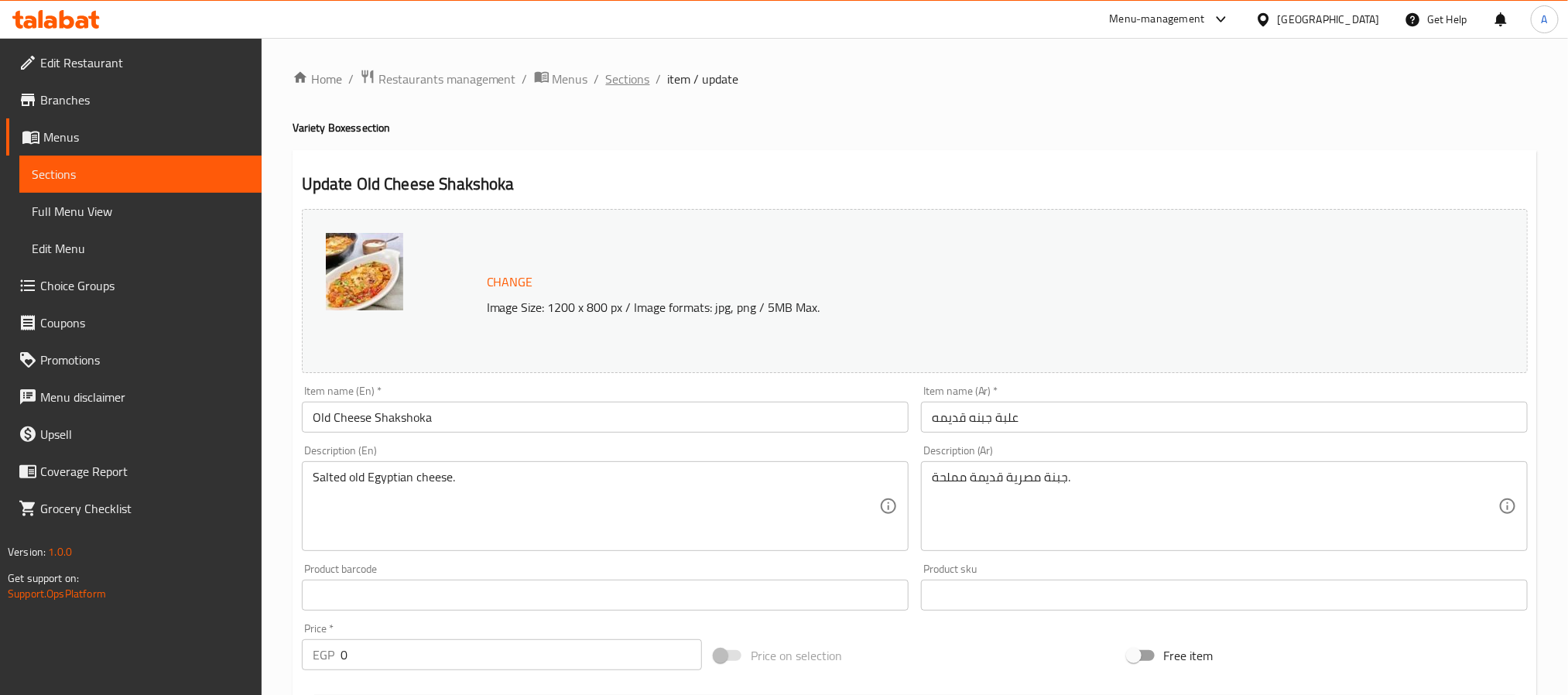
click at [626, 85] on span "Sections" at bounding box center [628, 79] width 44 height 19
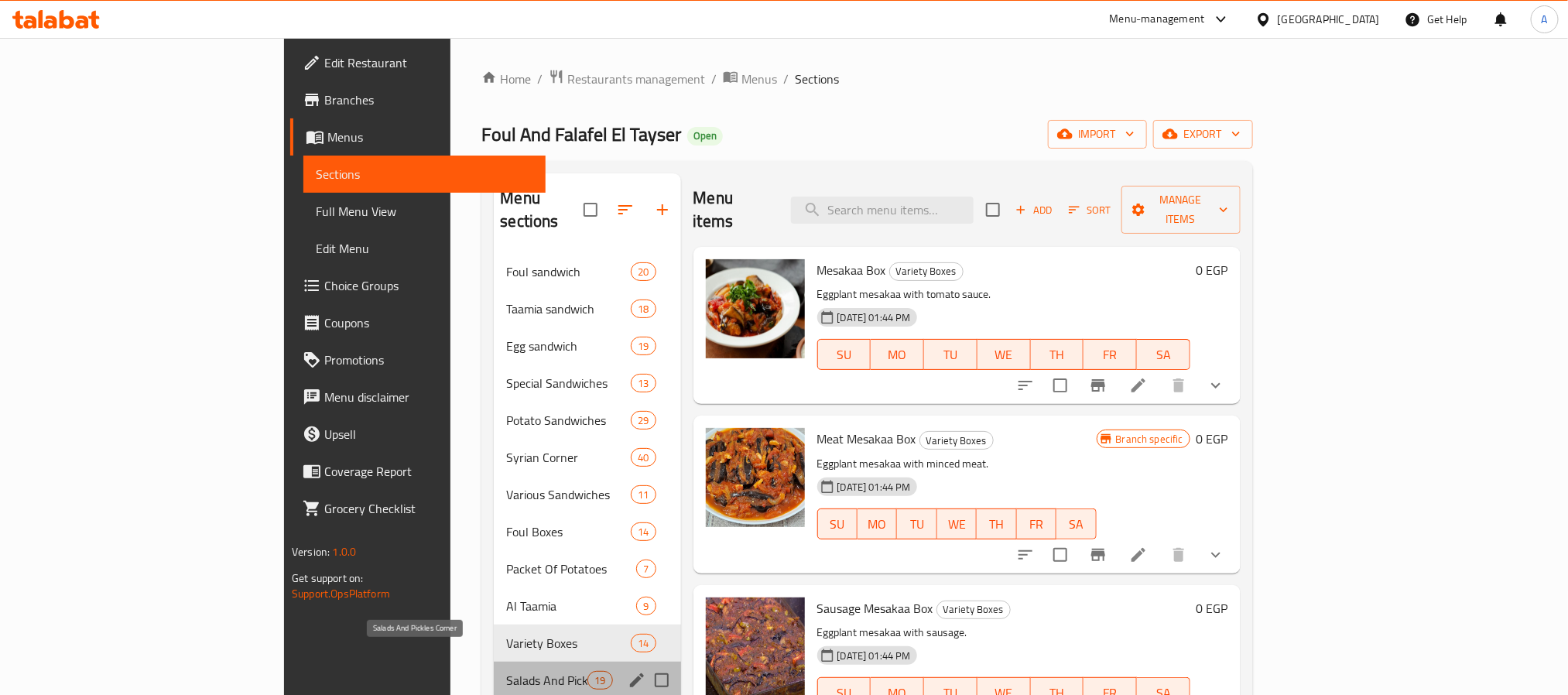
click at [506, 671] on span "Salads And Pickles Corner" at bounding box center [547, 681] width 81 height 19
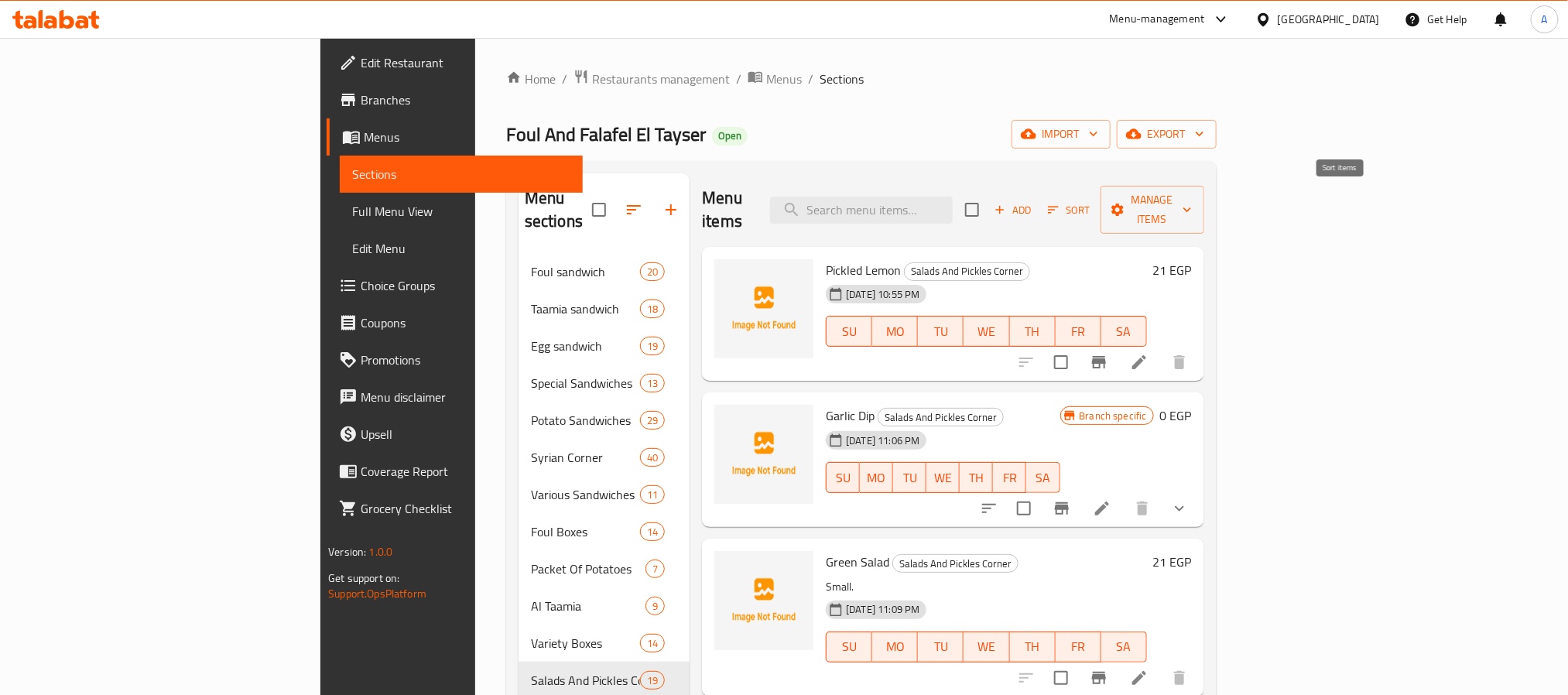
click at [1090, 201] on span "Sort" at bounding box center [1069, 210] width 42 height 18
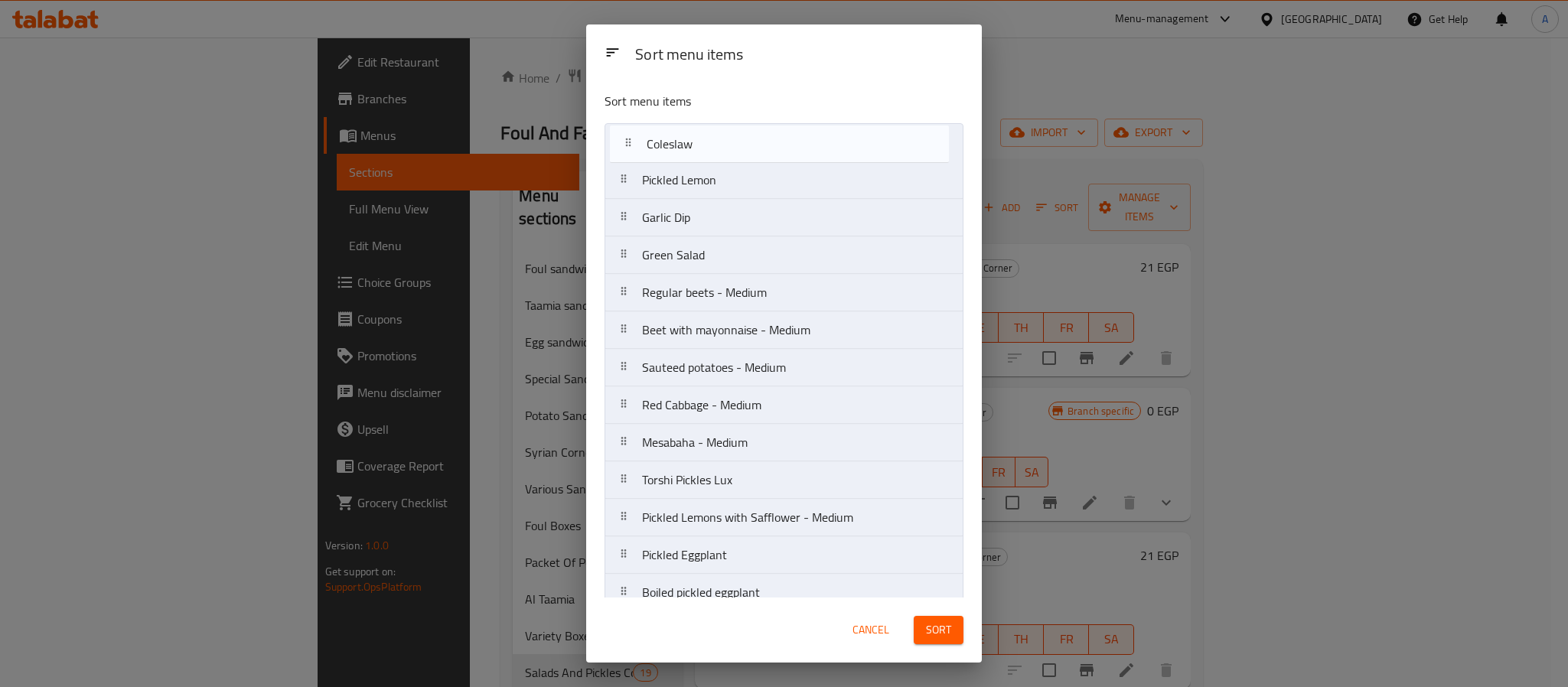
drag, startPoint x: 674, startPoint y: 258, endPoint x: 677, endPoint y: 138, distance: 120.0
click at [677, 138] on nav "Pickled Lemon Garlic Dip Green Salad Coleslaw Regular beets - Medium Beet with …" at bounding box center [783, 480] width 359 height 714
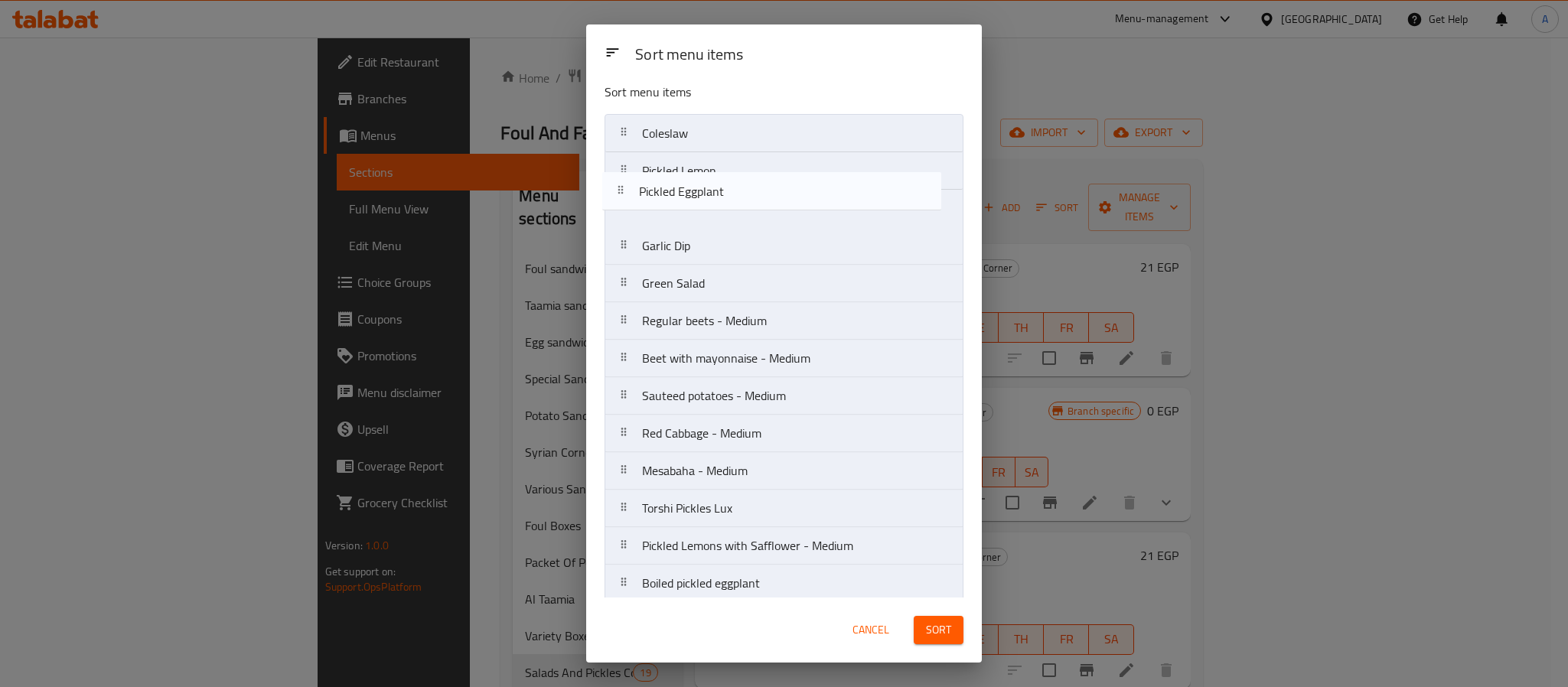
drag, startPoint x: 765, startPoint y: 560, endPoint x: 761, endPoint y: 184, distance: 376.0
click at [761, 184] on nav "Coleslaw Pickled Lemon Garlic Dip Green Salad Regular beets - Medium Beet with …" at bounding box center [783, 471] width 359 height 714
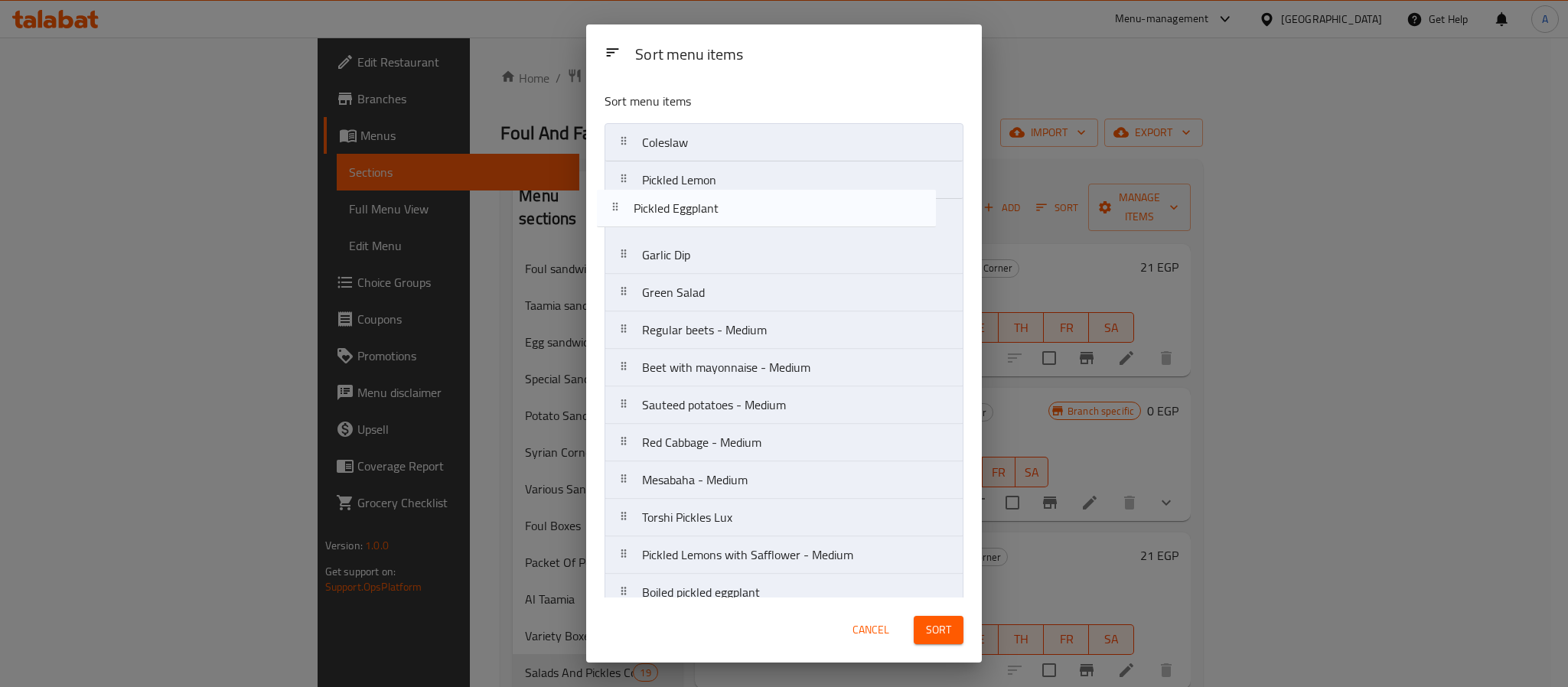
drag, startPoint x: 761, startPoint y: 184, endPoint x: 751, endPoint y: 221, distance: 38.3
click at [751, 221] on nav "Coleslaw Pickled Eggplant Pickled Lemon Garlic Dip Green Salad Regular beets - …" at bounding box center [783, 480] width 359 height 714
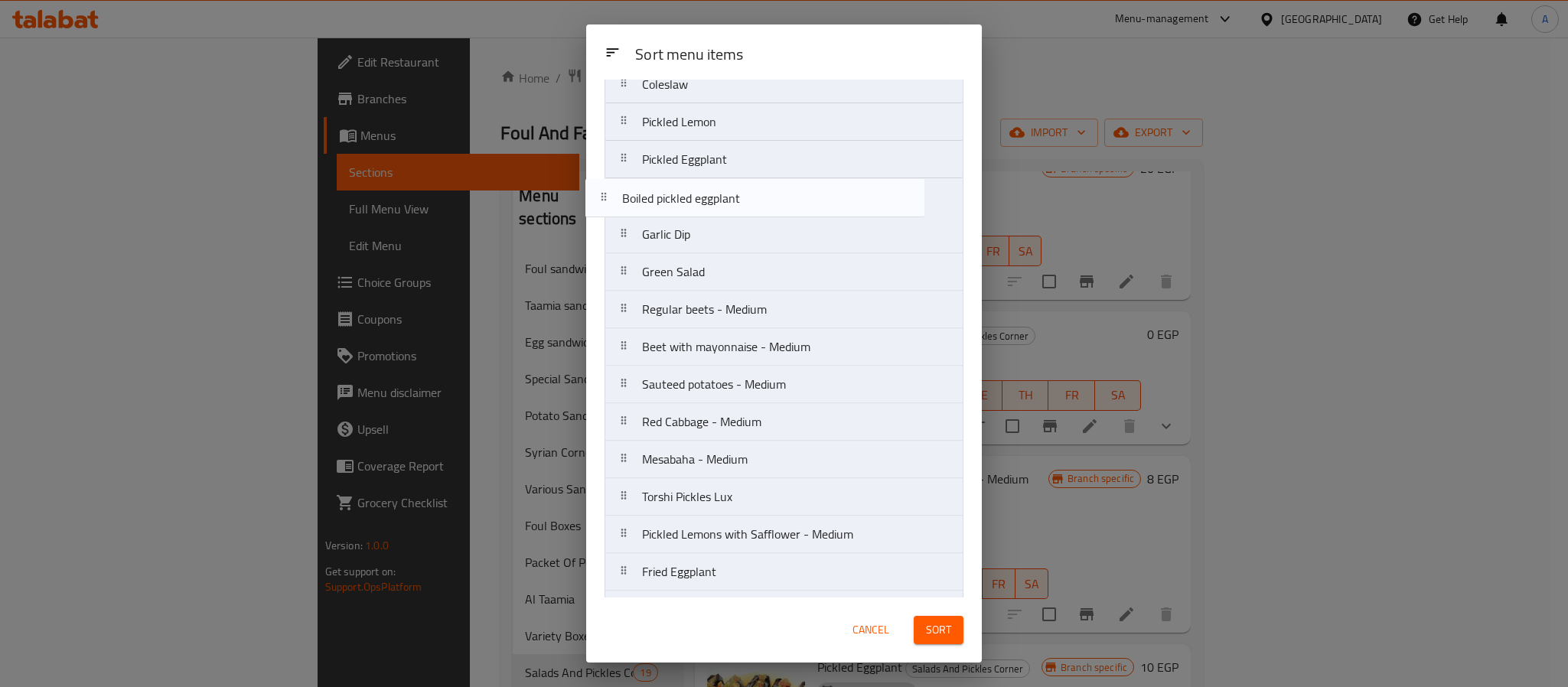
scroll to position [42, 0]
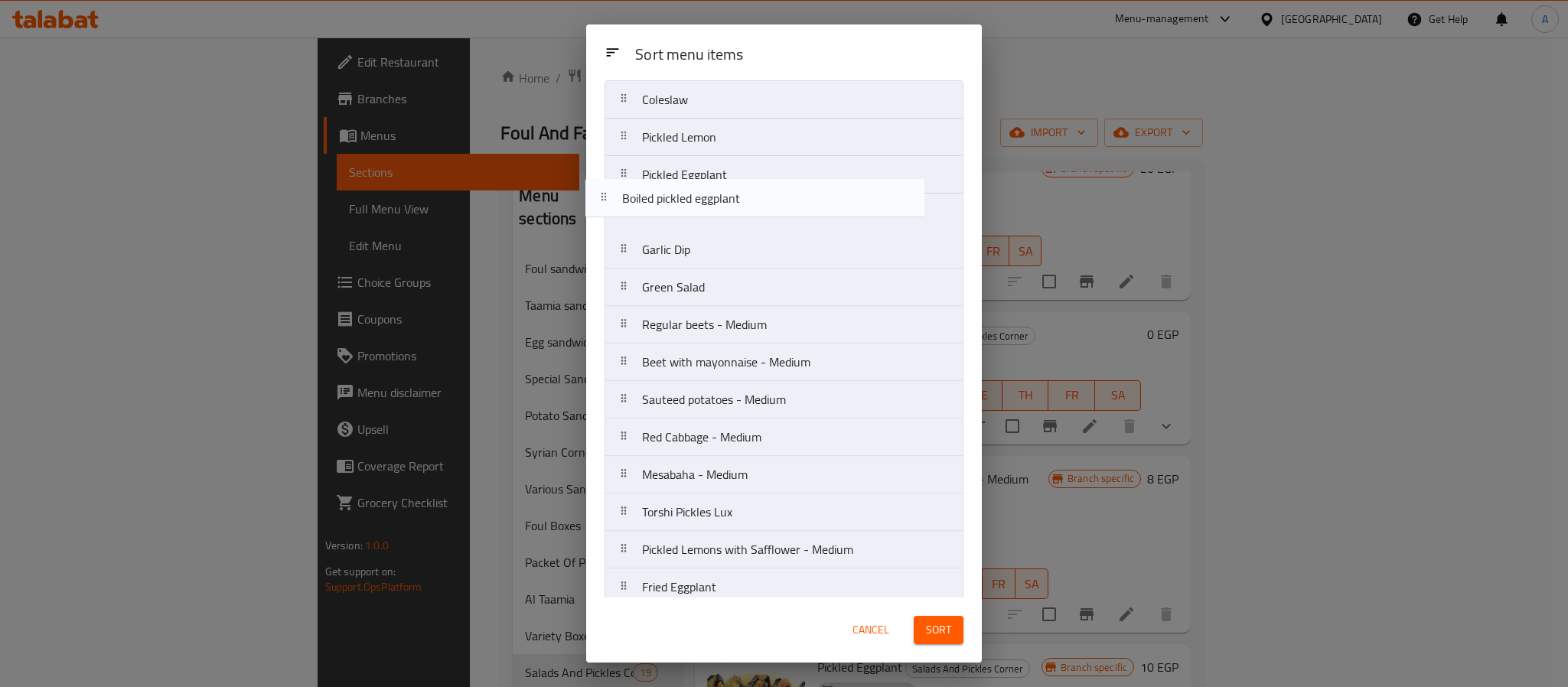
drag, startPoint x: 751, startPoint y: 542, endPoint x: 731, endPoint y: 188, distance: 354.6
click at [731, 188] on nav "Coleslaw Pickled Lemon Pickled Eggplant Garlic Dip Green Salad Regular beets - …" at bounding box center [783, 437] width 359 height 714
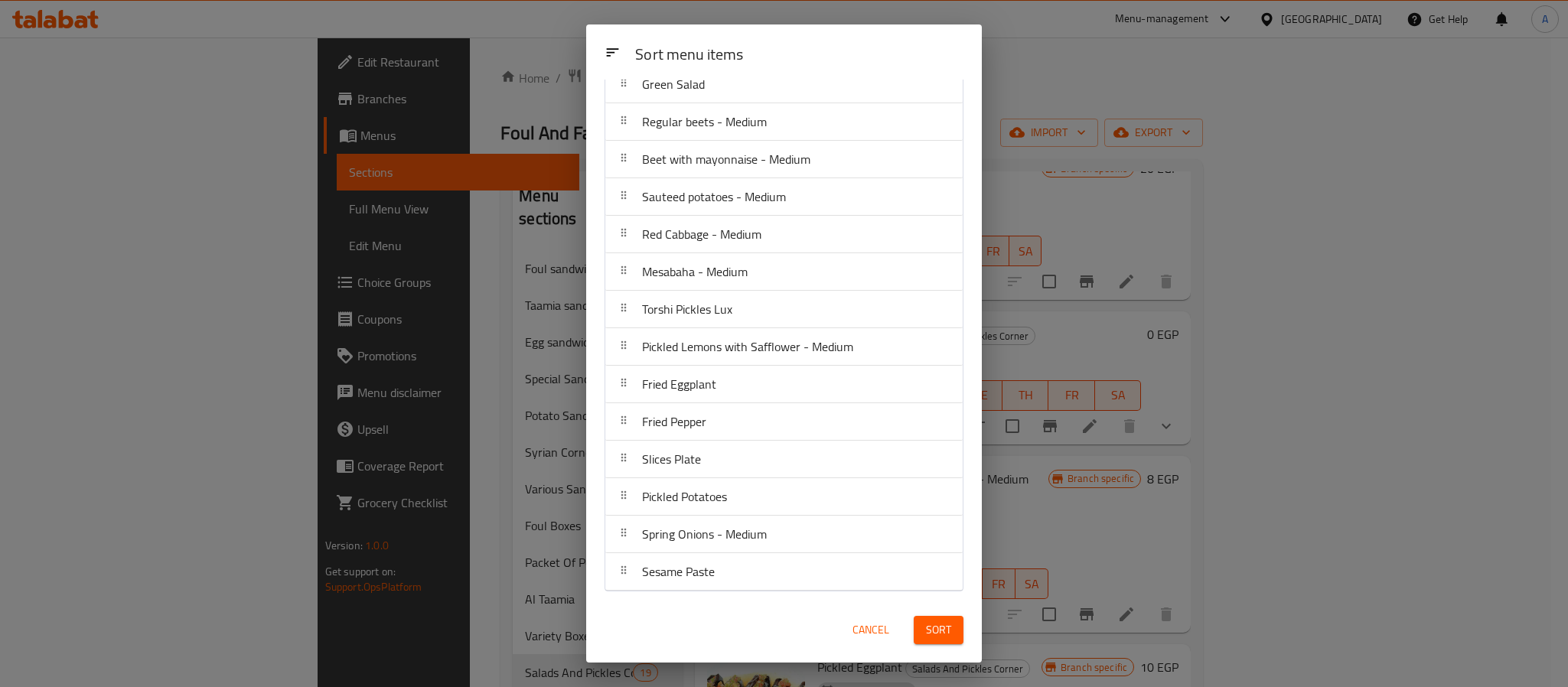
scroll to position [1816, 0]
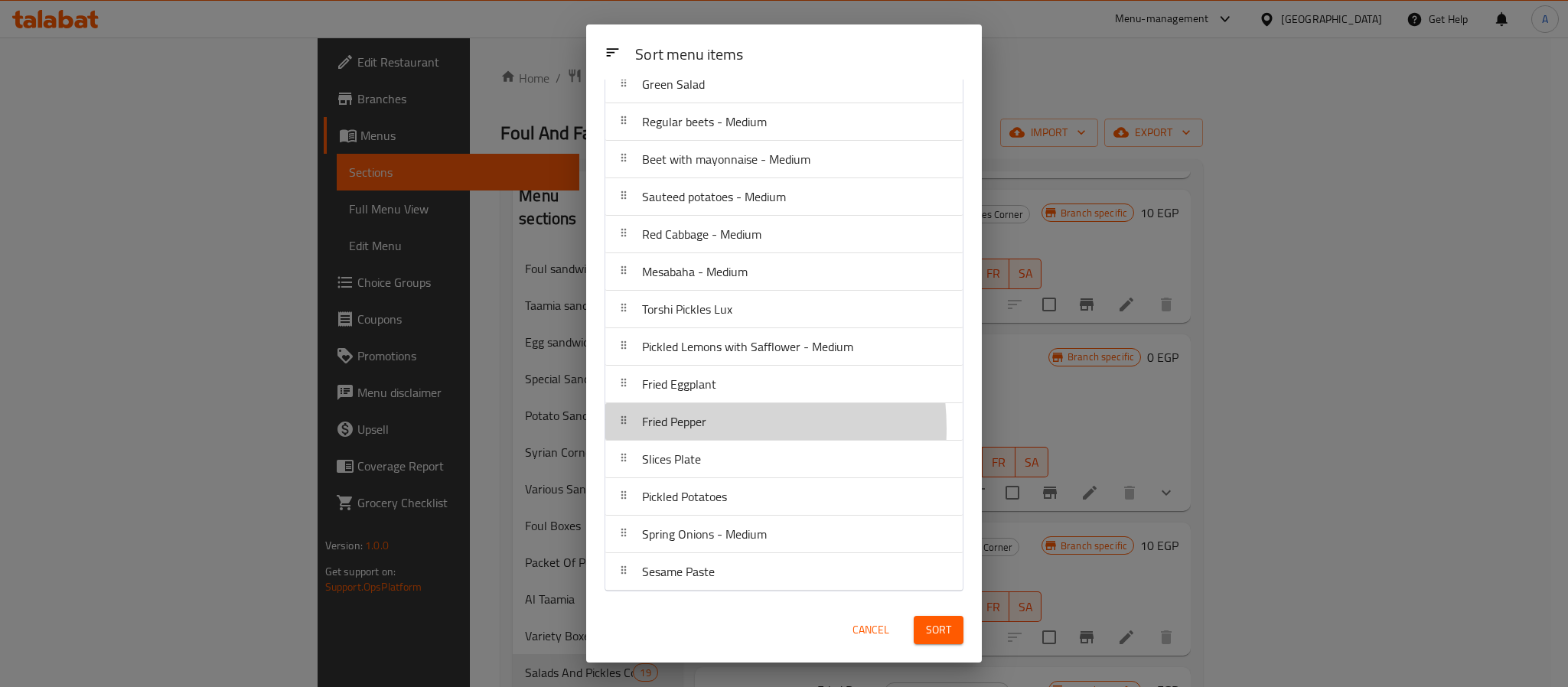
click at [694, 427] on span "Fried Pepper" at bounding box center [674, 421] width 64 height 23
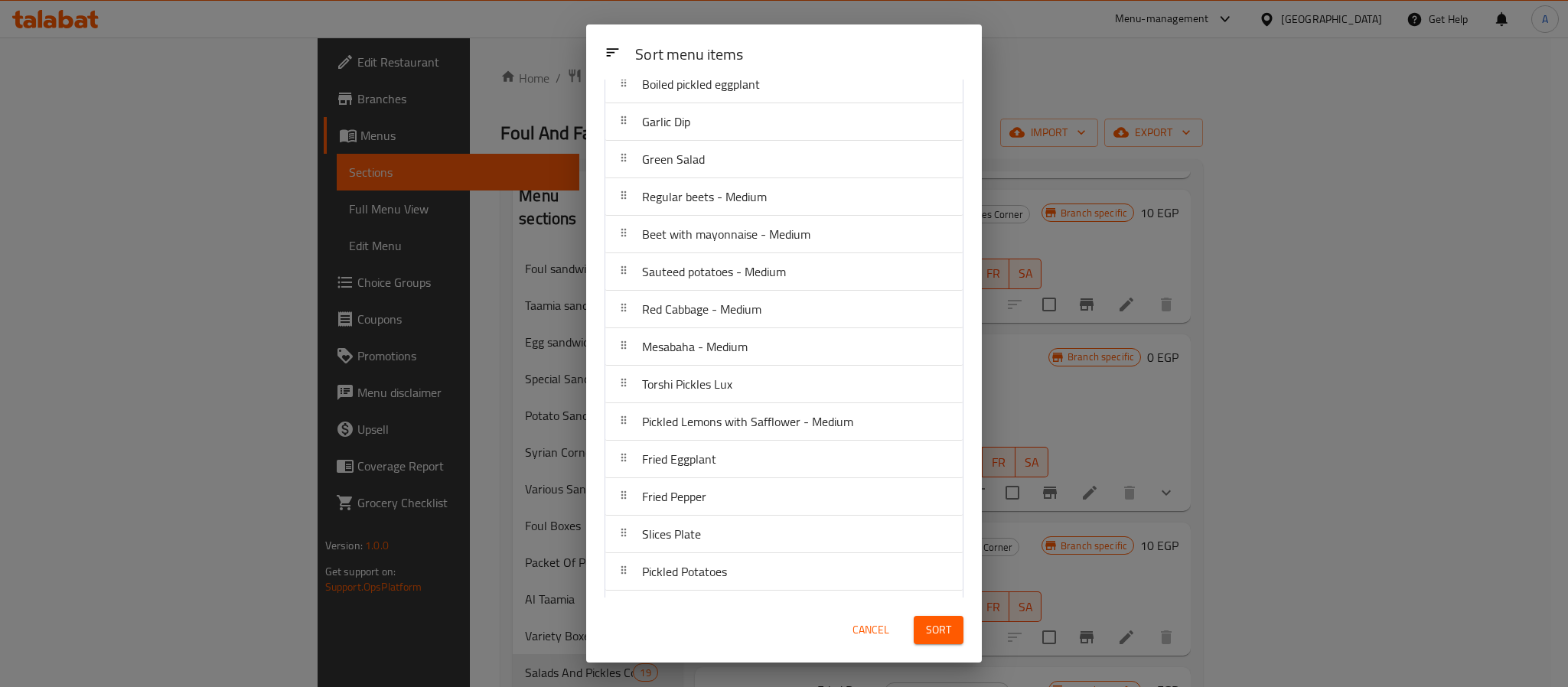
scroll to position [252, 0]
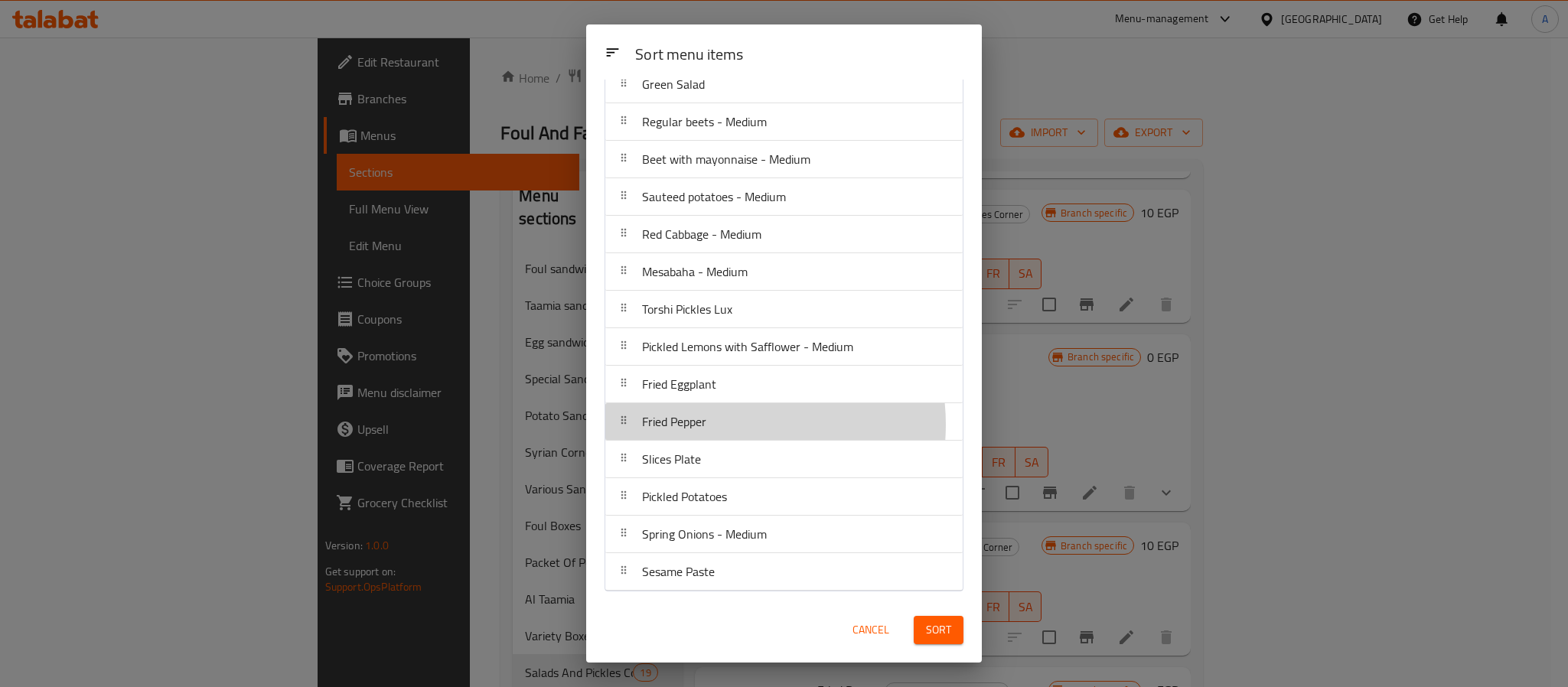
click at [728, 423] on div "Fried Pepper" at bounding box center [784, 422] width 345 height 37
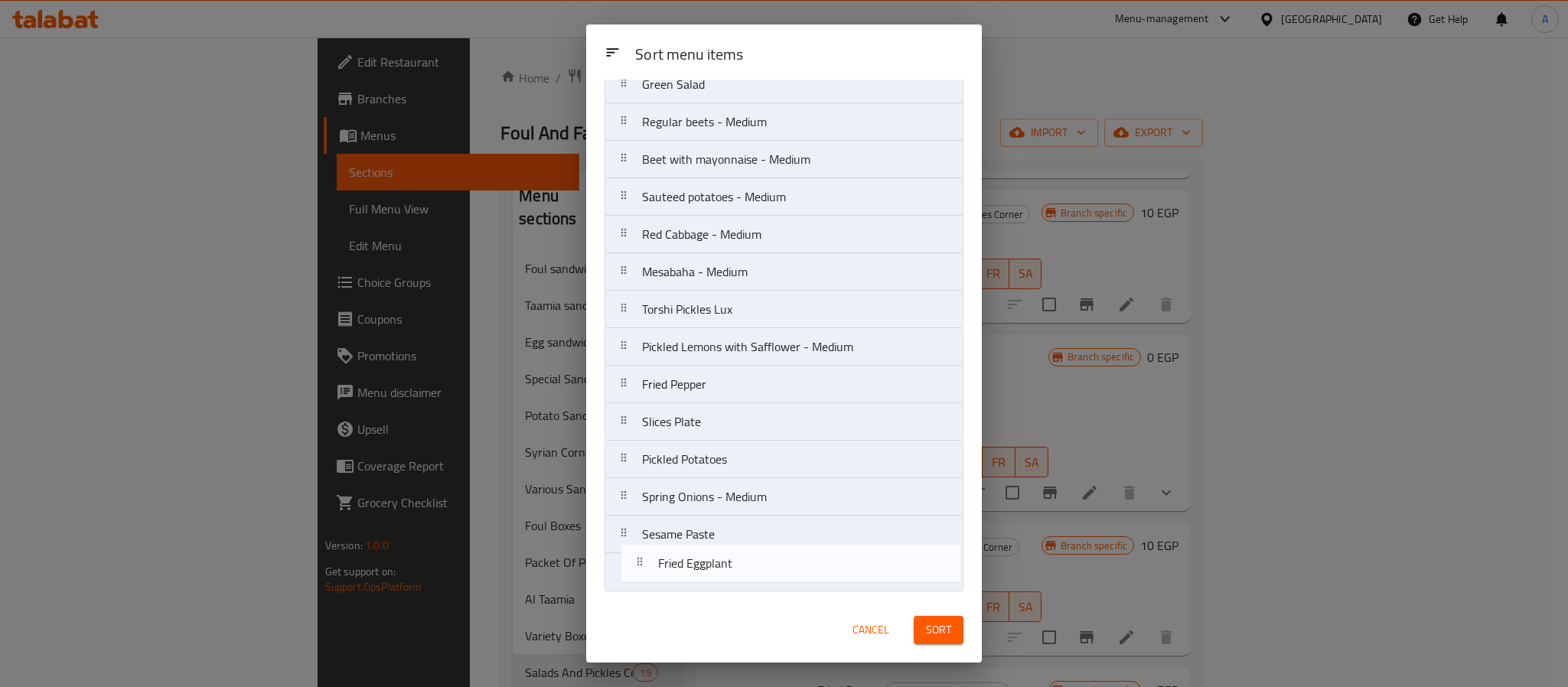
drag, startPoint x: 741, startPoint y: 394, endPoint x: 757, endPoint y: 565, distance: 171.7
click at [757, 565] on nav "Coleslaw Pickled Lemon Pickled Eggplant Boiled pickled eggplant Garlic Dip Gree…" at bounding box center [783, 234] width 359 height 714
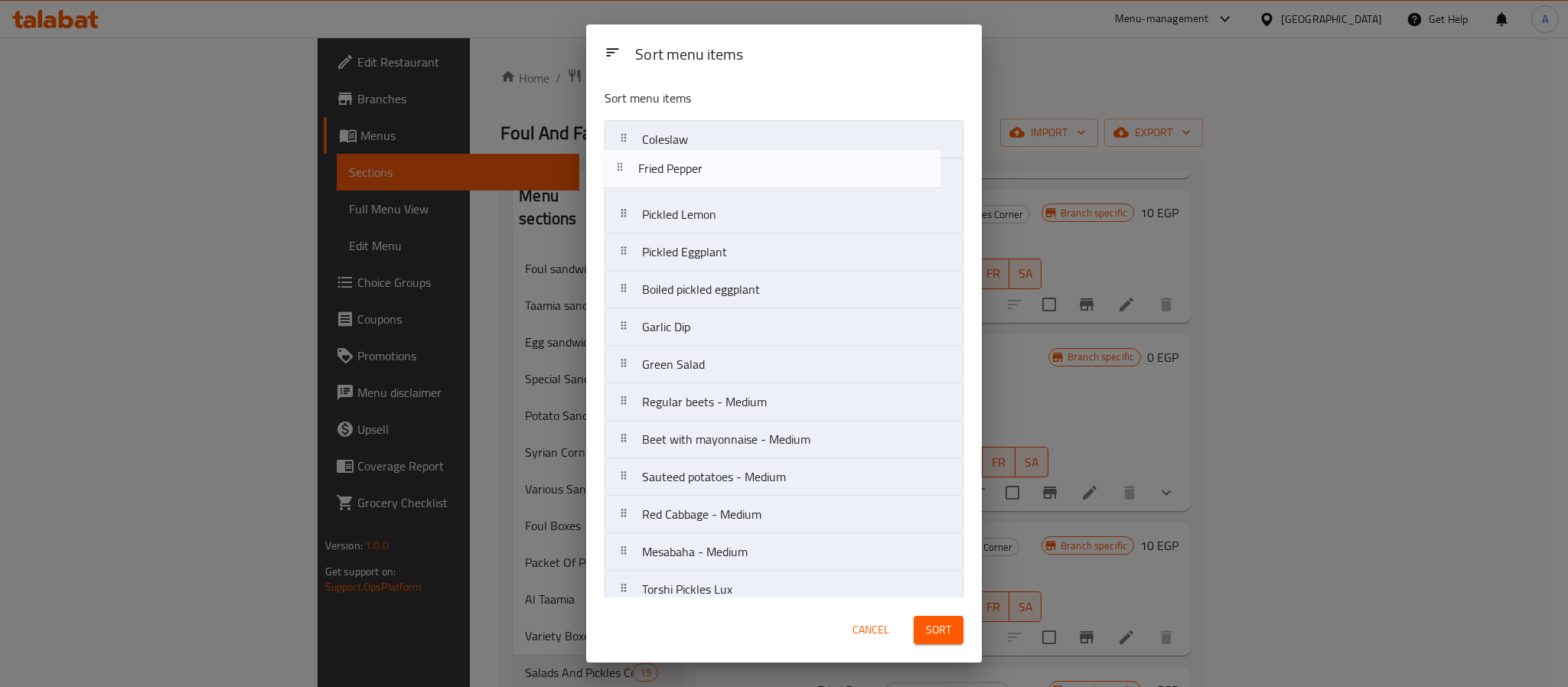
scroll to position [0, 0]
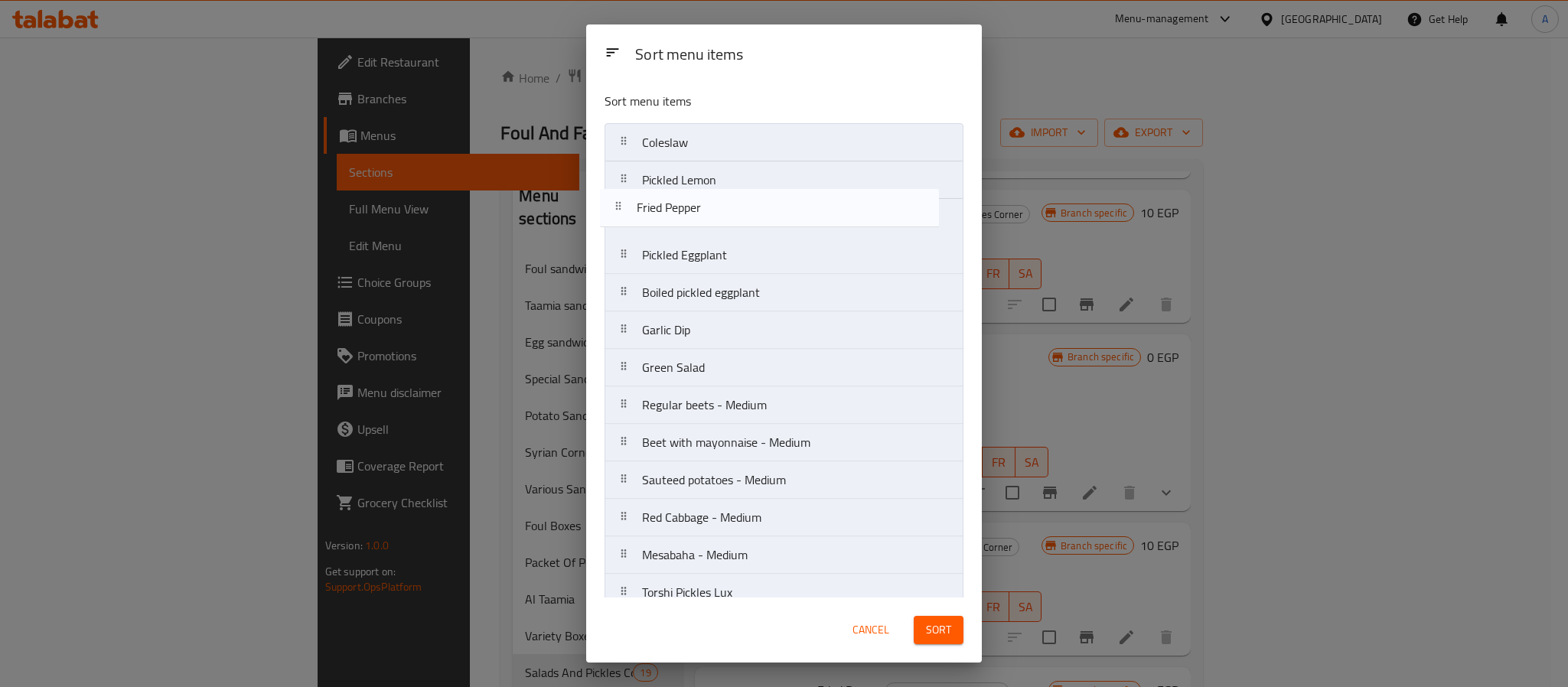
drag, startPoint x: 763, startPoint y: 391, endPoint x: 754, endPoint y: 196, distance: 195.2
click at [754, 196] on nav "Coleslaw Pickled Lemon Pickled Eggplant Boiled pickled eggplant Garlic Dip Gree…" at bounding box center [783, 480] width 359 height 714
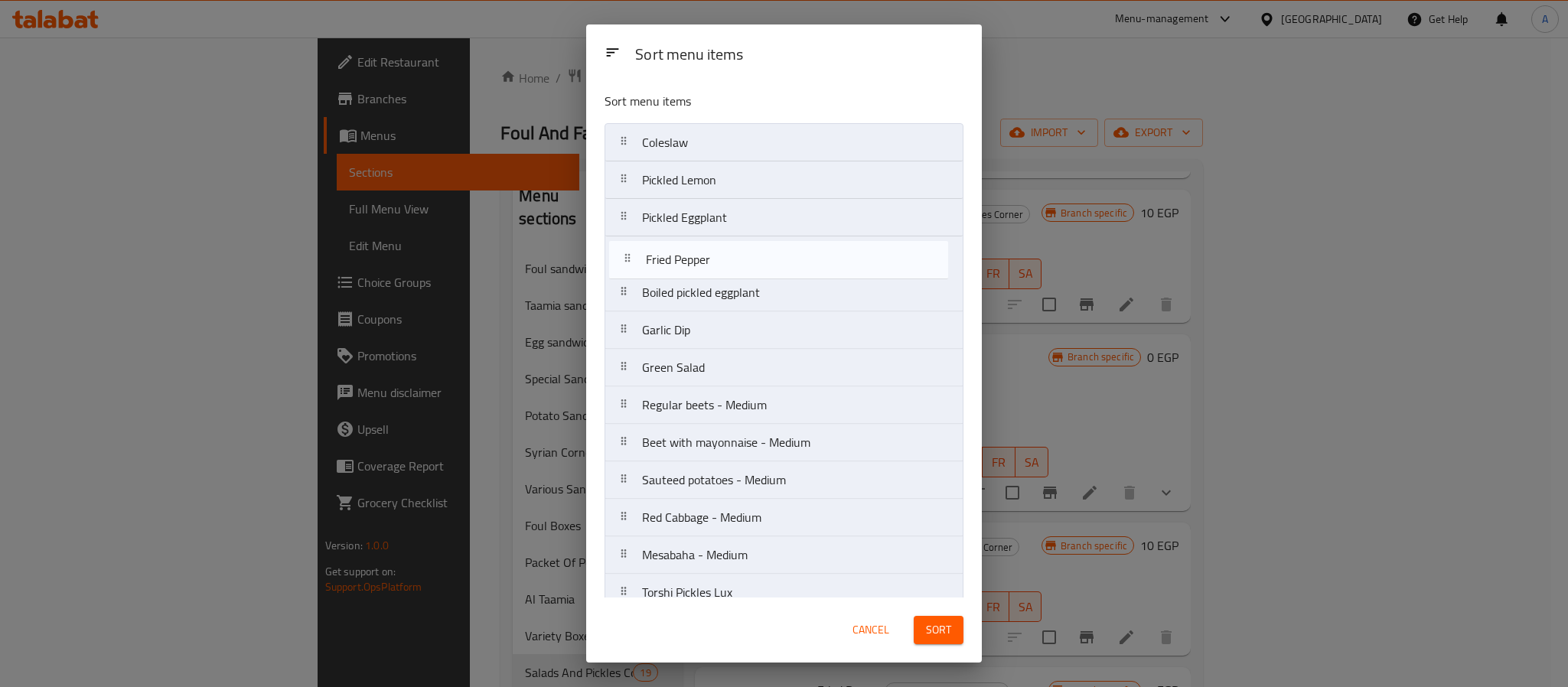
drag, startPoint x: 701, startPoint y: 227, endPoint x: 705, endPoint y: 276, distance: 49.2
click at [705, 276] on nav "Coleslaw Pickled Lemon Fried Pepper Pickled Eggplant Boiled pickled eggplant Ga…" at bounding box center [783, 480] width 359 height 714
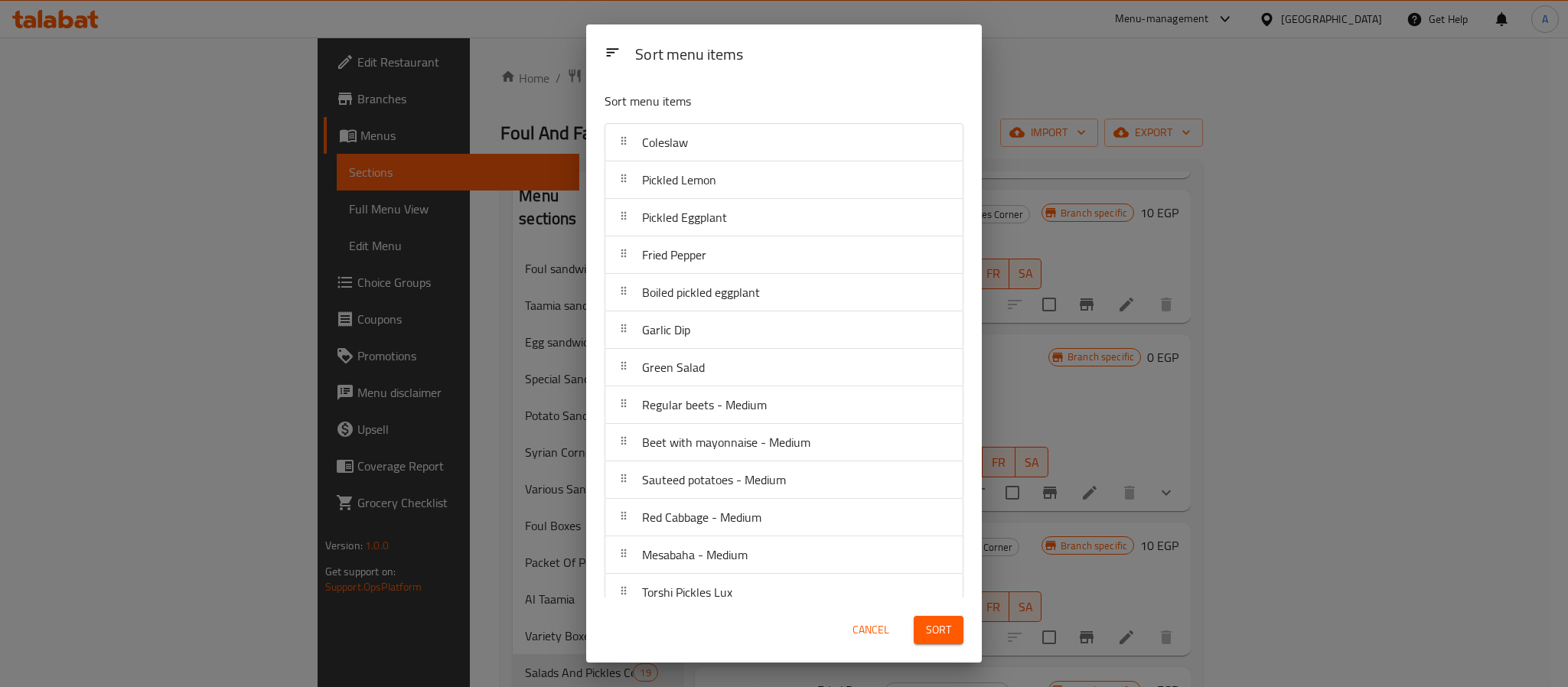
scroll to position [1361, 0]
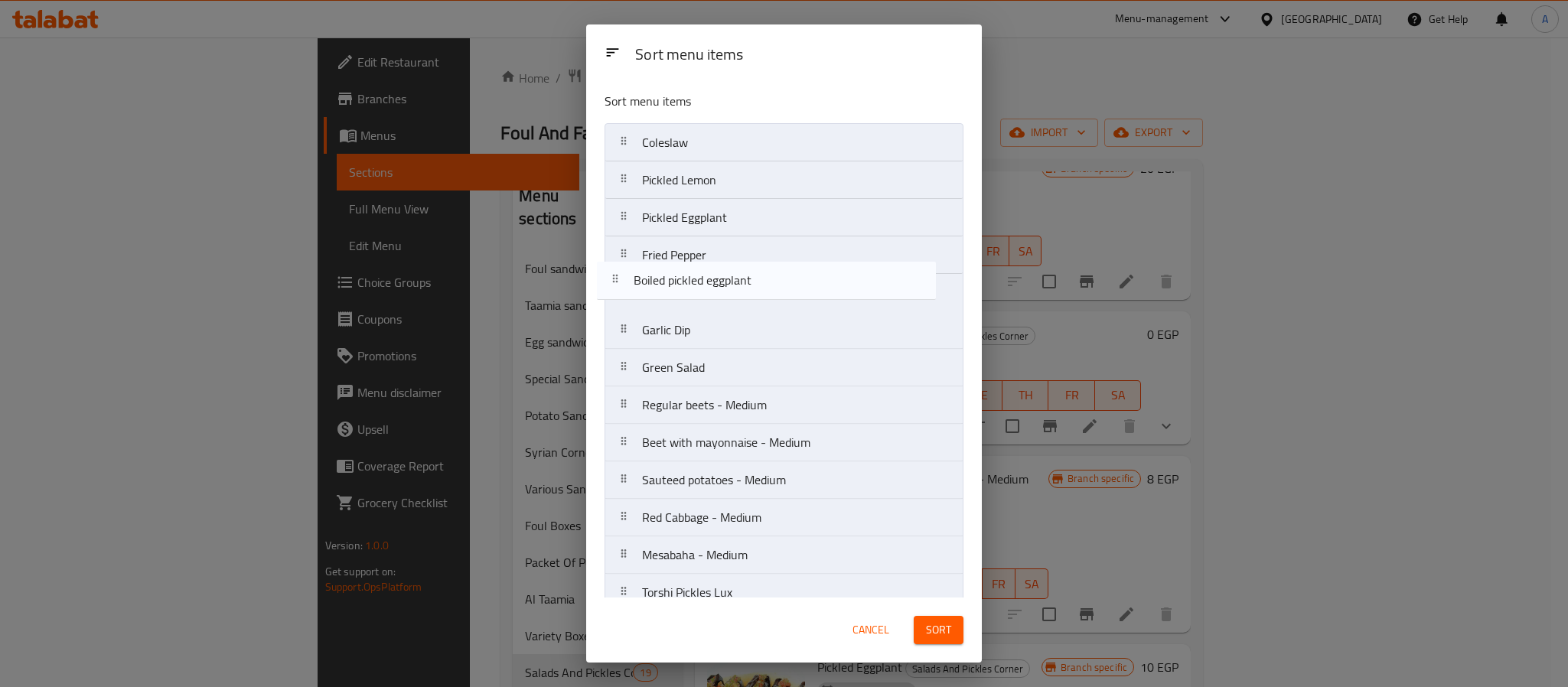
drag, startPoint x: 774, startPoint y: 308, endPoint x: 765, endPoint y: 289, distance: 21.0
click at [765, 289] on nav "Coleslaw Pickled Lemon Pickled Eggplant Fried Pepper Boiled pickled eggplant Ga…" at bounding box center [783, 480] width 359 height 714
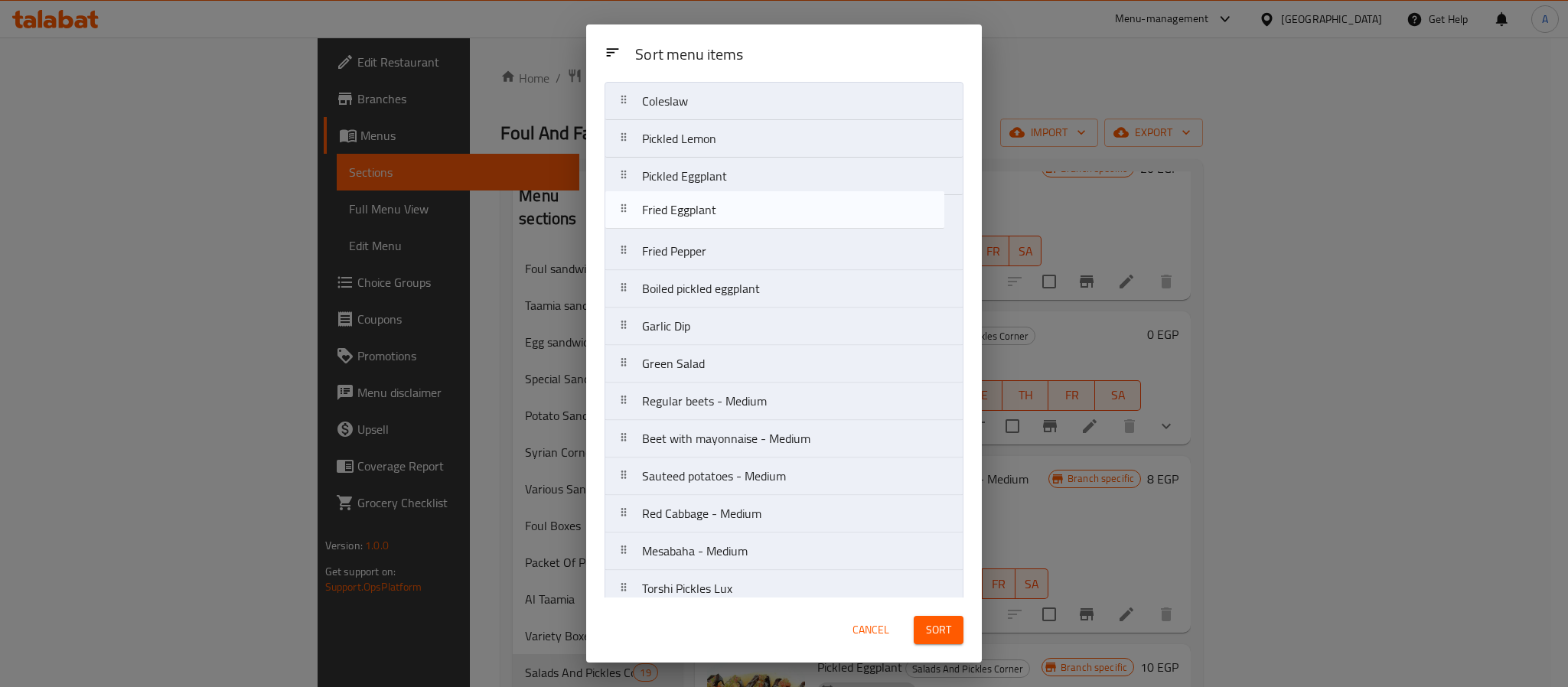
scroll to position [34, 0]
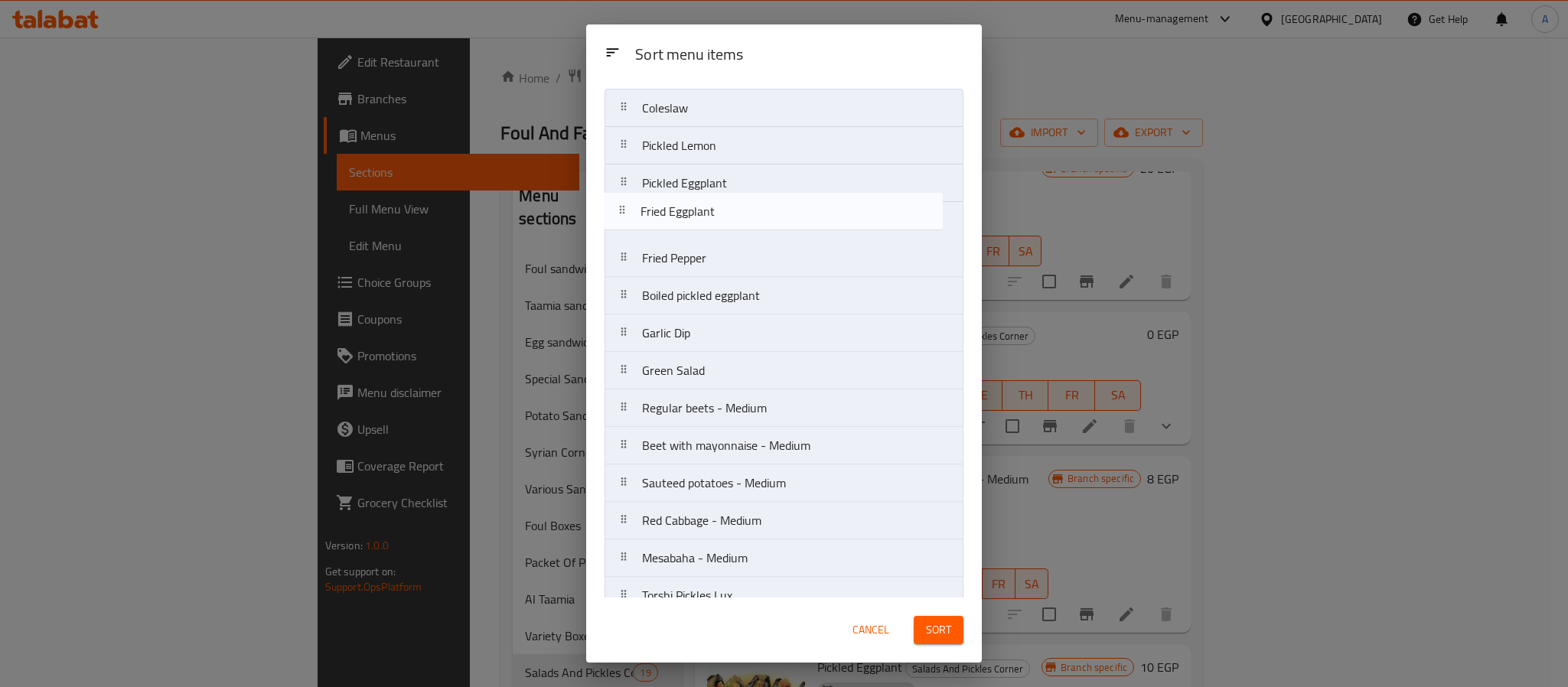
drag, startPoint x: 744, startPoint y: 567, endPoint x: 740, endPoint y: 197, distance: 370.0
click at [740, 197] on nav "Coleslaw Pickled Lemon Pickled Eggplant Fried Pepper Boiled pickled eggplant Ga…" at bounding box center [783, 445] width 359 height 714
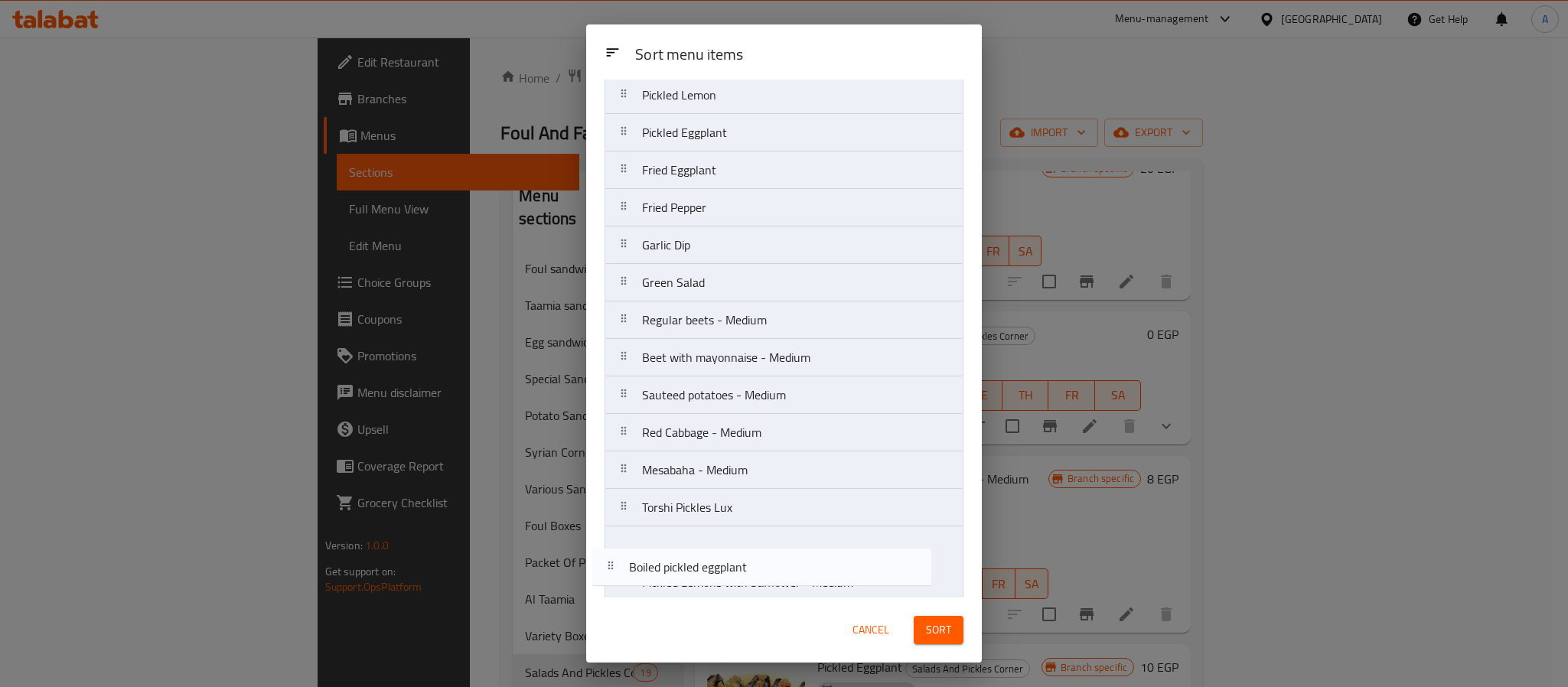
scroll to position [252, 0]
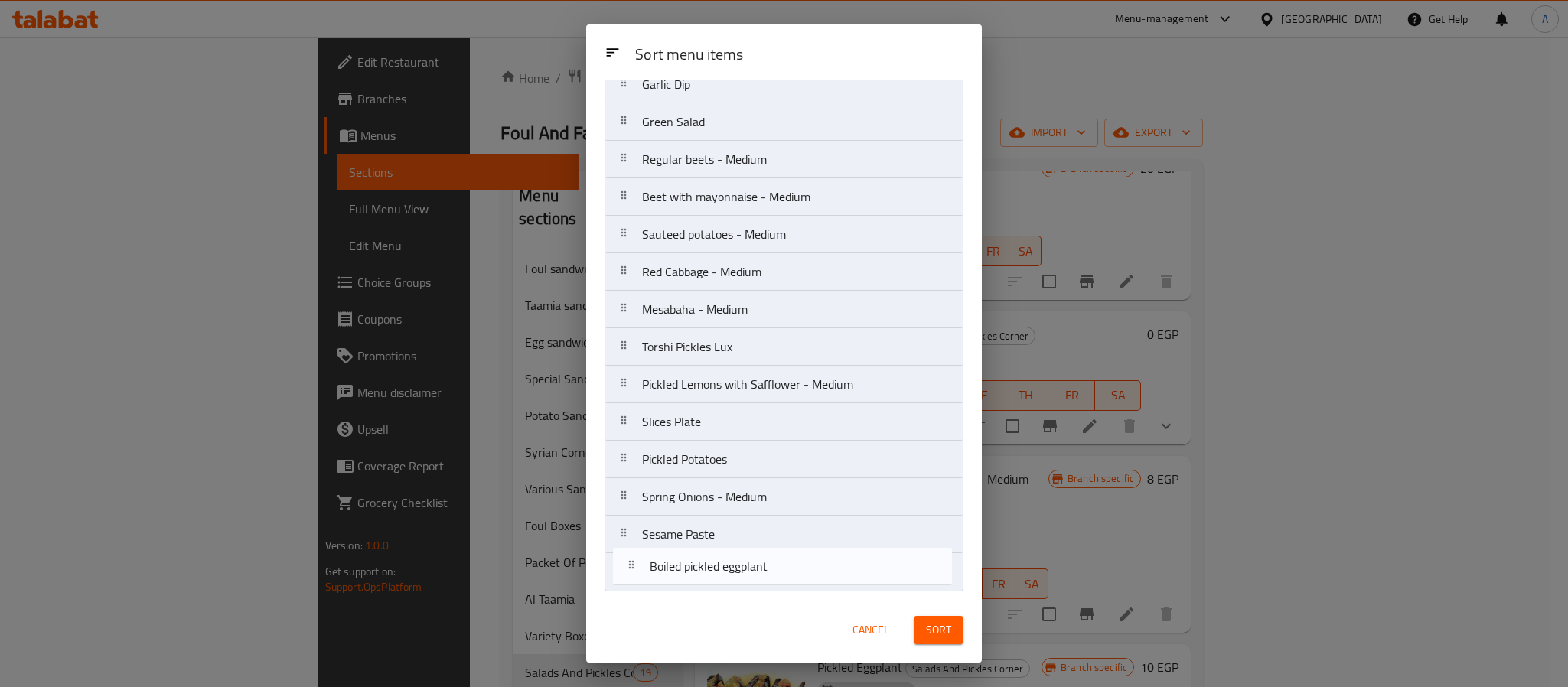
drag, startPoint x: 731, startPoint y: 294, endPoint x: 738, endPoint y: 567, distance: 273.1
click at [738, 567] on nav "Coleslaw Pickled Lemon Pickled Eggplant Fried Eggplant Fried Pepper Boiled pick…" at bounding box center [783, 234] width 359 height 714
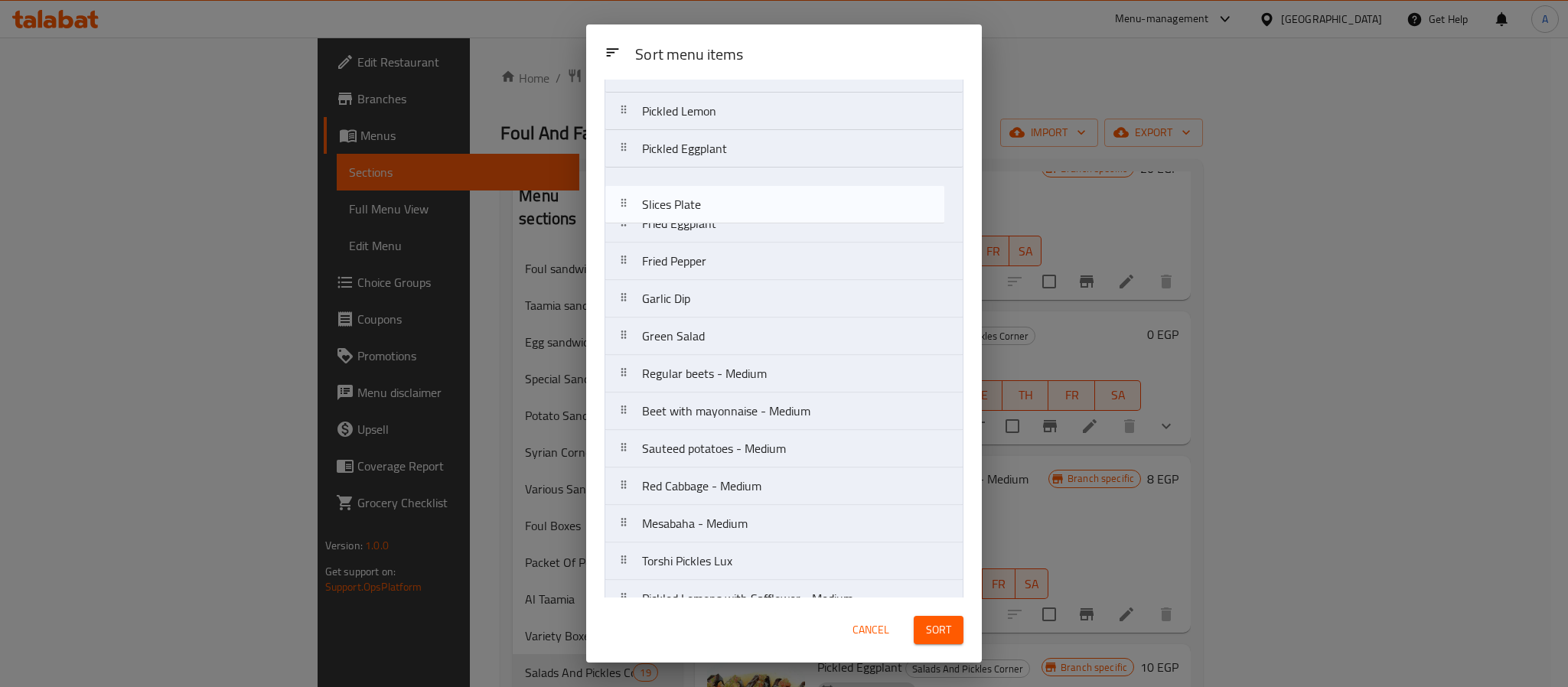
scroll to position [64, 0]
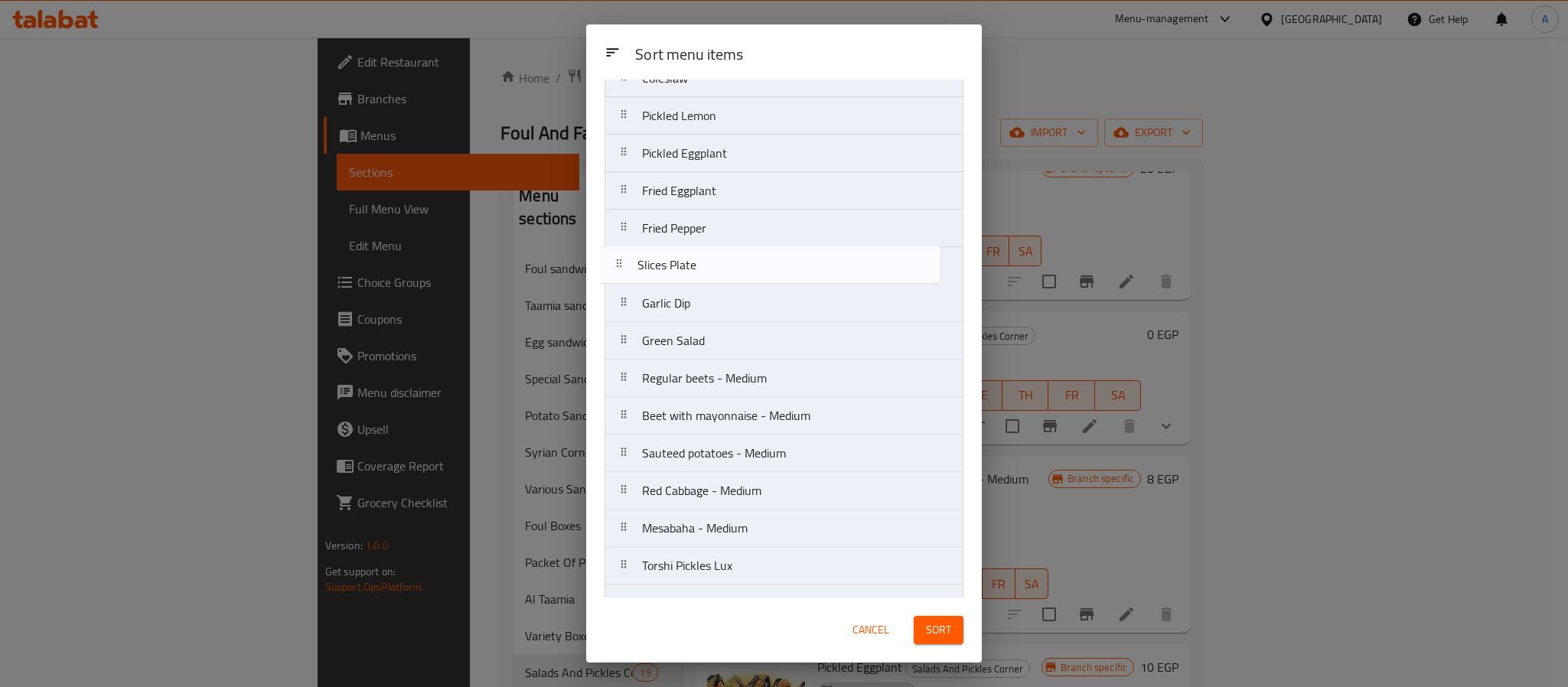
drag, startPoint x: 721, startPoint y: 428, endPoint x: 716, endPoint y: 260, distance: 168.1
click at [716, 260] on nav "Coleslaw Pickled Lemon Pickled Eggplant Fried Eggplant Fried Pepper Garlic Dip …" at bounding box center [783, 416] width 359 height 714
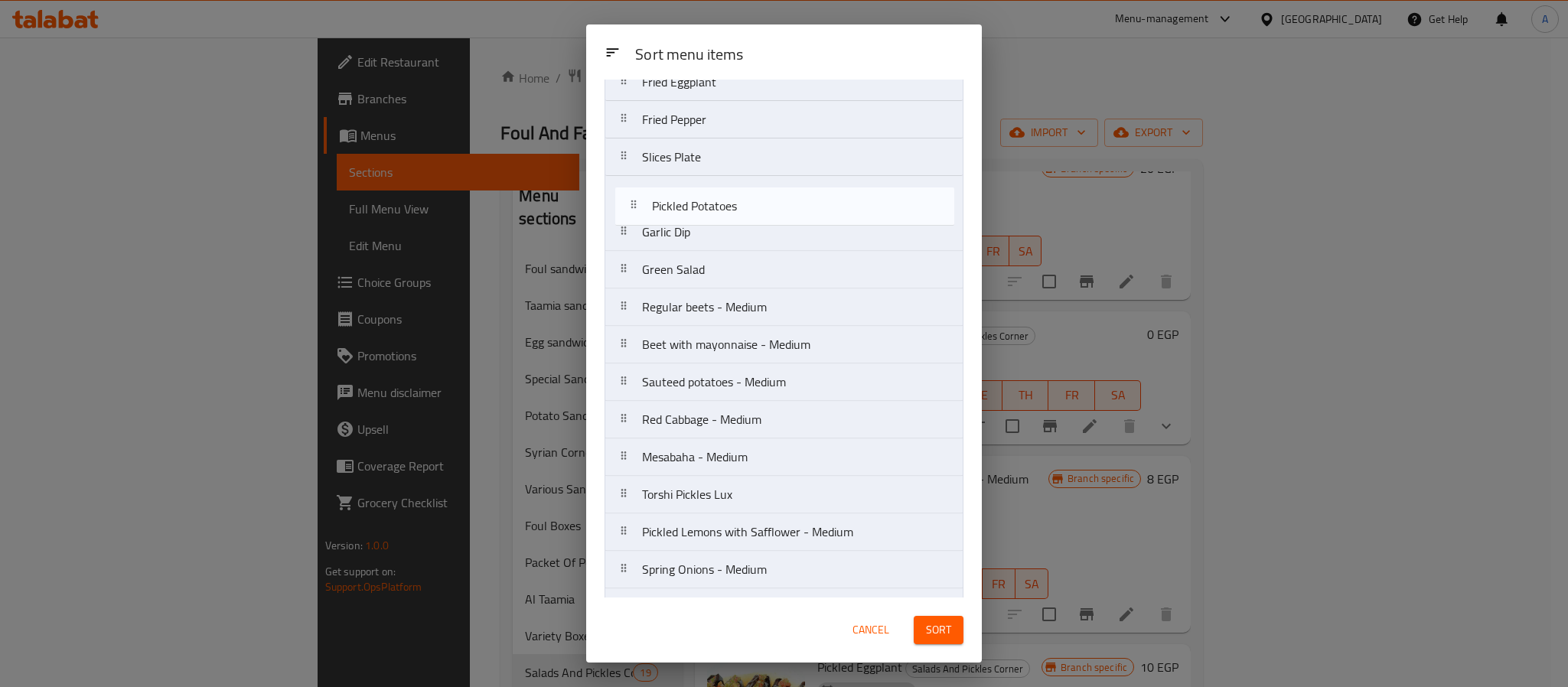
scroll to position [161, 0]
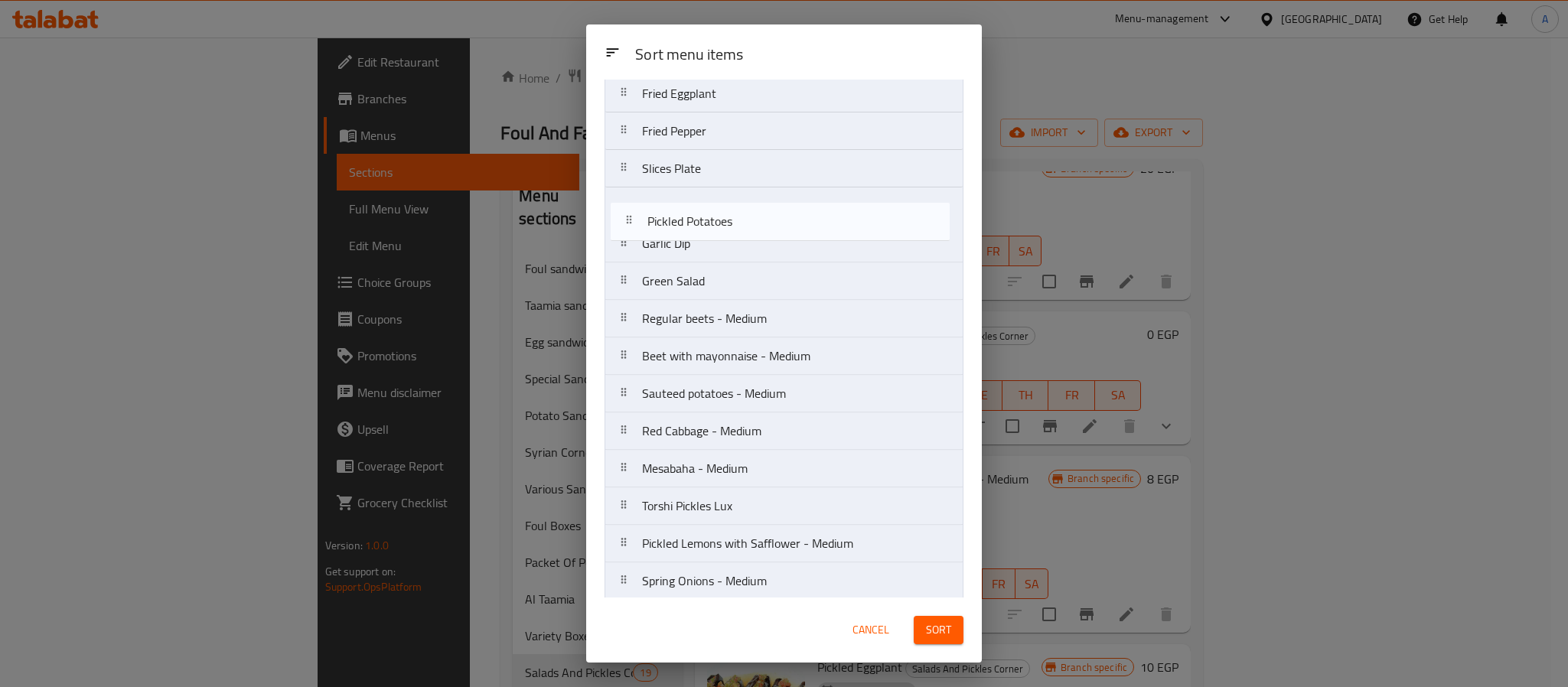
drag, startPoint x: 719, startPoint y: 465, endPoint x: 721, endPoint y: 222, distance: 243.0
click at [721, 222] on nav "Coleslaw Pickled Lemon Pickled Eggplant Fried Eggplant Fried Pepper Slices Plat…" at bounding box center [783, 318] width 359 height 714
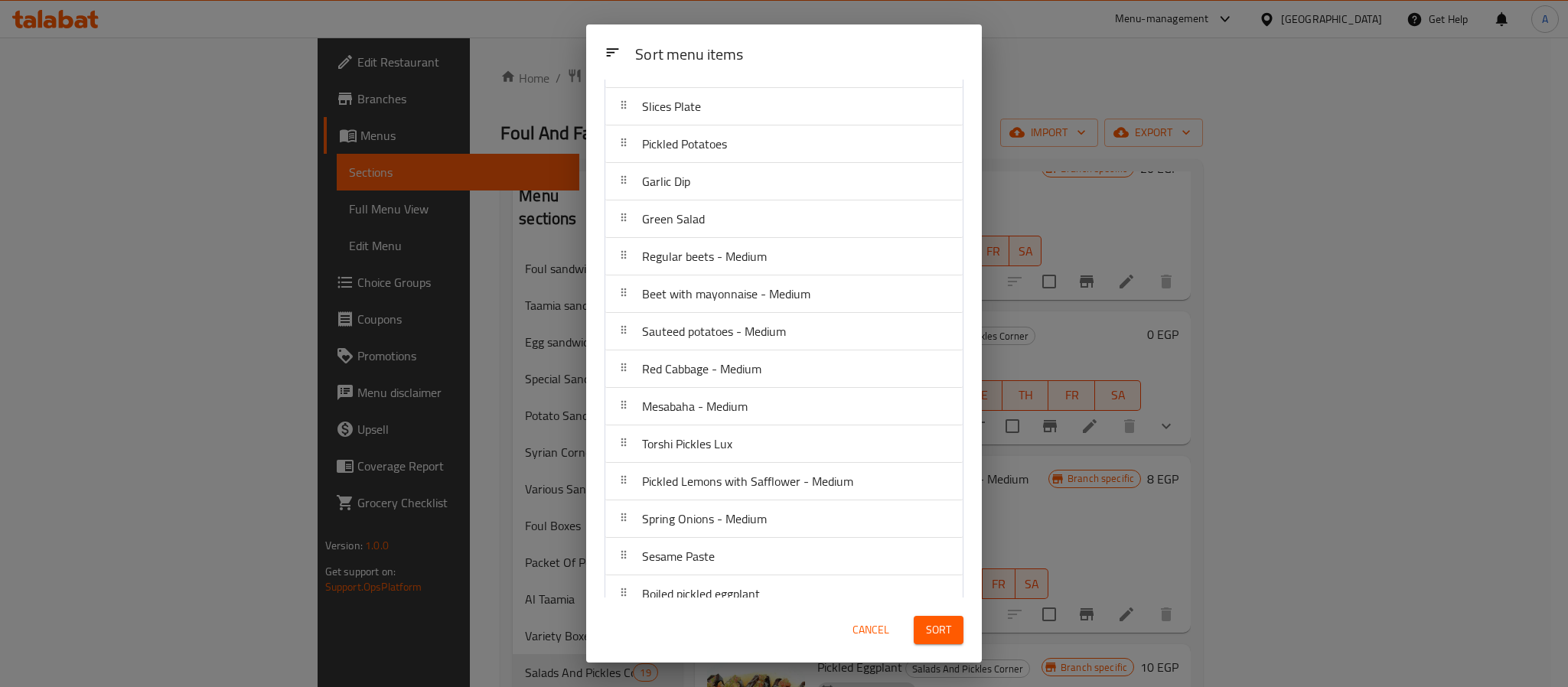
scroll to position [252, 0]
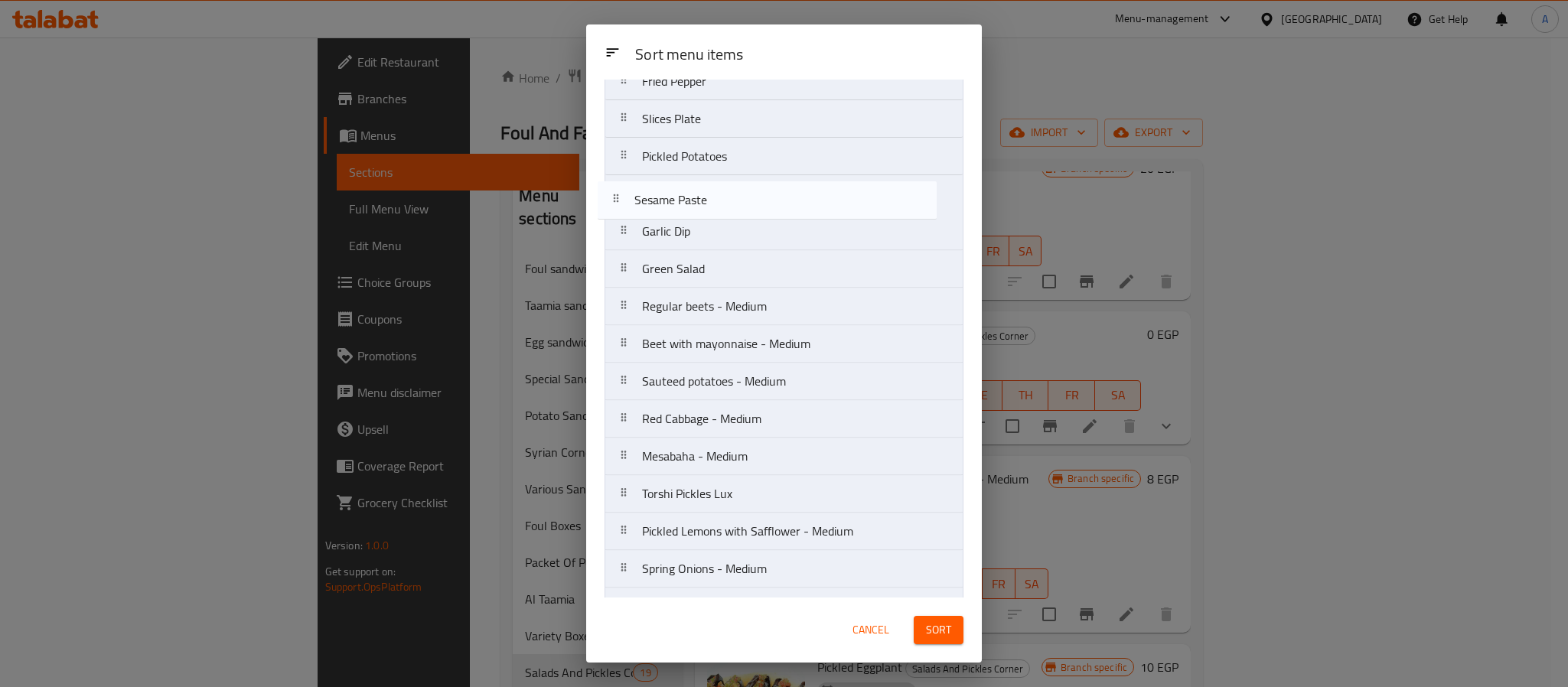
drag, startPoint x: 765, startPoint y: 542, endPoint x: 756, endPoint y: 202, distance: 340.1
click at [756, 202] on nav "Coleslaw Pickled Lemon Pickled Eggplant Fried Eggplant Fried Pepper Slices Plat…" at bounding box center [783, 269] width 359 height 714
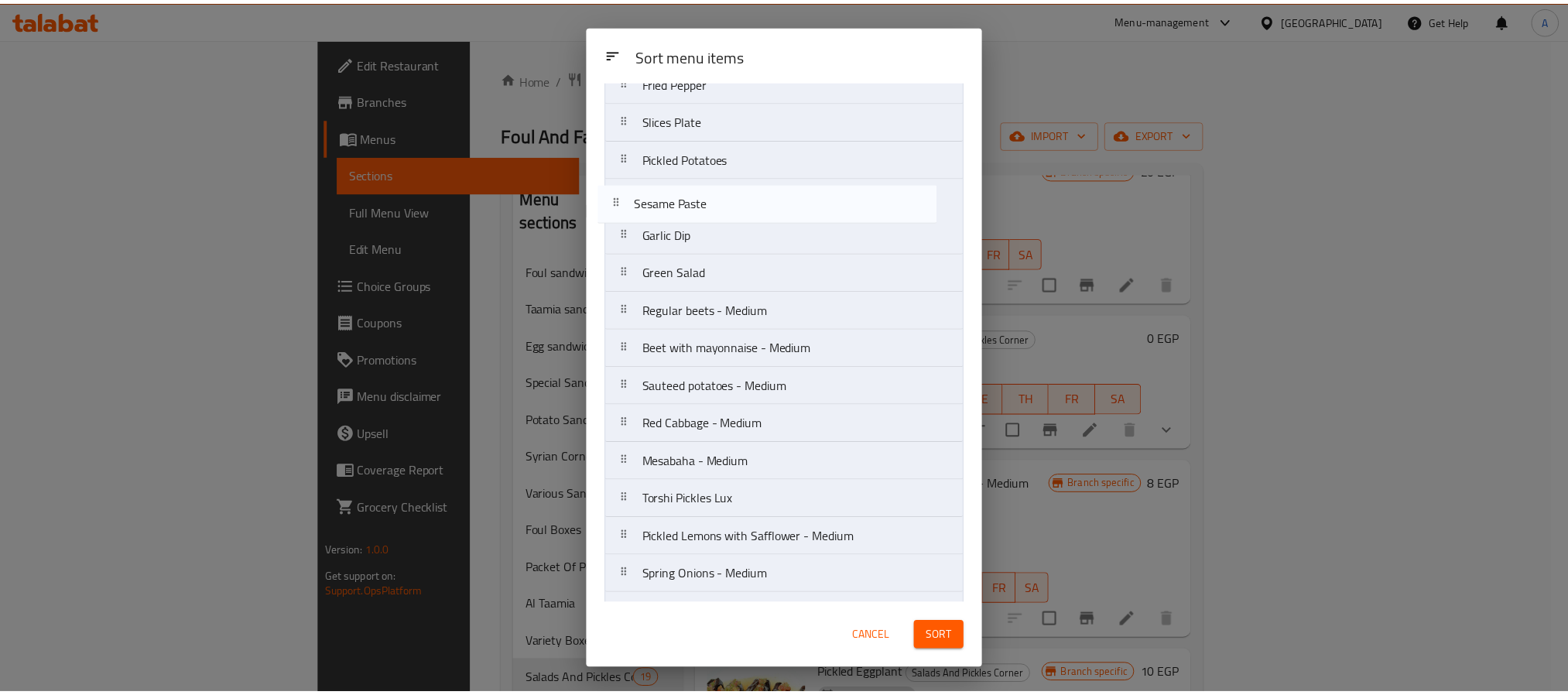
scroll to position [211, 0]
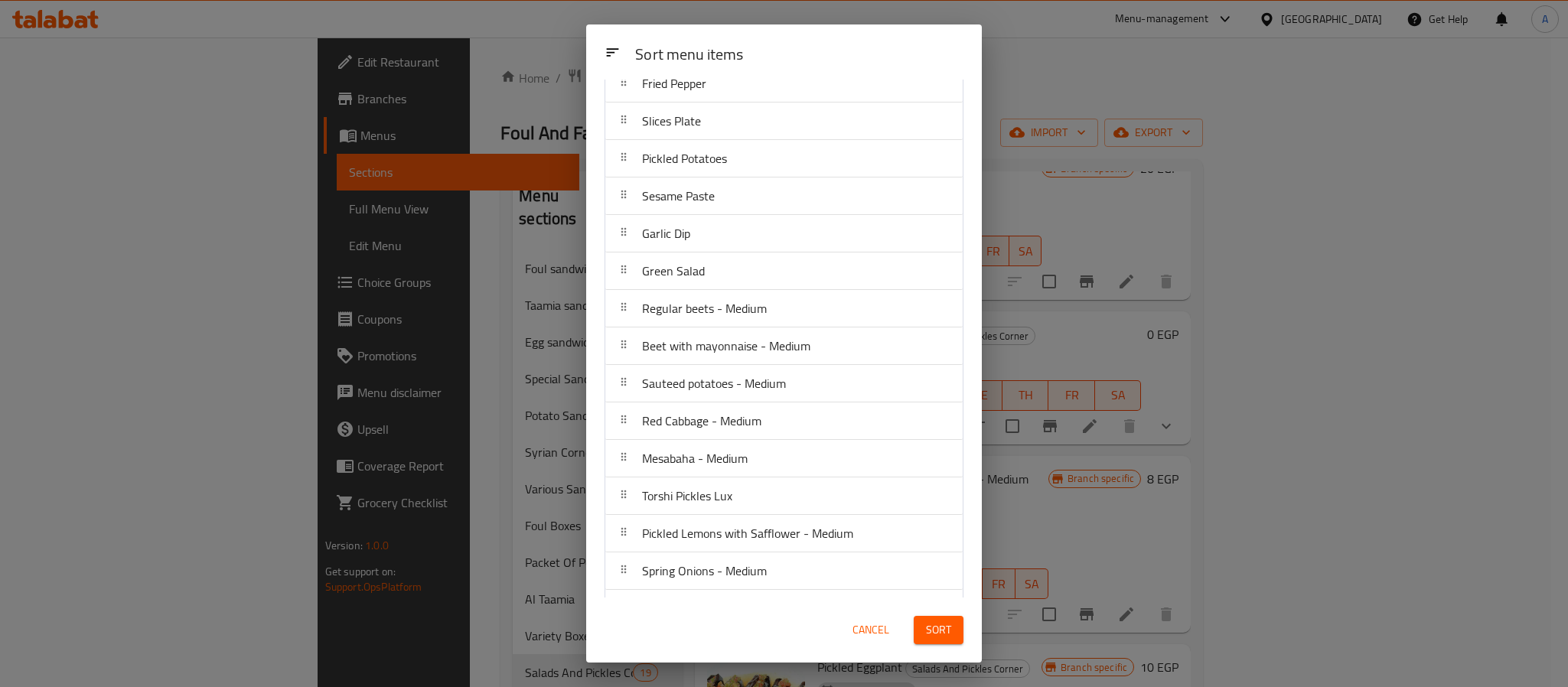
click at [929, 628] on span "Sort" at bounding box center [939, 630] width 25 height 19
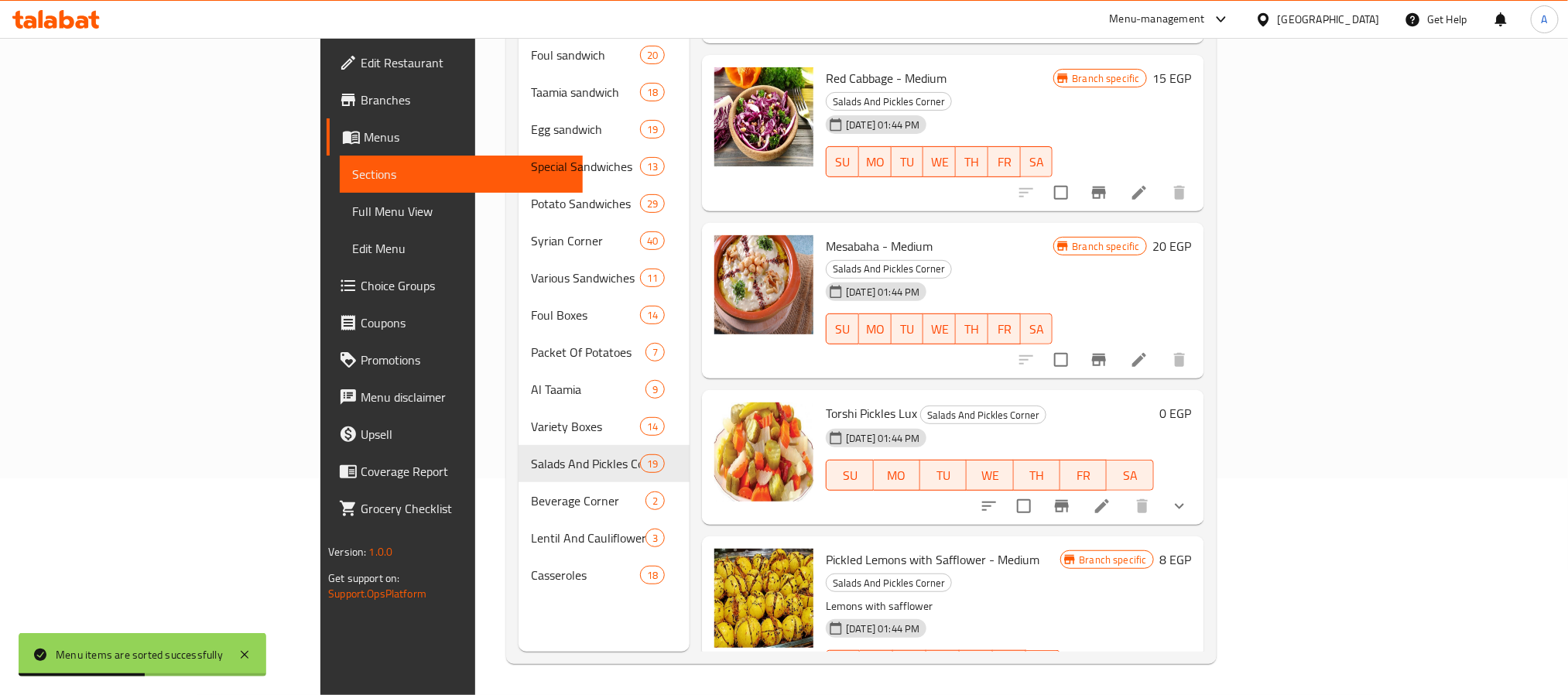
scroll to position [2253, 0]
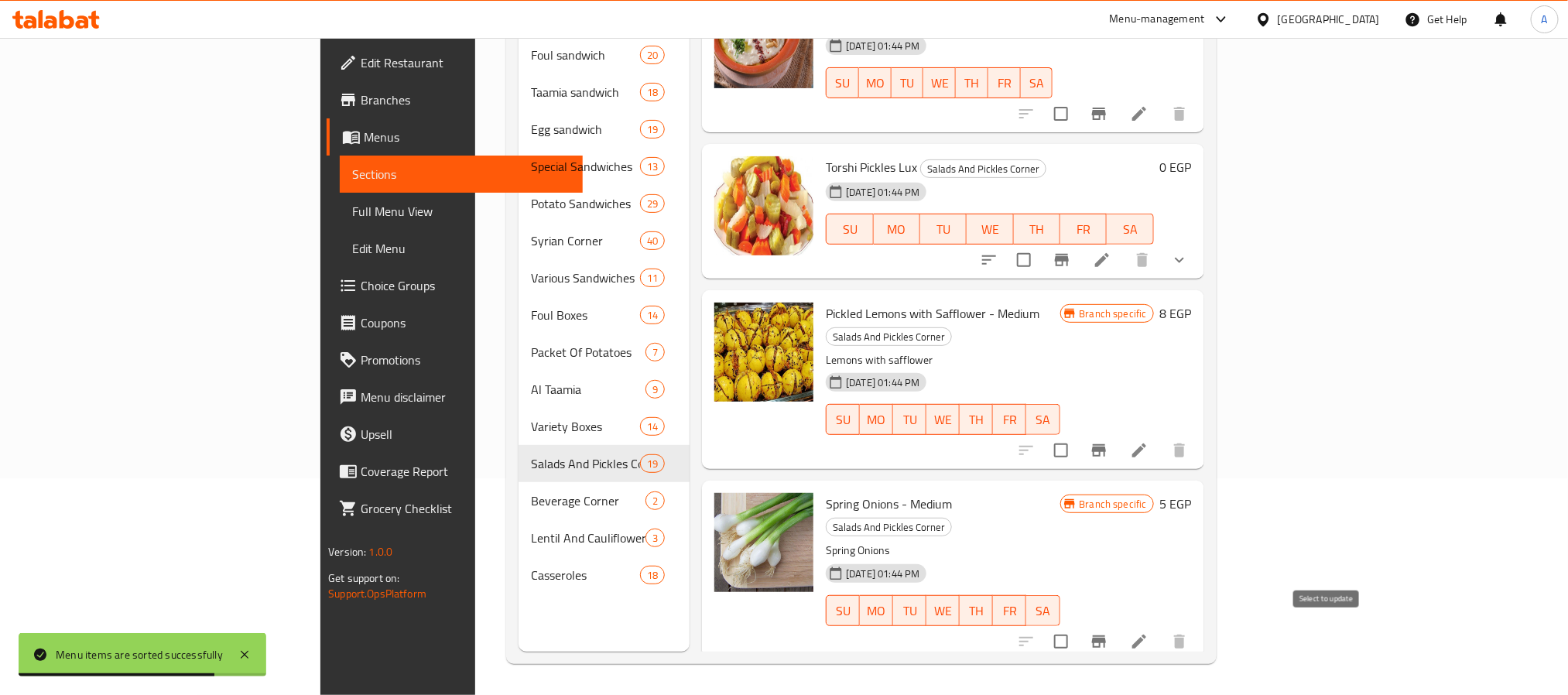
checkbox input "true"
click at [1078, 626] on input "checkbox" at bounding box center [1061, 642] width 32 height 32
checkbox input "true"
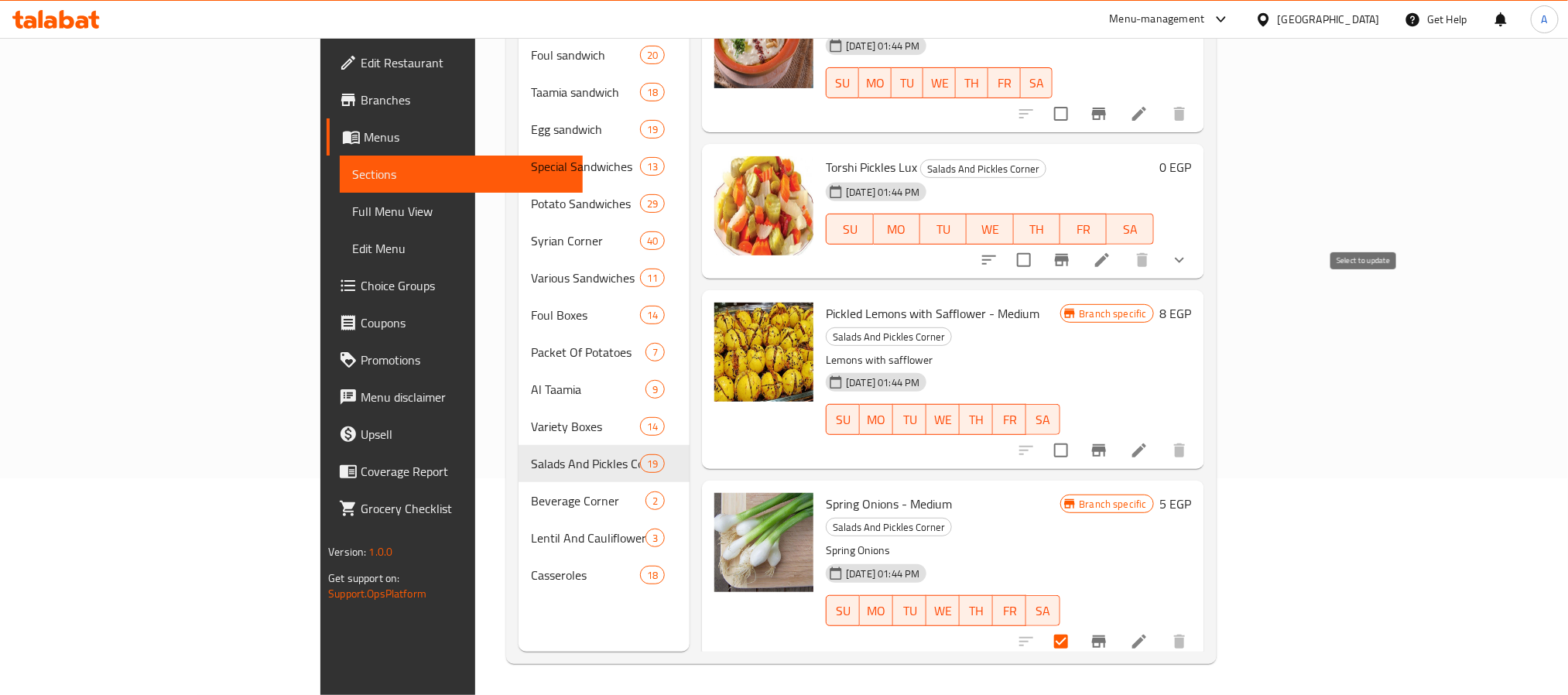
click at [1078, 435] on input "checkbox" at bounding box center [1061, 451] width 32 height 32
checkbox input "true"
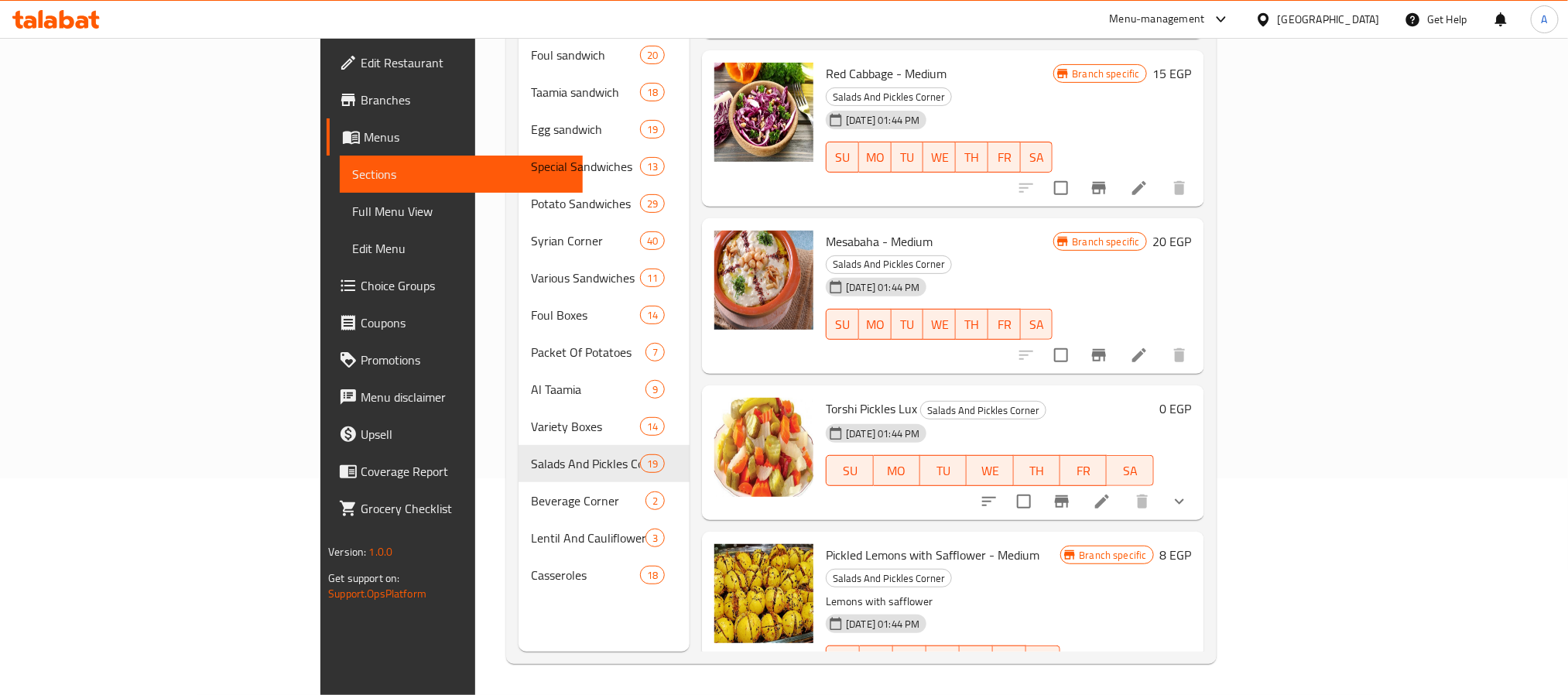
scroll to position [1945, 0]
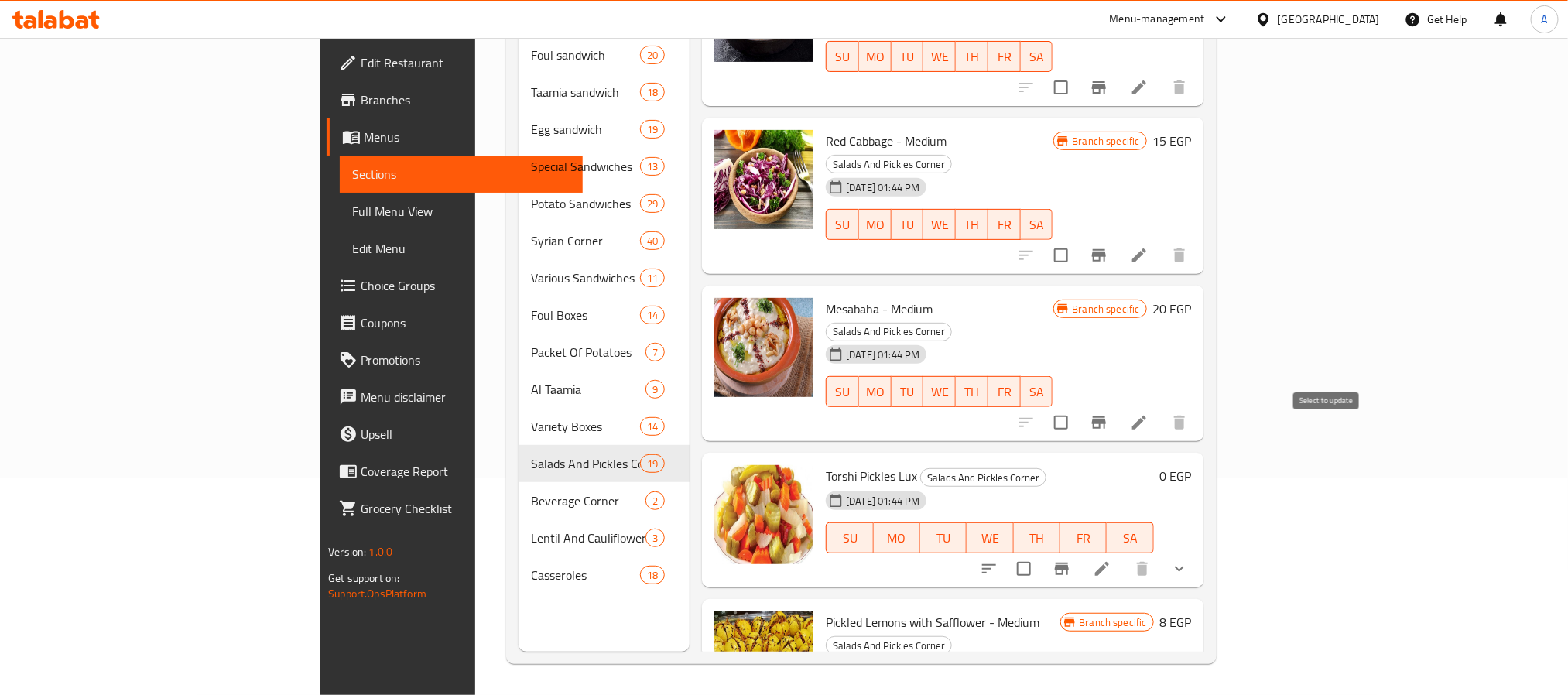
click at [1041, 553] on input "checkbox" at bounding box center [1024, 569] width 32 height 32
checkbox input "true"
click at [1078, 407] on input "checkbox" at bounding box center [1061, 423] width 32 height 32
checkbox input "true"
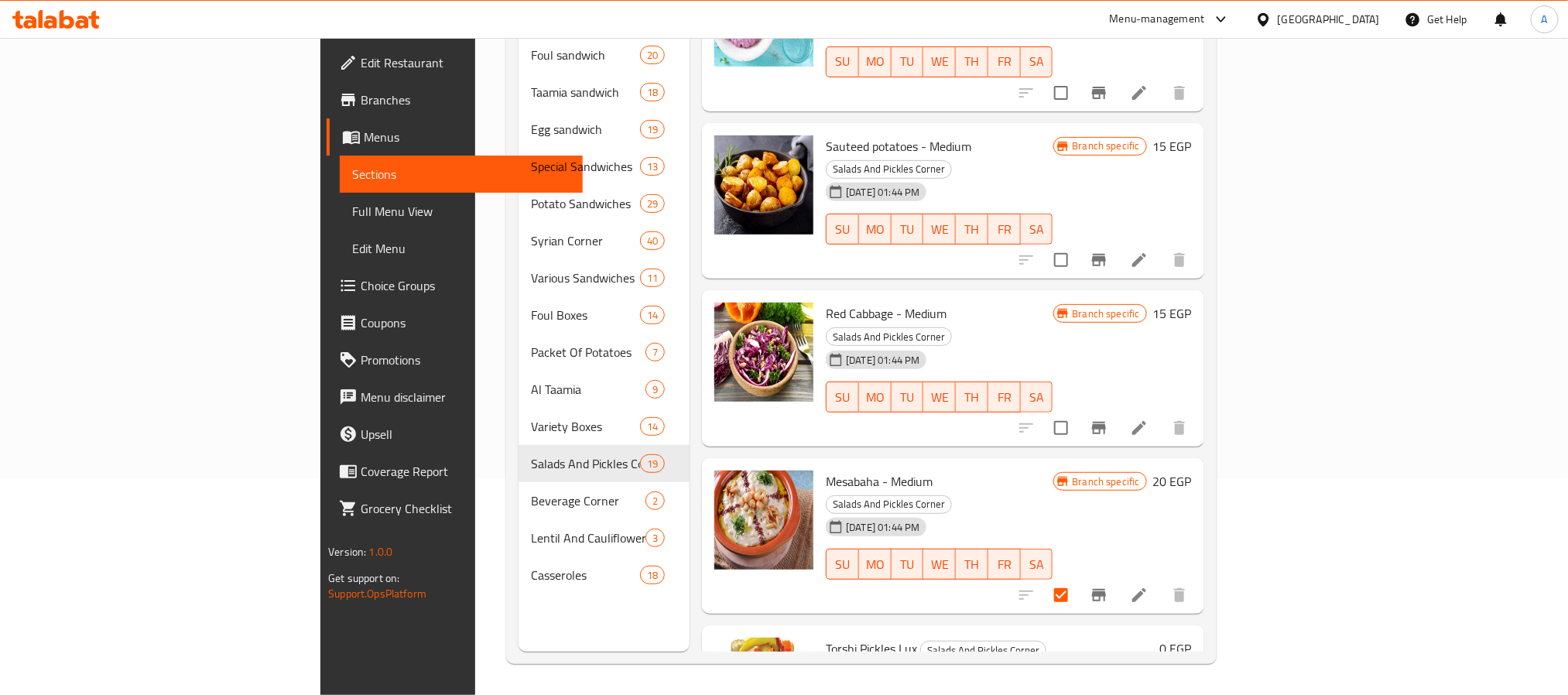
scroll to position [1756, 0]
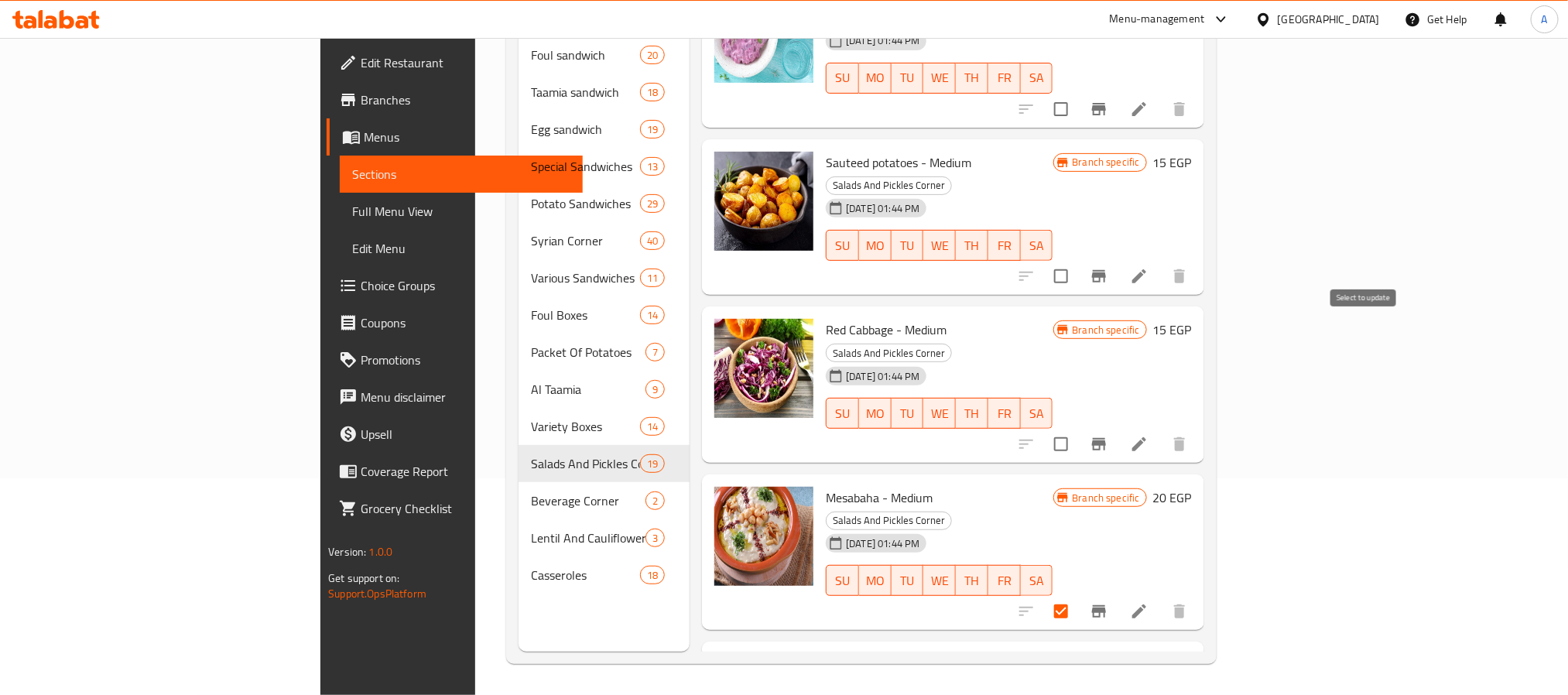
click at [1078, 428] on input "checkbox" at bounding box center [1061, 444] width 32 height 32
checkbox input "true"
click at [1078, 260] on input "checkbox" at bounding box center [1061, 276] width 32 height 32
checkbox input "true"
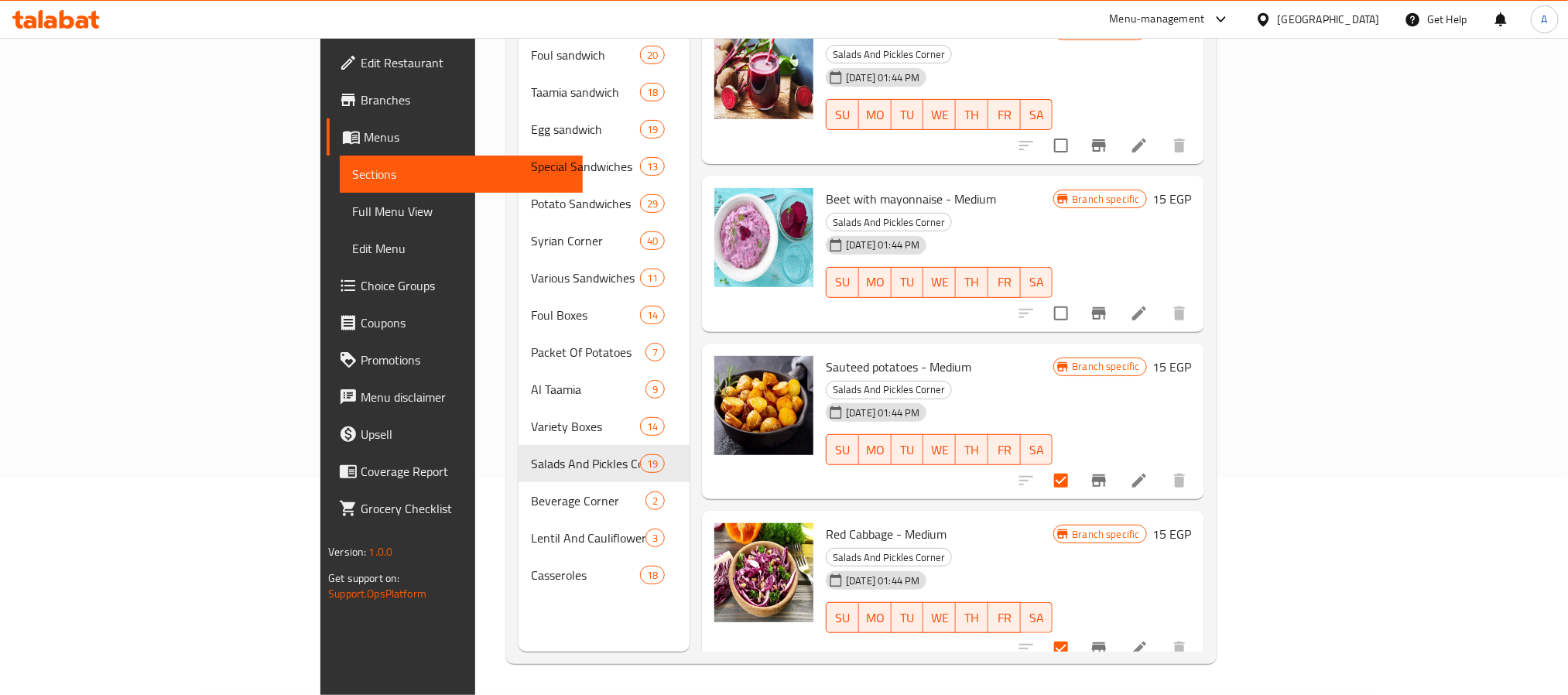
scroll to position [1462, 0]
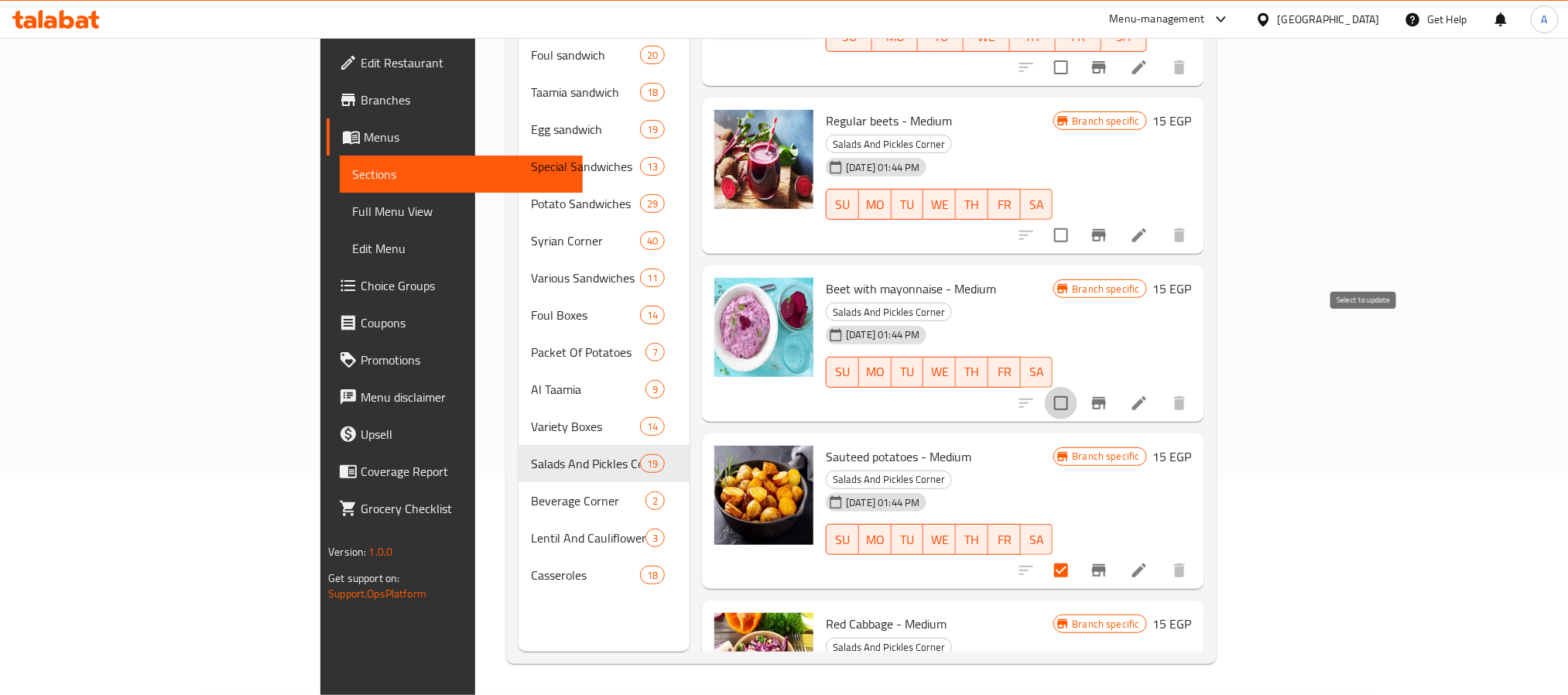
click at [1078, 387] on input "checkbox" at bounding box center [1061, 403] width 32 height 32
checkbox input "true"
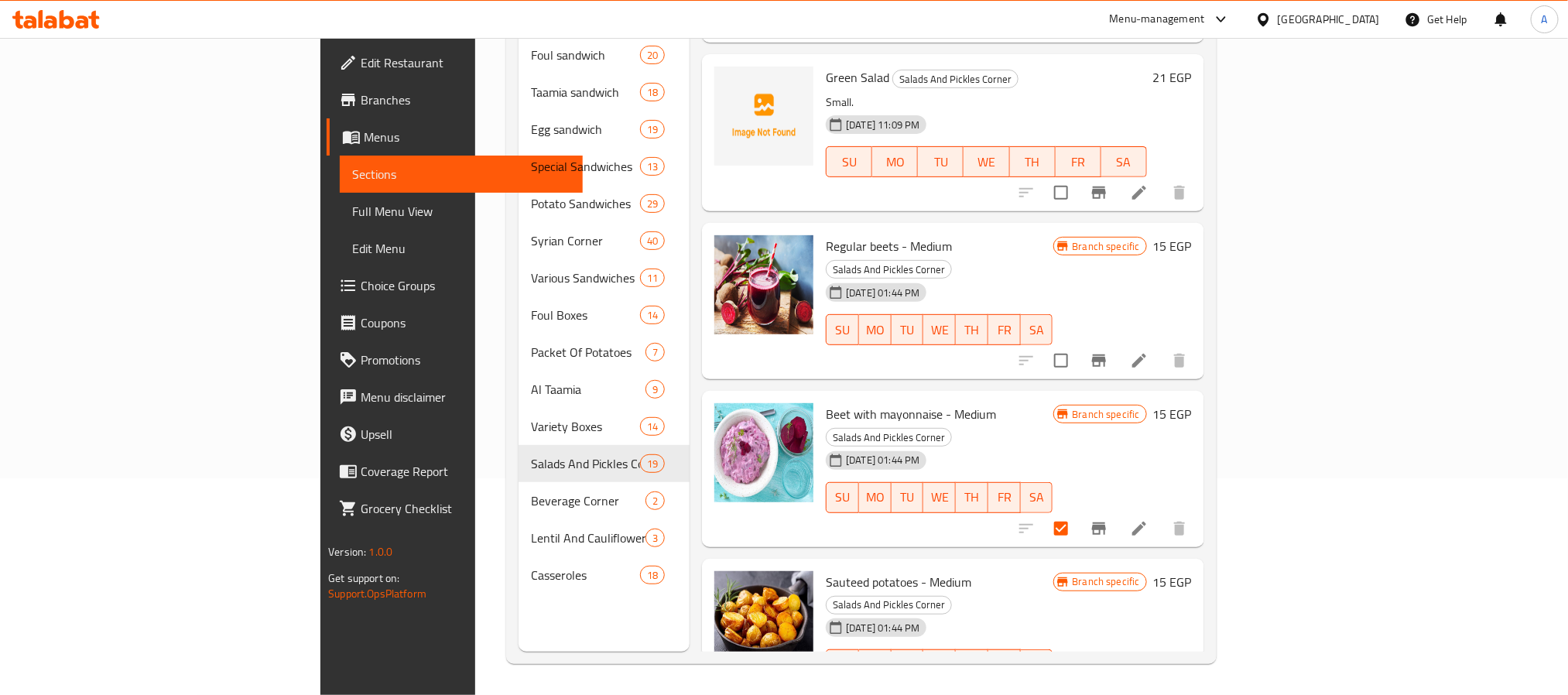
scroll to position [1310, 0]
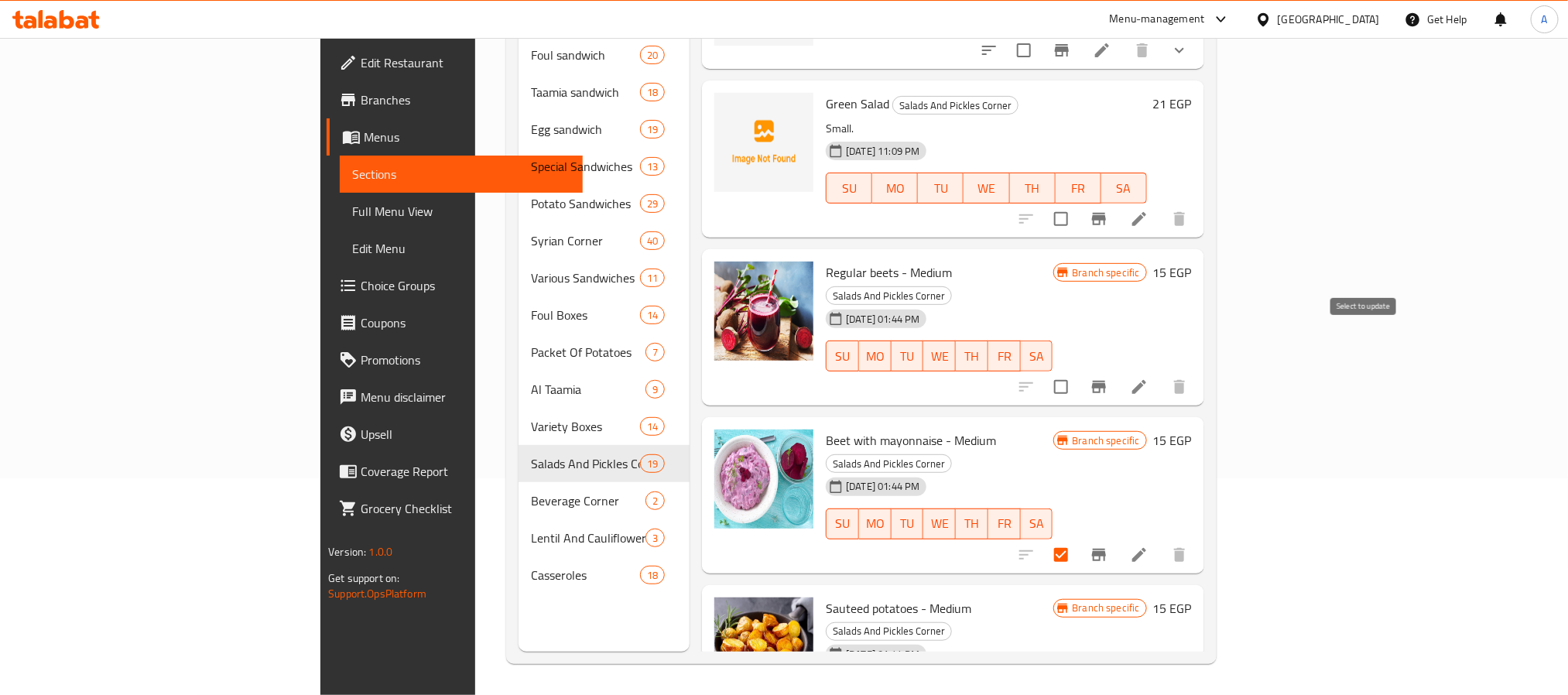
click at [1078, 371] on input "checkbox" at bounding box center [1061, 387] width 32 height 32
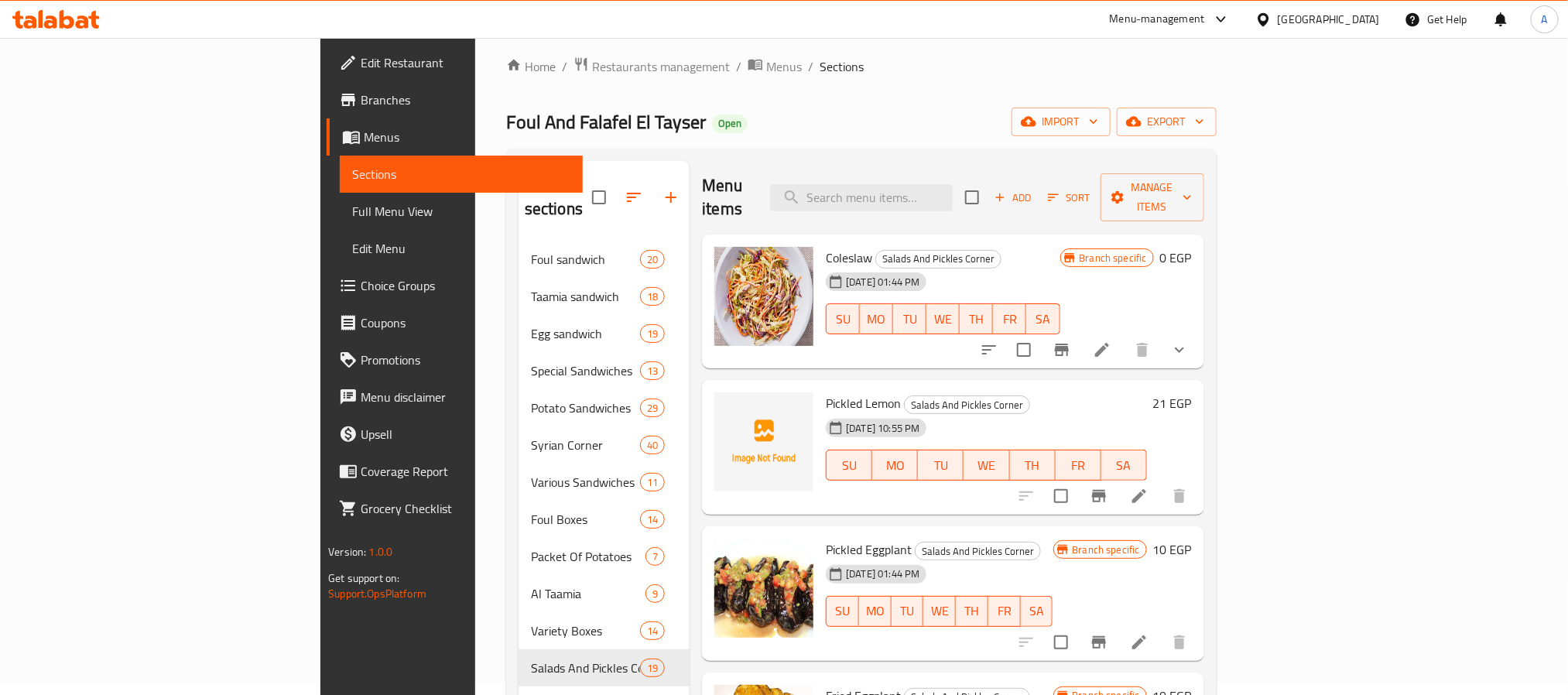
scroll to position [0, 0]
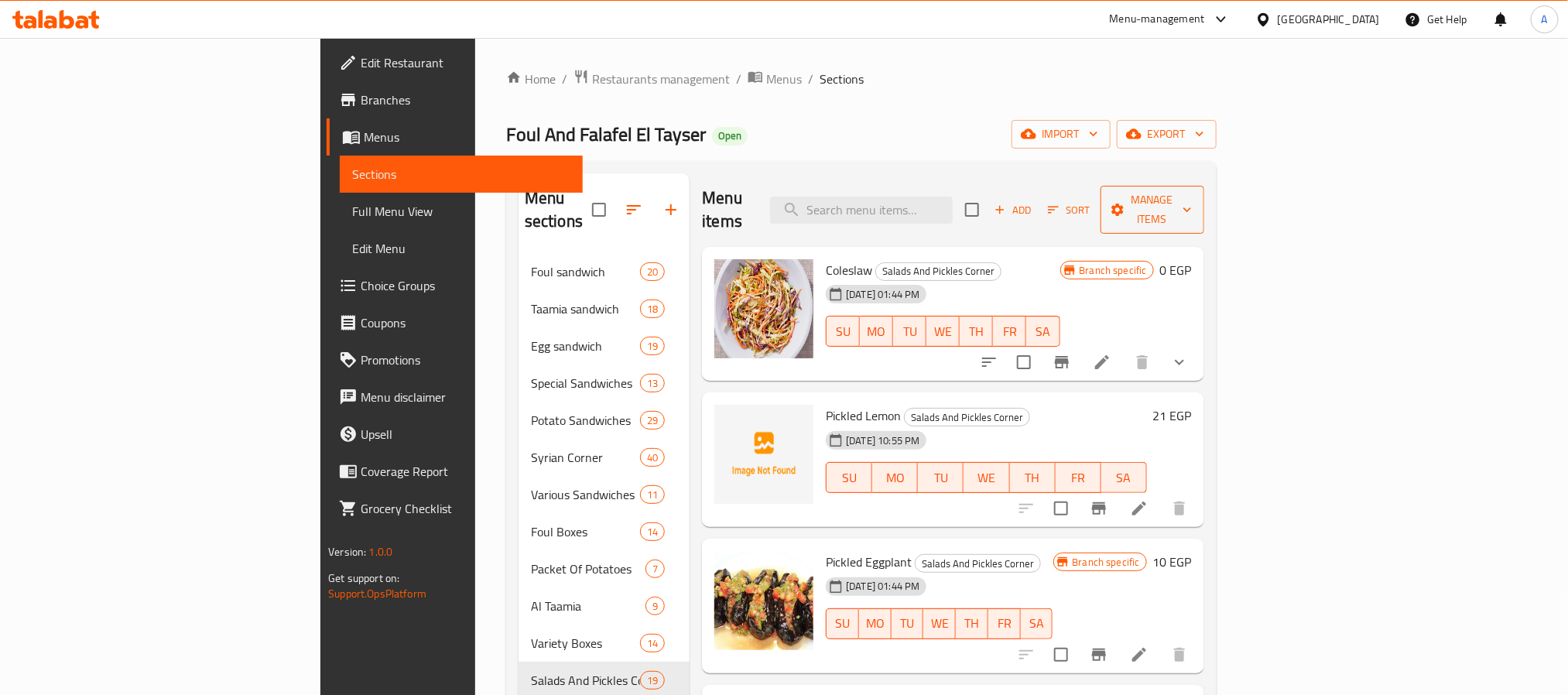
click at [1192, 202] on span "Manage items" at bounding box center [1152, 210] width 79 height 39
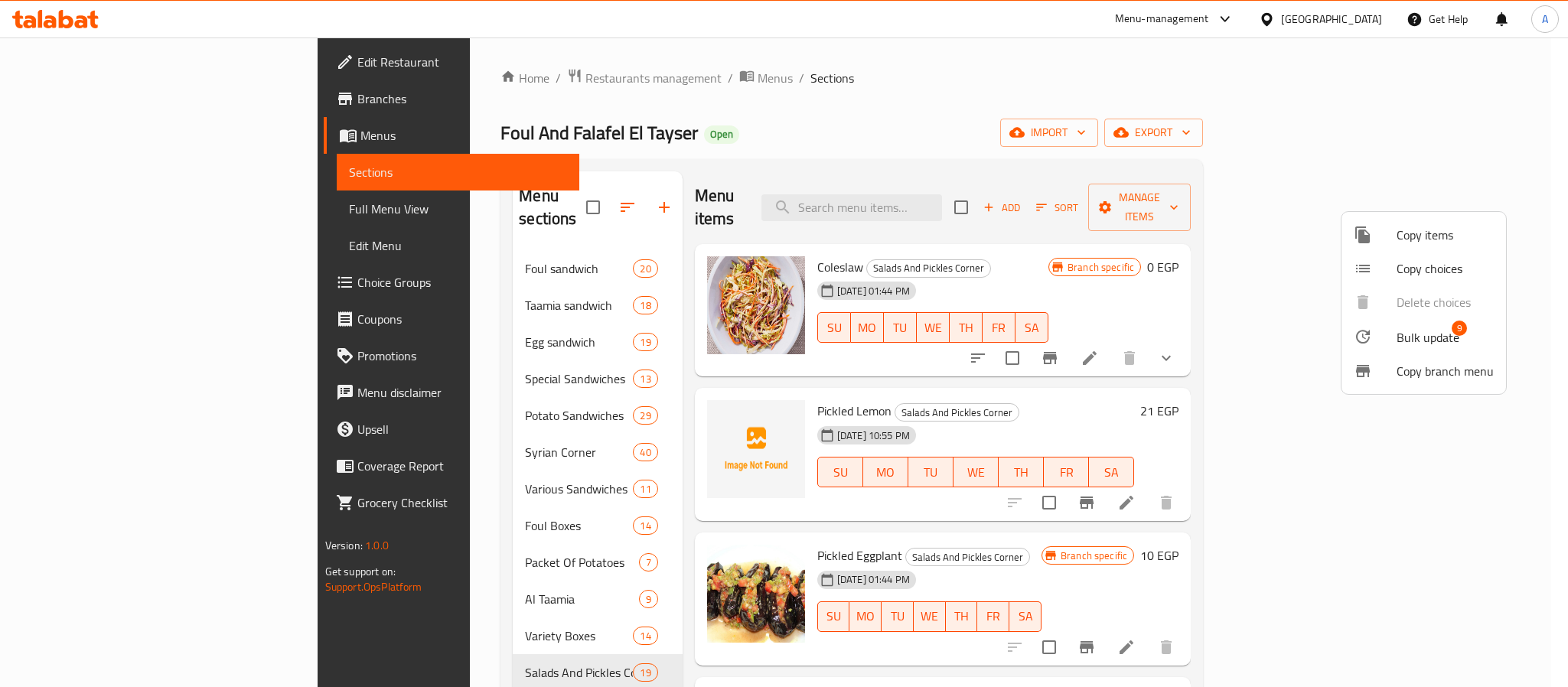
click at [1424, 333] on span "Bulk update" at bounding box center [1428, 338] width 63 height 18
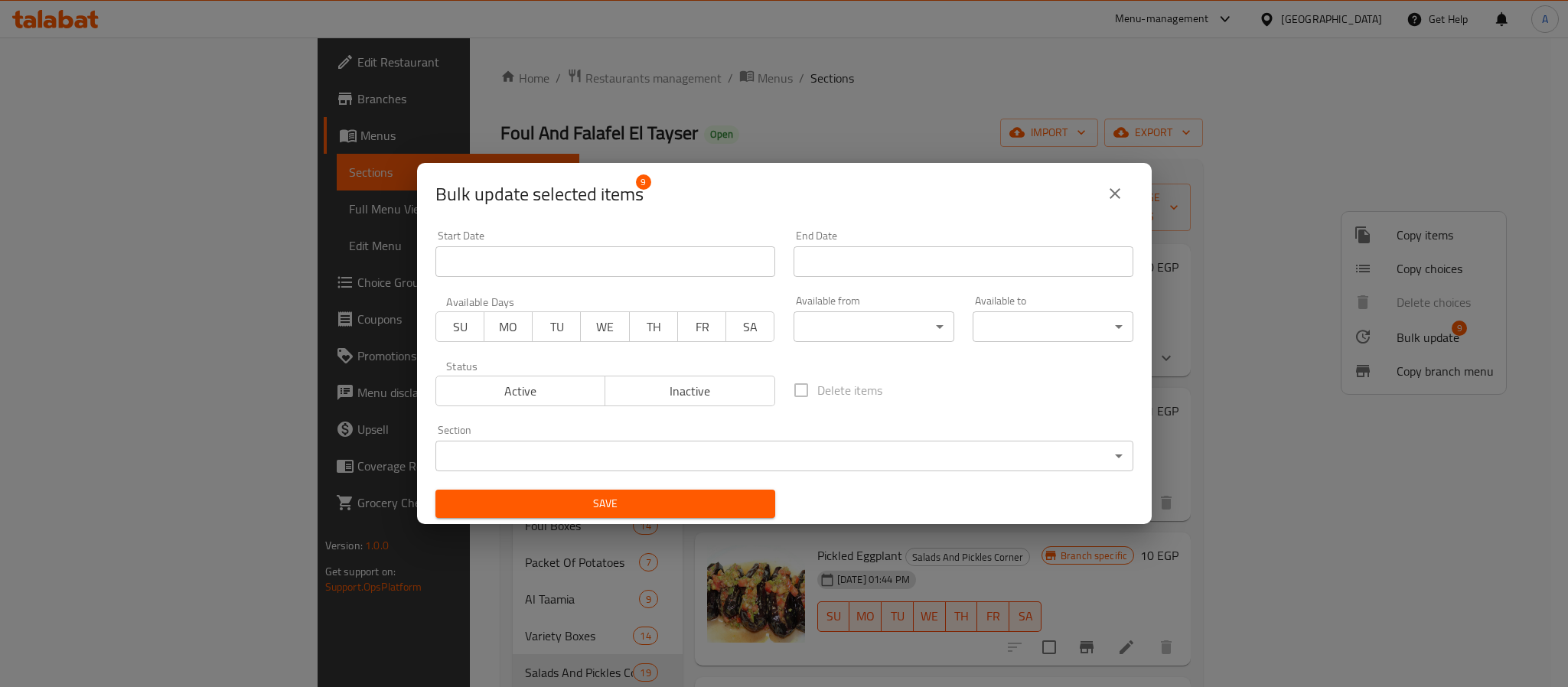
click at [667, 391] on span "Inactive" at bounding box center [690, 391] width 158 height 23
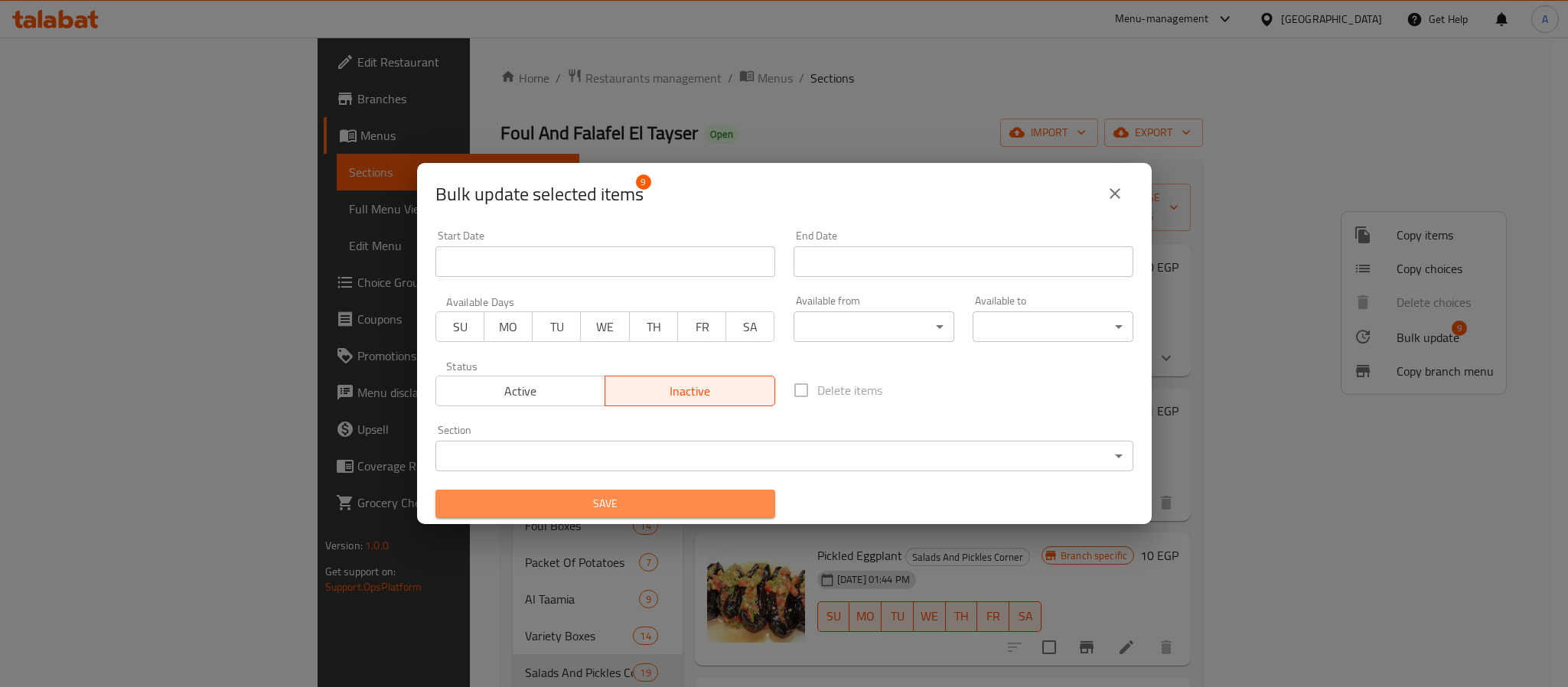
click at [662, 501] on span "Save" at bounding box center [605, 504] width 315 height 19
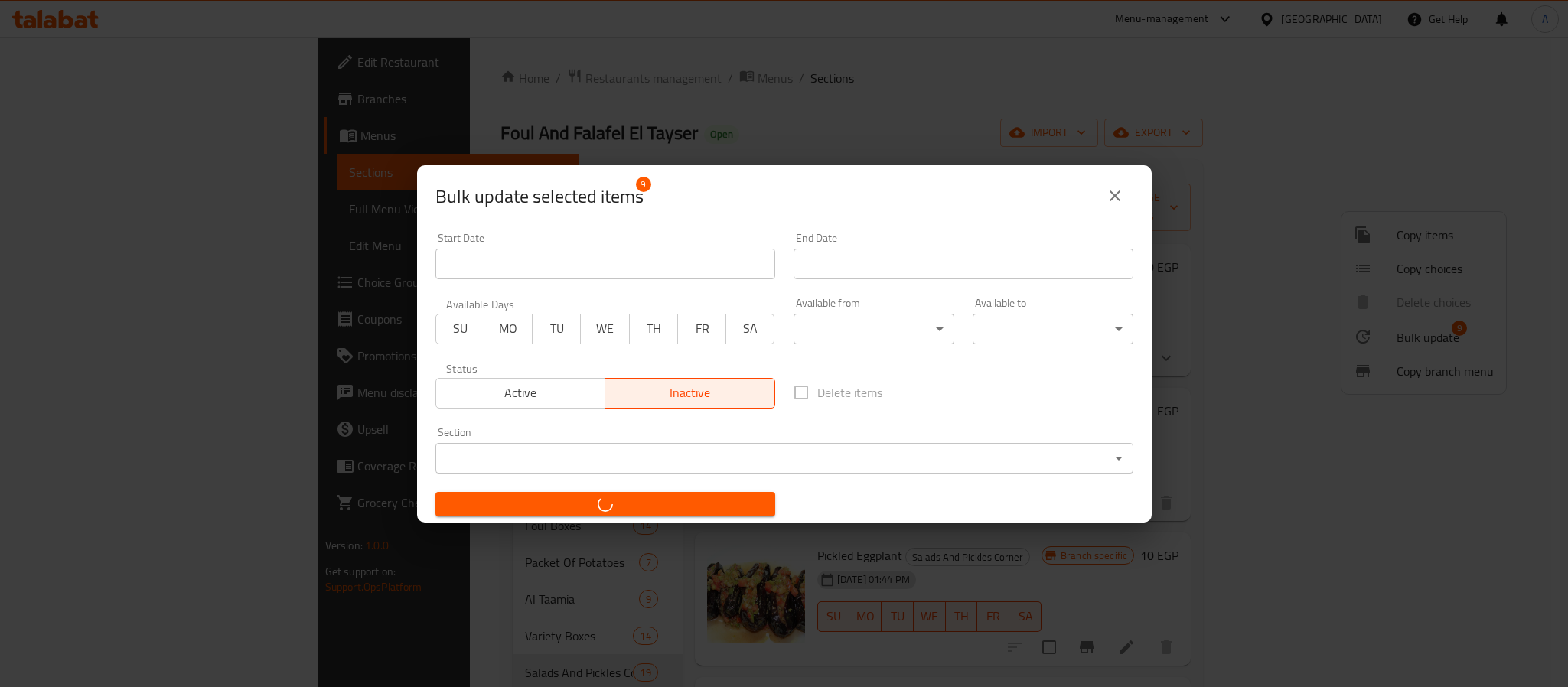
checkbox input "false"
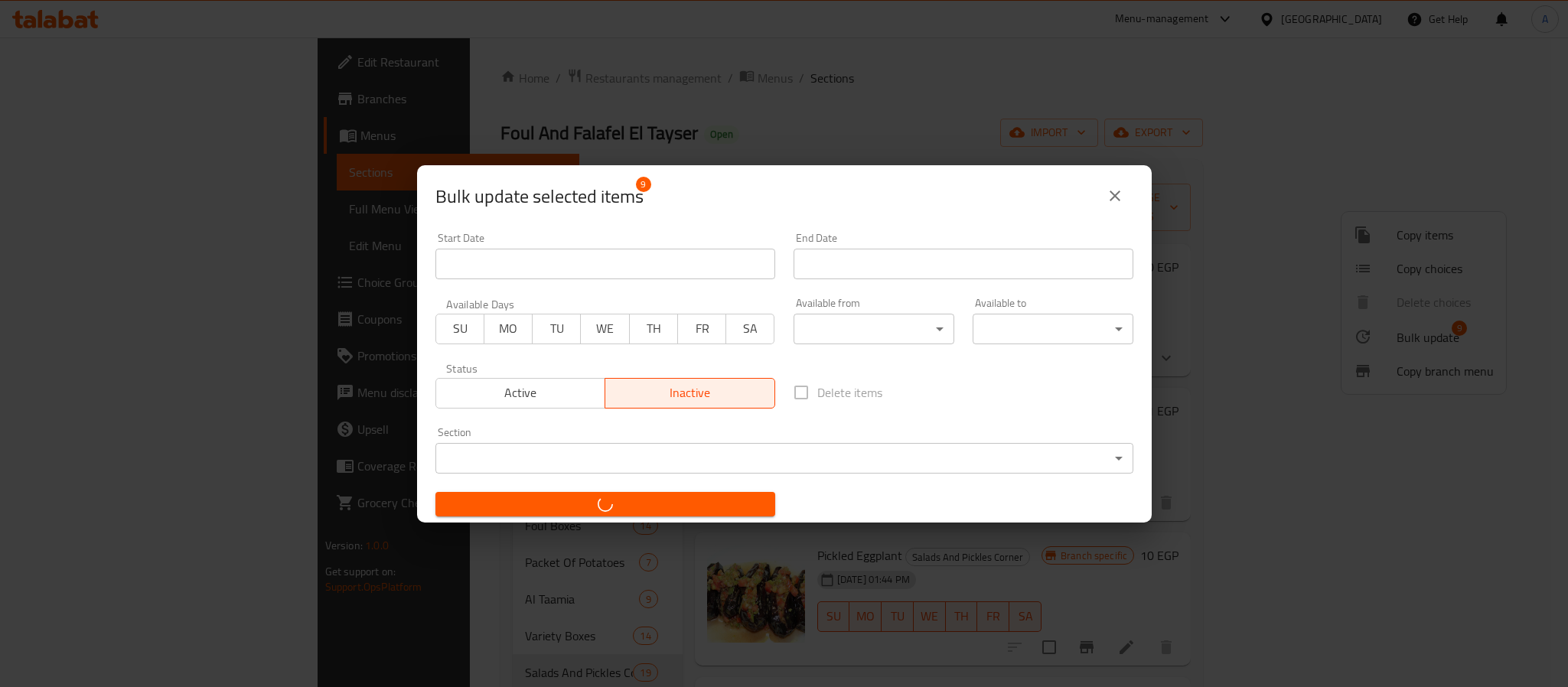
checkbox input "false"
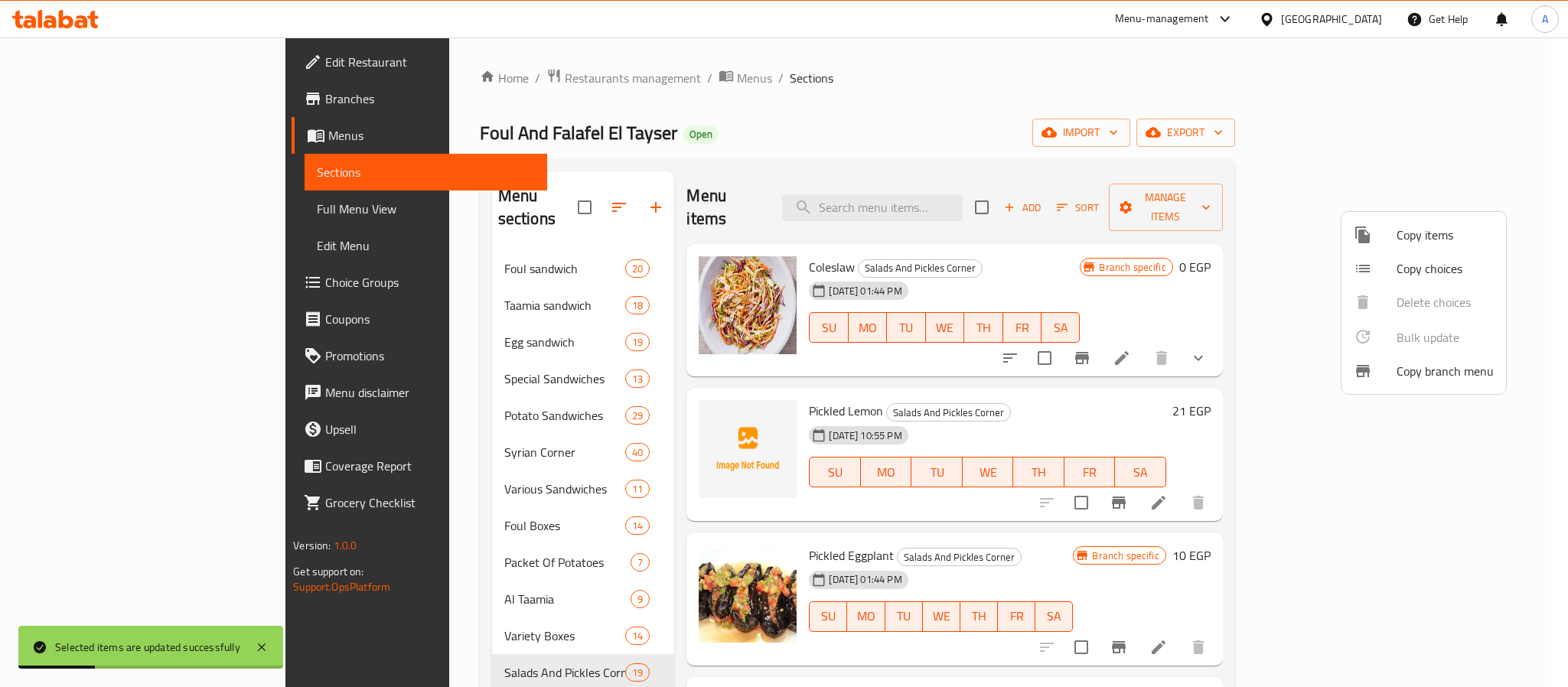
click at [1097, 268] on div at bounding box center [784, 344] width 1568 height 687
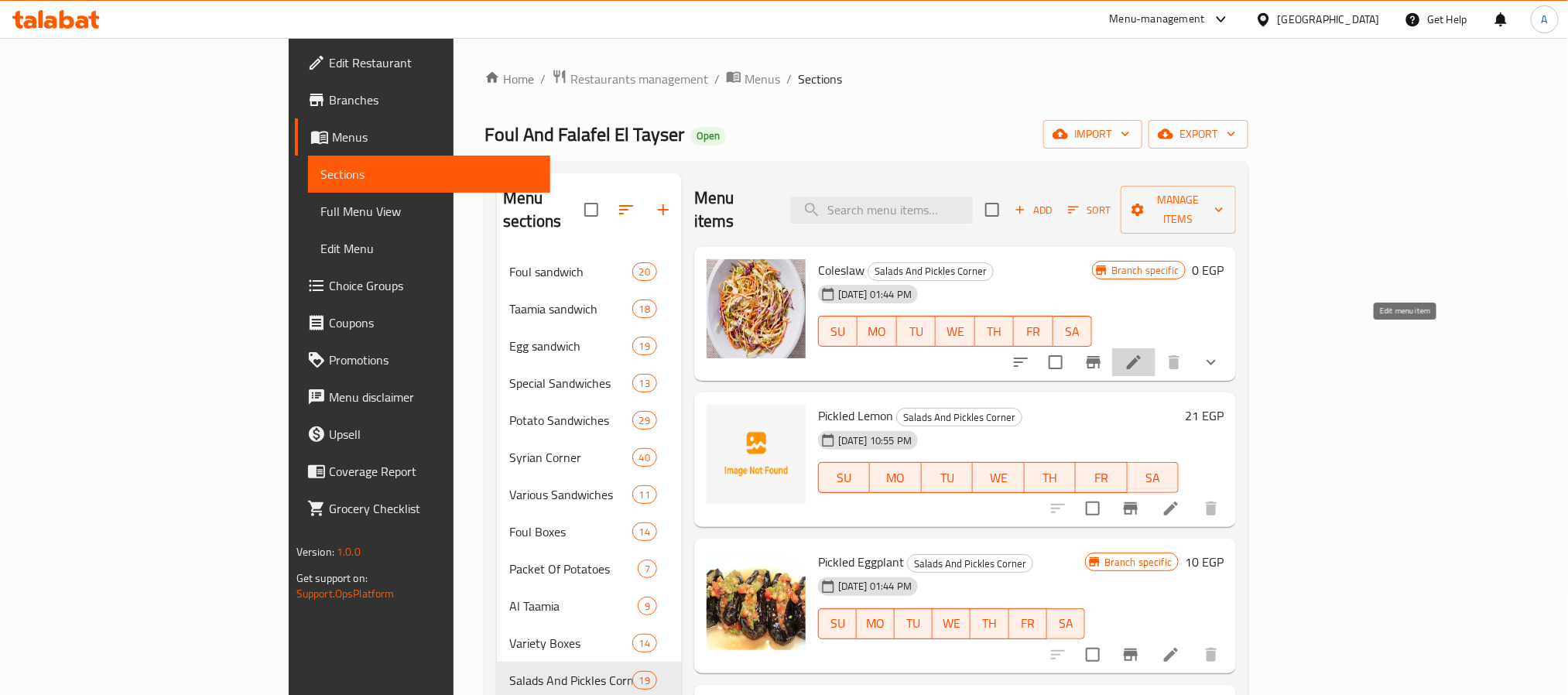
click at [1143, 353] on icon at bounding box center [1134, 363] width 19 height 19
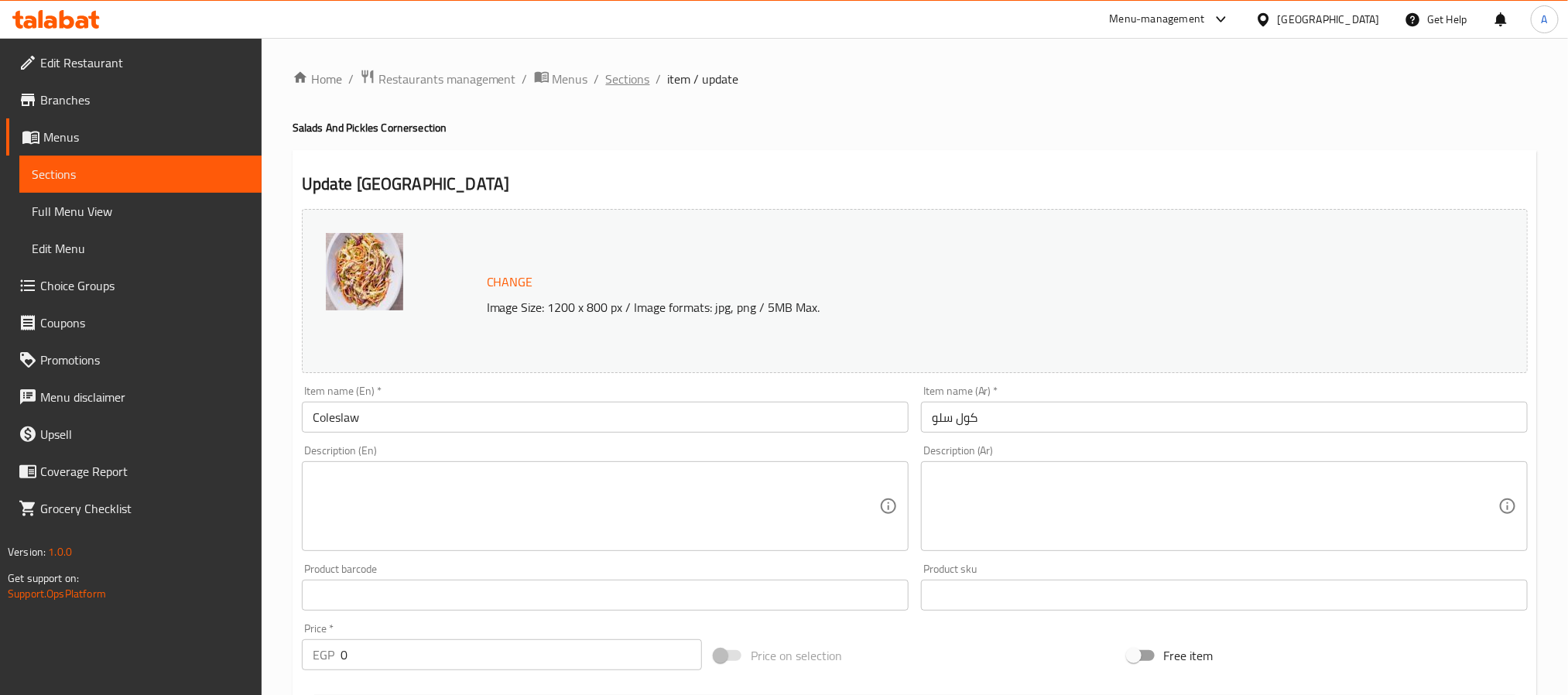
click at [637, 75] on span "Sections" at bounding box center [628, 79] width 44 height 19
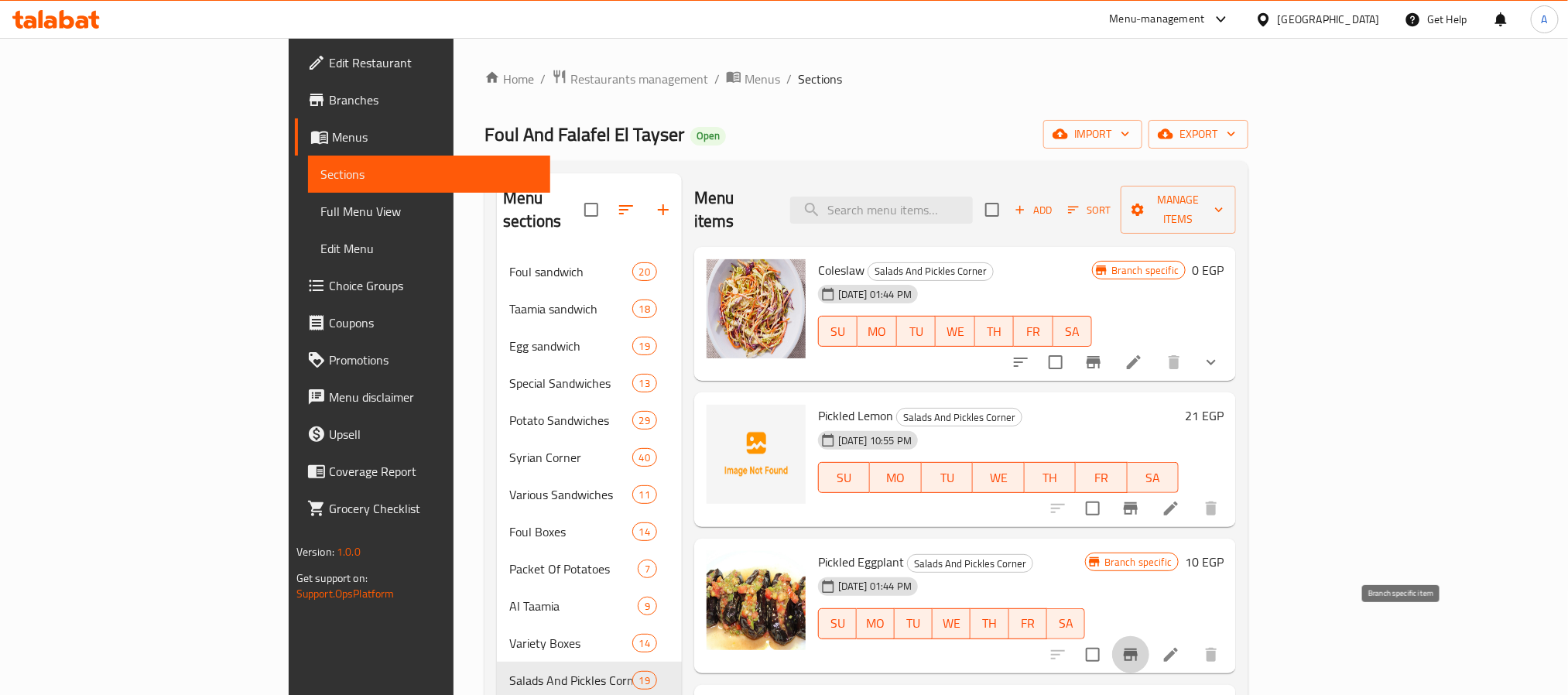
click at [1140, 646] on icon "Branch-specific-item" at bounding box center [1131, 655] width 19 height 19
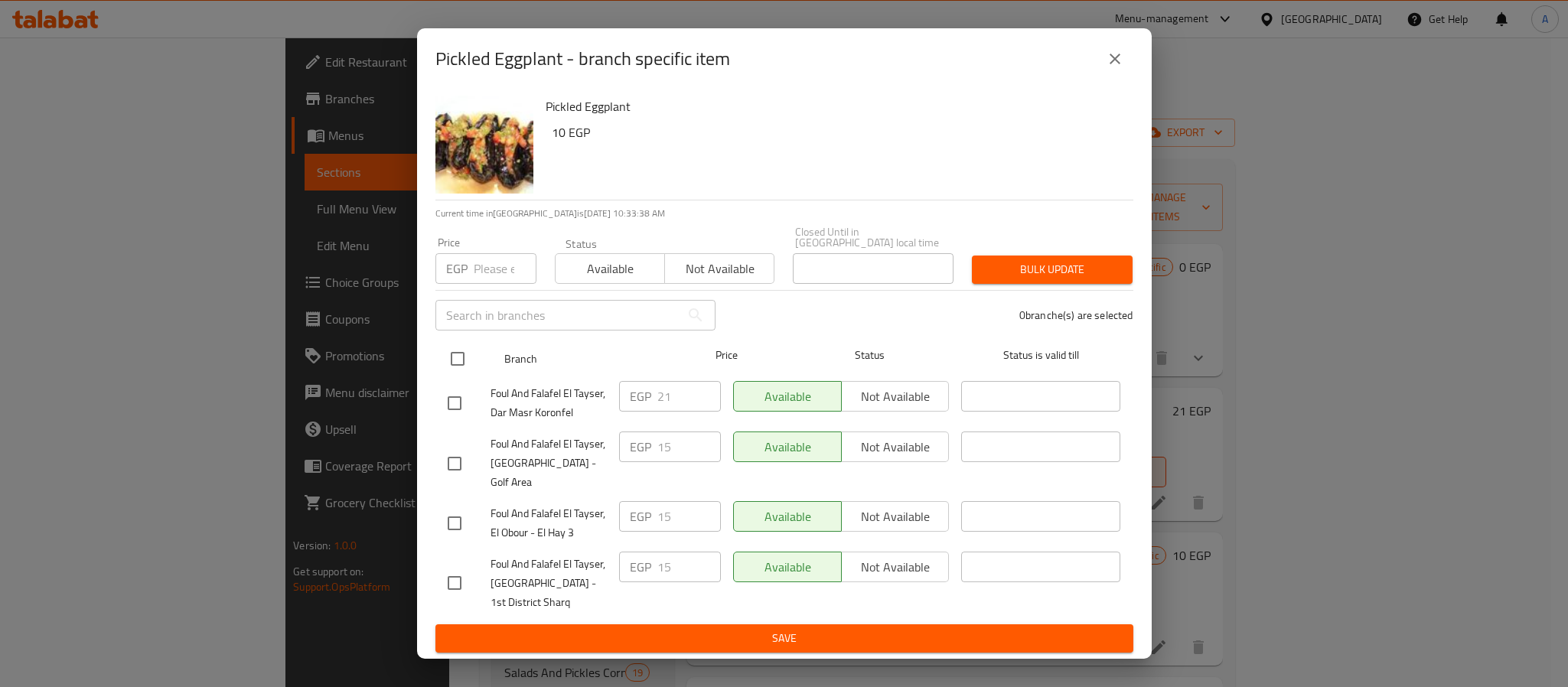
click at [460, 357] on input "checkbox" at bounding box center [457, 359] width 32 height 32
checkbox input "true"
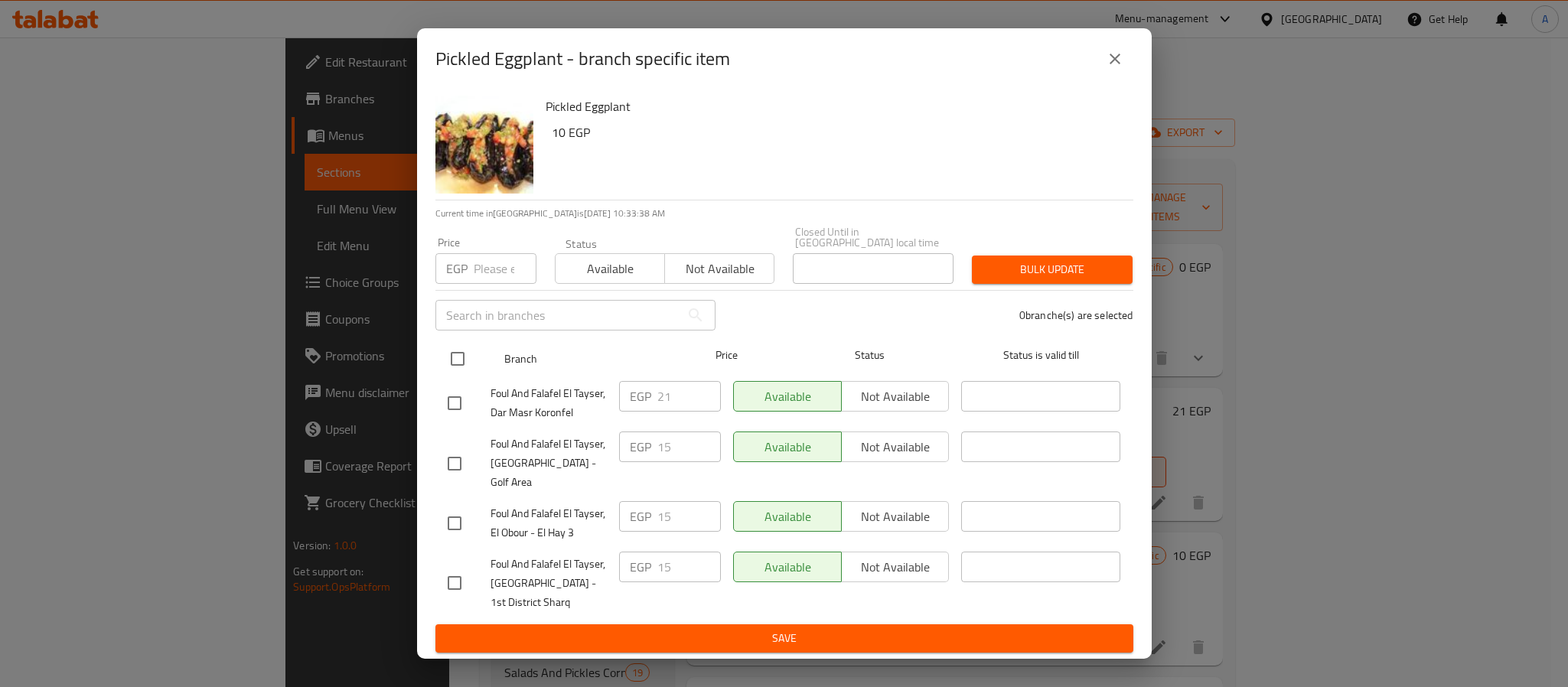
checkbox input "true"
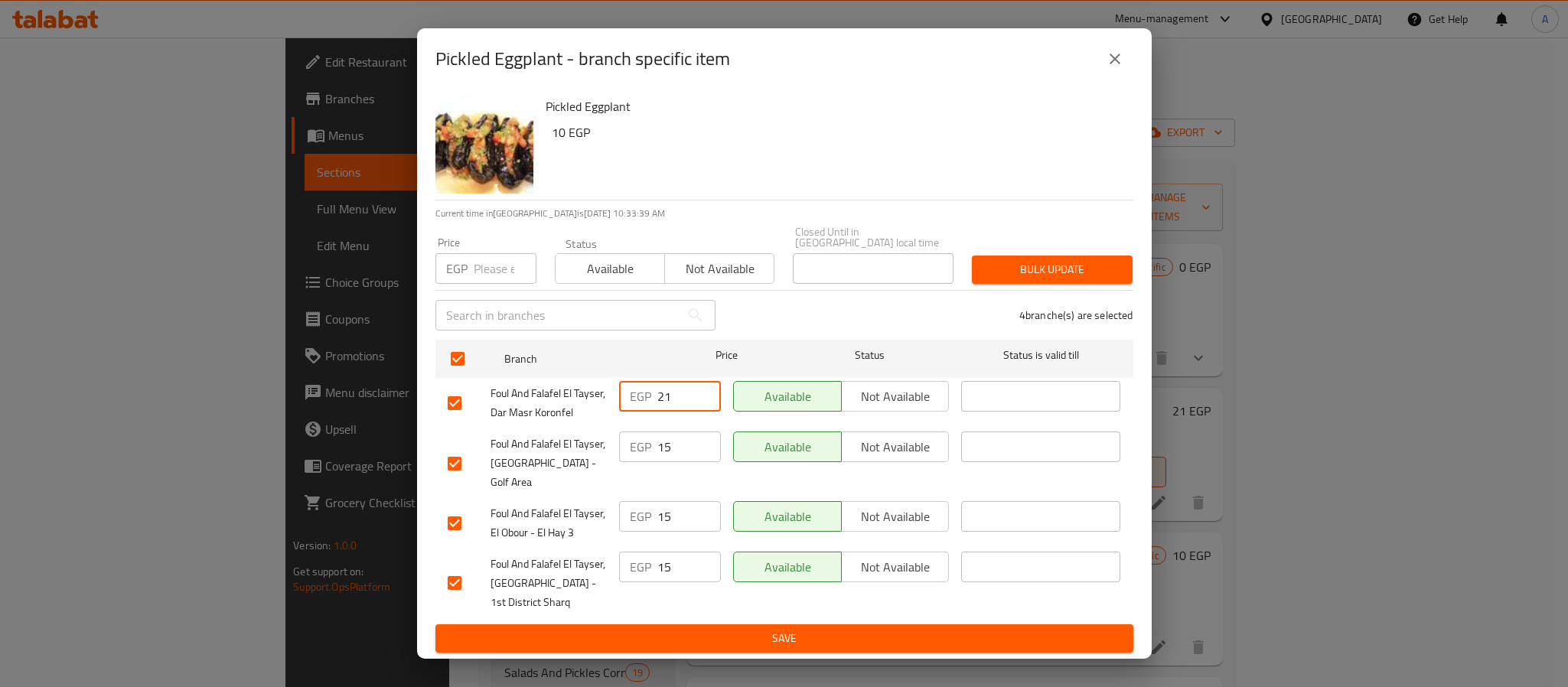
drag, startPoint x: 676, startPoint y: 393, endPoint x: 623, endPoint y: 386, distance: 53.5
click at [623, 386] on div "EGP 21 ​" at bounding box center [670, 396] width 102 height 31
click at [462, 276] on p "EGP" at bounding box center [457, 268] width 22 height 18
click at [506, 262] on input "number" at bounding box center [505, 268] width 63 height 31
paste input "21"
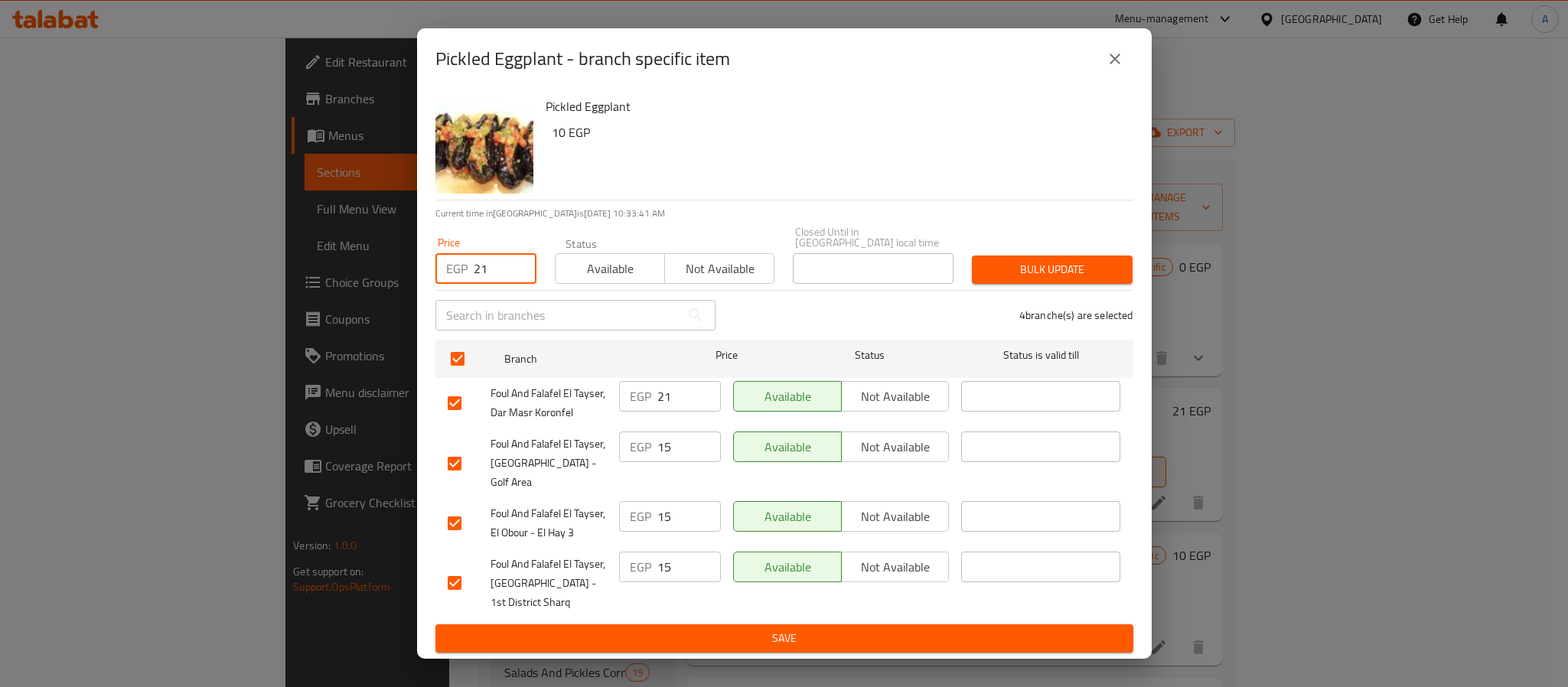
type input "21"
click at [1029, 273] on span "Bulk update" at bounding box center [1052, 269] width 136 height 19
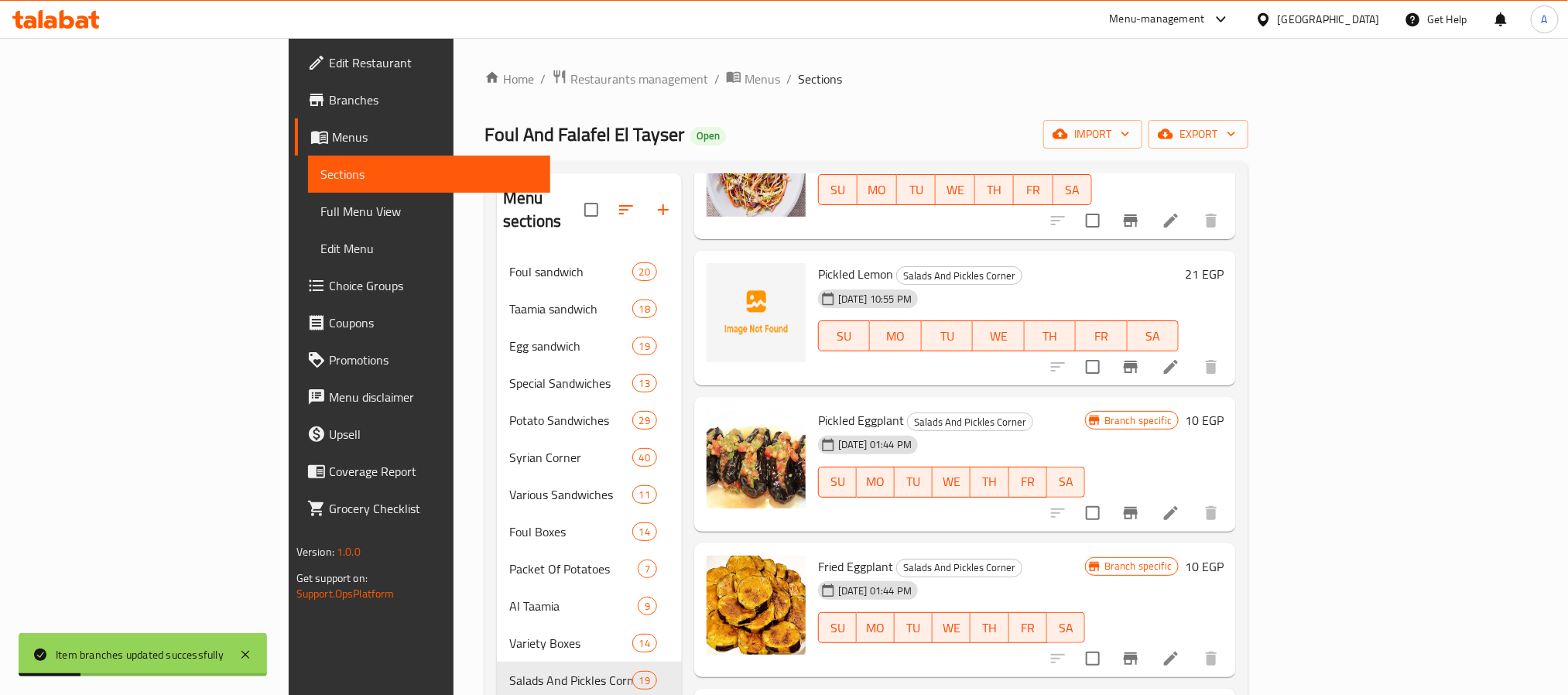
scroll to position [293, 0]
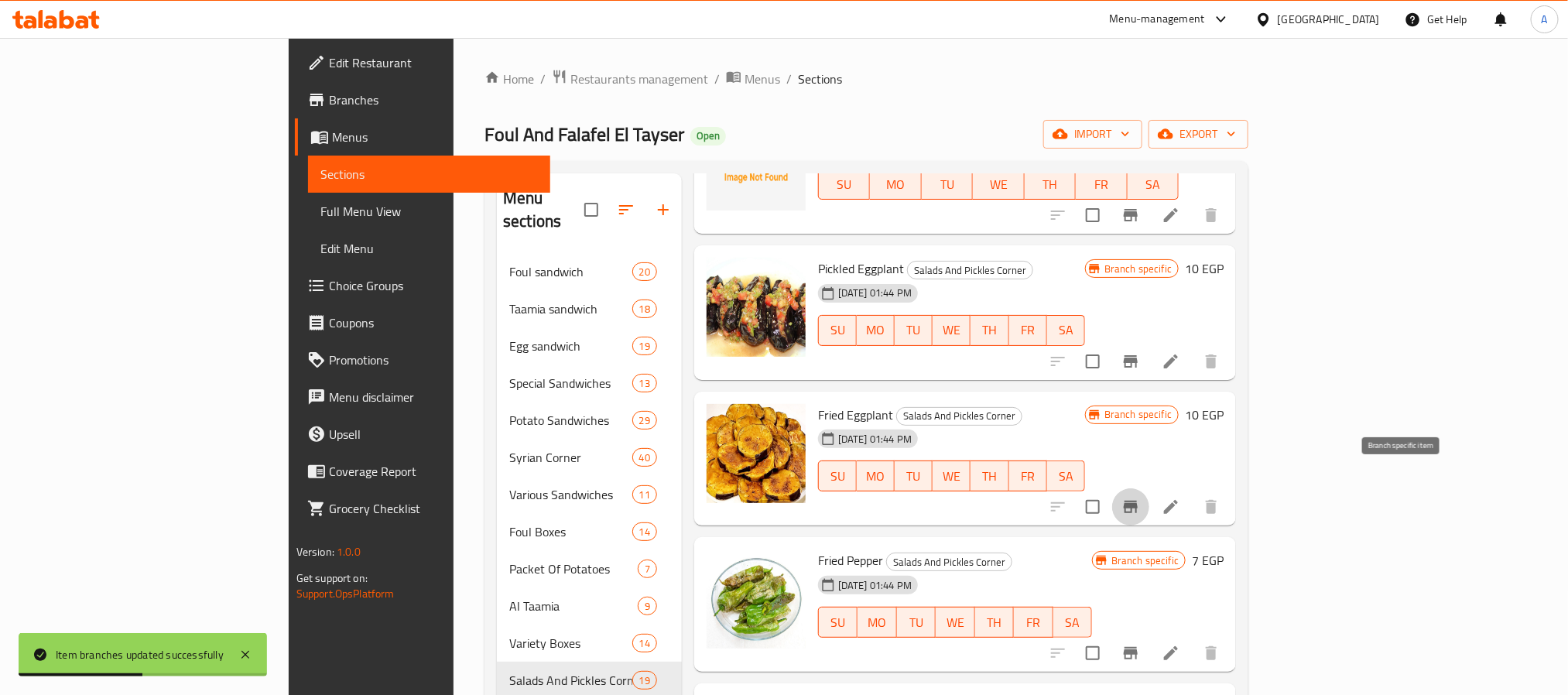
click at [1138, 501] on icon "Branch-specific-item" at bounding box center [1131, 506] width 14 height 13
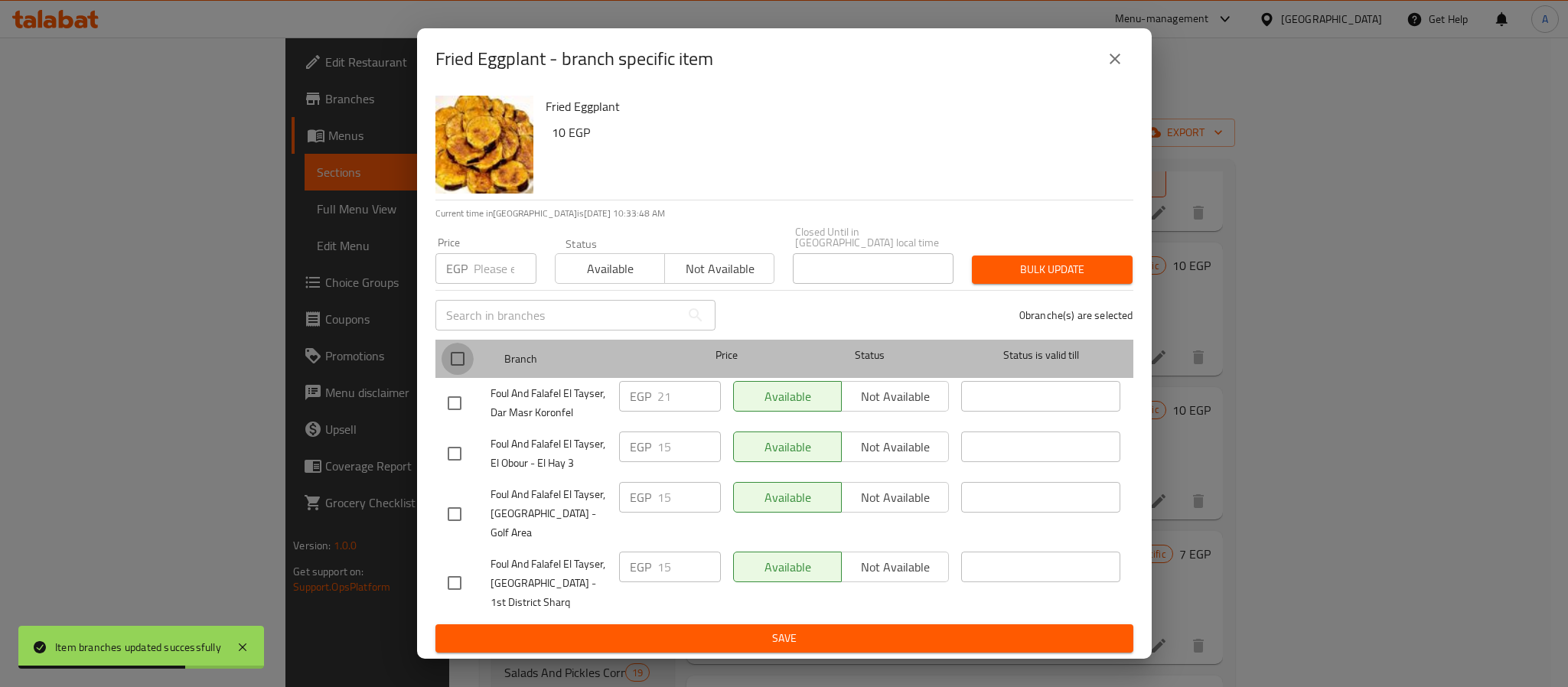
click at [460, 366] on input "checkbox" at bounding box center [457, 359] width 32 height 32
checkbox input "true"
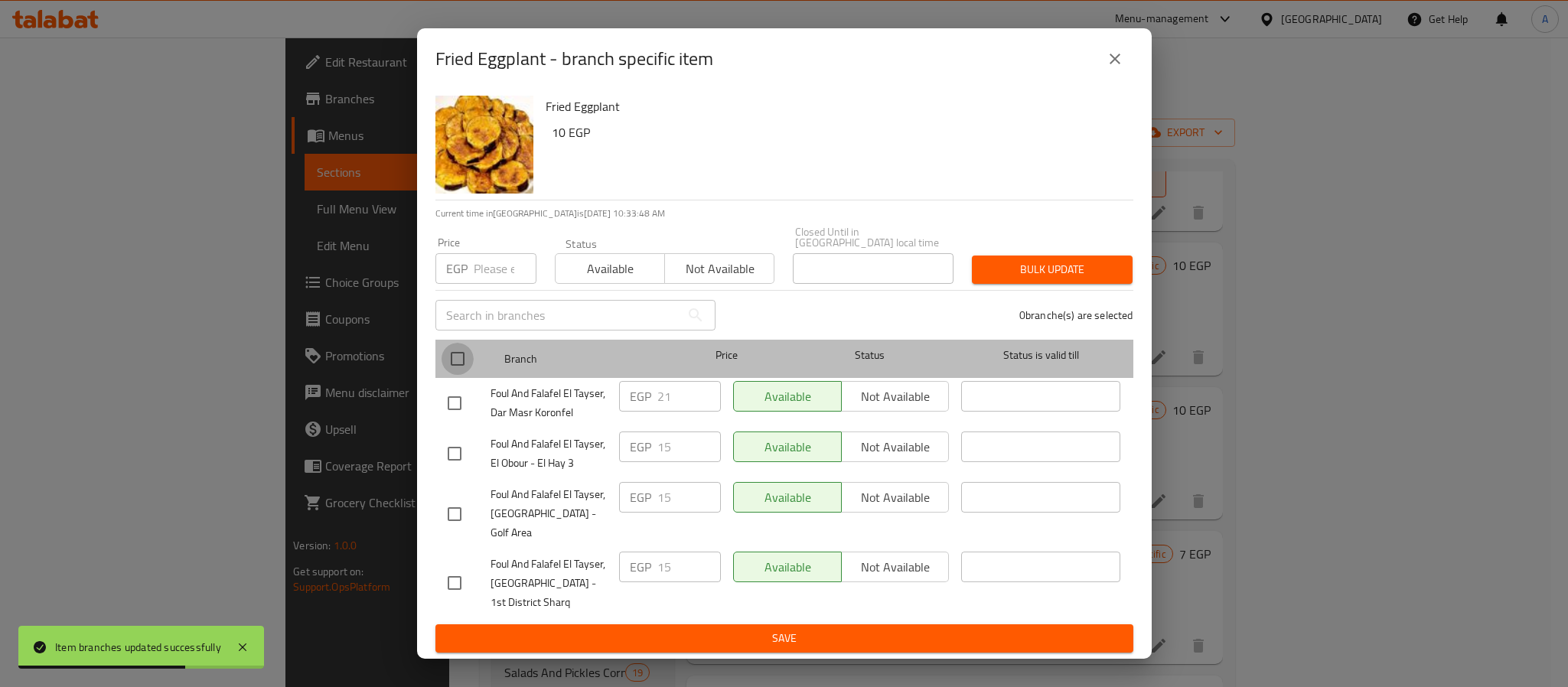
checkbox input "true"
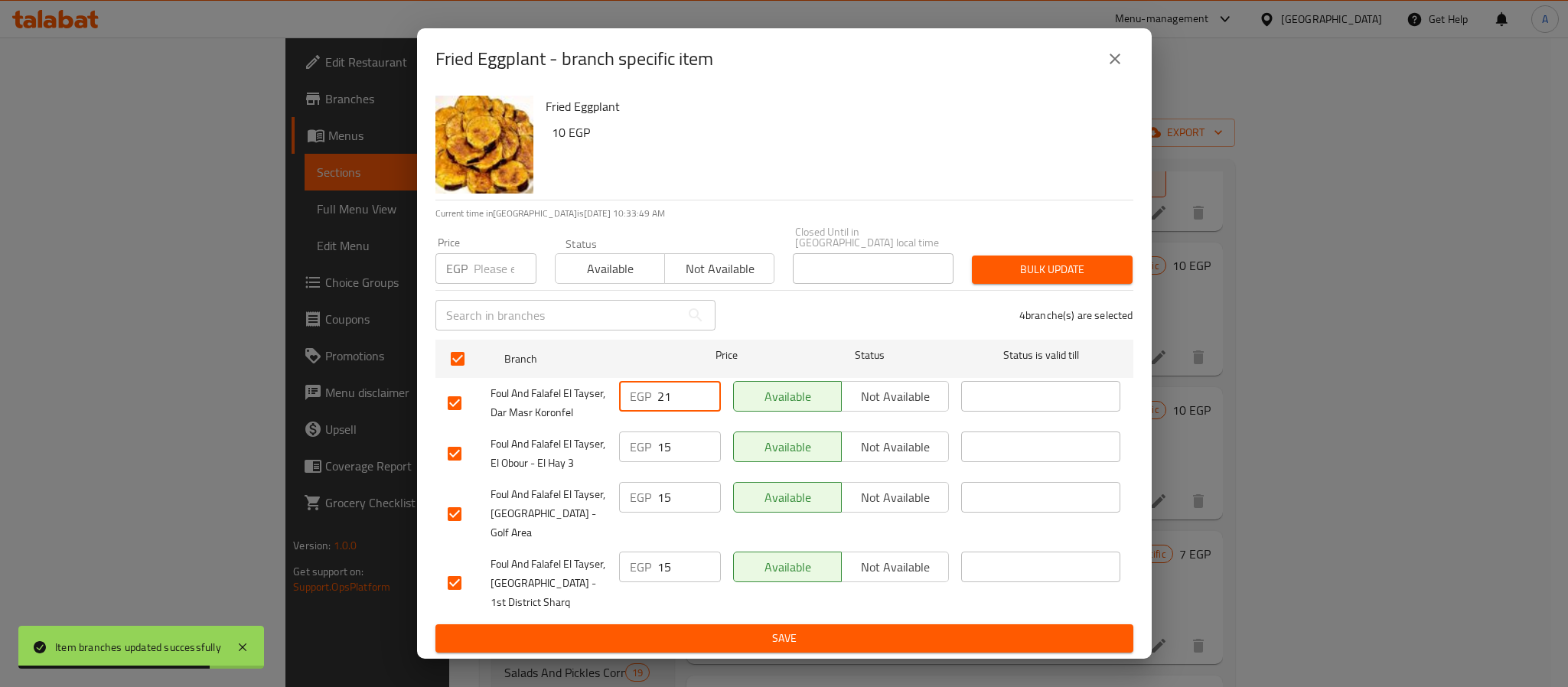
drag, startPoint x: 680, startPoint y: 395, endPoint x: 628, endPoint y: 391, distance: 52.2
click at [628, 391] on div "EGP 21 ​" at bounding box center [670, 396] width 102 height 31
paste input "21"
click at [480, 281] on input "21" at bounding box center [505, 268] width 63 height 31
type input "21"
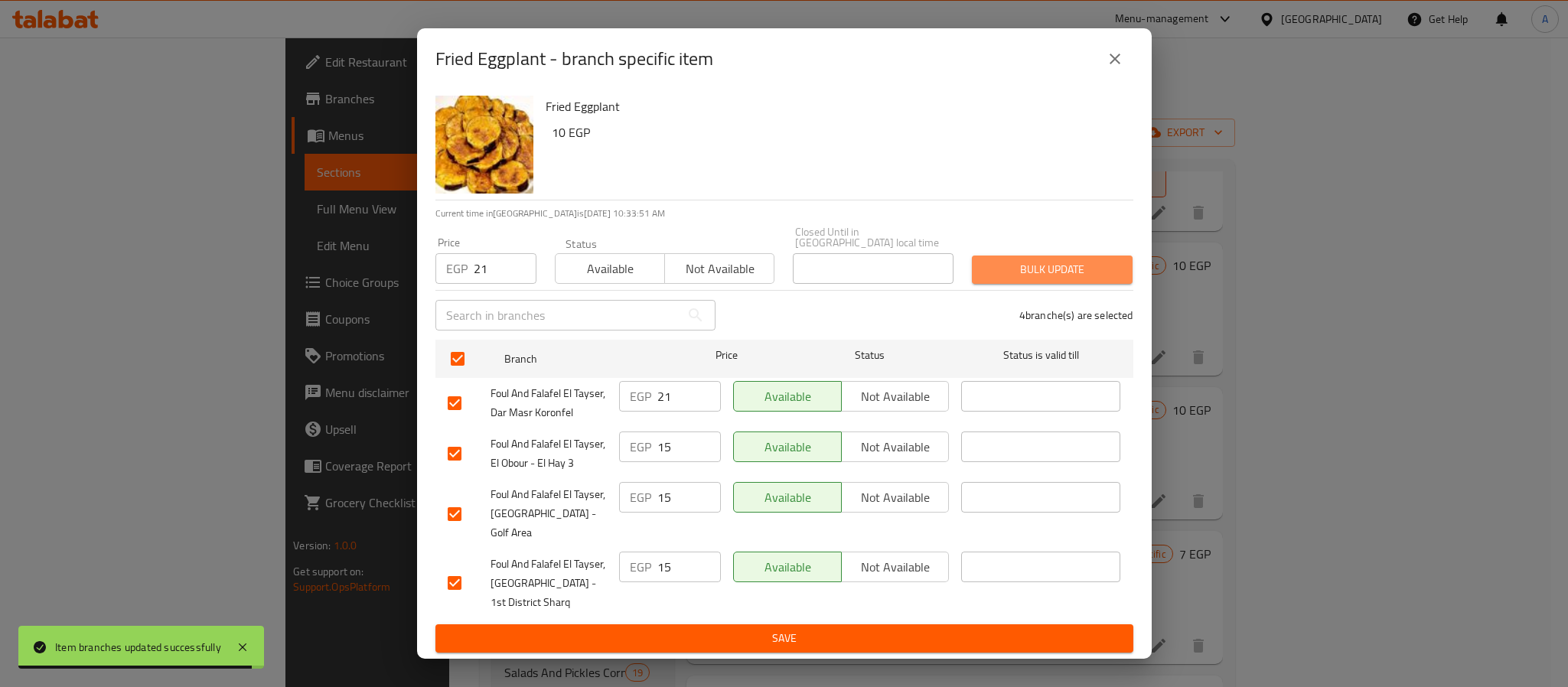
click at [1015, 277] on span "Bulk update" at bounding box center [1052, 269] width 136 height 19
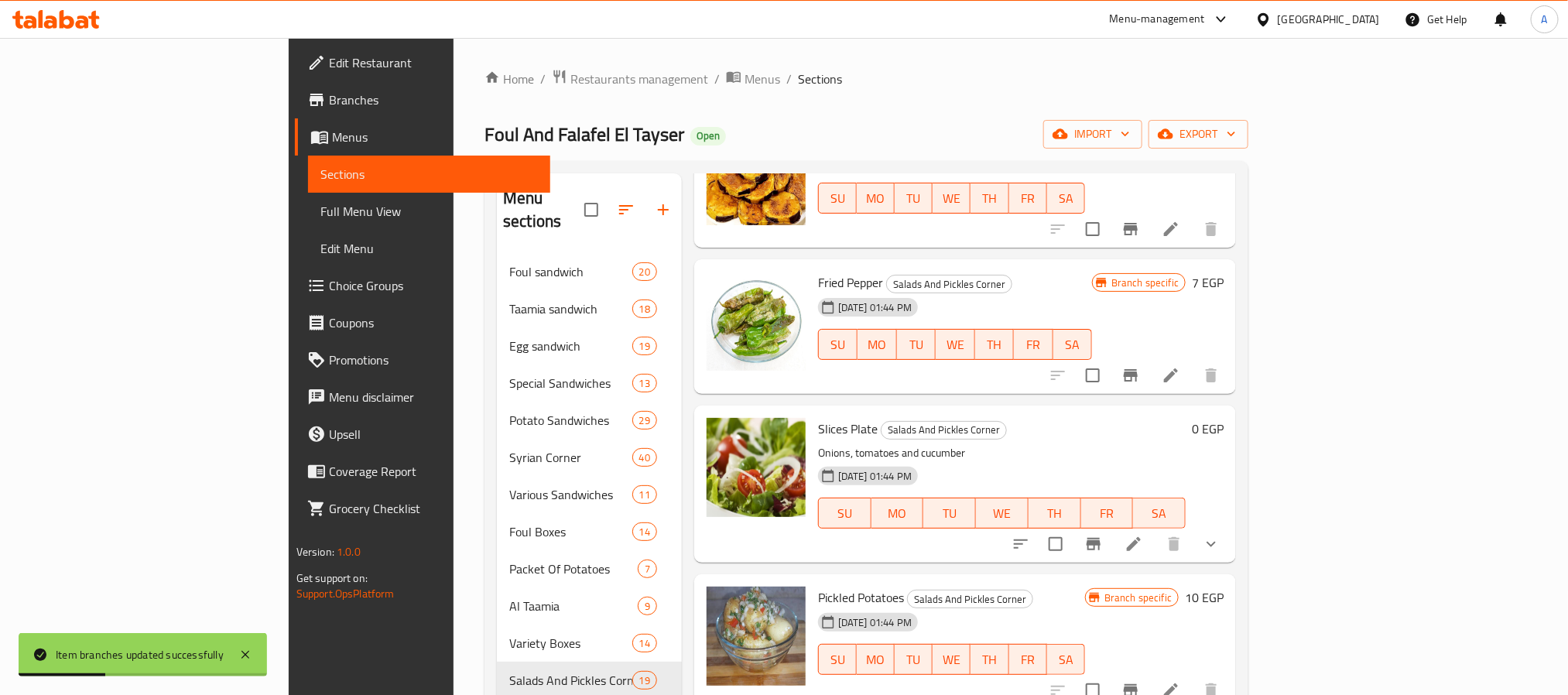
scroll to position [577, 0]
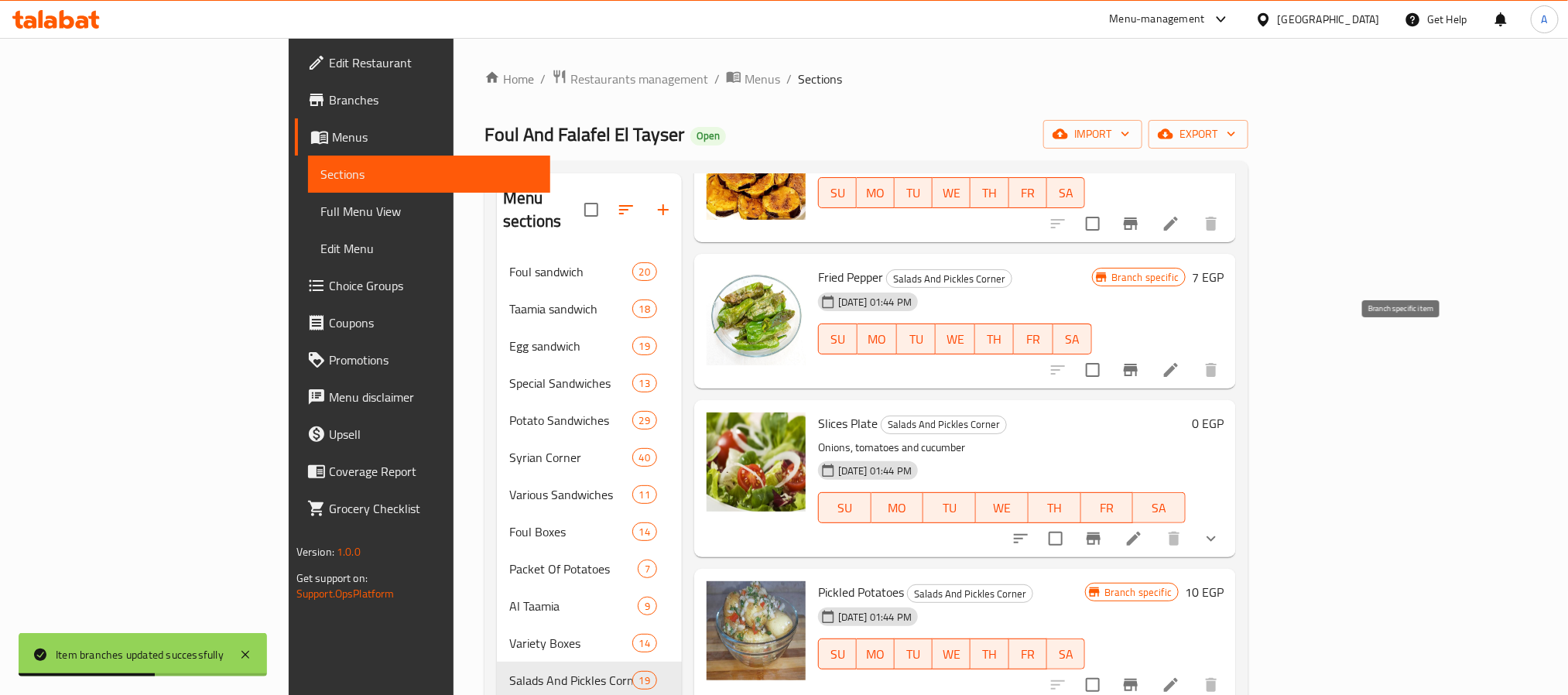
click at [1138, 364] on icon "Branch-specific-item" at bounding box center [1131, 369] width 14 height 13
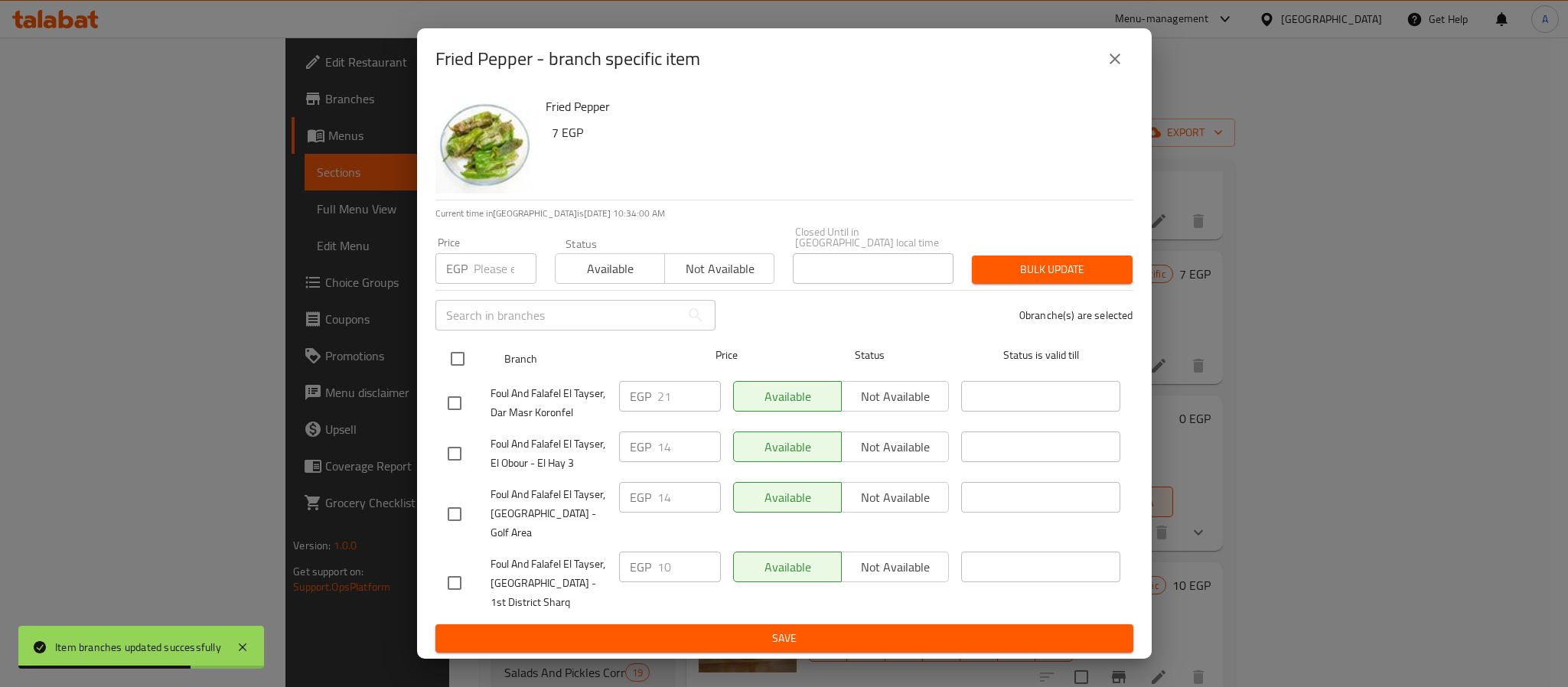
click at [455, 354] on input "checkbox" at bounding box center [457, 359] width 32 height 32
checkbox input "true"
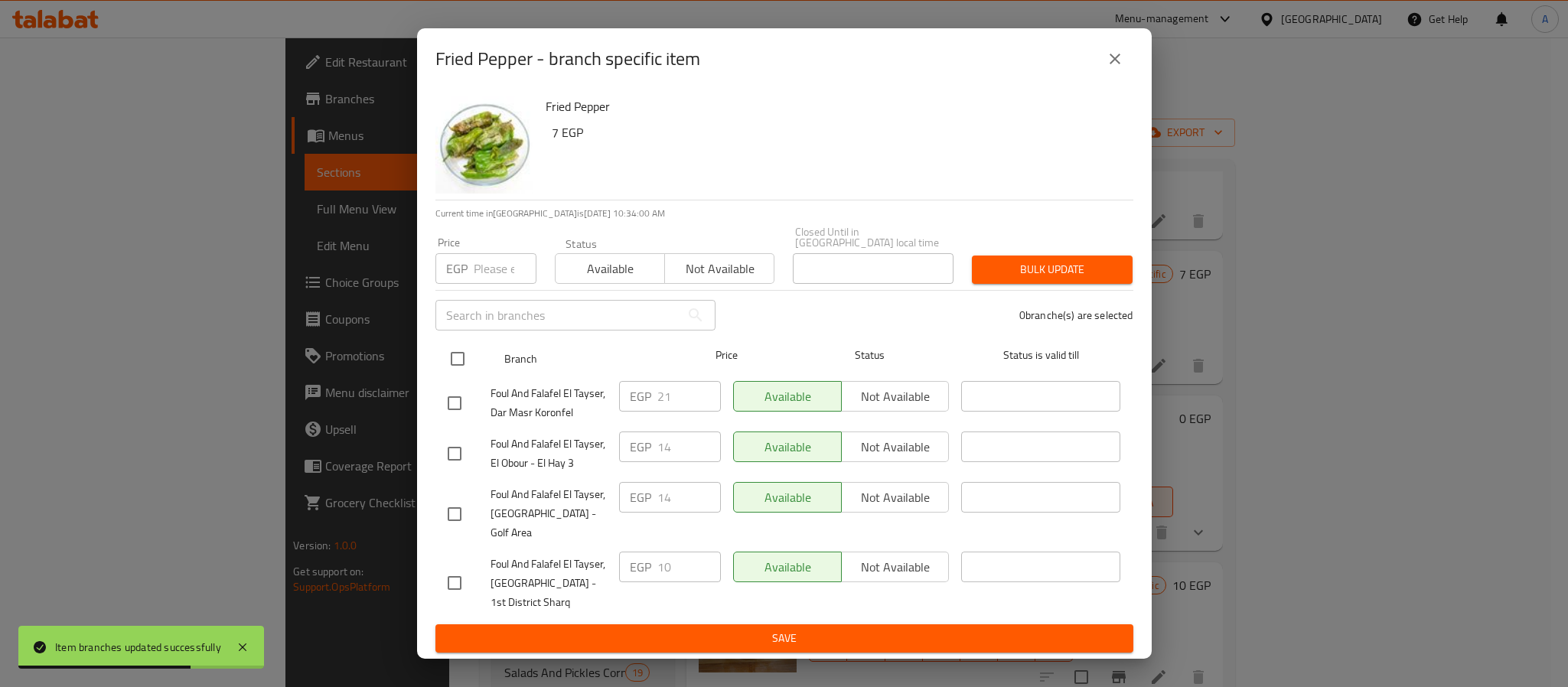
checkbox input "true"
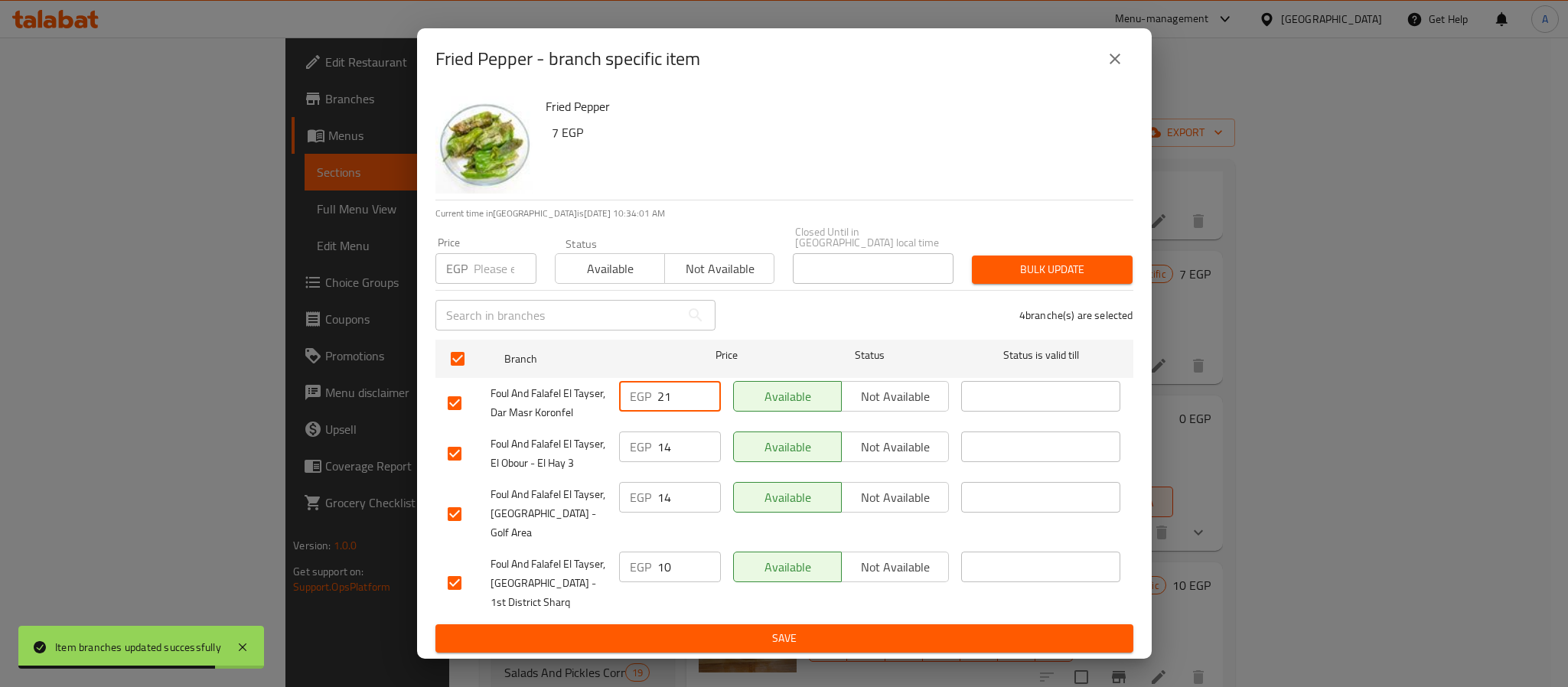
drag, startPoint x: 676, startPoint y: 391, endPoint x: 627, endPoint y: 388, distance: 49.1
click at [627, 388] on div "EGP 21 ​" at bounding box center [670, 396] width 102 height 31
click at [482, 284] on input "number" at bounding box center [505, 268] width 63 height 31
paste input "21"
type input "21"
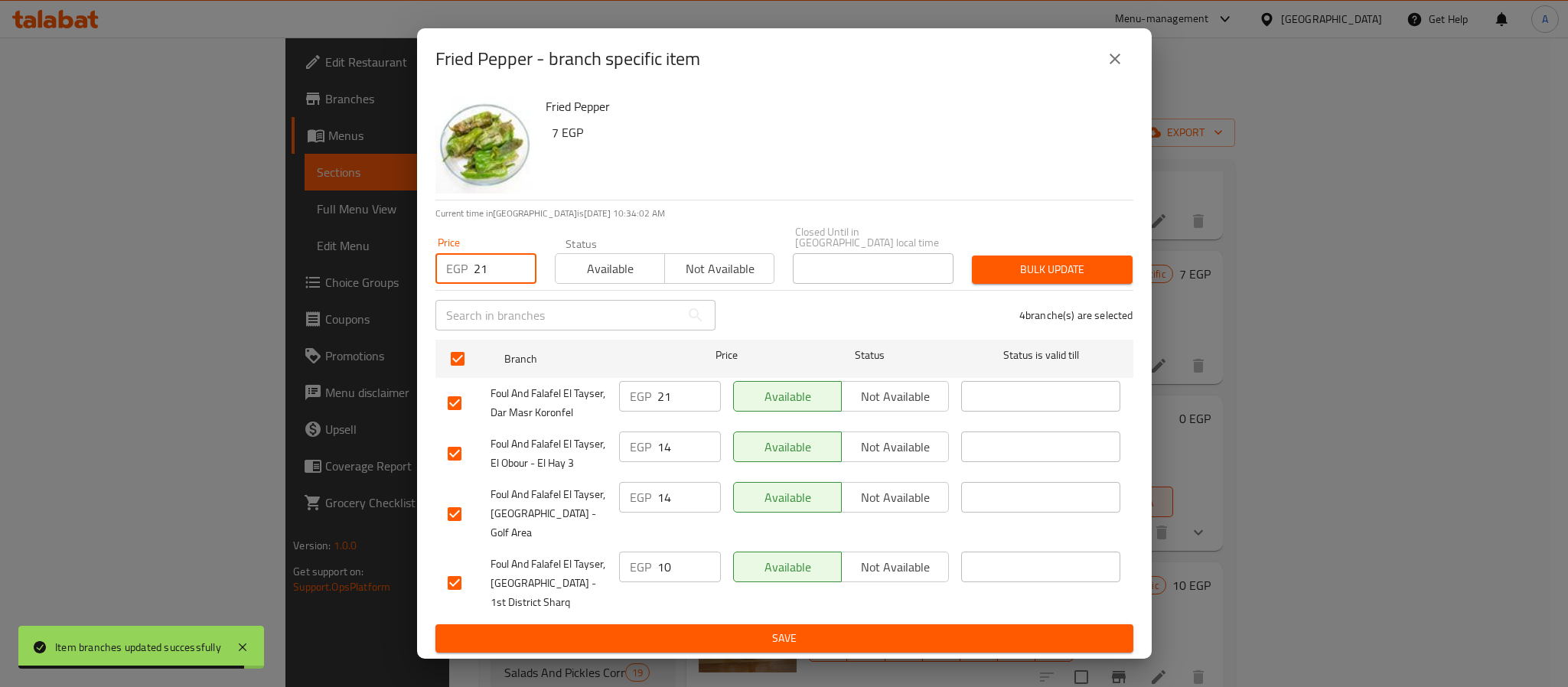
click at [1016, 284] on button "Bulk update" at bounding box center [1052, 270] width 160 height 28
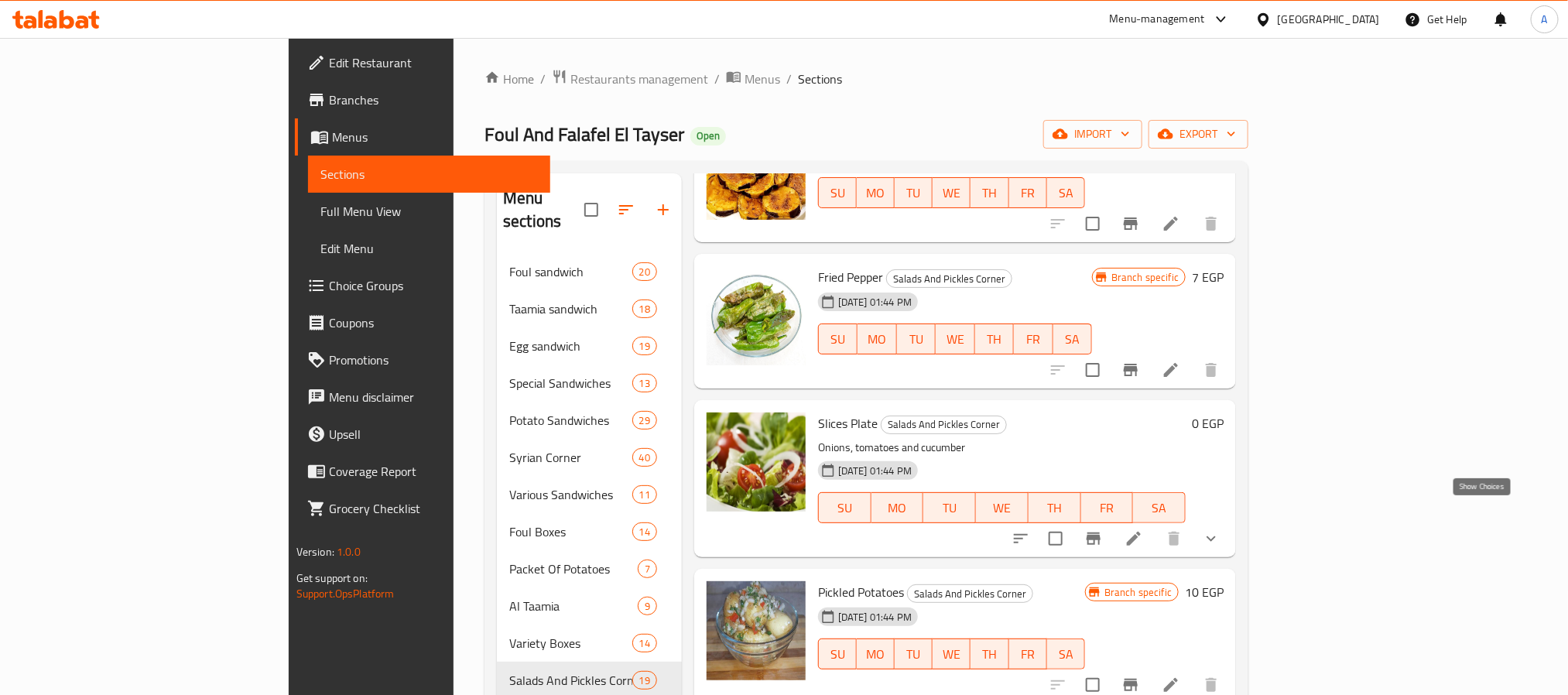
click at [1221, 529] on icon "show more" at bounding box center [1211, 539] width 19 height 19
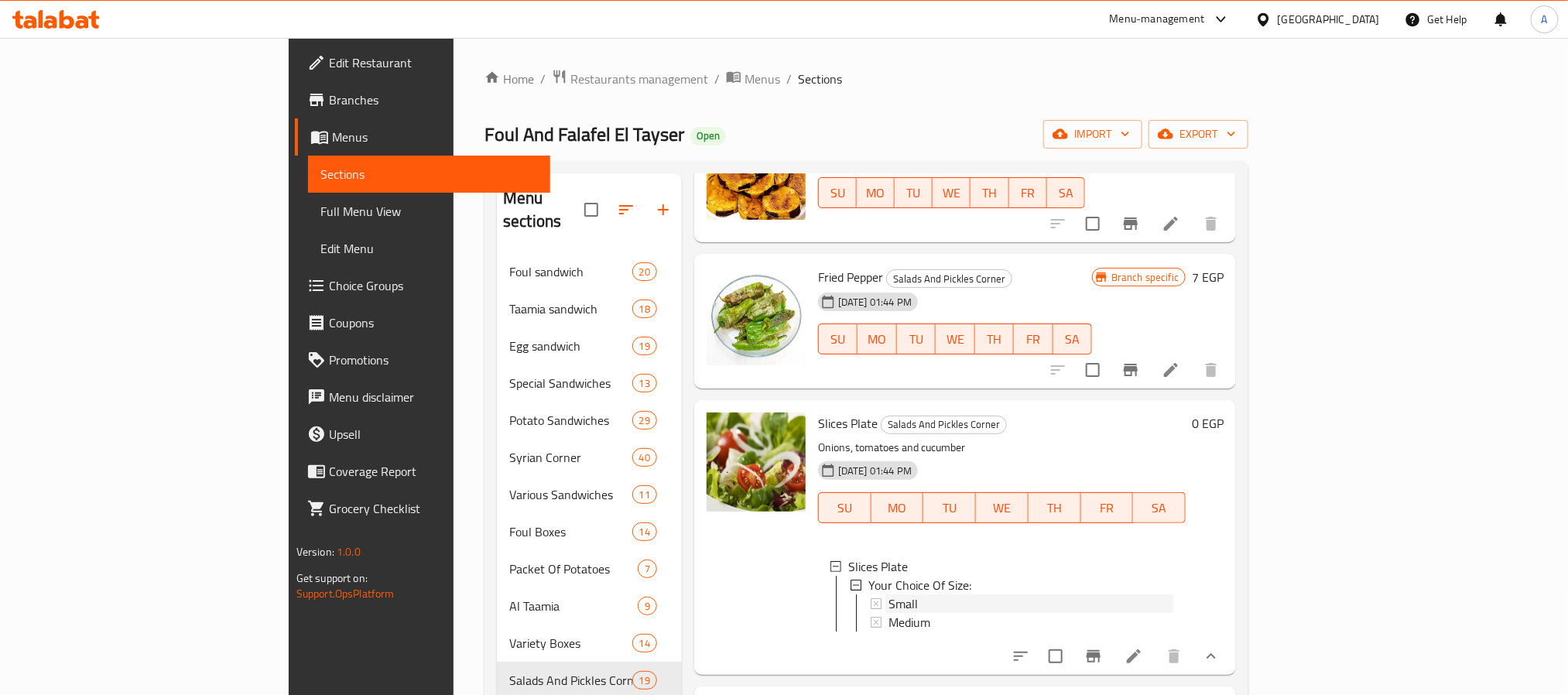
click at [888, 594] on span "Small" at bounding box center [903, 604] width 30 height 19
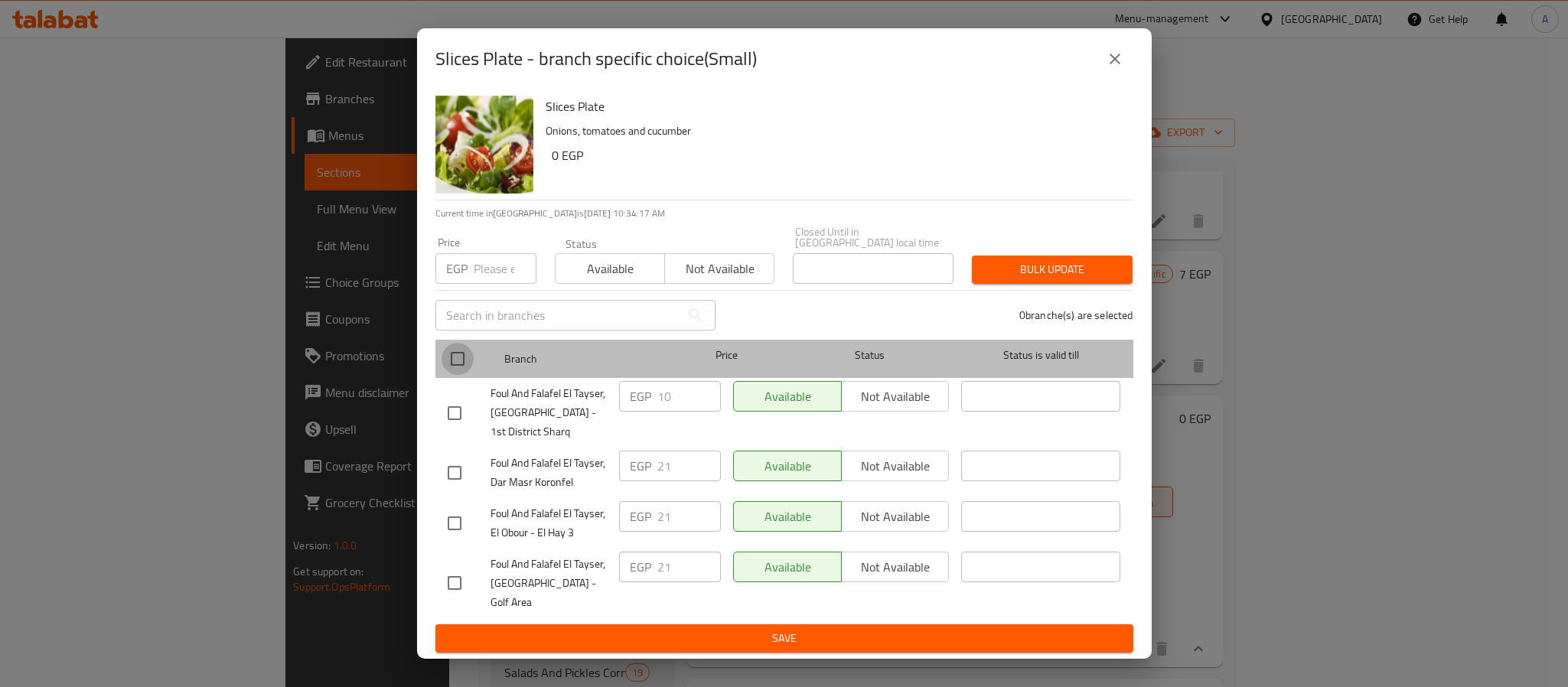
drag, startPoint x: 458, startPoint y: 360, endPoint x: 602, endPoint y: 410, distance: 152.4
click at [459, 360] on input "checkbox" at bounding box center [457, 359] width 32 height 32
checkbox input "true"
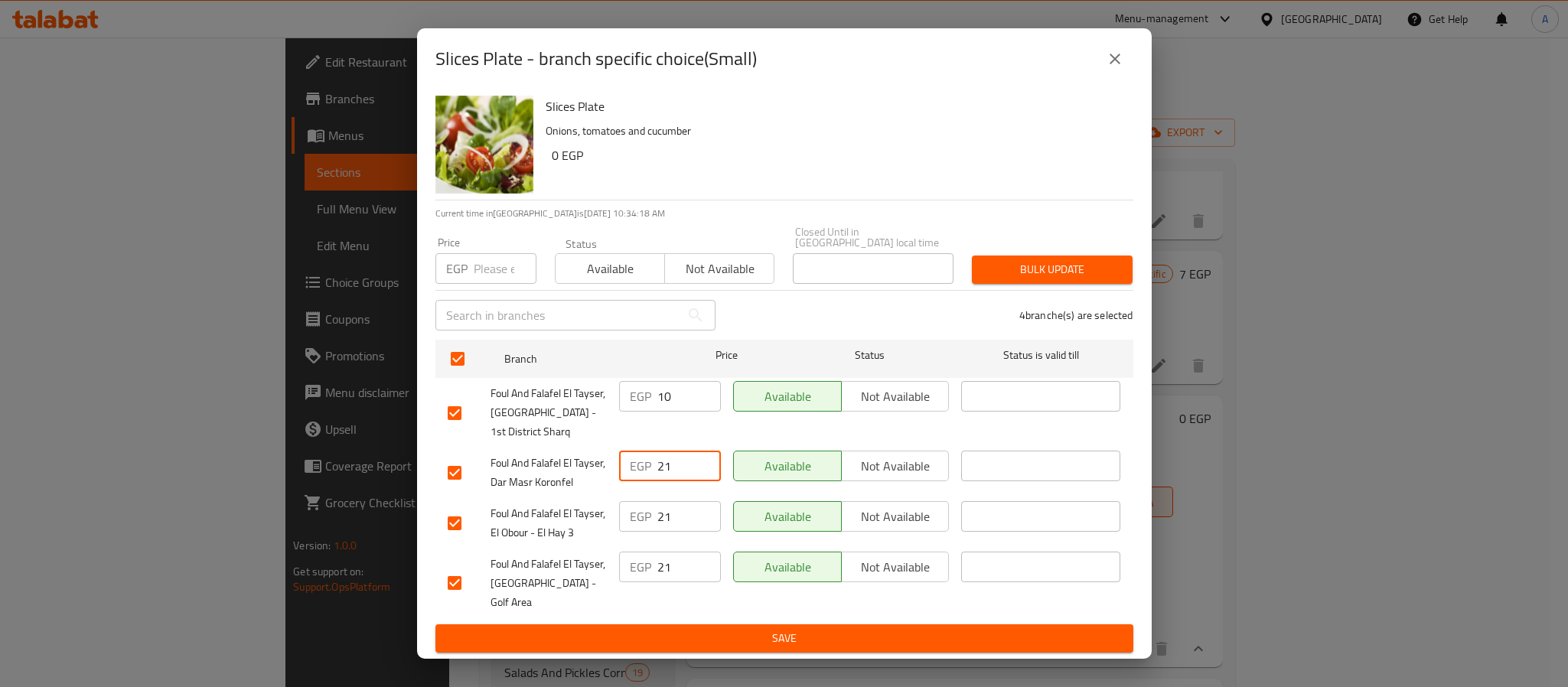
click at [623, 464] on div "EGP 21 ​" at bounding box center [670, 466] width 102 height 31
paste input "21"
drag, startPoint x: 680, startPoint y: 394, endPoint x: 639, endPoint y: 391, distance: 41.1
click at [639, 391] on div "EGP 10 ​" at bounding box center [670, 396] width 102 height 31
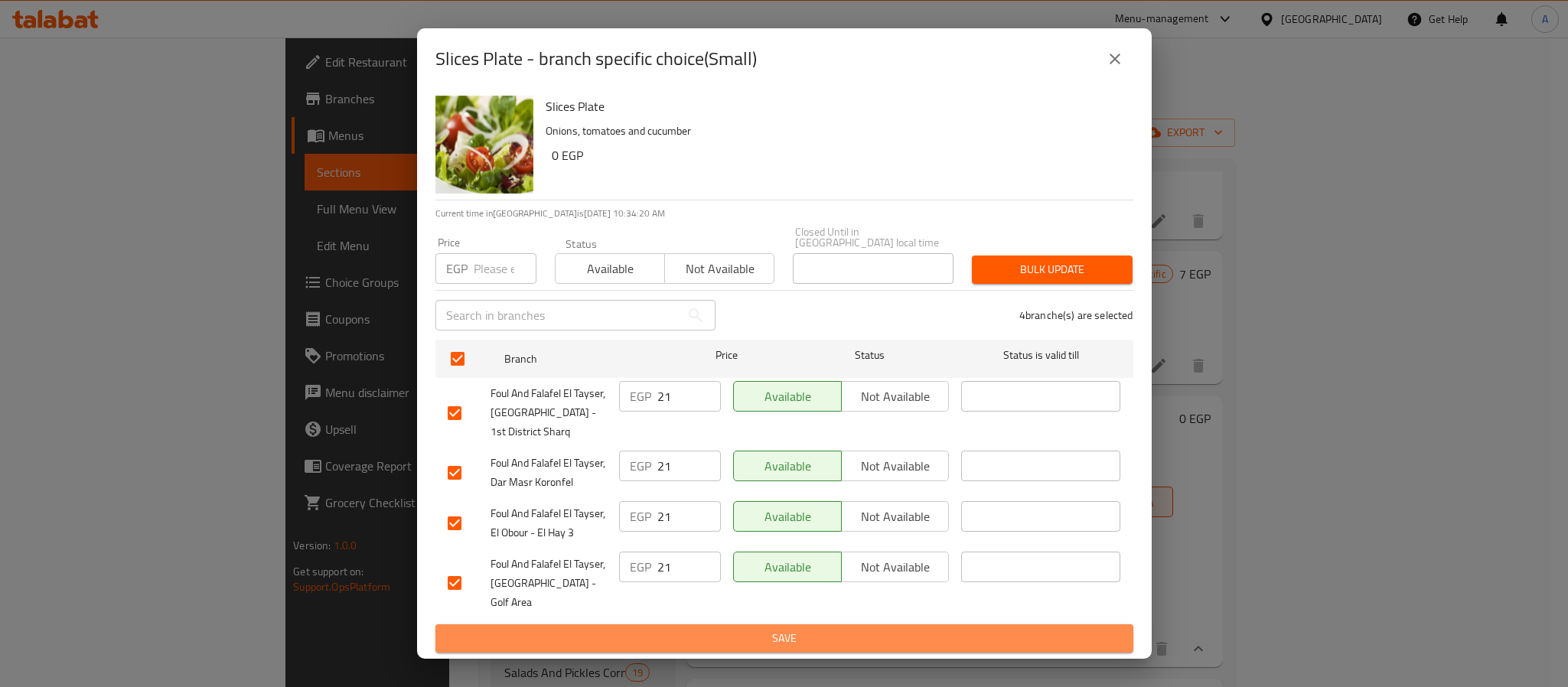
click at [707, 629] on span "Save" at bounding box center [785, 639] width 674 height 19
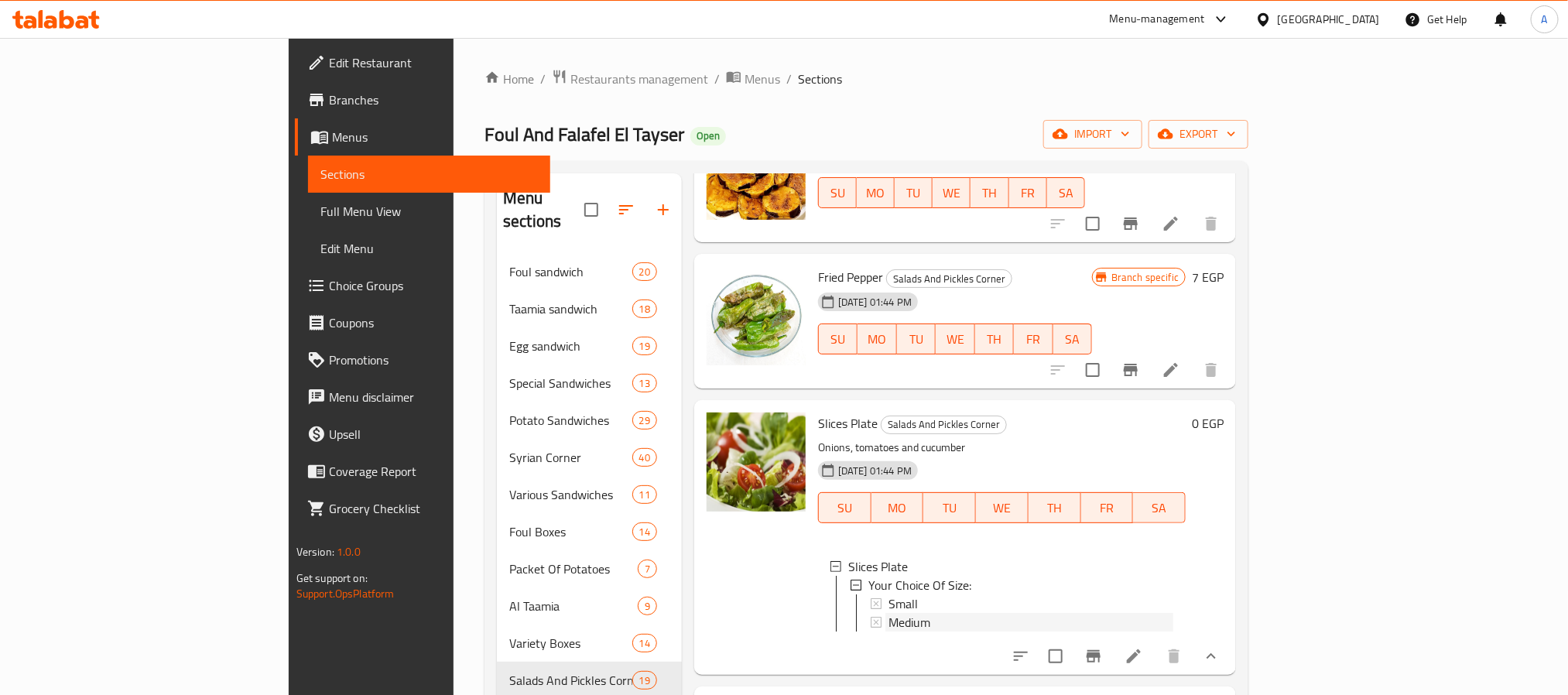
click at [888, 613] on div "Medium" at bounding box center [1030, 622] width 285 height 19
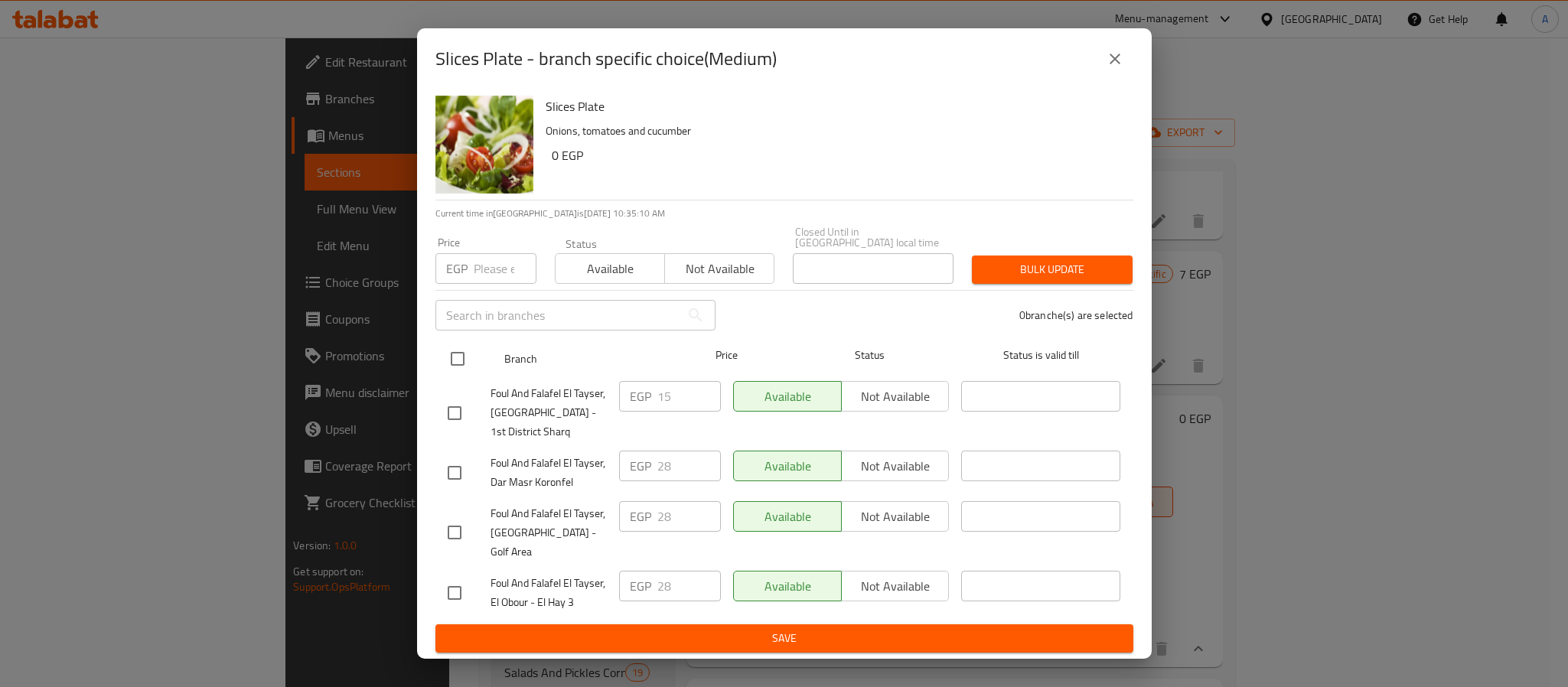
click at [457, 359] on input "checkbox" at bounding box center [457, 359] width 32 height 32
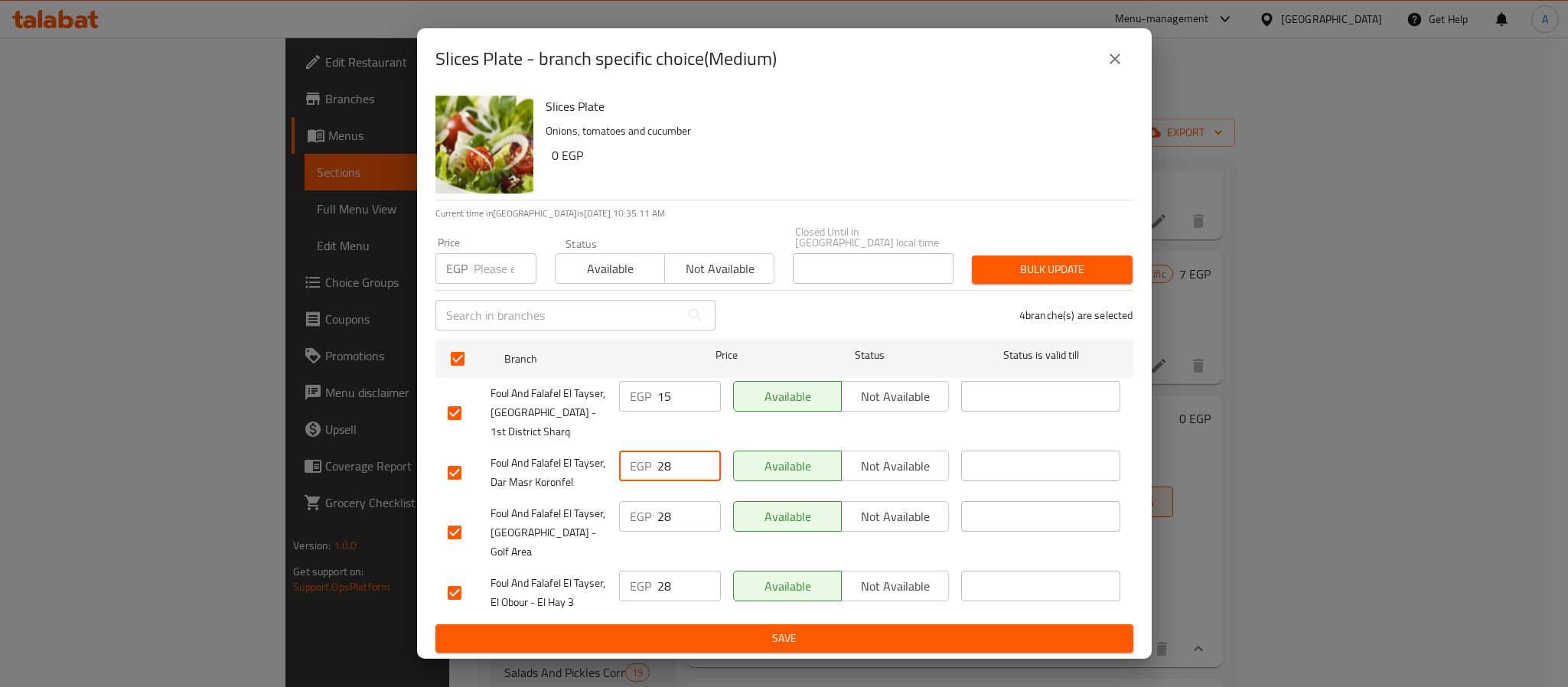
drag, startPoint x: 678, startPoint y: 476, endPoint x: 639, endPoint y: 467, distance: 40.0
click at [639, 467] on div "EGP 28 ​" at bounding box center [670, 466] width 102 height 31
paste input "28"
drag, startPoint x: 680, startPoint y: 394, endPoint x: 645, endPoint y: 390, distance: 35.2
click at [645, 390] on div "EGP 28 ​" at bounding box center [670, 396] width 102 height 31
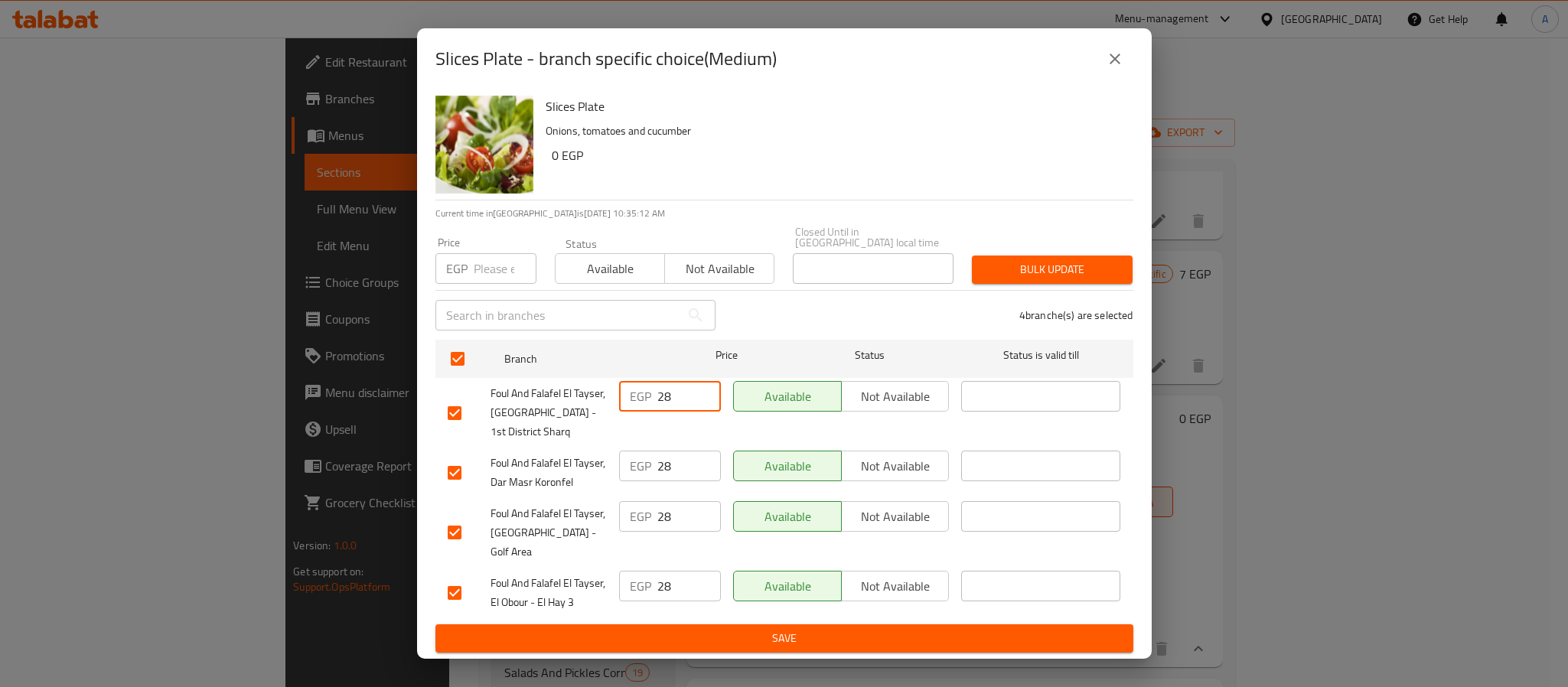
click at [720, 624] on button "Save" at bounding box center [784, 639] width 698 height 28
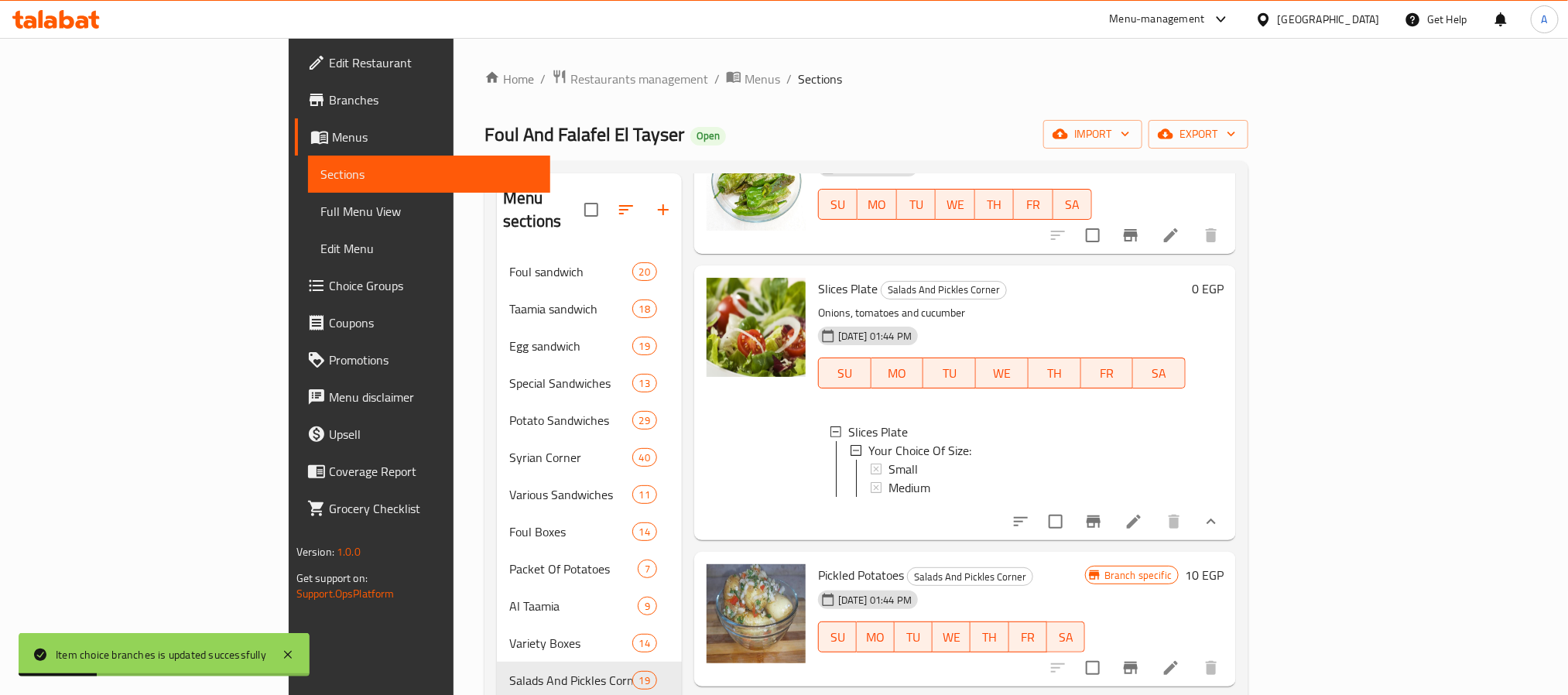
scroll to position [925, 0]
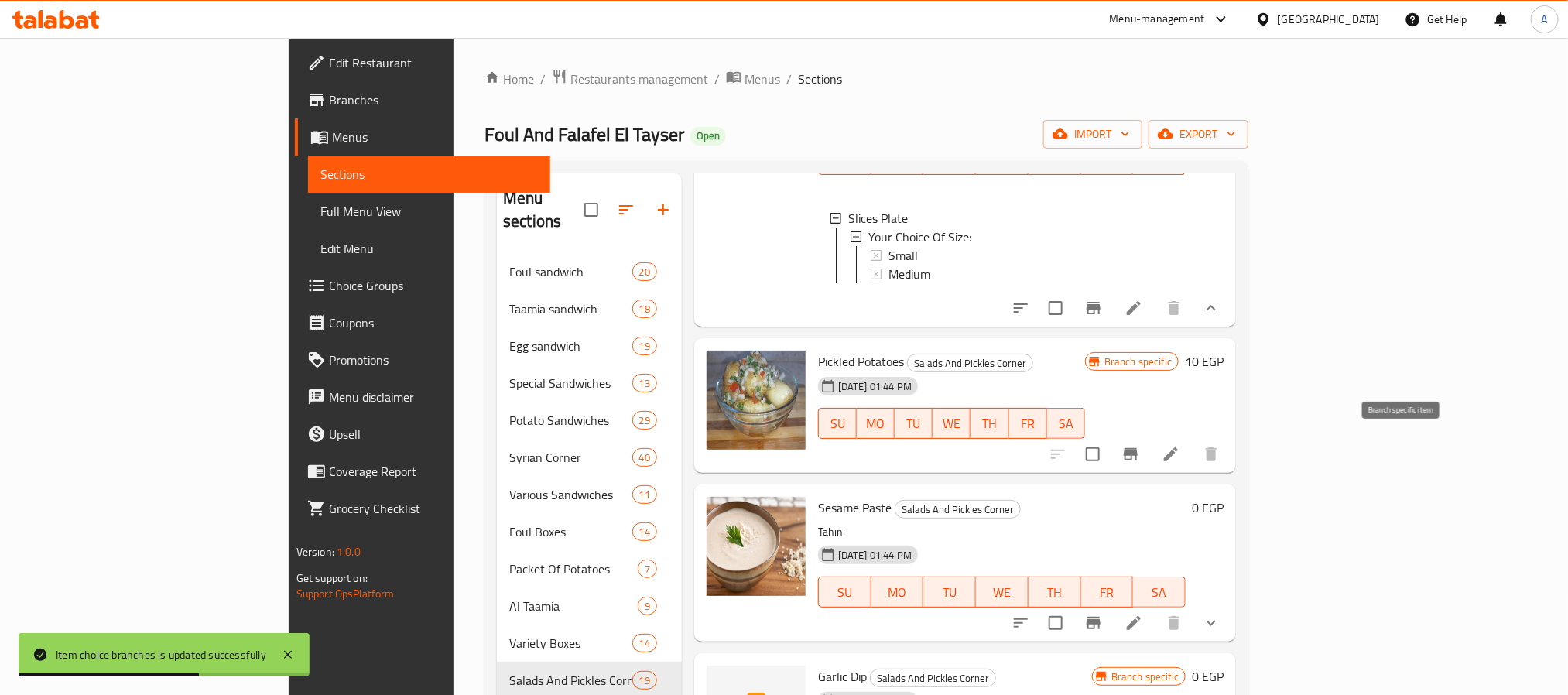
click at [1138, 448] on icon "Branch-specific-item" at bounding box center [1131, 454] width 14 height 13
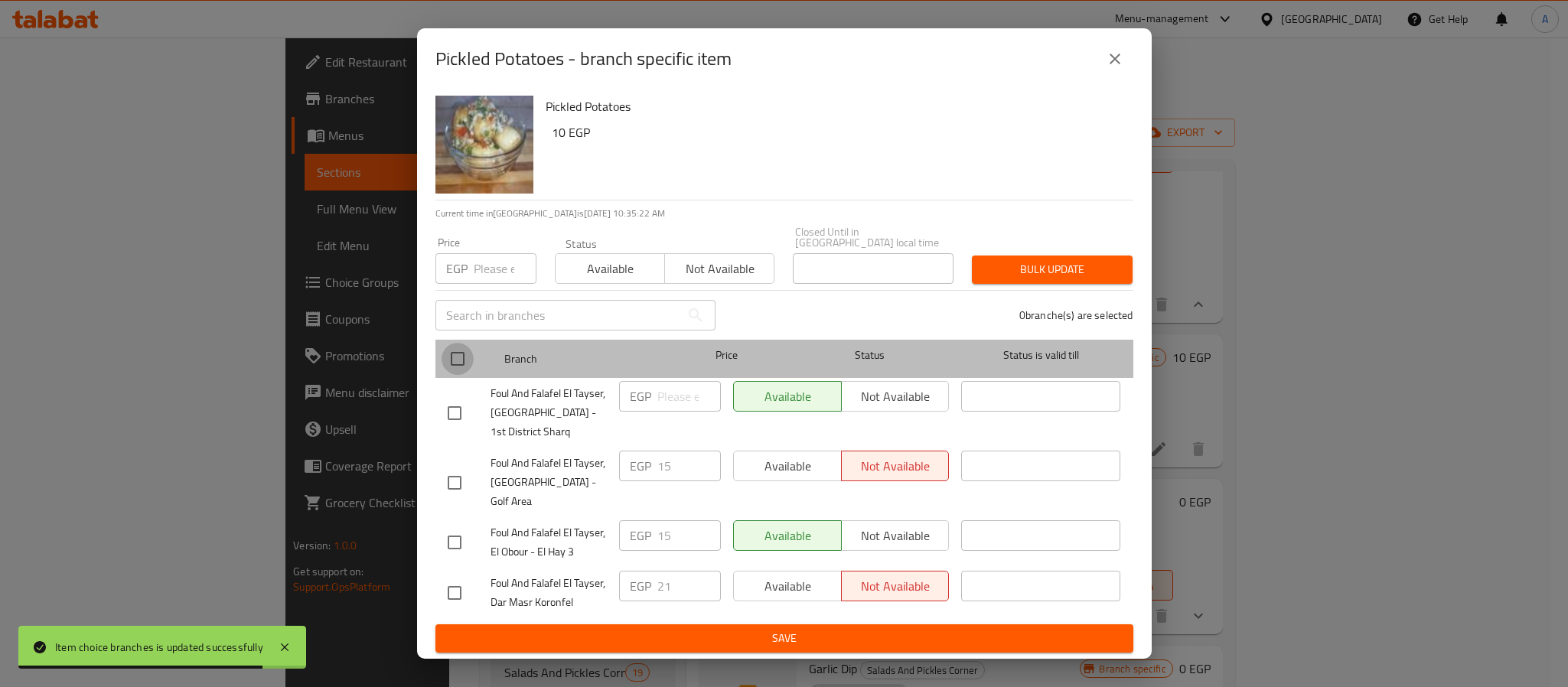
click at [462, 359] on input "checkbox" at bounding box center [457, 359] width 32 height 32
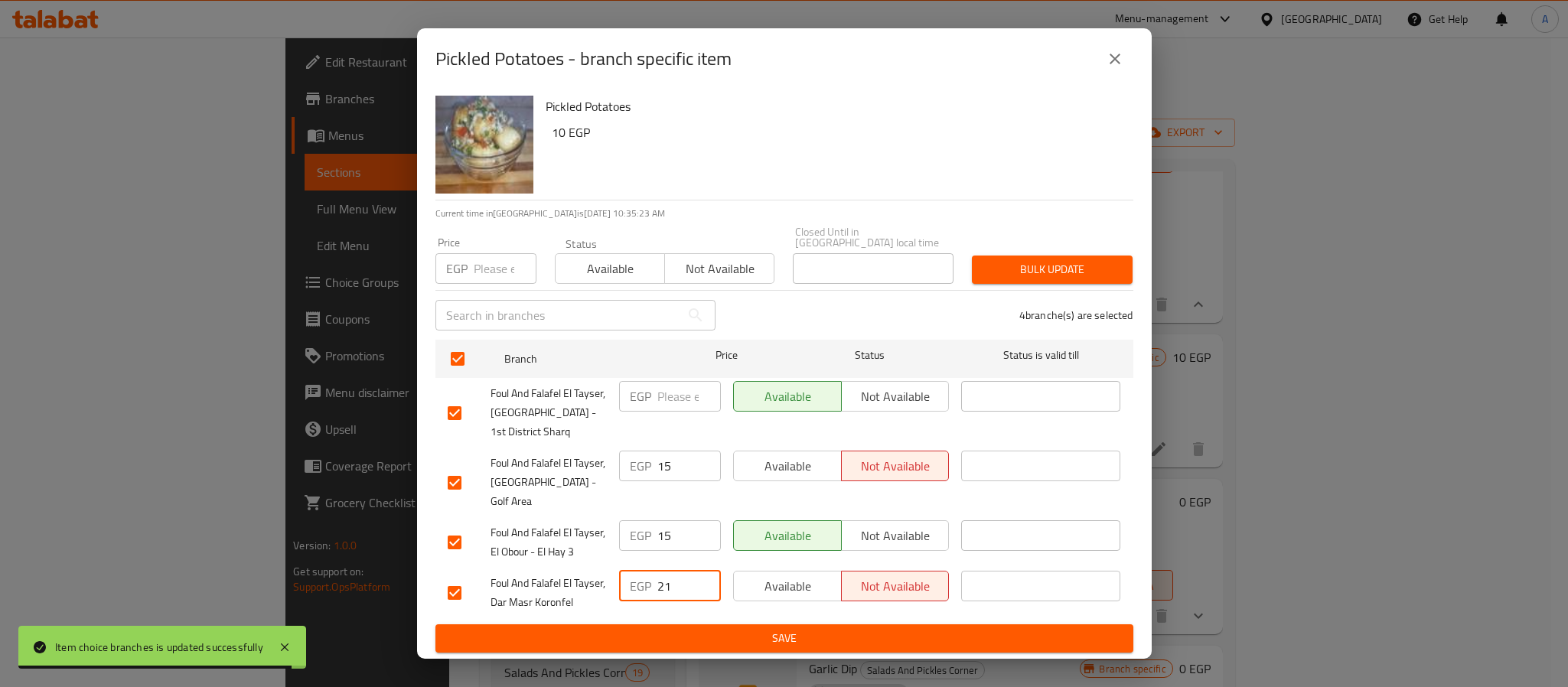
drag, startPoint x: 680, startPoint y: 569, endPoint x: 598, endPoint y: 557, distance: 82.9
click at [598, 565] on div "Foul And Falafel El Tayser, Dar Masr Koronfel EGP 21 ​ Available Not available ​" at bounding box center [784, 593] width 685 height 57
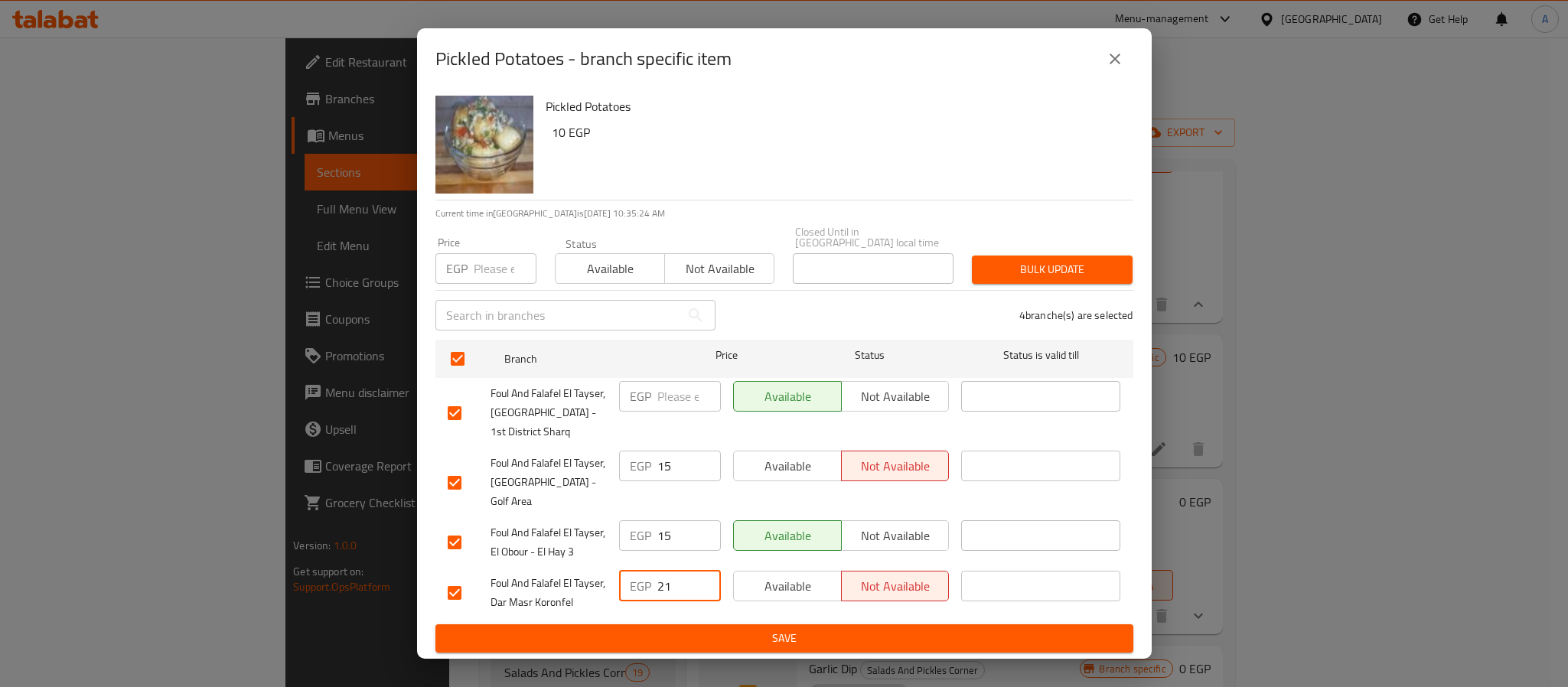
paste input "21"
click at [490, 283] on input "number" at bounding box center [505, 268] width 63 height 31
click at [1030, 273] on span "Bulk update" at bounding box center [1052, 269] width 136 height 19
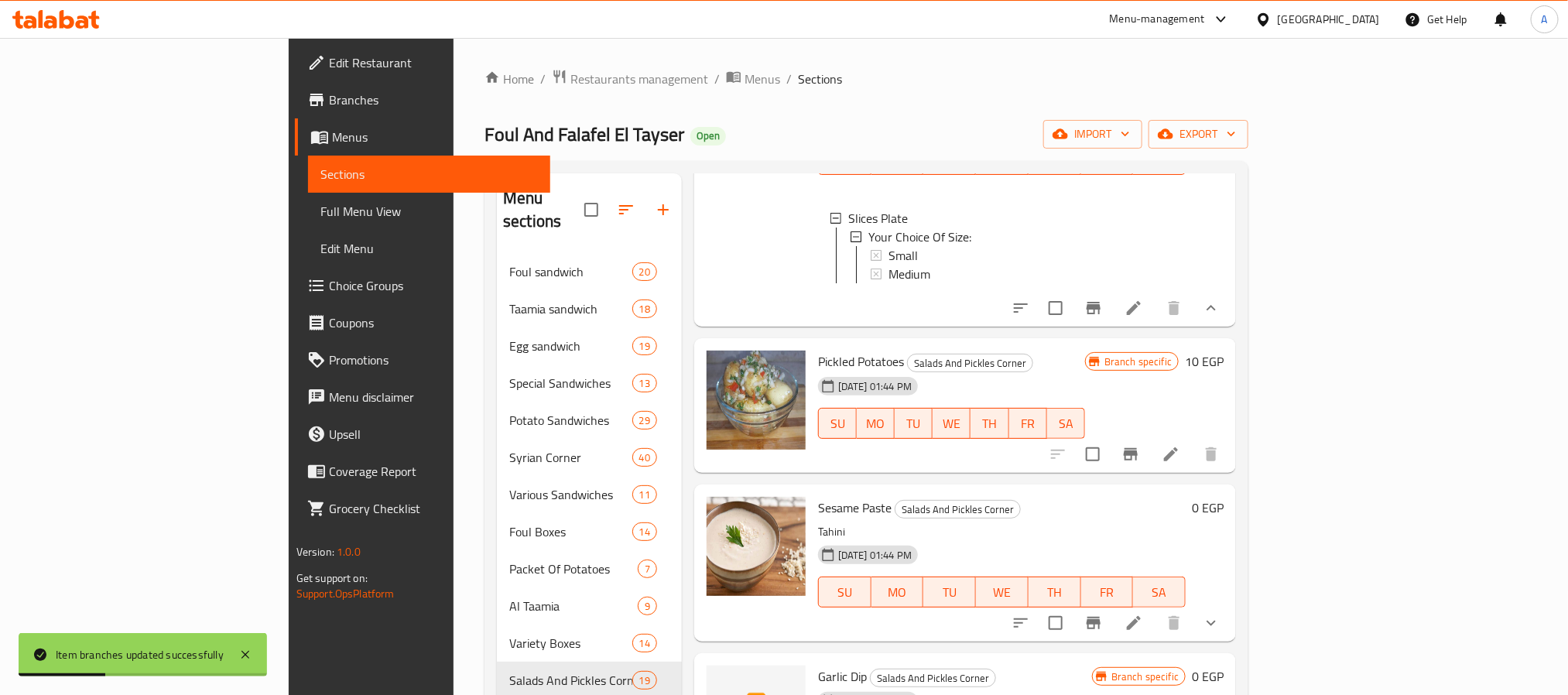
scroll to position [980, 0]
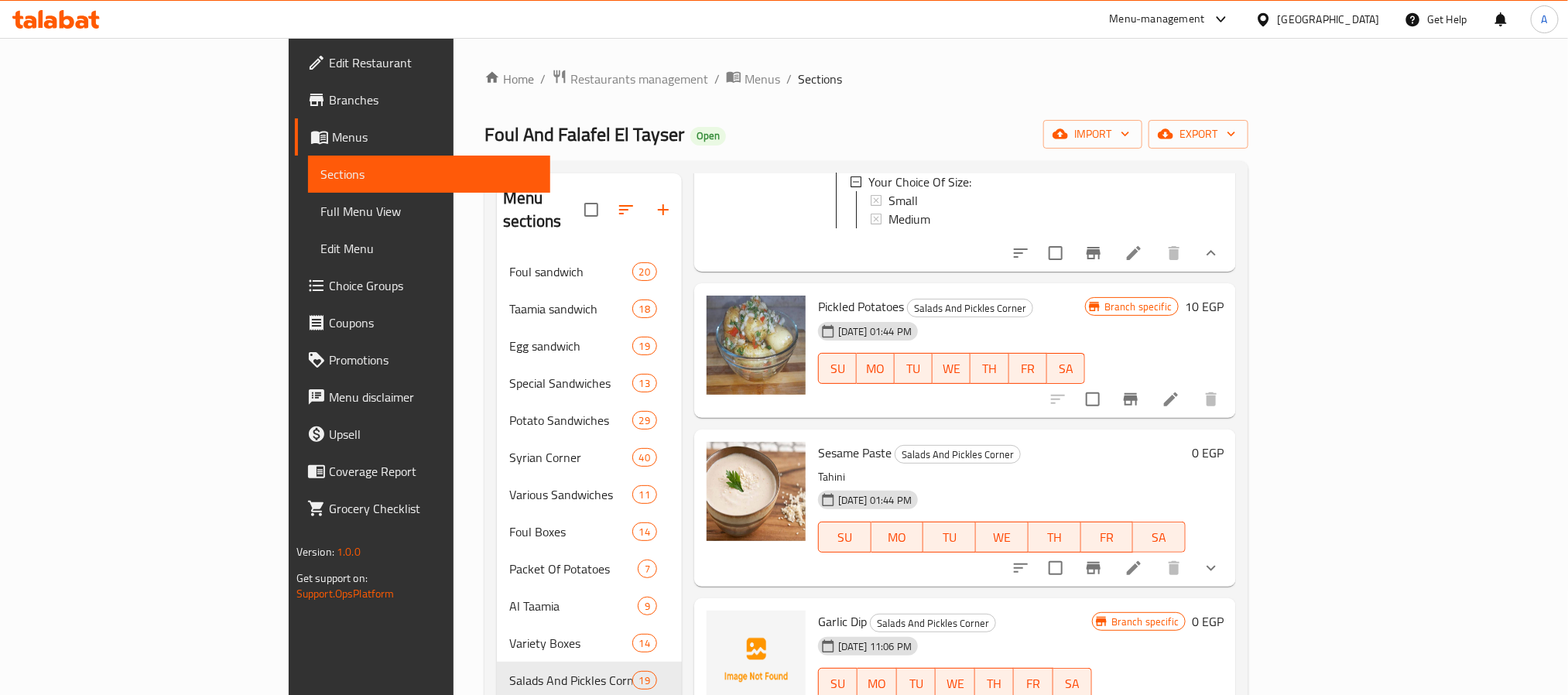
click at [1141, 562] on icon at bounding box center [1134, 568] width 14 height 14
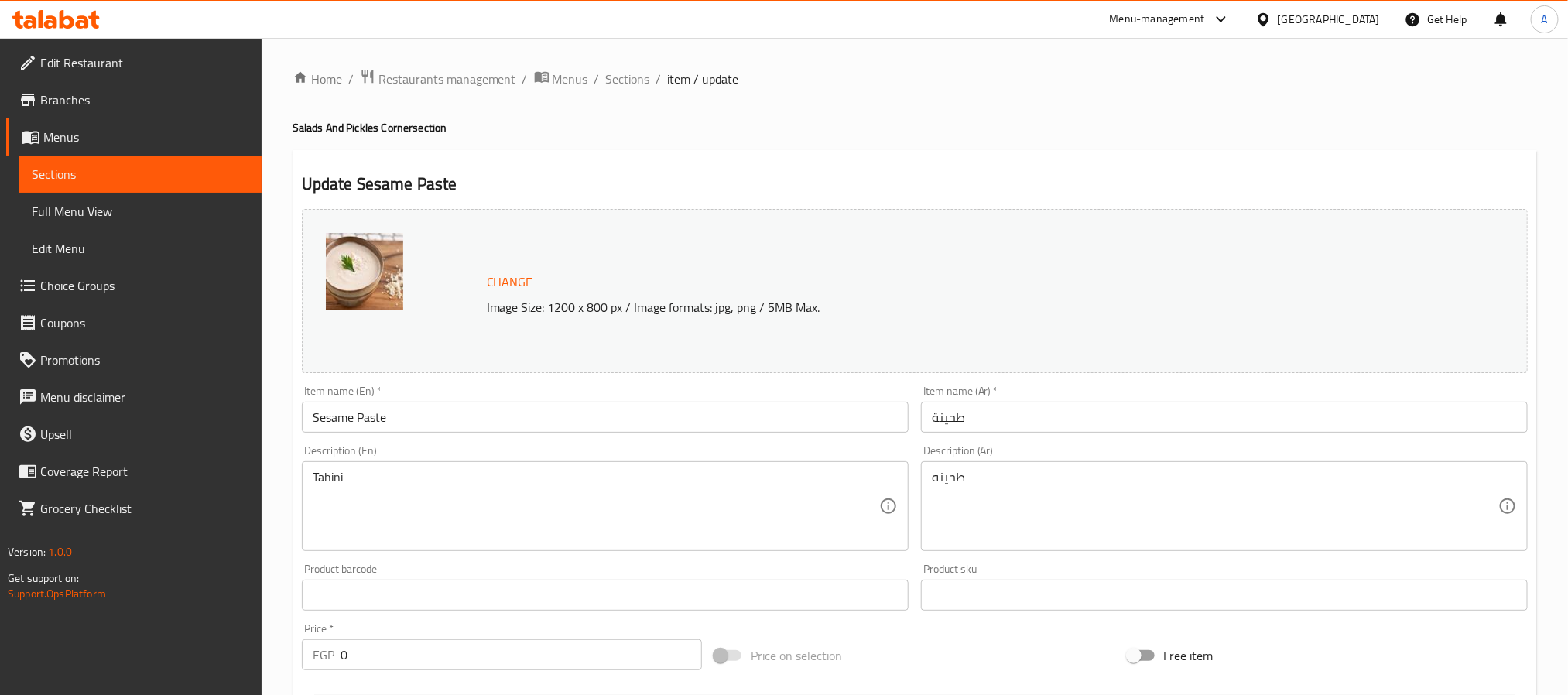
click at [335, 469] on div "Tahini Description (En)" at bounding box center [605, 506] width 607 height 90
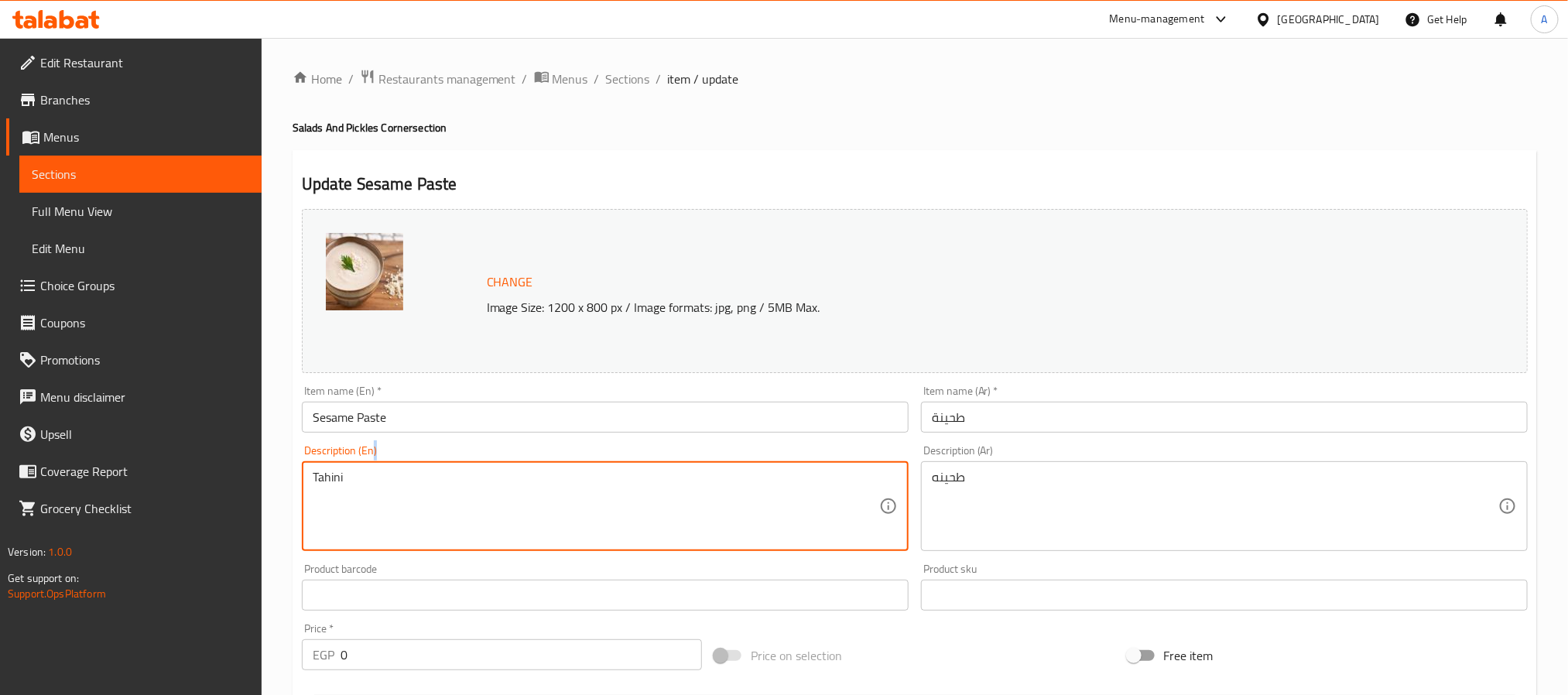
click at [335, 469] on div "Tahini Description (En)" at bounding box center [605, 506] width 607 height 90
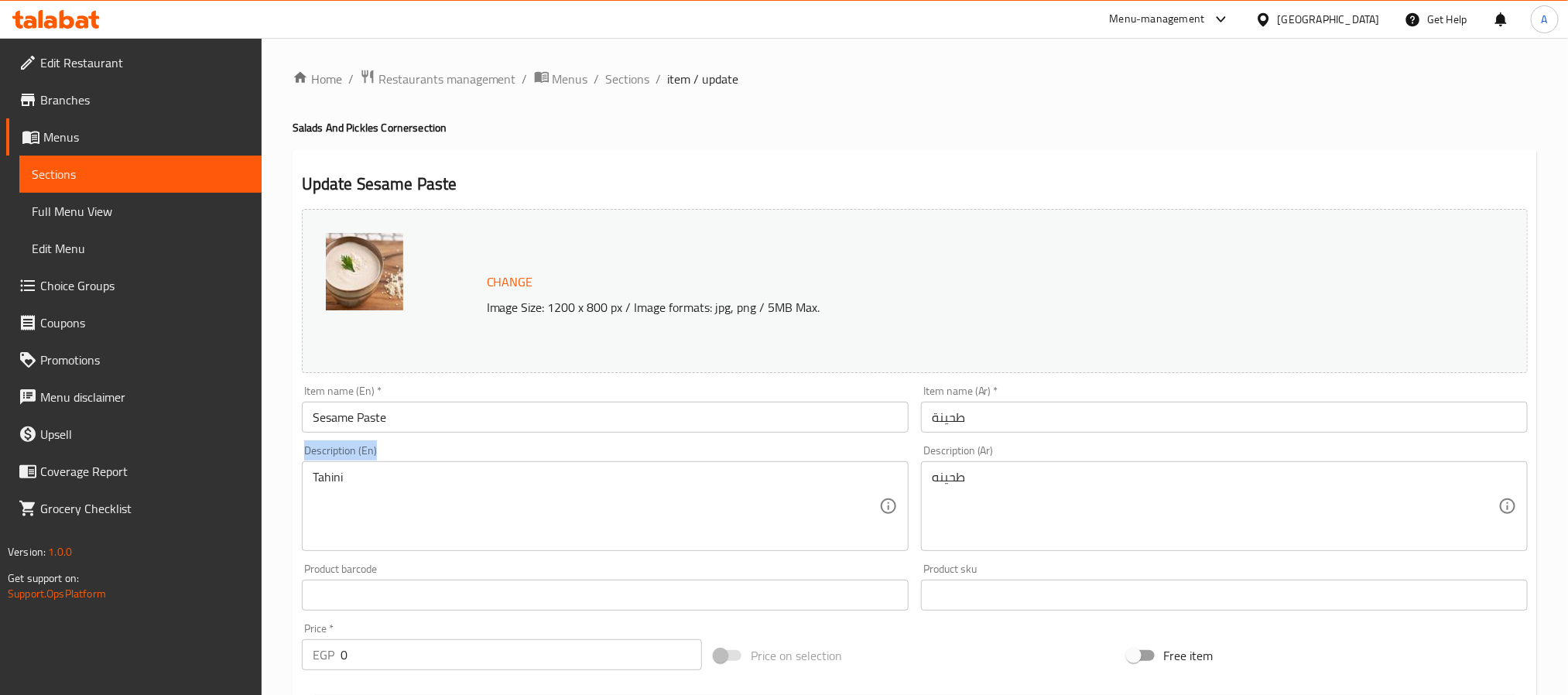
click at [335, 469] on div "Tahini Description (En)" at bounding box center [605, 506] width 607 height 90
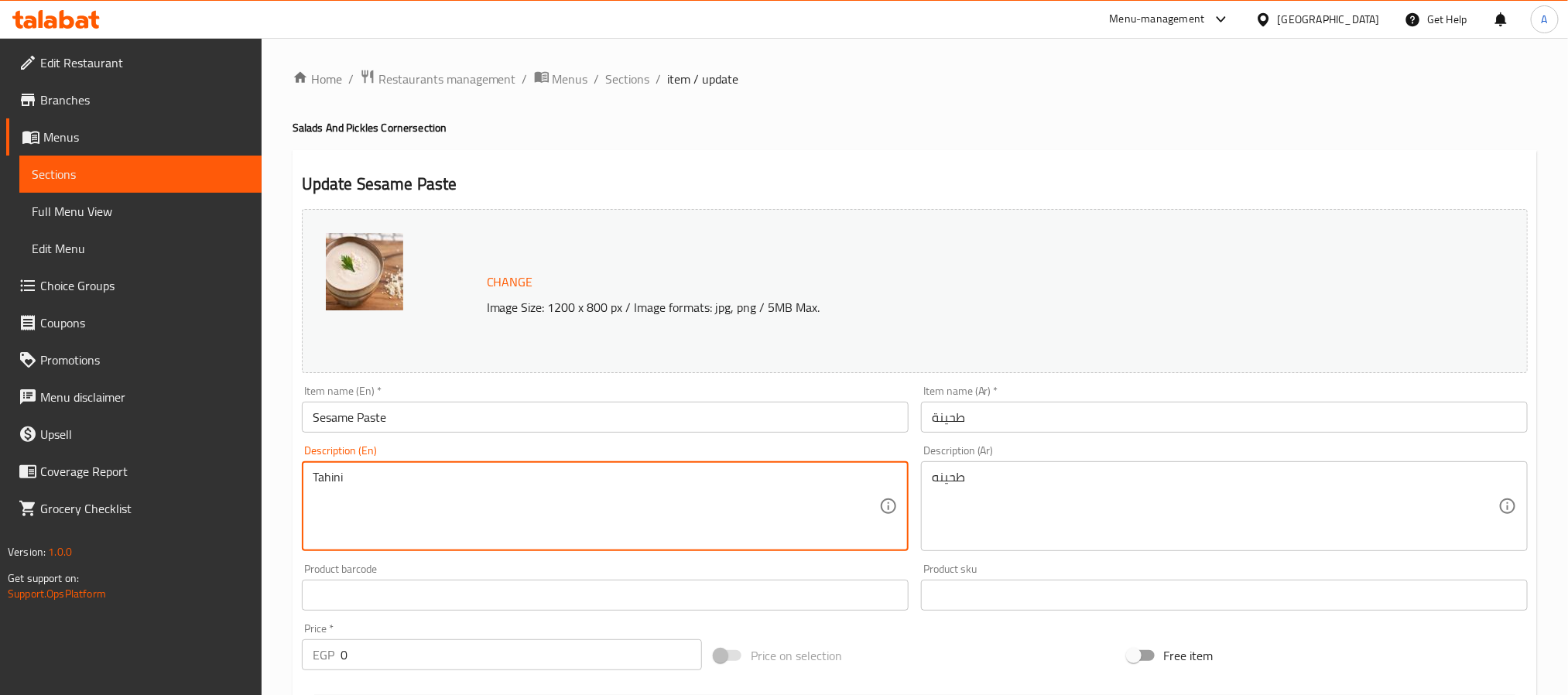
click at [330, 477] on textarea "Tahini" at bounding box center [596, 506] width 566 height 74
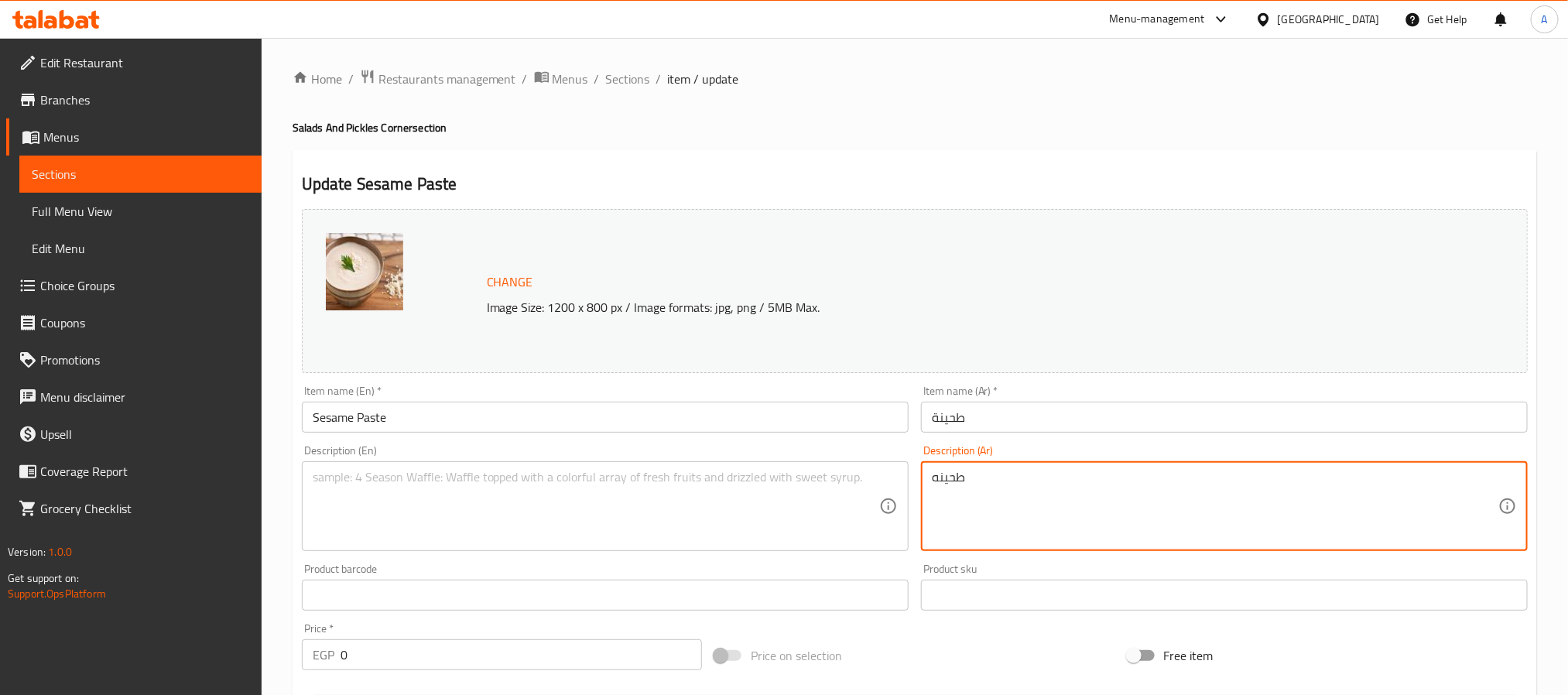
click at [958, 476] on textarea "طحينه" at bounding box center [1215, 506] width 566 height 74
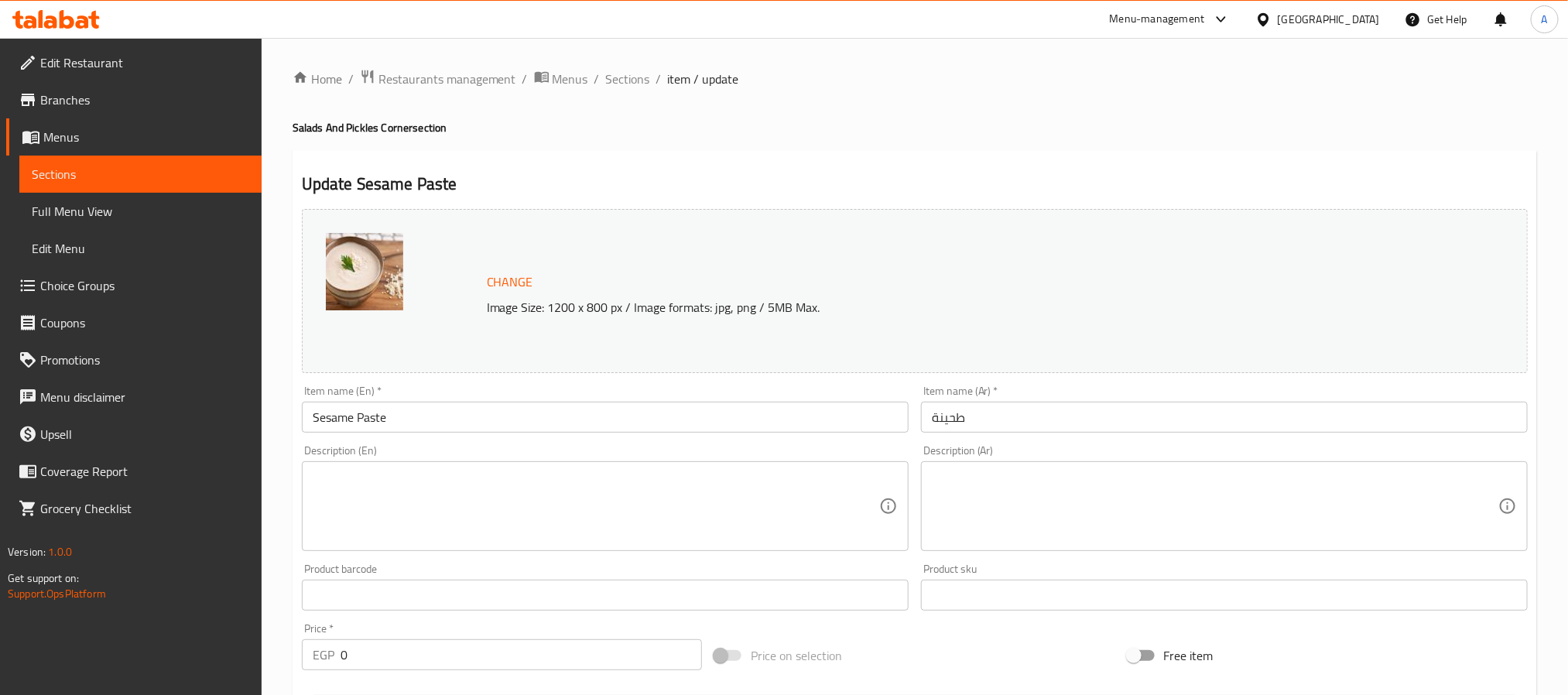
click at [824, 153] on div "Update Sesame Paste Change Image Size: 1200 x 800 px / Image formats: jpg, png …" at bounding box center [915, 607] width 1244 height 913
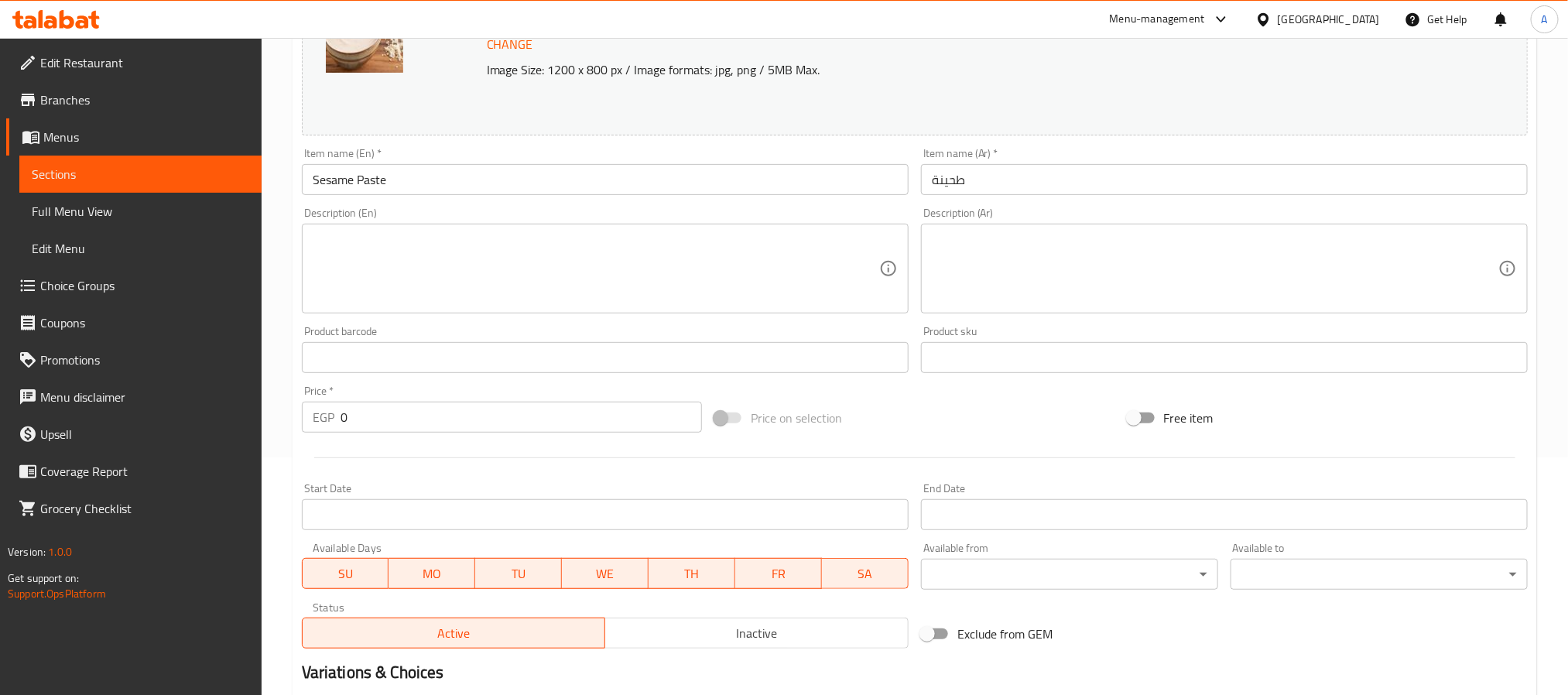
scroll to position [412, 0]
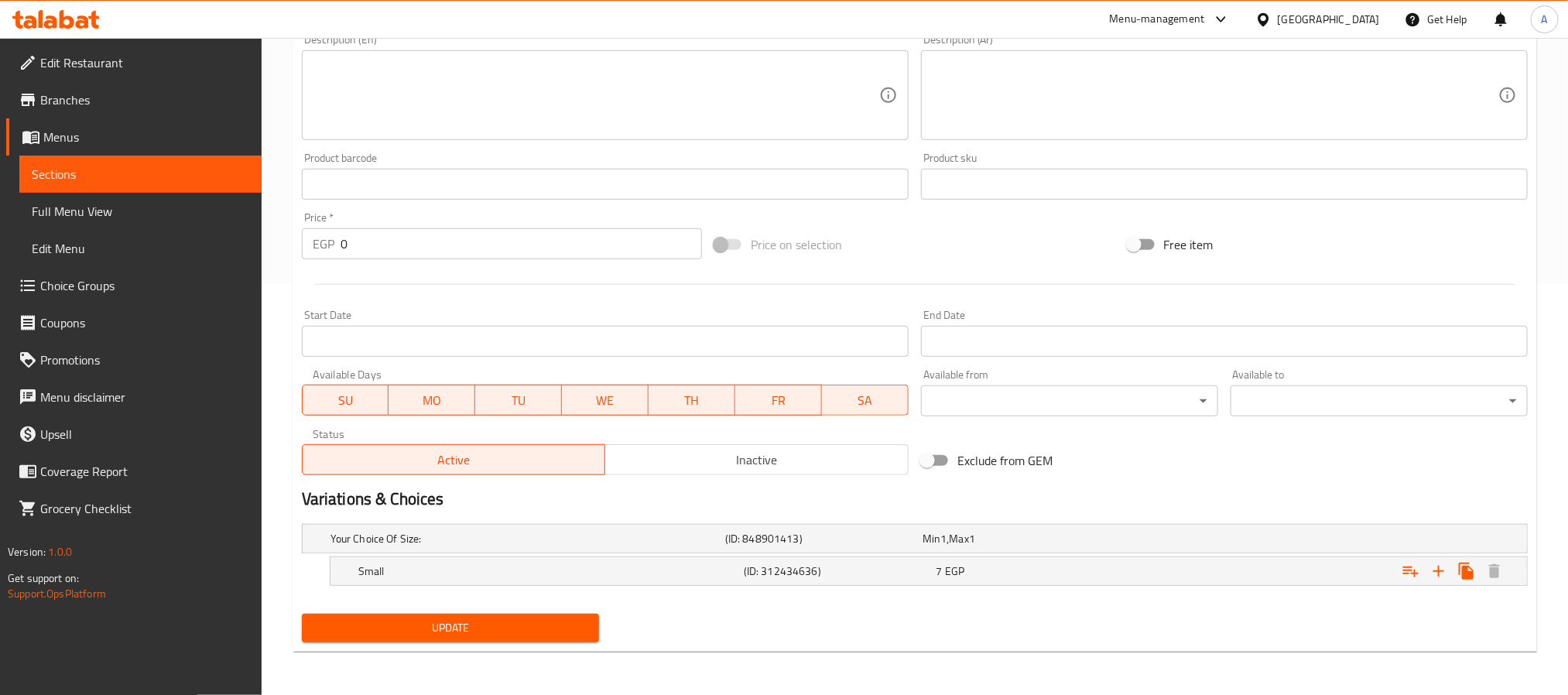
click at [518, 628] on span "Update" at bounding box center [451, 628] width 272 height 19
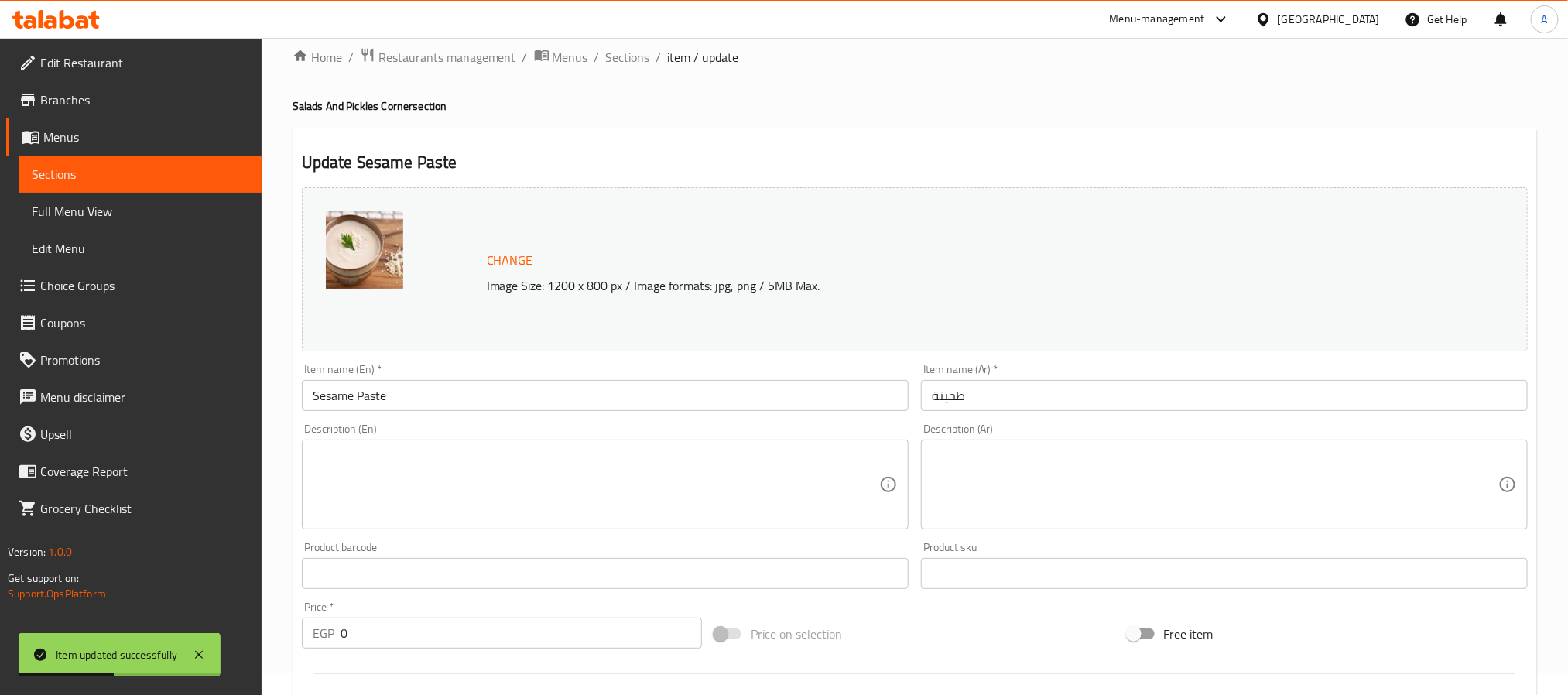
scroll to position [0, 0]
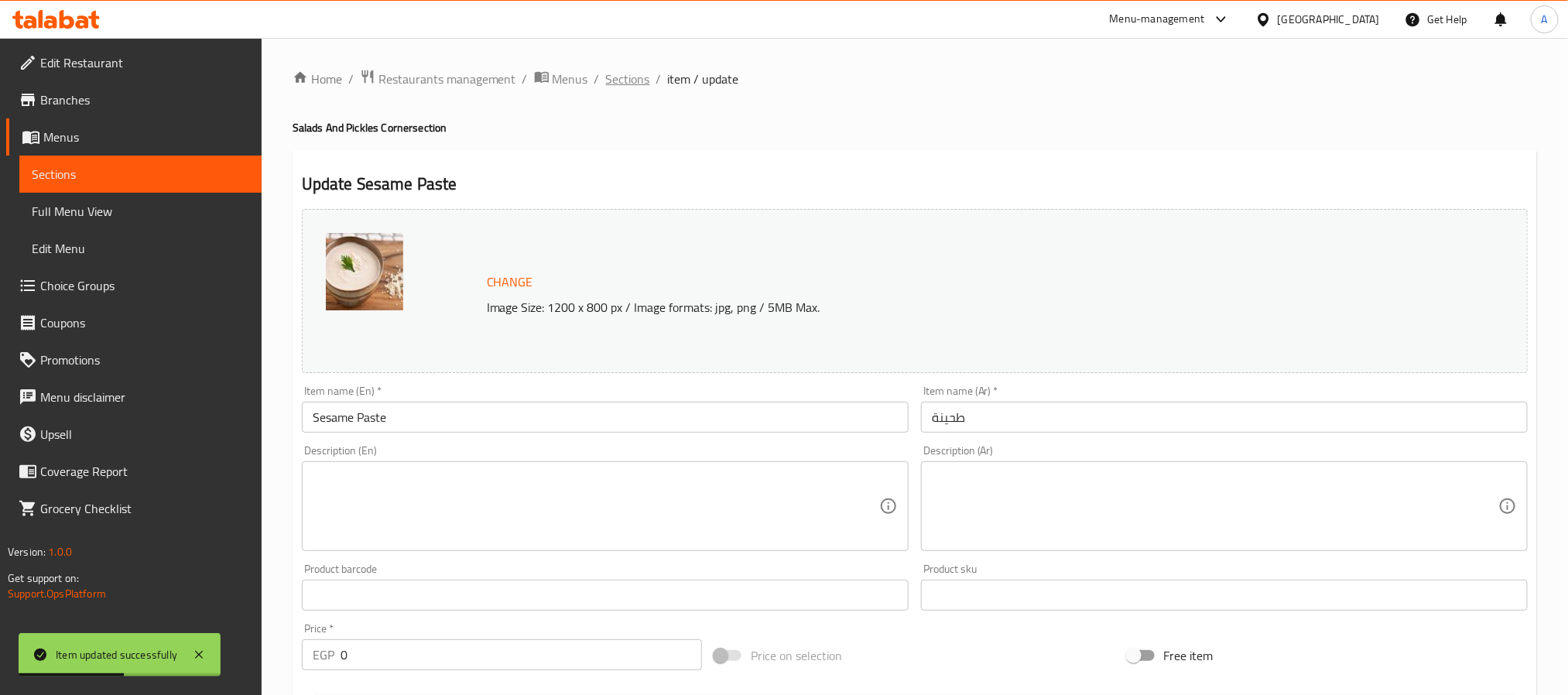
click at [615, 82] on span "Sections" at bounding box center [628, 79] width 44 height 19
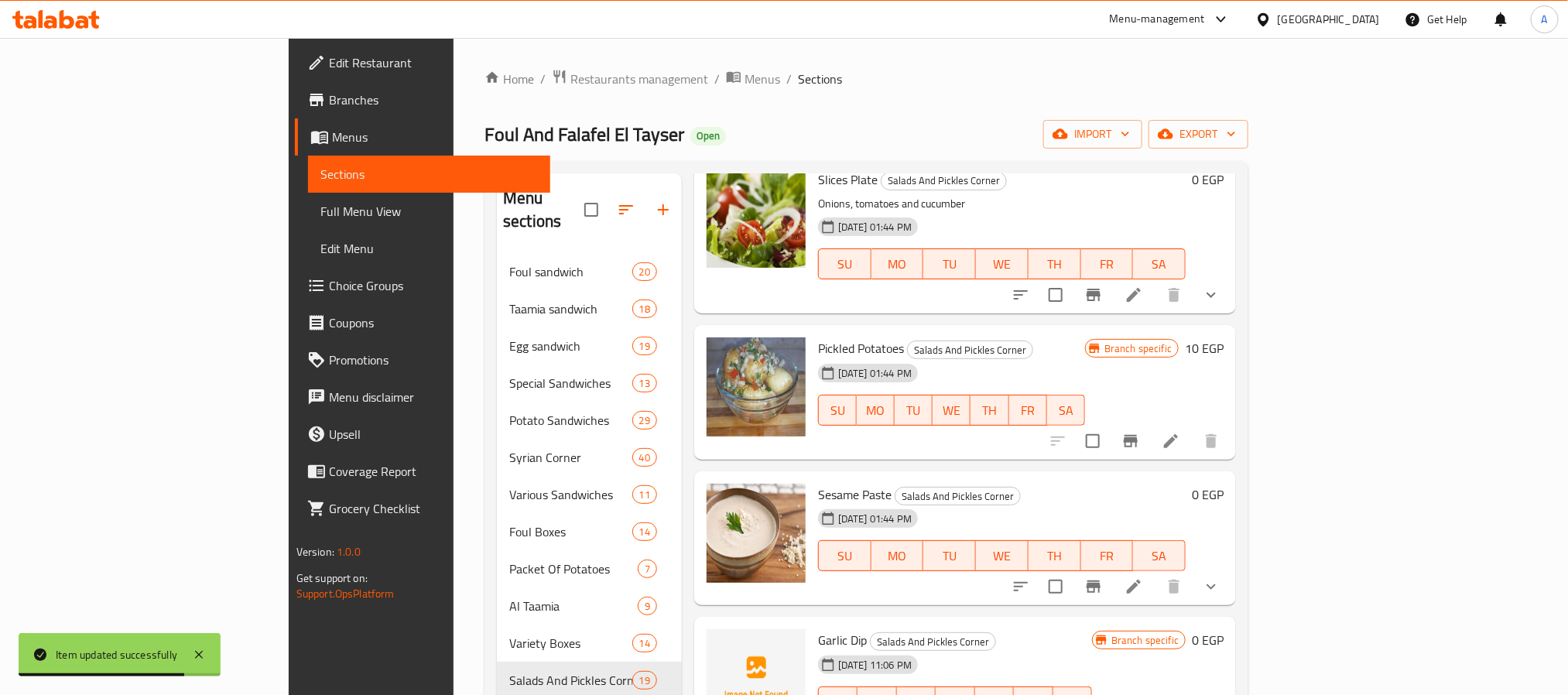
scroll to position [929, 0]
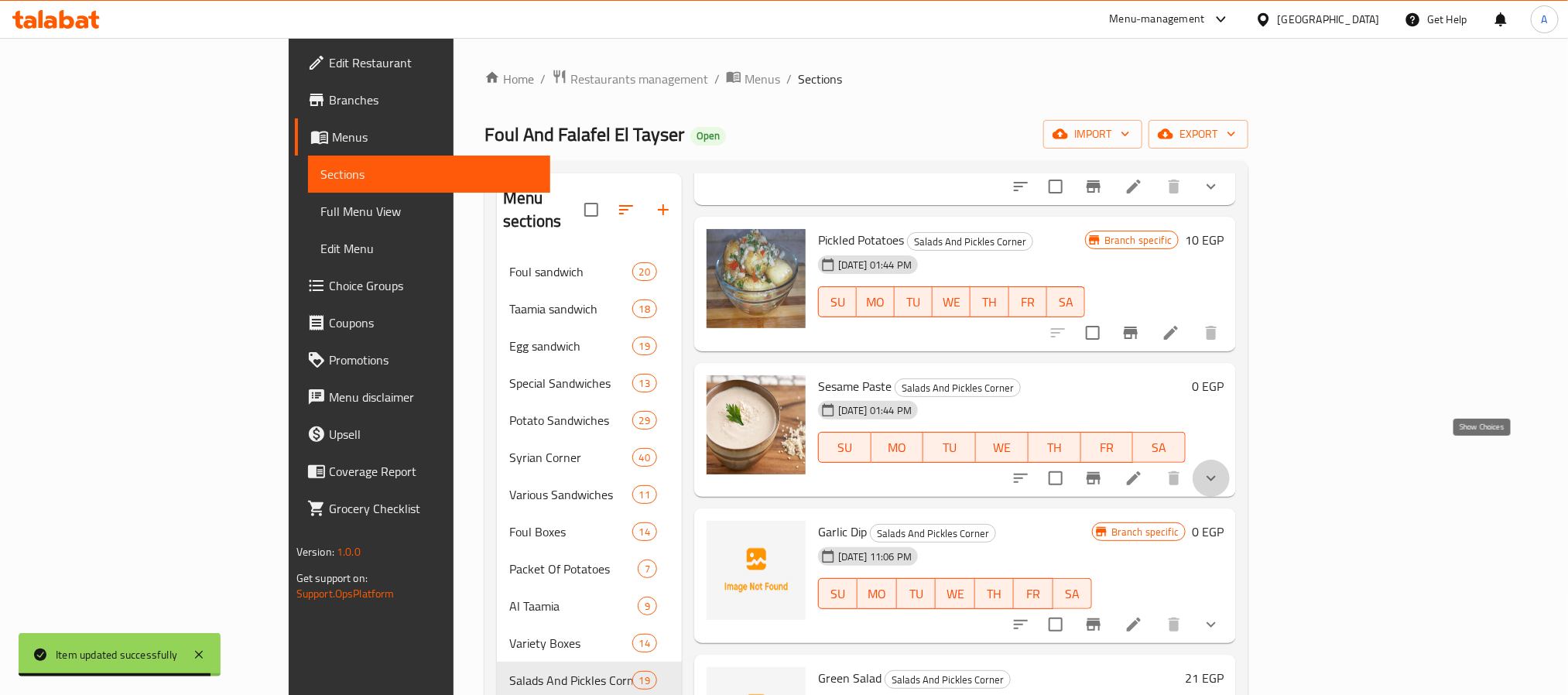
click at [1221, 469] on icon "show more" at bounding box center [1211, 479] width 19 height 19
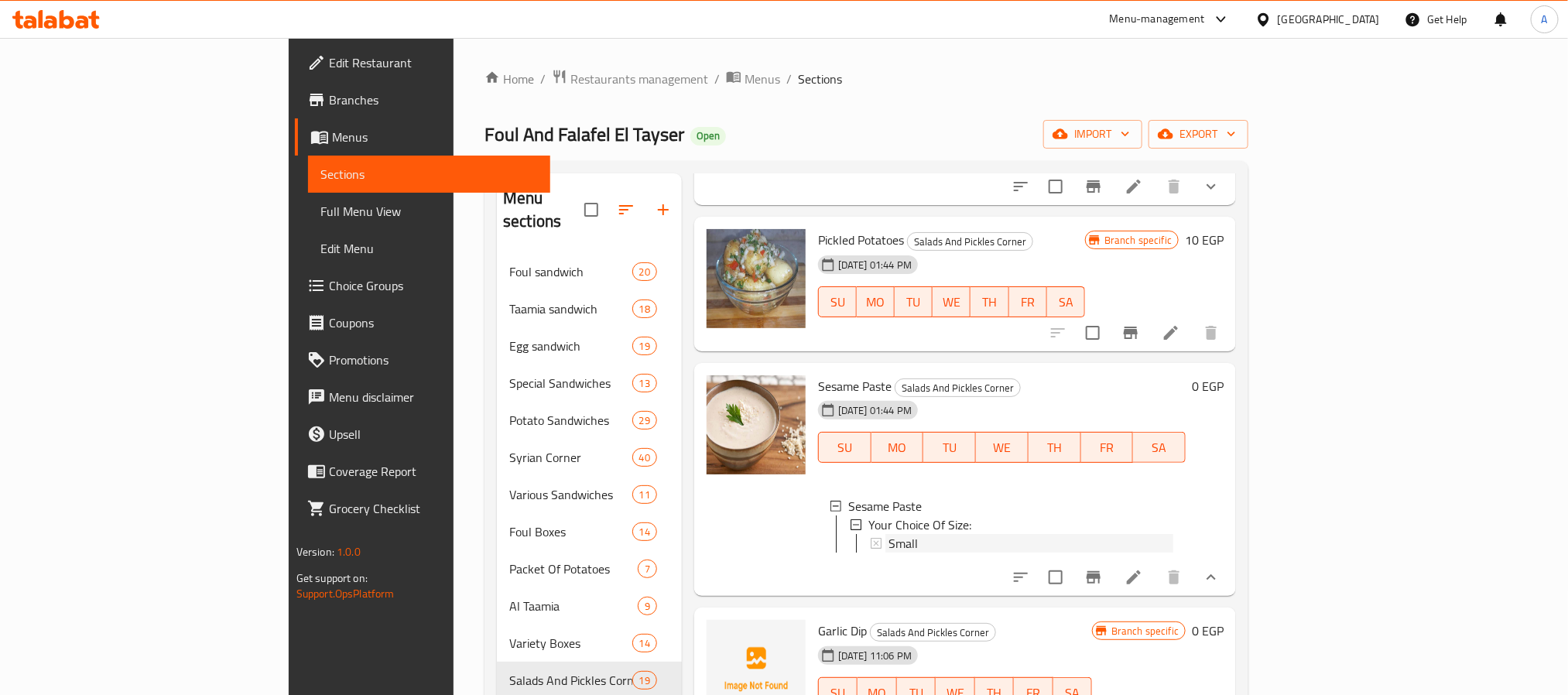
click at [888, 534] on span "Small" at bounding box center [903, 544] width 30 height 19
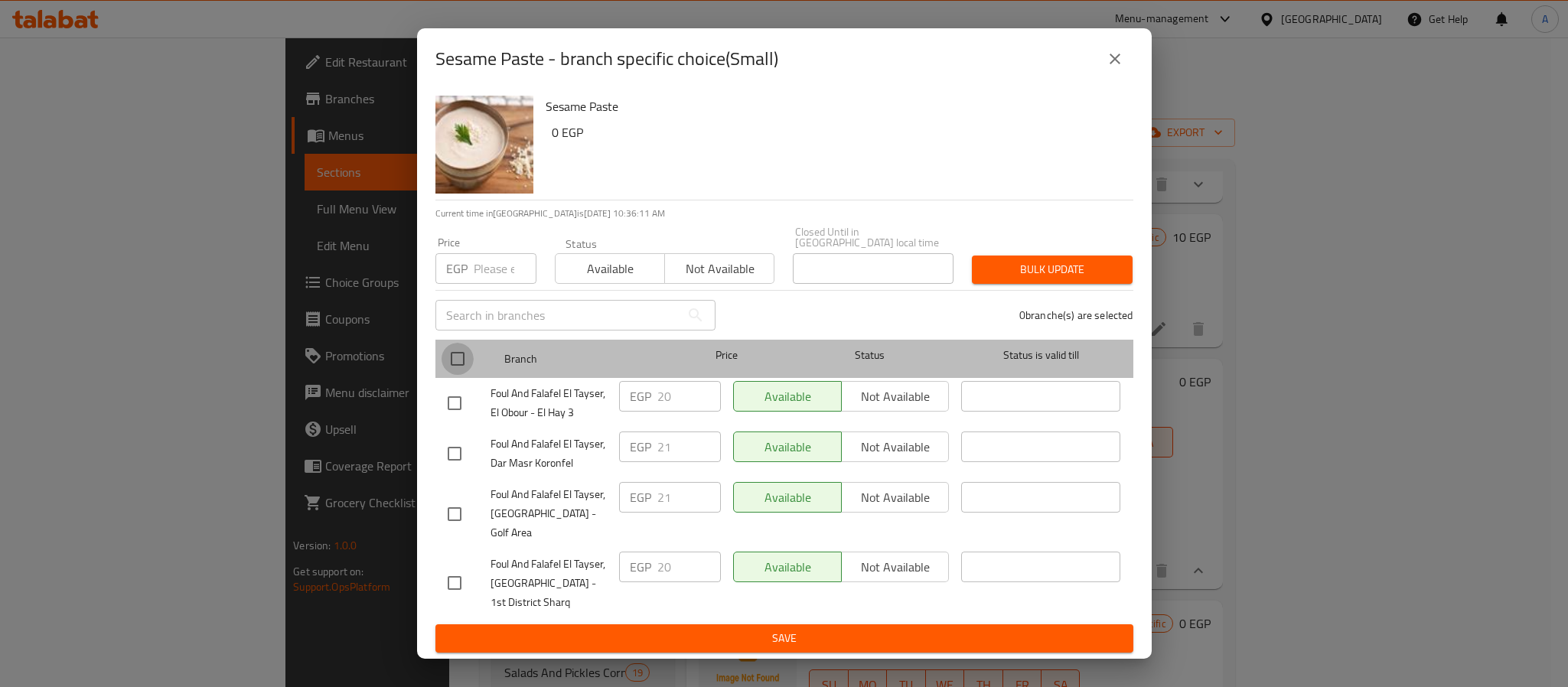
click at [456, 361] on input "checkbox" at bounding box center [457, 359] width 32 height 32
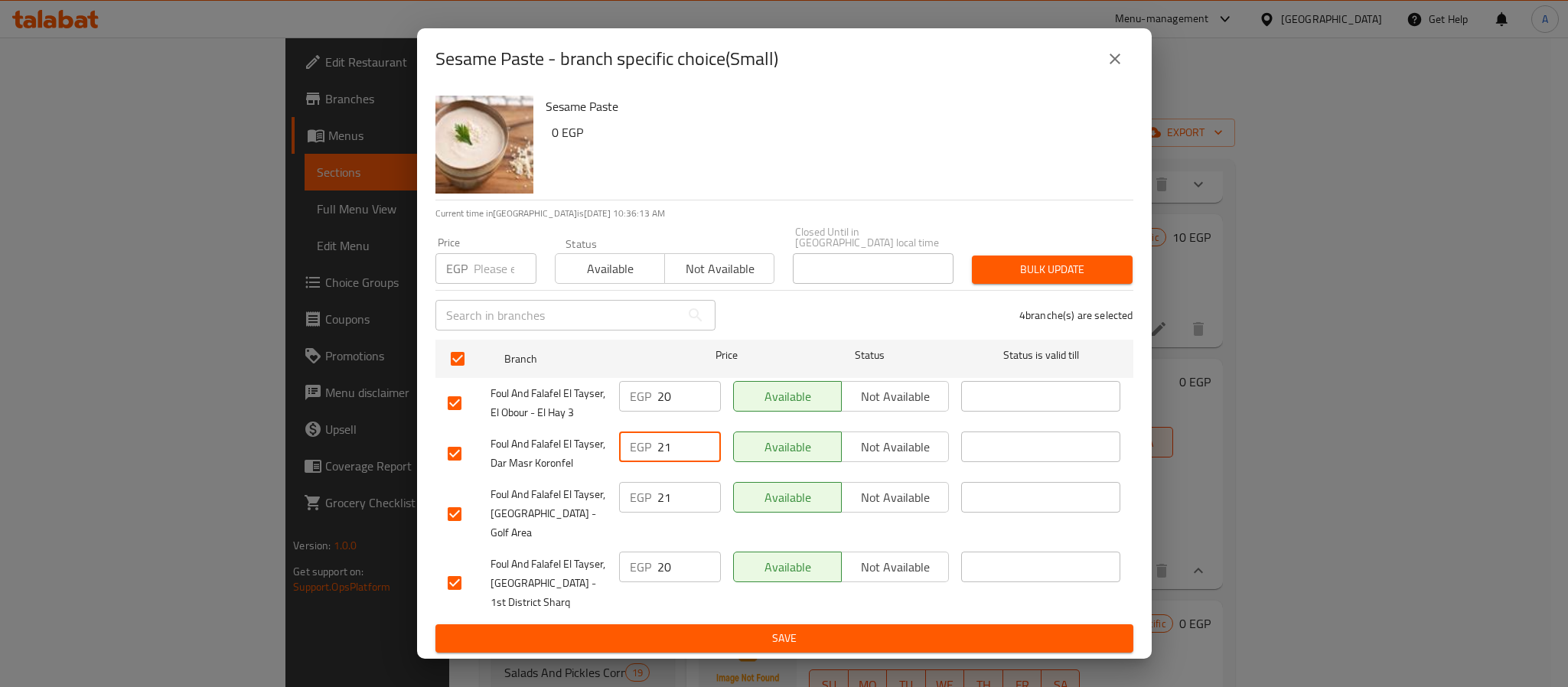
drag, startPoint x: 680, startPoint y: 450, endPoint x: 645, endPoint y: 444, distance: 35.5
click at [645, 444] on div "EGP 21 ​" at bounding box center [670, 446] width 102 height 31
click at [501, 277] on input "number" at bounding box center [505, 268] width 63 height 31
paste input "21"
click at [1059, 265] on span "Bulk update" at bounding box center [1052, 269] width 136 height 19
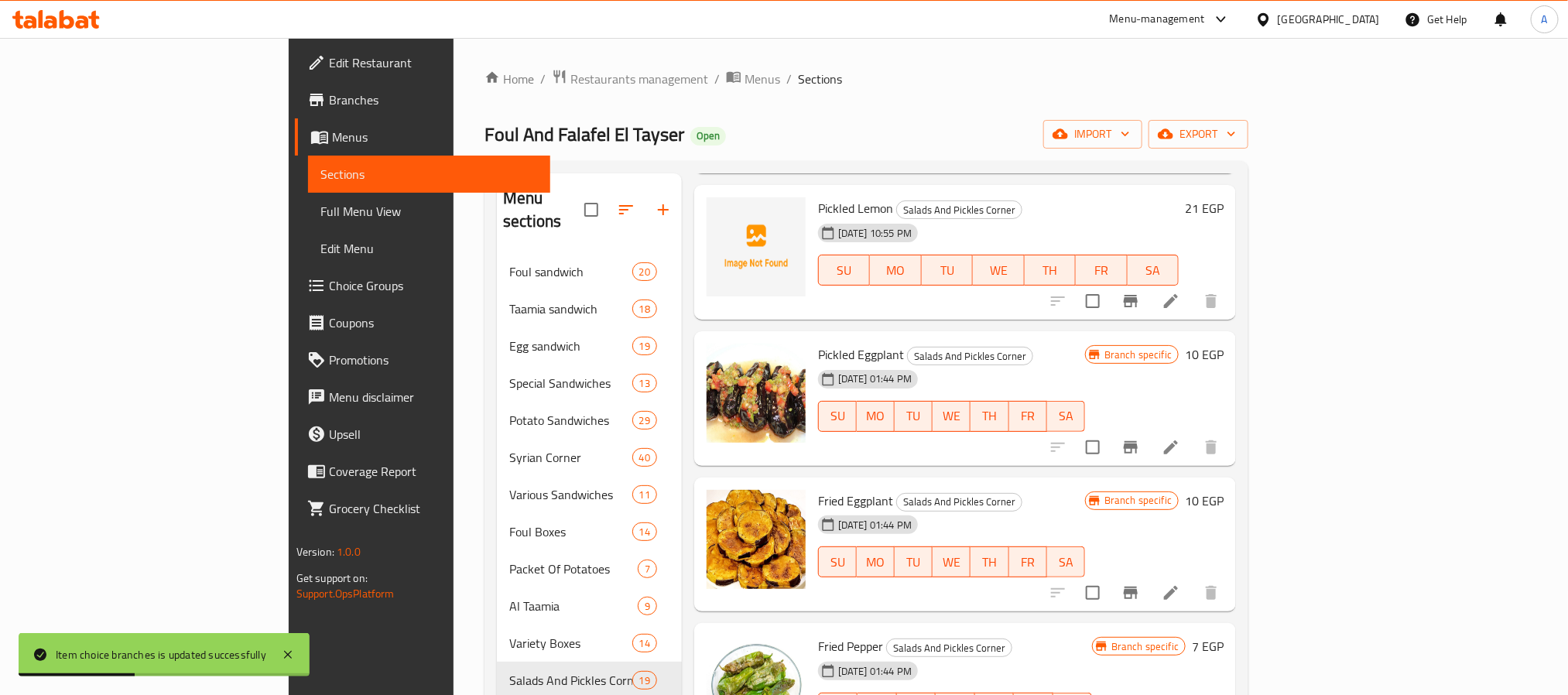
scroll to position [0, 0]
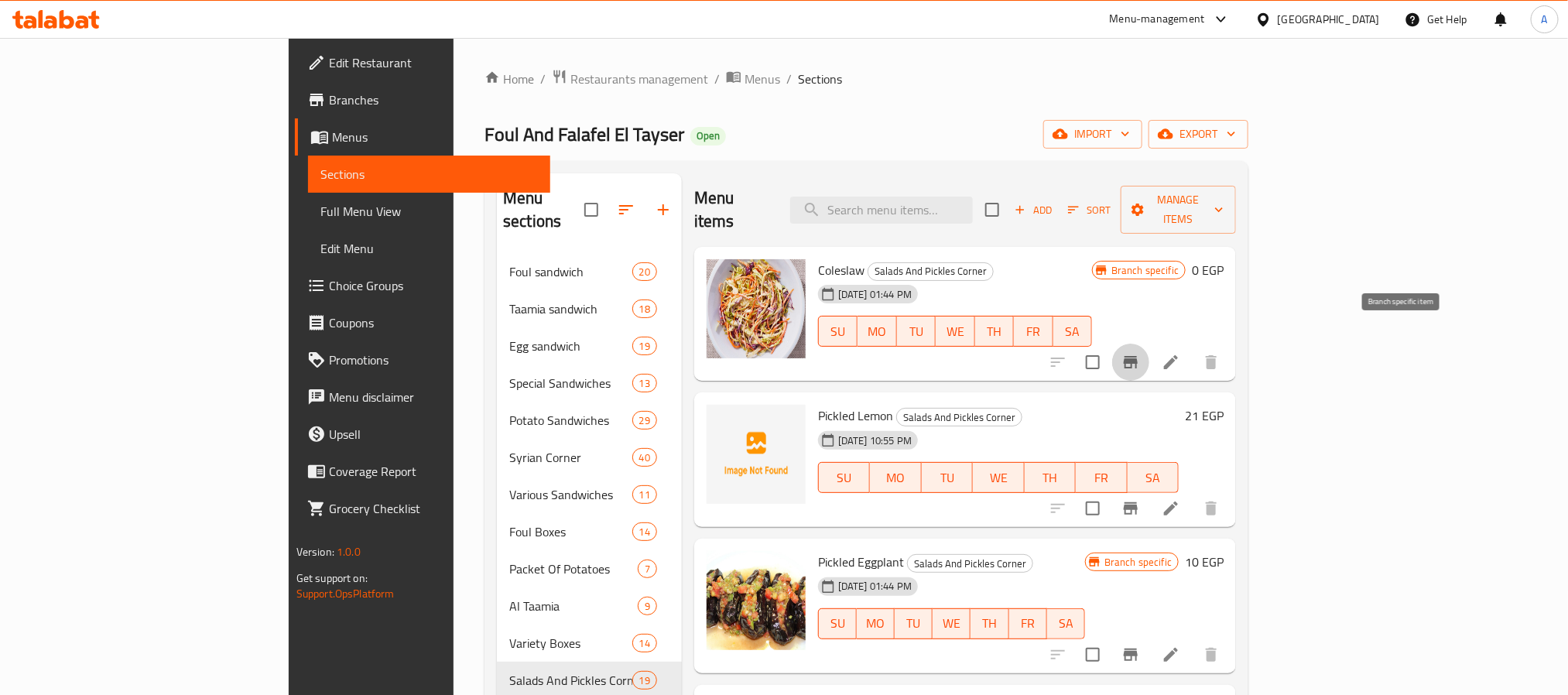
click at [1140, 353] on icon "Branch-specific-item" at bounding box center [1131, 363] width 19 height 19
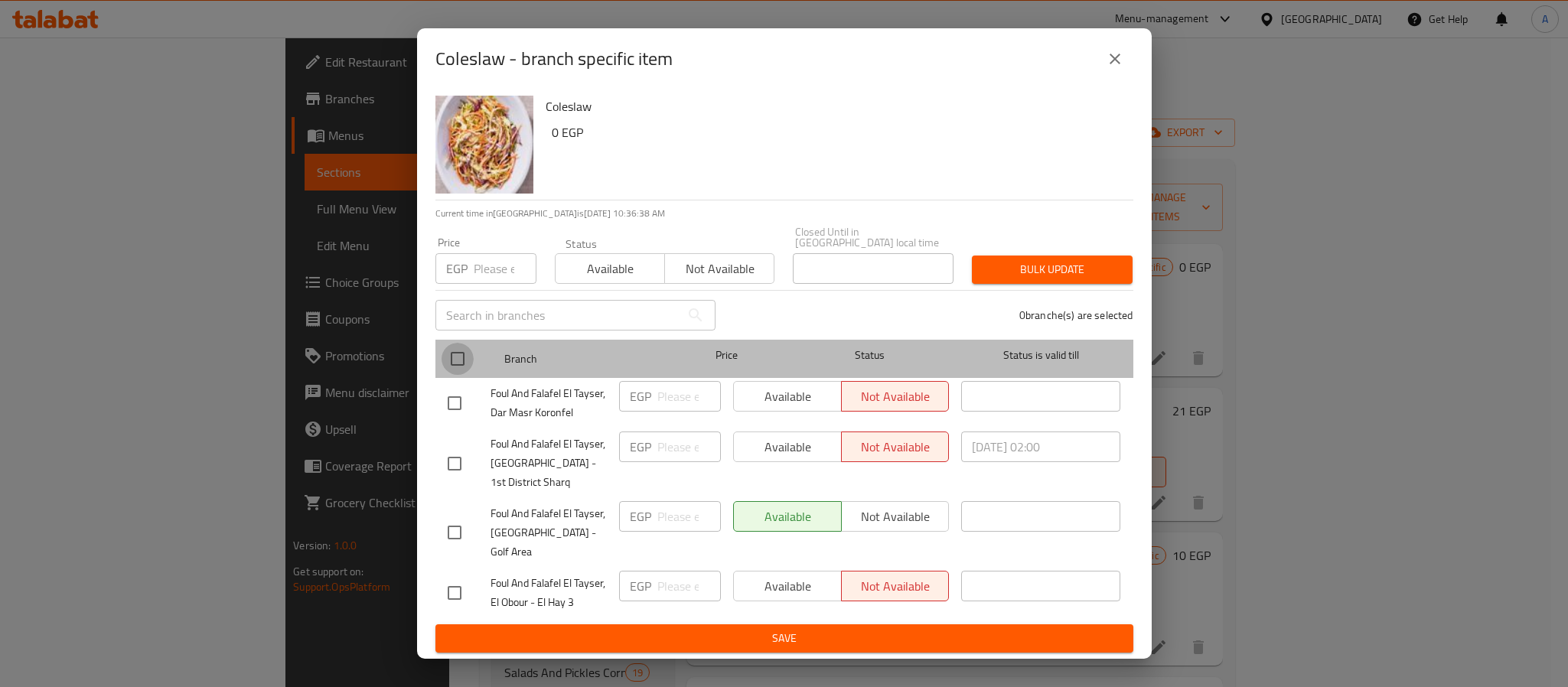
click at [461, 360] on input "checkbox" at bounding box center [457, 359] width 32 height 32
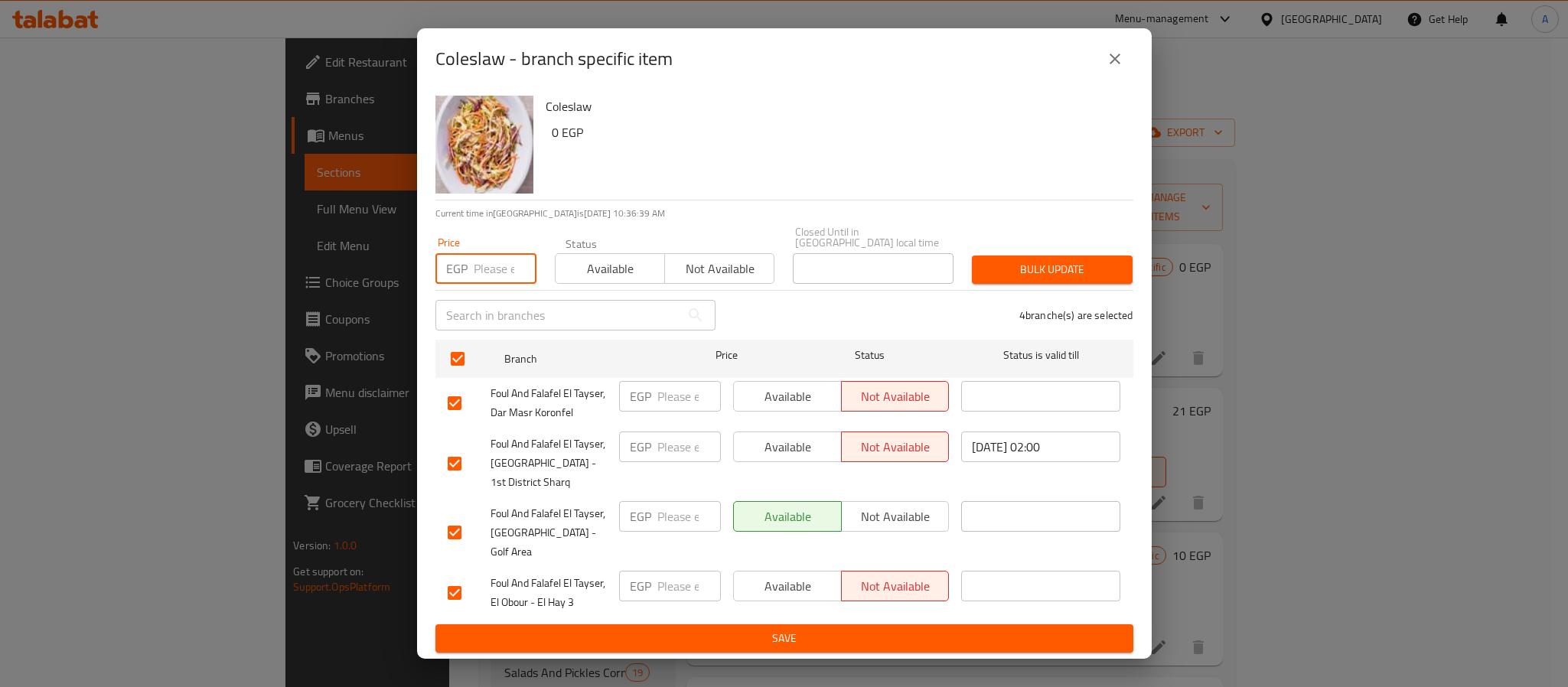
click at [498, 284] on input "number" at bounding box center [505, 268] width 63 height 31
click at [1021, 267] on span "Bulk update" at bounding box center [1052, 269] width 136 height 19
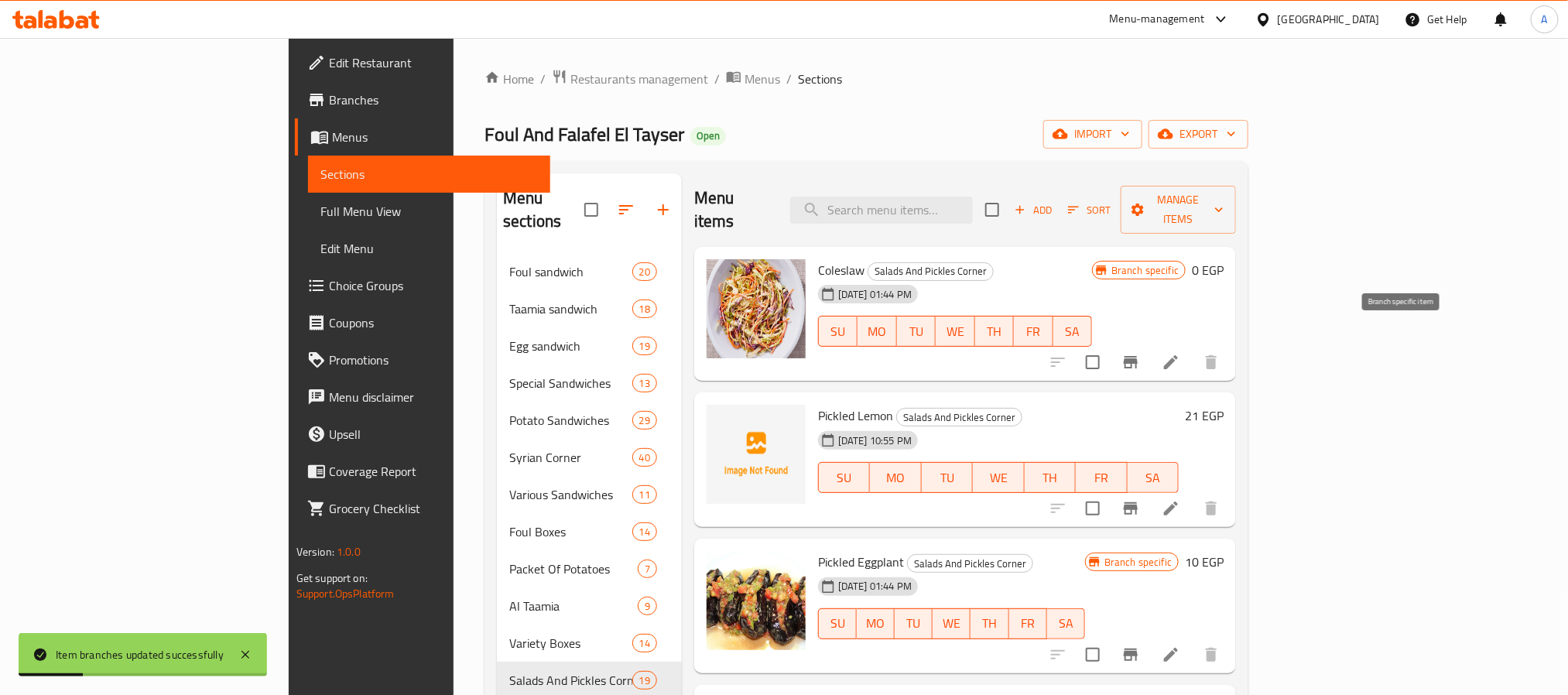
click at [1140, 353] on icon "Branch-specific-item" at bounding box center [1131, 363] width 19 height 19
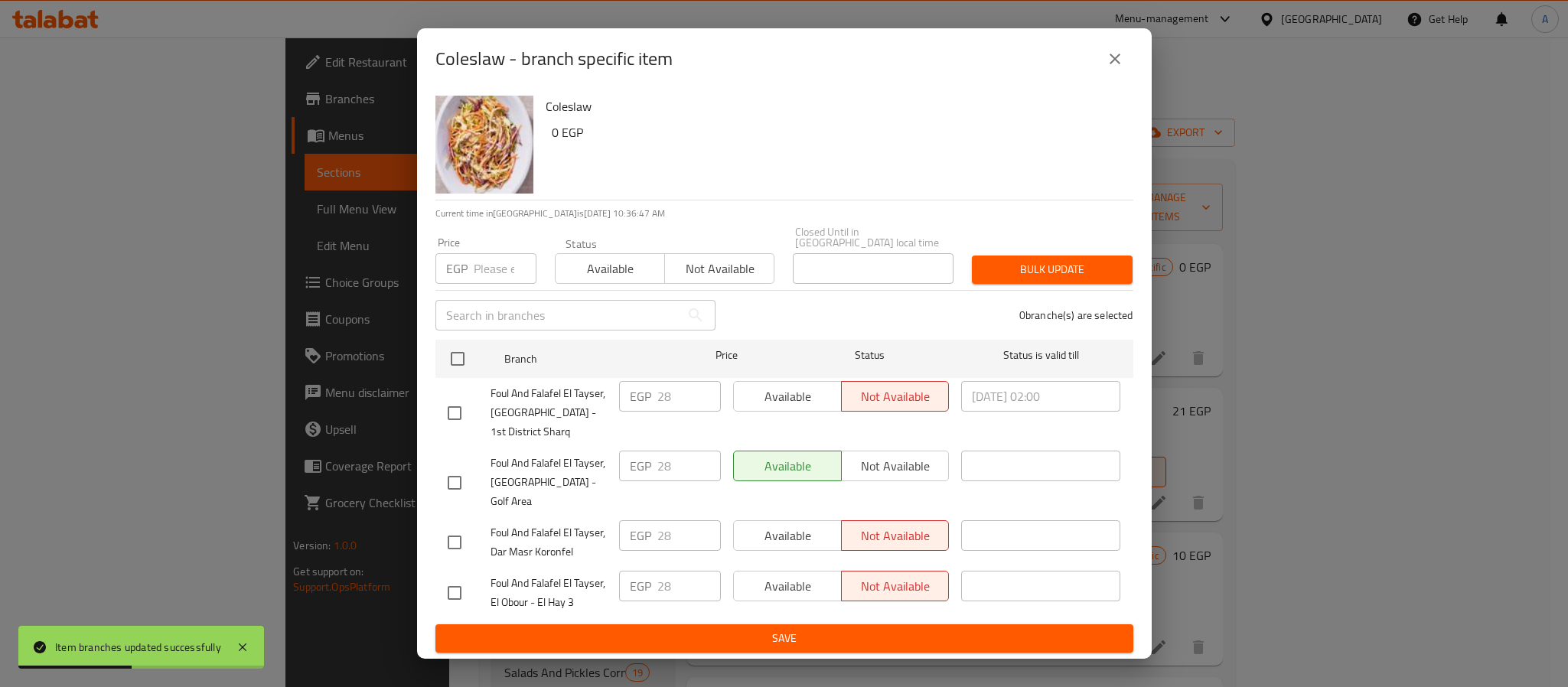
click at [1112, 68] on icon "close" at bounding box center [1115, 59] width 18 height 18
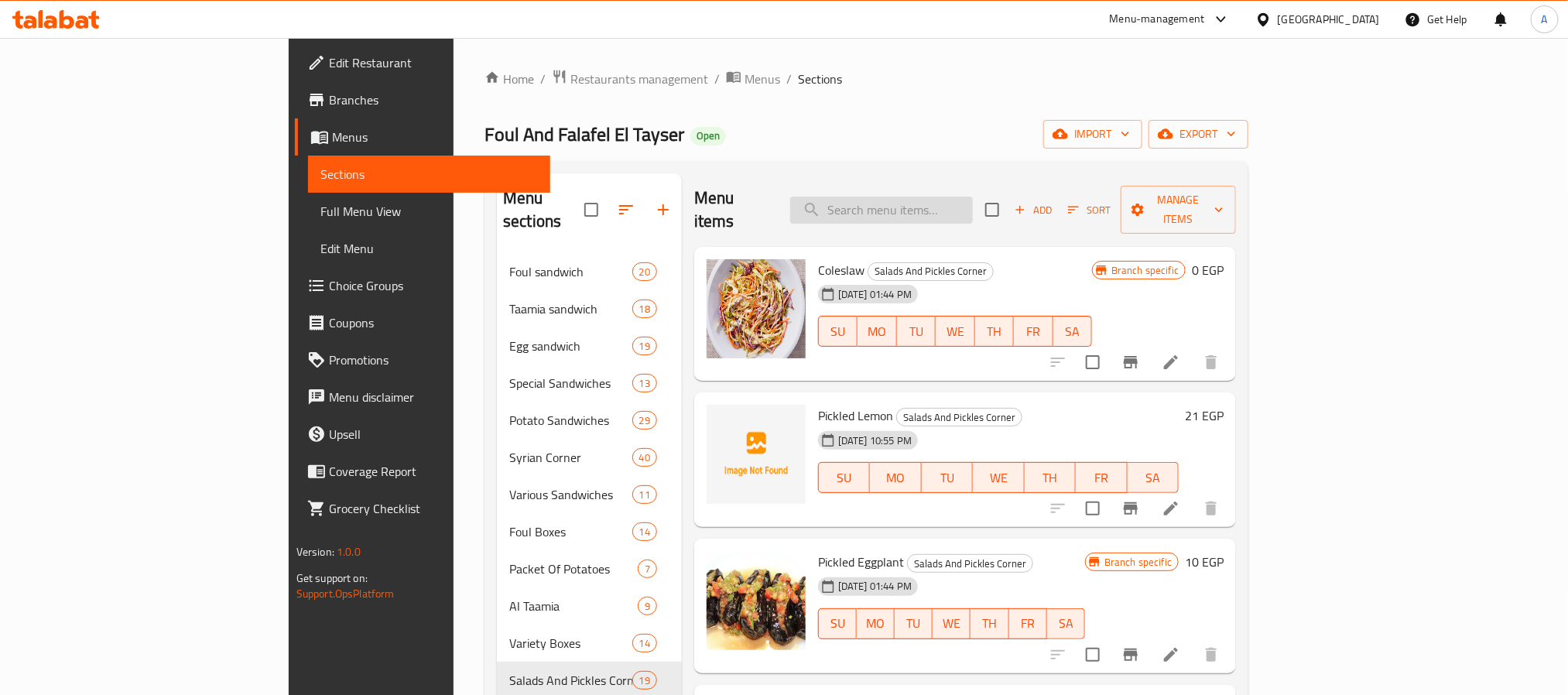
click at [973, 197] on input "search" at bounding box center [882, 211] width 183 height 27
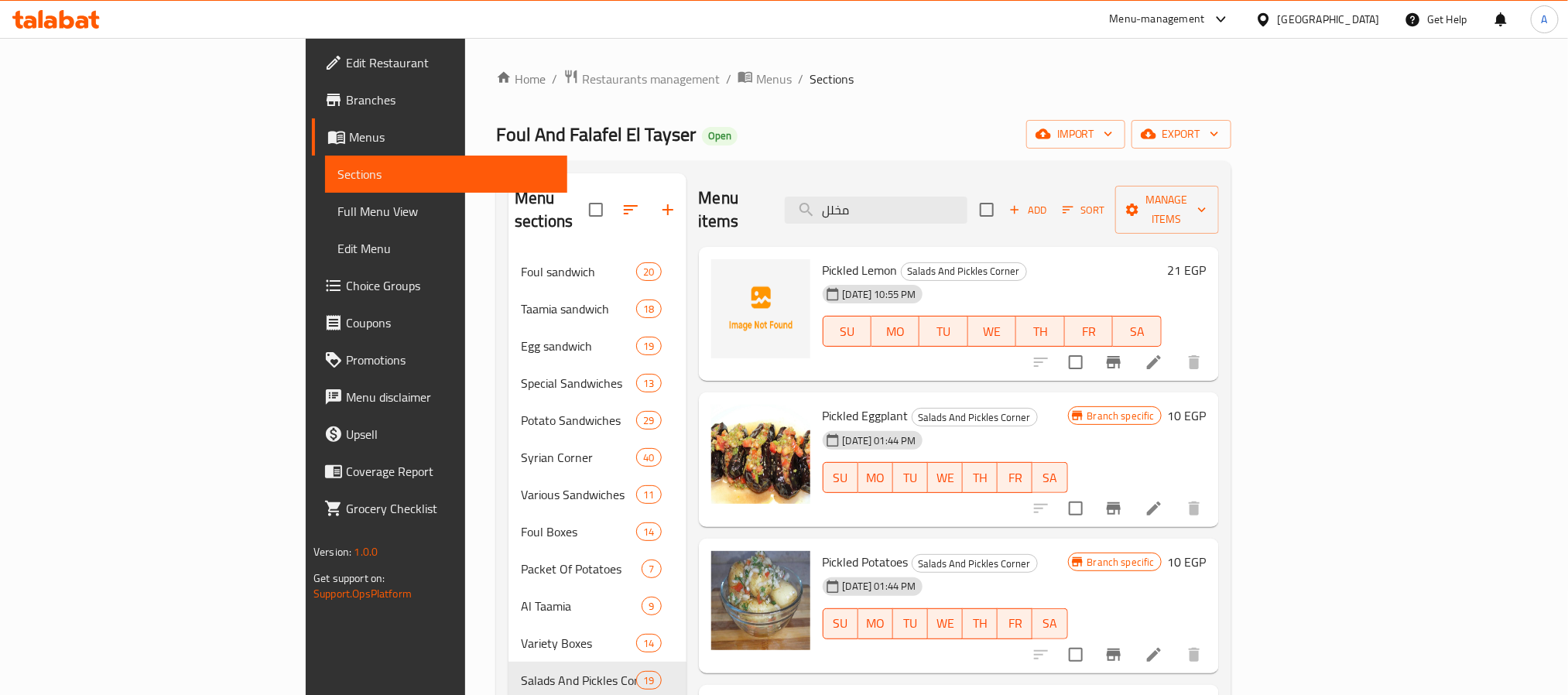
scroll to position [96, 0]
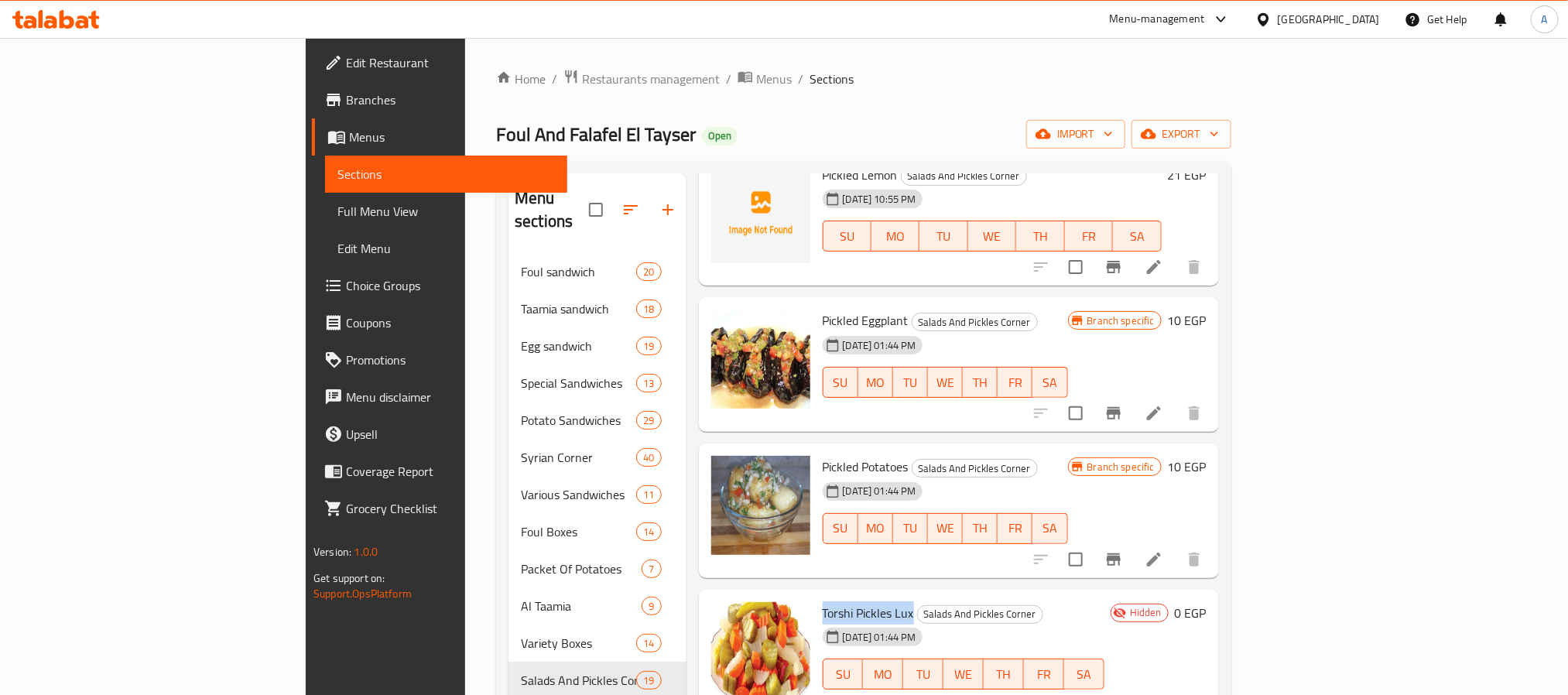
drag, startPoint x: 837, startPoint y: 591, endPoint x: 743, endPoint y: 577, distance: 95.0
click at [817, 596] on div "Torshi Pickles Lux Salads And Pickles Corner 20-06-2024 01:44 PM SU MO TU WE TH…" at bounding box center [964, 657] width 294 height 123
copy span "Torshi Pickles Lux"
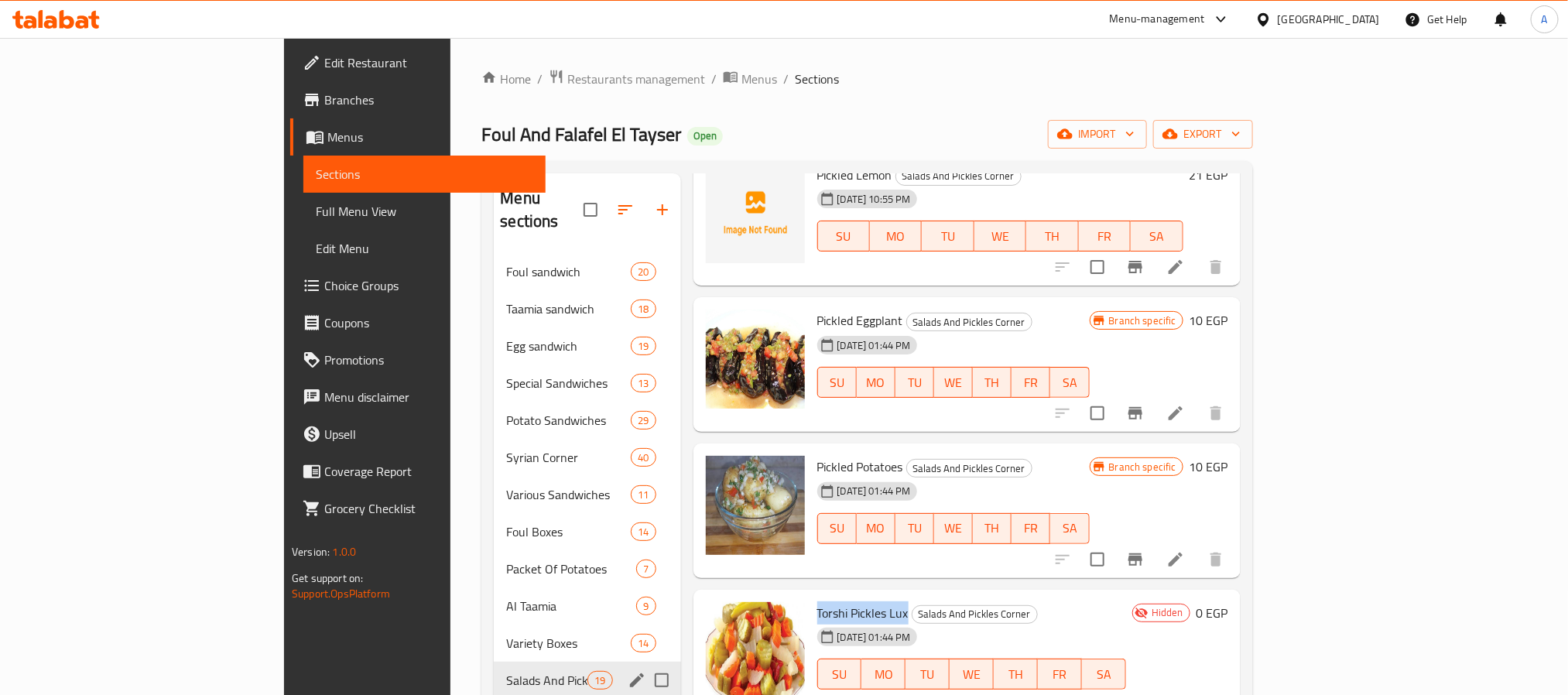
click at [506, 671] on span "Salads And Pickles Corner" at bounding box center [547, 681] width 81 height 19
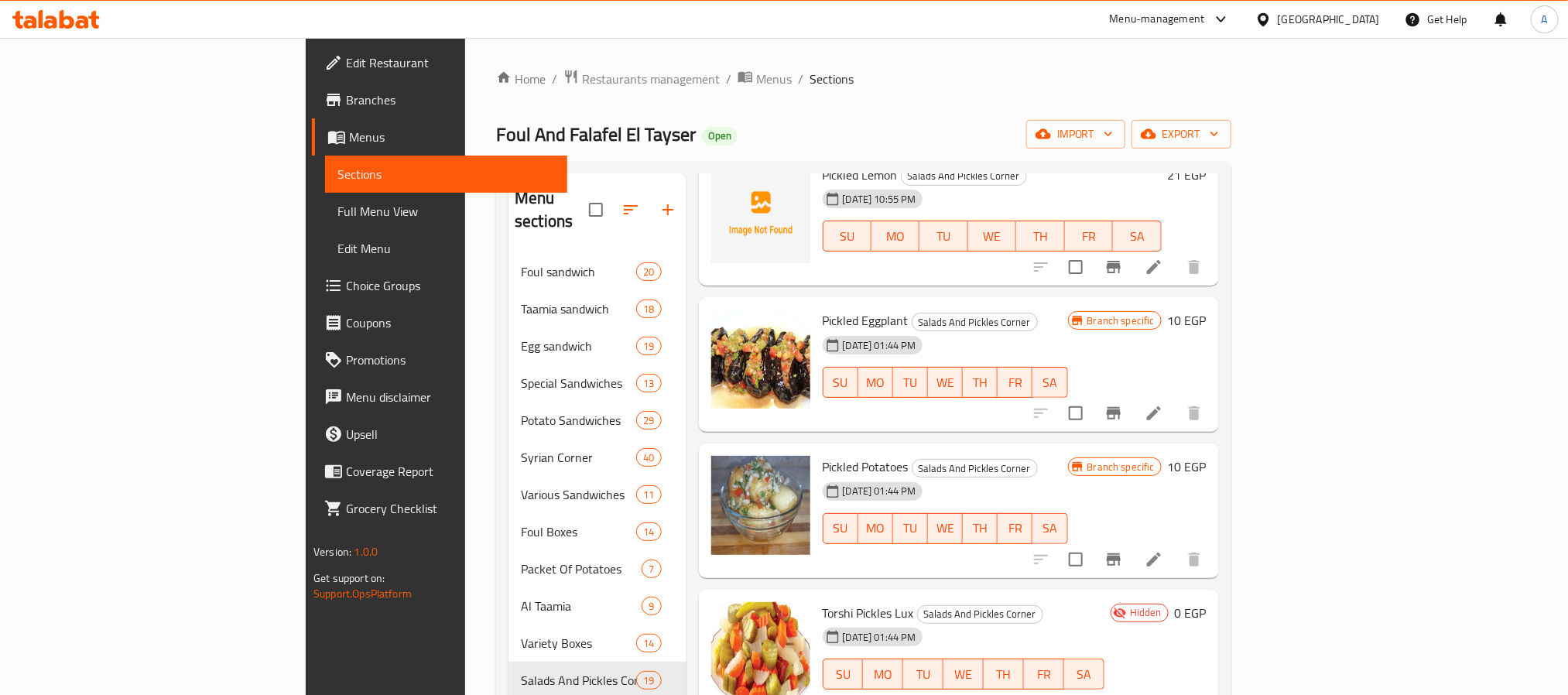
click at [1004, 444] on div "Pickled Potatoes Salads And Pickles Corner 20-06-2024 01:44 PM SU MO TU WE TH F…" at bounding box center [959, 511] width 520 height 134
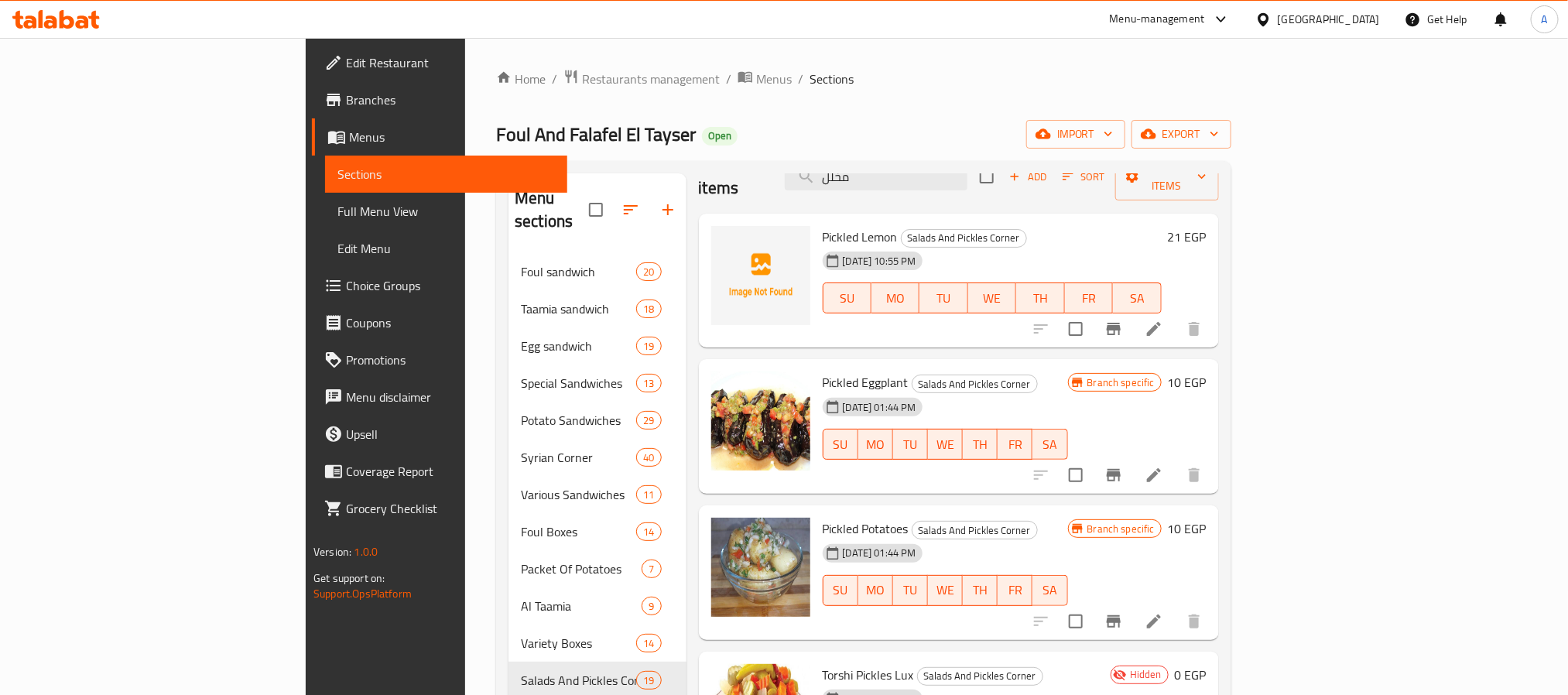
scroll to position [0, 0]
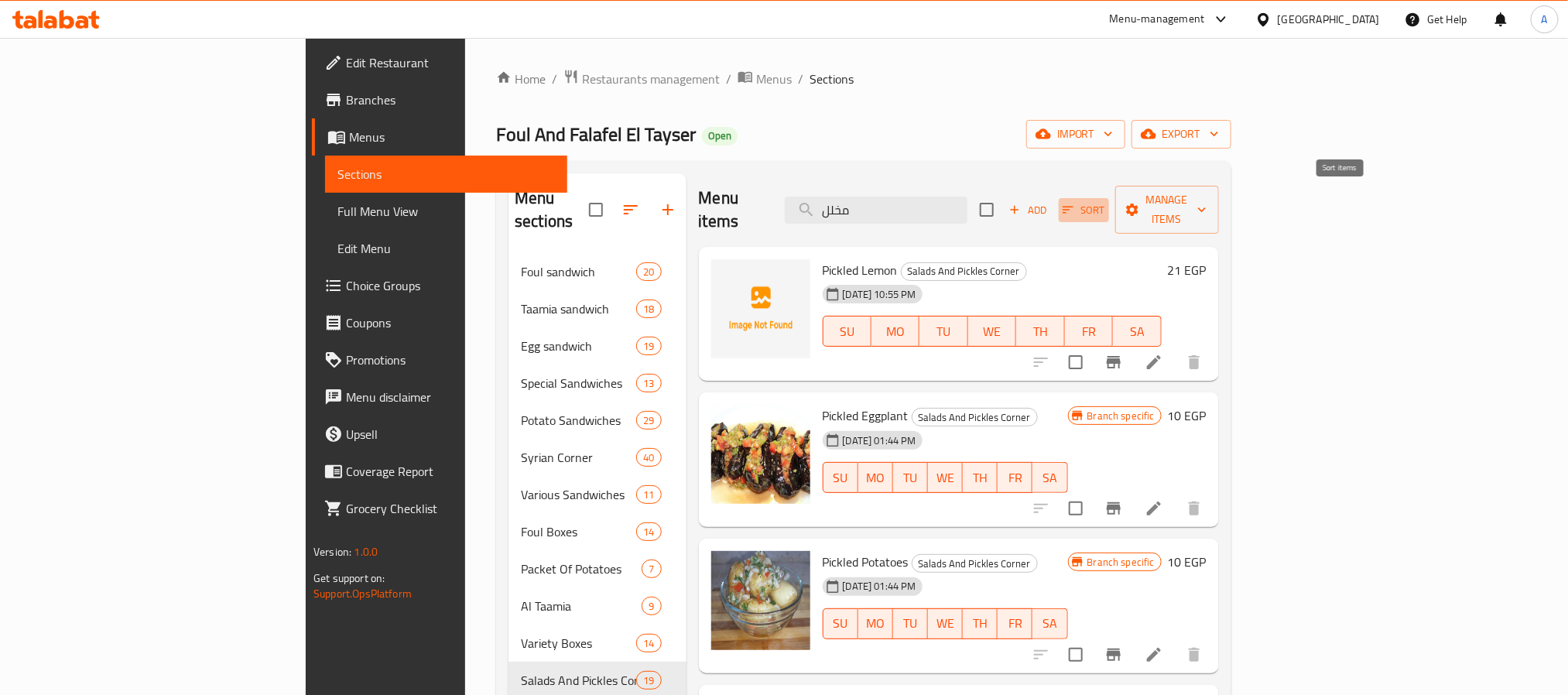
click at [1106, 206] on span "Sort" at bounding box center [1084, 210] width 42 height 18
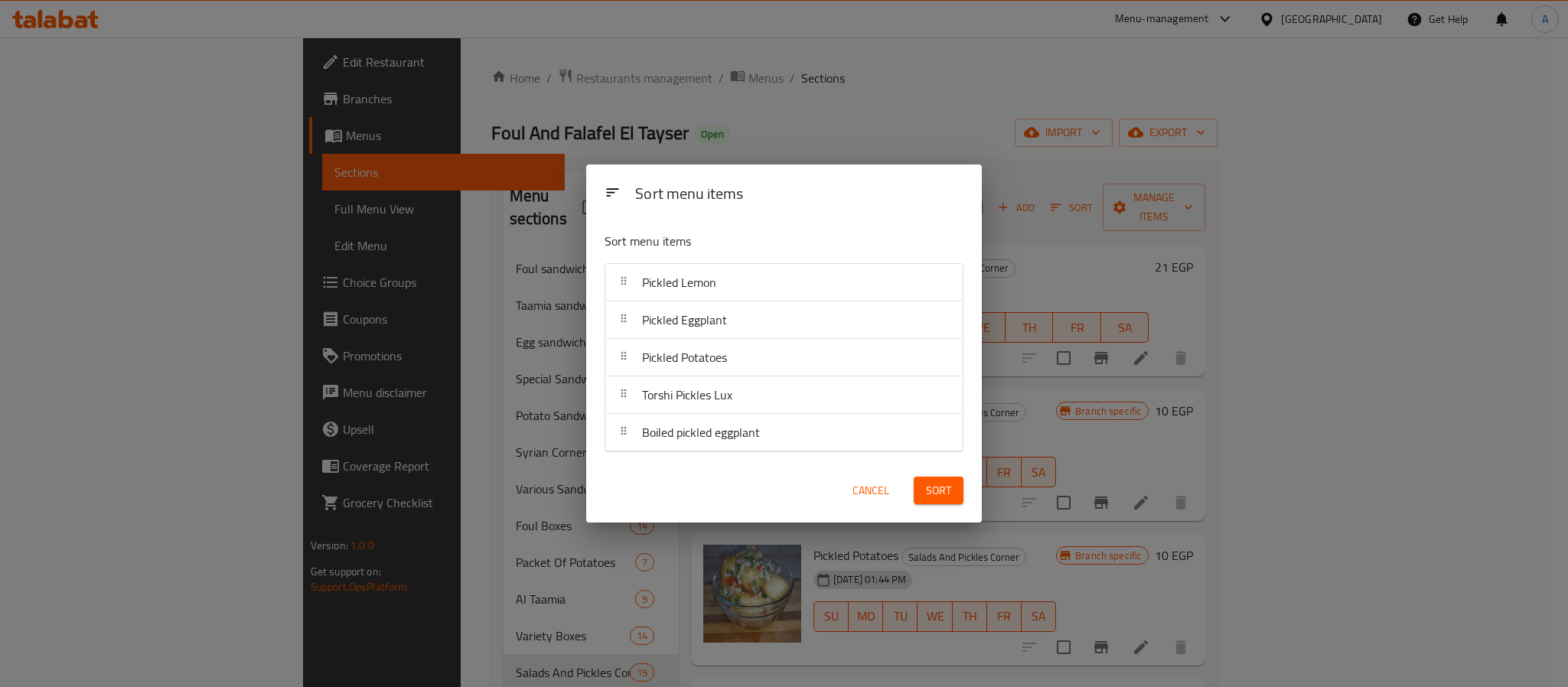
click at [859, 498] on span "Cancel" at bounding box center [871, 491] width 37 height 19
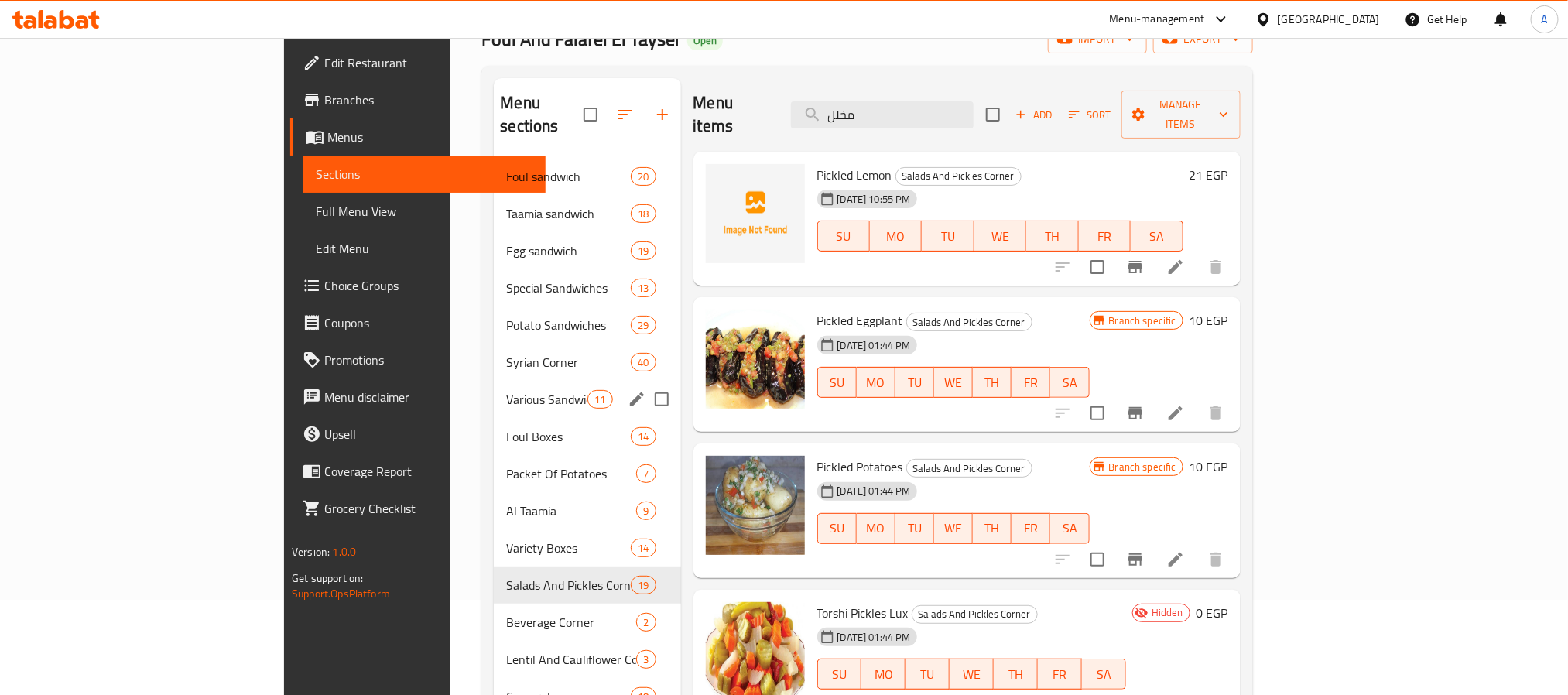
scroll to position [216, 0]
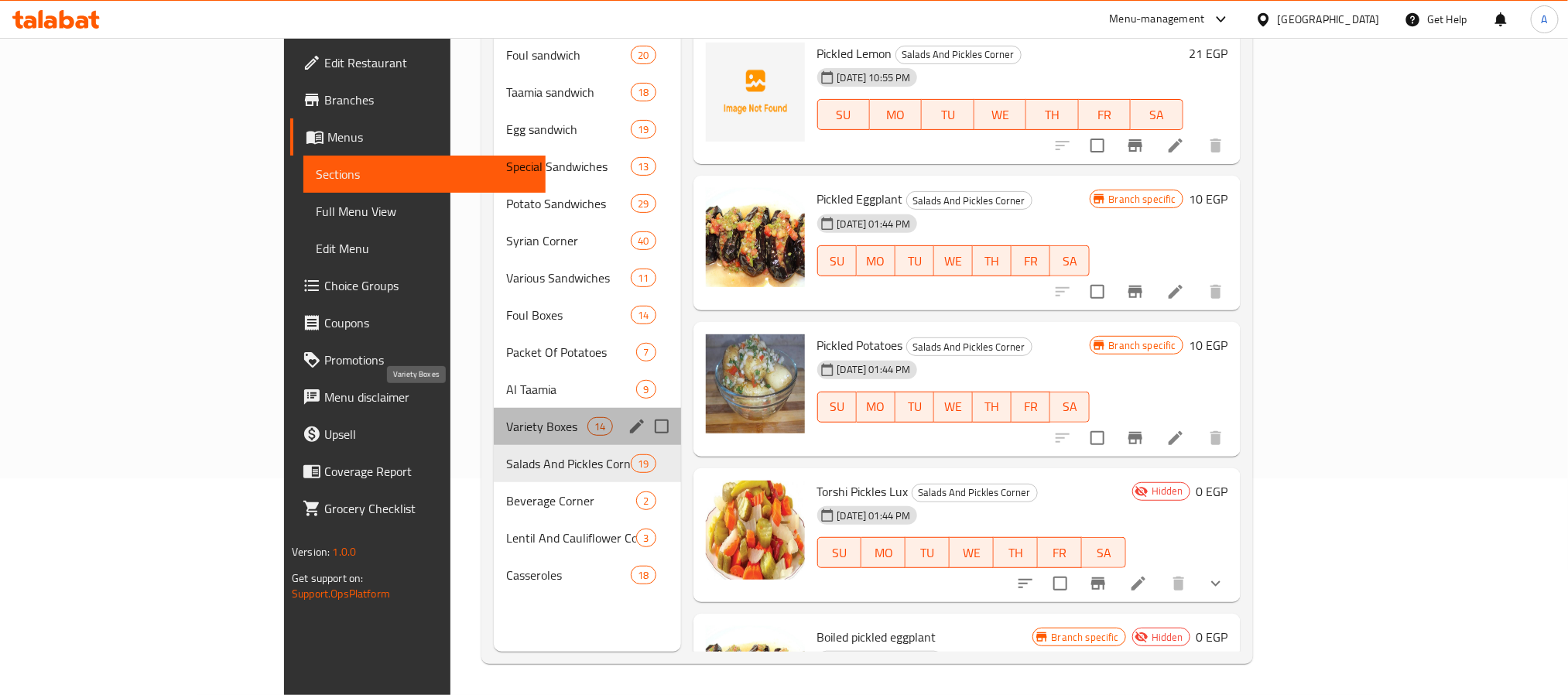
click at [506, 418] on span "Variety Boxes" at bounding box center [547, 427] width 81 height 19
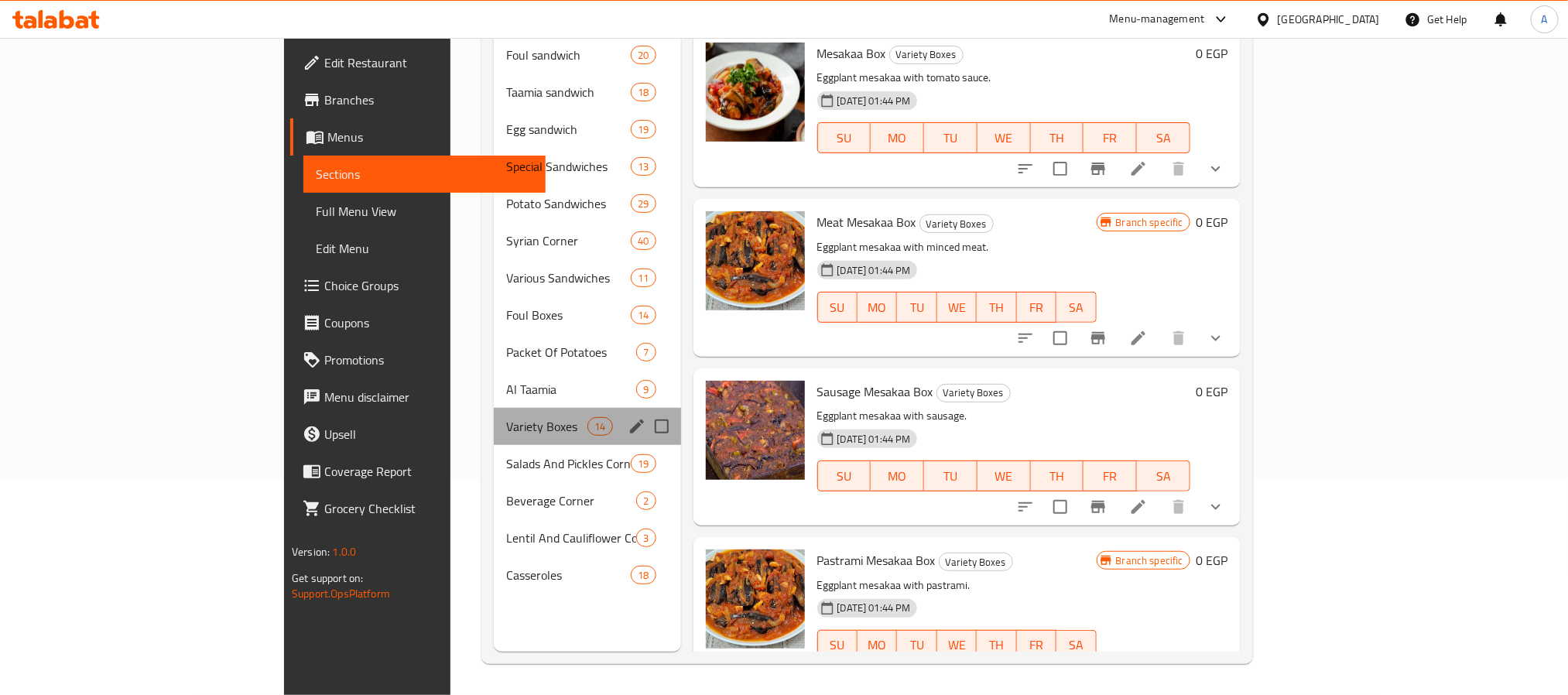
click at [494, 414] on div "Variety Boxes 14" at bounding box center [587, 427] width 187 height 37
click at [506, 454] on span "Salads And Pickles Corner" at bounding box center [547, 463] width 81 height 19
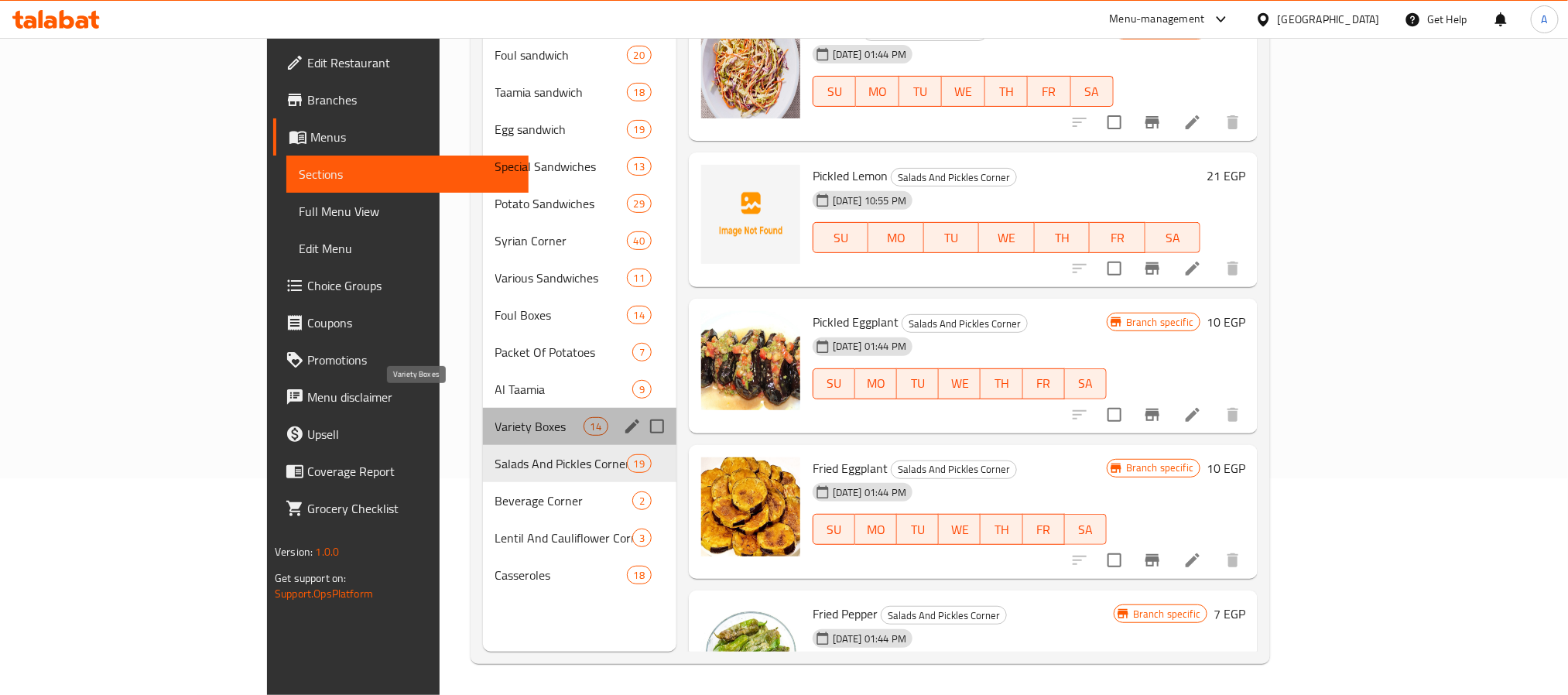
click at [495, 418] on span "Variety Boxes" at bounding box center [539, 427] width 88 height 19
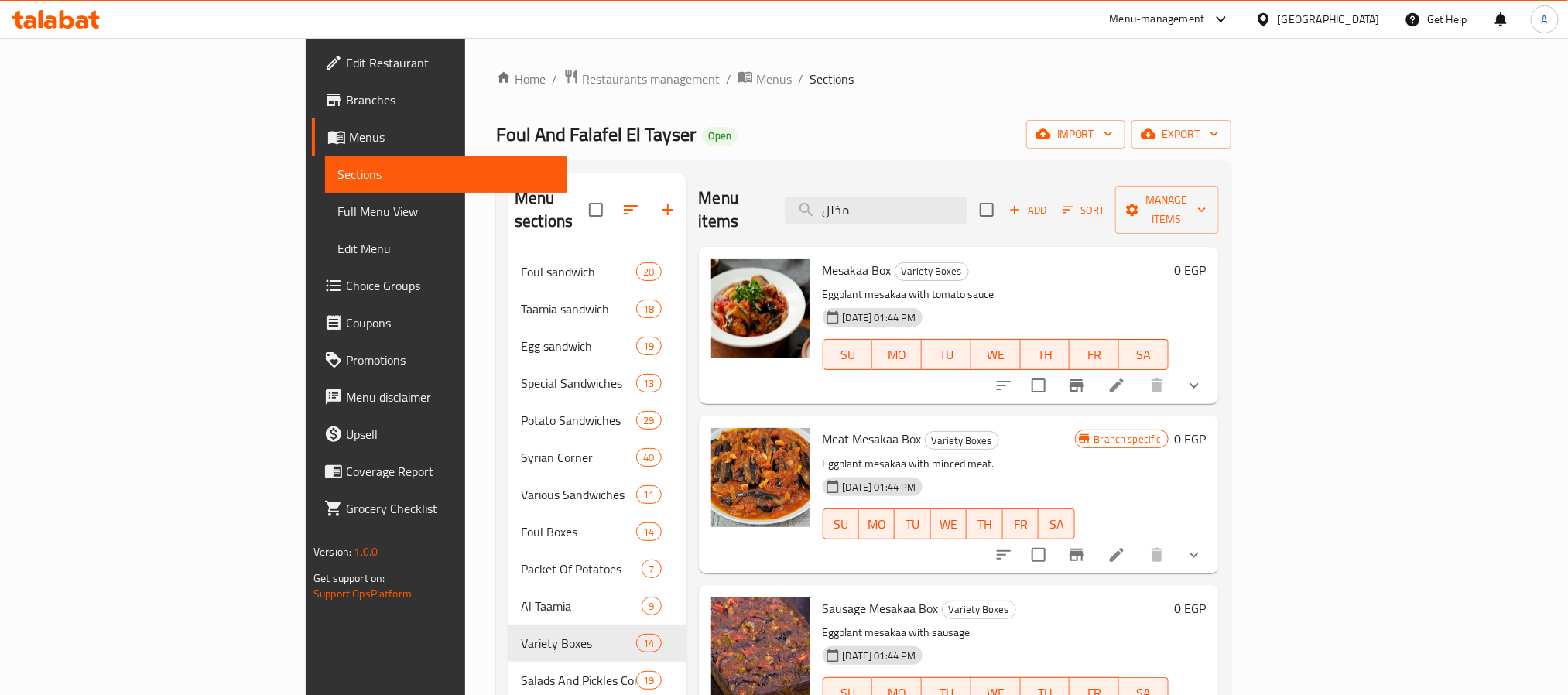
drag, startPoint x: 964, startPoint y: 205, endPoint x: 839, endPoint y: 183, distance: 126.9
click at [839, 183] on div "Menu items مخلل Add Sort Manage items" at bounding box center [959, 210] width 520 height 74
click at [1106, 201] on span "Sort" at bounding box center [1084, 210] width 42 height 18
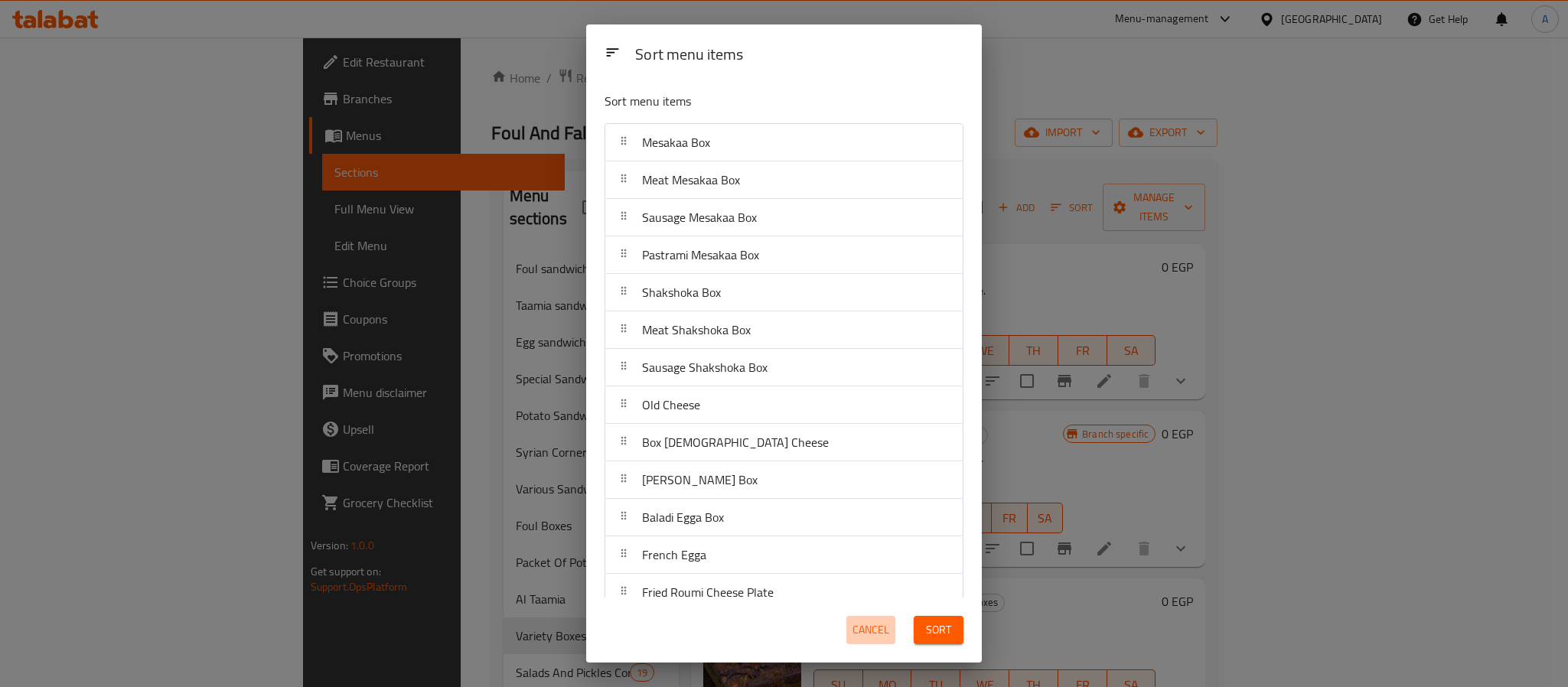
click at [884, 623] on span "Cancel" at bounding box center [871, 630] width 37 height 19
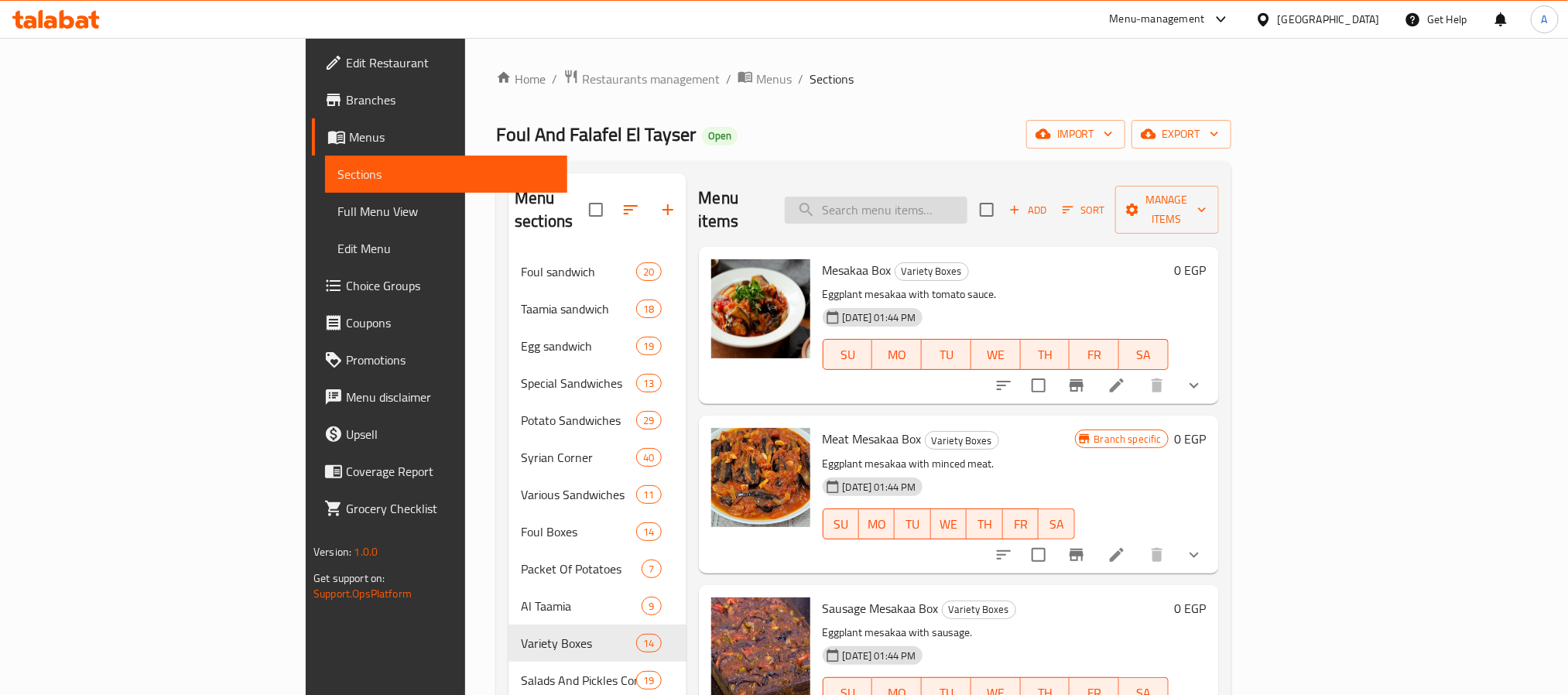
click at [968, 197] on input "search" at bounding box center [876, 211] width 183 height 27
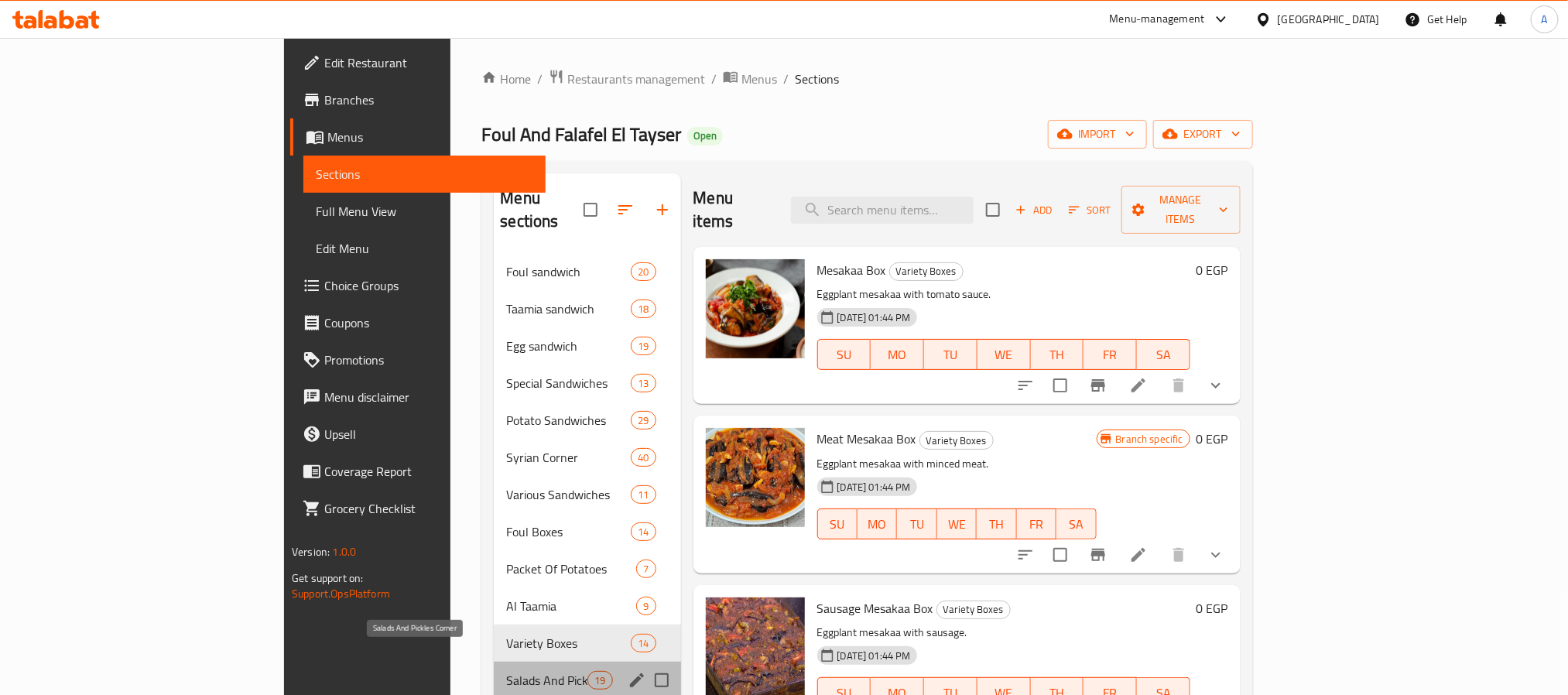
click at [506, 671] on span "Salads And Pickles Corner" at bounding box center [547, 681] width 81 height 19
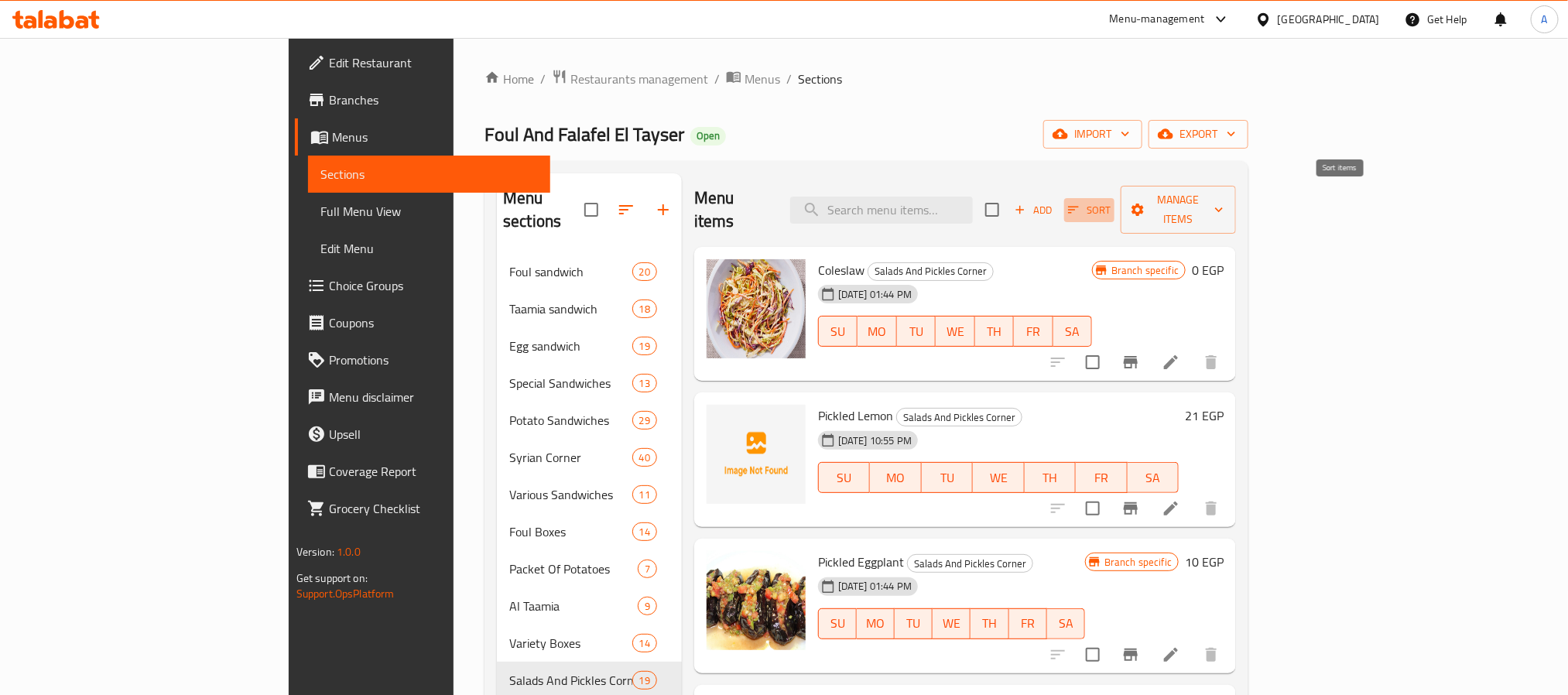
click at [1111, 202] on span "Sort" at bounding box center [1090, 210] width 42 height 18
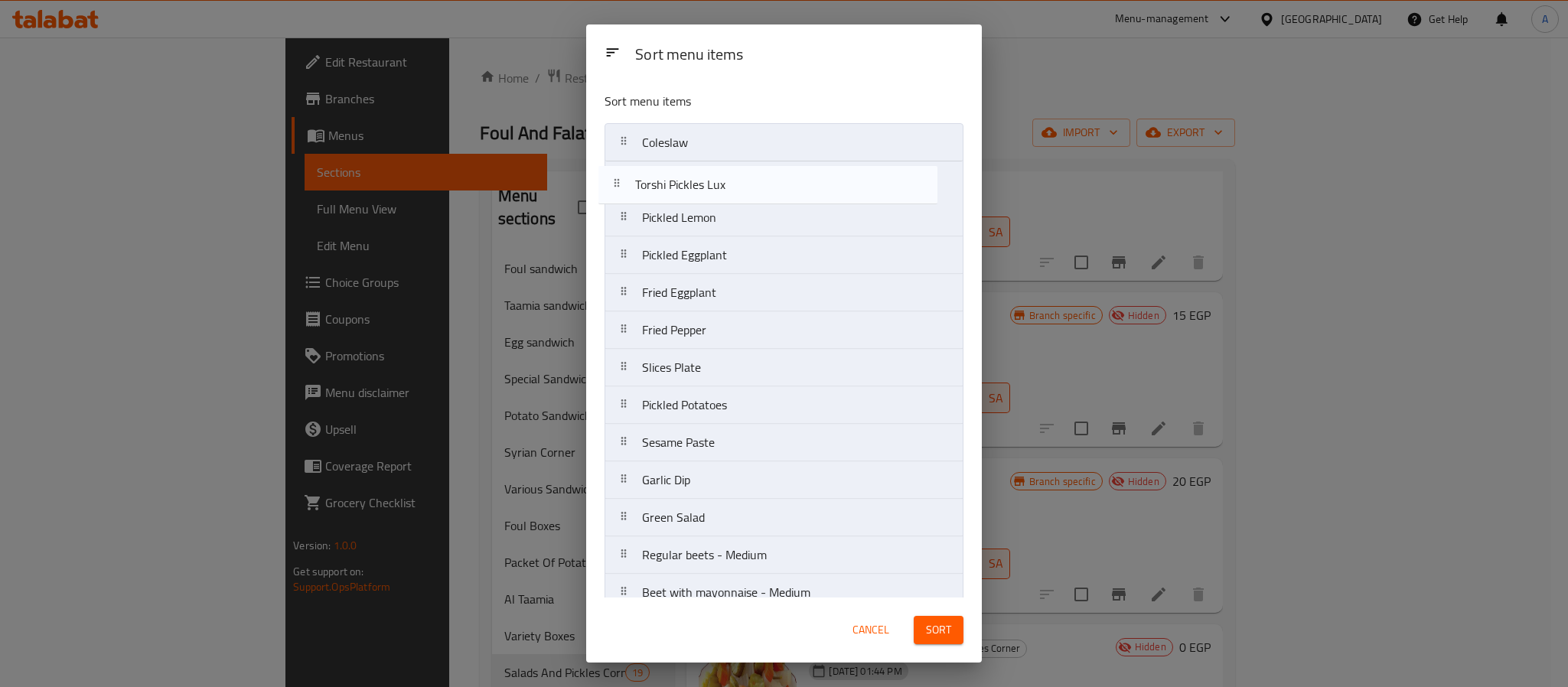
drag, startPoint x: 776, startPoint y: 466, endPoint x: 771, endPoint y: 177, distance: 289.0
click at [771, 177] on nav "Coleslaw Pickled Lemon Pickled Eggplant Fried Eggplant Fried Pepper Slices Plat…" at bounding box center [783, 480] width 359 height 714
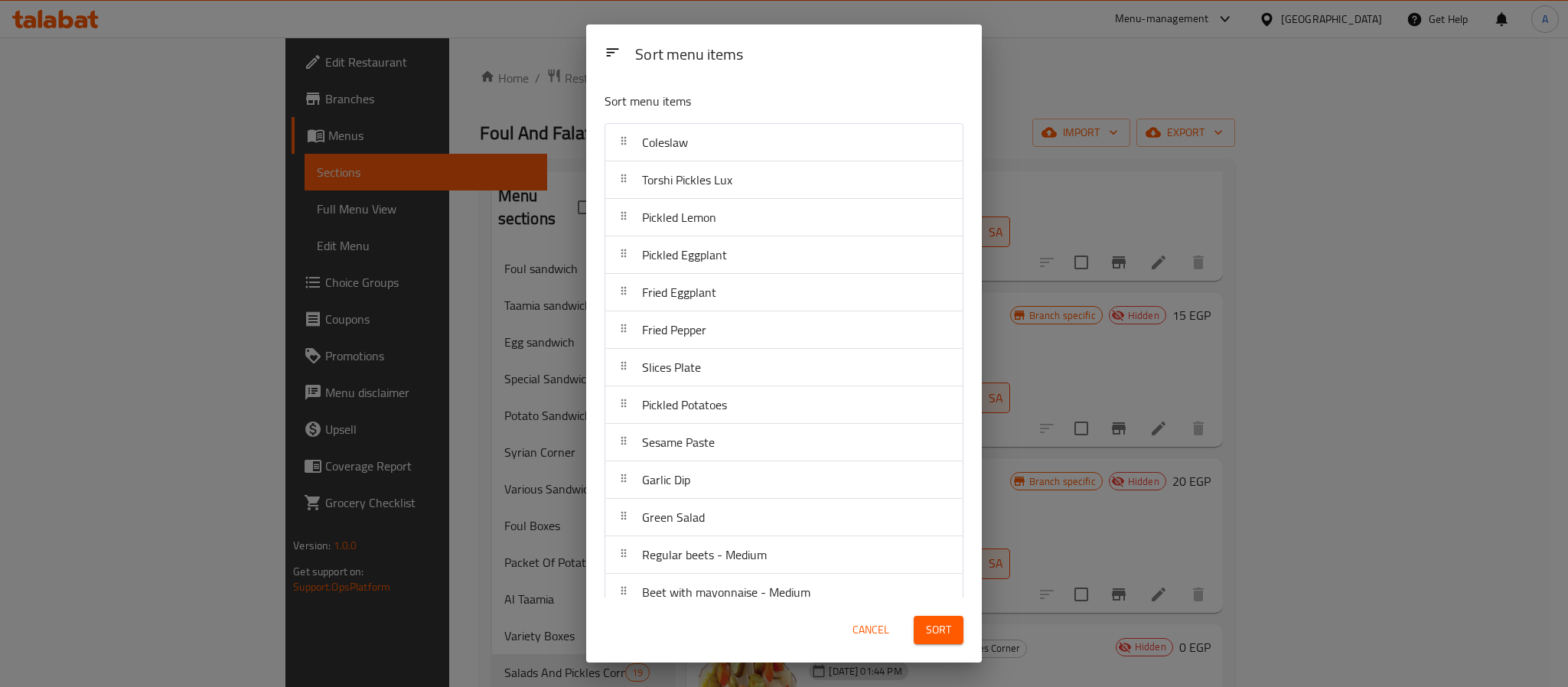
click at [937, 632] on span "Sort" at bounding box center [939, 630] width 25 height 19
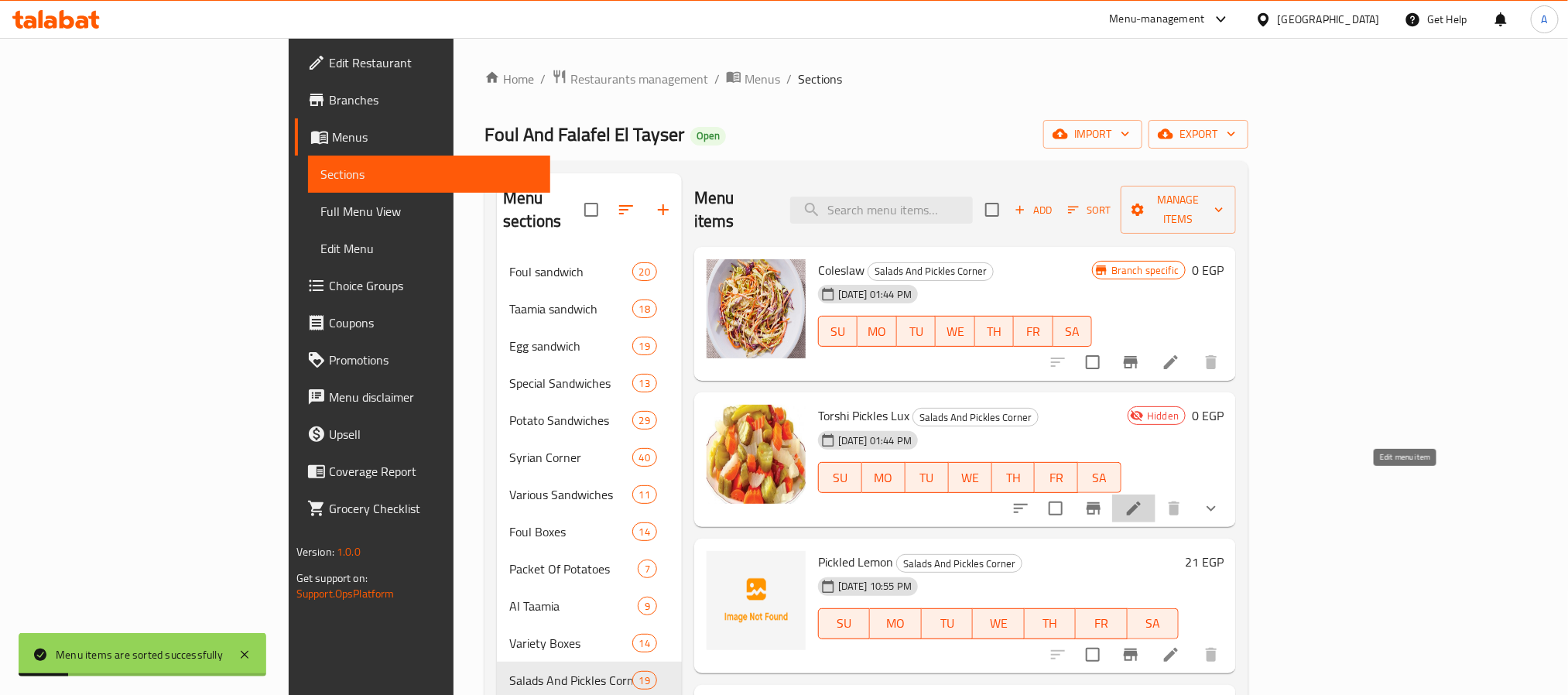
click at [1143, 500] on icon at bounding box center [1134, 509] width 19 height 19
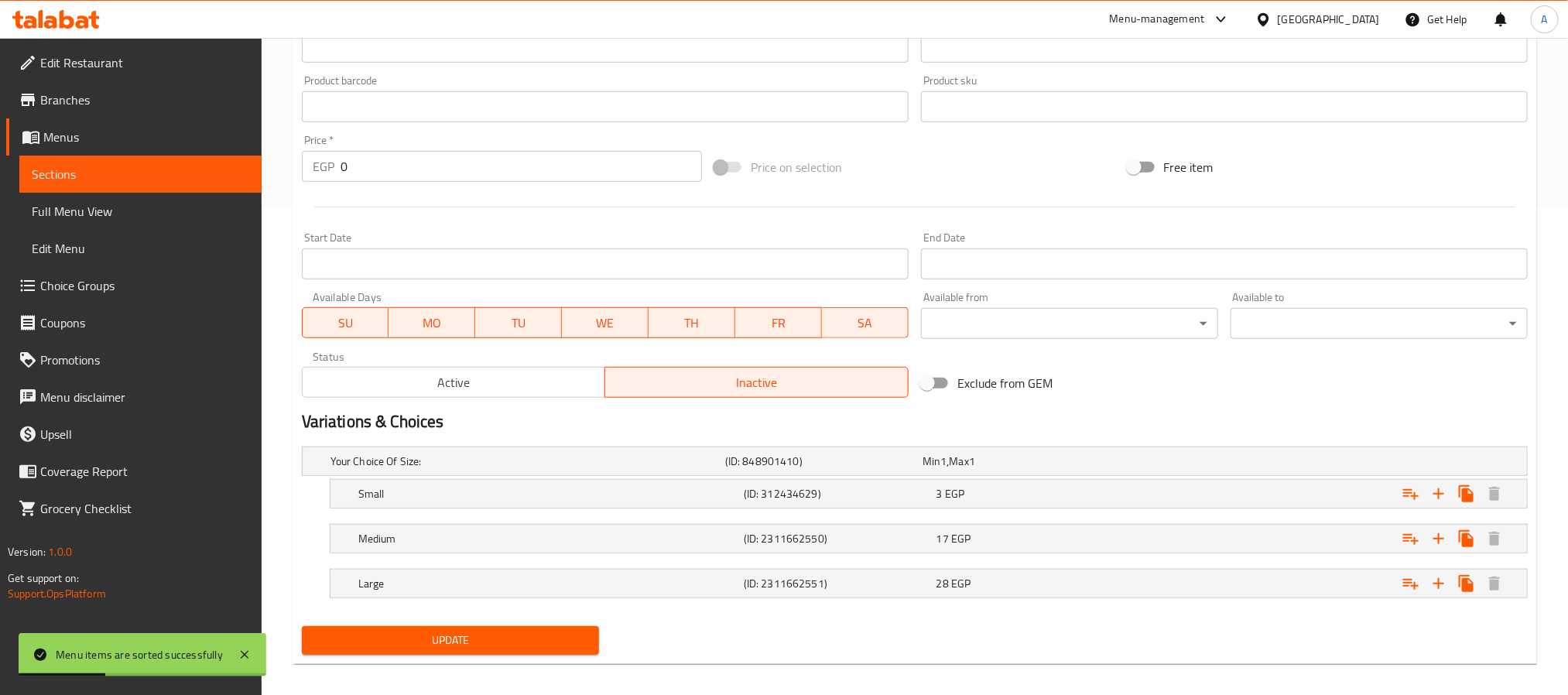
scroll to position [502, 0]
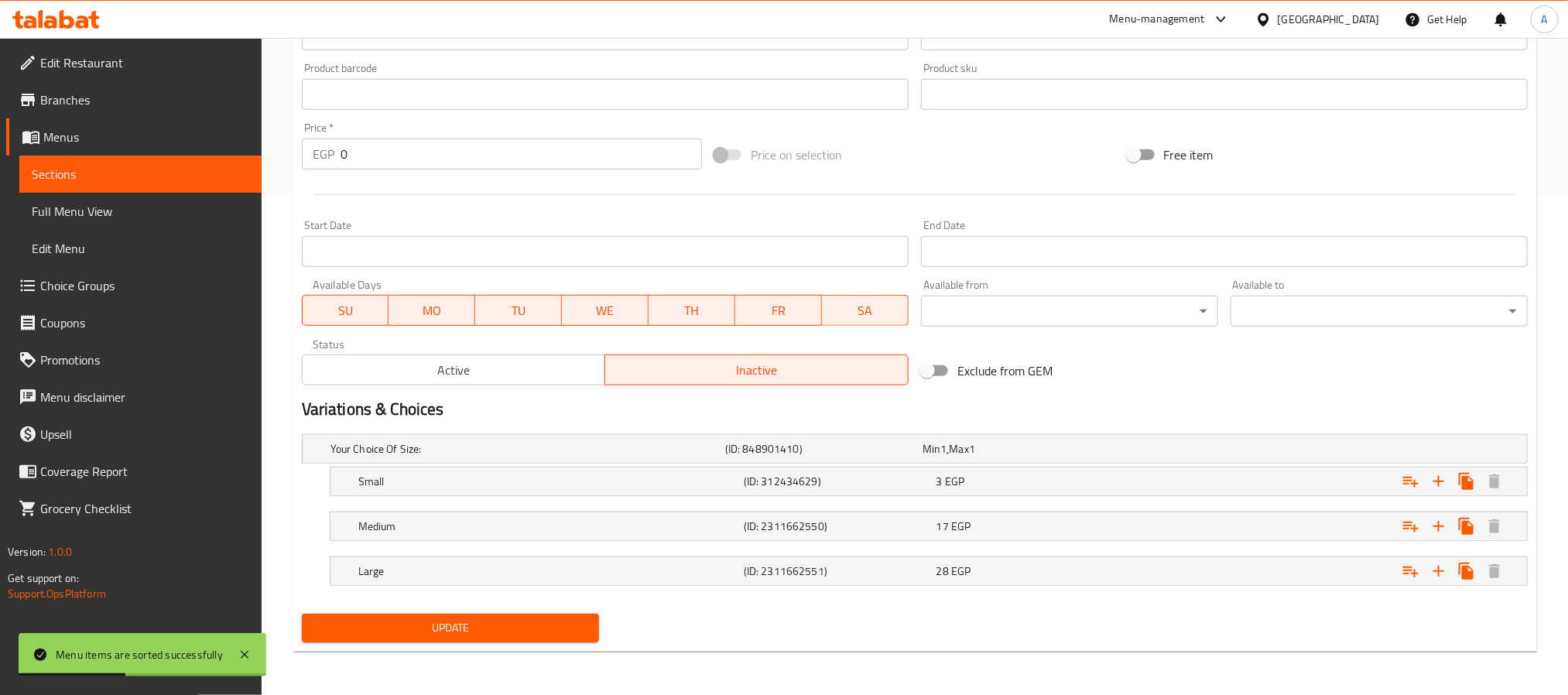
click at [511, 372] on span "Active" at bounding box center [454, 370] width 291 height 23
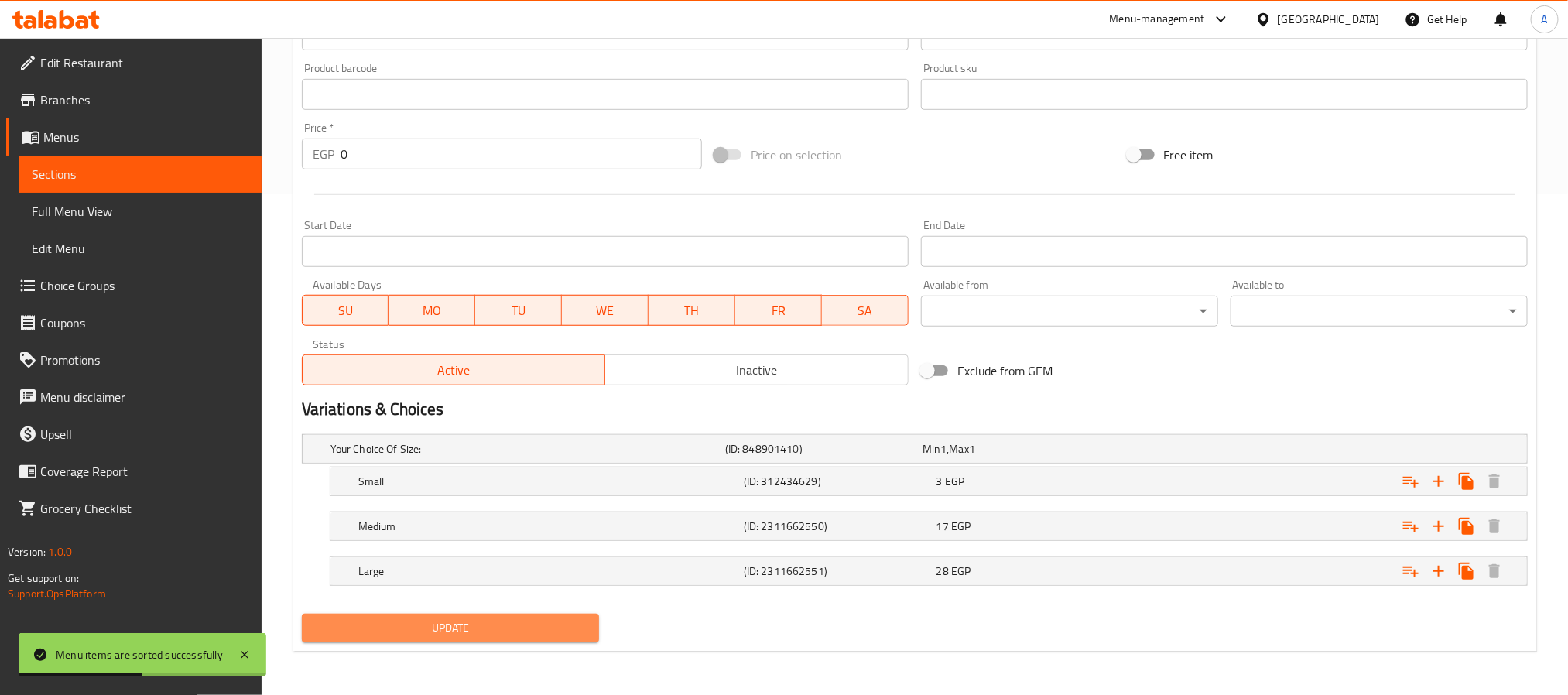
click at [495, 616] on button "Update" at bounding box center [451, 628] width 298 height 29
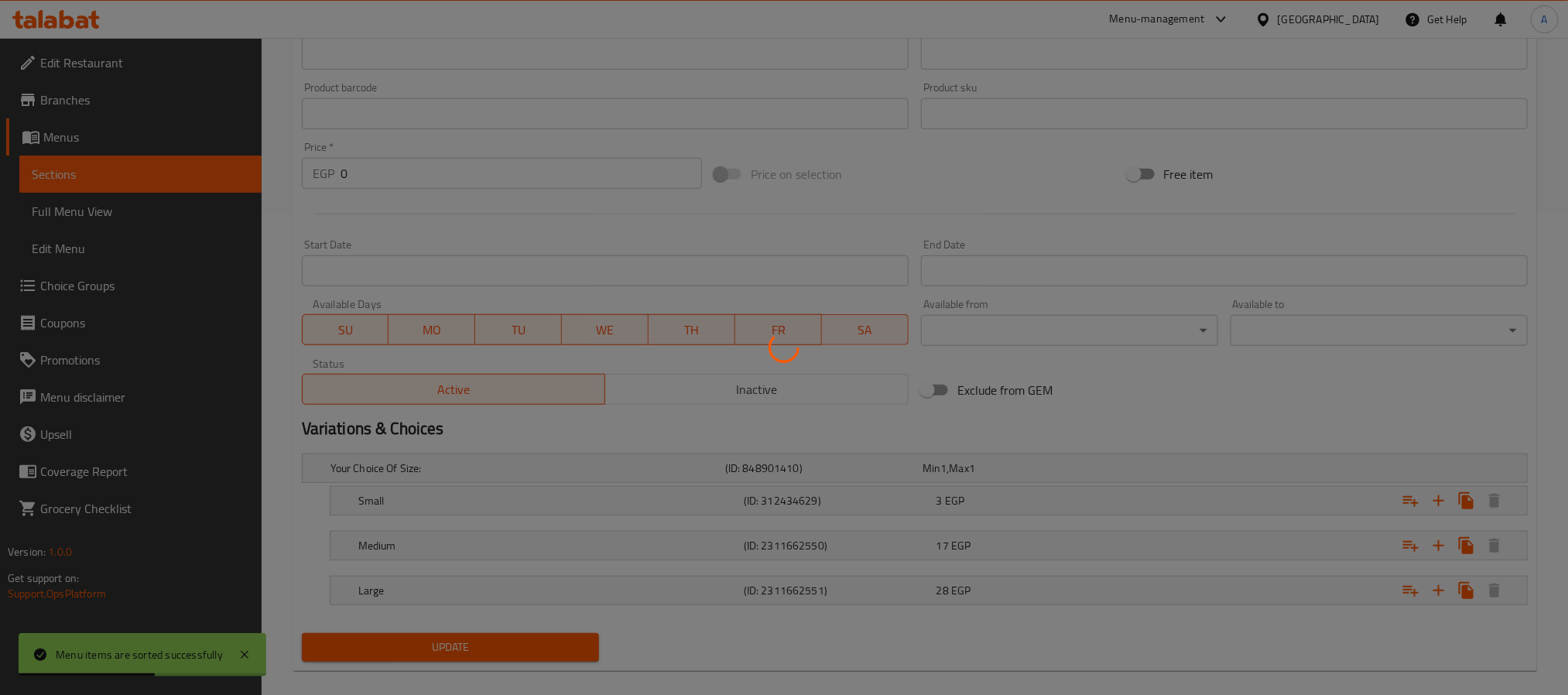
scroll to position [0, 0]
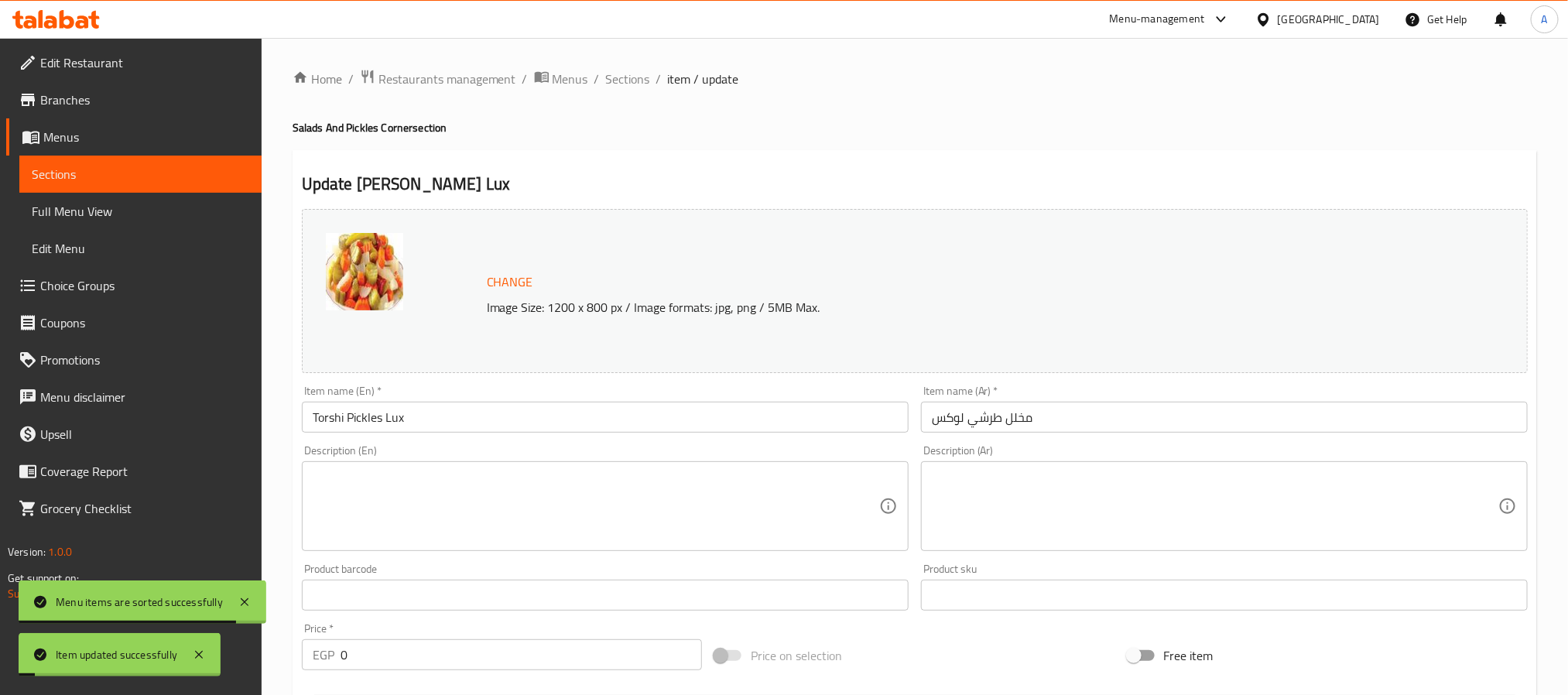
click at [631, 79] on span "Sections" at bounding box center [628, 79] width 44 height 19
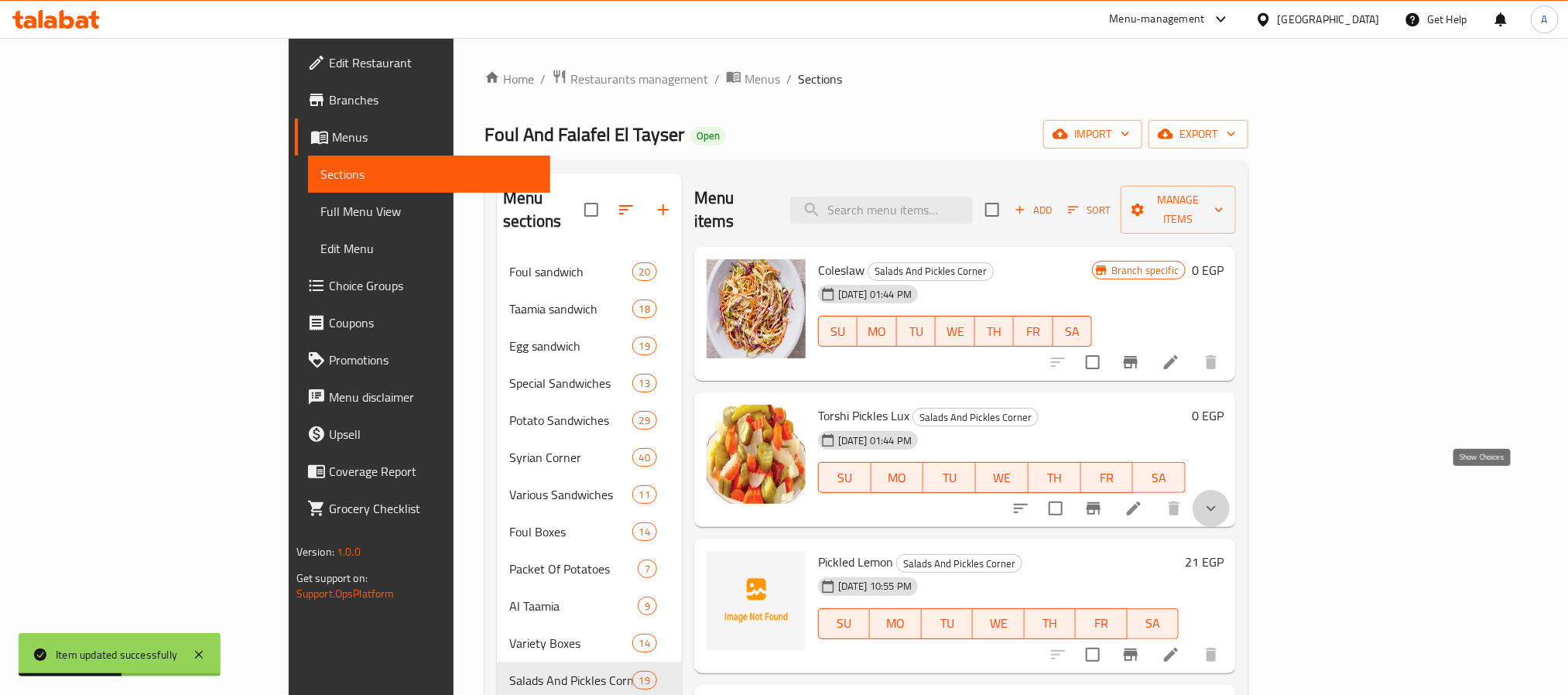
click at [1221, 500] on icon "show more" at bounding box center [1211, 509] width 19 height 19
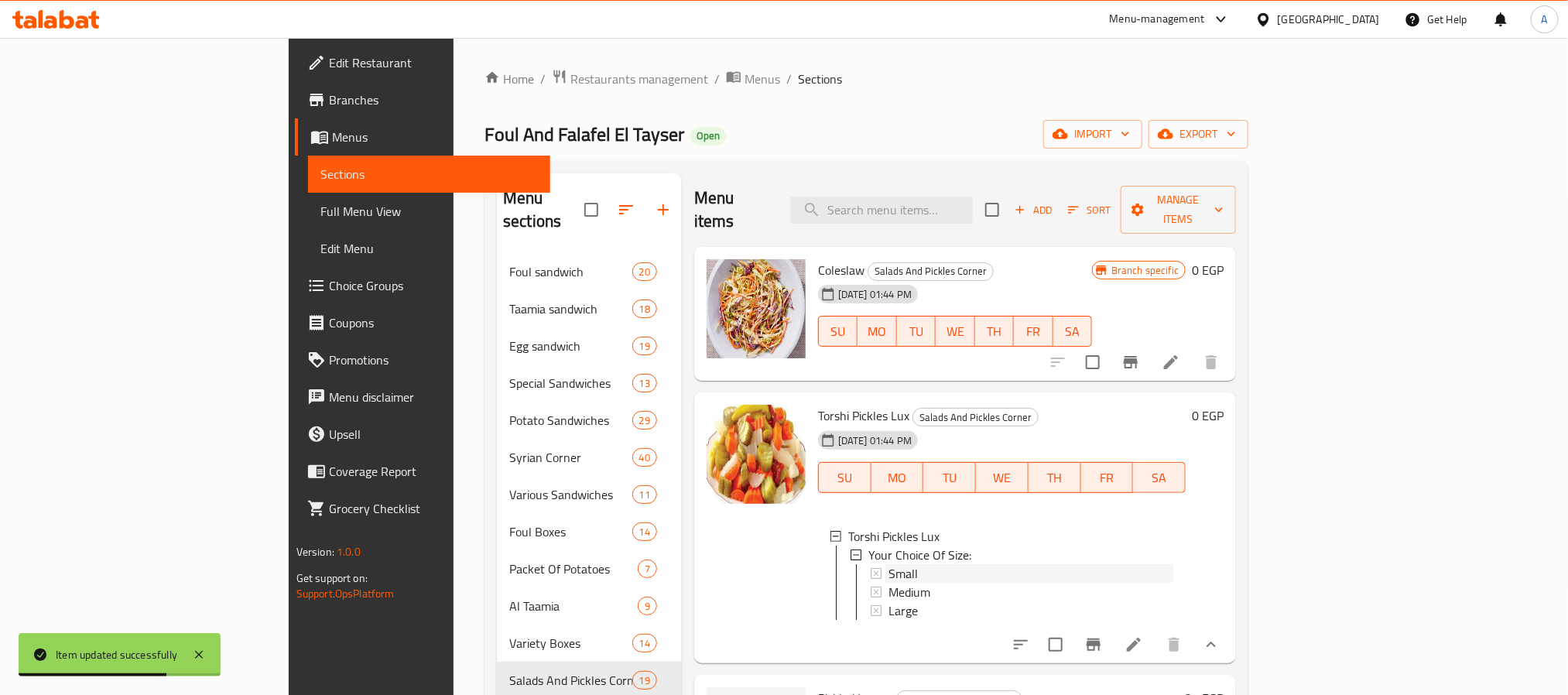
click at [888, 565] on div "Small" at bounding box center [1030, 574] width 285 height 19
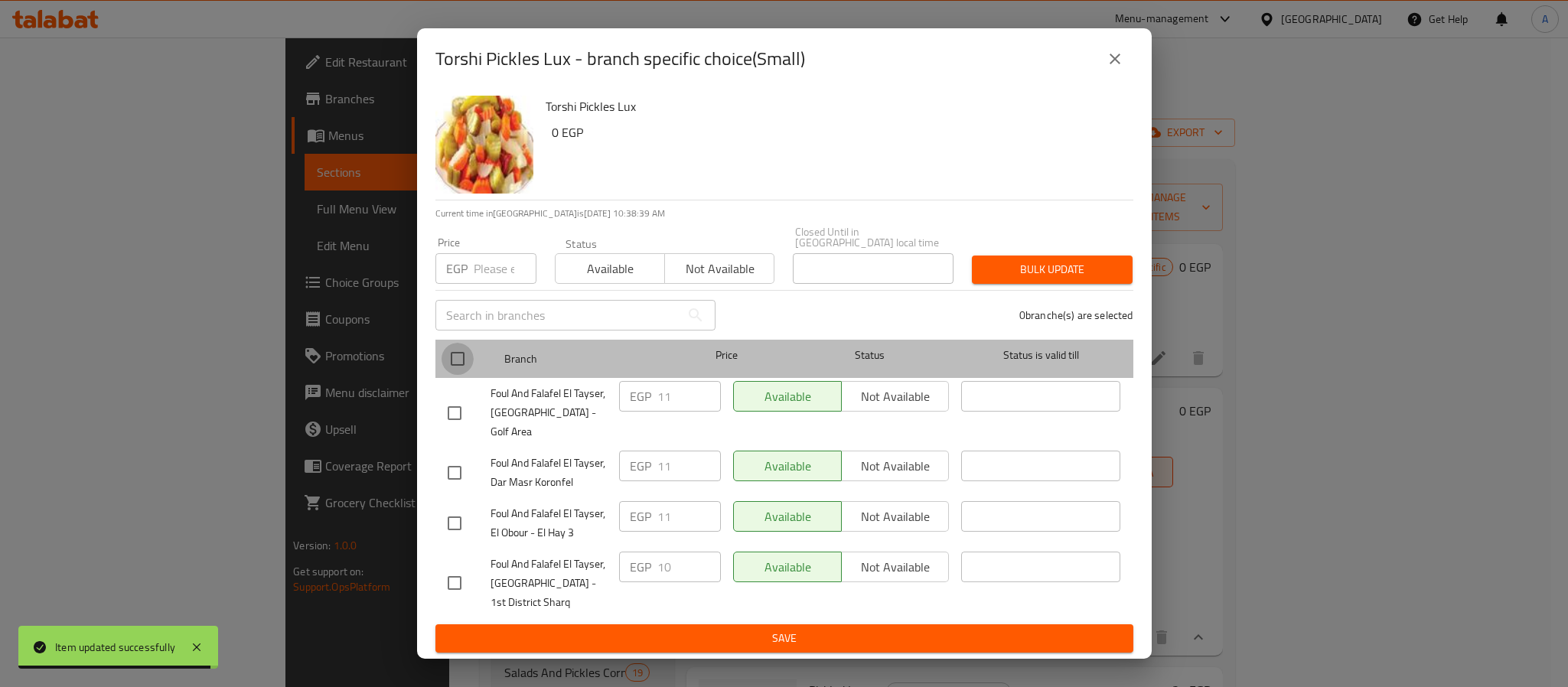
click at [462, 361] on input "checkbox" at bounding box center [457, 359] width 32 height 32
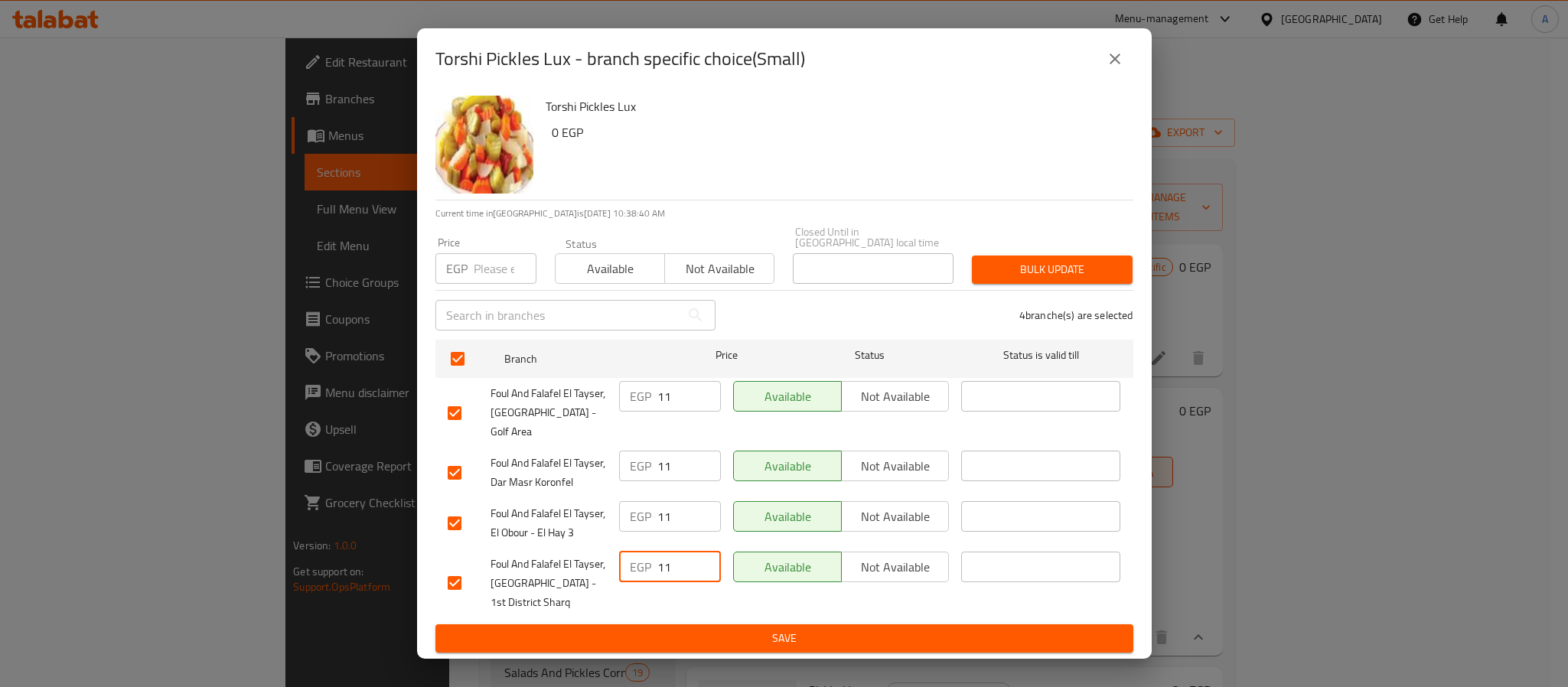
click at [700, 552] on input "11" at bounding box center [690, 567] width 64 height 31
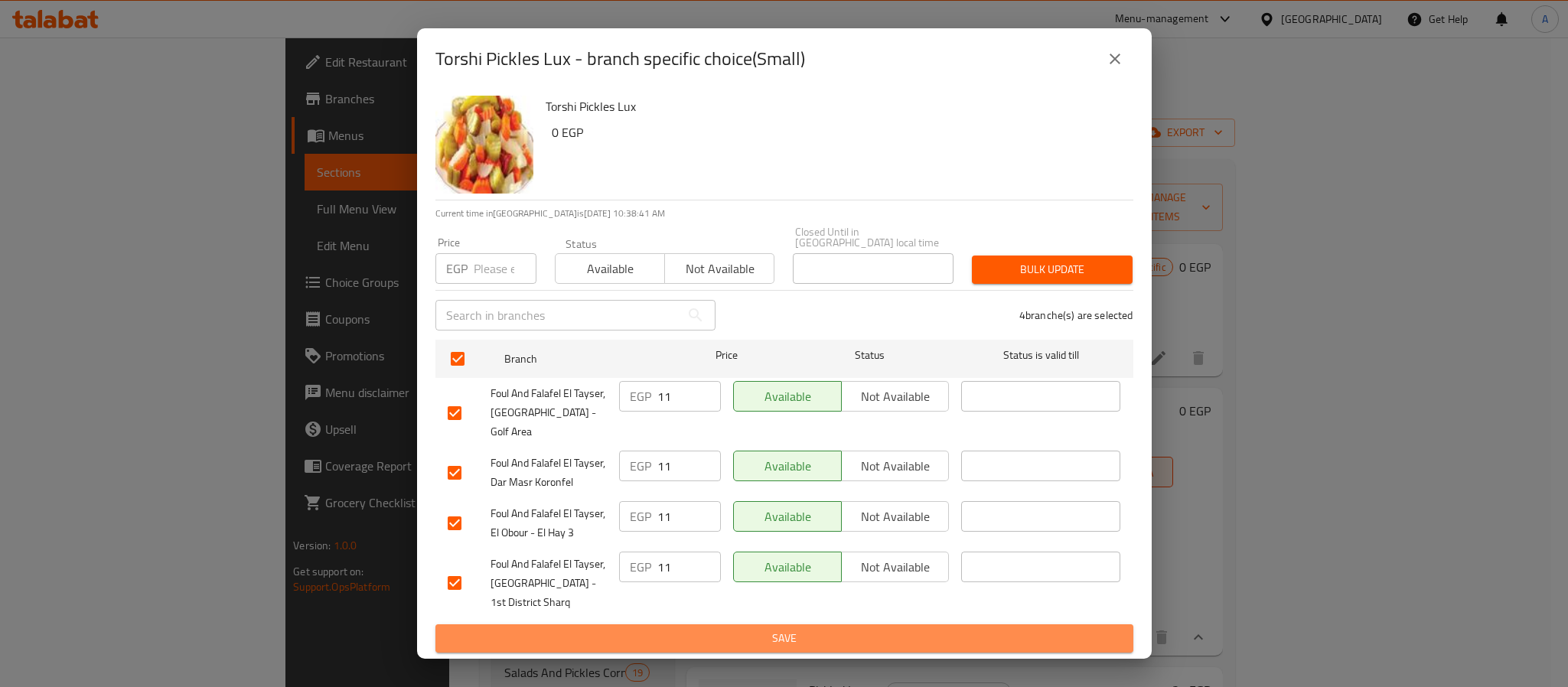
click at [705, 629] on span "Save" at bounding box center [785, 639] width 674 height 19
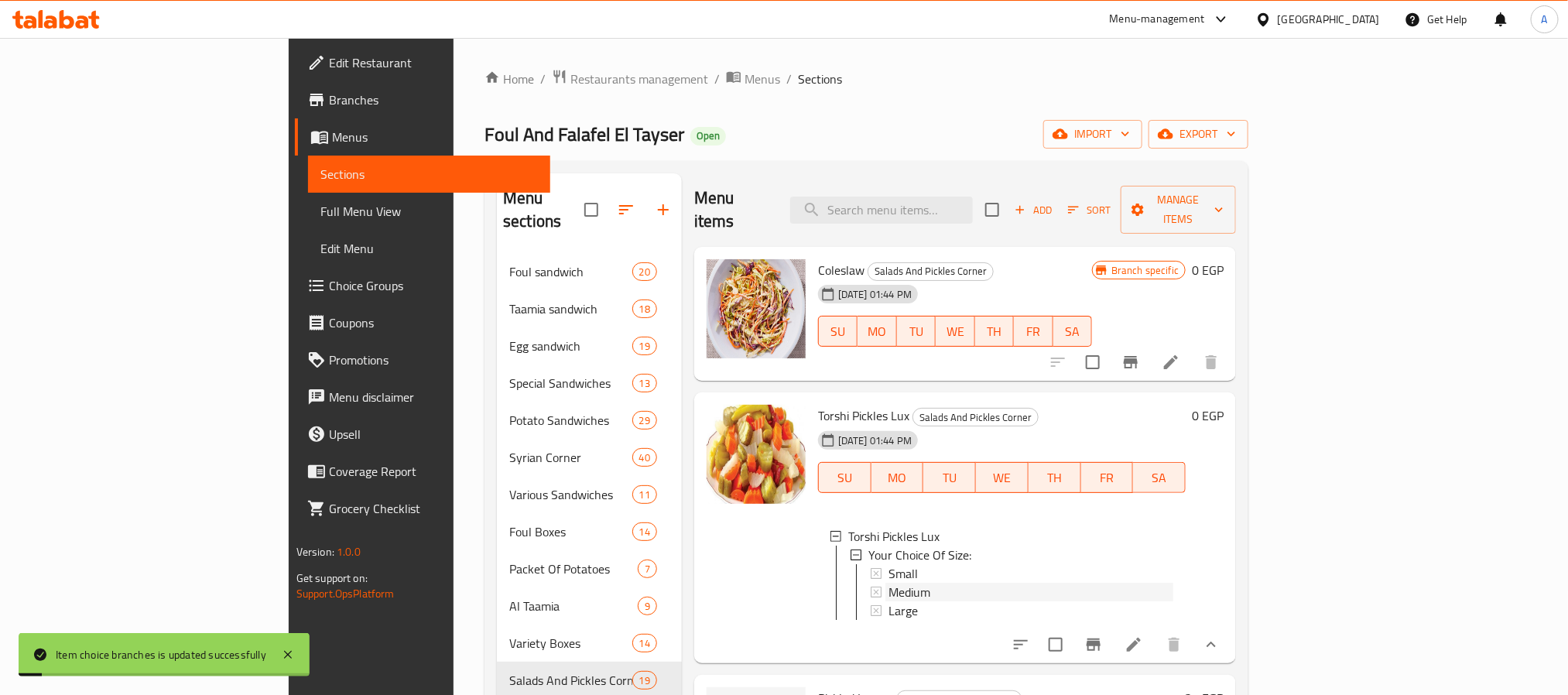
click at [888, 583] on span "Medium" at bounding box center [909, 592] width 41 height 19
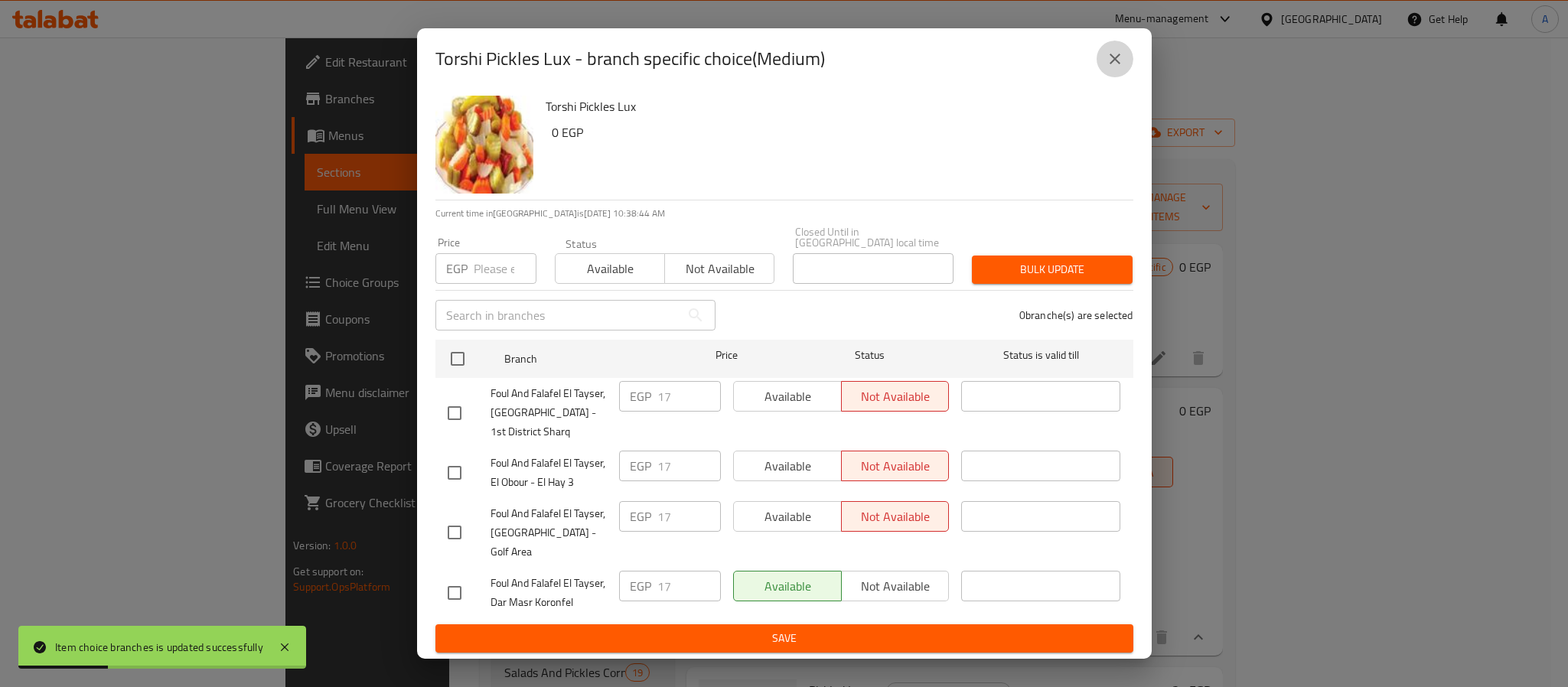
click at [1119, 68] on icon "close" at bounding box center [1115, 59] width 18 height 18
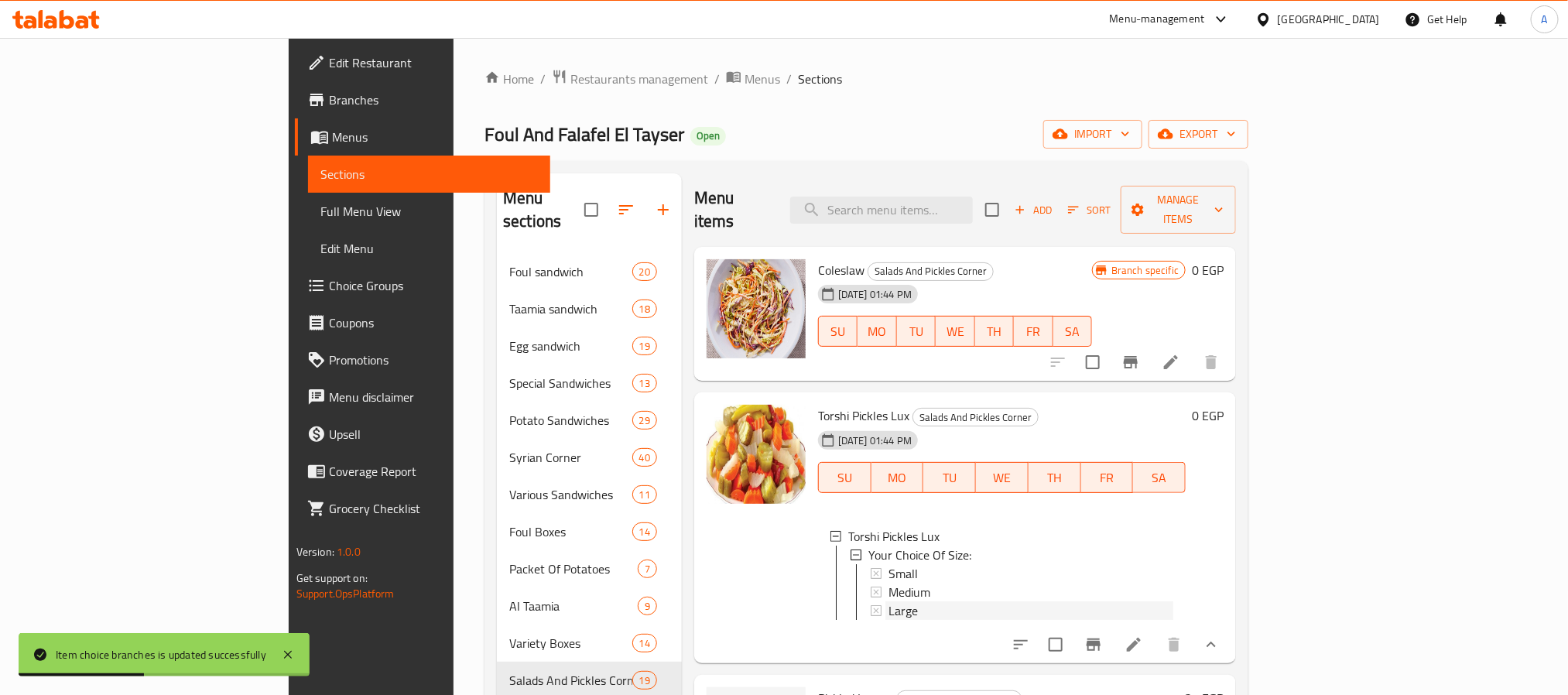
click at [888, 601] on div "Large" at bounding box center [1030, 610] width 285 height 19
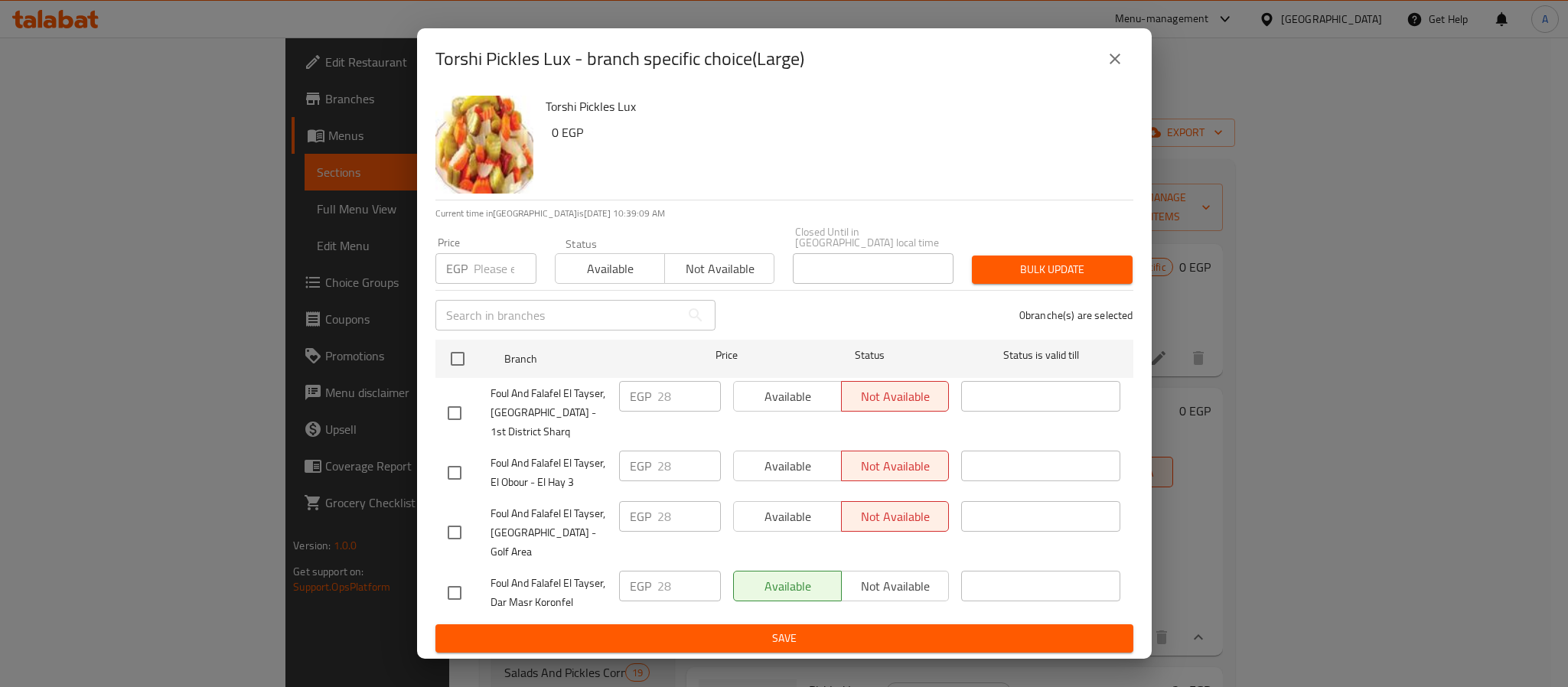
click at [1118, 64] on icon "close" at bounding box center [1115, 59] width 11 height 11
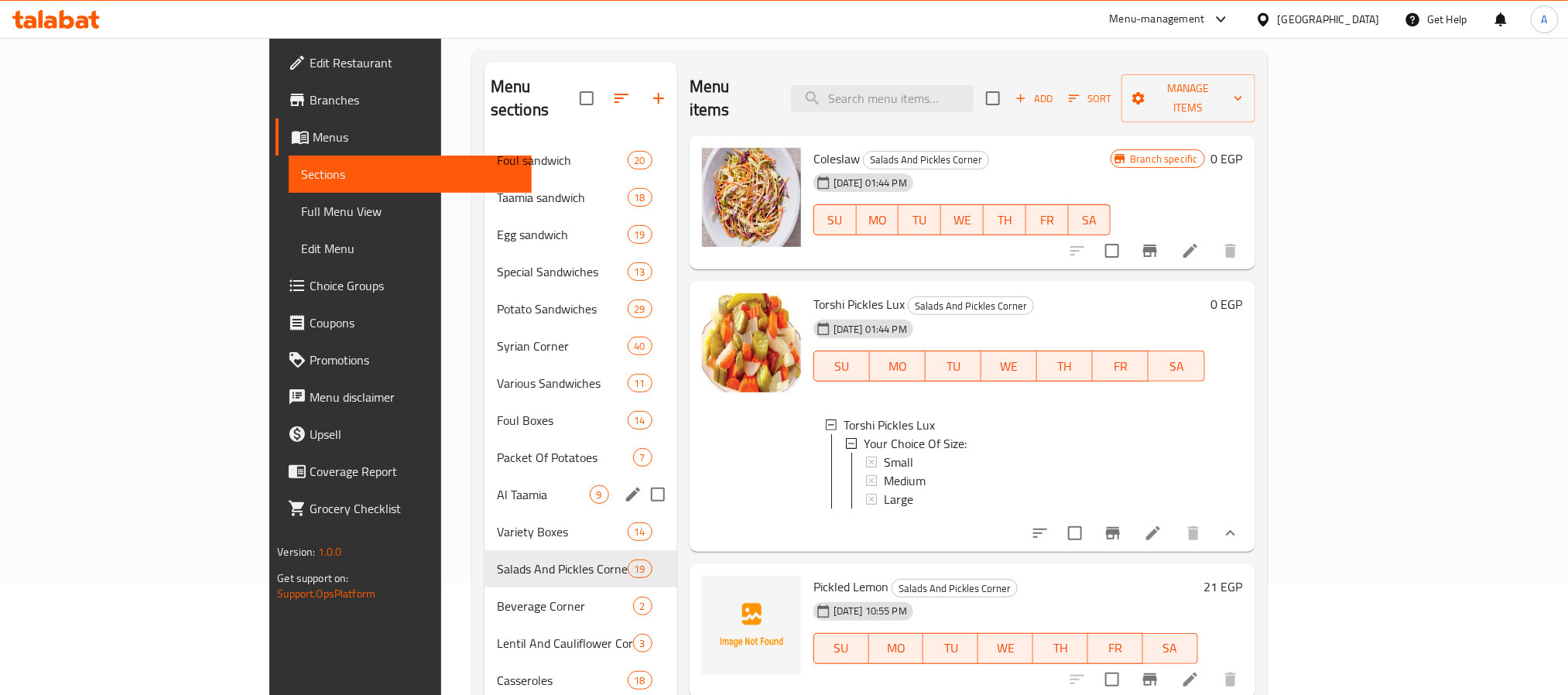
scroll to position [216, 0]
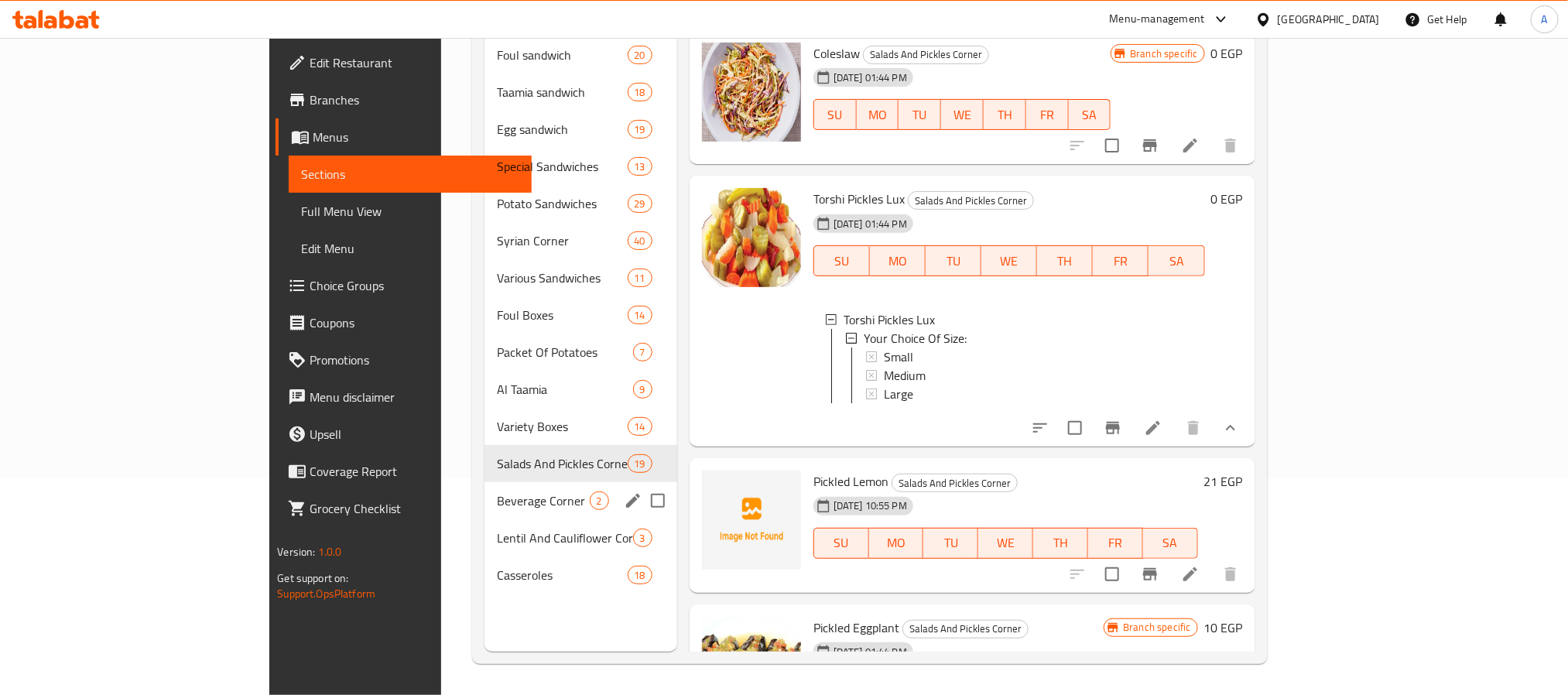
click at [484, 482] on div "Beverage Corner 2" at bounding box center [581, 501] width 193 height 37
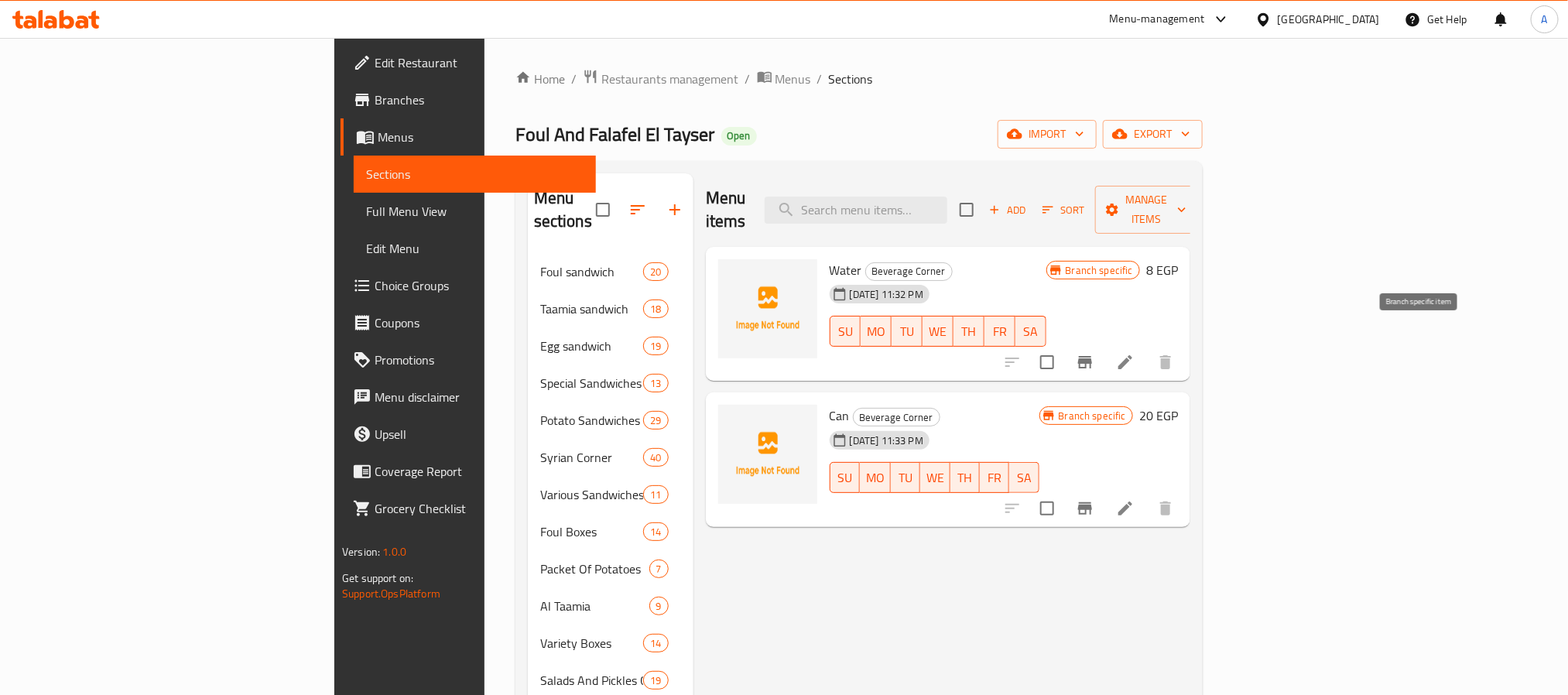
click at [1095, 353] on icon "Branch-specific-item" at bounding box center [1085, 363] width 19 height 19
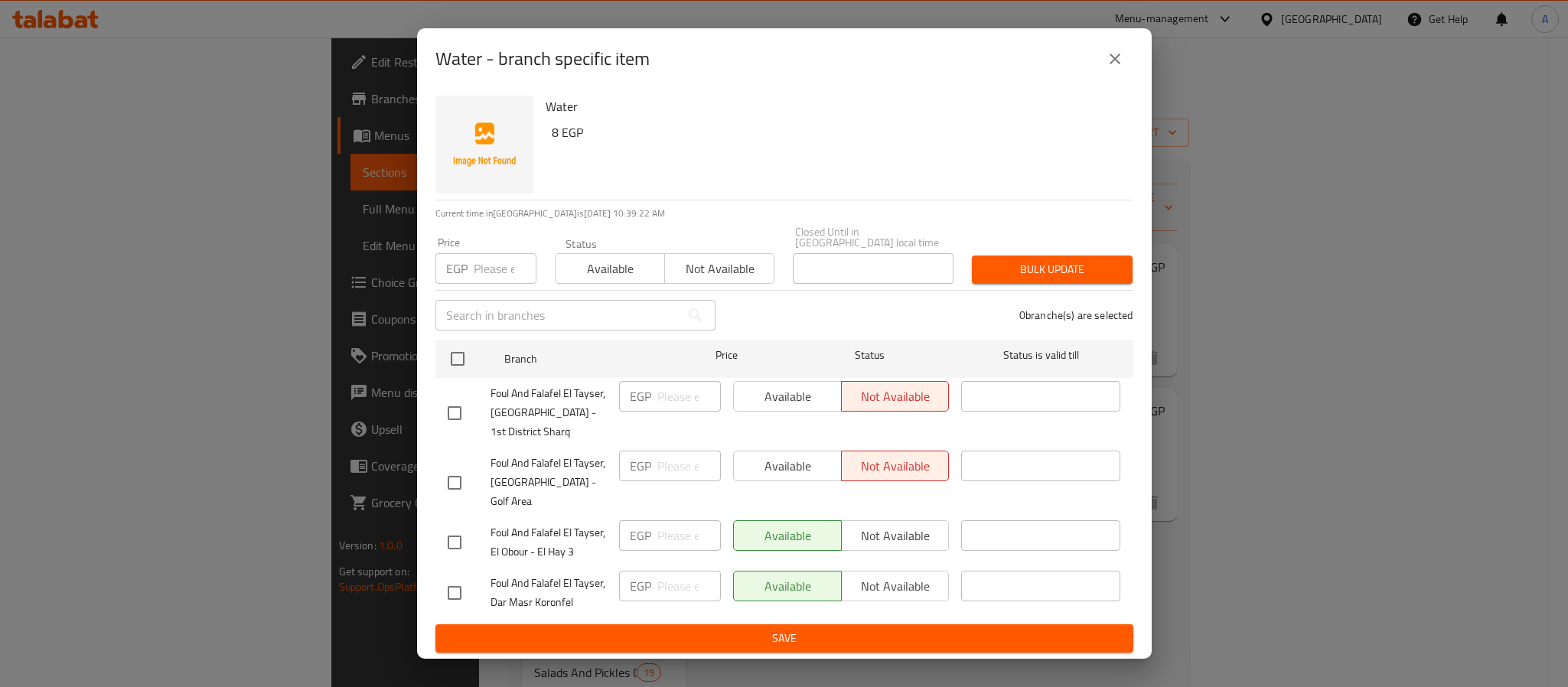
click at [480, 269] on input "number" at bounding box center [505, 268] width 63 height 31
click at [1042, 274] on span "Bulk update" at bounding box center [1052, 269] width 136 height 19
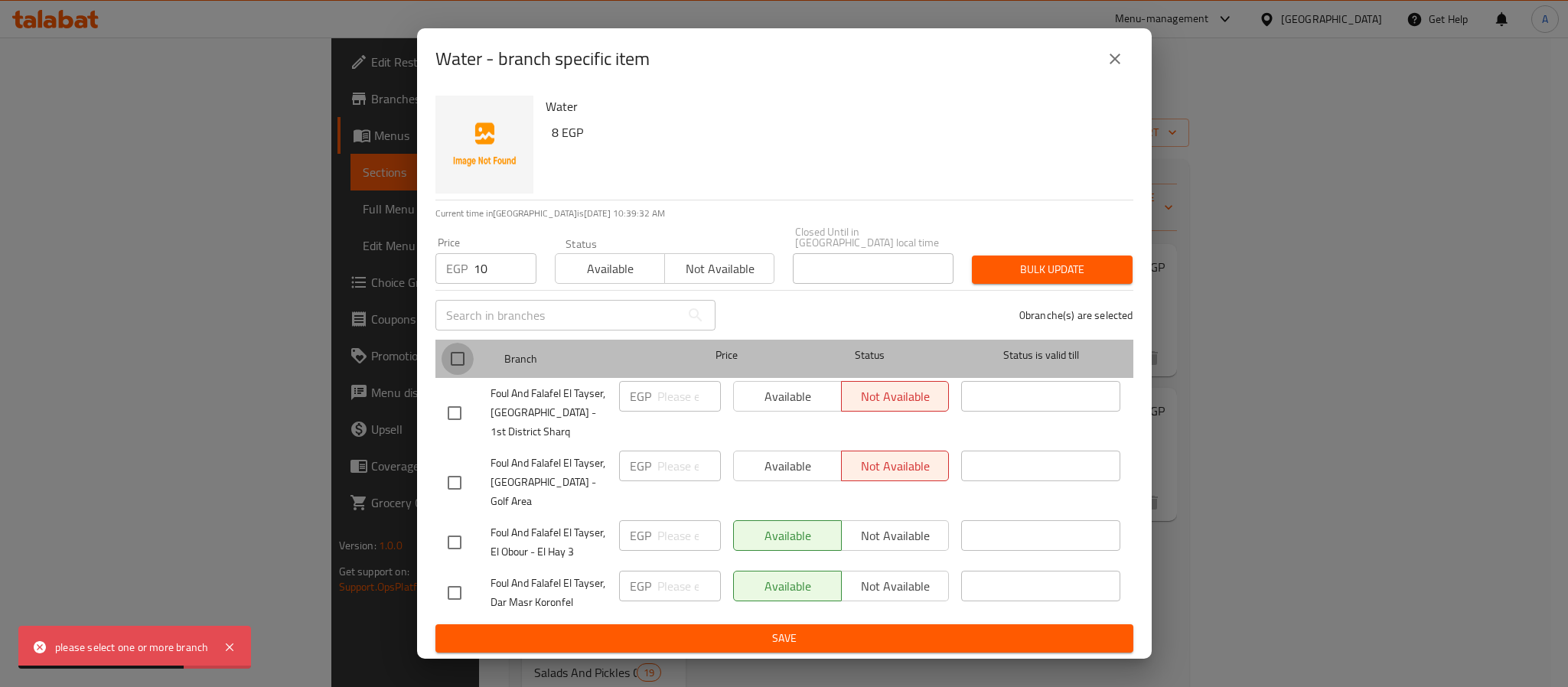
click at [462, 359] on input "checkbox" at bounding box center [457, 359] width 32 height 32
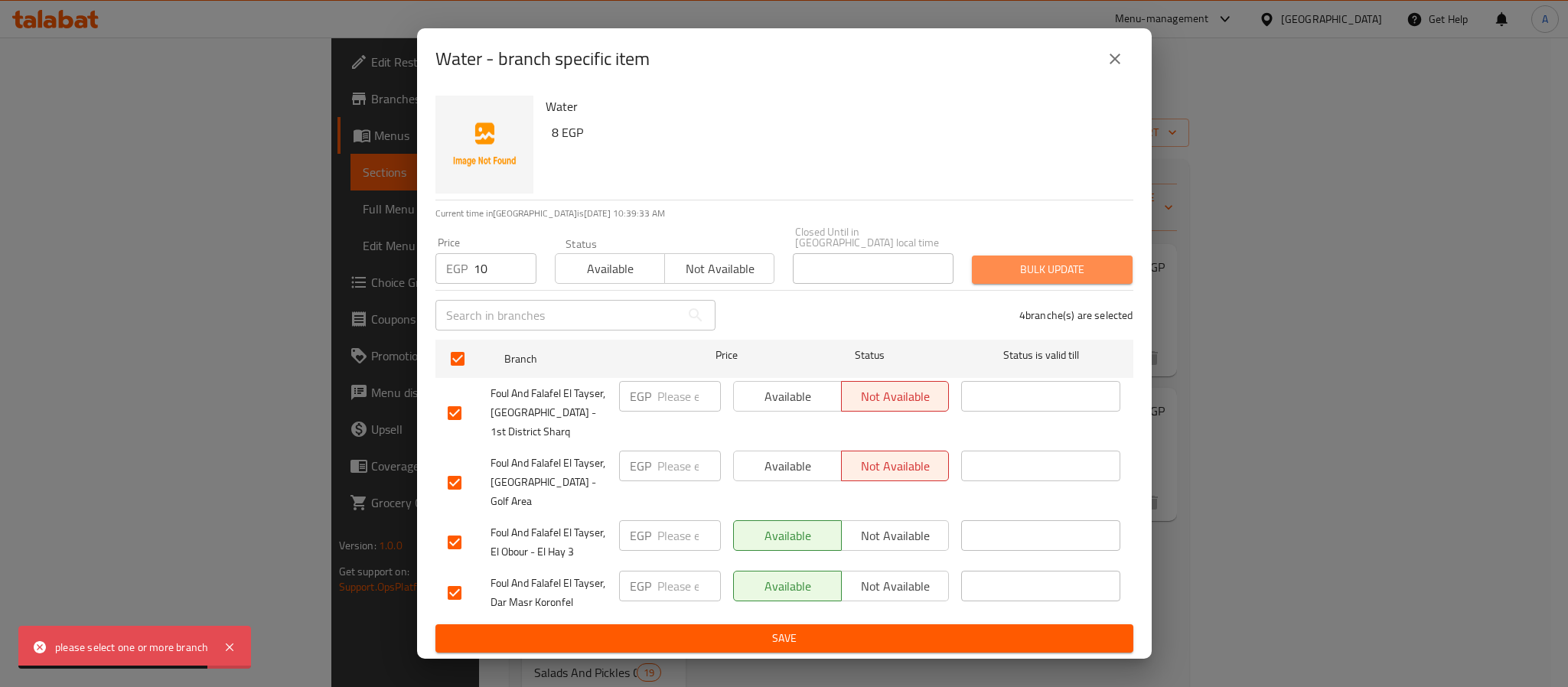
click at [1018, 273] on span "Bulk update" at bounding box center [1052, 269] width 136 height 19
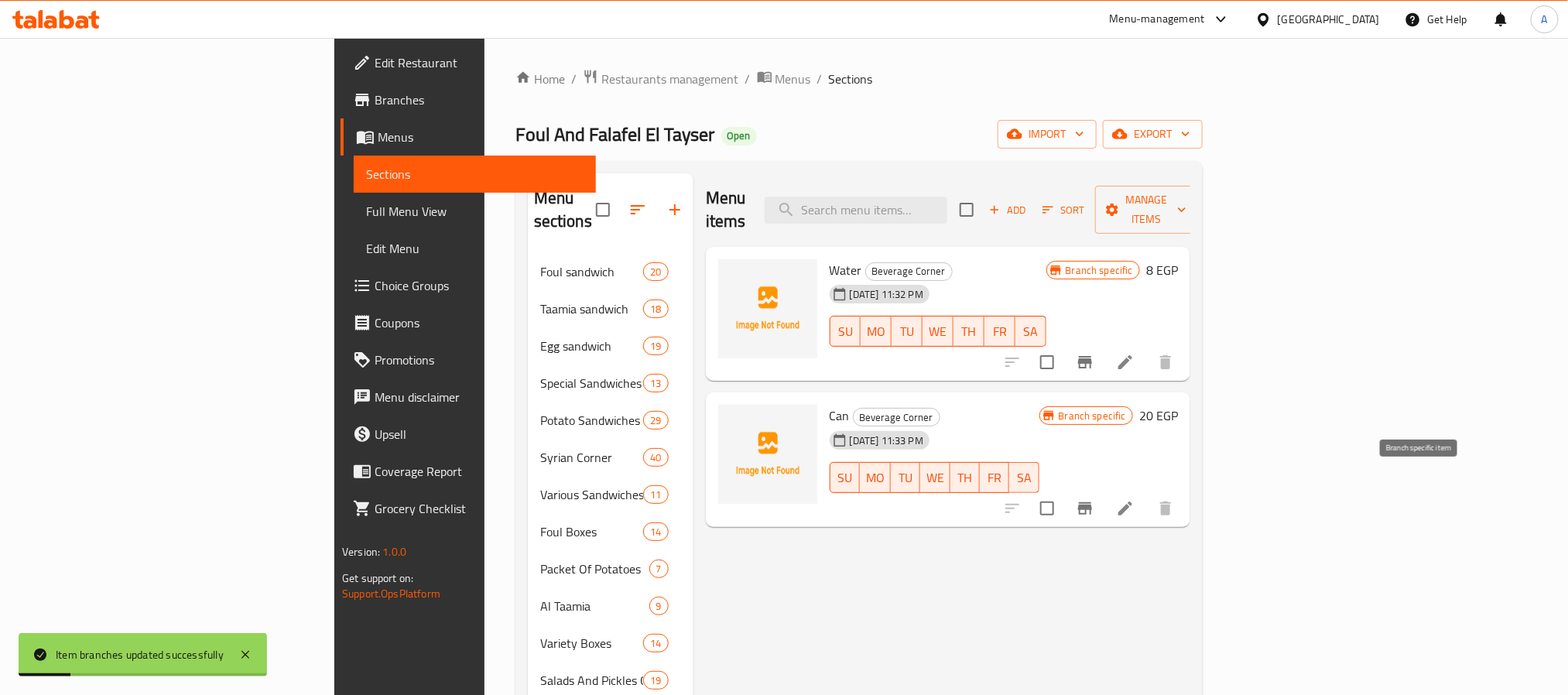
click at [1095, 500] on icon "Branch-specific-item" at bounding box center [1085, 509] width 19 height 19
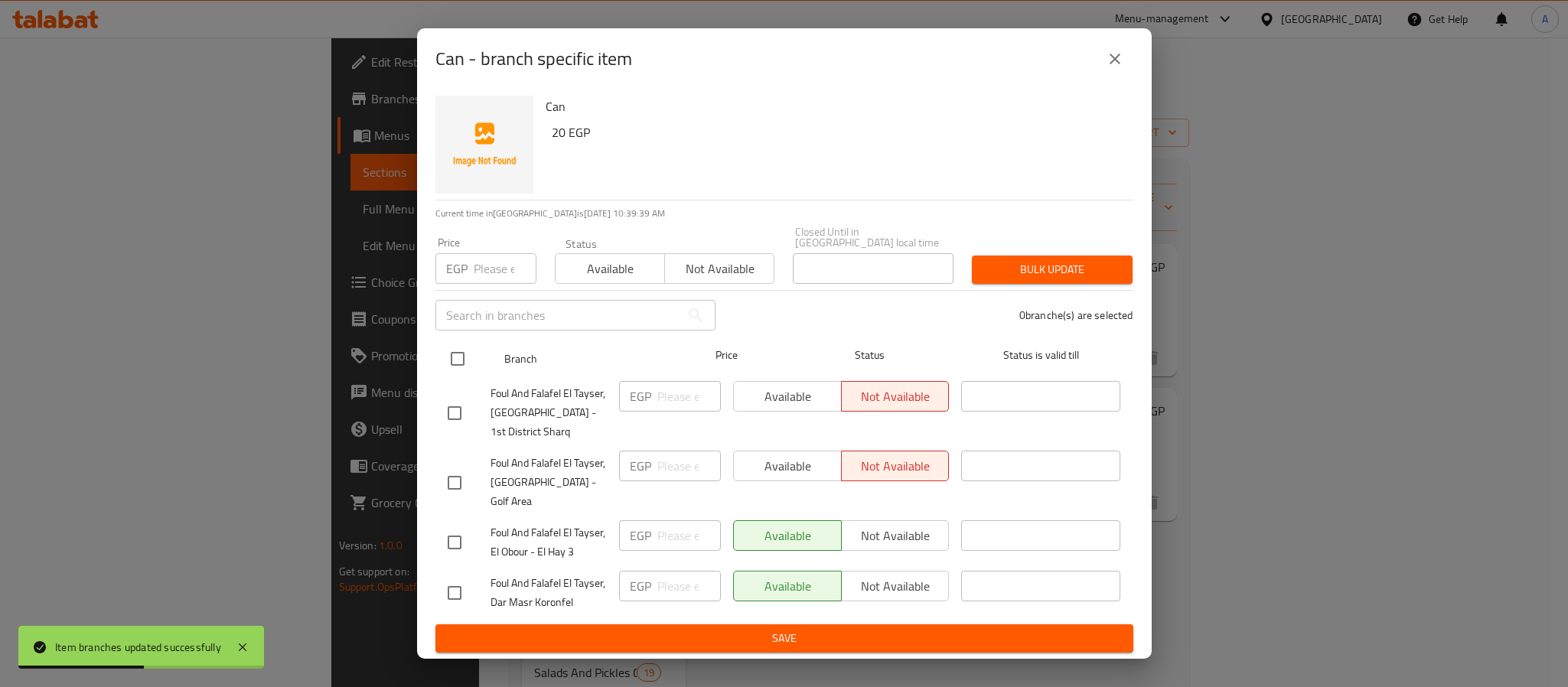
click at [455, 369] on input "checkbox" at bounding box center [457, 359] width 32 height 32
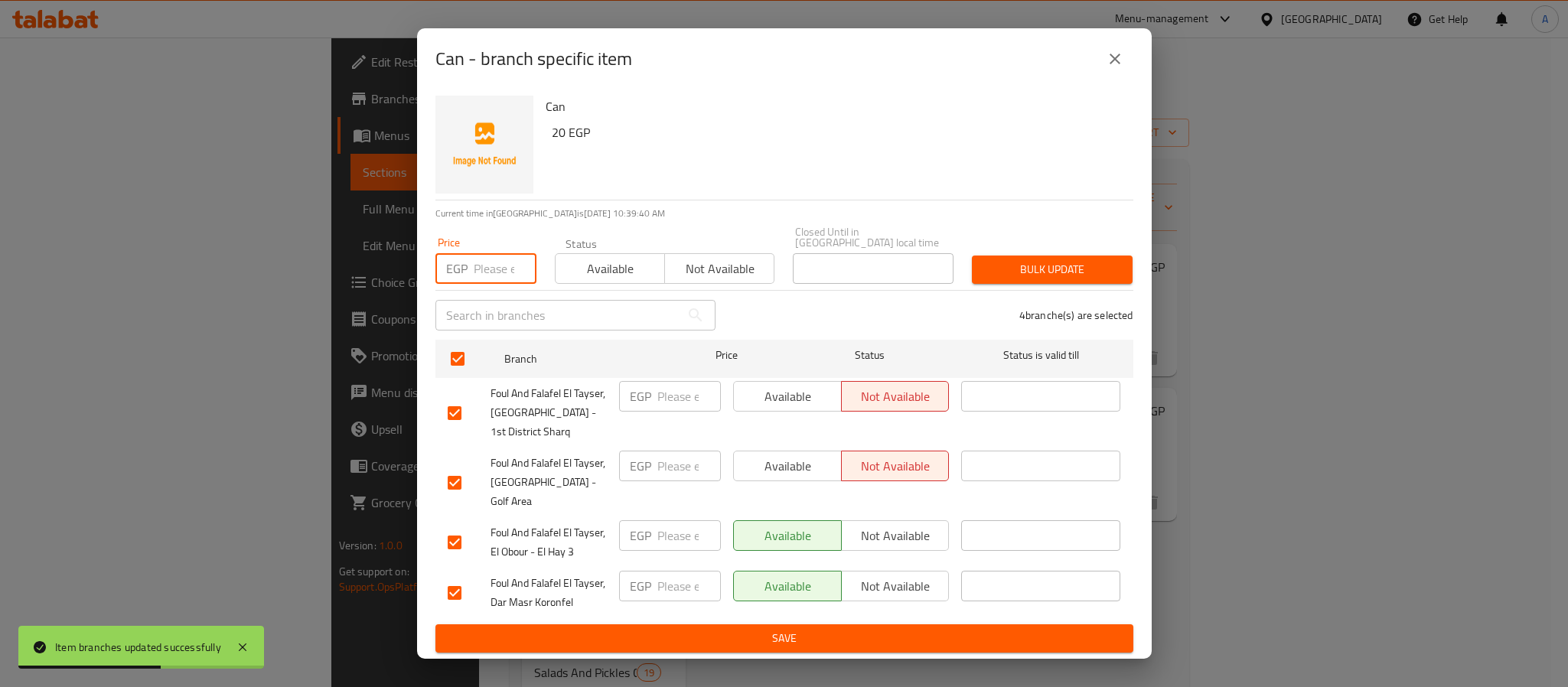
click at [494, 282] on input "number" at bounding box center [505, 268] width 63 height 31
click at [1025, 273] on span "Bulk update" at bounding box center [1052, 269] width 136 height 19
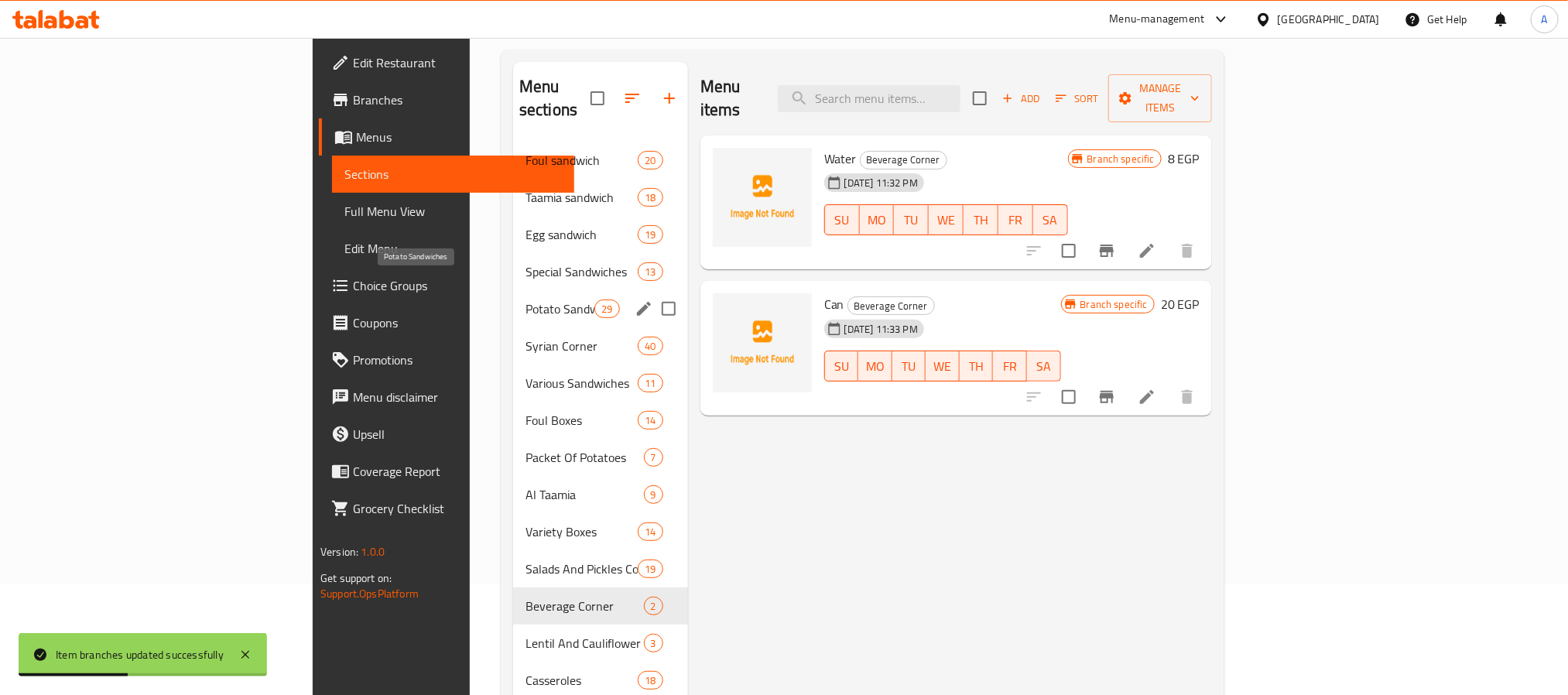
scroll to position [216, 0]
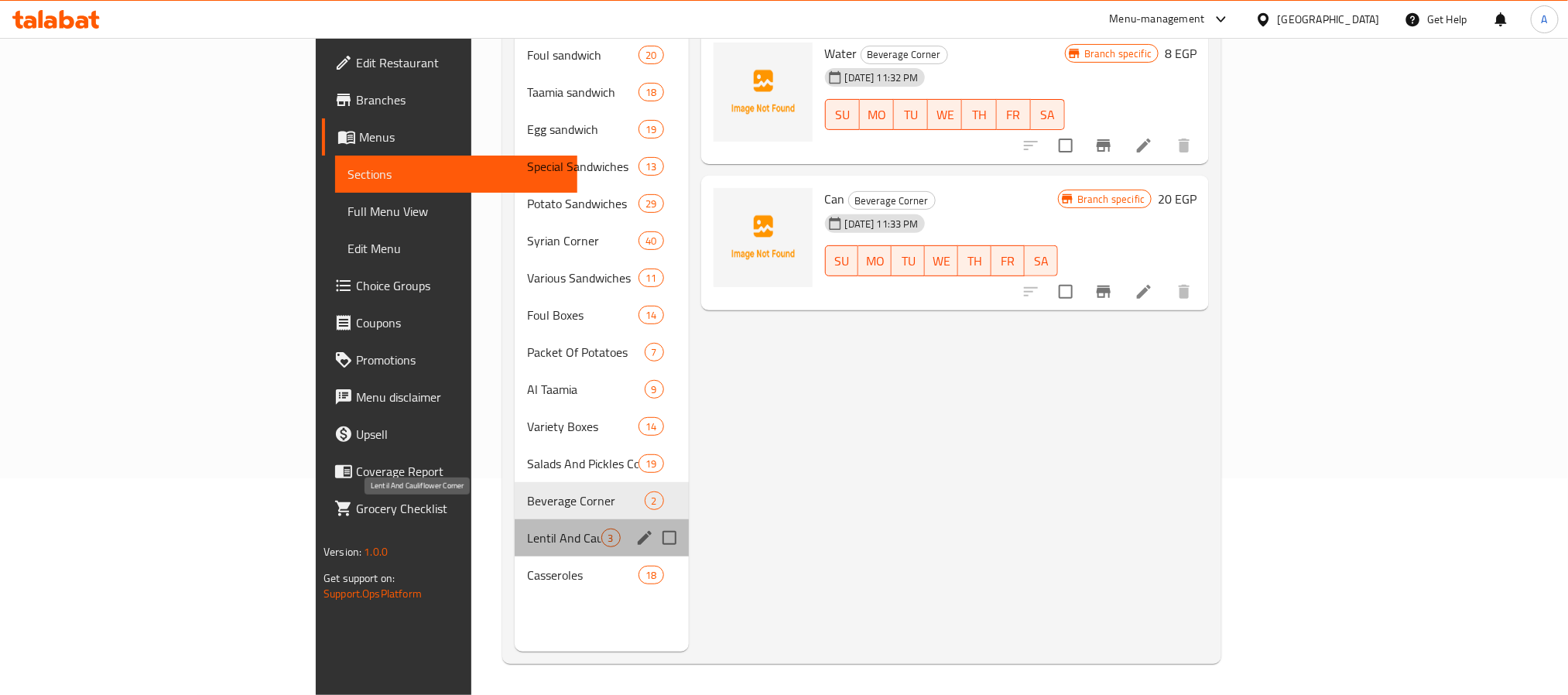
click at [527, 528] on span "Lentil And Cauliflower Corner" at bounding box center [564, 538] width 74 height 19
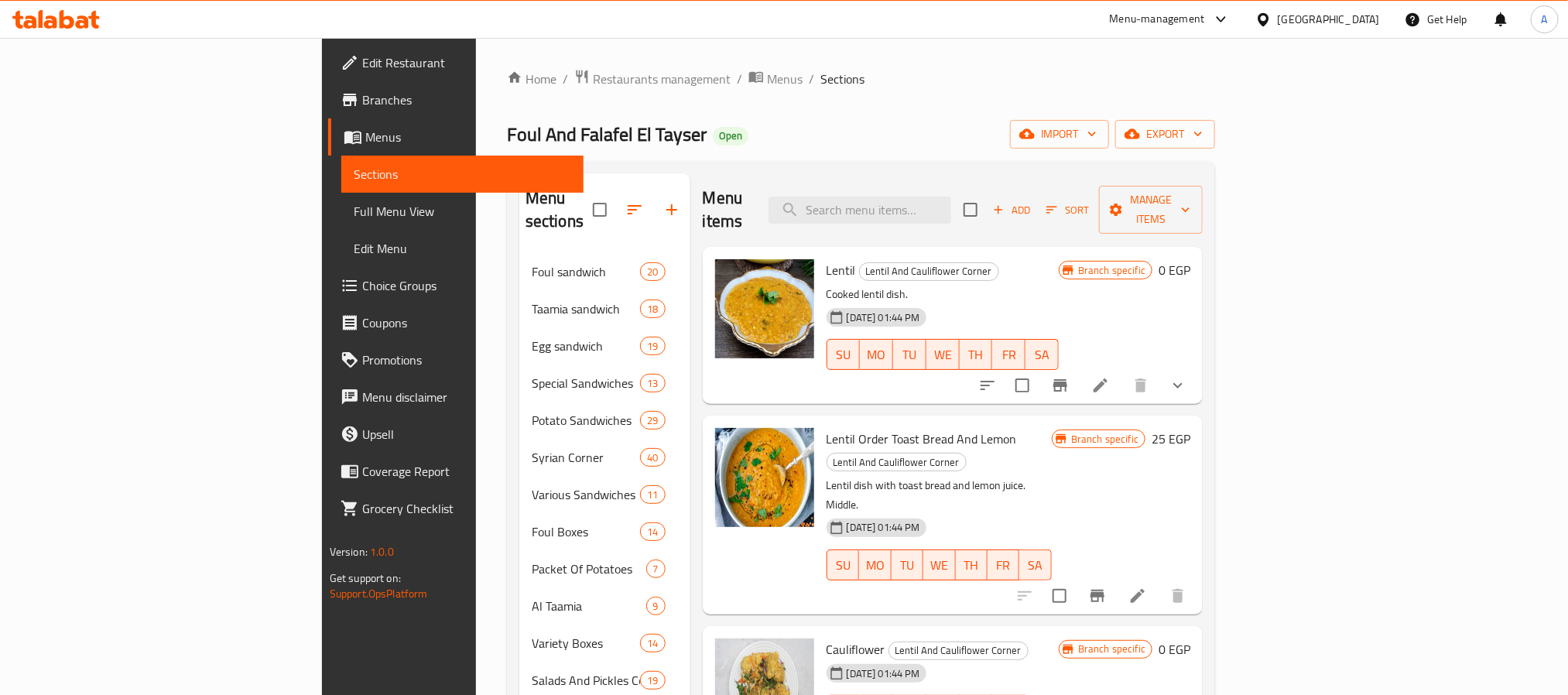
click at [1188, 376] on icon "show more" at bounding box center [1178, 386] width 19 height 19
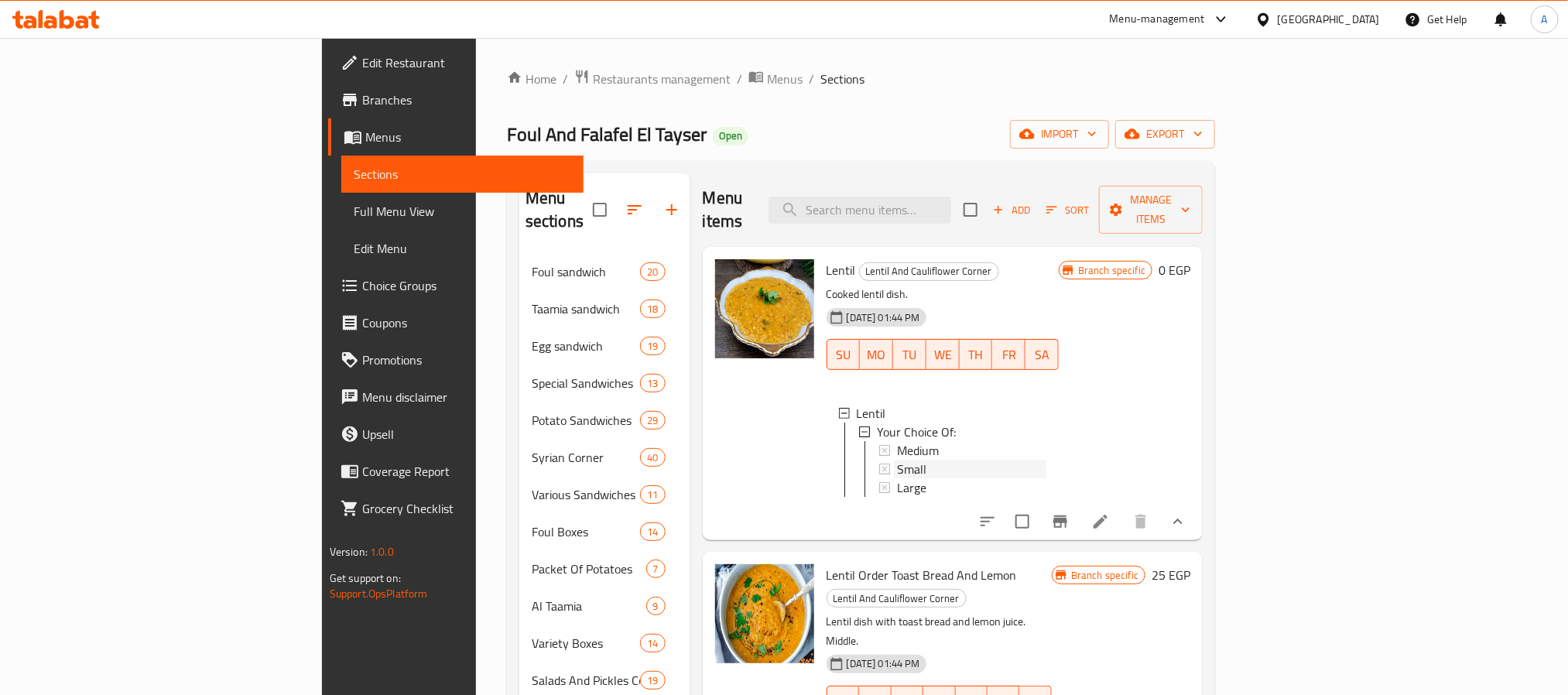
click at [897, 460] on div "Small" at bounding box center [971, 469] width 150 height 19
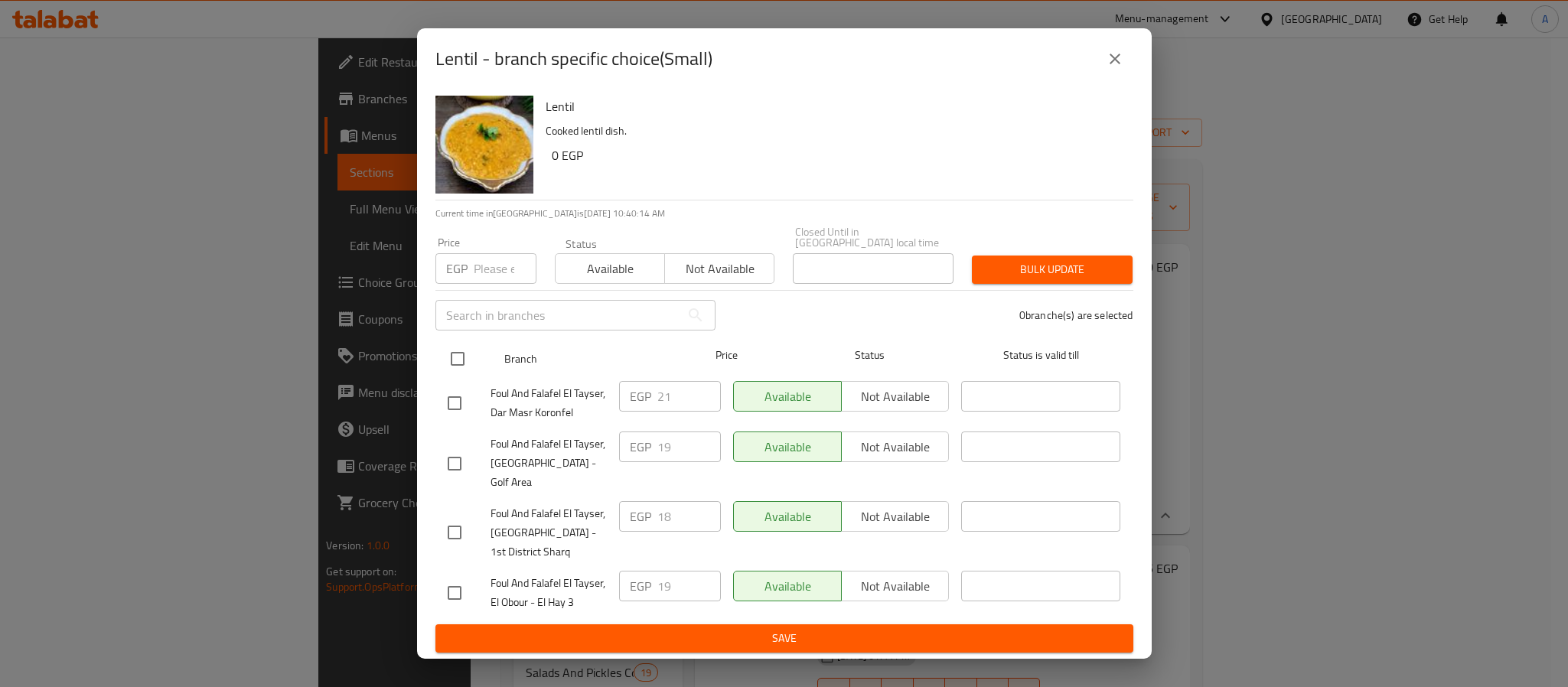
click at [453, 368] on input "checkbox" at bounding box center [457, 359] width 32 height 32
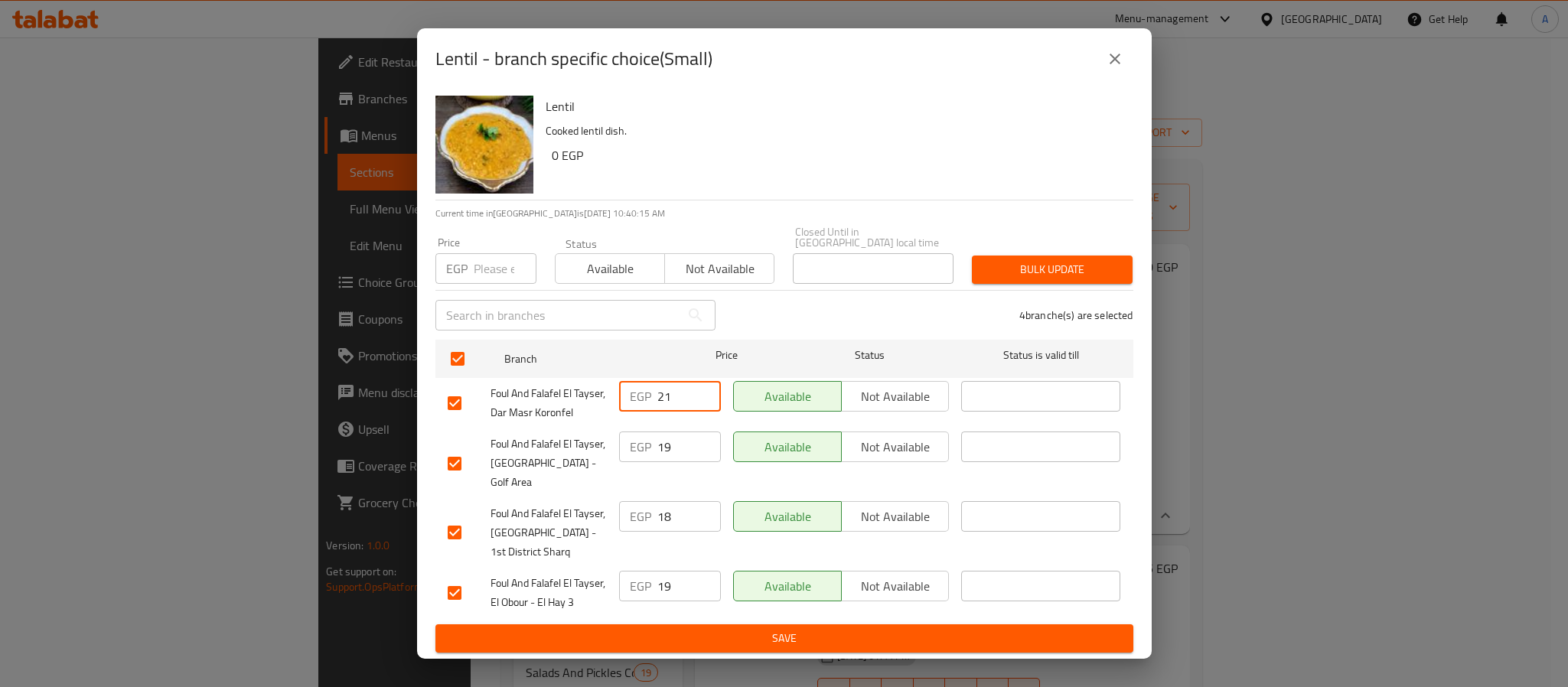
drag, startPoint x: 683, startPoint y: 391, endPoint x: 620, endPoint y: 388, distance: 63.1
click at [620, 388] on div "EGP 21 ​" at bounding box center [670, 396] width 102 height 31
click at [507, 268] on input "number" at bounding box center [505, 268] width 63 height 31
paste input "21"
click at [1068, 269] on span "Bulk update" at bounding box center [1052, 269] width 136 height 19
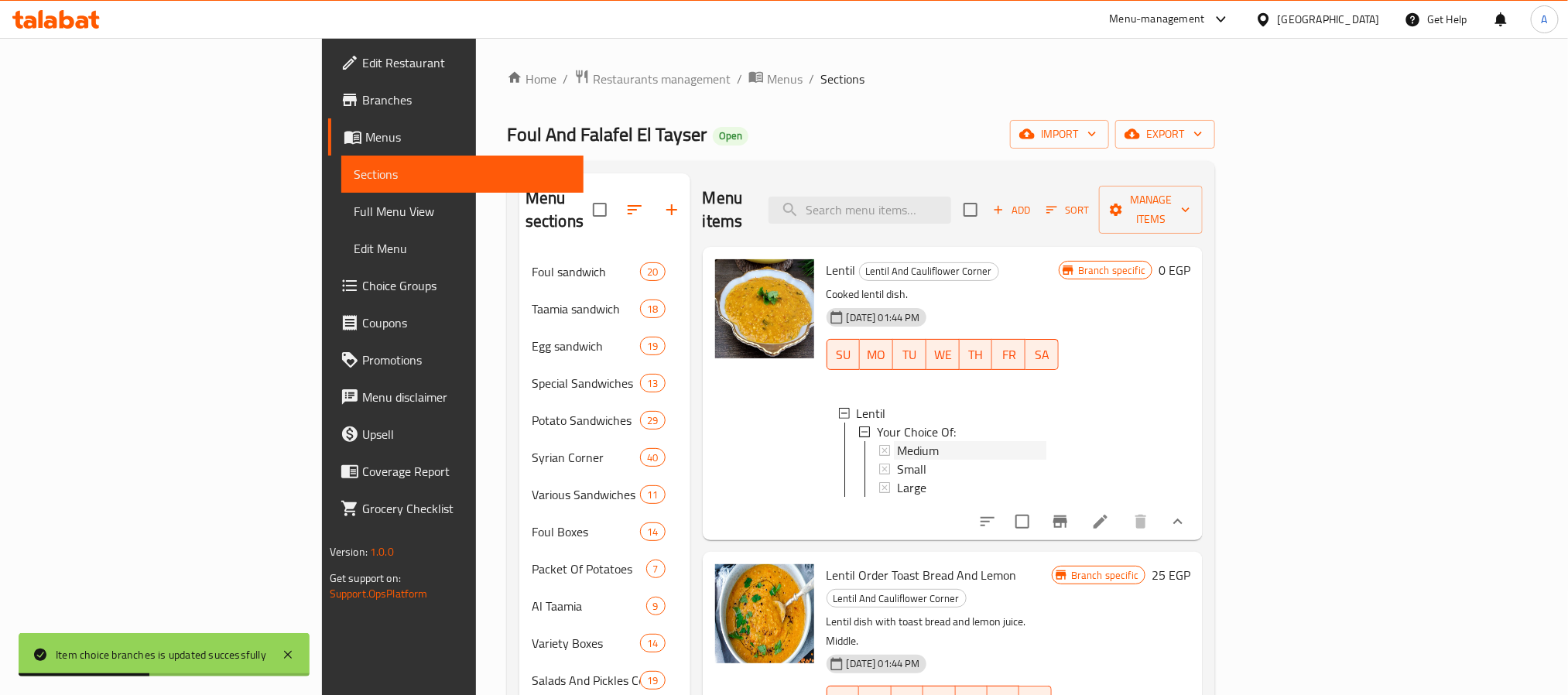
click at [897, 441] on span "Medium" at bounding box center [917, 451] width 41 height 19
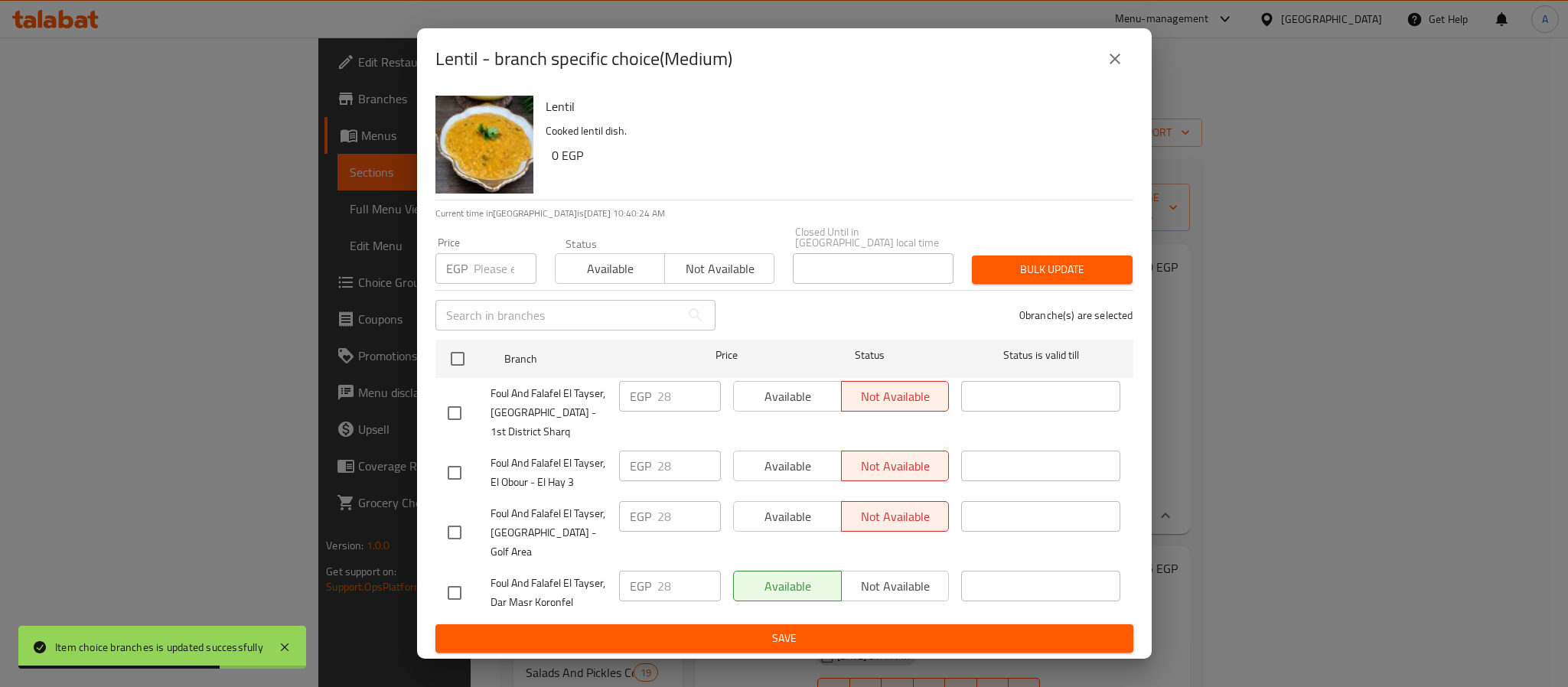
click at [1123, 68] on icon "close" at bounding box center [1115, 59] width 18 height 18
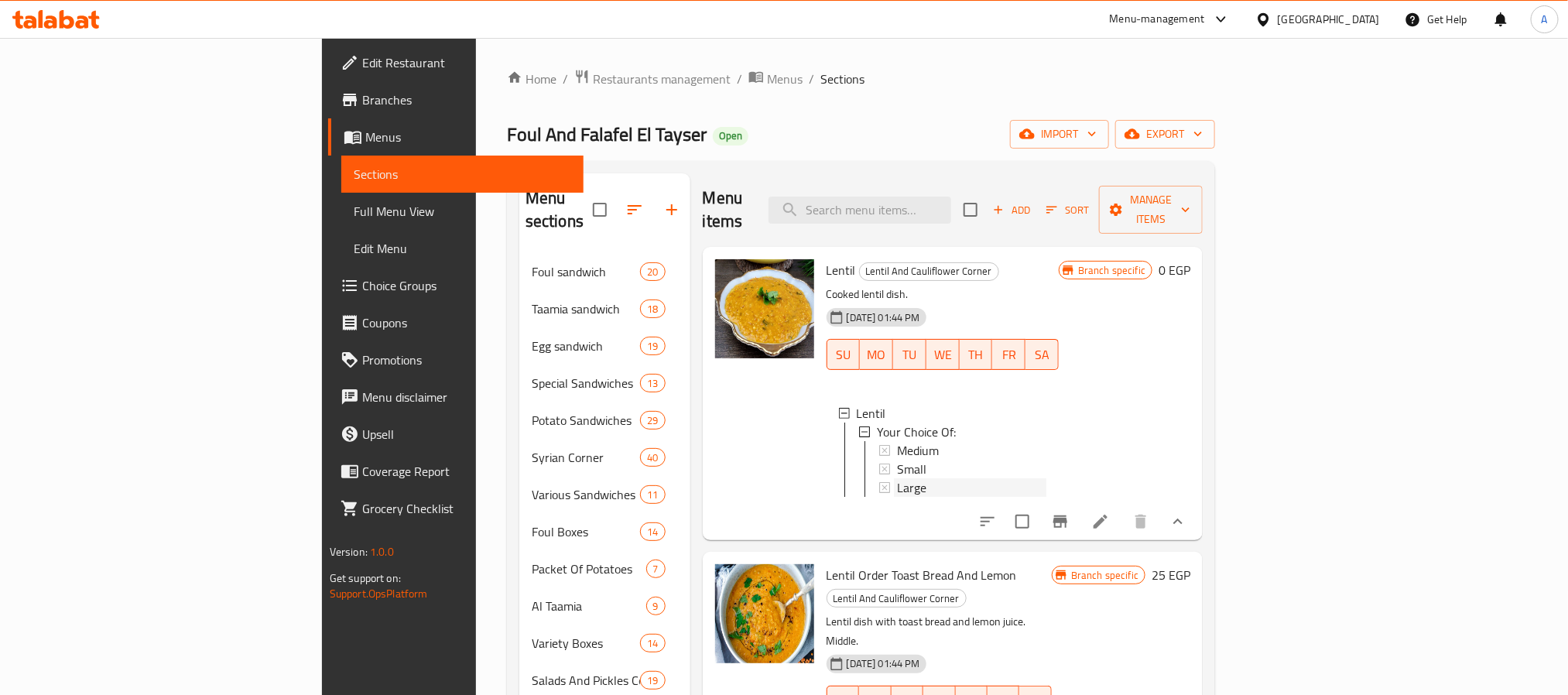
click at [897, 479] on div "Large" at bounding box center [971, 488] width 150 height 19
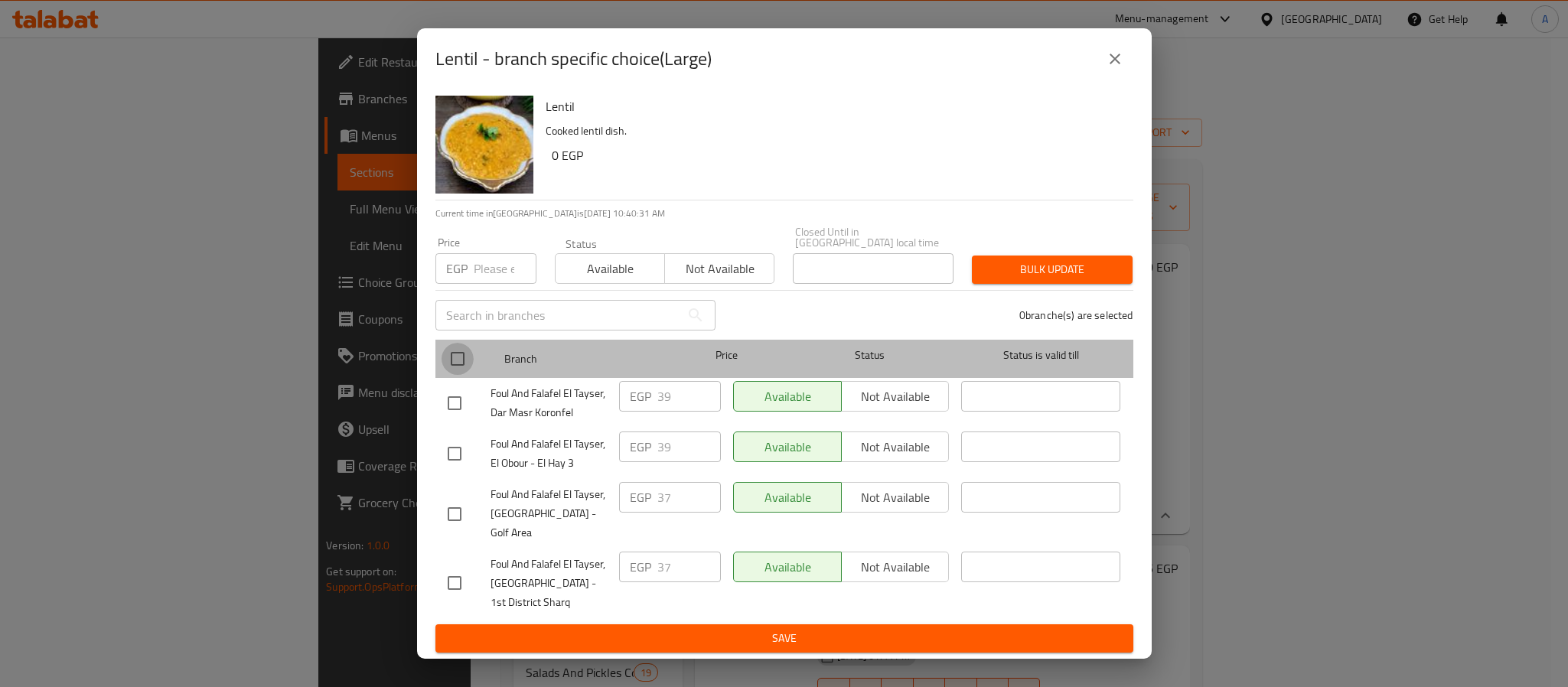
click at [457, 364] on input "checkbox" at bounding box center [457, 359] width 32 height 32
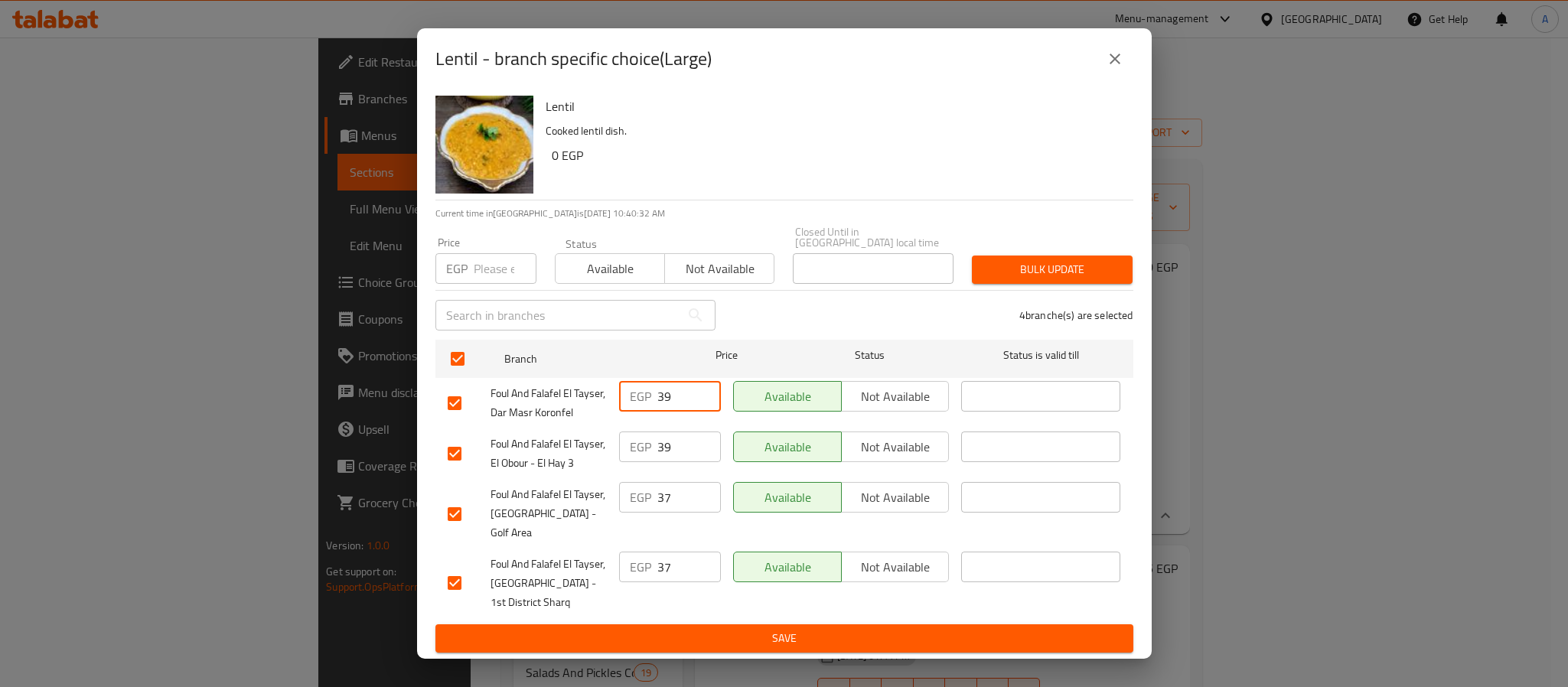
drag, startPoint x: 673, startPoint y: 388, endPoint x: 639, endPoint y: 382, distance: 34.5
click at [639, 382] on div "EGP 39 ​" at bounding box center [669, 404] width 114 height 57
click at [496, 276] on input "number" at bounding box center [505, 268] width 63 height 31
paste input "39"
click at [1003, 264] on span "Bulk update" at bounding box center [1052, 269] width 136 height 19
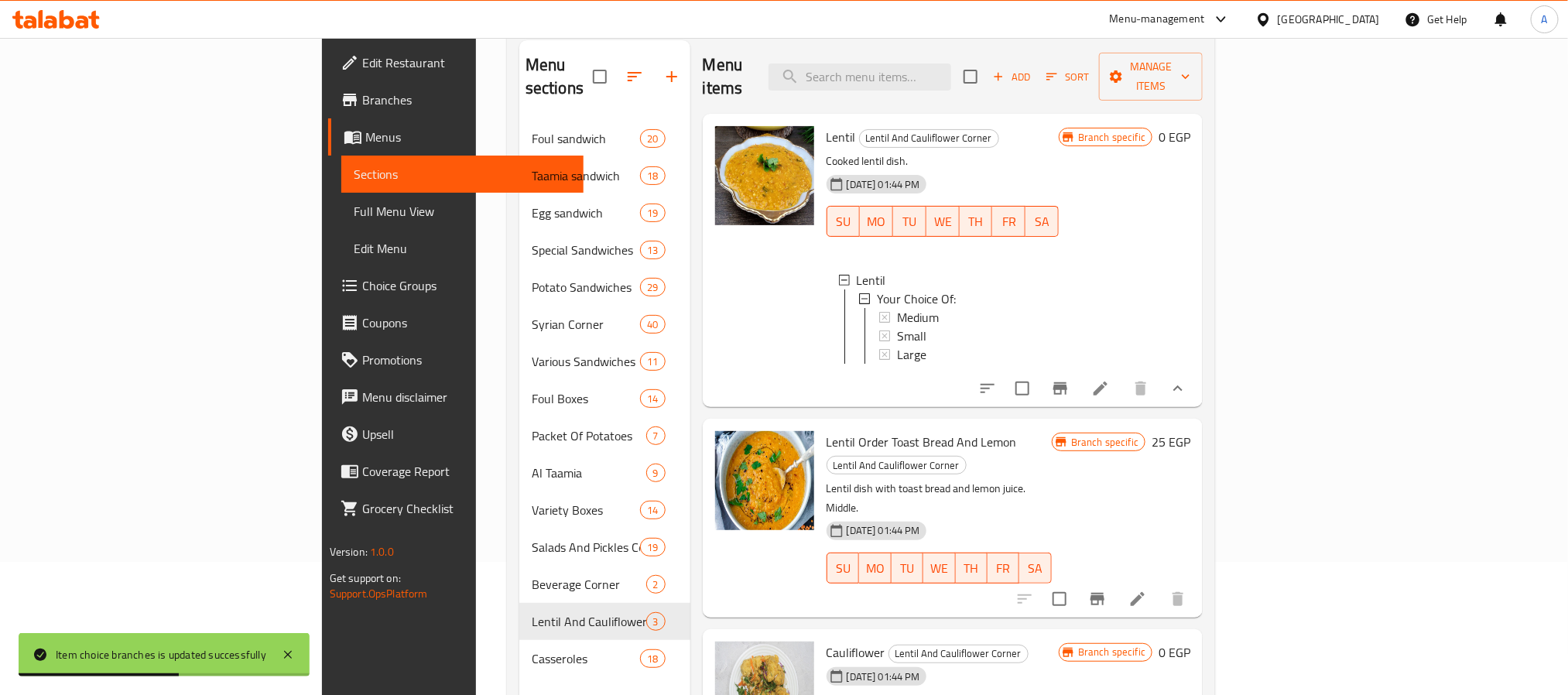
scroll to position [216, 0]
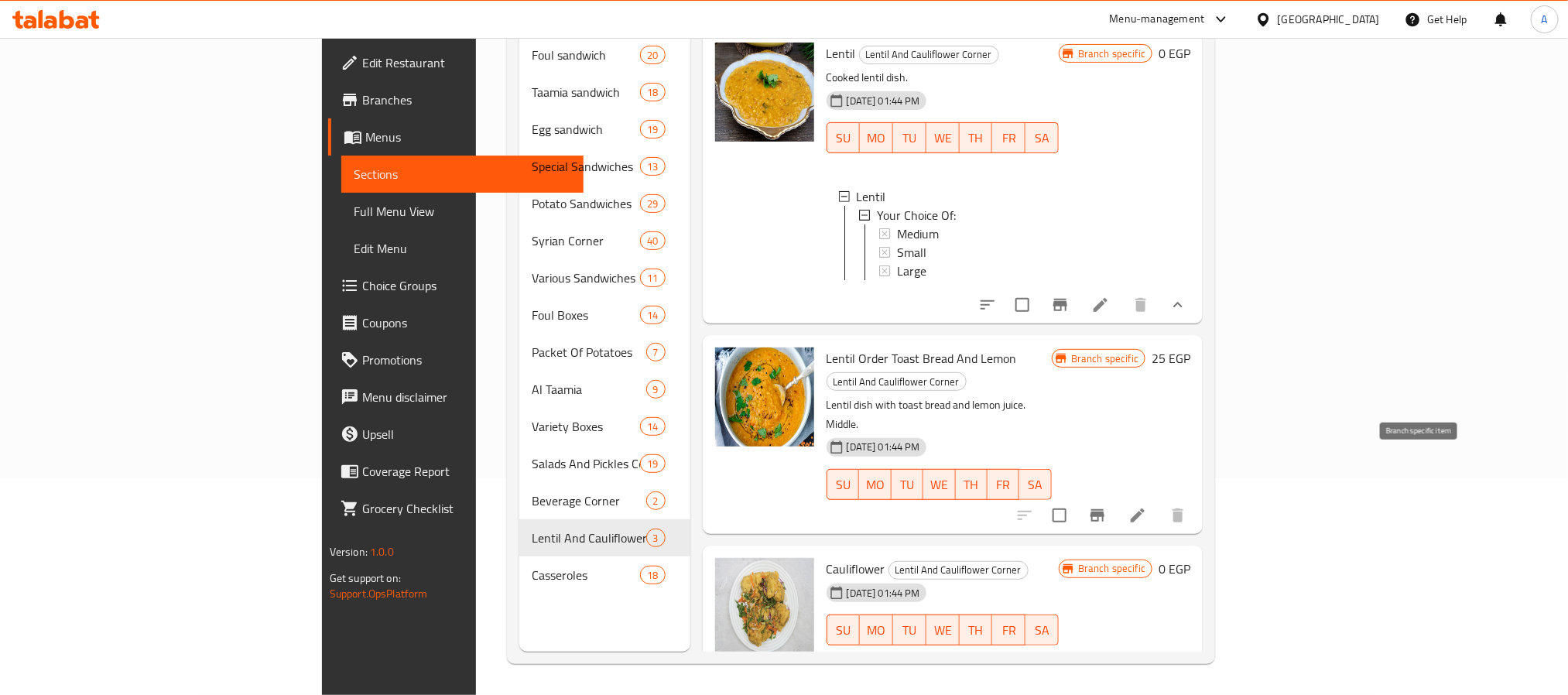
click at [1105, 509] on icon "Branch-specific-item" at bounding box center [1097, 515] width 14 height 13
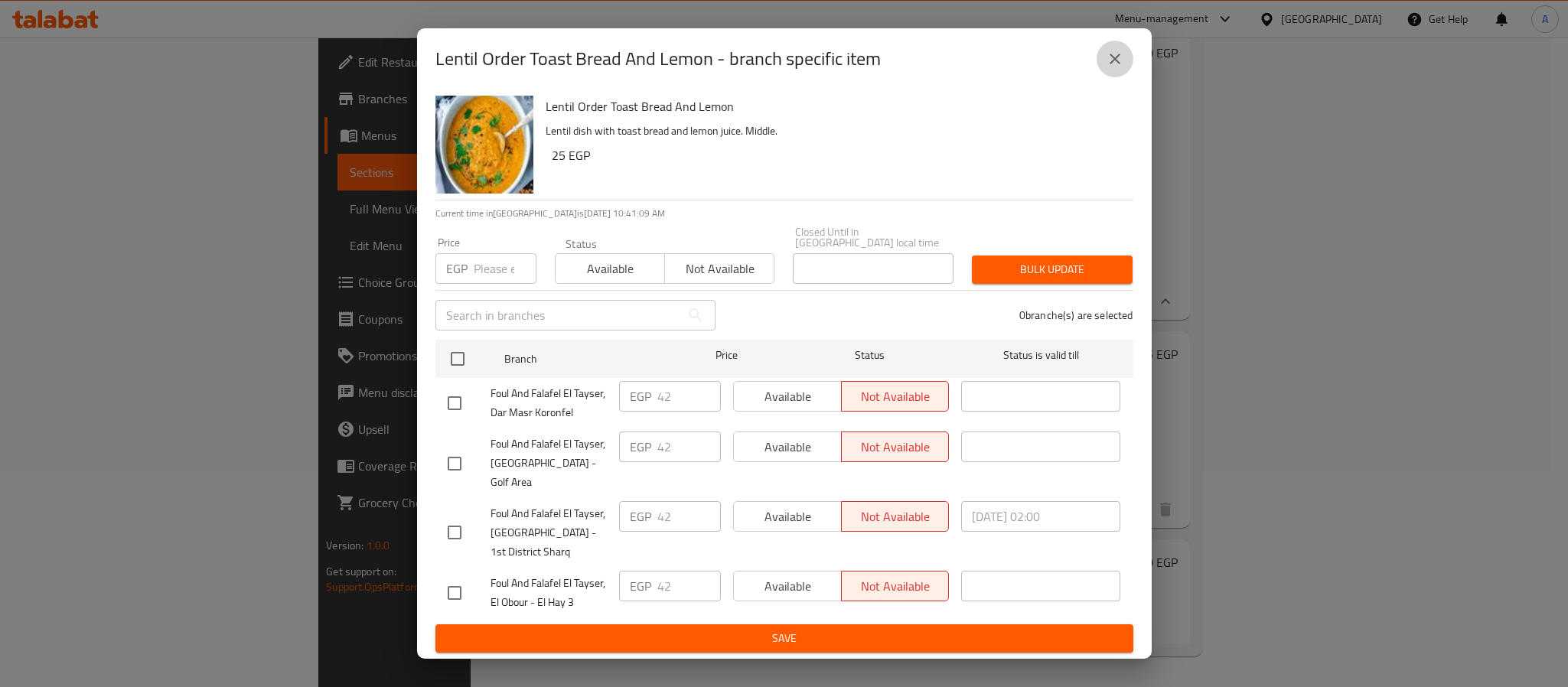
click at [1114, 68] on icon "close" at bounding box center [1115, 59] width 18 height 18
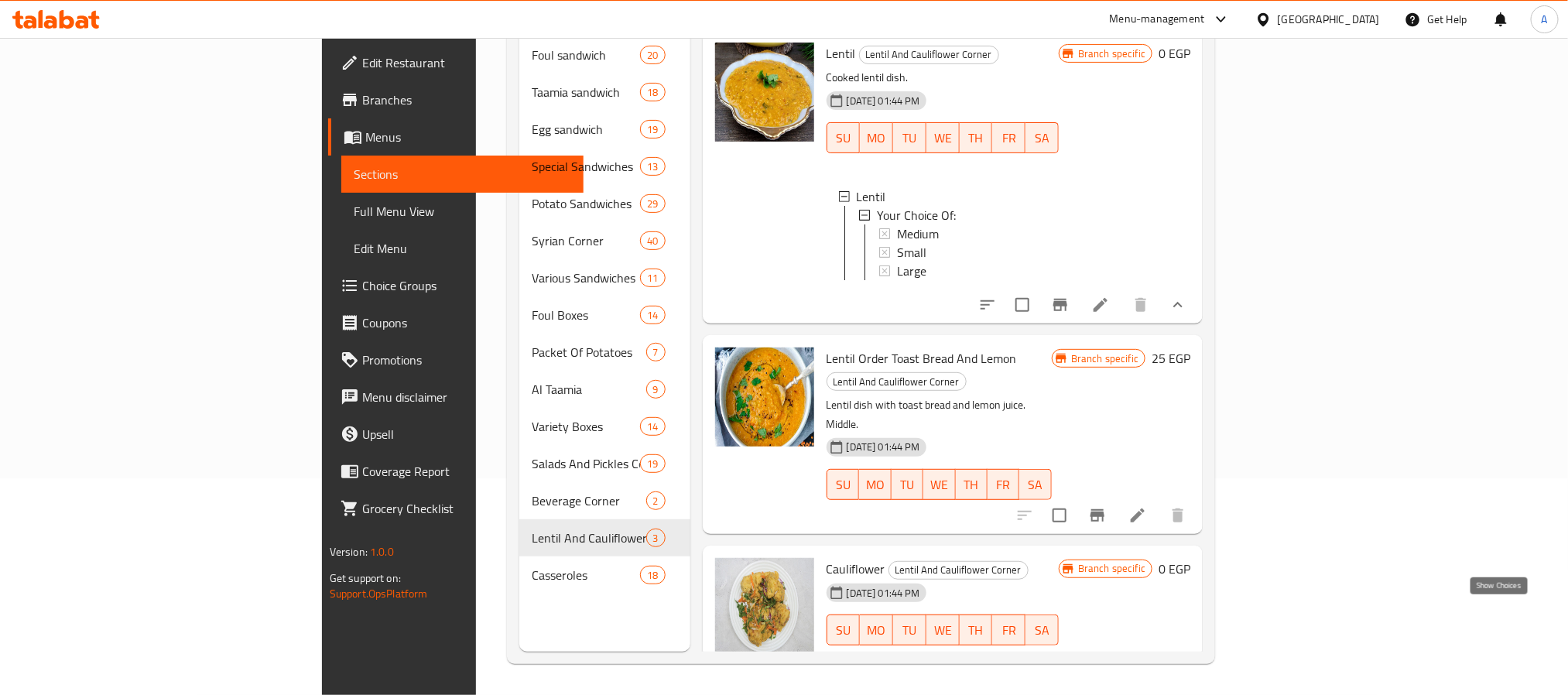
click at [1188, 652] on icon "show more" at bounding box center [1178, 661] width 19 height 19
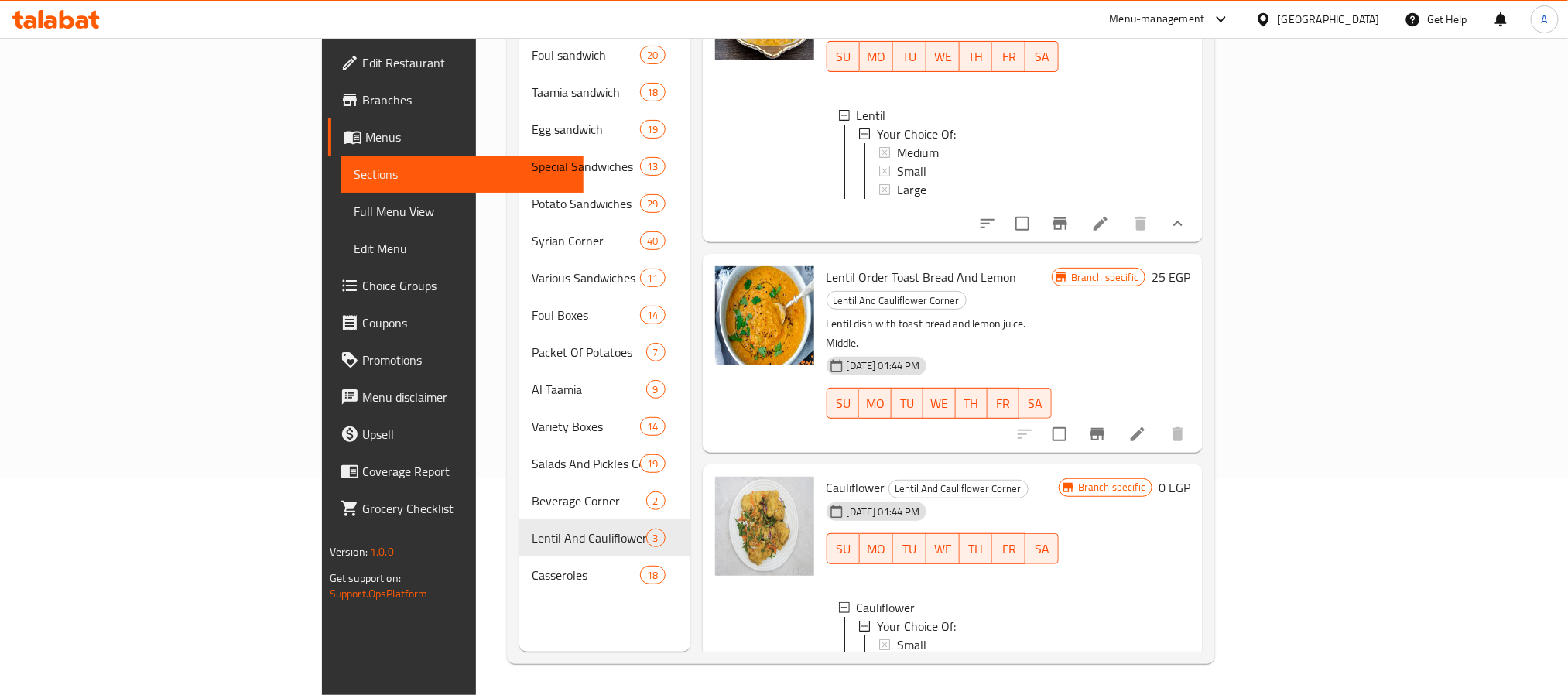
scroll to position [116, 0]
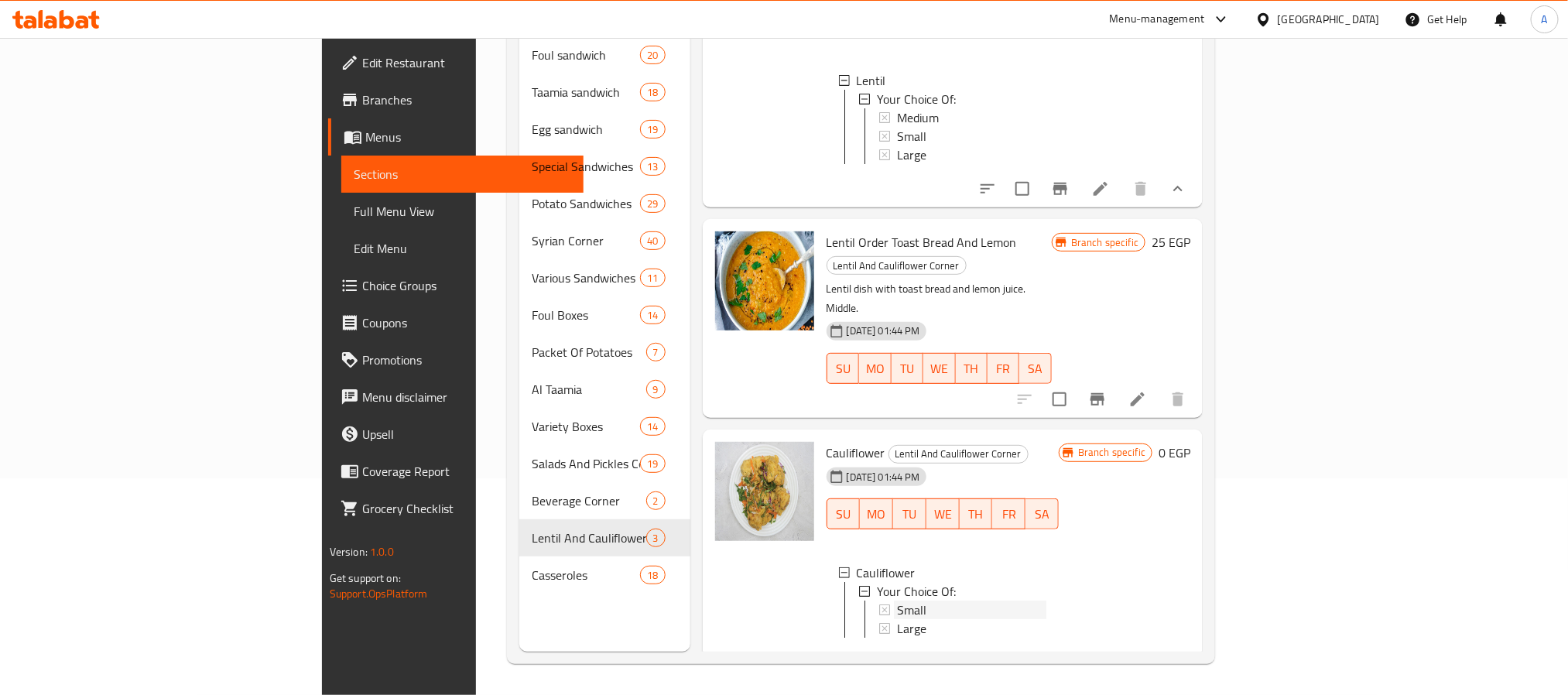
click at [897, 601] on span "Small" at bounding box center [911, 610] width 30 height 19
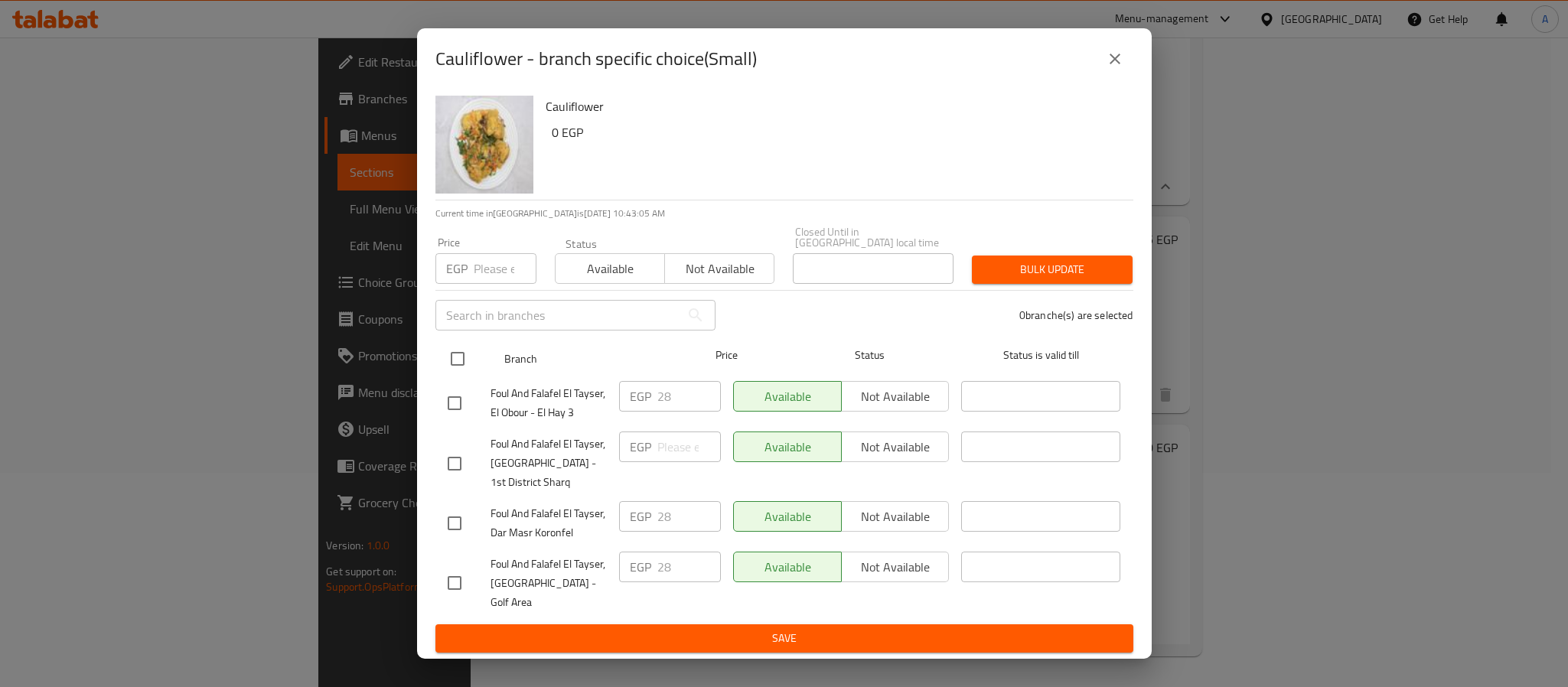
click at [457, 369] on input "checkbox" at bounding box center [457, 359] width 32 height 32
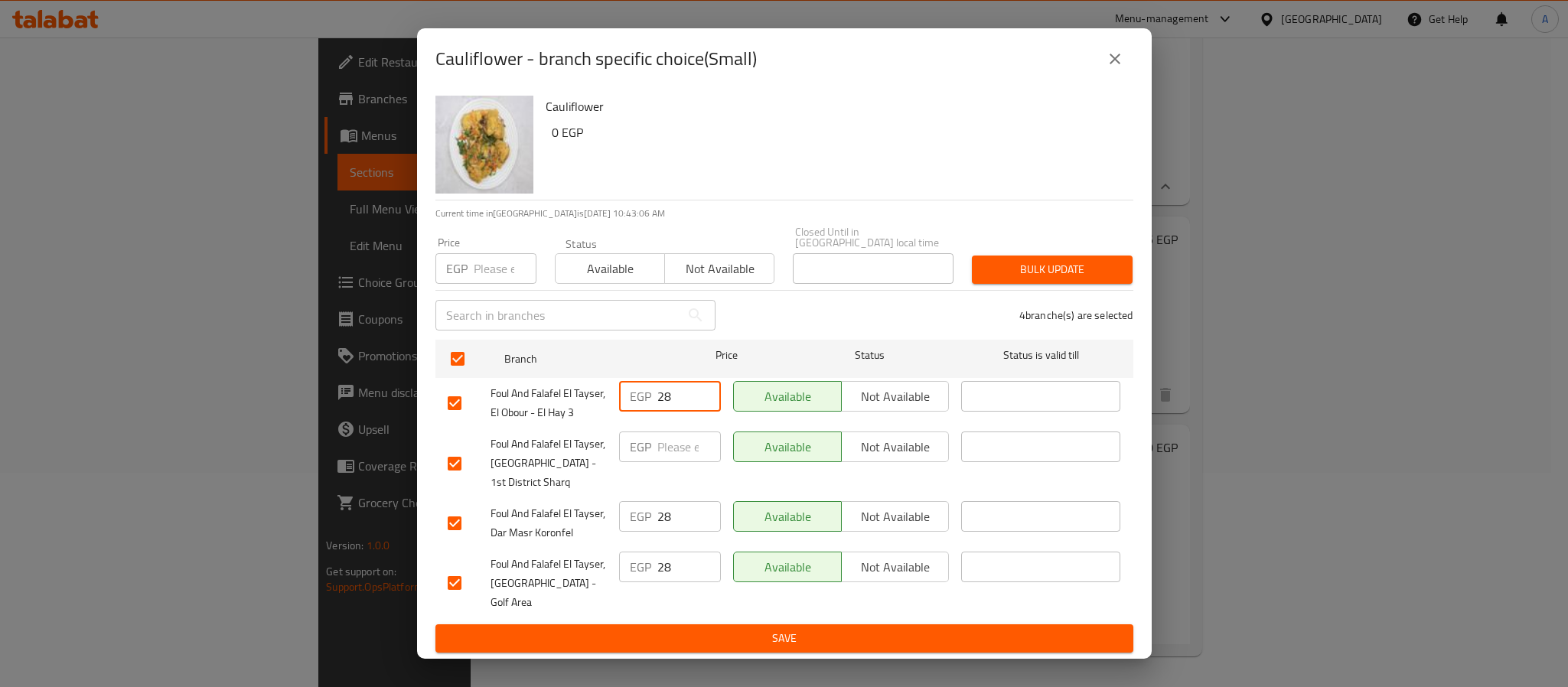
drag, startPoint x: 673, startPoint y: 399, endPoint x: 629, endPoint y: 391, distance: 44.7
click at [629, 391] on div "EGP 28 ​" at bounding box center [670, 396] width 102 height 31
click at [501, 284] on input "number" at bounding box center [505, 268] width 63 height 31
paste input "28"
click at [1058, 272] on span "Bulk update" at bounding box center [1052, 269] width 136 height 19
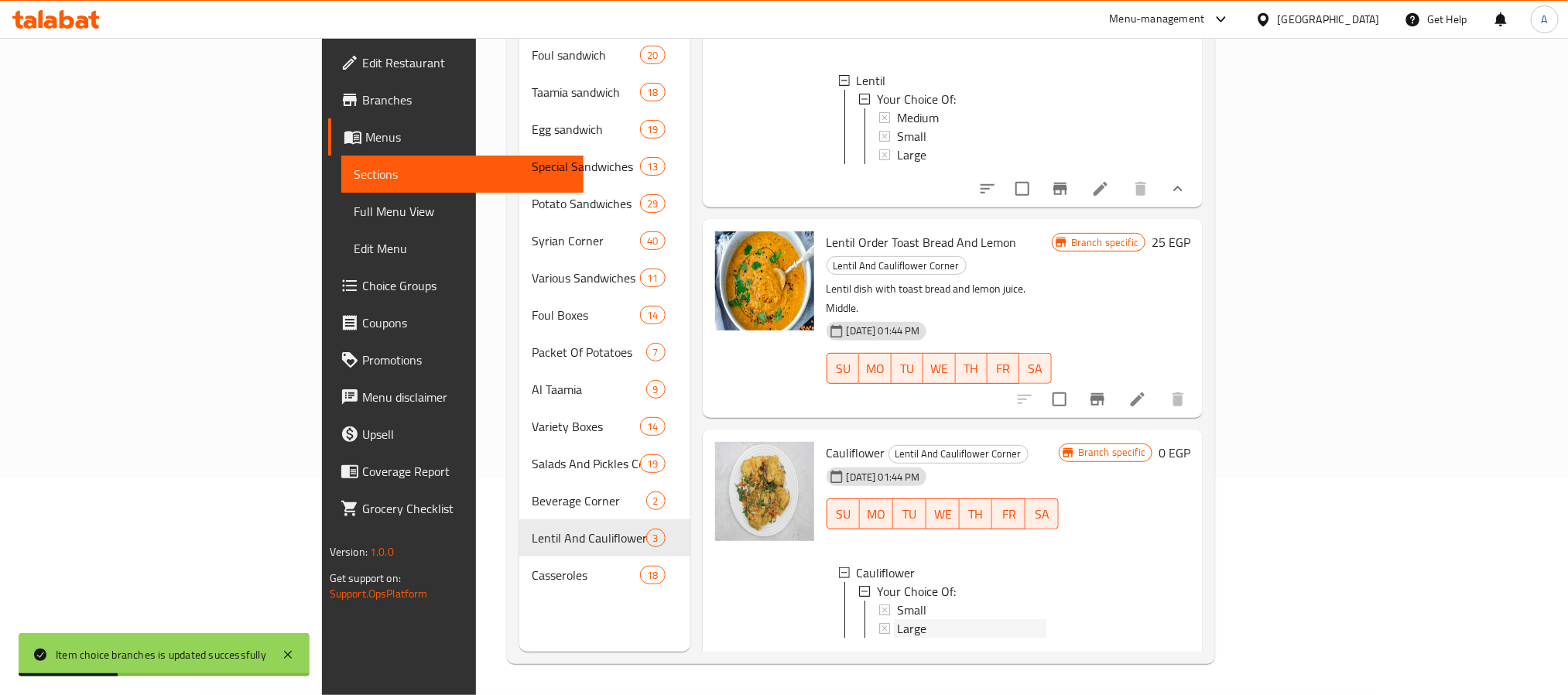
click at [897, 620] on div "Large" at bounding box center [971, 629] width 150 height 19
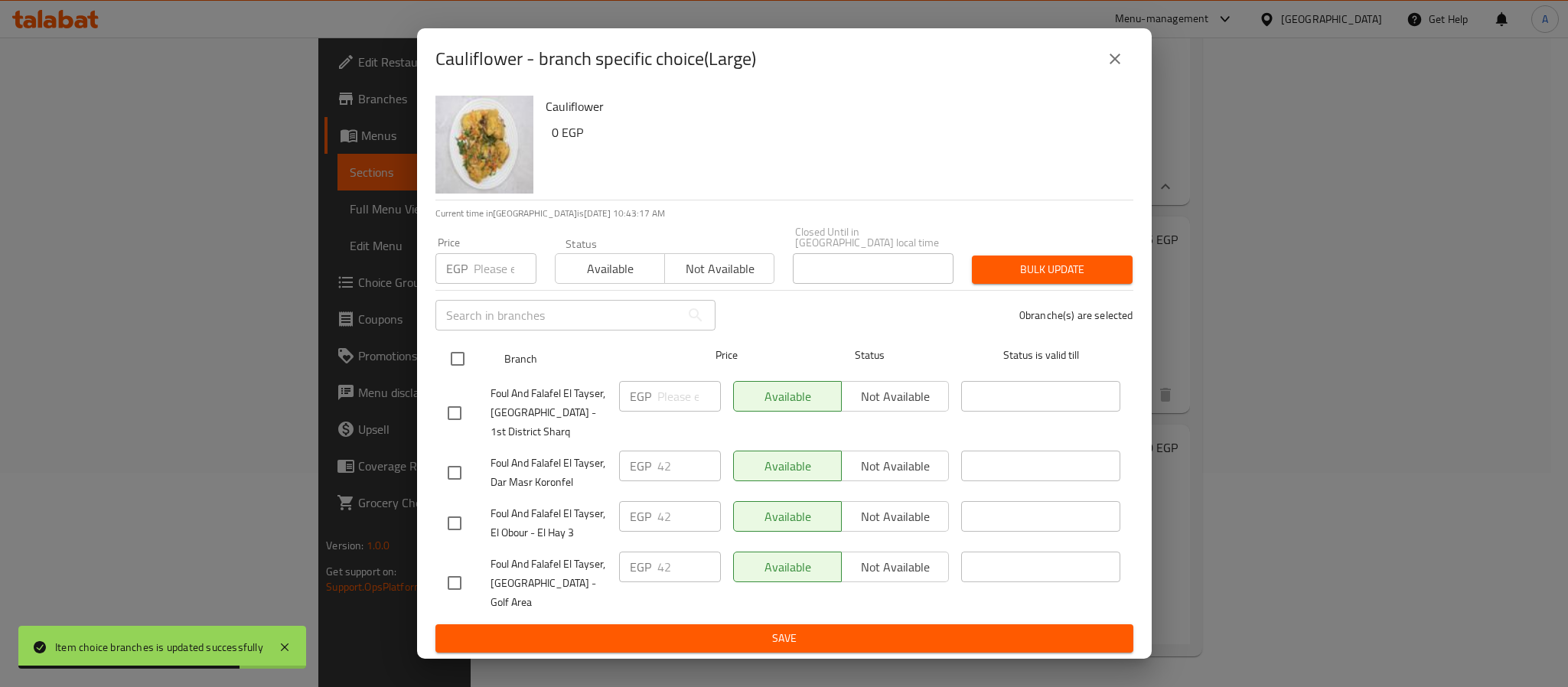
click at [461, 359] on input "checkbox" at bounding box center [457, 359] width 32 height 32
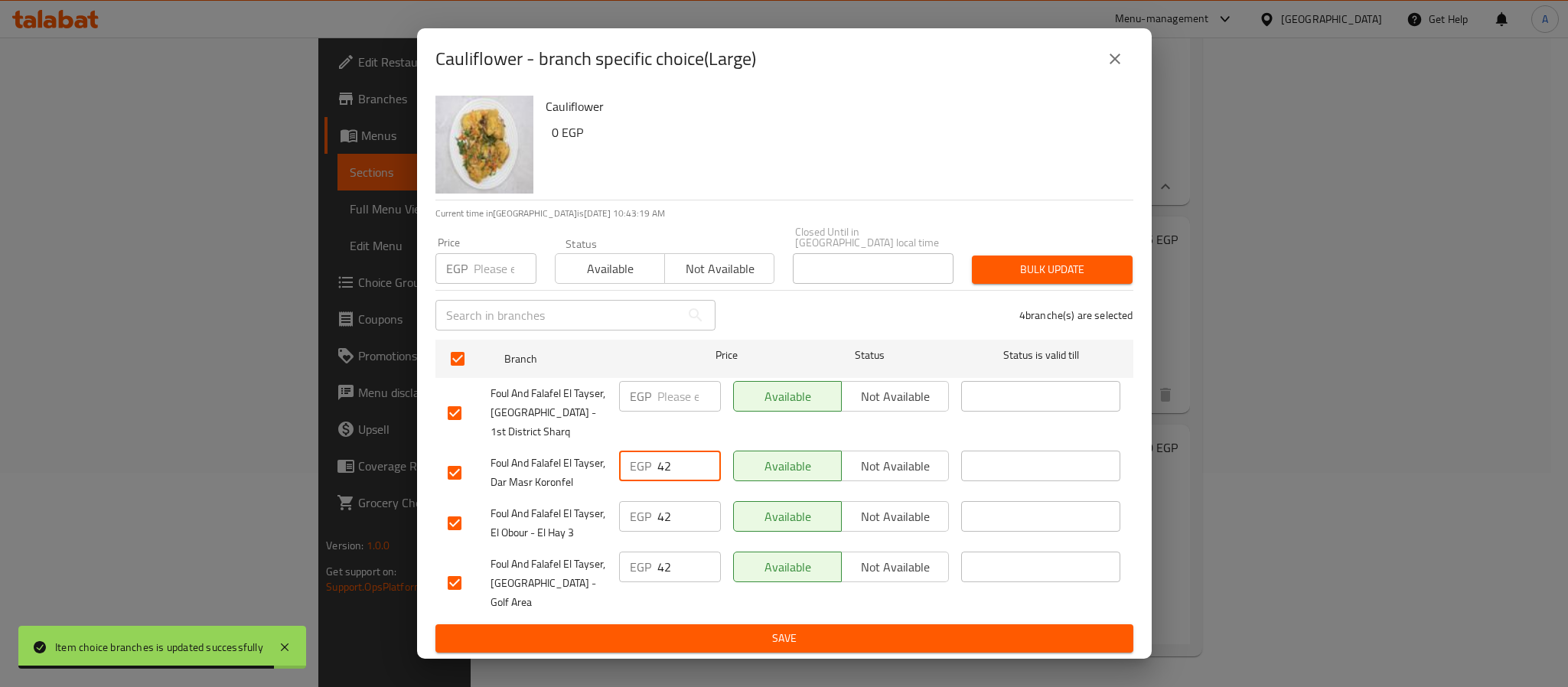
drag, startPoint x: 678, startPoint y: 466, endPoint x: 632, endPoint y: 452, distance: 48.1
click at [632, 452] on div "EGP 42 ​" at bounding box center [669, 473] width 114 height 57
click at [677, 394] on input "number" at bounding box center [690, 396] width 64 height 31
paste input "42"
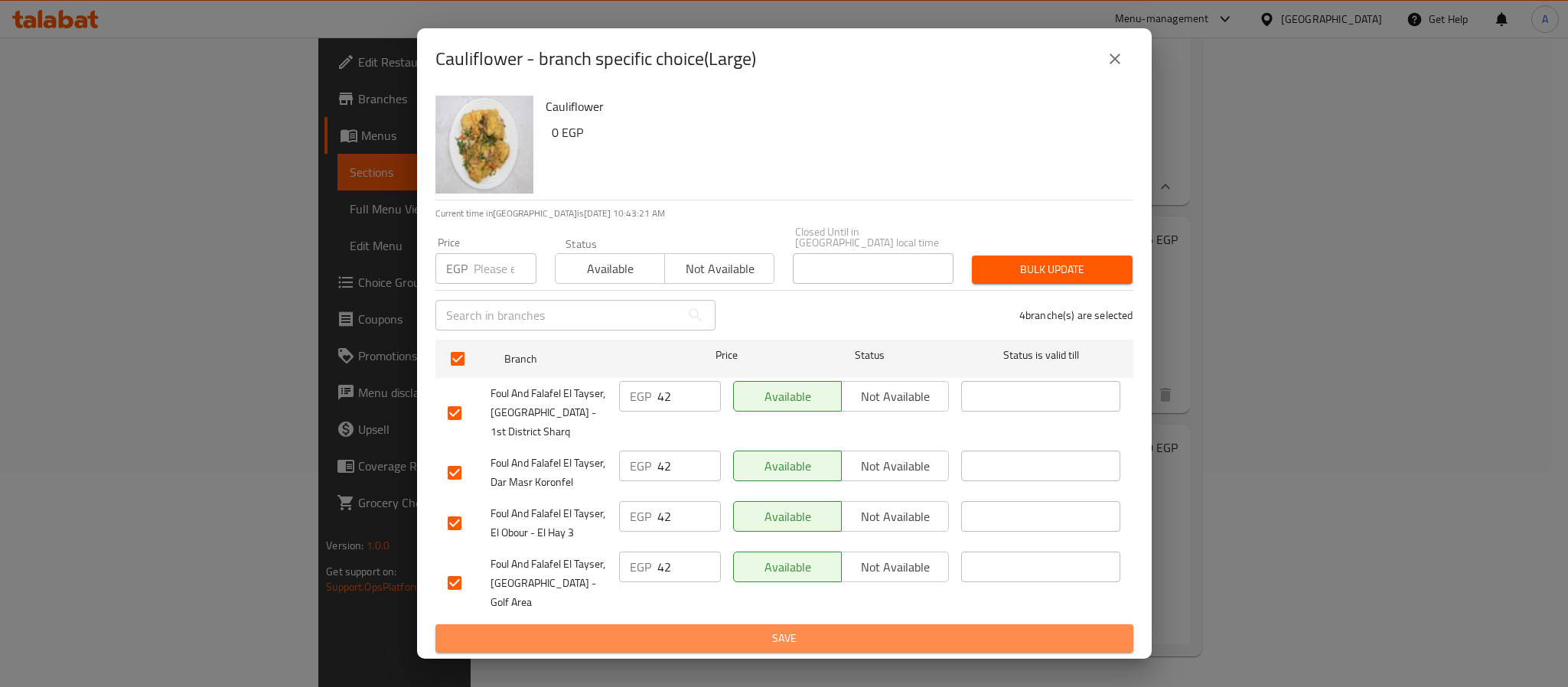
click at [731, 629] on span "Save" at bounding box center [785, 639] width 674 height 19
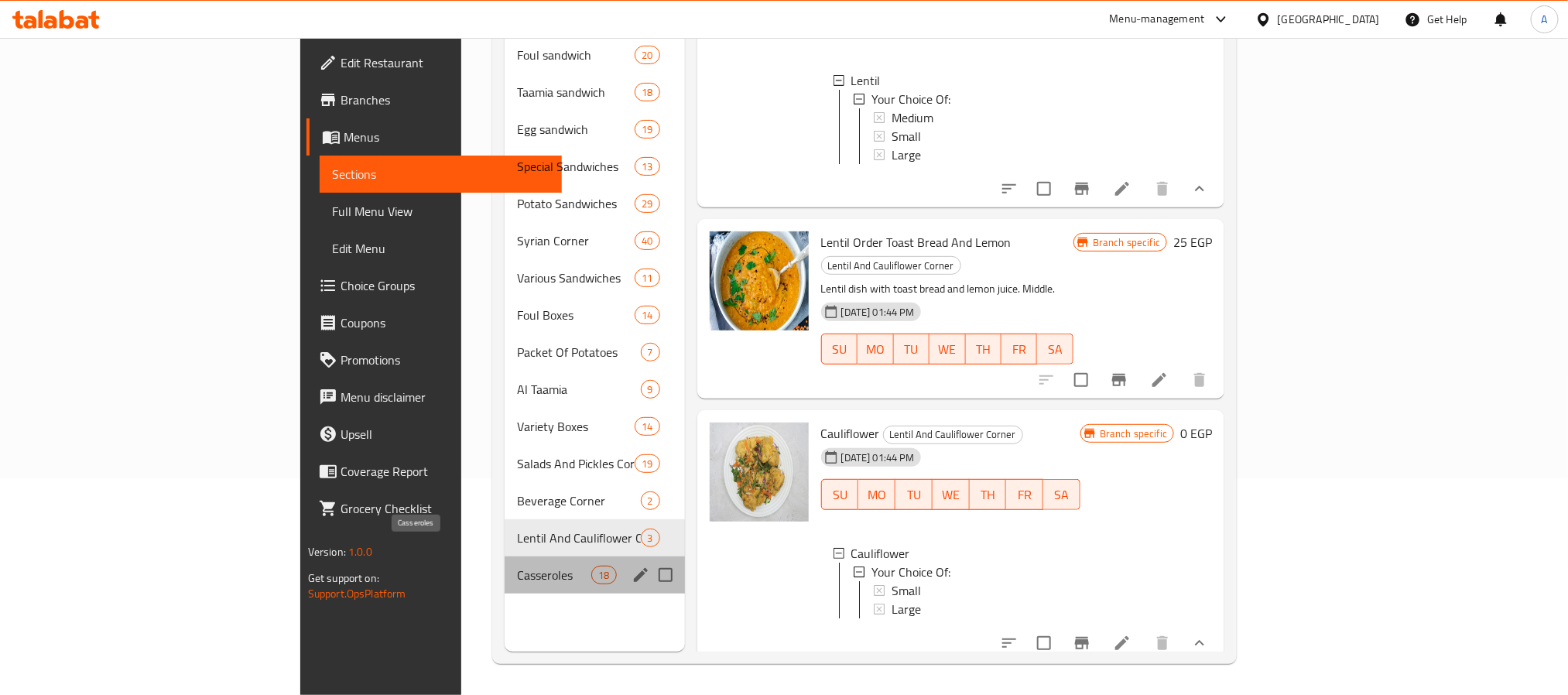
click at [517, 566] on span "Casseroles" at bounding box center [555, 575] width 74 height 19
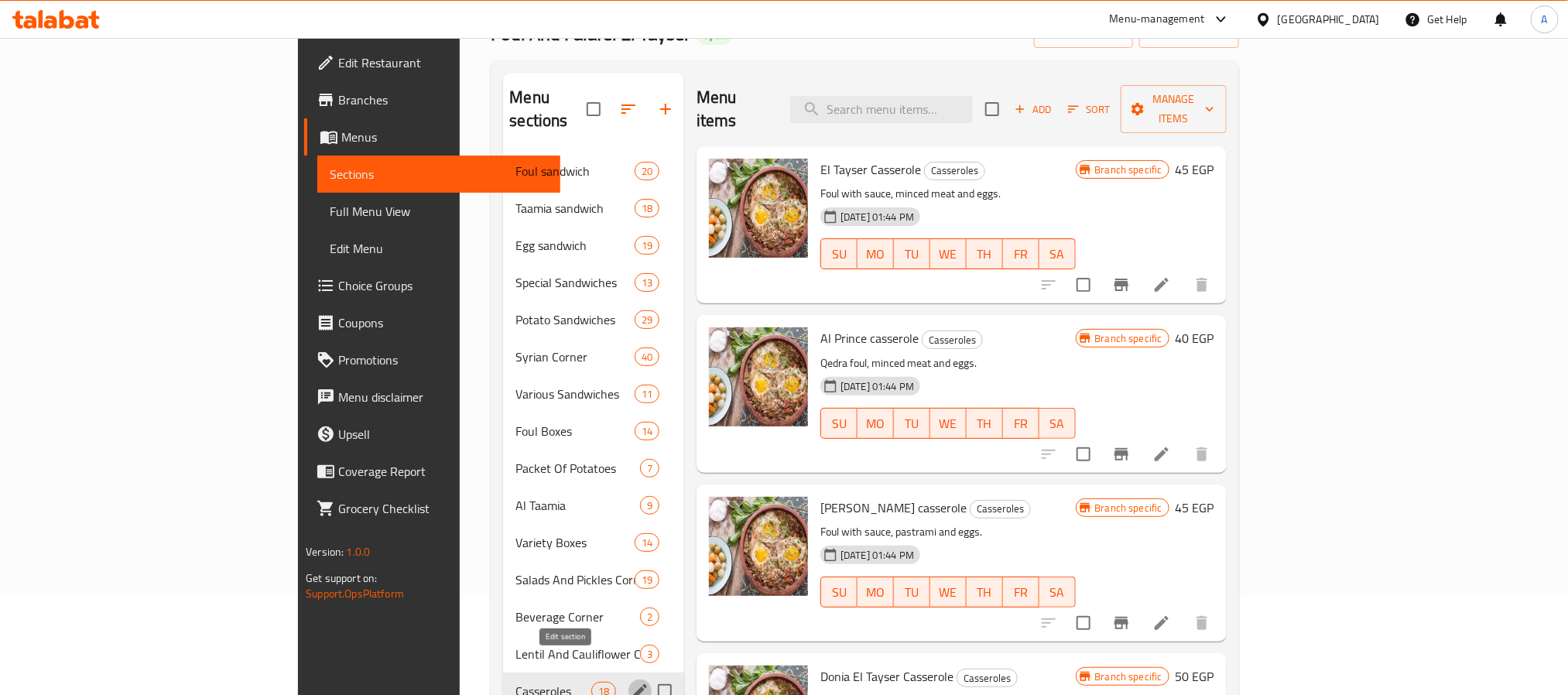
click at [631, 682] on icon "edit" at bounding box center [640, 692] width 19 height 19
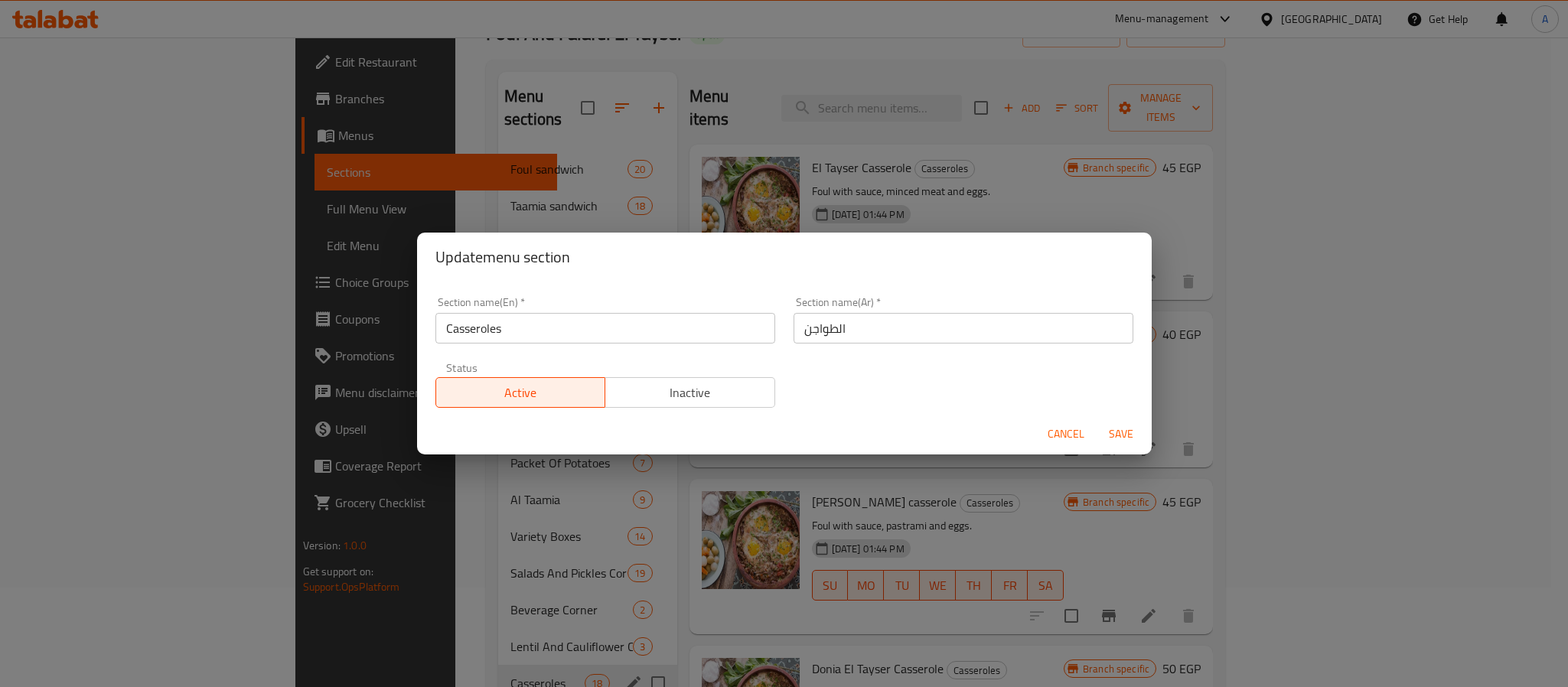
click at [667, 388] on span "Inactive" at bounding box center [690, 393] width 158 height 23
click at [1113, 435] on span "Save" at bounding box center [1121, 434] width 37 height 19
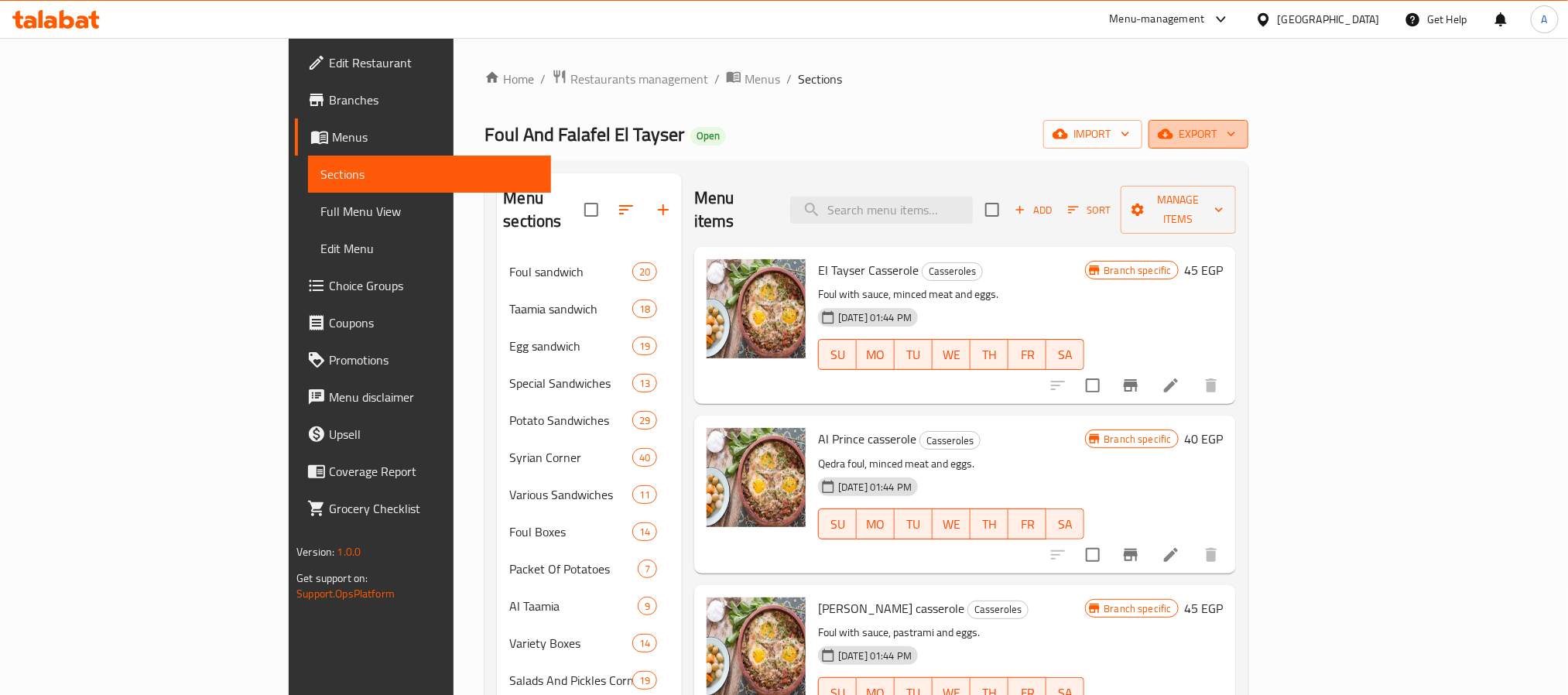
click at [1248, 145] on button "export" at bounding box center [1199, 134] width 100 height 29
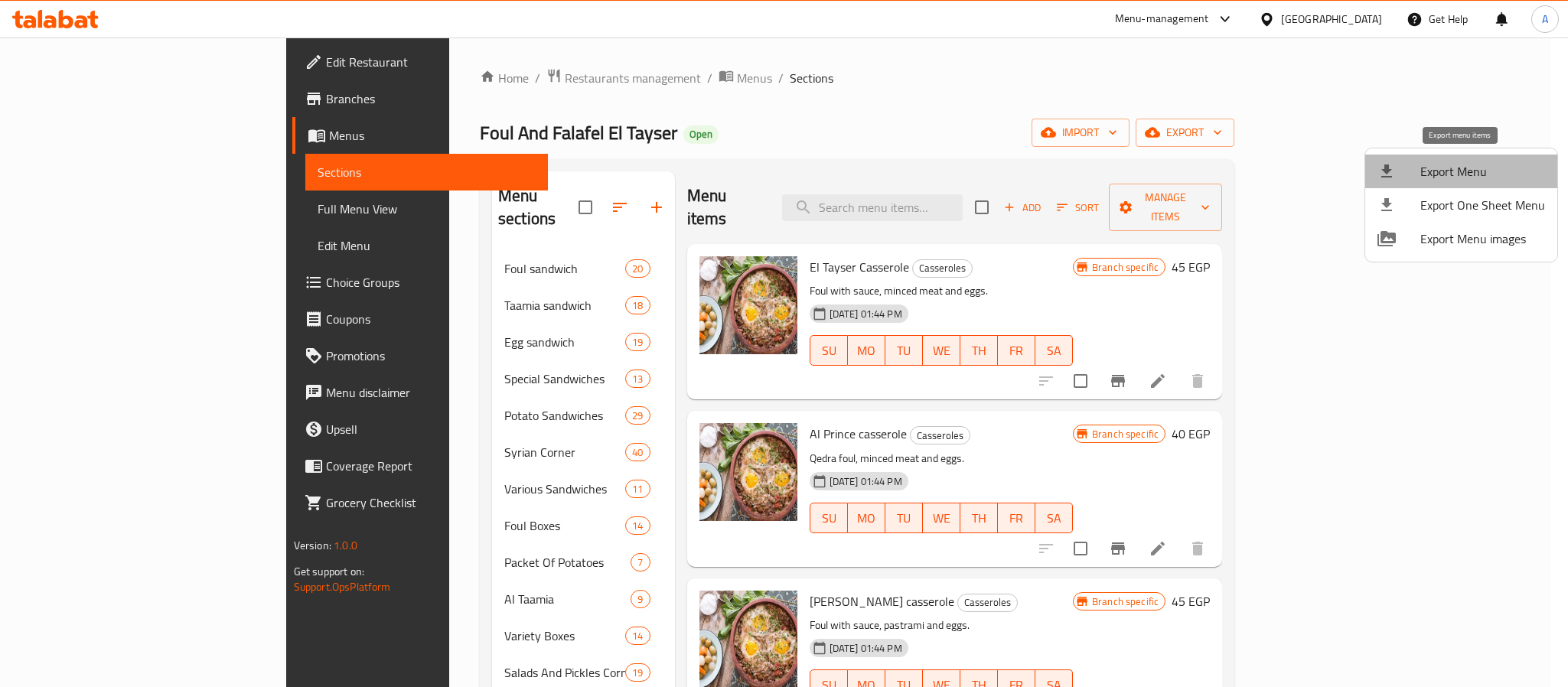
click at [1464, 177] on span "Export Menu" at bounding box center [1482, 171] width 125 height 18
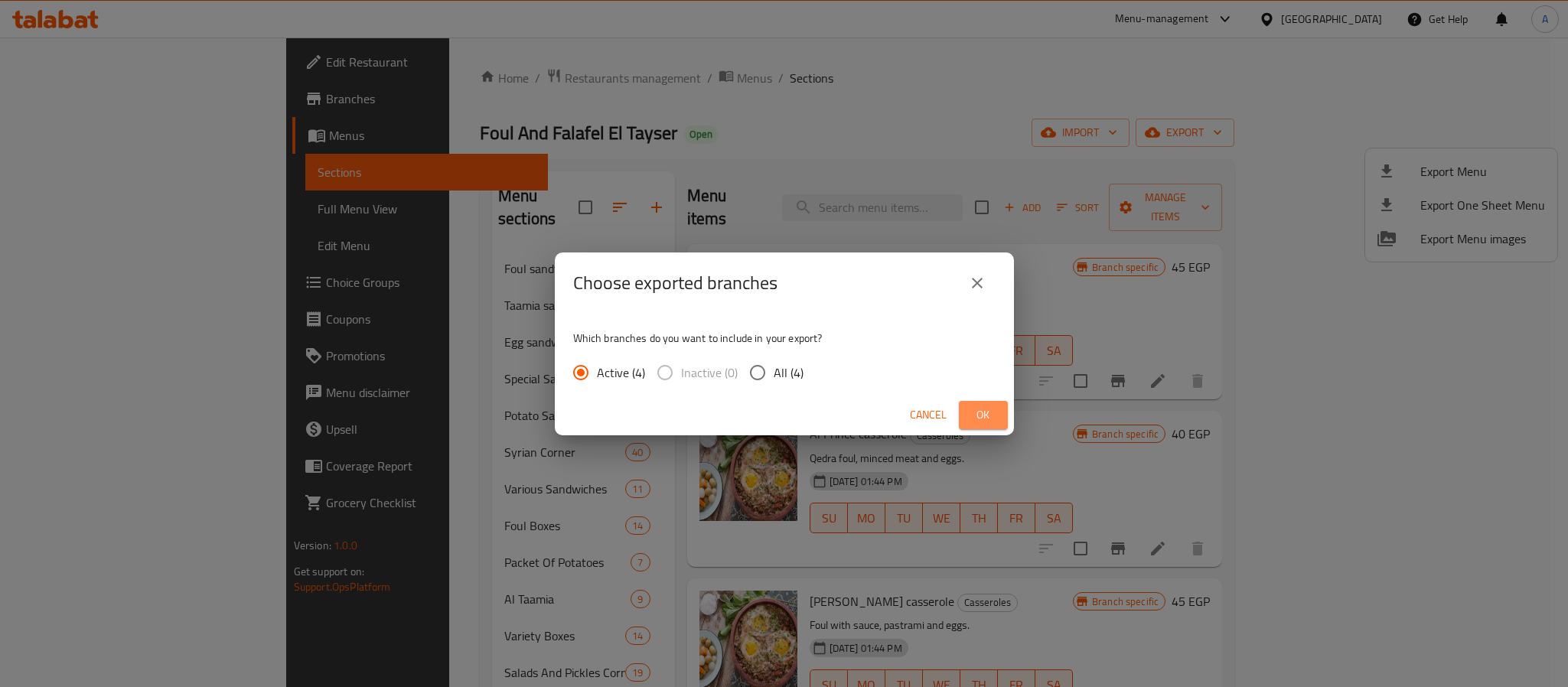
click at [965, 419] on button "Ok" at bounding box center [983, 415] width 49 height 28
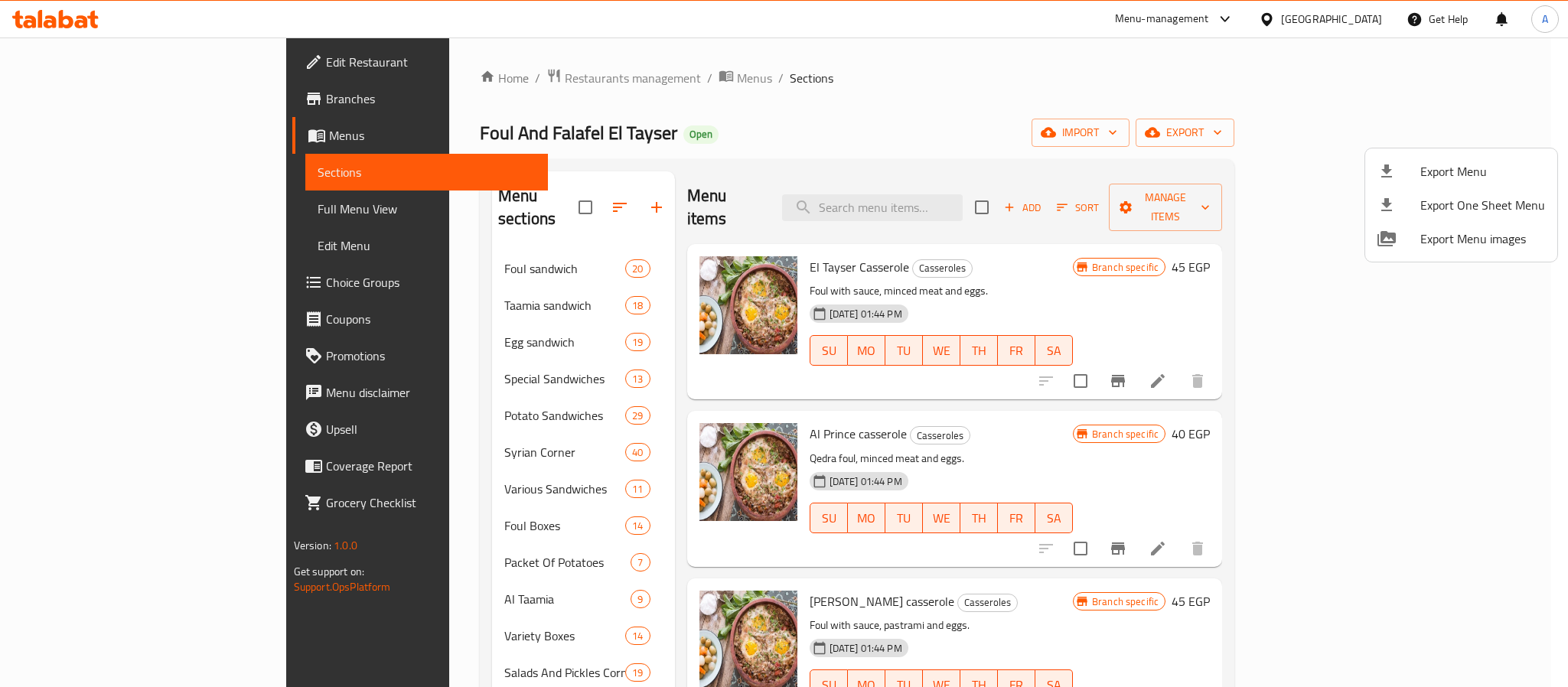
click at [1529, 349] on div at bounding box center [784, 344] width 1568 height 687
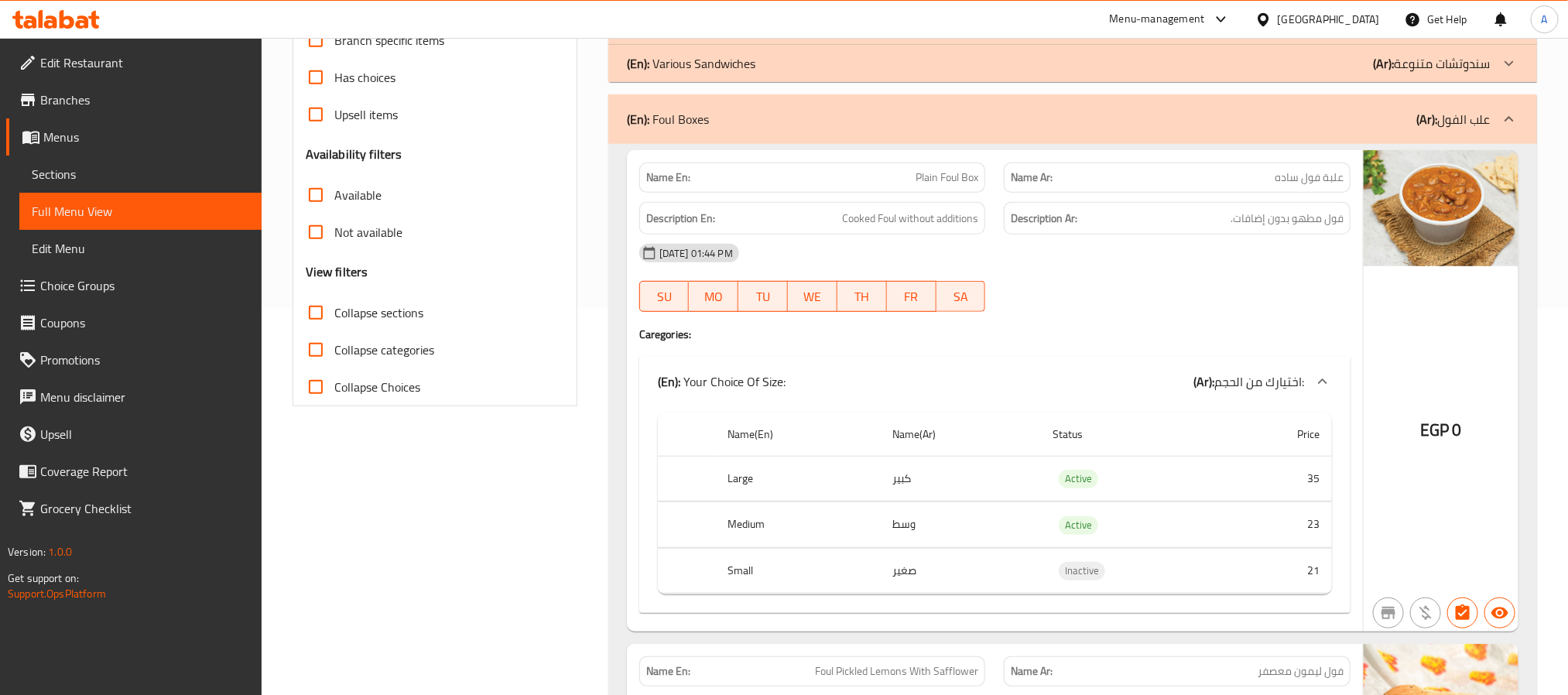
scroll to position [271, 0]
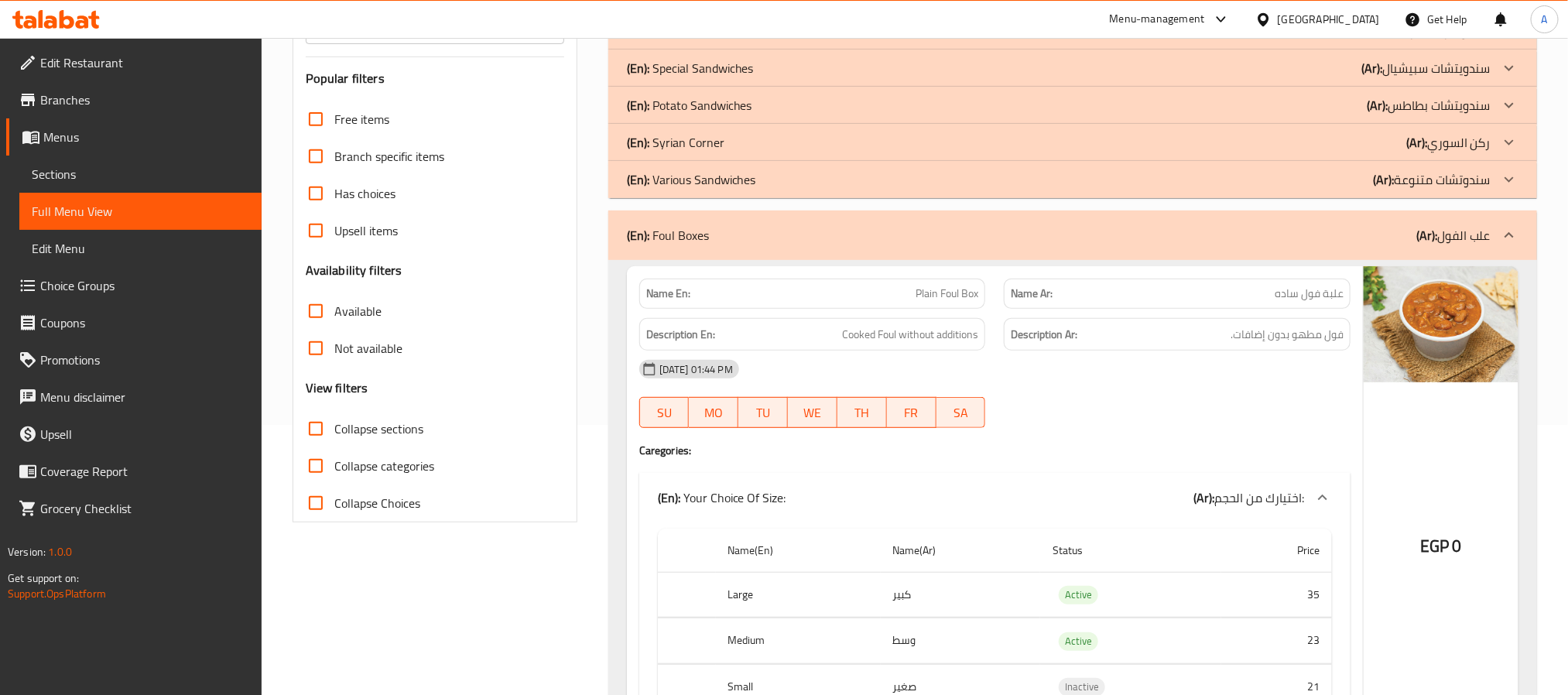
click at [1004, 233] on div "(En): Foul Boxes (Ar): علب الفول" at bounding box center [1059, 235] width 864 height 19
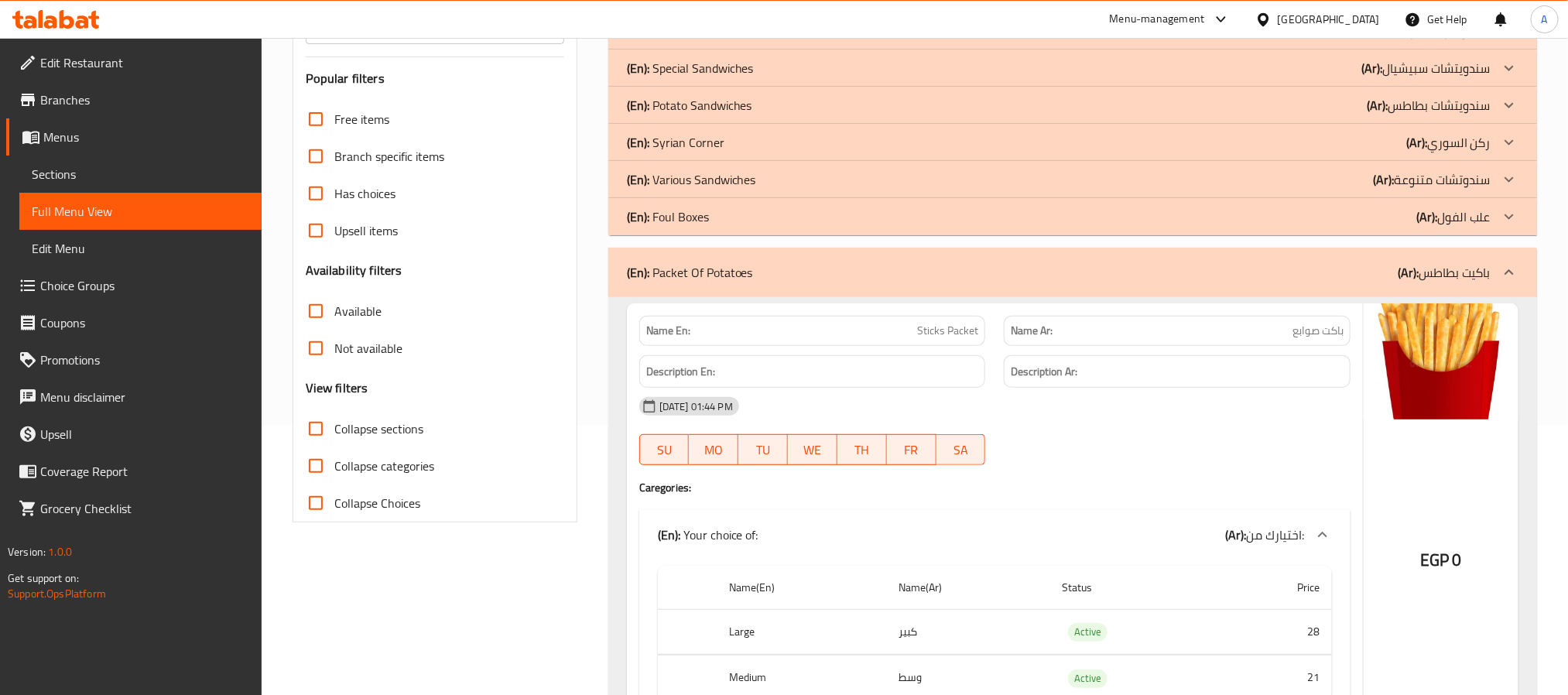
click at [1161, 286] on div "(En): Packet Of Potatoes (Ar): باكيت بطاطس" at bounding box center [1073, 272] width 929 height 50
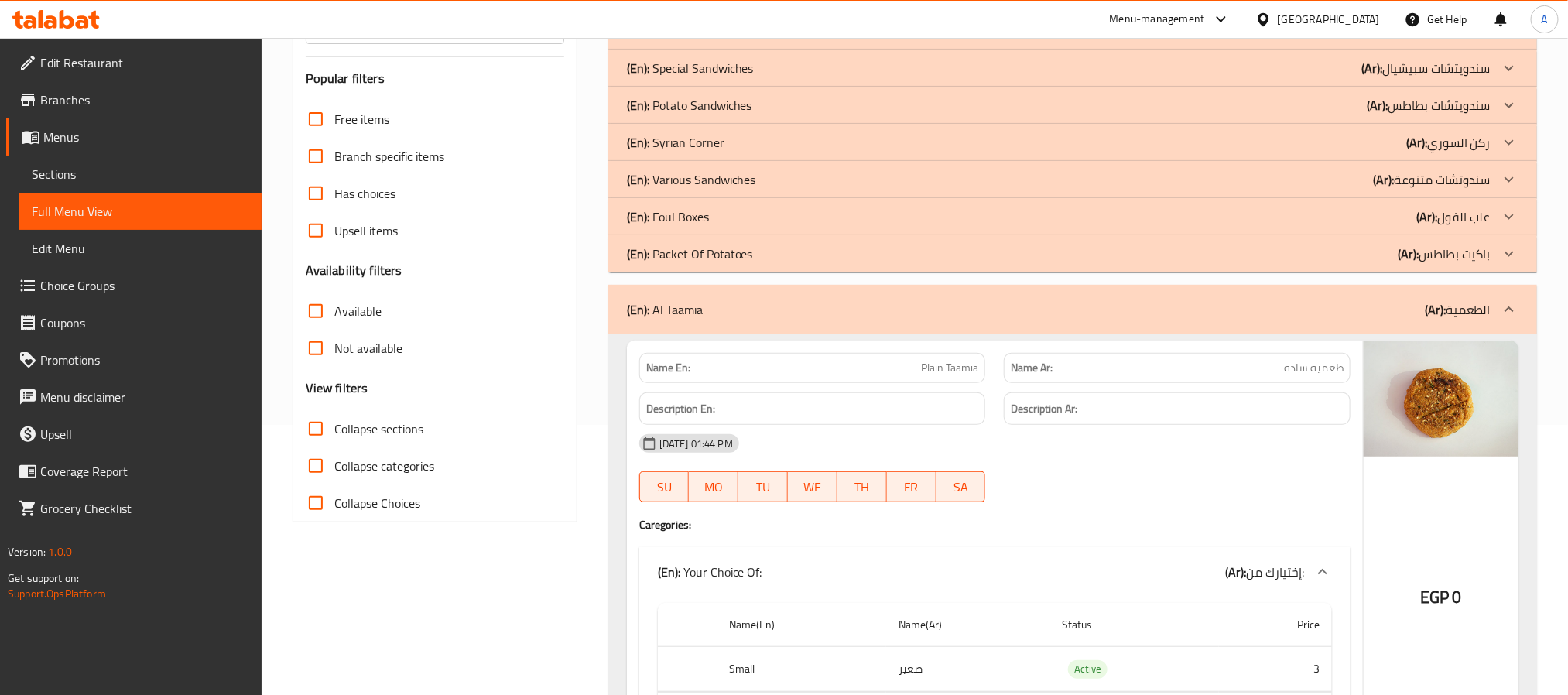
click at [1157, 285] on div "(En): [PERSON_NAME] (Ar): الطعمية" at bounding box center [1073, 309] width 929 height 50
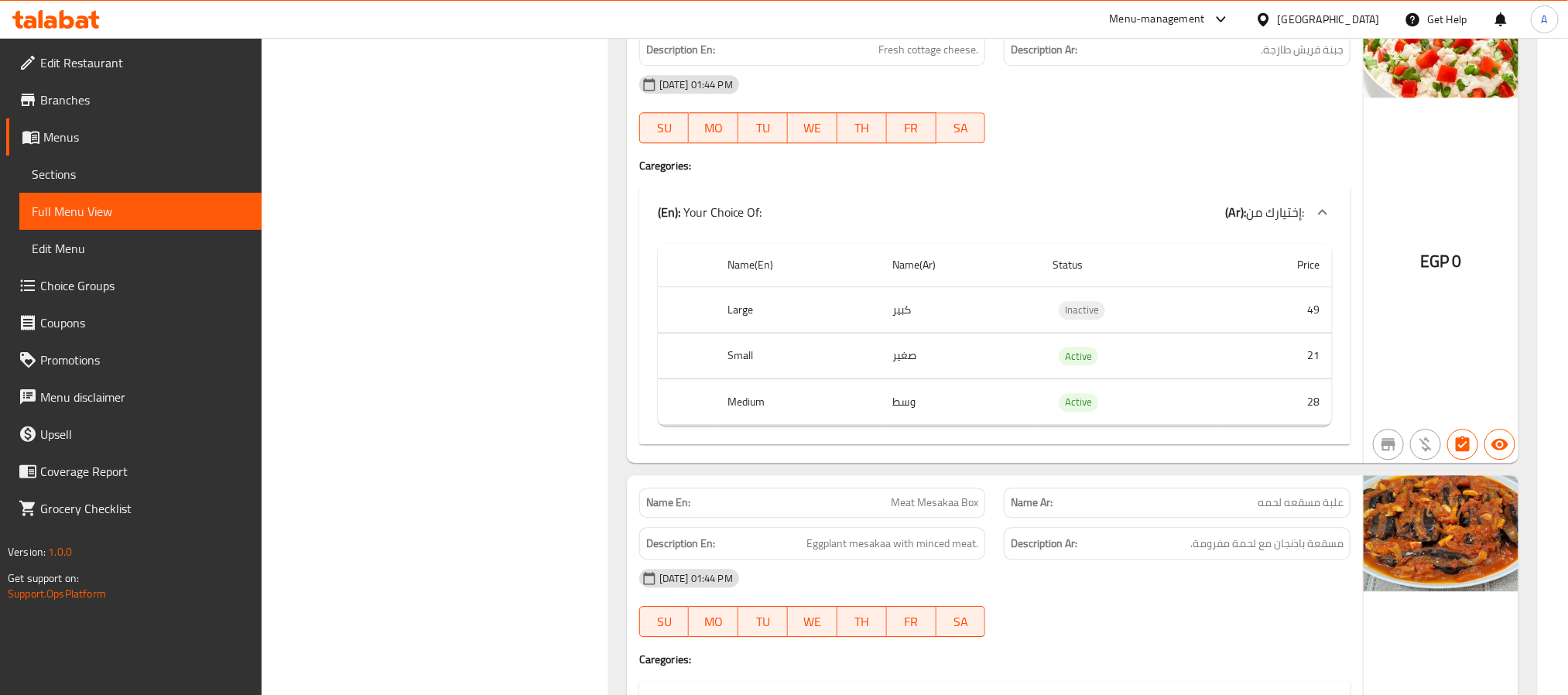
scroll to position [2361, 0]
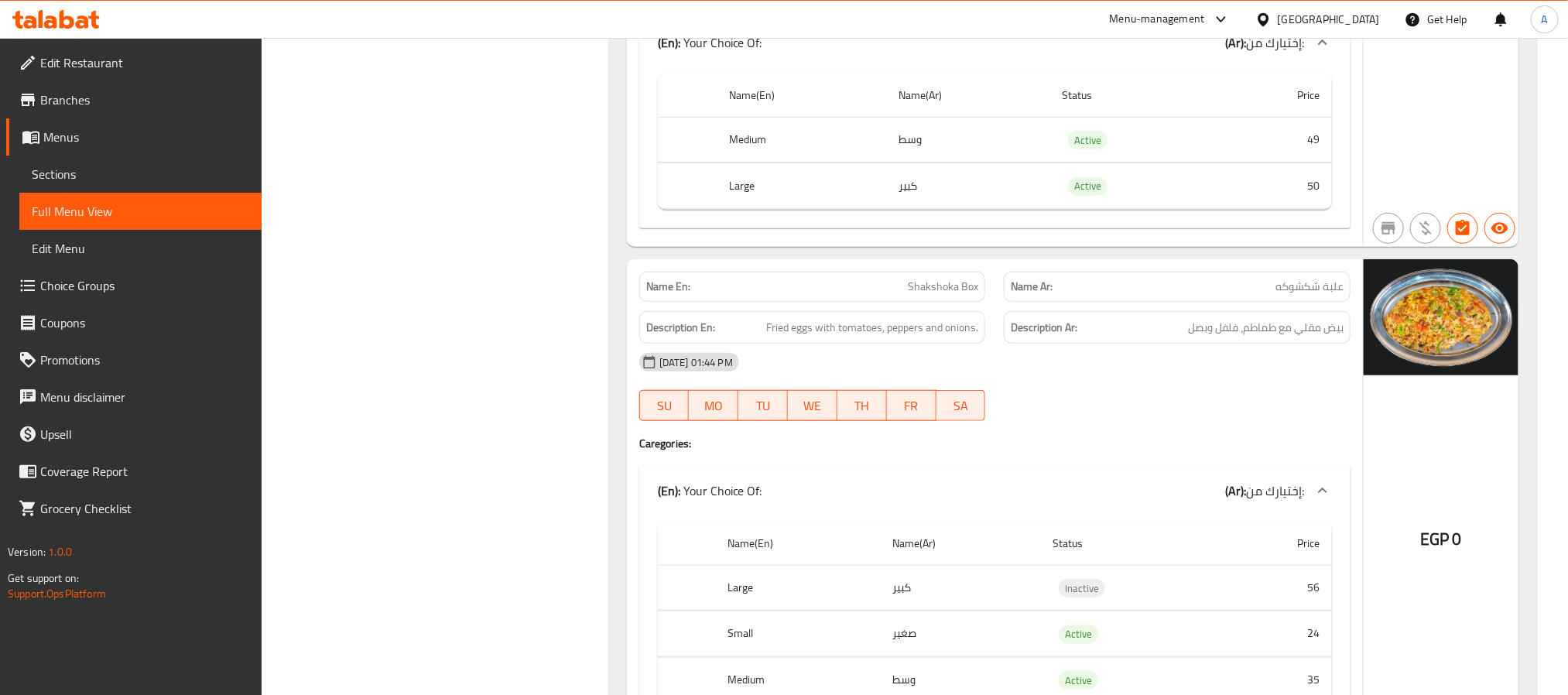
scroll to position [10750, 0]
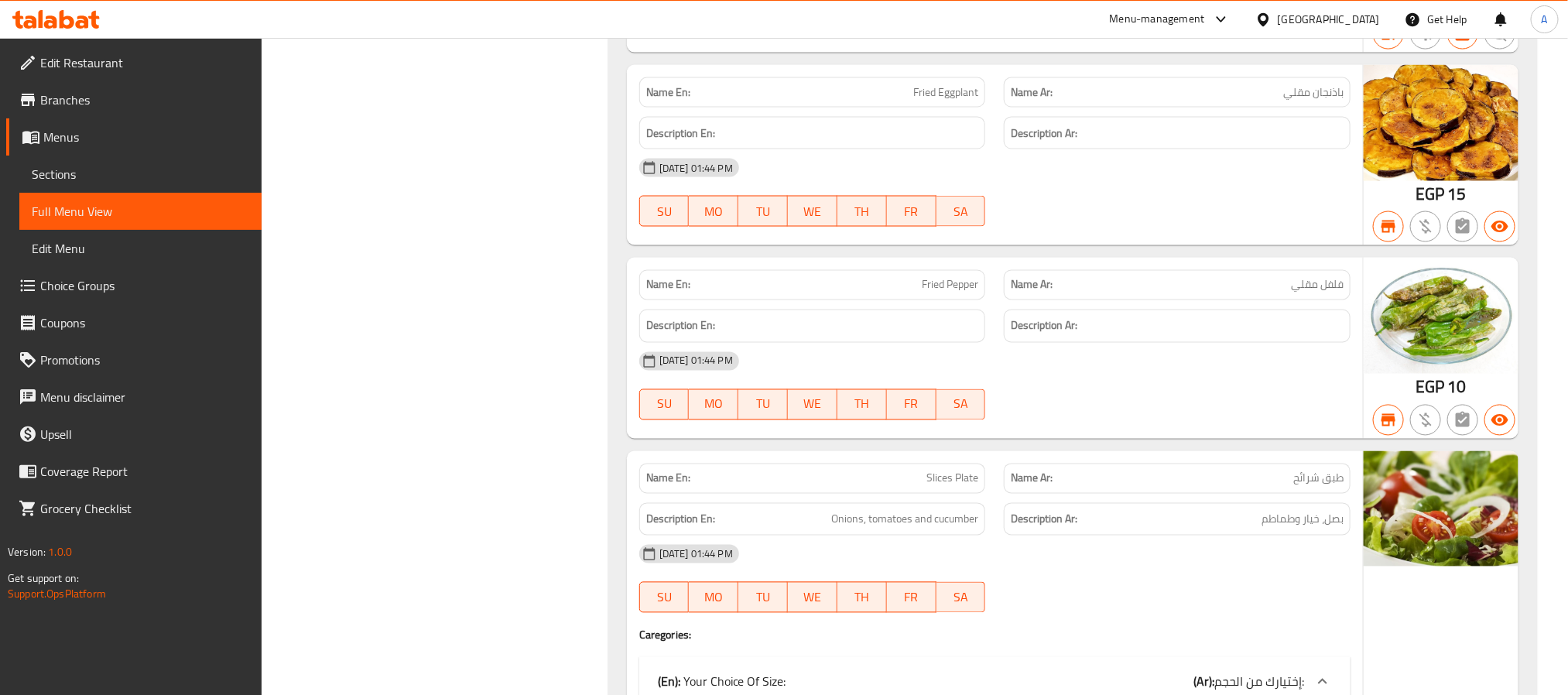
click at [953, 293] on span "Fried Pepper" at bounding box center [950, 285] width 57 height 16
copy span "Fried Pepper"
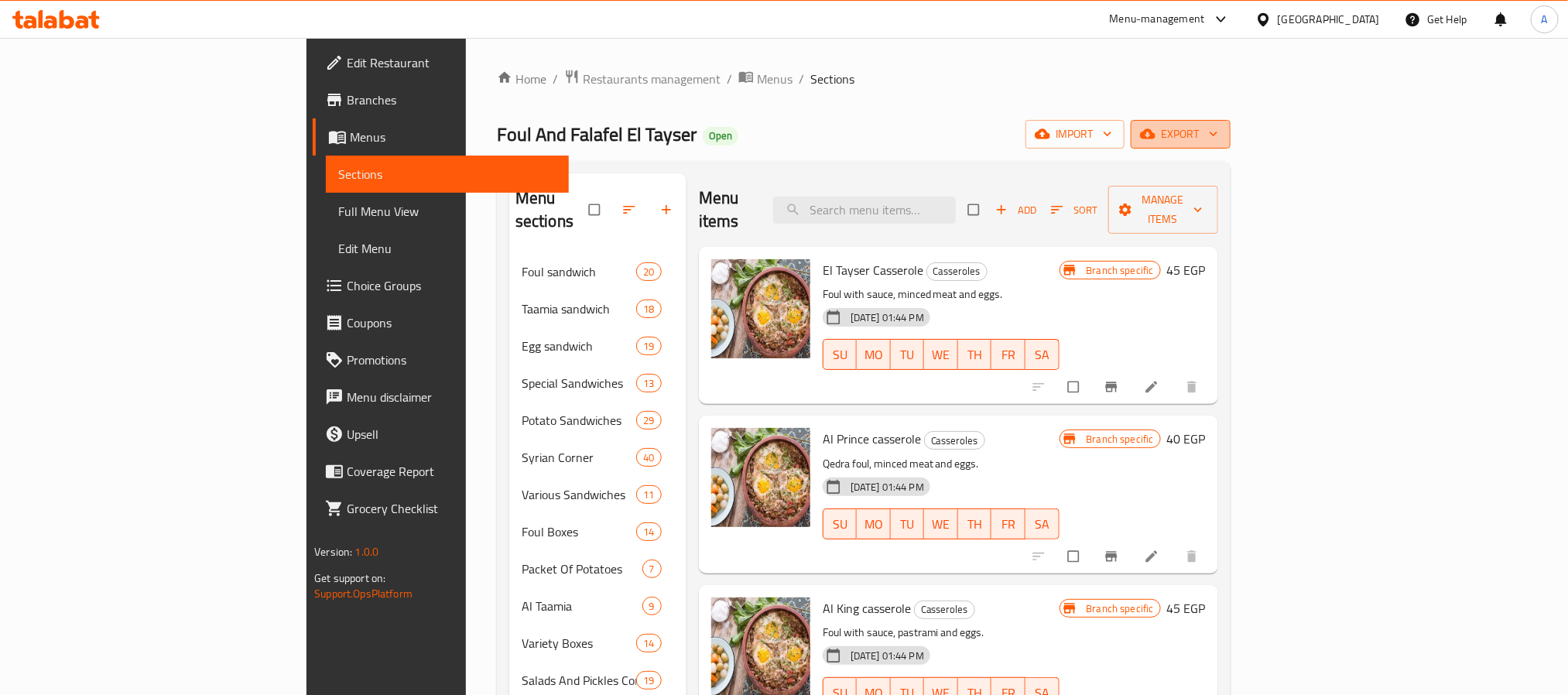
click at [1218, 140] on span "export" at bounding box center [1180, 134] width 75 height 19
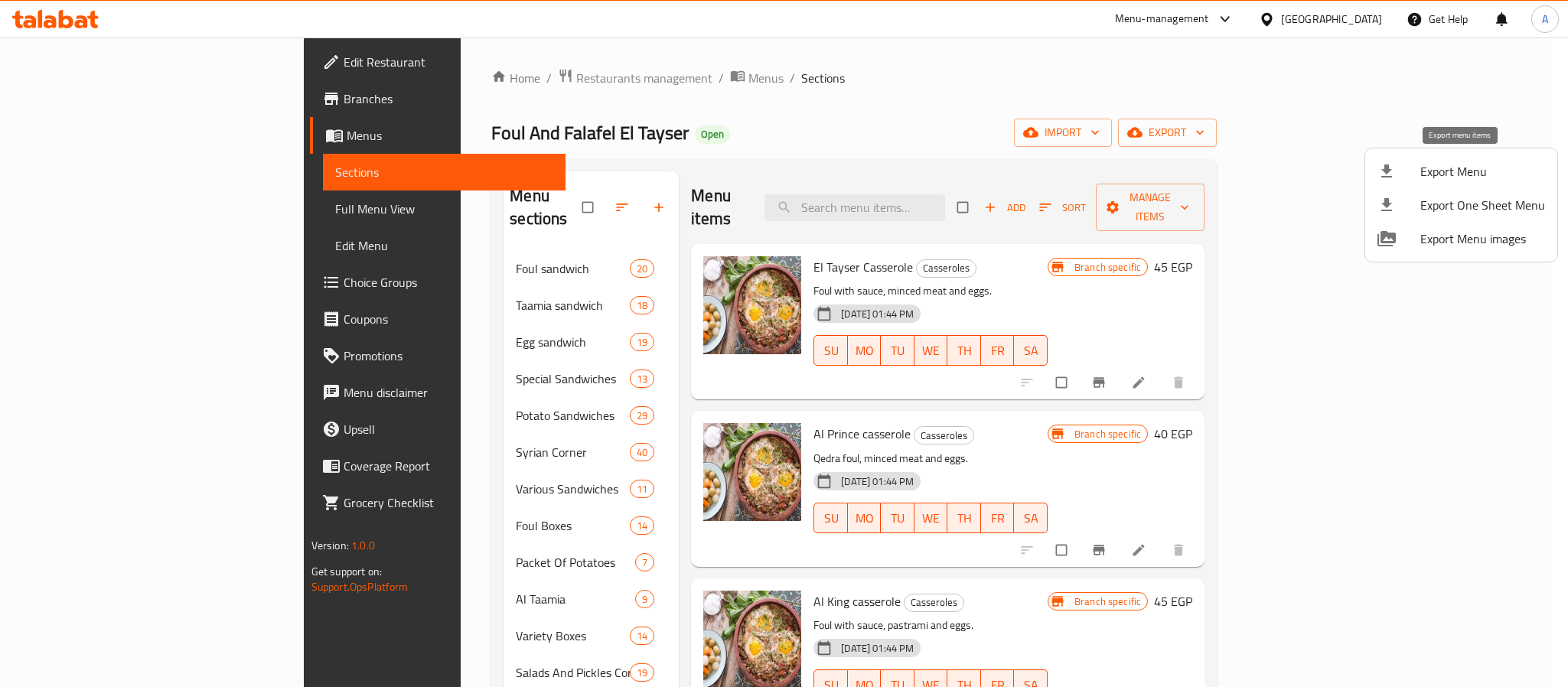
click at [1464, 173] on span "Export Menu" at bounding box center [1482, 171] width 125 height 18
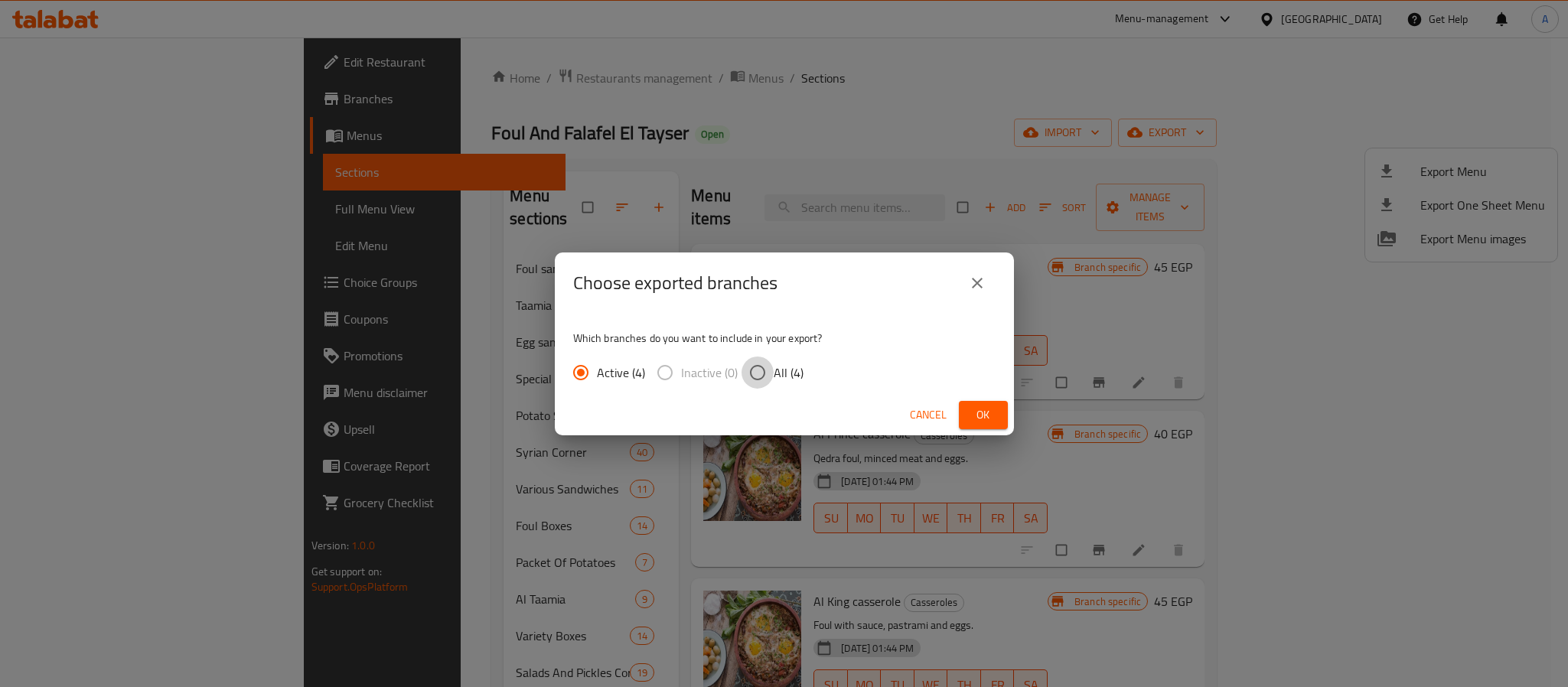
click at [766, 372] on input "All (4)" at bounding box center [757, 373] width 32 height 32
radio input "true"
click at [980, 413] on span "Ok" at bounding box center [983, 415] width 24 height 19
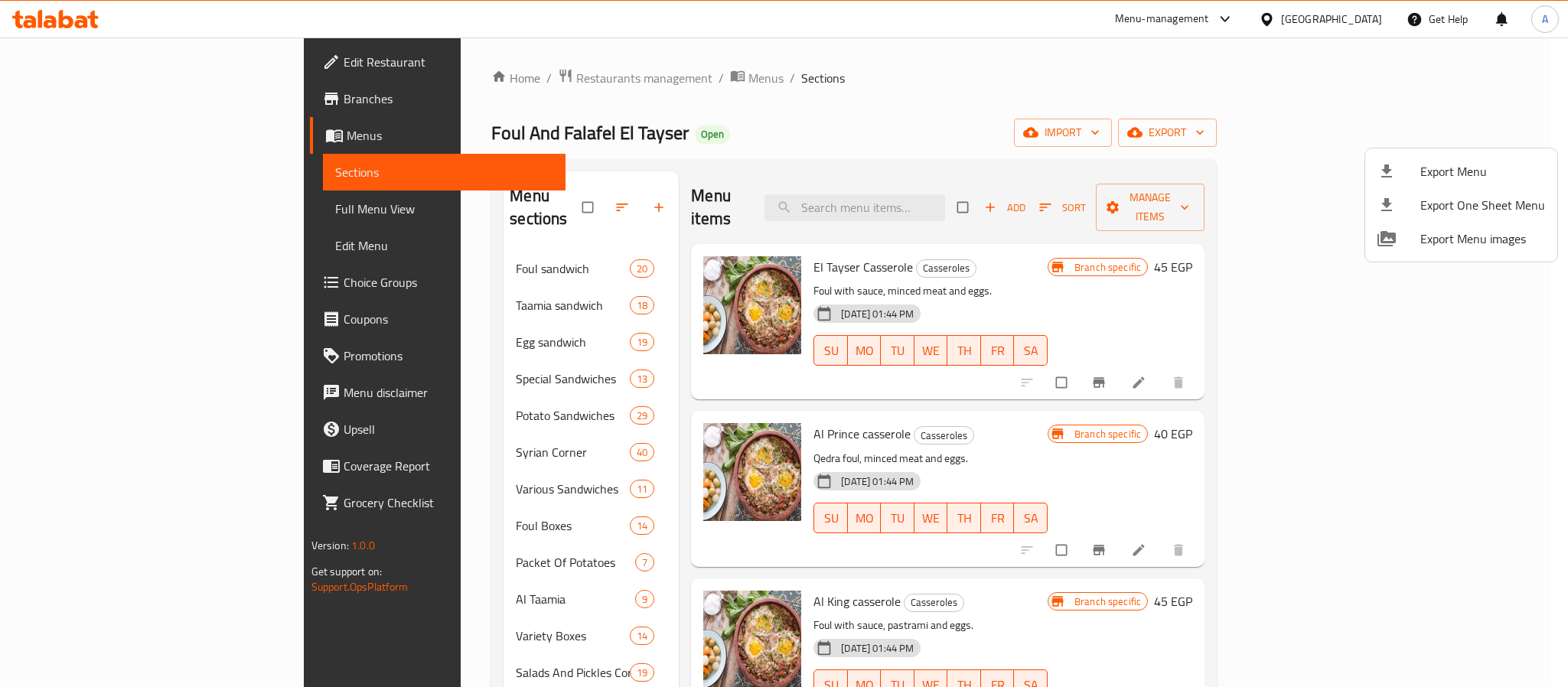
click at [950, 277] on div at bounding box center [784, 344] width 1568 height 687
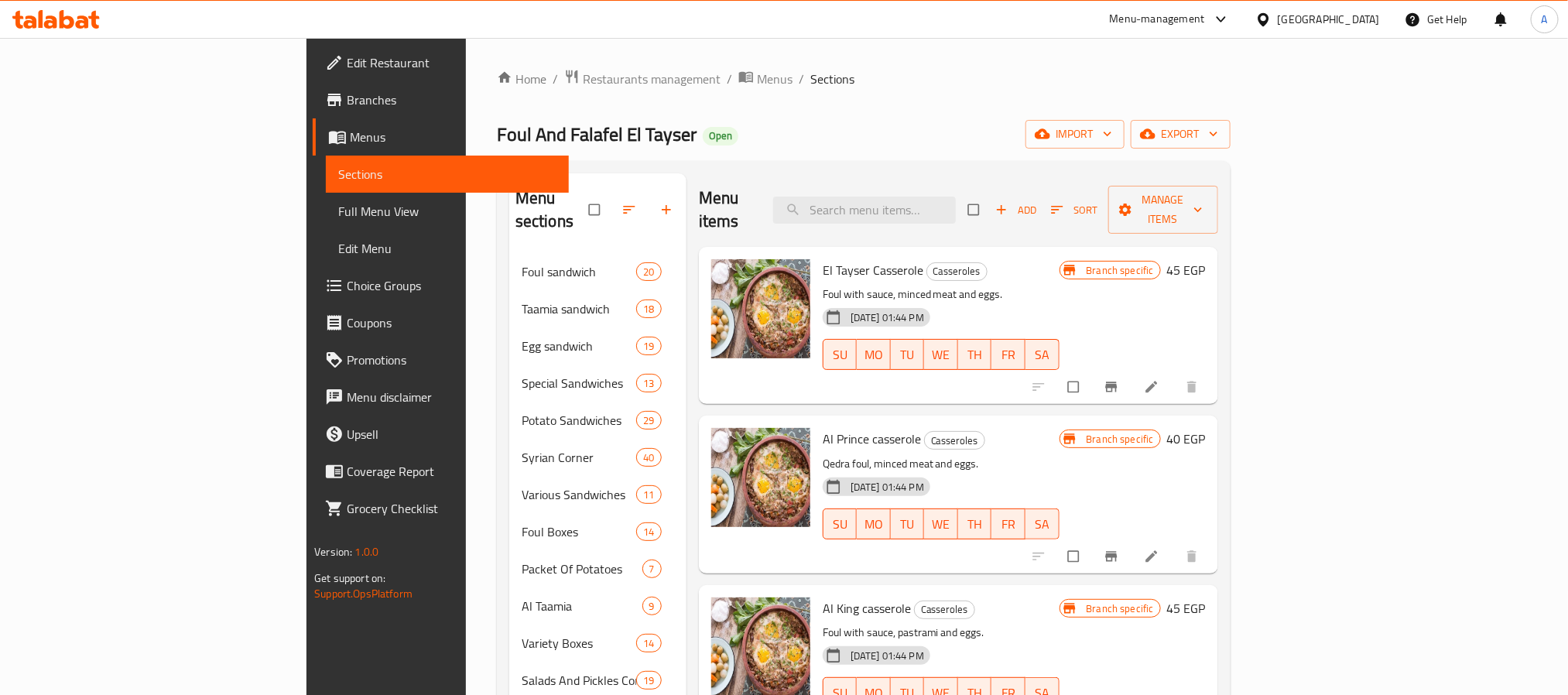
click at [1363, 16] on div "[GEOGRAPHIC_DATA]" at bounding box center [1329, 19] width 102 height 17
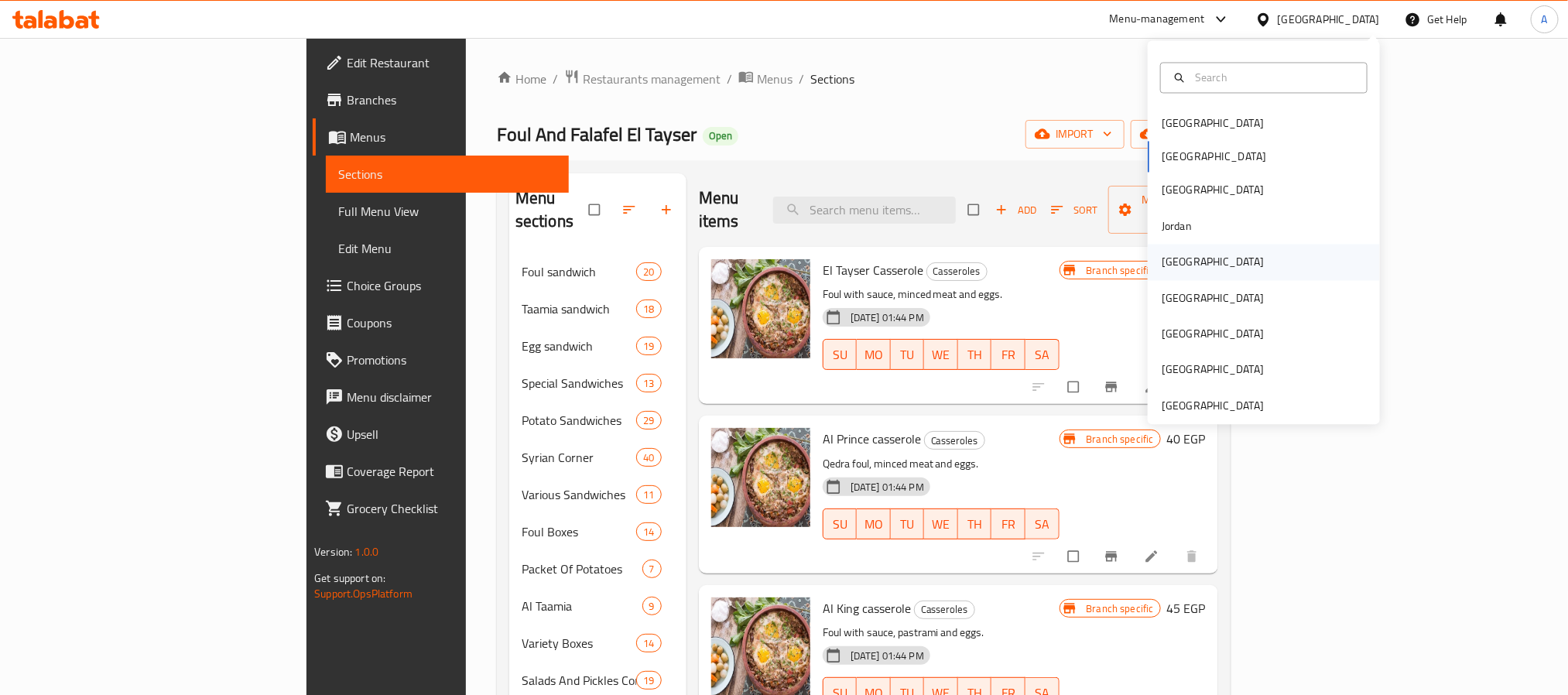
click at [1179, 254] on div "[GEOGRAPHIC_DATA]" at bounding box center [1213, 262] width 127 height 36
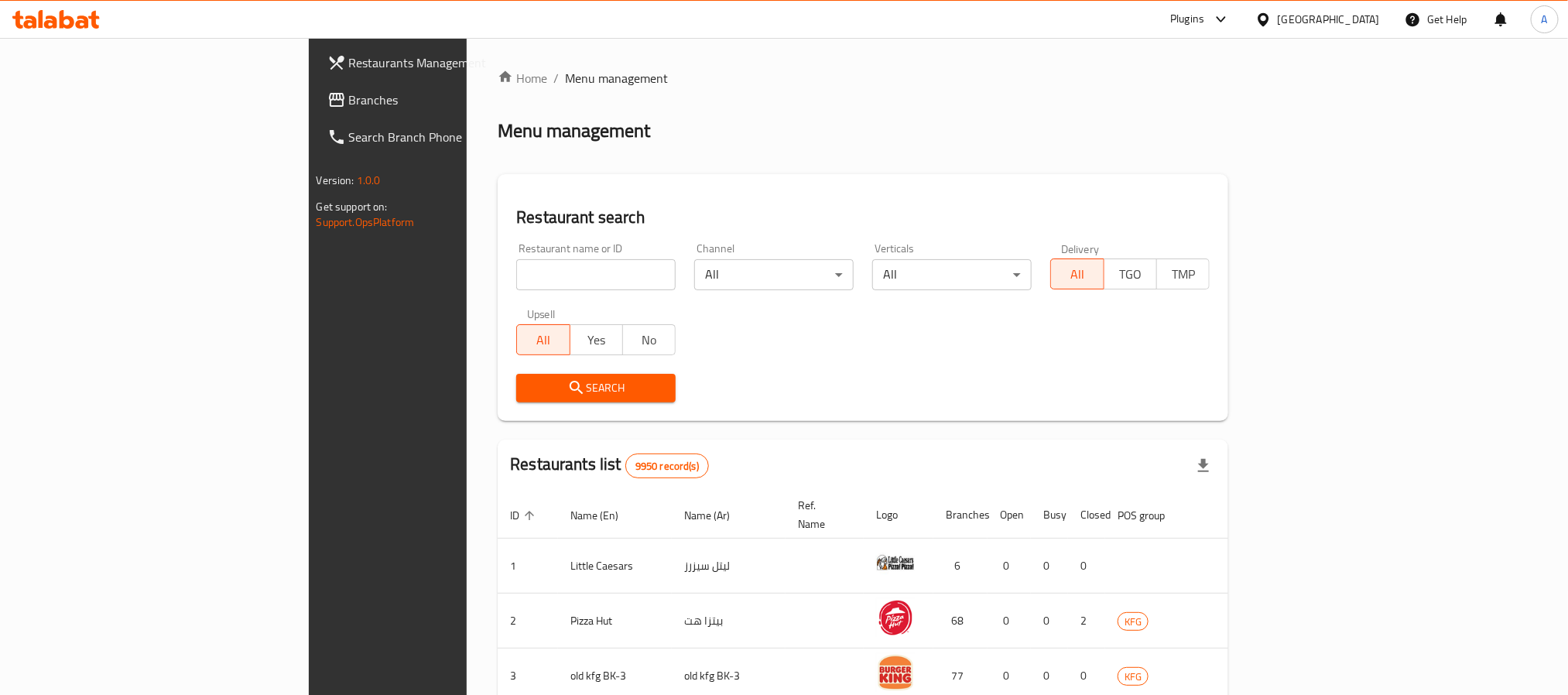
click at [349, 96] on span "Branches" at bounding box center [453, 100] width 209 height 19
